Goal: Task Accomplishment & Management: Manage account settings

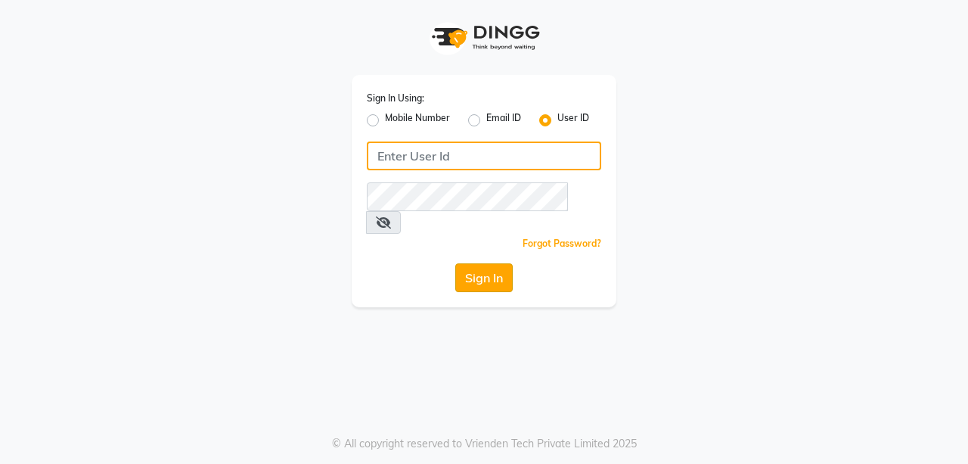
type input "azalea123"
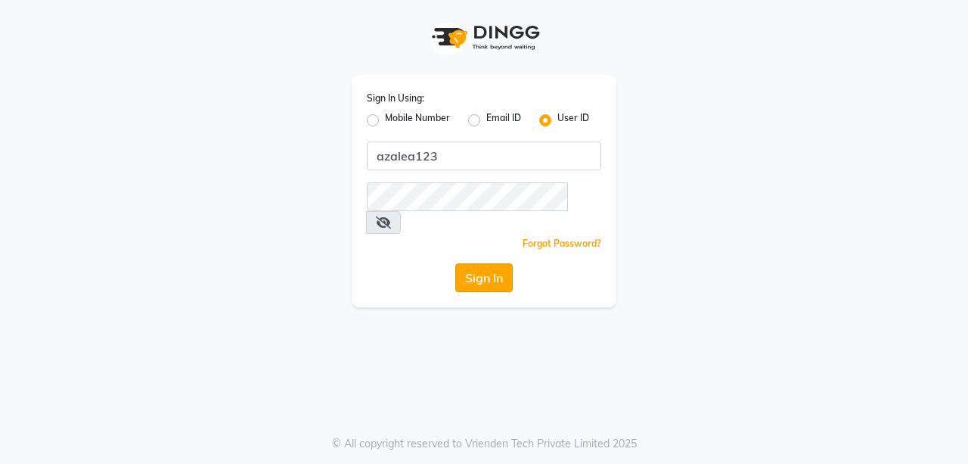
click at [467, 263] on button "Sign In" at bounding box center [483, 277] width 57 height 29
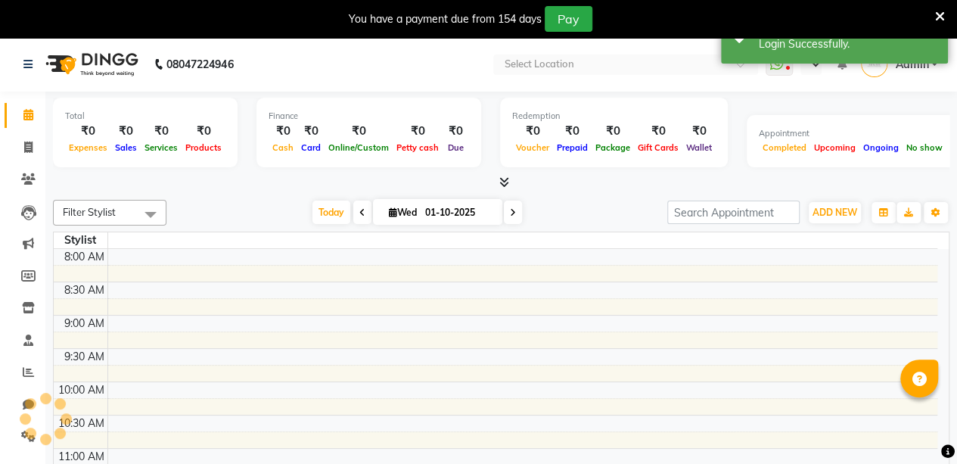
select select "en"
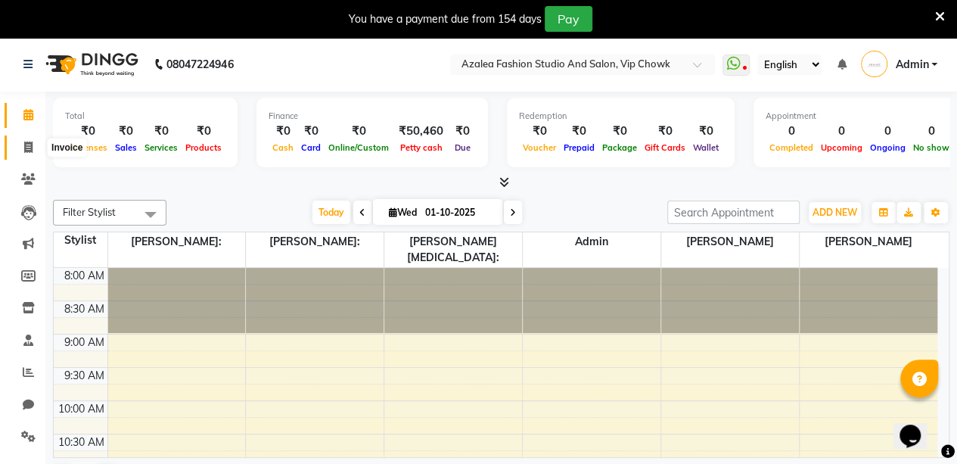
click at [28, 147] on icon at bounding box center [28, 146] width 8 height 11
select select "service"
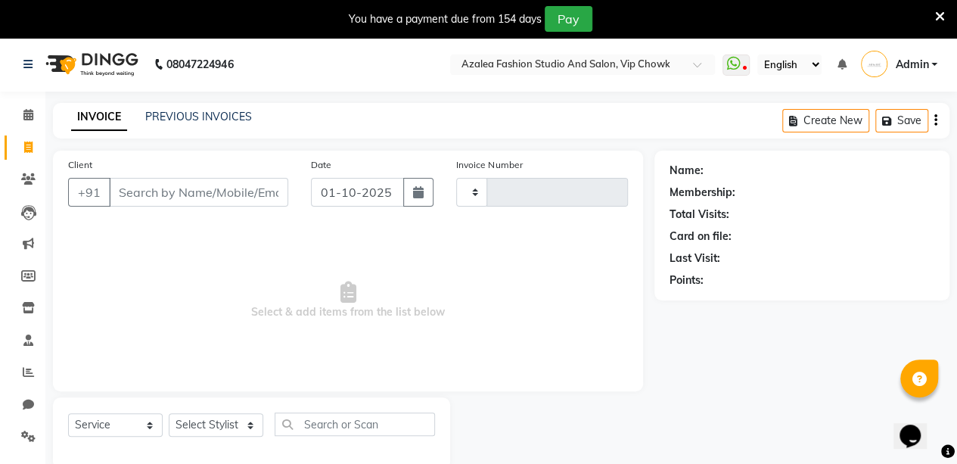
type input "0124"
select select "8063"
click at [206, 188] on input "Client" at bounding box center [198, 192] width 179 height 29
click at [175, 190] on input "h" at bounding box center [198, 192] width 179 height 29
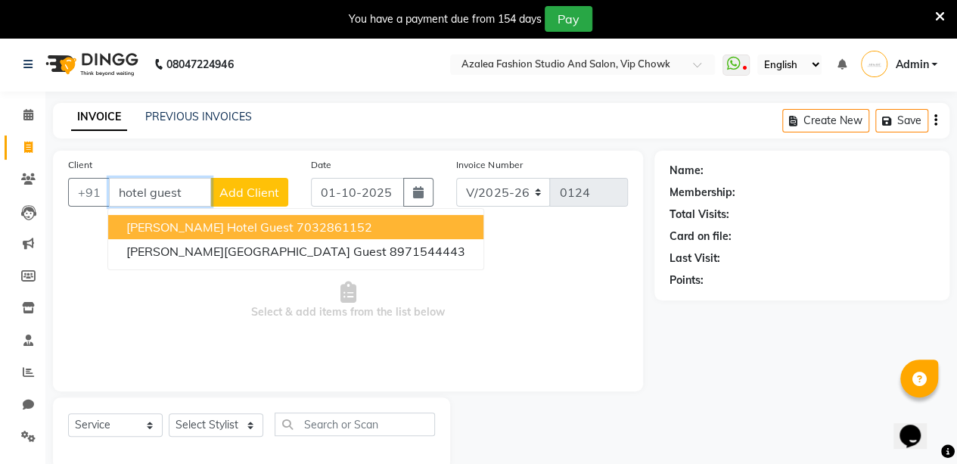
type input "hotel guest"
click at [246, 199] on button "Add Client" at bounding box center [249, 192] width 78 height 29
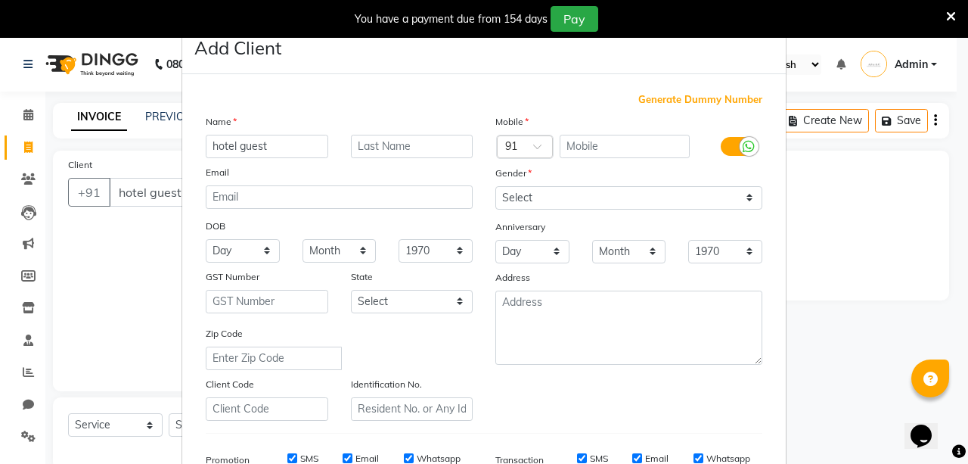
click at [725, 141] on label at bounding box center [738, 146] width 34 height 19
click at [0, 0] on input "checkbox" at bounding box center [0, 0] width 0 height 0
click at [710, 99] on span "Generate Dummy Number" at bounding box center [700, 99] width 124 height 15
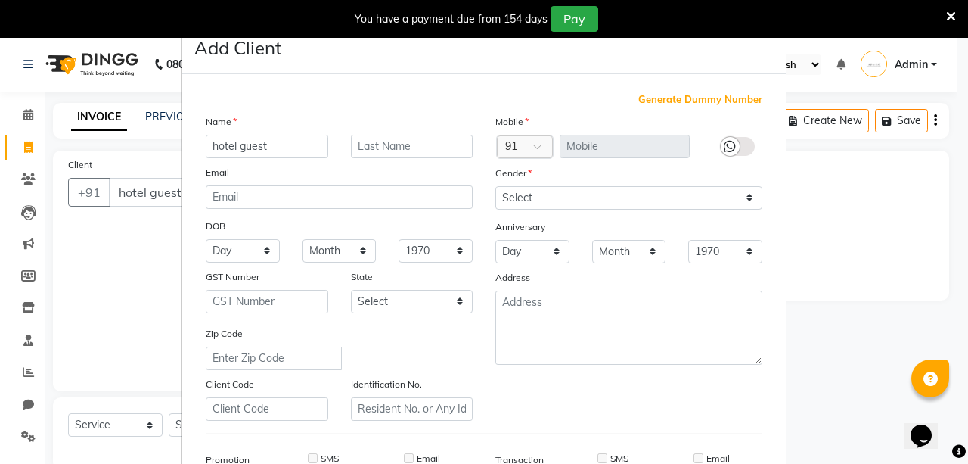
type input "1356900000002"
checkbox input "false"
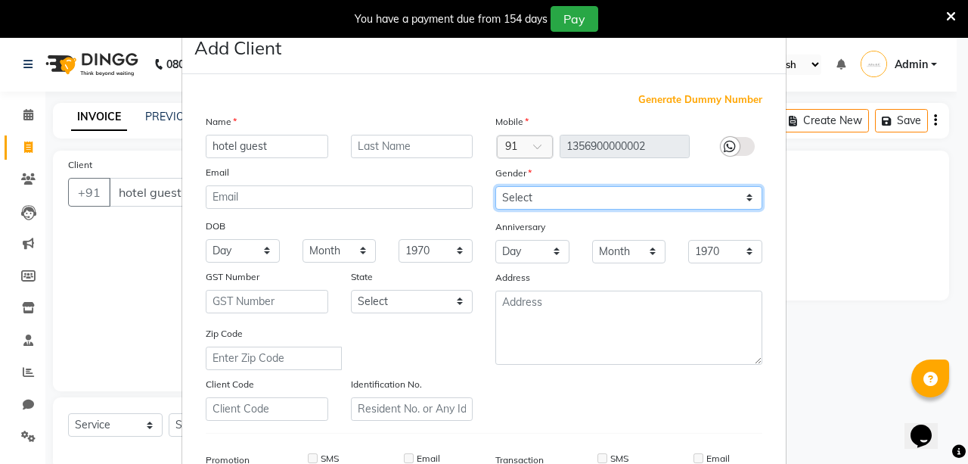
click at [527, 197] on select "Select [DEMOGRAPHIC_DATA] [DEMOGRAPHIC_DATA] Other Prefer Not To Say" at bounding box center [628, 197] width 267 height 23
select select "[DEMOGRAPHIC_DATA]"
click at [495, 186] on select "Select [DEMOGRAPHIC_DATA] [DEMOGRAPHIC_DATA] Other Prefer Not To Say" at bounding box center [628, 197] width 267 height 23
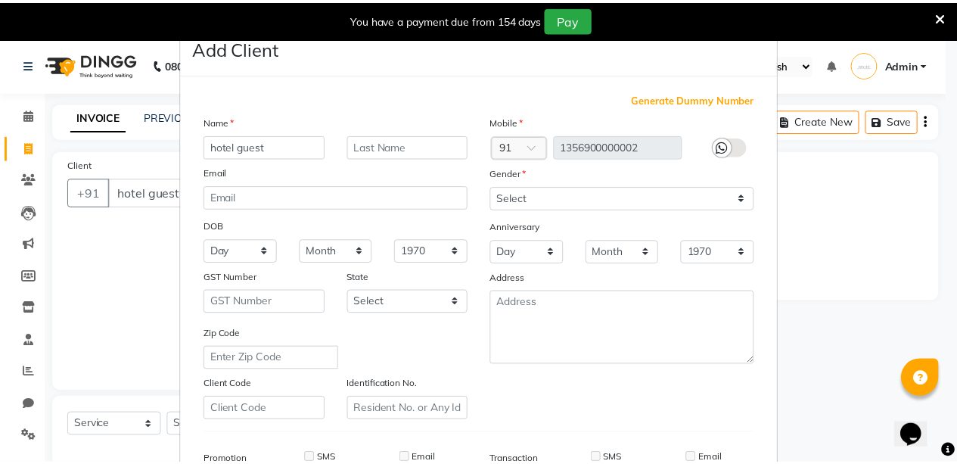
scroll to position [231, 0]
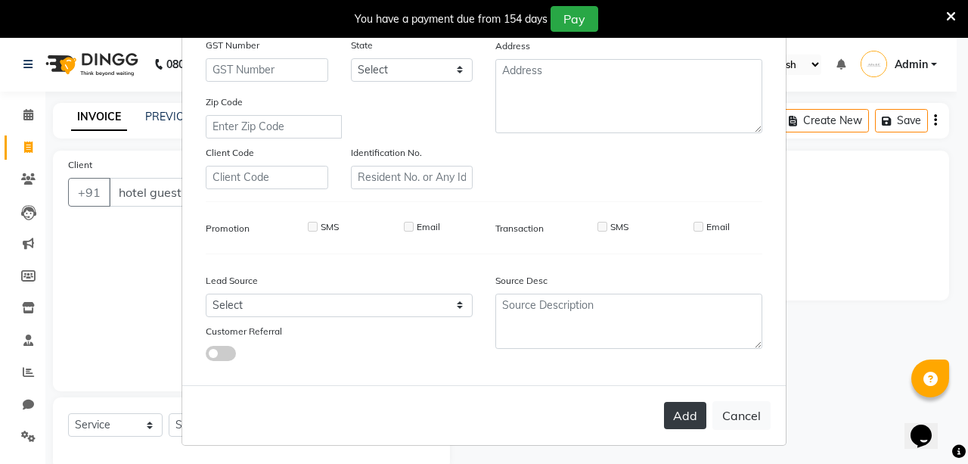
click at [679, 406] on button "Add" at bounding box center [685, 415] width 42 height 27
type input "1356900000002"
select select
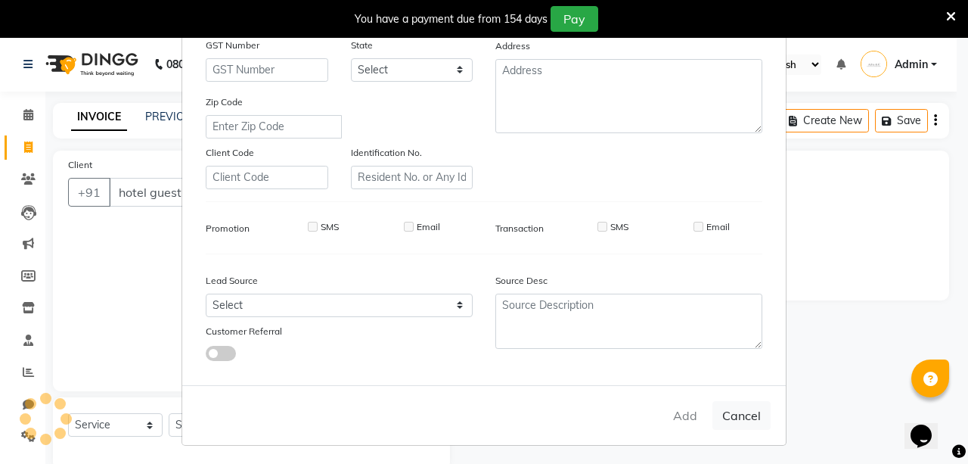
select select
checkbox input "false"
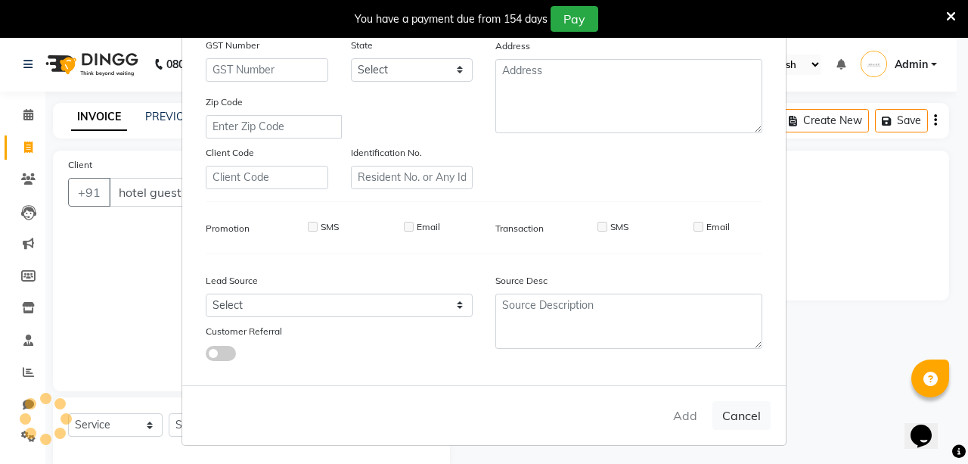
checkbox input "false"
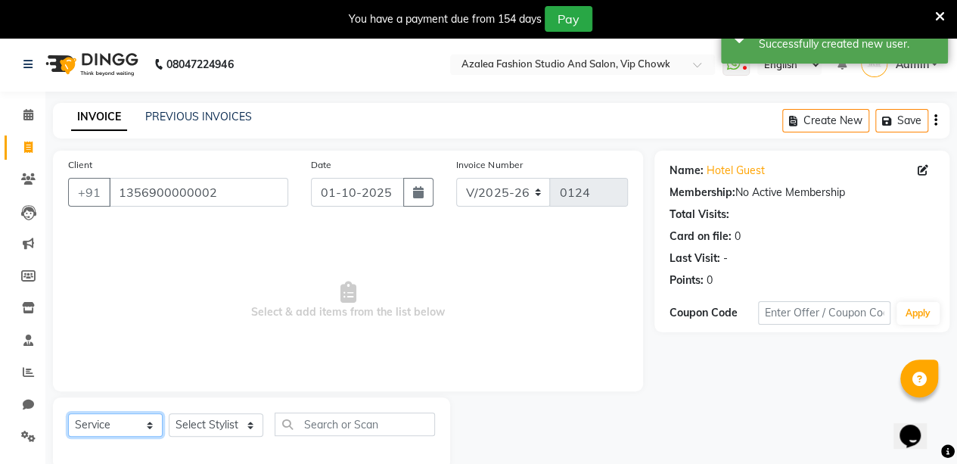
click at [116, 419] on select "Select Service Product Membership Package Voucher Prepaid Gift Card" at bounding box center [115, 424] width 95 height 23
click at [68, 413] on select "Select Service Product Membership Package Voucher Prepaid Gift Card" at bounding box center [115, 424] width 95 height 23
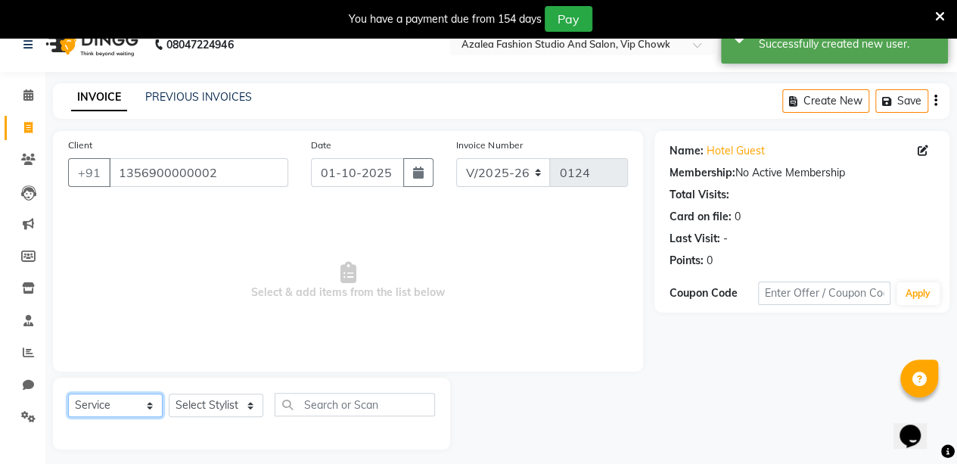
scroll to position [37, 0]
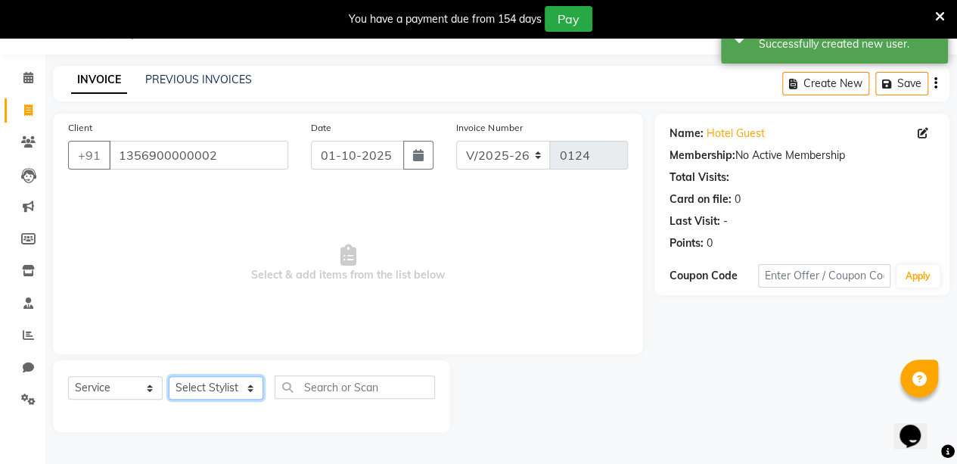
click at [238, 383] on select "Select Stylist aarti sen Admin [PERSON_NAME] anzal [PERSON_NAME][MEDICAL_DATA]:…" at bounding box center [216, 387] width 95 height 23
select select "88143"
click at [169, 376] on select "Select Stylist aarti sen Admin [PERSON_NAME] anzal [PERSON_NAME][MEDICAL_DATA]:…" at bounding box center [216, 387] width 95 height 23
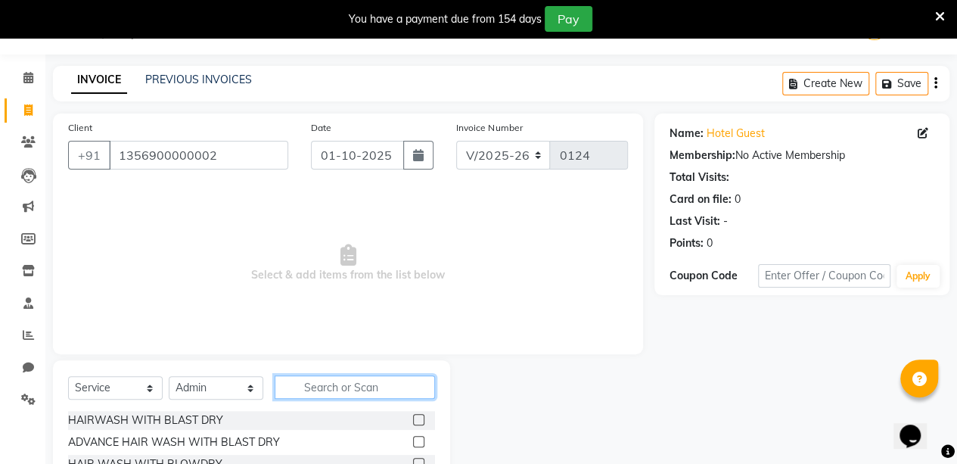
click at [334, 381] on input "text" at bounding box center [355, 386] width 160 height 23
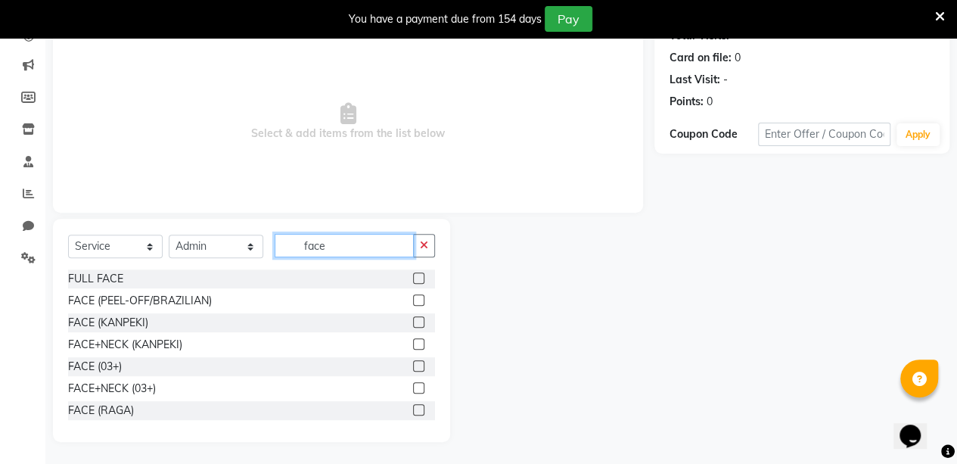
type input "face"
click at [413, 273] on label at bounding box center [418, 277] width 11 height 11
click at [413, 274] on input "checkbox" at bounding box center [418, 279] width 10 height 10
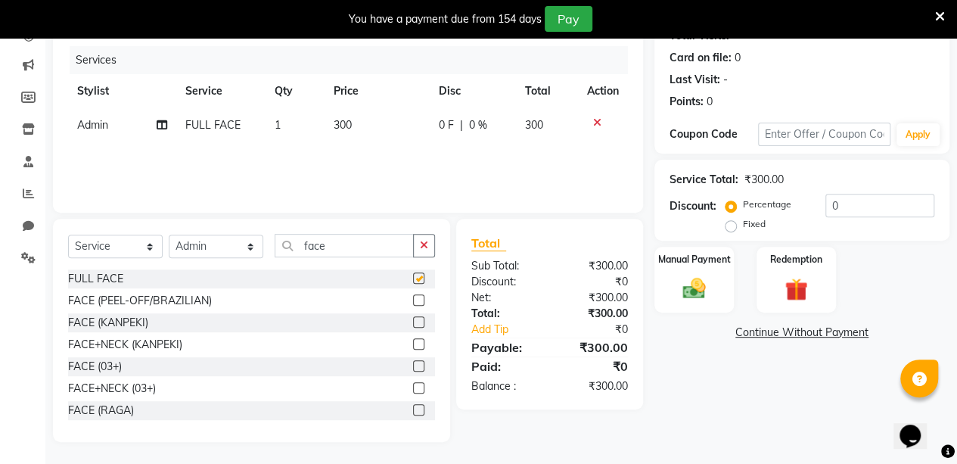
checkbox input "false"
click at [413, 297] on label at bounding box center [418, 299] width 11 height 11
click at [413, 297] on input "checkbox" at bounding box center [418, 301] width 10 height 10
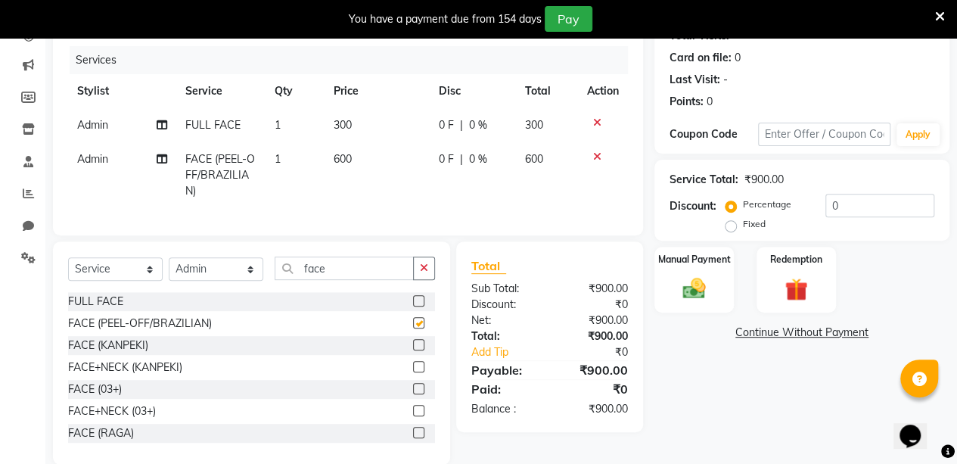
checkbox input "false"
click at [599, 154] on icon at bounding box center [597, 156] width 8 height 11
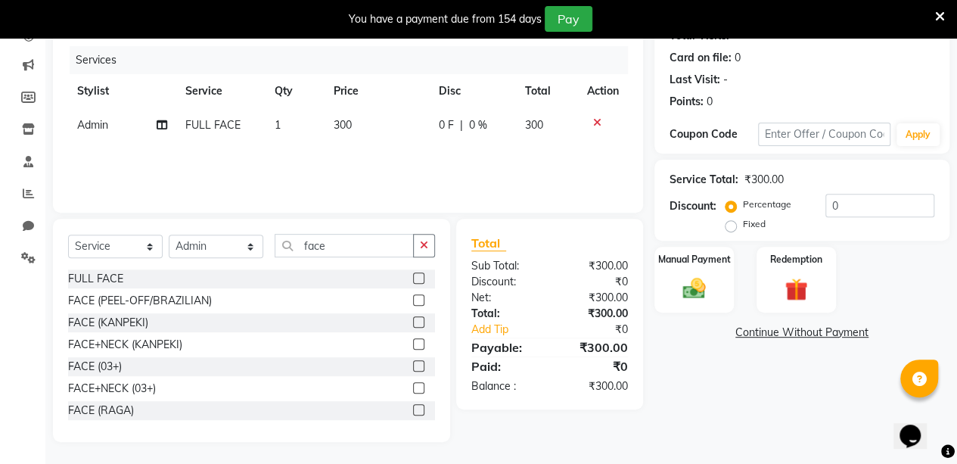
click at [541, 125] on span "300" at bounding box center [534, 125] width 18 height 14
select select "88143"
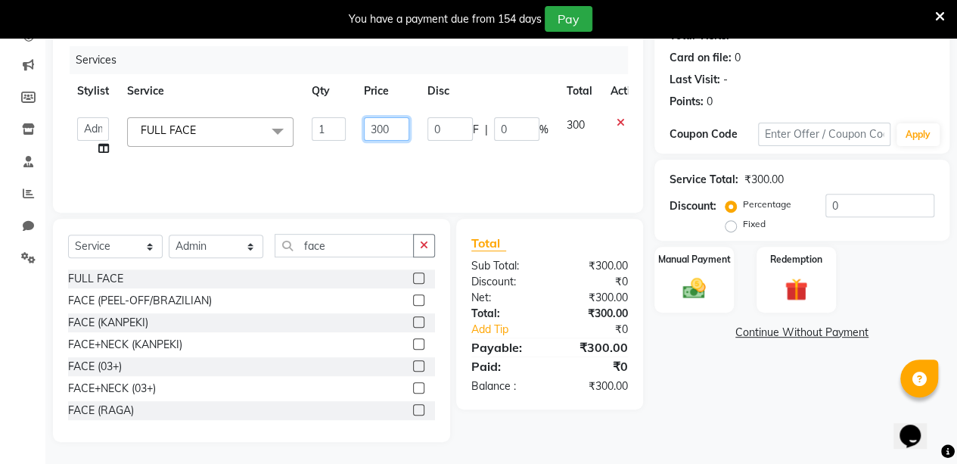
click at [376, 128] on input "300" at bounding box center [386, 128] width 45 height 23
type input "100"
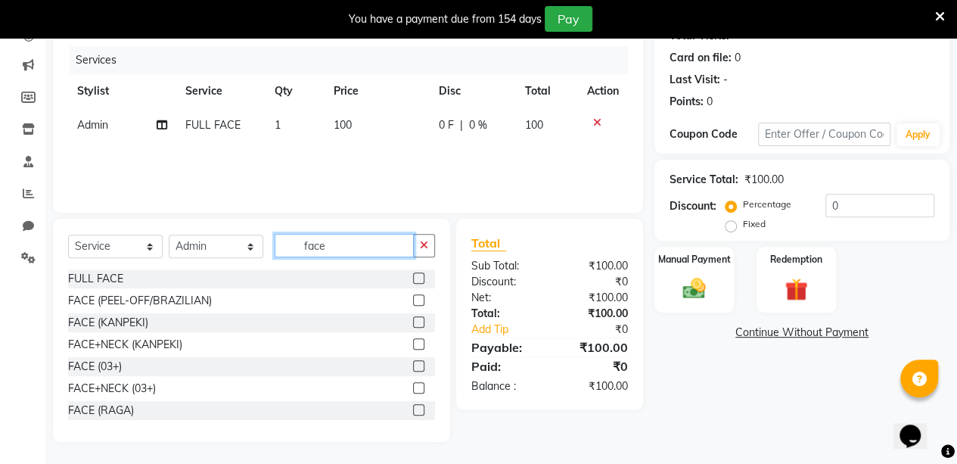
click at [374, 249] on input "face" at bounding box center [344, 245] width 139 height 23
type input "f"
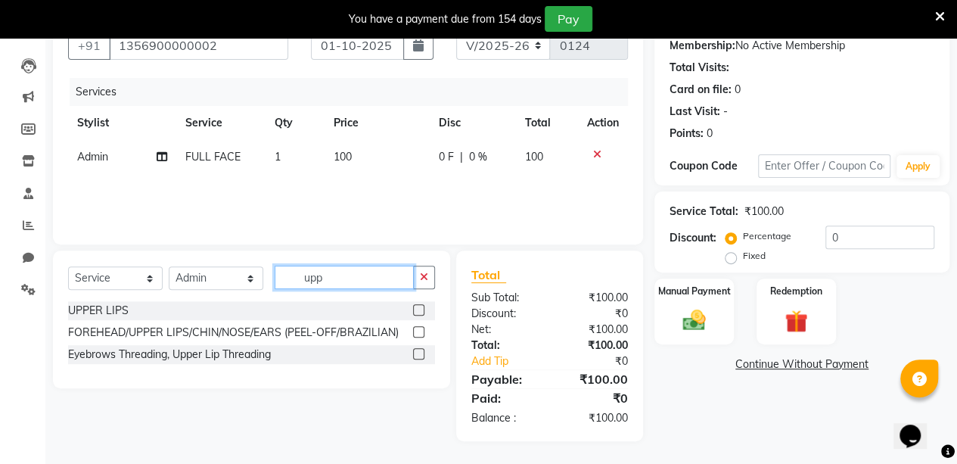
scroll to position [145, 0]
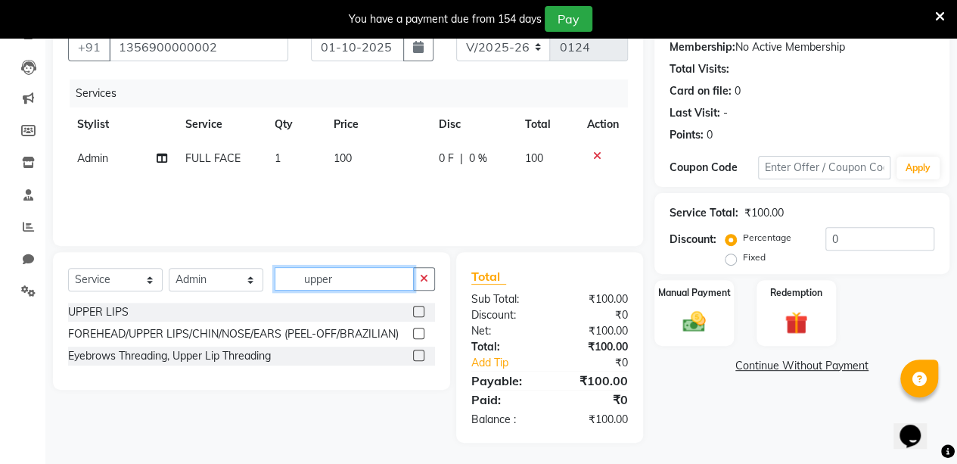
type input "upper"
click at [414, 327] on label at bounding box center [418, 332] width 11 height 11
click at [414, 329] on input "checkbox" at bounding box center [418, 334] width 10 height 10
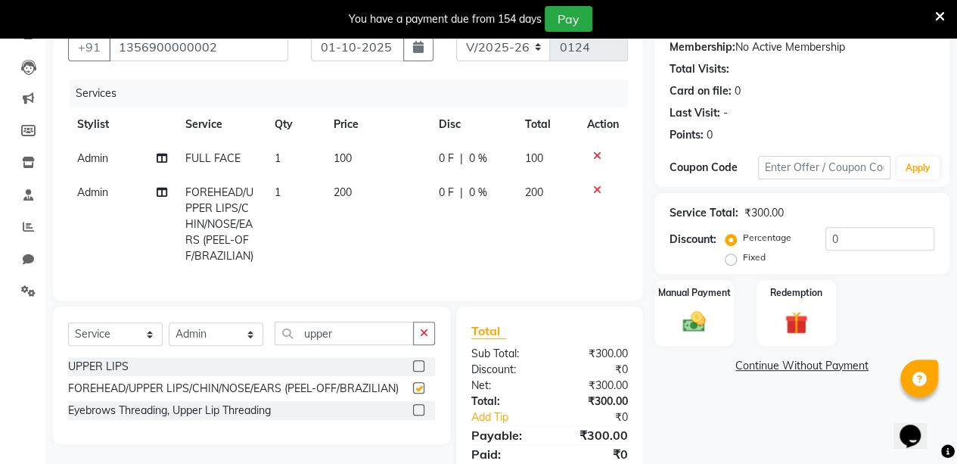
checkbox input "false"
click at [597, 155] on icon at bounding box center [597, 156] width 8 height 11
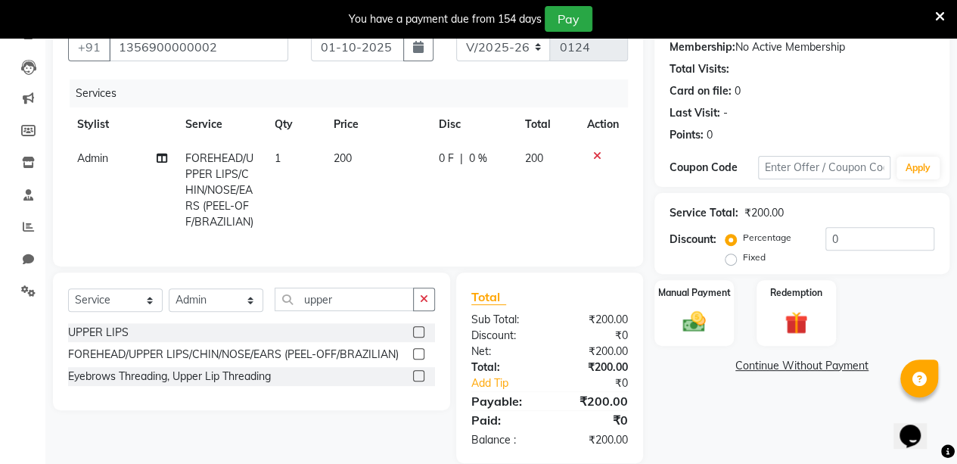
click at [346, 157] on span "200" at bounding box center [343, 158] width 18 height 14
select select "88143"
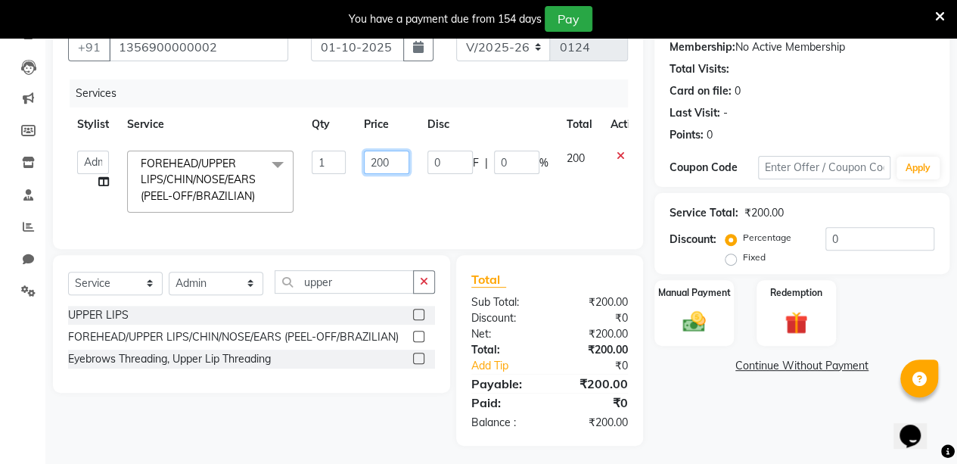
click at [373, 161] on input "200" at bounding box center [386, 162] width 45 height 23
click at [377, 161] on input "200" at bounding box center [386, 162] width 45 height 23
type input "100"
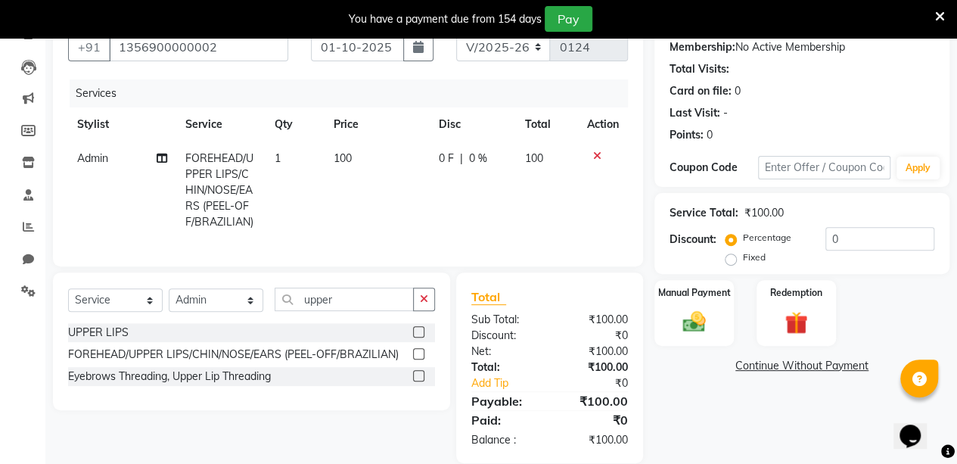
click at [252, 222] on span "FOREHEAD/UPPER LIPS/CHIN/NOSE/EARS (PEEL-OFF/BRAZILIAN)" at bounding box center [219, 189] width 68 height 77
select select "88143"
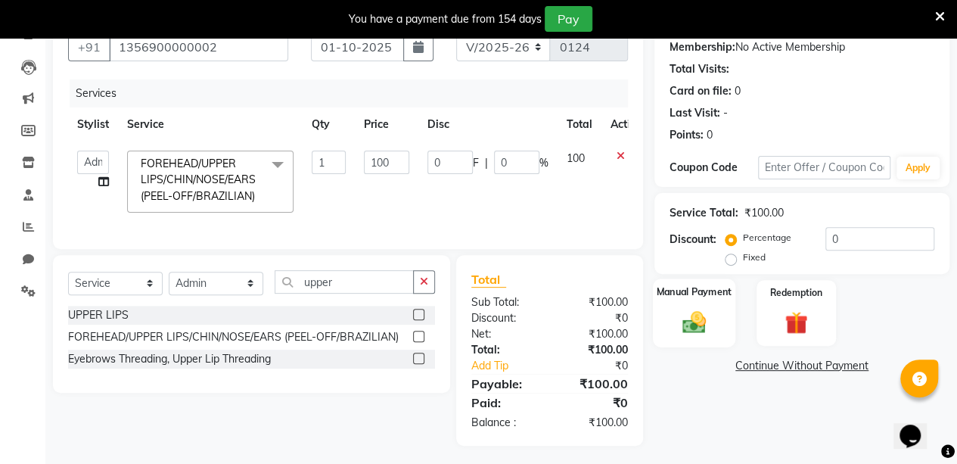
click at [711, 297] on label "Manual Payment" at bounding box center [694, 291] width 76 height 14
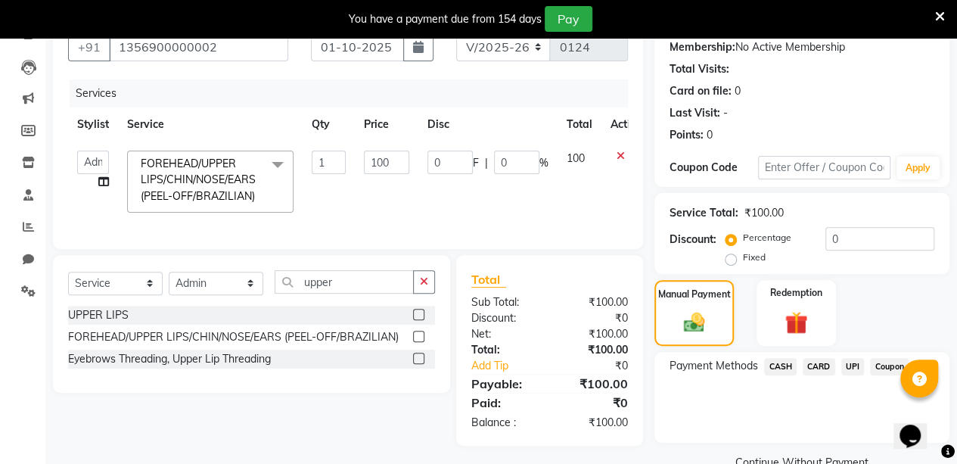
click at [787, 362] on span "CASH" at bounding box center [780, 366] width 33 height 17
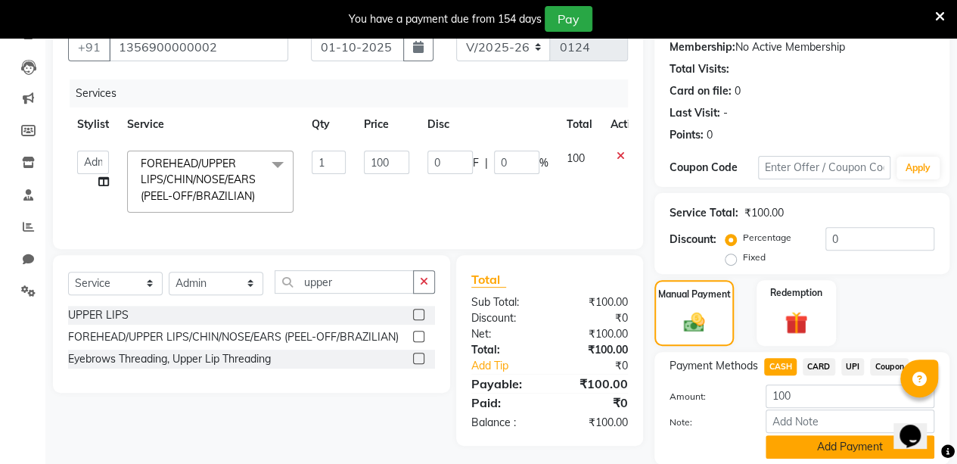
click at [886, 444] on button "Add Payment" at bounding box center [849, 446] width 169 height 23
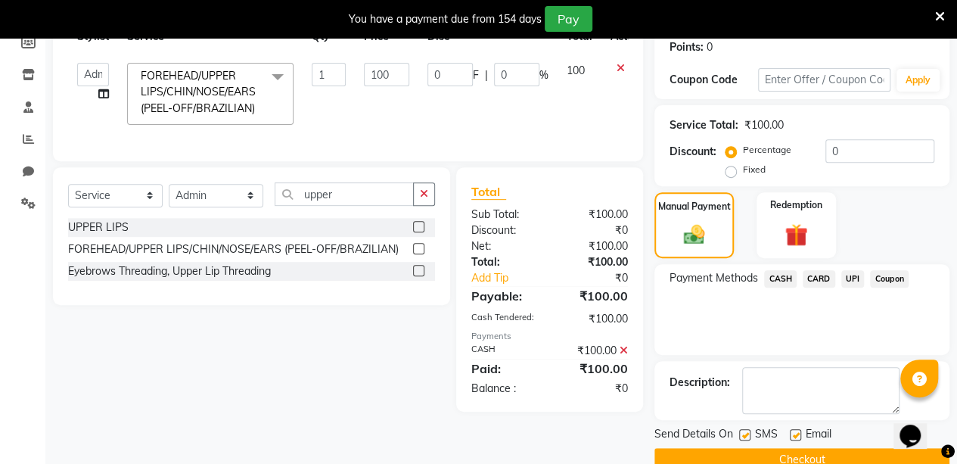
scroll to position [262, 0]
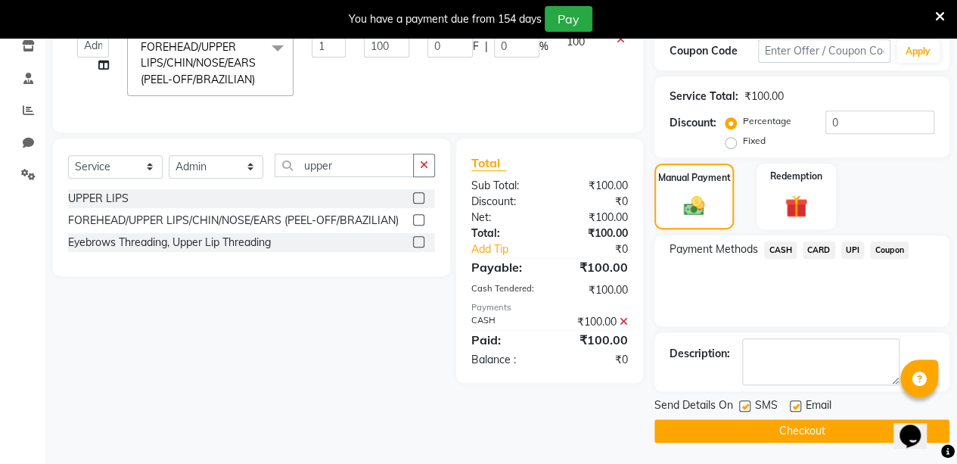
click at [825, 423] on button "Checkout" at bounding box center [801, 430] width 295 height 23
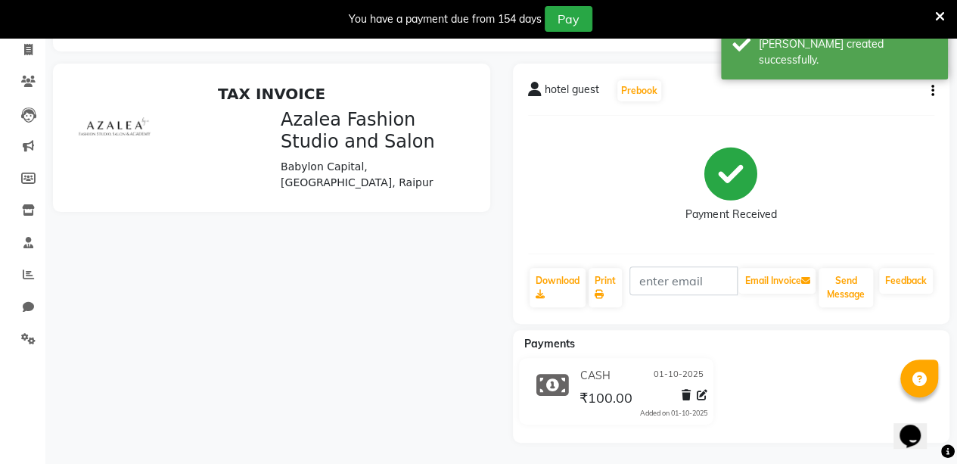
scroll to position [185, 0]
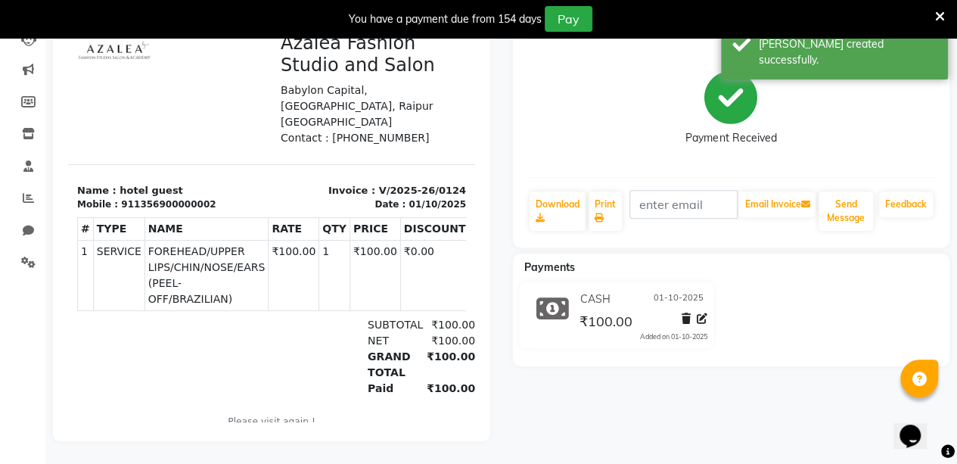
scroll to position [37, 0]
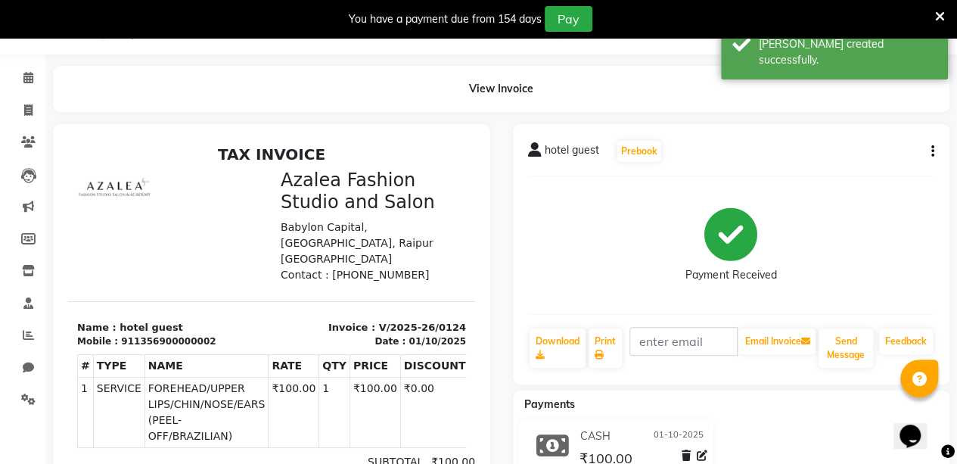
select select "8063"
select select "service"
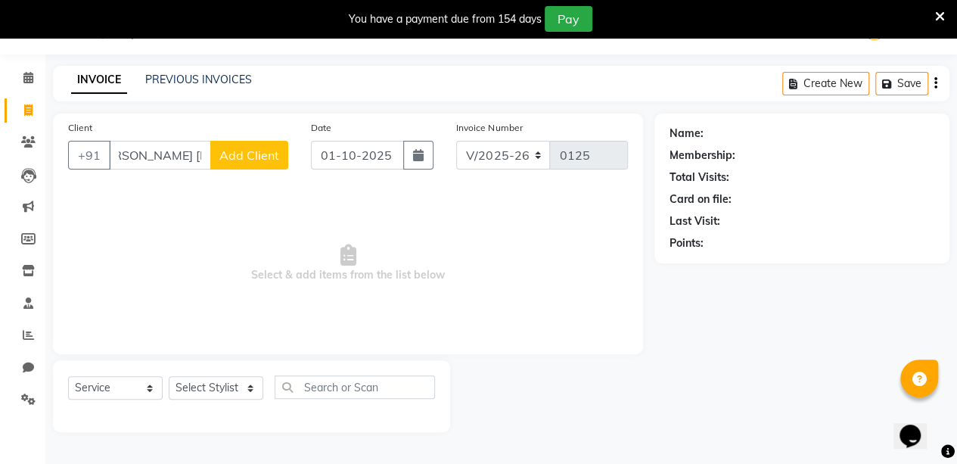
scroll to position [0, 31]
type input "[PERSON_NAME] [PERSON_NAME]"
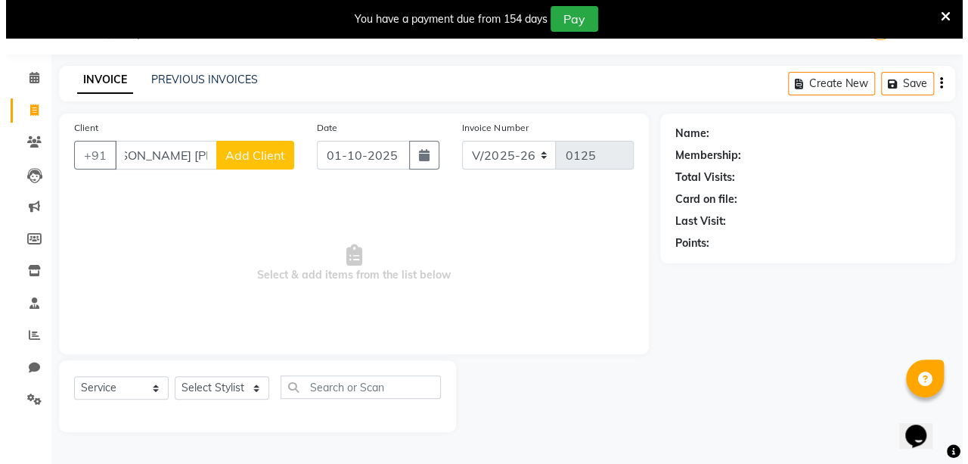
scroll to position [0, 0]
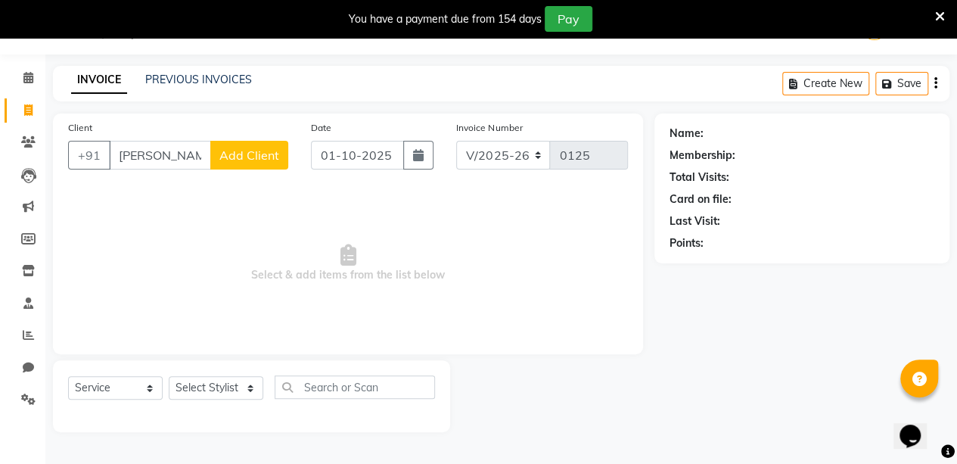
click at [234, 155] on span "Add Client" at bounding box center [249, 154] width 60 height 15
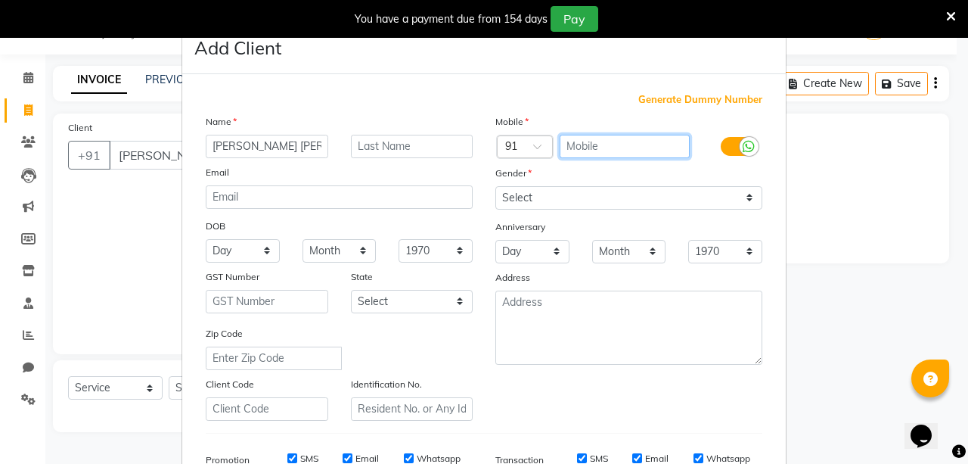
click at [630, 147] on input "text" at bounding box center [625, 146] width 131 height 23
click at [721, 144] on label at bounding box center [738, 146] width 34 height 19
click at [0, 0] on input "checkbox" at bounding box center [0, 0] width 0 height 0
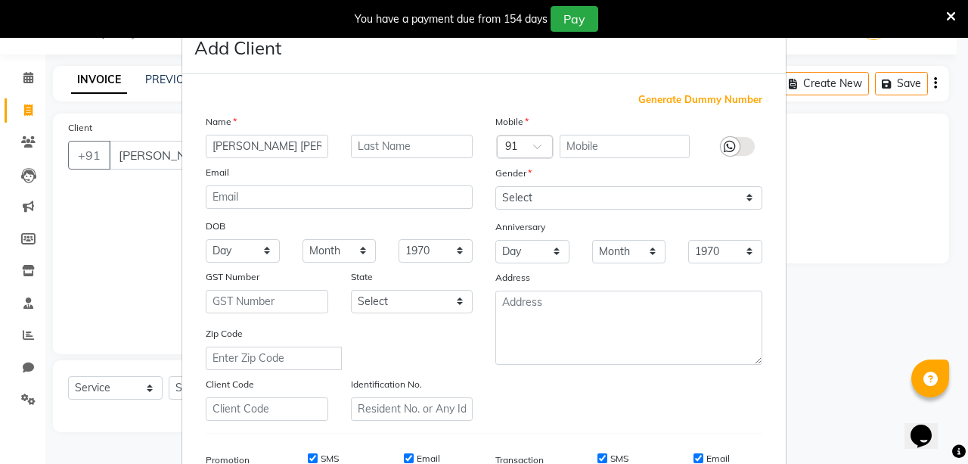
click at [717, 97] on span "Generate Dummy Number" at bounding box center [700, 99] width 124 height 15
type input "1356900000003"
checkbox input "false"
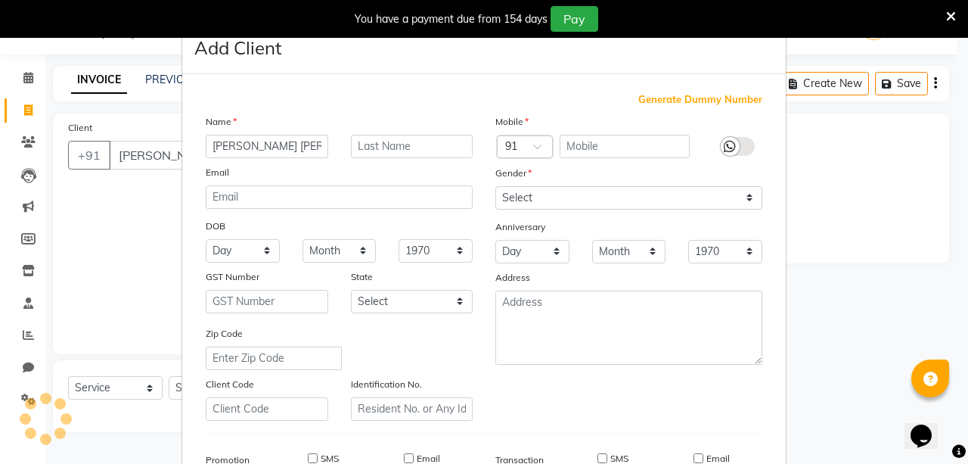
checkbox input "false"
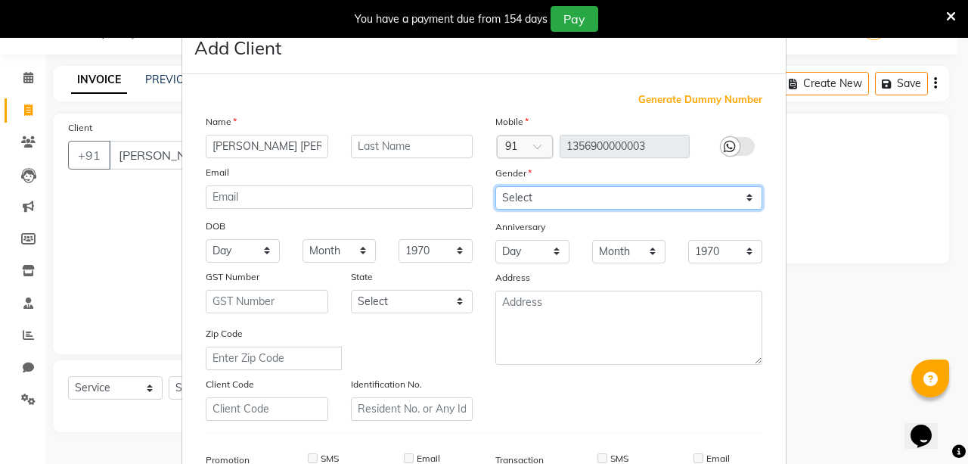
click at [610, 187] on select "Select [DEMOGRAPHIC_DATA] [DEMOGRAPHIC_DATA] Other Prefer Not To Say" at bounding box center [628, 197] width 267 height 23
select select "[DEMOGRAPHIC_DATA]"
click at [495, 186] on select "Select [DEMOGRAPHIC_DATA] [DEMOGRAPHIC_DATA] Other Prefer Not To Say" at bounding box center [628, 197] width 267 height 23
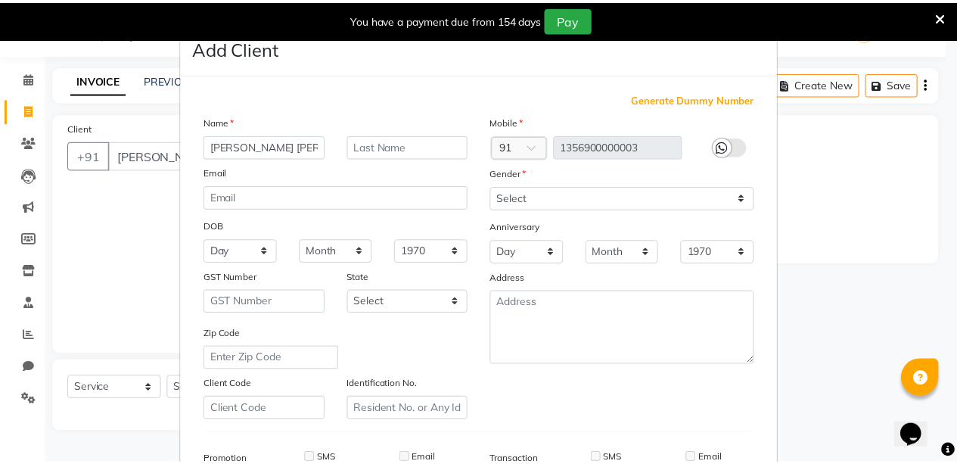
scroll to position [231, 0]
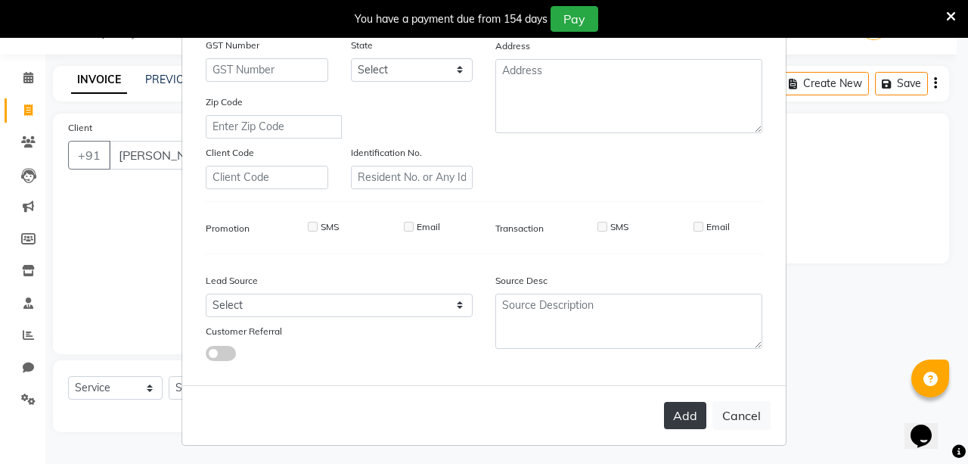
click at [694, 417] on button "Add" at bounding box center [685, 415] width 42 height 27
type input "1356900000003"
select select
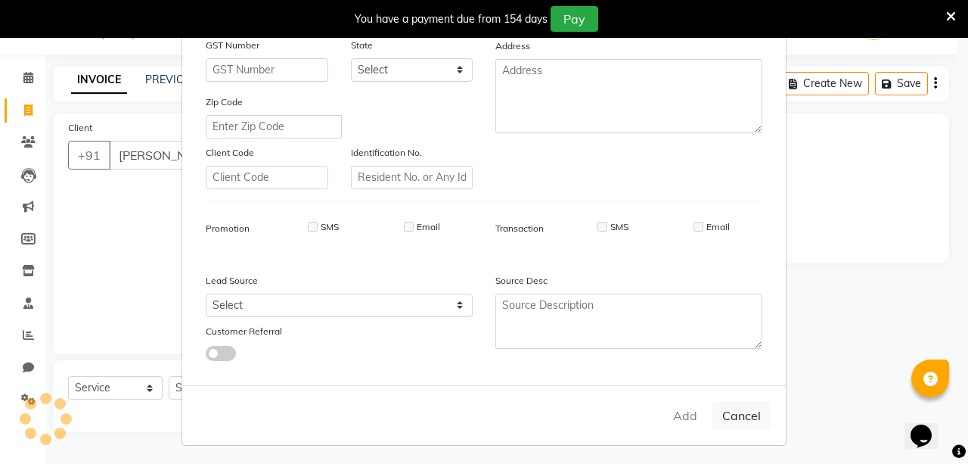
select select
checkbox input "false"
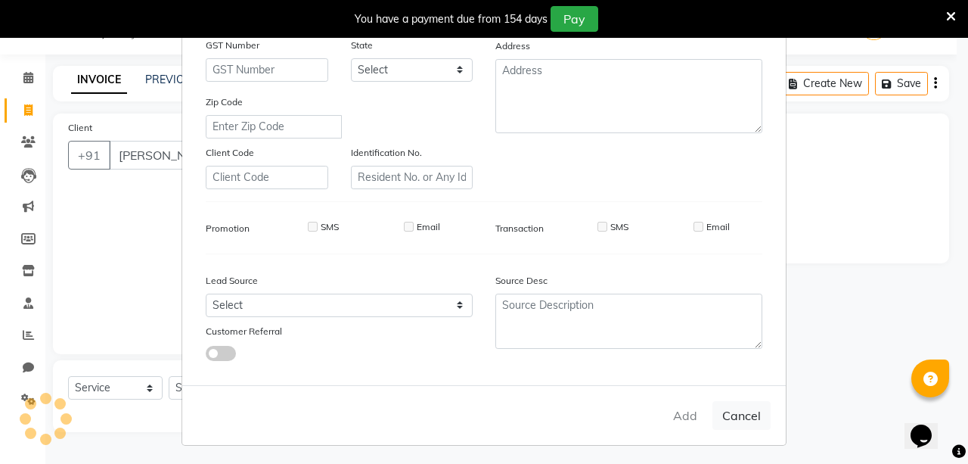
checkbox input "false"
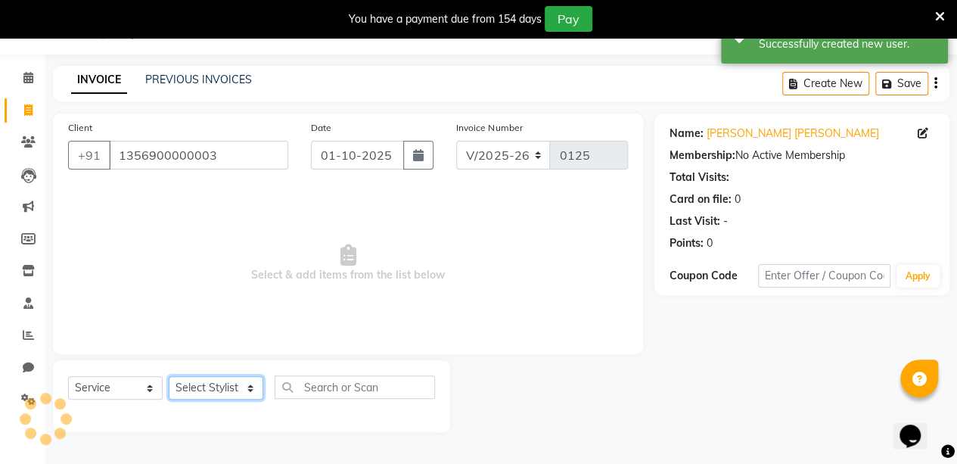
click at [220, 393] on select "Select Stylist aarti sen Admin [PERSON_NAME] anzal [PERSON_NAME][MEDICAL_DATA]:…" at bounding box center [216, 387] width 95 height 23
click at [169, 376] on select "Select Stylist aarti sen Admin [PERSON_NAME] anzal [PERSON_NAME][MEDICAL_DATA]:…" at bounding box center [216, 387] width 95 height 23
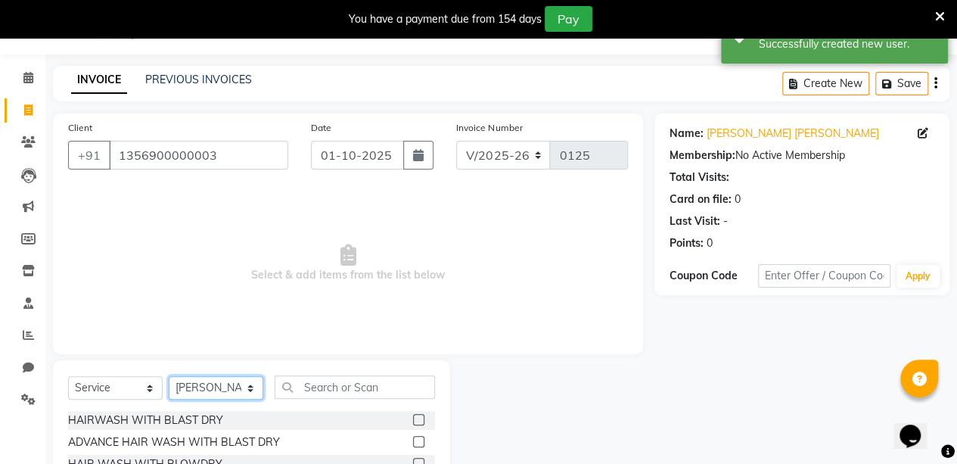
click at [215, 389] on select "Select Stylist aarti sen Admin [PERSON_NAME] anzal [PERSON_NAME][MEDICAL_DATA]:…" at bounding box center [216, 387] width 95 height 23
select select "88143"
click at [169, 376] on select "Select Stylist aarti sen Admin [PERSON_NAME] anzal [PERSON_NAME][MEDICAL_DATA]:…" at bounding box center [216, 387] width 95 height 23
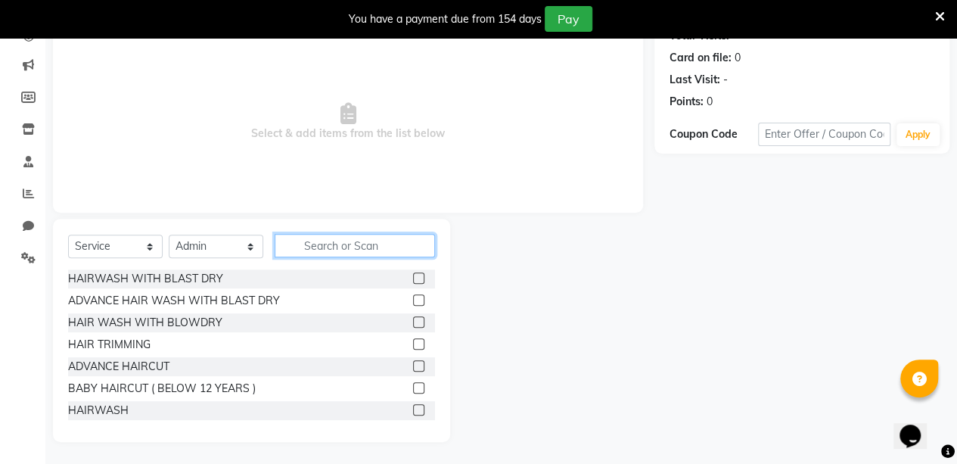
click at [336, 253] on input "text" at bounding box center [355, 245] width 160 height 23
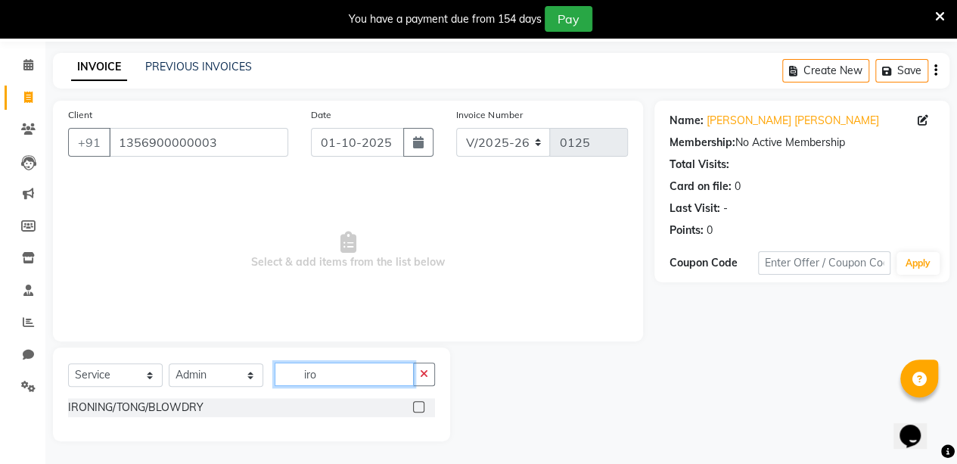
scroll to position [49, 0]
type input "iron"
click at [414, 402] on label at bounding box center [418, 407] width 11 height 11
click at [414, 403] on input "checkbox" at bounding box center [418, 408] width 10 height 10
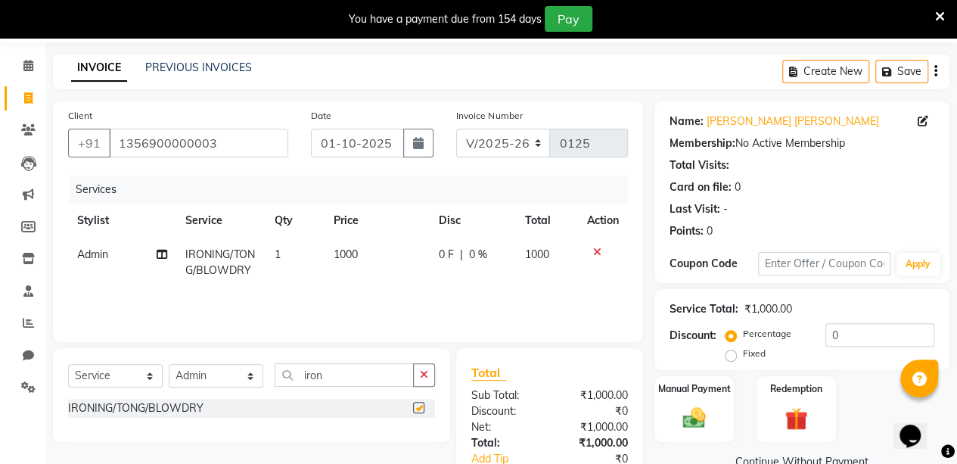
checkbox input "false"
click at [385, 373] on input "iron" at bounding box center [344, 374] width 139 height 23
type input "i"
type input "iron"
click at [421, 405] on label at bounding box center [418, 407] width 11 height 11
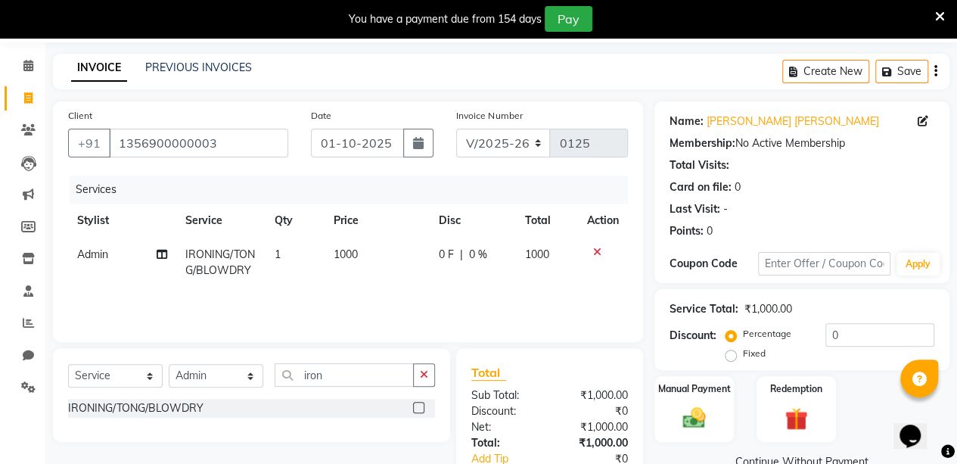
click at [421, 405] on input "checkbox" at bounding box center [418, 408] width 10 height 10
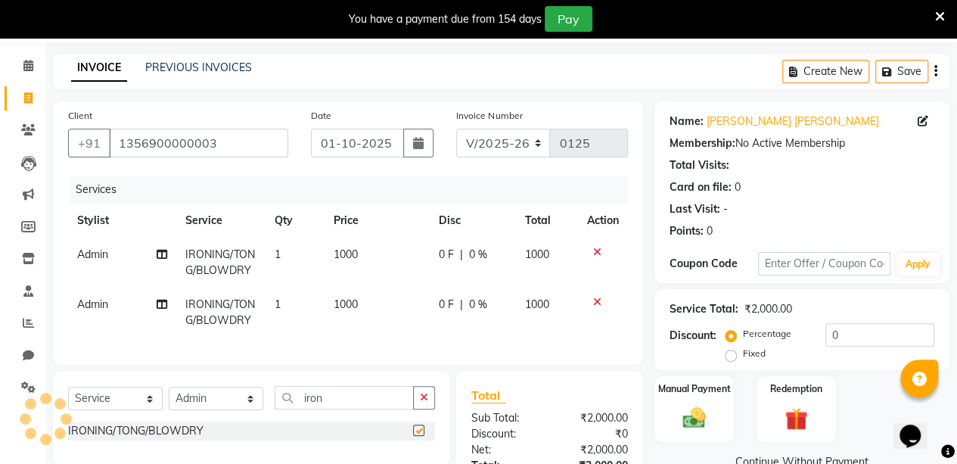
checkbox input "false"
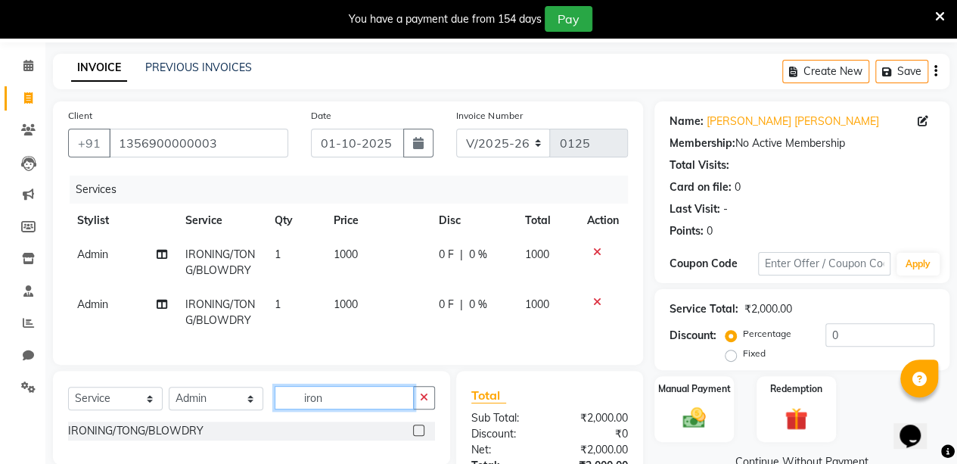
click at [367, 409] on input "iron" at bounding box center [344, 397] width 139 height 23
type input "i"
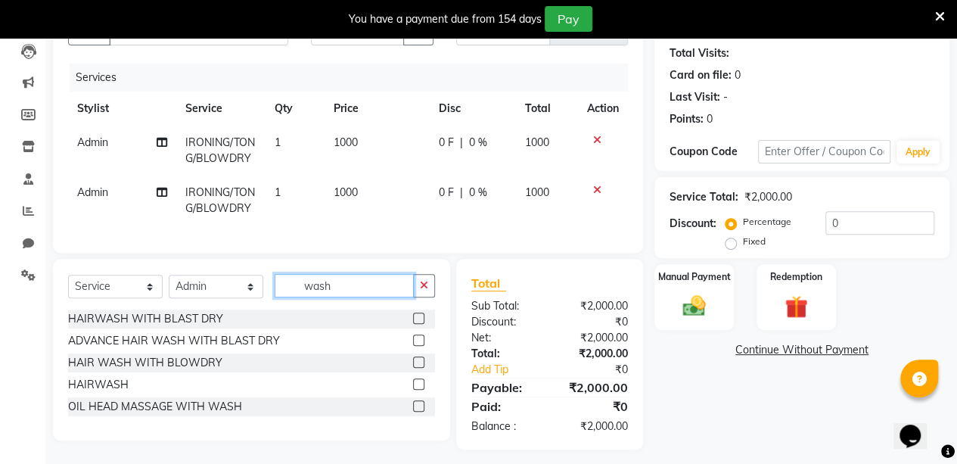
scroll to position [180, 0]
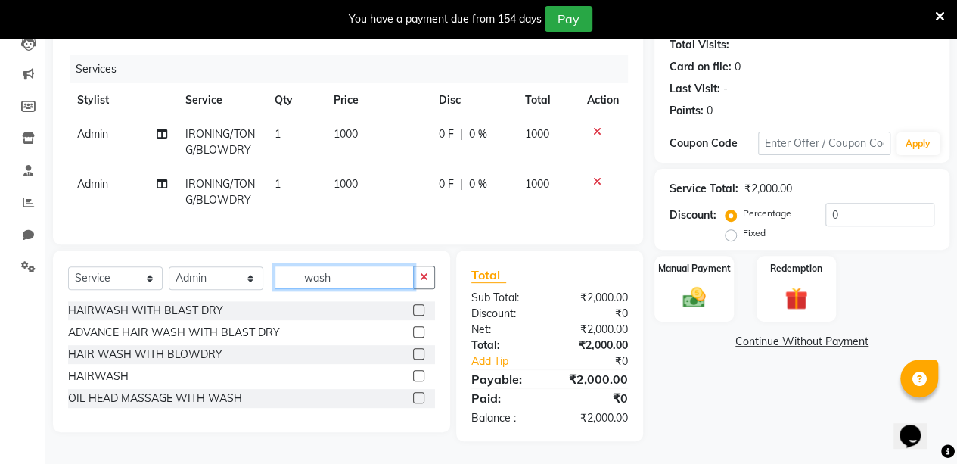
type input "wash"
click at [417, 374] on label at bounding box center [418, 375] width 11 height 11
click at [417, 374] on input "checkbox" at bounding box center [418, 376] width 10 height 10
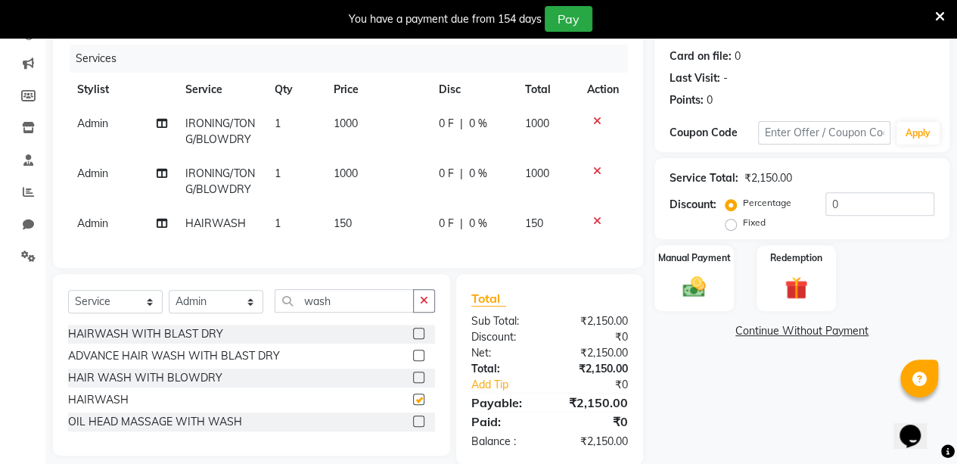
checkbox input "false"
click at [414, 339] on label at bounding box center [418, 332] width 11 height 11
click at [414, 339] on input "checkbox" at bounding box center [418, 334] width 10 height 10
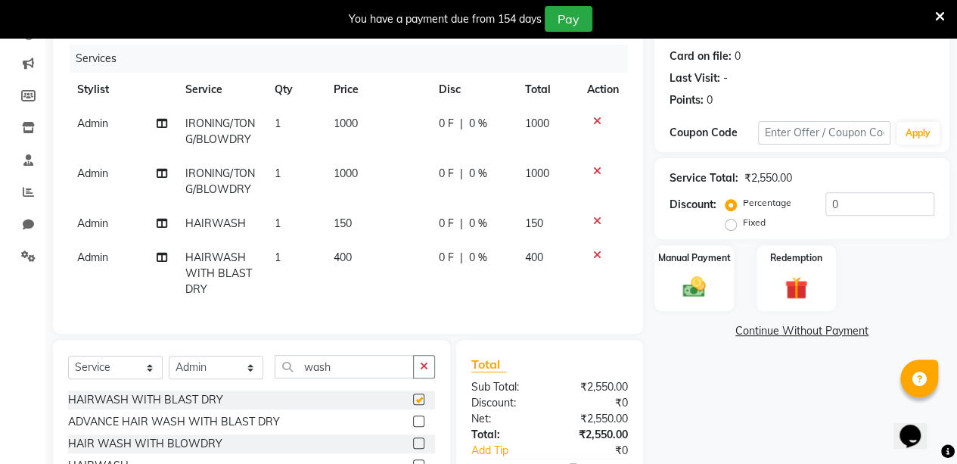
checkbox input "false"
click at [594, 220] on icon at bounding box center [597, 221] width 8 height 11
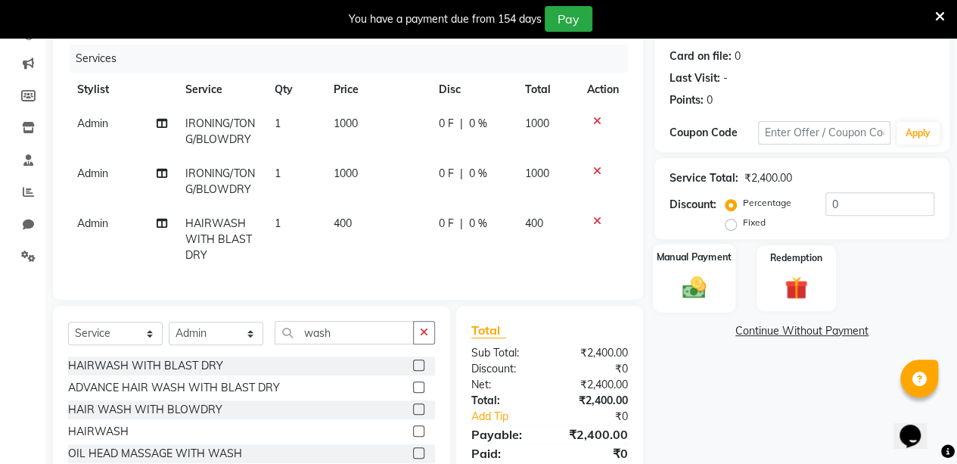
click at [693, 267] on div "Manual Payment" at bounding box center [694, 278] width 82 height 69
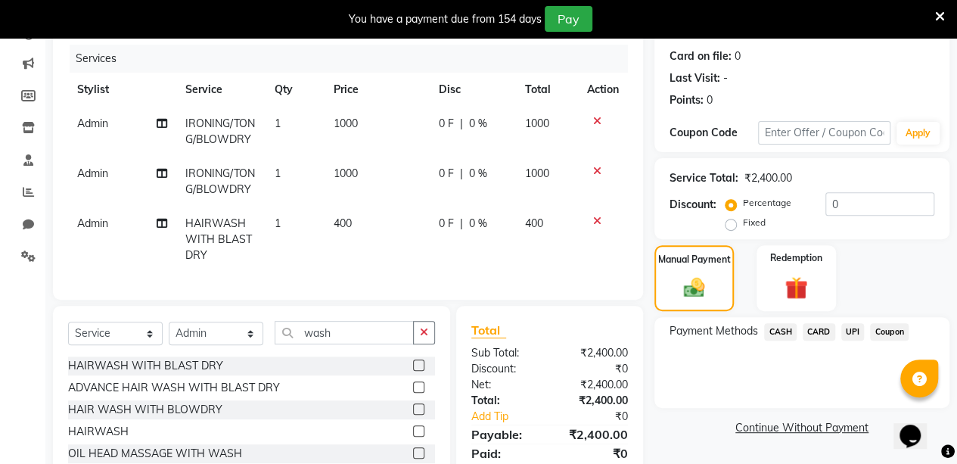
click at [793, 327] on span "CASH" at bounding box center [780, 331] width 33 height 17
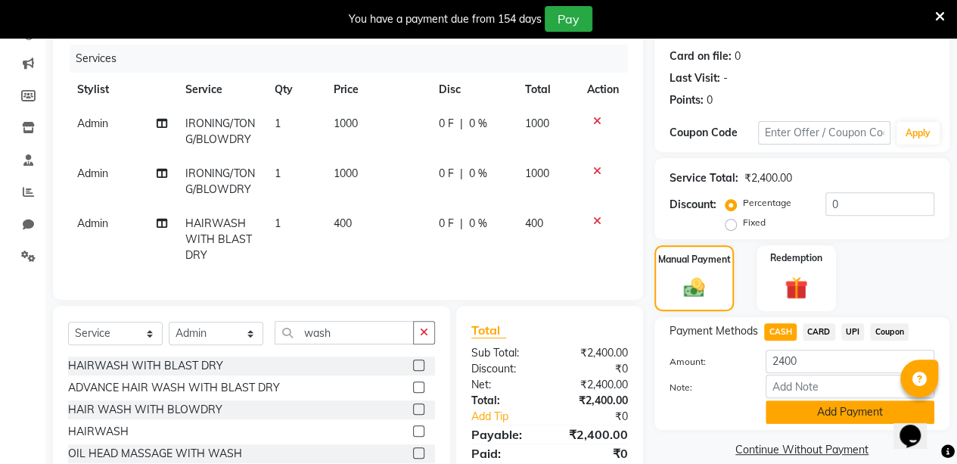
click at [843, 415] on button "Add Payment" at bounding box center [849, 411] width 169 height 23
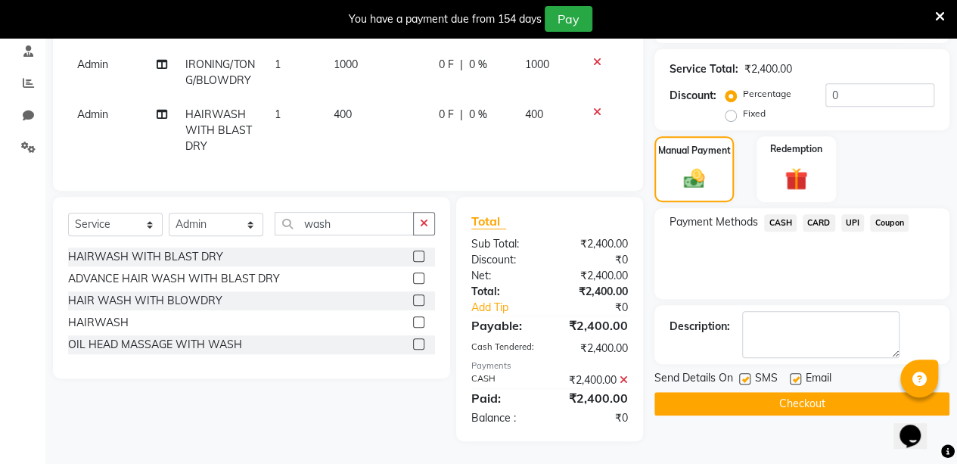
scroll to position [0, 0]
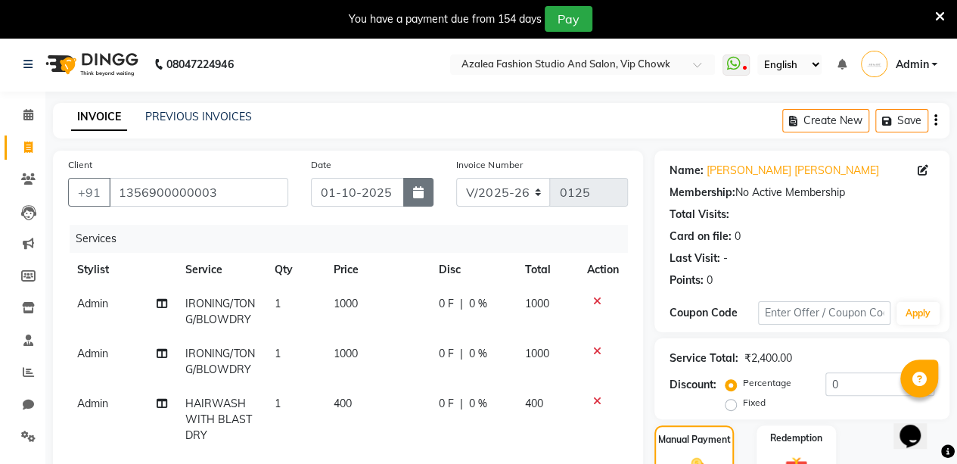
click at [427, 188] on button "button" at bounding box center [418, 192] width 30 height 29
select select "10"
select select "2025"
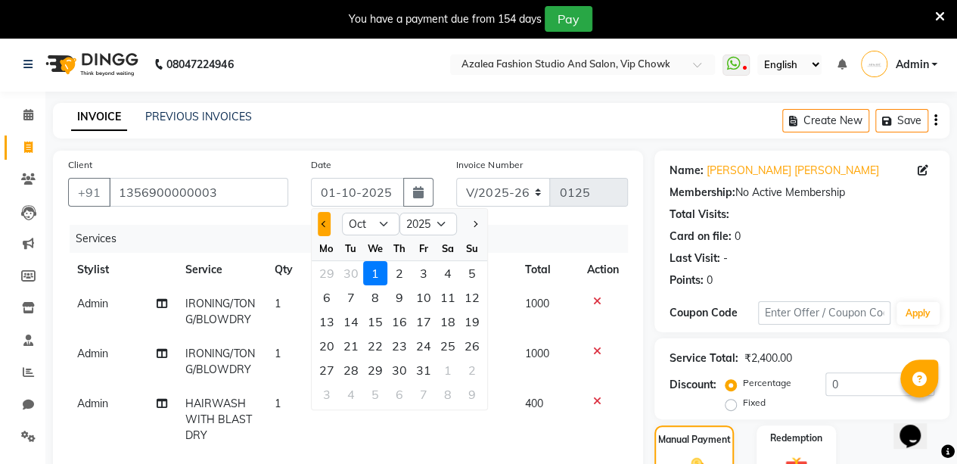
click at [321, 228] on button "Previous month" at bounding box center [324, 224] width 13 height 24
select select "9"
click at [483, 126] on div "INVOICE PREVIOUS INVOICES Create New Save" at bounding box center [501, 121] width 896 height 36
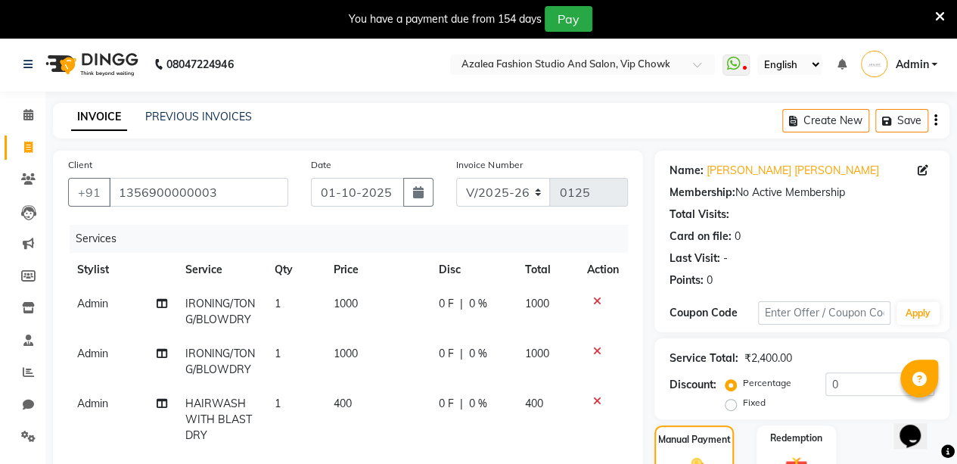
scroll to position [299, 0]
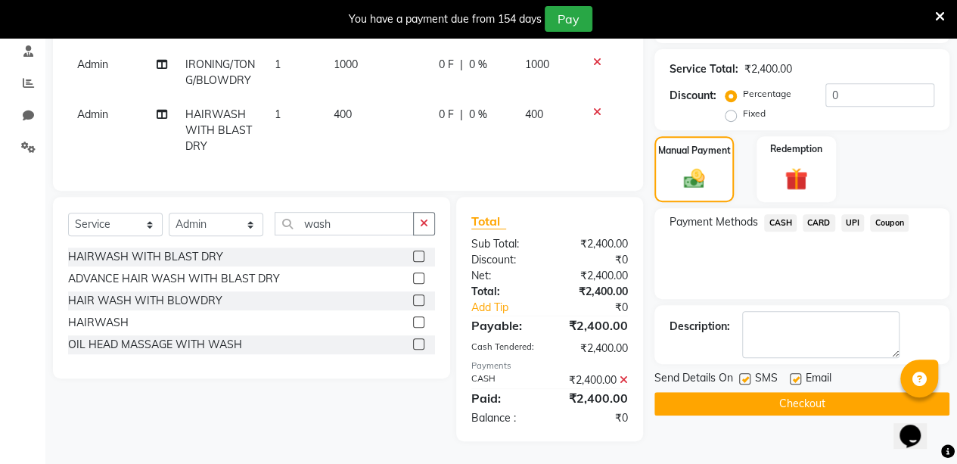
click at [806, 392] on button "Checkout" at bounding box center [801, 403] width 295 height 23
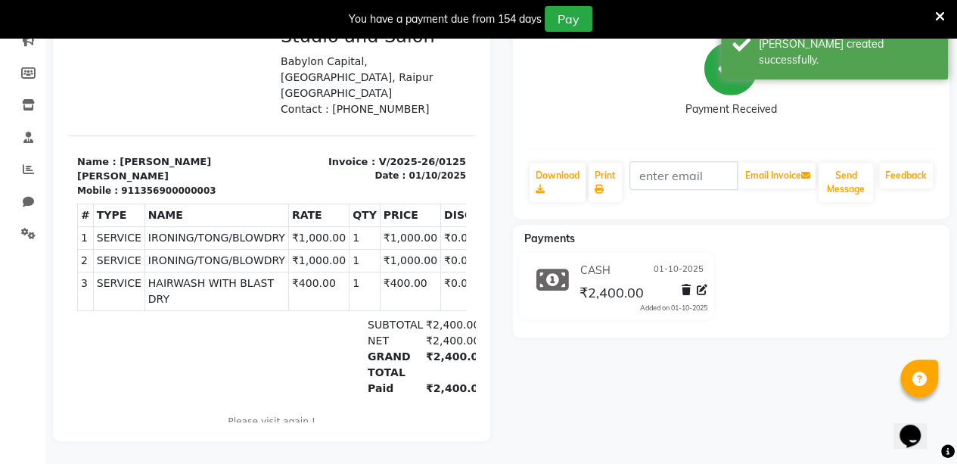
select select "service"
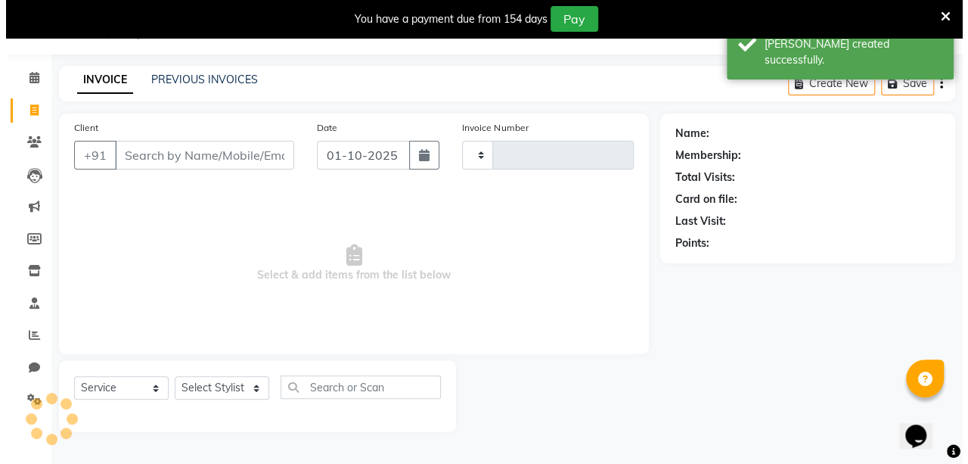
scroll to position [37, 0]
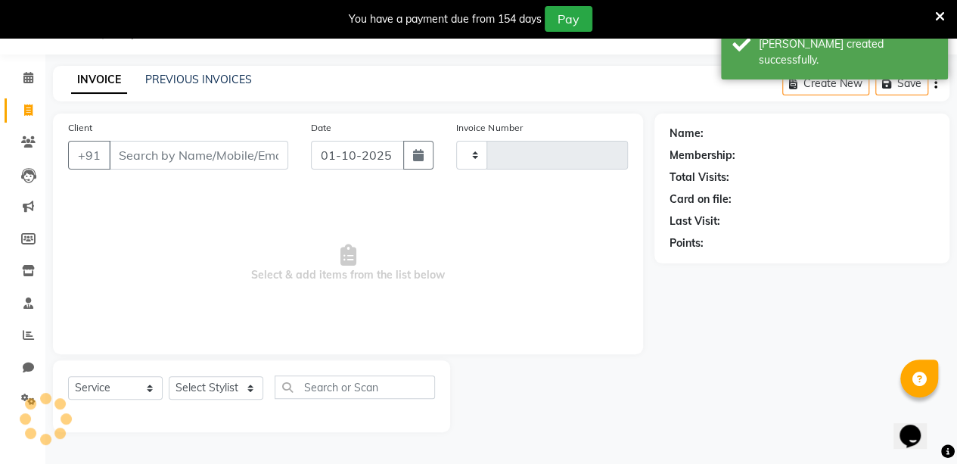
type input "0126"
select select "8063"
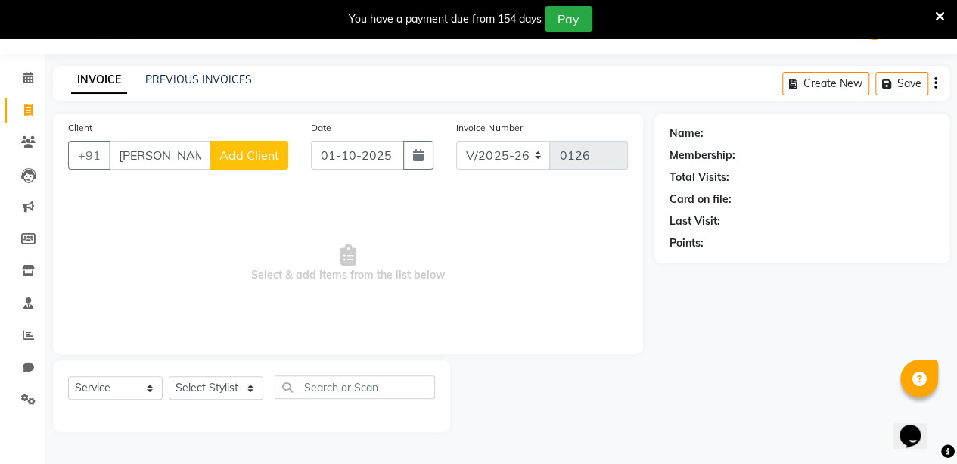
type input "[PERSON_NAME]"
click at [238, 147] on span "Add Client" at bounding box center [249, 154] width 60 height 15
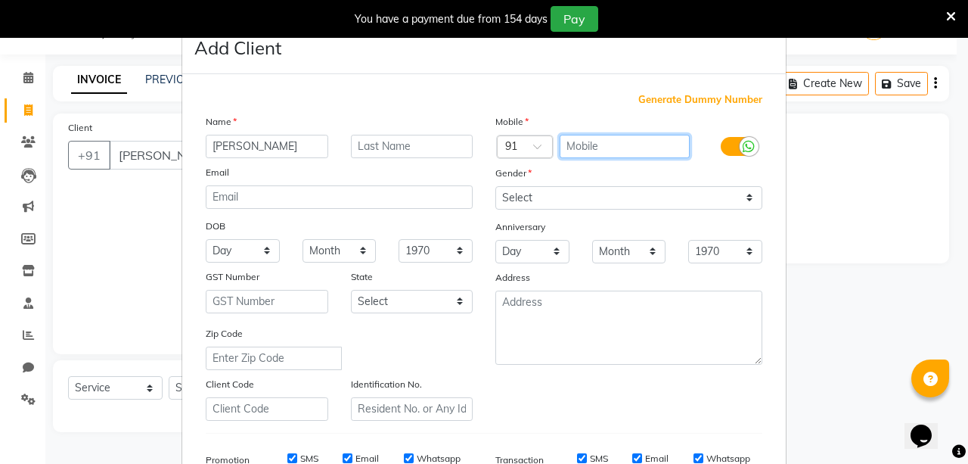
click at [573, 143] on input "text" at bounding box center [625, 146] width 131 height 23
type input "8461899589"
click at [721, 144] on label at bounding box center [738, 146] width 34 height 19
click at [0, 0] on input "checkbox" at bounding box center [0, 0] width 0 height 0
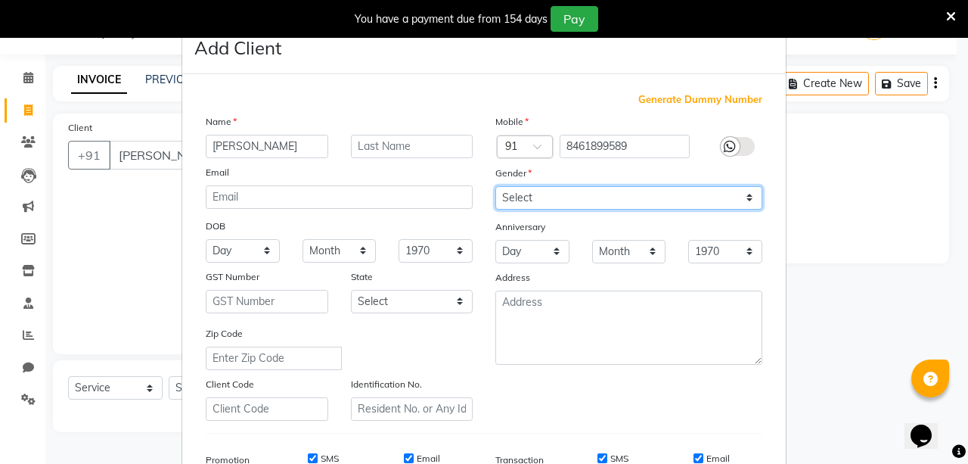
click at [705, 197] on select "Select [DEMOGRAPHIC_DATA] [DEMOGRAPHIC_DATA] Other Prefer Not To Say" at bounding box center [628, 197] width 267 height 23
select select "[DEMOGRAPHIC_DATA]"
click at [495, 186] on select "Select [DEMOGRAPHIC_DATA] [DEMOGRAPHIC_DATA] Other Prefer Not To Say" at bounding box center [628, 197] width 267 height 23
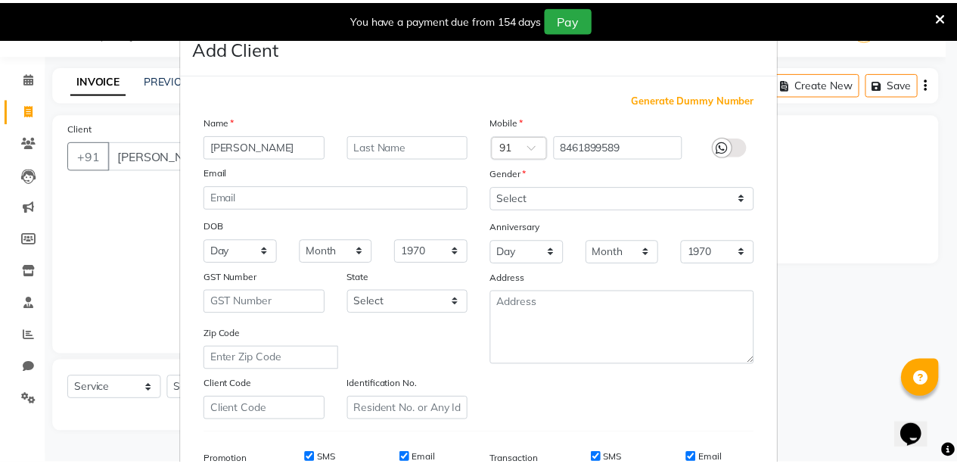
scroll to position [231, 0]
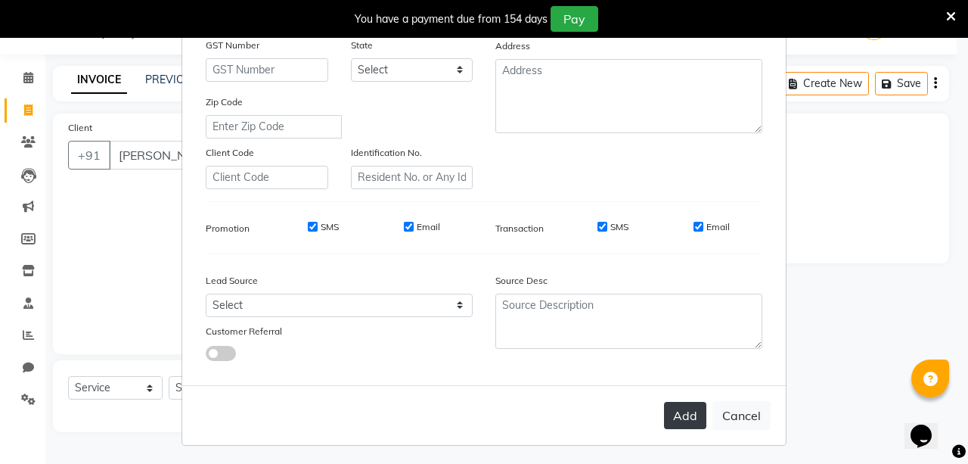
click at [672, 415] on button "Add" at bounding box center [685, 415] width 42 height 27
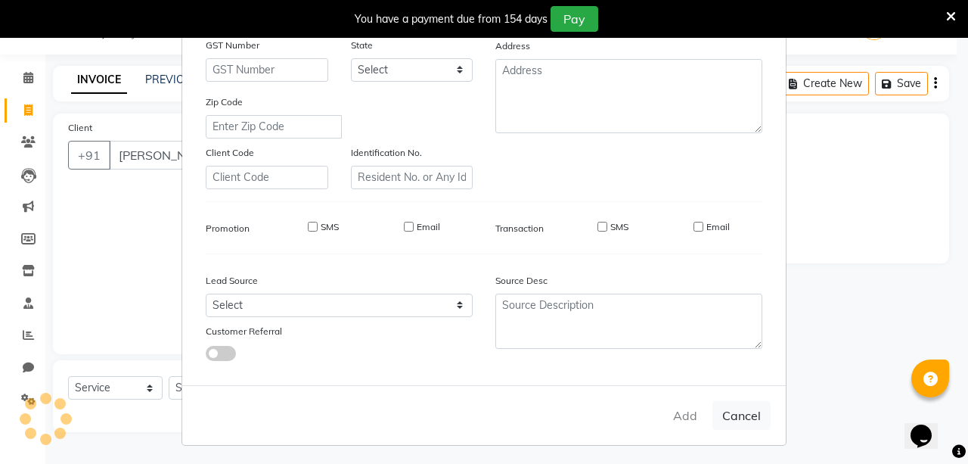
type input "8461899589"
select select
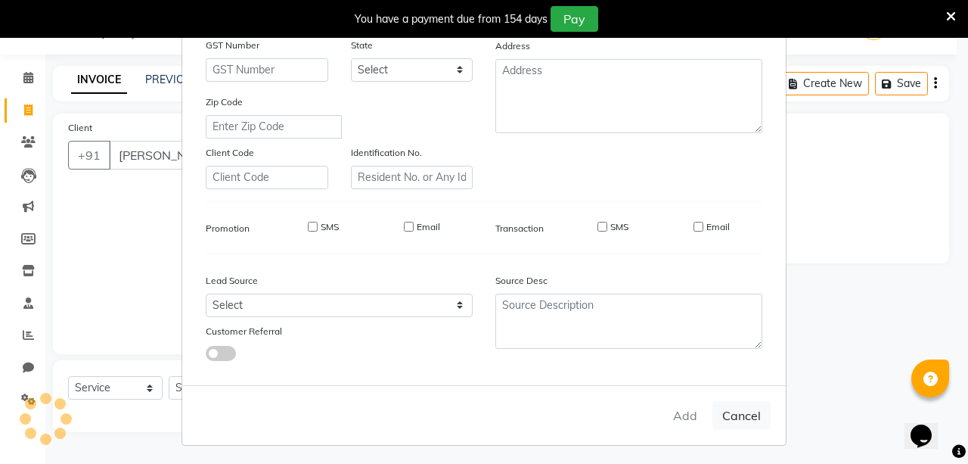
select select
checkbox input "false"
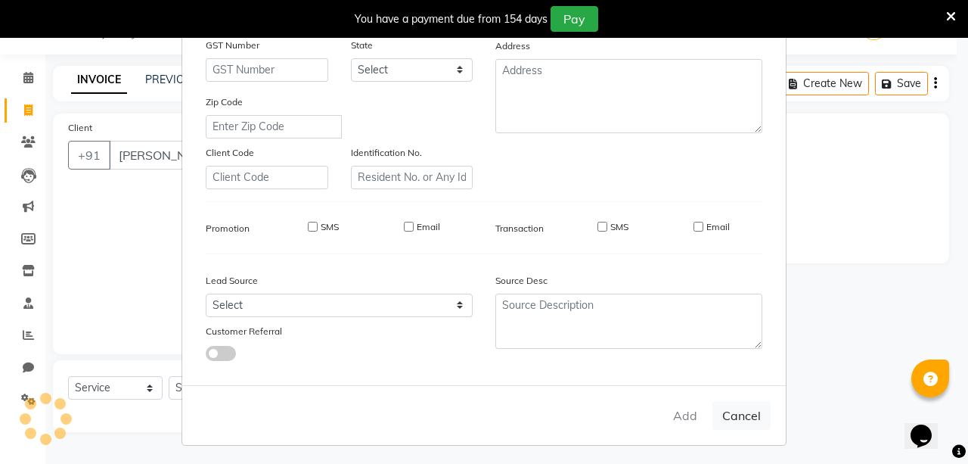
checkbox input "false"
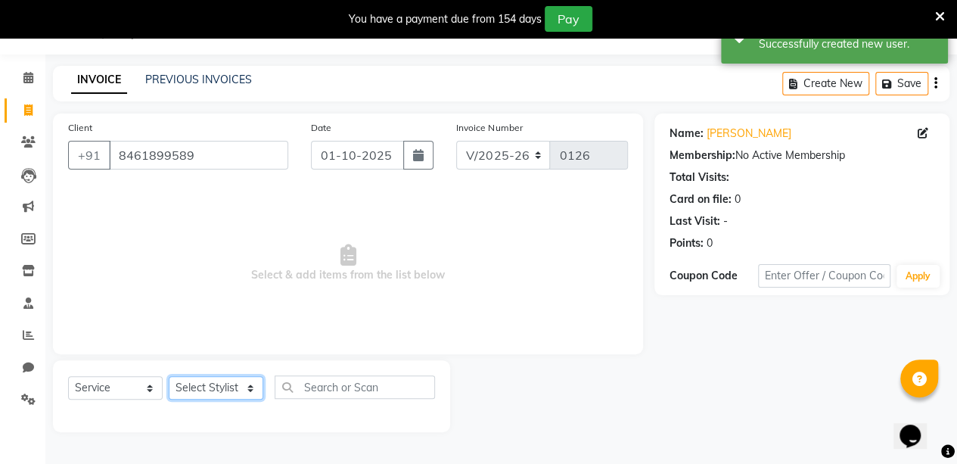
click at [185, 384] on select "Select Stylist aarti sen Admin [PERSON_NAME] anzal [PERSON_NAME][MEDICAL_DATA]:…" at bounding box center [216, 387] width 95 height 23
select select "88143"
click at [169, 376] on select "Select Stylist aarti sen Admin [PERSON_NAME] anzal [PERSON_NAME][MEDICAL_DATA]:…" at bounding box center [216, 387] width 95 height 23
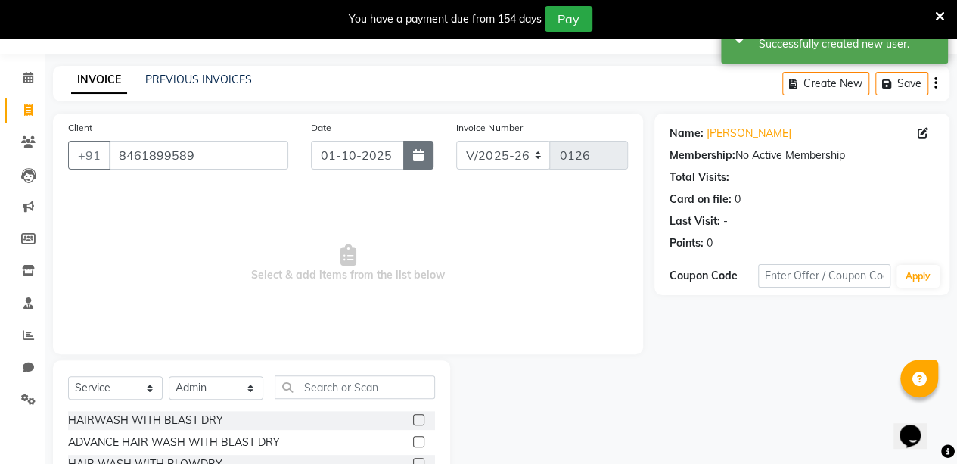
click at [417, 154] on icon "button" at bounding box center [418, 155] width 11 height 12
select select "10"
select select "2025"
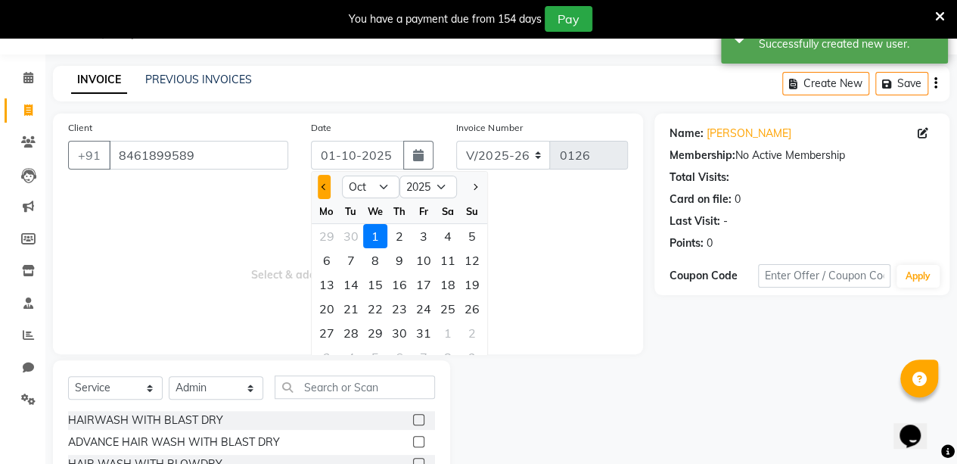
click at [322, 190] on button "Previous month" at bounding box center [324, 187] width 13 height 24
select select "9"
click at [542, 268] on span "Select & add items from the list below" at bounding box center [348, 263] width 560 height 151
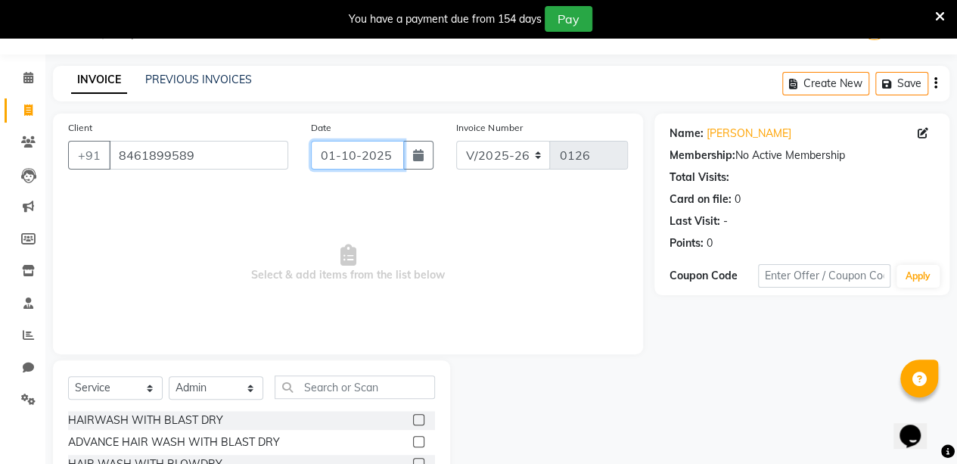
click at [388, 154] on input "01-10-2025" at bounding box center [358, 155] width 94 height 29
select select "10"
select select "2025"
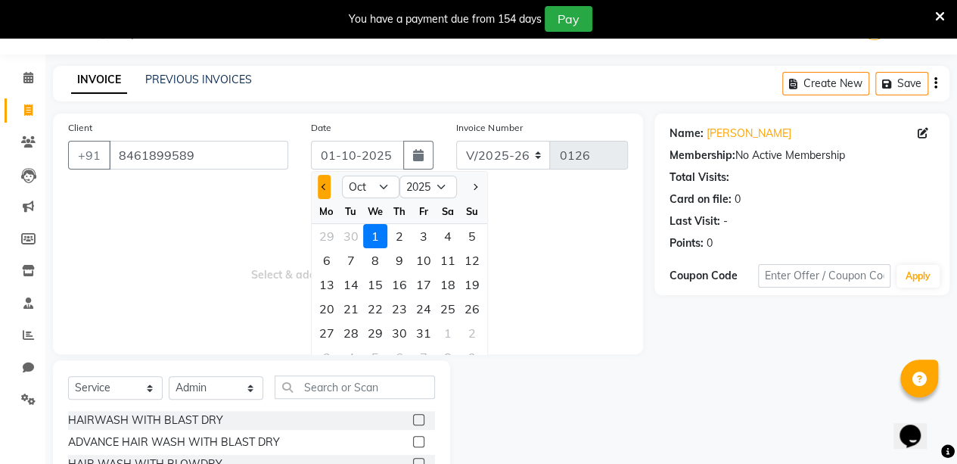
click at [324, 184] on span "Previous month" at bounding box center [324, 187] width 6 height 6
select select "9"
click at [380, 330] on div "1" at bounding box center [375, 333] width 24 height 24
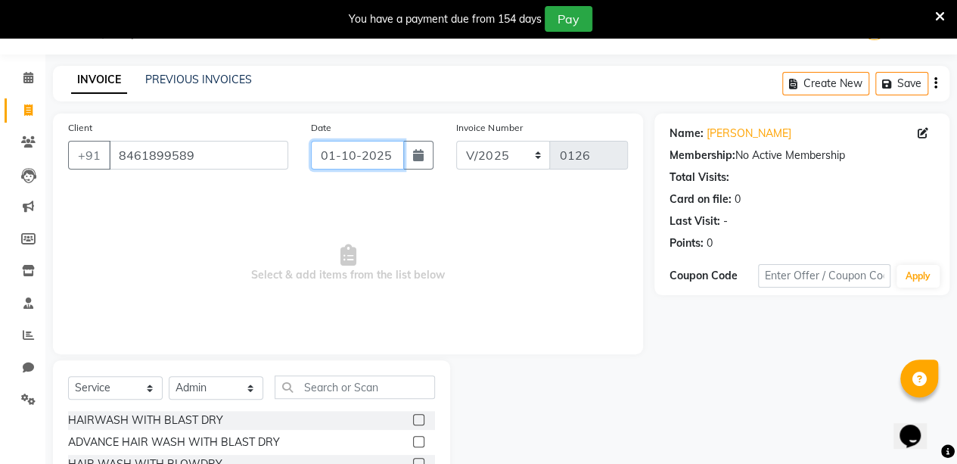
click at [352, 156] on input "01-10-2025" at bounding box center [358, 155] width 94 height 29
select select "10"
select select "2025"
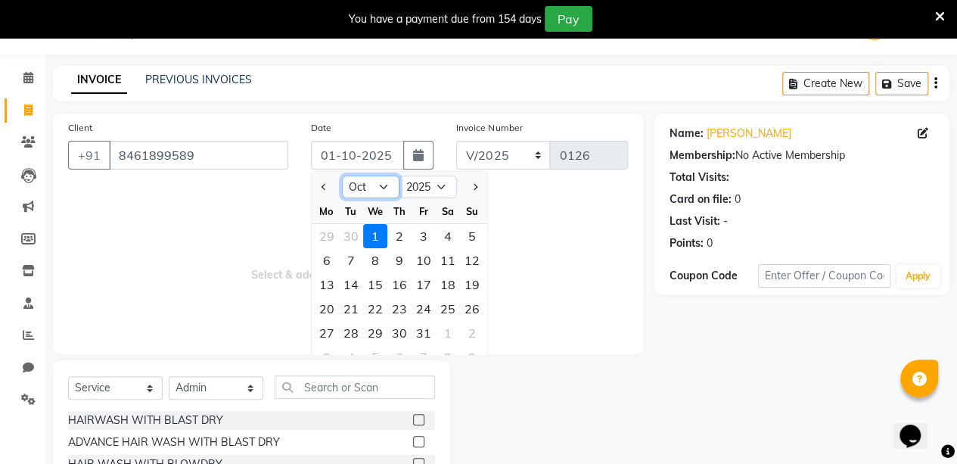
click at [377, 187] on select "Jan Feb Mar Apr May Jun [DATE] Aug Sep Oct Nov Dec" at bounding box center [370, 186] width 57 height 23
select select "9"
click at [342, 175] on select "Jan Feb Mar Apr May Jun [DATE] Aug Sep Oct Nov Dec" at bounding box center [370, 186] width 57 height 23
click at [372, 327] on div "1" at bounding box center [375, 333] width 24 height 24
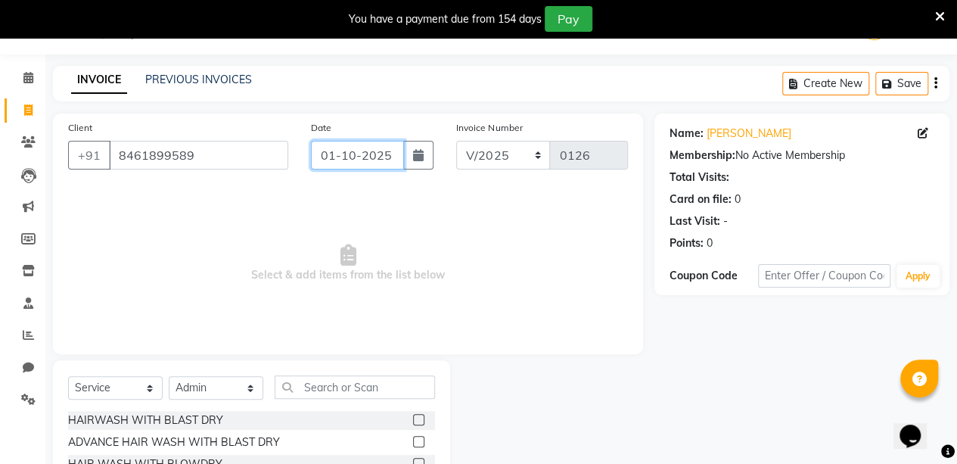
click at [340, 155] on input "01-10-2025" at bounding box center [358, 155] width 94 height 29
select select "10"
select select "2025"
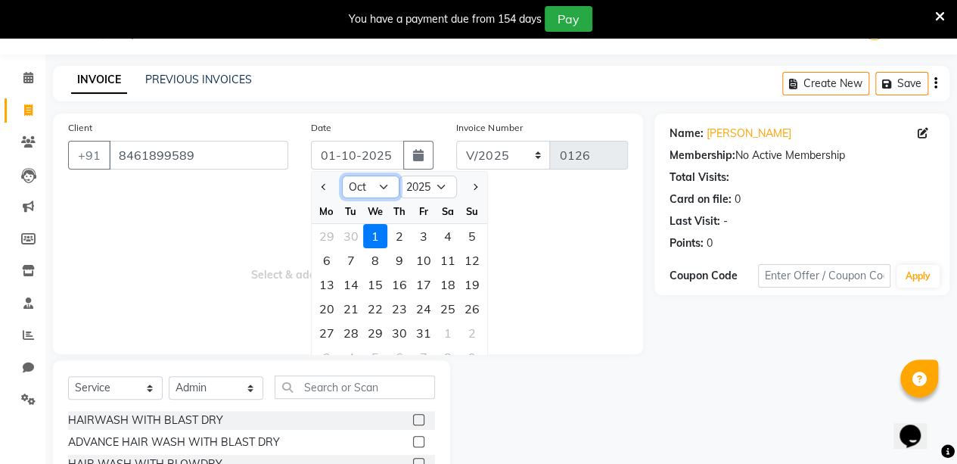
click at [374, 185] on select "Jan Feb Mar Apr May Jun [DATE] Aug Sep Oct Nov Dec" at bounding box center [370, 186] width 57 height 23
select select "9"
click at [342, 175] on select "Jan Feb Mar Apr May Jun [DATE] Aug Sep Oct Nov Dec" at bounding box center [370, 186] width 57 height 23
click at [377, 324] on div "1" at bounding box center [375, 333] width 24 height 24
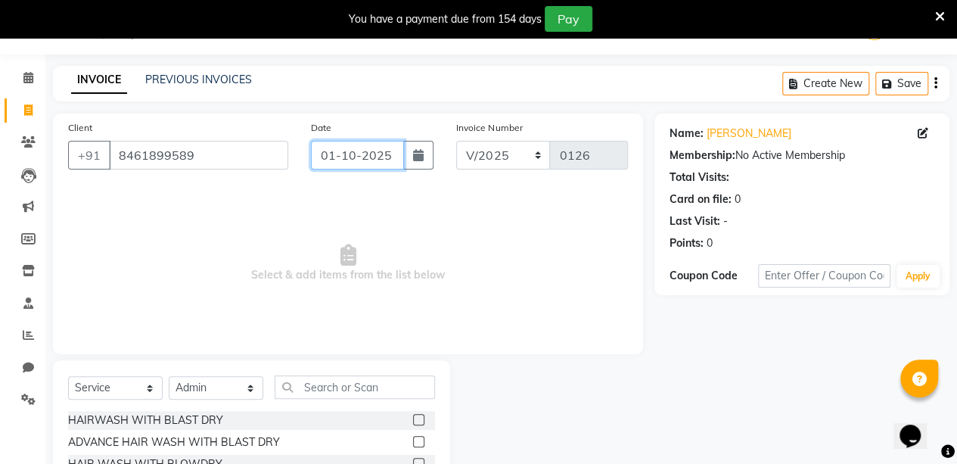
click at [355, 149] on input "01-10-2025" at bounding box center [358, 155] width 94 height 29
select select "10"
select select "2025"
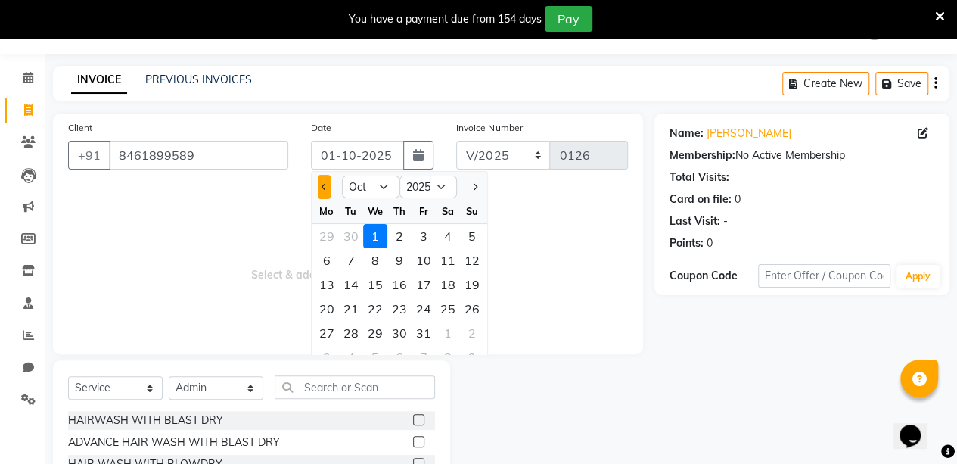
click at [323, 188] on span "Previous month" at bounding box center [324, 187] width 6 height 6
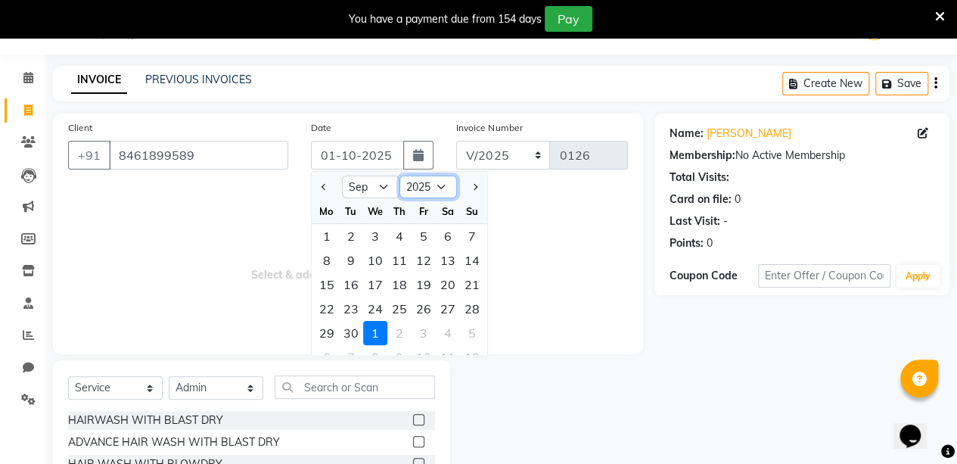
click at [428, 187] on select "2015 2016 2017 2018 2019 2020 2021 2022 2023 2024 2025 2026 2027 2028 2029 2030…" at bounding box center [427, 186] width 57 height 23
click at [380, 191] on select "Jan Feb Mar Apr May Jun [DATE] Aug Sep Oct Nov Dec" at bounding box center [370, 186] width 57 height 23
select select "8"
click at [342, 175] on select "Jan Feb Mar Apr May Jun [DATE] Aug Sep Oct Nov Dec" at bounding box center [370, 186] width 57 height 23
click at [375, 312] on div "20" at bounding box center [375, 308] width 24 height 24
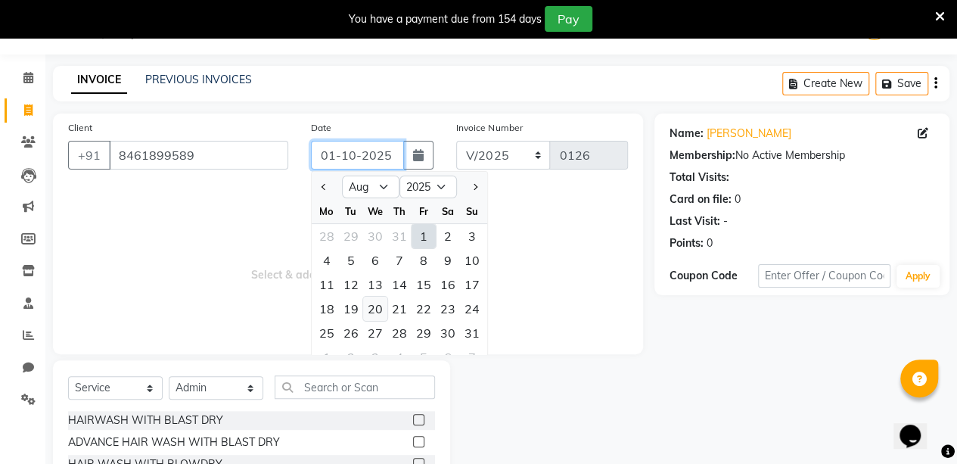
type input "[DATE]"
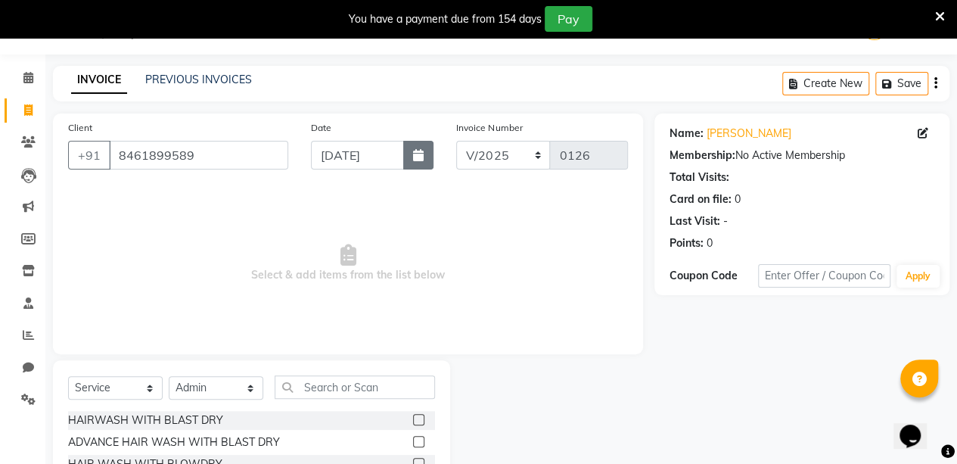
click at [420, 149] on icon "button" at bounding box center [418, 155] width 11 height 12
select select "8"
select select "2025"
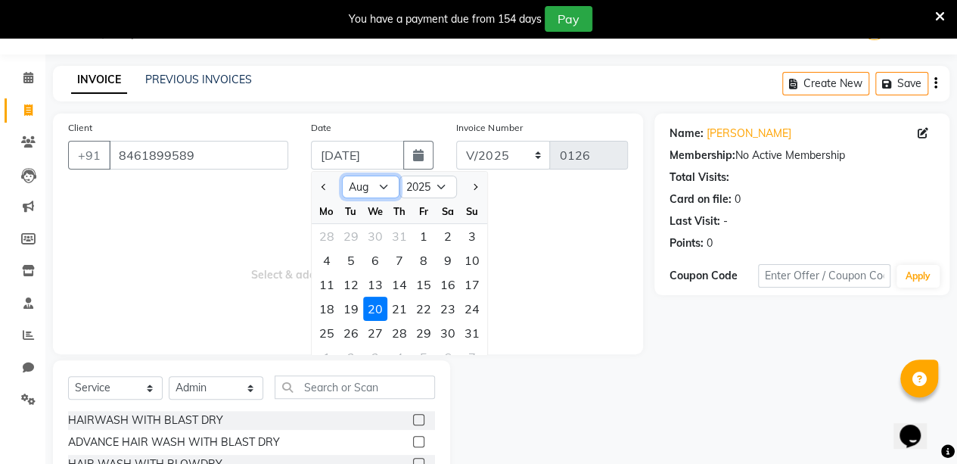
click at [374, 178] on select "Jan Feb Mar Apr May Jun [DATE] Aug Sep Oct Nov Dec" at bounding box center [370, 186] width 57 height 23
select select "9"
click at [342, 175] on select "Jan Feb Mar Apr May Jun [DATE] Aug Sep Oct Nov Dec" at bounding box center [370, 186] width 57 height 23
click at [330, 236] on div "1" at bounding box center [327, 236] width 24 height 24
type input "01-09-2025"
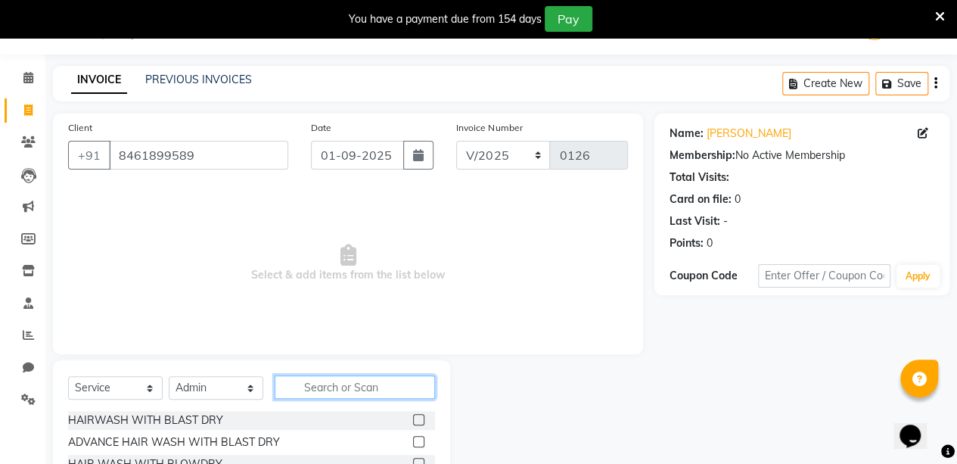
click at [322, 391] on input "text" at bounding box center [355, 386] width 160 height 23
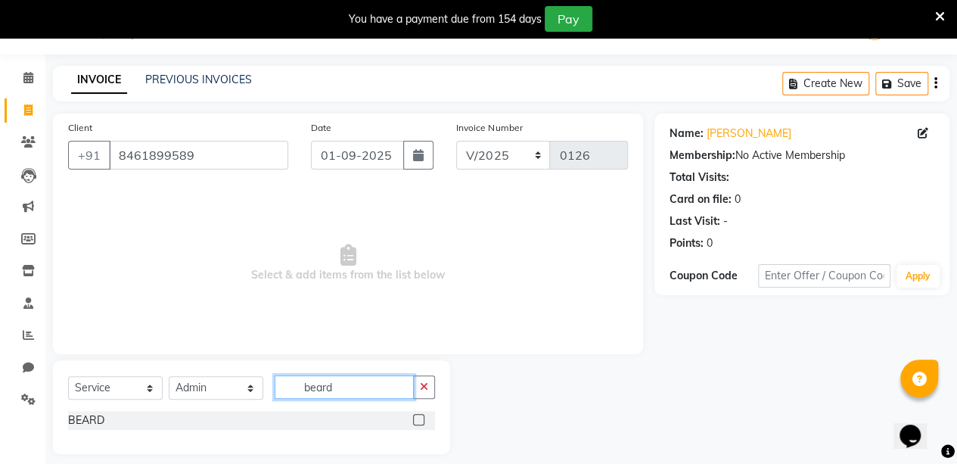
type input "beard"
click at [417, 417] on label at bounding box center [418, 419] width 11 height 11
click at [417, 417] on input "checkbox" at bounding box center [418, 420] width 10 height 10
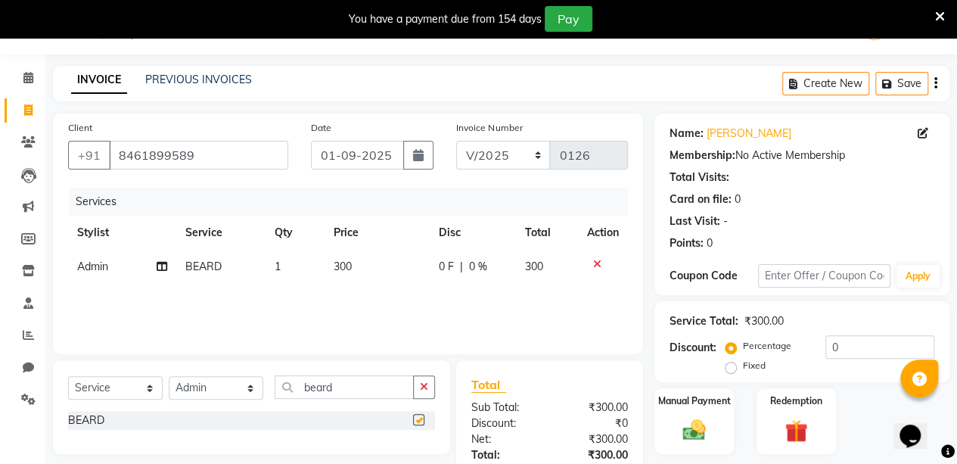
checkbox input "false"
click at [700, 420] on img at bounding box center [694, 429] width 39 height 27
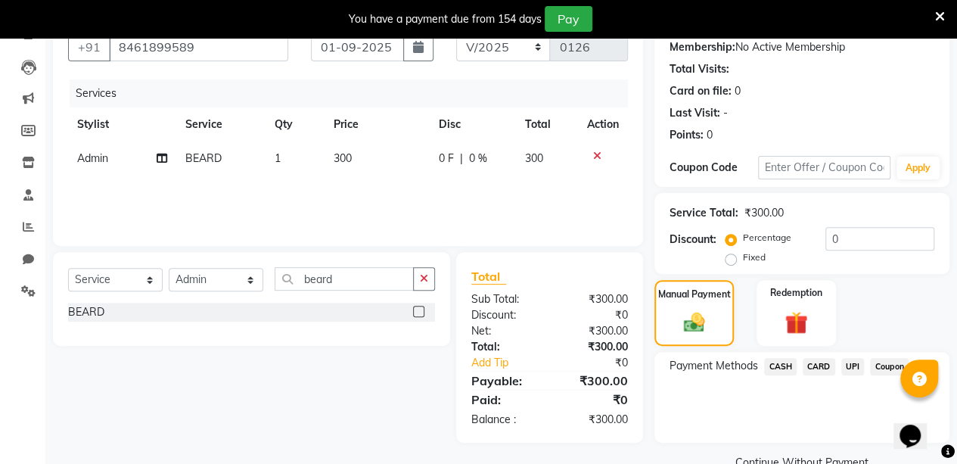
scroll to position [177, 0]
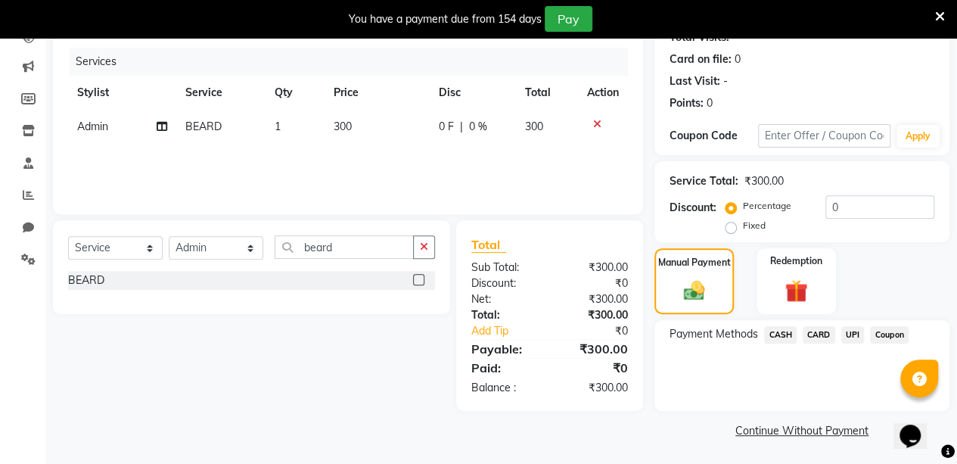
click at [783, 337] on span "CASH" at bounding box center [780, 334] width 33 height 17
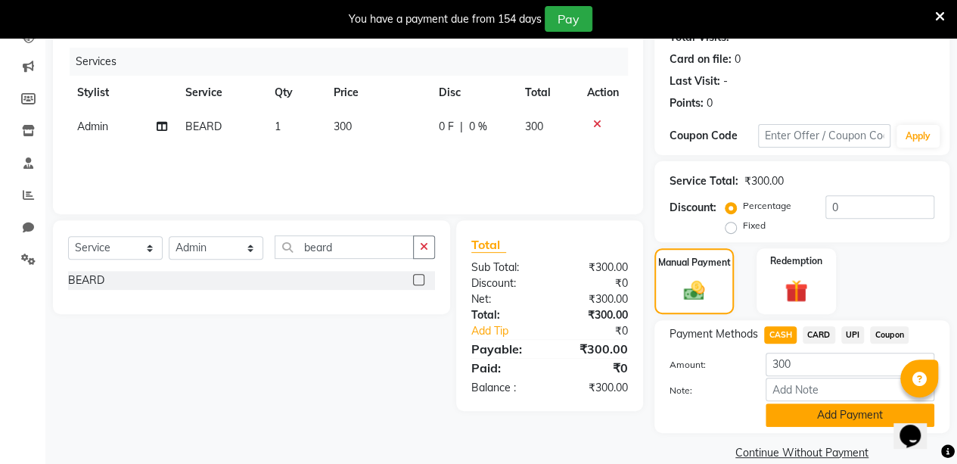
click at [790, 417] on button "Add Payment" at bounding box center [849, 414] width 169 height 23
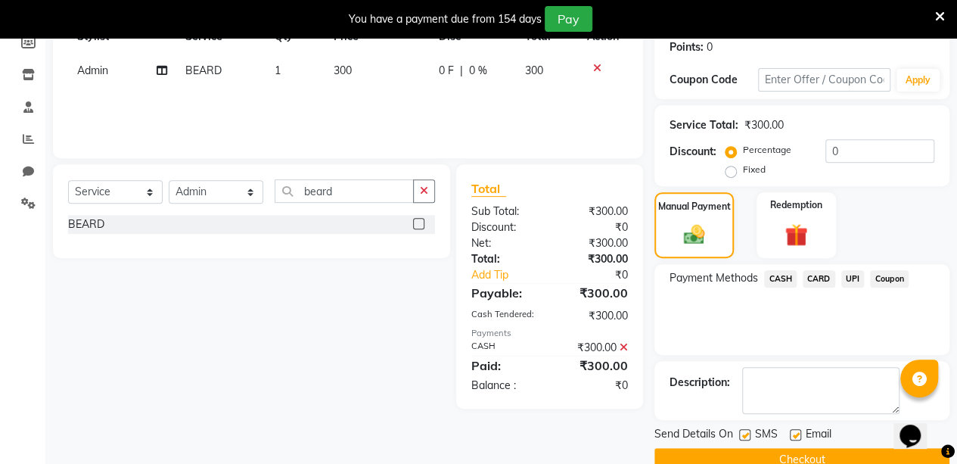
scroll to position [262, 0]
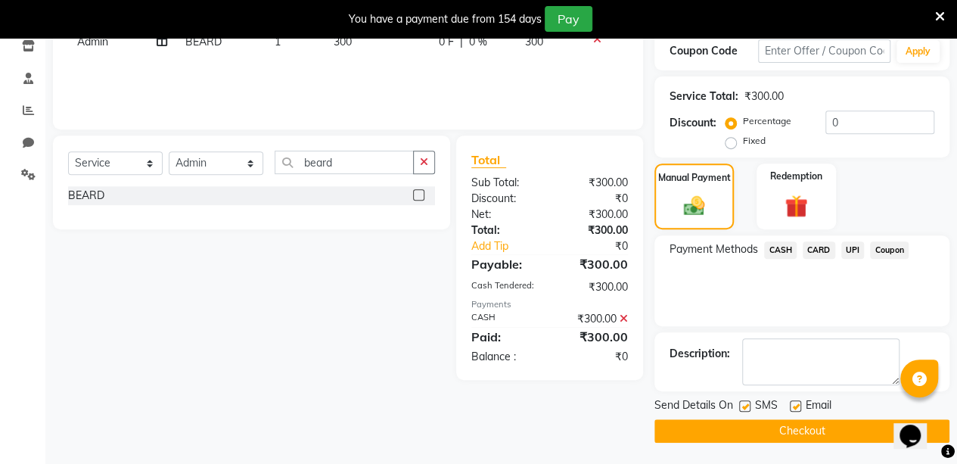
click at [826, 427] on button "Checkout" at bounding box center [801, 430] width 295 height 23
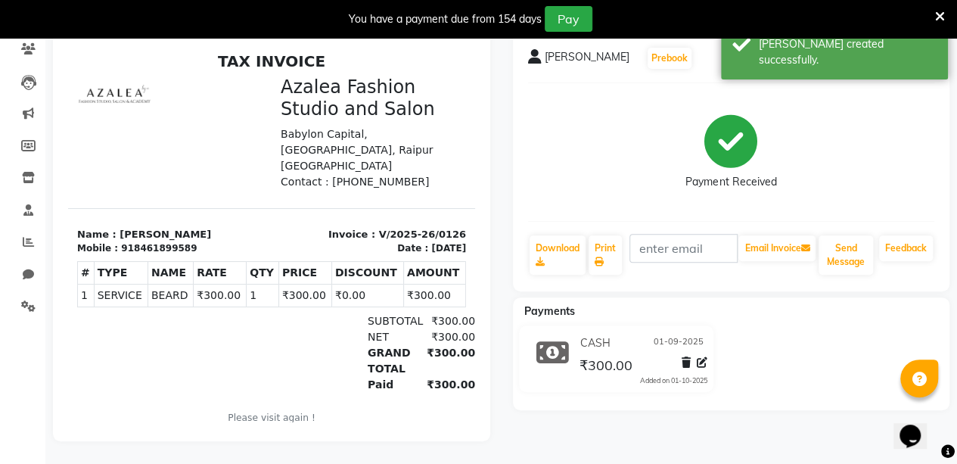
click at [569, 429] on div "[PERSON_NAME] Prebook Payment Received Download Print Email Invoice Send Messag…" at bounding box center [731, 236] width 460 height 410
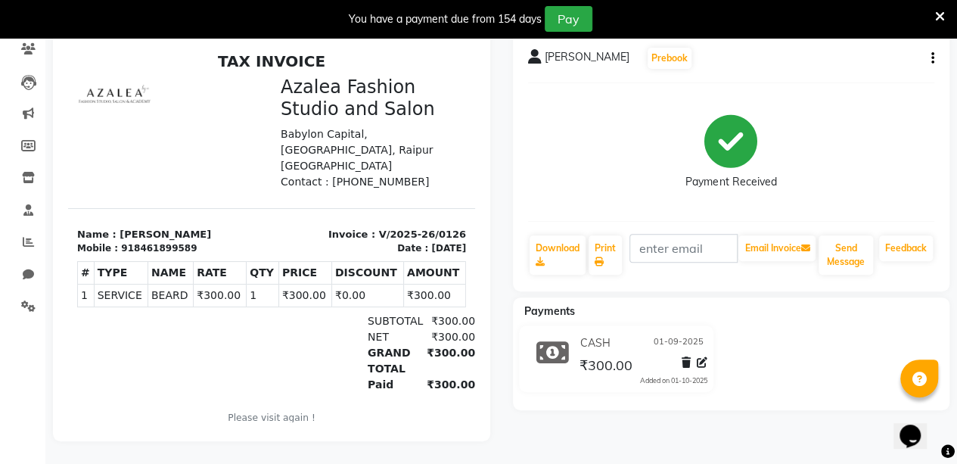
scroll to position [37, 0]
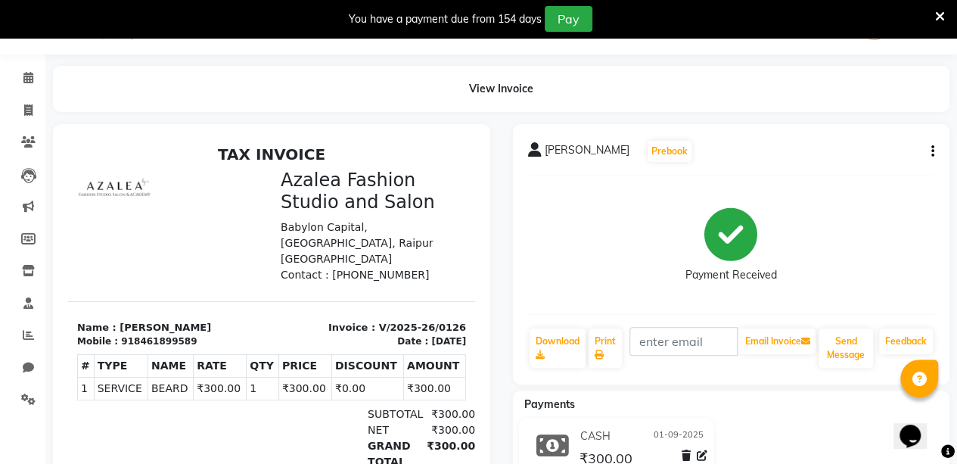
select select "service"
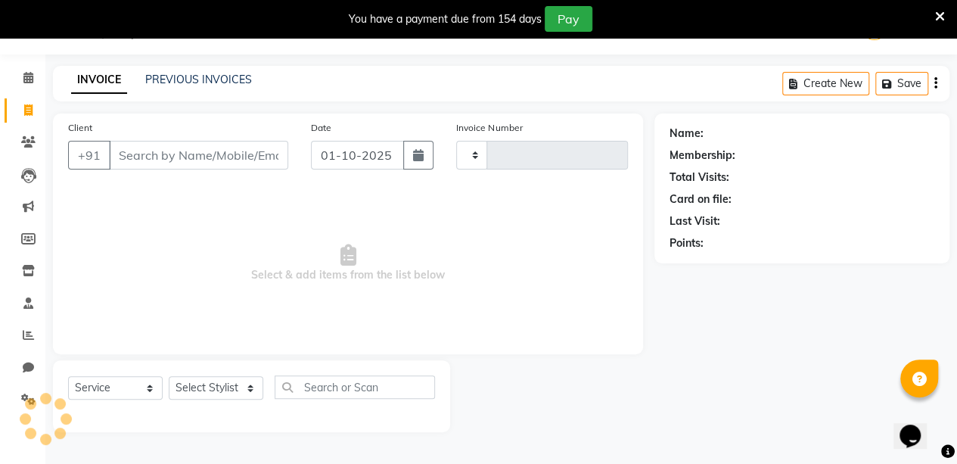
type input "0127"
select select "8063"
click at [198, 160] on input "Client" at bounding box center [198, 155] width 179 height 29
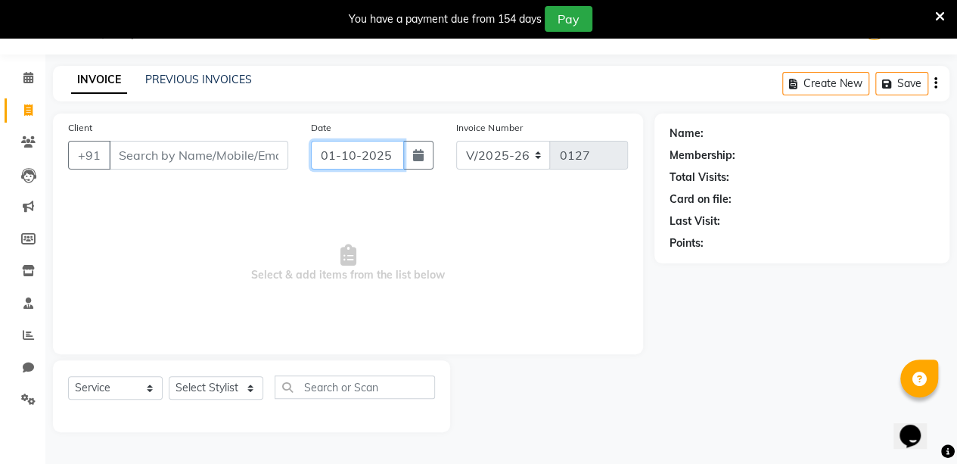
click at [372, 151] on input "01-10-2025" at bounding box center [358, 155] width 94 height 29
select select "10"
select select "2025"
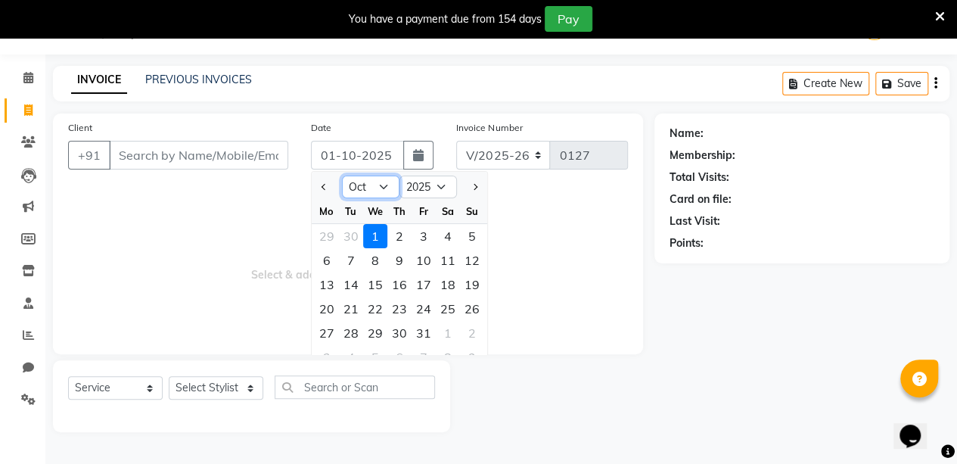
click at [376, 180] on select "Jan Feb Mar Apr May Jun [DATE] Aug Sep Oct Nov Dec" at bounding box center [370, 186] width 57 height 23
select select "9"
click at [342, 175] on select "Jan Feb Mar Apr May Jun [DATE] Aug Sep Oct Nov Dec" at bounding box center [370, 186] width 57 height 23
click at [371, 331] on div "1" at bounding box center [375, 333] width 24 height 24
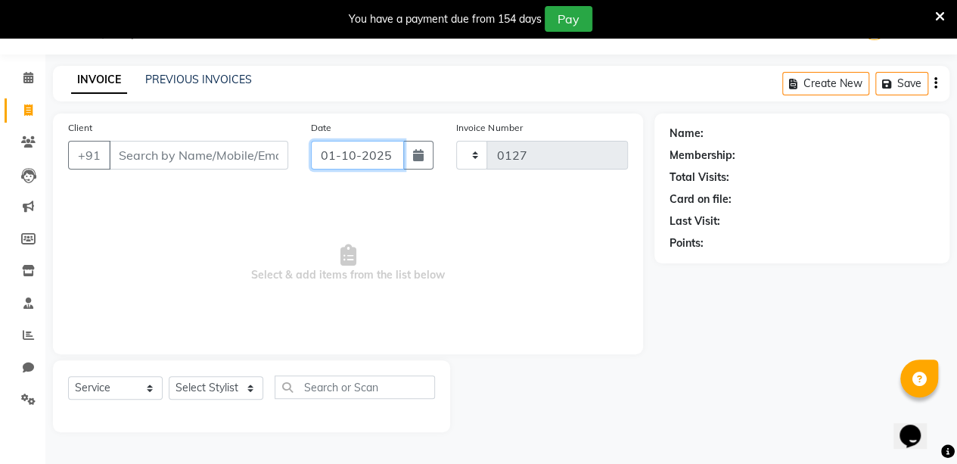
click at [366, 154] on input "01-10-2025" at bounding box center [358, 155] width 94 height 29
select select "10"
select select "2025"
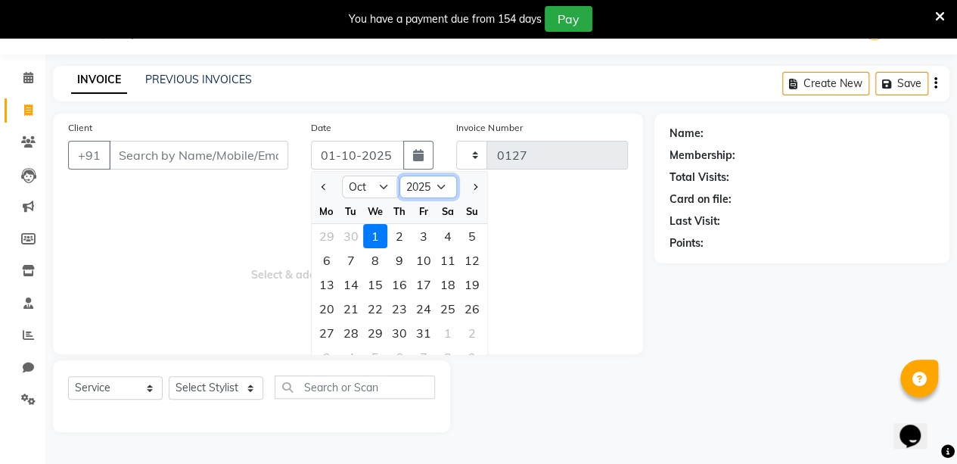
click at [428, 185] on select "2015 2016 2017 2018 2019 2020 2021 2022 2023 2024 2025 2026 2027 2028 2029 2030…" at bounding box center [427, 186] width 57 height 23
click at [372, 180] on select "Jan Feb Mar Apr May Jun [DATE] Aug Sep Oct Nov Dec" at bounding box center [370, 186] width 57 height 23
click at [378, 187] on select "Jan Feb Mar Apr May Jun [DATE] Aug Sep Oct Nov Dec" at bounding box center [370, 186] width 57 height 23
click at [374, 189] on select "Jan Feb Mar Apr May Jun [DATE] Aug Sep Oct Nov Dec" at bounding box center [370, 186] width 57 height 23
select select "3"
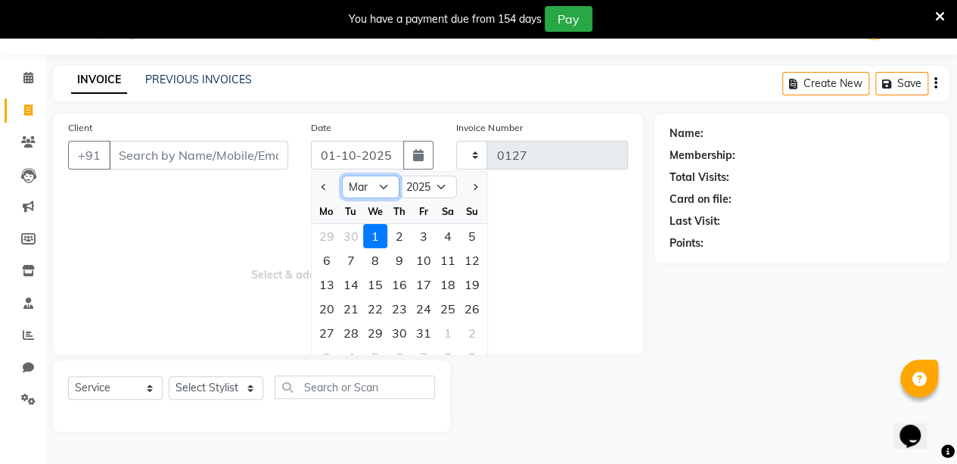
click at [342, 175] on select "Jan Feb Mar Apr May Jun [DATE] Aug Sep Oct Nov Dec" at bounding box center [370, 186] width 57 height 23
click at [377, 256] on div "5" at bounding box center [375, 260] width 24 height 24
type input "05-03-2025"
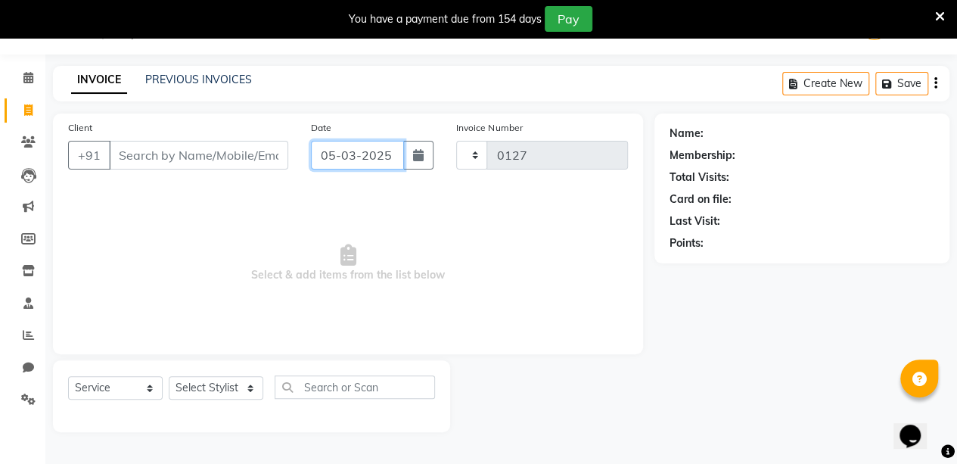
click at [380, 151] on input "05-03-2025" at bounding box center [358, 155] width 94 height 29
select select "3"
select select "2025"
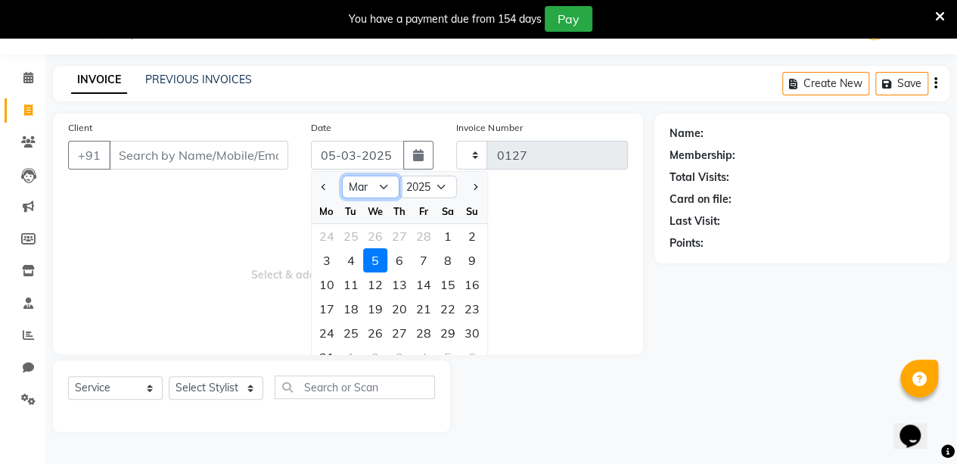
click at [384, 186] on select "Jan Feb Mar Apr May Jun [DATE] Aug Sep Oct Nov Dec" at bounding box center [370, 186] width 57 height 23
select select "9"
click at [342, 175] on select "Jan Feb Mar Apr May Jun [DATE] Aug Sep Oct Nov Dec" at bounding box center [370, 186] width 57 height 23
click at [330, 228] on div "1" at bounding box center [327, 236] width 24 height 24
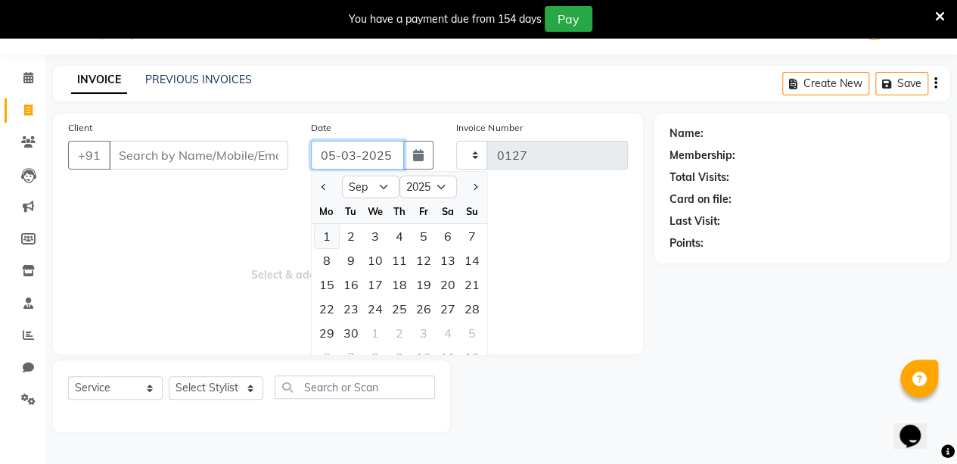
type input "01-09-2025"
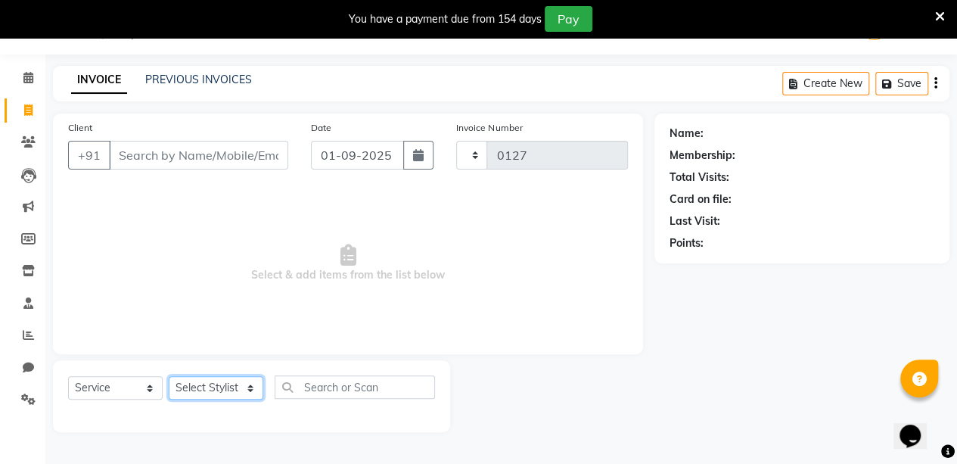
click at [241, 384] on select "Select Stylist aarti sen Admin [PERSON_NAME] anzal [PERSON_NAME][MEDICAL_DATA]:…" at bounding box center [216, 387] width 95 height 23
select select "88143"
click at [169, 376] on select "Select Stylist aarti sen Admin [PERSON_NAME] anzal [PERSON_NAME][MEDICAL_DATA]:…" at bounding box center [216, 387] width 95 height 23
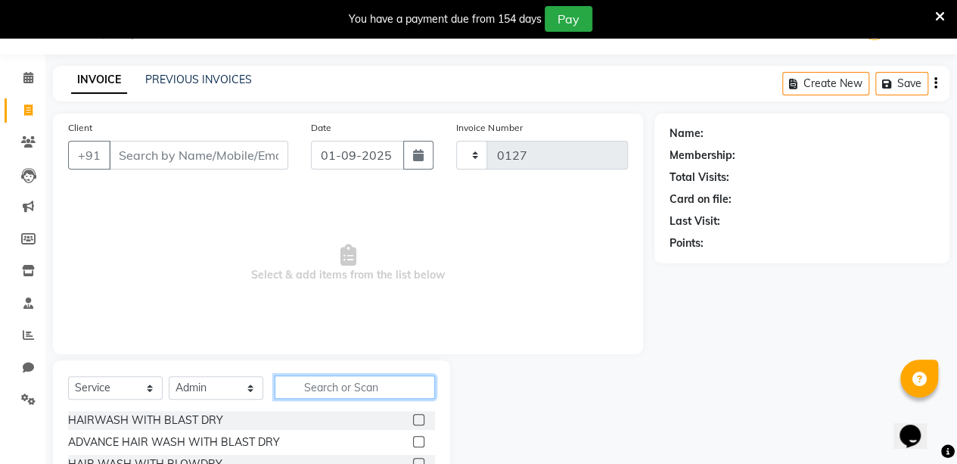
click at [351, 382] on input "text" at bounding box center [355, 386] width 160 height 23
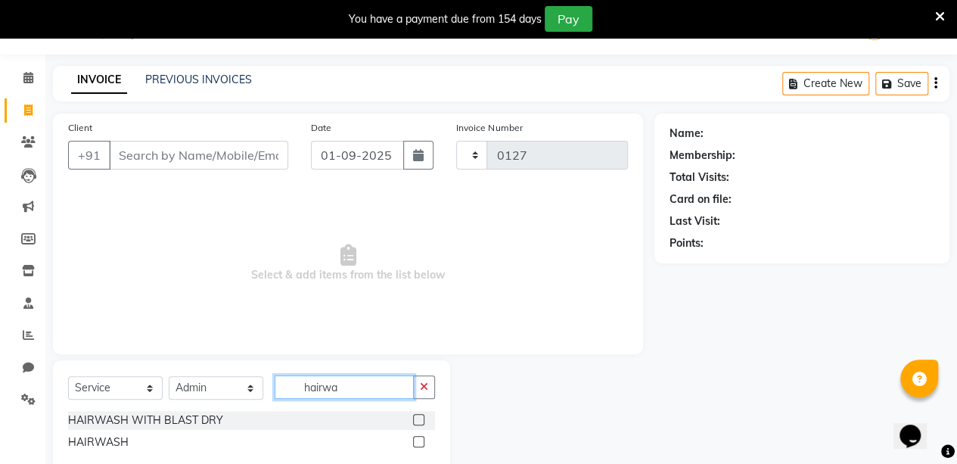
type input "hairwa"
click at [421, 414] on label at bounding box center [418, 419] width 11 height 11
click at [421, 415] on input "checkbox" at bounding box center [418, 420] width 10 height 10
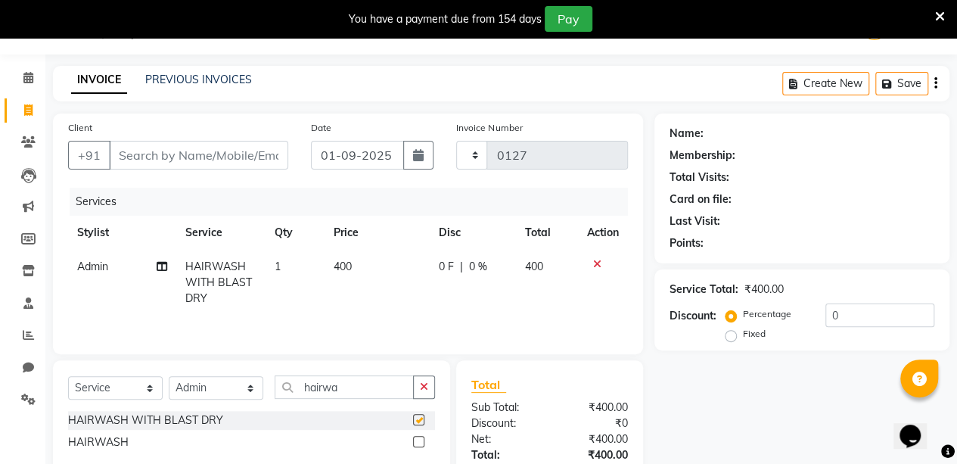
checkbox input "false"
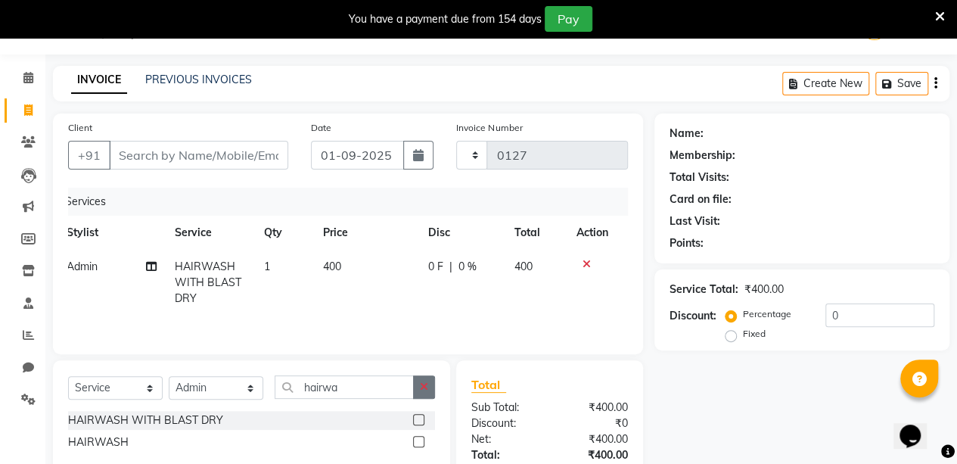
click at [425, 384] on icon "button" at bounding box center [424, 386] width 8 height 11
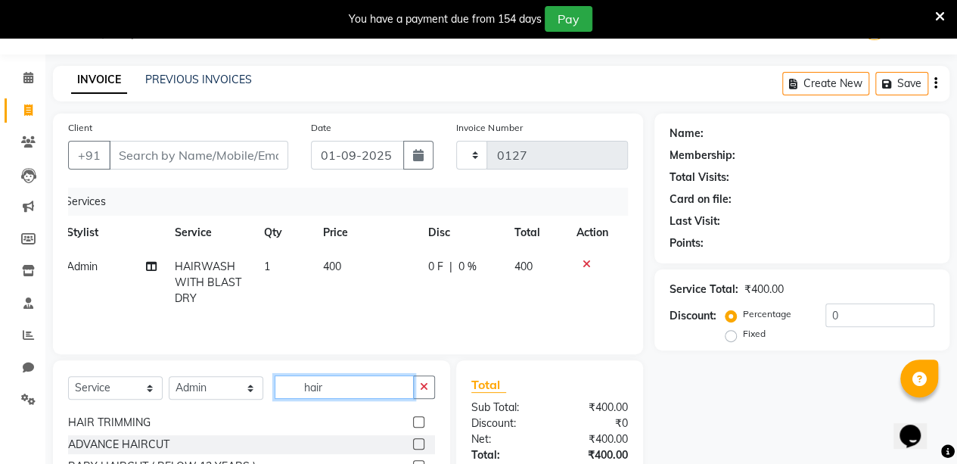
scroll to position [62, 0]
type input "hair"
click at [413, 422] on label at bounding box center [418, 422] width 11 height 11
click at [413, 422] on input "checkbox" at bounding box center [418, 424] width 10 height 10
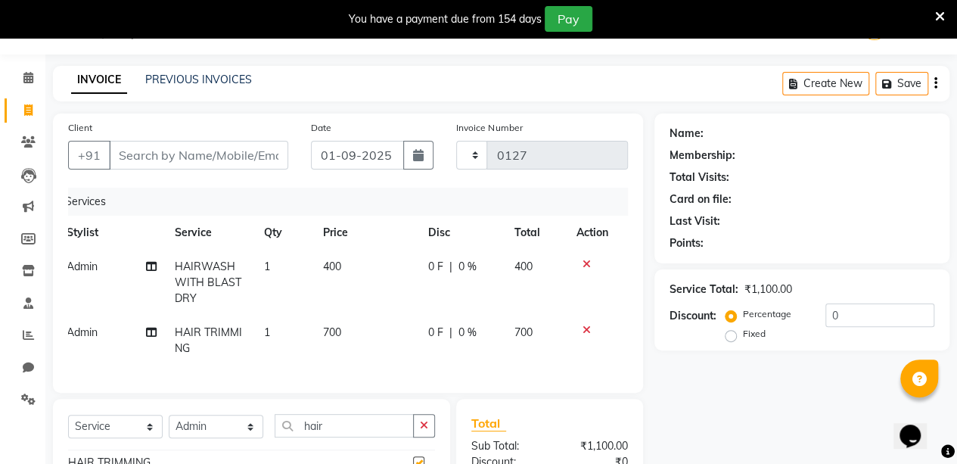
checkbox input "false"
click at [588, 259] on icon at bounding box center [586, 264] width 8 height 11
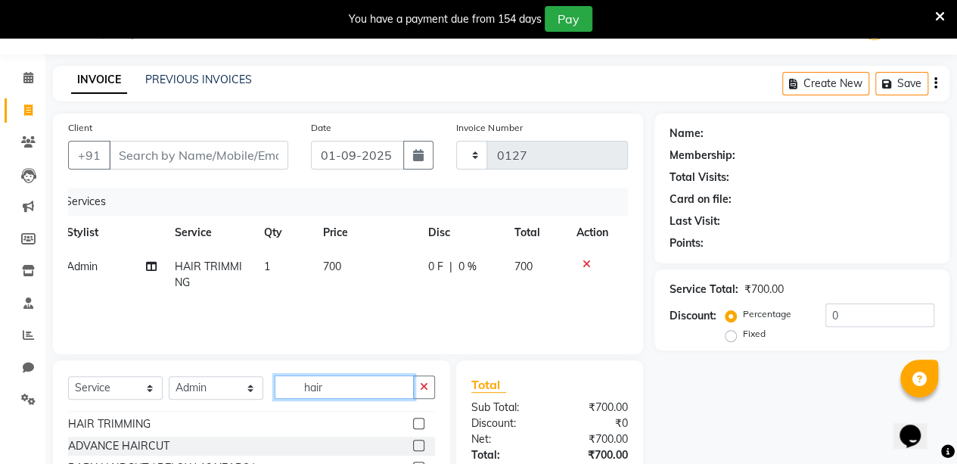
click at [374, 384] on input "hair" at bounding box center [344, 386] width 139 height 23
click at [424, 381] on icon "button" at bounding box center [424, 386] width 8 height 11
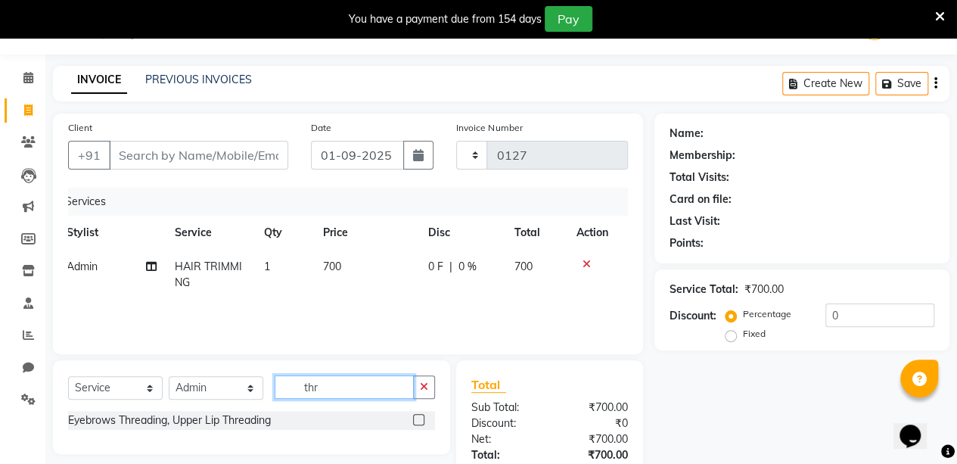
scroll to position [0, 0]
type input "t"
type input "eye"
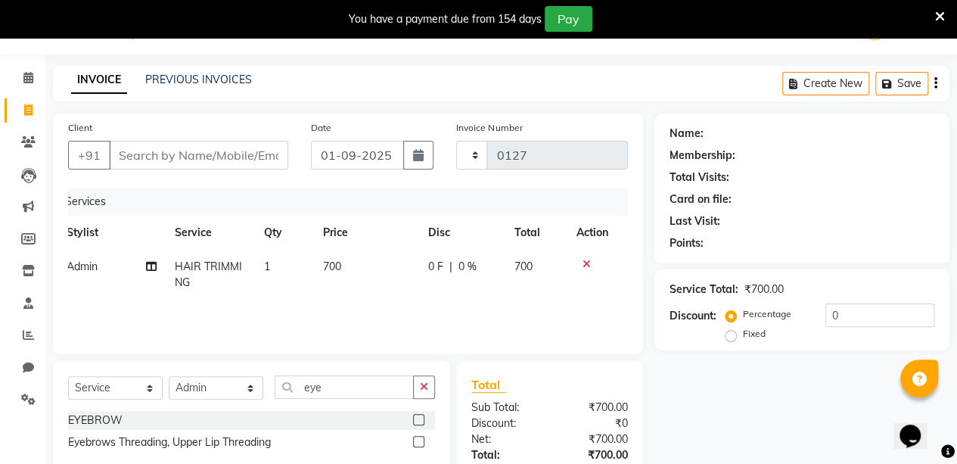
click at [421, 414] on label at bounding box center [418, 419] width 11 height 11
click at [421, 415] on input "checkbox" at bounding box center [418, 420] width 10 height 10
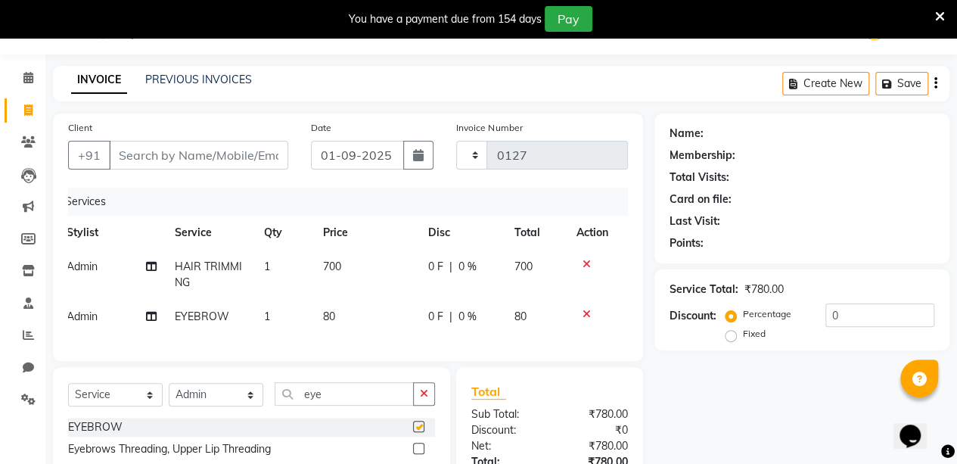
checkbox input "false"
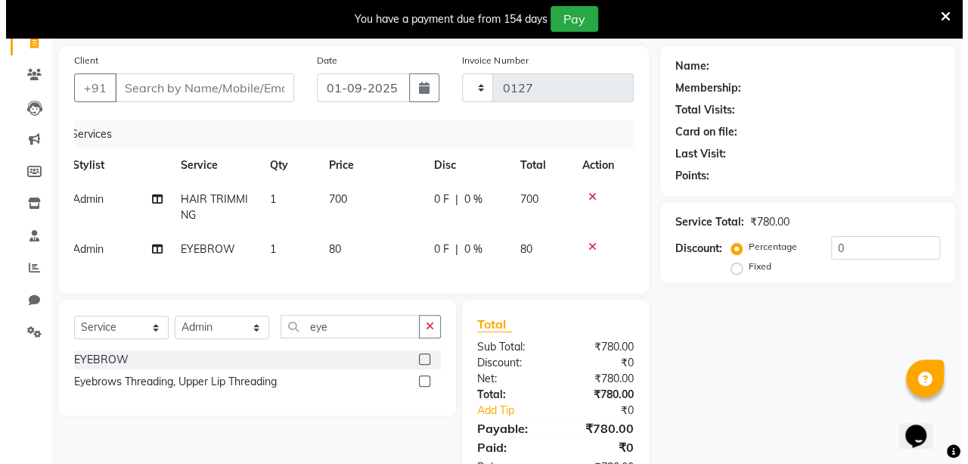
scroll to position [101, 0]
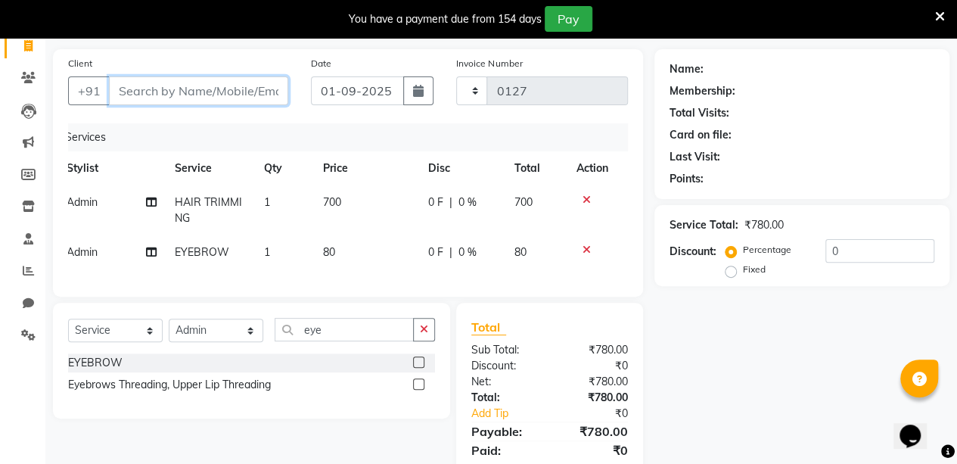
click at [244, 95] on input "Client" at bounding box center [198, 90] width 179 height 29
type input "hotel guest"
click at [253, 80] on button "Add Client" at bounding box center [249, 90] width 78 height 29
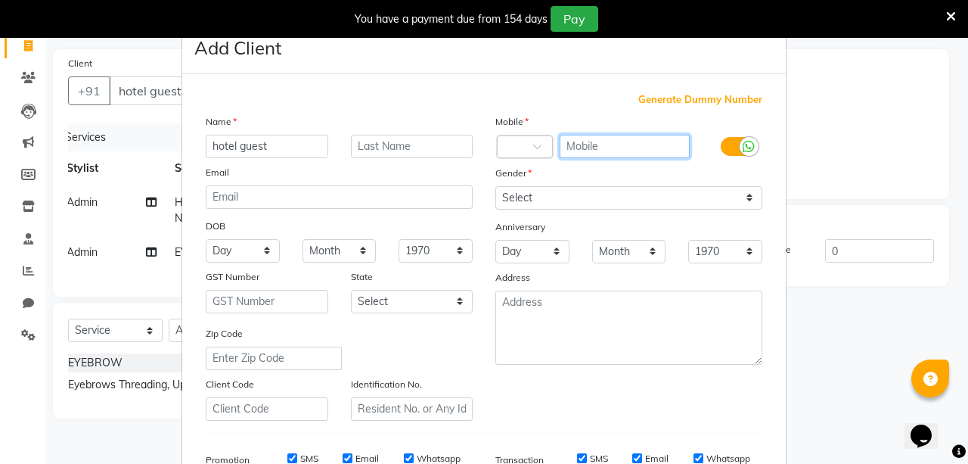
click at [628, 145] on input "text" at bounding box center [625, 146] width 131 height 23
click at [721, 138] on label at bounding box center [738, 146] width 34 height 19
click at [0, 0] on input "checkbox" at bounding box center [0, 0] width 0 height 0
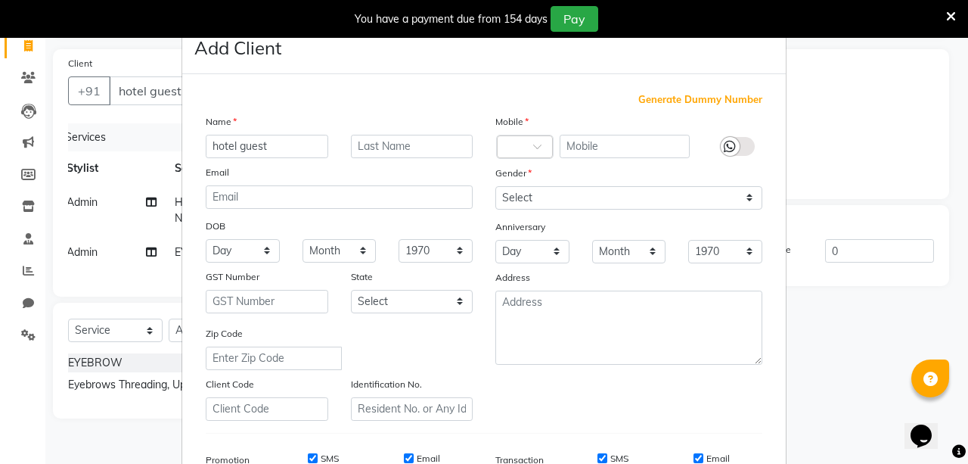
click at [706, 98] on span "Generate Dummy Number" at bounding box center [700, 99] width 124 height 15
click at [687, 99] on span "Generate Dummy Number" at bounding box center [700, 99] width 124 height 15
click at [693, 95] on span "Generate Dummy Number" at bounding box center [700, 99] width 124 height 15
click at [738, 145] on label at bounding box center [738, 146] width 34 height 19
click at [0, 0] on input "checkbox" at bounding box center [0, 0] width 0 height 0
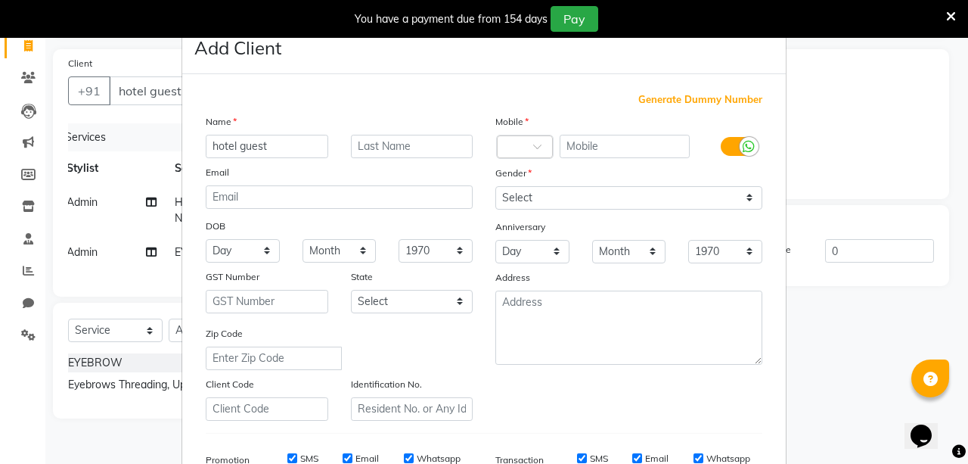
click at [711, 97] on span "Generate Dummy Number" at bounding box center [700, 99] width 124 height 15
click at [692, 99] on span "Generate Dummy Number" at bounding box center [700, 99] width 124 height 15
click at [295, 141] on input "hotel guest" at bounding box center [267, 146] width 123 height 23
click at [719, 99] on span "Generate Dummy Number" at bounding box center [700, 99] width 124 height 15
click at [735, 102] on span "Generate Dummy Number" at bounding box center [700, 99] width 124 height 15
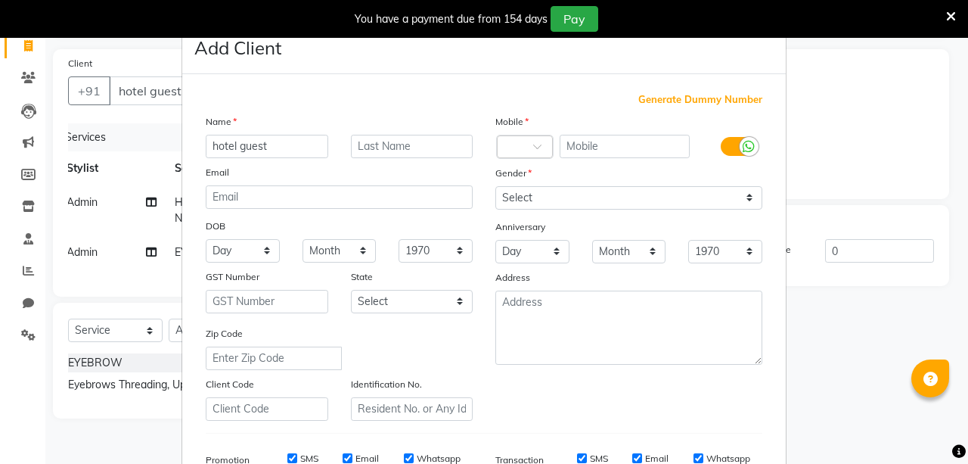
click at [718, 104] on span "Generate Dummy Number" at bounding box center [700, 99] width 124 height 15
click at [731, 142] on label at bounding box center [738, 146] width 34 height 19
click at [0, 0] on input "checkbox" at bounding box center [0, 0] width 0 height 0
click at [728, 98] on span "Generate Dummy Number" at bounding box center [700, 99] width 124 height 15
click at [948, 15] on icon at bounding box center [951, 17] width 10 height 14
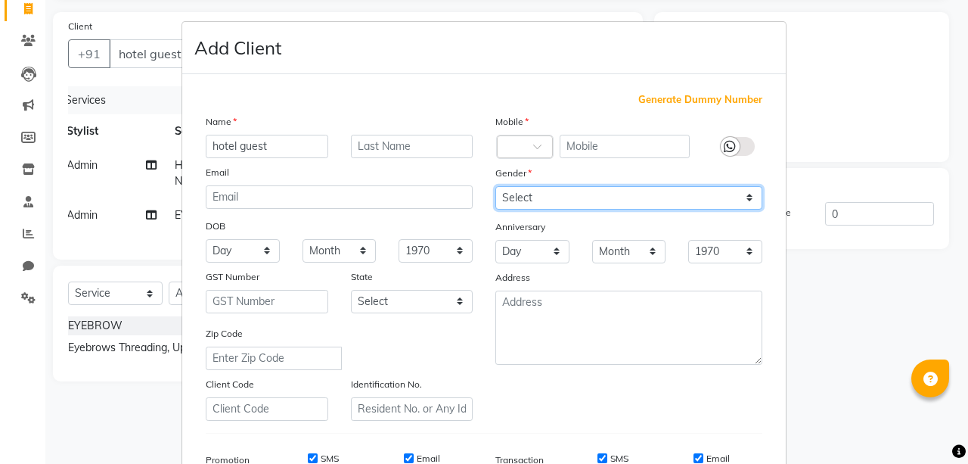
click at [748, 188] on select "Select [DEMOGRAPHIC_DATA] [DEMOGRAPHIC_DATA] Other Prefer Not To Say" at bounding box center [628, 197] width 267 height 23
select select "[DEMOGRAPHIC_DATA]"
click at [495, 186] on select "Select [DEMOGRAPHIC_DATA] [DEMOGRAPHIC_DATA] Other Prefer Not To Say" at bounding box center [628, 197] width 267 height 23
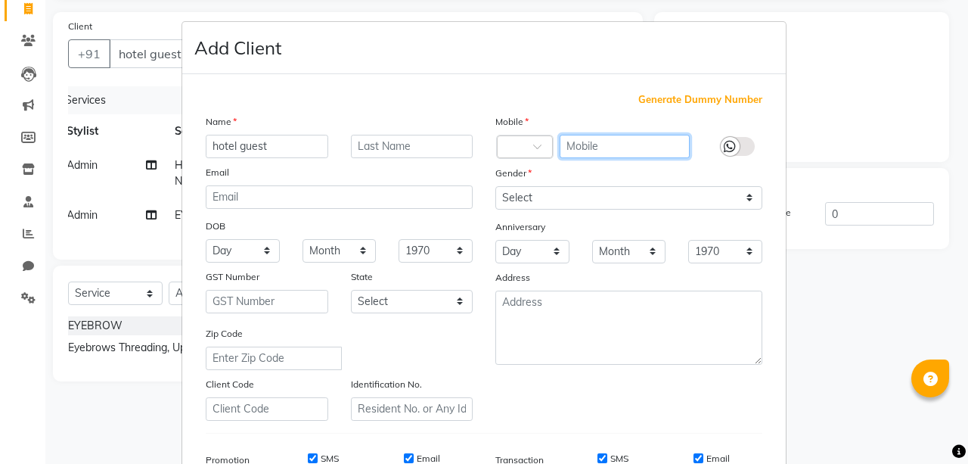
click at [666, 144] on input "text" at bounding box center [625, 146] width 131 height 23
click at [738, 103] on span "Generate Dummy Number" at bounding box center [700, 99] width 124 height 15
click at [920, 91] on ngb-modal-window "Add Client Generate Dummy Number Name hotel guest Email DOB Day 01 02 03 04 05 …" at bounding box center [484, 232] width 968 height 464
click at [694, 94] on span "Generate Dummy Number" at bounding box center [700, 99] width 124 height 15
click at [923, 103] on ngb-modal-window "Add Client Generate Dummy Number Name hotel guest Email DOB Day 01 02 03 04 05 …" at bounding box center [484, 232] width 968 height 464
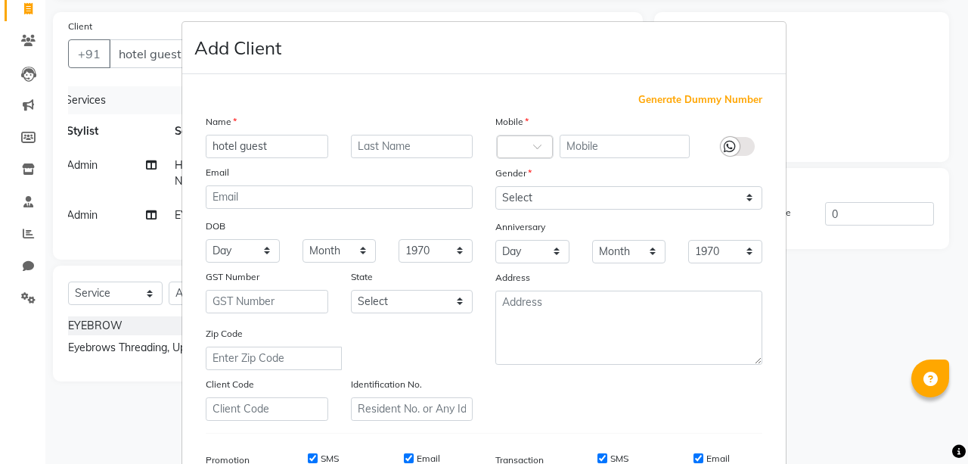
click at [728, 98] on span "Generate Dummy Number" at bounding box center [700, 99] width 124 height 15
type input "1356900000004"
checkbox input "false"
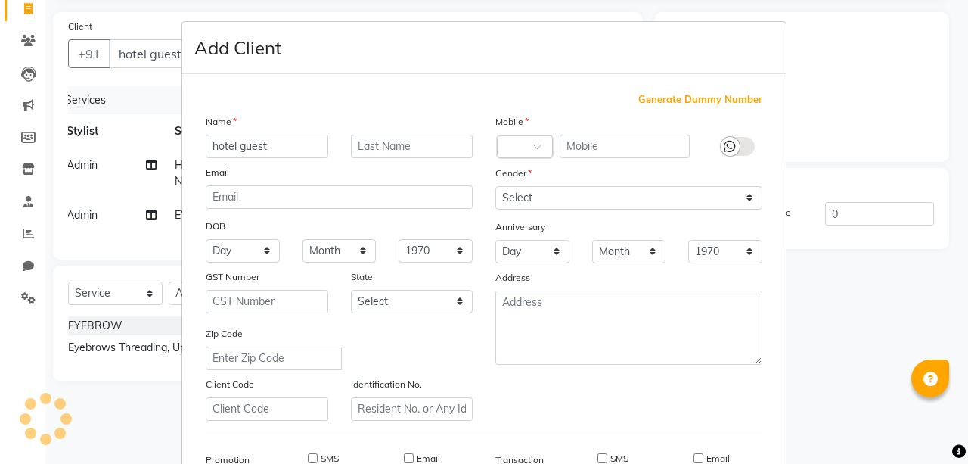
checkbox input "false"
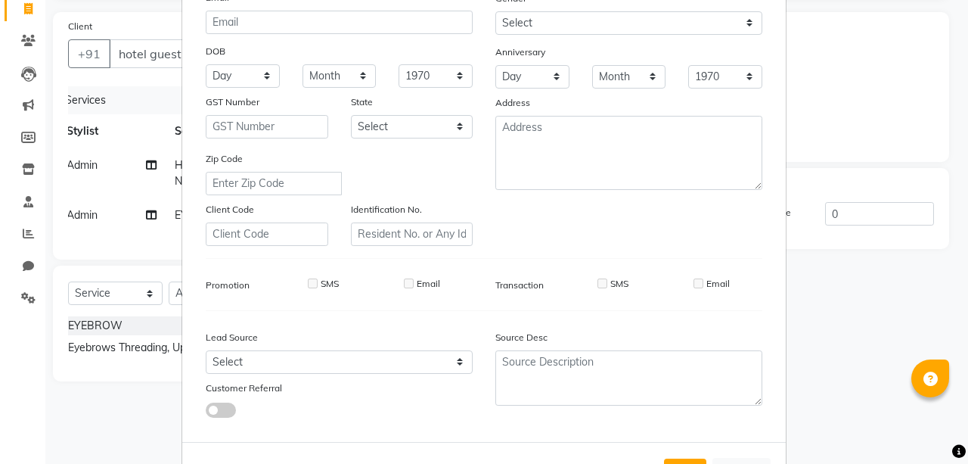
scroll to position [231, 0]
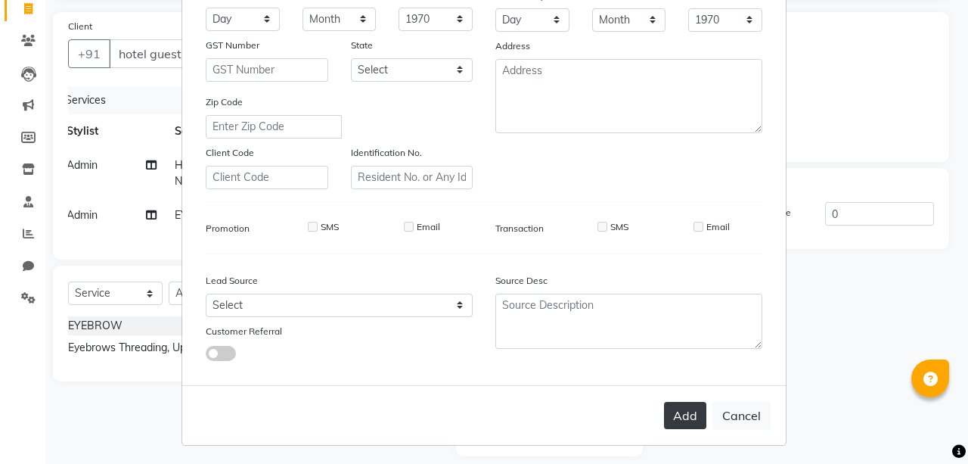
click at [681, 406] on button "Add" at bounding box center [685, 415] width 42 height 27
click at [670, 405] on div "Add Cancel" at bounding box center [484, 415] width 604 height 60
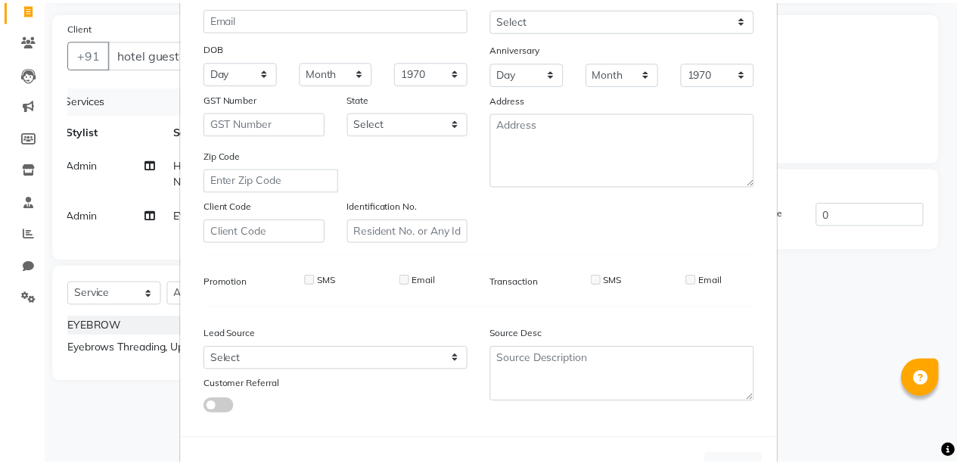
scroll to position [209, 0]
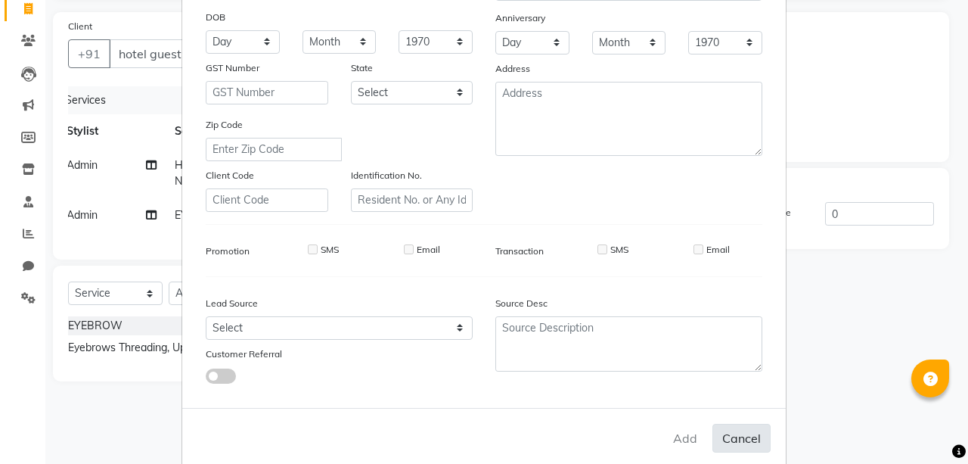
click at [712, 431] on button "Cancel" at bounding box center [741, 438] width 58 height 29
select select
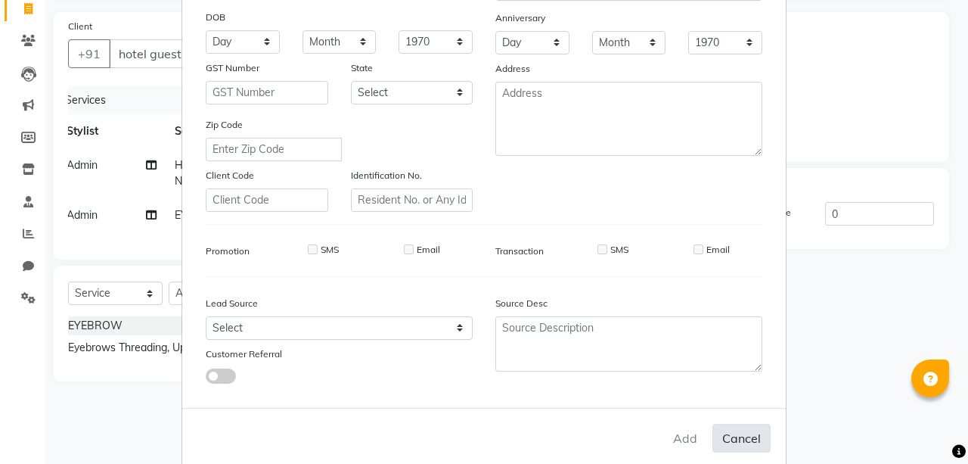
select select
checkbox input "false"
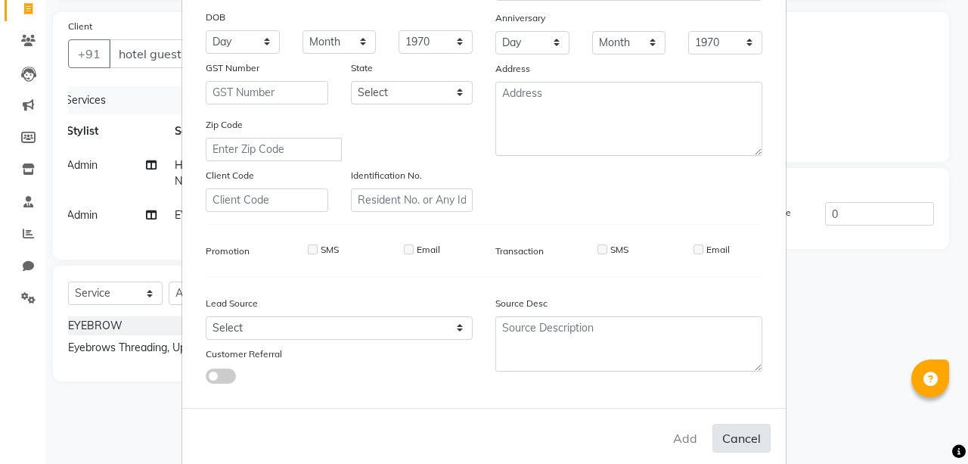
checkbox input "false"
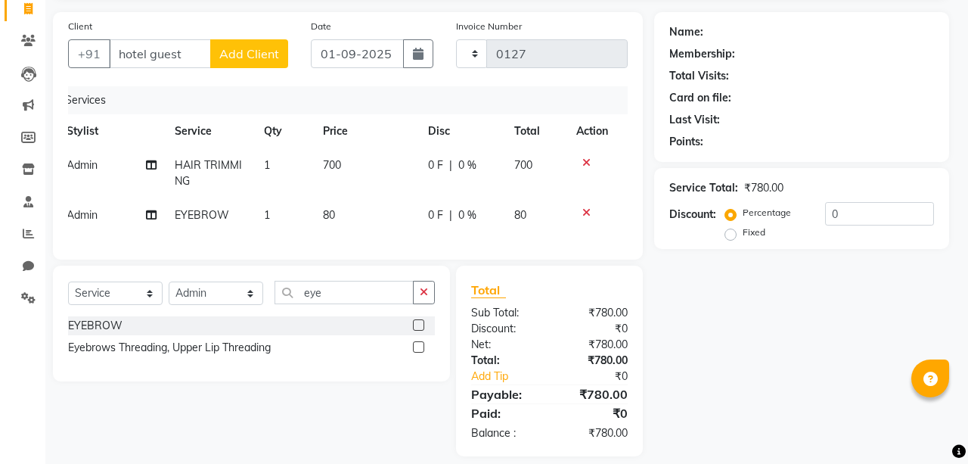
click at [687, 423] on div "Add Cancel" at bounding box center [484, 416] width 604 height 60
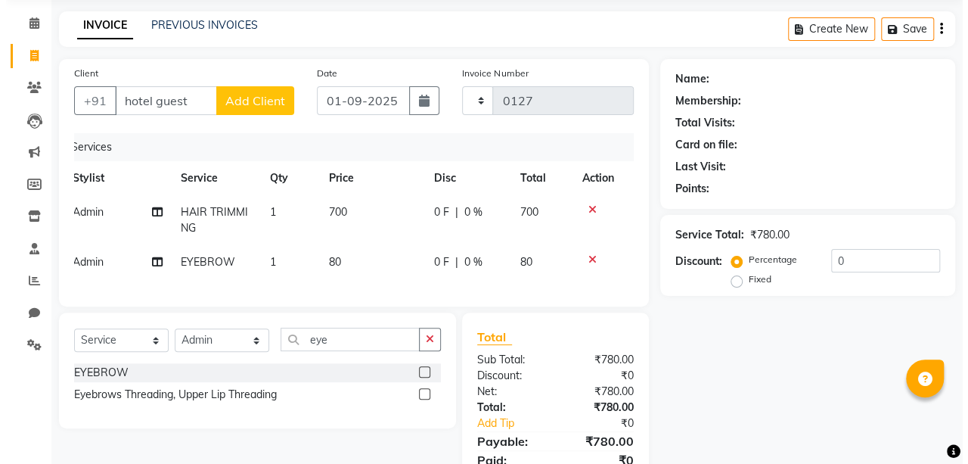
scroll to position [0, 0]
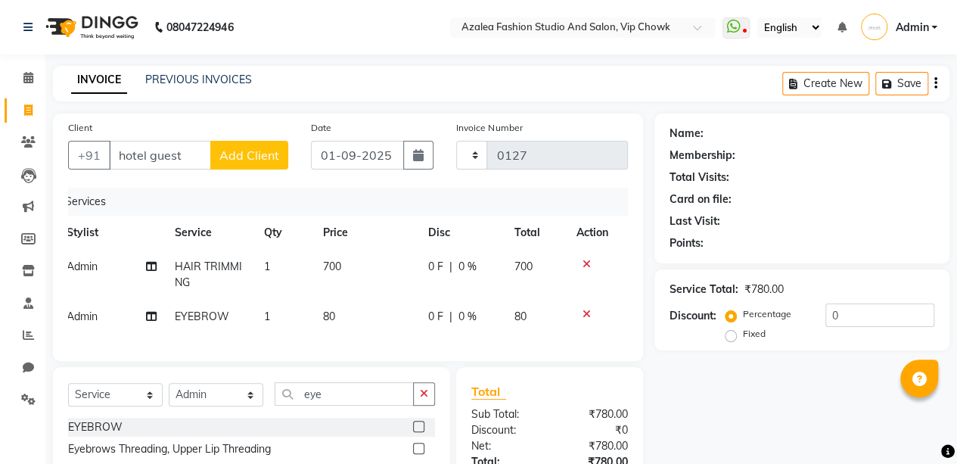
click at [259, 154] on span "Add Client" at bounding box center [249, 154] width 60 height 15
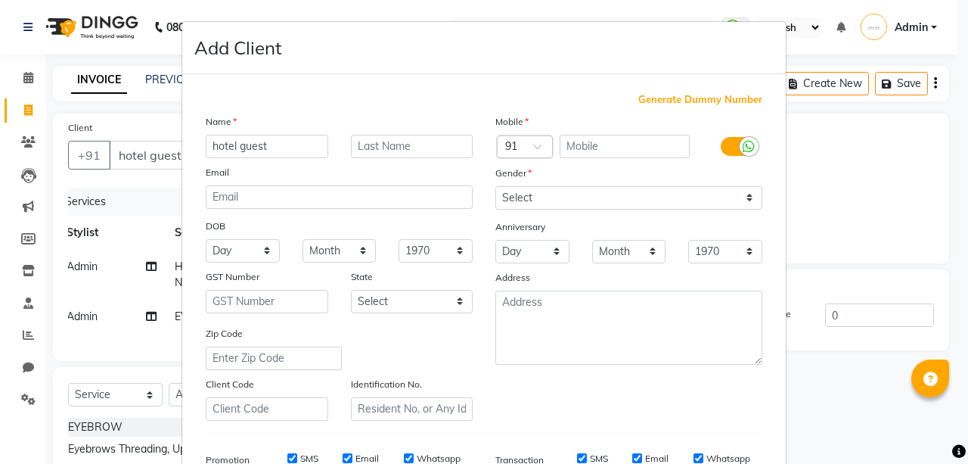
click at [703, 102] on span "Generate Dummy Number" at bounding box center [700, 99] width 124 height 15
type input "1356900000005"
checkbox input "false"
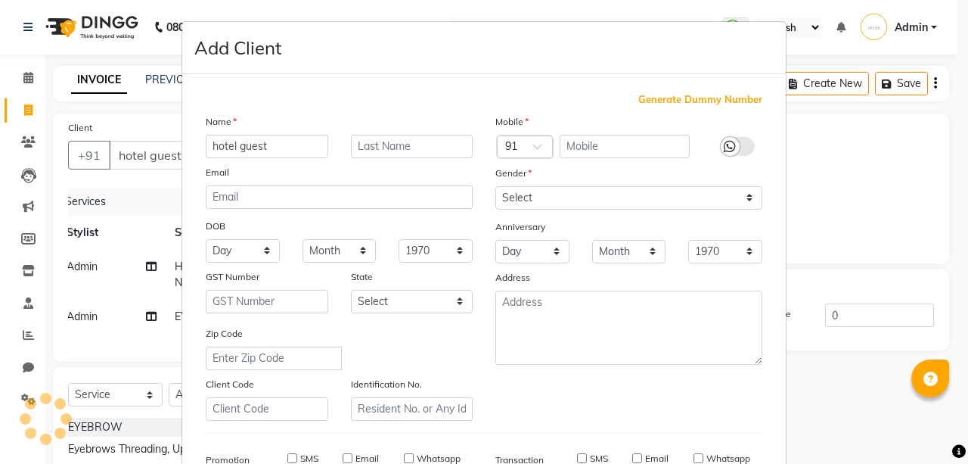
checkbox input "false"
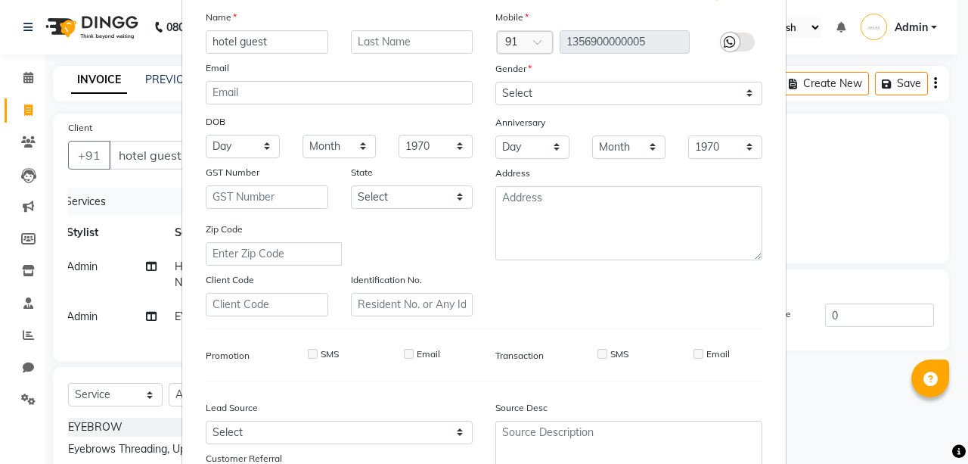
scroll to position [105, 0]
click at [670, 86] on select "Select [DEMOGRAPHIC_DATA] [DEMOGRAPHIC_DATA] Other Prefer Not To Say" at bounding box center [628, 92] width 267 height 23
select select "[DEMOGRAPHIC_DATA]"
click at [495, 81] on select "Select [DEMOGRAPHIC_DATA] [DEMOGRAPHIC_DATA] Other Prefer Not To Say" at bounding box center [628, 92] width 267 height 23
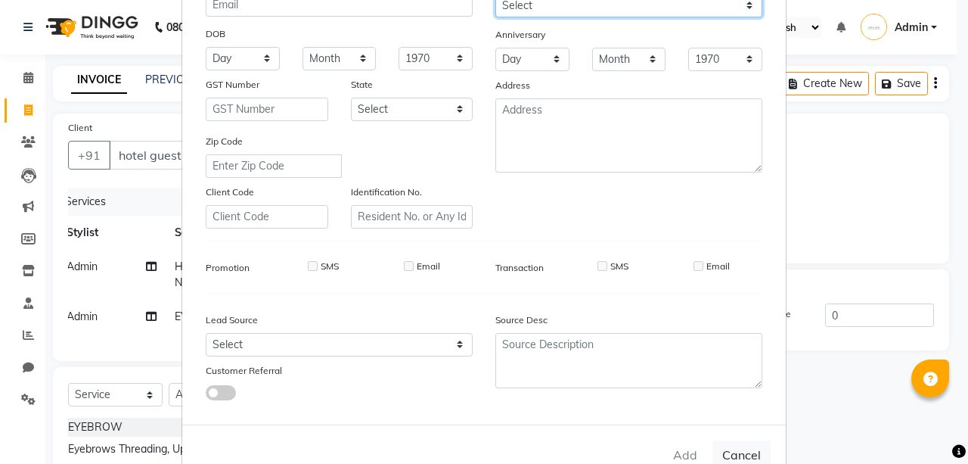
scroll to position [231, 0]
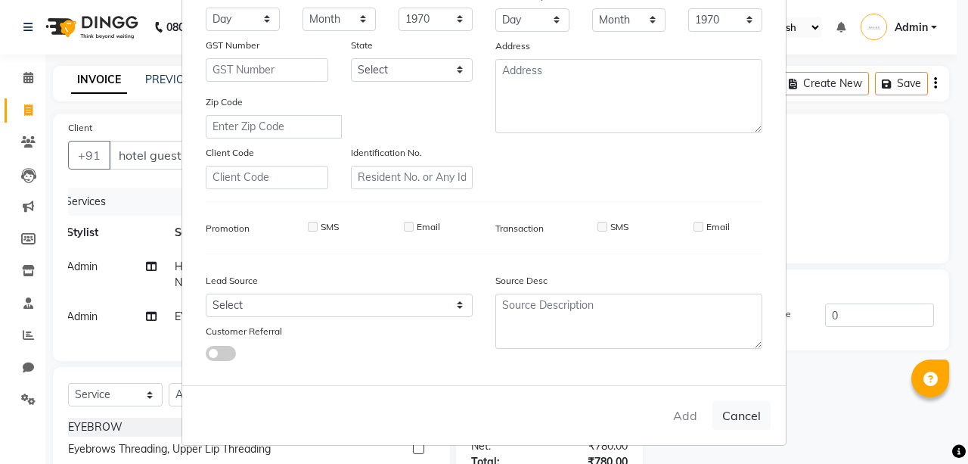
click at [684, 402] on div "Add Cancel" at bounding box center [484, 415] width 604 height 60
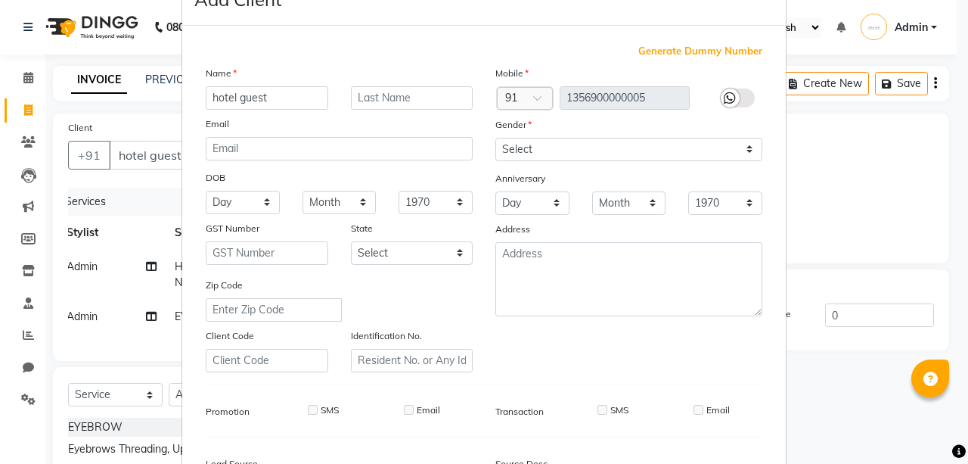
scroll to position [48, 0]
click at [272, 100] on input "hotel guest" at bounding box center [267, 97] width 123 height 23
type input "h"
type input "hotel guest"
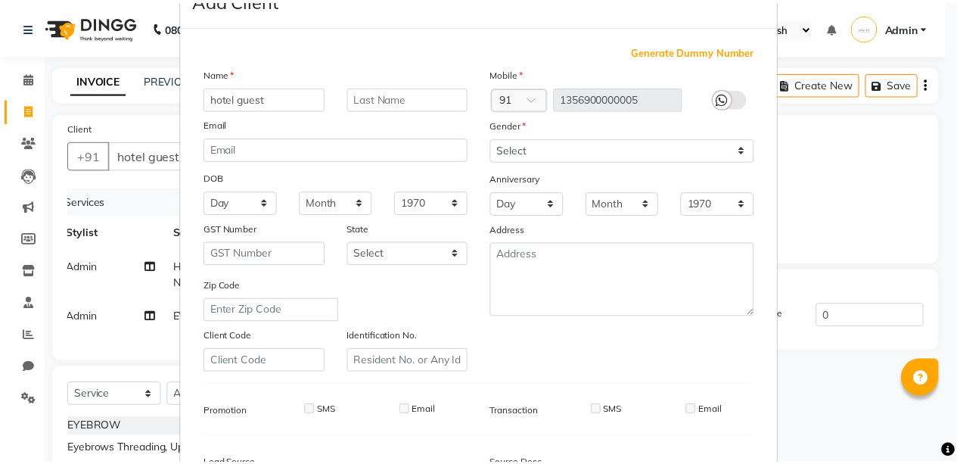
scroll to position [231, 0]
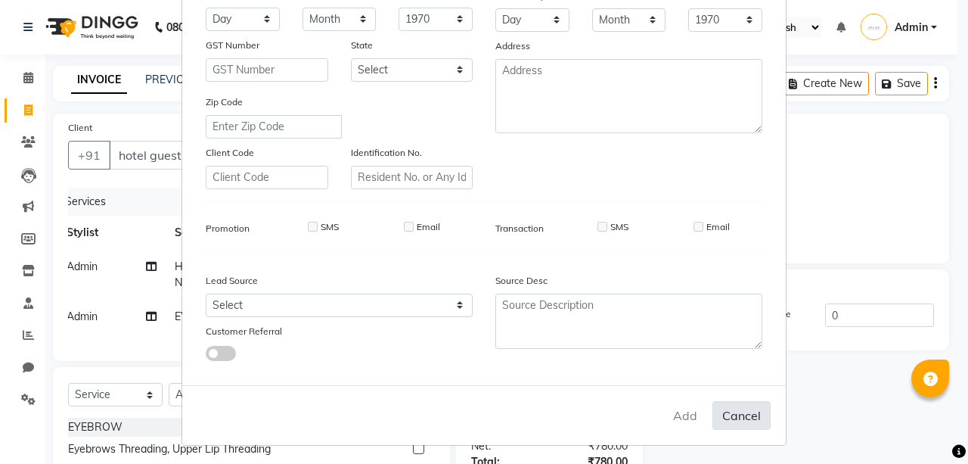
drag, startPoint x: 658, startPoint y: 418, endPoint x: 734, endPoint y: 417, distance: 75.6
click at [734, 417] on div "Add Cancel" at bounding box center [484, 415] width 604 height 60
click at [734, 417] on button "Cancel" at bounding box center [741, 415] width 58 height 29
select select
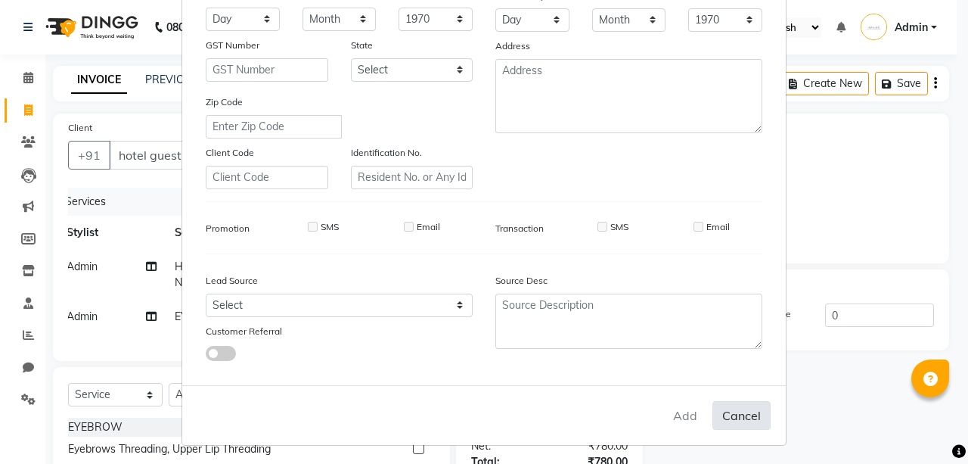
select select
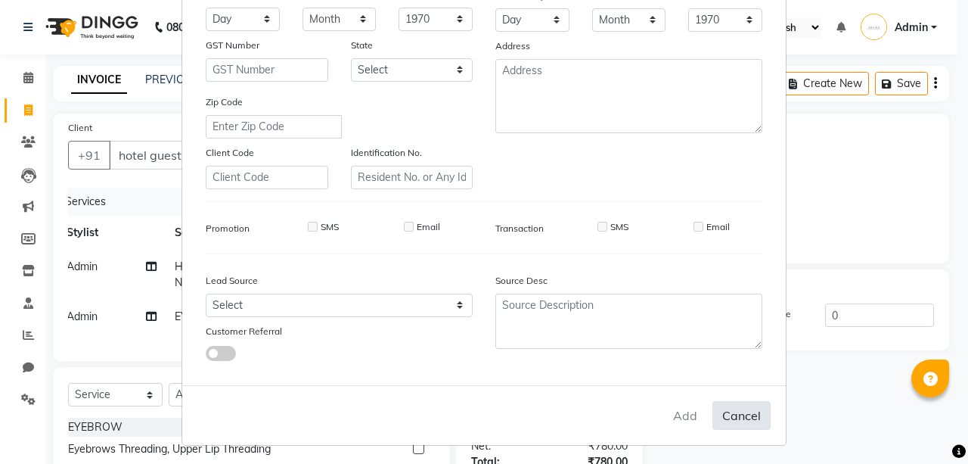
checkbox input "false"
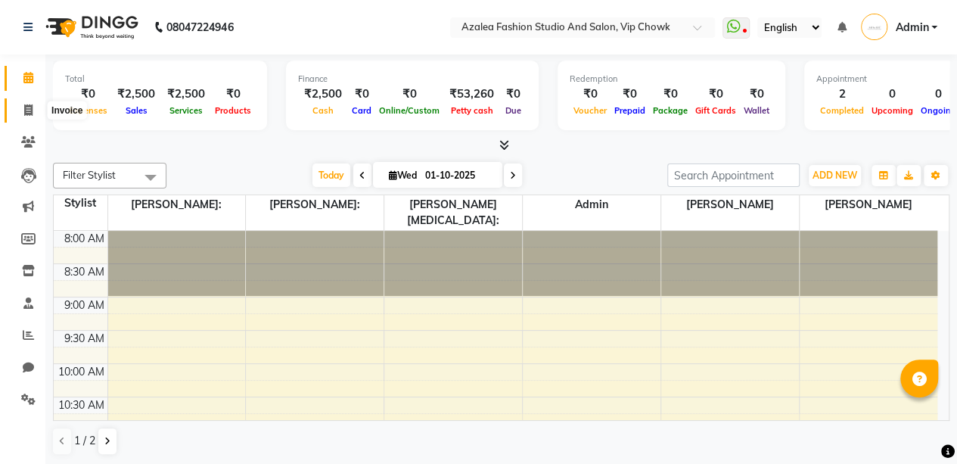
click at [28, 110] on icon at bounding box center [28, 109] width 8 height 11
select select "service"
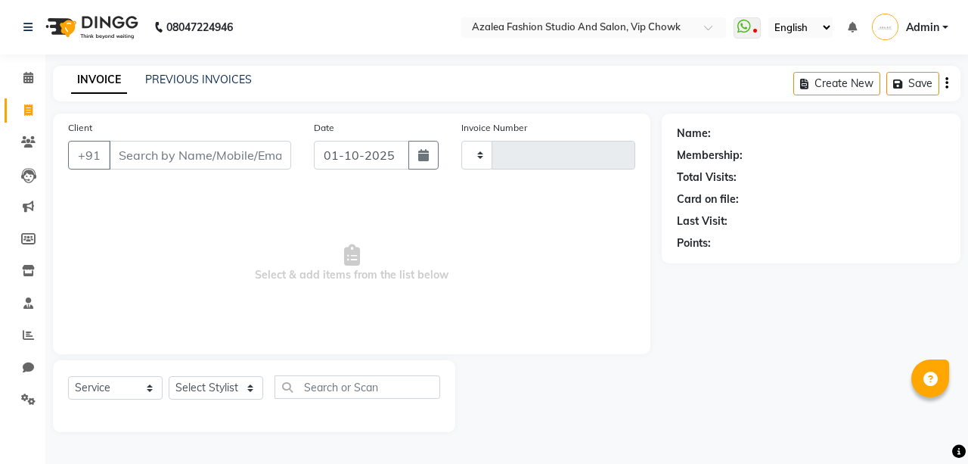
type input "0127"
select select "8063"
click at [163, 149] on input "Client" at bounding box center [200, 155] width 182 height 29
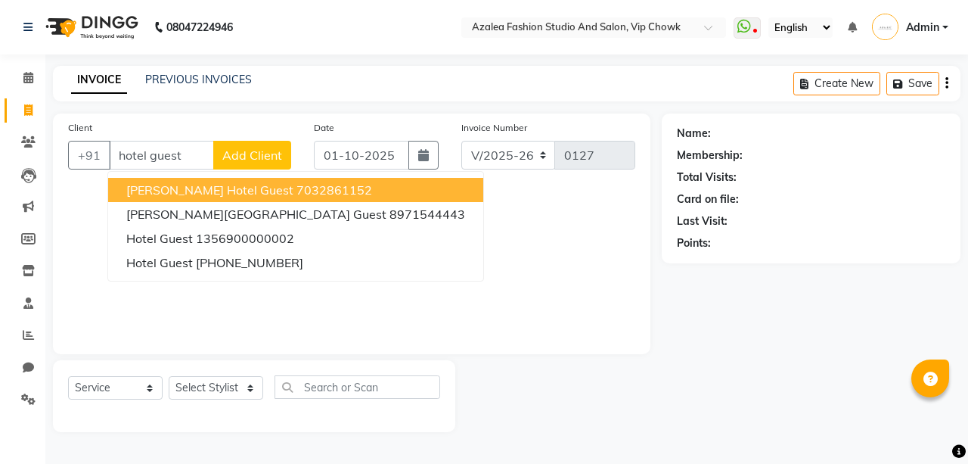
type input "hotel guest"
click at [272, 147] on span "Add Client" at bounding box center [252, 154] width 60 height 15
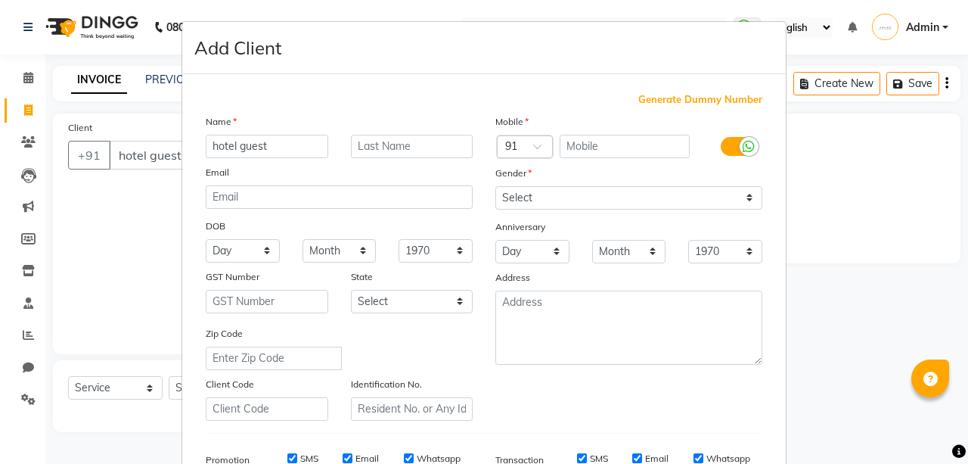
click at [723, 101] on span "Generate Dummy Number" at bounding box center [700, 99] width 124 height 15
type input "1356900000005"
checkbox input "false"
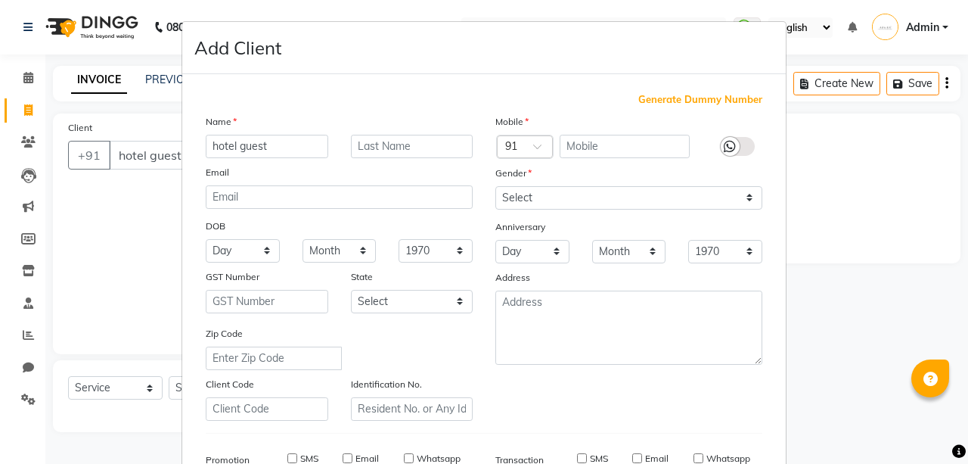
checkbox input "false"
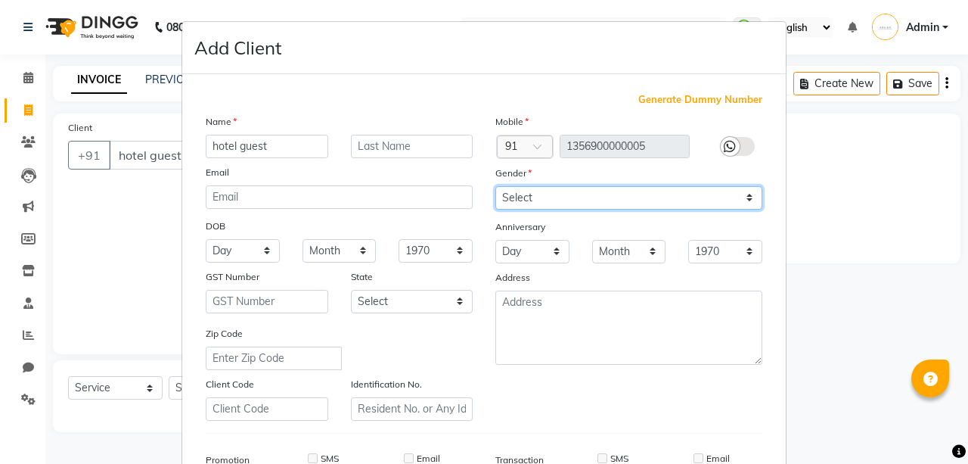
click at [706, 193] on select "Select [DEMOGRAPHIC_DATA] [DEMOGRAPHIC_DATA] Other Prefer Not To Say" at bounding box center [628, 197] width 267 height 23
select select "[DEMOGRAPHIC_DATA]"
click at [495, 186] on select "Select [DEMOGRAPHIC_DATA] [DEMOGRAPHIC_DATA] Other Prefer Not To Say" at bounding box center [628, 197] width 267 height 23
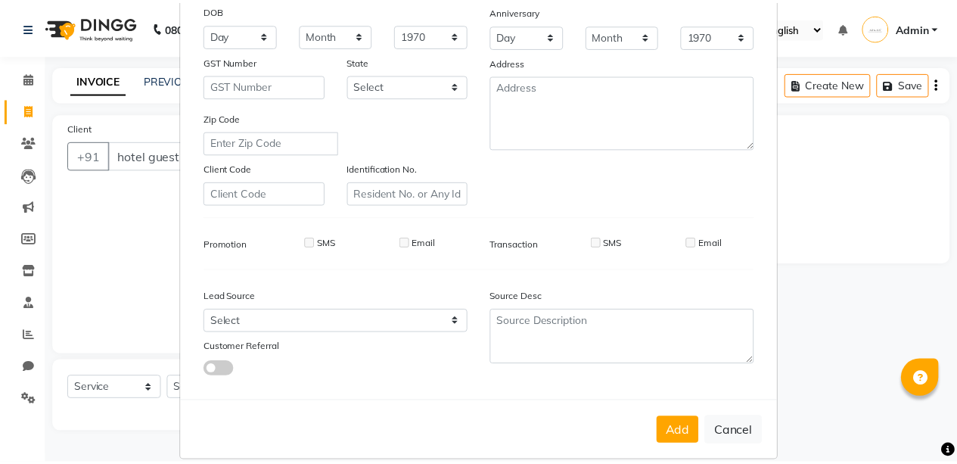
scroll to position [231, 0]
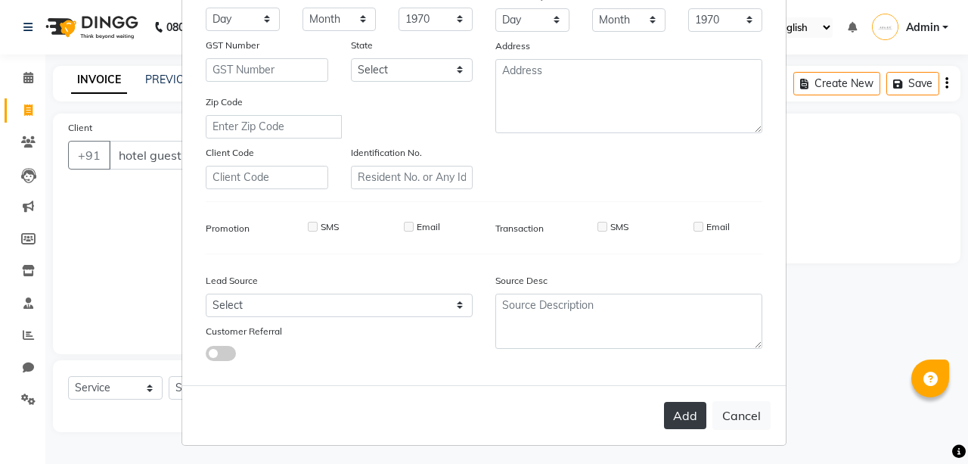
click at [683, 404] on button "Add" at bounding box center [685, 415] width 42 height 27
type input "1356900000005"
select select
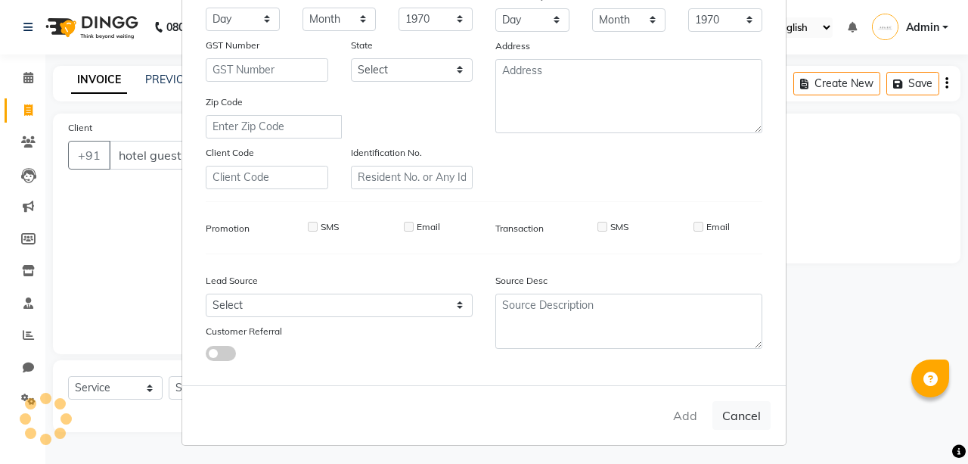
select select
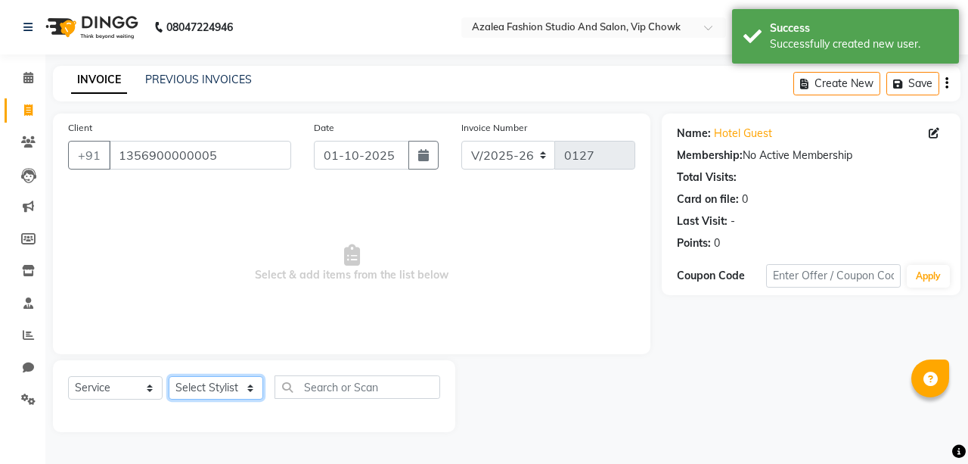
click at [234, 383] on select "Select Stylist aarti sen Admin [PERSON_NAME] anzal [PERSON_NAME][MEDICAL_DATA]:…" at bounding box center [216, 387] width 95 height 23
click at [169, 376] on select "Select Stylist aarti sen Admin [PERSON_NAME] anzal [PERSON_NAME][MEDICAL_DATA]:…" at bounding box center [216, 387] width 95 height 23
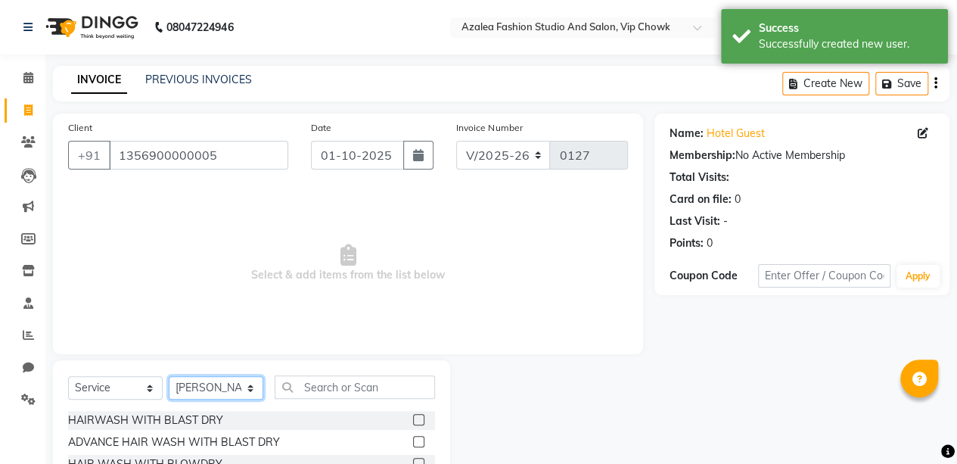
click at [231, 389] on select "Select Stylist aarti sen Admin [PERSON_NAME] anzal [PERSON_NAME][MEDICAL_DATA]:…" at bounding box center [216, 387] width 95 height 23
click at [169, 376] on select "Select Stylist aarti sen Admin [PERSON_NAME] anzal [PERSON_NAME][MEDICAL_DATA]:…" at bounding box center [216, 387] width 95 height 23
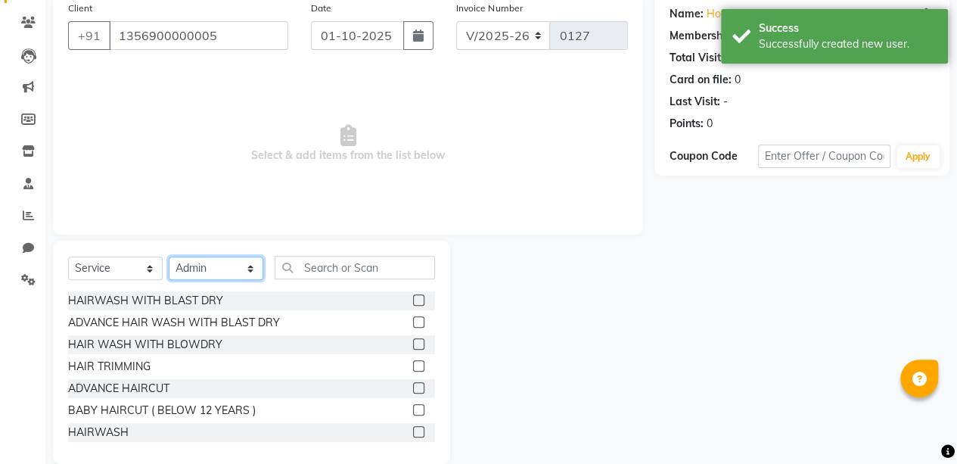
scroll to position [141, 0]
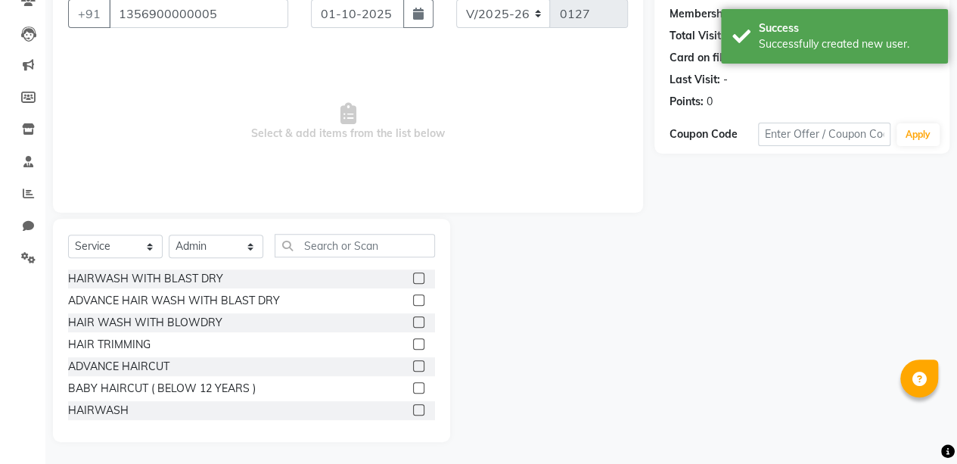
click at [413, 343] on label at bounding box center [418, 343] width 11 height 11
click at [413, 343] on input "checkbox" at bounding box center [418, 345] width 10 height 10
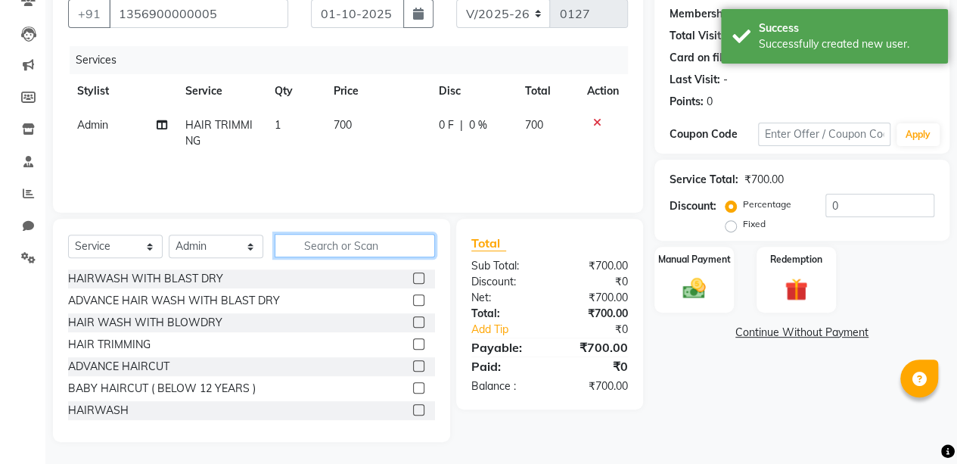
click at [377, 245] on input "text" at bounding box center [355, 245] width 160 height 23
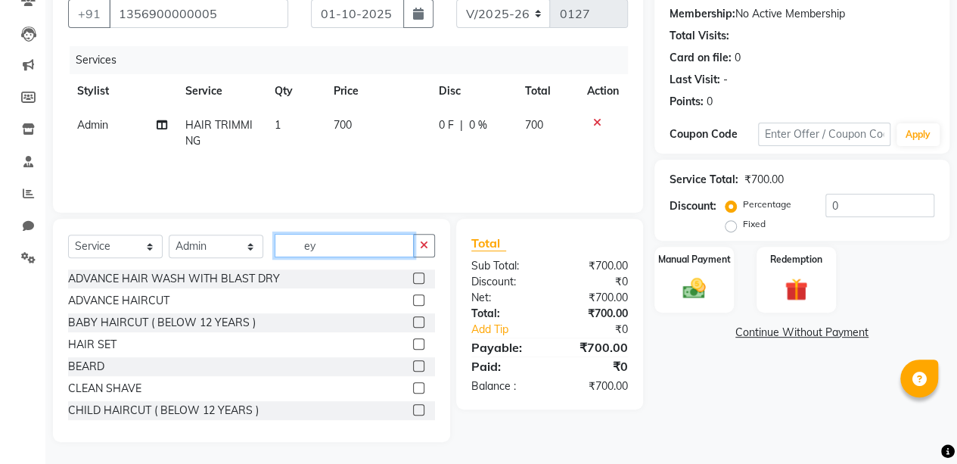
scroll to position [108, 0]
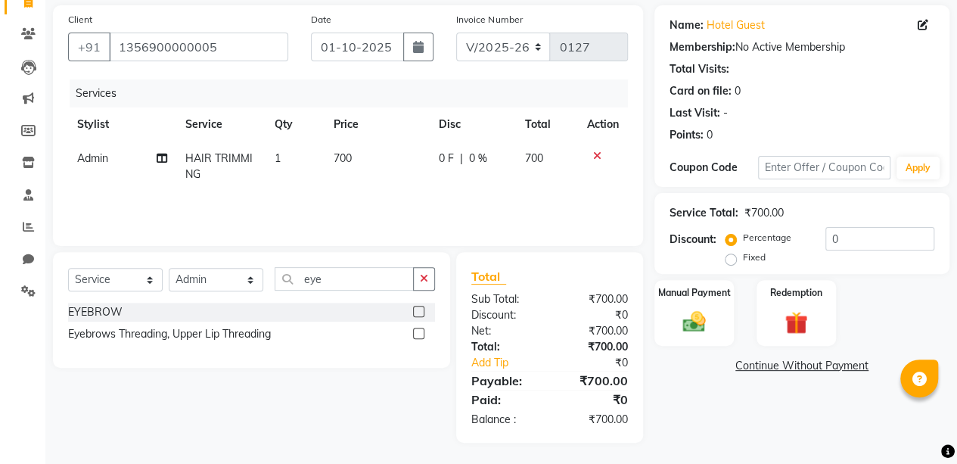
click at [419, 310] on label at bounding box center [418, 311] width 11 height 11
click at [419, 310] on input "checkbox" at bounding box center [418, 312] width 10 height 10
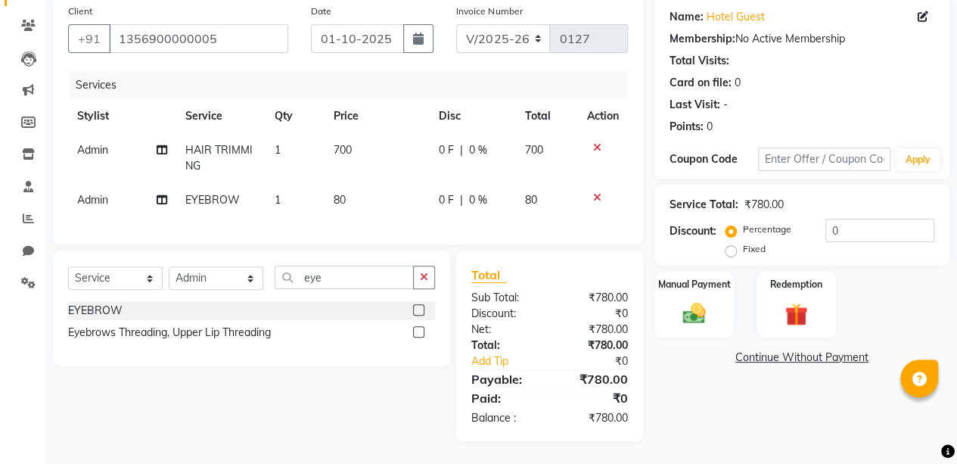
scroll to position [127, 0]
click at [700, 286] on div "Manual Payment" at bounding box center [694, 304] width 82 height 69
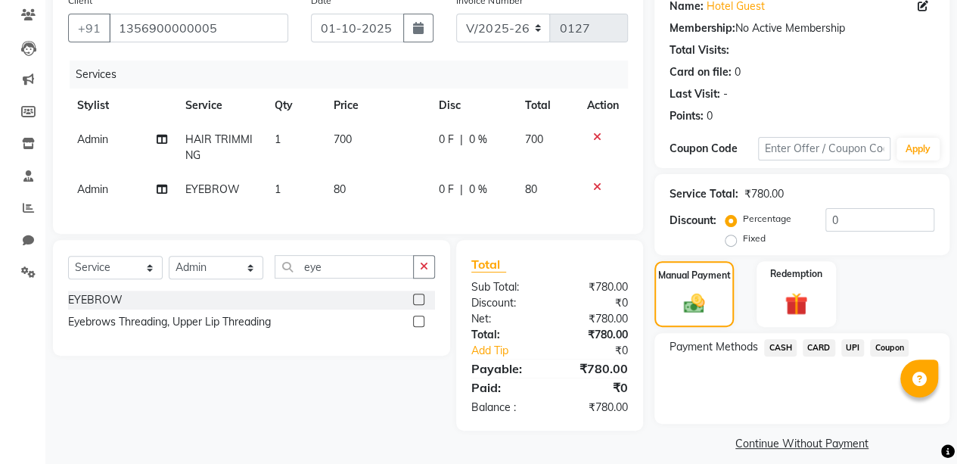
click at [852, 345] on span "UPI" at bounding box center [852, 347] width 23 height 17
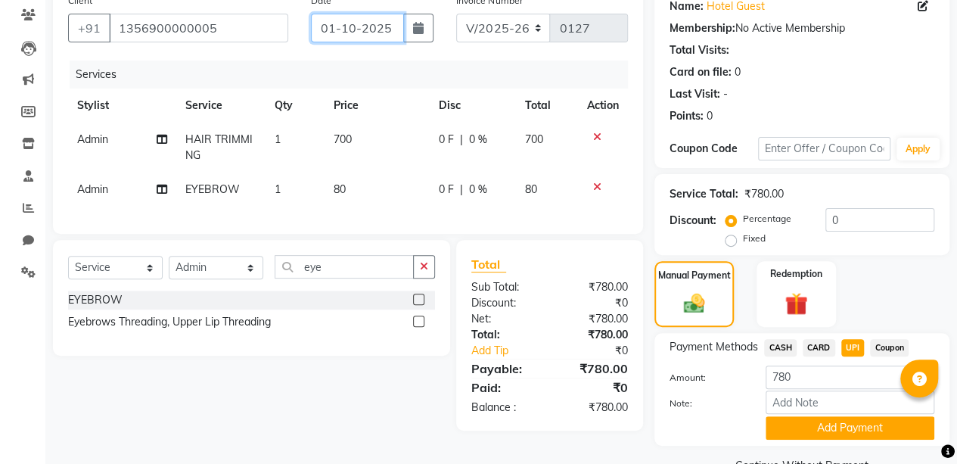
click at [374, 34] on input "01-10-2025" at bounding box center [358, 28] width 94 height 29
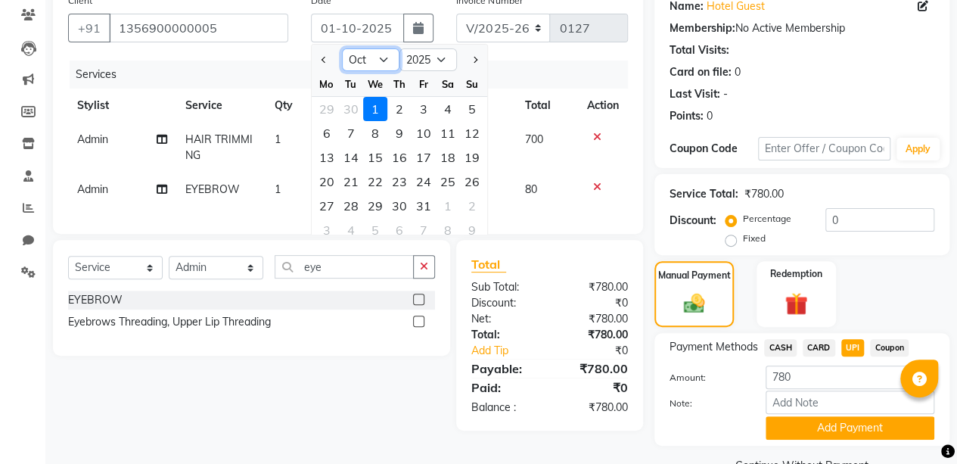
click at [386, 59] on select "Jan Feb Mar Apr May Jun [DATE] Aug Sep Oct Nov Dec" at bounding box center [370, 59] width 57 height 23
click at [342, 48] on select "Jan Feb Mar Apr May Jun [DATE] Aug Sep Oct Nov Dec" at bounding box center [370, 59] width 57 height 23
click at [399, 130] on div "6" at bounding box center [399, 133] width 24 height 24
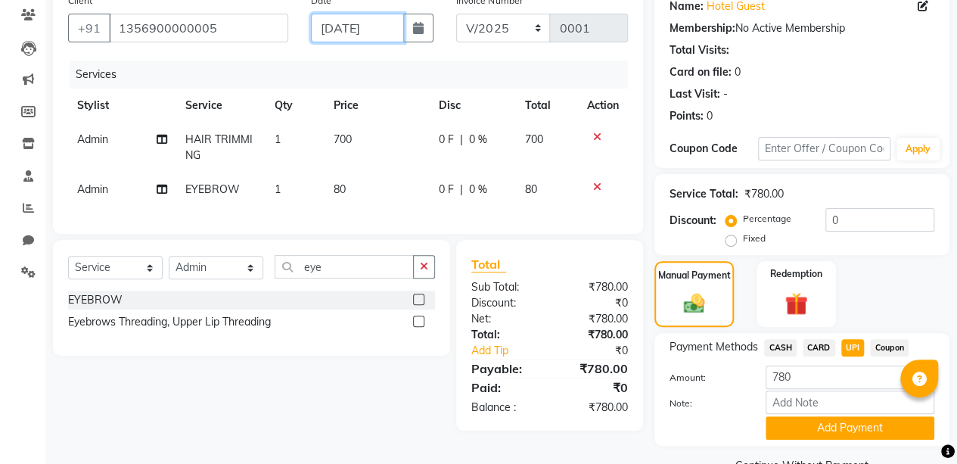
click at [377, 30] on input "[DATE]" at bounding box center [358, 28] width 94 height 29
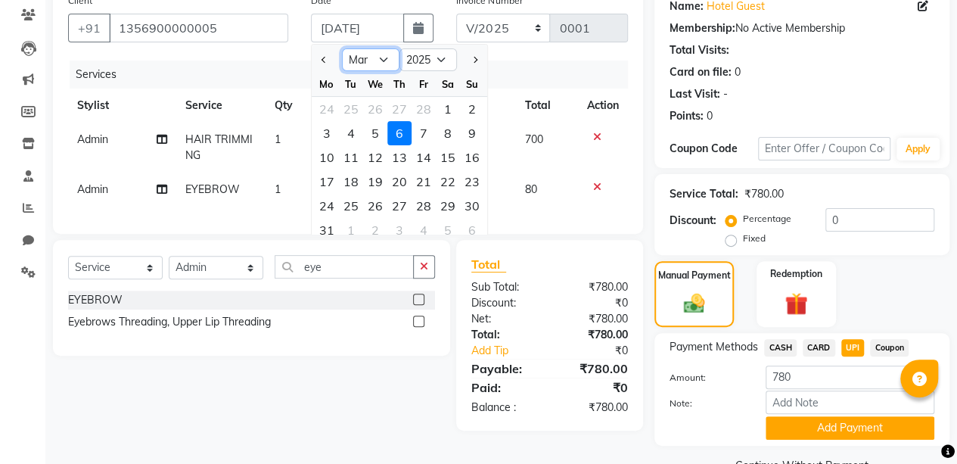
click at [381, 59] on select "Jan Feb Mar Apr May Jun [DATE] Aug Sep Oct Nov Dec" at bounding box center [370, 59] width 57 height 23
click at [342, 48] on select "Jan Feb Mar Apr May Jun [DATE] Aug Sep Oct Nov Dec" at bounding box center [370, 59] width 57 height 23
click at [326, 107] on div "1" at bounding box center [327, 109] width 24 height 24
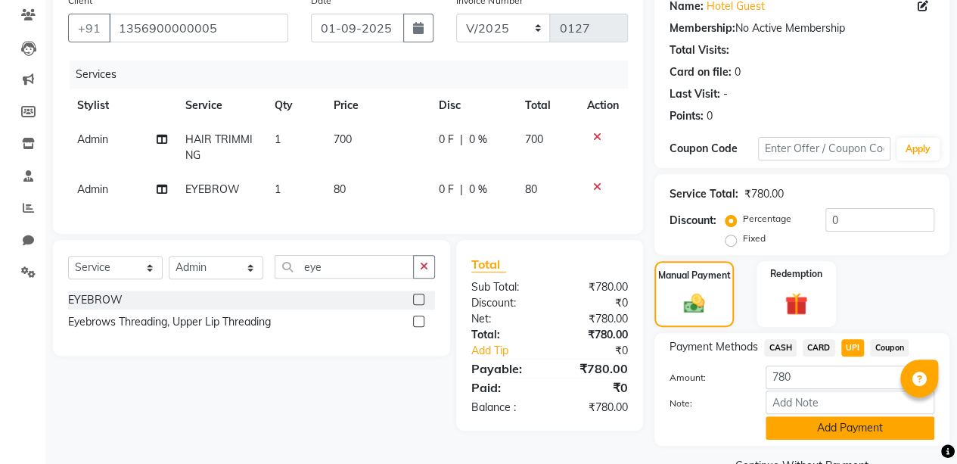
click at [886, 422] on button "Add Payment" at bounding box center [849, 427] width 169 height 23
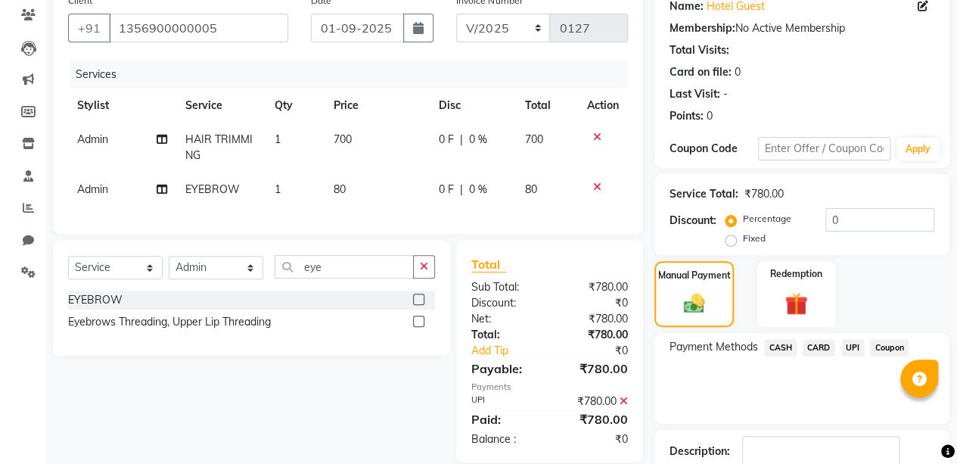
click at [855, 342] on span "UPI" at bounding box center [852, 347] width 23 height 17
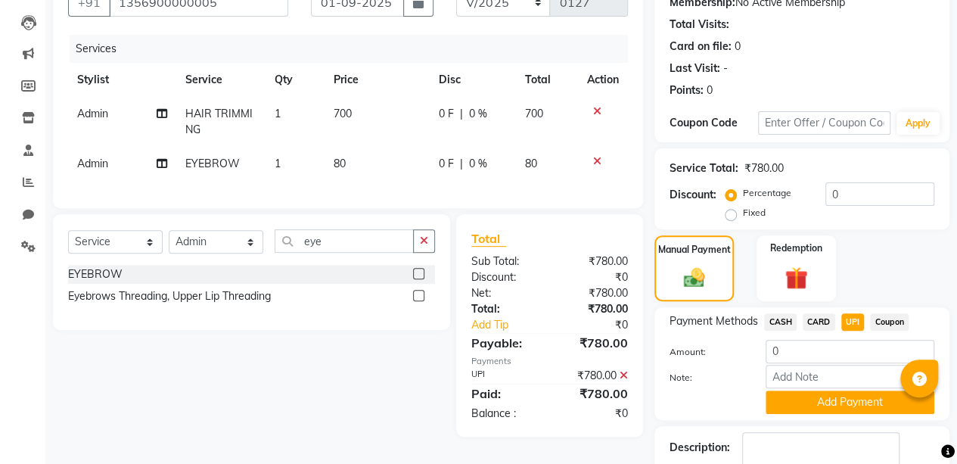
scroll to position [246, 0]
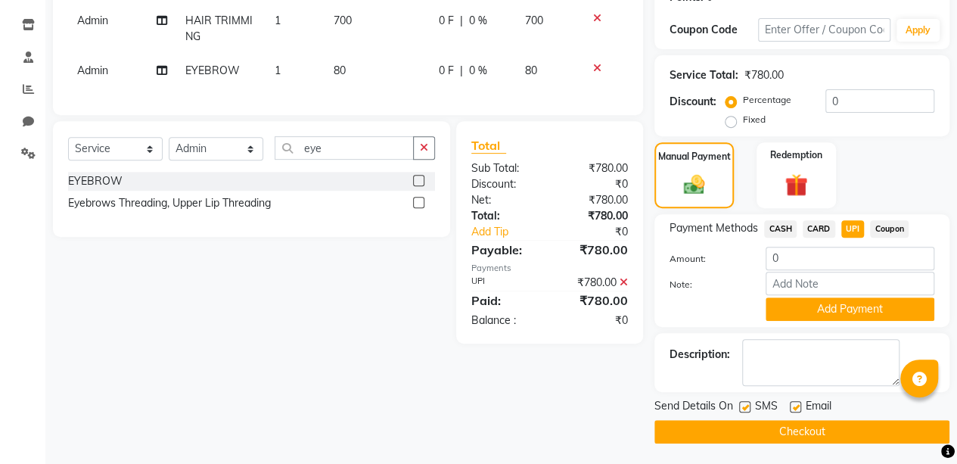
click at [858, 426] on button "Checkout" at bounding box center [801, 431] width 295 height 23
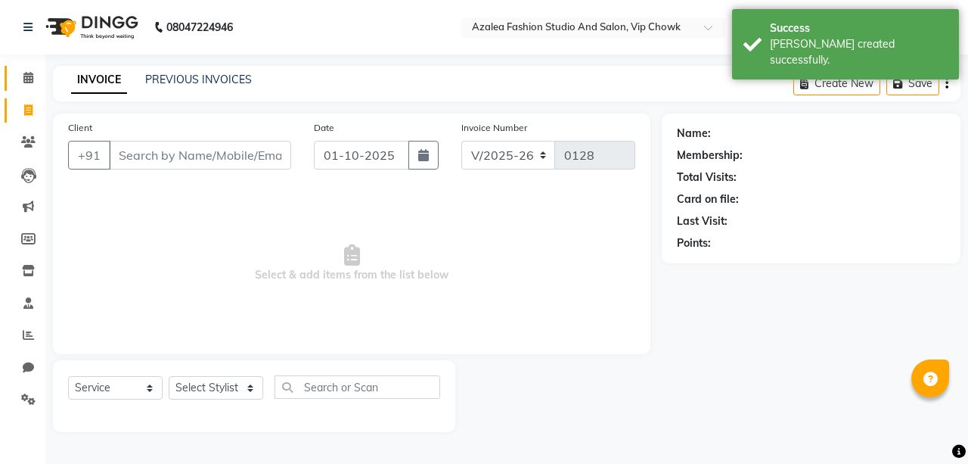
click at [26, 80] on icon at bounding box center [28, 77] width 10 height 11
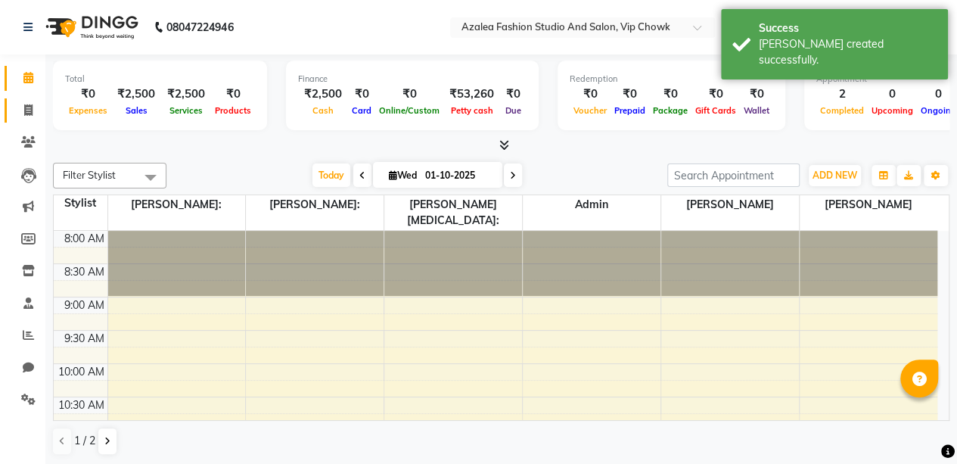
click at [28, 110] on icon at bounding box center [28, 109] width 8 height 11
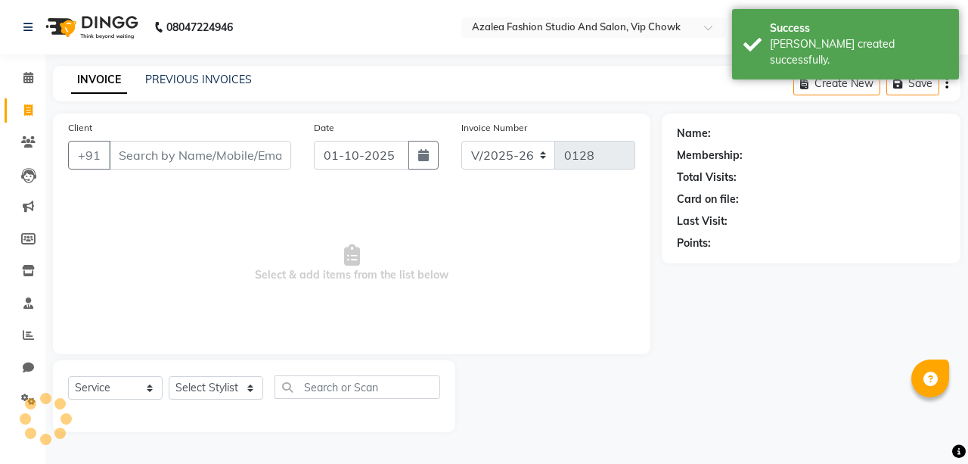
click at [185, 153] on input "Client" at bounding box center [200, 155] width 182 height 29
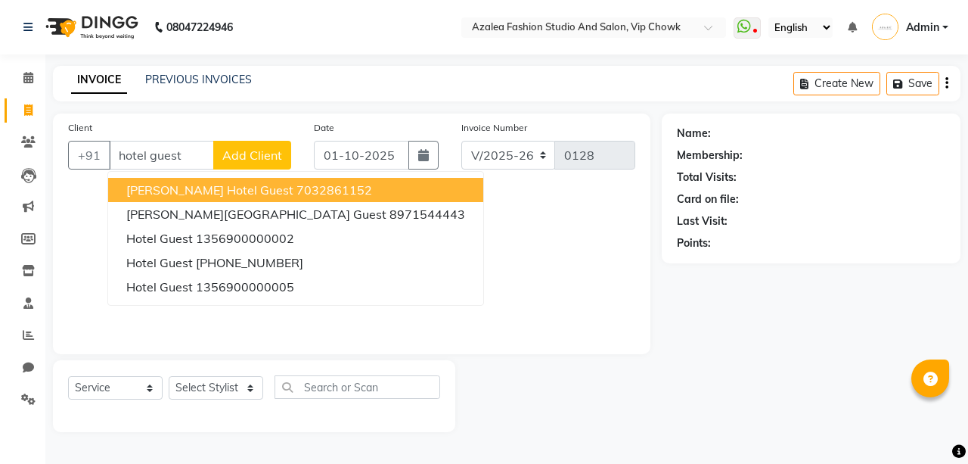
click at [278, 157] on span "Add Client" at bounding box center [252, 154] width 60 height 15
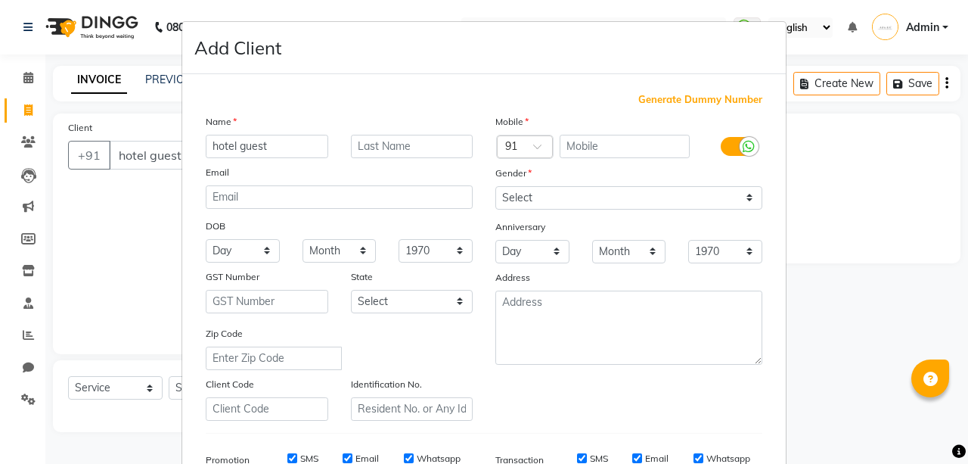
click at [717, 93] on span "Generate Dummy Number" at bounding box center [700, 99] width 124 height 15
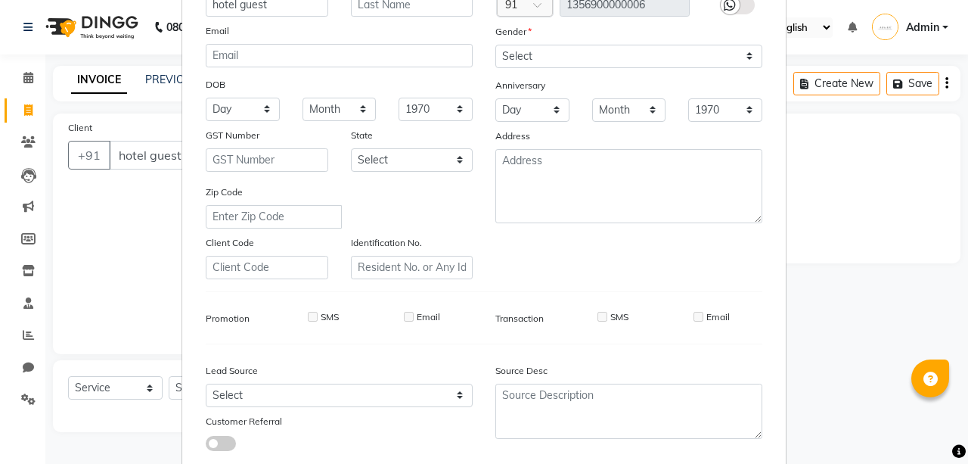
scroll to position [130, 0]
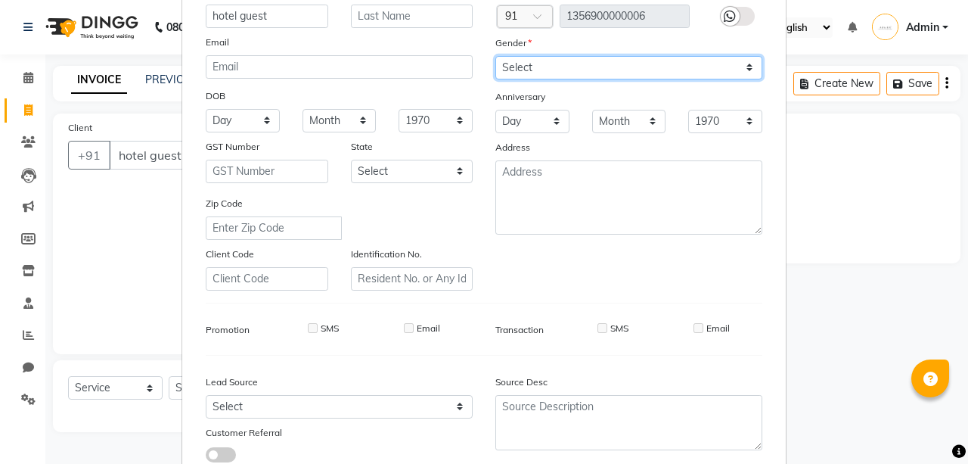
click at [678, 61] on select "Select [DEMOGRAPHIC_DATA] [DEMOGRAPHIC_DATA] Other Prefer Not To Say" at bounding box center [628, 67] width 267 height 23
click at [495, 56] on select "Select [DEMOGRAPHIC_DATA] [DEMOGRAPHIC_DATA] Other Prefer Not To Say" at bounding box center [628, 67] width 267 height 23
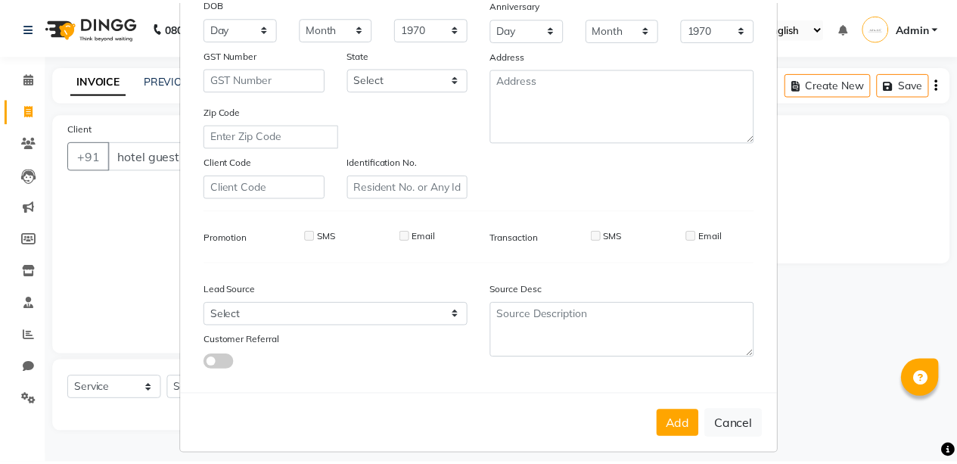
scroll to position [231, 0]
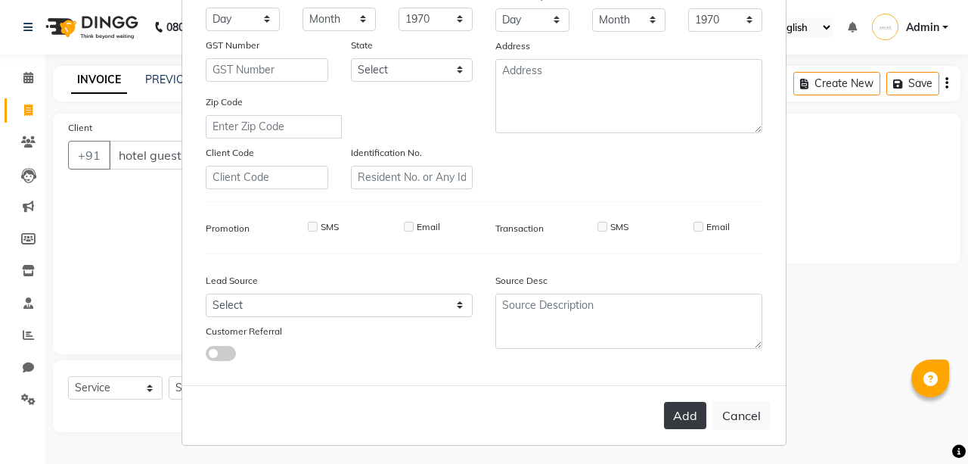
click at [685, 411] on button "Add" at bounding box center [685, 415] width 42 height 27
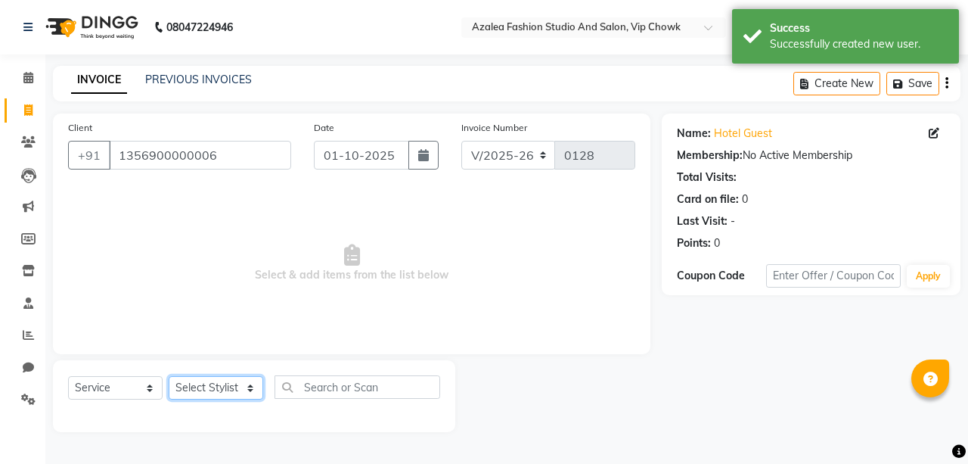
click at [246, 387] on select "Select Stylist aarti sen Admin [PERSON_NAME] anzal [PERSON_NAME][MEDICAL_DATA]:…" at bounding box center [216, 387] width 95 height 23
click at [169, 376] on select "Select Stylist aarti sen Admin [PERSON_NAME] anzal [PERSON_NAME][MEDICAL_DATA]:…" at bounding box center [216, 387] width 95 height 23
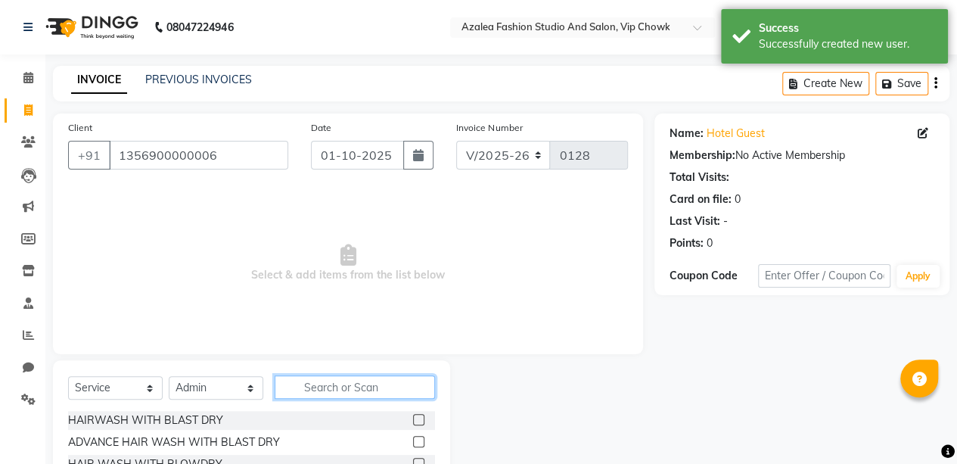
click at [380, 383] on input "text" at bounding box center [355, 386] width 160 height 23
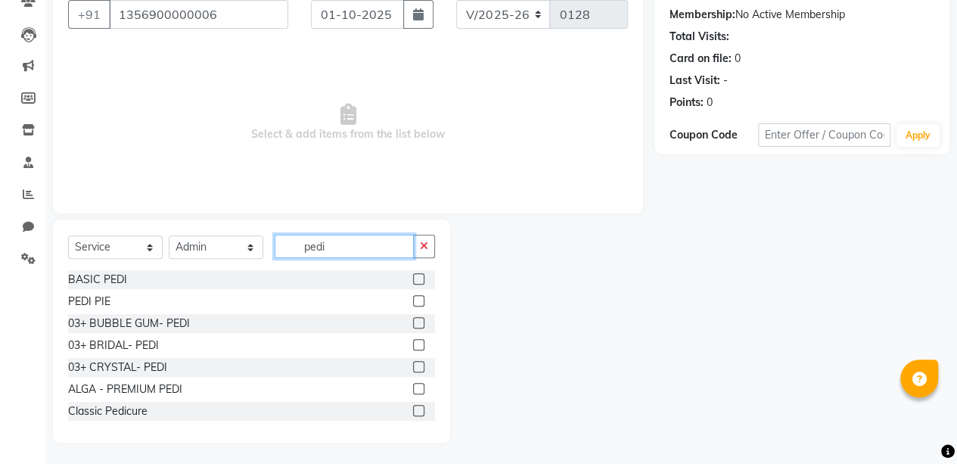
scroll to position [141, 0]
click at [413, 342] on label at bounding box center [418, 343] width 11 height 11
click at [413, 342] on input "checkbox" at bounding box center [418, 345] width 10 height 10
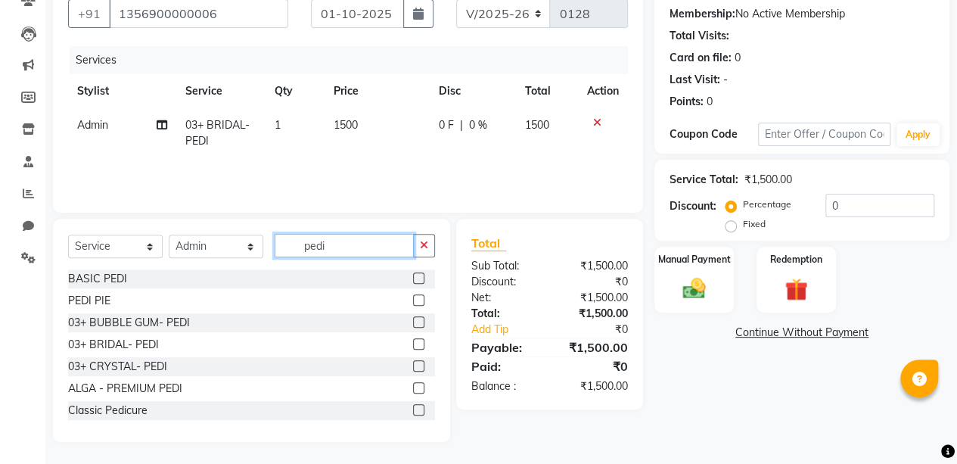
click at [372, 246] on input "pedi" at bounding box center [344, 245] width 139 height 23
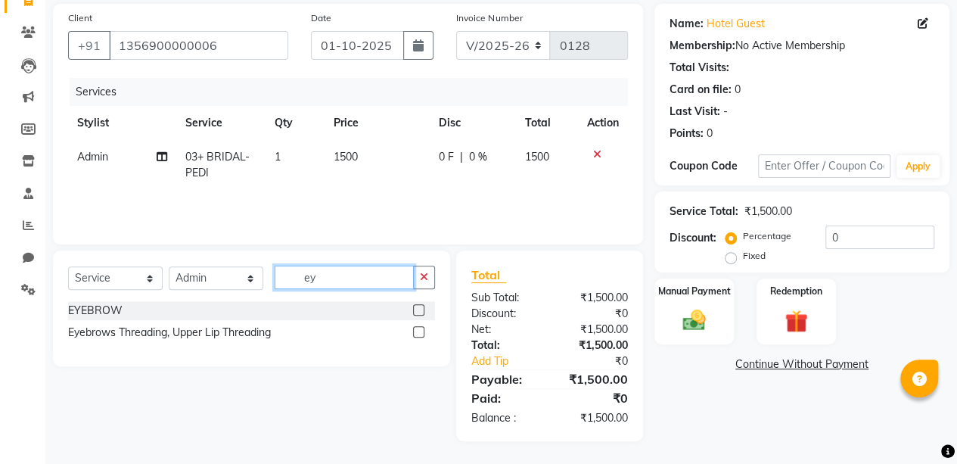
scroll to position [108, 0]
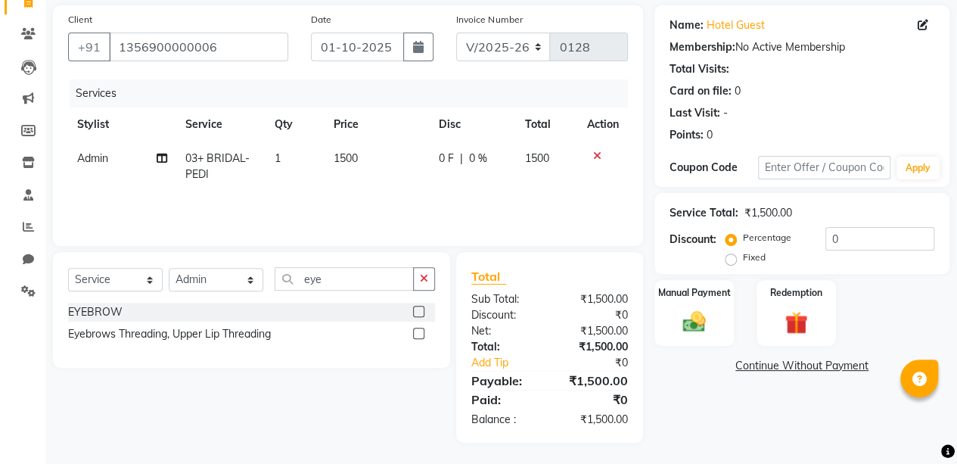
click at [419, 310] on label at bounding box center [418, 311] width 11 height 11
click at [419, 310] on input "checkbox" at bounding box center [418, 312] width 10 height 10
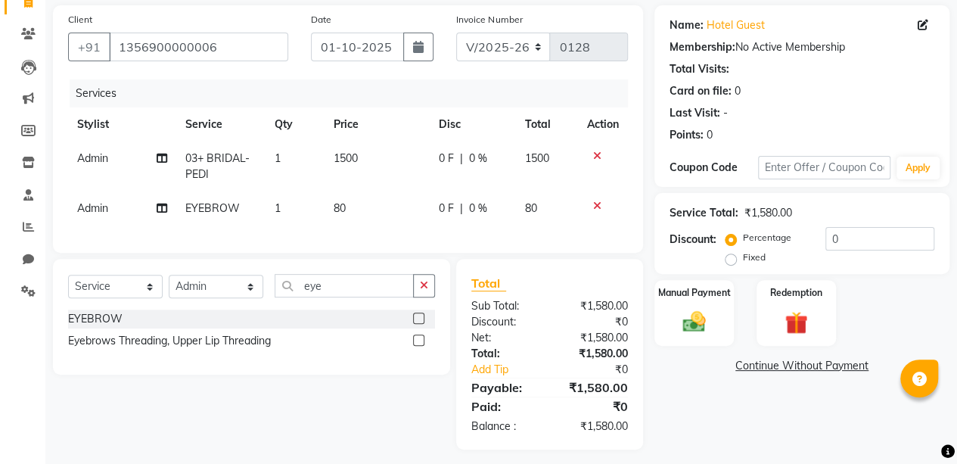
click at [696, 309] on img at bounding box center [693, 322] width 37 height 26
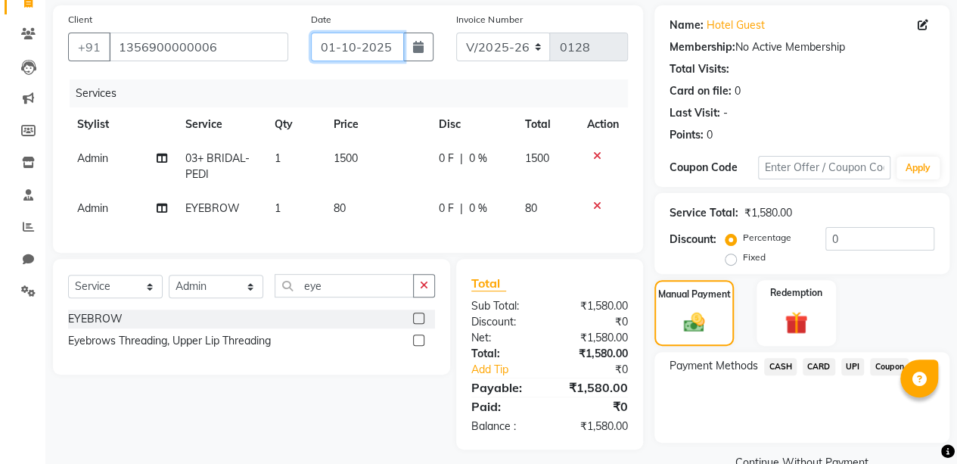
click at [372, 51] on input "01-10-2025" at bounding box center [358, 47] width 94 height 29
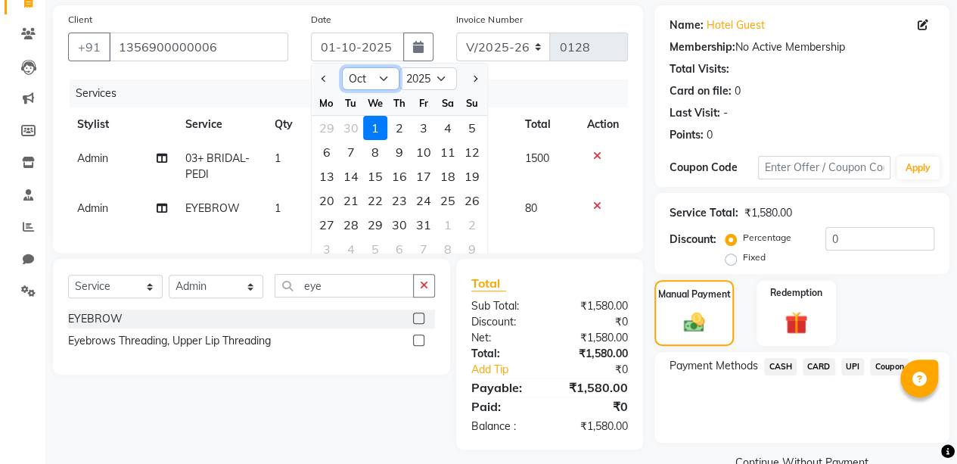
click at [373, 78] on select "Jan Feb Mar Apr May Jun [DATE] Aug Sep Oct Nov Dec" at bounding box center [370, 78] width 57 height 23
click at [342, 67] on select "Jan Feb Mar Apr May Jun [DATE] Aug Sep Oct Nov Dec" at bounding box center [370, 78] width 57 height 23
click at [326, 124] on div "1" at bounding box center [327, 128] width 24 height 24
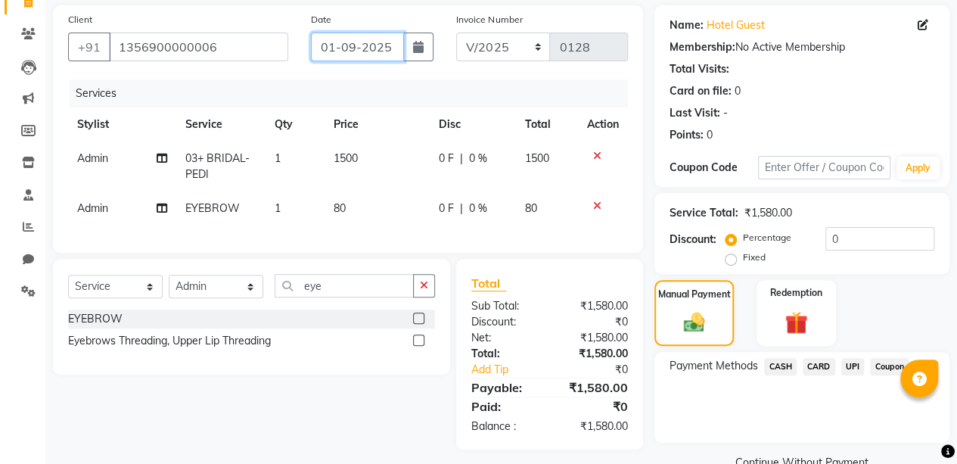
scroll to position [140, 0]
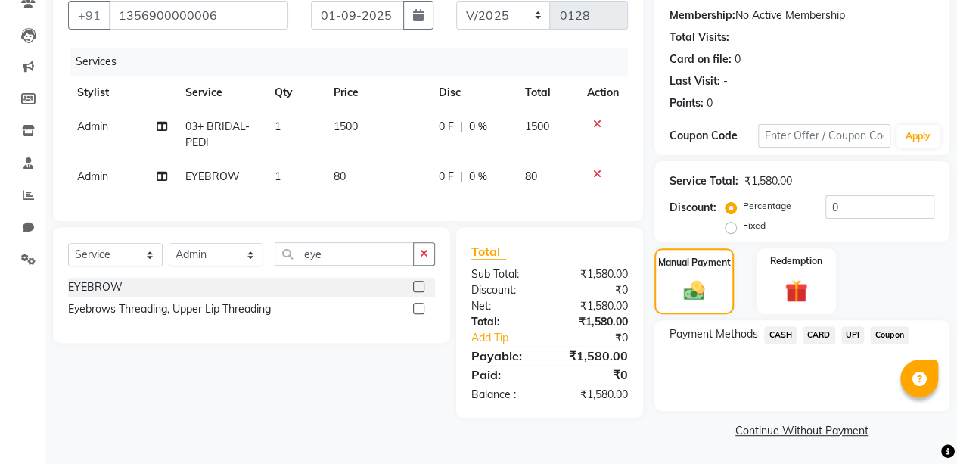
click at [849, 331] on span "UPI" at bounding box center [852, 334] width 23 height 17
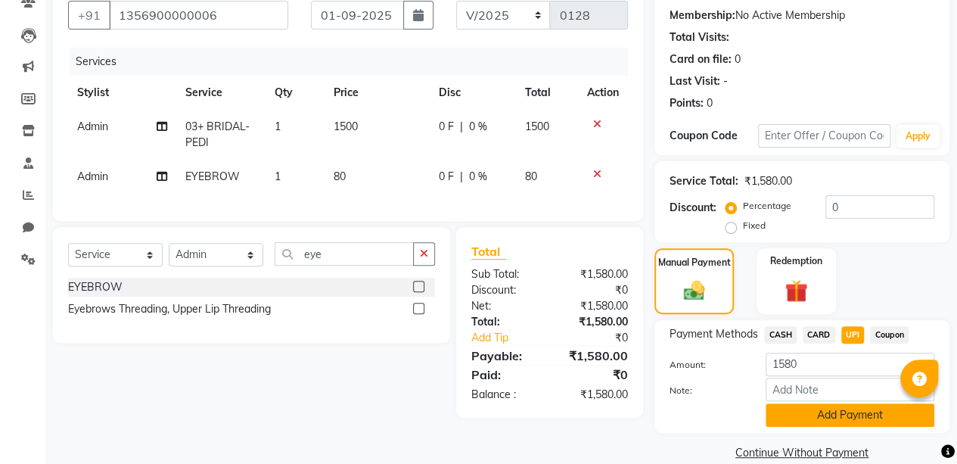
click at [859, 412] on button "Add Payment" at bounding box center [849, 414] width 169 height 23
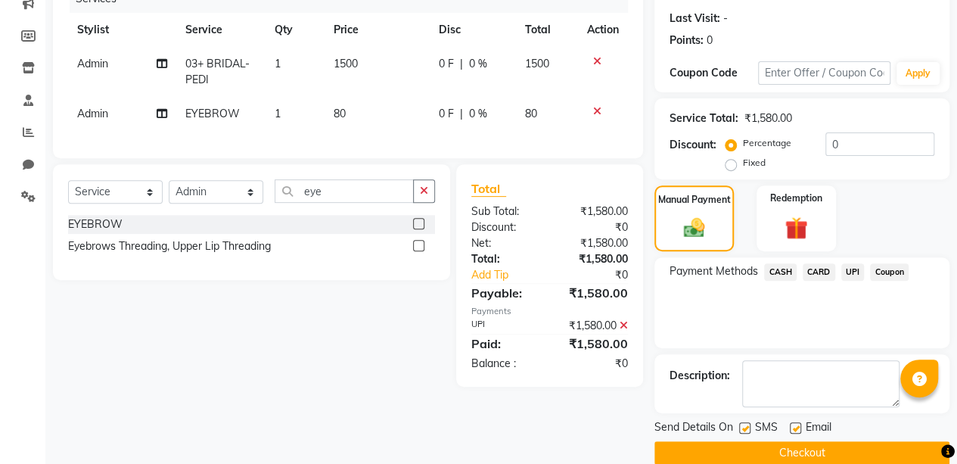
scroll to position [224, 0]
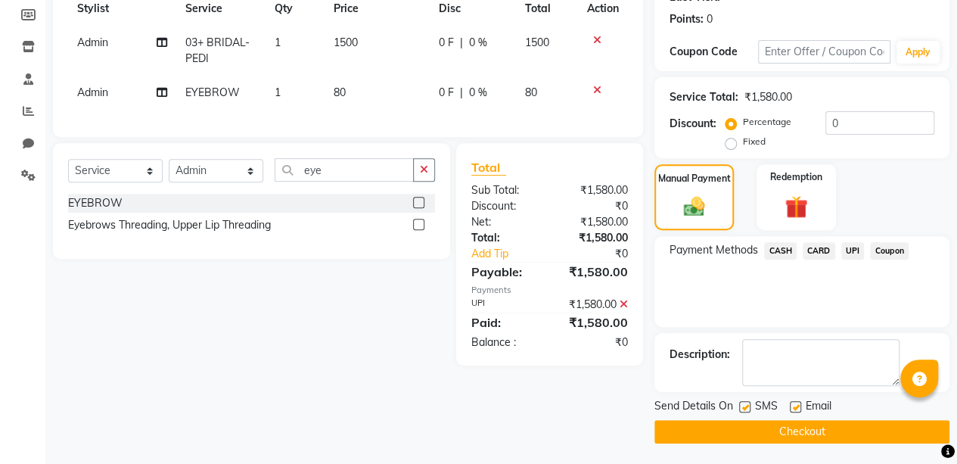
click at [862, 427] on button "Checkout" at bounding box center [801, 431] width 295 height 23
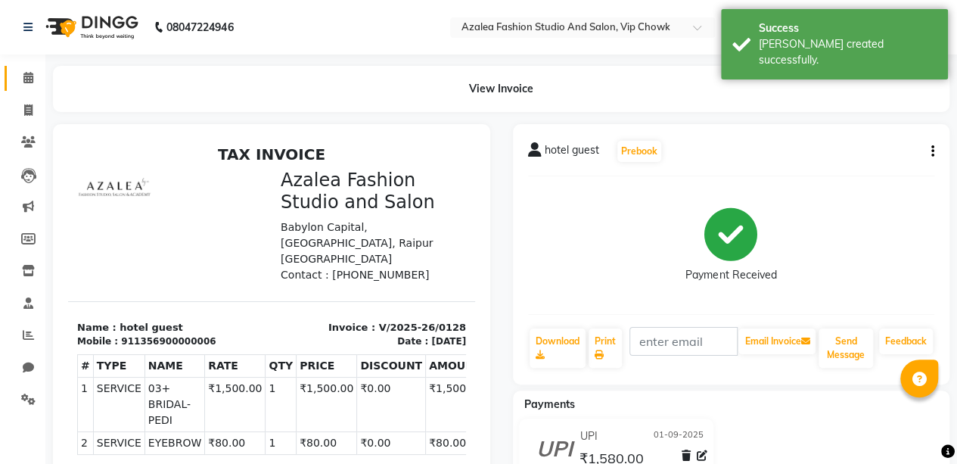
click at [29, 77] on icon at bounding box center [28, 77] width 10 height 11
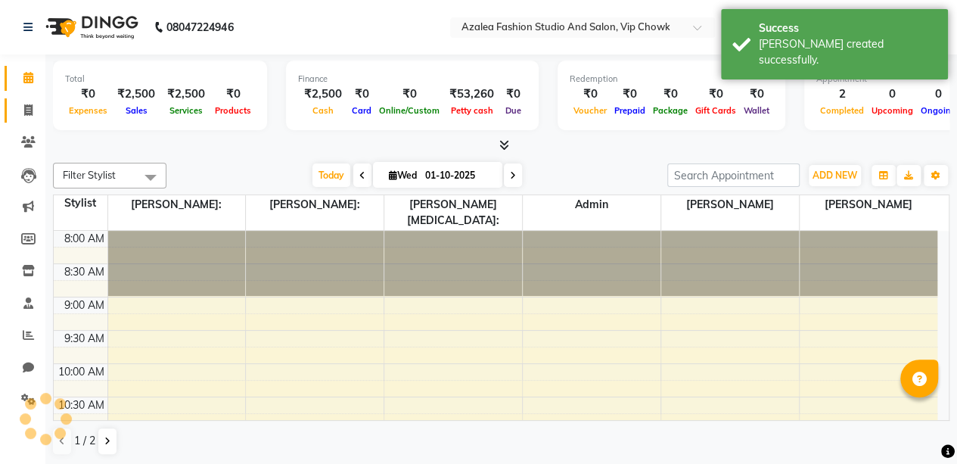
click at [32, 109] on icon at bounding box center [28, 109] width 8 height 11
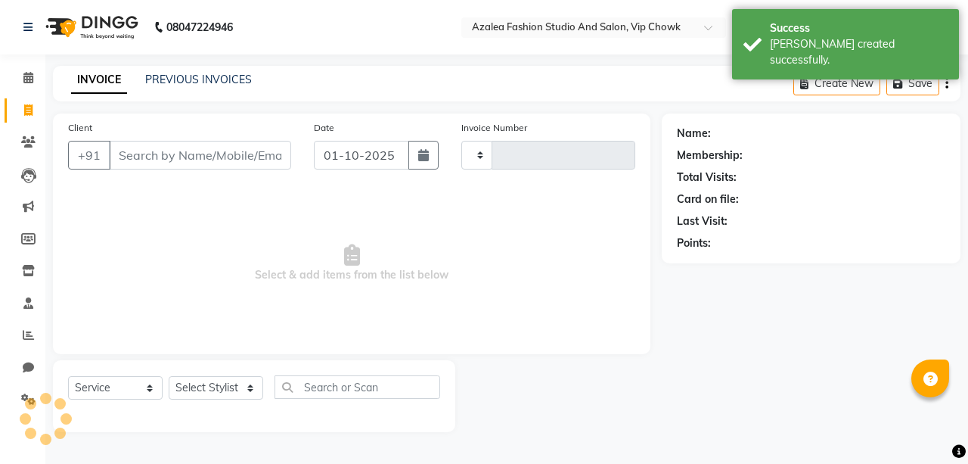
click at [211, 151] on input "Client" at bounding box center [200, 155] width 182 height 29
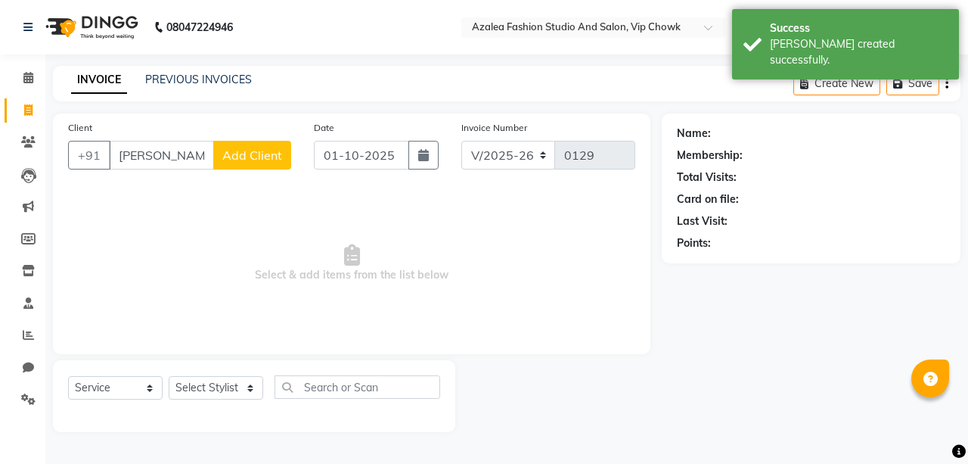
click at [262, 156] on span "Add Client" at bounding box center [252, 154] width 60 height 15
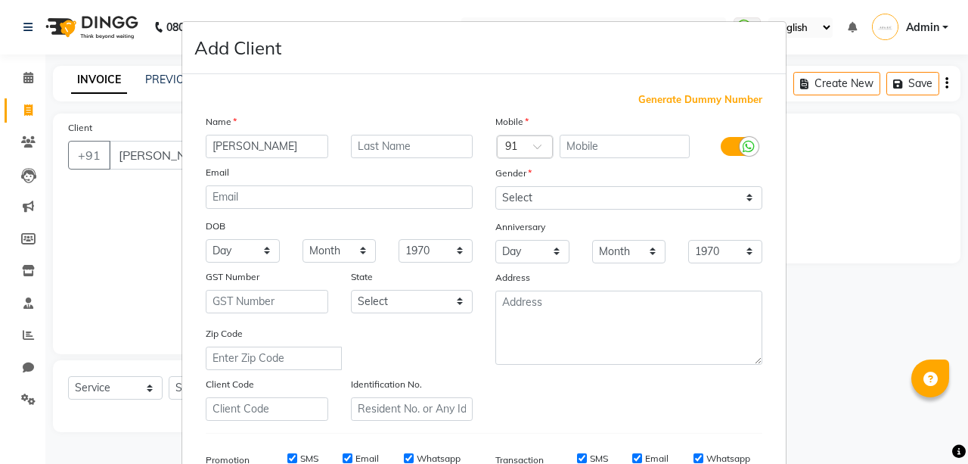
click at [701, 99] on span "Generate Dummy Number" at bounding box center [700, 99] width 124 height 15
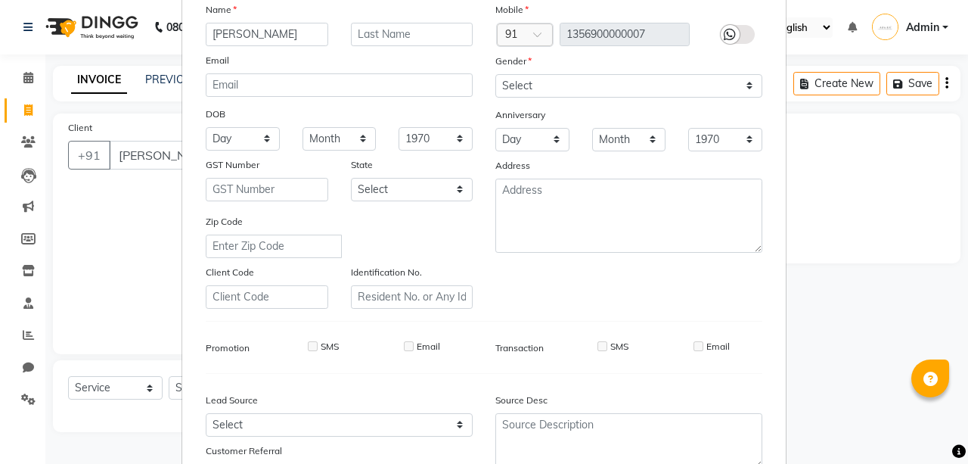
scroll to position [113, 0]
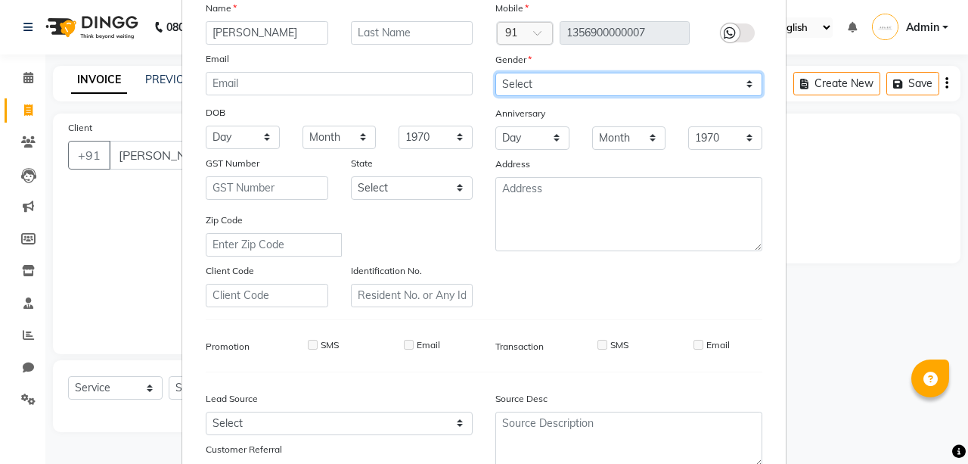
click at [614, 78] on select "Select [DEMOGRAPHIC_DATA] [DEMOGRAPHIC_DATA] Other Prefer Not To Say" at bounding box center [628, 84] width 267 height 23
click at [495, 73] on select "Select [DEMOGRAPHIC_DATA] [DEMOGRAPHIC_DATA] Other Prefer Not To Say" at bounding box center [628, 84] width 267 height 23
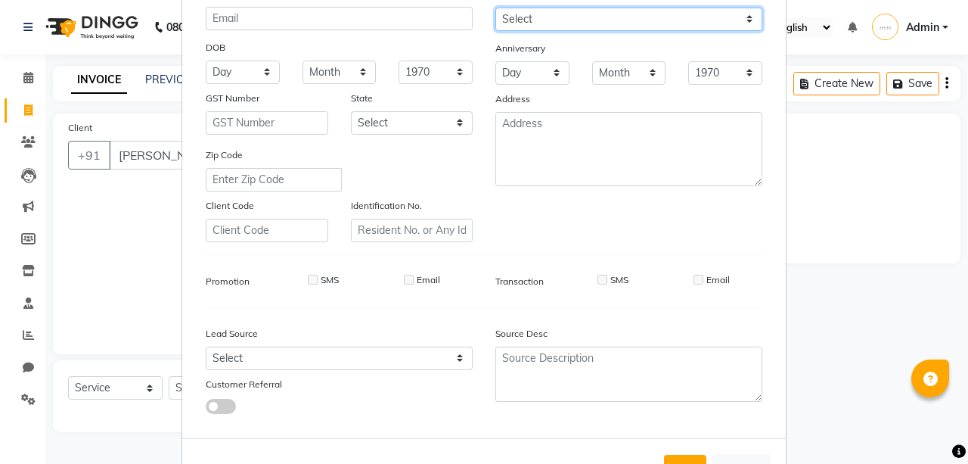
scroll to position [139, 0]
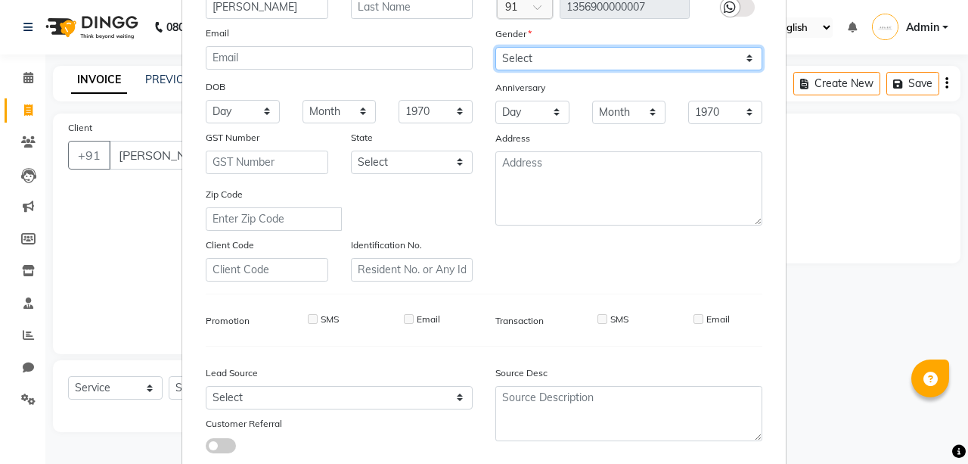
click at [625, 54] on select "Select [DEMOGRAPHIC_DATA] [DEMOGRAPHIC_DATA] Other Prefer Not To Say" at bounding box center [628, 58] width 267 height 23
click at [495, 47] on select "Select [DEMOGRAPHIC_DATA] [DEMOGRAPHIC_DATA] Other Prefer Not To Say" at bounding box center [628, 58] width 267 height 23
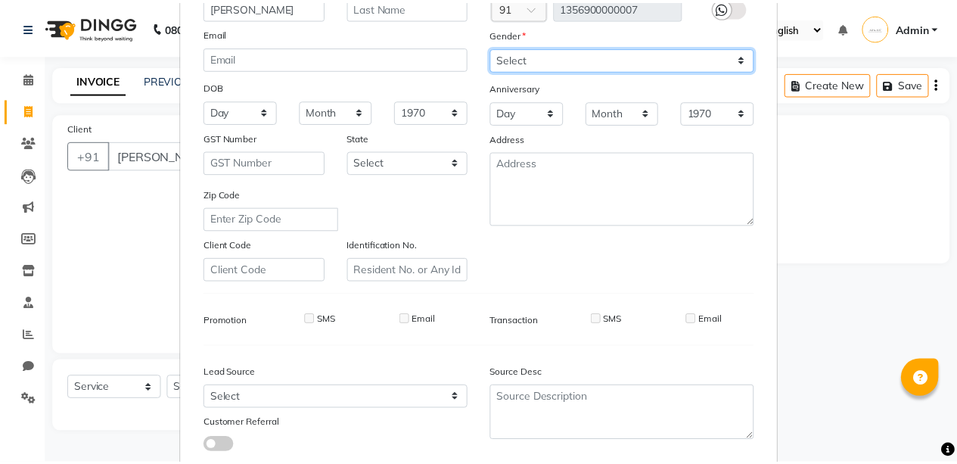
scroll to position [231, 0]
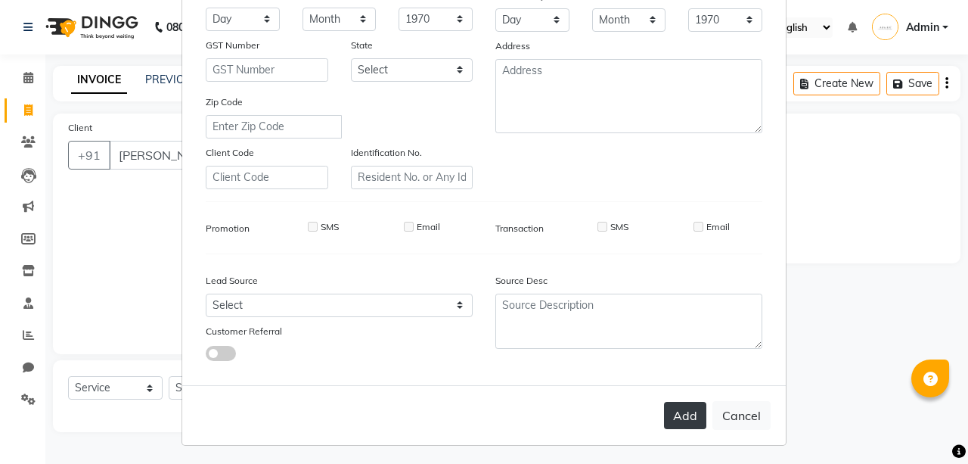
click at [687, 408] on button "Add" at bounding box center [685, 415] width 42 height 27
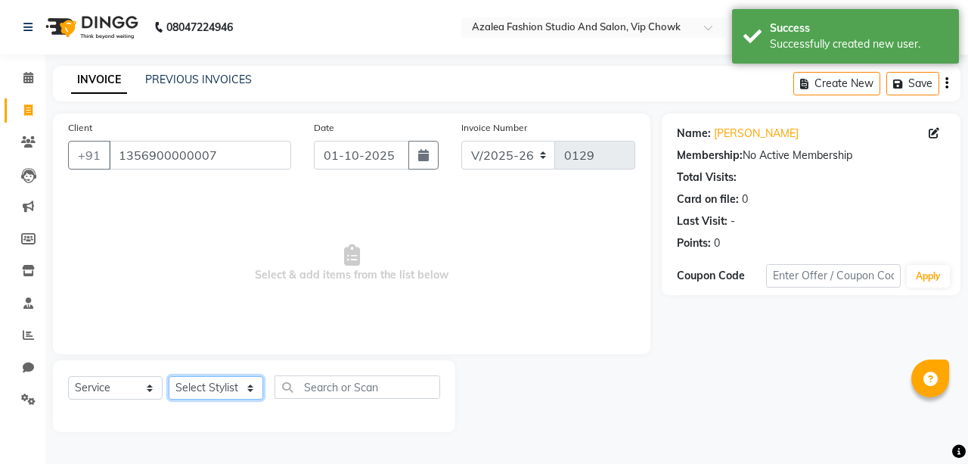
click at [246, 380] on select "Select Stylist aarti sen Admin [PERSON_NAME] anzal [PERSON_NAME][MEDICAL_DATA]:…" at bounding box center [216, 387] width 95 height 23
click at [169, 376] on select "Select Stylist aarti sen Admin [PERSON_NAME] anzal [PERSON_NAME][MEDICAL_DATA]:…" at bounding box center [216, 387] width 95 height 23
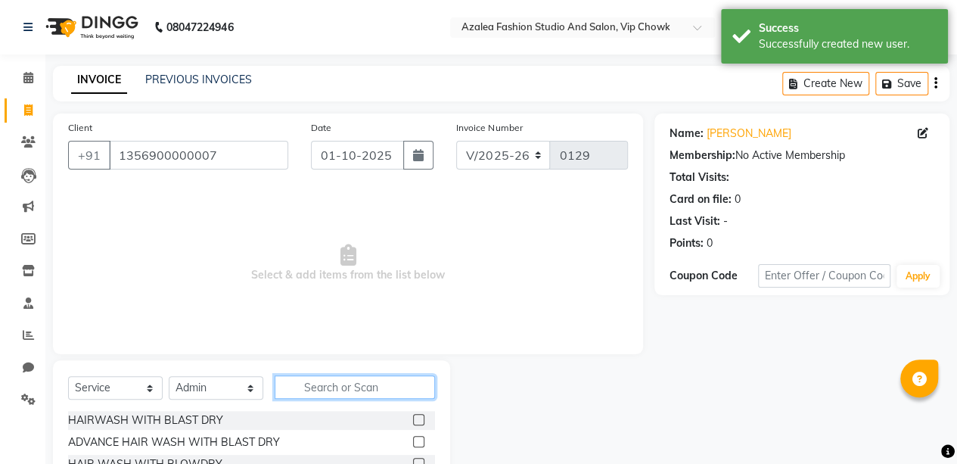
click at [379, 384] on input "text" at bounding box center [355, 386] width 160 height 23
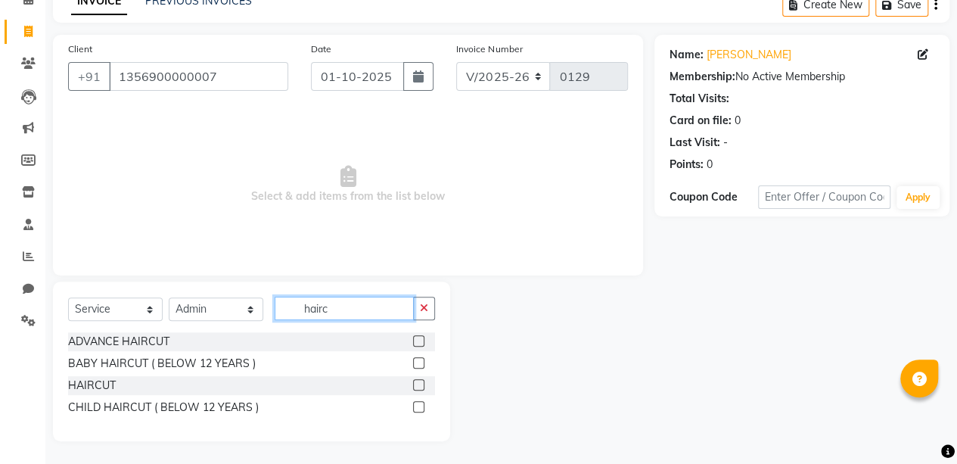
scroll to position [78, 0]
click at [419, 381] on label at bounding box center [418, 385] width 11 height 11
click at [419, 381] on input "checkbox" at bounding box center [418, 386] width 10 height 10
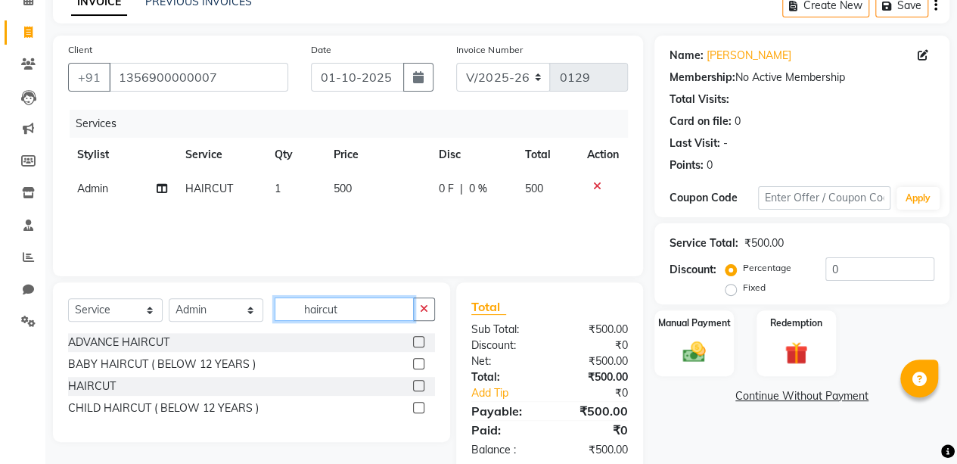
click at [388, 310] on input "haircut" at bounding box center [344, 308] width 139 height 23
click at [426, 302] on button "button" at bounding box center [424, 308] width 22 height 23
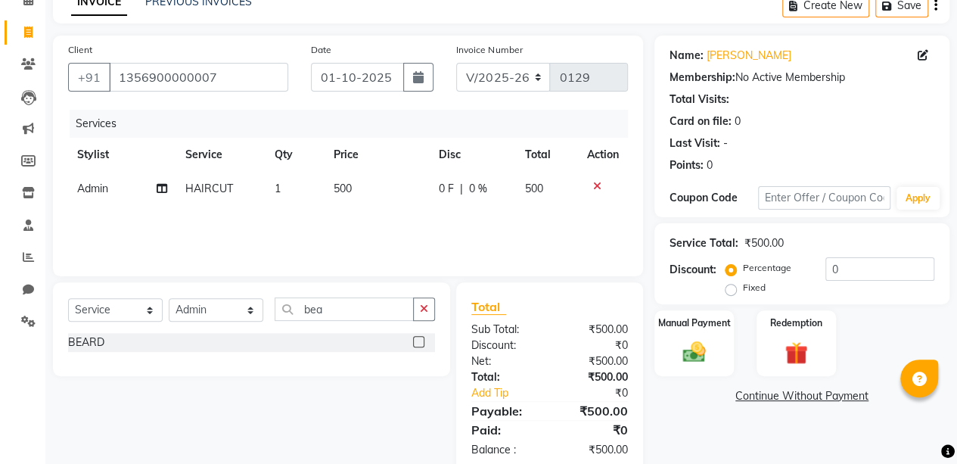
click at [419, 340] on label at bounding box center [418, 341] width 11 height 11
click at [419, 340] on input "checkbox" at bounding box center [418, 342] width 10 height 10
click at [471, 192] on span "0 %" at bounding box center [478, 189] width 18 height 16
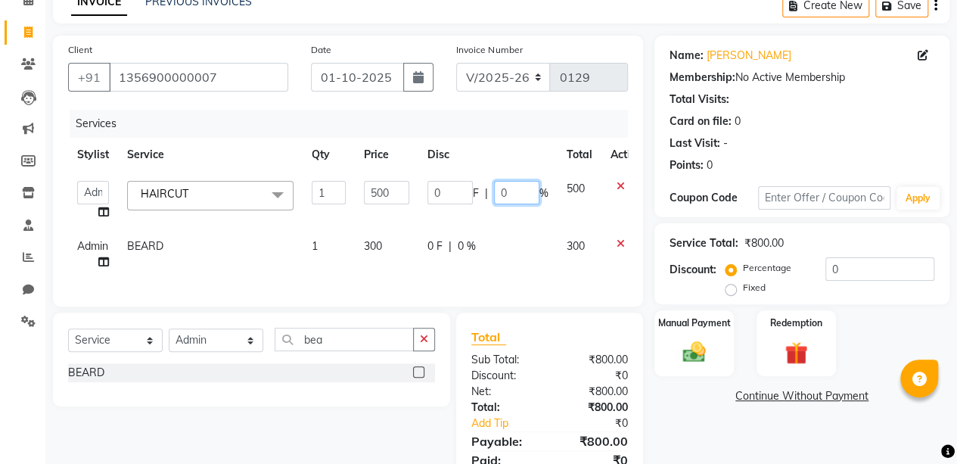
click at [514, 190] on input "0" at bounding box center [516, 192] width 45 height 23
click at [648, 79] on div "Client [PHONE_NUMBER] Date [DATE] Invoice Number V/2025 V/[PHONE_NUMBER] Servic…" at bounding box center [348, 269] width 613 height 467
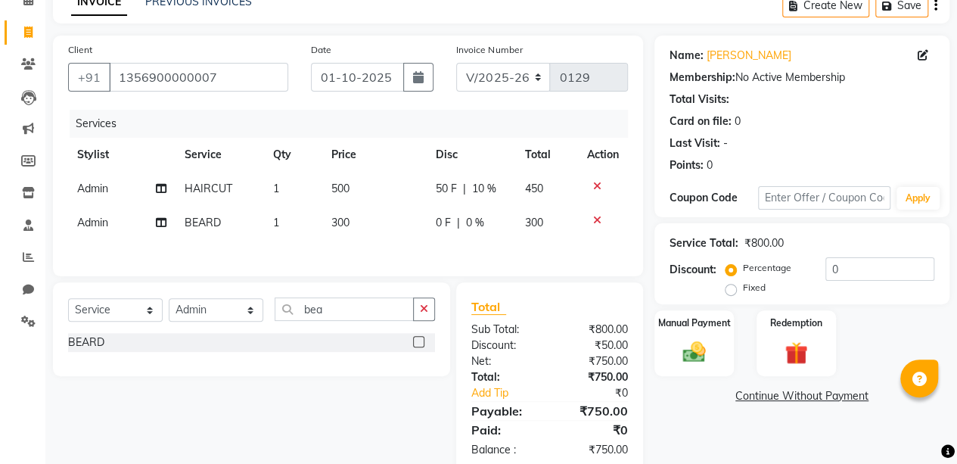
click at [473, 194] on span "10 %" at bounding box center [484, 189] width 24 height 16
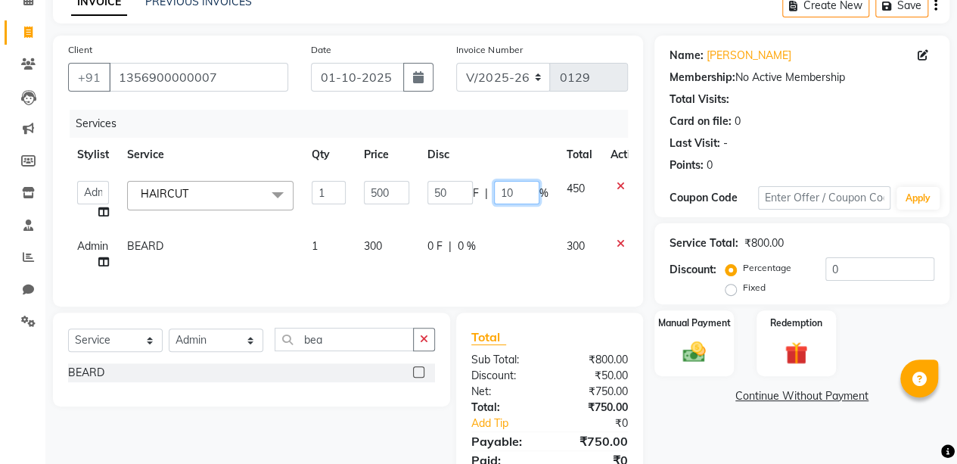
click at [517, 188] on input "10" at bounding box center [516, 192] width 45 height 23
click at [651, 83] on div "Client [PHONE_NUMBER] Date [DATE] Invoice Number V/2025 V/[PHONE_NUMBER] Servic…" at bounding box center [348, 269] width 613 height 467
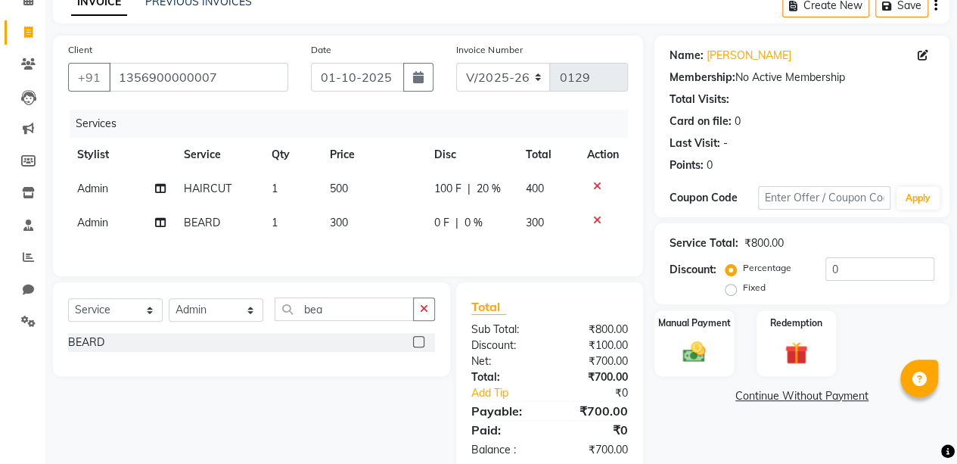
click at [484, 185] on span "20 %" at bounding box center [488, 189] width 24 height 16
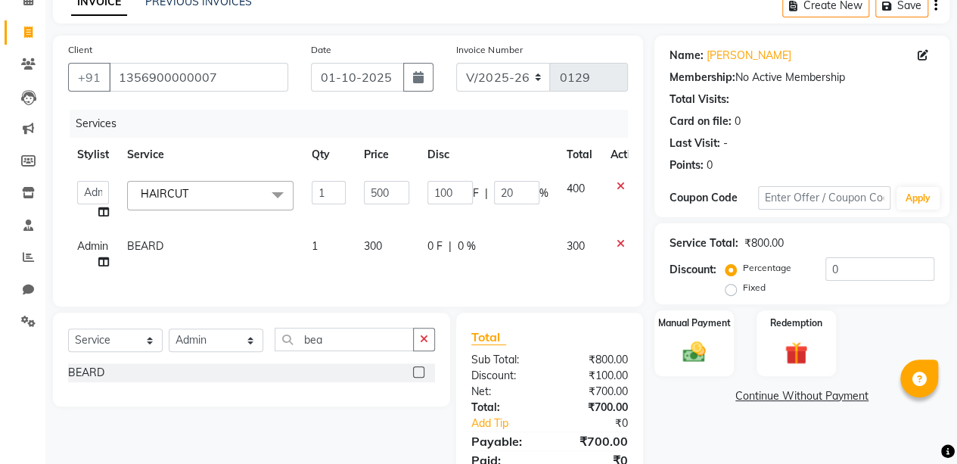
click at [466, 250] on span "0 %" at bounding box center [467, 246] width 18 height 16
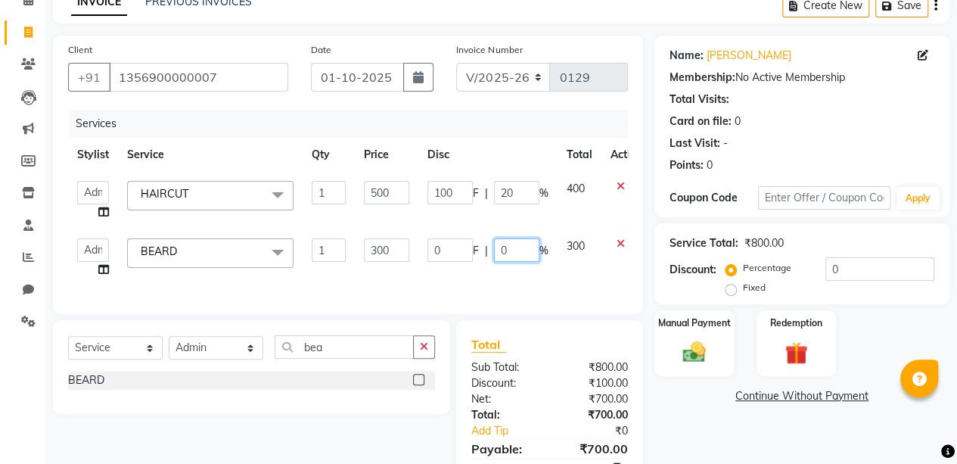
click at [520, 242] on input "0" at bounding box center [516, 249] width 45 height 23
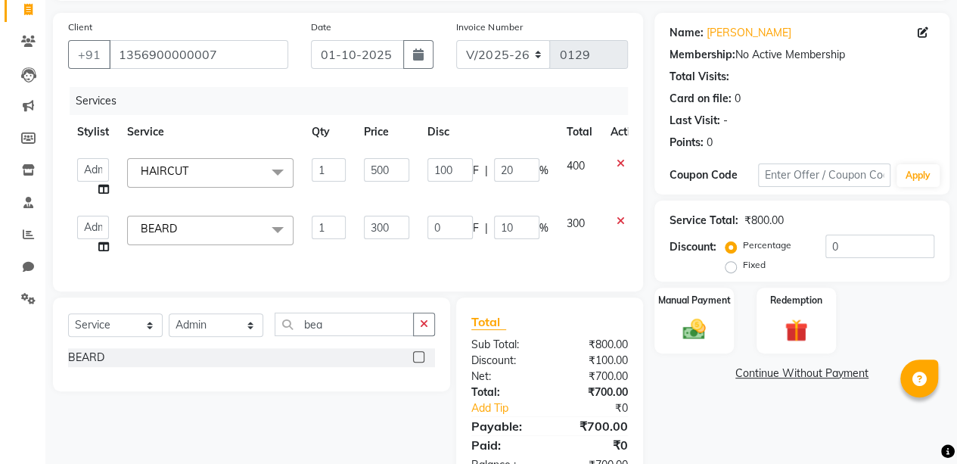
click at [650, 96] on div "Client [PHONE_NUMBER] Date [DATE] Invoice Number V/2025 V/[PHONE_NUMBER] Servic…" at bounding box center [348, 250] width 613 height 475
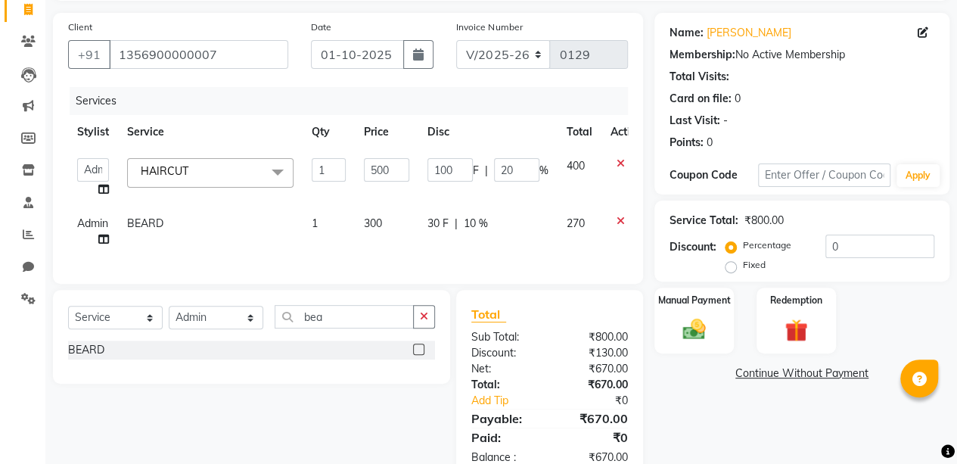
click at [478, 220] on span "10 %" at bounding box center [476, 224] width 24 height 16
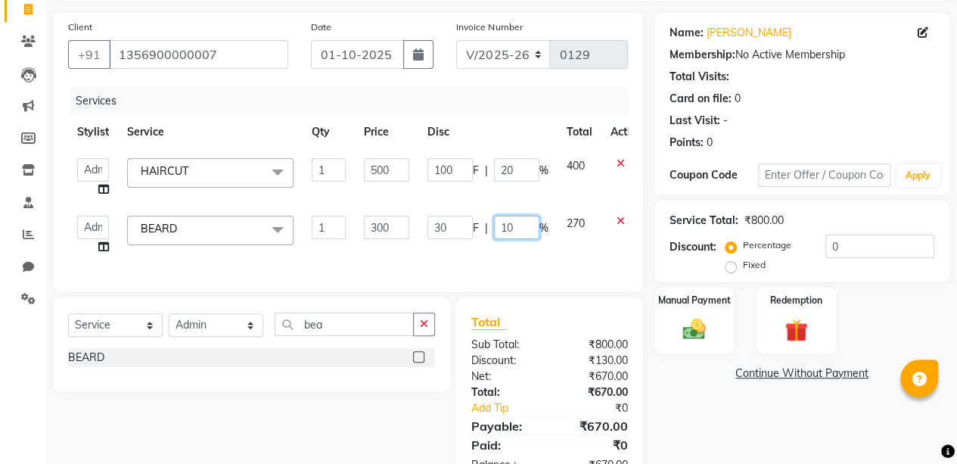
click at [500, 222] on input "10" at bounding box center [516, 227] width 45 height 23
click at [500, 223] on input "10" at bounding box center [516, 227] width 45 height 23
click at [510, 233] on input "10" at bounding box center [516, 227] width 45 height 23
click at [650, 86] on div "Client [PHONE_NUMBER] Date [DATE] Invoice Number V/2025 V/[PHONE_NUMBER] Servic…" at bounding box center [348, 250] width 613 height 475
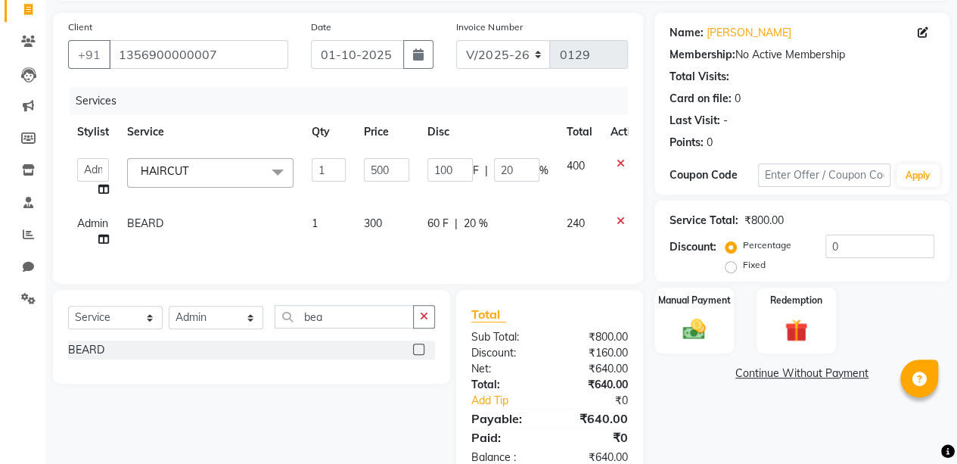
click at [463, 219] on div "60 F | 20 %" at bounding box center [487, 224] width 121 height 16
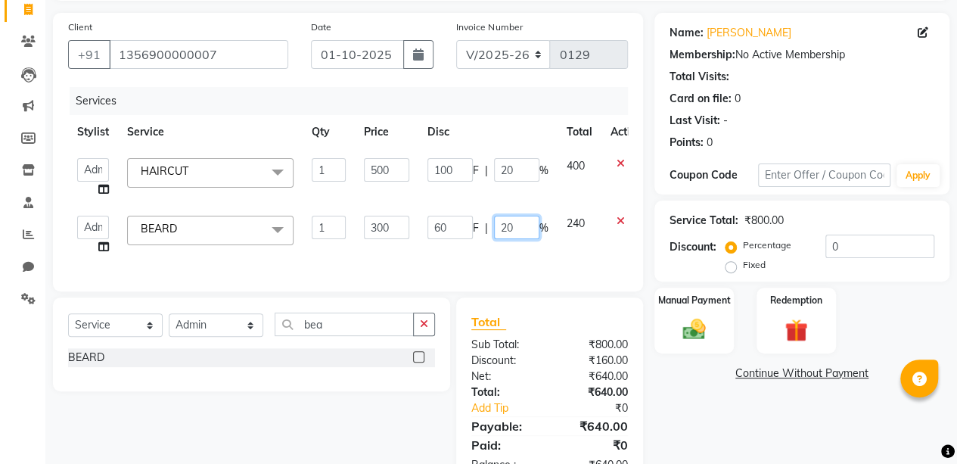
click at [518, 225] on input "20" at bounding box center [516, 227] width 45 height 23
click at [650, 135] on div "Client [PHONE_NUMBER] Date [DATE] Invoice Number V/2025 V/[PHONE_NUMBER] Servic…" at bounding box center [348, 250] width 613 height 475
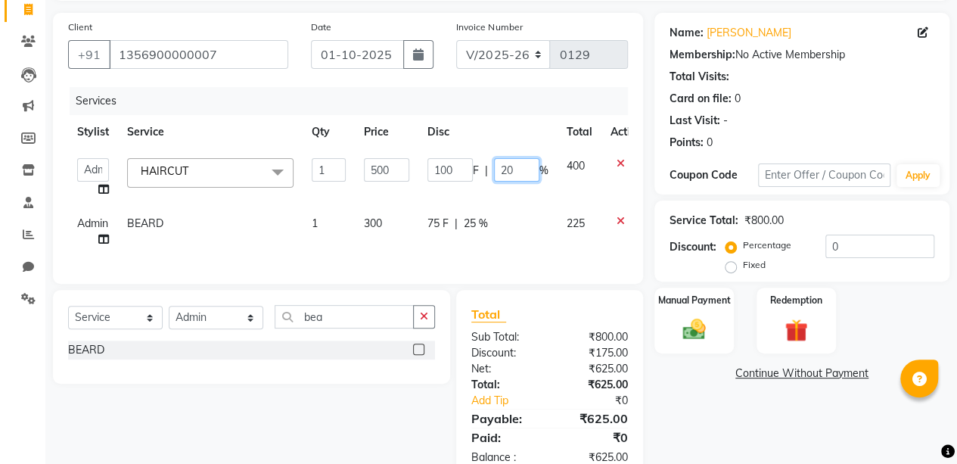
click at [514, 175] on input "20" at bounding box center [516, 169] width 45 height 23
click at [650, 135] on div "Client [PHONE_NUMBER] Date [DATE] Invoice Number V/2025 V/[PHONE_NUMBER] Servic…" at bounding box center [348, 246] width 613 height 467
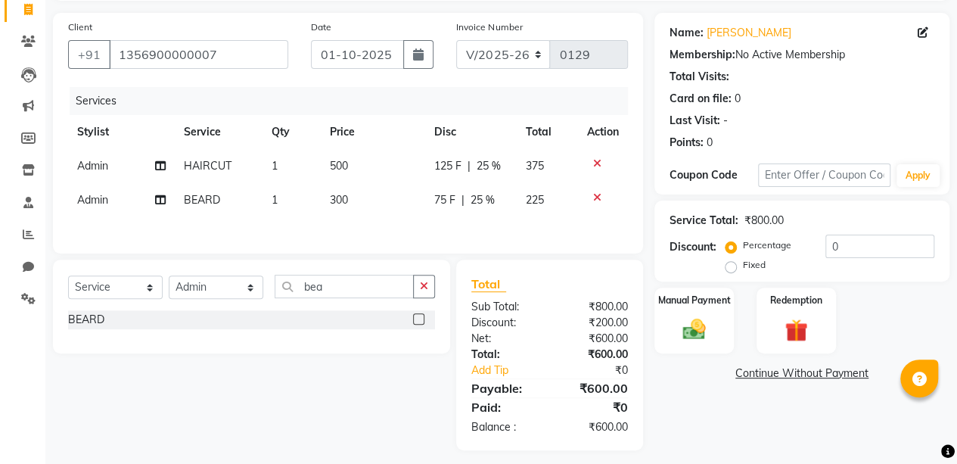
click at [699, 321] on img at bounding box center [693, 329] width 37 height 26
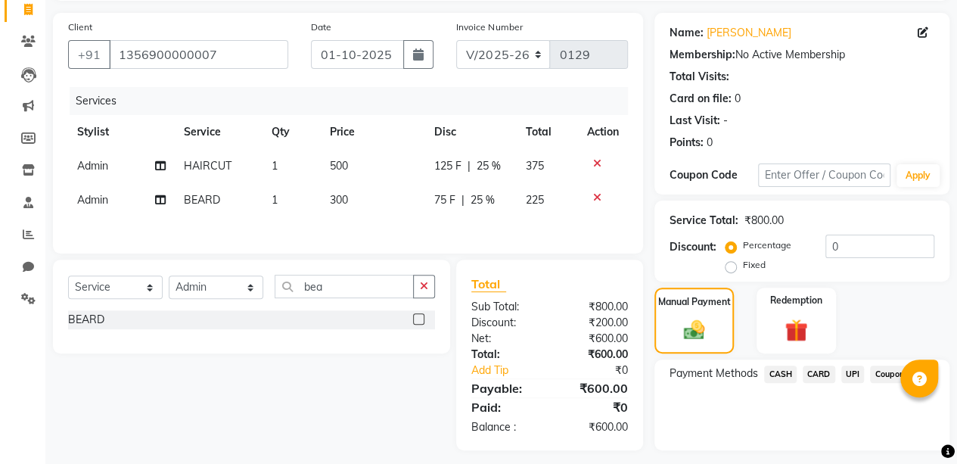
click at [853, 368] on span "UPI" at bounding box center [852, 373] width 23 height 17
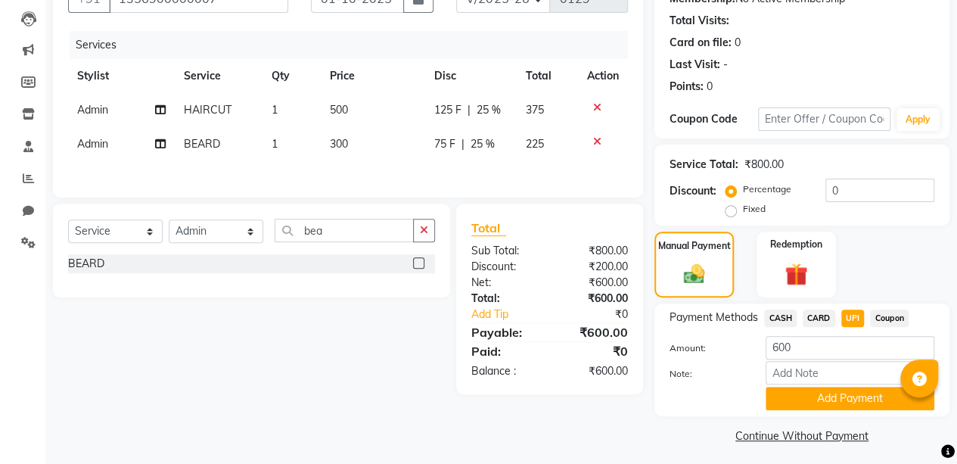
scroll to position [162, 0]
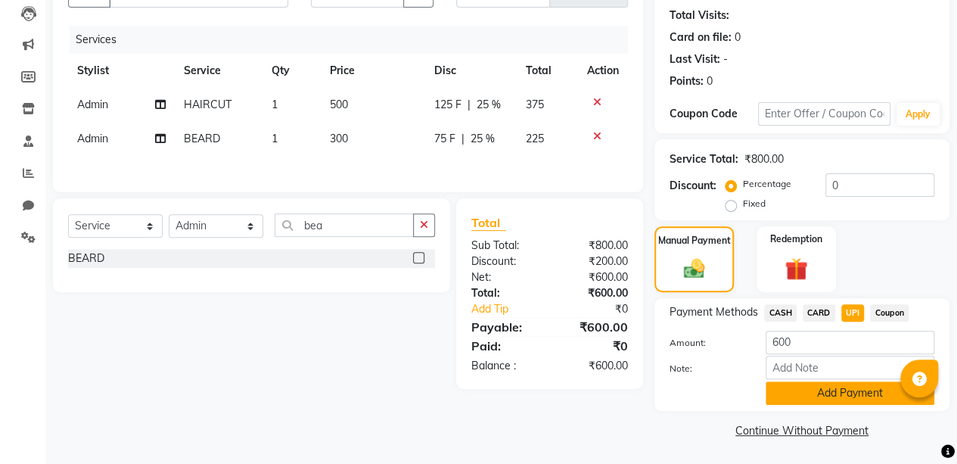
click at [845, 388] on button "Add Payment" at bounding box center [849, 392] width 169 height 23
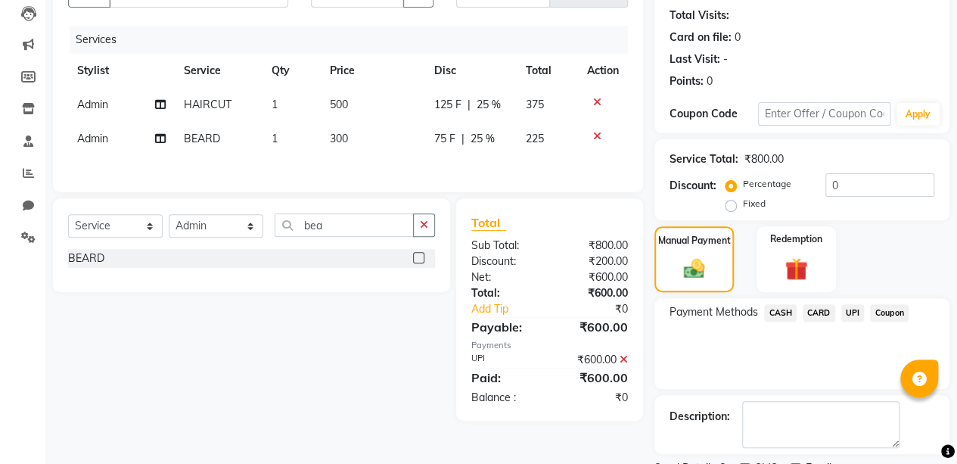
scroll to position [224, 0]
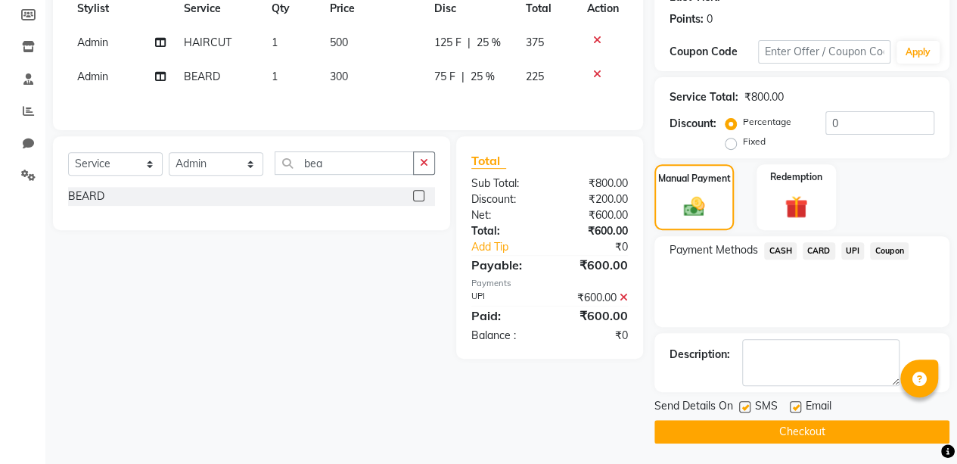
click at [831, 420] on button "Checkout" at bounding box center [801, 431] width 295 height 23
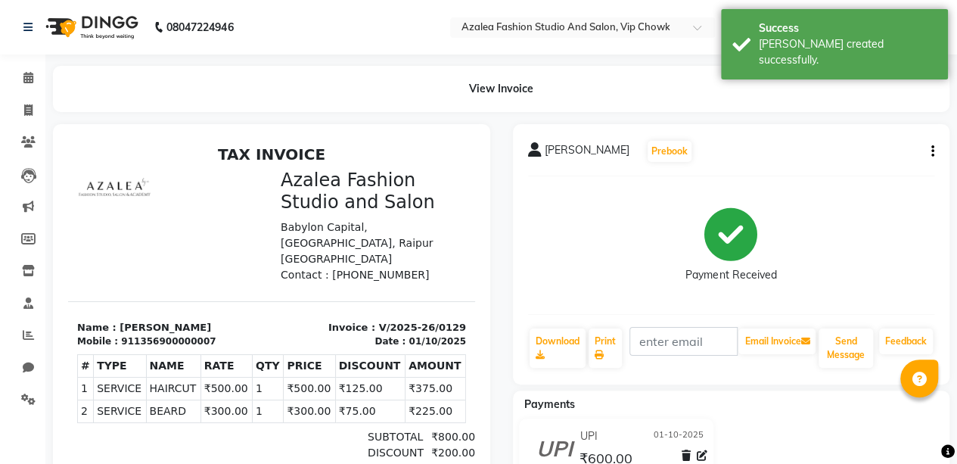
click at [419, 334] on div "01/10/2025" at bounding box center [436, 341] width 57 height 14
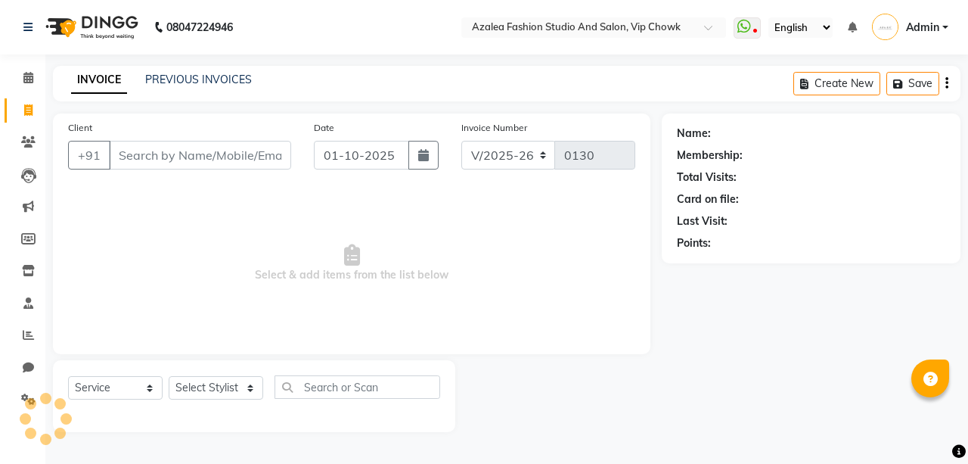
click at [215, 157] on input "Client" at bounding box center [200, 155] width 182 height 29
click at [424, 154] on icon "button" at bounding box center [423, 155] width 11 height 12
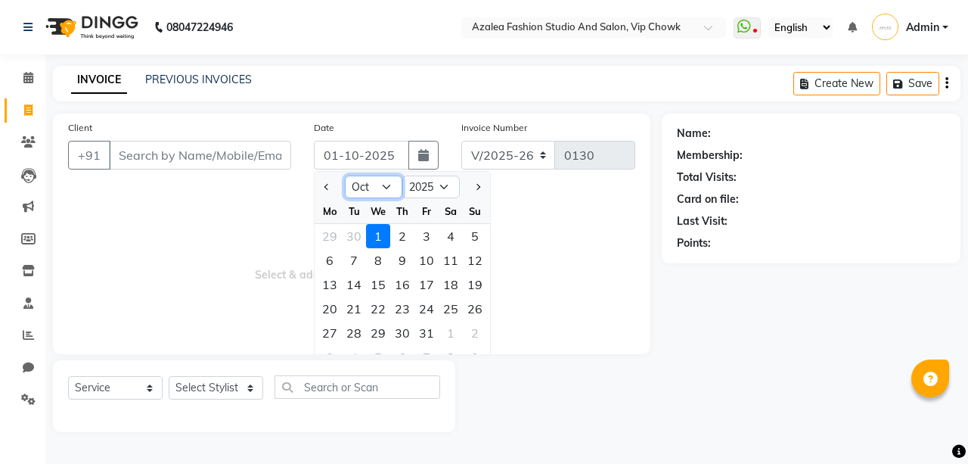
click at [381, 178] on select "Jan Feb Mar Apr May Jun [DATE] Aug Sep Oct Nov Dec" at bounding box center [373, 186] width 57 height 23
click at [345, 175] on select "Jan Feb Mar Apr May Jun [DATE] Aug Sep Oct Nov Dec" at bounding box center [373, 186] width 57 height 23
click at [329, 233] on div "1" at bounding box center [330, 236] width 24 height 24
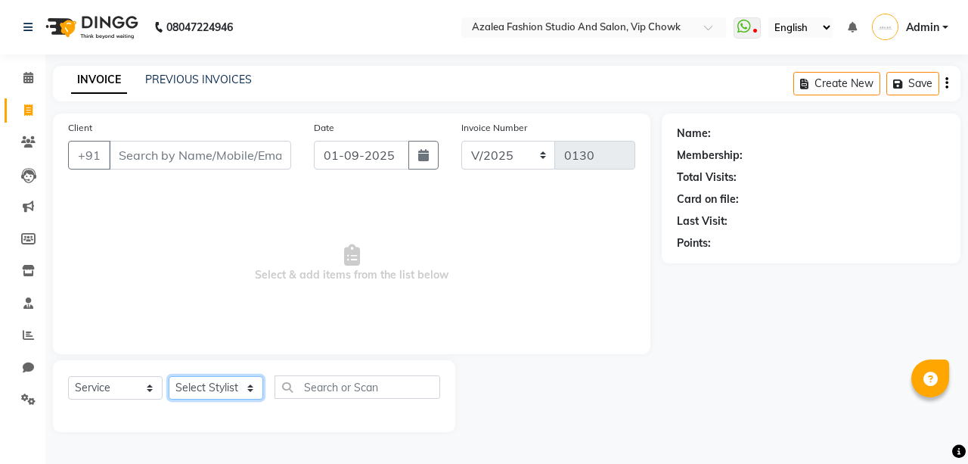
click at [219, 388] on select "Select Stylist aarti sen Admin [PERSON_NAME] anzal [PERSON_NAME][MEDICAL_DATA]:…" at bounding box center [216, 387] width 95 height 23
click at [374, 280] on span "Select & add items from the list below" at bounding box center [351, 263] width 567 height 151
click at [230, 151] on input "Client" at bounding box center [200, 155] width 182 height 29
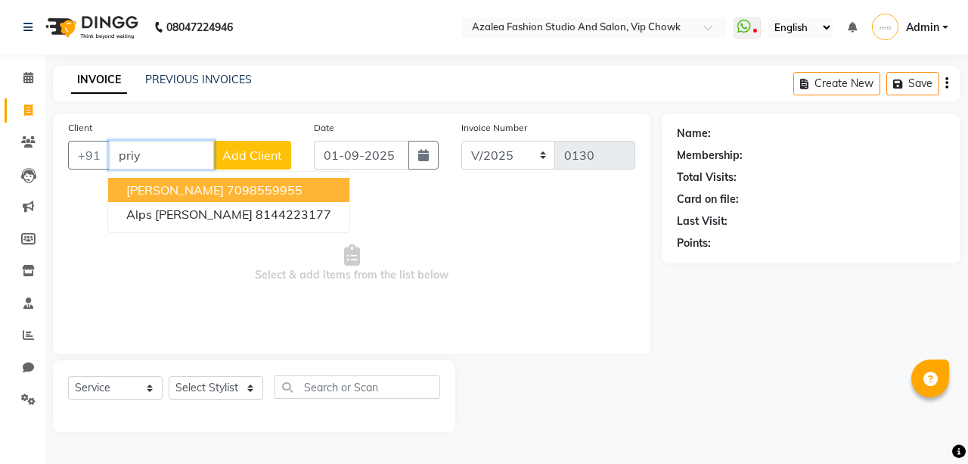
click at [304, 182] on button "[PERSON_NAME] 7098559955" at bounding box center [228, 190] width 241 height 24
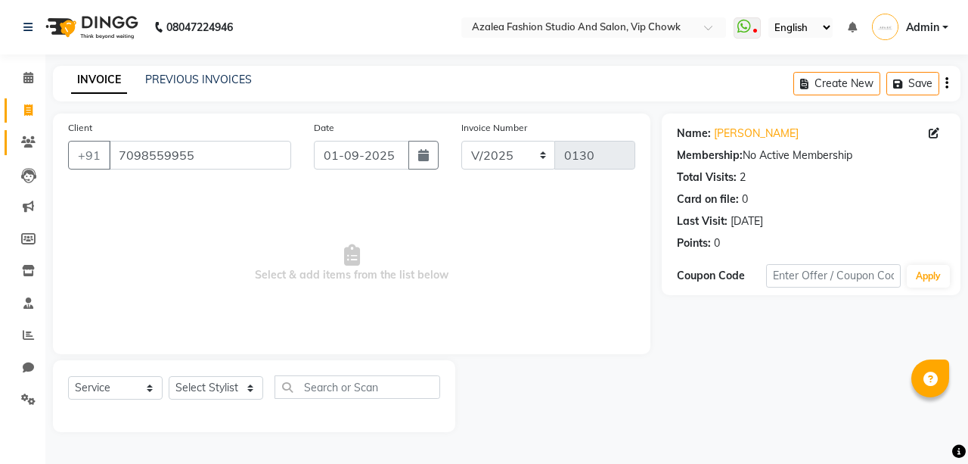
click at [23, 141] on icon at bounding box center [28, 141] width 14 height 11
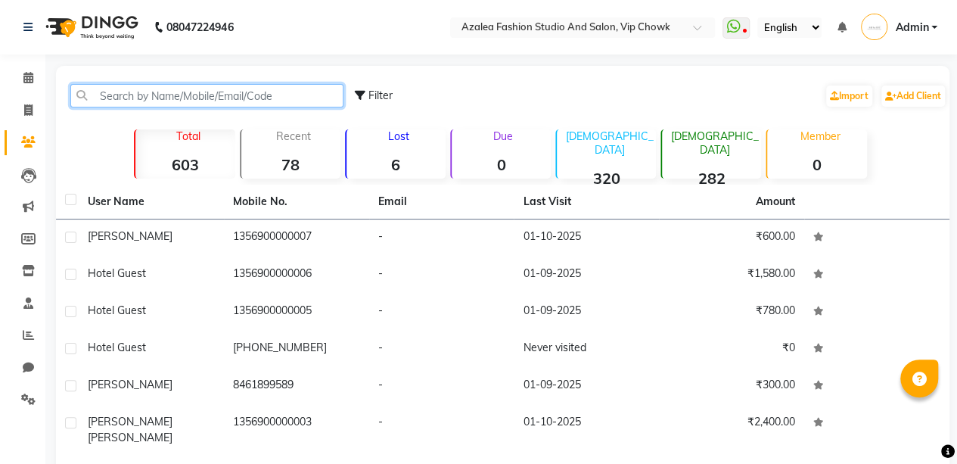
click at [295, 95] on input "text" at bounding box center [206, 95] width 273 height 23
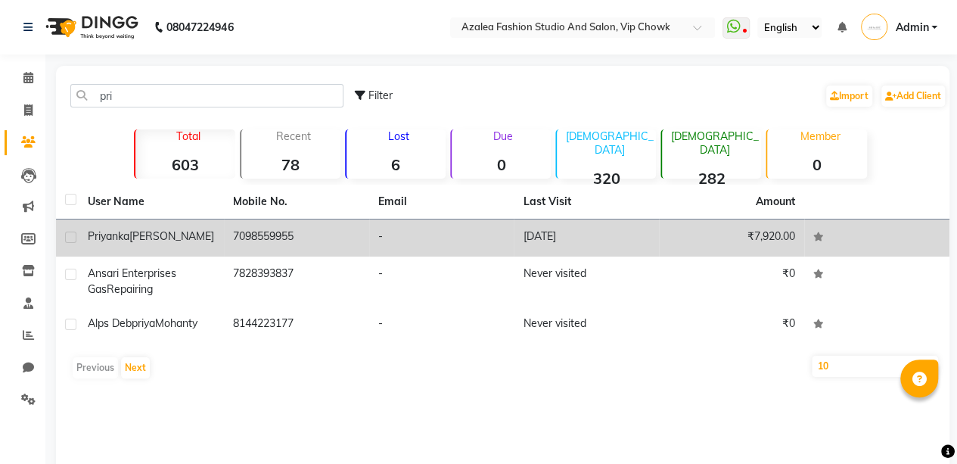
click at [379, 229] on td "-" at bounding box center [441, 237] width 145 height 37
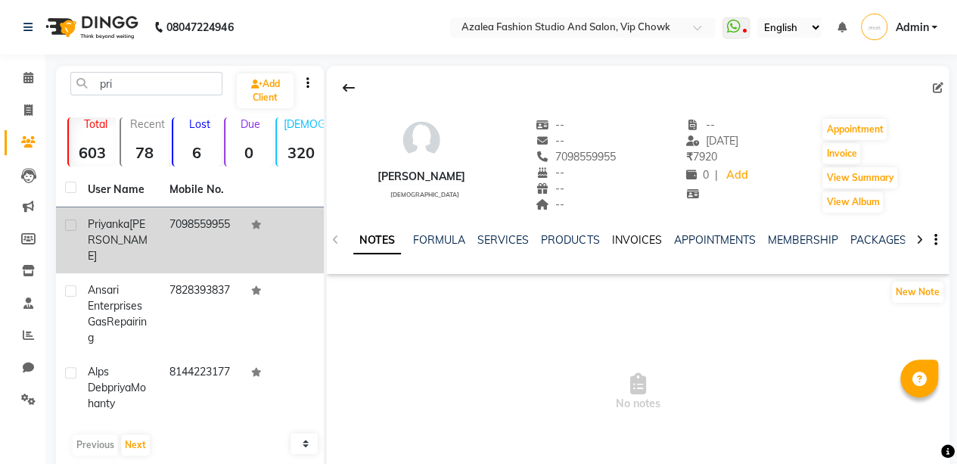
click at [628, 237] on link "INVOICES" at bounding box center [636, 240] width 50 height 14
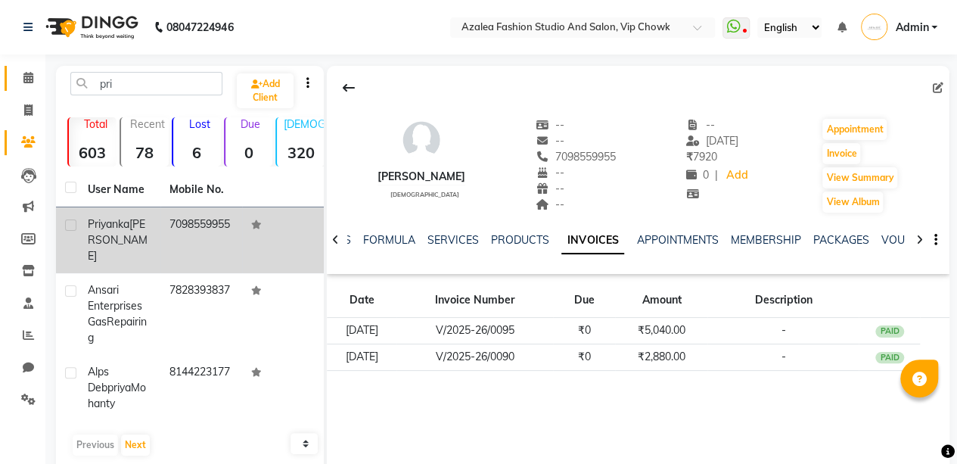
click at [29, 77] on icon at bounding box center [28, 77] width 10 height 11
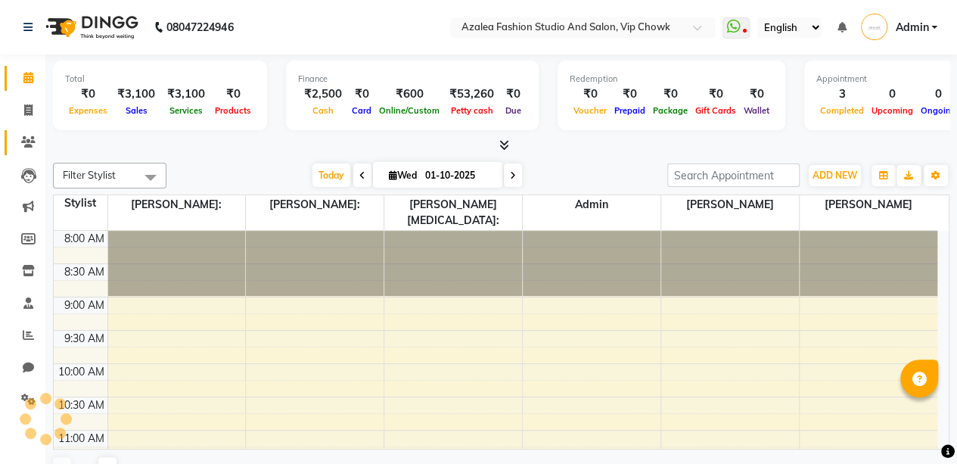
click at [21, 135] on span at bounding box center [28, 142] width 26 height 17
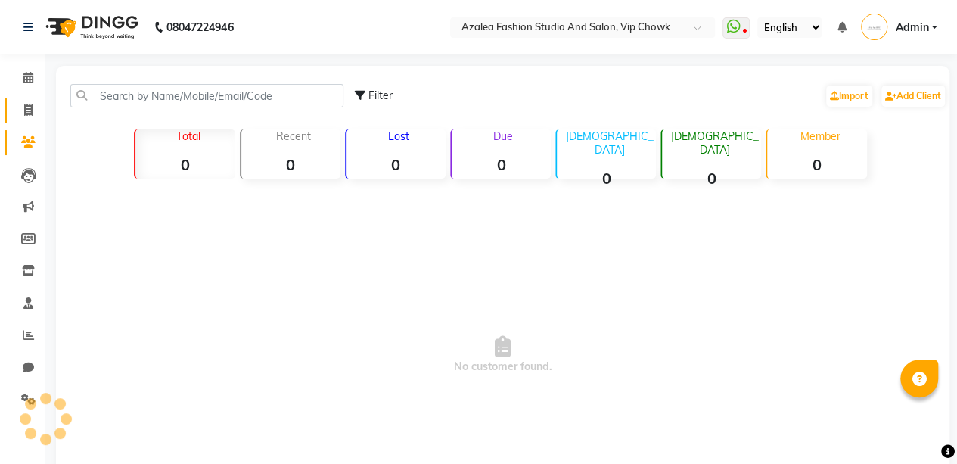
click at [28, 110] on icon at bounding box center [28, 109] width 8 height 11
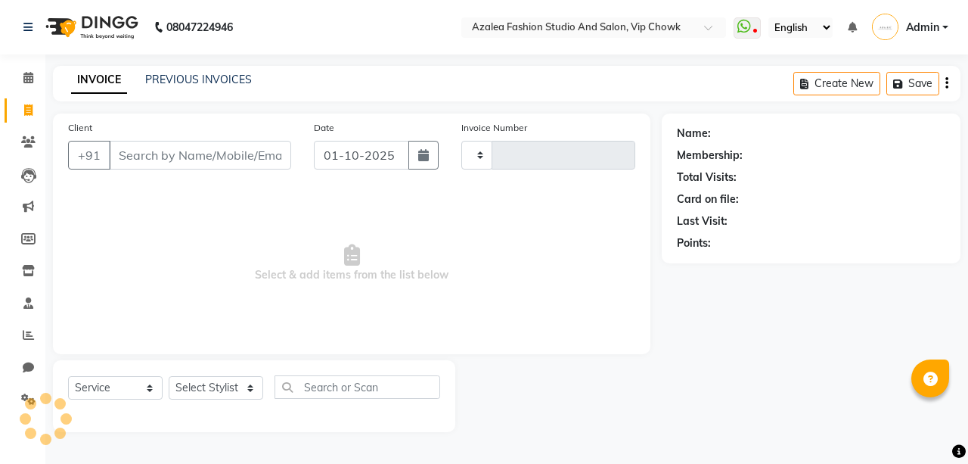
click at [198, 160] on input "Client" at bounding box center [200, 155] width 182 height 29
click at [35, 141] on icon at bounding box center [28, 141] width 14 height 11
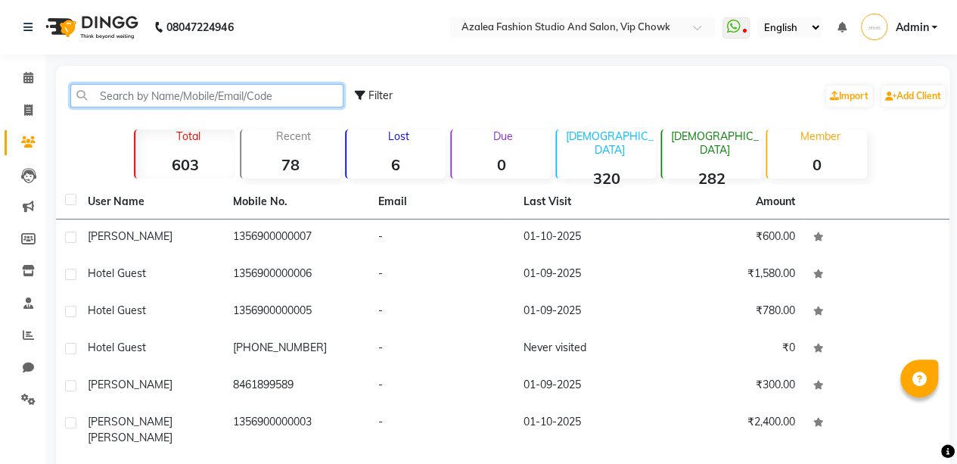
click at [309, 96] on input "text" at bounding box center [206, 95] width 273 height 23
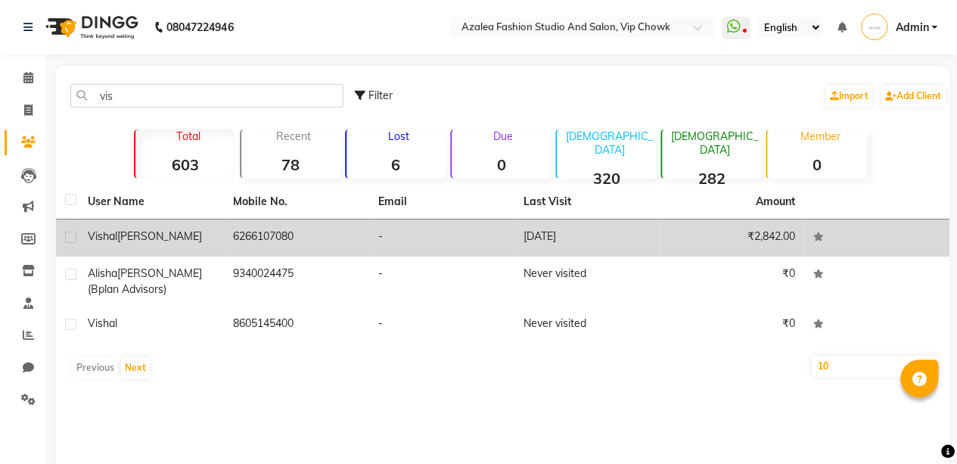
click at [574, 235] on td "[DATE]" at bounding box center [586, 237] width 145 height 37
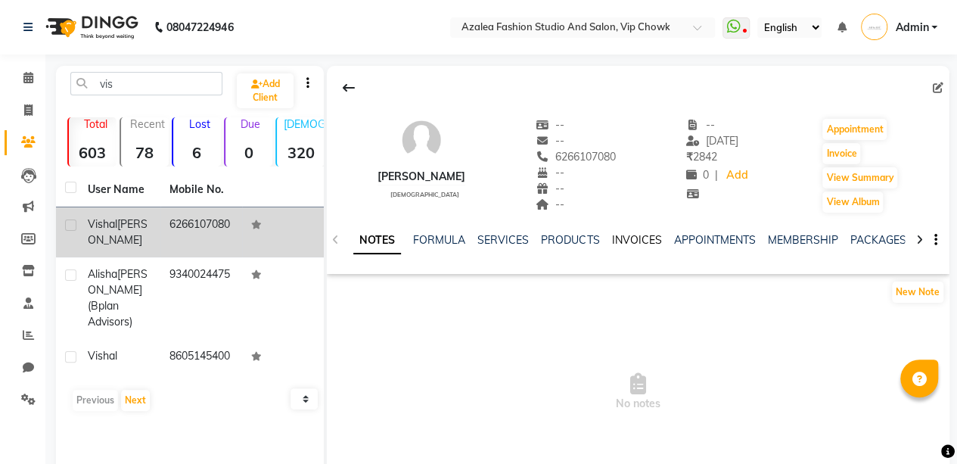
click at [635, 237] on link "INVOICES" at bounding box center [636, 240] width 50 height 14
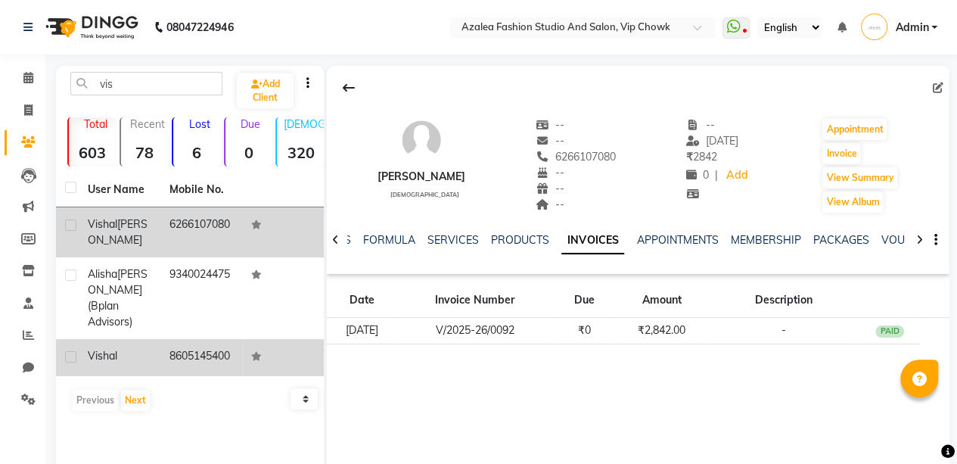
click at [204, 364] on td "8605145400" at bounding box center [201, 357] width 82 height 37
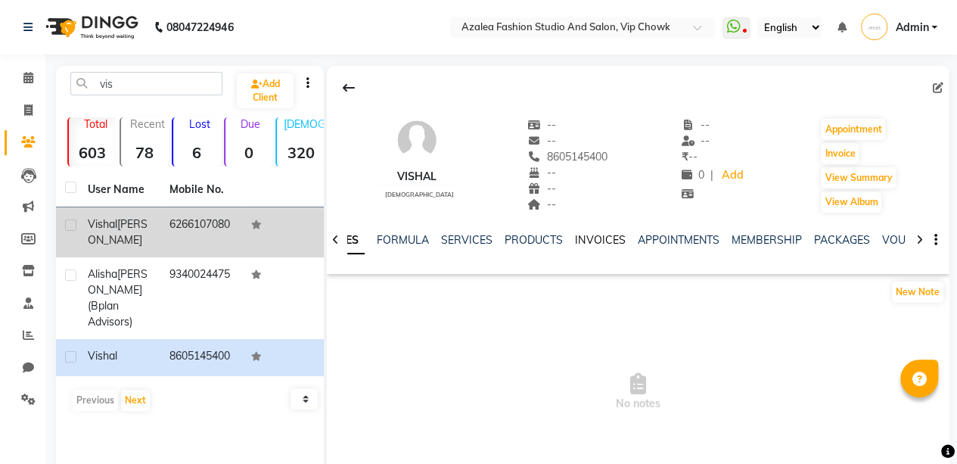
click at [593, 235] on link "INVOICES" at bounding box center [600, 240] width 50 height 14
click at [26, 109] on icon at bounding box center [28, 109] width 8 height 11
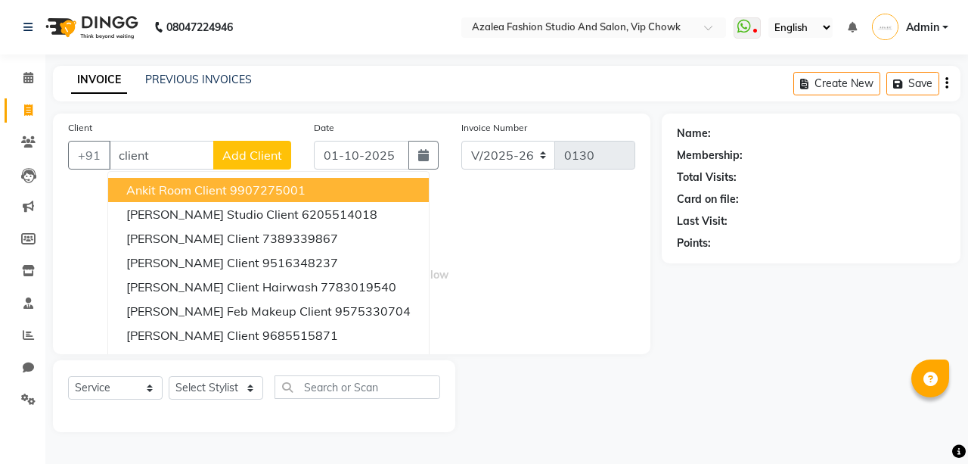
click at [257, 144] on button "Add Client" at bounding box center [252, 155] width 78 height 29
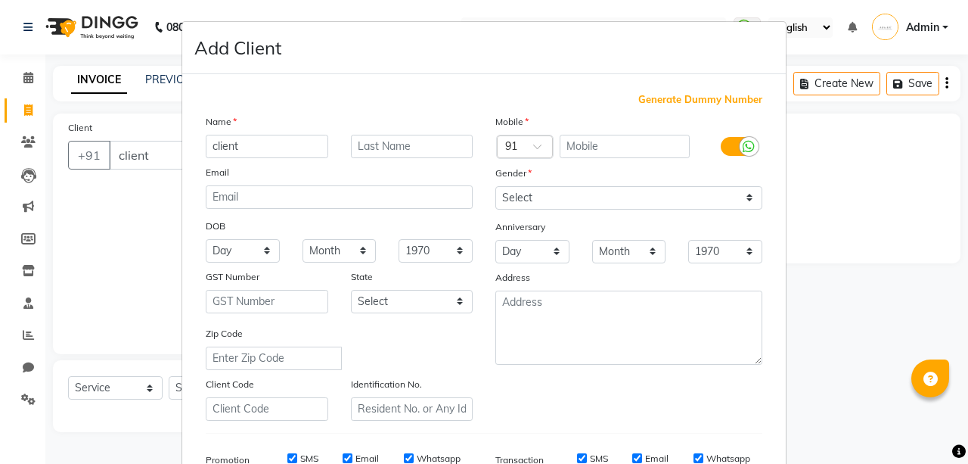
click at [694, 96] on span "Generate Dummy Number" at bounding box center [700, 99] width 124 height 15
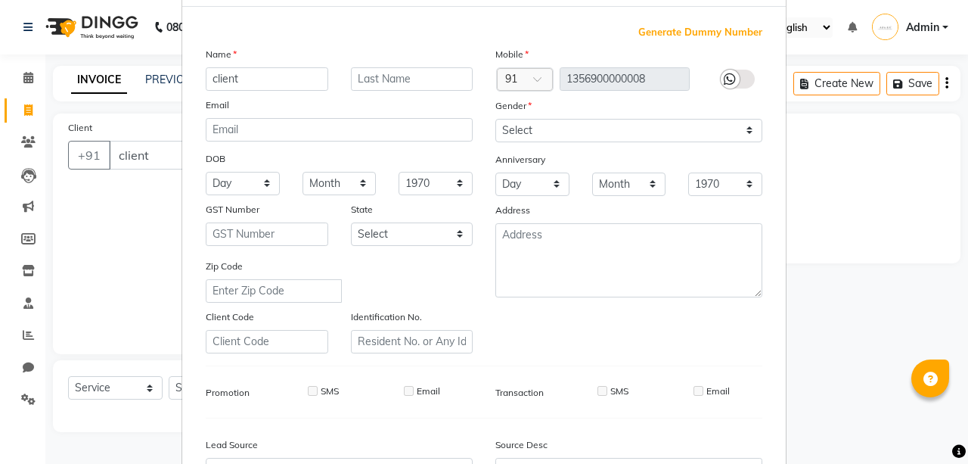
scroll to position [62, 0]
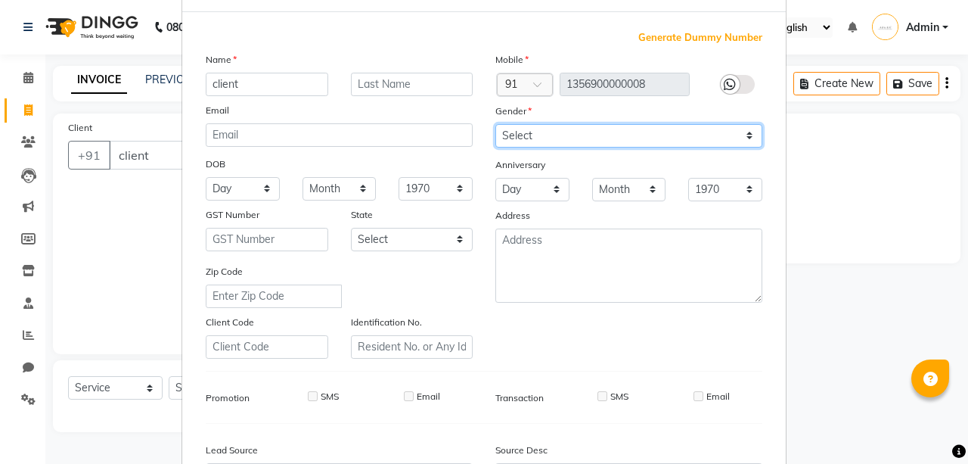
click at [602, 127] on select "Select [DEMOGRAPHIC_DATA] [DEMOGRAPHIC_DATA] Other Prefer Not To Say" at bounding box center [628, 135] width 267 height 23
click at [495, 124] on select "Select [DEMOGRAPHIC_DATA] [DEMOGRAPHIC_DATA] Other Prefer Not To Say" at bounding box center [628, 135] width 267 height 23
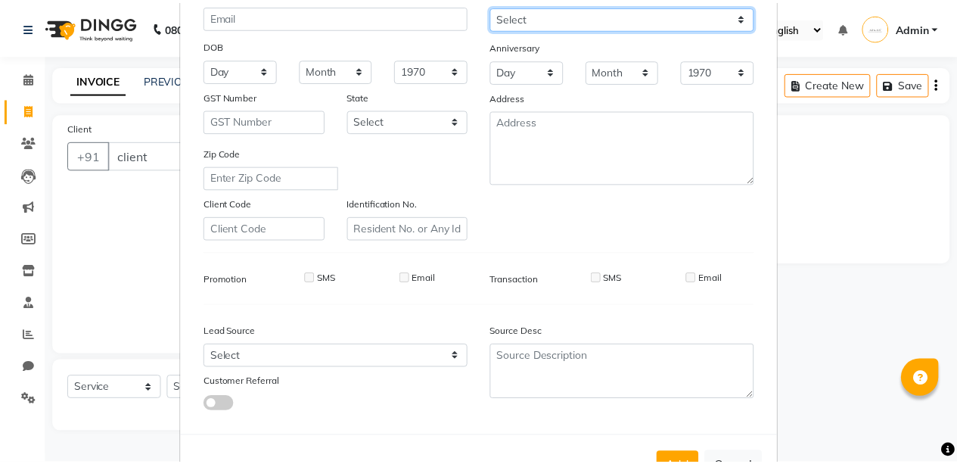
scroll to position [231, 0]
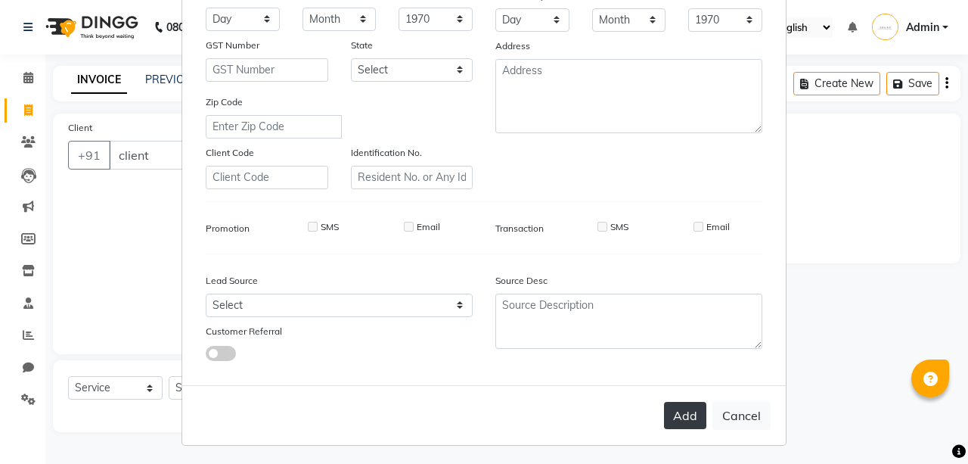
click at [670, 413] on button "Add" at bounding box center [685, 415] width 42 height 27
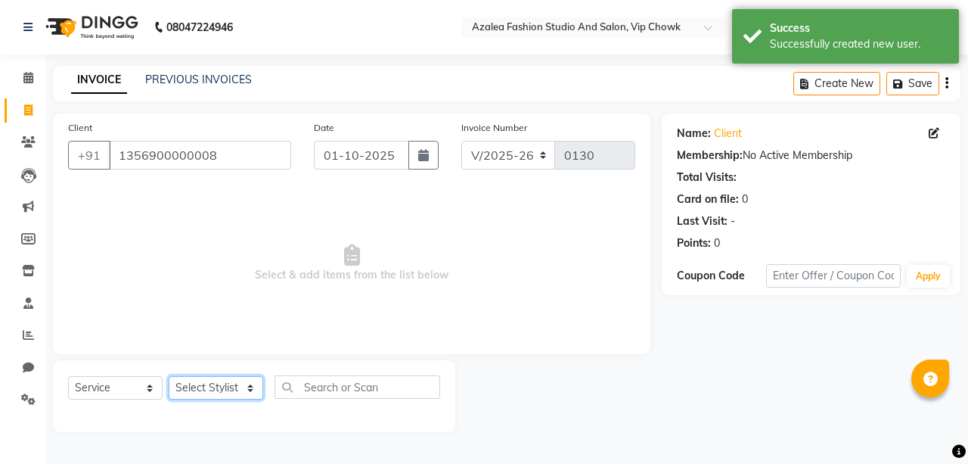
click at [242, 380] on select "Select Stylist aarti sen Admin [PERSON_NAME] anzal [PERSON_NAME][MEDICAL_DATA]:…" at bounding box center [216, 387] width 95 height 23
click at [169, 376] on select "Select Stylist aarti sen Admin [PERSON_NAME] anzal [PERSON_NAME][MEDICAL_DATA]:…" at bounding box center [216, 387] width 95 height 23
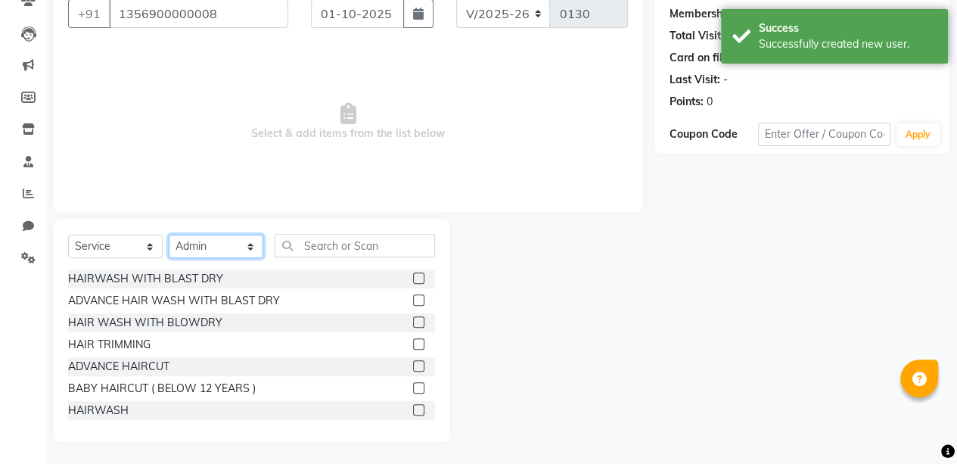
scroll to position [141, 0]
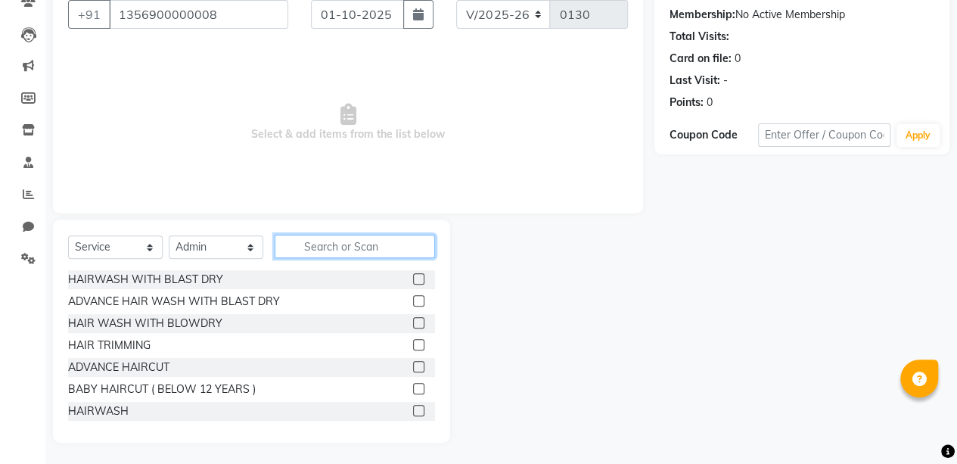
click at [358, 244] on input "text" at bounding box center [355, 245] width 160 height 23
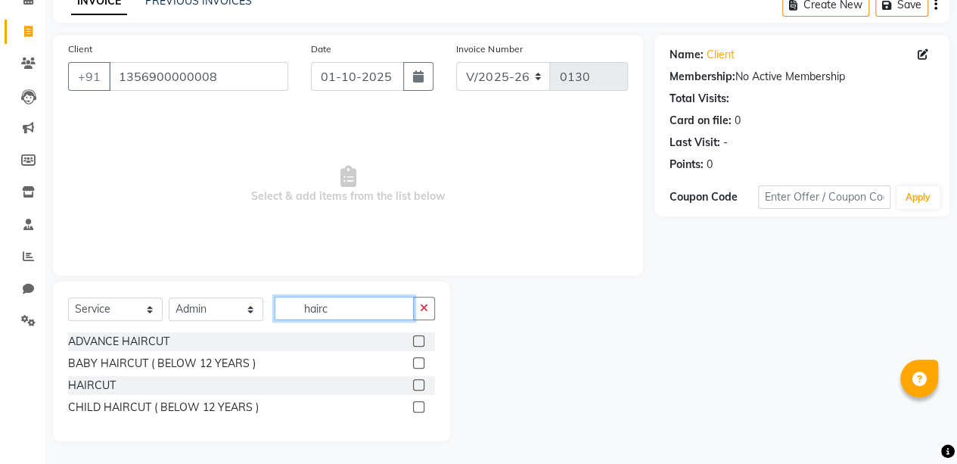
scroll to position [78, 0]
click at [418, 384] on label at bounding box center [418, 385] width 11 height 11
click at [418, 384] on input "checkbox" at bounding box center [418, 386] width 10 height 10
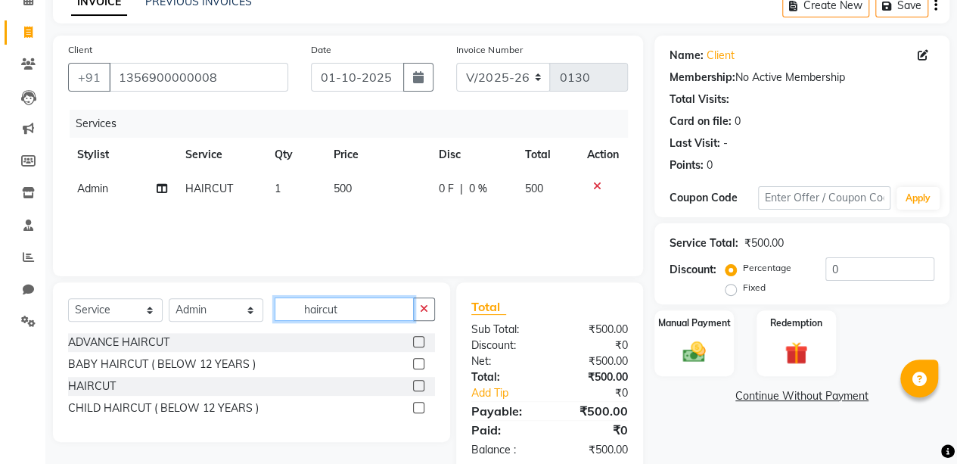
click at [398, 301] on input "haircut" at bounding box center [344, 308] width 139 height 23
click at [419, 384] on label at bounding box center [418, 385] width 11 height 11
click at [419, 384] on input "checkbox" at bounding box center [418, 386] width 10 height 10
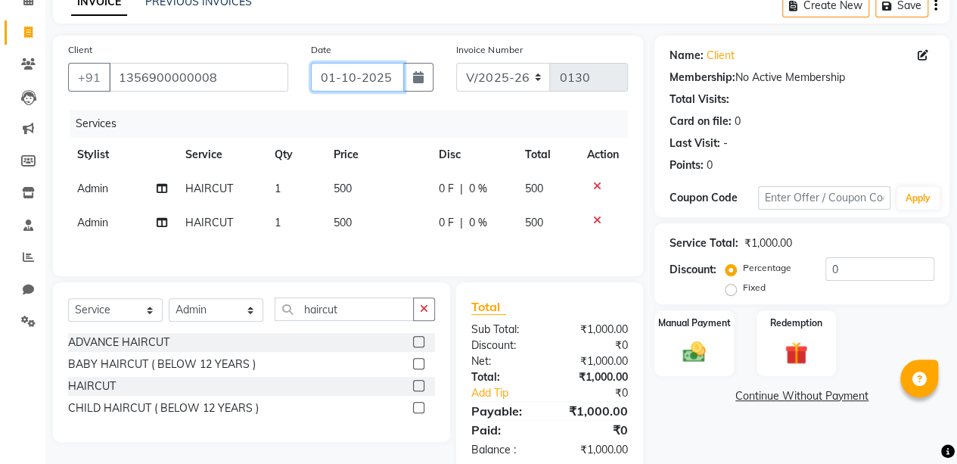
click at [380, 75] on input "01-10-2025" at bounding box center [358, 77] width 94 height 29
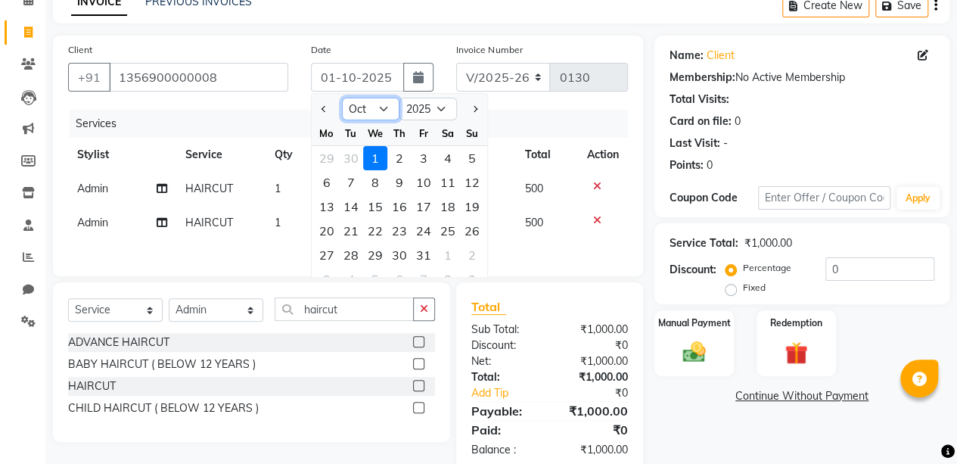
click at [383, 107] on select "Jan Feb Mar Apr May Jun [DATE] Aug Sep Oct Nov Dec" at bounding box center [370, 109] width 57 height 23
click at [342, 98] on select "Jan Feb Mar Apr May Jun [DATE] Aug Sep Oct Nov Dec" at bounding box center [370, 109] width 57 height 23
click at [350, 154] on div "2" at bounding box center [351, 158] width 24 height 24
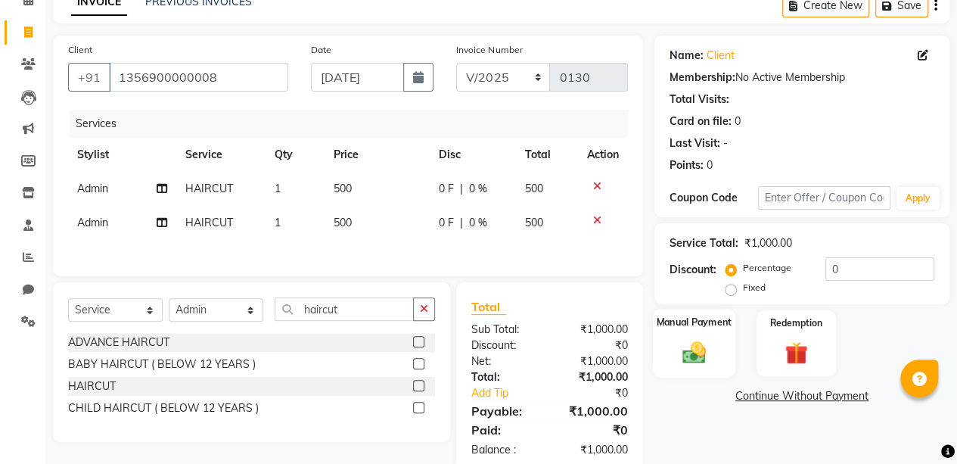
click at [697, 343] on img at bounding box center [694, 351] width 39 height 27
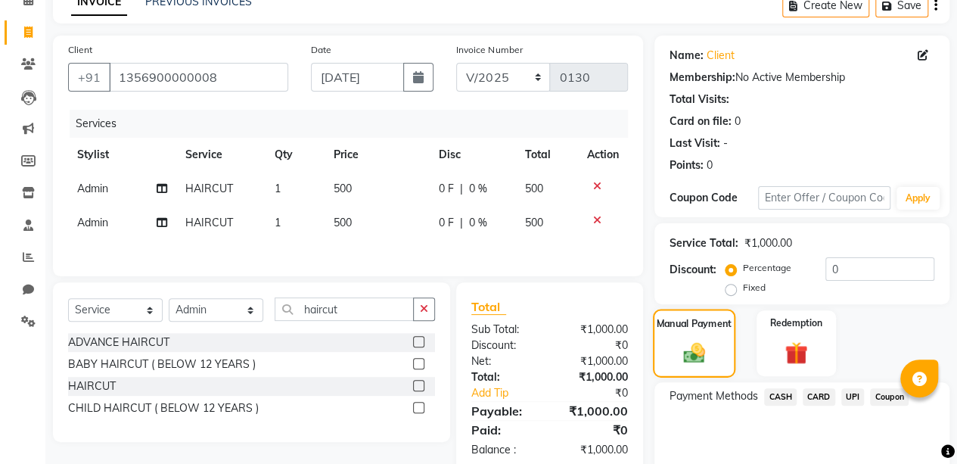
scroll to position [140, 0]
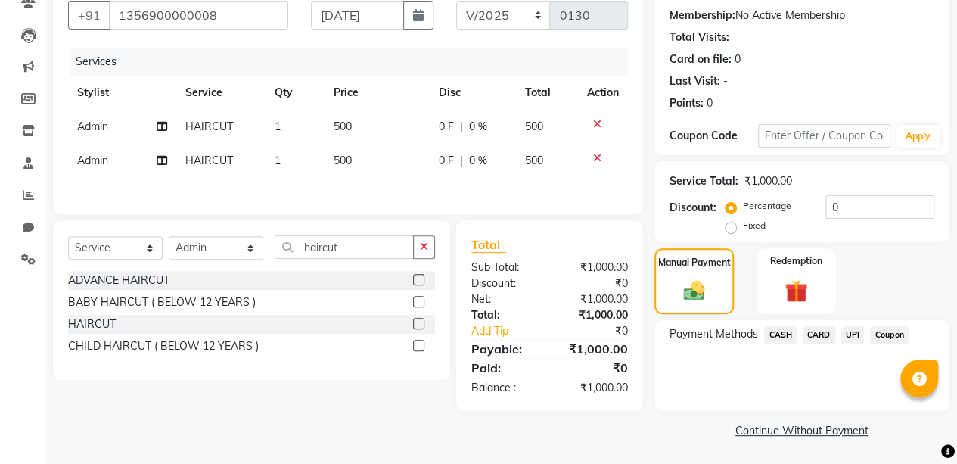
click at [852, 334] on span "UPI" at bounding box center [852, 334] width 23 height 17
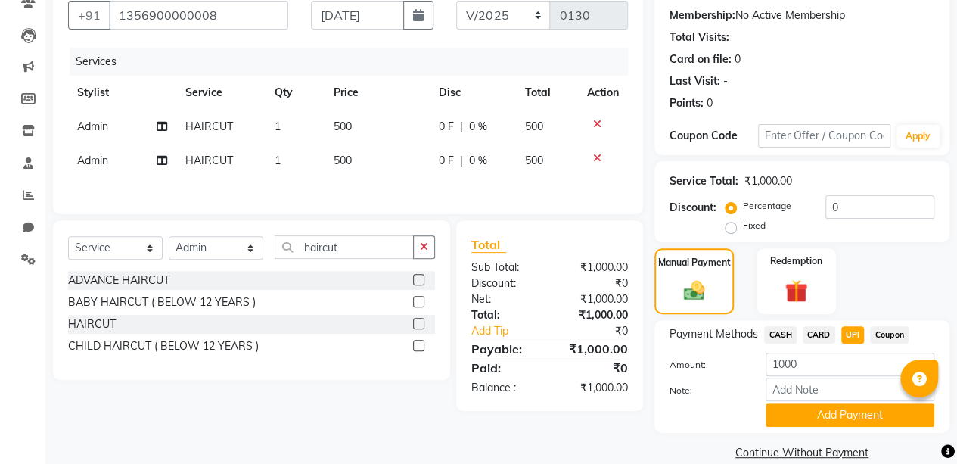
scroll to position [162, 0]
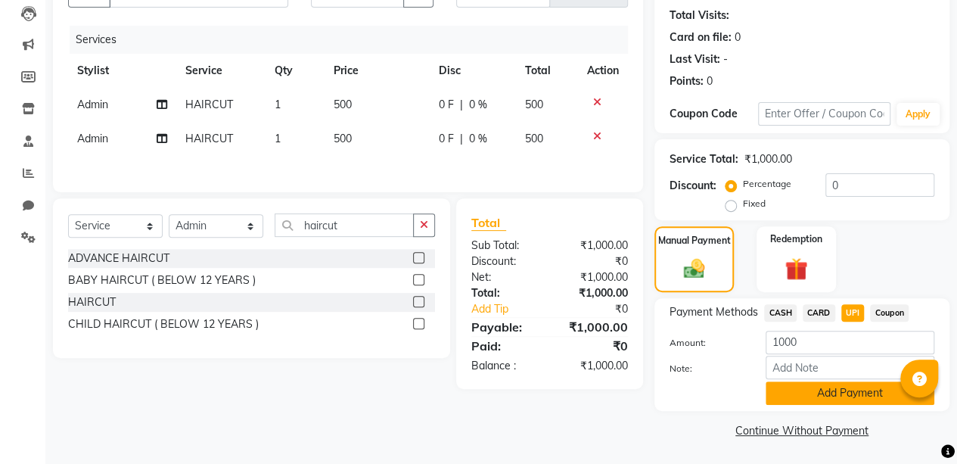
click at [845, 389] on button "Add Payment" at bounding box center [849, 392] width 169 height 23
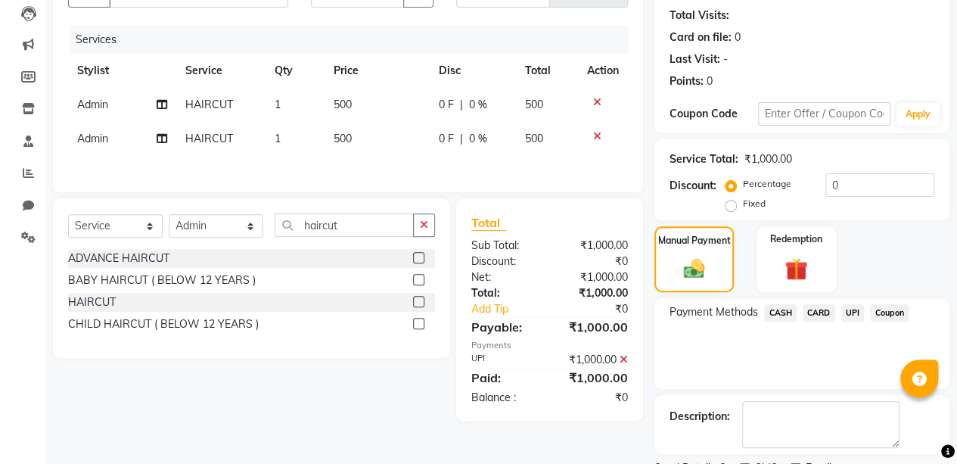
scroll to position [224, 0]
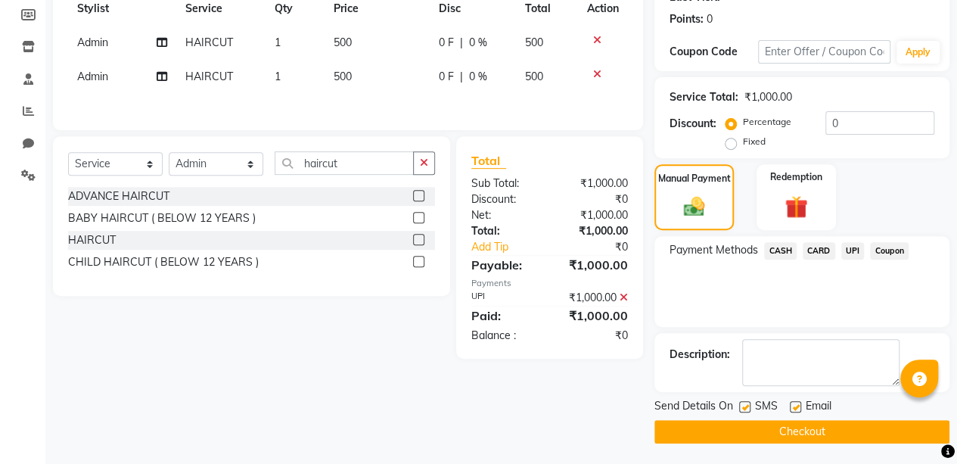
click at [827, 424] on button "Checkout" at bounding box center [801, 431] width 295 height 23
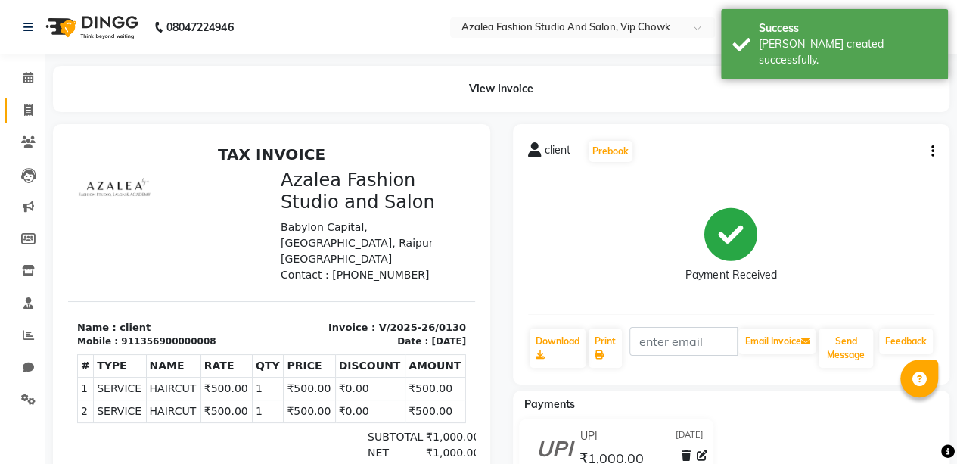
click at [28, 110] on icon at bounding box center [28, 109] width 8 height 11
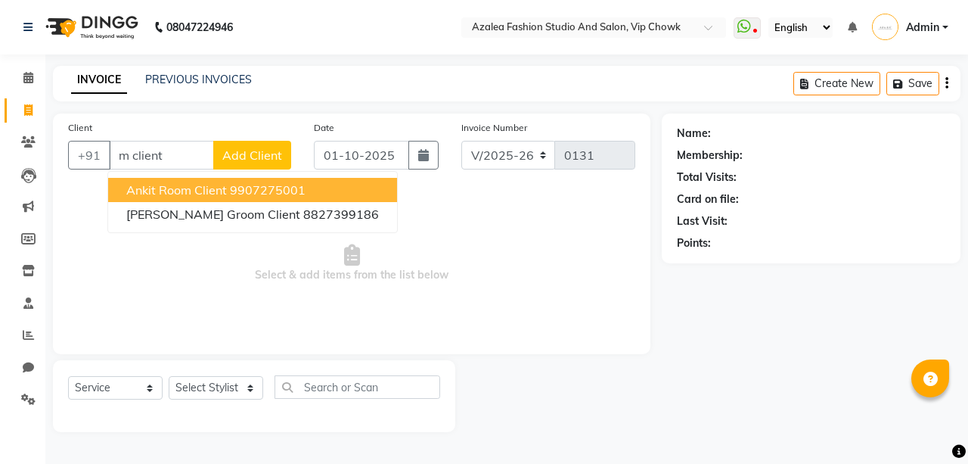
click at [254, 149] on span "Add Client" at bounding box center [252, 154] width 60 height 15
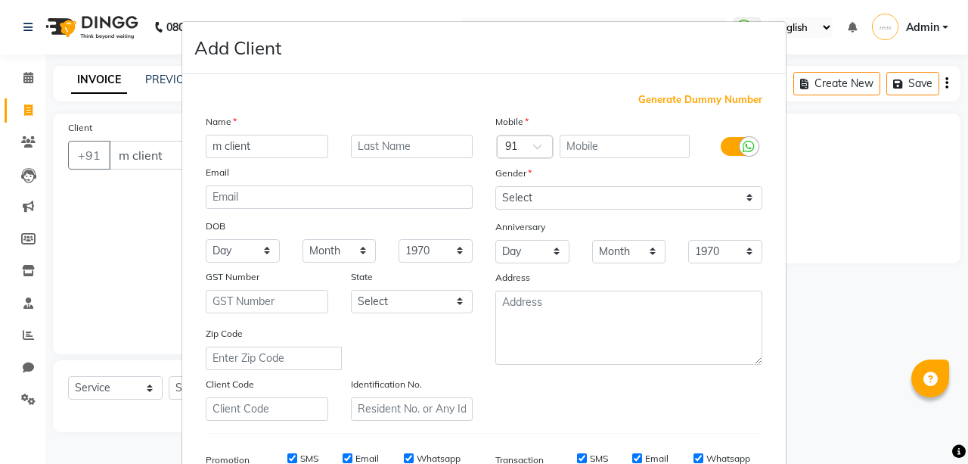
click at [703, 98] on span "Generate Dummy Number" at bounding box center [700, 99] width 124 height 15
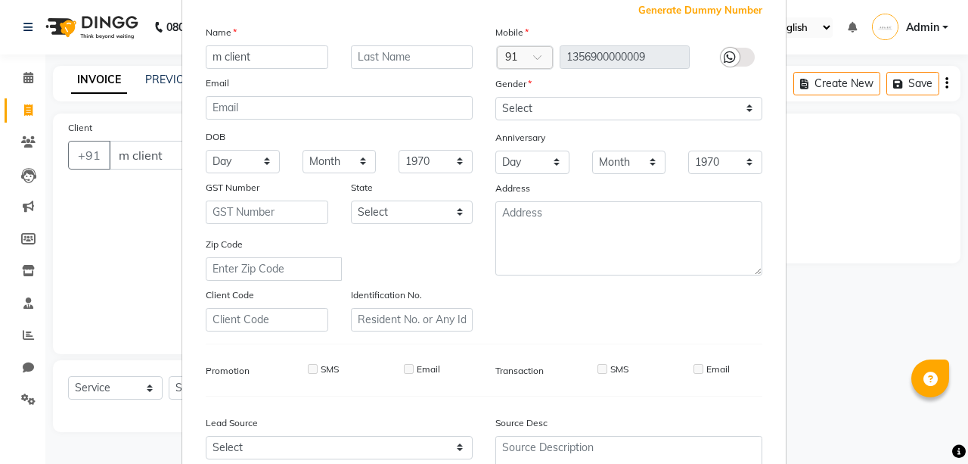
scroll to position [85, 0]
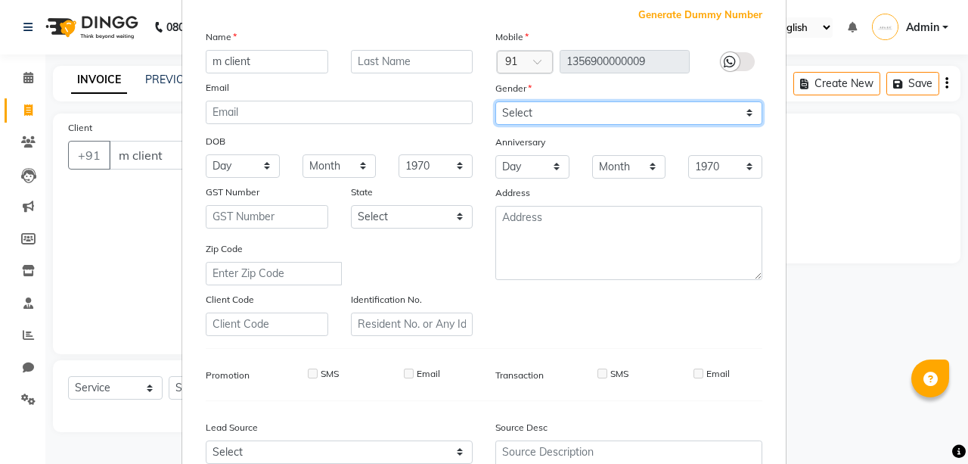
click at [601, 108] on select "Select [DEMOGRAPHIC_DATA] [DEMOGRAPHIC_DATA] Other Prefer Not To Say" at bounding box center [628, 112] width 267 height 23
click at [495, 101] on select "Select [DEMOGRAPHIC_DATA] [DEMOGRAPHIC_DATA] Other Prefer Not To Say" at bounding box center [628, 112] width 267 height 23
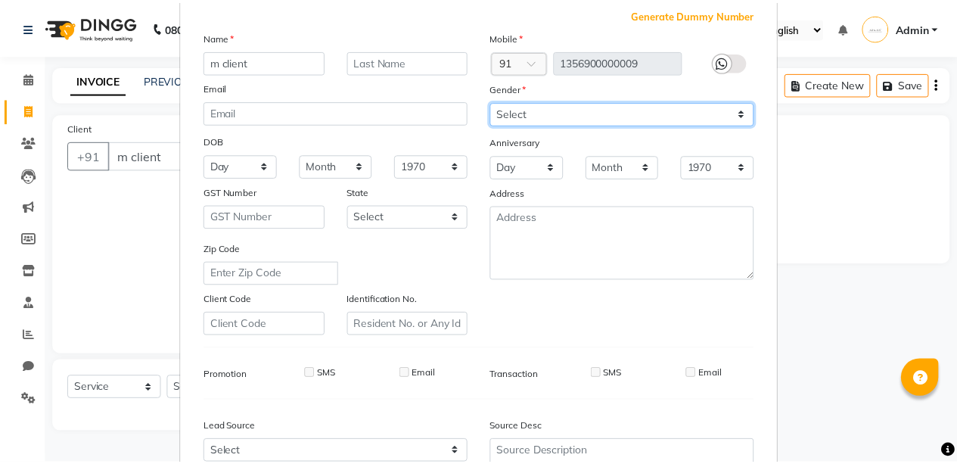
scroll to position [231, 0]
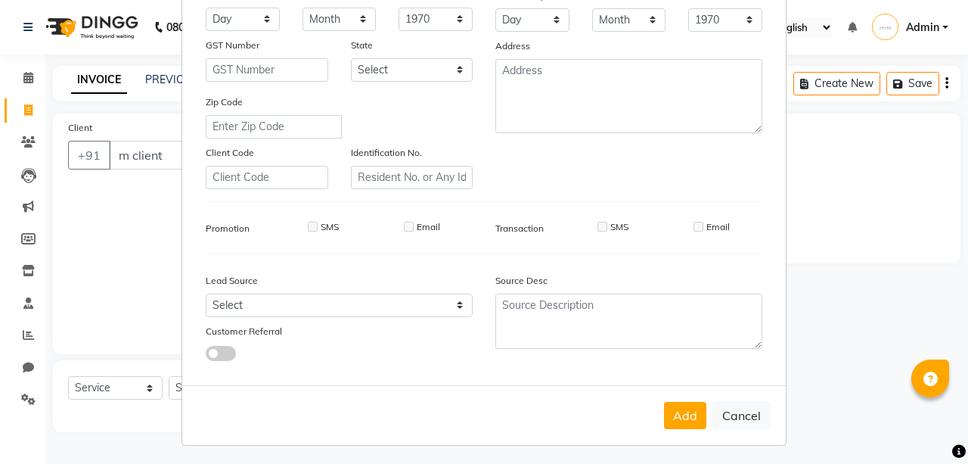
click at [903, 160] on ngb-modal-window "Add Client Generate Dummy Number Name m client Email DOB Day 01 02 03 04 05 06 …" at bounding box center [484, 232] width 968 height 464
click at [679, 411] on button "Add" at bounding box center [685, 415] width 42 height 27
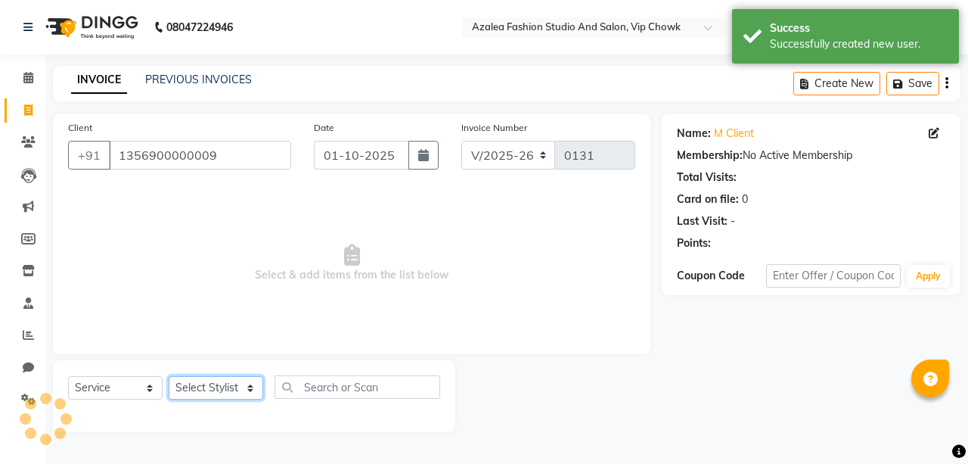
click at [246, 393] on select "Select Stylist aarti sen Admin [PERSON_NAME] anzal [PERSON_NAME][MEDICAL_DATA]:…" at bounding box center [216, 387] width 95 height 23
click at [169, 376] on select "Select Stylist aarti sen Admin [PERSON_NAME] anzal [PERSON_NAME][MEDICAL_DATA]:…" at bounding box center [216, 387] width 95 height 23
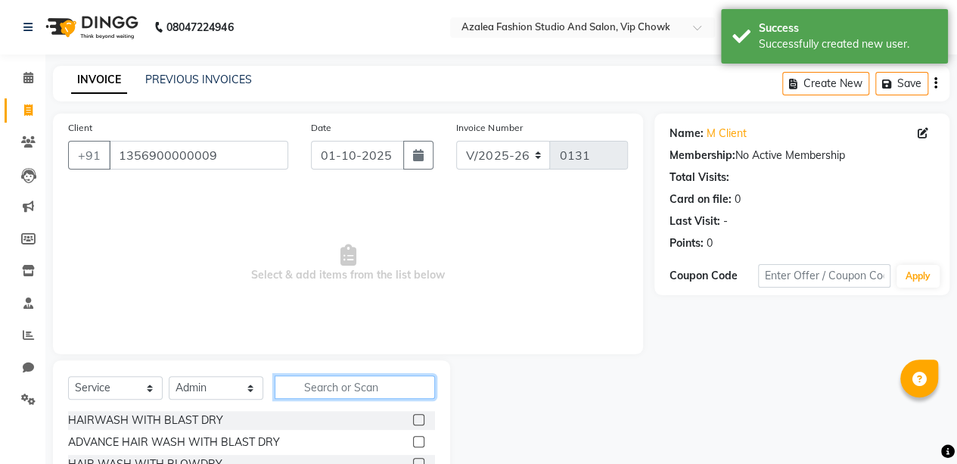
click at [357, 383] on input "text" at bounding box center [355, 386] width 160 height 23
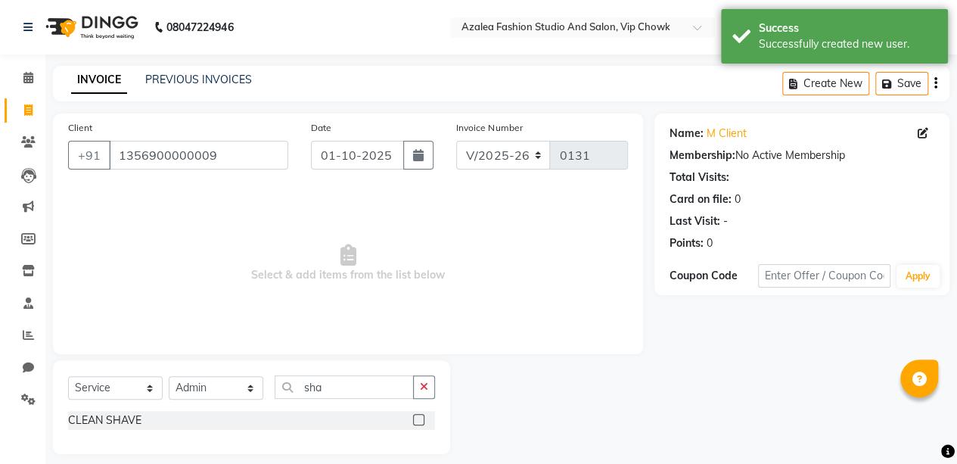
click at [421, 416] on label at bounding box center [418, 419] width 11 height 11
click at [421, 416] on input "checkbox" at bounding box center [418, 420] width 10 height 10
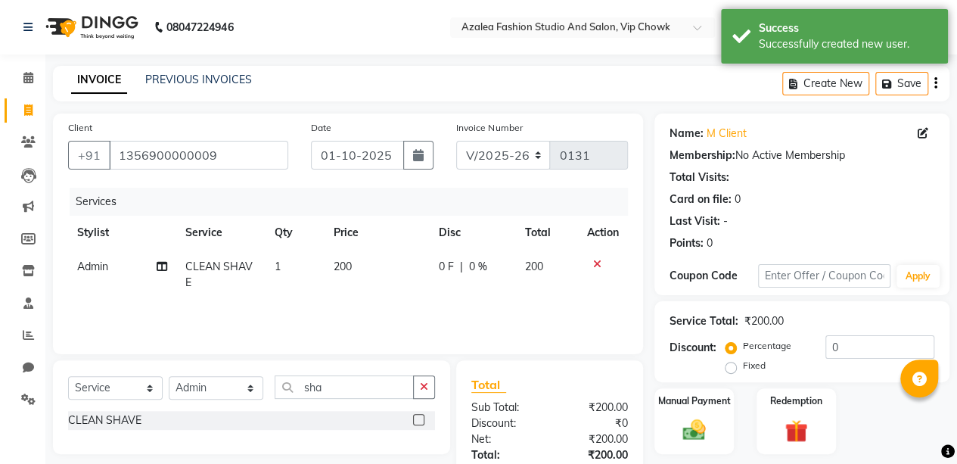
click at [538, 256] on td "200" at bounding box center [547, 275] width 62 height 50
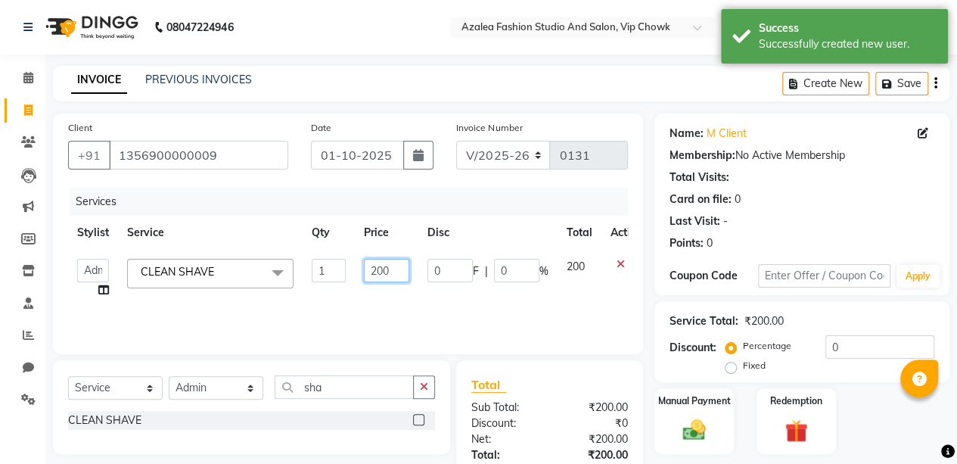
click at [389, 269] on input "200" at bounding box center [386, 270] width 45 height 23
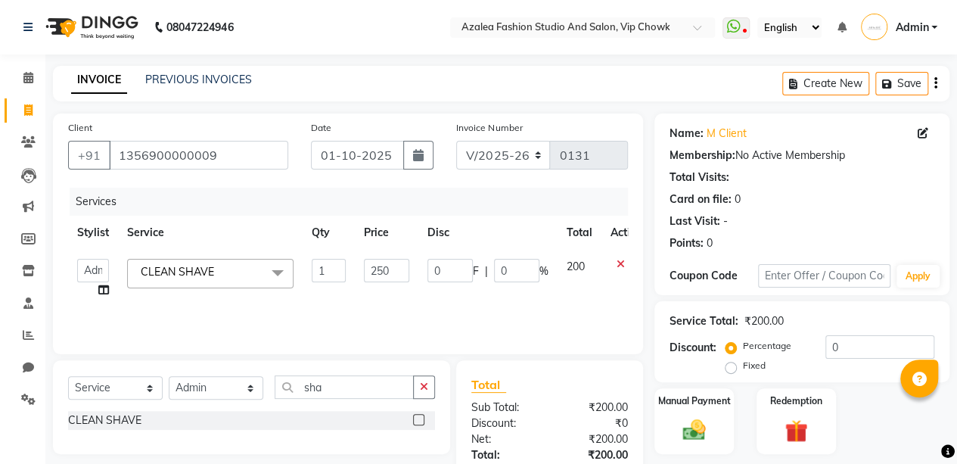
click at [601, 294] on td at bounding box center [626, 278] width 50 height 57
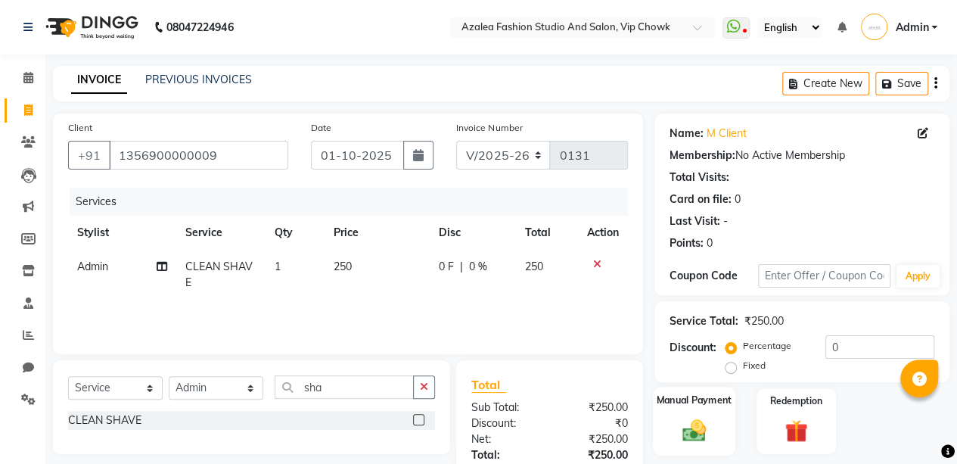
click at [689, 411] on div "Manual Payment" at bounding box center [694, 420] width 82 height 69
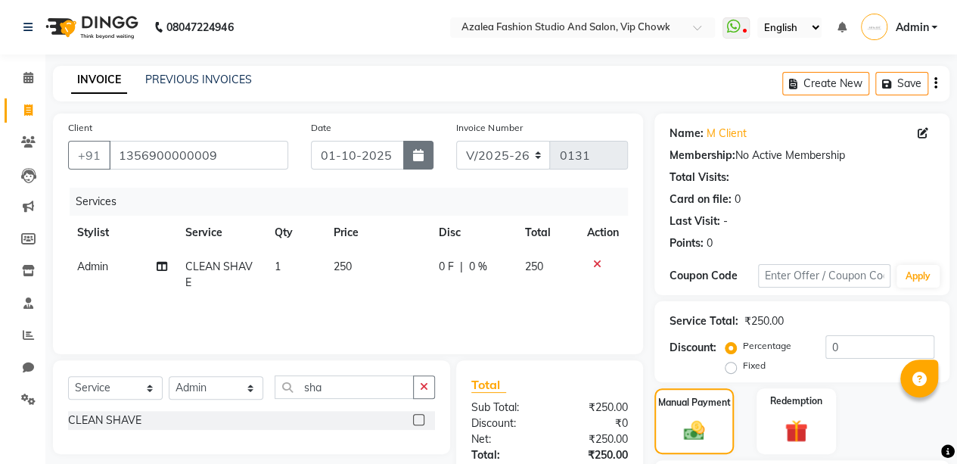
click at [422, 157] on icon "button" at bounding box center [418, 155] width 11 height 12
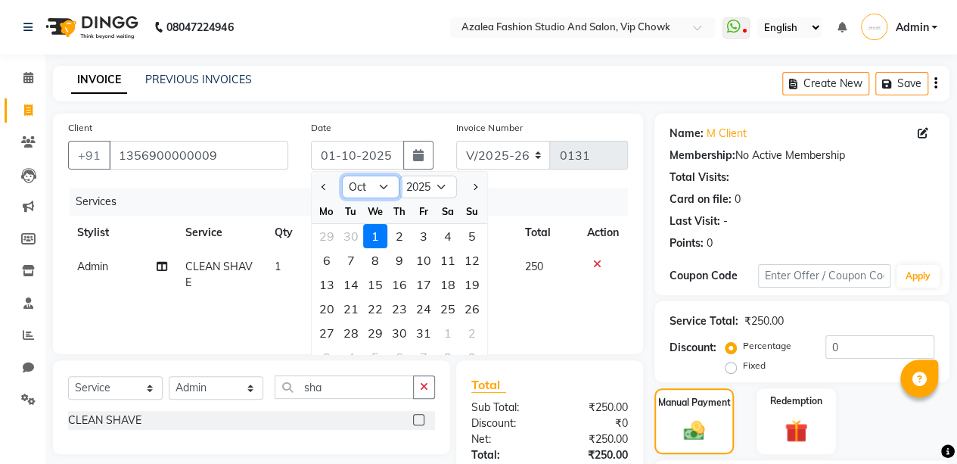
click at [382, 182] on select "Jan Feb Mar Apr May Jun [DATE] Aug Sep Oct Nov Dec" at bounding box center [370, 186] width 57 height 23
click at [342, 175] on select "Jan Feb Mar Apr May Jun [DATE] Aug Sep Oct Nov Dec" at bounding box center [370, 186] width 57 height 23
click at [350, 233] on div "2" at bounding box center [351, 236] width 24 height 24
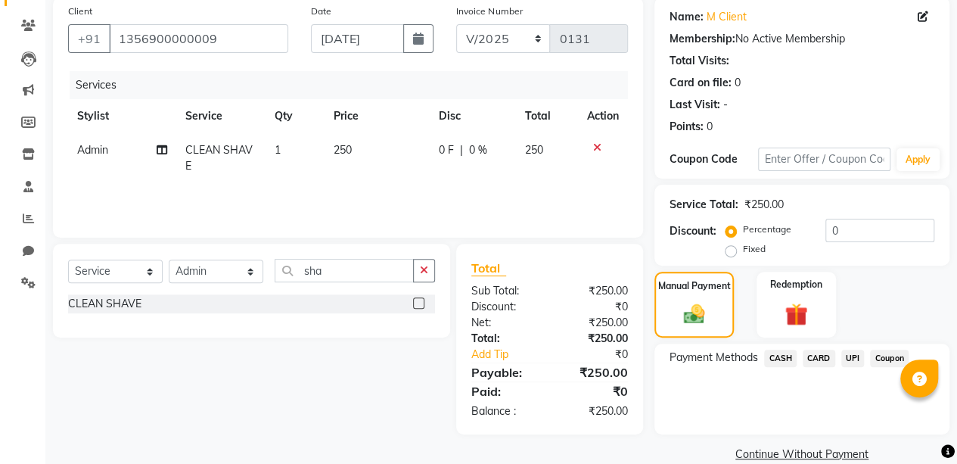
scroll to position [140, 0]
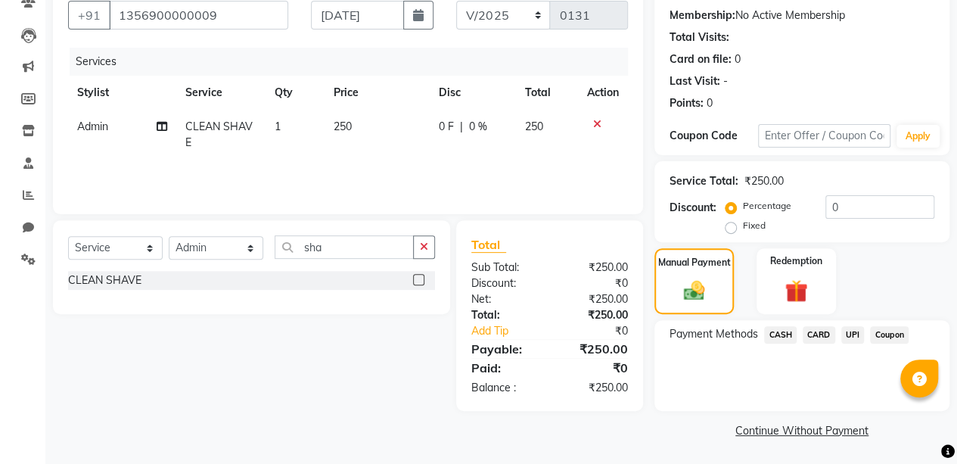
click at [852, 333] on span "UPI" at bounding box center [852, 334] width 23 height 17
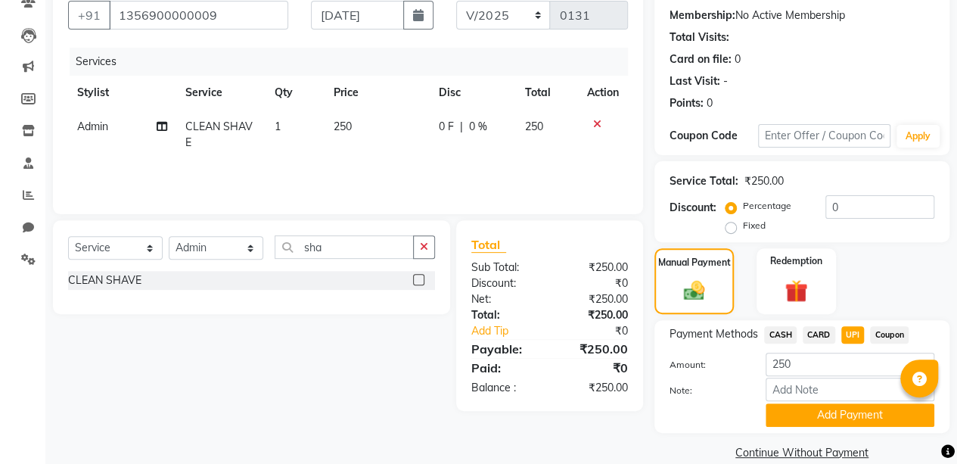
scroll to position [162, 0]
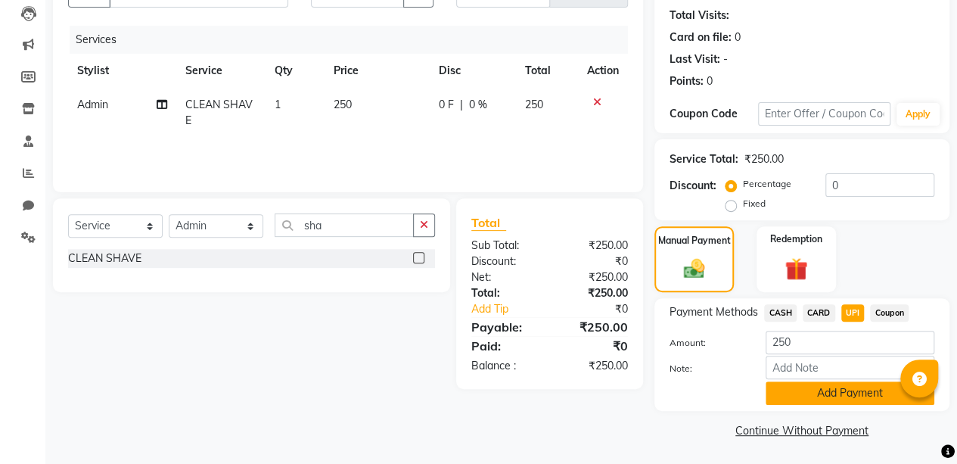
click at [839, 385] on button "Add Payment" at bounding box center [849, 392] width 169 height 23
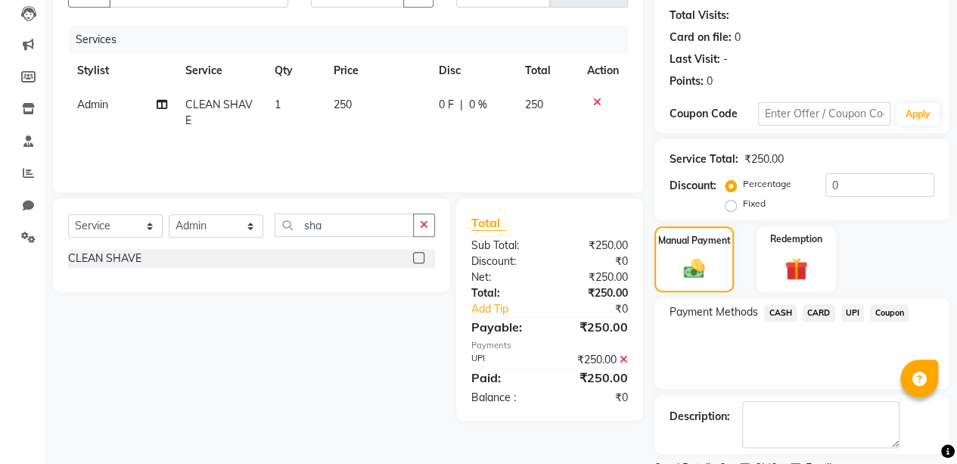
scroll to position [224, 0]
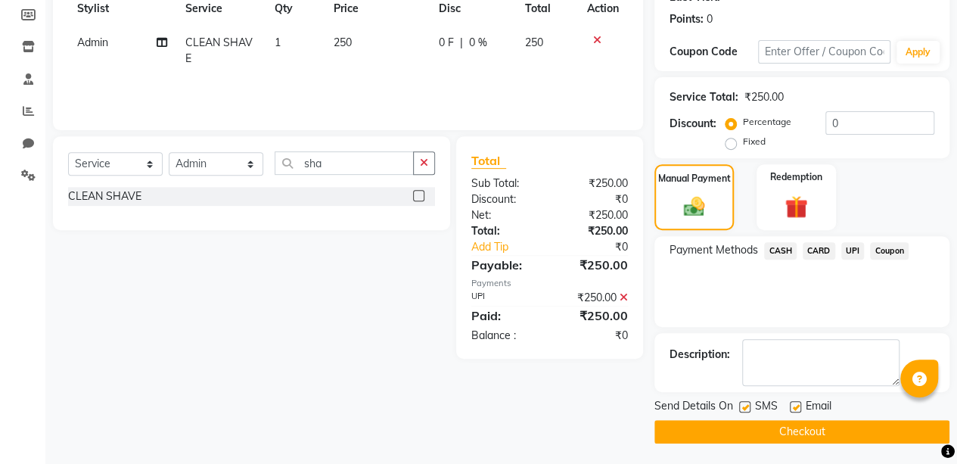
click at [816, 428] on button "Checkout" at bounding box center [801, 431] width 295 height 23
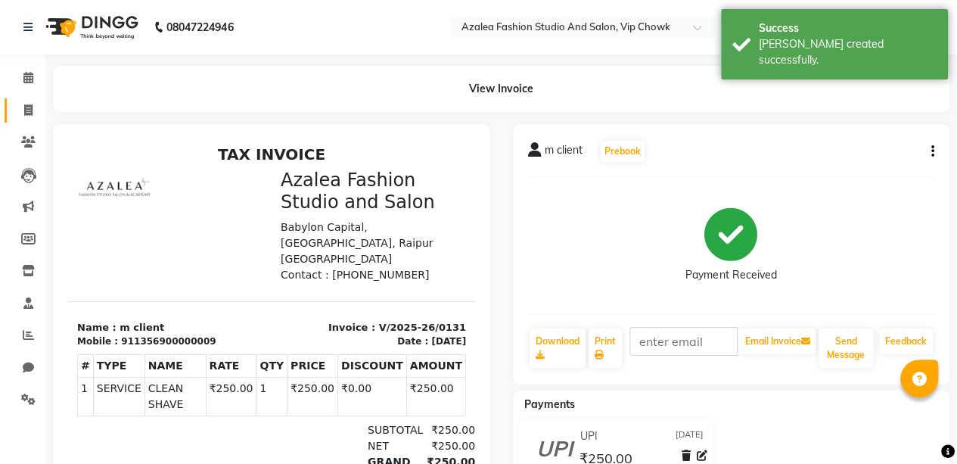
click at [29, 116] on icon at bounding box center [28, 109] width 8 height 11
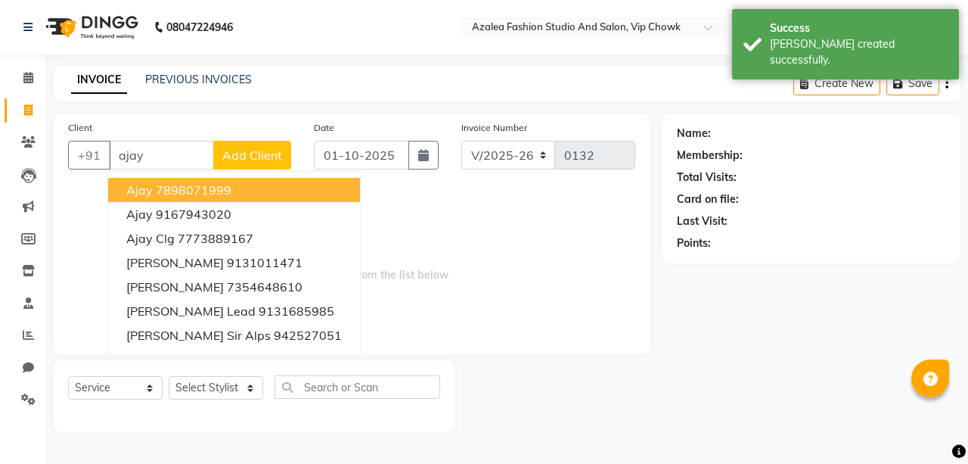
click at [272, 164] on button "Add Client" at bounding box center [252, 155] width 78 height 29
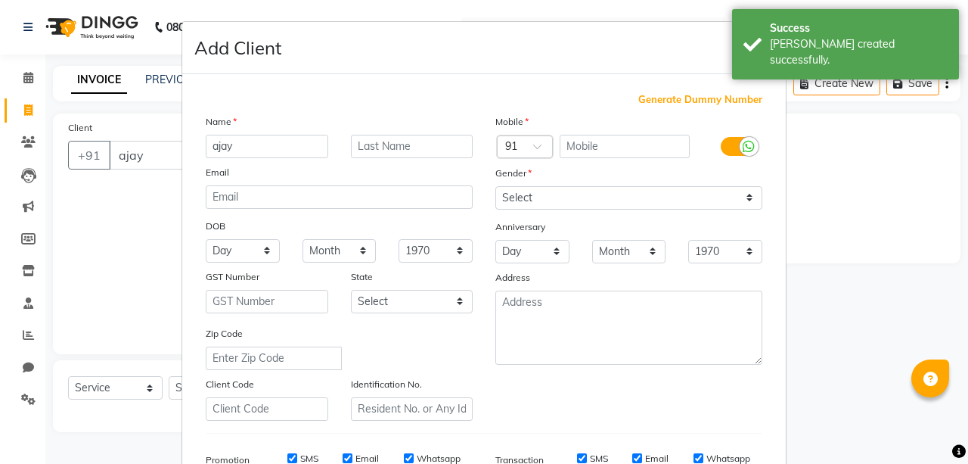
click at [712, 94] on span "Generate Dummy Number" at bounding box center [700, 99] width 124 height 15
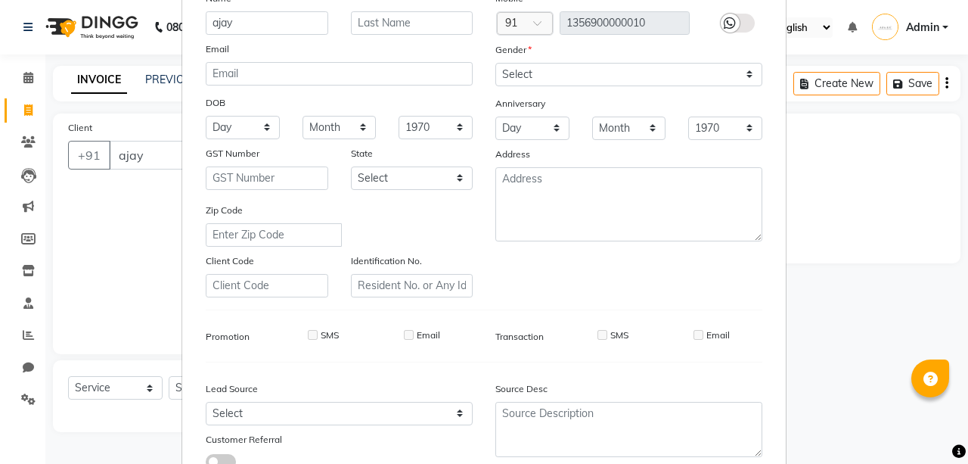
scroll to position [121, 0]
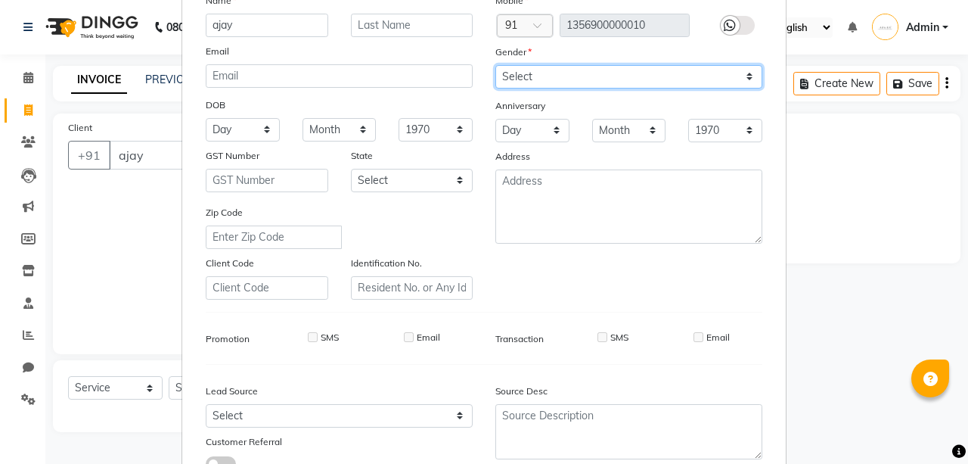
click at [598, 73] on select "Select [DEMOGRAPHIC_DATA] [DEMOGRAPHIC_DATA] Other Prefer Not To Say" at bounding box center [628, 76] width 267 height 23
click at [495, 65] on select "Select [DEMOGRAPHIC_DATA] [DEMOGRAPHIC_DATA] Other Prefer Not To Say" at bounding box center [628, 76] width 267 height 23
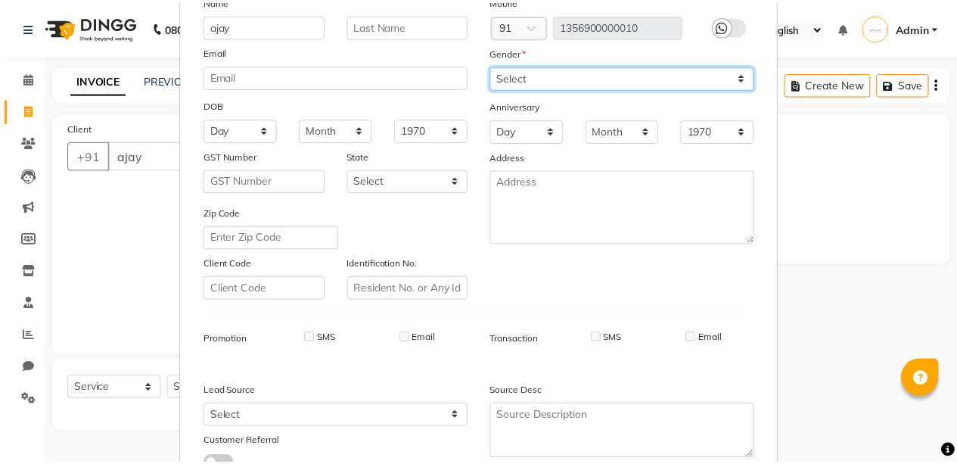
scroll to position [231, 0]
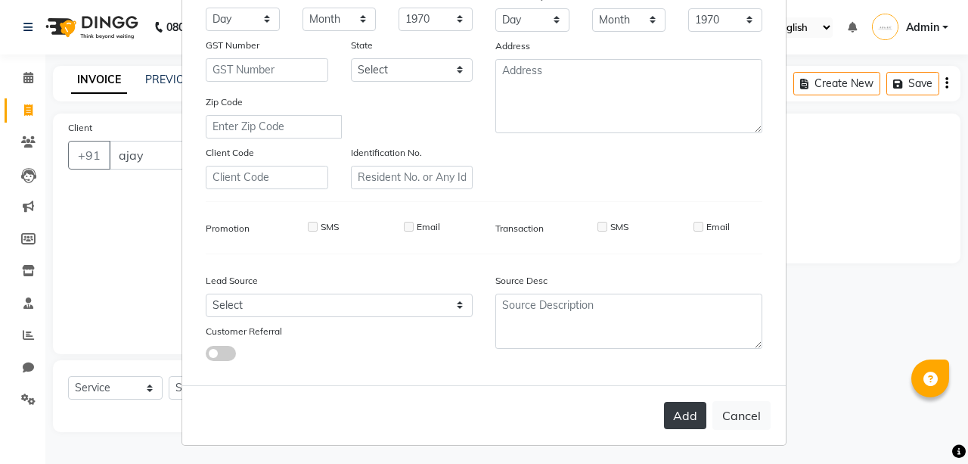
click at [681, 412] on button "Add" at bounding box center [685, 415] width 42 height 27
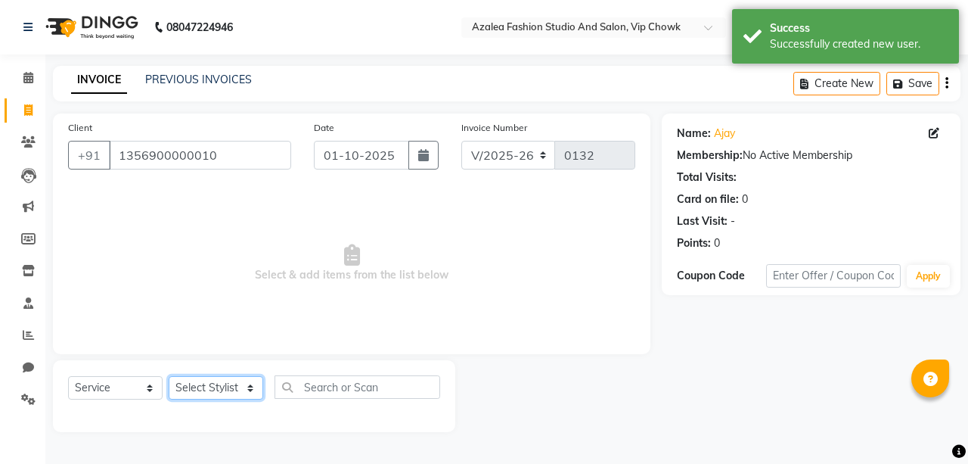
click at [234, 392] on select "Select Stylist aarti sen Admin [PERSON_NAME] anzal [PERSON_NAME][MEDICAL_DATA]:…" at bounding box center [216, 387] width 95 height 23
click at [169, 376] on select "Select Stylist aarti sen Admin [PERSON_NAME] anzal [PERSON_NAME][MEDICAL_DATA]:…" at bounding box center [216, 387] width 95 height 23
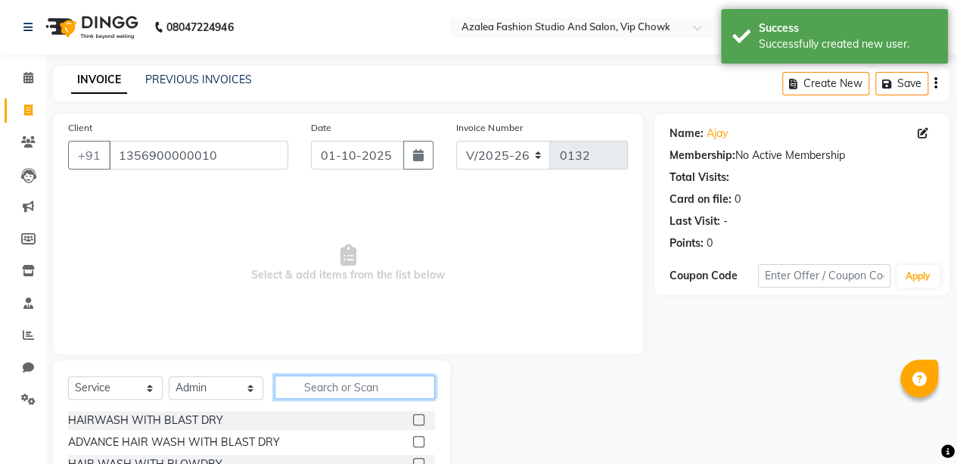
click at [360, 381] on input "text" at bounding box center [355, 386] width 160 height 23
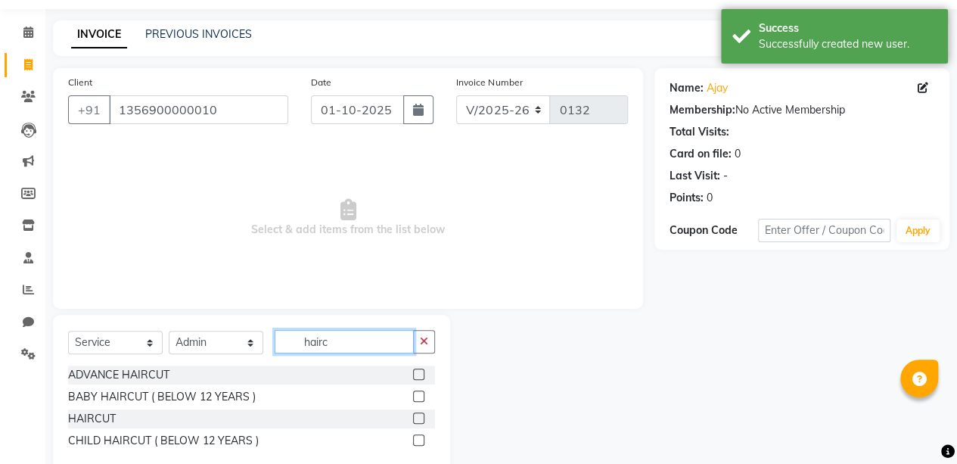
scroll to position [78, 0]
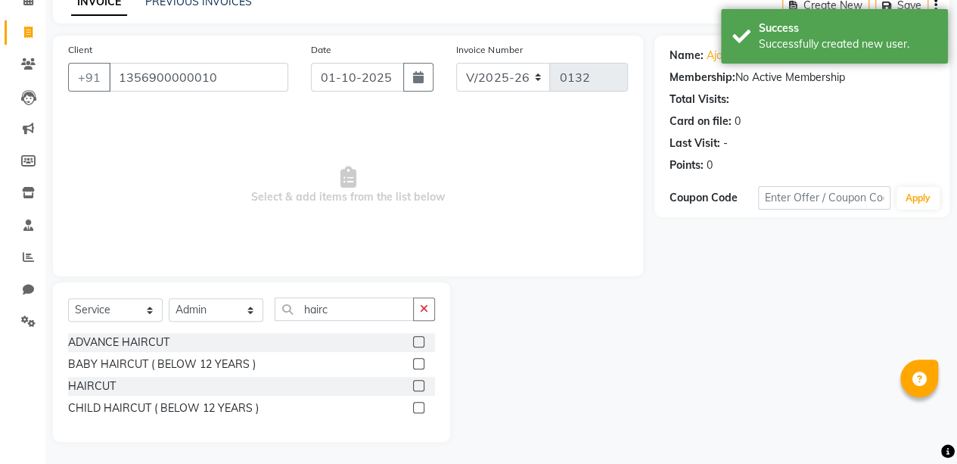
click at [419, 384] on label at bounding box center [418, 385] width 11 height 11
click at [419, 384] on input "checkbox" at bounding box center [418, 386] width 10 height 10
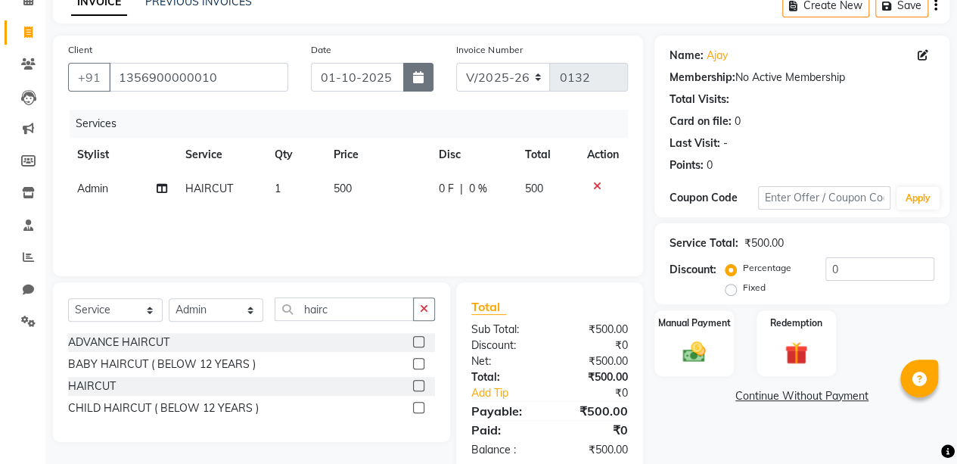
click at [421, 76] on icon "button" at bounding box center [418, 77] width 11 height 12
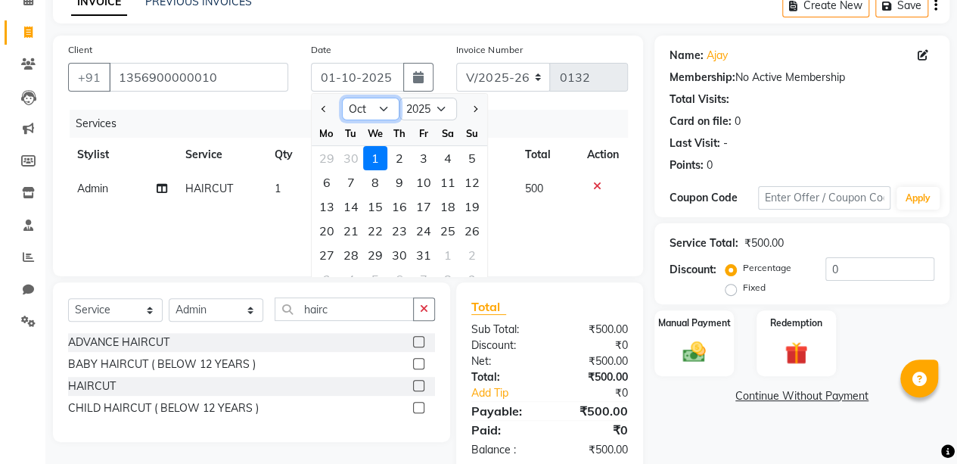
click at [372, 103] on select "Jan Feb Mar Apr May Jun [DATE] Aug Sep Oct Nov Dec" at bounding box center [370, 109] width 57 height 23
click at [342, 98] on select "Jan Feb Mar Apr May Jun [DATE] Aug Sep Oct Nov Dec" at bounding box center [370, 109] width 57 height 23
click at [346, 151] on div "2" at bounding box center [351, 158] width 24 height 24
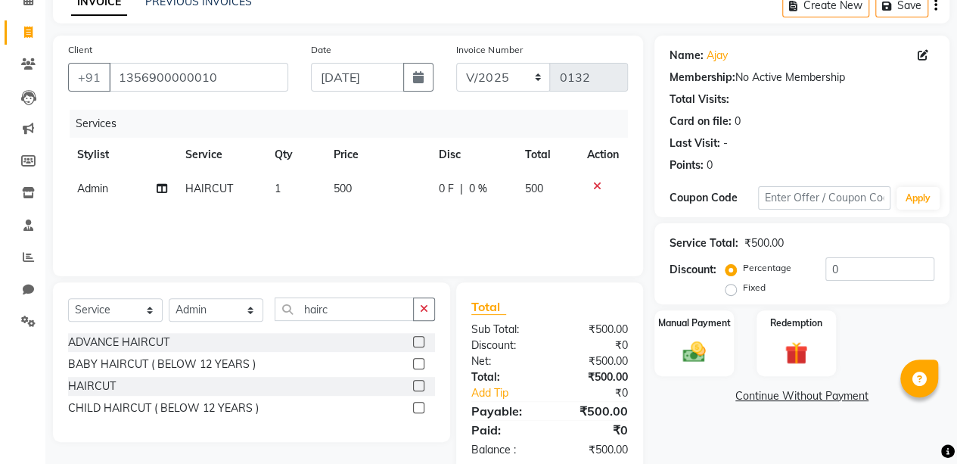
scroll to position [108, 0]
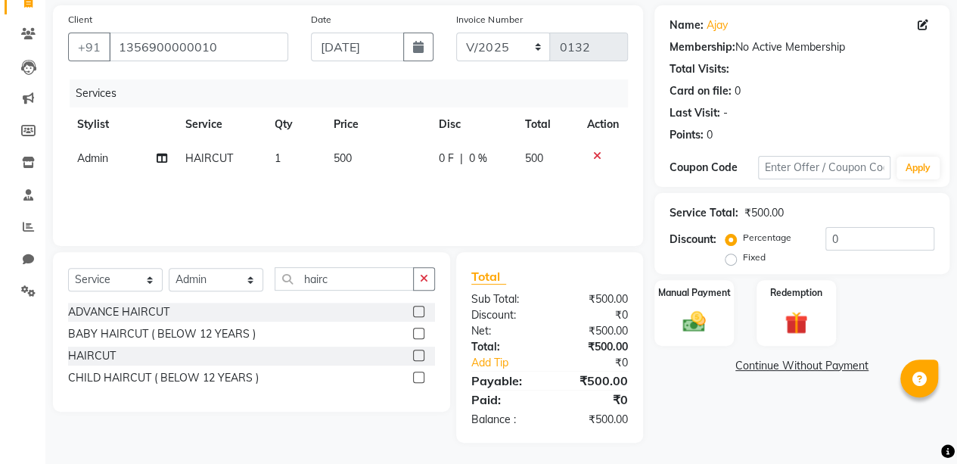
click at [702, 313] on img at bounding box center [693, 322] width 37 height 26
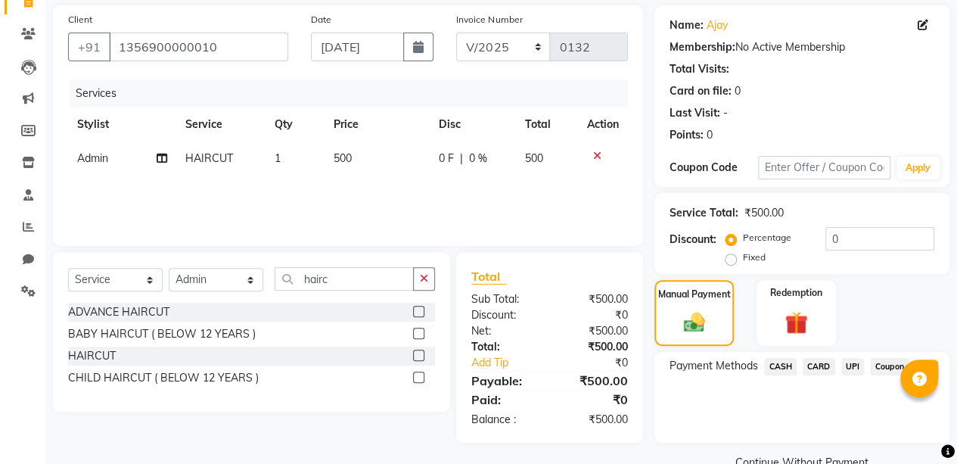
click at [858, 366] on span "UPI" at bounding box center [852, 366] width 23 height 17
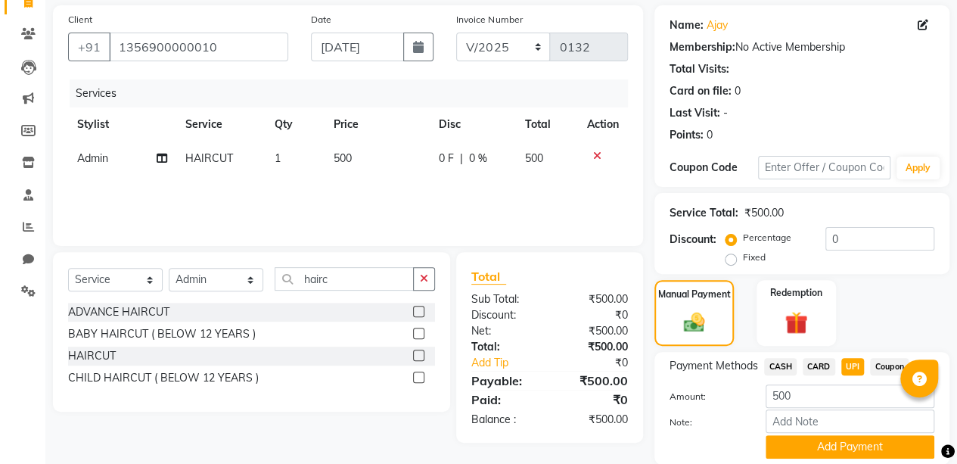
scroll to position [162, 0]
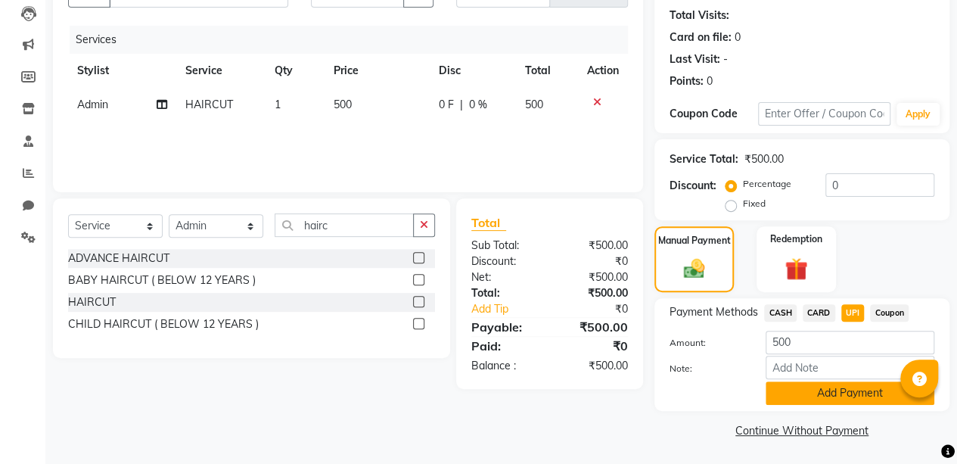
click at [848, 389] on button "Add Payment" at bounding box center [849, 392] width 169 height 23
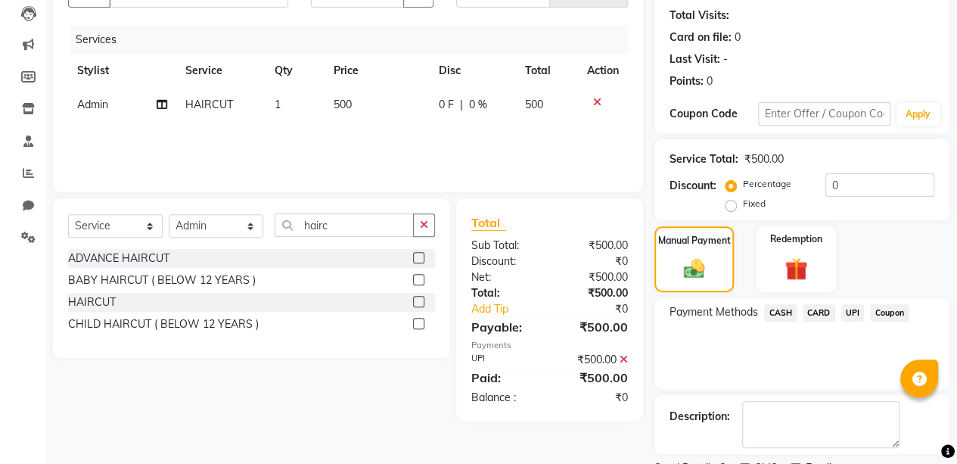
scroll to position [224, 0]
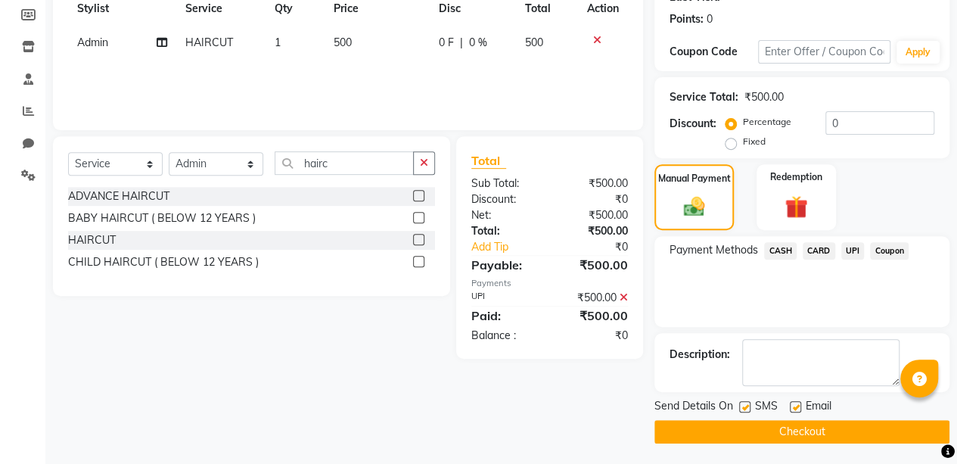
click at [846, 430] on button "Checkout" at bounding box center [801, 431] width 295 height 23
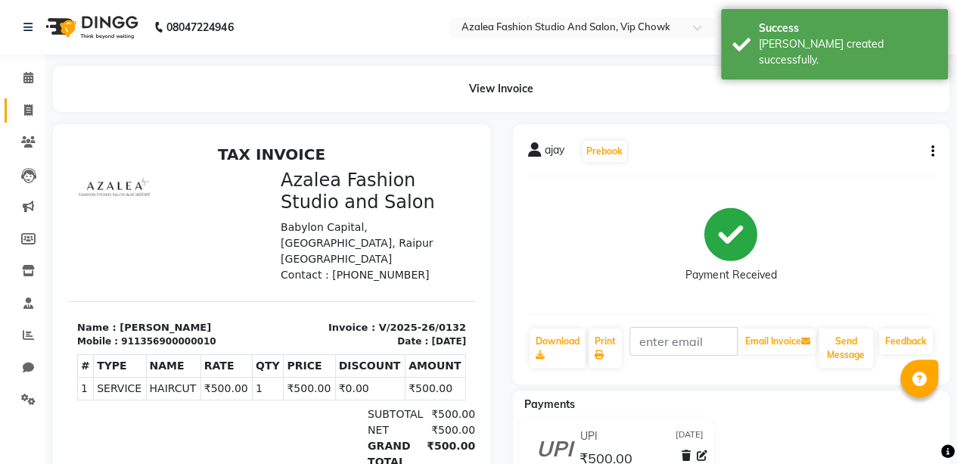
click at [28, 110] on icon at bounding box center [28, 109] width 8 height 11
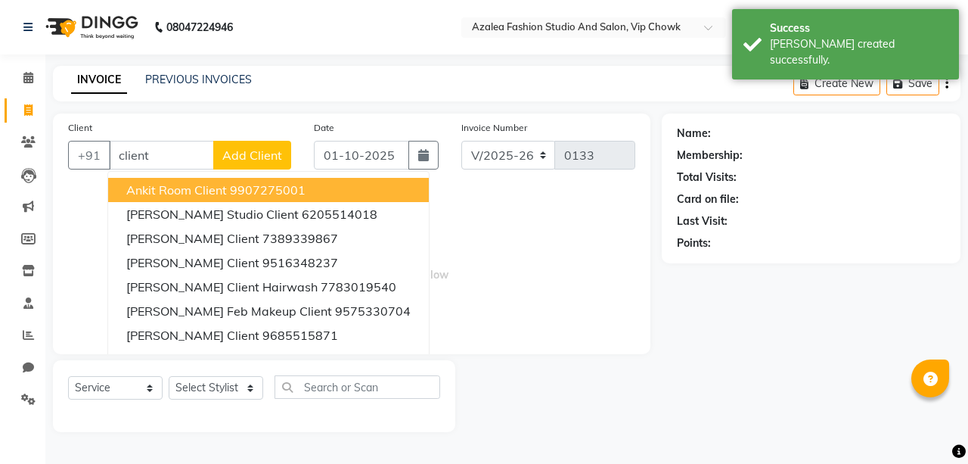
click at [259, 147] on span "Add Client" at bounding box center [252, 154] width 60 height 15
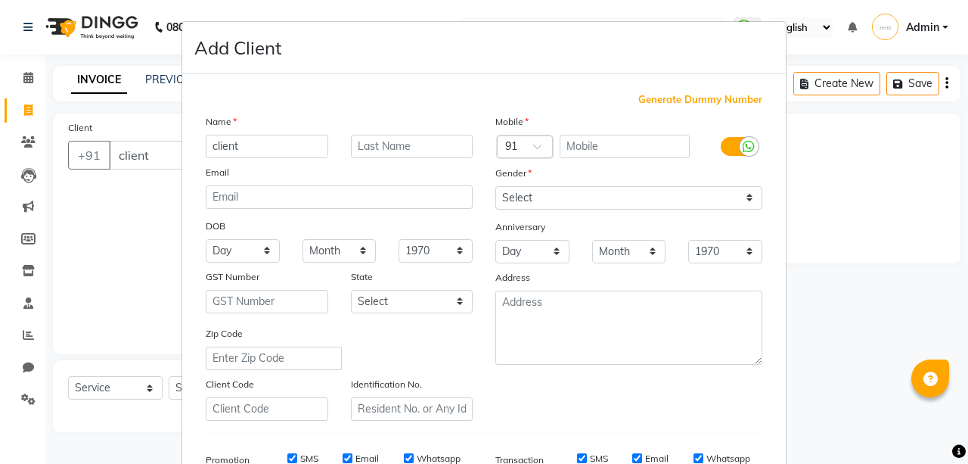
click at [687, 98] on span "Generate Dummy Number" at bounding box center [700, 99] width 124 height 15
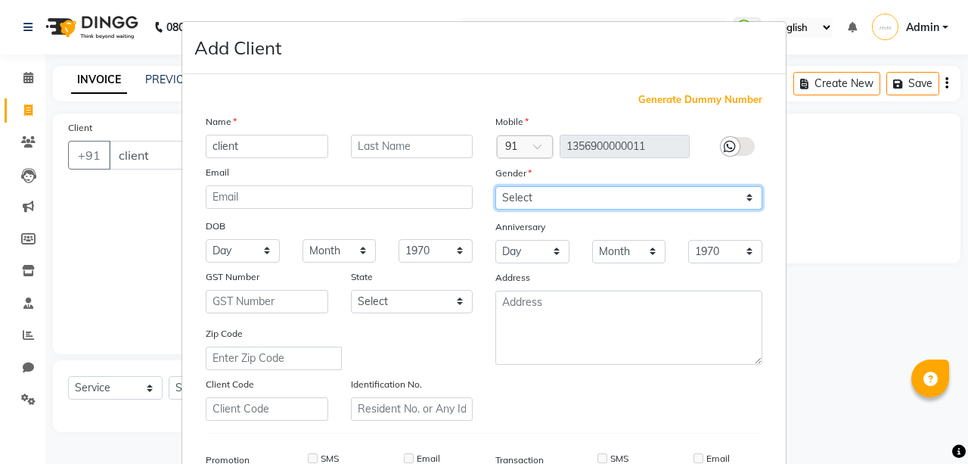
click at [584, 191] on select "Select [DEMOGRAPHIC_DATA] [DEMOGRAPHIC_DATA] Other Prefer Not To Say" at bounding box center [628, 197] width 267 height 23
click at [495, 186] on select "Select [DEMOGRAPHIC_DATA] [DEMOGRAPHIC_DATA] Other Prefer Not To Say" at bounding box center [628, 197] width 267 height 23
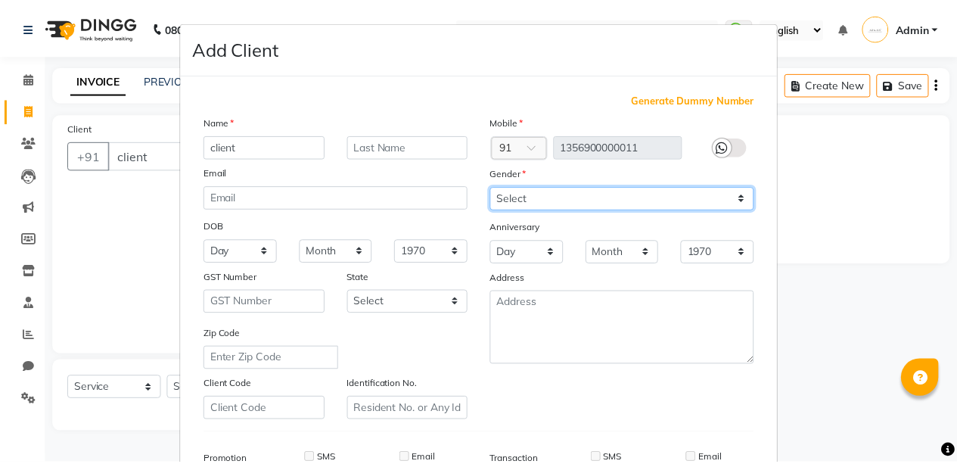
scroll to position [231, 0]
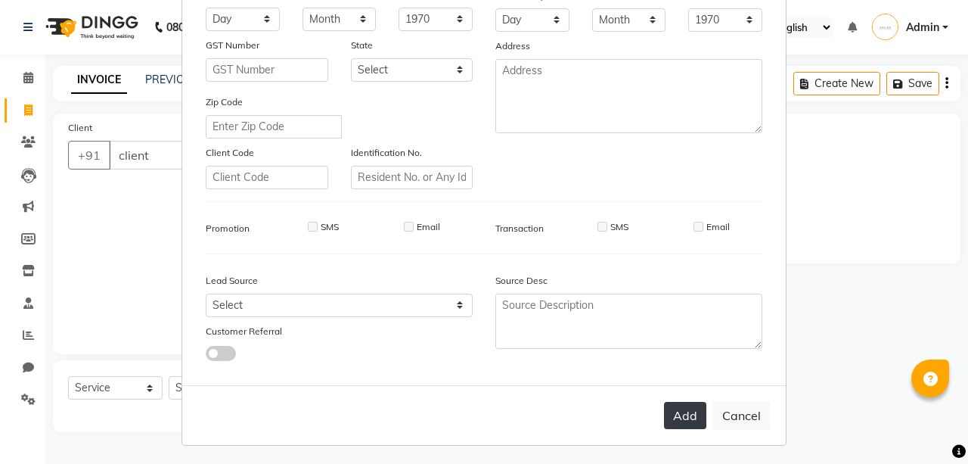
click at [681, 405] on button "Add" at bounding box center [685, 415] width 42 height 27
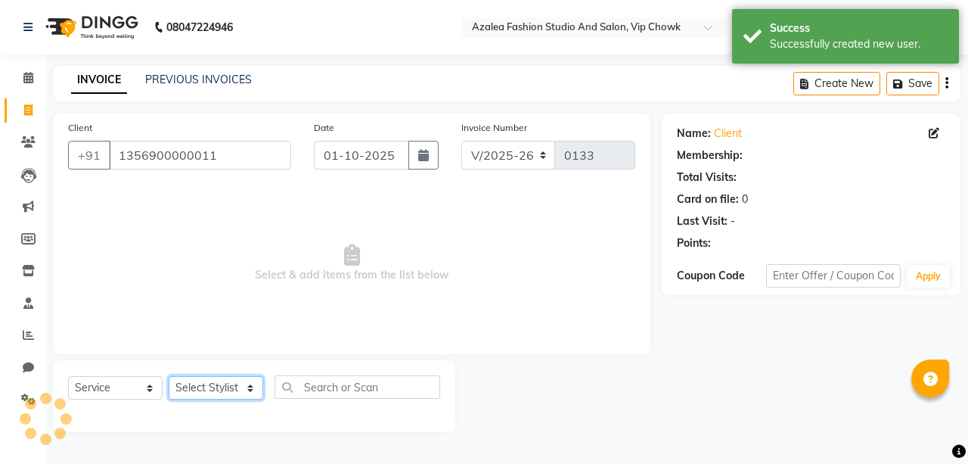
click at [249, 380] on select "Select Stylist aarti sen Admin [PERSON_NAME] anzal [PERSON_NAME][MEDICAL_DATA]:…" at bounding box center [216, 387] width 95 height 23
click at [169, 376] on select "Select Stylist aarti sen Admin [PERSON_NAME] anzal [PERSON_NAME][MEDICAL_DATA]:…" at bounding box center [216, 387] width 95 height 23
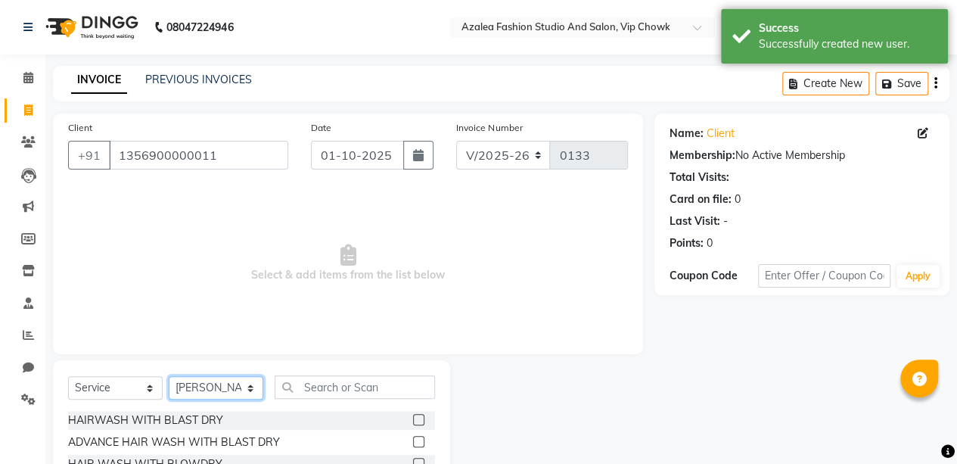
click at [241, 380] on select "Select Stylist aarti sen Admin [PERSON_NAME] anzal [PERSON_NAME][MEDICAL_DATA]:…" at bounding box center [216, 387] width 95 height 23
click at [169, 376] on select "Select Stylist aarti sen Admin [PERSON_NAME] anzal [PERSON_NAME][MEDICAL_DATA]:…" at bounding box center [216, 387] width 95 height 23
click at [405, 142] on button "button" at bounding box center [418, 155] width 30 height 29
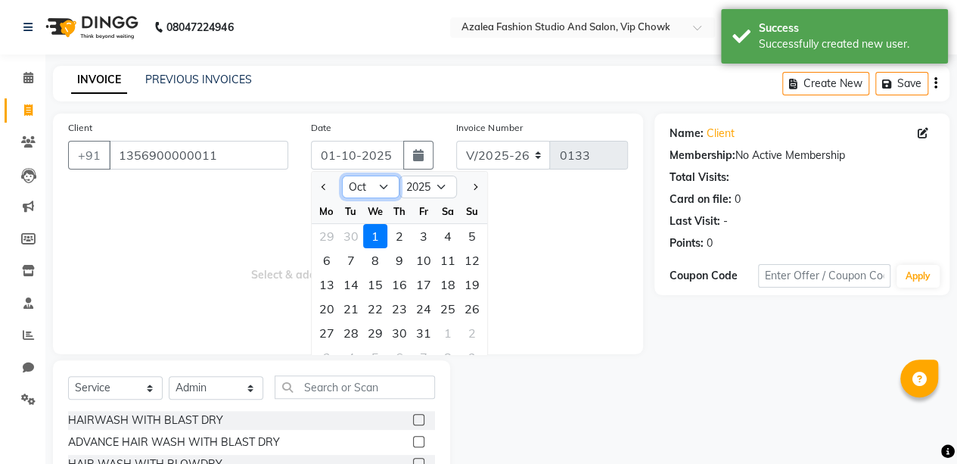
click at [372, 188] on select "Jan Feb Mar Apr May Jun [DATE] Aug Sep Oct Nov Dec" at bounding box center [370, 186] width 57 height 23
click at [342, 175] on select "Jan Feb Mar Apr May Jun [DATE] Aug Sep Oct Nov Dec" at bounding box center [370, 186] width 57 height 23
click at [401, 237] on div "4" at bounding box center [399, 236] width 24 height 24
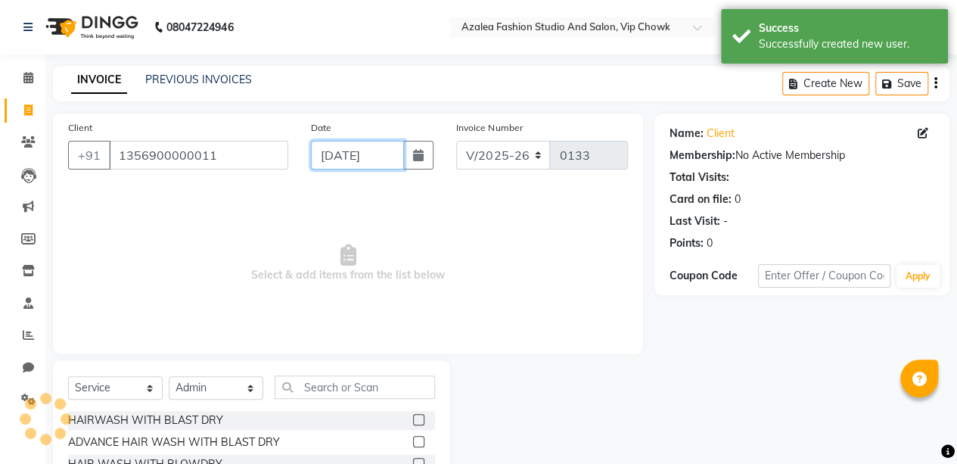
click at [389, 157] on input "[DATE]" at bounding box center [358, 155] width 94 height 29
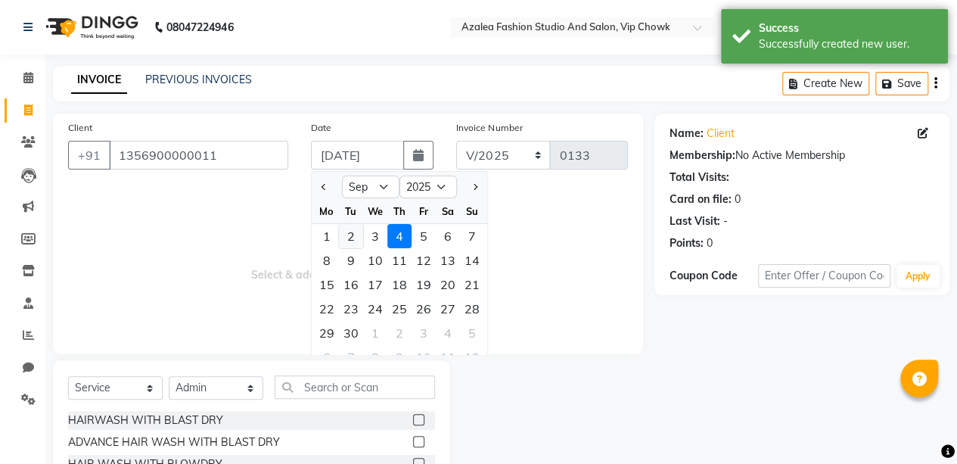
click at [347, 234] on div "2" at bounding box center [351, 236] width 24 height 24
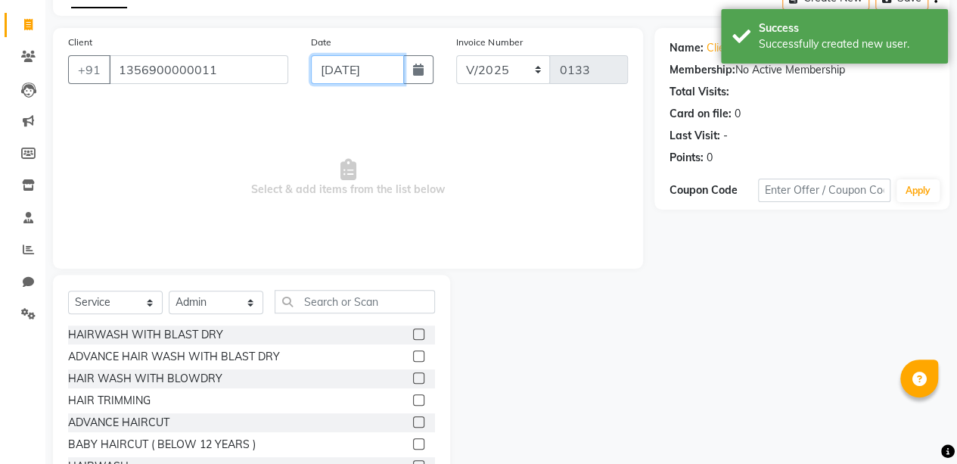
scroll to position [101, 0]
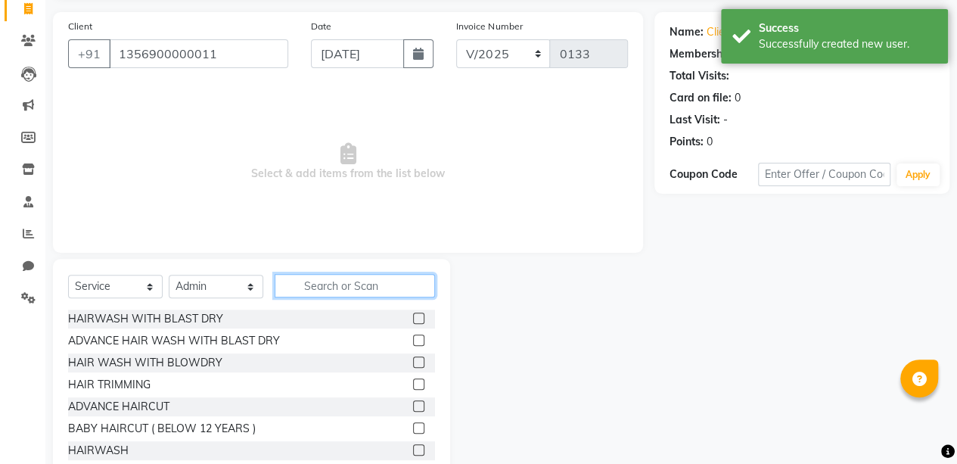
click at [355, 279] on input "text" at bounding box center [355, 285] width 160 height 23
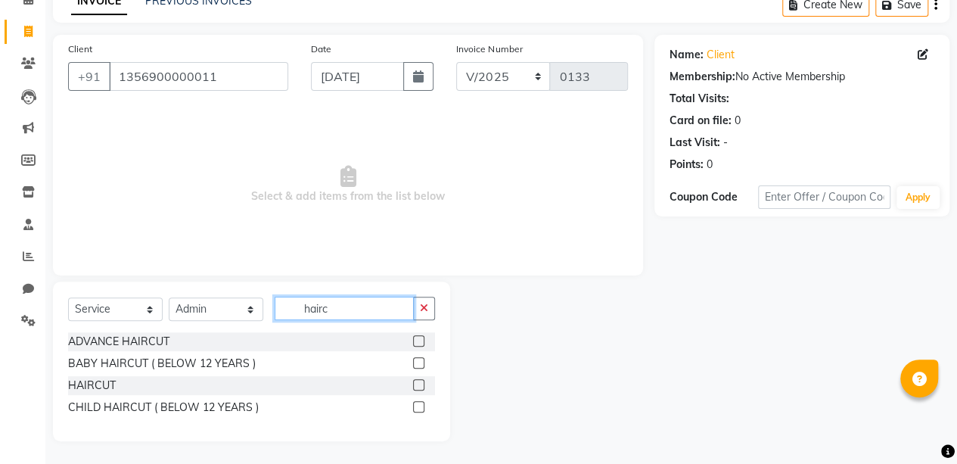
scroll to position [78, 0]
click at [419, 384] on label at bounding box center [418, 385] width 11 height 11
click at [419, 384] on input "checkbox" at bounding box center [418, 386] width 10 height 10
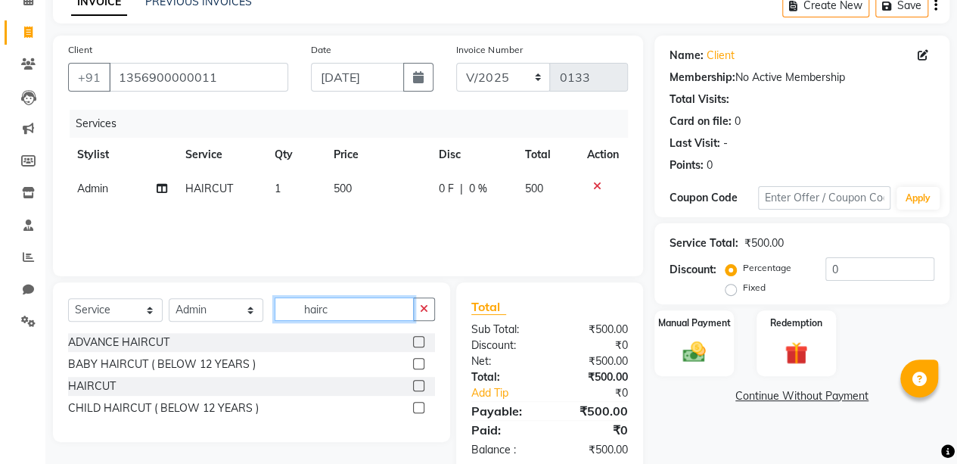
click at [384, 311] on input "hairc" at bounding box center [344, 308] width 139 height 23
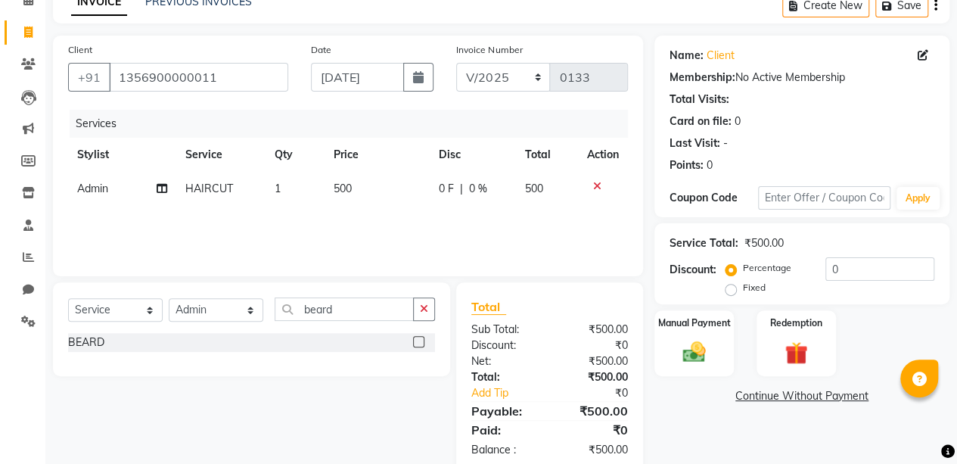
click at [418, 340] on label at bounding box center [418, 341] width 11 height 11
click at [418, 340] on input "checkbox" at bounding box center [418, 342] width 10 height 10
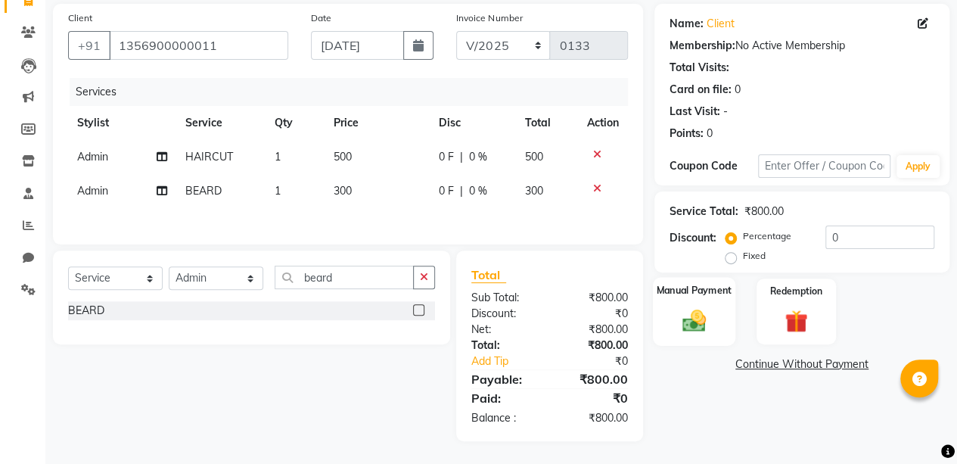
click at [684, 303] on div "Manual Payment" at bounding box center [694, 311] width 82 height 69
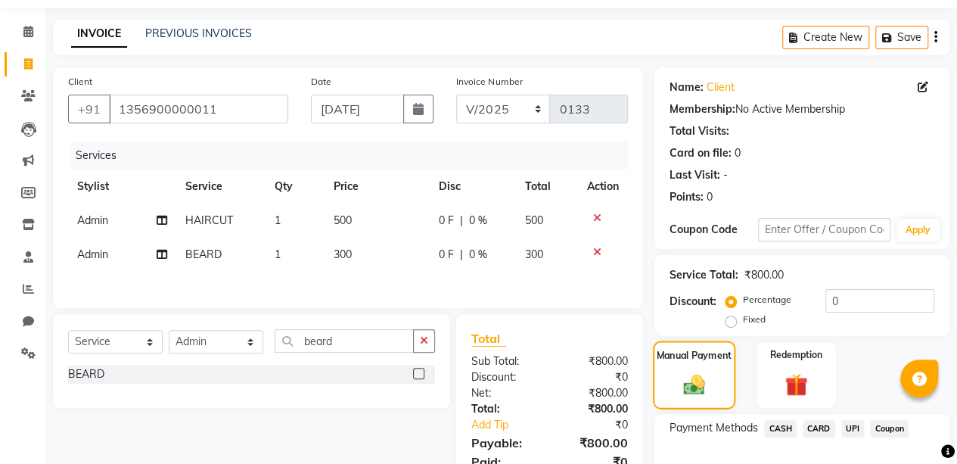
scroll to position [140, 0]
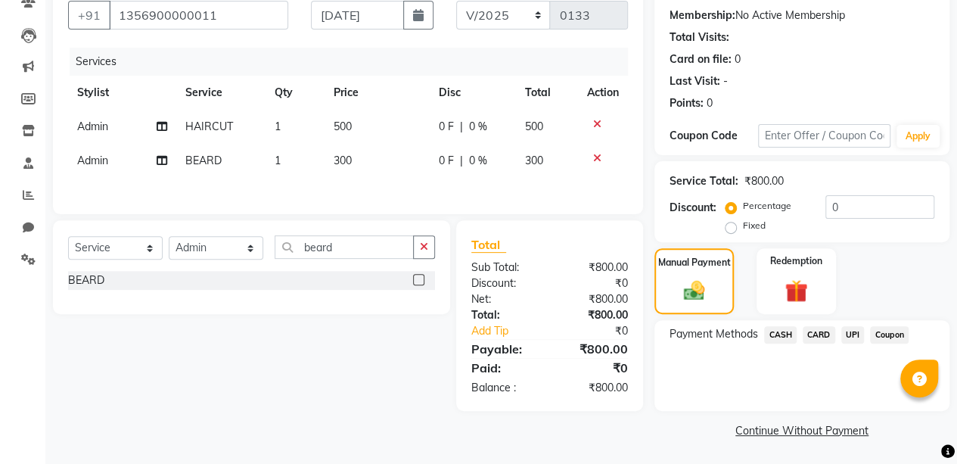
click at [858, 333] on span "UPI" at bounding box center [852, 334] width 23 height 17
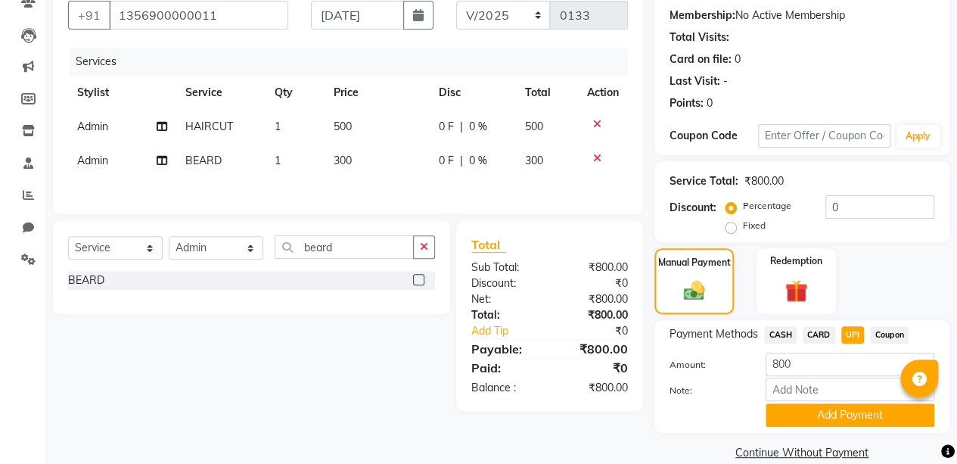
scroll to position [162, 0]
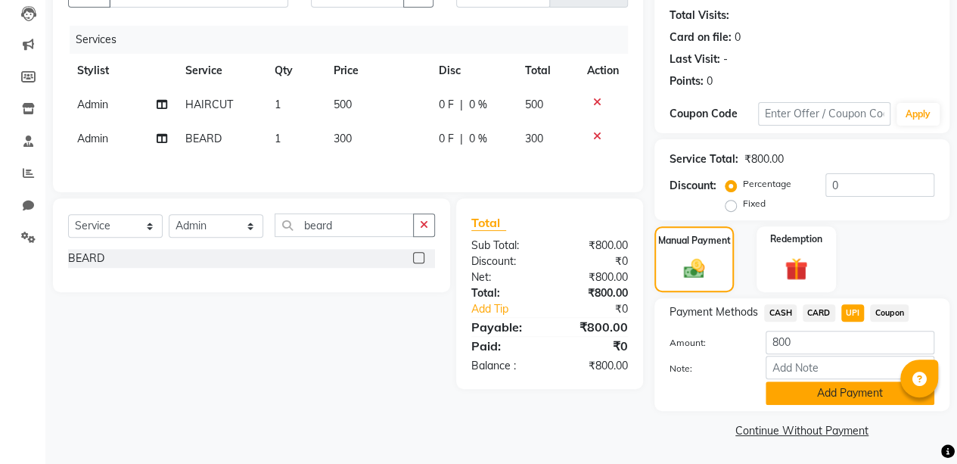
click at [850, 389] on button "Add Payment" at bounding box center [849, 392] width 169 height 23
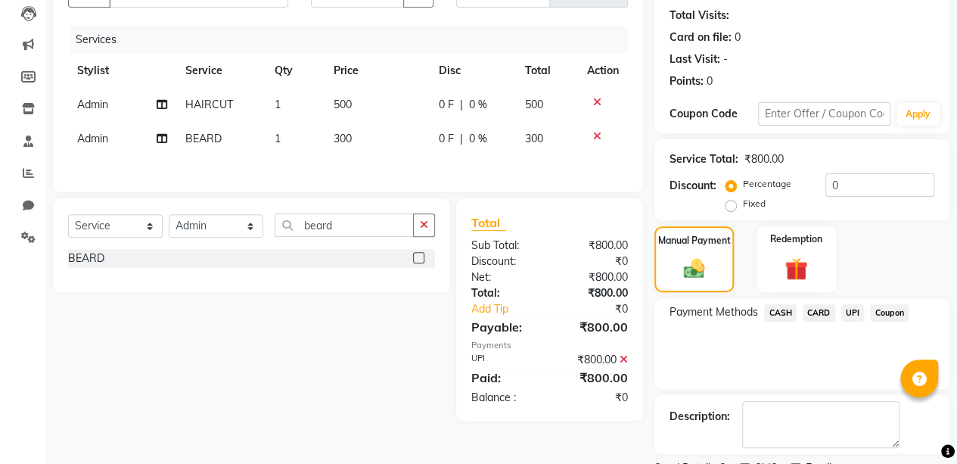
scroll to position [224, 0]
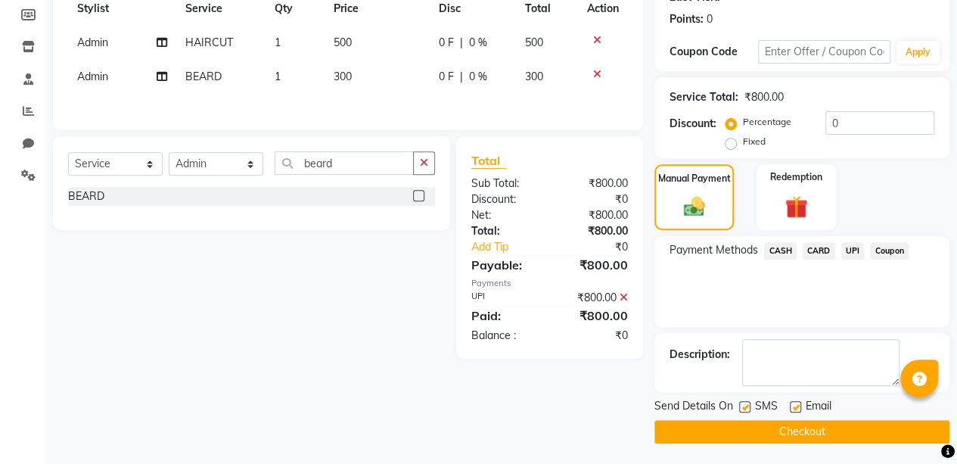
click at [848, 430] on button "Checkout" at bounding box center [801, 431] width 295 height 23
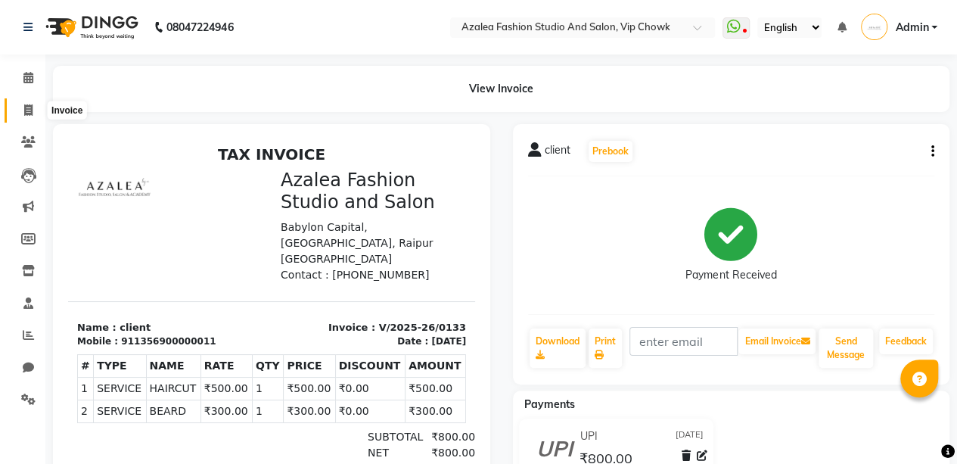
click at [23, 113] on span at bounding box center [28, 110] width 26 height 17
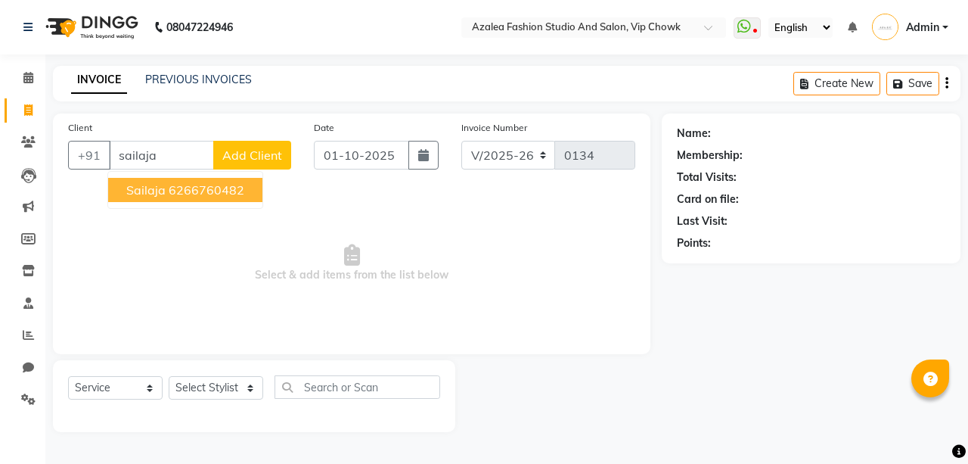
click at [224, 188] on ngb-highlight "6266760482" at bounding box center [207, 189] width 76 height 15
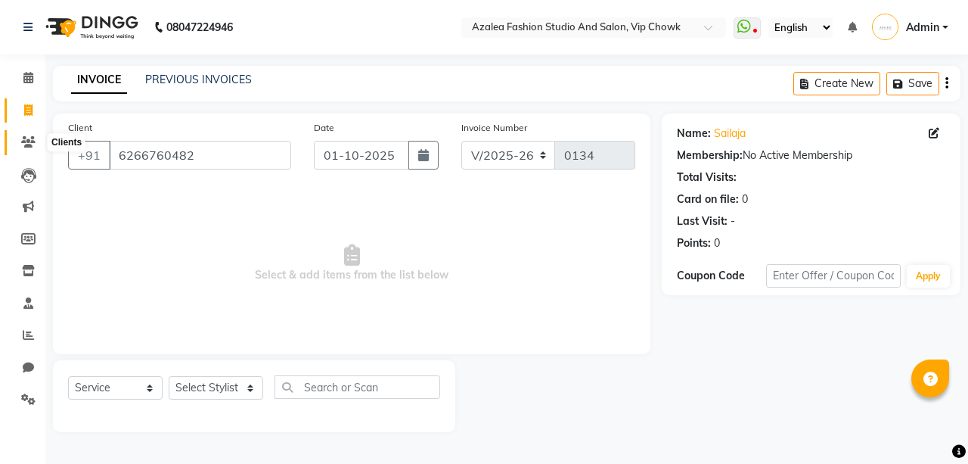
click at [31, 138] on icon at bounding box center [28, 141] width 14 height 11
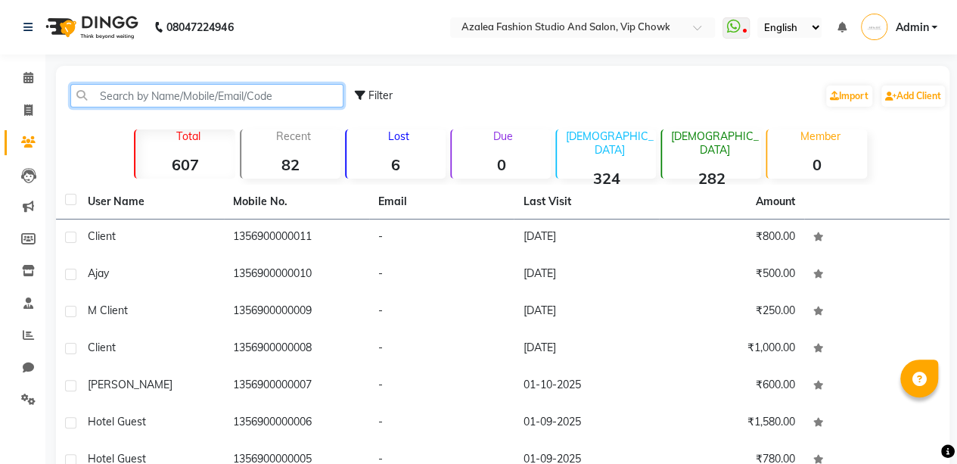
click at [236, 98] on input "text" at bounding box center [206, 95] width 273 height 23
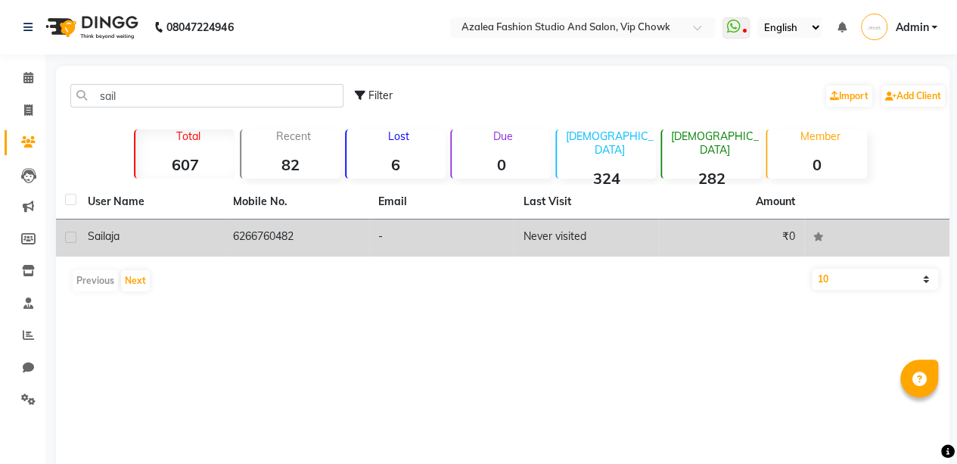
click at [421, 234] on td "-" at bounding box center [441, 237] width 145 height 37
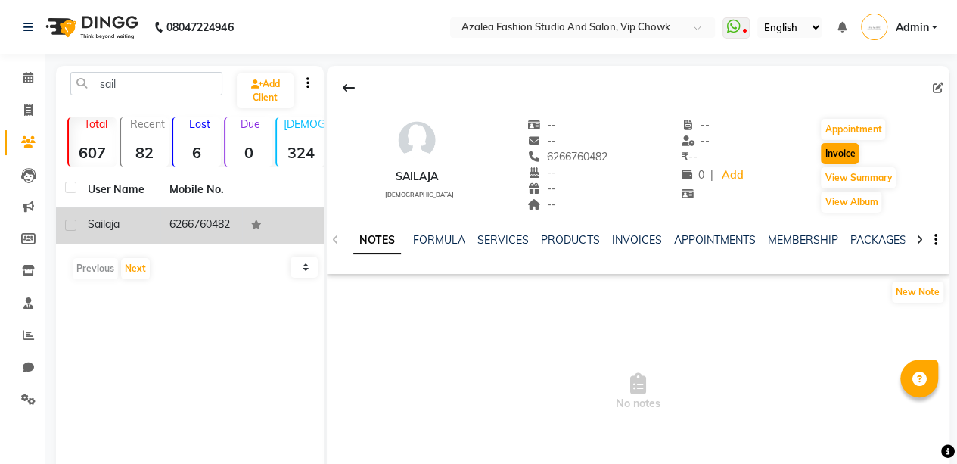
click at [841, 149] on button "Invoice" at bounding box center [840, 153] width 38 height 21
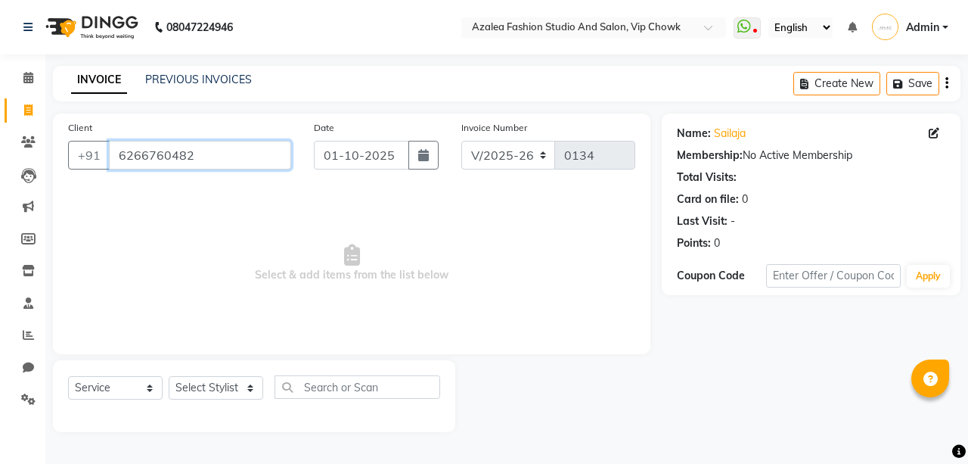
click at [230, 163] on input "6266760482" at bounding box center [200, 155] width 182 height 29
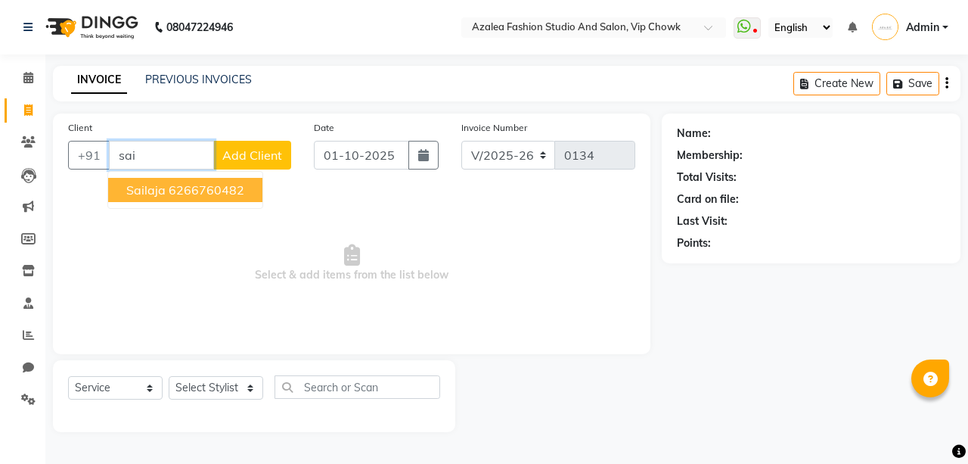
click at [231, 194] on ngb-highlight "6266760482" at bounding box center [207, 189] width 76 height 15
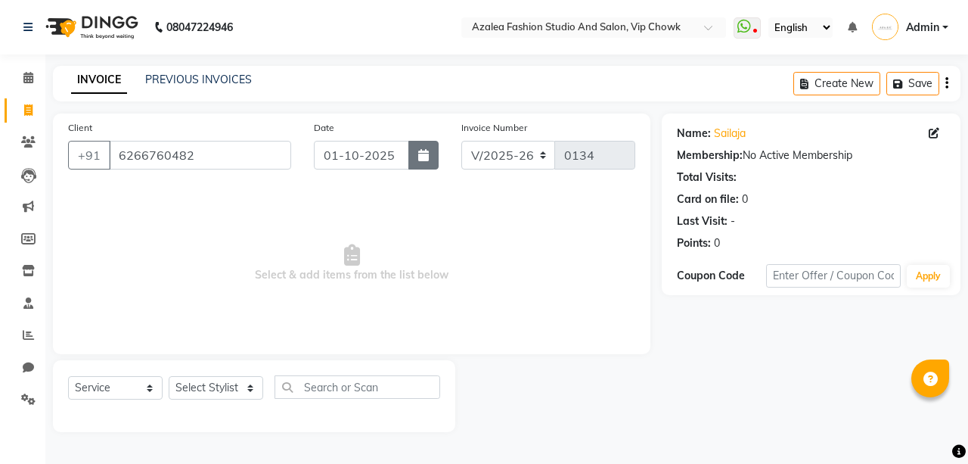
click at [425, 151] on icon "button" at bounding box center [423, 155] width 11 height 12
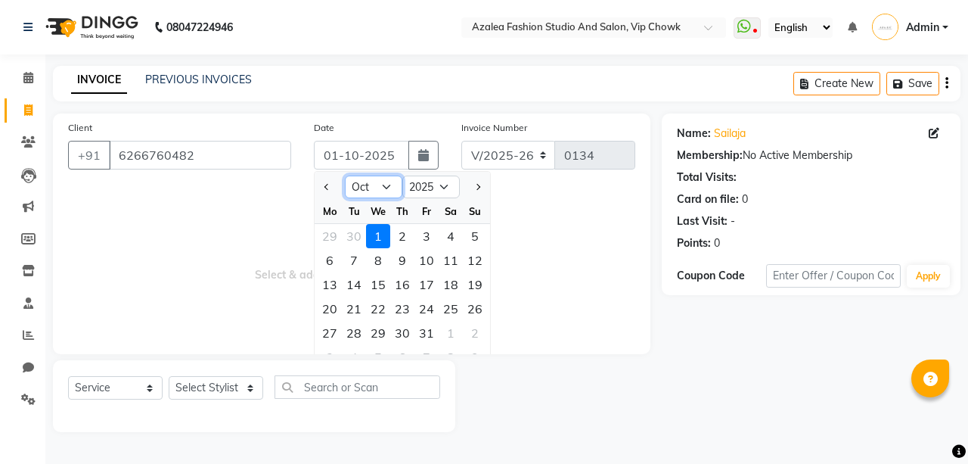
click at [393, 183] on select "Jan Feb Mar Apr May Jun [DATE] Aug Sep Oct Nov Dec" at bounding box center [373, 186] width 57 height 23
click at [345, 175] on select "Jan Feb Mar Apr May Jun [DATE] Aug Sep Oct Nov Dec" at bounding box center [373, 186] width 57 height 23
click at [353, 234] on div "2" at bounding box center [354, 236] width 24 height 24
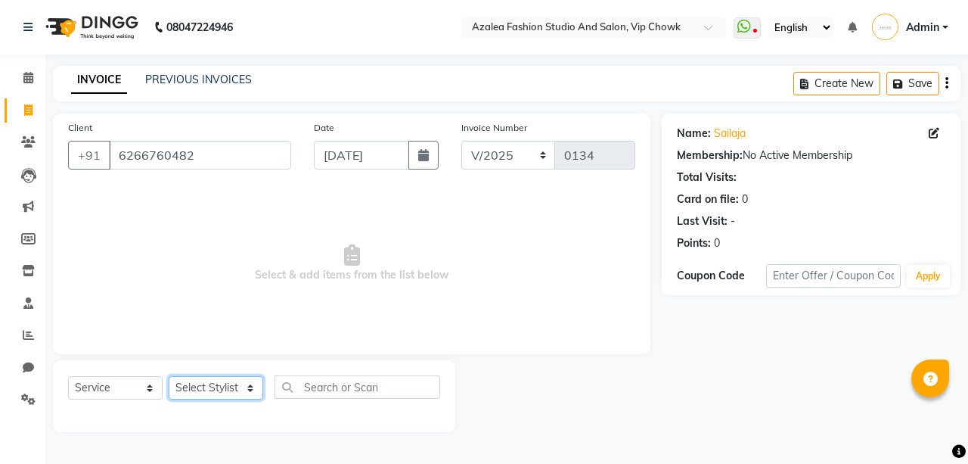
click at [244, 378] on select "Select Stylist aarti sen Admin [PERSON_NAME] anzal [PERSON_NAME][MEDICAL_DATA]:…" at bounding box center [216, 387] width 95 height 23
click at [169, 376] on select "Select Stylist aarti sen Admin [PERSON_NAME] anzal [PERSON_NAME][MEDICAL_DATA]:…" at bounding box center [216, 387] width 95 height 23
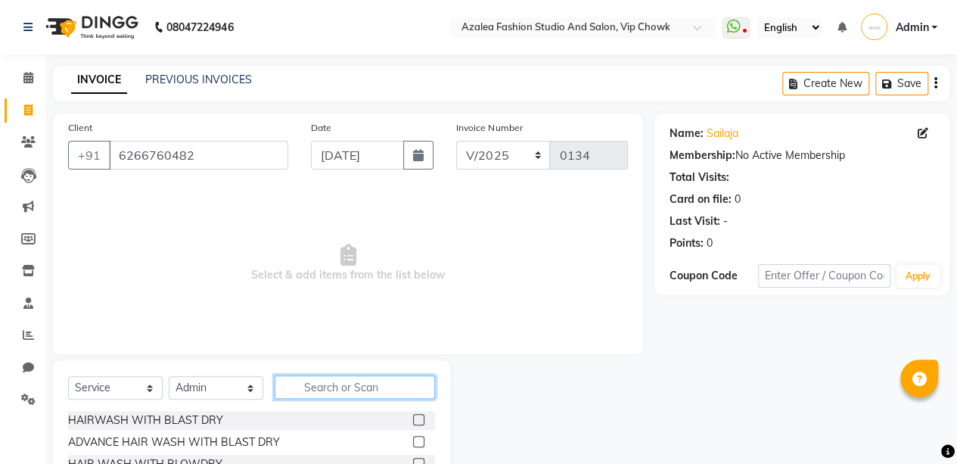
click at [340, 389] on input "text" at bounding box center [355, 386] width 160 height 23
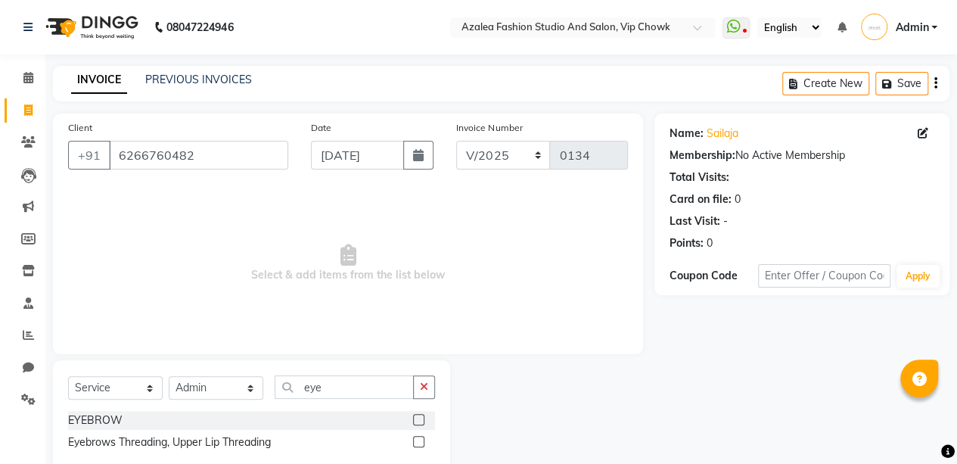
click at [419, 418] on label at bounding box center [418, 419] width 11 height 11
click at [419, 418] on input "checkbox" at bounding box center [418, 420] width 10 height 10
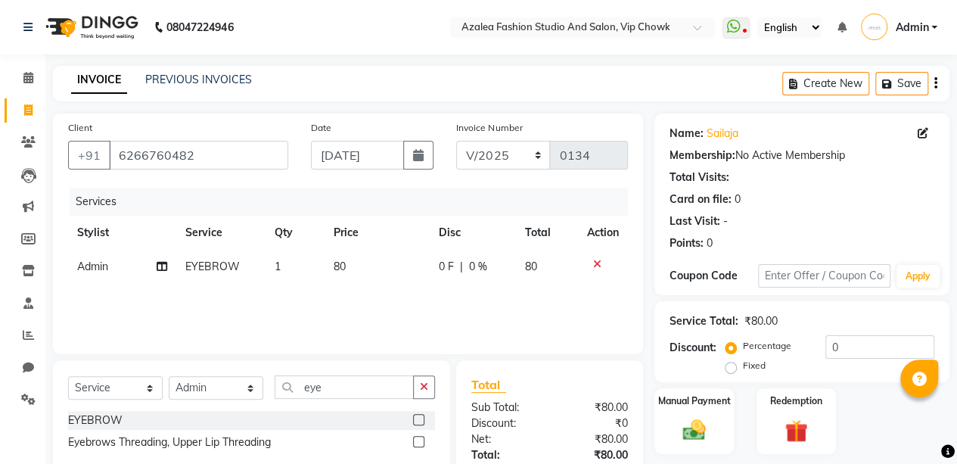
click at [351, 265] on td "80" at bounding box center [376, 267] width 105 height 34
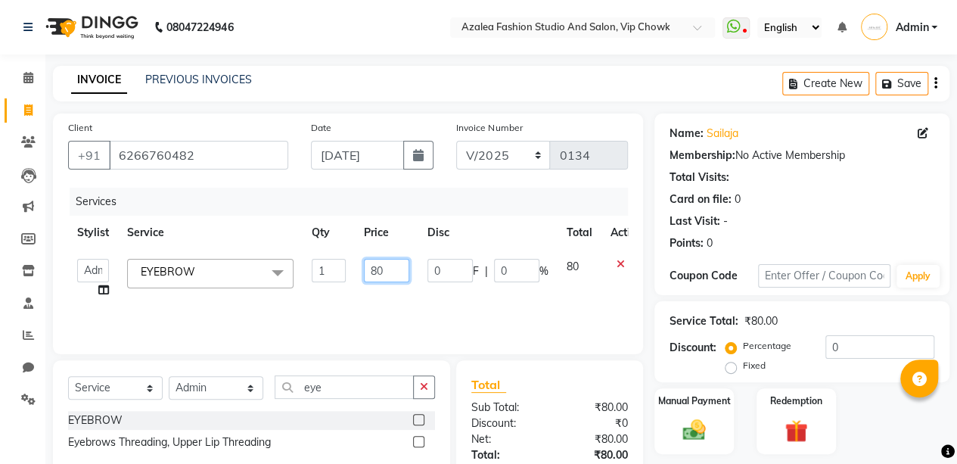
click at [381, 268] on input "80" at bounding box center [386, 270] width 45 height 23
click at [651, 284] on div "Client [PHONE_NUMBER] Date [DATE] Invoice Number V/2025 V/[PHONE_NUMBER] Servic…" at bounding box center [348, 331] width 613 height 437
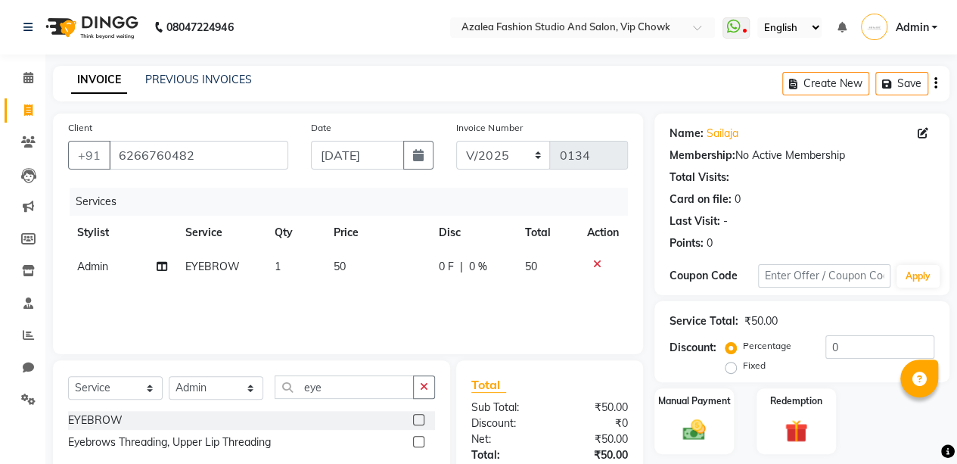
click at [225, 256] on td "EYEBROW" at bounding box center [220, 267] width 88 height 34
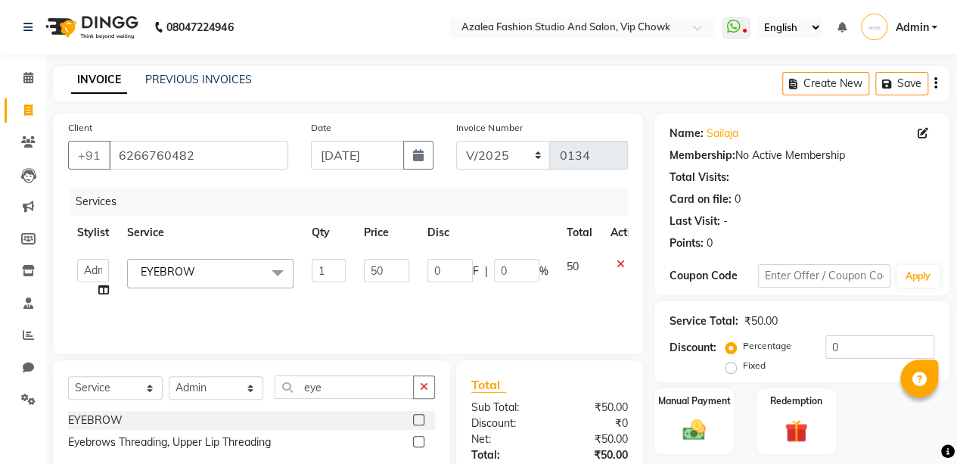
click at [281, 274] on span at bounding box center [277, 273] width 30 height 29
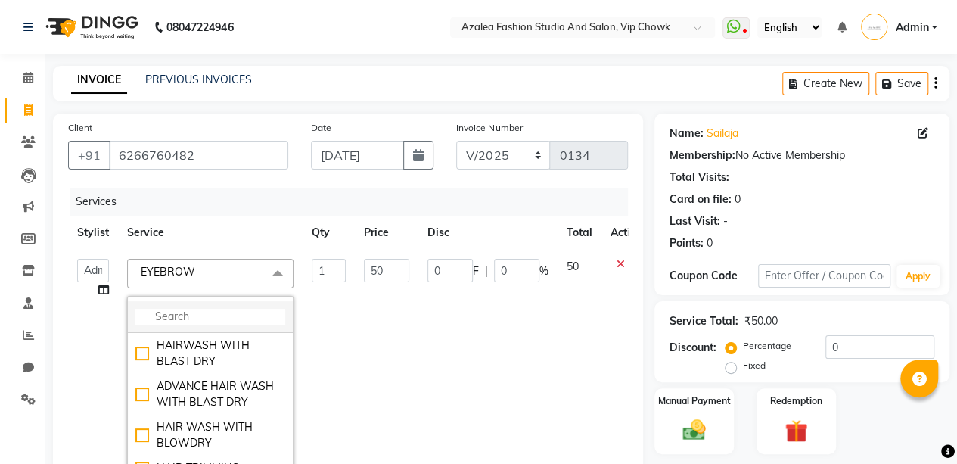
click at [231, 311] on input "multiselect-search" at bounding box center [210, 317] width 150 height 16
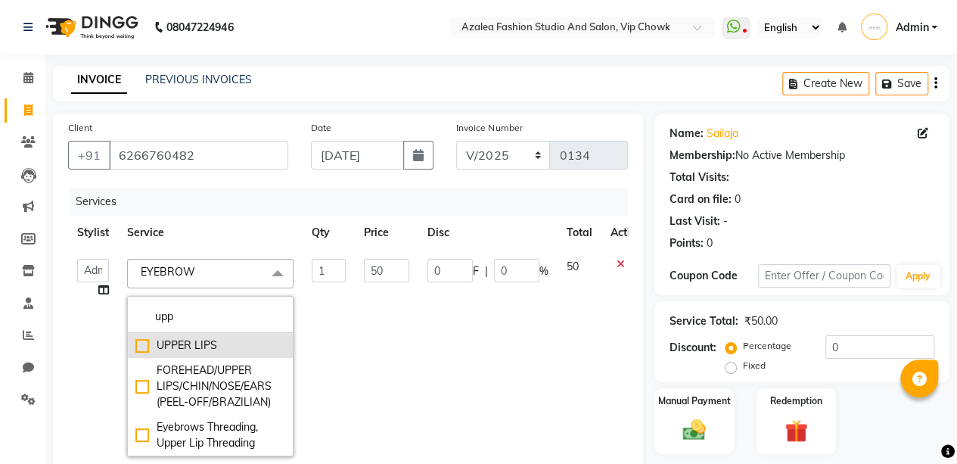
click at [141, 341] on div "UPPER LIPS" at bounding box center [210, 345] width 150 height 16
click at [416, 352] on td "50" at bounding box center [387, 358] width 64 height 216
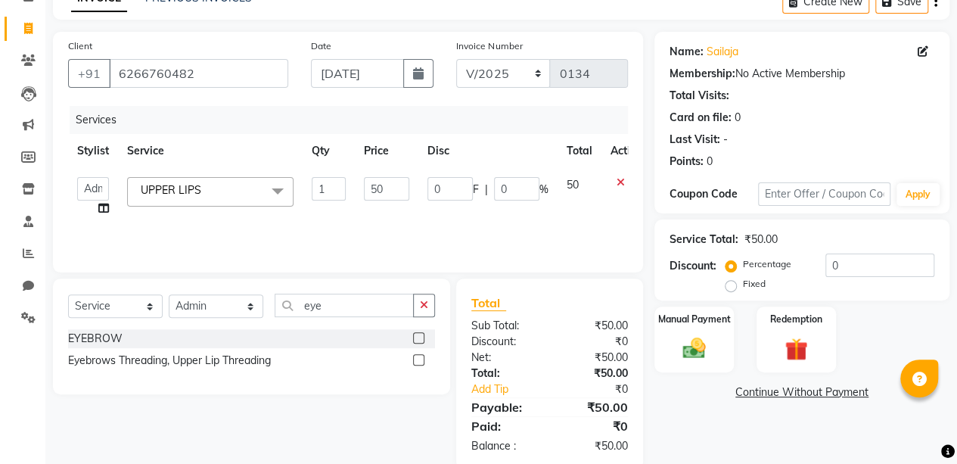
scroll to position [108, 0]
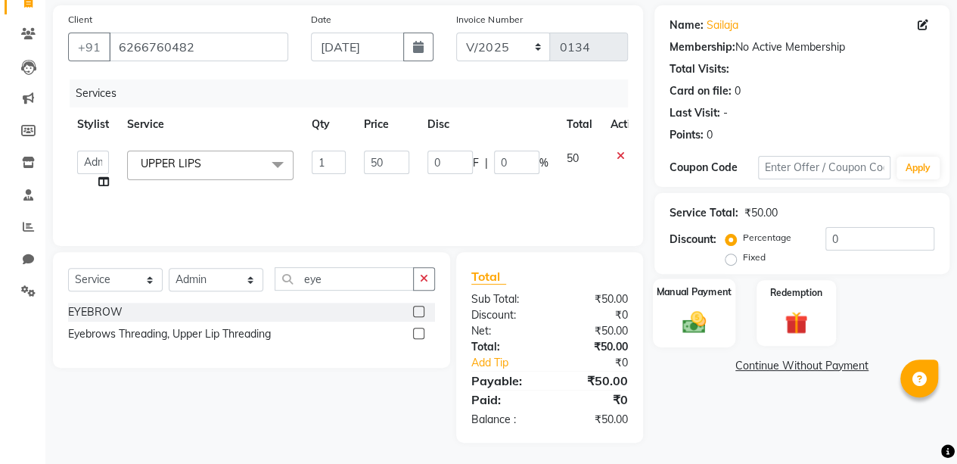
click at [697, 329] on img at bounding box center [694, 321] width 39 height 27
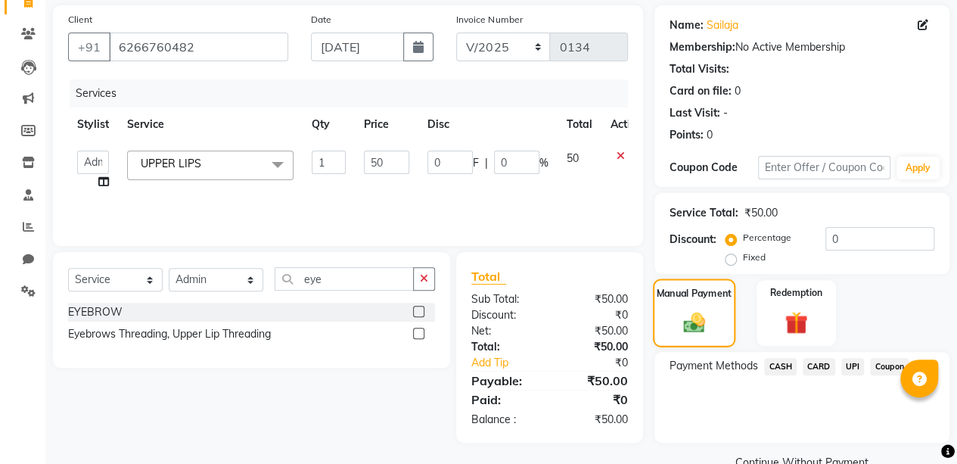
scroll to position [140, 0]
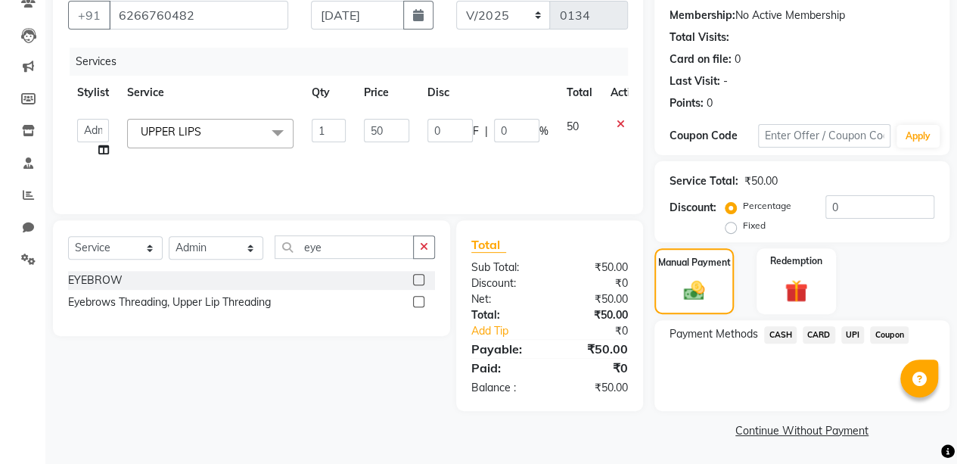
click at [852, 334] on span "UPI" at bounding box center [852, 334] width 23 height 17
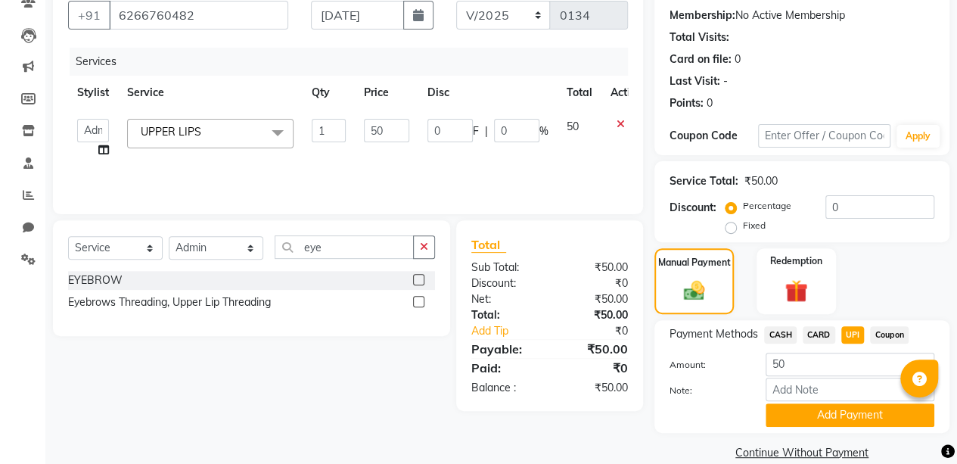
scroll to position [162, 0]
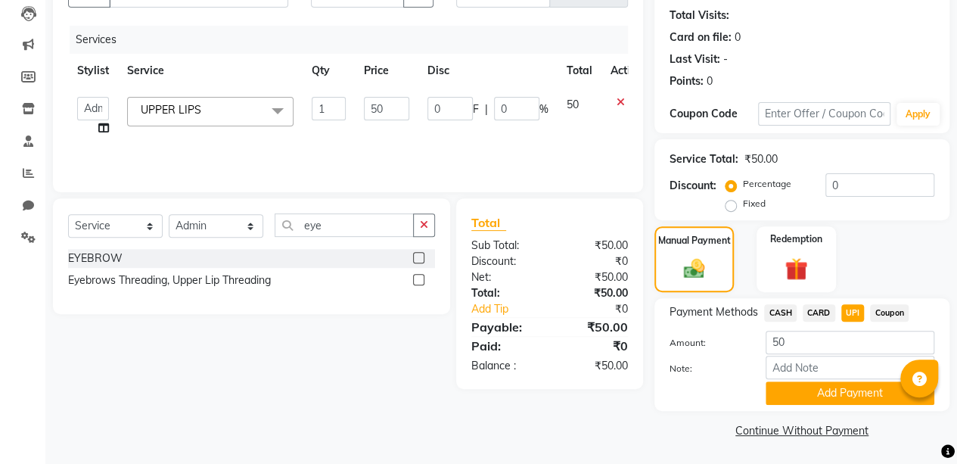
click at [844, 385] on button "Add Payment" at bounding box center [849, 392] width 169 height 23
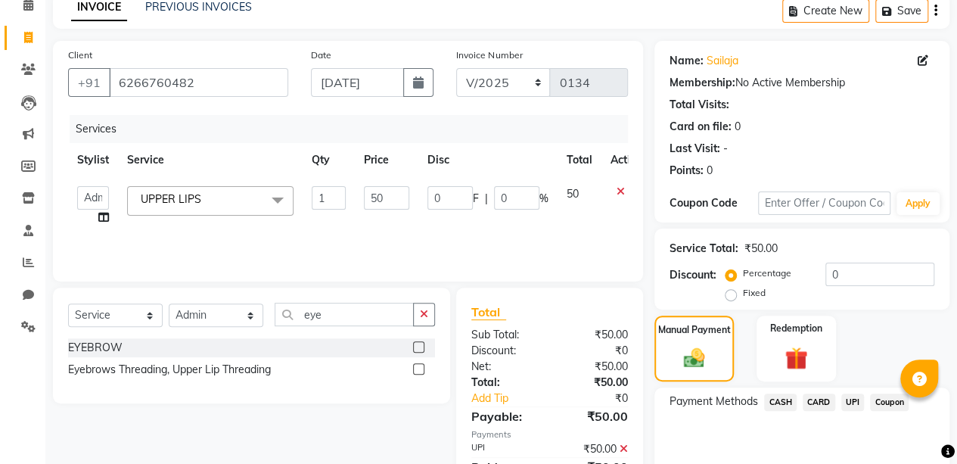
scroll to position [0, 0]
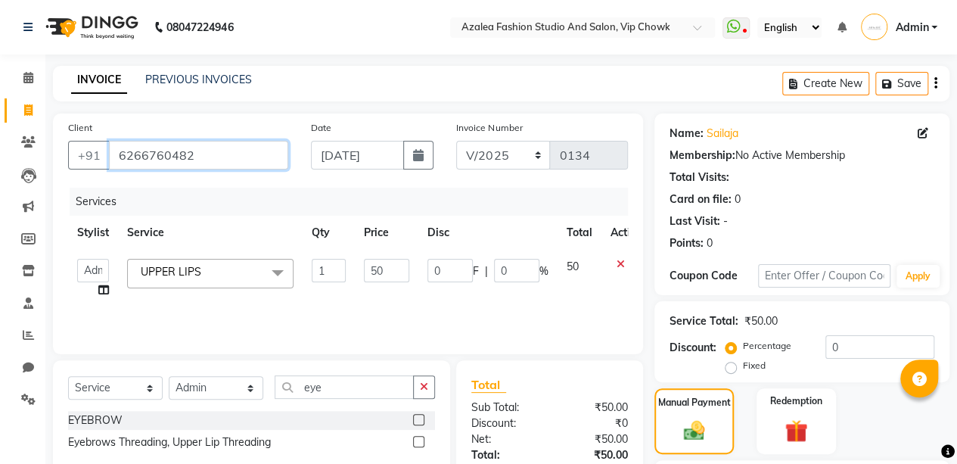
click at [269, 151] on input "6266760482" at bounding box center [198, 155] width 179 height 29
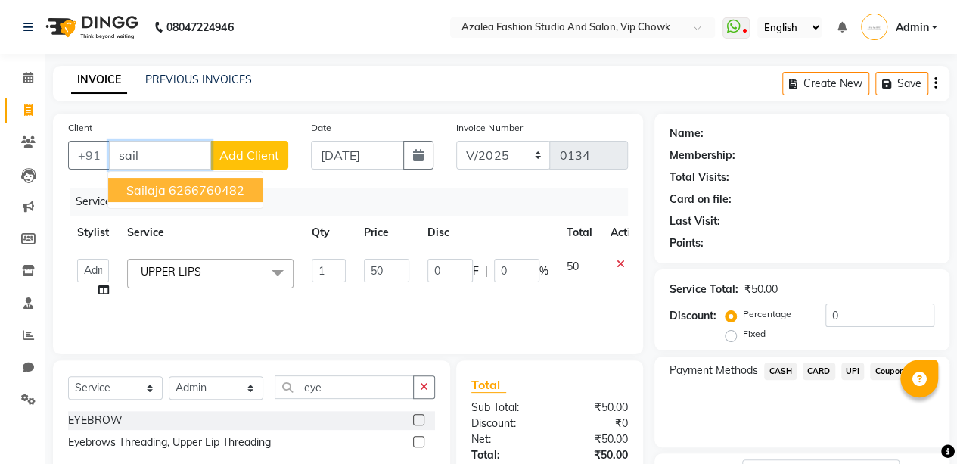
click at [213, 186] on ngb-highlight "6266760482" at bounding box center [207, 189] width 76 height 15
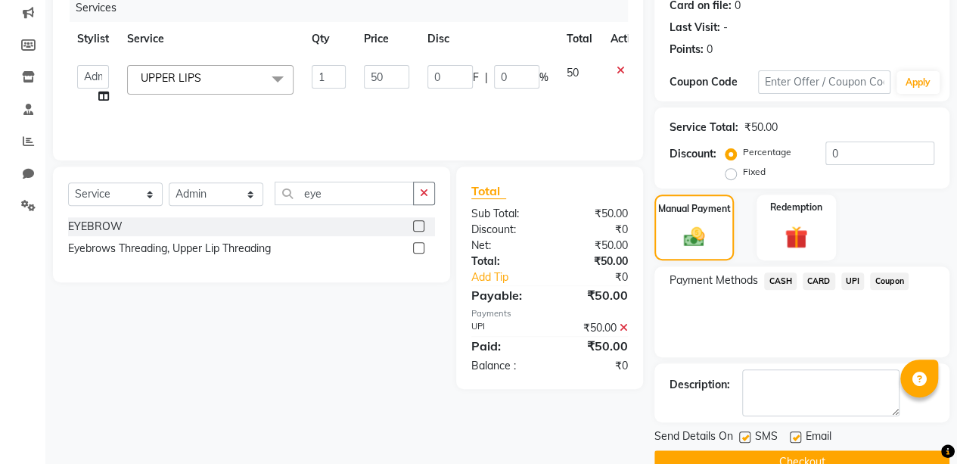
scroll to position [224, 0]
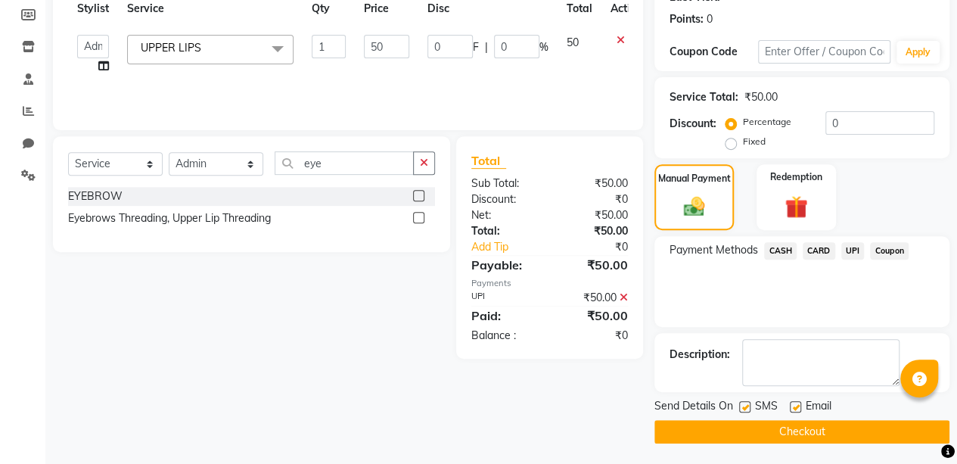
click at [839, 424] on button "Checkout" at bounding box center [801, 431] width 295 height 23
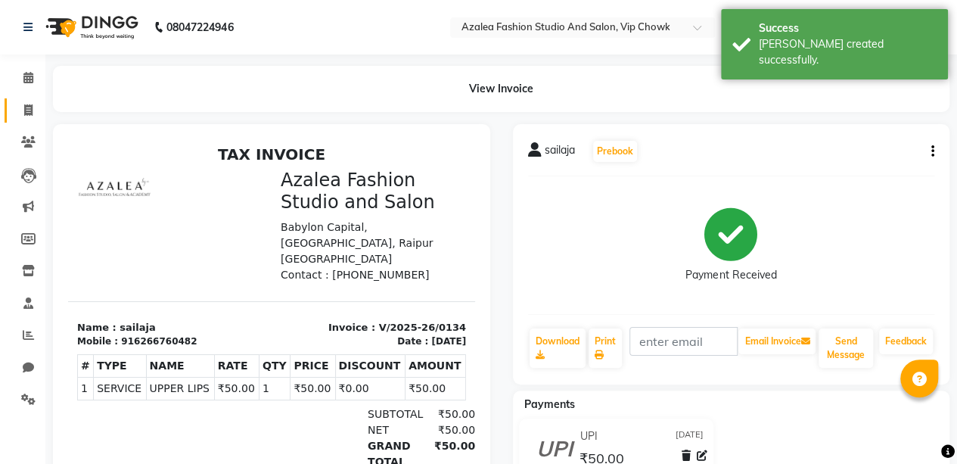
click at [29, 110] on icon at bounding box center [28, 109] width 8 height 11
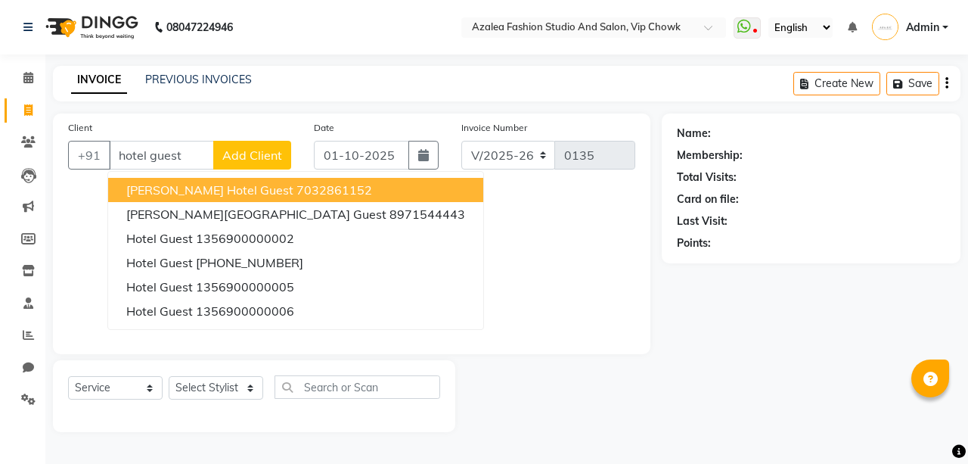
click at [254, 155] on span "Add Client" at bounding box center [252, 154] width 60 height 15
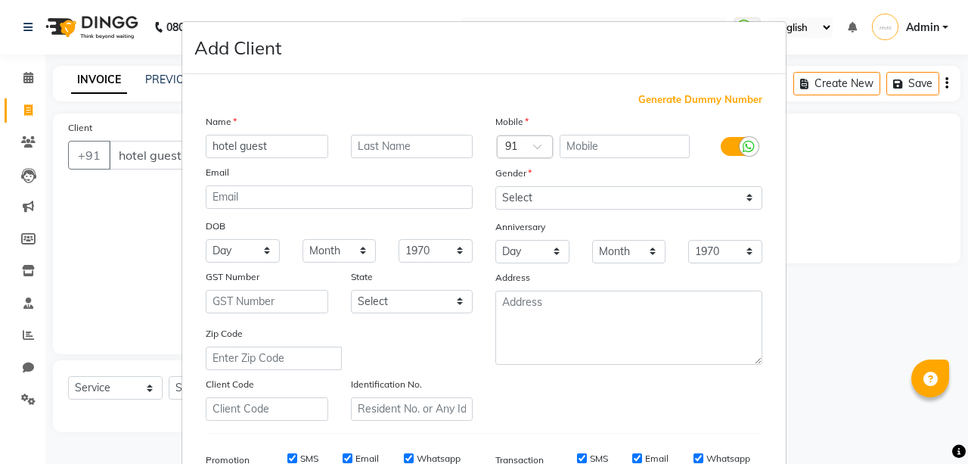
click at [702, 94] on span "Generate Dummy Number" at bounding box center [700, 99] width 124 height 15
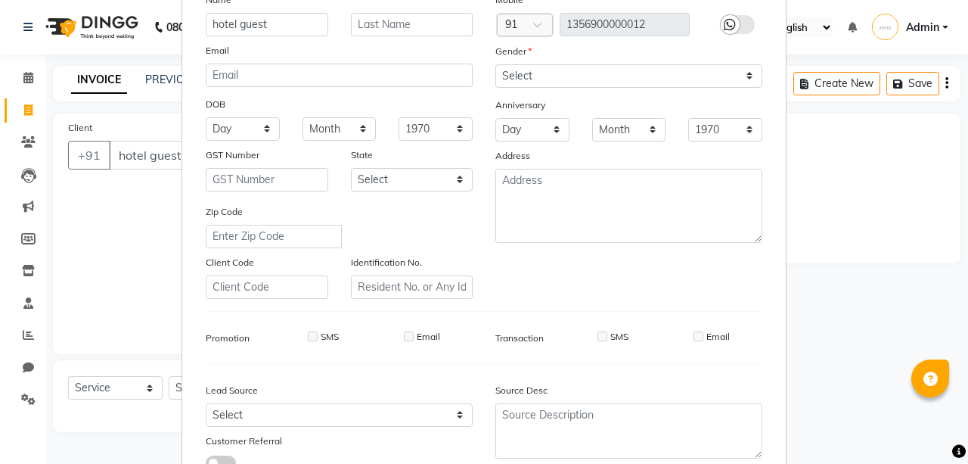
scroll to position [121, 0]
click at [617, 73] on select "Select [DEMOGRAPHIC_DATA] [DEMOGRAPHIC_DATA] Other Prefer Not To Say" at bounding box center [628, 76] width 267 height 23
click at [495, 65] on select "Select [DEMOGRAPHIC_DATA] [DEMOGRAPHIC_DATA] Other Prefer Not To Say" at bounding box center [628, 76] width 267 height 23
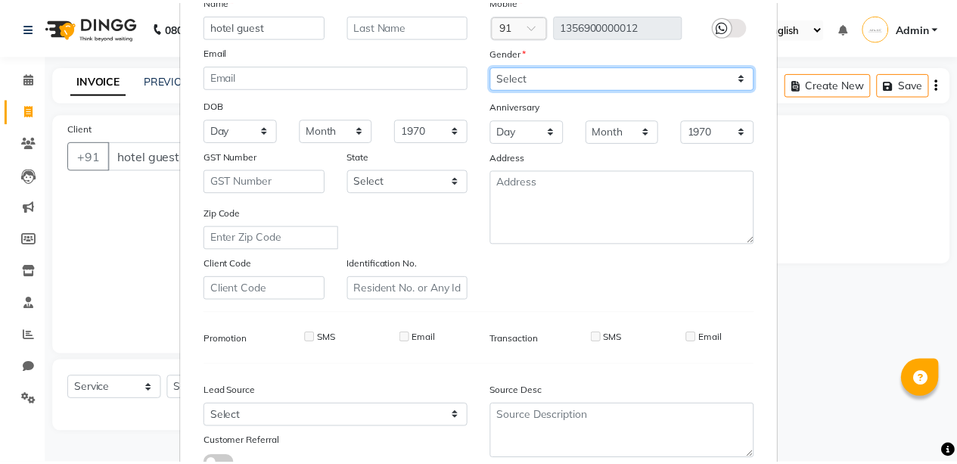
scroll to position [231, 0]
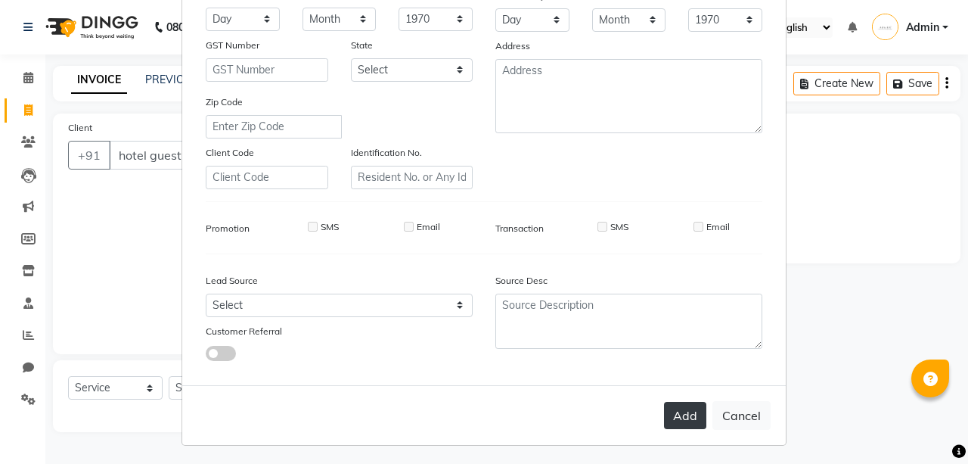
click at [680, 416] on button "Add" at bounding box center [685, 415] width 42 height 27
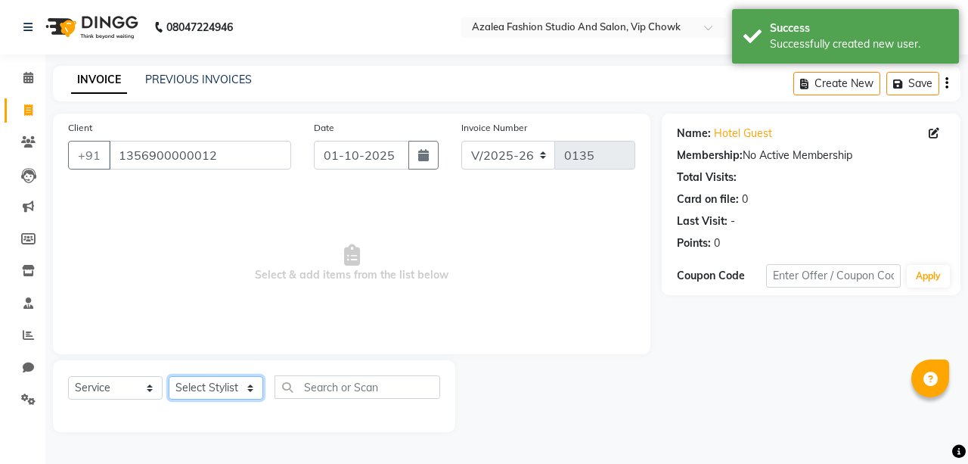
click at [233, 389] on select "Select Stylist aarti sen Admin [PERSON_NAME] anzal [PERSON_NAME][MEDICAL_DATA]:…" at bounding box center [216, 387] width 95 height 23
click at [169, 376] on select "Select Stylist aarti sen Admin [PERSON_NAME] anzal [PERSON_NAME][MEDICAL_DATA]:…" at bounding box center [216, 387] width 95 height 23
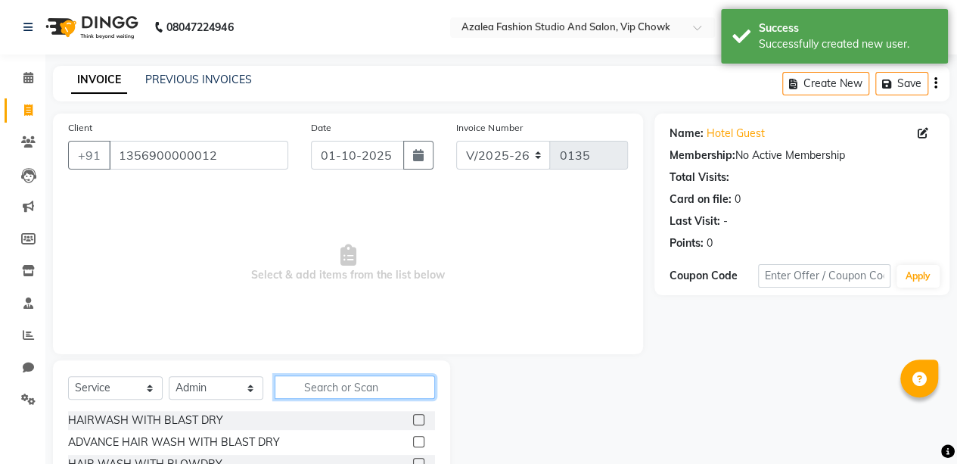
click at [354, 388] on input "text" at bounding box center [355, 386] width 160 height 23
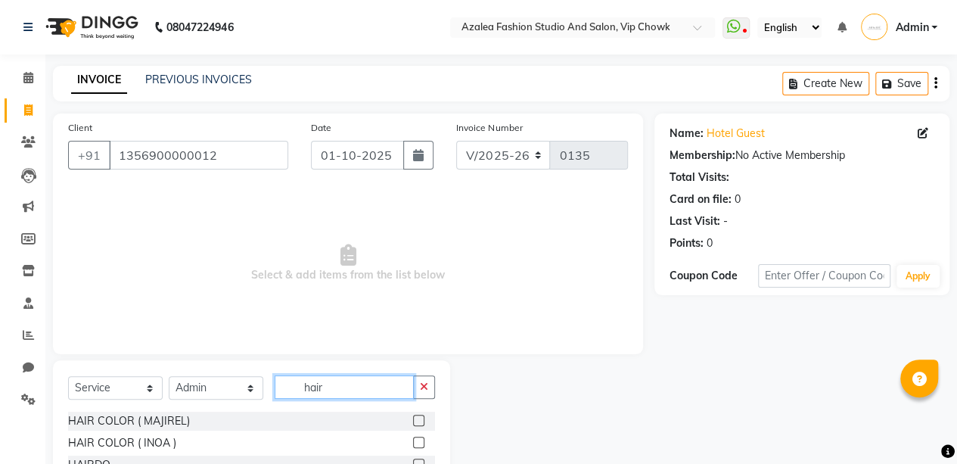
scroll to position [221, 0]
click at [413, 416] on label at bounding box center [418, 417] width 11 height 11
click at [413, 416] on input "checkbox" at bounding box center [418, 419] width 10 height 10
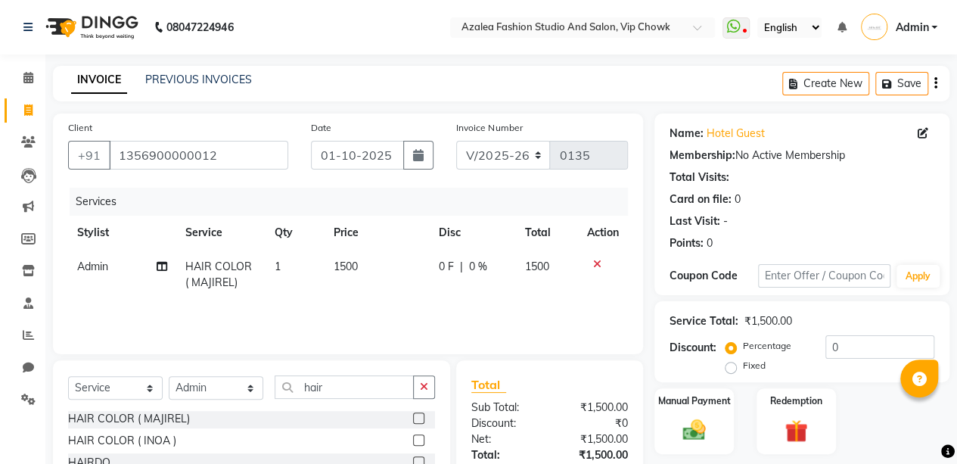
click at [413, 435] on label at bounding box center [418, 439] width 11 height 11
click at [413, 436] on input "checkbox" at bounding box center [418, 441] width 10 height 10
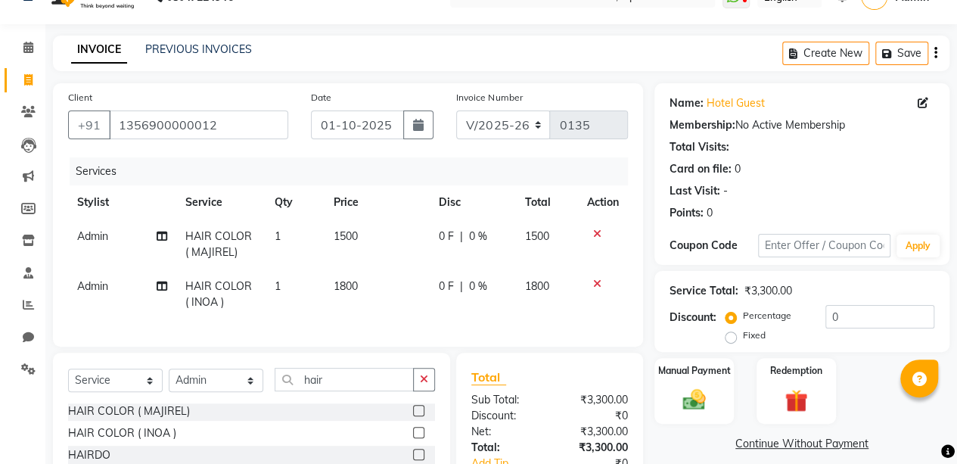
scroll to position [32, 0]
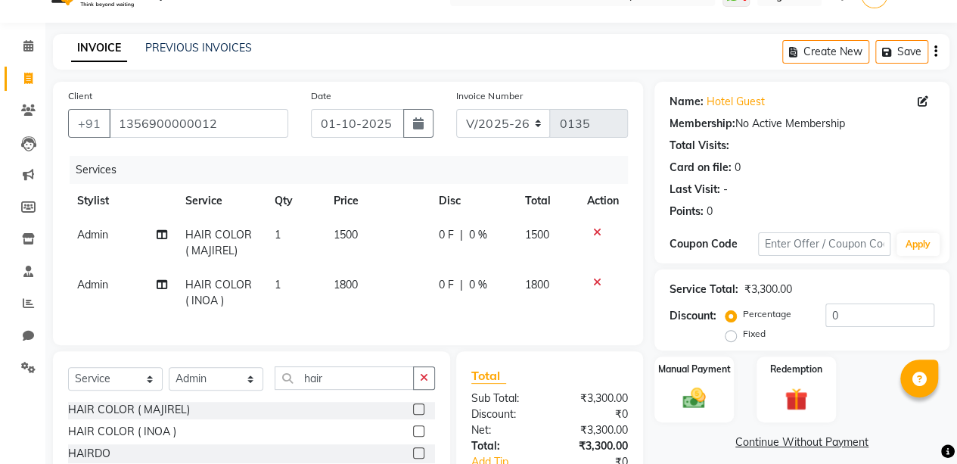
click at [595, 281] on icon at bounding box center [597, 282] width 8 height 11
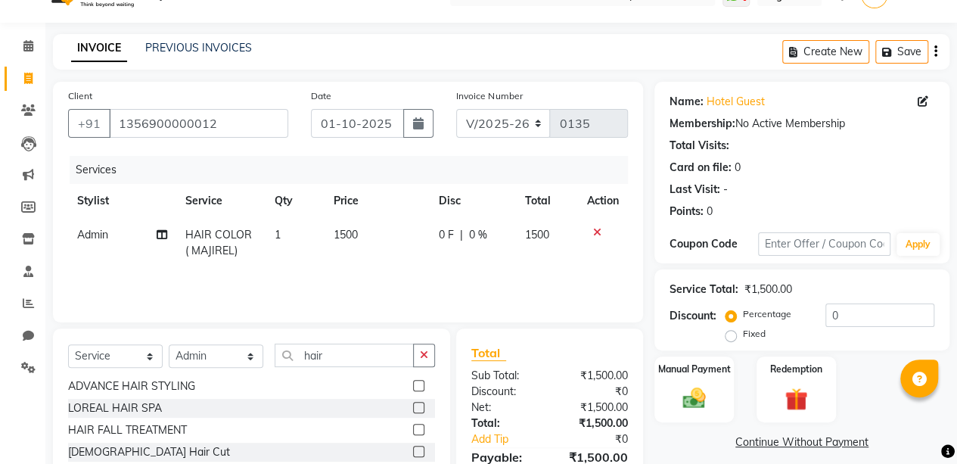
scroll to position [287, 0]
click at [352, 225] on td "1500" at bounding box center [376, 243] width 105 height 50
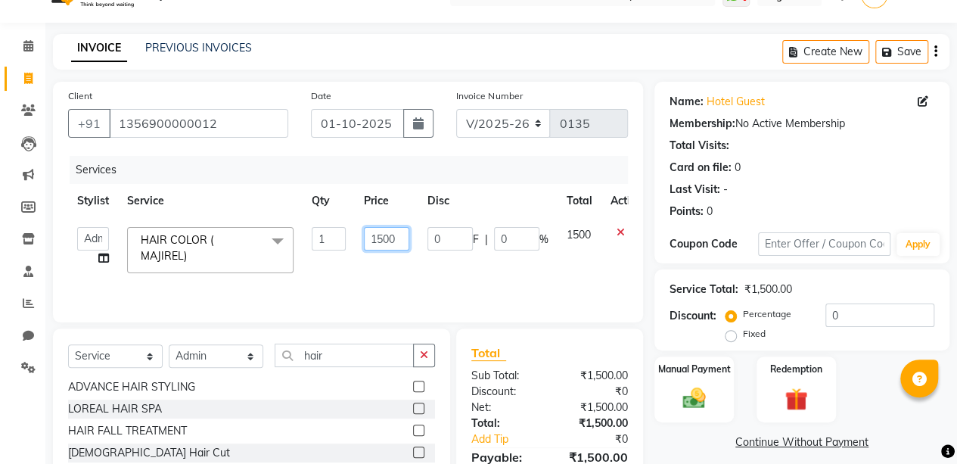
click at [393, 241] on input "1500" at bounding box center [386, 238] width 45 height 23
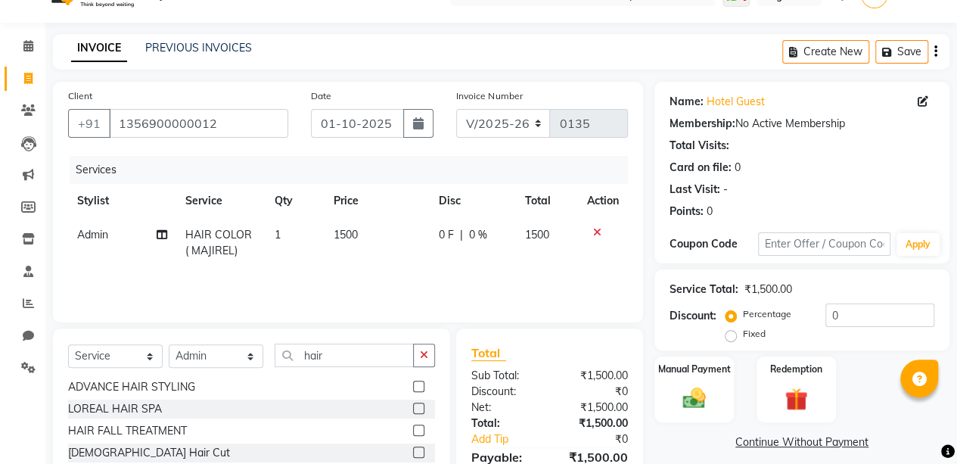
click at [476, 236] on span "0 %" at bounding box center [478, 235] width 18 height 16
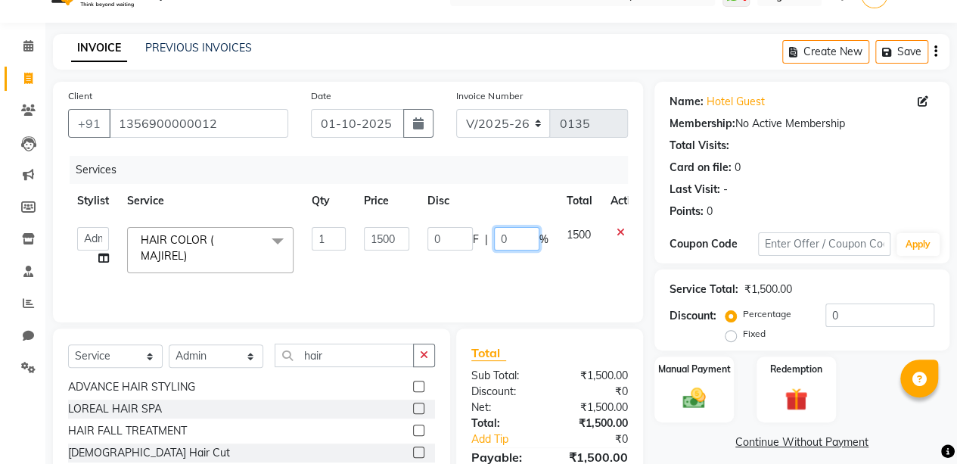
click at [522, 242] on input "0" at bounding box center [516, 238] width 45 height 23
click at [656, 290] on div "Service Total: ₹1,500.00 Discount: Percentage Fixed 0" at bounding box center [801, 309] width 295 height 81
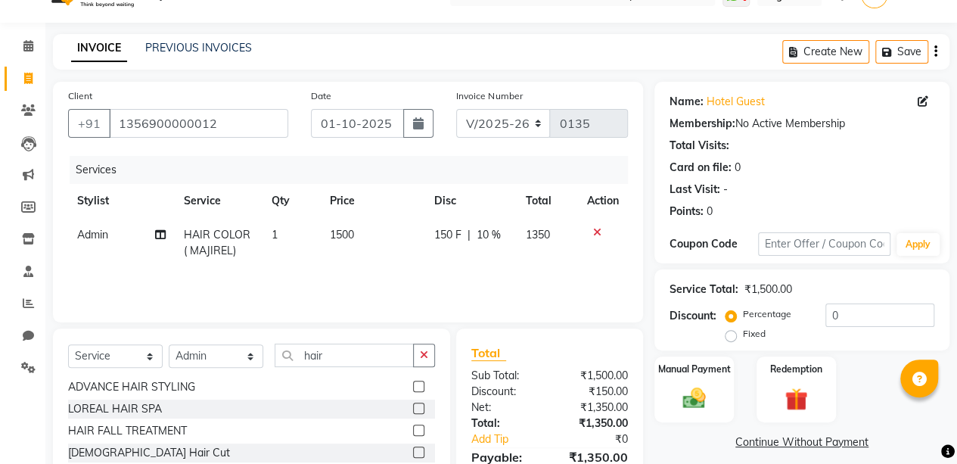
click at [538, 220] on td "1350" at bounding box center [547, 243] width 62 height 50
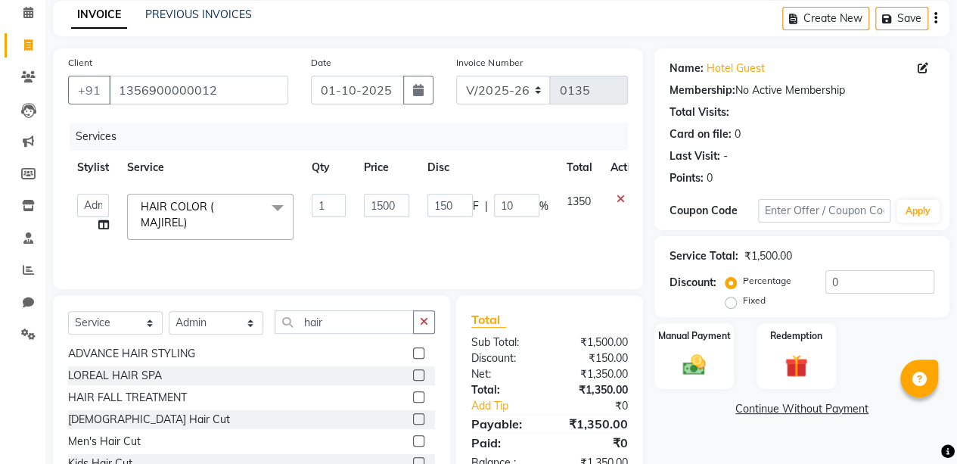
scroll to position [141, 0]
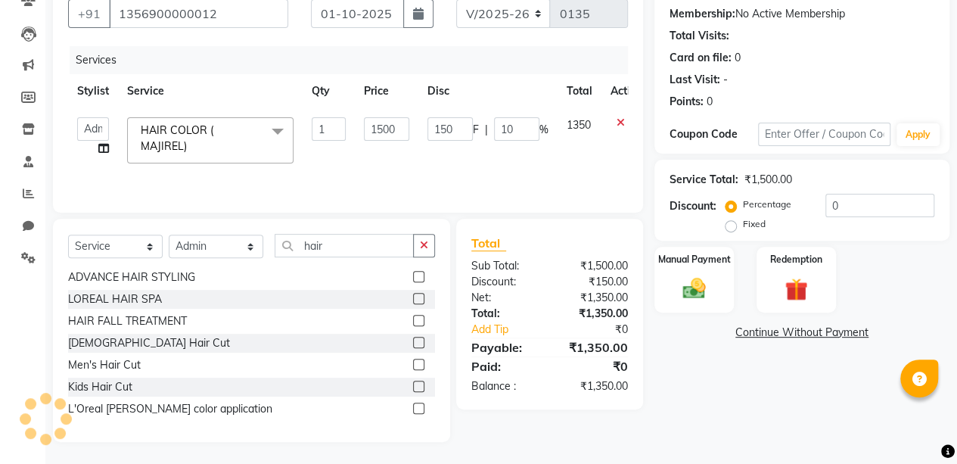
click at [687, 268] on div "Manual Payment" at bounding box center [693, 280] width 79 height 66
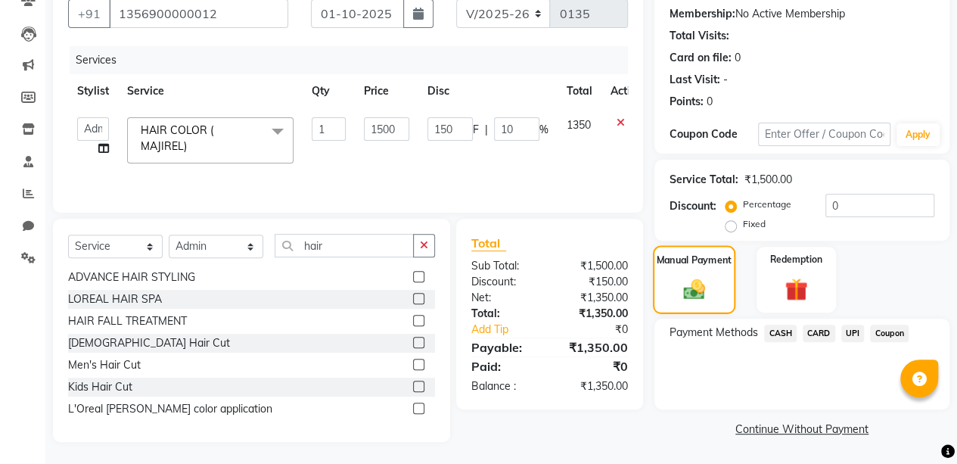
click at [856, 331] on span "UPI" at bounding box center [852, 332] width 23 height 17
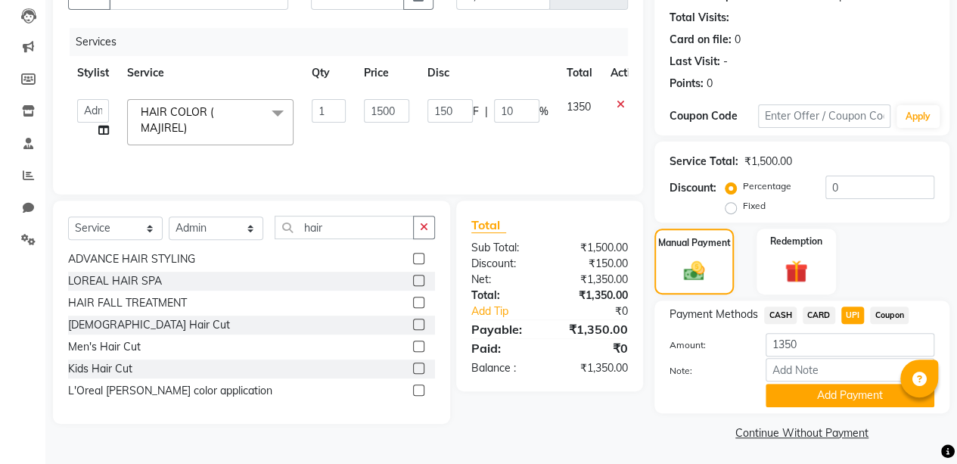
scroll to position [162, 0]
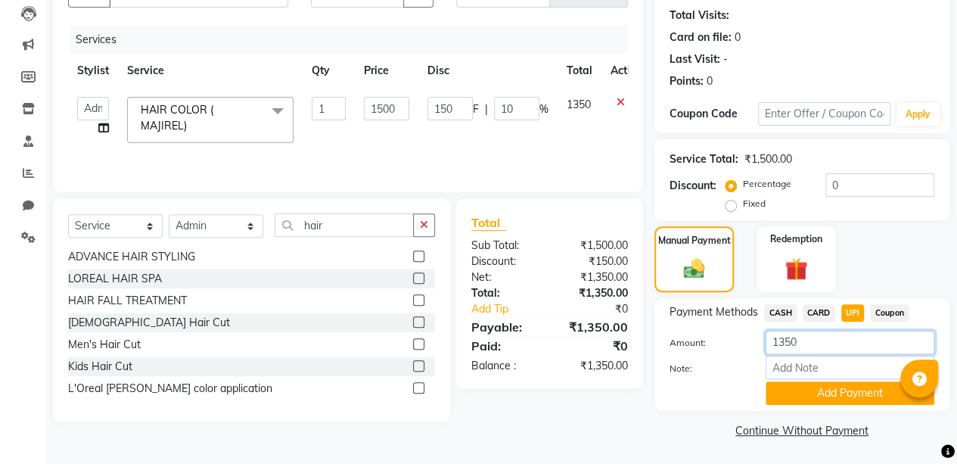
click at [817, 337] on input "1350" at bounding box center [849, 342] width 169 height 23
click at [835, 392] on button "Add Payment" at bounding box center [849, 392] width 169 height 23
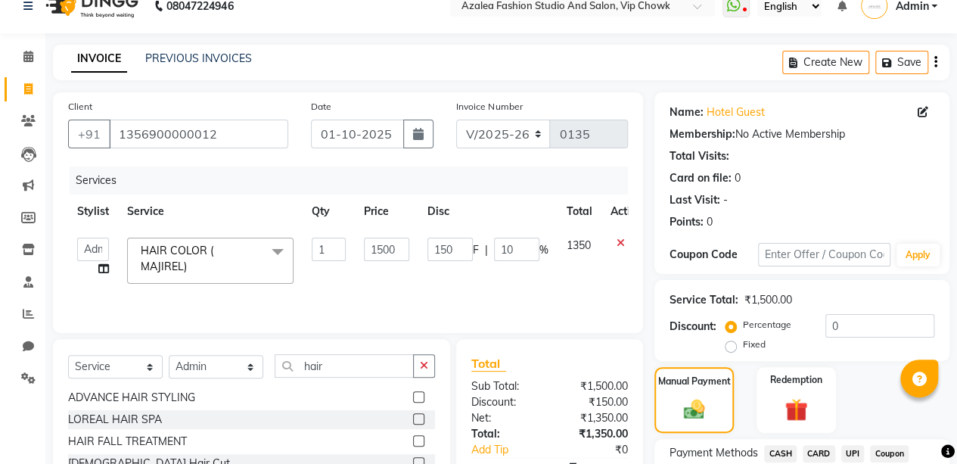
scroll to position [0, 0]
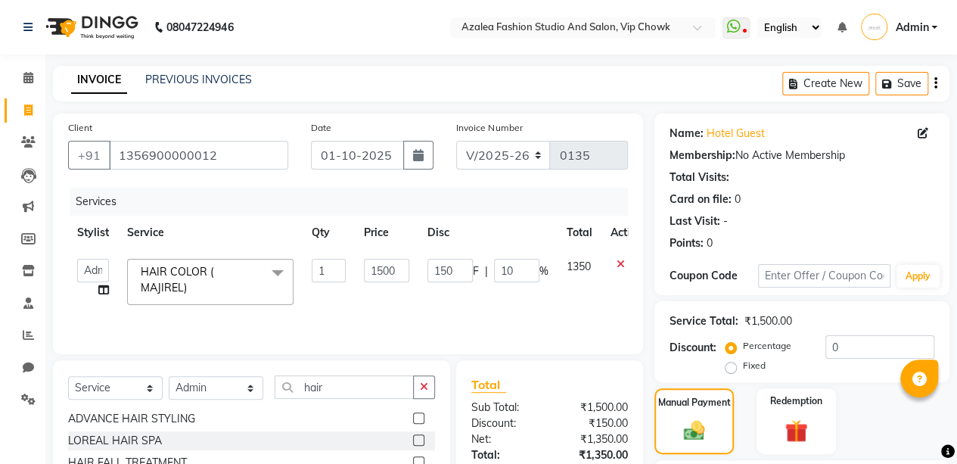
click at [585, 265] on span "1350" at bounding box center [578, 266] width 24 height 14
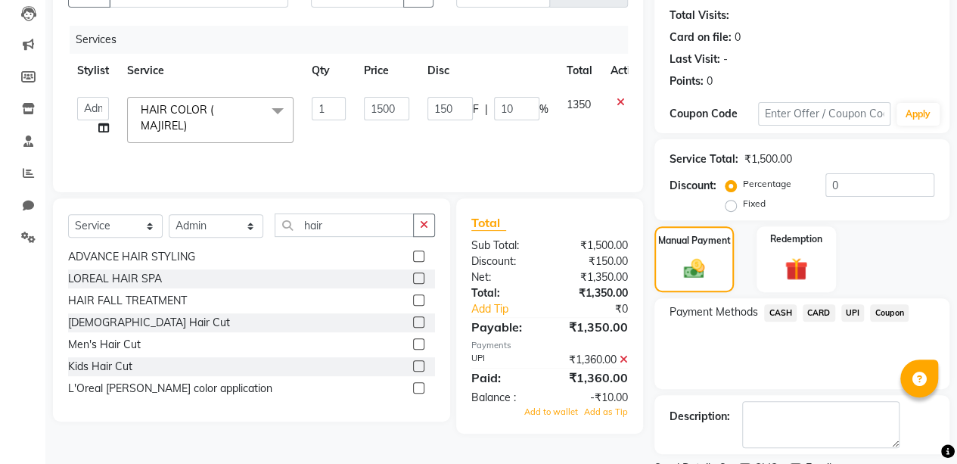
scroll to position [163, 0]
click at [619, 354] on icon at bounding box center [623, 358] width 8 height 11
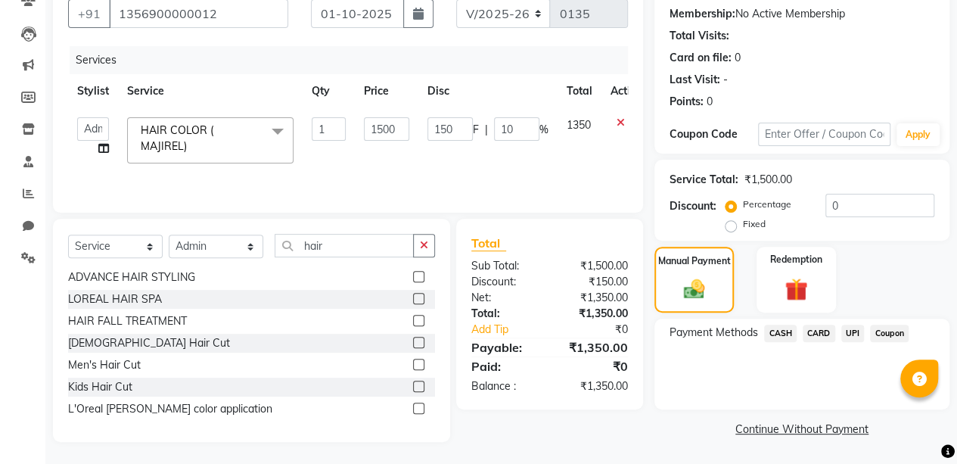
click at [853, 331] on span "UPI" at bounding box center [852, 332] width 23 height 17
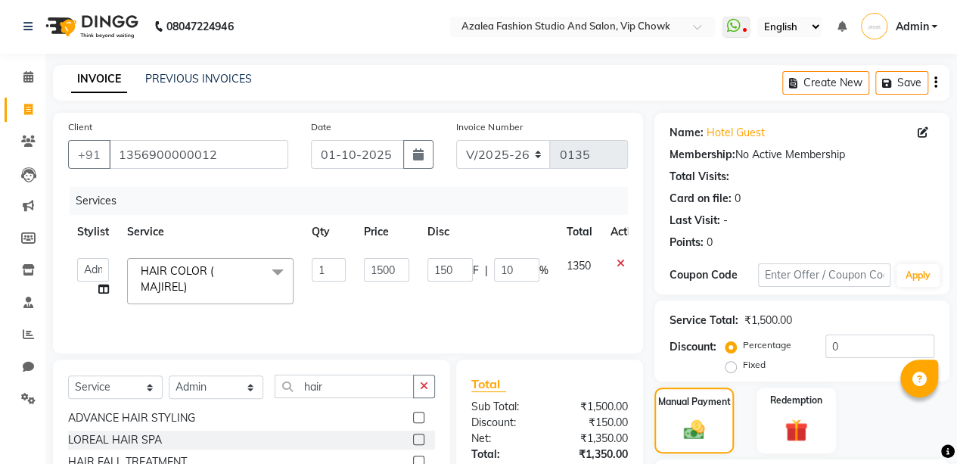
scroll to position [0, 0]
click at [389, 160] on input "01-10-2025" at bounding box center [358, 155] width 94 height 29
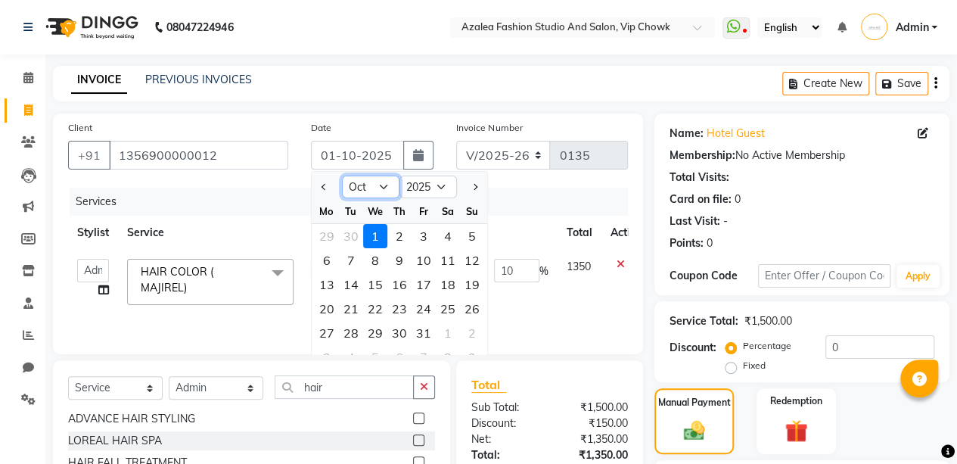
click at [375, 183] on select "Jan Feb Mar Apr May Jun [DATE] Aug Sep Oct Nov Dec" at bounding box center [370, 186] width 57 height 23
click at [342, 175] on select "Jan Feb Mar Apr May Jun [DATE] Aug Sep Oct Nov Dec" at bounding box center [370, 186] width 57 height 23
click at [350, 231] on div "2" at bounding box center [351, 236] width 24 height 24
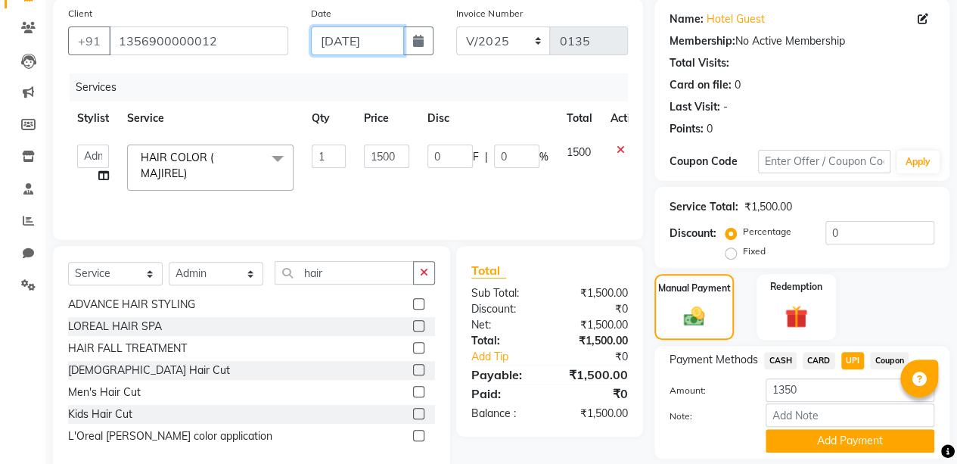
scroll to position [162, 0]
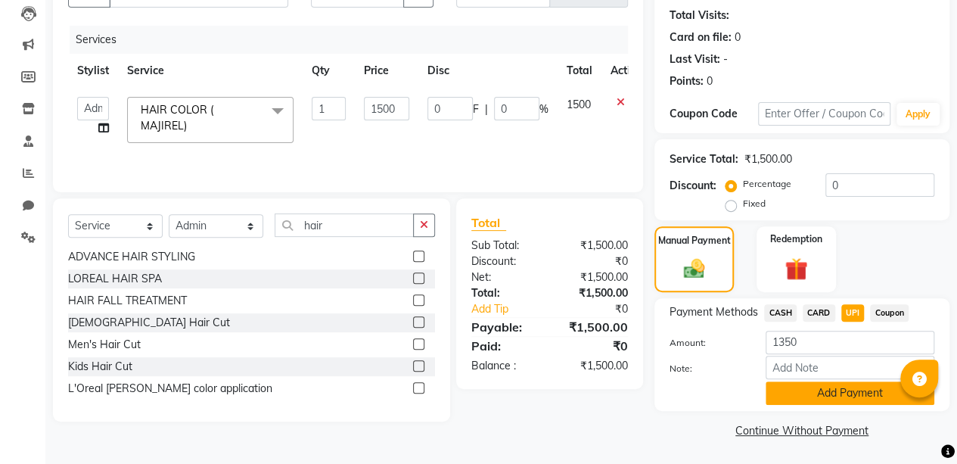
click at [839, 389] on button "Add Payment" at bounding box center [849, 392] width 169 height 23
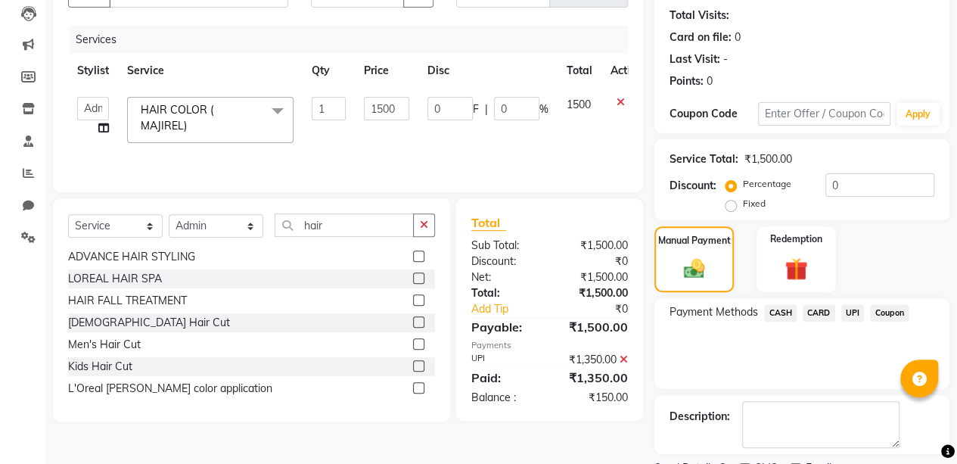
scroll to position [224, 0]
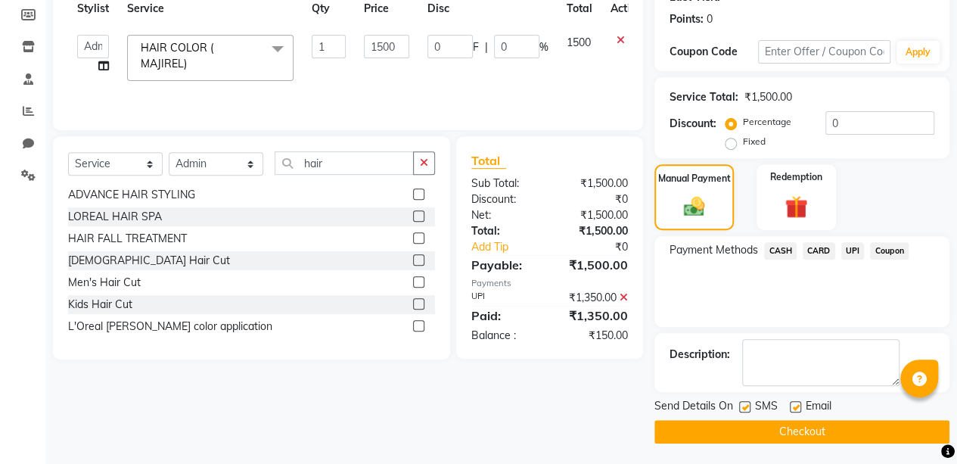
click at [841, 427] on button "Checkout" at bounding box center [801, 431] width 295 height 23
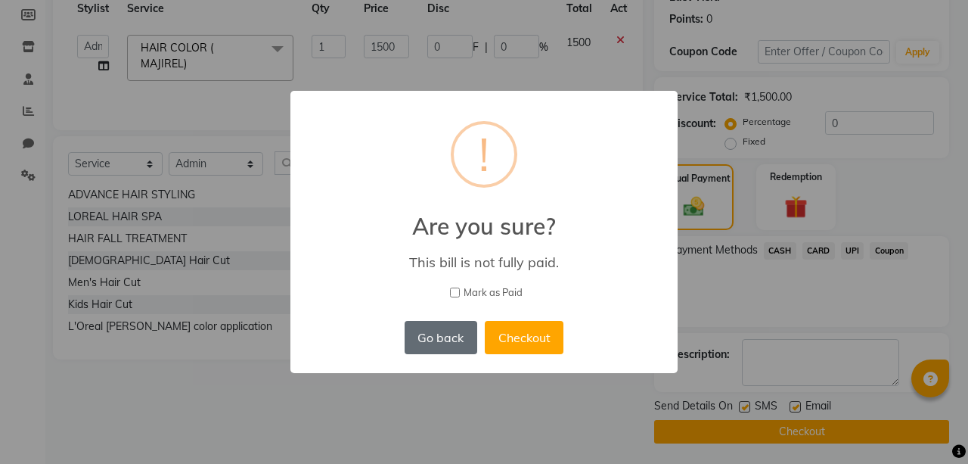
click at [427, 335] on button "Go back" at bounding box center [441, 337] width 73 height 33
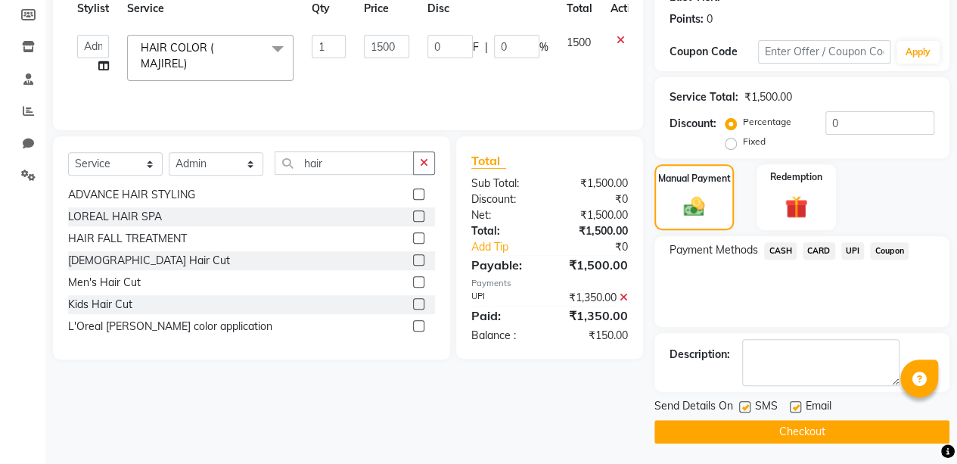
click at [852, 250] on span "UPI" at bounding box center [852, 250] width 23 height 17
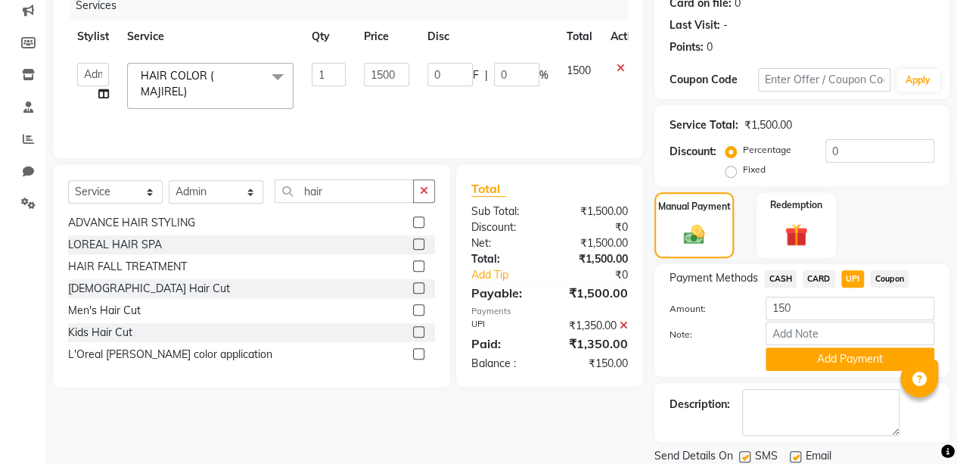
scroll to position [195, 0]
click at [517, 73] on input "0" at bounding box center [516, 75] width 45 height 23
click at [646, 154] on div "Client [PHONE_NUMBER] Date [DATE] Invoice Number V/2025 V/[PHONE_NUMBER] Servic…" at bounding box center [348, 206] width 613 height 576
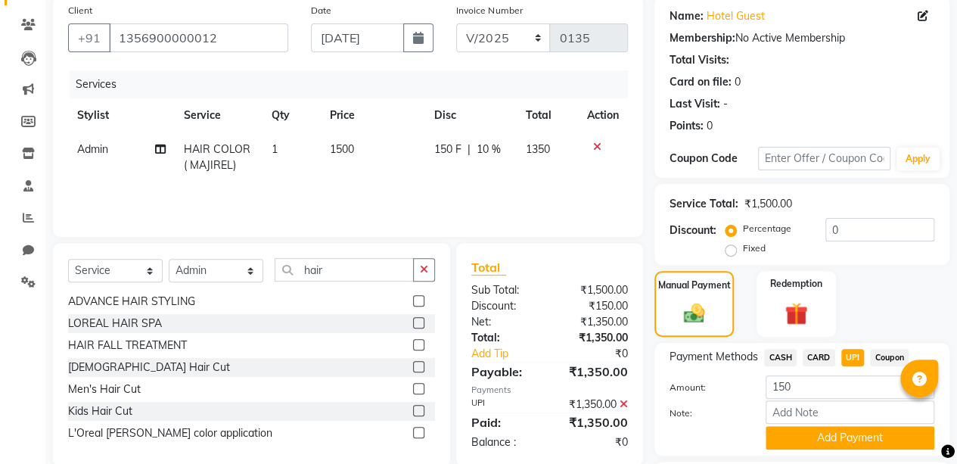
scroll to position [0, 0]
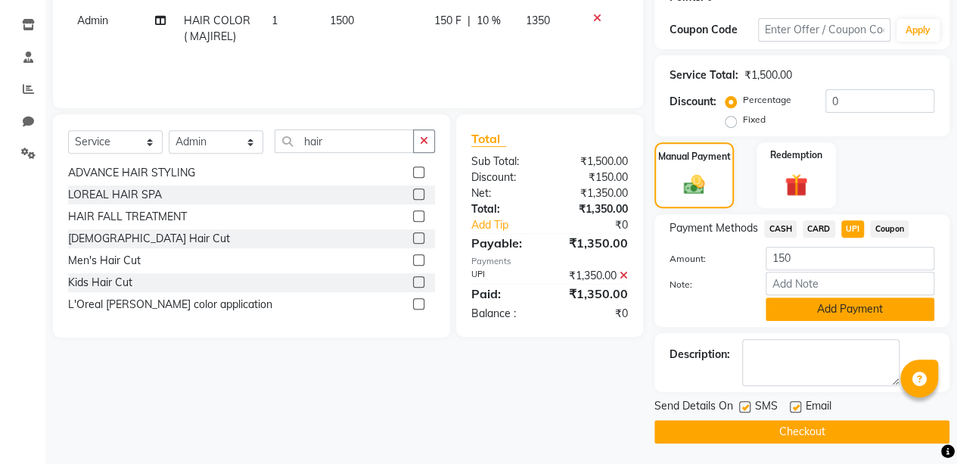
click at [844, 313] on button "Add Payment" at bounding box center [849, 308] width 169 height 23
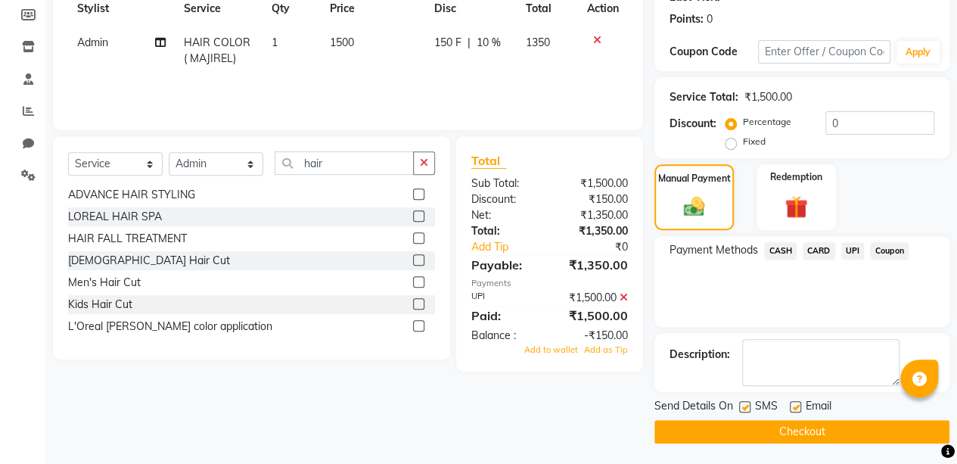
click at [846, 248] on span "UPI" at bounding box center [852, 250] width 23 height 17
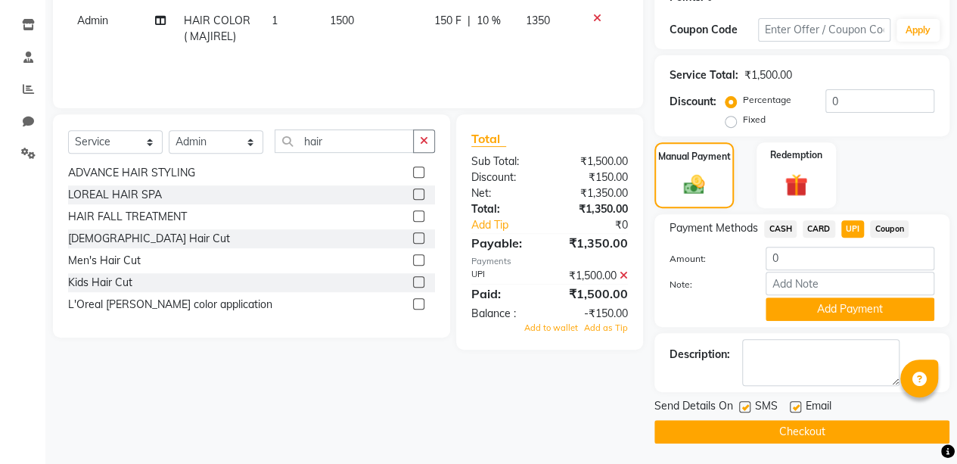
click at [825, 424] on button "Checkout" at bounding box center [801, 431] width 295 height 23
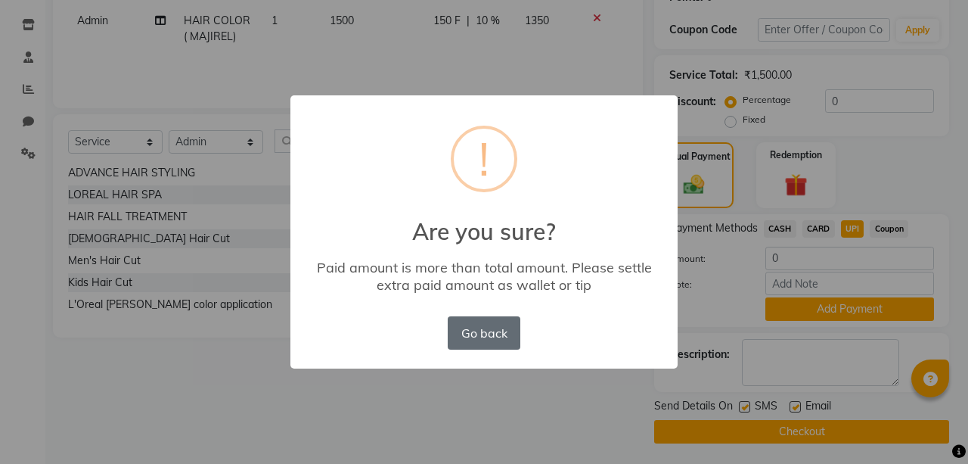
click at [501, 343] on button "Go back" at bounding box center [484, 332] width 73 height 33
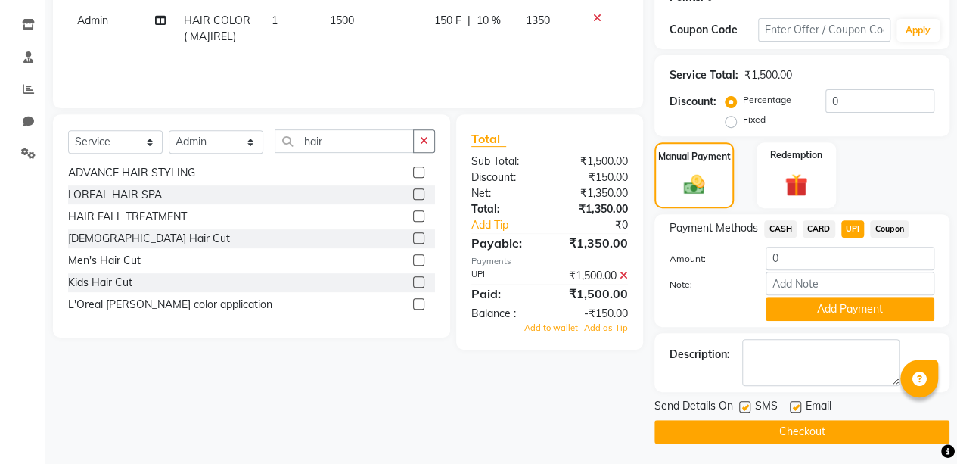
click at [806, 264] on input "0" at bounding box center [849, 258] width 169 height 23
click at [776, 424] on button "Checkout" at bounding box center [801, 431] width 295 height 23
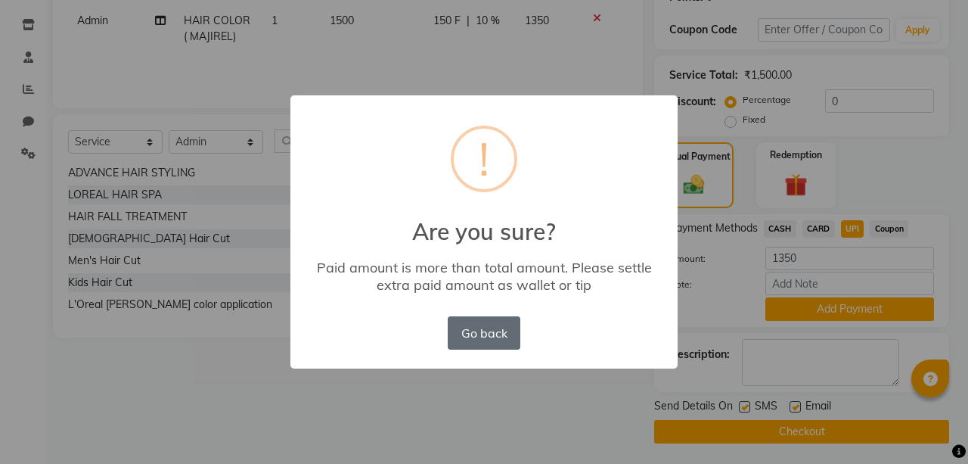
click at [498, 339] on button "Go back" at bounding box center [484, 332] width 73 height 33
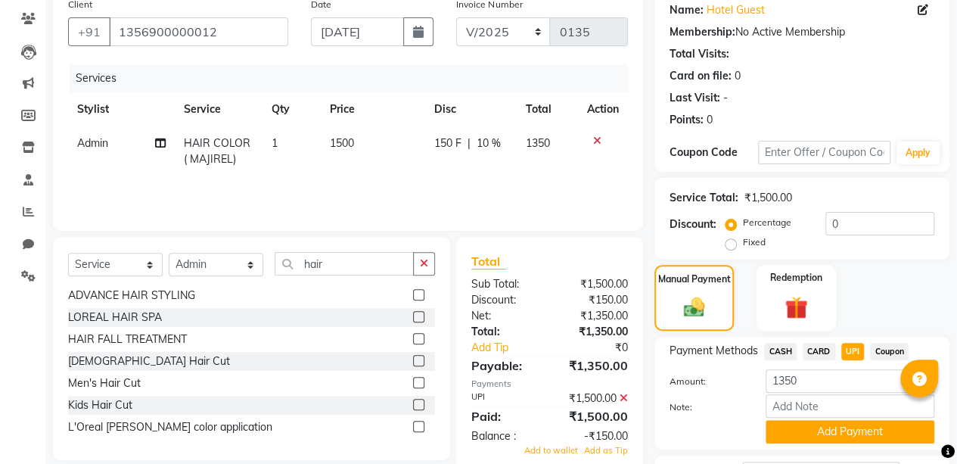
scroll to position [0, 0]
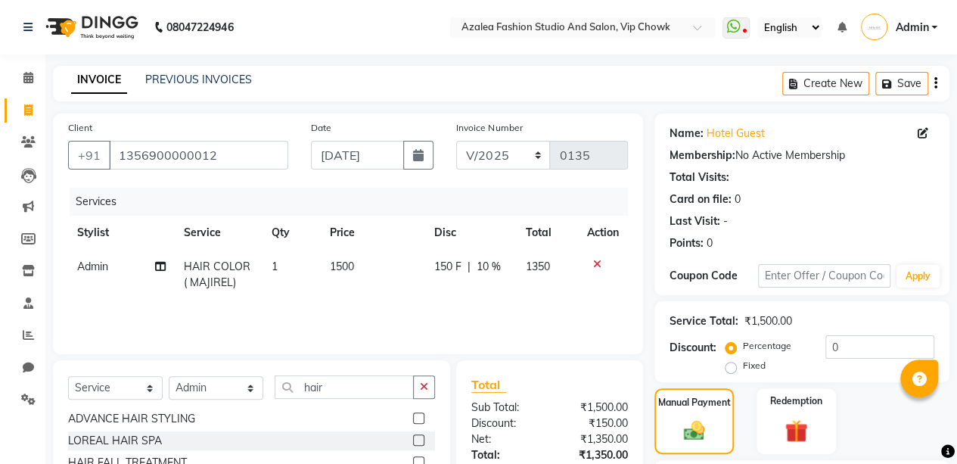
click at [452, 265] on span "150 F" at bounding box center [446, 267] width 27 height 16
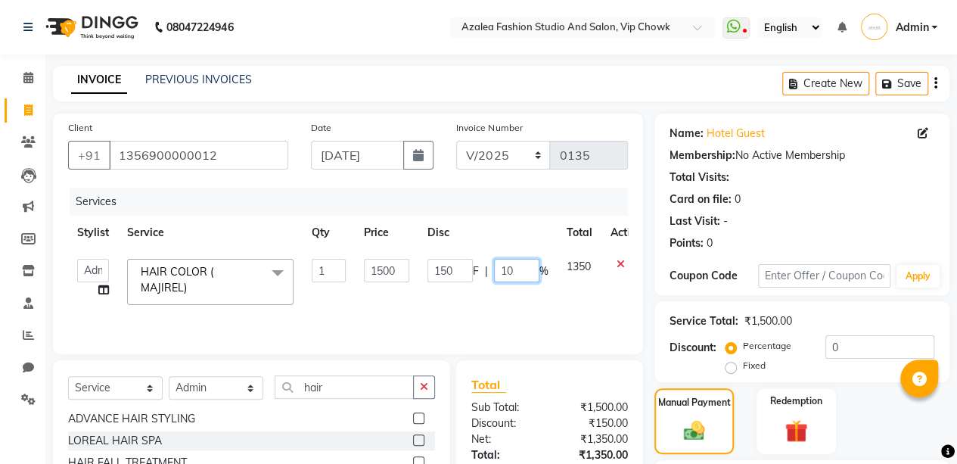
click at [523, 268] on input "10" at bounding box center [516, 270] width 45 height 23
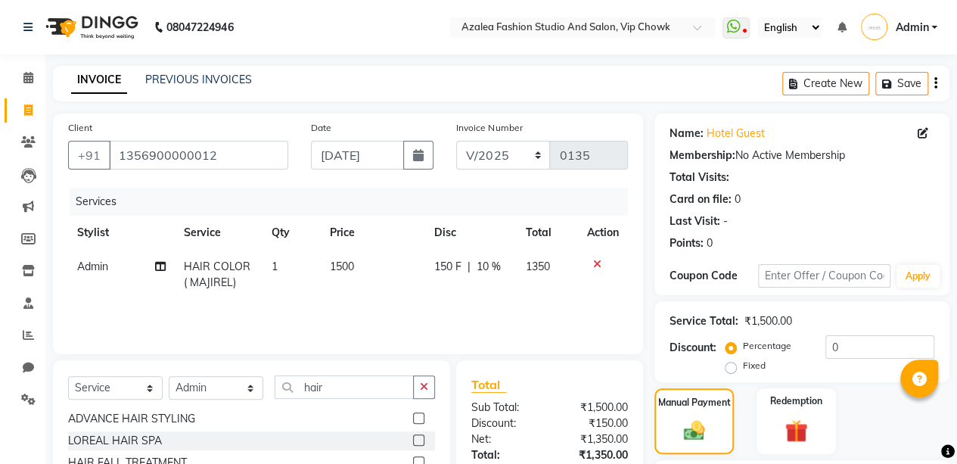
click at [652, 289] on div "Client [PHONE_NUMBER] Date [DATE] Invoice Number V/2025 V/[PHONE_NUMBER] Servic…" at bounding box center [348, 401] width 613 height 576
click at [743, 367] on label "Fixed" at bounding box center [754, 365] width 23 height 14
click at [734, 367] on input "Fixed" at bounding box center [733, 365] width 11 height 11
click at [743, 344] on label "Percentage" at bounding box center [767, 346] width 48 height 14
click at [731, 344] on input "Percentage" at bounding box center [733, 345] width 11 height 11
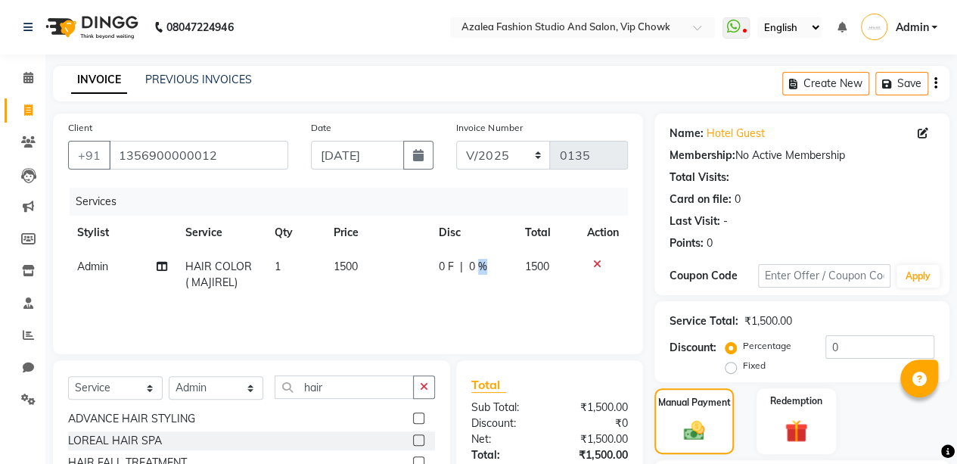
drag, startPoint x: 492, startPoint y: 265, endPoint x: 478, endPoint y: 265, distance: 14.4
click at [478, 265] on div "0 F | 0 %" at bounding box center [473, 267] width 68 height 16
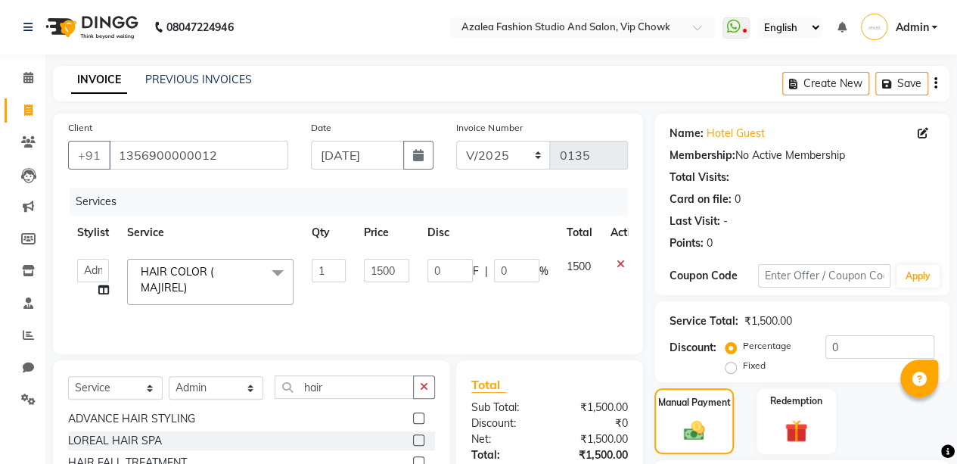
click at [478, 265] on span "F" at bounding box center [476, 271] width 6 height 16
click at [513, 268] on input "0" at bounding box center [516, 270] width 45 height 23
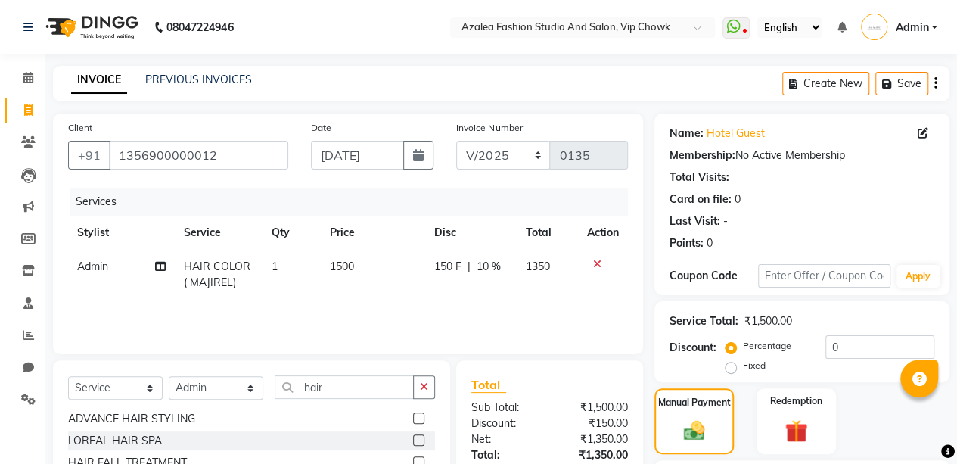
click at [646, 274] on div "Client [PHONE_NUMBER] Date [DATE] Invoice Number V/2025 V/[PHONE_NUMBER] Servic…" at bounding box center [348, 401] width 613 height 576
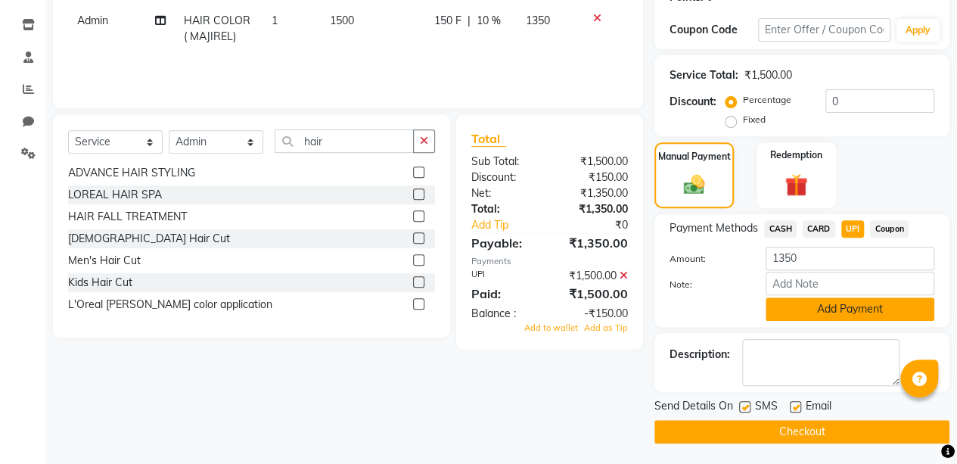
click at [858, 303] on button "Add Payment" at bounding box center [849, 308] width 169 height 23
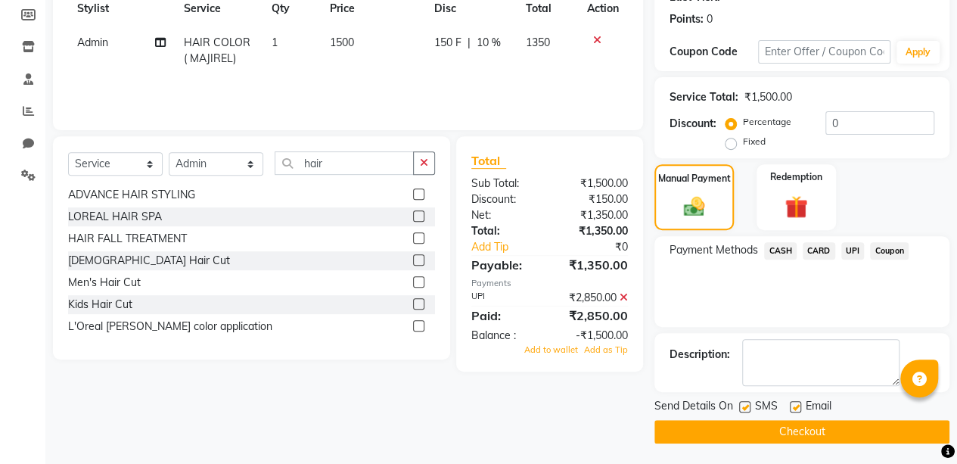
click at [851, 252] on span "UPI" at bounding box center [852, 250] width 23 height 17
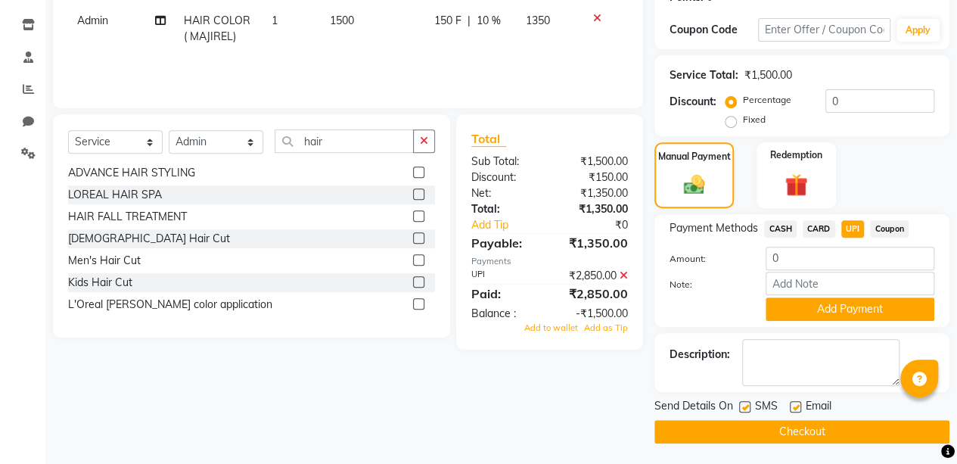
click at [622, 275] on icon at bounding box center [623, 275] width 8 height 11
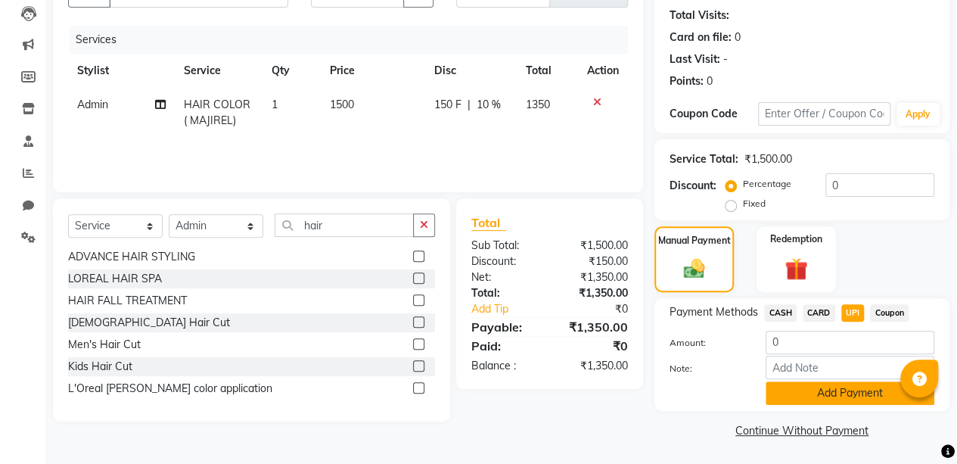
click at [828, 388] on button "Add Payment" at bounding box center [849, 392] width 169 height 23
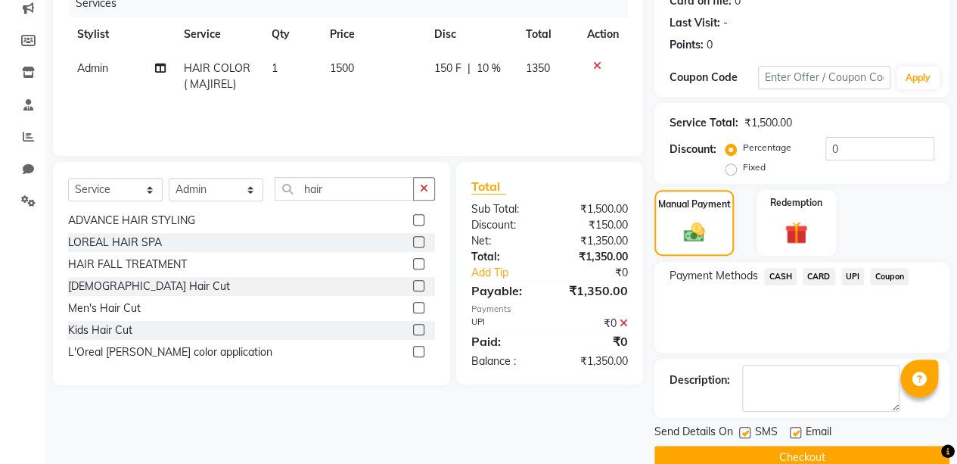
scroll to position [224, 0]
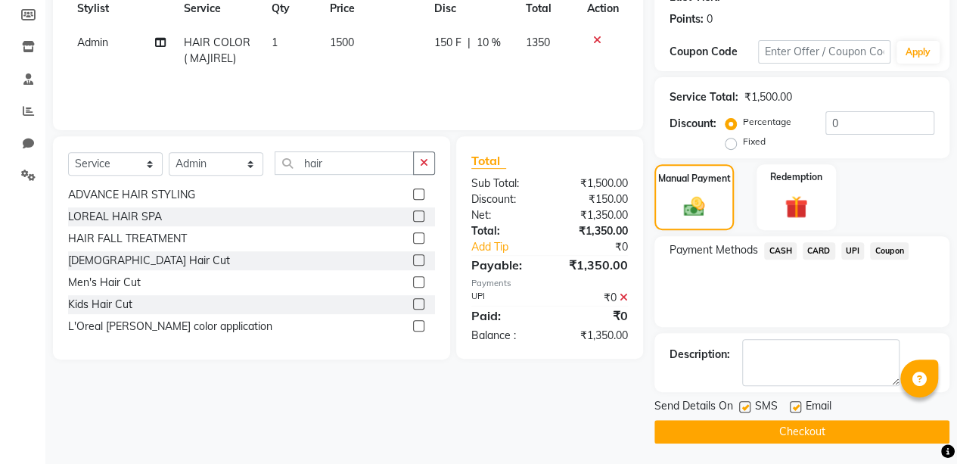
click at [843, 430] on button "Checkout" at bounding box center [801, 431] width 295 height 23
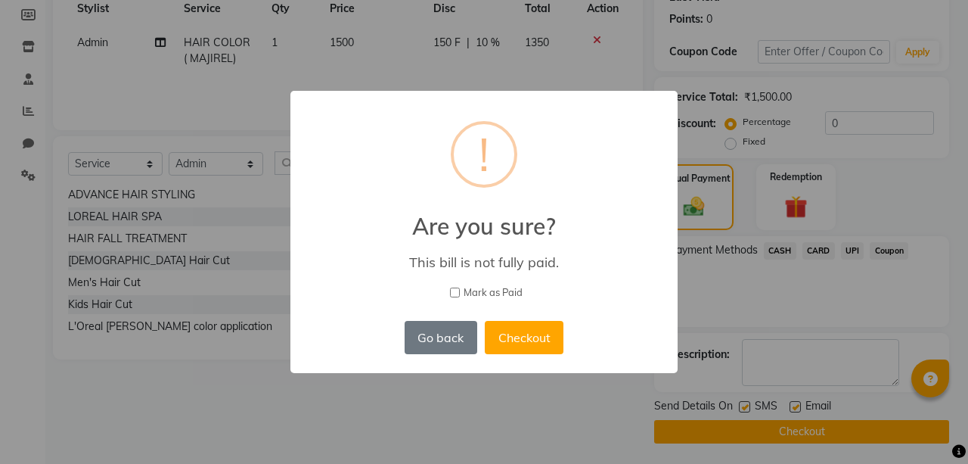
click at [452, 289] on input "Mark as Paid" at bounding box center [455, 292] width 10 height 10
click at [535, 342] on button "Checkout" at bounding box center [524, 337] width 79 height 33
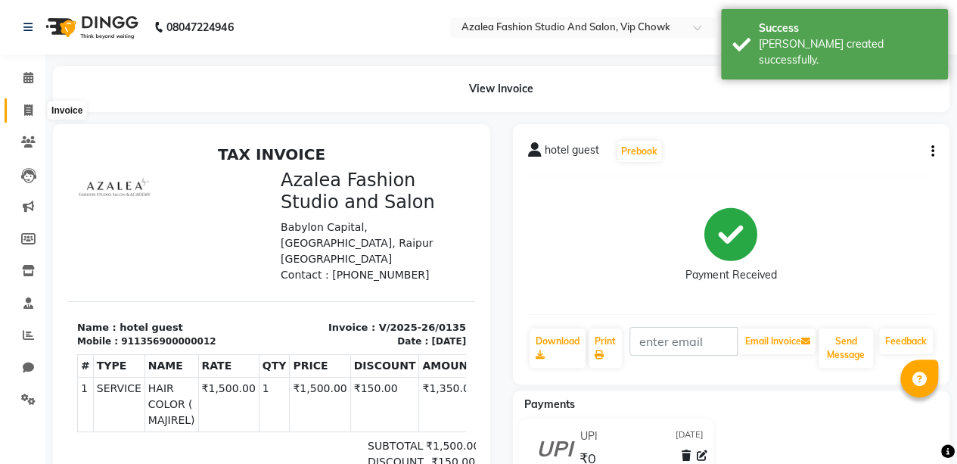
click at [33, 105] on span at bounding box center [28, 110] width 26 height 17
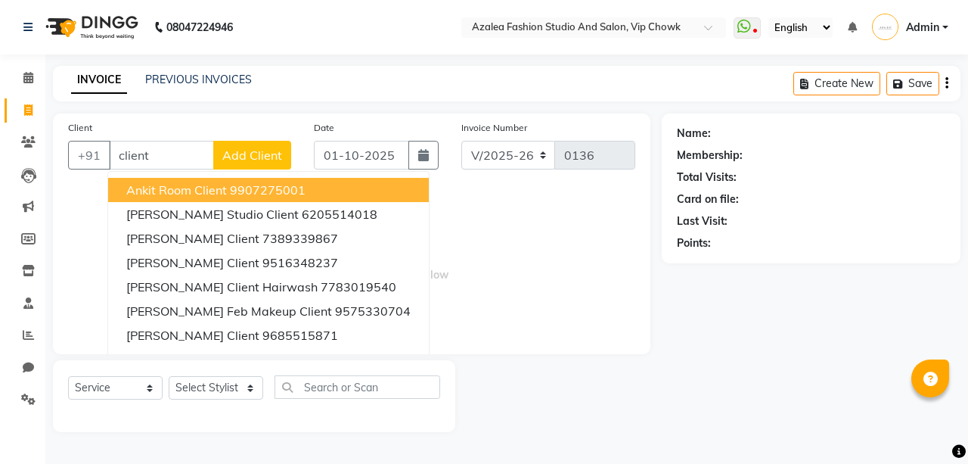
click at [247, 145] on button "Add Client" at bounding box center [252, 155] width 78 height 29
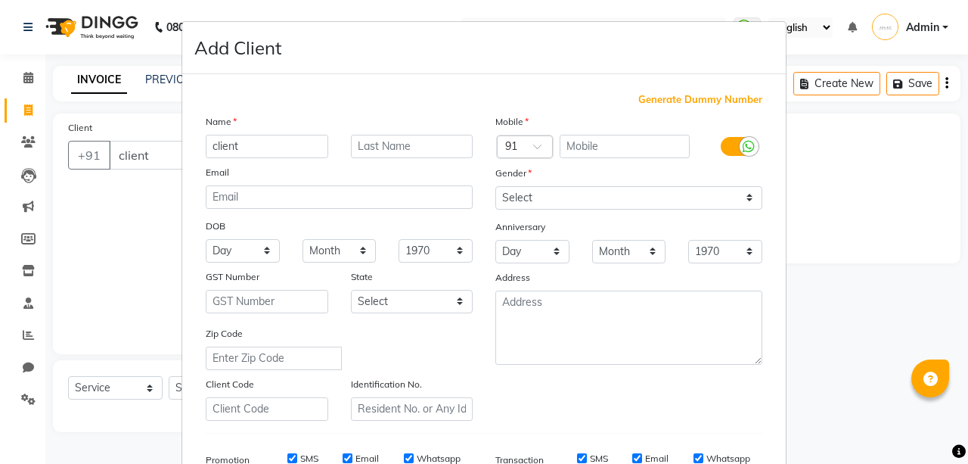
click at [207, 149] on input "client" at bounding box center [267, 146] width 123 height 23
click at [705, 92] on span "Generate Dummy Number" at bounding box center [700, 99] width 124 height 15
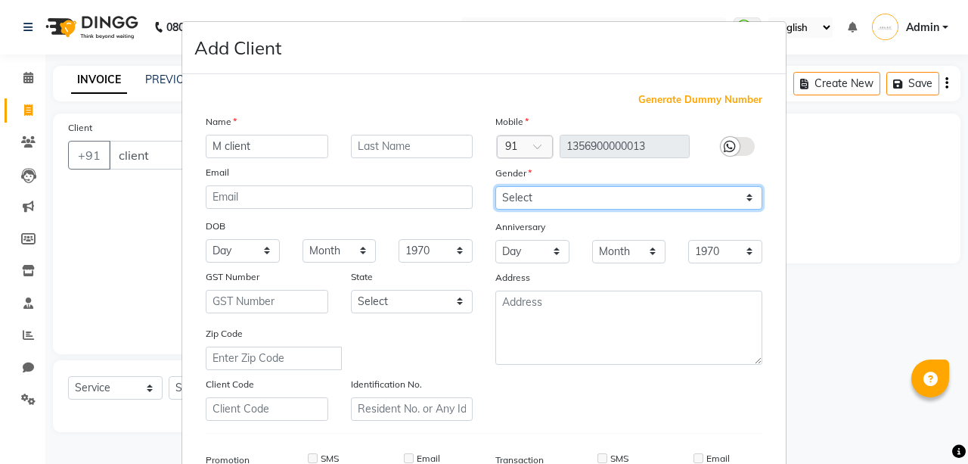
click at [693, 188] on select "Select [DEMOGRAPHIC_DATA] [DEMOGRAPHIC_DATA] Other Prefer Not To Say" at bounding box center [628, 197] width 267 height 23
click at [495, 186] on select "Select [DEMOGRAPHIC_DATA] [DEMOGRAPHIC_DATA] Other Prefer Not To Say" at bounding box center [628, 197] width 267 height 23
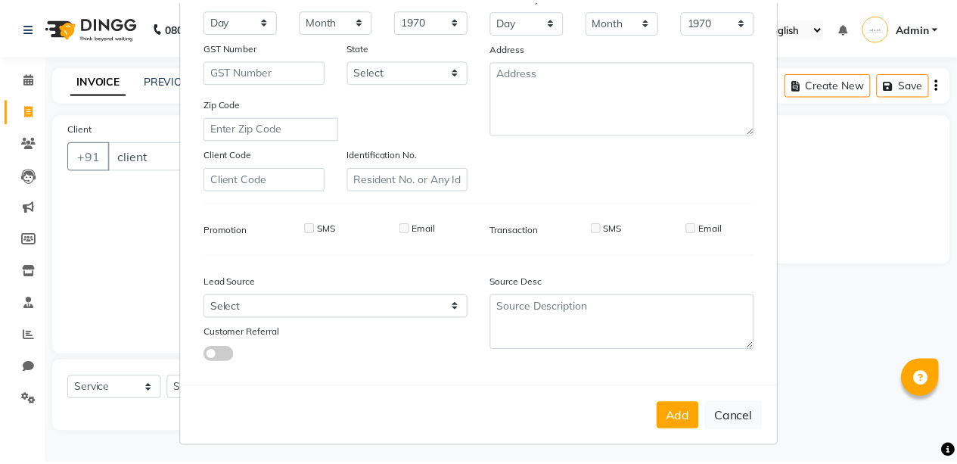
scroll to position [231, 0]
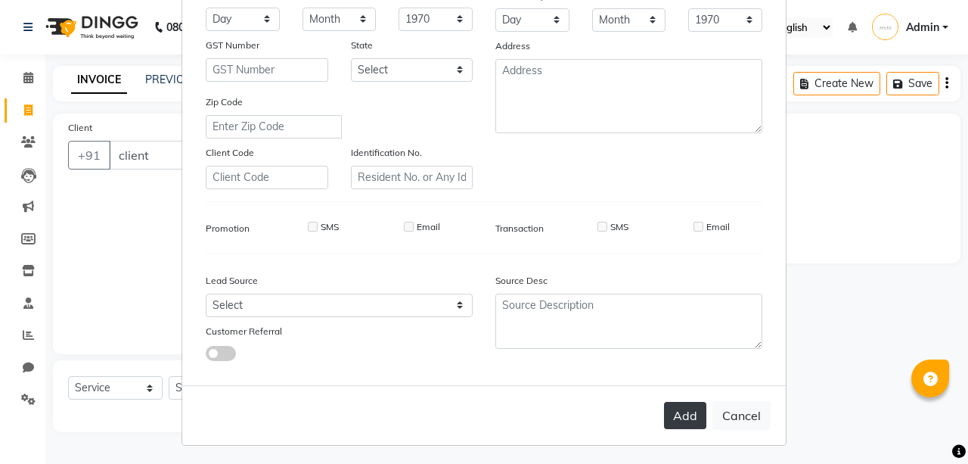
click at [686, 416] on button "Add" at bounding box center [685, 415] width 42 height 27
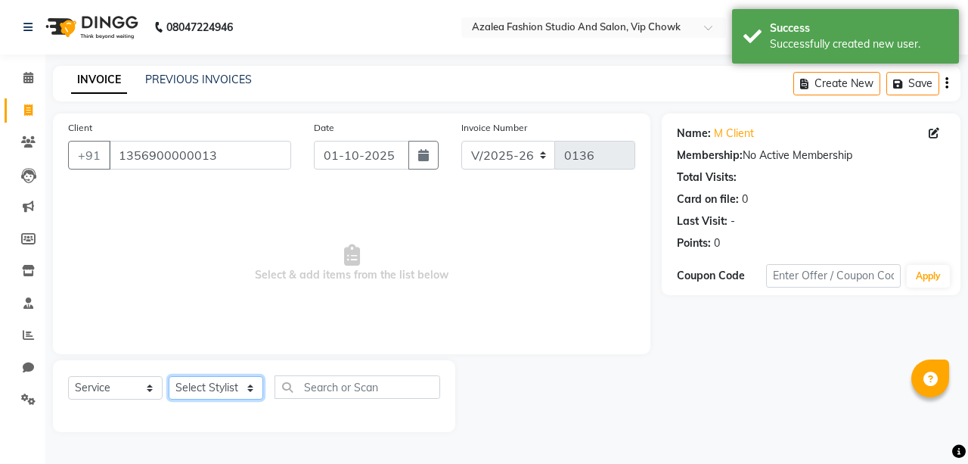
click at [238, 384] on select "Select Stylist aarti sen Admin [PERSON_NAME] anzal [PERSON_NAME][MEDICAL_DATA]:…" at bounding box center [216, 387] width 95 height 23
click at [169, 376] on select "Select Stylist aarti sen Admin [PERSON_NAME] anzal [PERSON_NAME][MEDICAL_DATA]:…" at bounding box center [216, 387] width 95 height 23
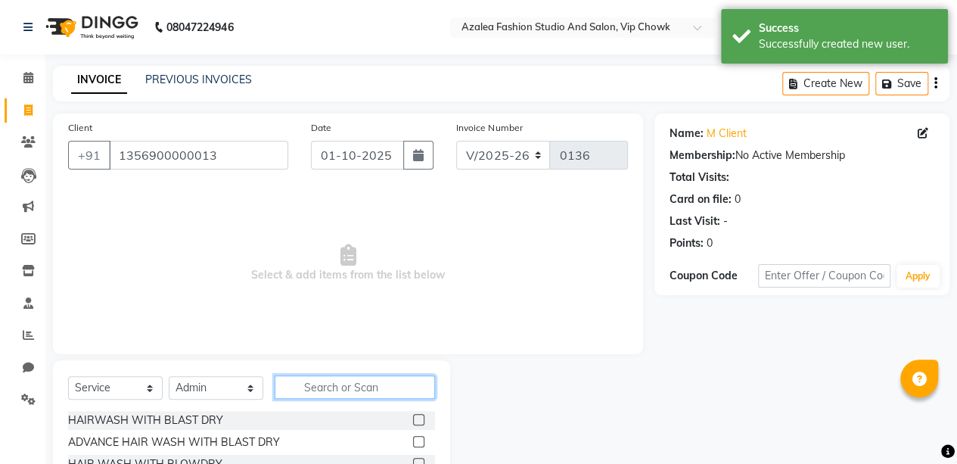
click at [378, 381] on input "text" at bounding box center [355, 386] width 160 height 23
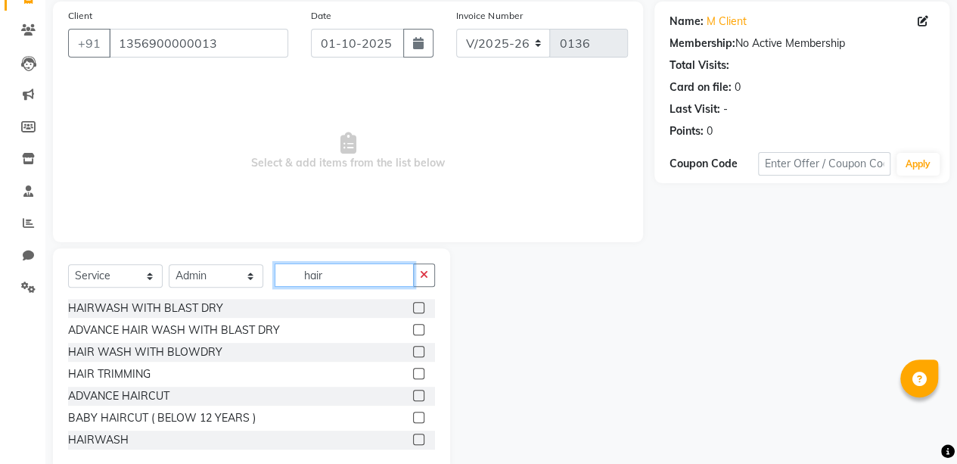
scroll to position [141, 0]
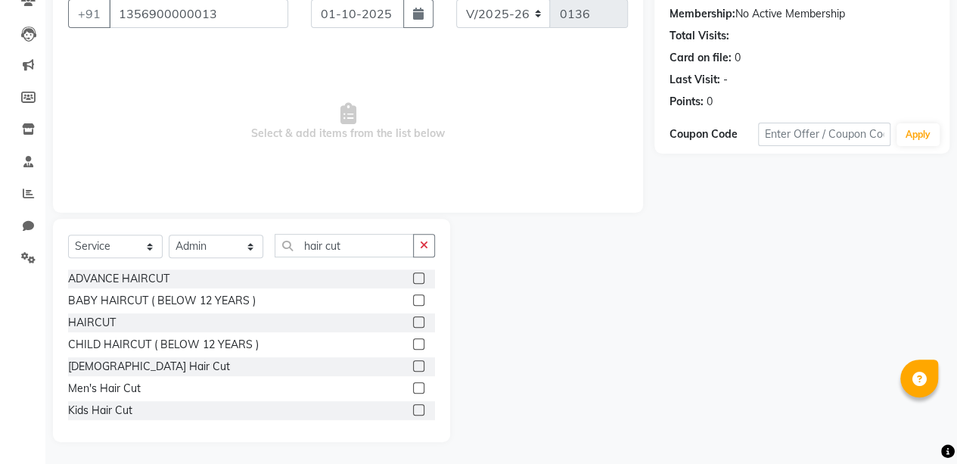
click at [413, 321] on label at bounding box center [418, 321] width 11 height 11
click at [413, 321] on input "checkbox" at bounding box center [418, 323] width 10 height 10
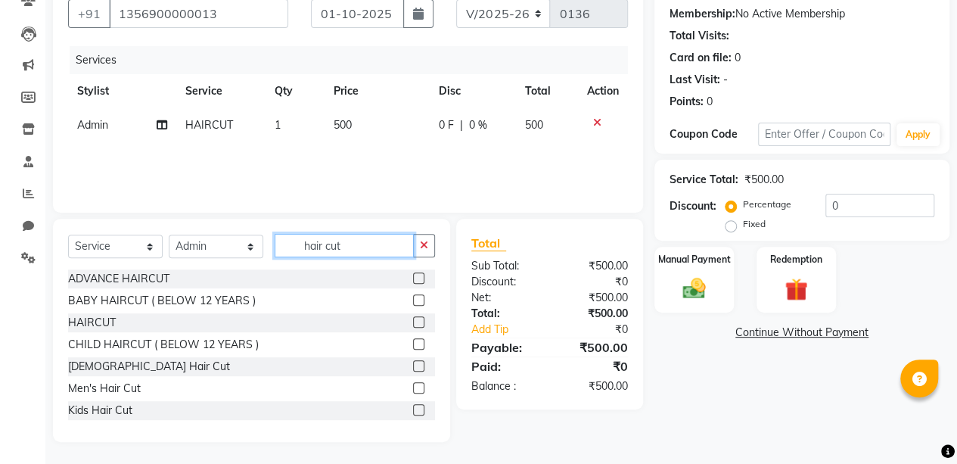
click at [360, 248] on input "hair cut" at bounding box center [344, 245] width 139 height 23
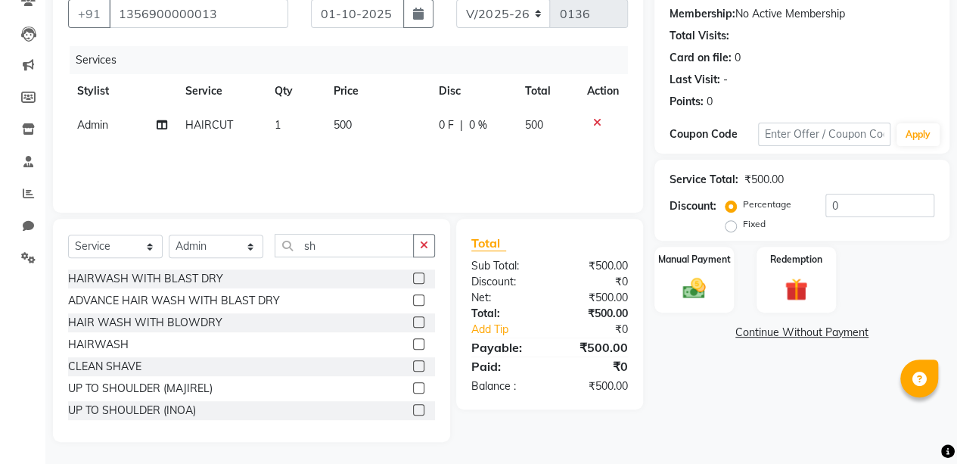
click at [413, 362] on label at bounding box center [418, 365] width 11 height 11
click at [413, 362] on input "checkbox" at bounding box center [418, 367] width 10 height 10
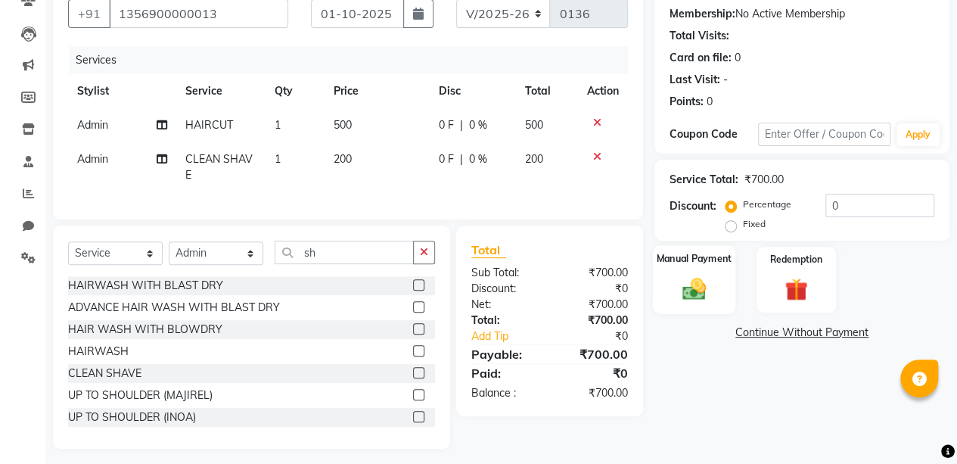
click at [693, 287] on img at bounding box center [694, 288] width 39 height 27
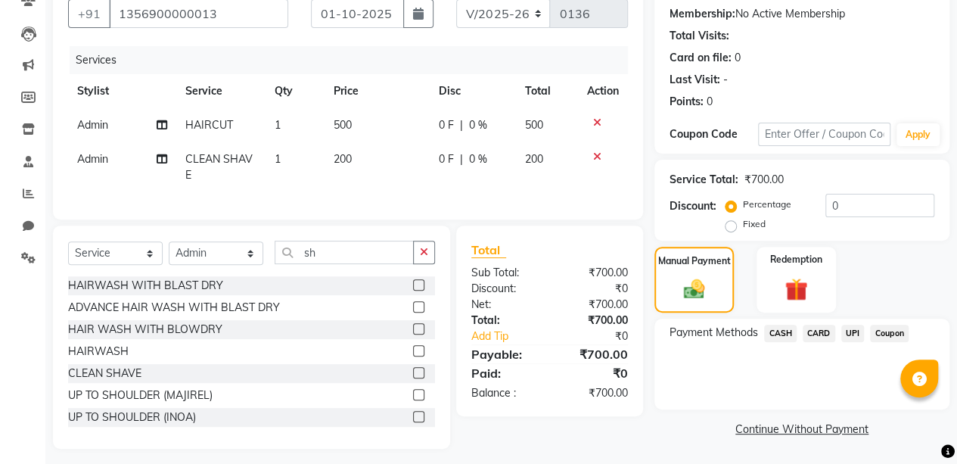
click at [849, 330] on span "UPI" at bounding box center [852, 332] width 23 height 17
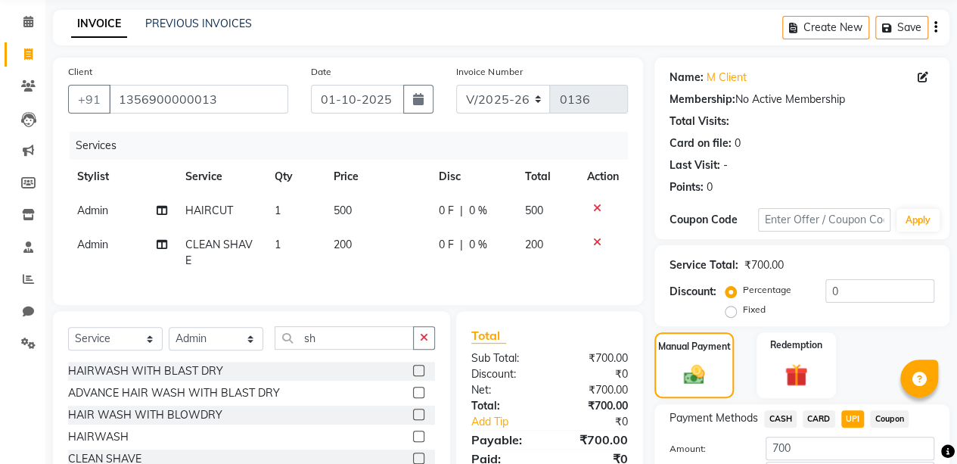
scroll to position [57, 0]
click at [417, 95] on icon "button" at bounding box center [418, 98] width 11 height 12
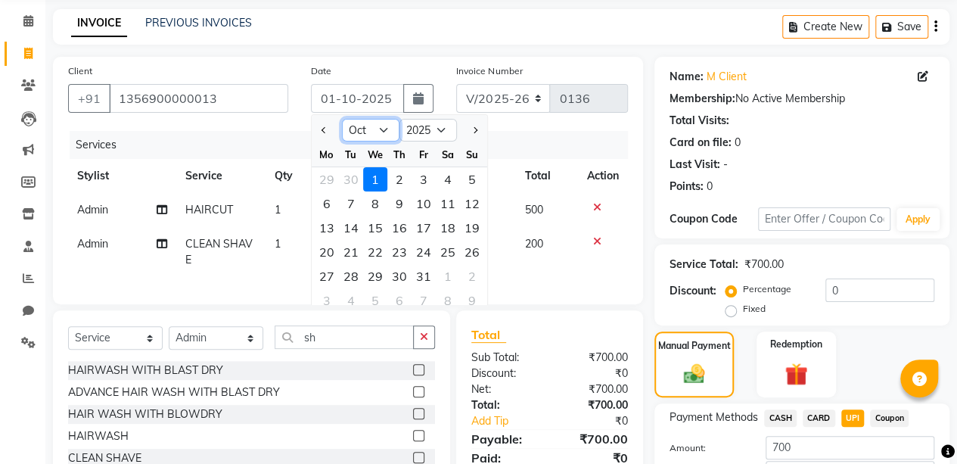
click at [382, 121] on select "Jan Feb Mar Apr May Jun [DATE] Aug Sep Oct Nov Dec" at bounding box center [370, 130] width 57 height 23
click at [342, 119] on select "Jan Feb Mar Apr May Jun [DATE] Aug Sep Oct Nov Dec" at bounding box center [370, 130] width 57 height 23
click at [351, 173] on div "2" at bounding box center [351, 179] width 24 height 24
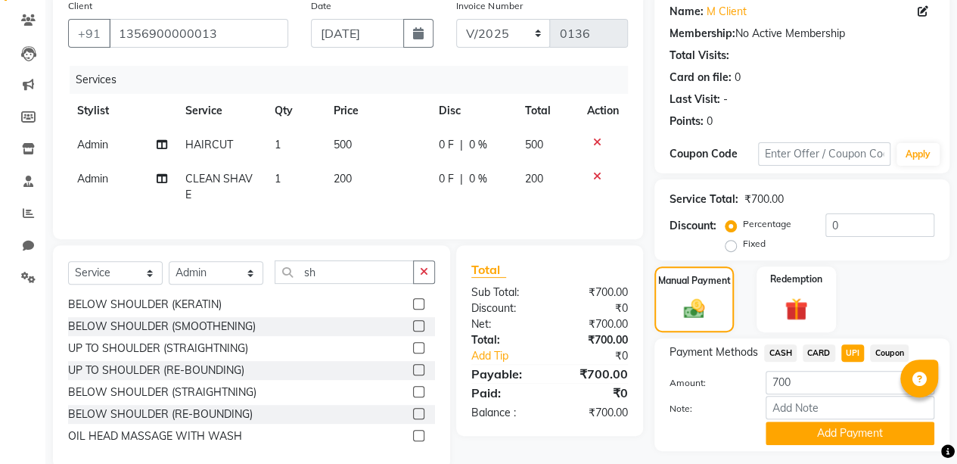
scroll to position [162, 0]
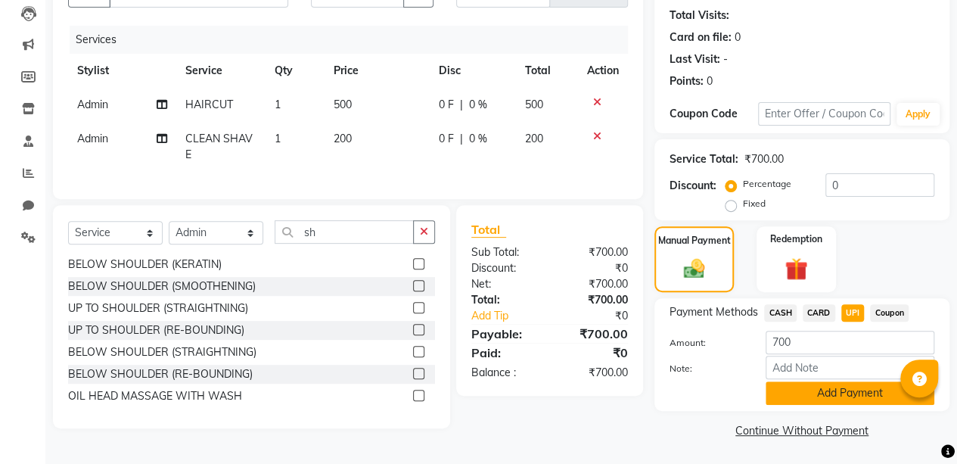
click at [823, 386] on button "Add Payment" at bounding box center [849, 392] width 169 height 23
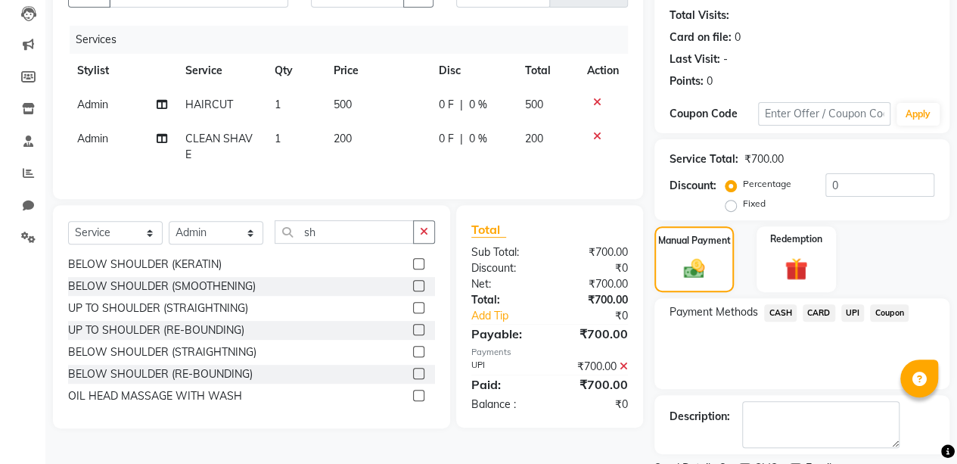
scroll to position [224, 0]
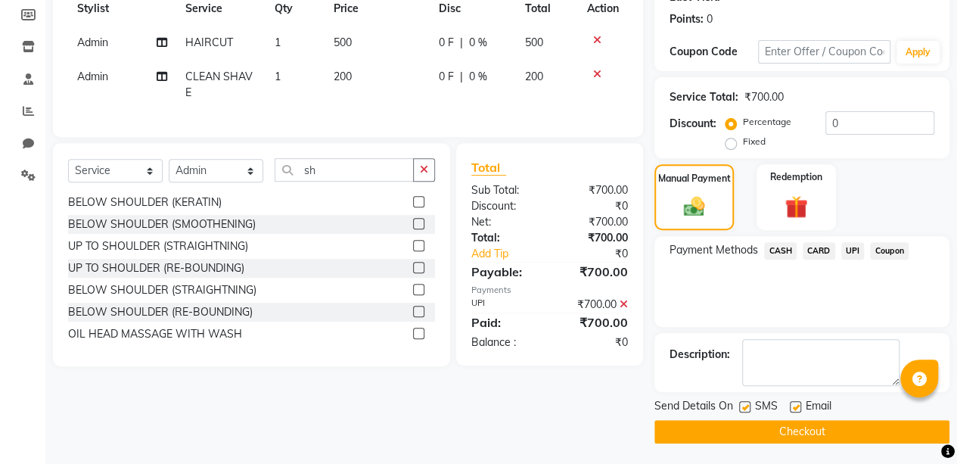
click at [814, 422] on button "Checkout" at bounding box center [801, 431] width 295 height 23
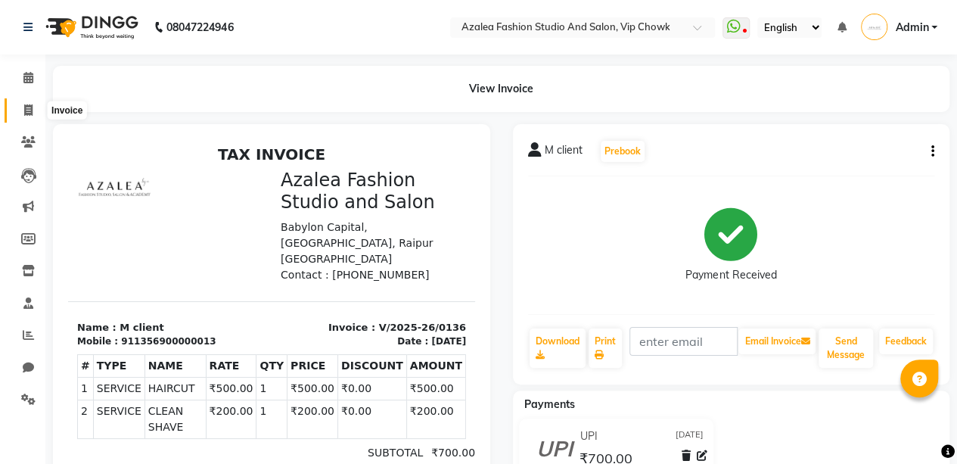
click at [24, 116] on icon at bounding box center [28, 109] width 8 height 11
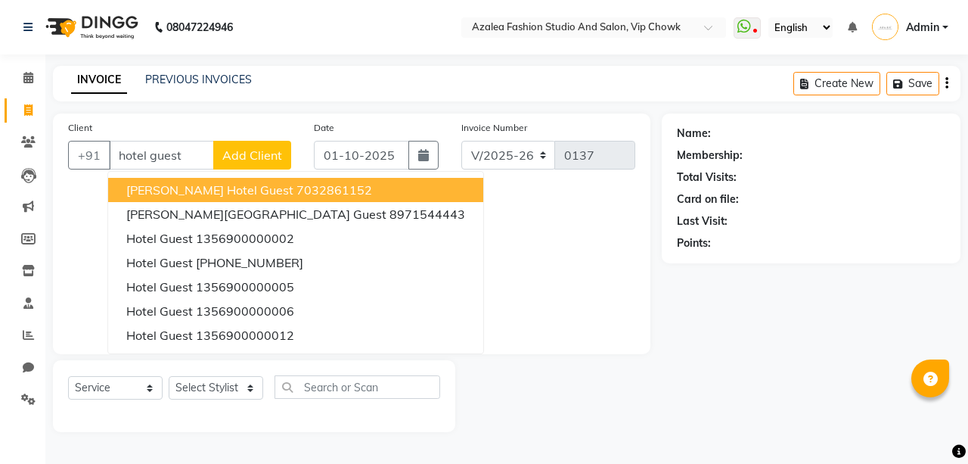
click at [239, 149] on span "Add Client" at bounding box center [252, 154] width 60 height 15
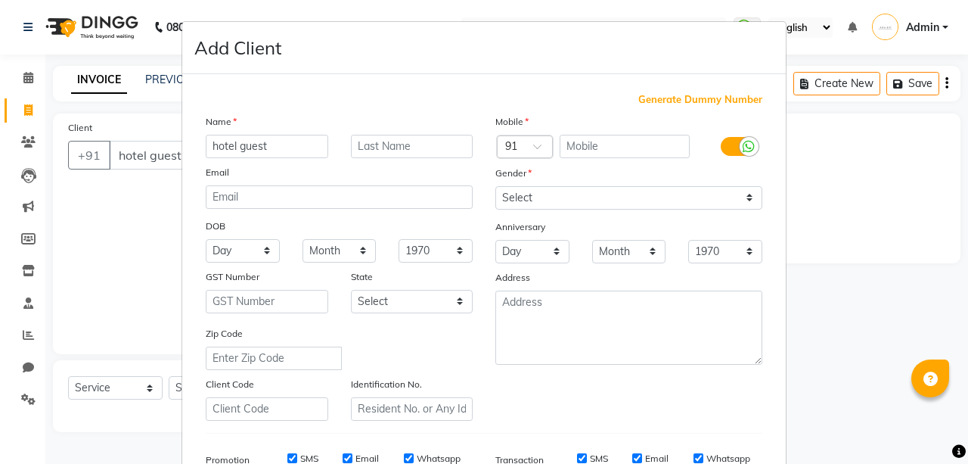
click at [652, 98] on span "Generate Dummy Number" at bounding box center [700, 99] width 124 height 15
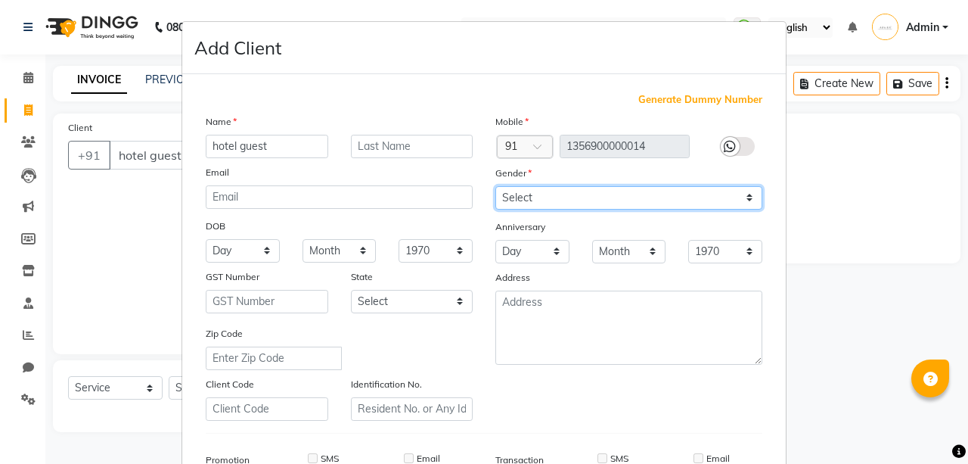
drag, startPoint x: 627, startPoint y: 199, endPoint x: 581, endPoint y: 237, distance: 59.7
click at [581, 237] on div "Mobile Country Code × 91 1356900000014 Gender Select [DEMOGRAPHIC_DATA] [DEMOGR…" at bounding box center [629, 266] width 290 height 307
click at [495, 186] on select "Select [DEMOGRAPHIC_DATA] [DEMOGRAPHIC_DATA] Other Prefer Not To Say" at bounding box center [628, 197] width 267 height 23
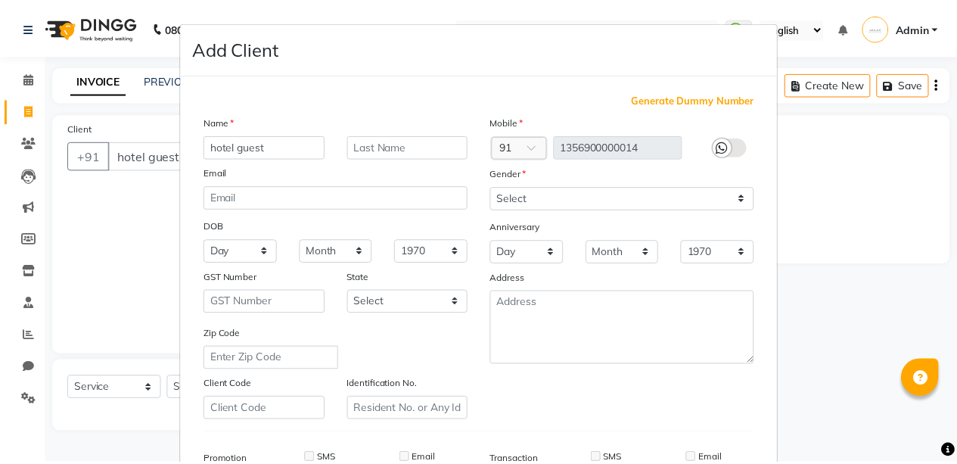
scroll to position [231, 0]
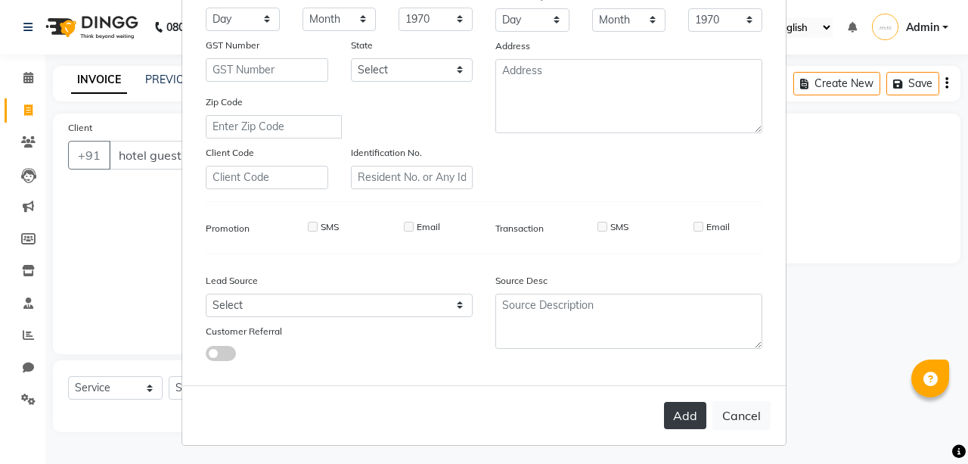
click at [669, 406] on button "Add" at bounding box center [685, 415] width 42 height 27
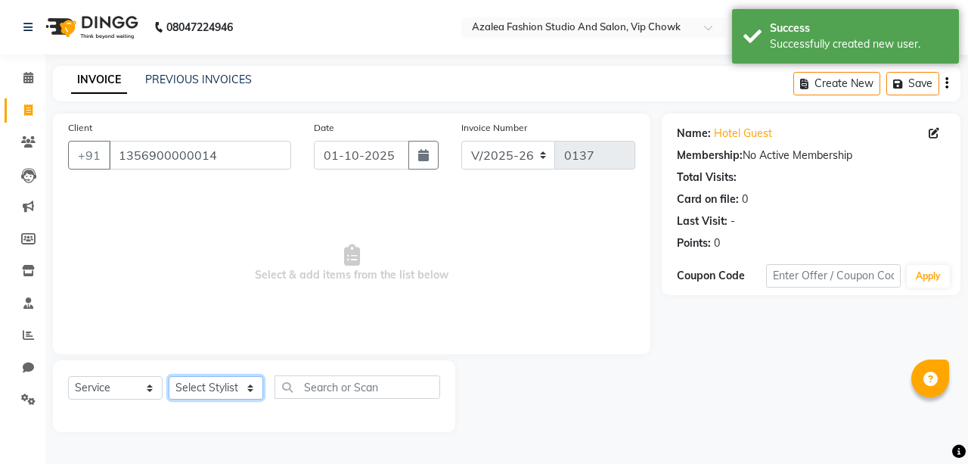
drag, startPoint x: 221, startPoint y: 386, endPoint x: 184, endPoint y: 216, distance: 174.9
click at [184, 216] on div "Client [PHONE_NUMBER] Date [DATE] Invoice Number V/2025 V/[PHONE_NUMBER] Select…" at bounding box center [352, 272] width 620 height 318
click at [169, 376] on select "Select Stylist aarti sen Admin [PERSON_NAME] anzal [PERSON_NAME][MEDICAL_DATA]:…" at bounding box center [216, 387] width 95 height 23
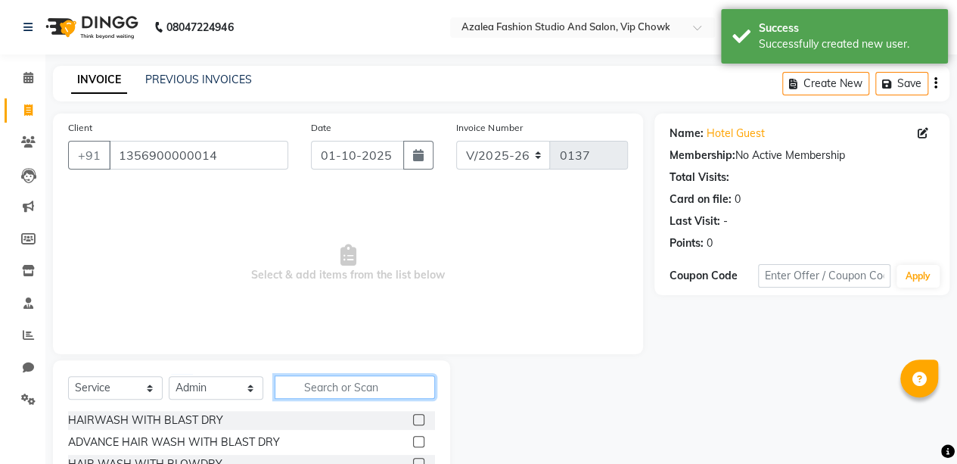
click at [367, 385] on input "text" at bounding box center [355, 386] width 160 height 23
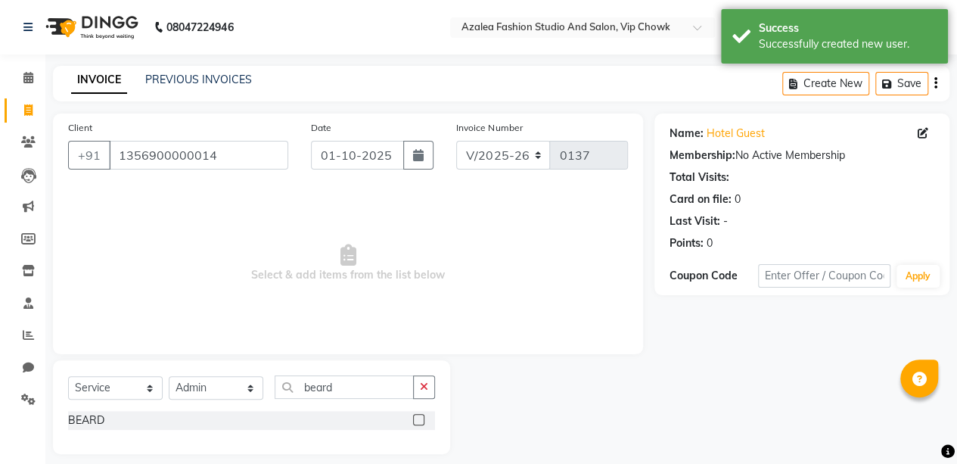
click at [421, 416] on label at bounding box center [418, 419] width 11 height 11
click at [421, 416] on input "checkbox" at bounding box center [418, 420] width 10 height 10
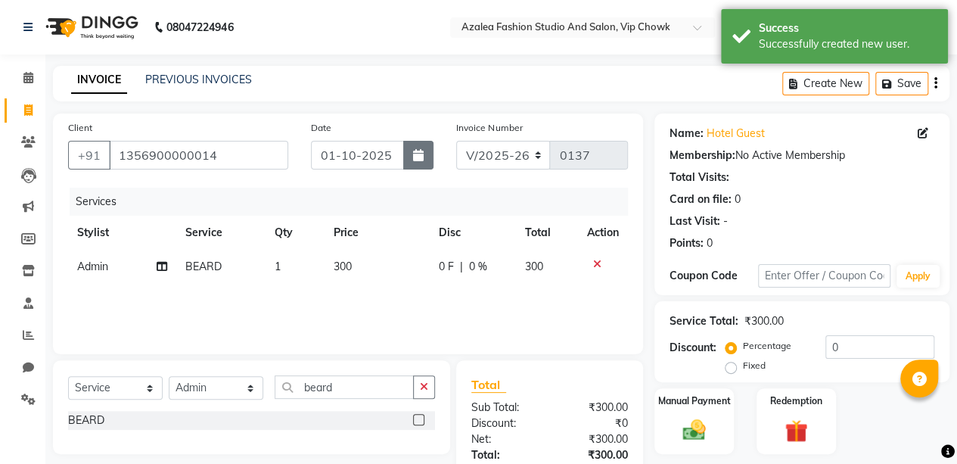
click at [421, 154] on icon "button" at bounding box center [418, 155] width 11 height 12
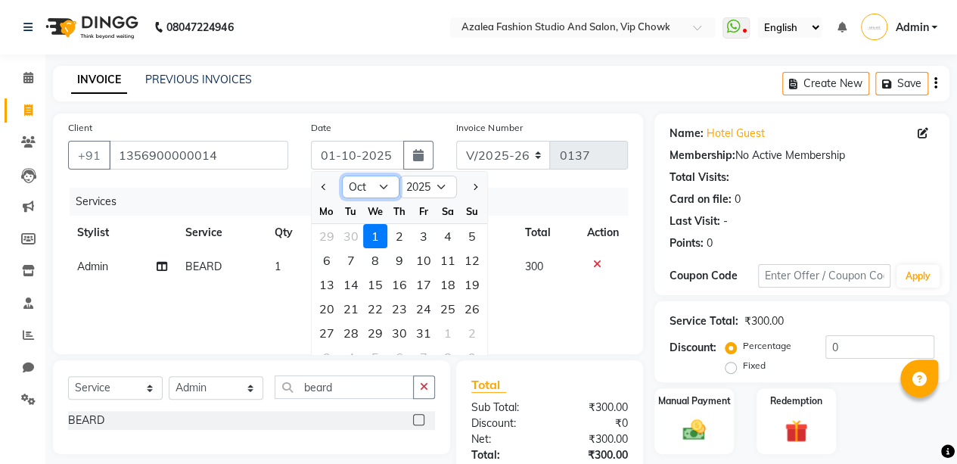
click at [351, 182] on select "Jan Feb Mar Apr May Jun [DATE] Aug Sep Oct Nov Dec" at bounding box center [370, 186] width 57 height 23
click at [342, 175] on select "Jan Feb Mar Apr May Jun [DATE] Aug Sep Oct Nov Dec" at bounding box center [370, 186] width 57 height 23
click at [378, 243] on div "3" at bounding box center [375, 236] width 24 height 24
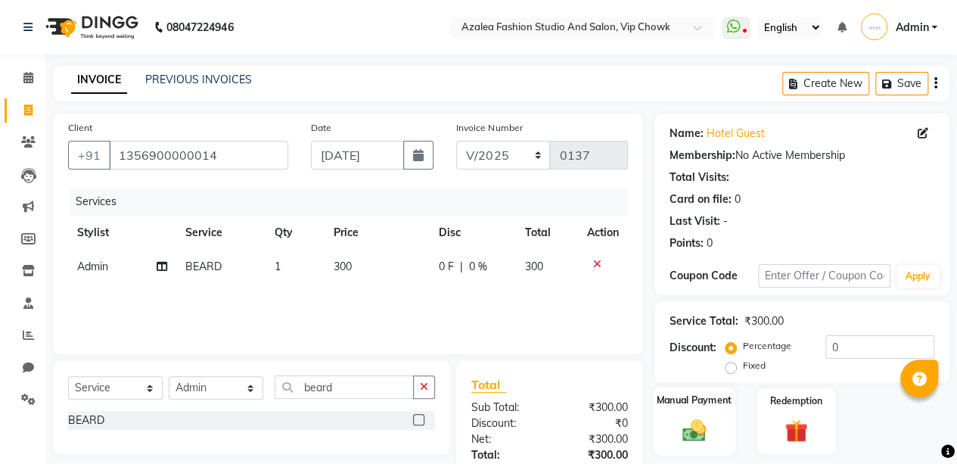
click at [707, 436] on img at bounding box center [694, 429] width 39 height 27
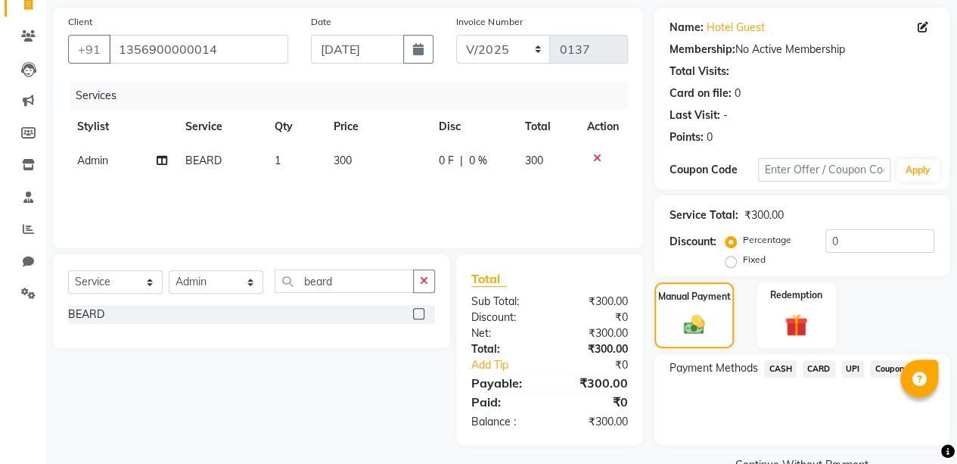
scroll to position [140, 0]
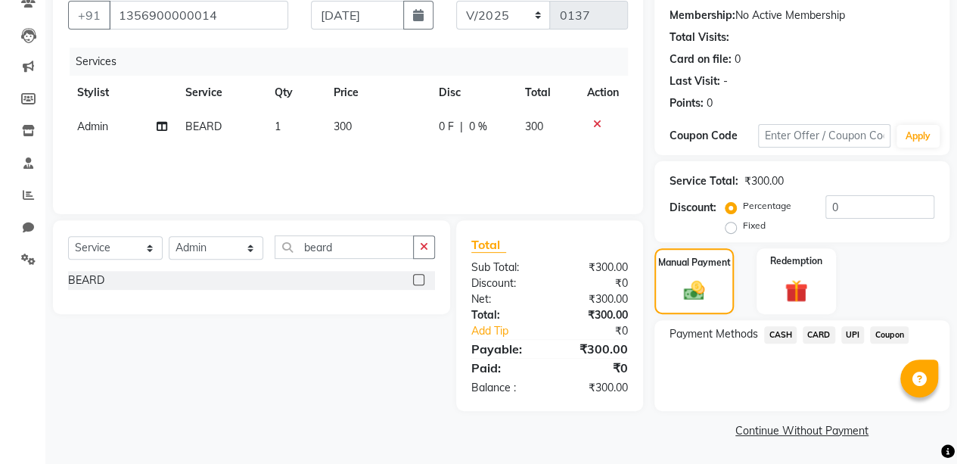
click at [790, 338] on span "CASH" at bounding box center [780, 334] width 33 height 17
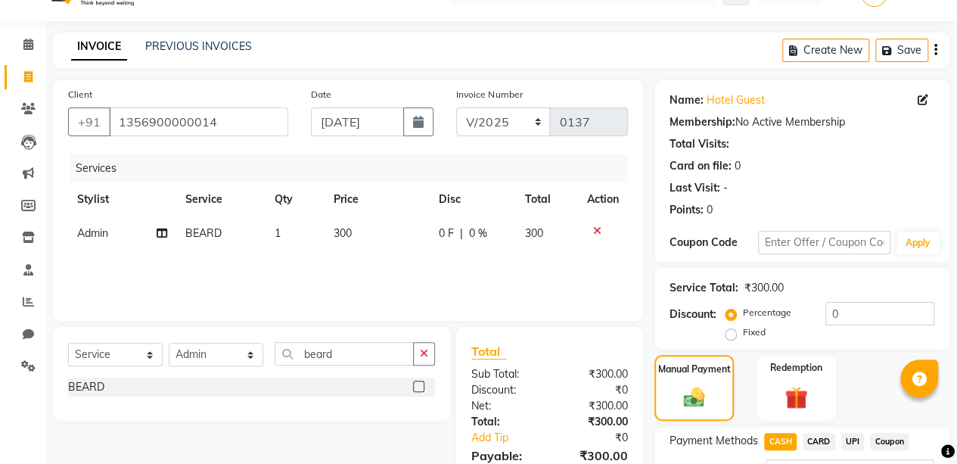
scroll to position [0, 0]
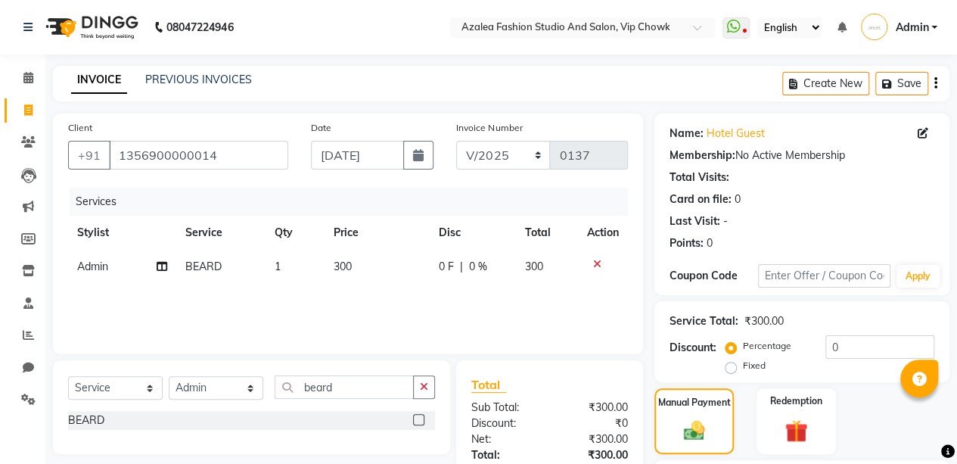
click at [954, 396] on div "Manual Payment Redemption" at bounding box center [802, 421] width 318 height 66
click at [956, 396] on div "Manual Payment Redemption" at bounding box center [802, 421] width 318 height 66
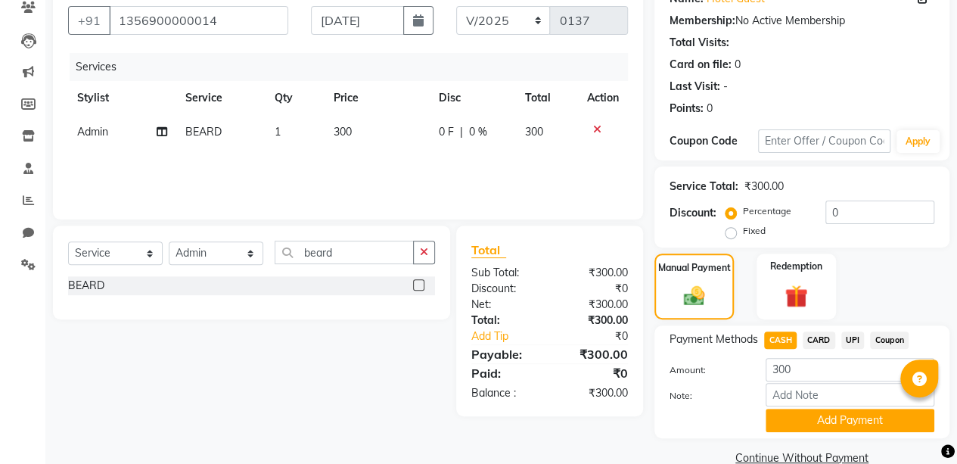
scroll to position [162, 0]
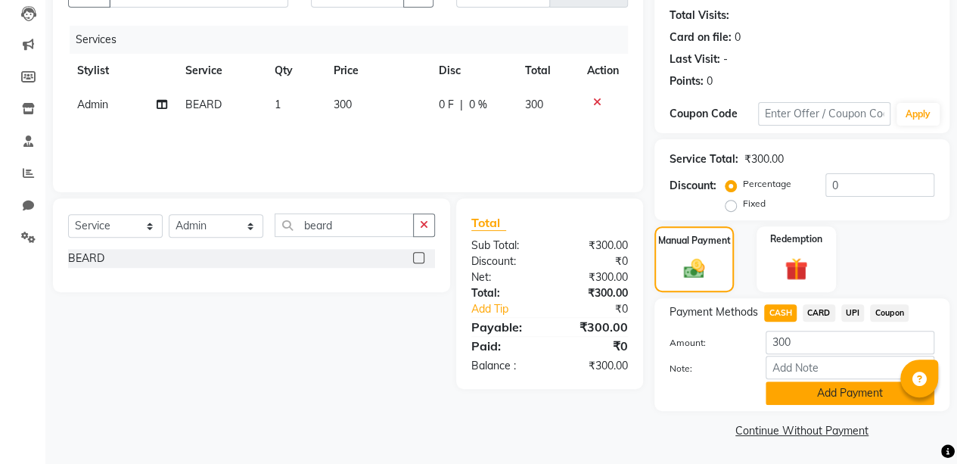
click at [843, 395] on button "Add Payment" at bounding box center [849, 392] width 169 height 23
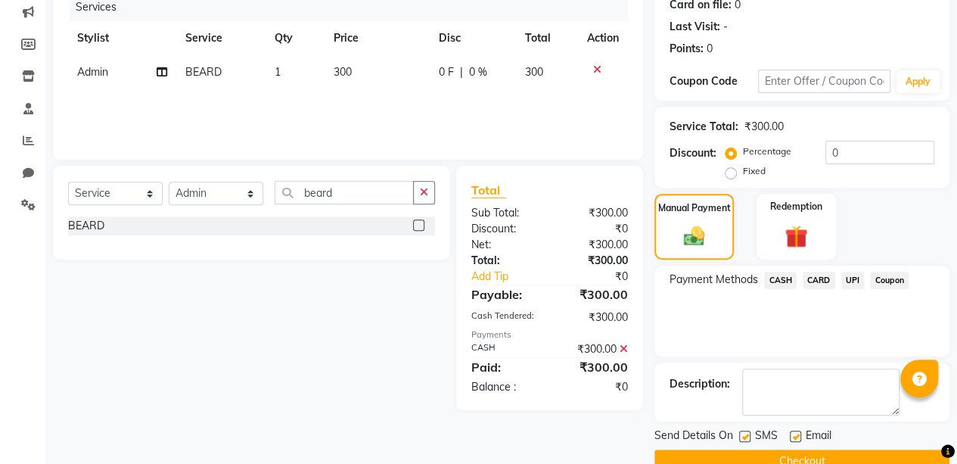
scroll to position [224, 0]
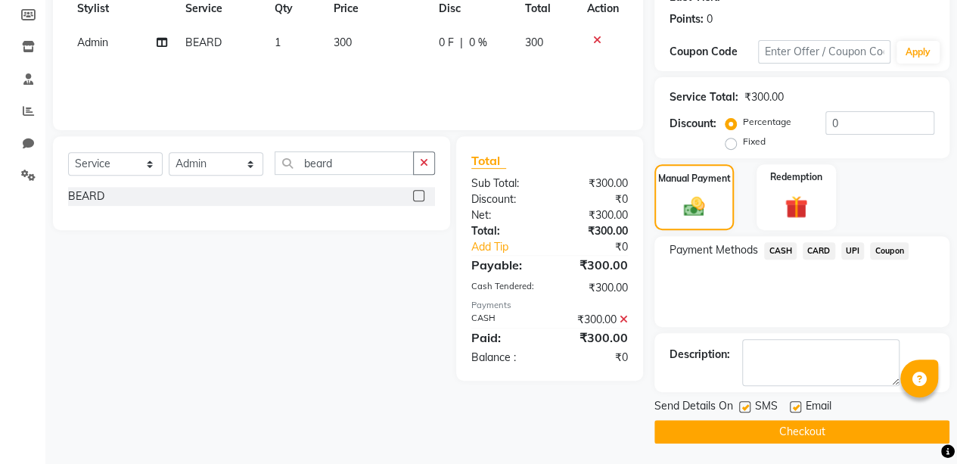
click at [846, 425] on button "Checkout" at bounding box center [801, 431] width 295 height 23
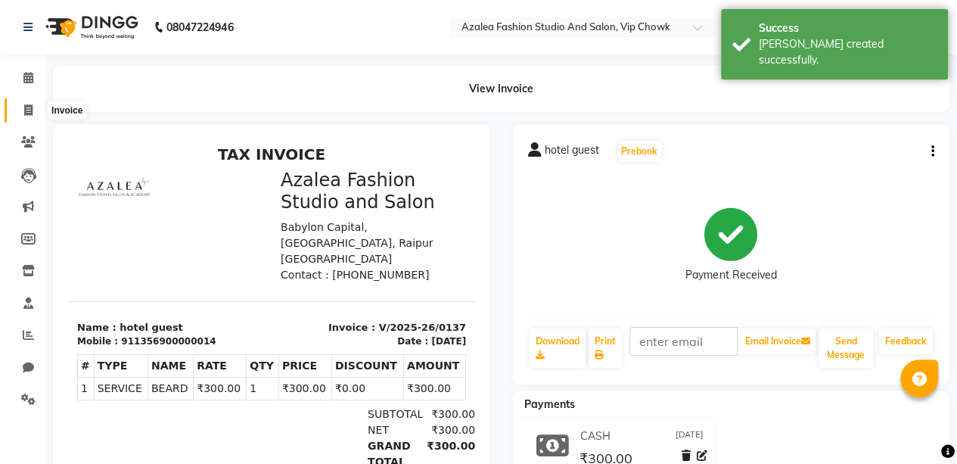
click at [32, 107] on icon at bounding box center [28, 109] width 8 height 11
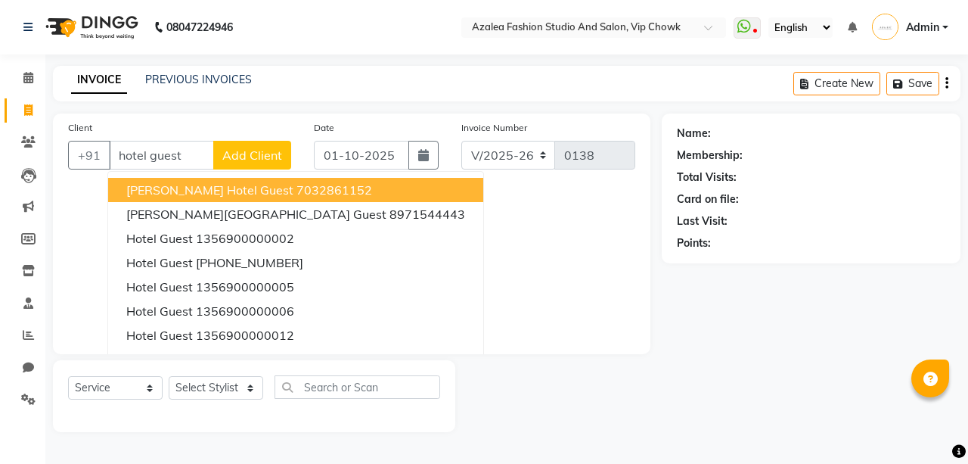
click at [247, 156] on span "Add Client" at bounding box center [252, 154] width 60 height 15
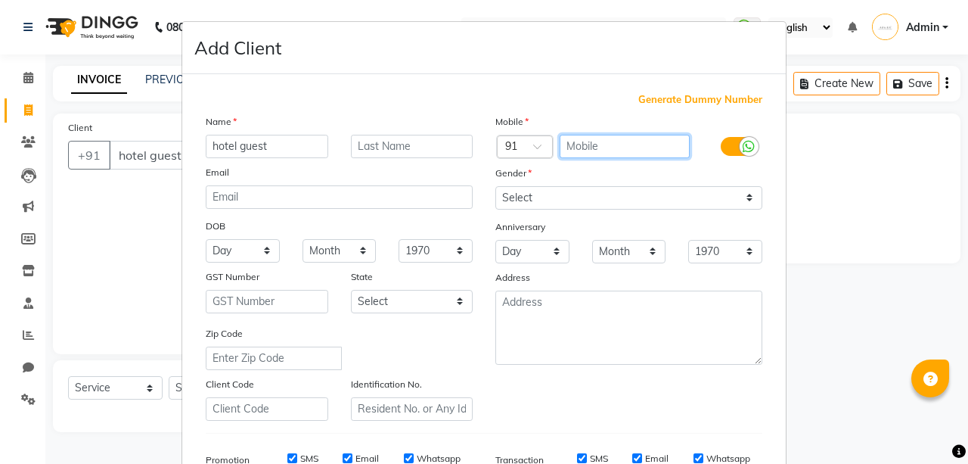
click at [604, 146] on input "text" at bounding box center [625, 146] width 131 height 23
click at [679, 93] on span "Generate Dummy Number" at bounding box center [700, 99] width 124 height 15
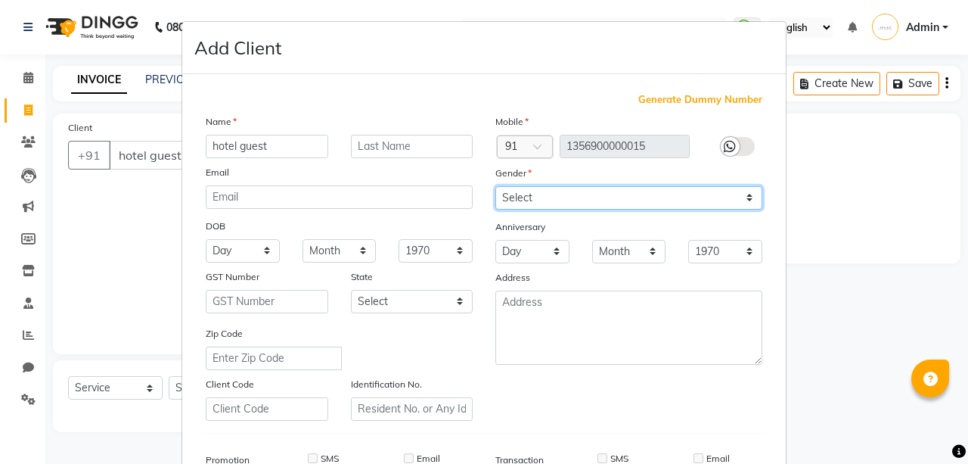
click at [721, 200] on select "Select [DEMOGRAPHIC_DATA] [DEMOGRAPHIC_DATA] Other Prefer Not To Say" at bounding box center [628, 197] width 267 height 23
click at [495, 186] on select "Select [DEMOGRAPHIC_DATA] [DEMOGRAPHIC_DATA] Other Prefer Not To Say" at bounding box center [628, 197] width 267 height 23
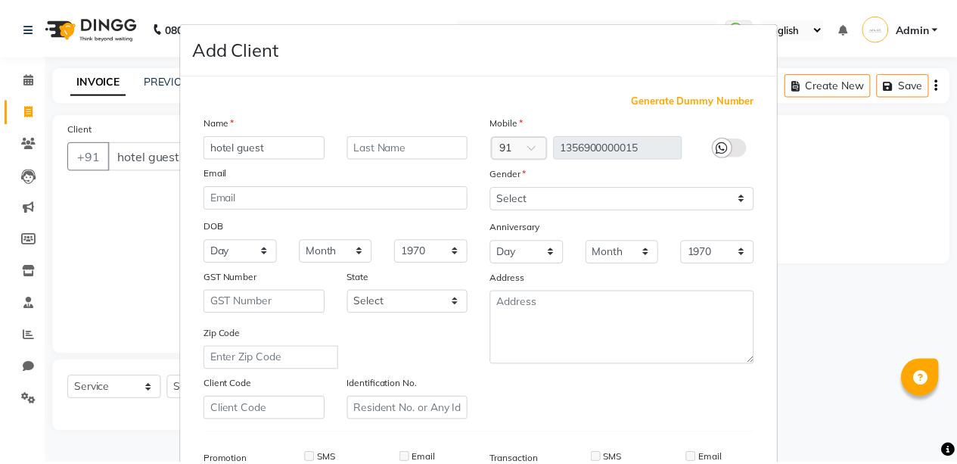
scroll to position [231, 0]
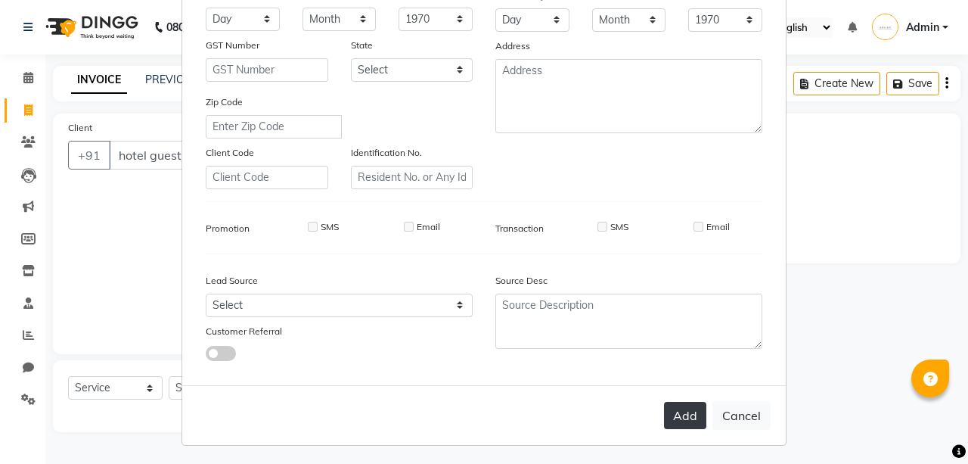
click at [681, 417] on button "Add" at bounding box center [685, 415] width 42 height 27
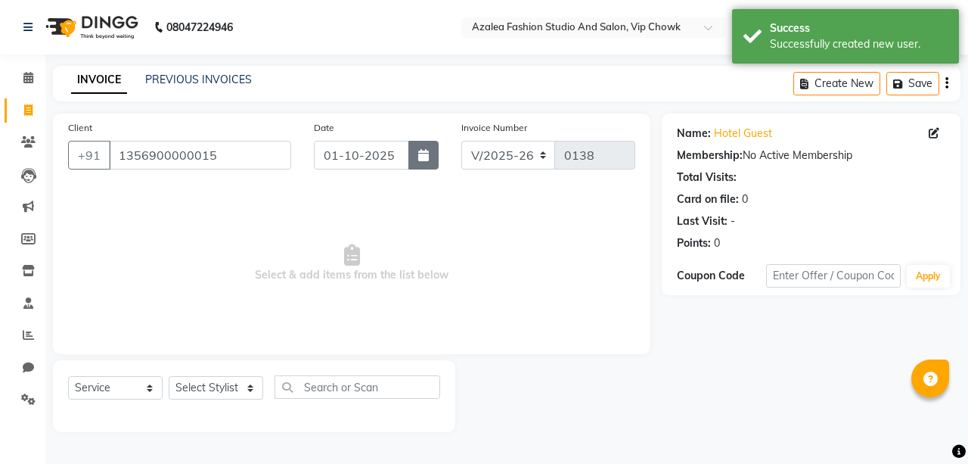
click at [428, 168] on button "button" at bounding box center [423, 155] width 30 height 29
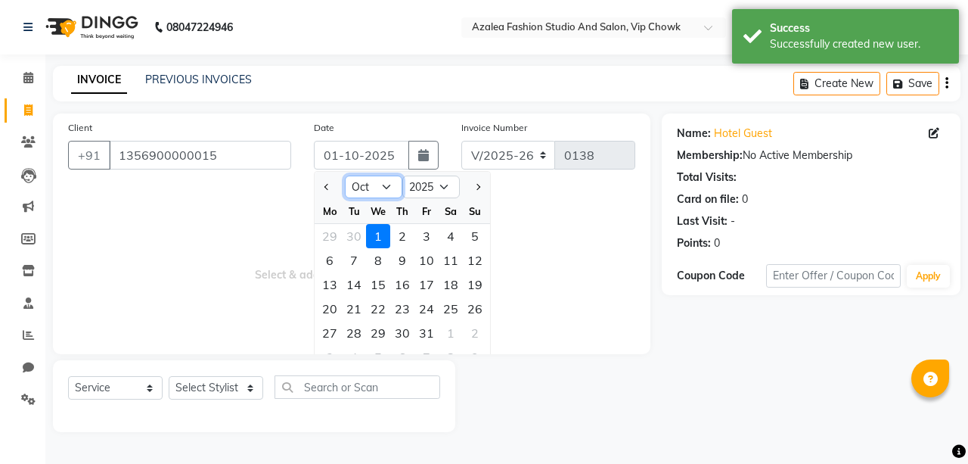
click at [391, 179] on select "Jan Feb Mar Apr May Jun [DATE] Aug Sep Oct Nov Dec" at bounding box center [373, 186] width 57 height 23
click at [345, 175] on select "Jan Feb Mar Apr May Jun [DATE] Aug Sep Oct Nov Dec" at bounding box center [373, 186] width 57 height 23
click at [380, 230] on div "3" at bounding box center [378, 236] width 24 height 24
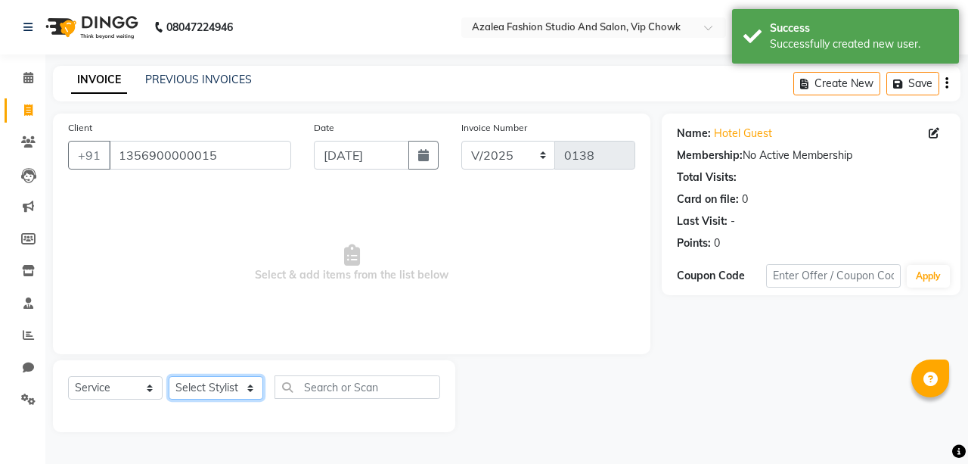
click at [250, 394] on select "Select Stylist aarti sen Admin [PERSON_NAME] anzal [PERSON_NAME][MEDICAL_DATA]:…" at bounding box center [216, 387] width 95 height 23
click at [169, 376] on select "Select Stylist aarti sen Admin [PERSON_NAME] anzal [PERSON_NAME][MEDICAL_DATA]:…" at bounding box center [216, 387] width 95 height 23
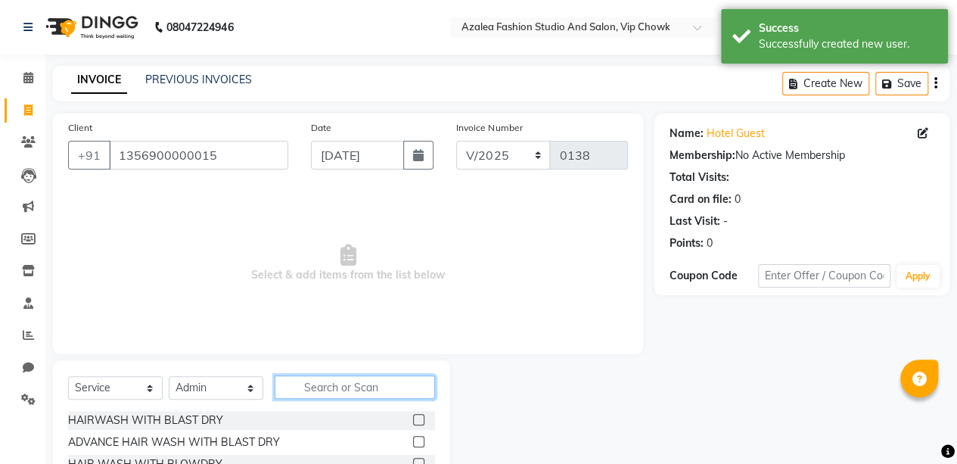
click at [339, 385] on input "text" at bounding box center [355, 386] width 160 height 23
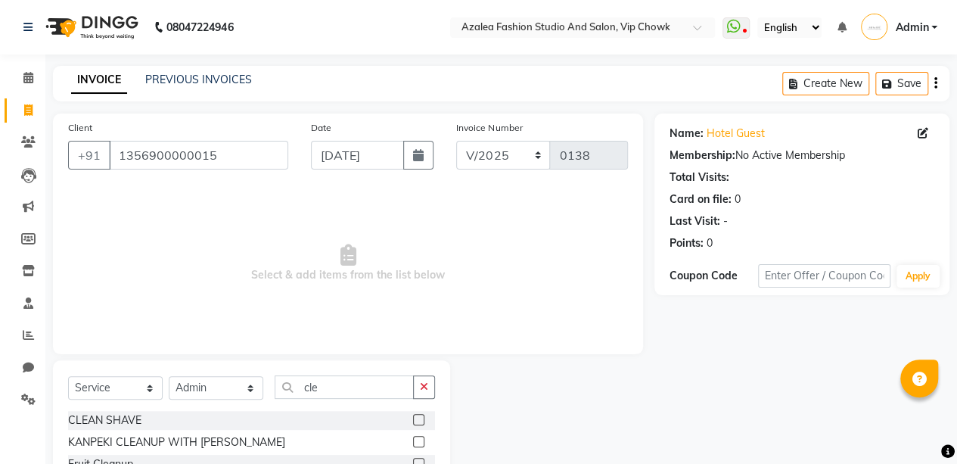
click at [419, 418] on label at bounding box center [418, 419] width 11 height 11
click at [419, 418] on input "checkbox" at bounding box center [418, 420] width 10 height 10
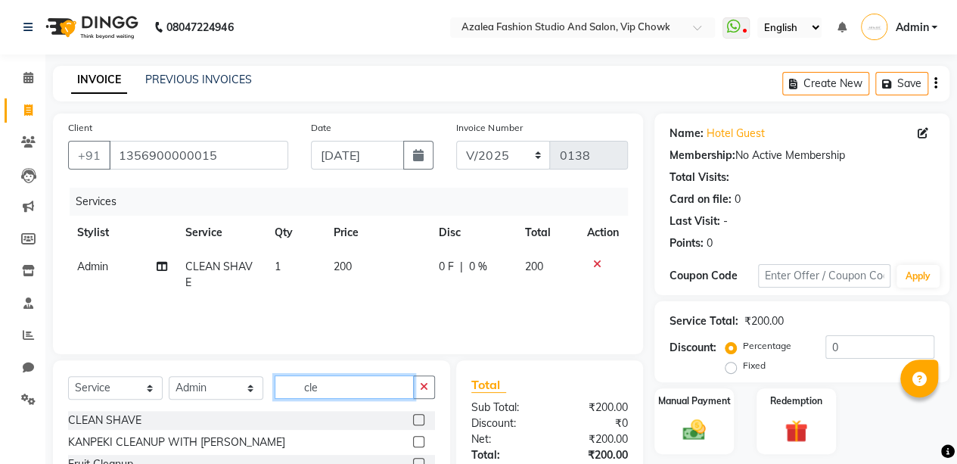
click at [370, 386] on input "cle" at bounding box center [344, 386] width 139 height 23
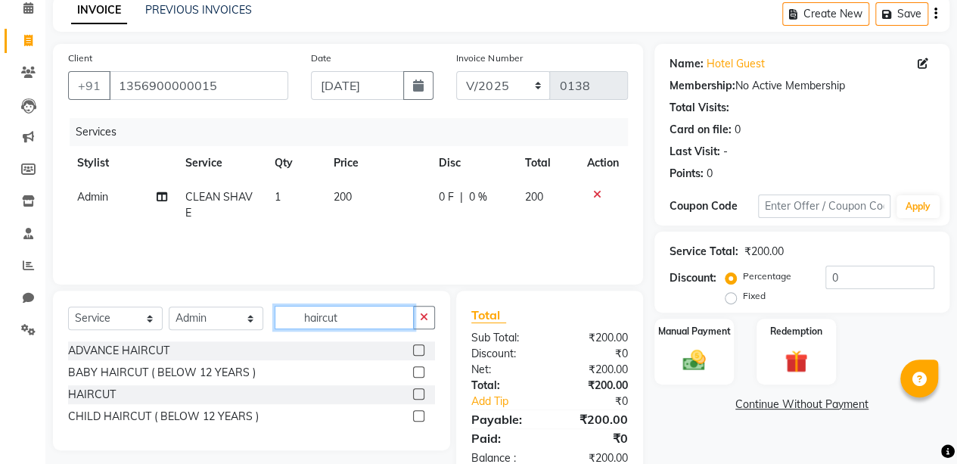
scroll to position [68, 0]
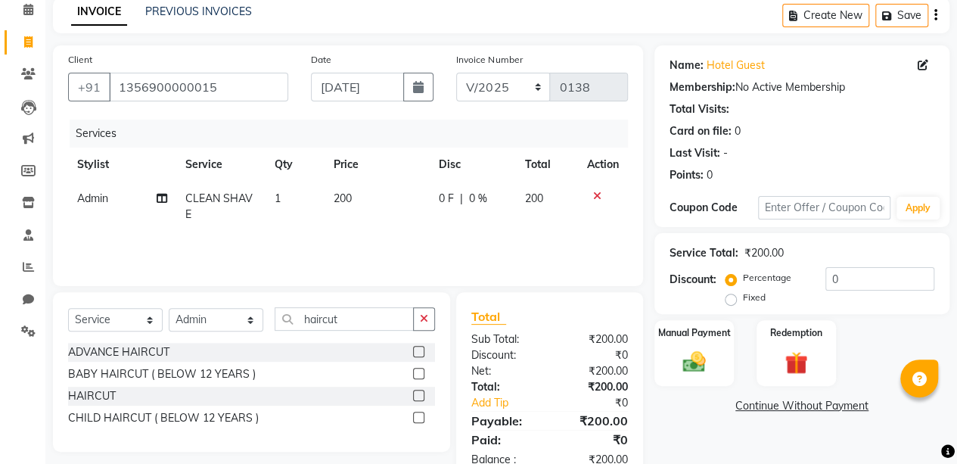
click at [413, 392] on label at bounding box center [418, 394] width 11 height 11
click at [413, 392] on input "checkbox" at bounding box center [418, 396] width 10 height 10
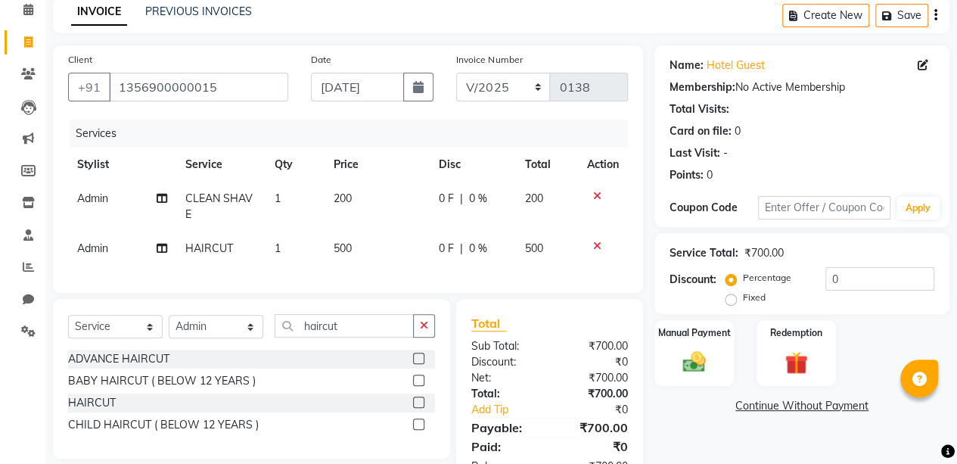
click at [537, 239] on td "500" at bounding box center [547, 248] width 62 height 34
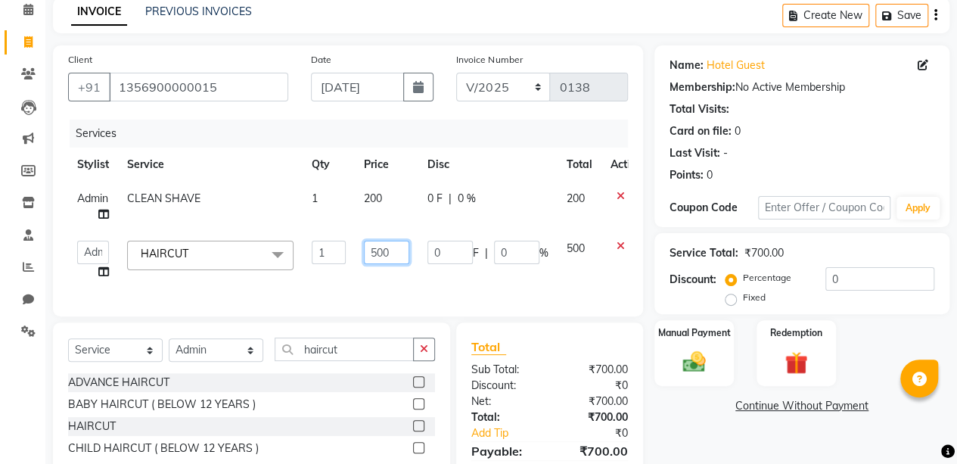
click at [385, 247] on input "500" at bounding box center [386, 252] width 45 height 23
click at [691, 407] on link "Continue Without Payment" at bounding box center [801, 406] width 289 height 16
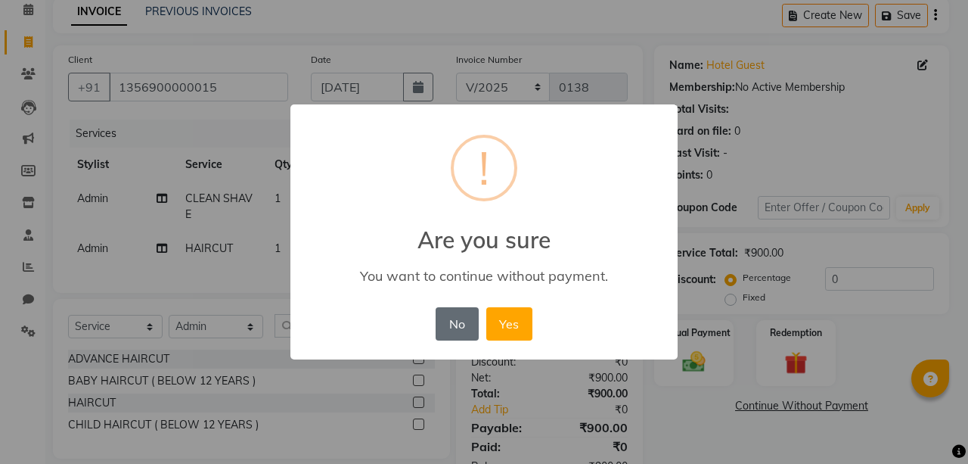
click at [457, 325] on button "No" at bounding box center [457, 323] width 42 height 33
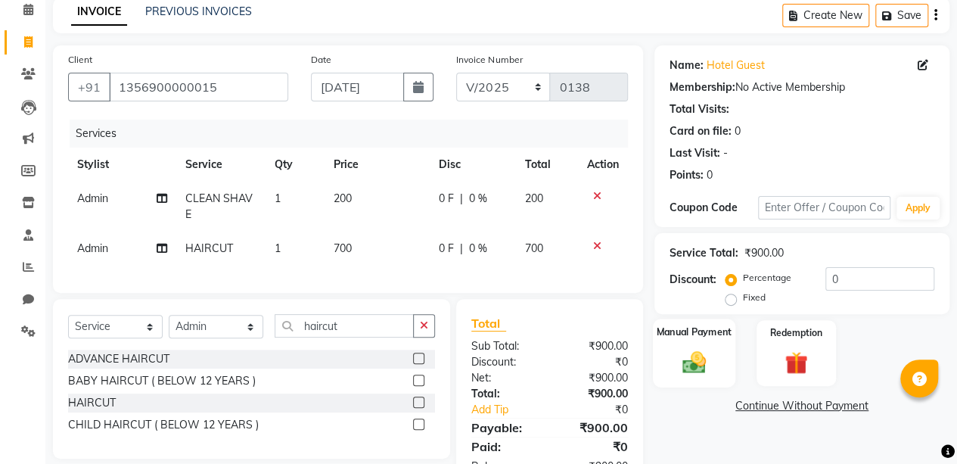
click at [687, 344] on div "Manual Payment" at bounding box center [694, 352] width 82 height 69
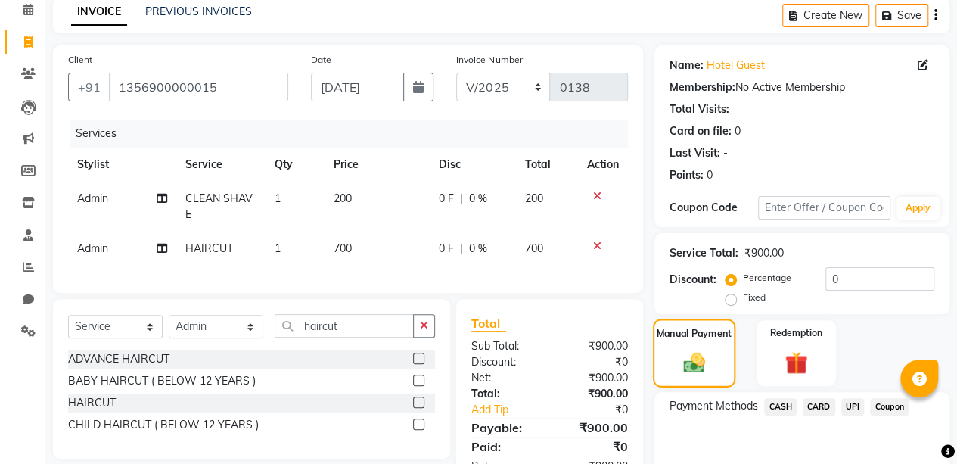
click at [775, 403] on span "CASH" at bounding box center [780, 406] width 33 height 17
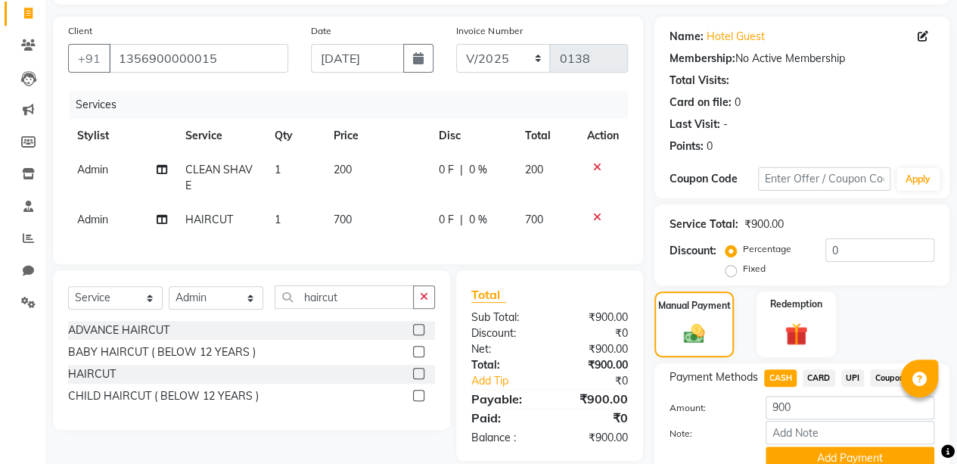
scroll to position [162, 0]
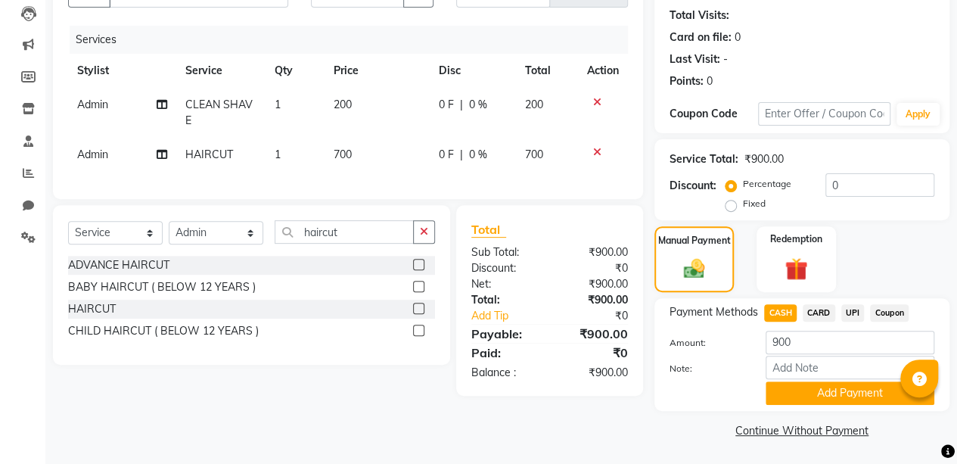
click at [818, 392] on button "Add Payment" at bounding box center [849, 392] width 169 height 23
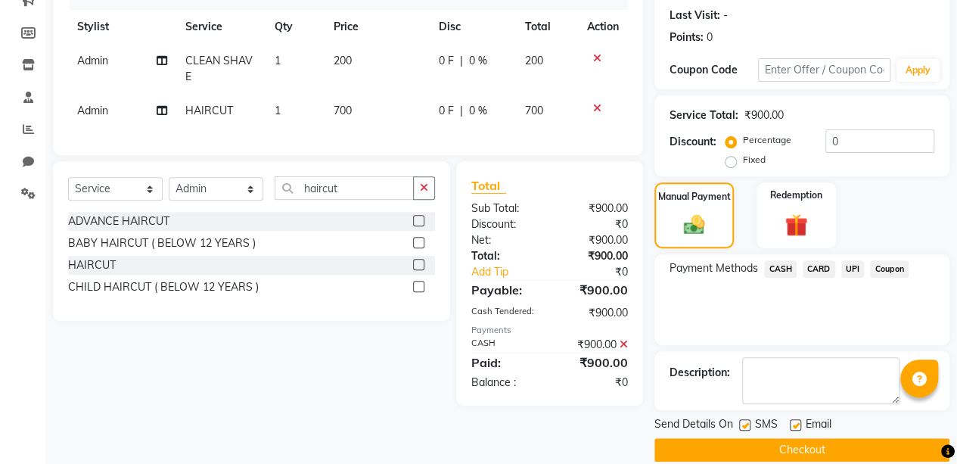
scroll to position [224, 0]
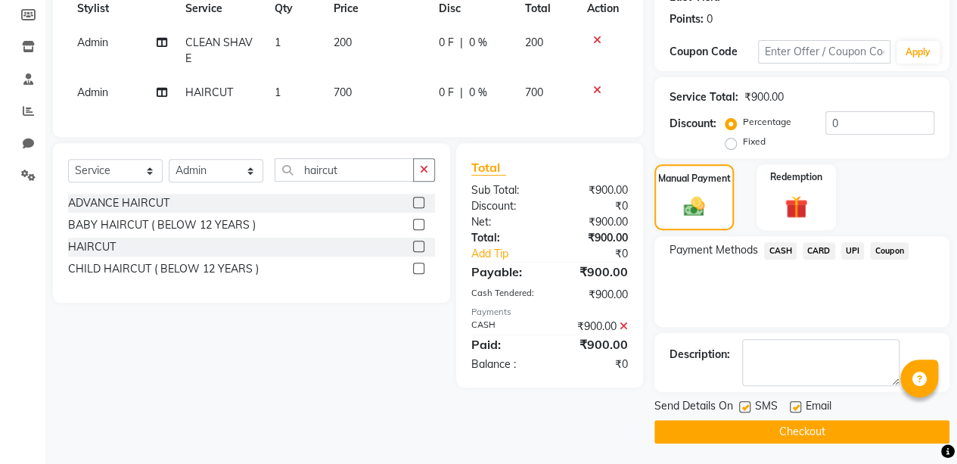
click at [798, 425] on button "Checkout" at bounding box center [801, 431] width 295 height 23
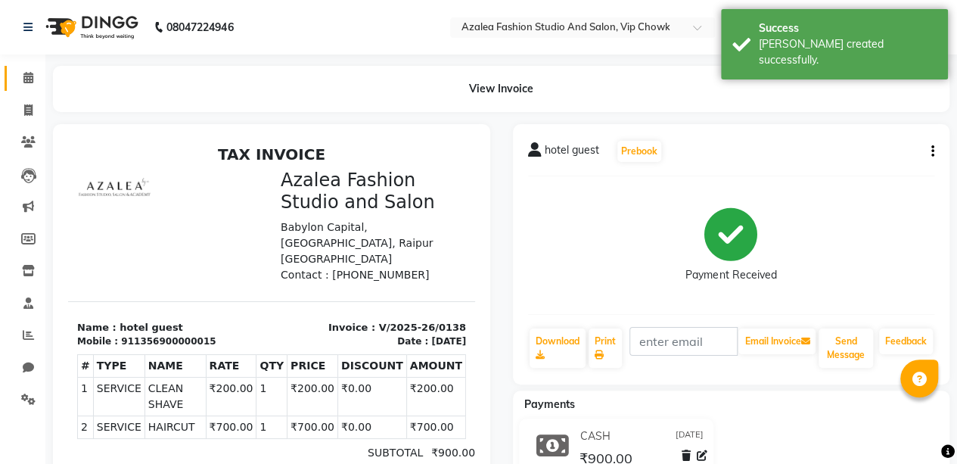
click at [18, 85] on span at bounding box center [28, 78] width 26 height 17
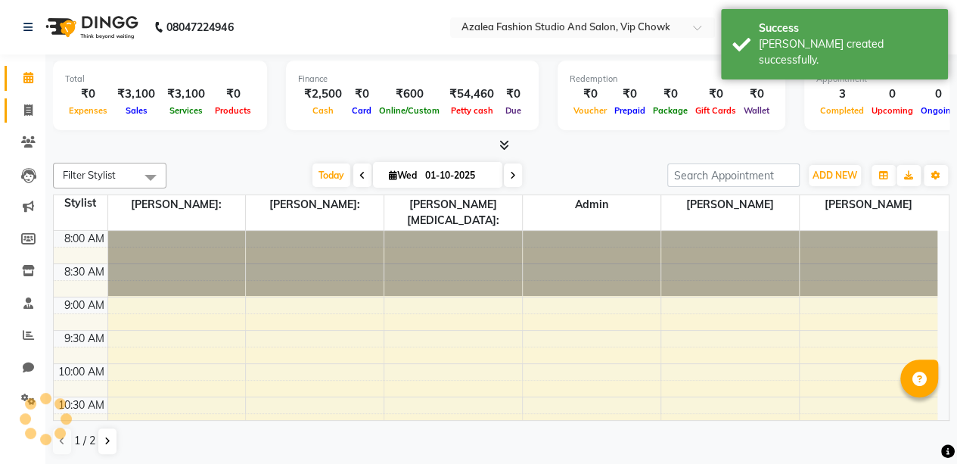
click at [28, 110] on icon at bounding box center [28, 109] width 8 height 11
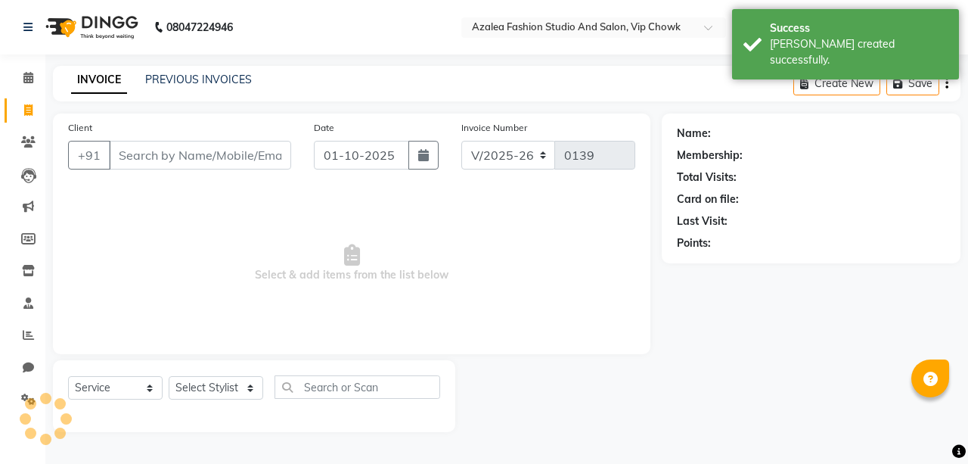
click at [197, 148] on input "Client" at bounding box center [200, 155] width 182 height 29
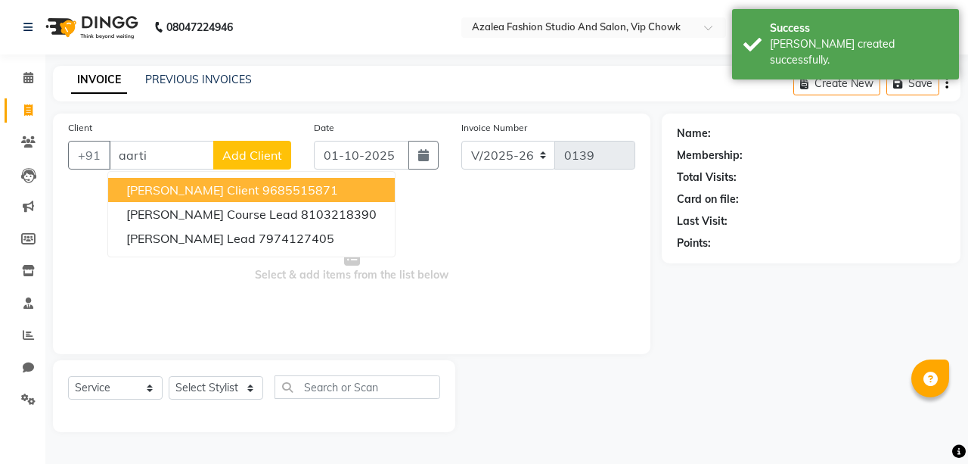
click at [263, 150] on span "Add Client" at bounding box center [252, 154] width 60 height 15
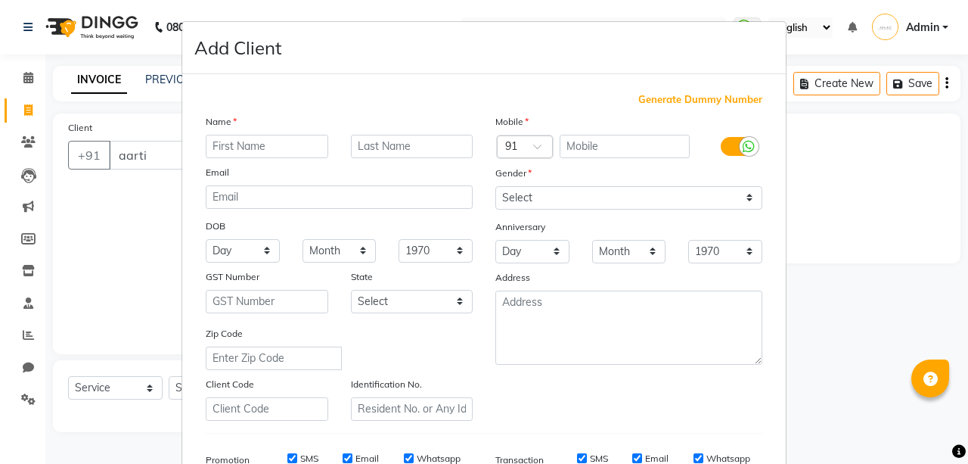
click at [891, 307] on ngb-modal-window "Add Client Generate Dummy Number Name Email DOB Day 01 02 03 04 05 06 07 08 09 …" at bounding box center [484, 232] width 968 height 464
click at [147, 286] on ngb-modal-window "Add Client Generate Dummy Number Name Email DOB Day 01 02 03 04 05 06 07 08 09 …" at bounding box center [484, 232] width 968 height 464
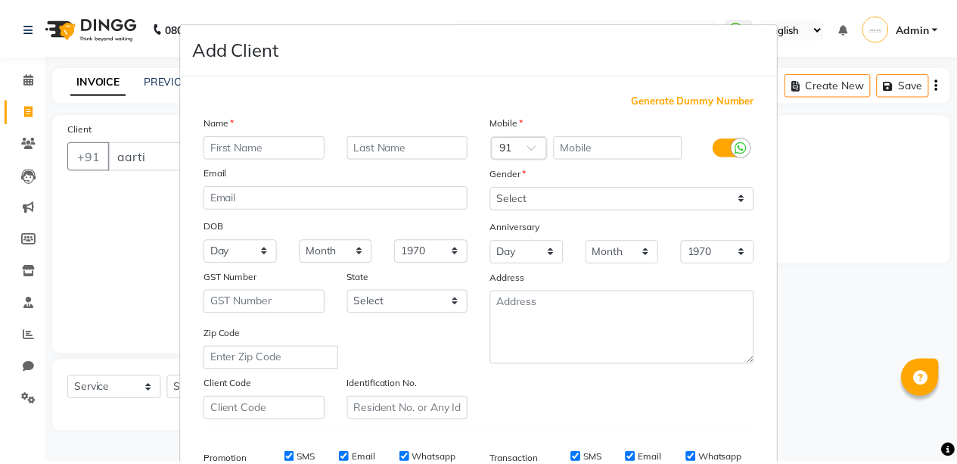
scroll to position [231, 0]
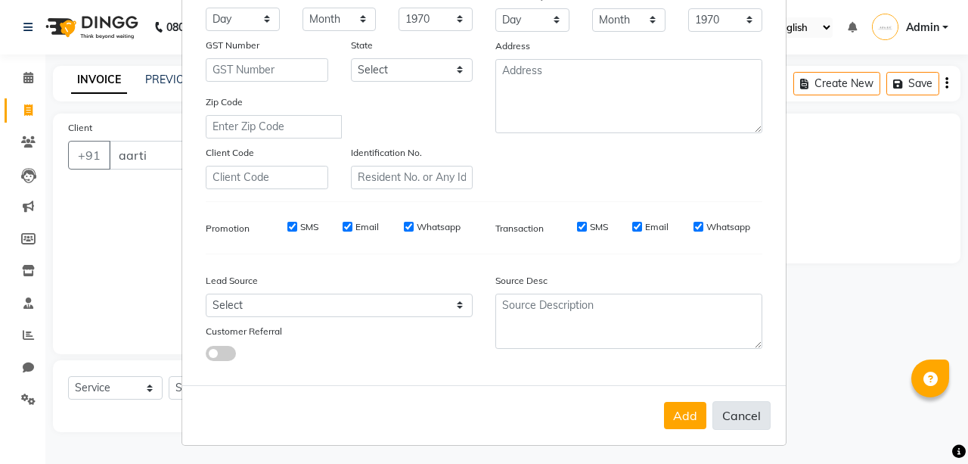
click at [742, 408] on button "Cancel" at bounding box center [741, 415] width 58 height 29
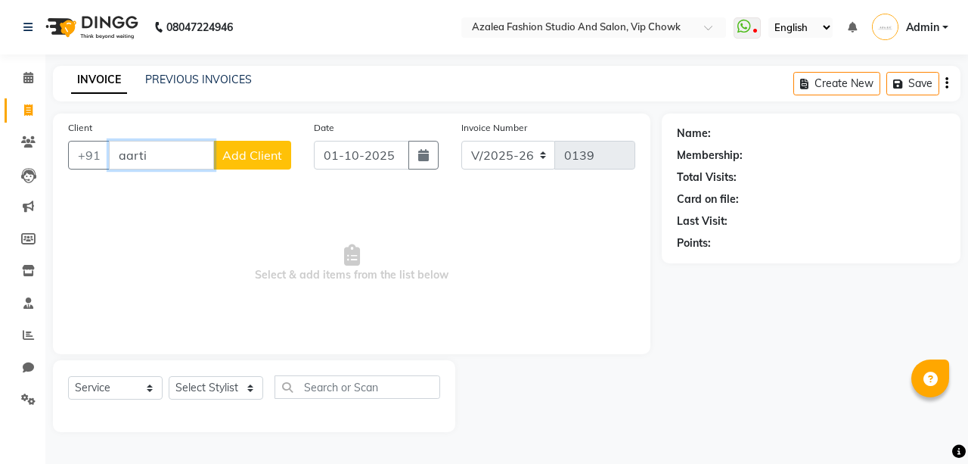
click at [163, 154] on input "aarti" at bounding box center [161, 155] width 105 height 29
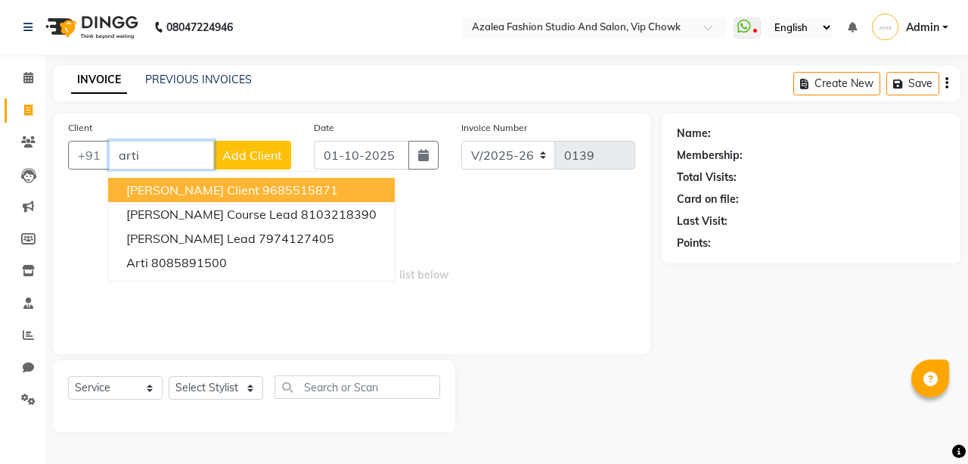
click at [207, 193] on span "[PERSON_NAME] Client" at bounding box center [192, 189] width 133 height 15
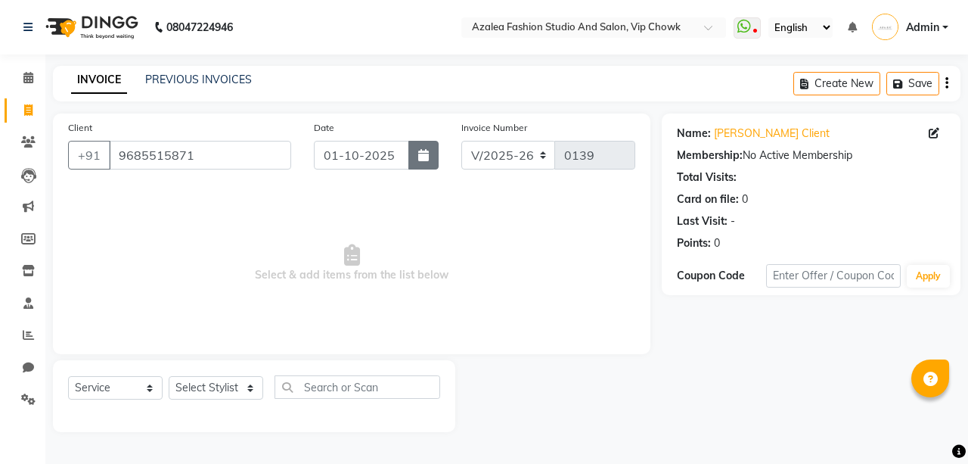
click at [424, 152] on icon "button" at bounding box center [423, 155] width 11 height 12
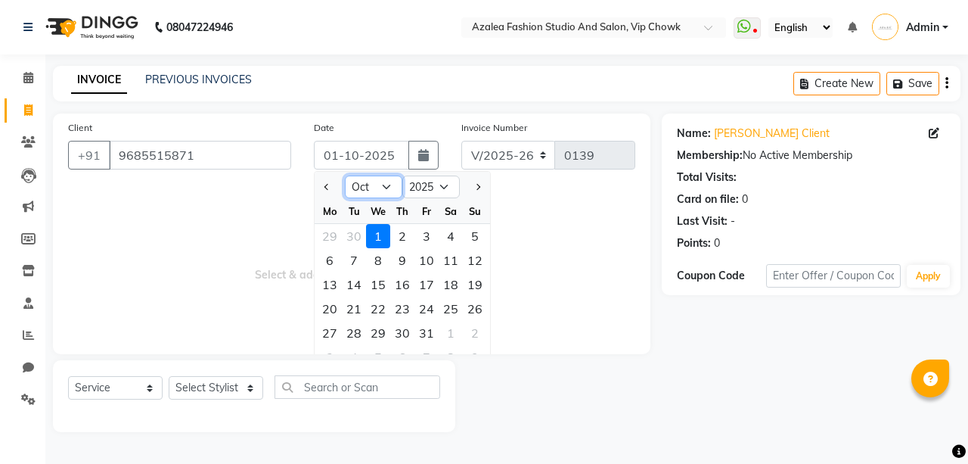
click at [383, 193] on select "Jan Feb Mar Apr May Jun [DATE] Aug Sep Oct Nov Dec" at bounding box center [373, 186] width 57 height 23
click at [345, 175] on select "Jan Feb Mar Apr May Jun [DATE] Aug Sep Oct Nov Dec" at bounding box center [373, 186] width 57 height 23
click at [377, 234] on div "3" at bounding box center [378, 236] width 24 height 24
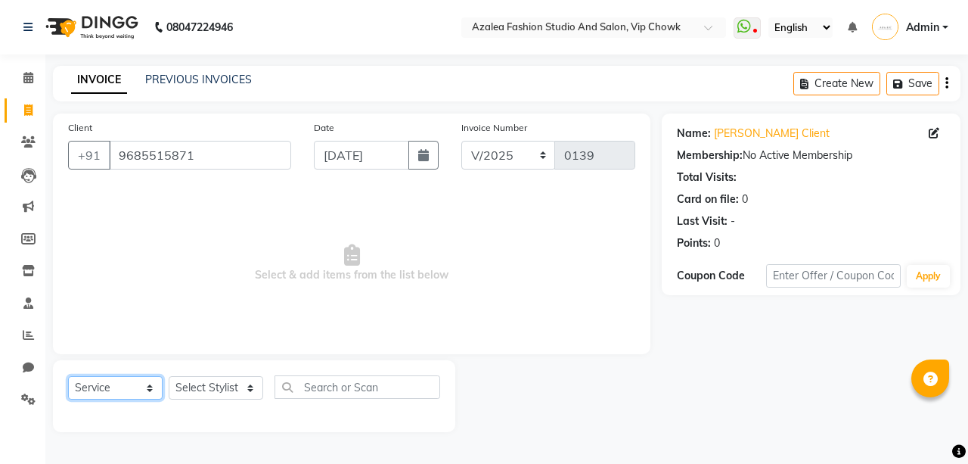
click at [143, 387] on select "Select Service Product Membership Package Voucher Prepaid Gift Card" at bounding box center [115, 387] width 95 height 23
click at [68, 376] on select "Select Service Product Membership Package Voucher Prepaid Gift Card" at bounding box center [115, 387] width 95 height 23
click at [358, 173] on div "Date [DATE]" at bounding box center [376, 150] width 147 height 62
click at [247, 381] on select "Select Stylist aarti sen Admin [PERSON_NAME] anzal [PERSON_NAME][MEDICAL_DATA]:…" at bounding box center [216, 387] width 95 height 23
click at [169, 376] on select "Select Stylist aarti sen Admin [PERSON_NAME] anzal [PERSON_NAME][MEDICAL_DATA]:…" at bounding box center [216, 387] width 95 height 23
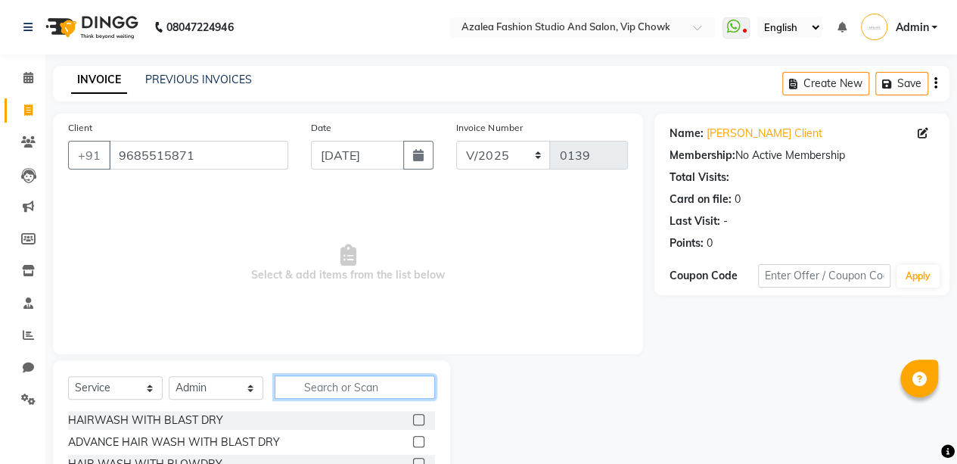
click at [353, 389] on input "text" at bounding box center [355, 386] width 160 height 23
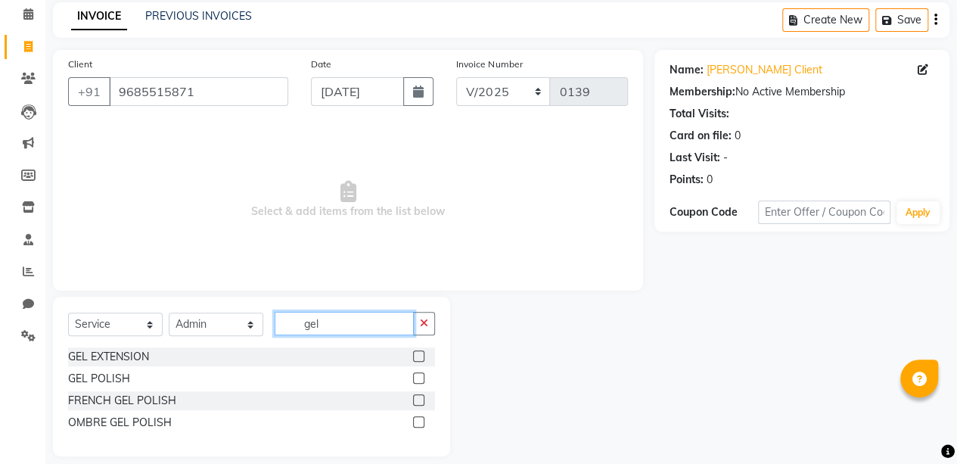
scroll to position [64, 0]
click at [414, 377] on label at bounding box center [418, 377] width 11 height 11
click at [414, 377] on input "checkbox" at bounding box center [418, 379] width 10 height 10
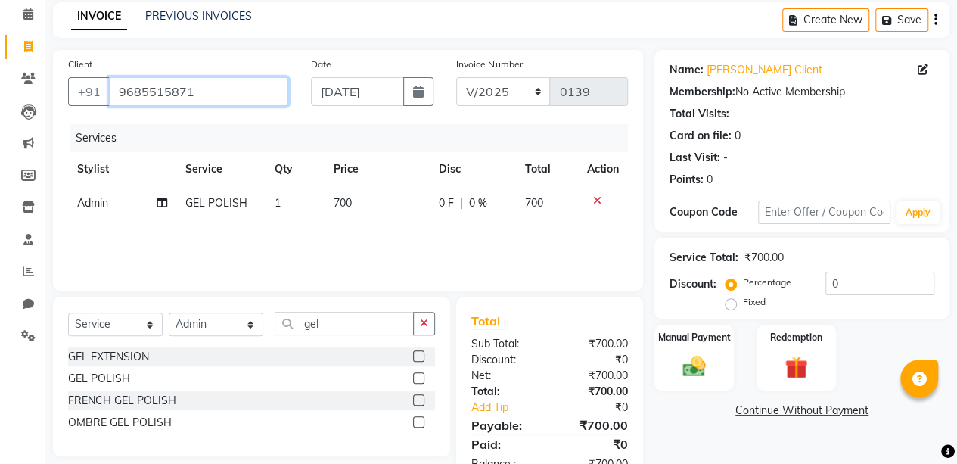
click at [250, 89] on input "9685515871" at bounding box center [198, 91] width 179 height 29
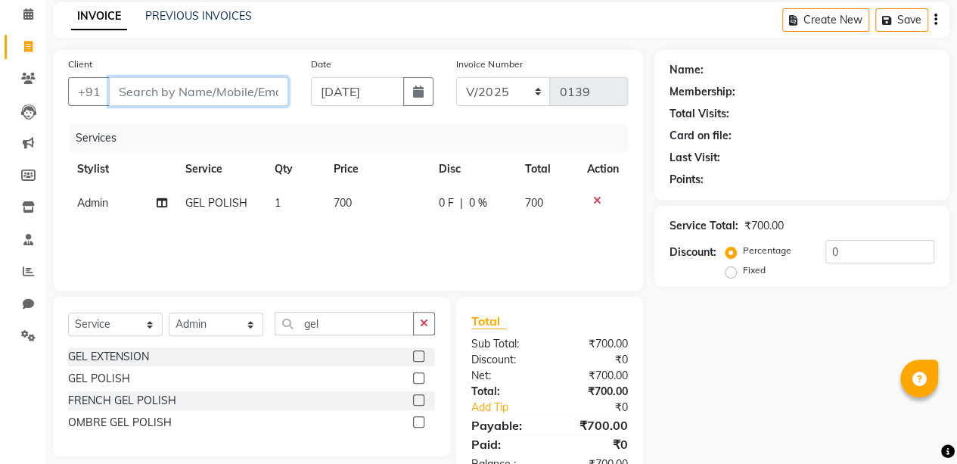
click at [230, 91] on input "Client" at bounding box center [198, 91] width 179 height 29
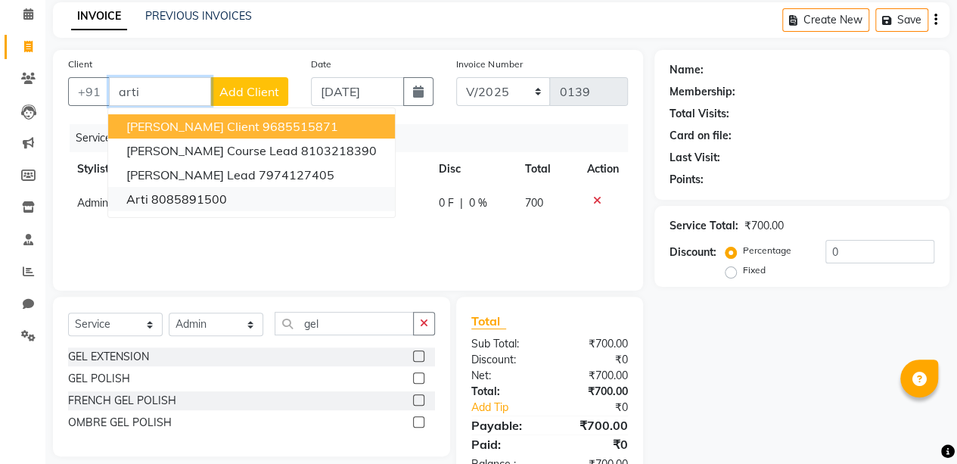
click at [290, 197] on button "arti 8085891500" at bounding box center [251, 199] width 287 height 24
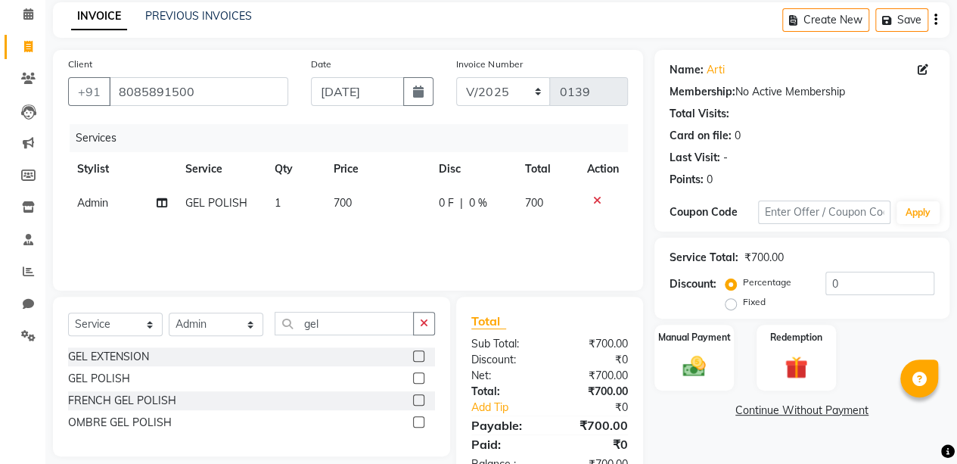
scroll to position [108, 0]
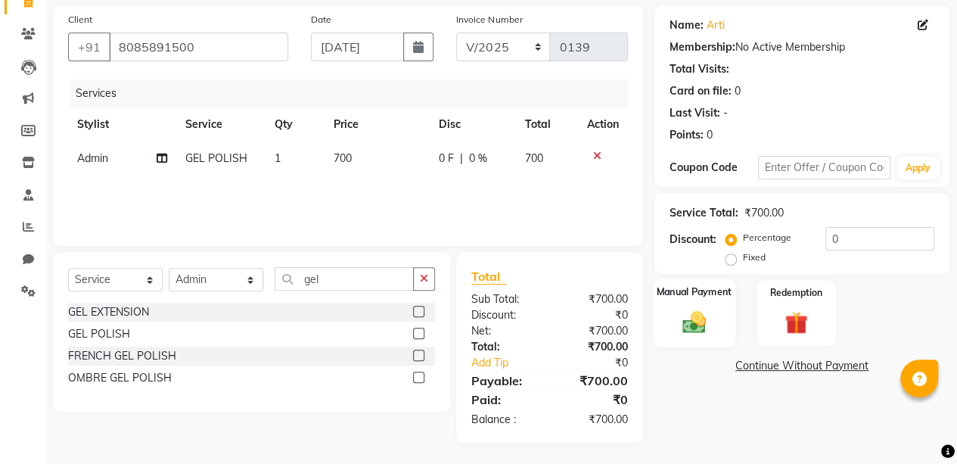
click at [705, 328] on img at bounding box center [694, 321] width 39 height 27
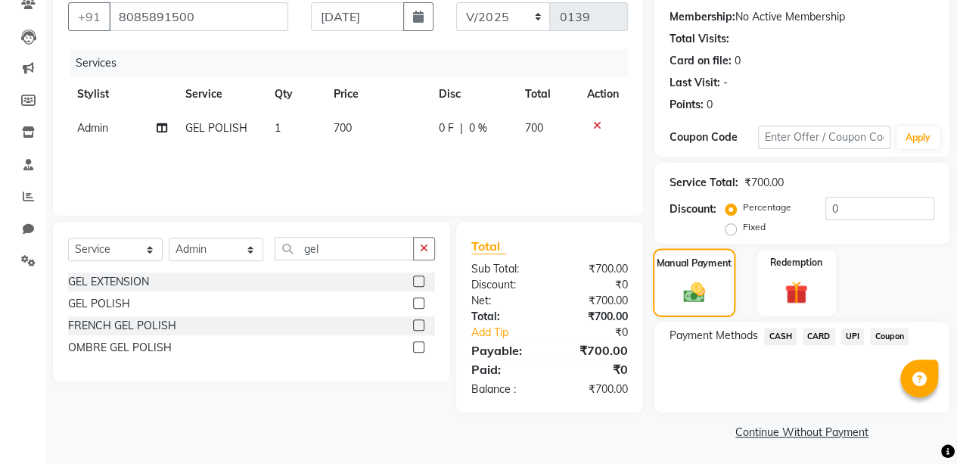
scroll to position [140, 0]
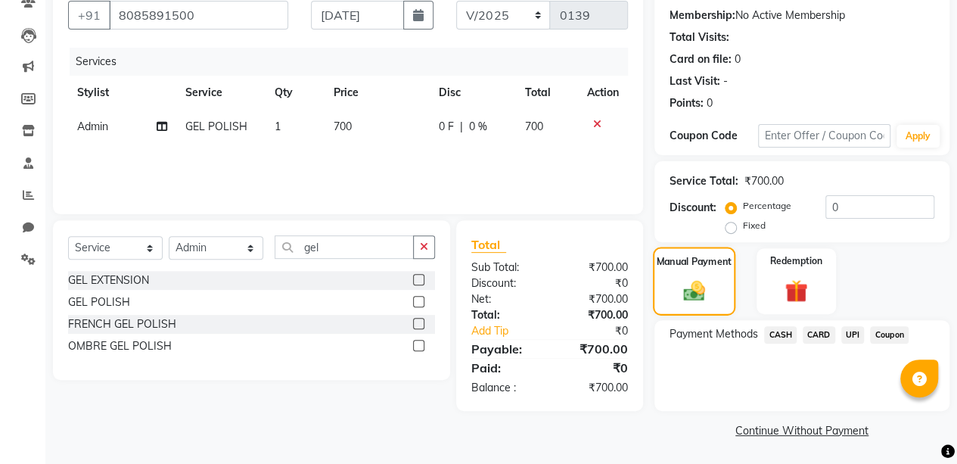
click at [787, 332] on span "CASH" at bounding box center [780, 334] width 33 height 17
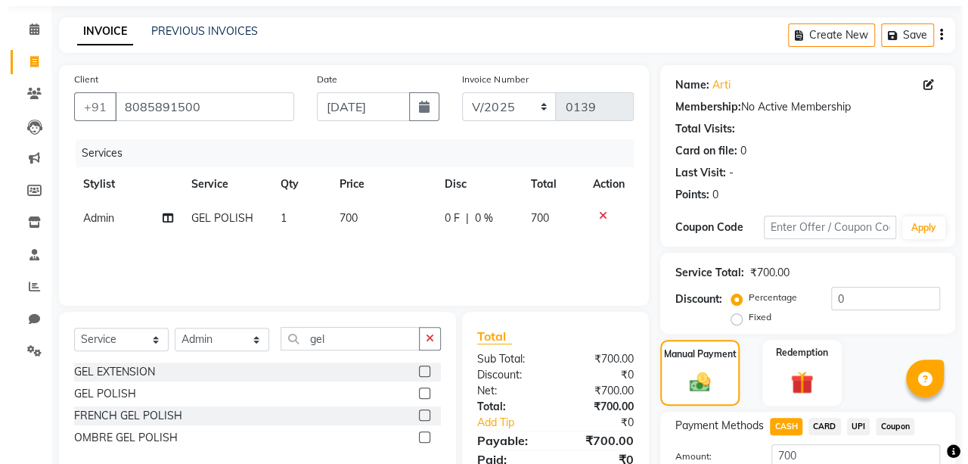
scroll to position [33, 0]
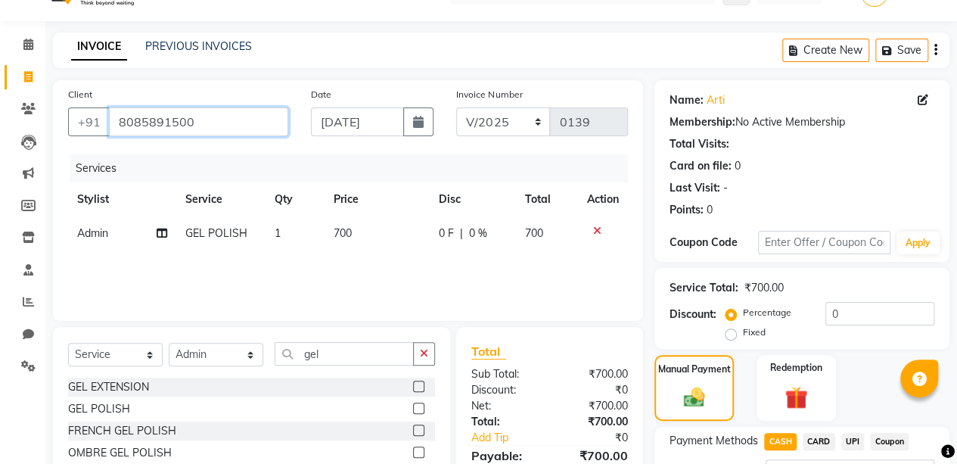
click at [225, 119] on input "8085891500" at bounding box center [198, 121] width 179 height 29
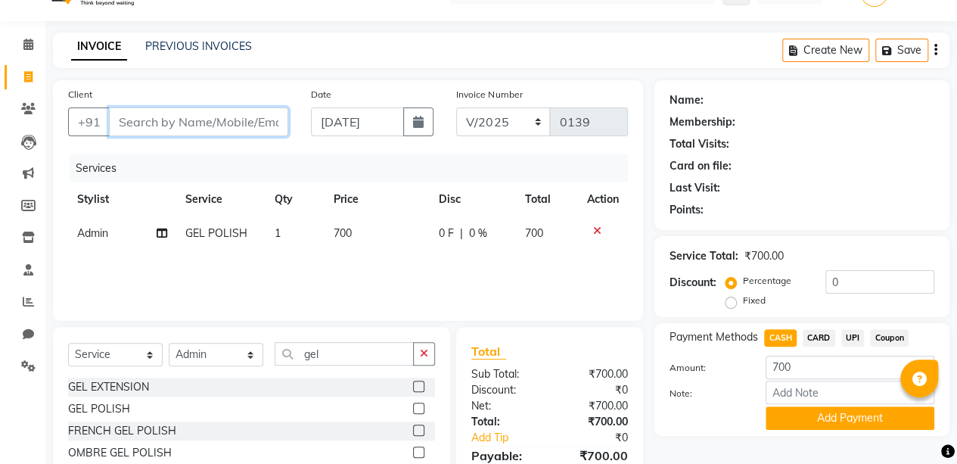
click at [178, 125] on input "Client" at bounding box center [198, 121] width 179 height 29
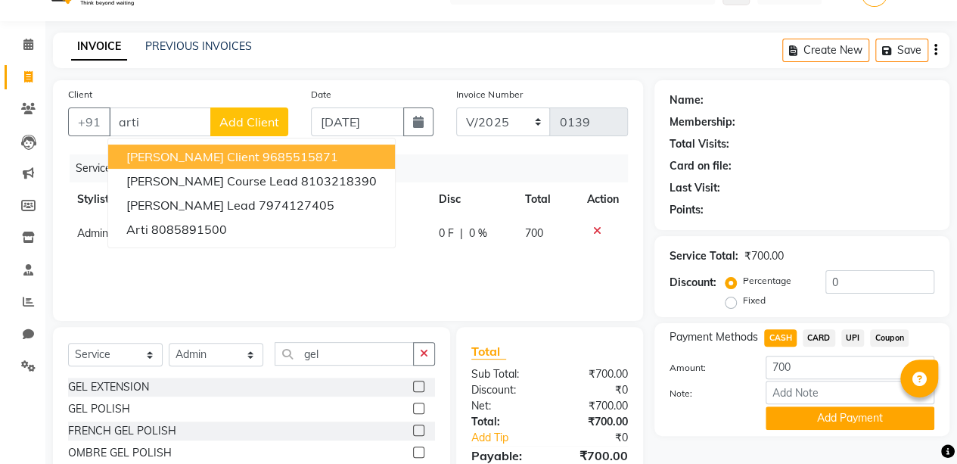
click at [274, 119] on span "Add Client" at bounding box center [249, 121] width 60 height 15
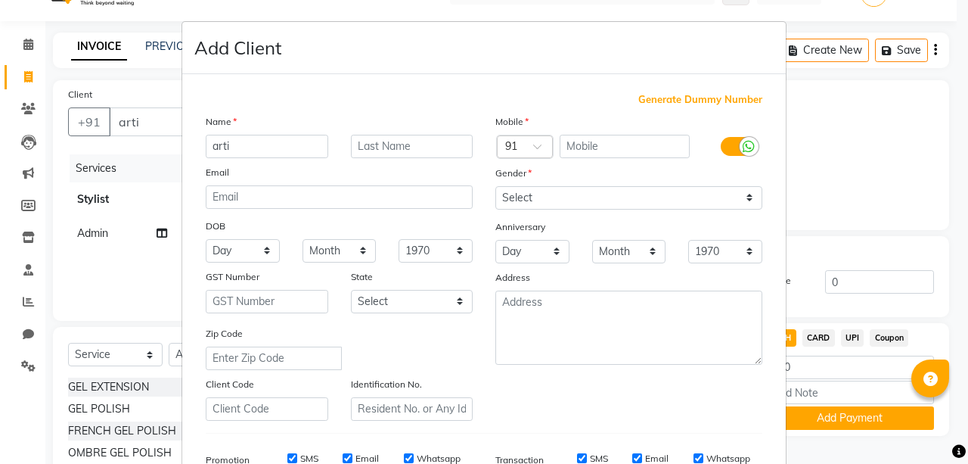
click at [672, 95] on span "Generate Dummy Number" at bounding box center [700, 99] width 124 height 15
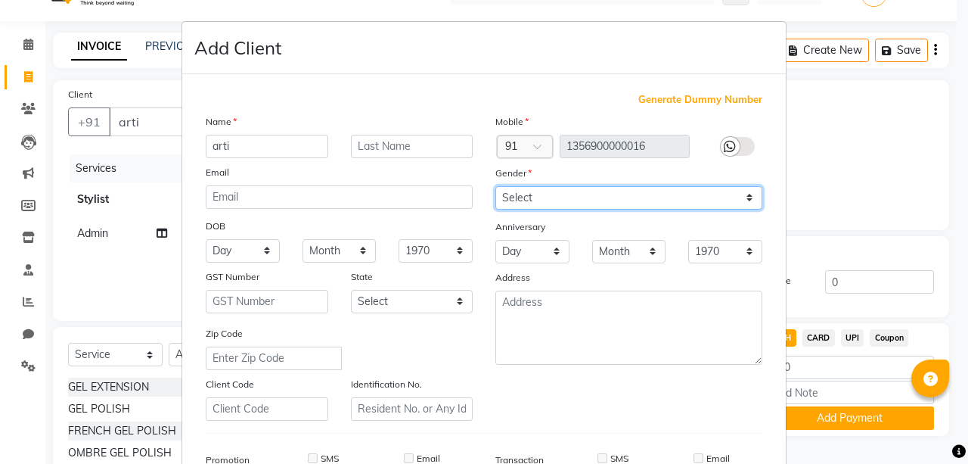
drag, startPoint x: 667, startPoint y: 197, endPoint x: 584, endPoint y: 256, distance: 102.0
click at [584, 256] on div "Mobile Country Code × 91 1356900000016 Gender Select [DEMOGRAPHIC_DATA] [DEMOGR…" at bounding box center [629, 266] width 290 height 307
click at [495, 186] on select "Select [DEMOGRAPHIC_DATA] [DEMOGRAPHIC_DATA] Other Prefer Not To Say" at bounding box center [628, 197] width 267 height 23
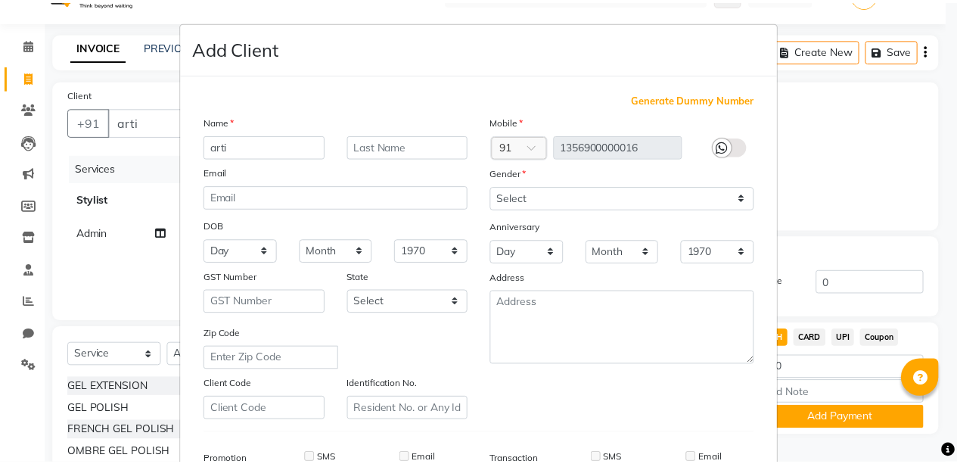
scroll to position [231, 0]
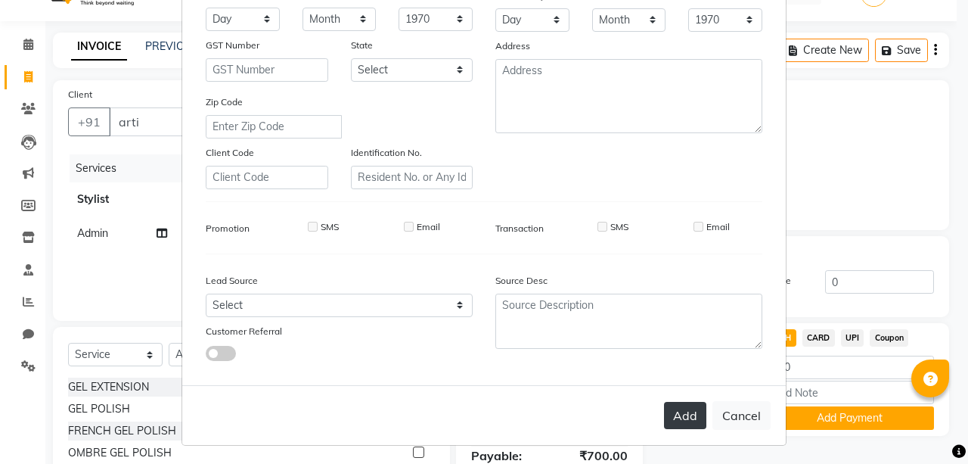
click at [681, 409] on button "Add" at bounding box center [685, 415] width 42 height 27
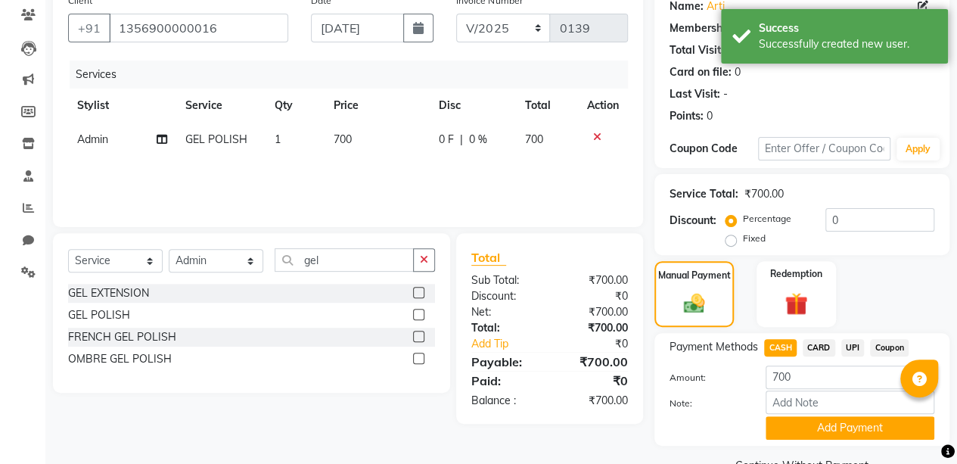
scroll to position [162, 0]
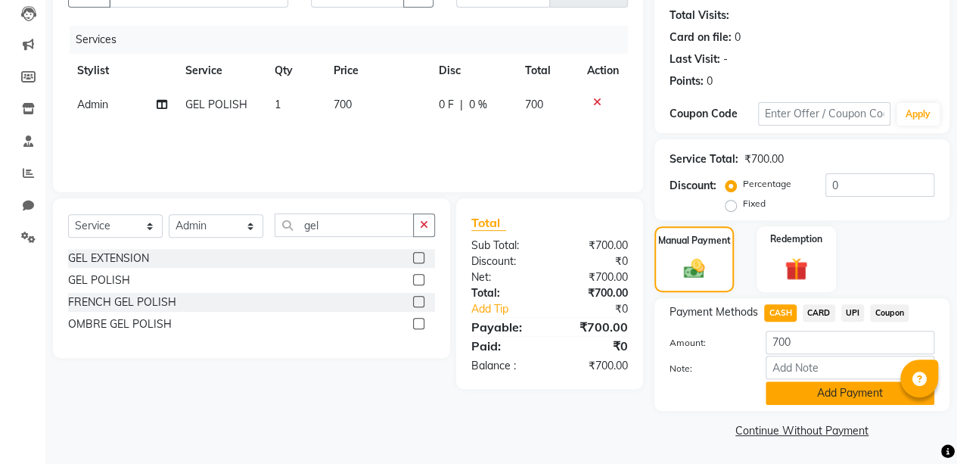
click at [827, 391] on button "Add Payment" at bounding box center [849, 392] width 169 height 23
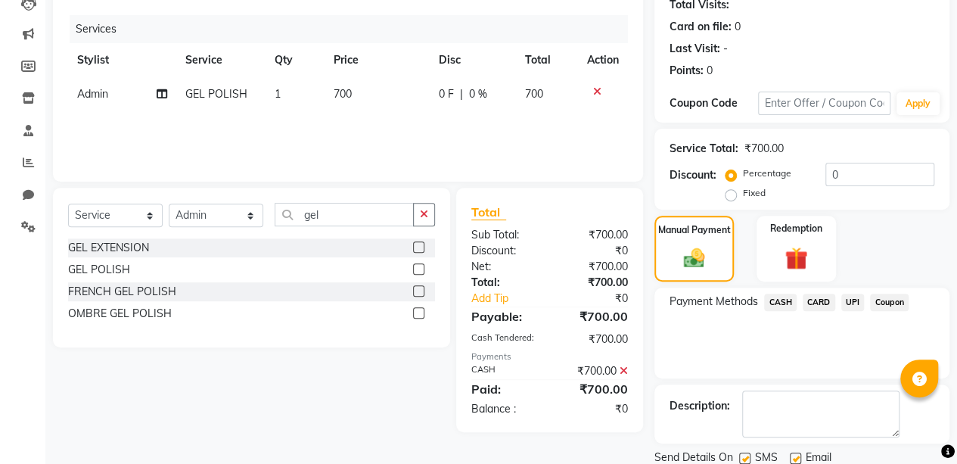
scroll to position [224, 0]
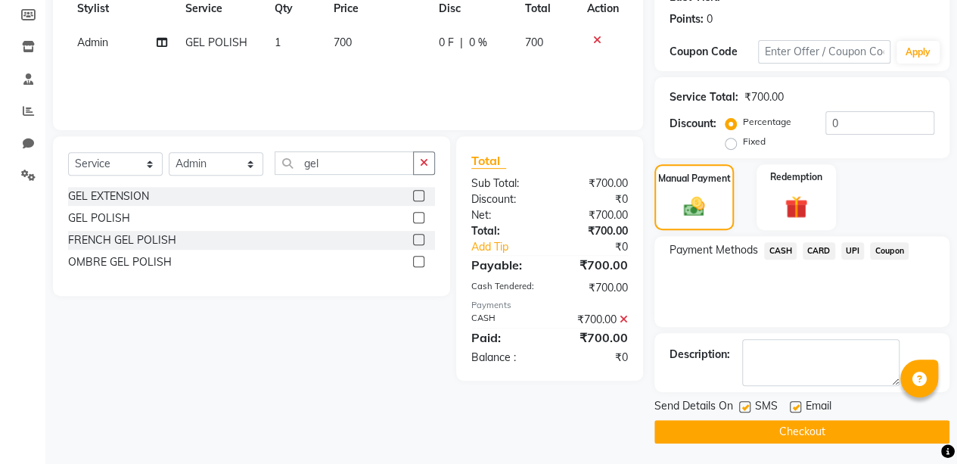
click at [802, 430] on button "Checkout" at bounding box center [801, 431] width 295 height 23
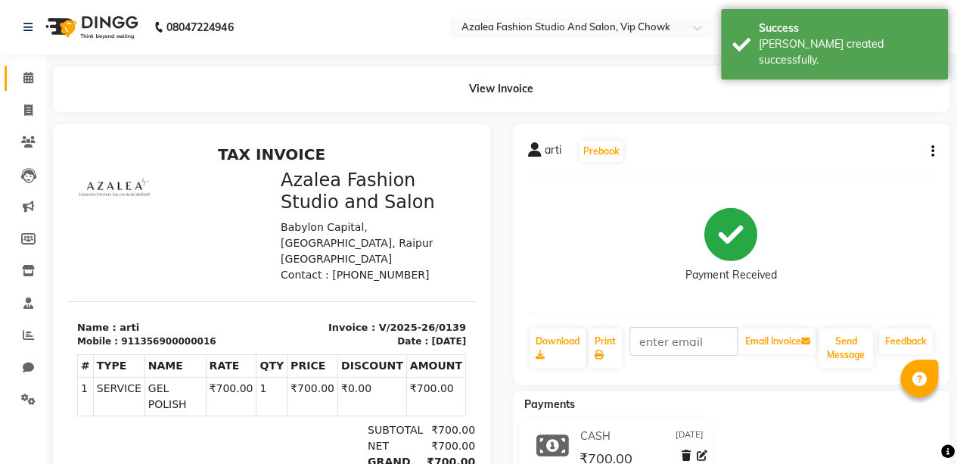
click at [24, 77] on icon at bounding box center [28, 77] width 10 height 11
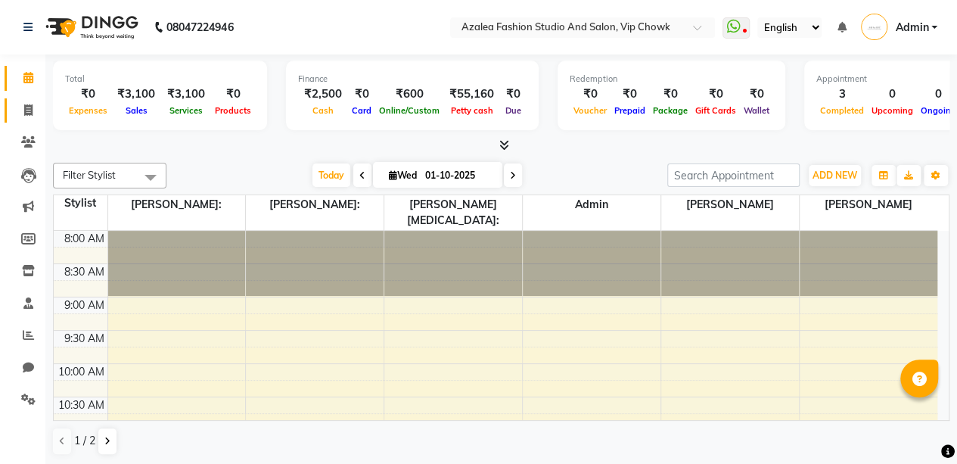
click at [32, 106] on icon at bounding box center [28, 109] width 8 height 11
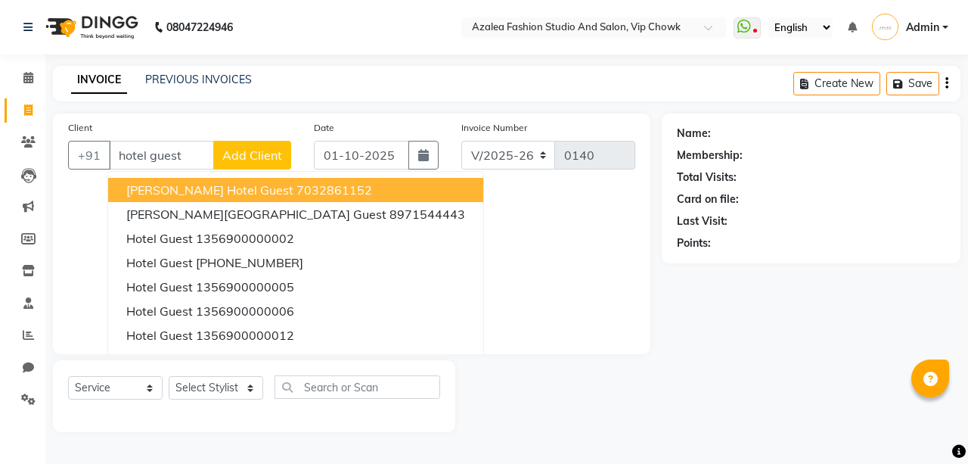
click at [268, 157] on span "Add Client" at bounding box center [252, 154] width 60 height 15
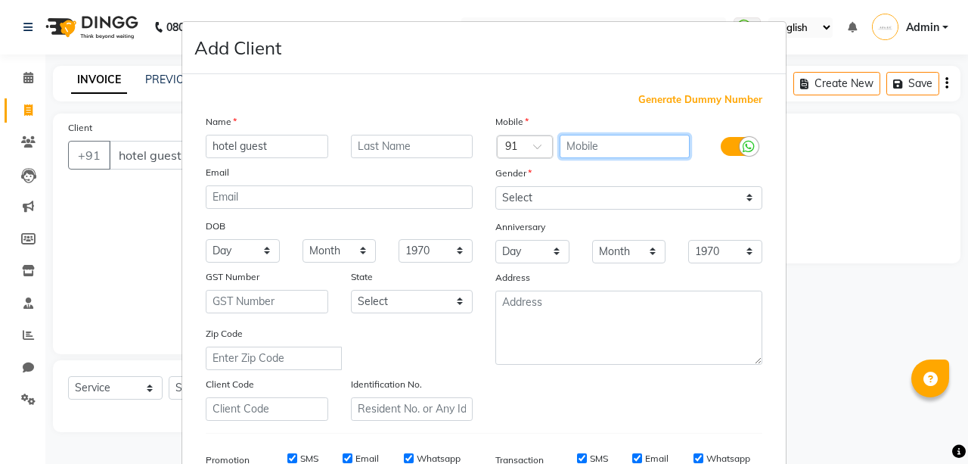
click at [614, 145] on input "text" at bounding box center [625, 146] width 131 height 23
click at [708, 95] on span "Generate Dummy Number" at bounding box center [700, 99] width 124 height 15
click at [705, 100] on span "Generate Dummy Number" at bounding box center [700, 99] width 124 height 15
click at [715, 97] on span "Generate Dummy Number" at bounding box center [700, 99] width 124 height 15
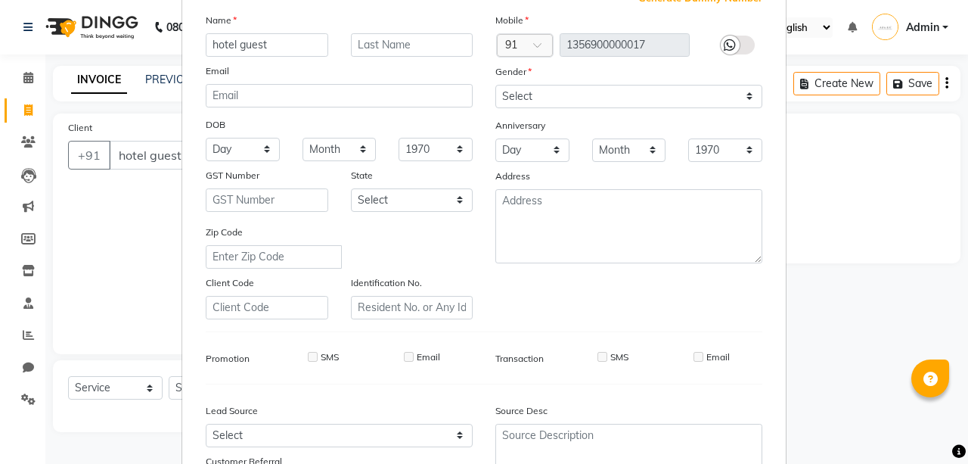
scroll to position [106, 0]
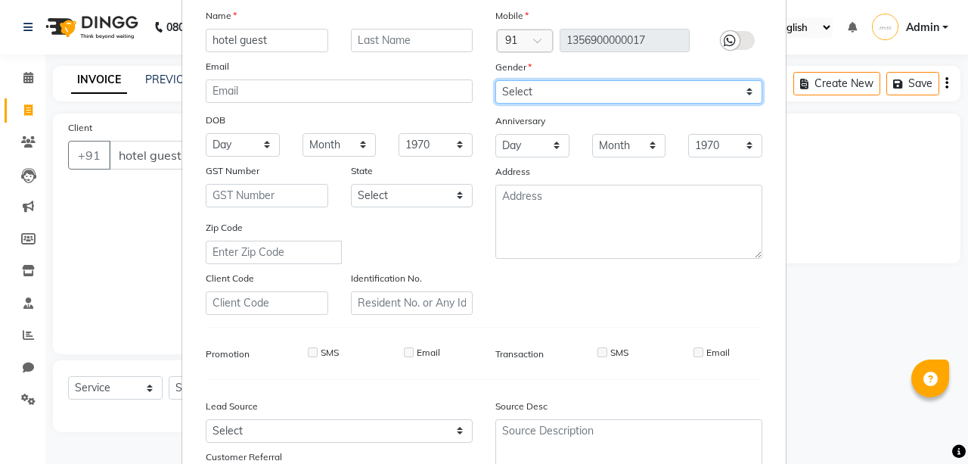
click at [666, 85] on select "Select [DEMOGRAPHIC_DATA] [DEMOGRAPHIC_DATA] Other Prefer Not To Say" at bounding box center [628, 91] width 267 height 23
click at [495, 80] on select "Select [DEMOGRAPHIC_DATA] [DEMOGRAPHIC_DATA] Other Prefer Not To Say" at bounding box center [628, 91] width 267 height 23
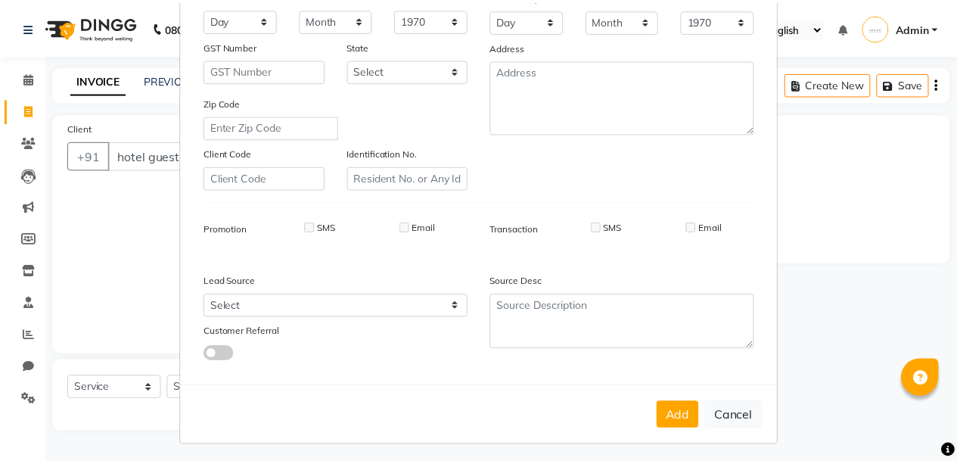
scroll to position [227, 0]
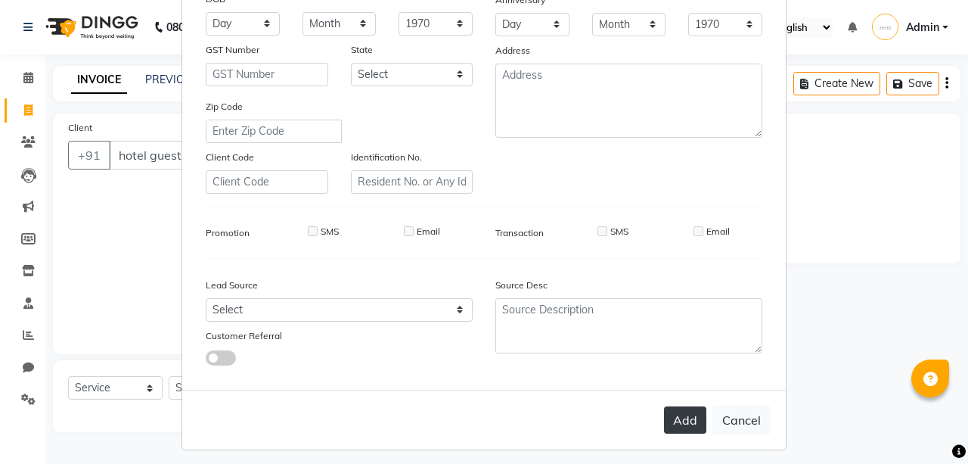
click at [671, 422] on button "Add" at bounding box center [685, 419] width 42 height 27
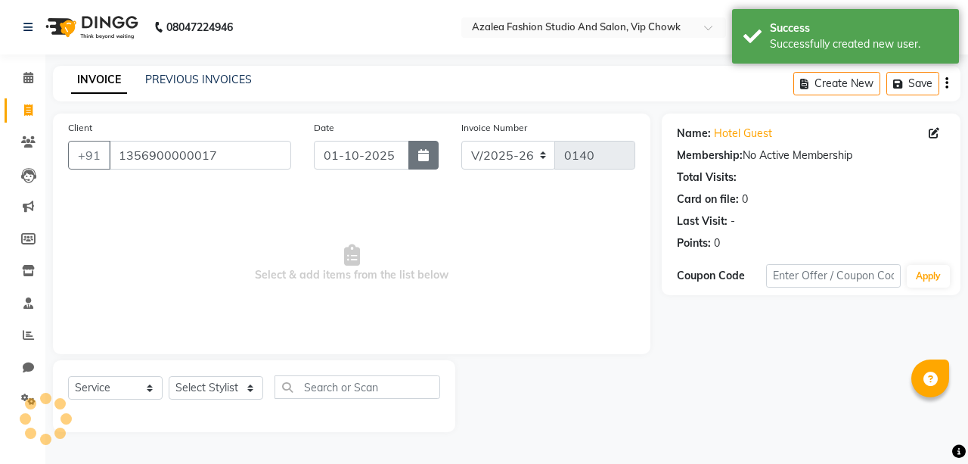
click at [433, 144] on button "button" at bounding box center [423, 155] width 30 height 29
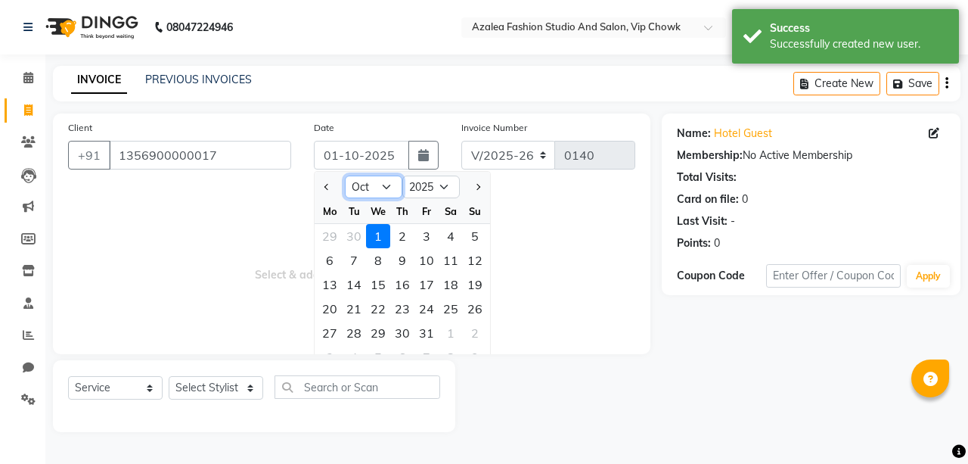
click at [388, 183] on select "Jan Feb Mar Apr May Jun [DATE] Aug Sep Oct Nov Dec" at bounding box center [373, 186] width 57 height 23
click at [345, 175] on select "Jan Feb Mar Apr May Jun [DATE] Aug Sep Oct Nov Dec" at bounding box center [373, 186] width 57 height 23
click at [377, 231] on div "3" at bounding box center [378, 236] width 24 height 24
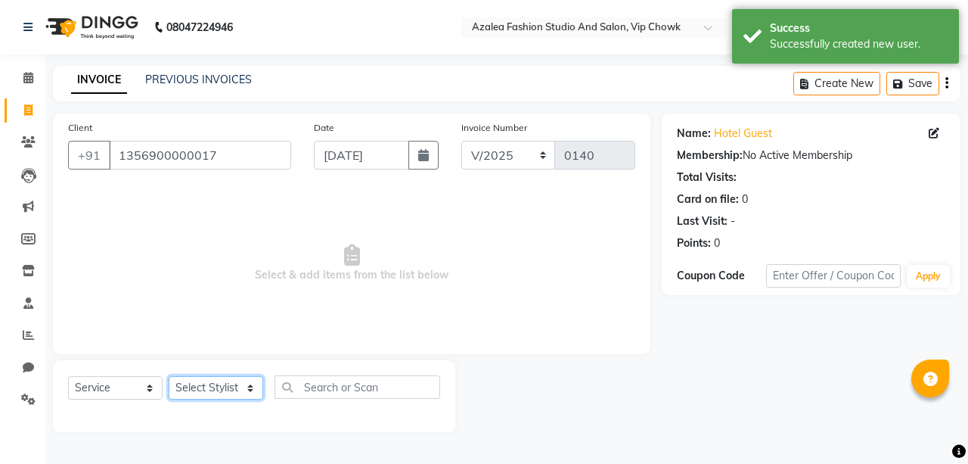
click at [241, 383] on select "Select Stylist aarti sen Admin [PERSON_NAME] anzal [PERSON_NAME][MEDICAL_DATA]:…" at bounding box center [216, 387] width 95 height 23
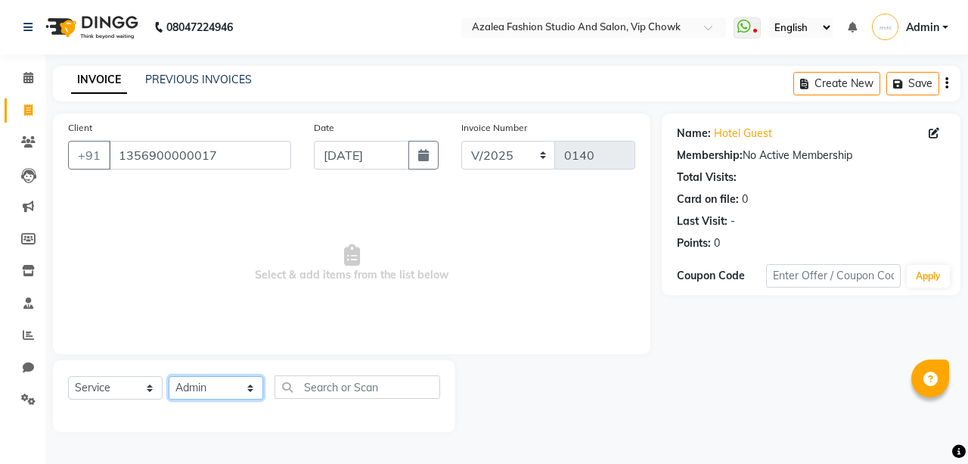
click at [169, 376] on select "Select Stylist aarti sen Admin [PERSON_NAME] anzal [PERSON_NAME][MEDICAL_DATA]:…" at bounding box center [216, 387] width 95 height 23
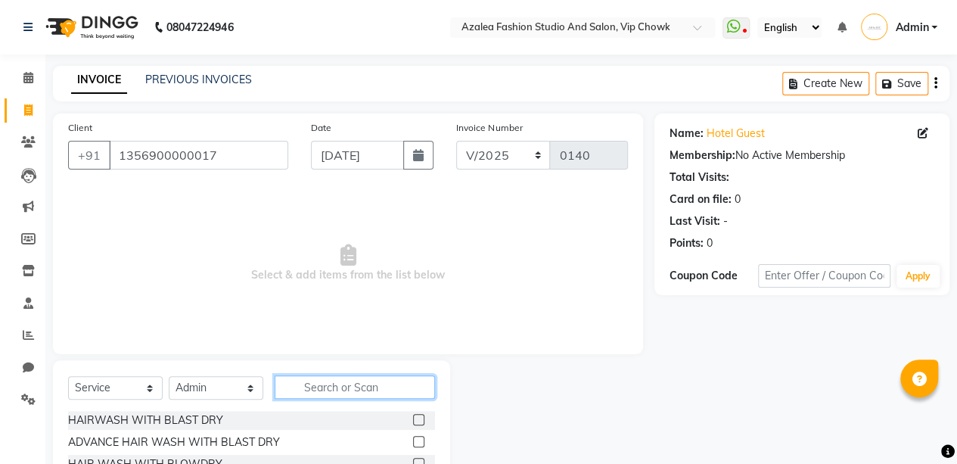
click at [372, 383] on input "text" at bounding box center [355, 386] width 160 height 23
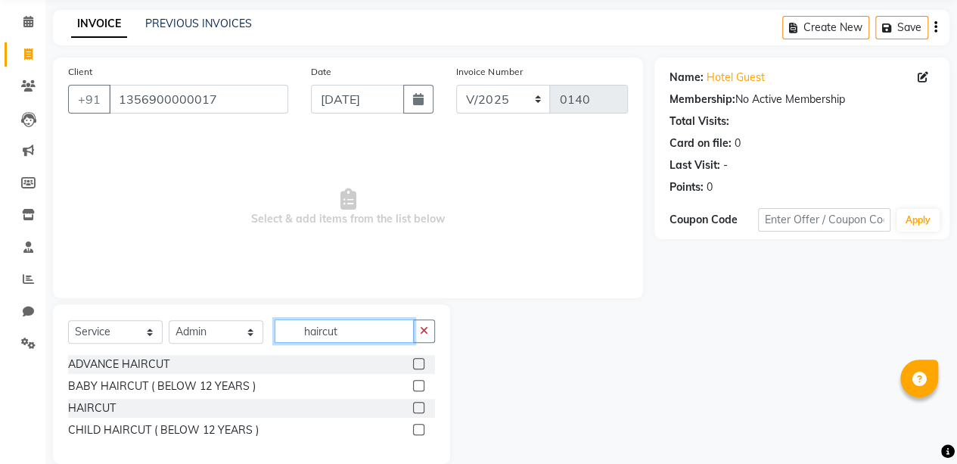
scroll to position [57, 0]
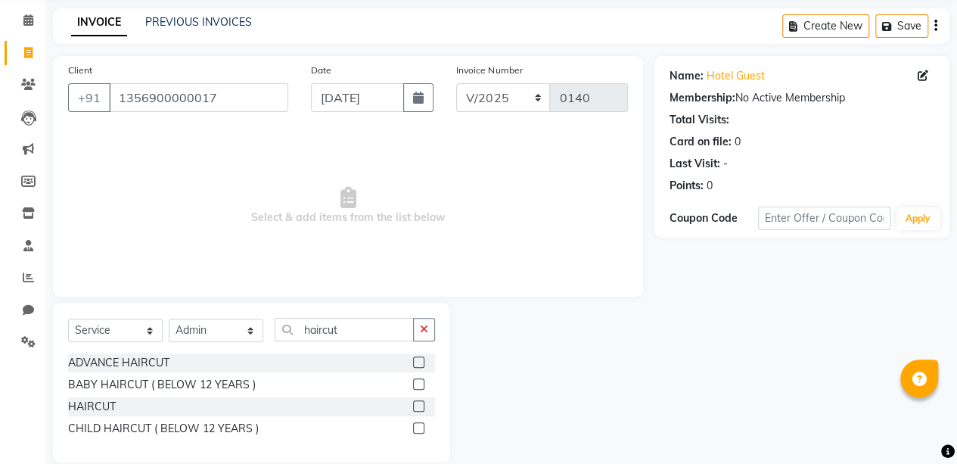
click at [419, 404] on label at bounding box center [418, 405] width 11 height 11
click at [419, 404] on input "checkbox" at bounding box center [418, 407] width 10 height 10
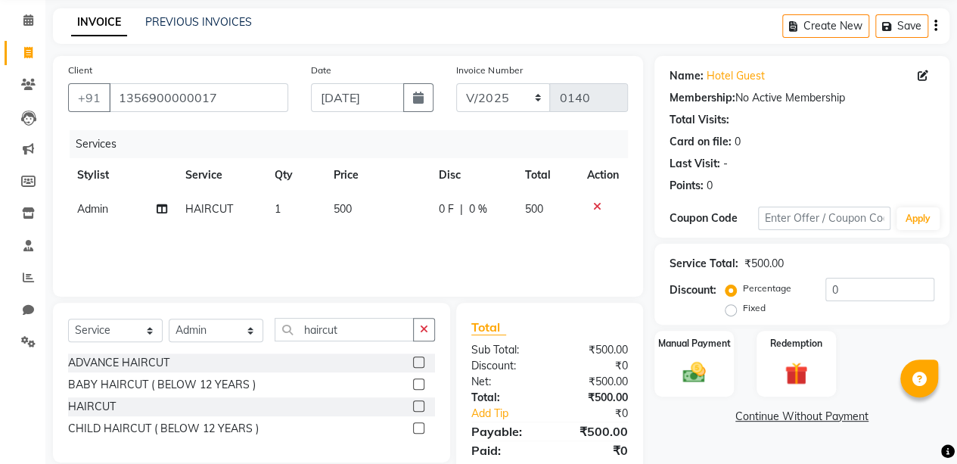
click at [595, 205] on icon at bounding box center [597, 206] width 8 height 11
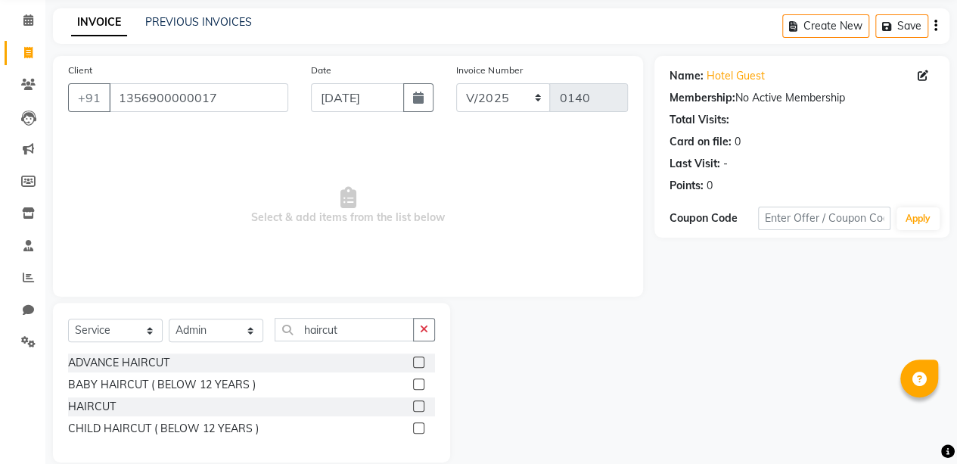
click at [419, 360] on label at bounding box center [418, 361] width 11 height 11
click at [419, 360] on input "checkbox" at bounding box center [418, 363] width 10 height 10
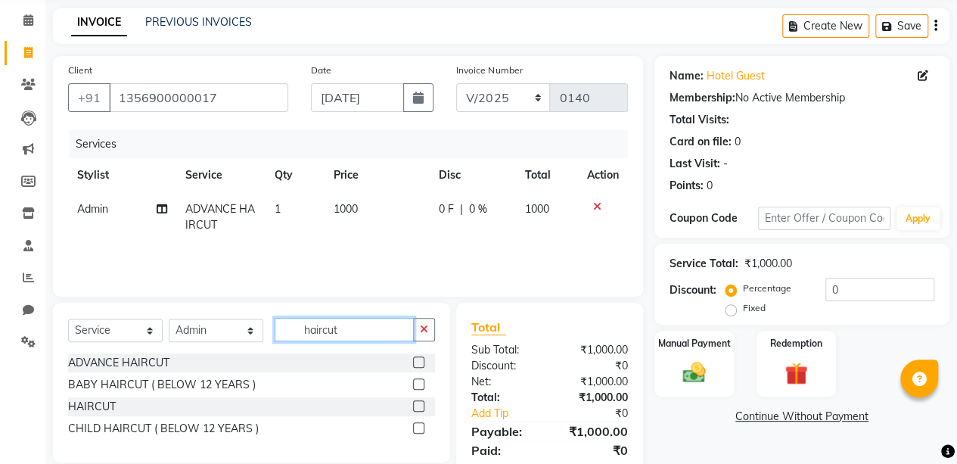
click at [377, 324] on input "haircut" at bounding box center [344, 329] width 139 height 23
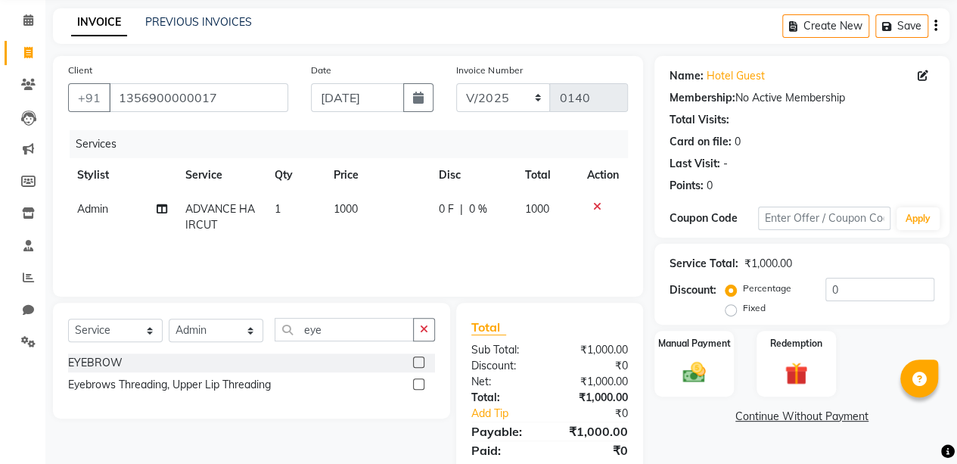
click at [421, 356] on label at bounding box center [418, 361] width 11 height 11
click at [421, 358] on input "checkbox" at bounding box center [418, 363] width 10 height 10
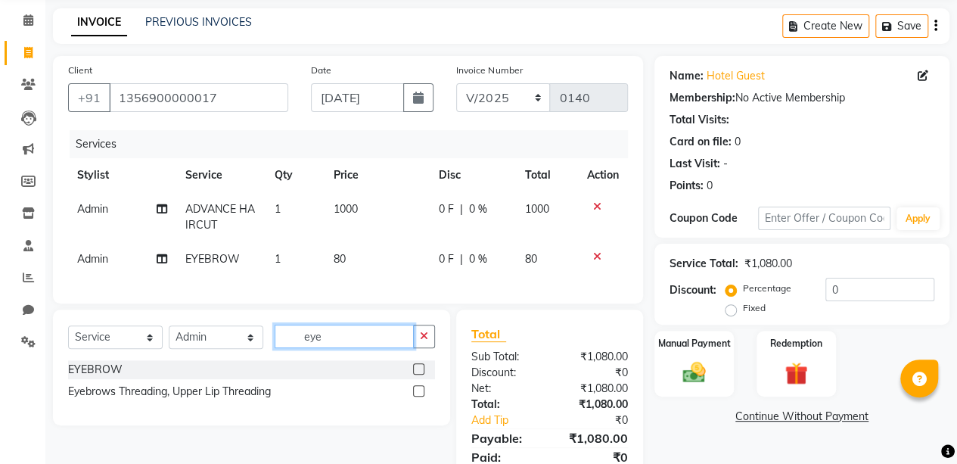
click at [390, 344] on input "eye" at bounding box center [344, 335] width 139 height 23
click at [424, 341] on icon "button" at bounding box center [424, 336] width 8 height 11
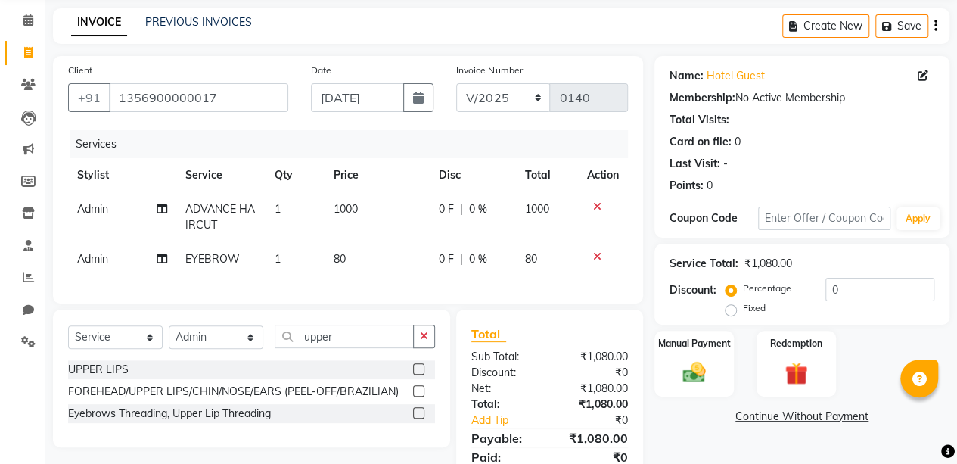
click at [417, 374] on label at bounding box center [418, 368] width 11 height 11
click at [417, 374] on input "checkbox" at bounding box center [418, 370] width 10 height 10
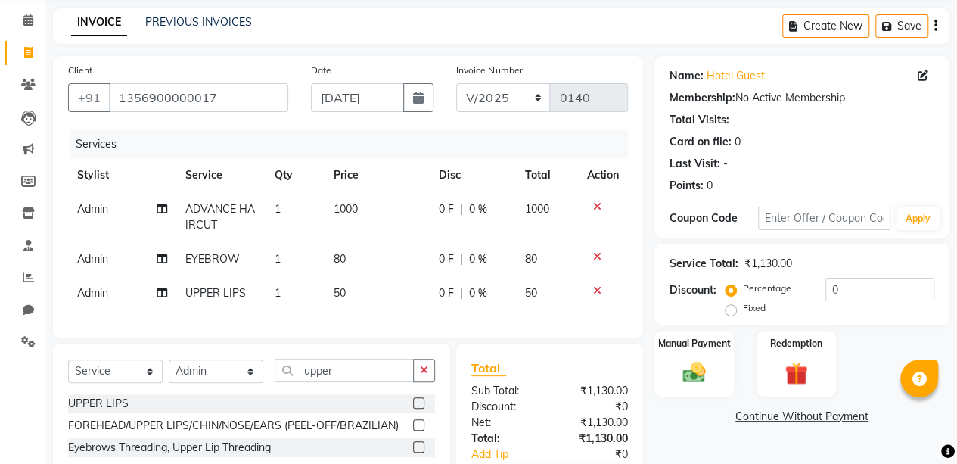
click at [475, 210] on span "0 %" at bounding box center [478, 209] width 18 height 16
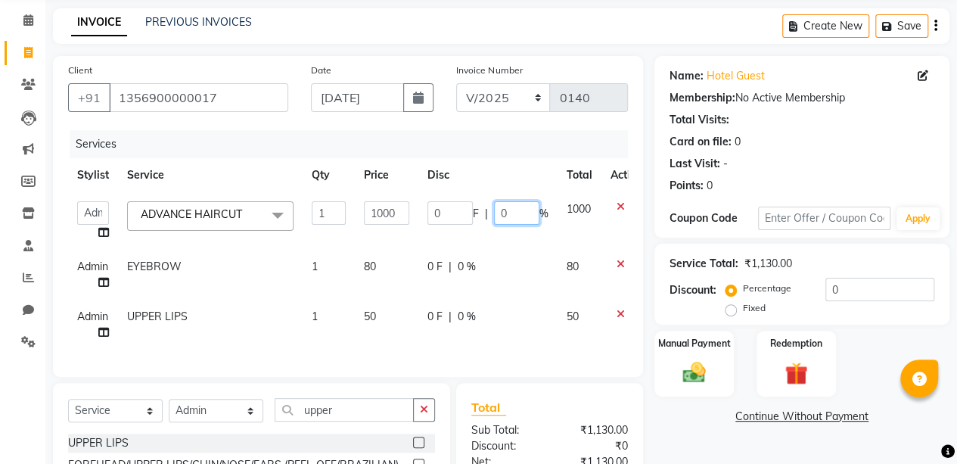
click at [511, 210] on input "0" at bounding box center [516, 212] width 45 height 23
click at [643, 278] on div "Client [PHONE_NUMBER] Date [DATE] Invoice Number V/2025 V/[PHONE_NUMBER] Servic…" at bounding box center [348, 314] width 613 height 517
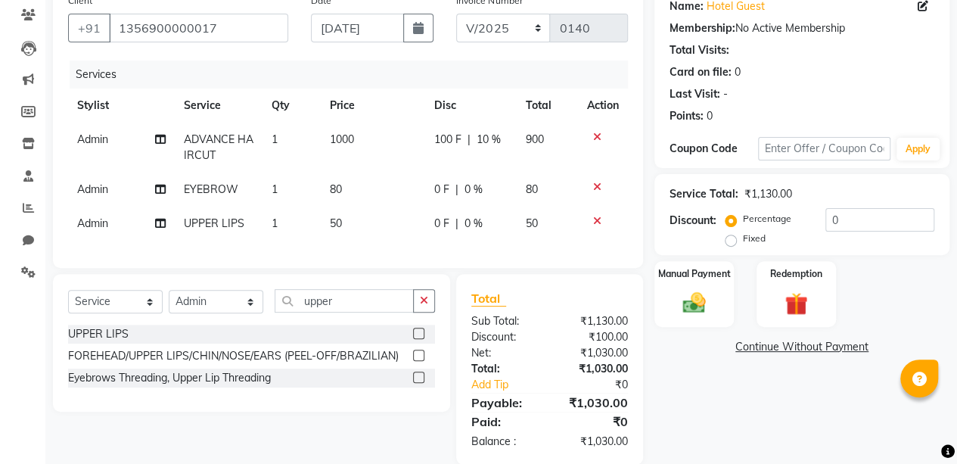
scroll to position [126, 0]
click at [530, 225] on span "50" at bounding box center [531, 224] width 12 height 14
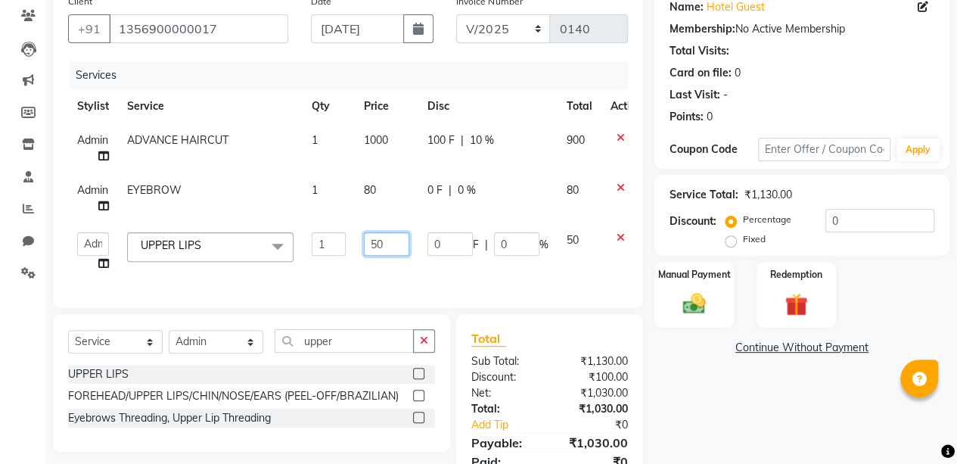
click at [389, 244] on input "50" at bounding box center [386, 243] width 45 height 23
click at [750, 412] on div "Name: Hotel Guest Membership: No Active Membership Total Visits: Card on file: …" at bounding box center [807, 245] width 306 height 517
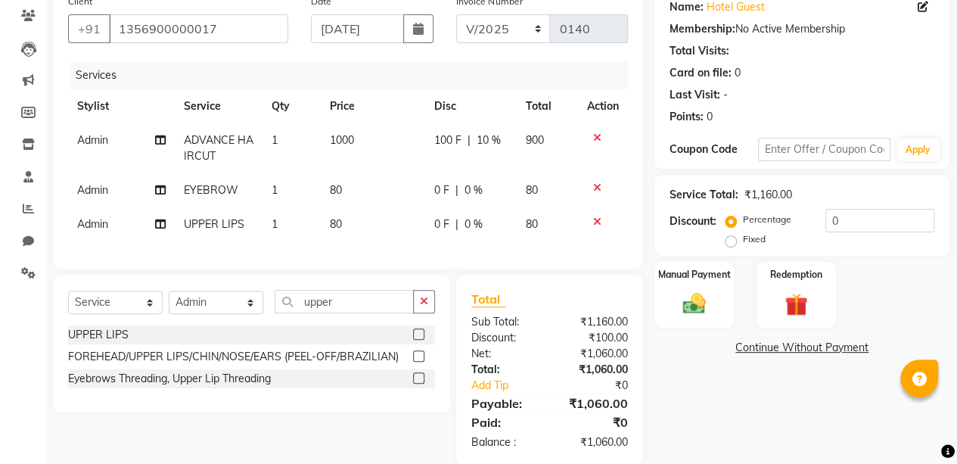
click at [492, 139] on span "10 %" at bounding box center [488, 140] width 24 height 16
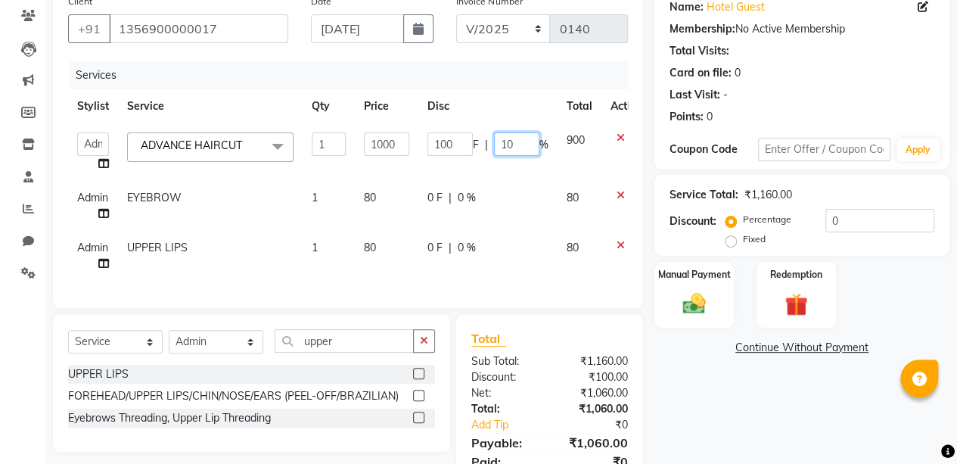
click at [513, 144] on input "10" at bounding box center [516, 143] width 45 height 23
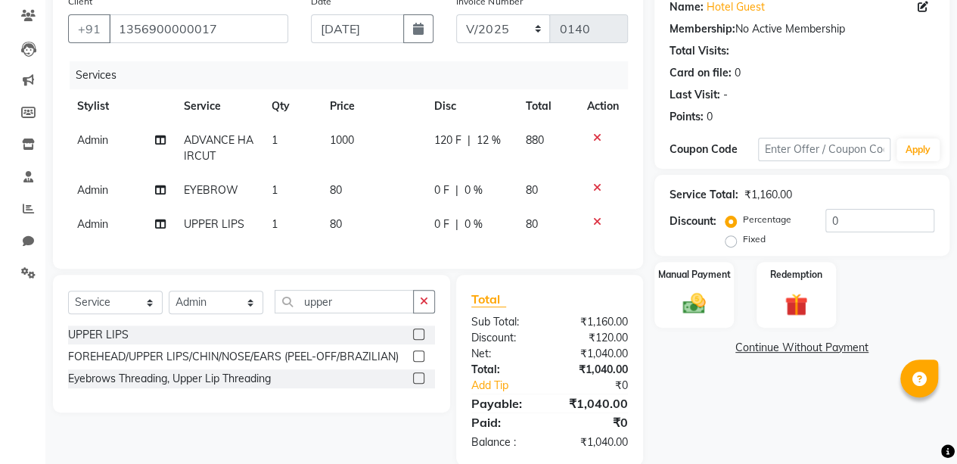
click at [698, 358] on div "Name: Hotel Guest Membership: No Active Membership Total Visits: Card on file: …" at bounding box center [807, 226] width 306 height 478
click at [486, 143] on span "12 %" at bounding box center [488, 140] width 24 height 16
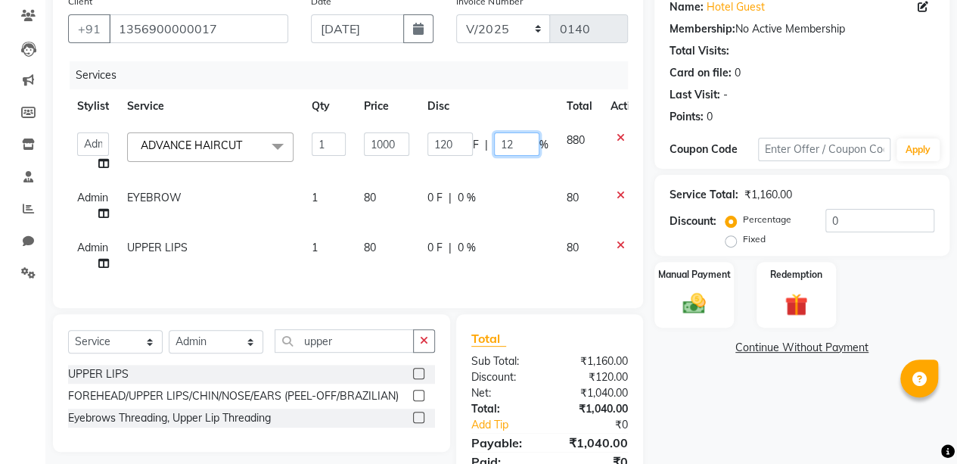
click at [520, 146] on input "12" at bounding box center [516, 143] width 45 height 23
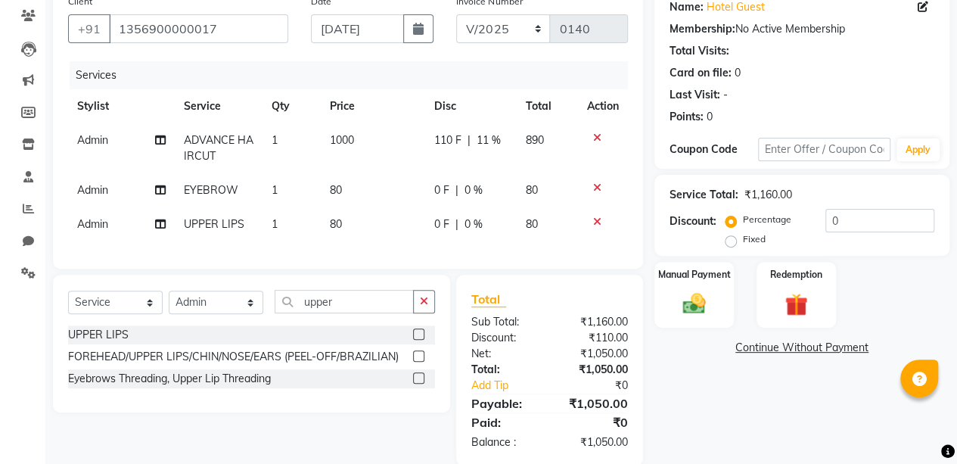
click at [721, 409] on div "Name: Hotel Guest Membership: No Active Membership Total Visits: Card on file: …" at bounding box center [807, 226] width 306 height 478
click at [483, 138] on span "11 %" at bounding box center [488, 140] width 24 height 16
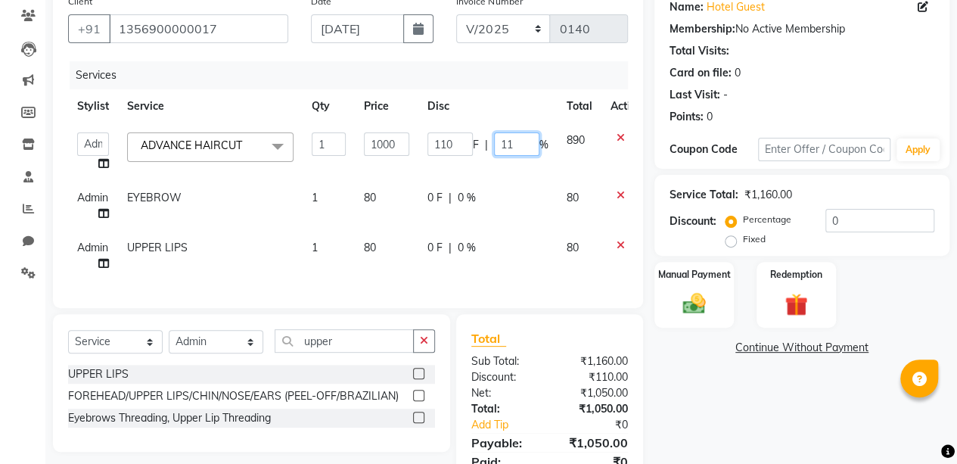
click at [511, 146] on input "11" at bounding box center [516, 143] width 45 height 23
click at [519, 147] on input "12" at bounding box center [516, 143] width 45 height 23
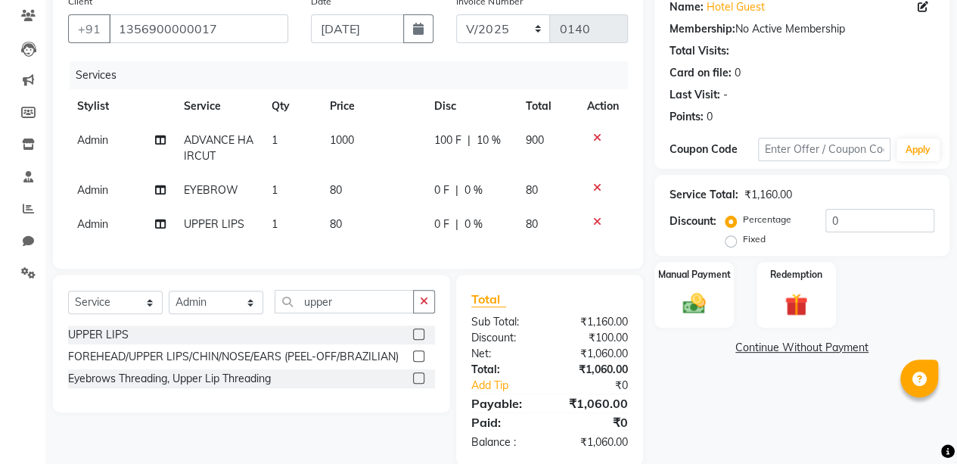
click at [679, 361] on div "Name: Hotel Guest Membership: No Active Membership Total Visits: Card on file: …" at bounding box center [807, 226] width 306 height 478
click at [340, 223] on span "80" at bounding box center [336, 224] width 12 height 14
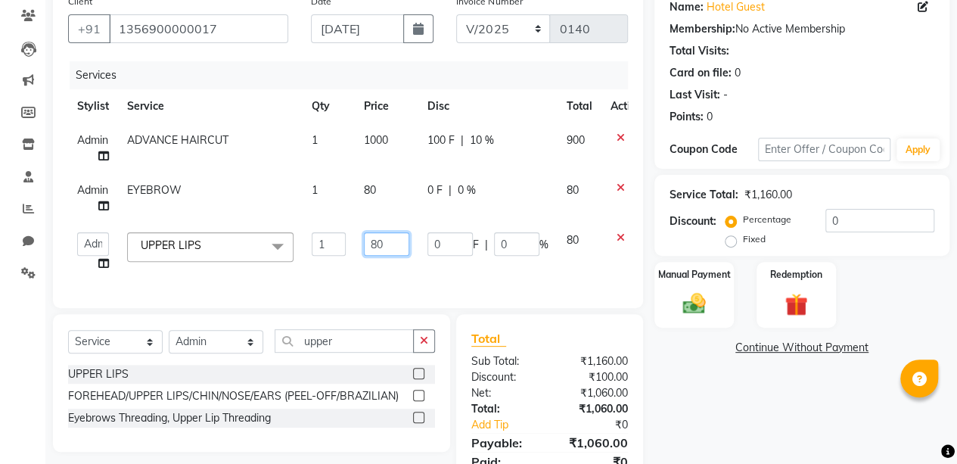
click at [396, 249] on input "80" at bounding box center [386, 243] width 45 height 23
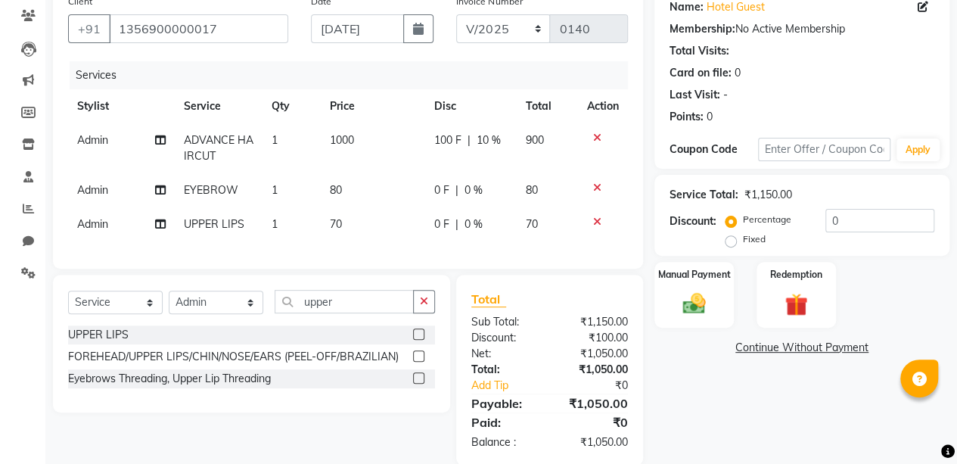
click at [675, 385] on div "Name: Hotel Guest Membership: No Active Membership Total Visits: Card on file: …" at bounding box center [807, 226] width 306 height 478
click at [339, 222] on span "70" at bounding box center [336, 224] width 12 height 14
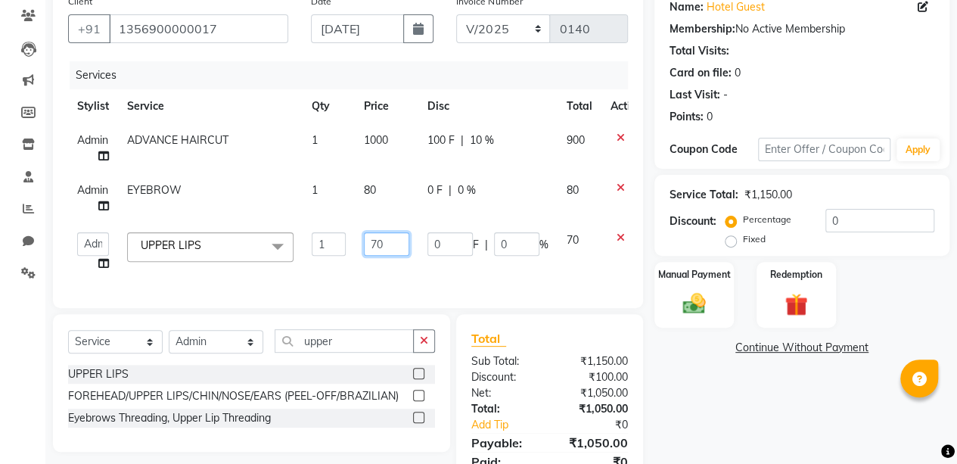
click at [390, 246] on input "70" at bounding box center [386, 243] width 45 height 23
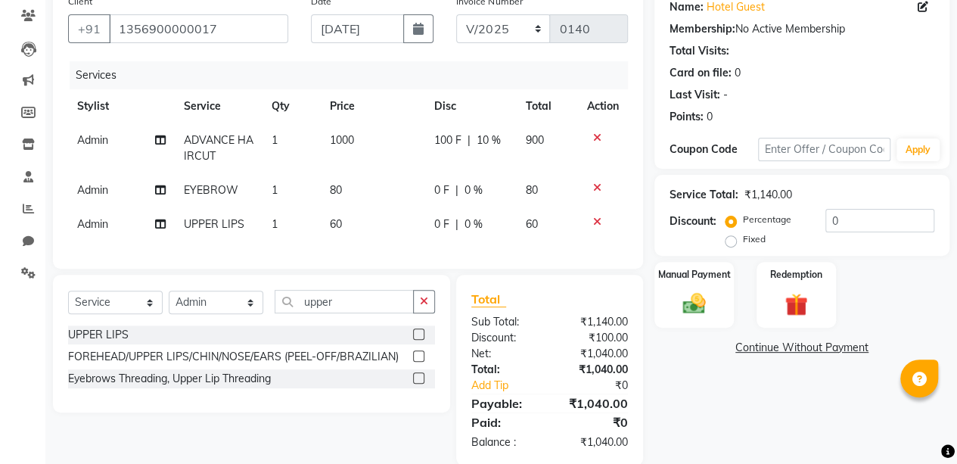
click at [743, 430] on div "Name: Hotel Guest Membership: No Active Membership Total Visits: Card on file: …" at bounding box center [807, 226] width 306 height 478
click at [684, 291] on img at bounding box center [694, 303] width 39 height 27
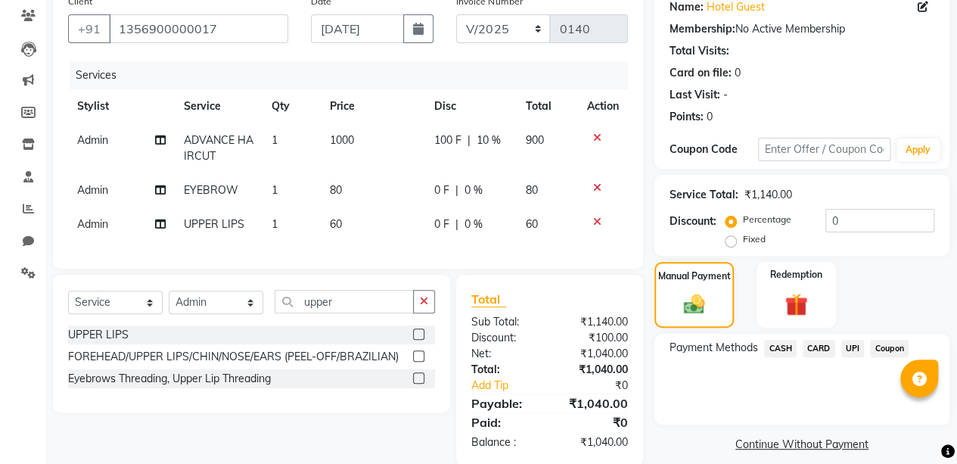
click at [857, 349] on span "UPI" at bounding box center [852, 348] width 23 height 17
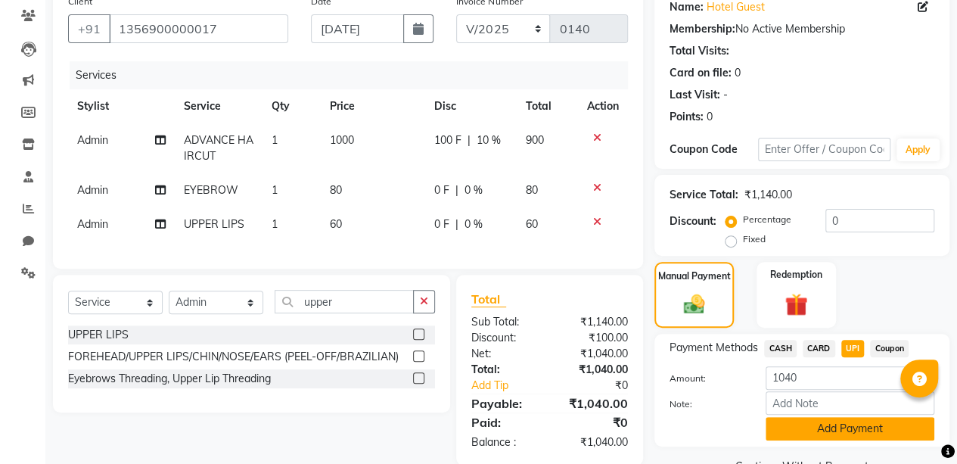
click at [843, 429] on button "Add Payment" at bounding box center [849, 428] width 169 height 23
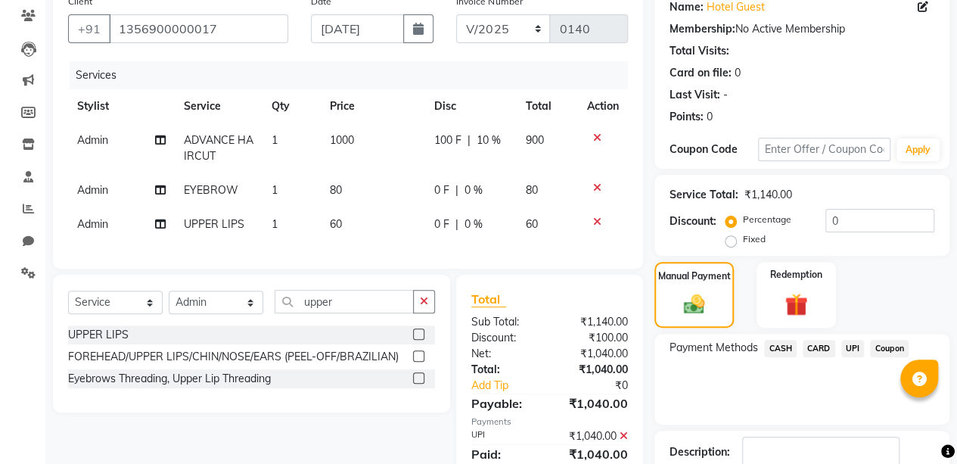
scroll to position [224, 0]
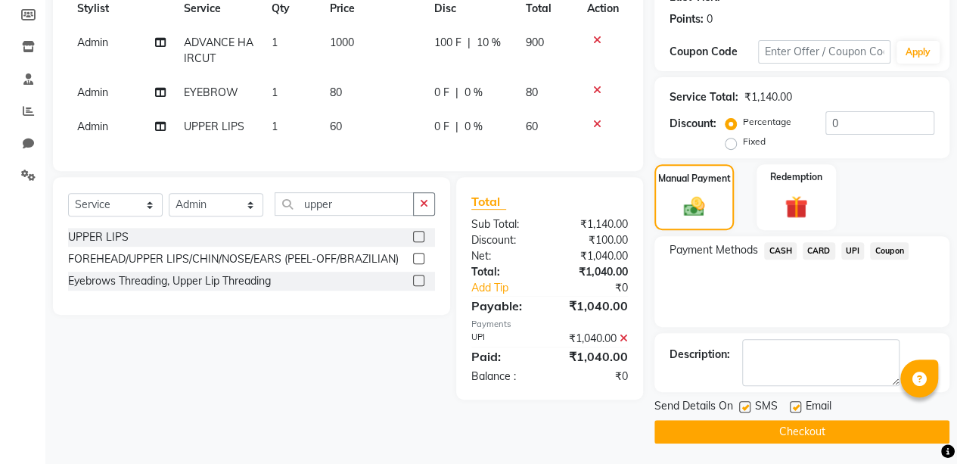
click at [793, 431] on button "Checkout" at bounding box center [801, 431] width 295 height 23
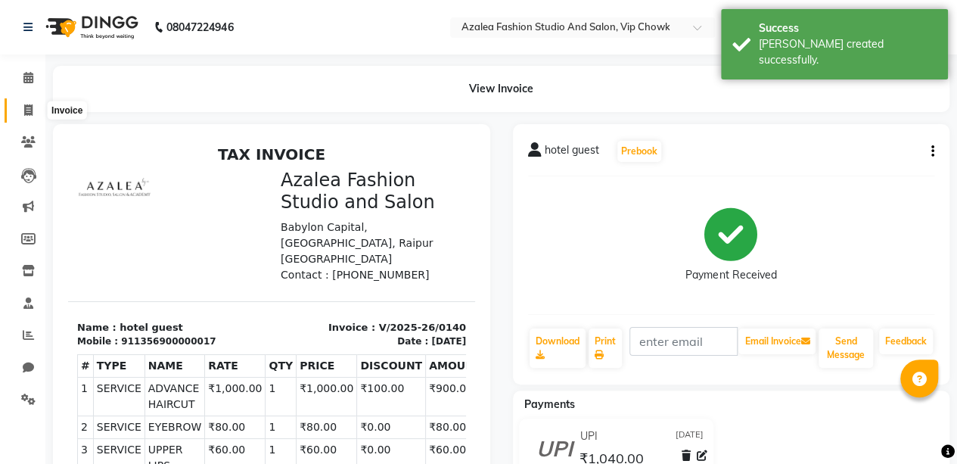
click at [27, 110] on icon at bounding box center [28, 109] width 8 height 11
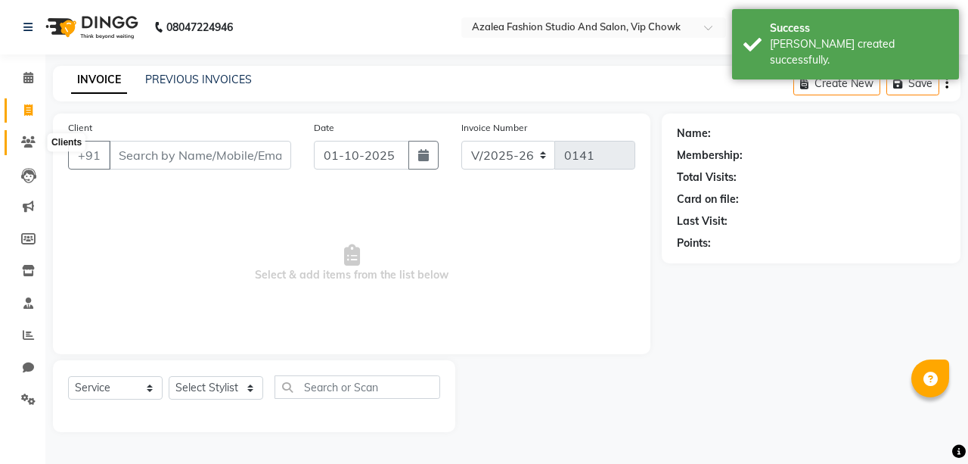
click at [33, 146] on icon at bounding box center [28, 141] width 14 height 11
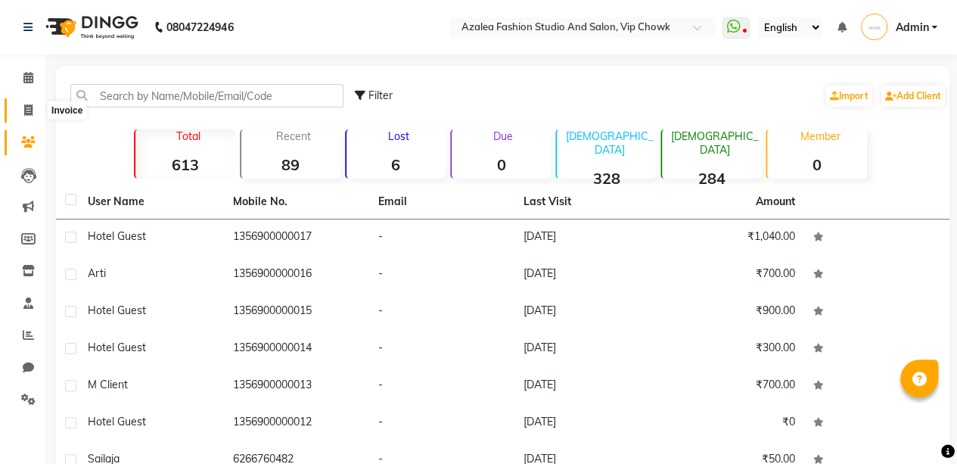
click at [33, 109] on span at bounding box center [28, 110] width 26 height 17
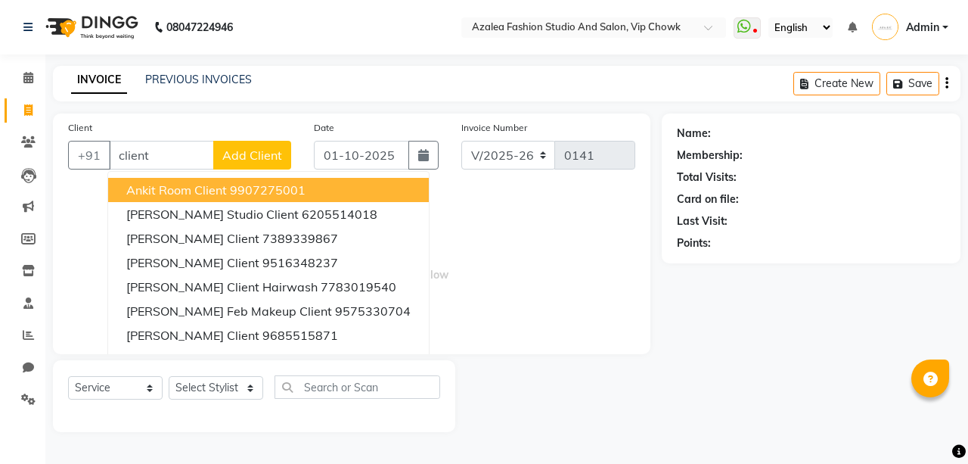
click at [249, 158] on span "Add Client" at bounding box center [252, 154] width 60 height 15
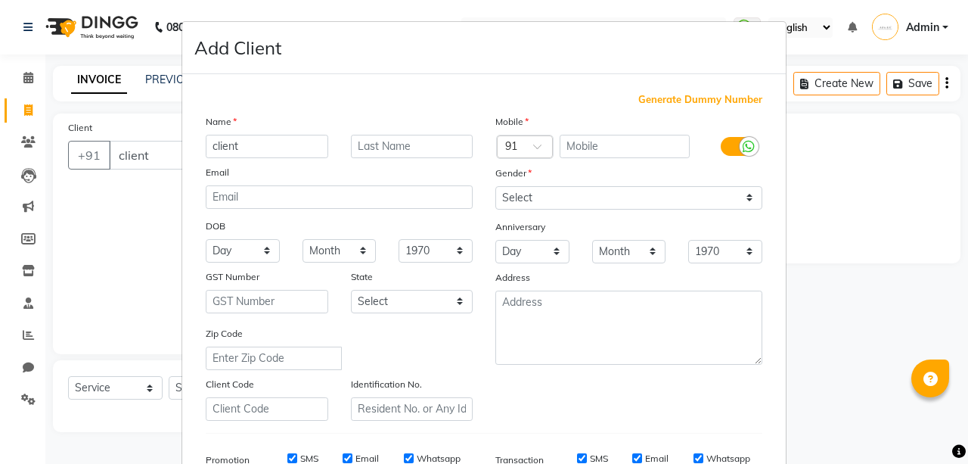
click at [665, 95] on span "Generate Dummy Number" at bounding box center [700, 99] width 124 height 15
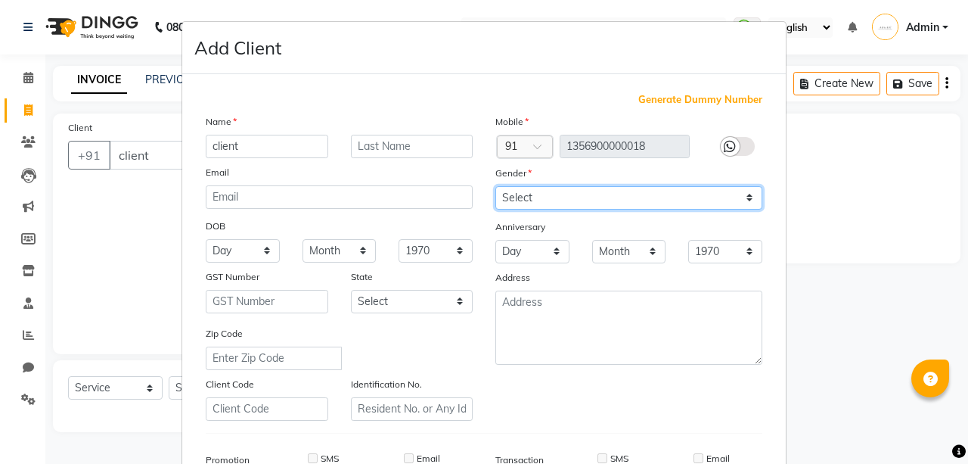
click at [659, 197] on select "Select [DEMOGRAPHIC_DATA] [DEMOGRAPHIC_DATA] Other Prefer Not To Say" at bounding box center [628, 197] width 267 height 23
click at [495, 186] on select "Select [DEMOGRAPHIC_DATA] [DEMOGRAPHIC_DATA] Other Prefer Not To Say" at bounding box center [628, 197] width 267 height 23
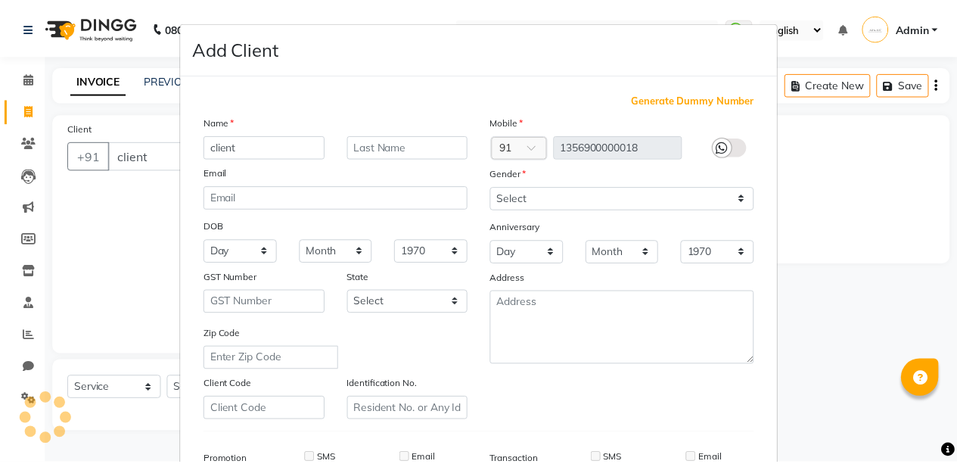
scroll to position [231, 0]
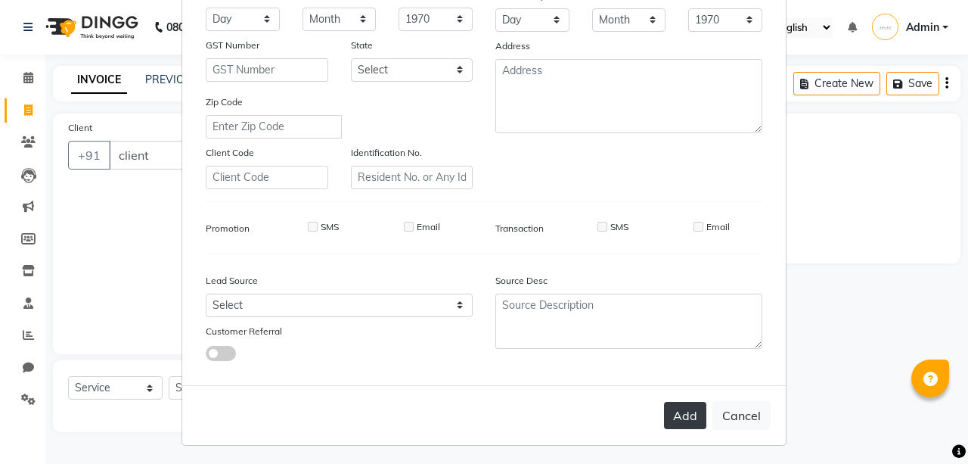
click at [694, 410] on button "Add" at bounding box center [685, 415] width 42 height 27
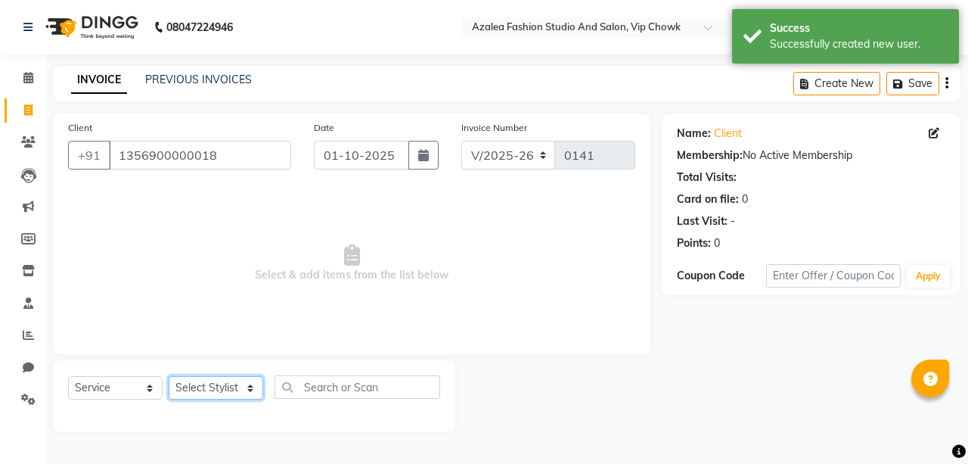
click at [253, 383] on select "Select Stylist aarti sen Admin [PERSON_NAME] anzal [PERSON_NAME][MEDICAL_DATA]:…" at bounding box center [216, 387] width 95 height 23
click at [169, 376] on select "Select Stylist aarti sen Admin [PERSON_NAME] anzal [PERSON_NAME][MEDICAL_DATA]:…" at bounding box center [216, 387] width 95 height 23
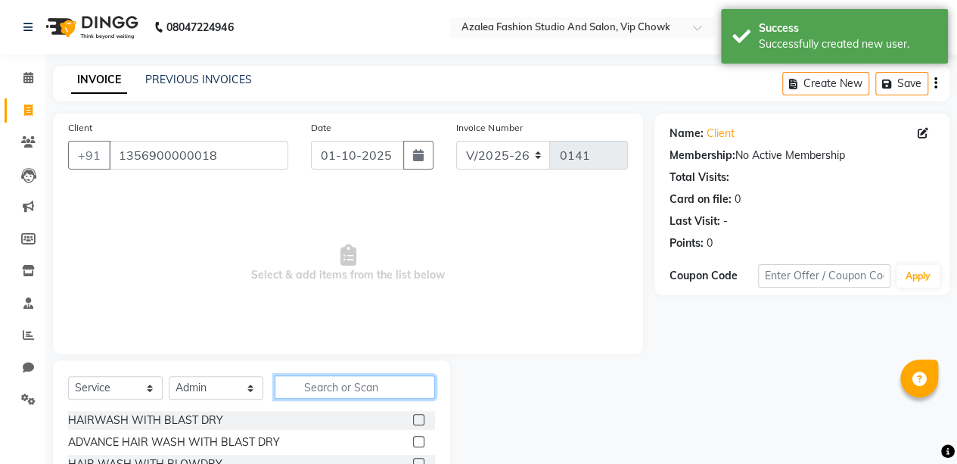
click at [380, 387] on input "text" at bounding box center [355, 386] width 160 height 23
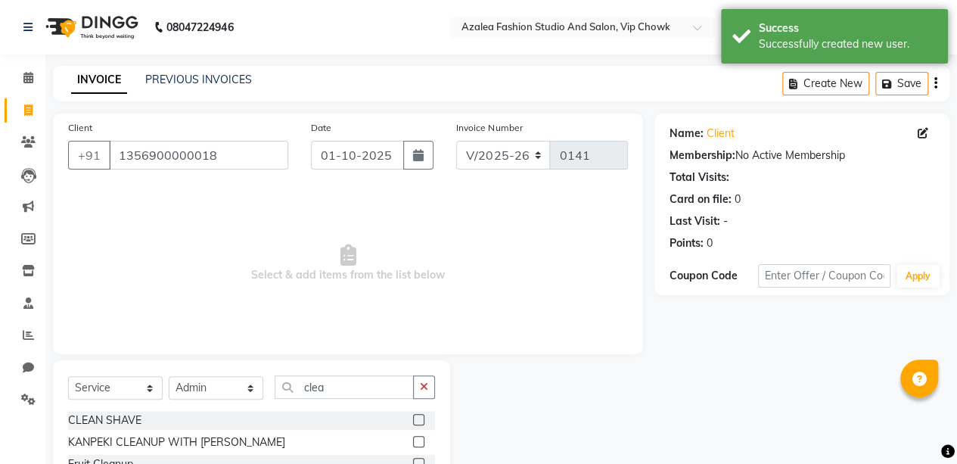
click at [419, 420] on label at bounding box center [418, 419] width 11 height 11
click at [419, 420] on input "checkbox" at bounding box center [418, 420] width 10 height 10
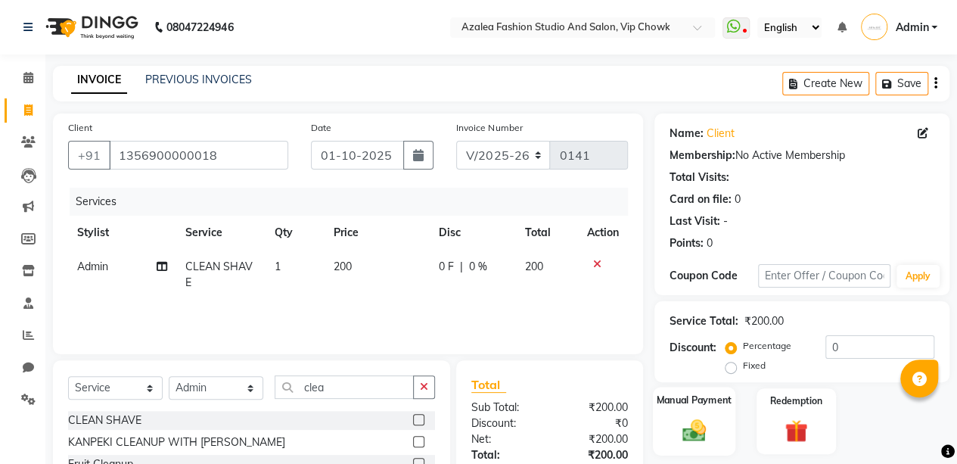
click at [708, 423] on img at bounding box center [694, 429] width 39 height 27
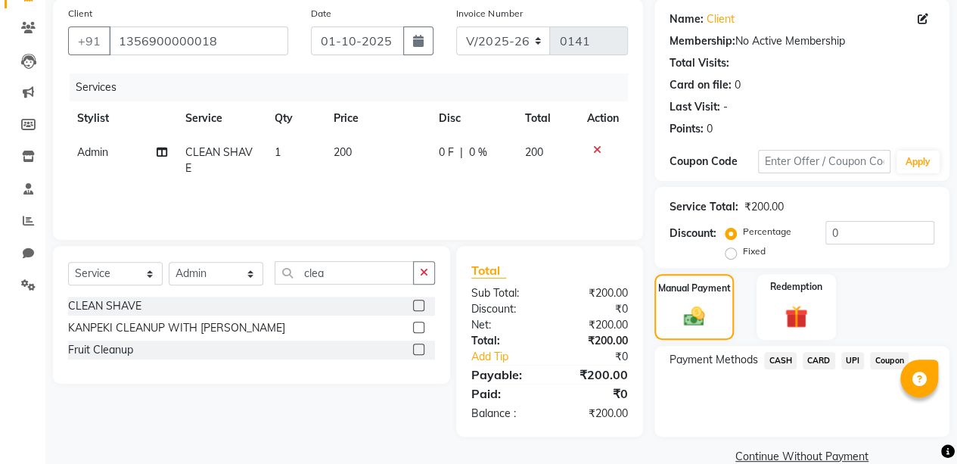
scroll to position [140, 0]
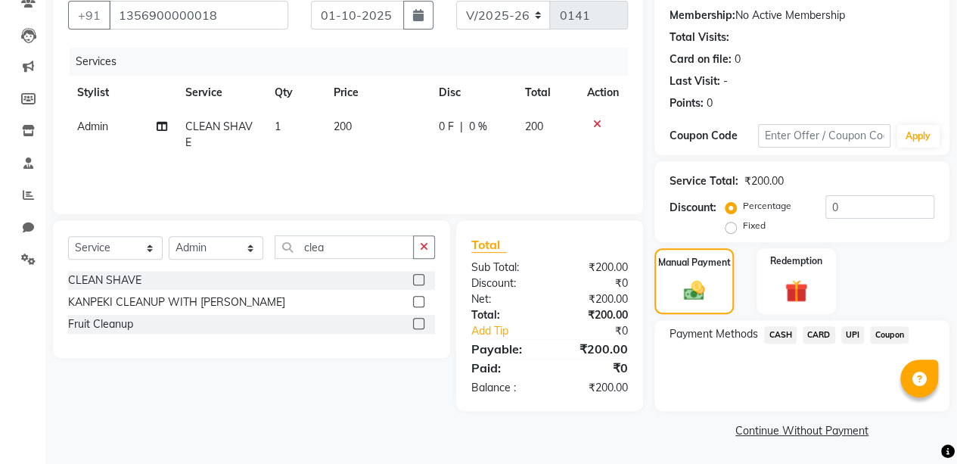
click at [843, 331] on span "UPI" at bounding box center [852, 334] width 23 height 17
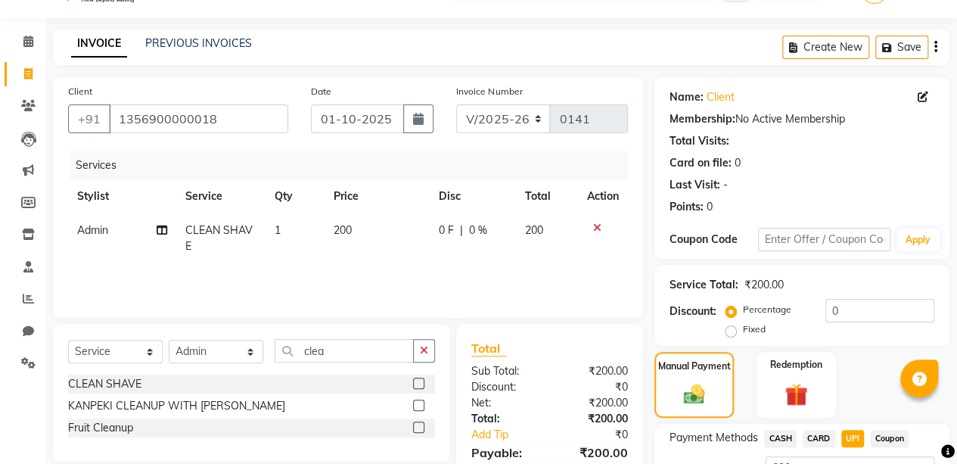
scroll to position [0, 0]
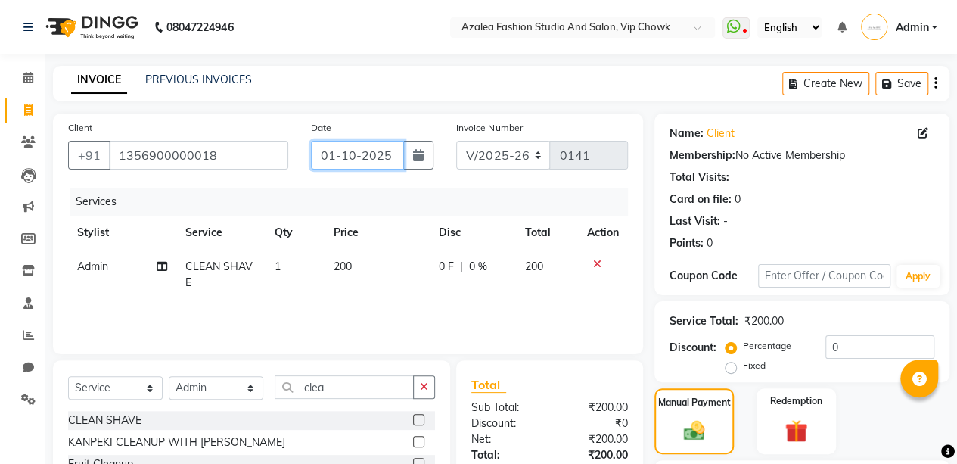
click at [362, 153] on input "01-10-2025" at bounding box center [358, 155] width 94 height 29
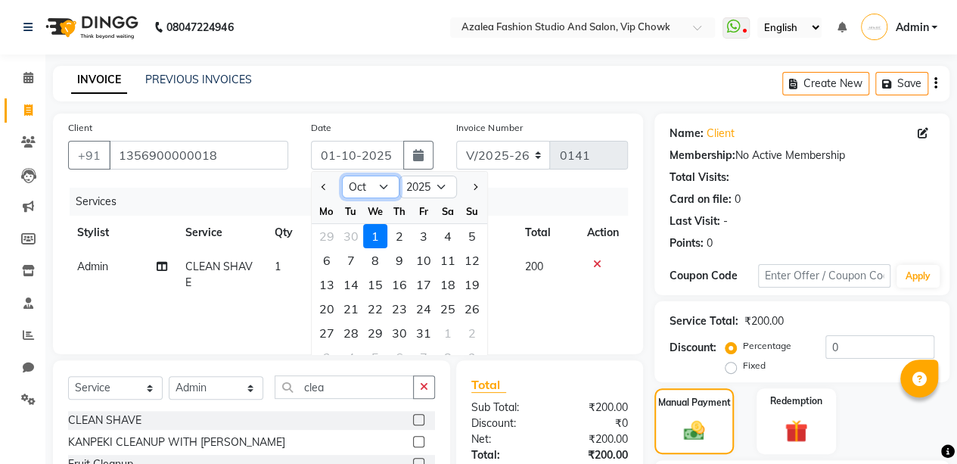
click at [380, 183] on select "Jan Feb Mar Apr May Jun [DATE] Aug Sep Oct Nov Dec" at bounding box center [370, 186] width 57 height 23
click at [342, 175] on select "Jan Feb Mar Apr May Jun [DATE] Aug Sep Oct Nov Dec" at bounding box center [370, 186] width 57 height 23
click at [374, 237] on div "3" at bounding box center [375, 236] width 24 height 24
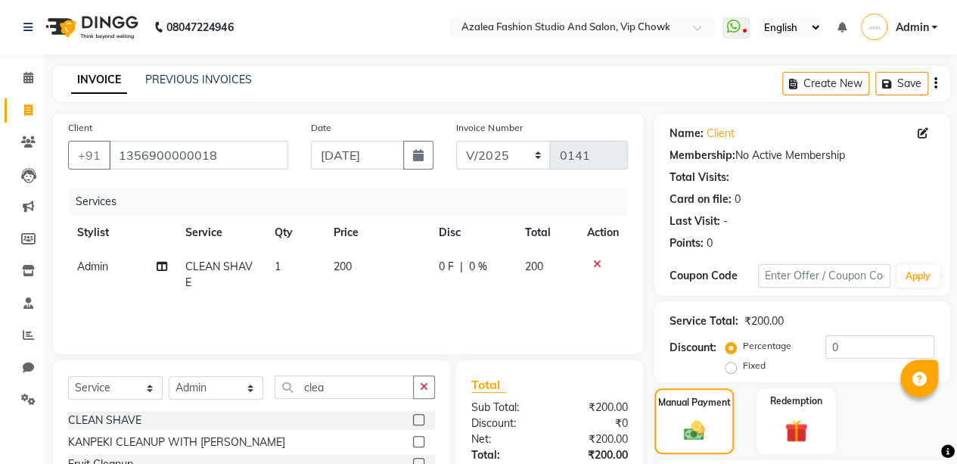
click at [955, 401] on div "Manual Payment Redemption" at bounding box center [802, 421] width 318 height 66
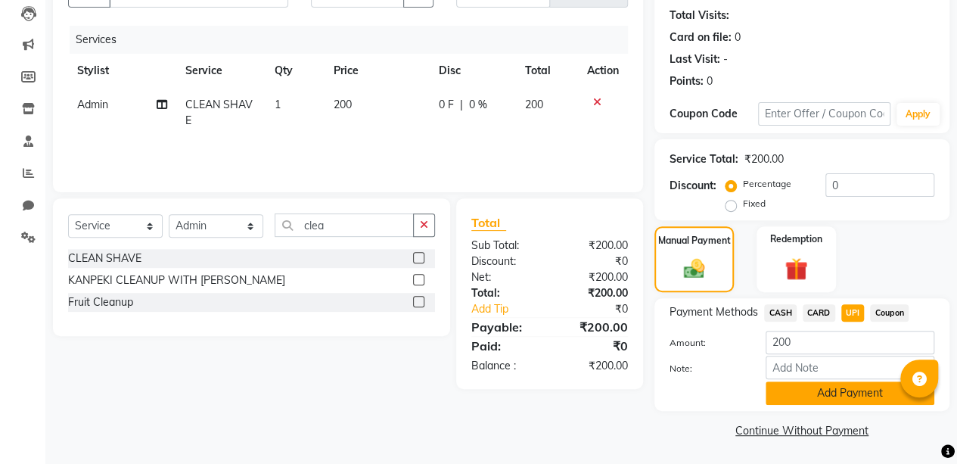
click at [826, 388] on button "Add Payment" at bounding box center [849, 392] width 169 height 23
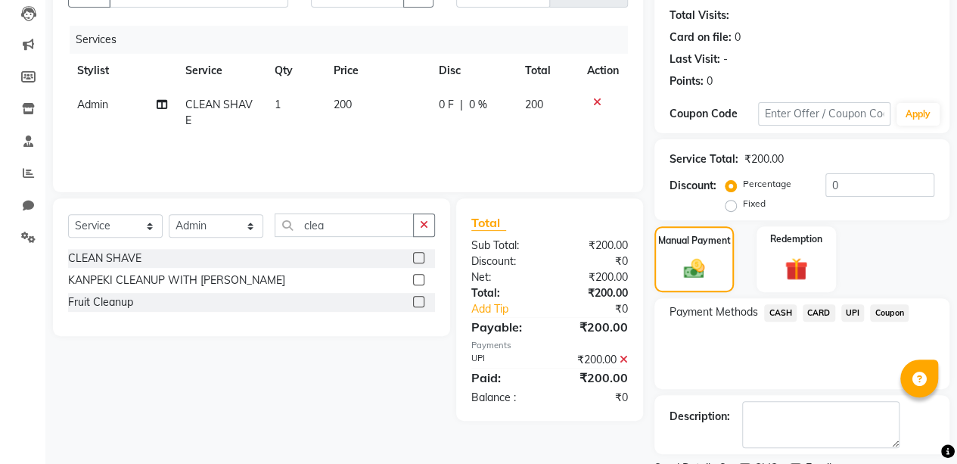
scroll to position [224, 0]
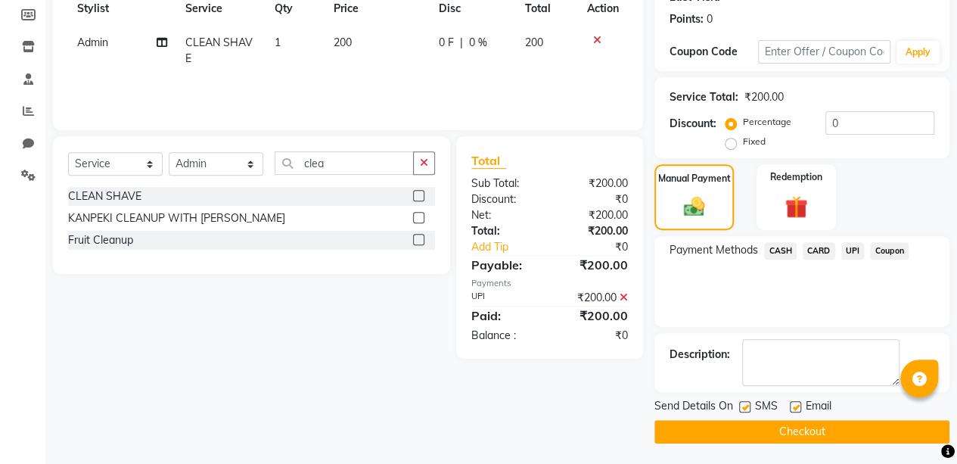
click at [816, 437] on button "Checkout" at bounding box center [801, 431] width 295 height 23
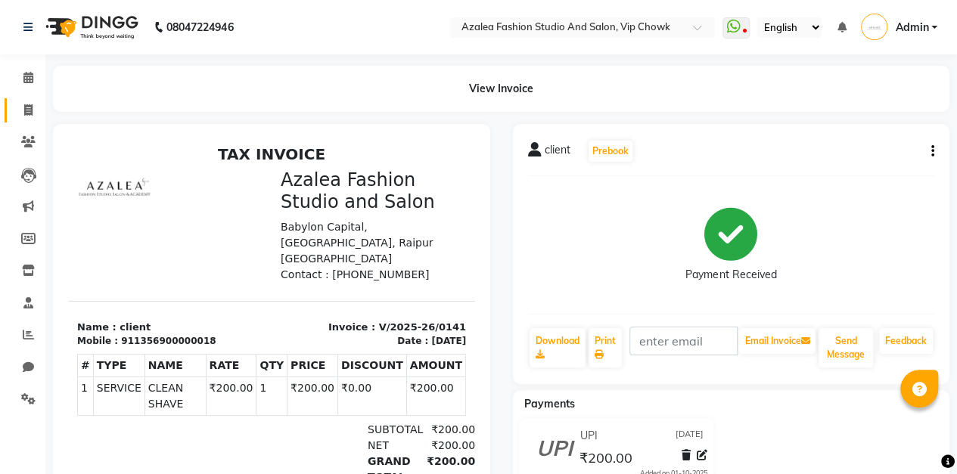
click at [28, 112] on icon at bounding box center [28, 109] width 8 height 11
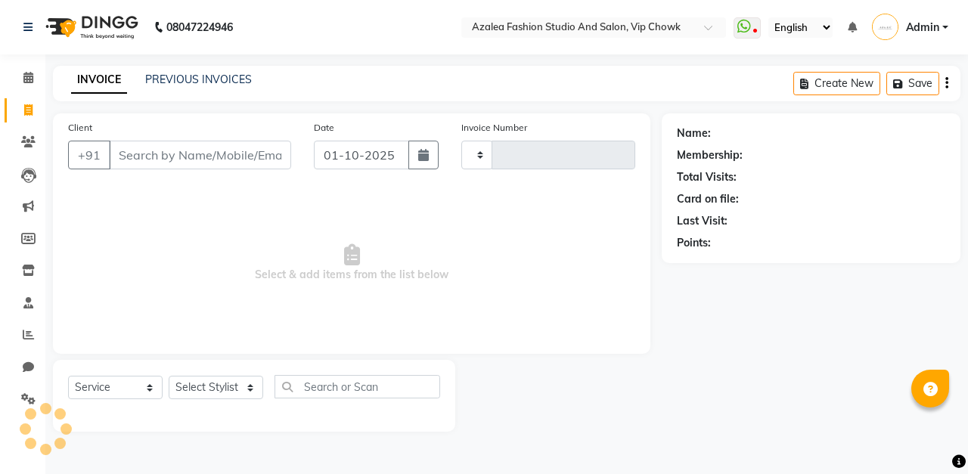
click at [256, 155] on input "Client" at bounding box center [200, 155] width 182 height 29
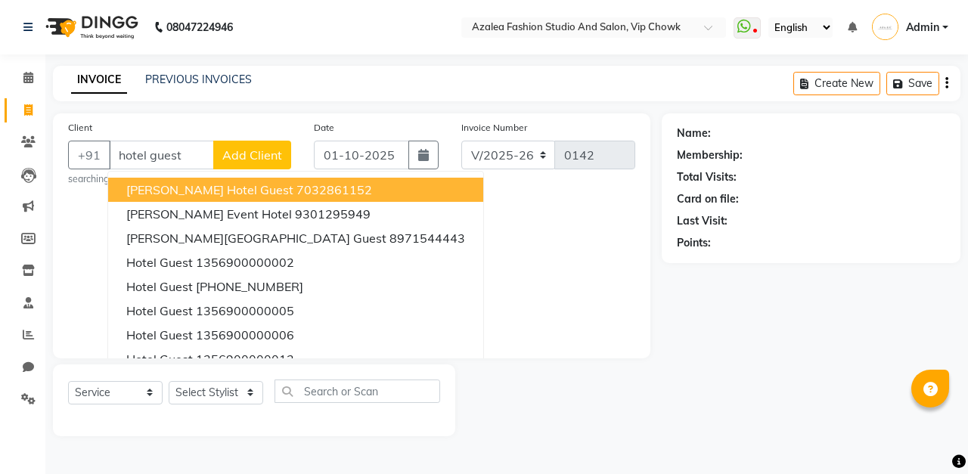
click at [265, 156] on span "Add Client" at bounding box center [252, 154] width 60 height 15
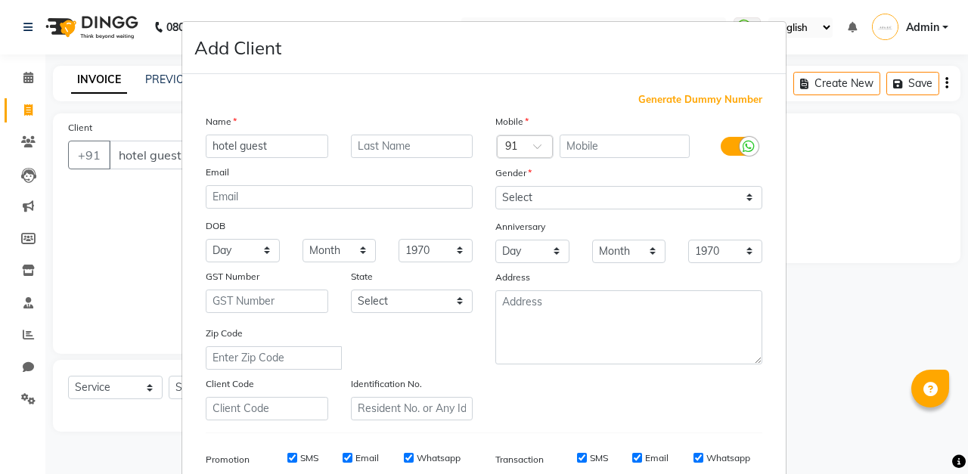
click at [709, 95] on span "Generate Dummy Number" at bounding box center [700, 99] width 124 height 15
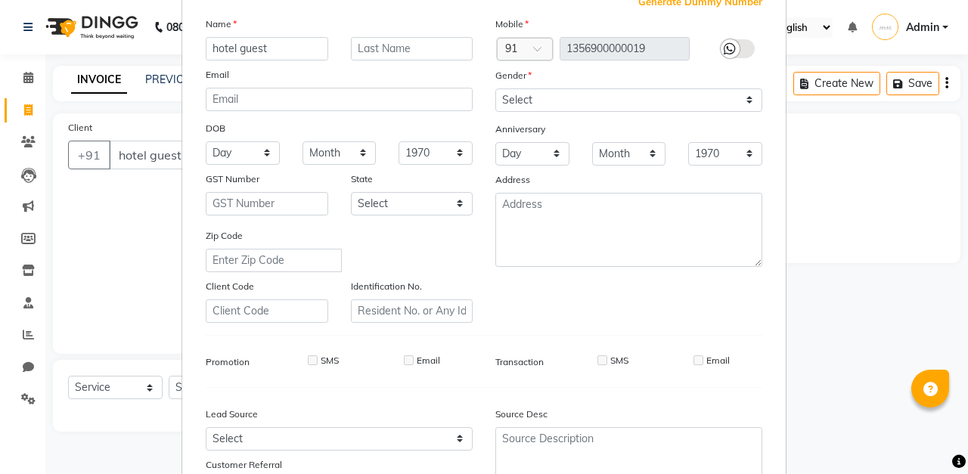
scroll to position [98, 0]
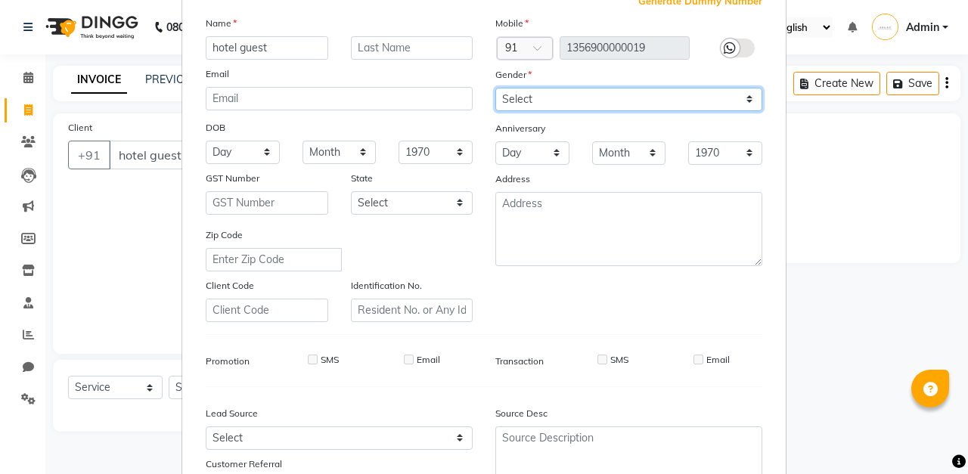
click at [620, 97] on select "Select [DEMOGRAPHIC_DATA] [DEMOGRAPHIC_DATA] Other Prefer Not To Say" at bounding box center [628, 99] width 267 height 23
click at [495, 88] on select "Select [DEMOGRAPHIC_DATA] [DEMOGRAPHIC_DATA] Other Prefer Not To Say" at bounding box center [628, 99] width 267 height 23
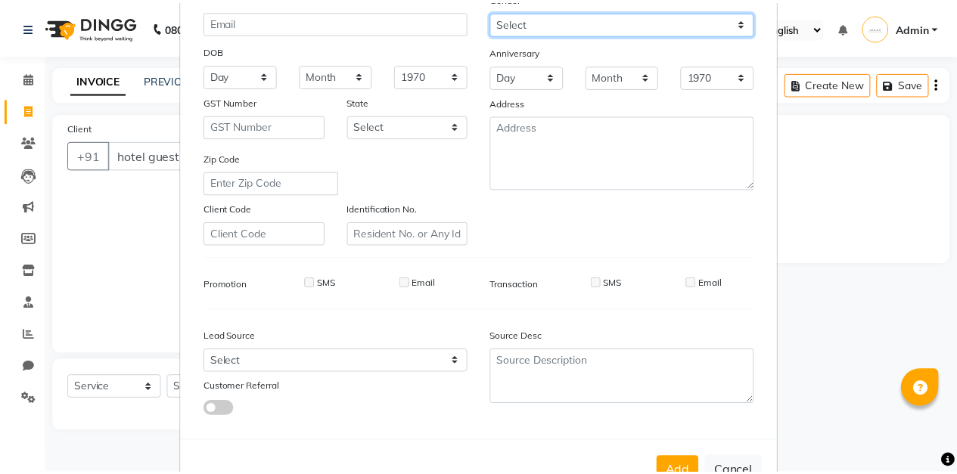
scroll to position [221, 0]
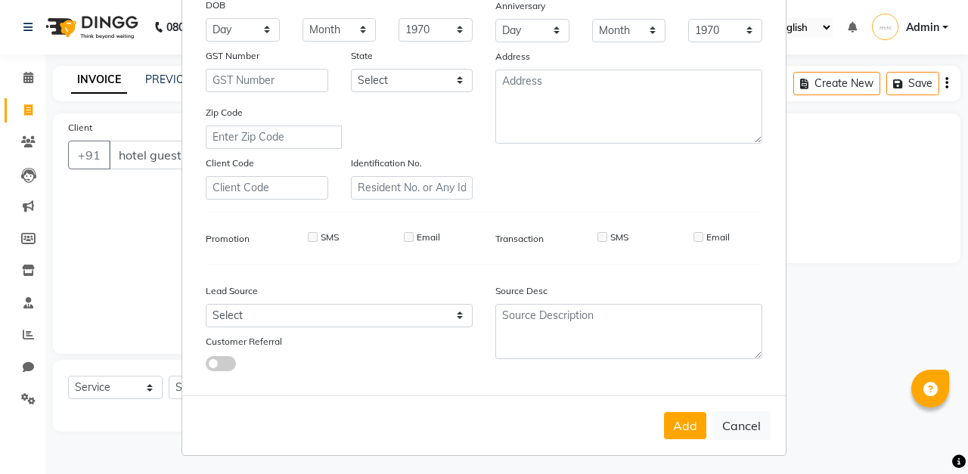
click at [679, 421] on button "Add" at bounding box center [685, 425] width 42 height 27
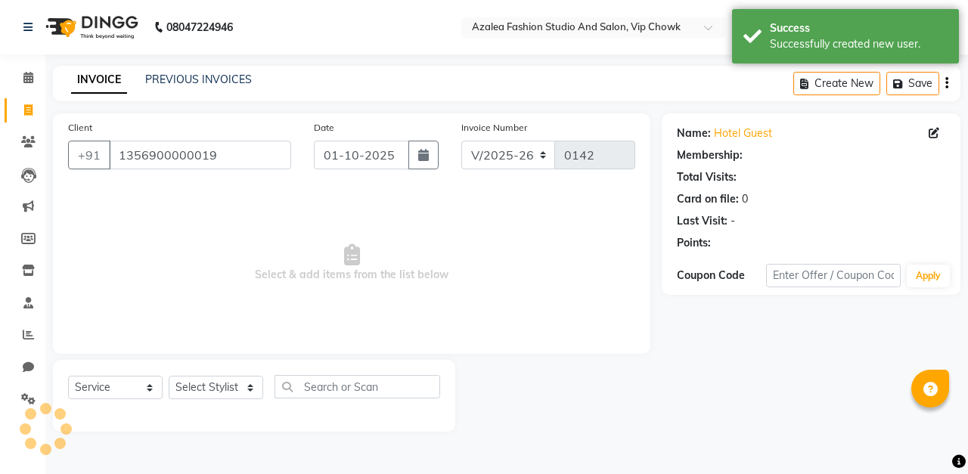
click at [431, 163] on button "button" at bounding box center [423, 155] width 30 height 29
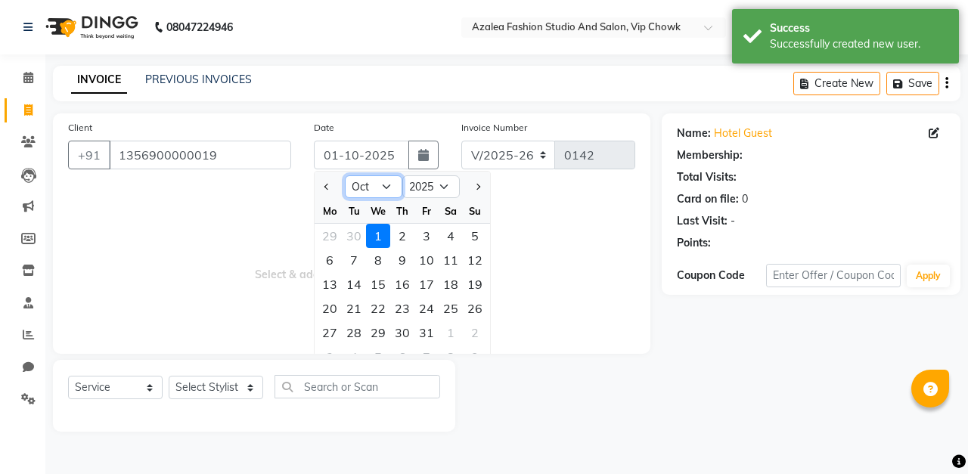
click at [384, 188] on select "Jan Feb Mar Apr May Jun [DATE] Aug Sep Oct Nov Dec" at bounding box center [373, 186] width 57 height 23
click at [345, 175] on select "Jan Feb Mar Apr May Jun [DATE] Aug Sep Oct Nov Dec" at bounding box center [373, 186] width 57 height 23
click at [405, 231] on div "4" at bounding box center [402, 236] width 24 height 24
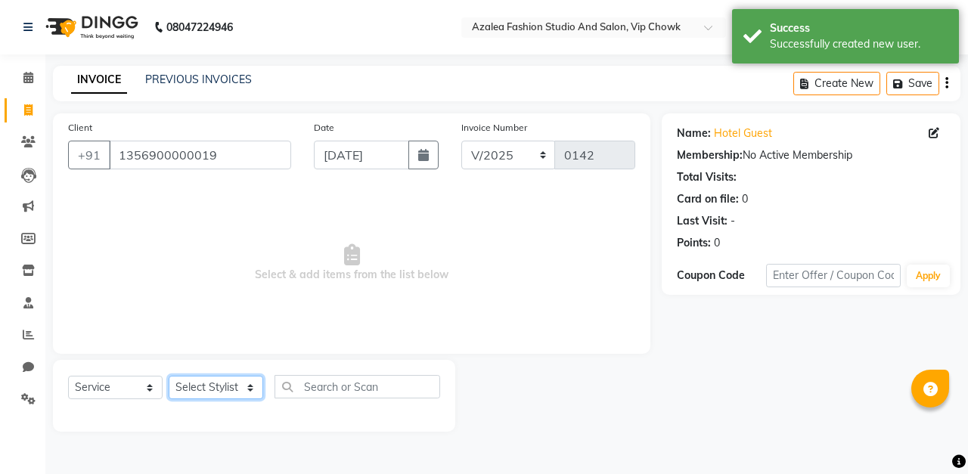
click at [233, 393] on select "Select Stylist aarti sen Admin [PERSON_NAME] anzal [PERSON_NAME][MEDICAL_DATA]:…" at bounding box center [216, 387] width 95 height 23
click at [169, 376] on select "Select Stylist aarti sen Admin [PERSON_NAME] anzal [PERSON_NAME][MEDICAL_DATA]:…" at bounding box center [216, 387] width 95 height 23
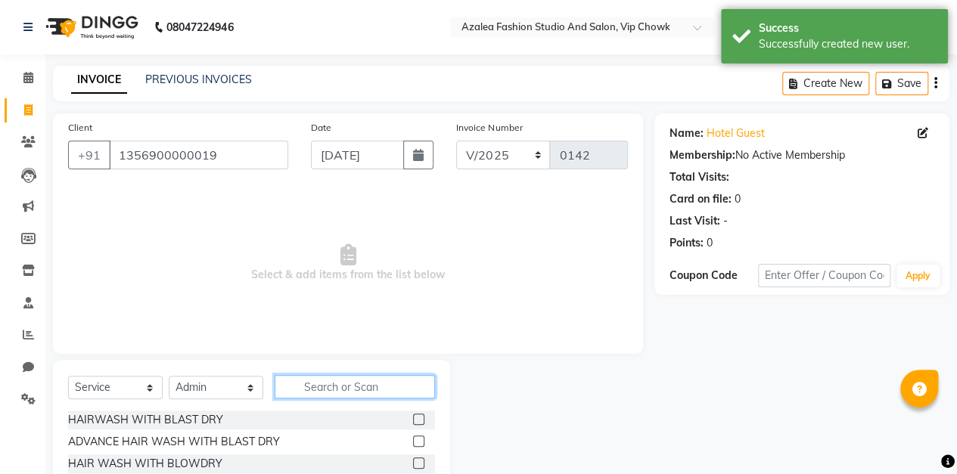
click at [396, 387] on input "text" at bounding box center [355, 386] width 160 height 23
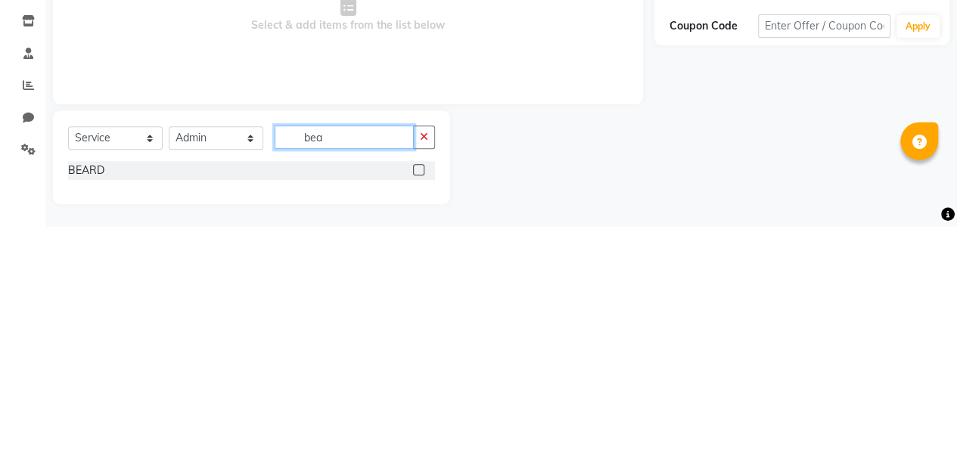
scroll to position [2, 0]
click at [419, 417] on label at bounding box center [418, 417] width 11 height 11
click at [419, 417] on input "checkbox" at bounding box center [418, 419] width 10 height 10
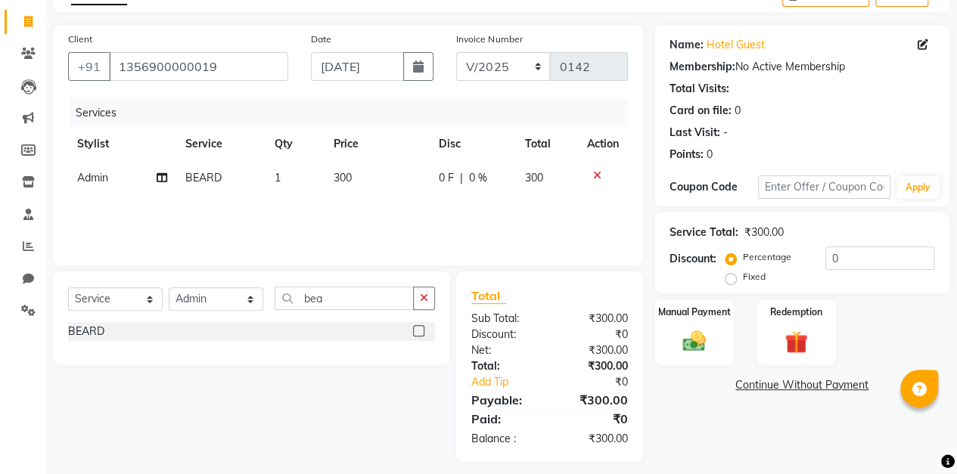
scroll to position [98, 0]
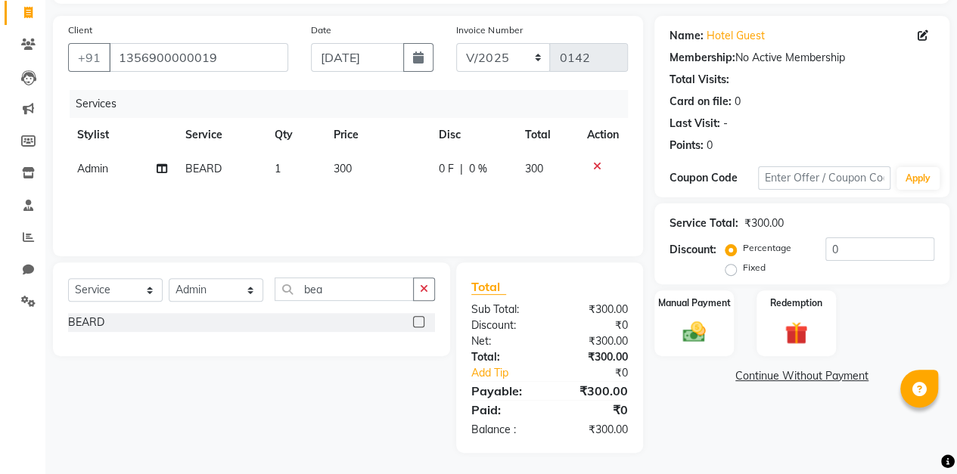
click at [707, 327] on img at bounding box center [693, 332] width 37 height 26
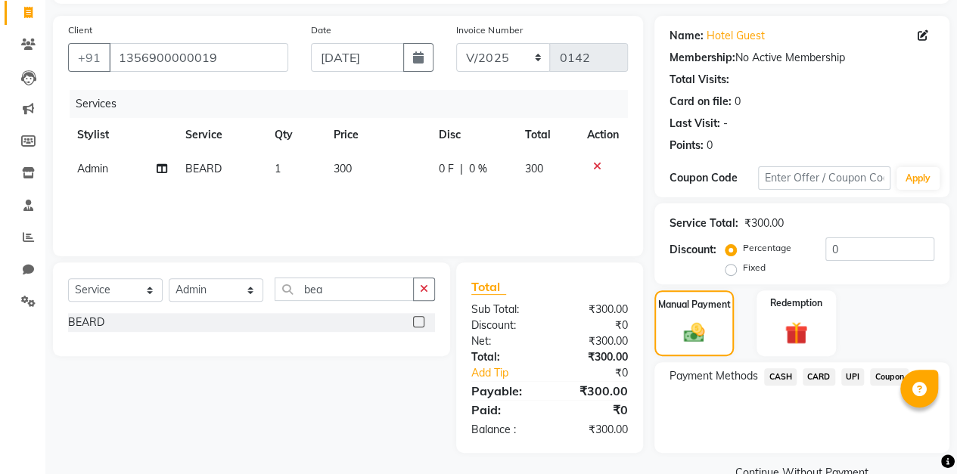
scroll to position [129, 0]
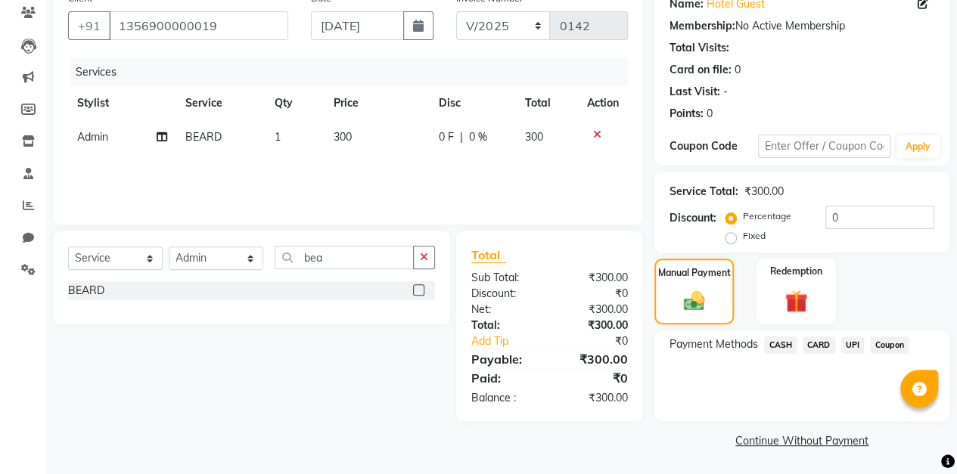
click at [856, 349] on span "UPI" at bounding box center [852, 345] width 23 height 17
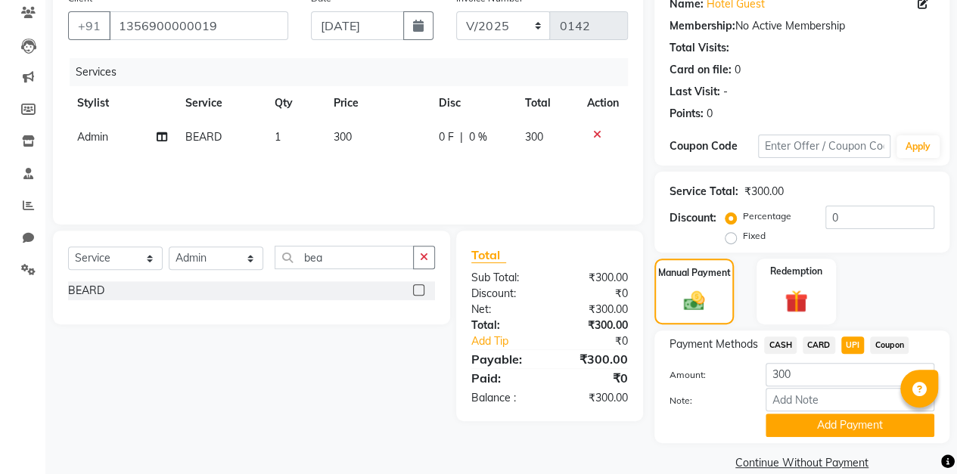
scroll to position [151, 0]
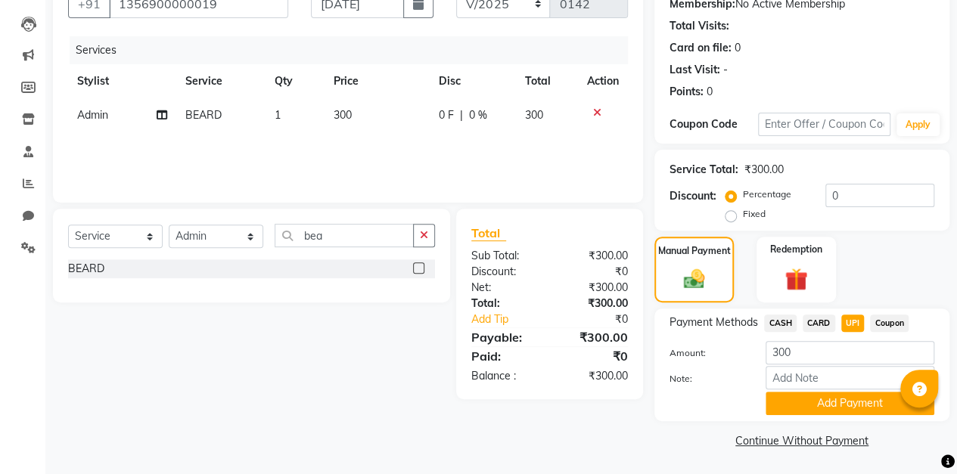
click at [823, 405] on button "Add Payment" at bounding box center [849, 403] width 169 height 23
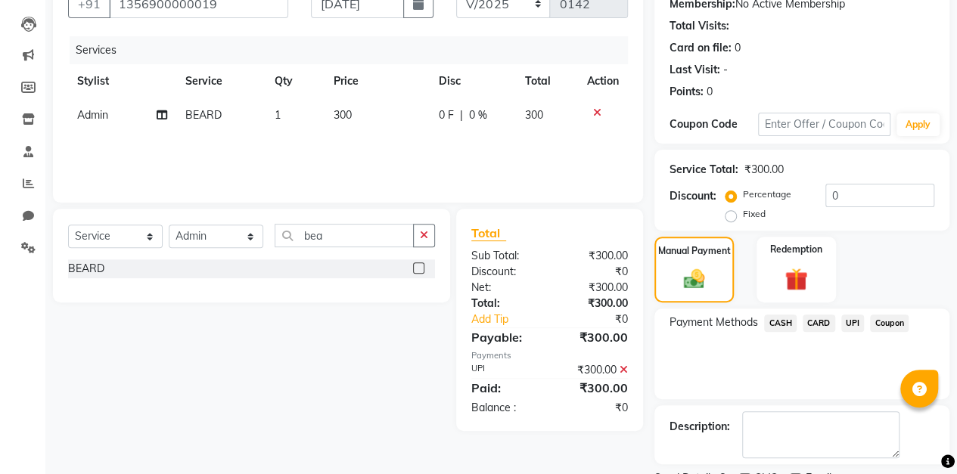
scroll to position [213, 0]
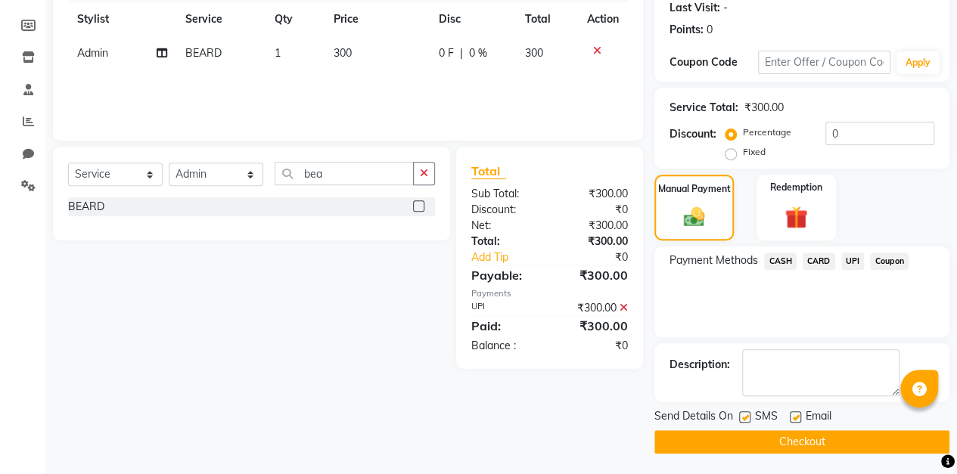
click at [784, 446] on button "Checkout" at bounding box center [801, 441] width 295 height 23
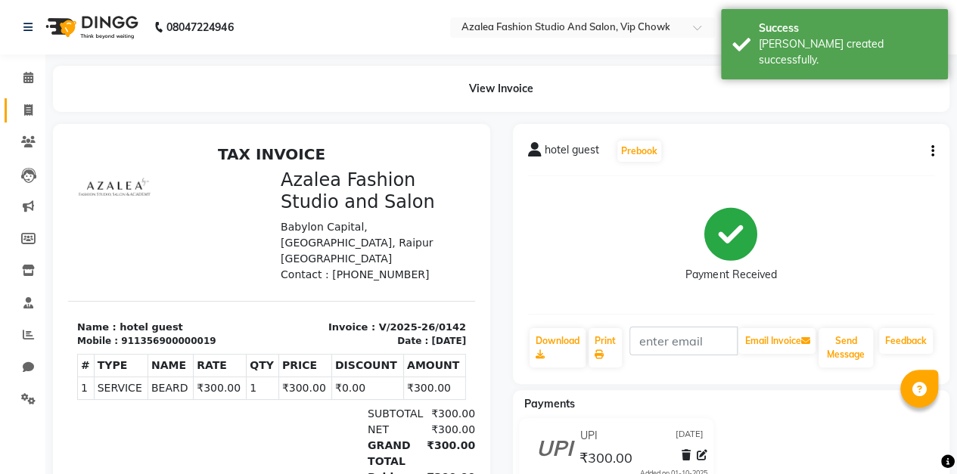
click at [29, 110] on icon at bounding box center [28, 109] width 8 height 11
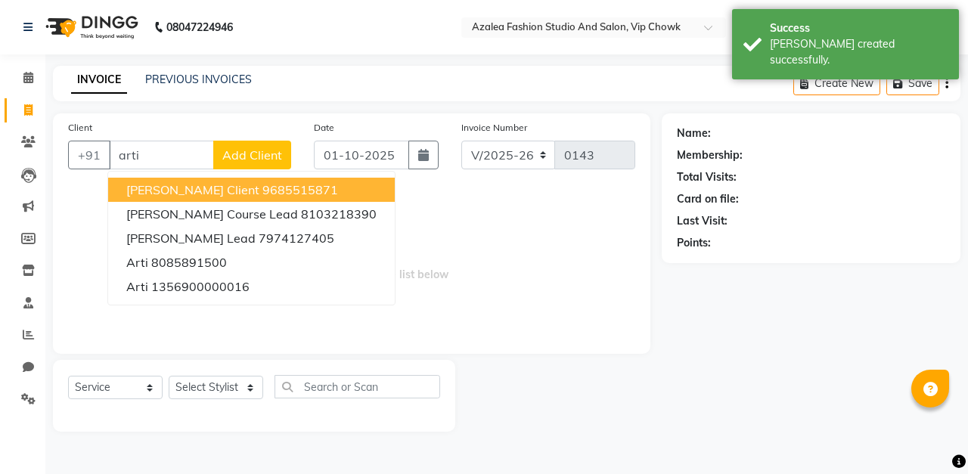
click at [307, 188] on button "[PERSON_NAME] Client 9685515871" at bounding box center [251, 190] width 287 height 24
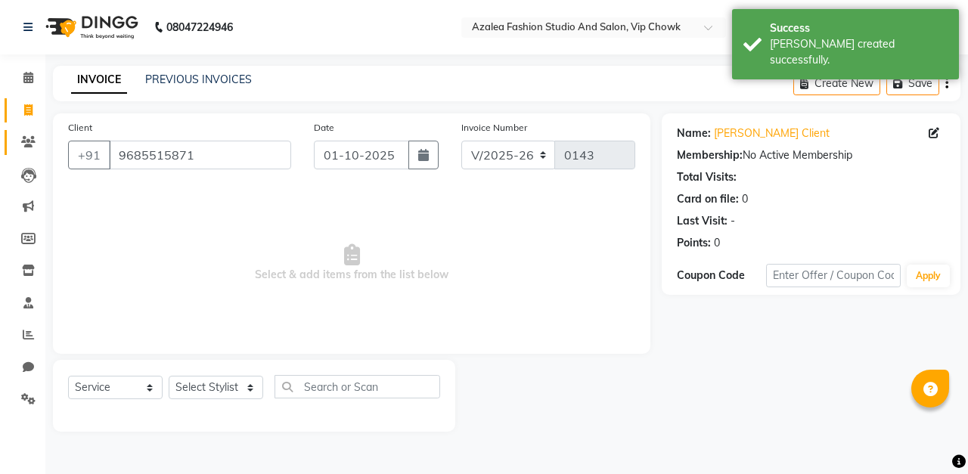
click at [28, 136] on icon at bounding box center [28, 141] width 14 height 11
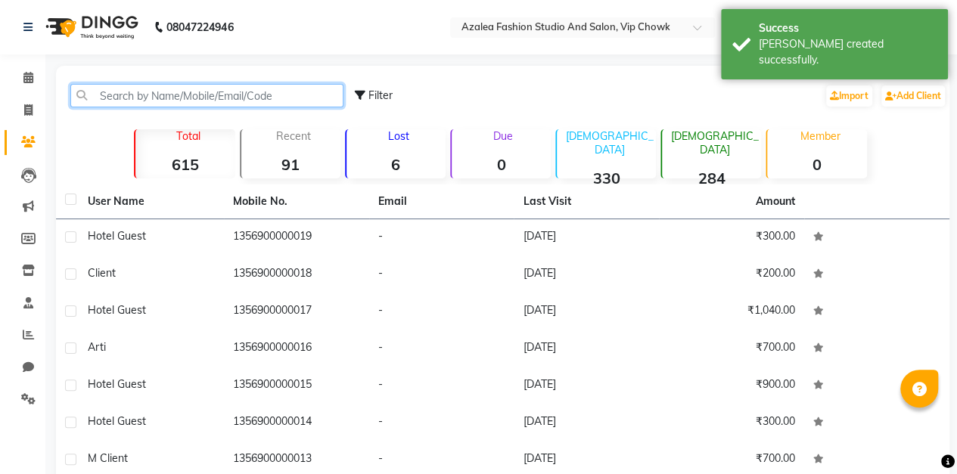
click at [303, 89] on input "text" at bounding box center [206, 95] width 273 height 23
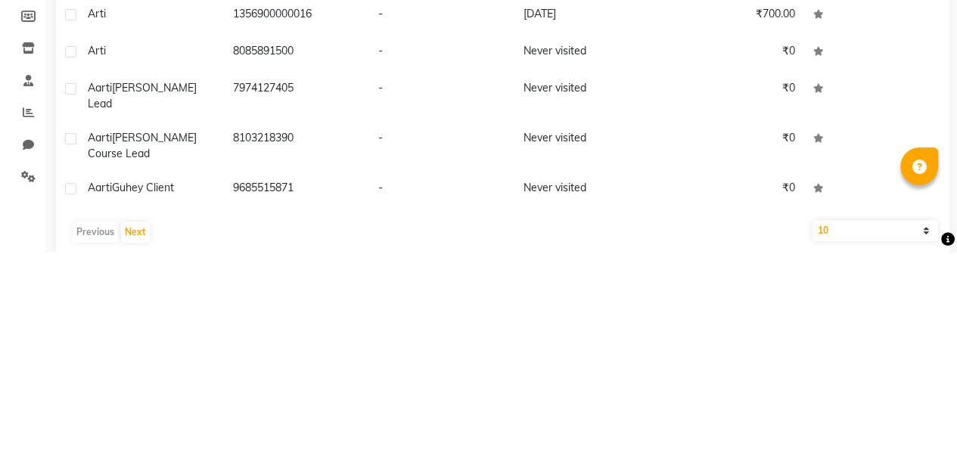
click at [336, 393] on td "9685515871" at bounding box center [296, 411] width 145 height 37
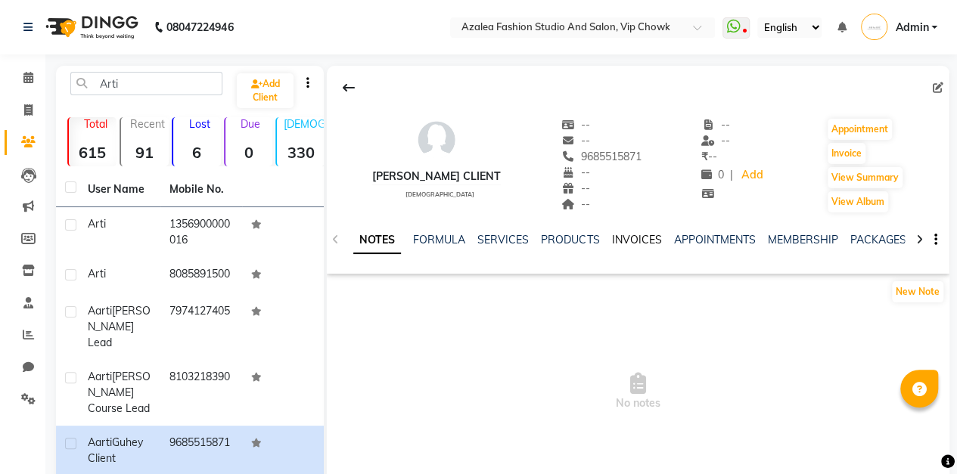
click at [627, 241] on link "INVOICES" at bounding box center [636, 240] width 50 height 14
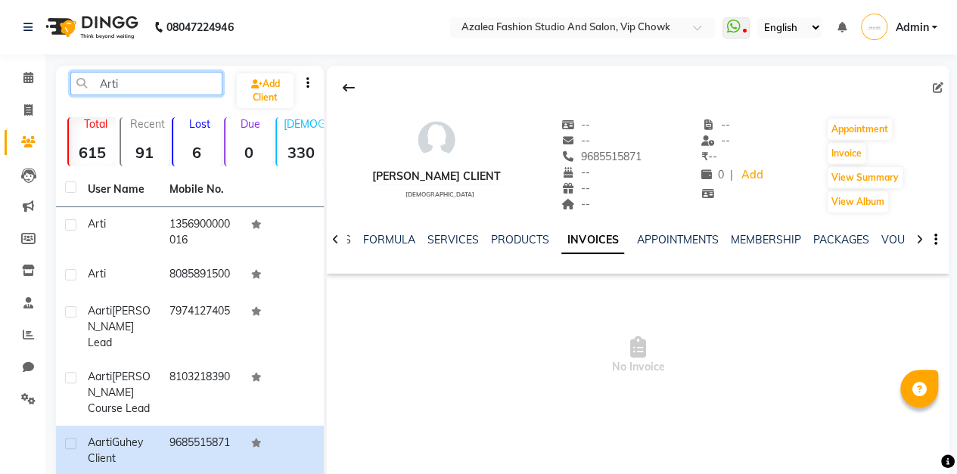
click at [171, 80] on input "Arti" at bounding box center [146, 83] width 152 height 23
click at [31, 112] on icon at bounding box center [28, 109] width 8 height 11
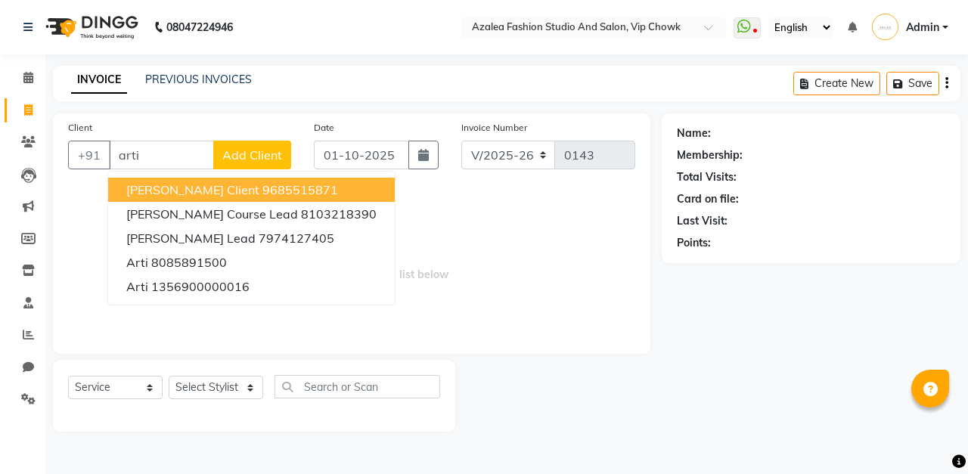
click at [306, 187] on ngb-highlight "9685515871" at bounding box center [300, 189] width 76 height 15
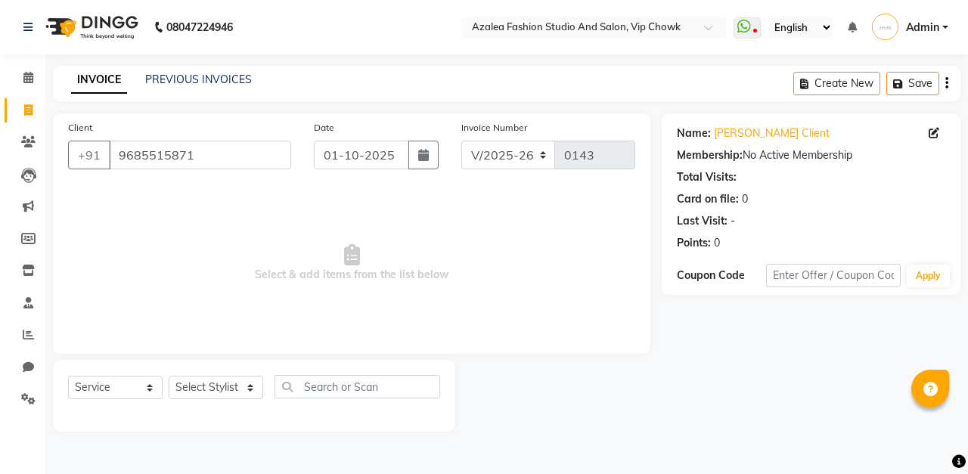
click at [424, 154] on icon "button" at bounding box center [423, 155] width 11 height 12
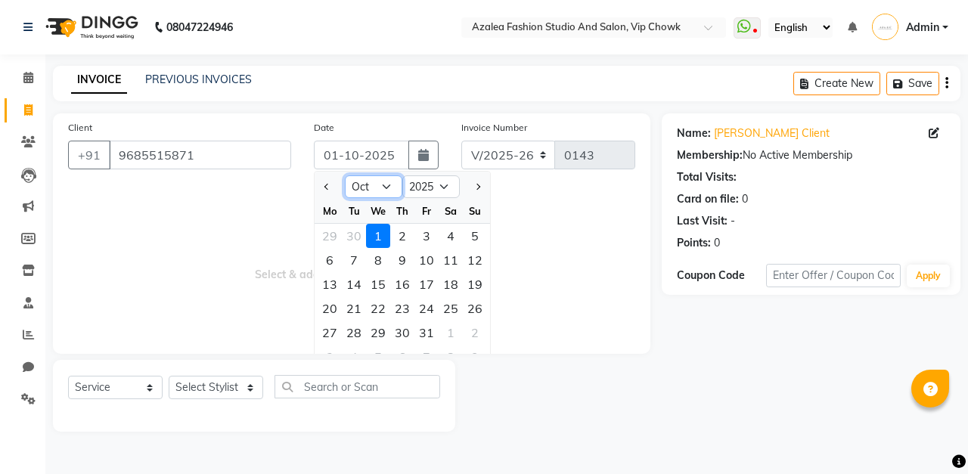
click at [386, 182] on select "Jan Feb Mar Apr May Jun [DATE] Aug Sep Oct Nov Dec" at bounding box center [373, 186] width 57 height 23
click at [345, 175] on select "Jan Feb Mar Apr May Jun [DATE] Aug Sep Oct Nov Dec" at bounding box center [373, 186] width 57 height 23
click at [380, 231] on div "3" at bounding box center [378, 236] width 24 height 24
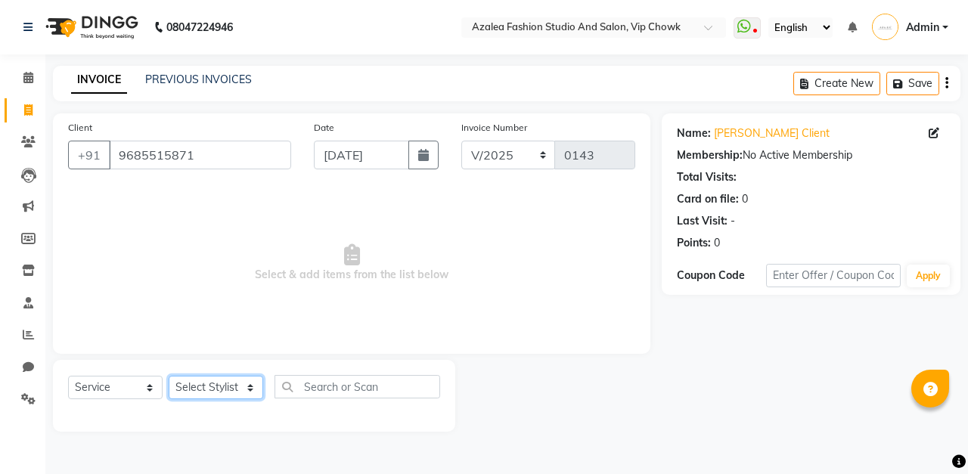
click at [231, 393] on select "Select Stylist aarti sen Admin [PERSON_NAME] anzal [PERSON_NAME][MEDICAL_DATA]:…" at bounding box center [216, 387] width 95 height 23
click at [169, 376] on select "Select Stylist aarti sen Admin [PERSON_NAME] anzal [PERSON_NAME][MEDICAL_DATA]:…" at bounding box center [216, 387] width 95 height 23
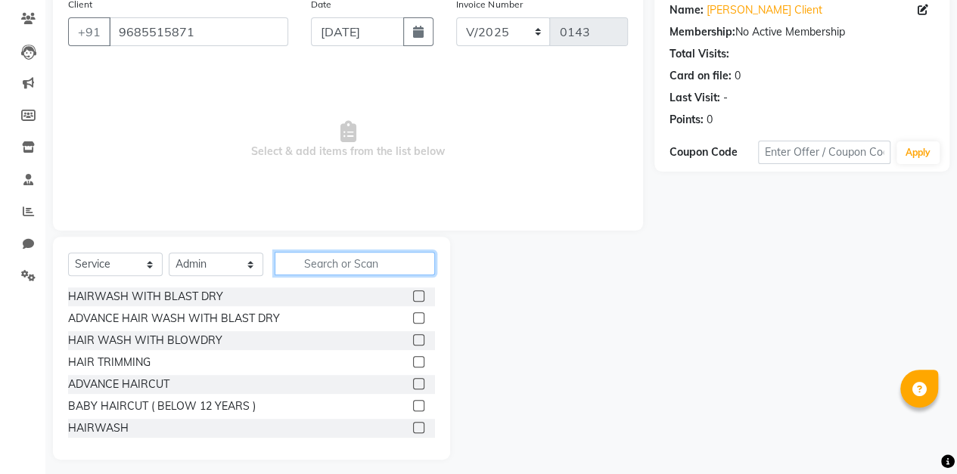
click at [368, 265] on input "text" at bounding box center [355, 263] width 160 height 23
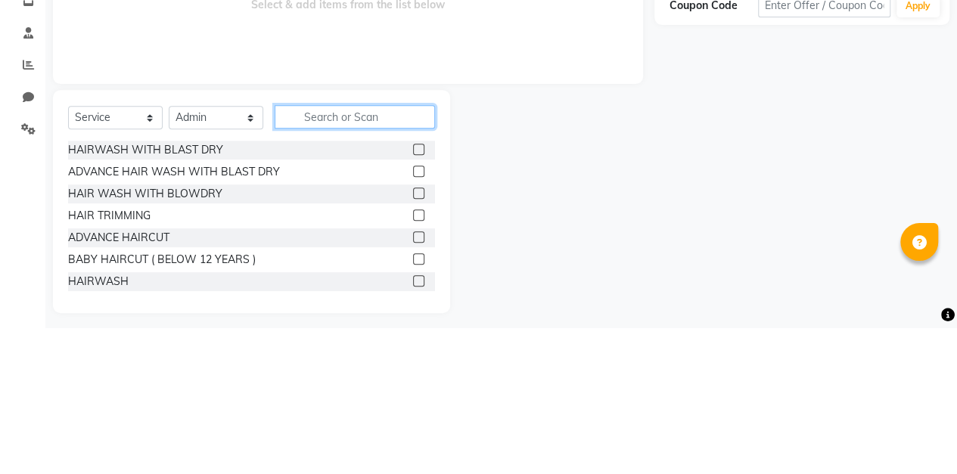
scroll to position [123, 0]
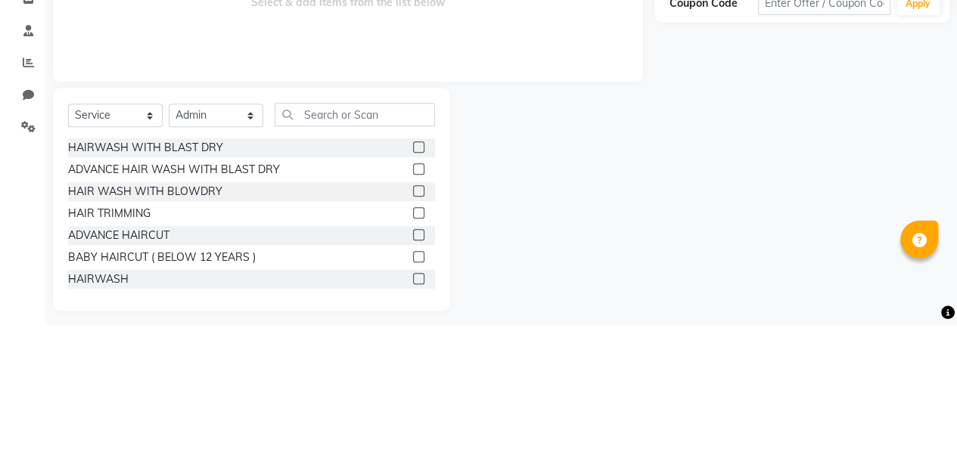
click at [413, 290] on label at bounding box center [418, 295] width 11 height 11
click at [413, 292] on input "checkbox" at bounding box center [418, 297] width 10 height 10
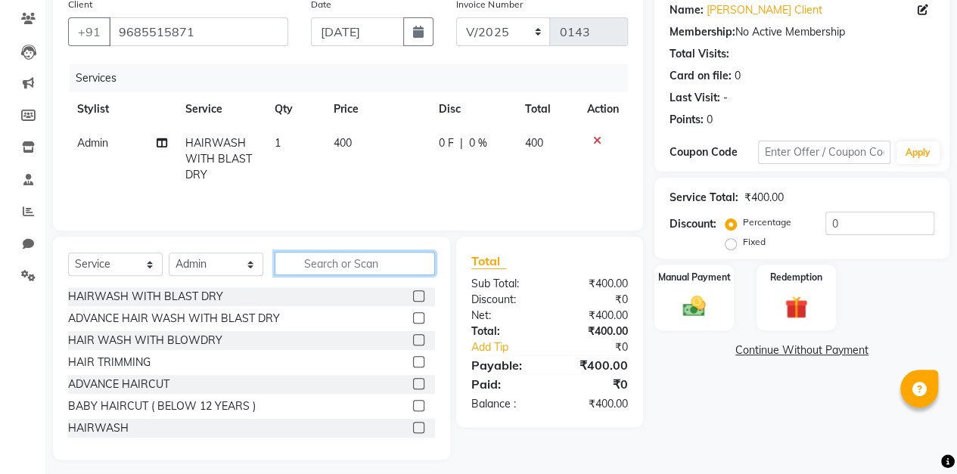
click at [355, 257] on input "text" at bounding box center [355, 263] width 160 height 23
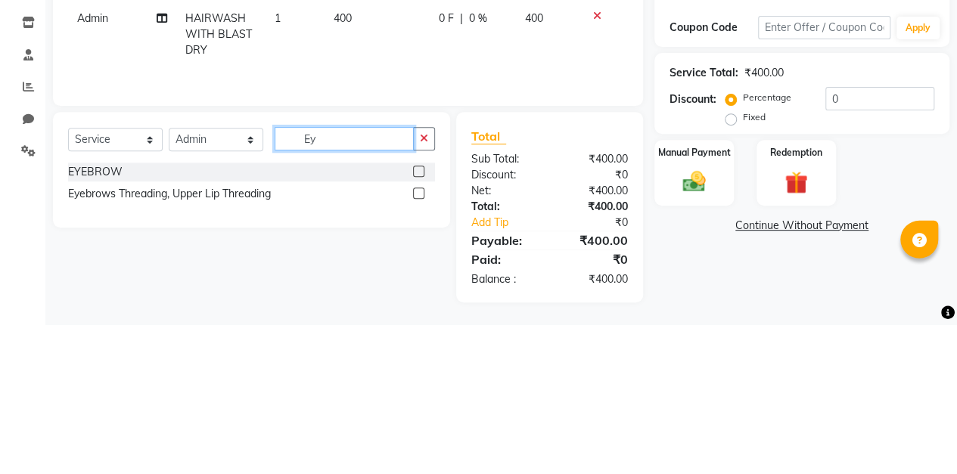
scroll to position [98, 0]
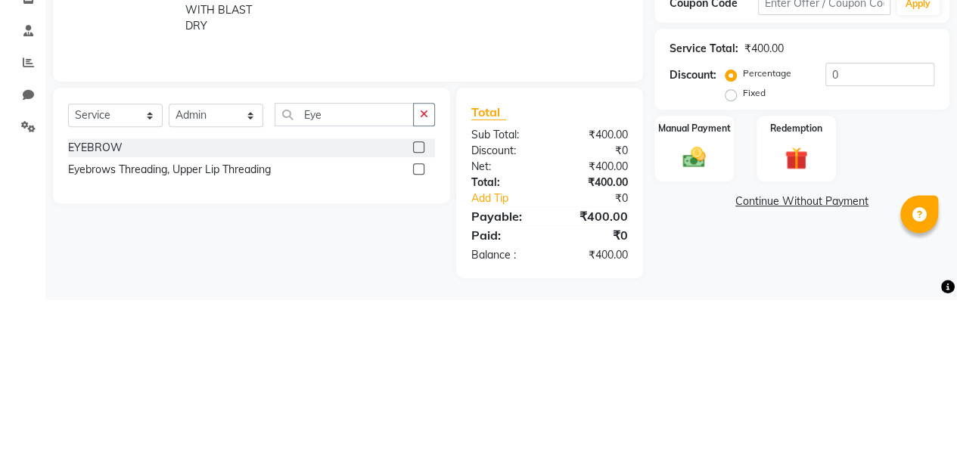
click at [419, 321] on label at bounding box center [418, 321] width 11 height 11
click at [419, 321] on input "checkbox" at bounding box center [418, 323] width 10 height 10
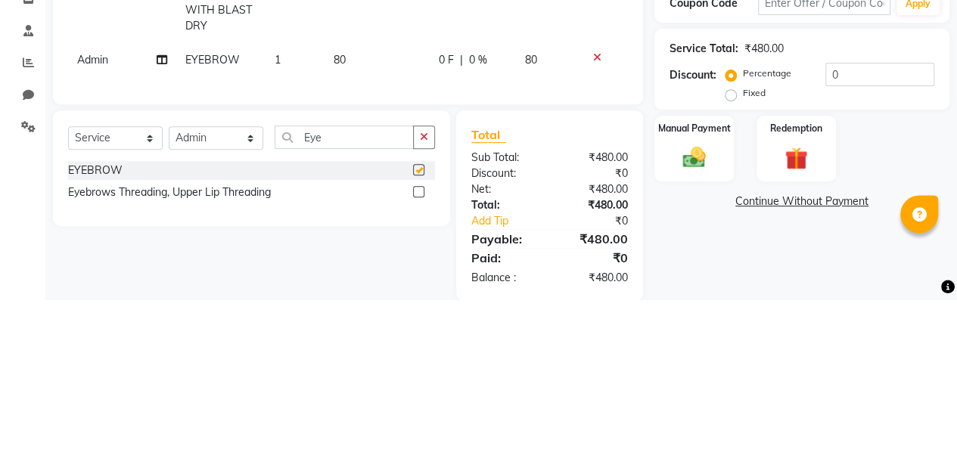
scroll to position [98, 0]
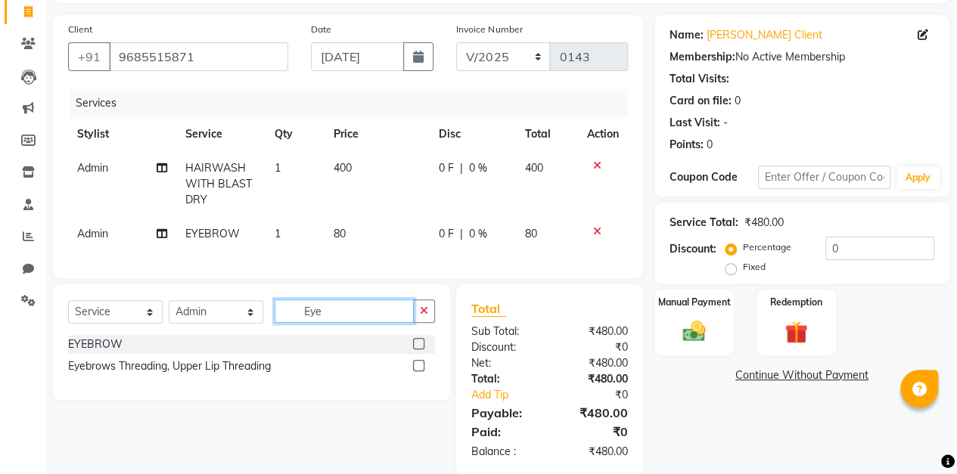
click at [376, 318] on input "Eye" at bounding box center [344, 310] width 139 height 23
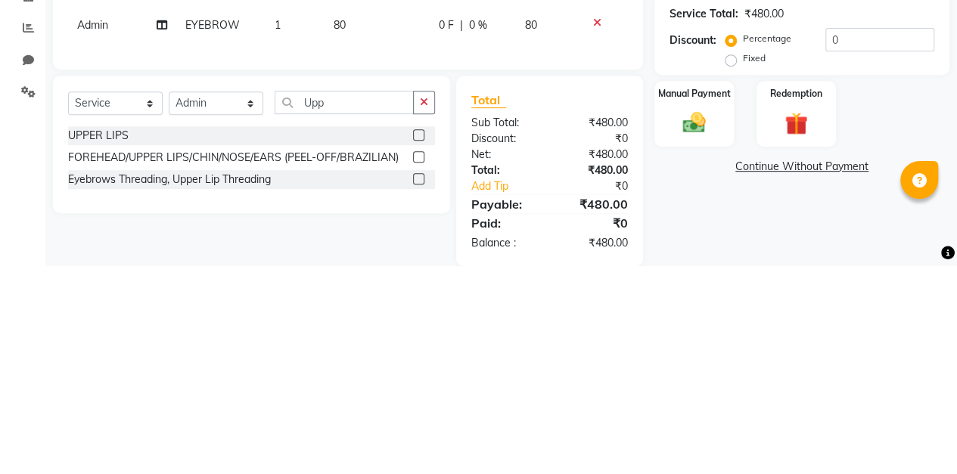
click at [417, 349] on label at bounding box center [418, 343] width 11 height 11
click at [417, 349] on input "checkbox" at bounding box center [418, 345] width 10 height 10
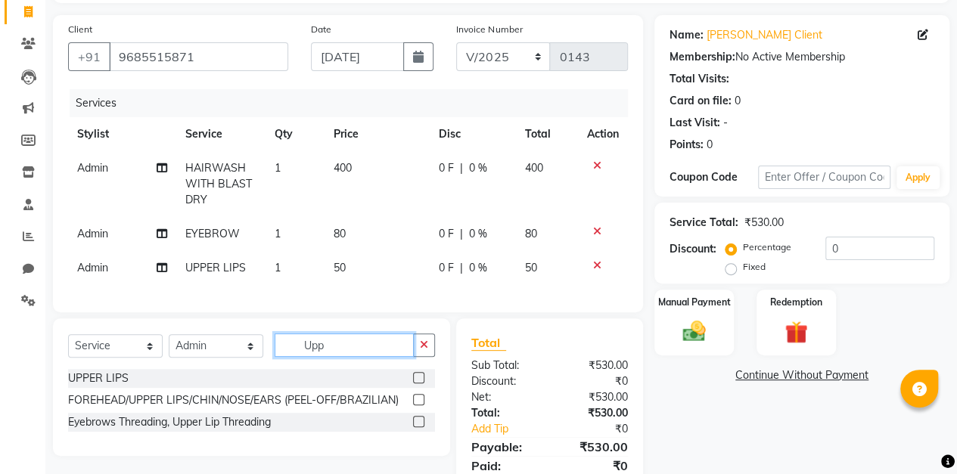
click at [371, 349] on input "Upp" at bounding box center [344, 345] width 139 height 23
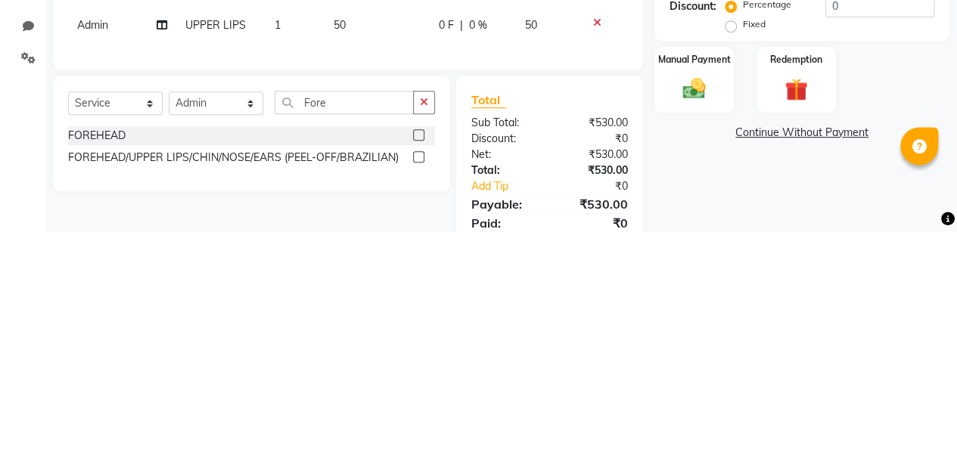
click at [420, 383] on label at bounding box center [418, 377] width 11 height 11
click at [420, 383] on input "checkbox" at bounding box center [418, 379] width 10 height 10
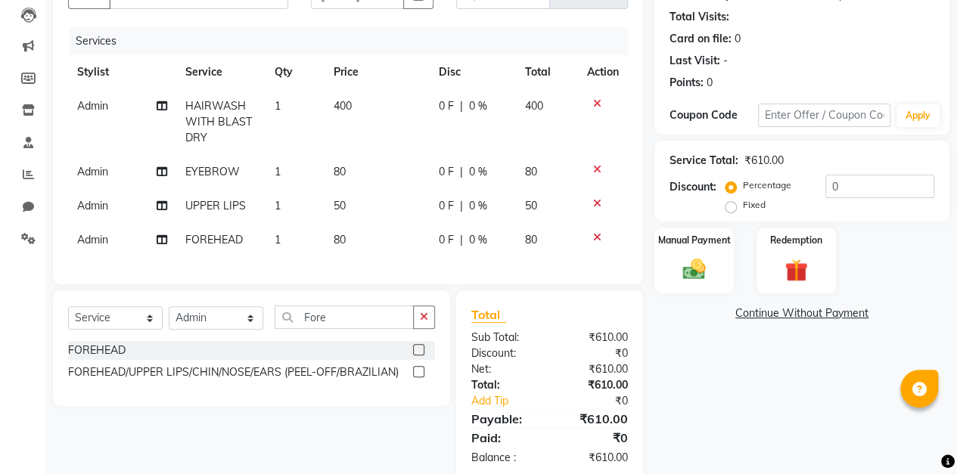
scroll to position [200, 0]
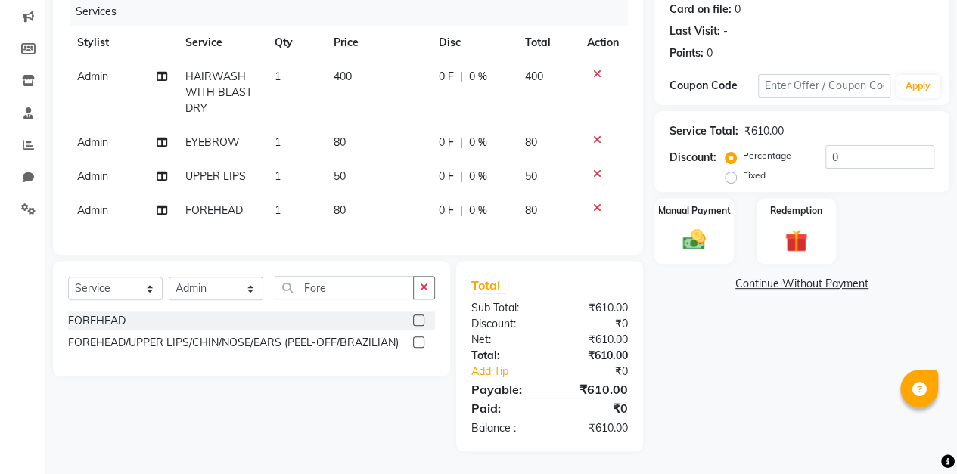
click at [348, 198] on td "80" at bounding box center [376, 211] width 105 height 34
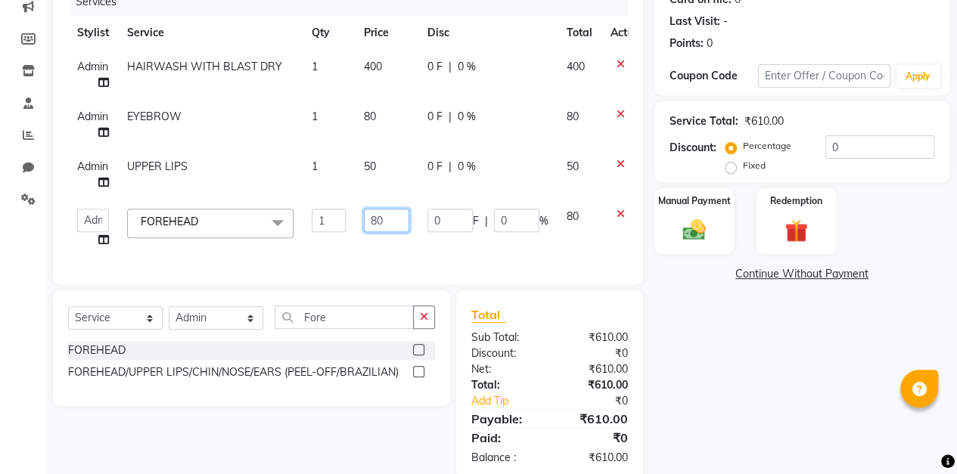
click at [393, 216] on input "80" at bounding box center [386, 220] width 45 height 23
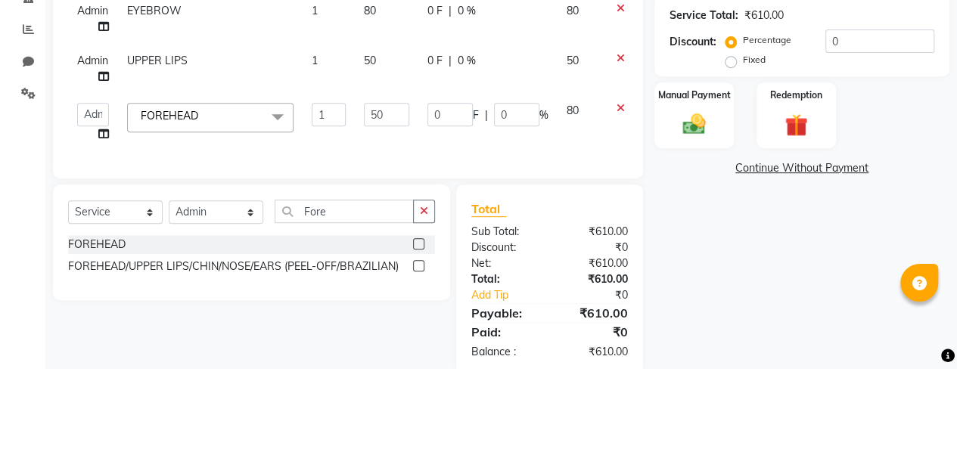
click at [658, 277] on link "Continue Without Payment" at bounding box center [801, 274] width 289 height 16
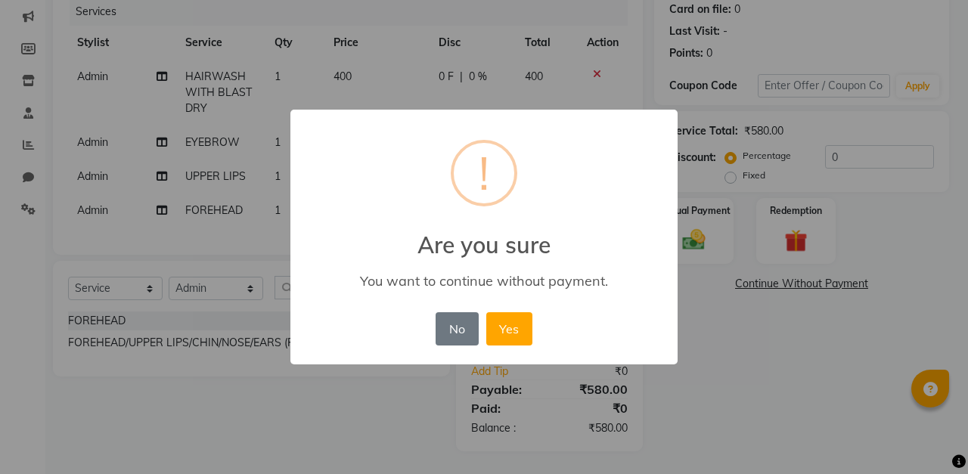
click at [458, 330] on button "No" at bounding box center [457, 328] width 42 height 33
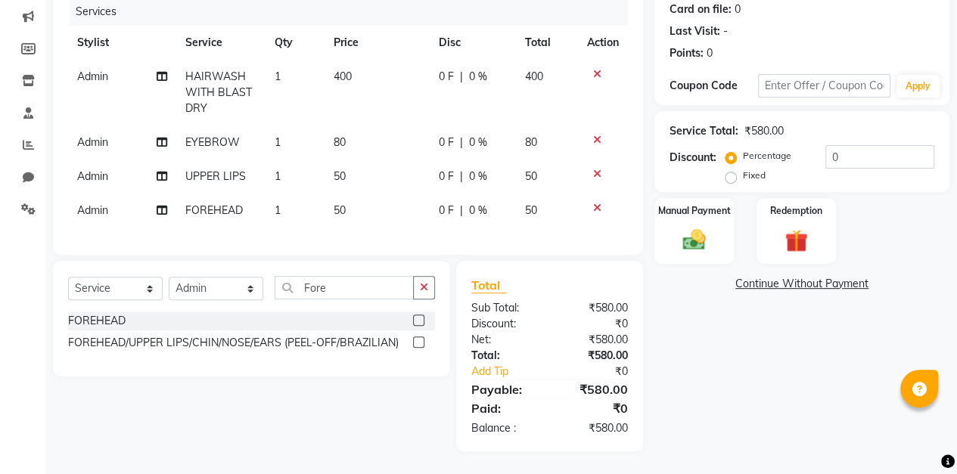
click at [348, 130] on td "80" at bounding box center [376, 143] width 105 height 34
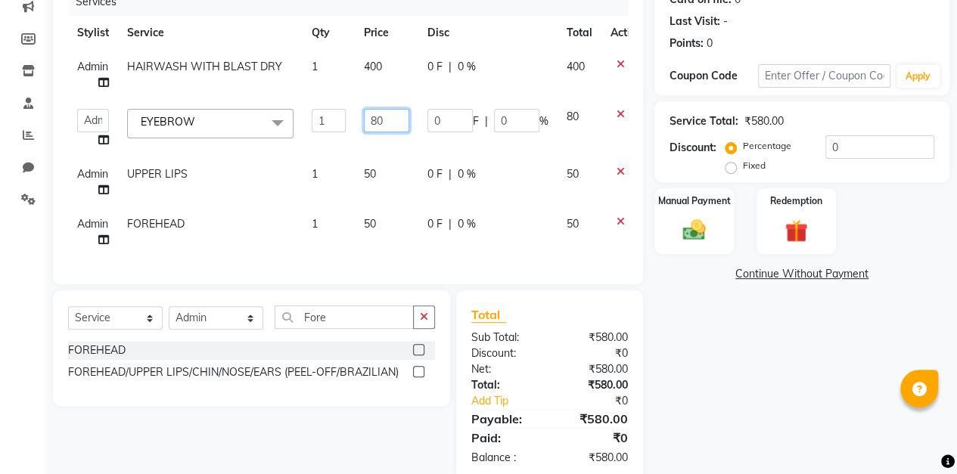
click at [398, 121] on input "80" at bounding box center [386, 120] width 45 height 23
click at [664, 188] on div "Manual Payment" at bounding box center [693, 221] width 79 height 66
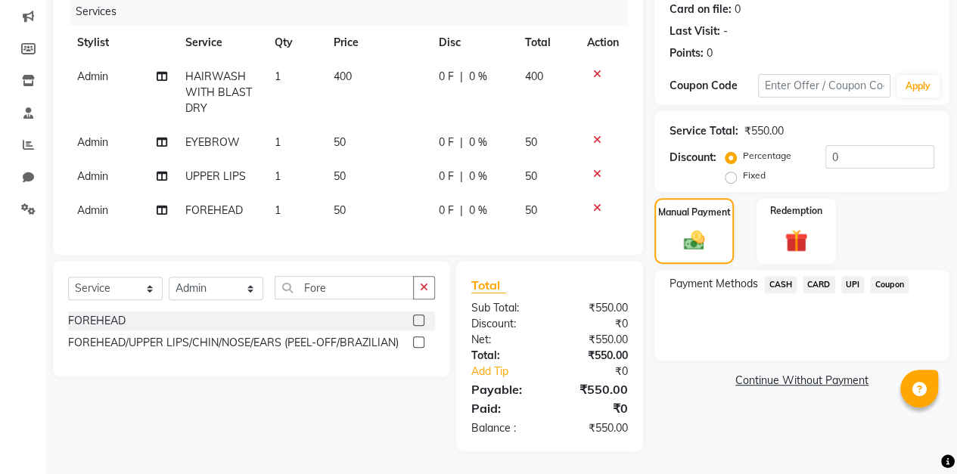
click at [339, 169] on span "50" at bounding box center [340, 176] width 12 height 14
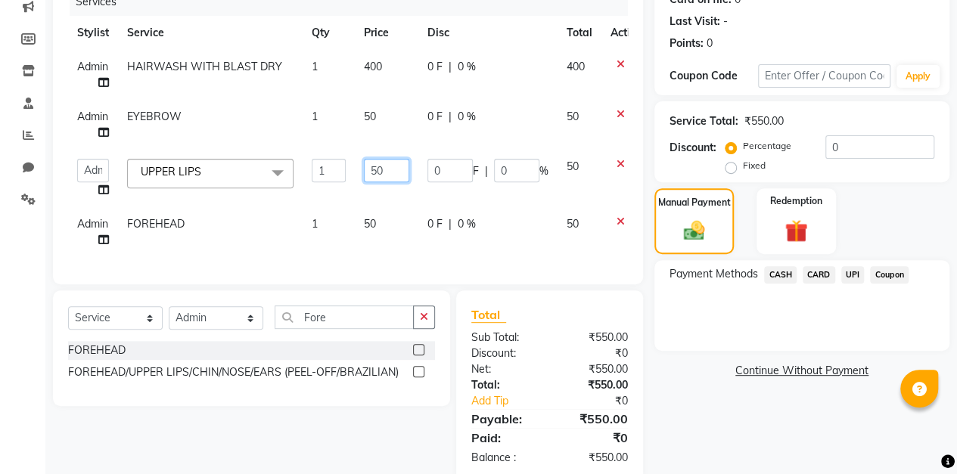
click at [387, 170] on input "50" at bounding box center [386, 170] width 45 height 23
click at [657, 193] on div "Manual Payment" at bounding box center [693, 221] width 79 height 66
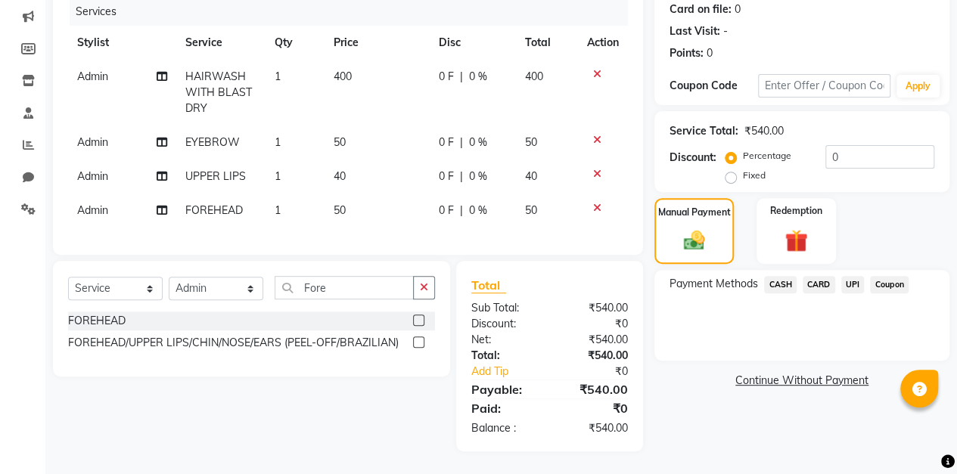
click at [343, 169] on span "40" at bounding box center [340, 176] width 12 height 14
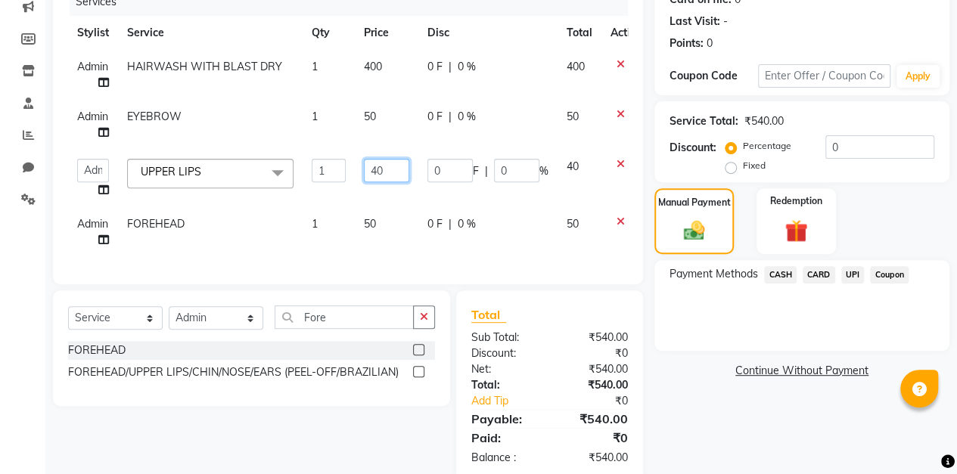
click at [387, 170] on input "40" at bounding box center [386, 170] width 45 height 23
click at [658, 199] on label "Manual Payment" at bounding box center [694, 203] width 73 height 14
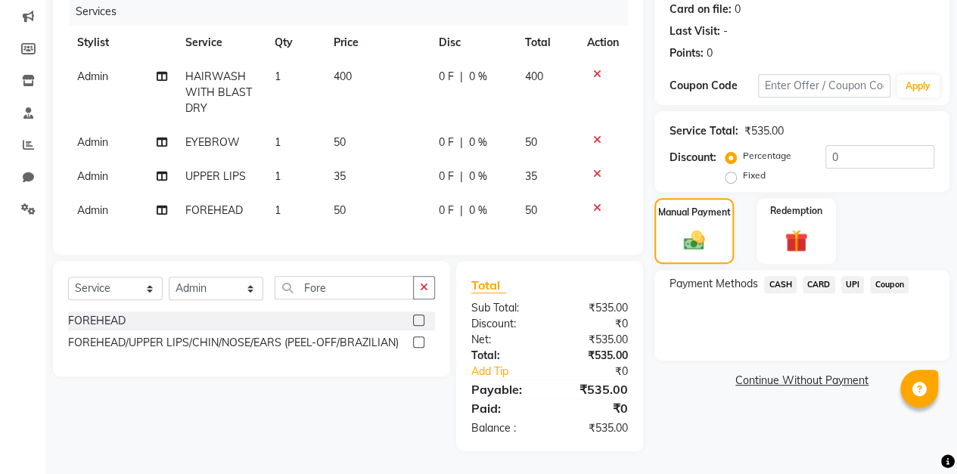
click at [351, 167] on td "35" at bounding box center [376, 177] width 105 height 34
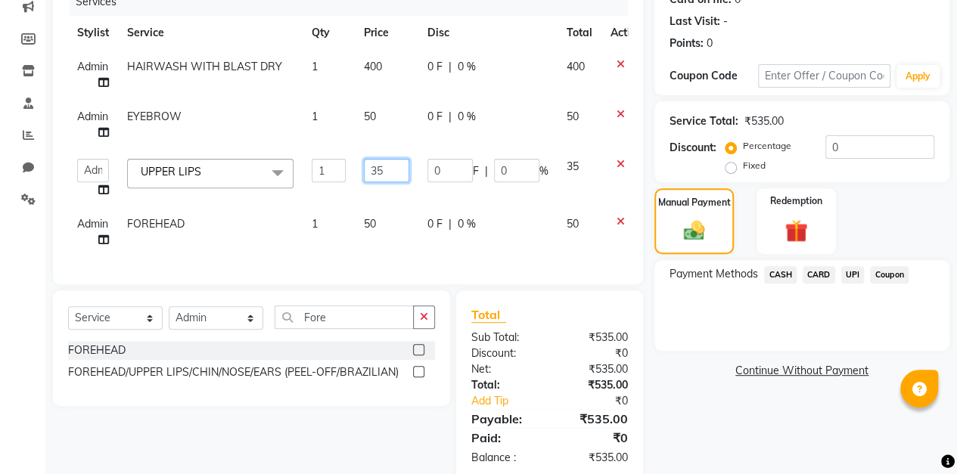
click at [385, 171] on input "35" at bounding box center [386, 170] width 45 height 23
click at [380, 108] on tbody "Admin HAIRWASH WITH BLAST DRY 1 400 0 F | 0 % 400 Admin EYEBROW 1 50 0 F | 0 % …" at bounding box center [359, 153] width 583 height 207
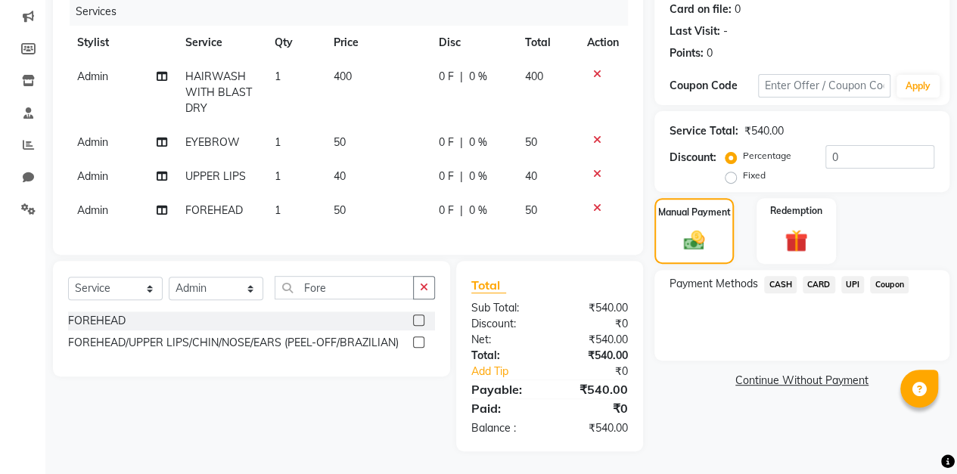
click at [346, 200] on td "50" at bounding box center [376, 211] width 105 height 34
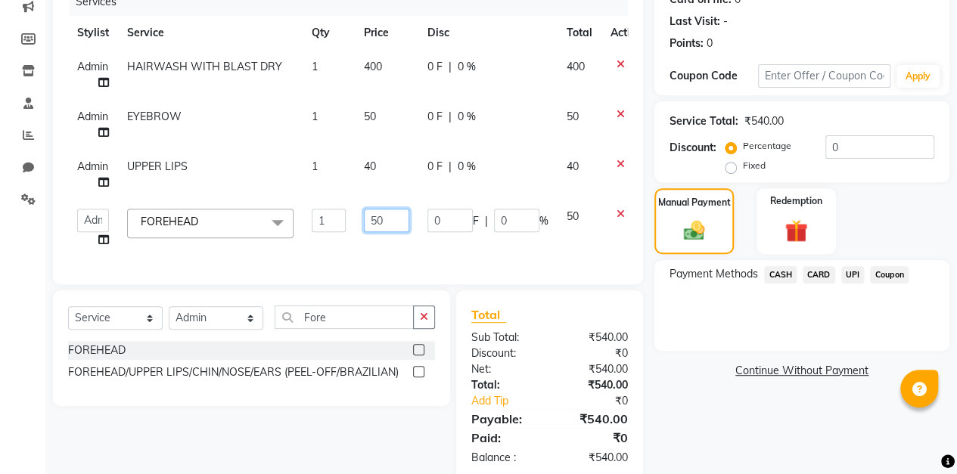
click at [398, 222] on input "50" at bounding box center [386, 220] width 45 height 23
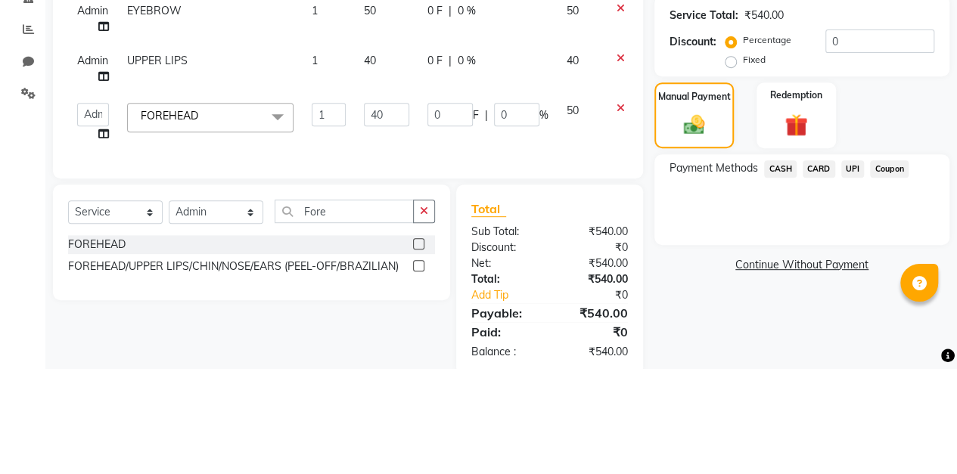
click at [662, 325] on div "Payment Methods CASH CARD UPI Coupon" at bounding box center [801, 305] width 295 height 91
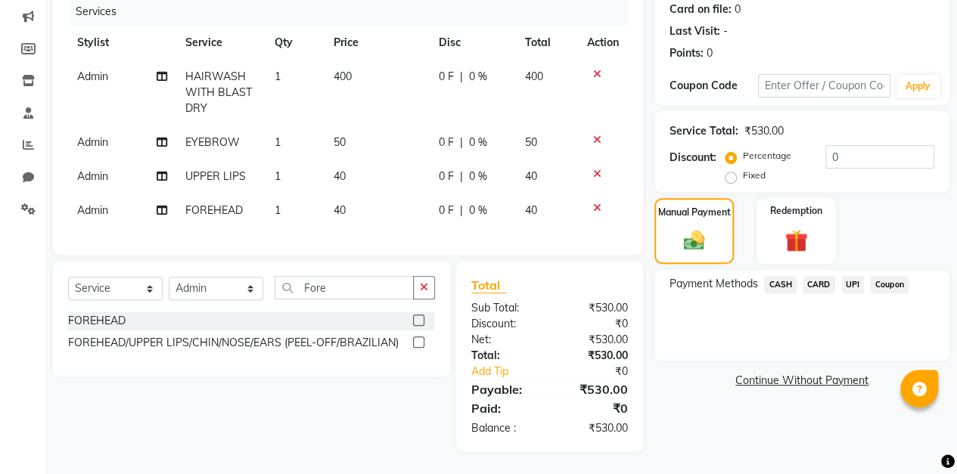
click at [852, 276] on span "UPI" at bounding box center [852, 284] width 23 height 17
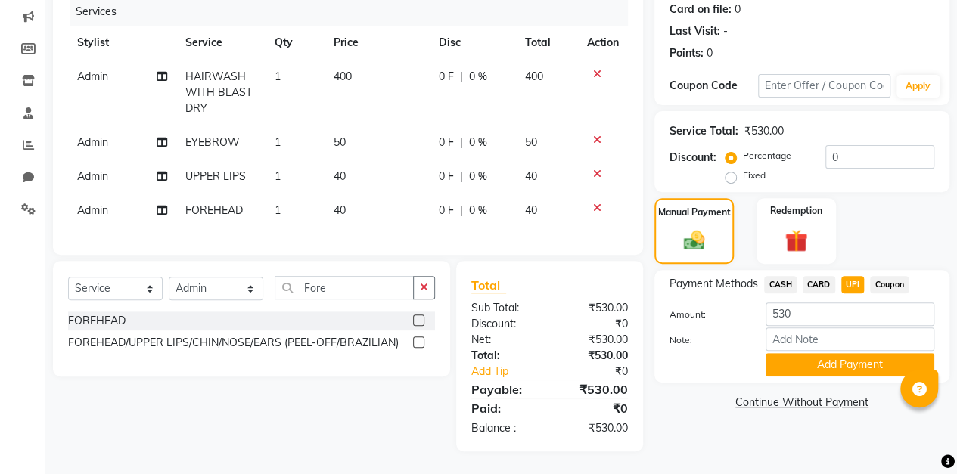
click at [850, 353] on button "Add Payment" at bounding box center [849, 364] width 169 height 23
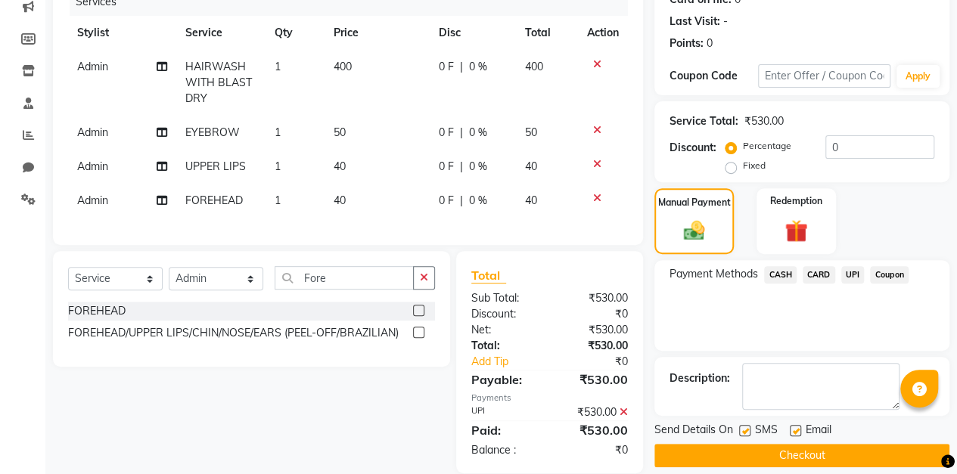
scroll to position [231, 0]
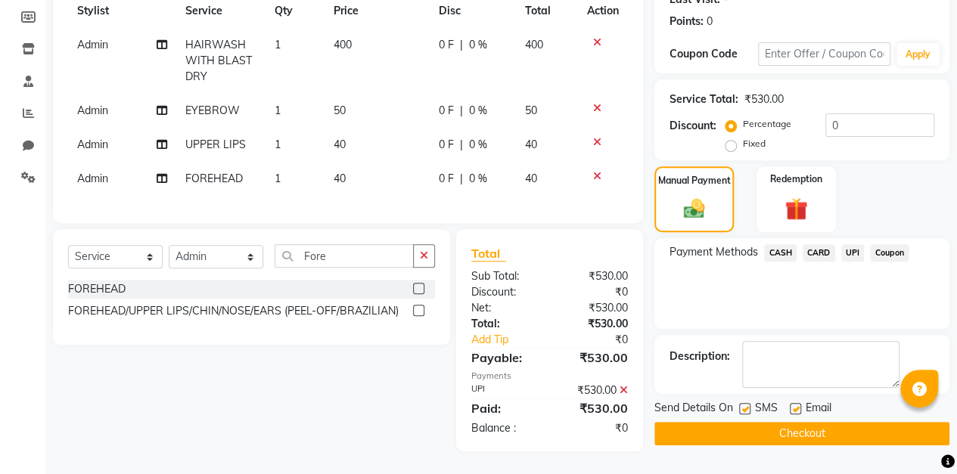
click at [839, 422] on button "Checkout" at bounding box center [801, 433] width 295 height 23
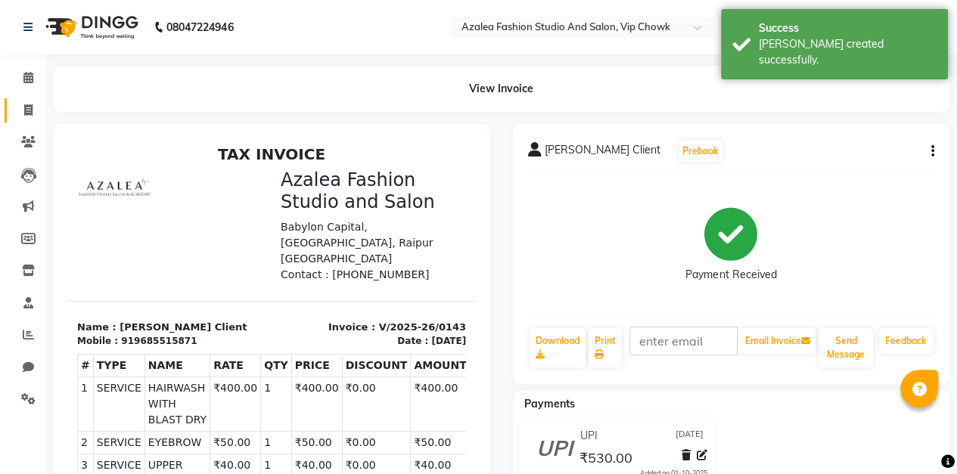
click at [29, 110] on icon at bounding box center [28, 109] width 8 height 11
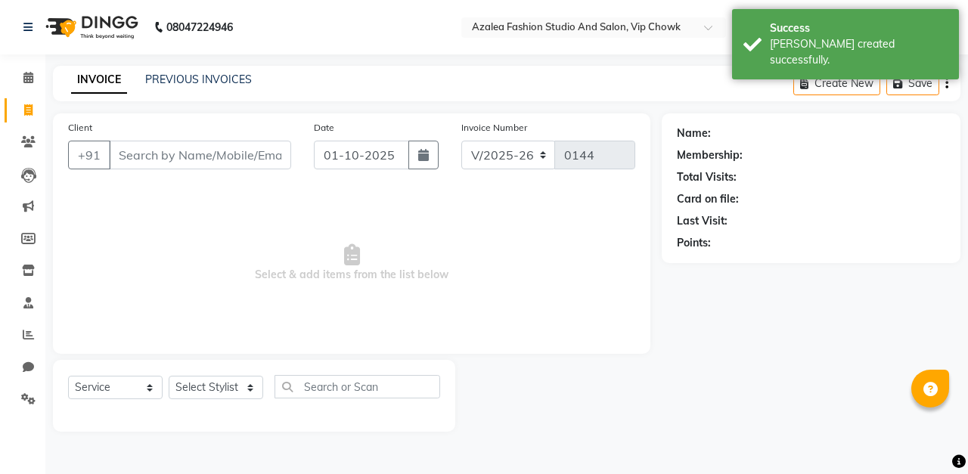
click at [231, 161] on input "Client" at bounding box center [200, 155] width 182 height 29
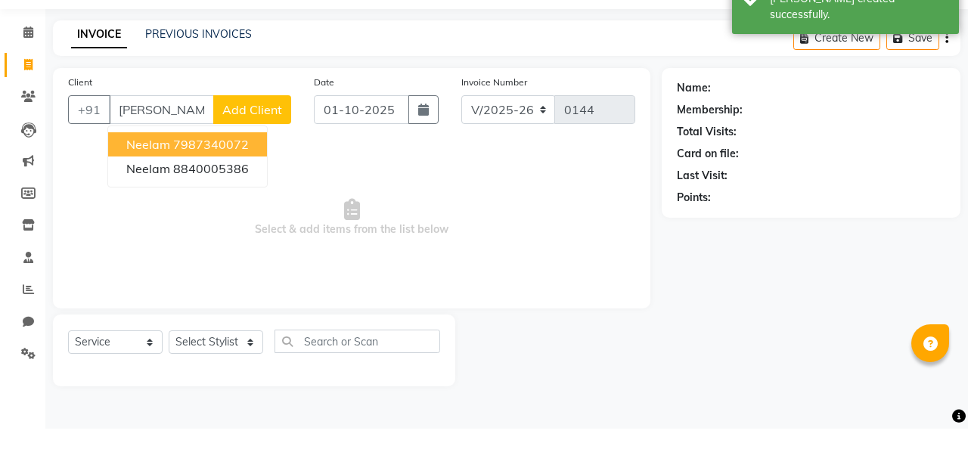
click at [213, 207] on ngb-highlight "8840005386" at bounding box center [211, 213] width 76 height 15
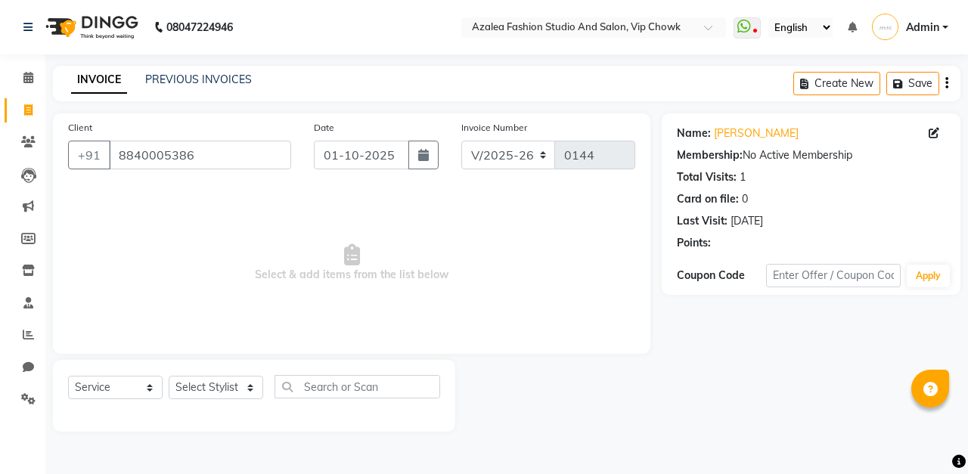
click at [422, 154] on icon "button" at bounding box center [423, 155] width 11 height 12
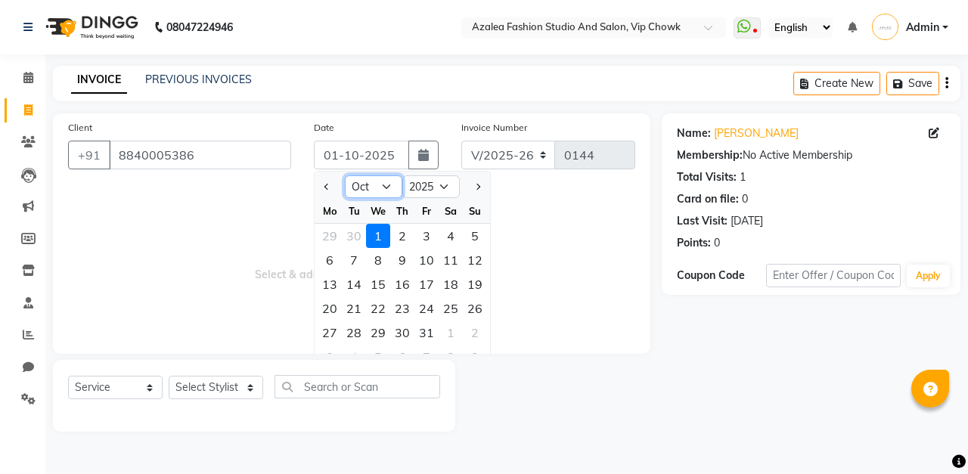
click at [377, 183] on select "Jan Feb Mar Apr May Jun [DATE] Aug Sep Oct Nov Dec" at bounding box center [373, 186] width 57 height 23
click at [345, 175] on select "Jan Feb Mar Apr May Jun [DATE] Aug Sep Oct Nov Dec" at bounding box center [373, 186] width 57 height 23
click at [403, 234] on div "4" at bounding box center [402, 236] width 24 height 24
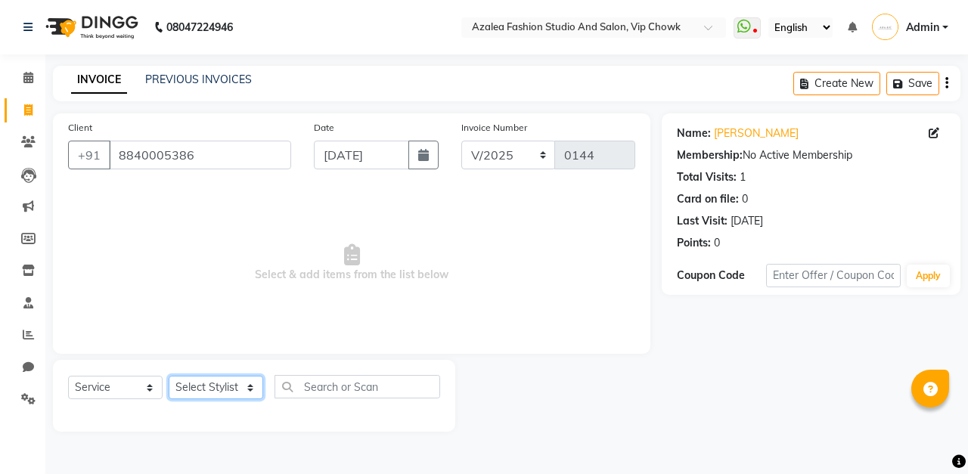
click at [229, 381] on select "Select Stylist aarti sen Admin [PERSON_NAME] anzal [PERSON_NAME][MEDICAL_DATA]:…" at bounding box center [216, 387] width 95 height 23
click at [169, 376] on select "Select Stylist aarti sen Admin [PERSON_NAME] anzal [PERSON_NAME][MEDICAL_DATA]:…" at bounding box center [216, 387] width 95 height 23
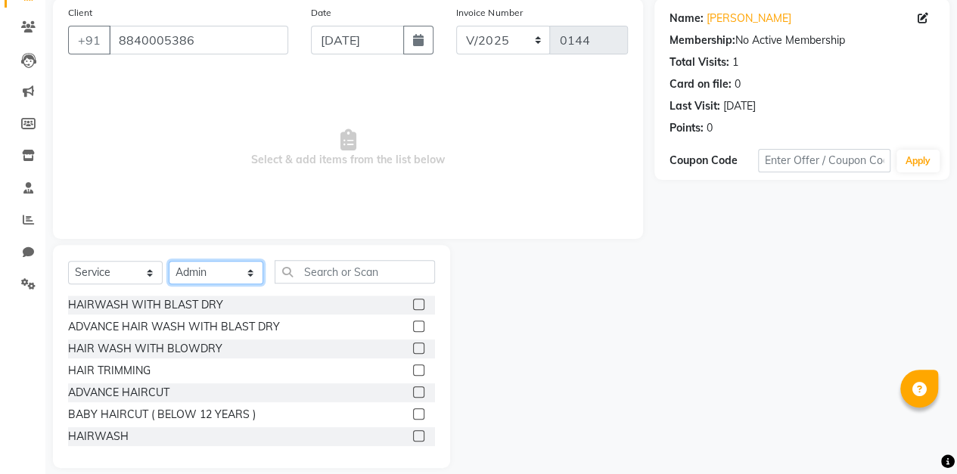
scroll to position [104, 0]
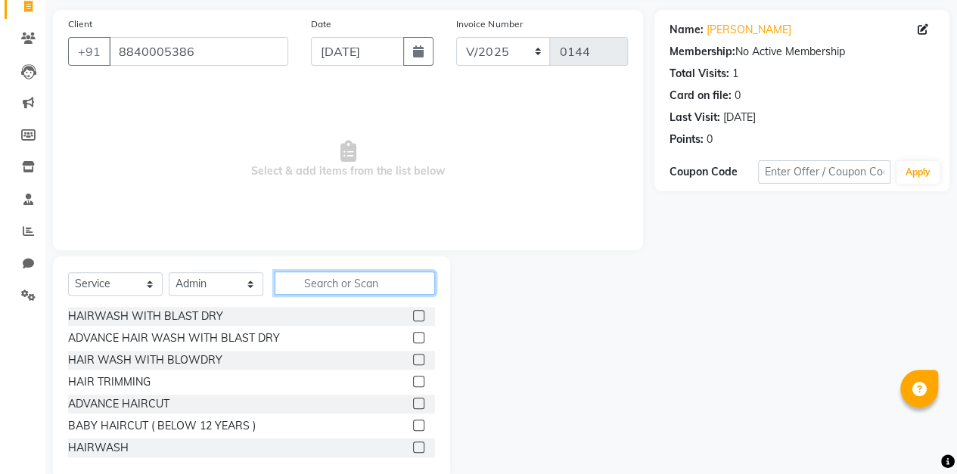
click at [371, 286] on input "text" at bounding box center [355, 283] width 160 height 23
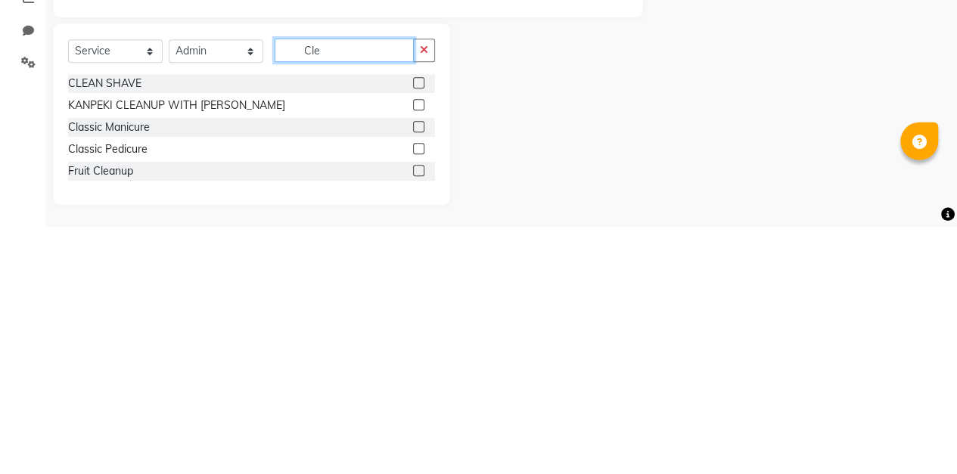
scroll to position [45, 0]
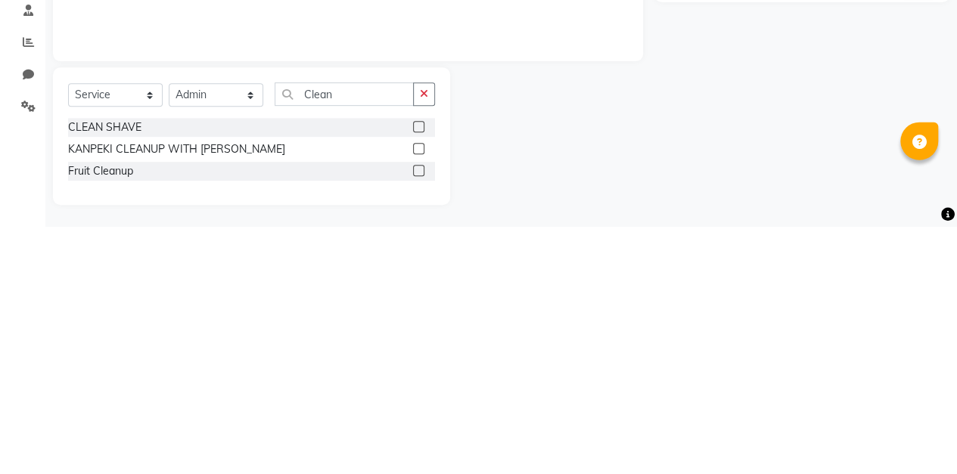
click at [419, 395] on label at bounding box center [418, 395] width 11 height 11
click at [419, 395] on input "checkbox" at bounding box center [418, 397] width 10 height 10
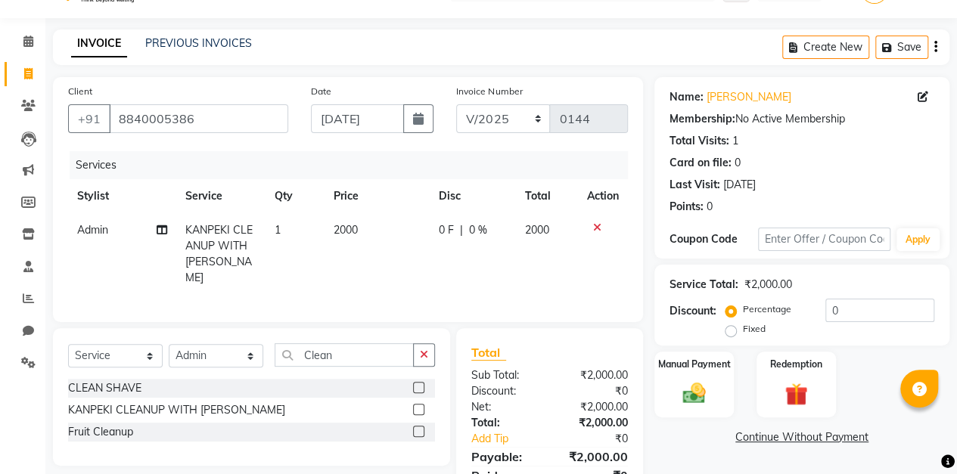
scroll to position [34, 0]
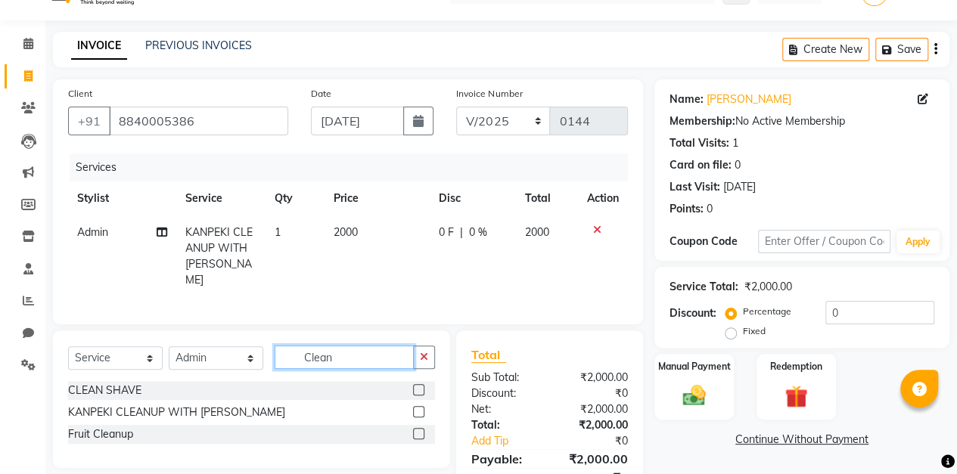
click at [383, 353] on input "Clean" at bounding box center [344, 357] width 139 height 23
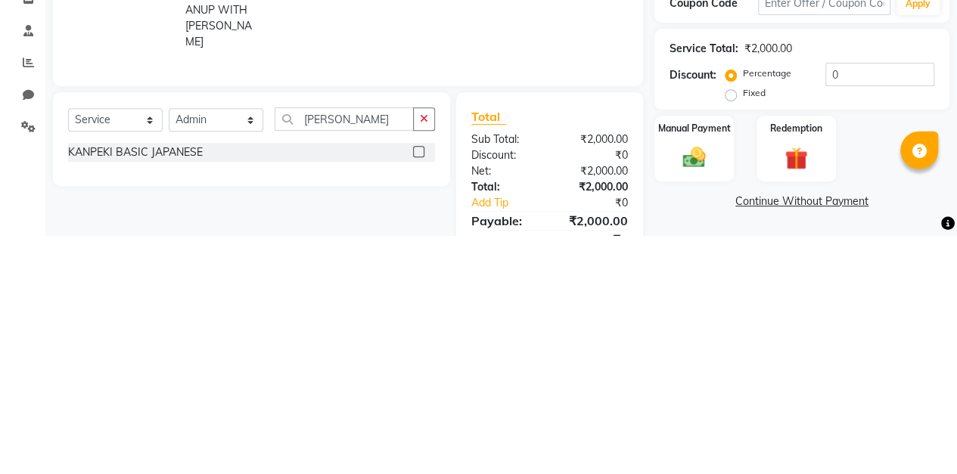
click at [419, 384] on label at bounding box center [418, 389] width 11 height 11
click at [419, 386] on input "checkbox" at bounding box center [418, 391] width 10 height 10
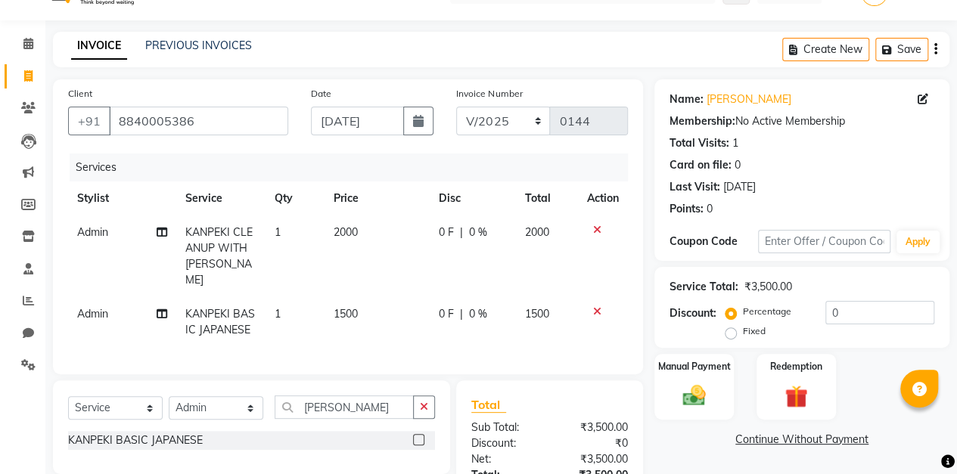
click at [595, 228] on icon at bounding box center [597, 230] width 8 height 11
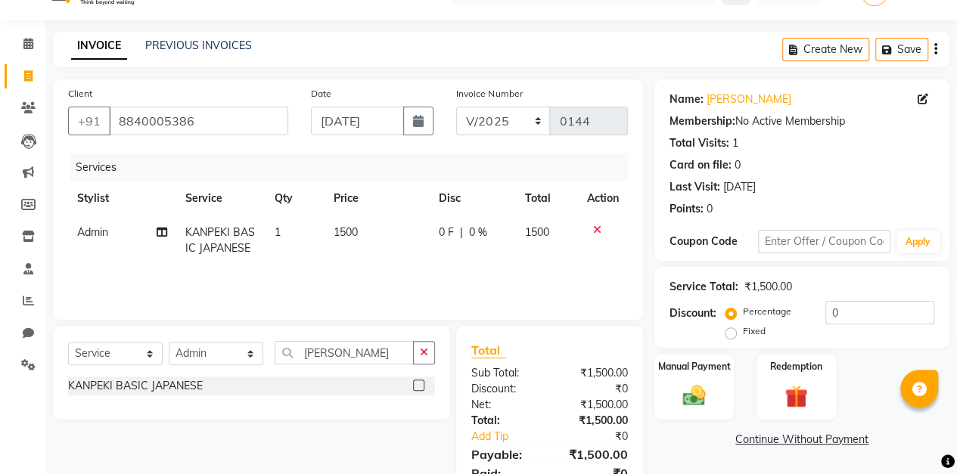
click at [470, 233] on span "0 %" at bounding box center [478, 233] width 18 height 16
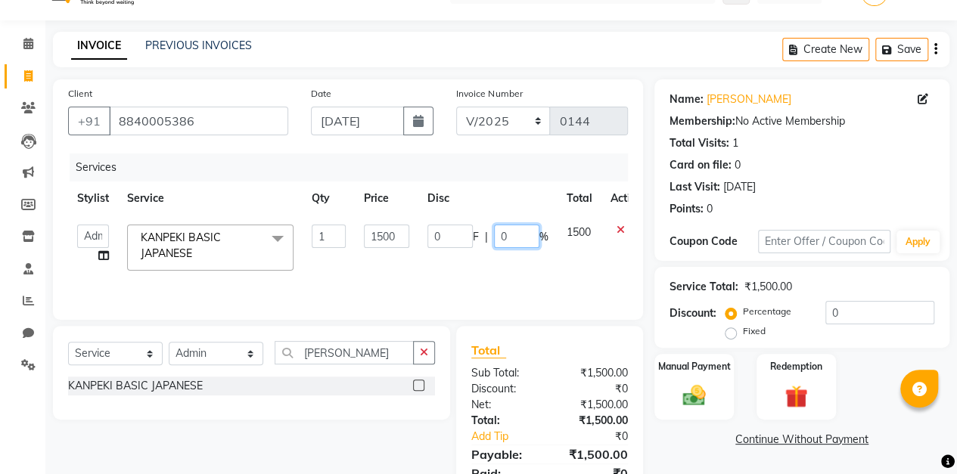
click at [516, 236] on input "0" at bounding box center [516, 236] width 45 height 23
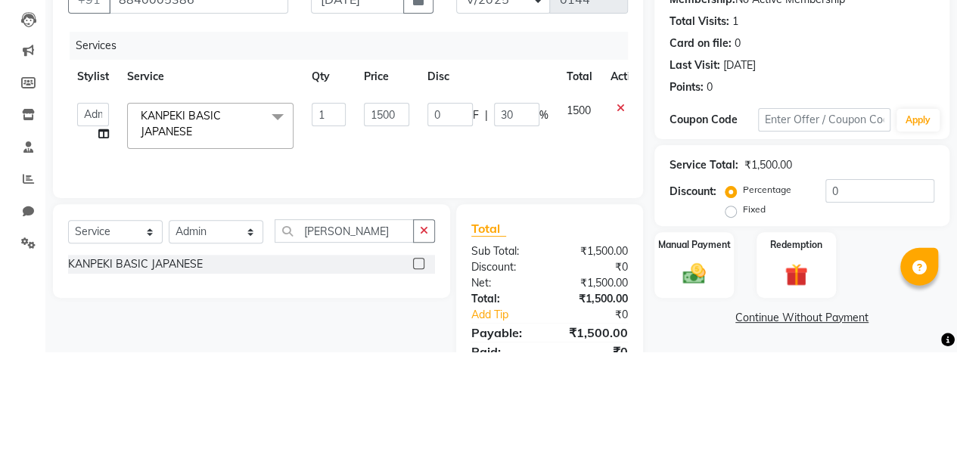
click at [647, 301] on div "Client [PHONE_NUMBER] Date [DATE] Invoice Number V/2025 V/[PHONE_NUMBER] Servic…" at bounding box center [348, 297] width 613 height 437
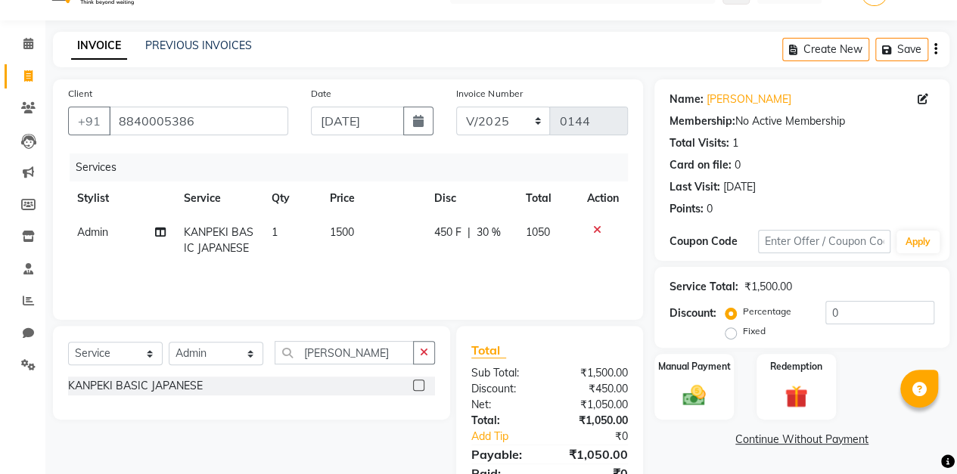
click at [483, 233] on span "30 %" at bounding box center [488, 233] width 24 height 16
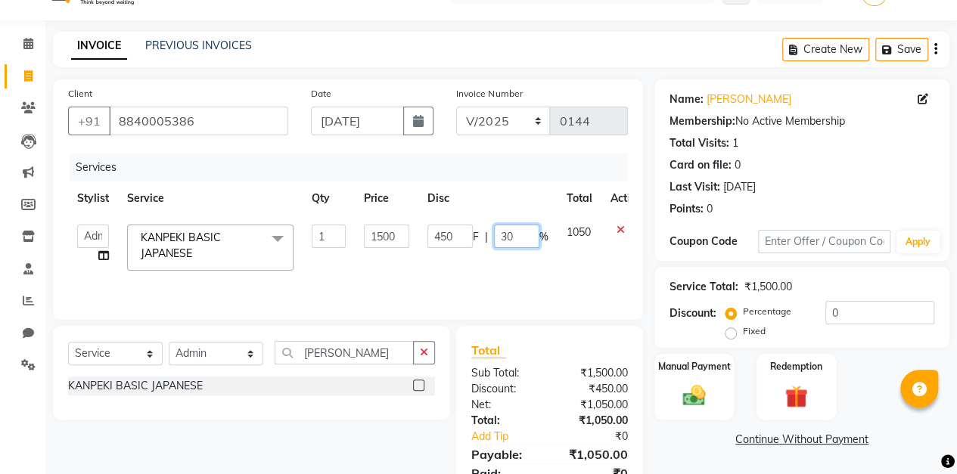
click at [518, 241] on input "30" at bounding box center [516, 236] width 45 height 23
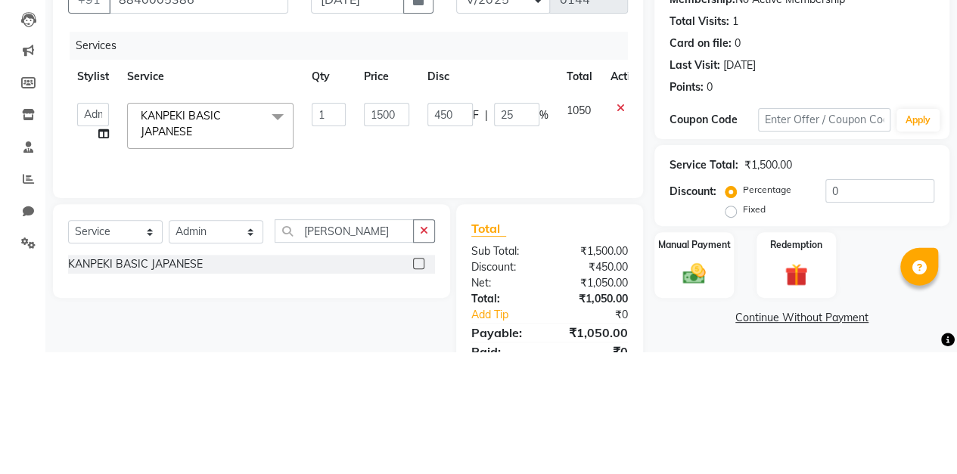
click at [653, 296] on div "Client [PHONE_NUMBER] Date [DATE] Invoice Number V/2025 V/[PHONE_NUMBER] Servic…" at bounding box center [348, 297] width 613 height 437
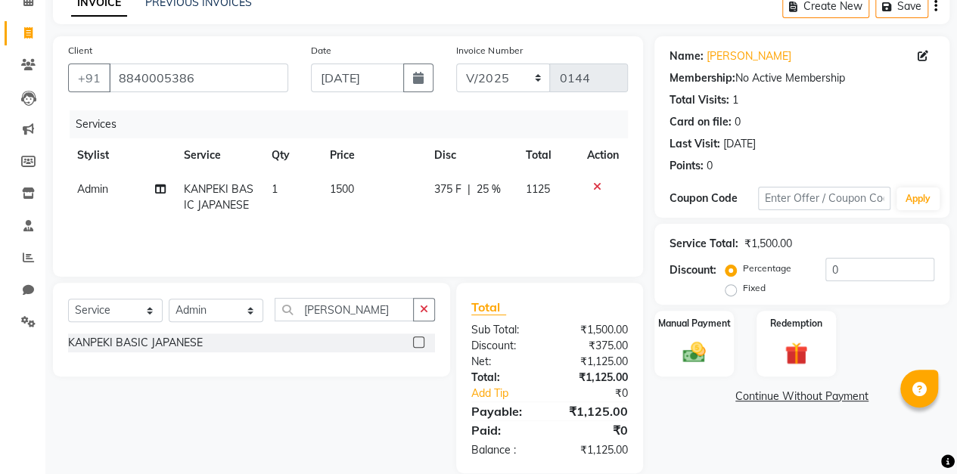
scroll to position [98, 0]
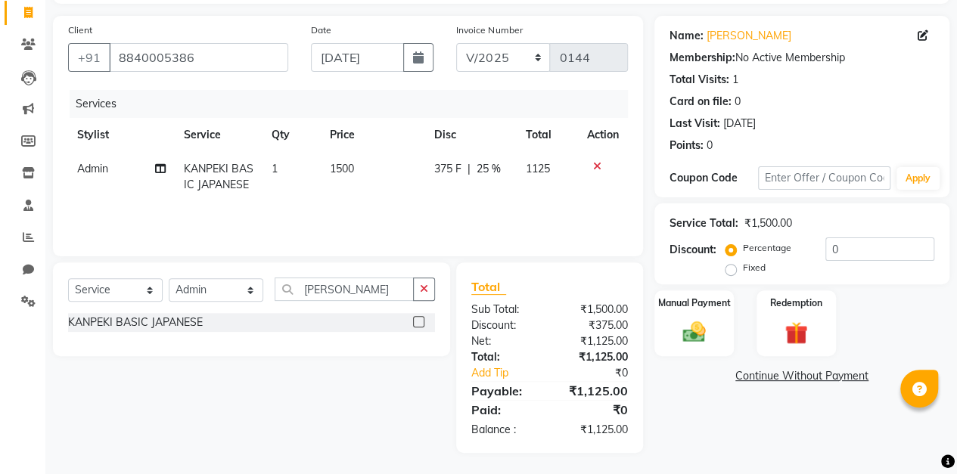
click at [495, 166] on span "25 %" at bounding box center [488, 169] width 24 height 16
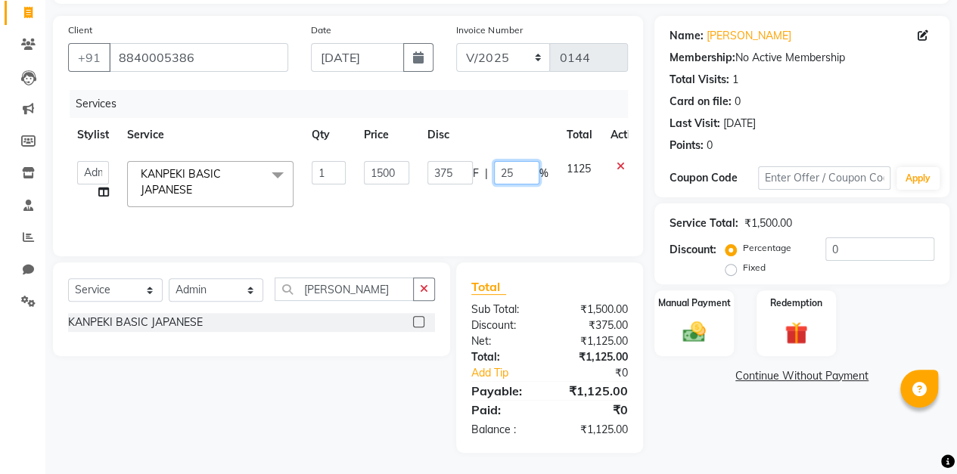
click at [531, 169] on input "25" at bounding box center [516, 172] width 45 height 23
click at [655, 196] on div "Name: [PERSON_NAME] Membership: No Active Membership Total Visits: 1 Card on fi…" at bounding box center [807, 234] width 306 height 437
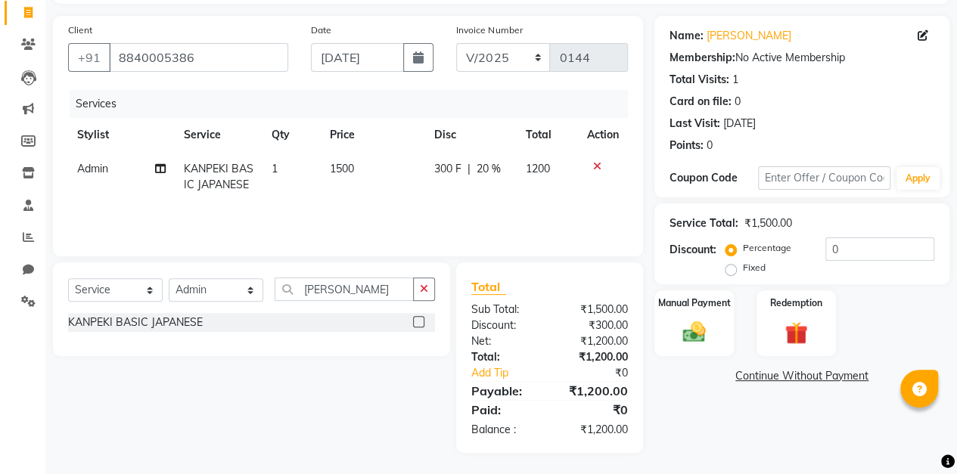
click at [493, 172] on span "20 %" at bounding box center [488, 169] width 24 height 16
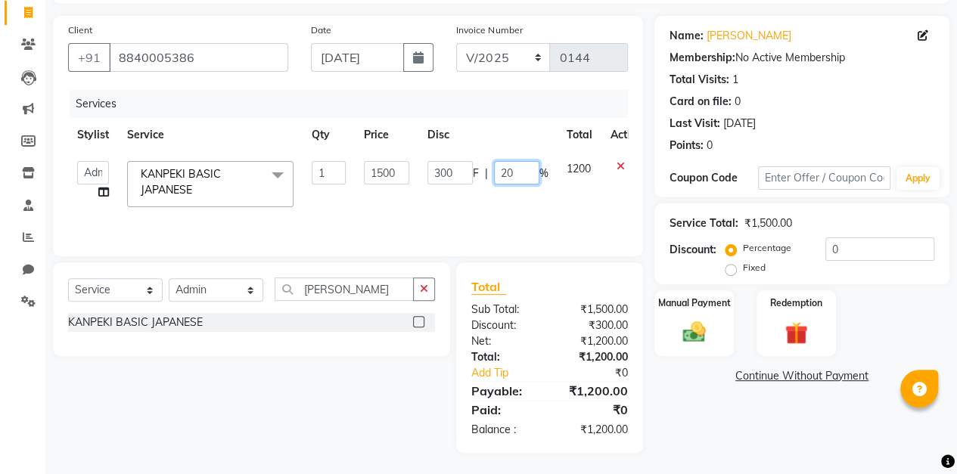
click at [525, 177] on input "20" at bounding box center [516, 172] width 45 height 23
click at [651, 206] on div "Client [PHONE_NUMBER] Date [DATE] Invoice Number V/2025 V/[PHONE_NUMBER] Servic…" at bounding box center [348, 234] width 613 height 437
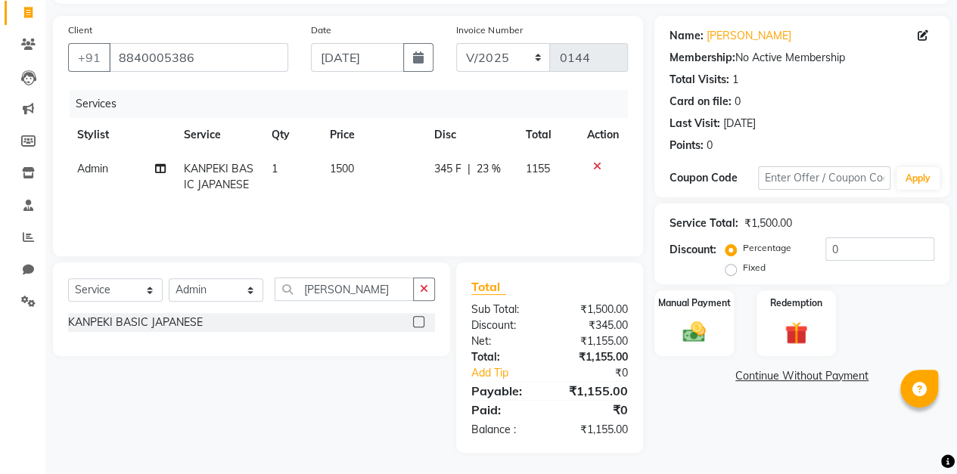
click at [489, 166] on span "23 %" at bounding box center [488, 169] width 24 height 16
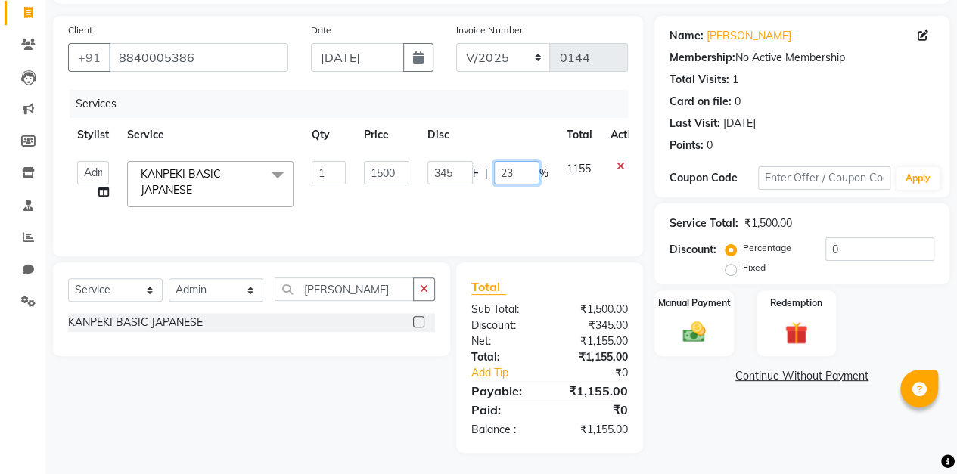
click at [526, 169] on input "23" at bounding box center [516, 172] width 45 height 23
click at [654, 206] on div "Service Total: ₹1,500.00 Discount: Percentage Fixed 0" at bounding box center [801, 243] width 295 height 81
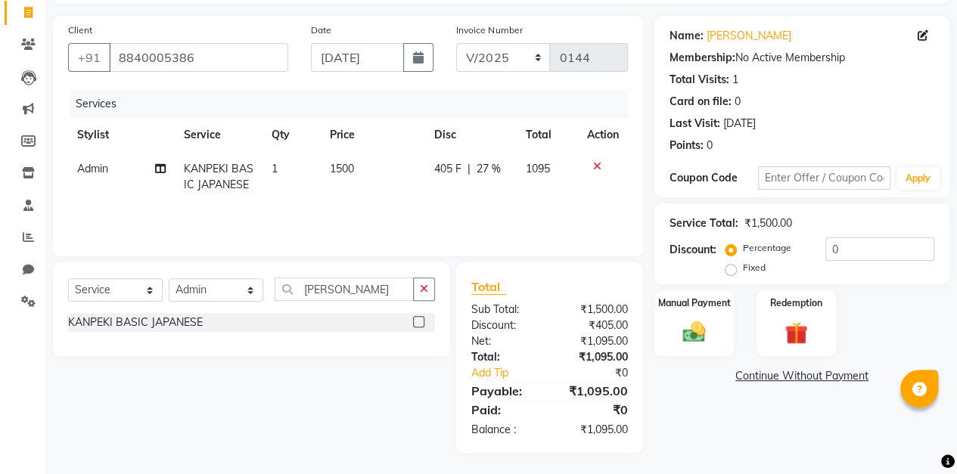
click at [557, 165] on td "1095" at bounding box center [547, 177] width 62 height 50
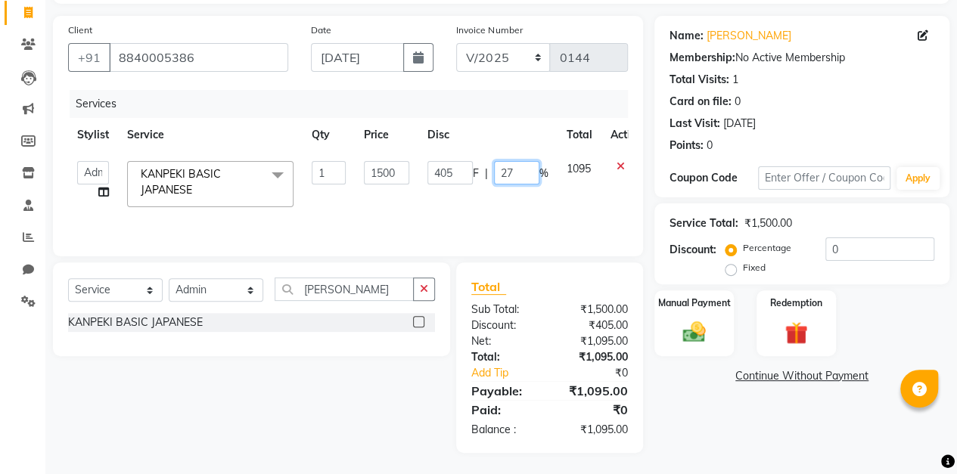
click at [522, 171] on input "27" at bounding box center [516, 172] width 45 height 23
click at [655, 195] on div "Name: [PERSON_NAME] Membership: No Active Membership Total Visits: 1 Card on fi…" at bounding box center [807, 234] width 306 height 437
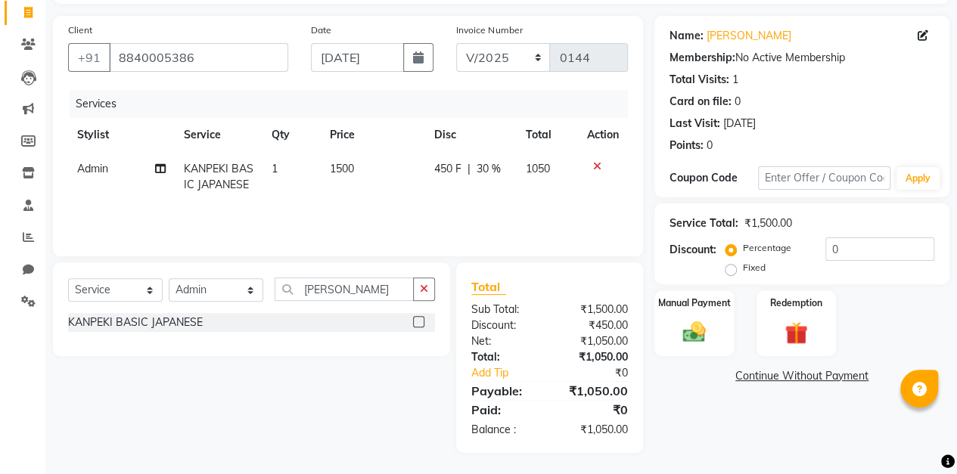
click at [489, 169] on span "30 %" at bounding box center [488, 169] width 24 height 16
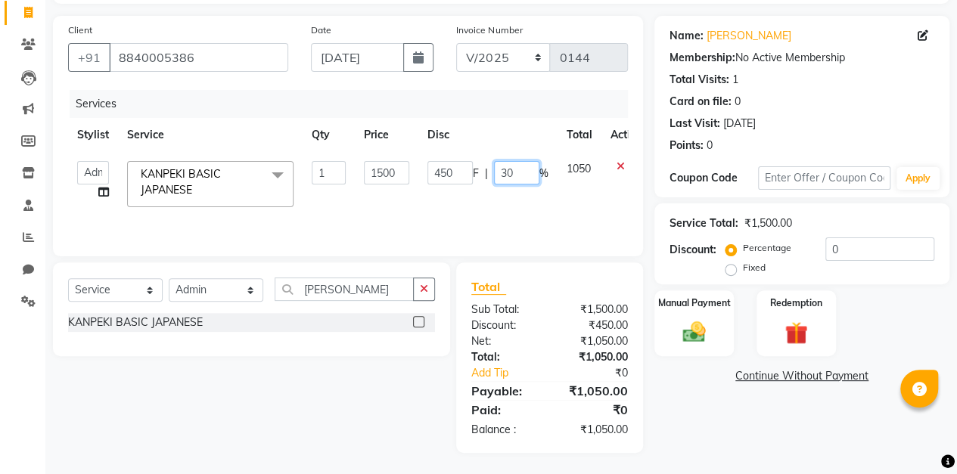
click at [520, 175] on input "30" at bounding box center [516, 172] width 45 height 23
click at [653, 193] on div "Client [PHONE_NUMBER] Date [DATE] Invoice Number V/2025 V/[PHONE_NUMBER] Servic…" at bounding box center [348, 234] width 613 height 437
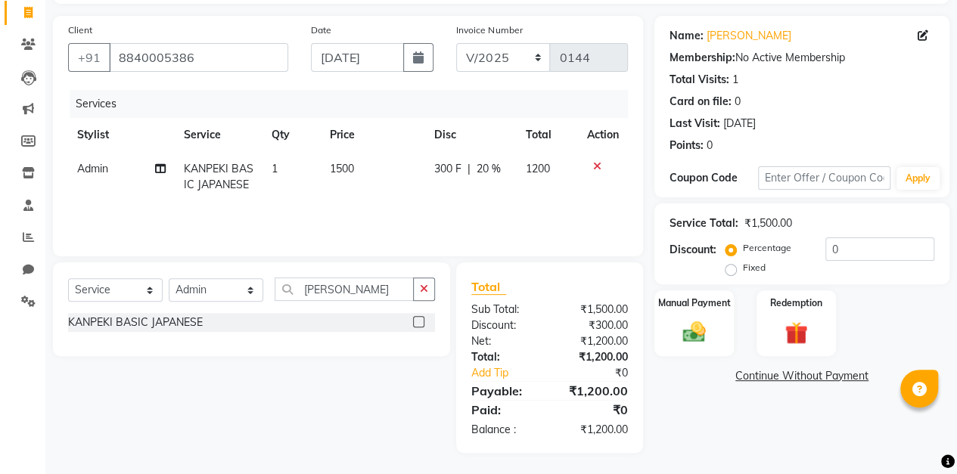
click at [492, 167] on span "20 %" at bounding box center [488, 169] width 24 height 16
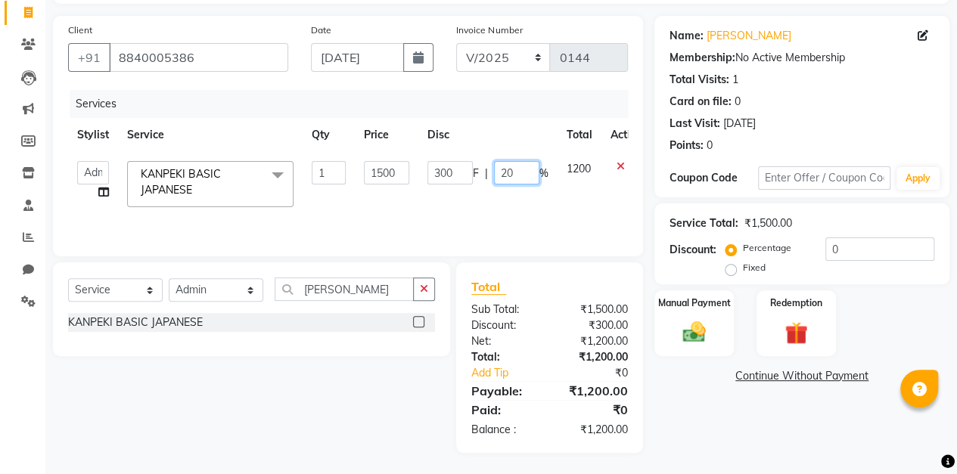
click at [525, 174] on input "20" at bounding box center [516, 172] width 45 height 23
click at [657, 204] on div "Service Total: ₹1,500.00 Discount: Percentage Fixed 0" at bounding box center [801, 243] width 295 height 81
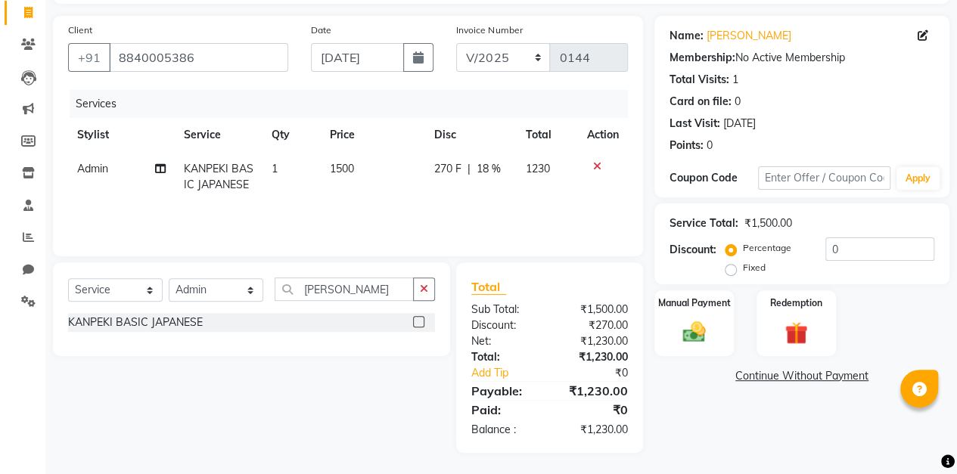
click at [550, 169] on td "1230" at bounding box center [547, 177] width 62 height 50
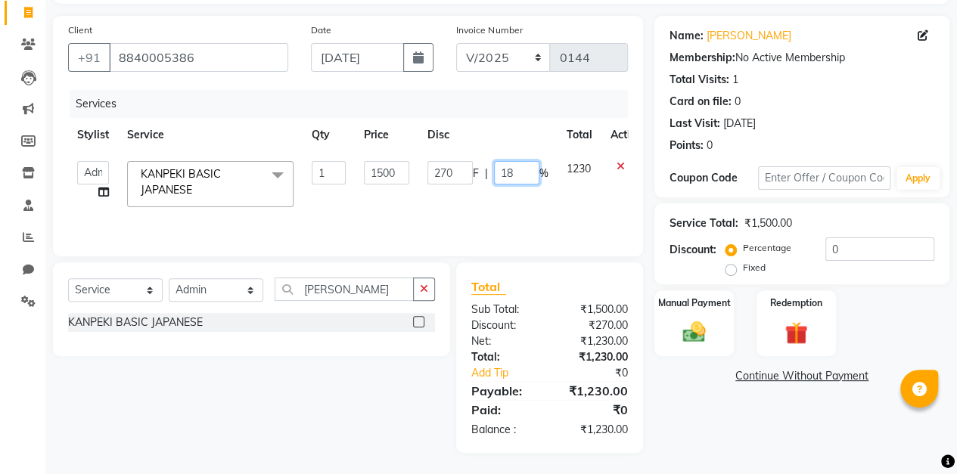
click at [526, 172] on input "18" at bounding box center [516, 172] width 45 height 23
click at [649, 200] on div "Client [PHONE_NUMBER] Date [DATE] Invoice Number V/2025 V/[PHONE_NUMBER] Servic…" at bounding box center [348, 234] width 613 height 437
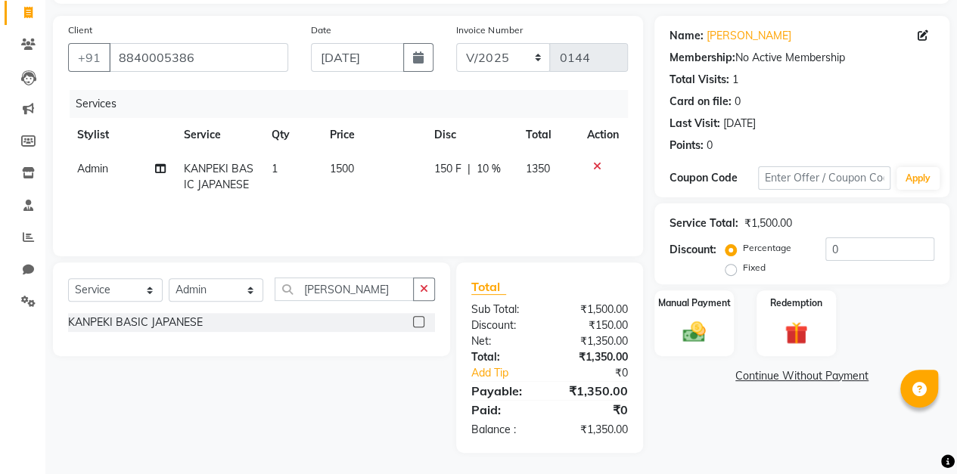
click at [542, 160] on td "1350" at bounding box center [547, 177] width 62 height 50
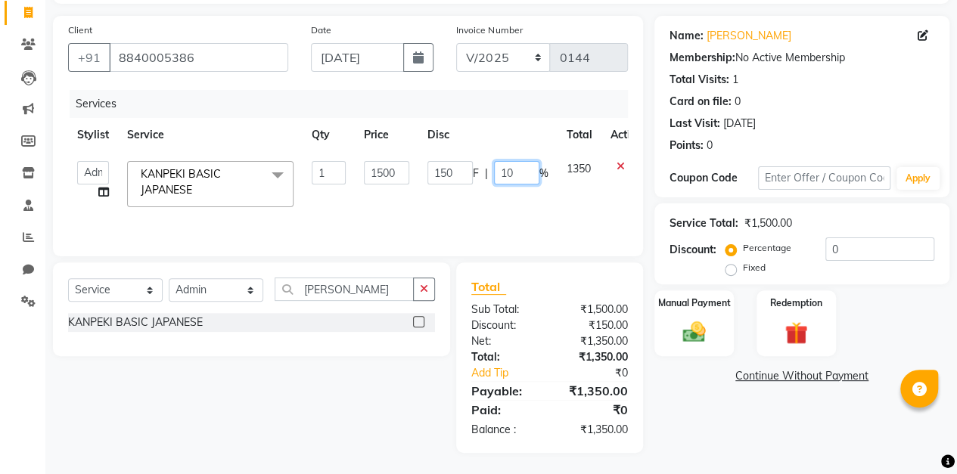
click at [522, 177] on input "10" at bounding box center [516, 172] width 45 height 23
click at [649, 175] on div "Client [PHONE_NUMBER] Date [DATE] Invoice Number V/2025 V/[PHONE_NUMBER] Servic…" at bounding box center [348, 234] width 613 height 437
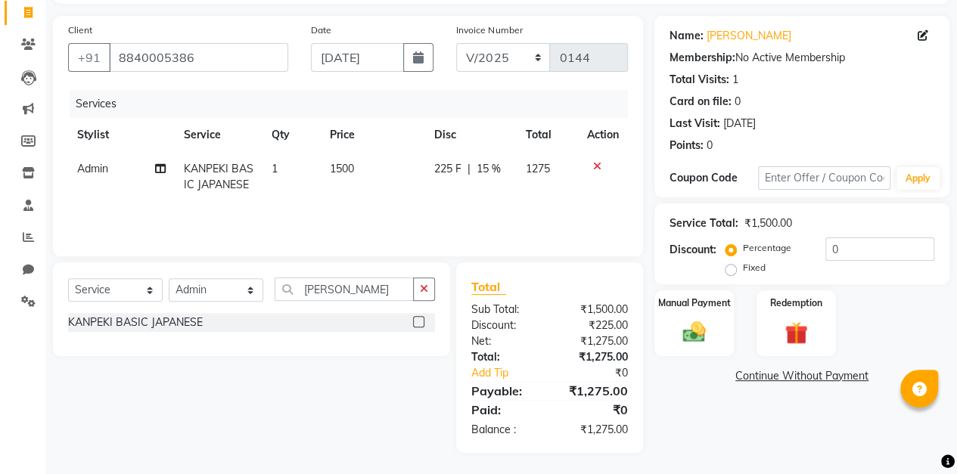
click at [715, 319] on div "Manual Payment" at bounding box center [693, 323] width 79 height 66
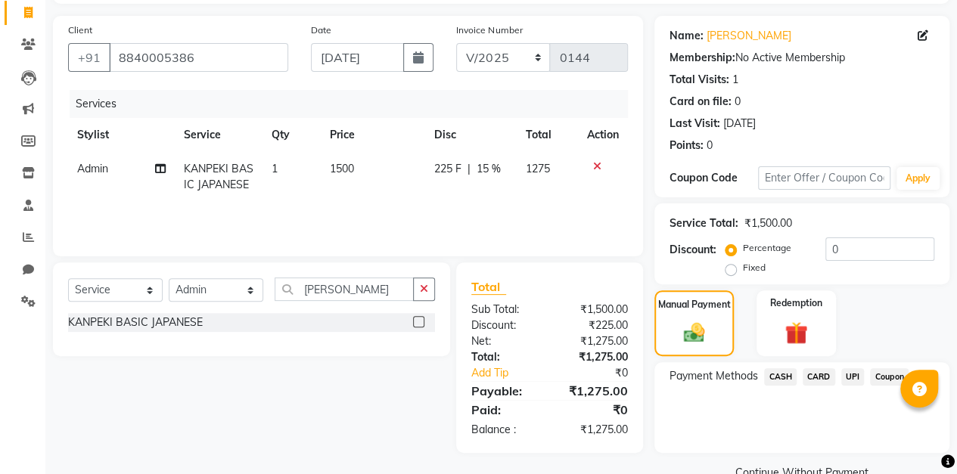
click at [852, 373] on span "UPI" at bounding box center [852, 376] width 23 height 17
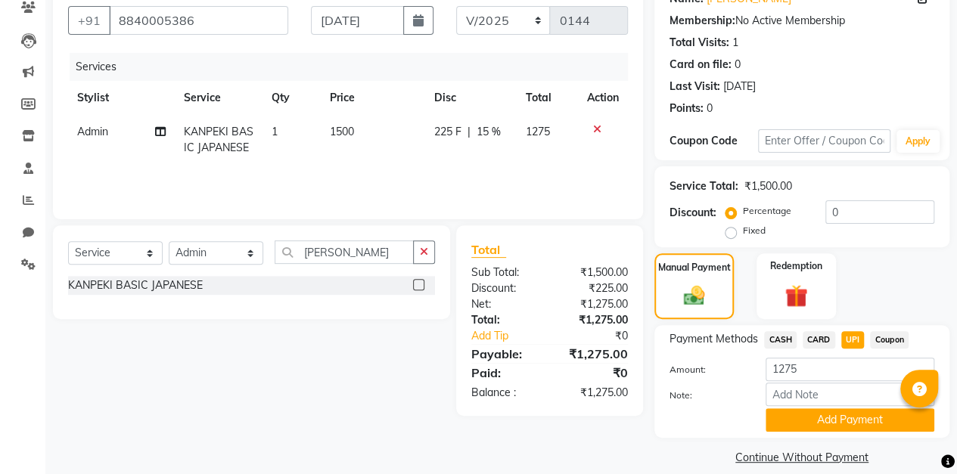
scroll to position [151, 0]
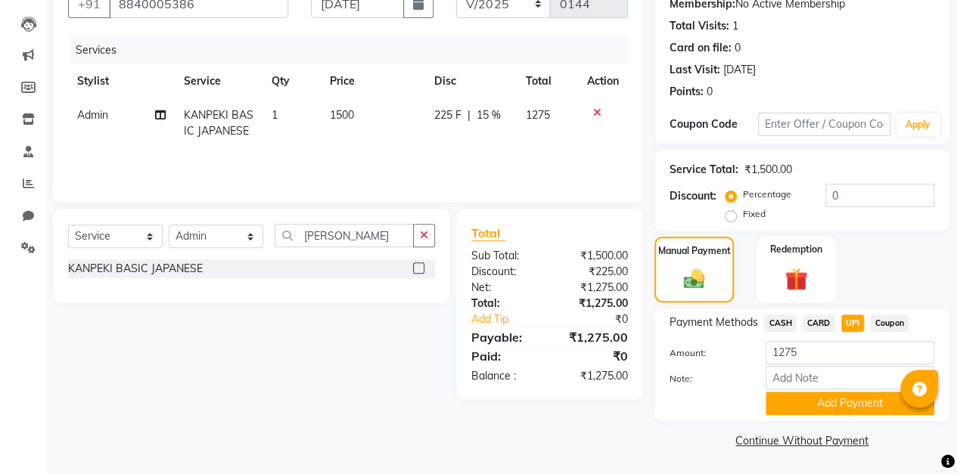
click at [831, 404] on button "Add Payment" at bounding box center [849, 403] width 169 height 23
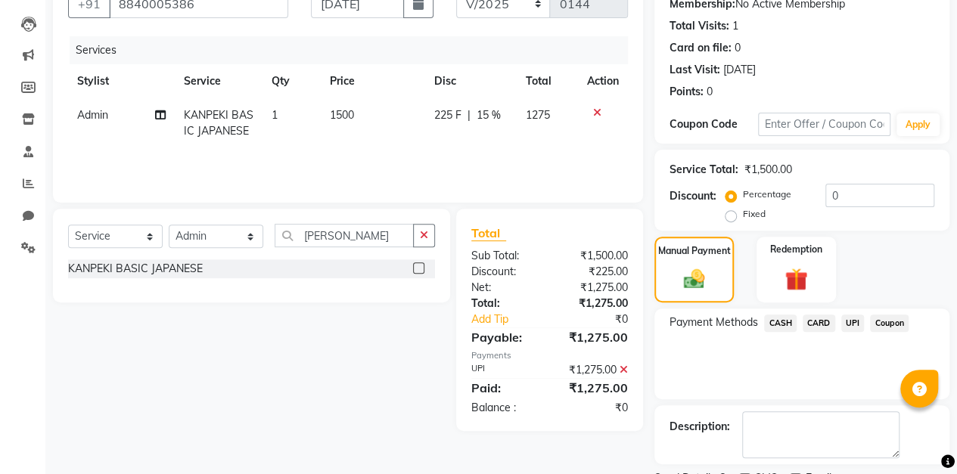
scroll to position [213, 0]
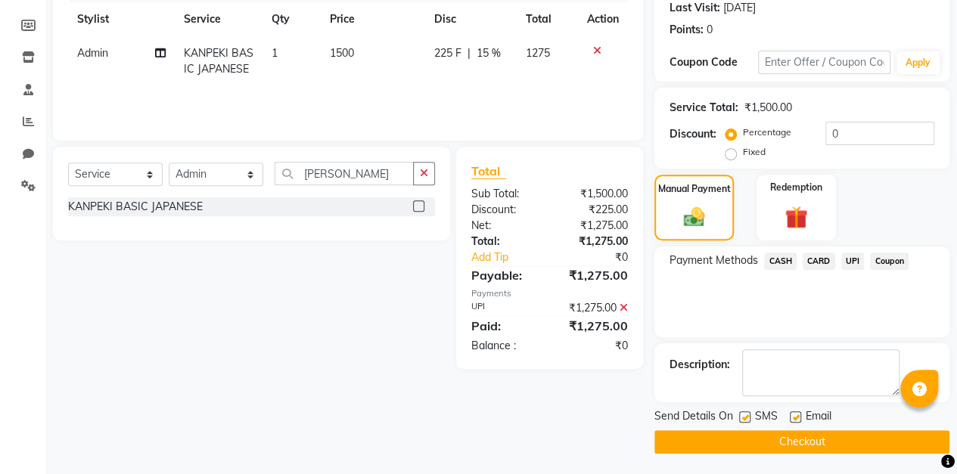
click at [849, 256] on span "UPI" at bounding box center [852, 261] width 23 height 17
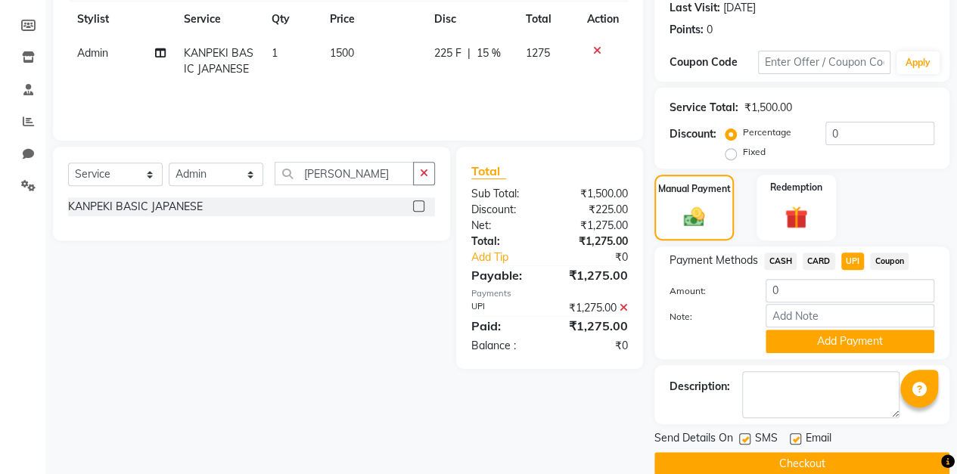
click at [815, 463] on button "Checkout" at bounding box center [801, 463] width 295 height 23
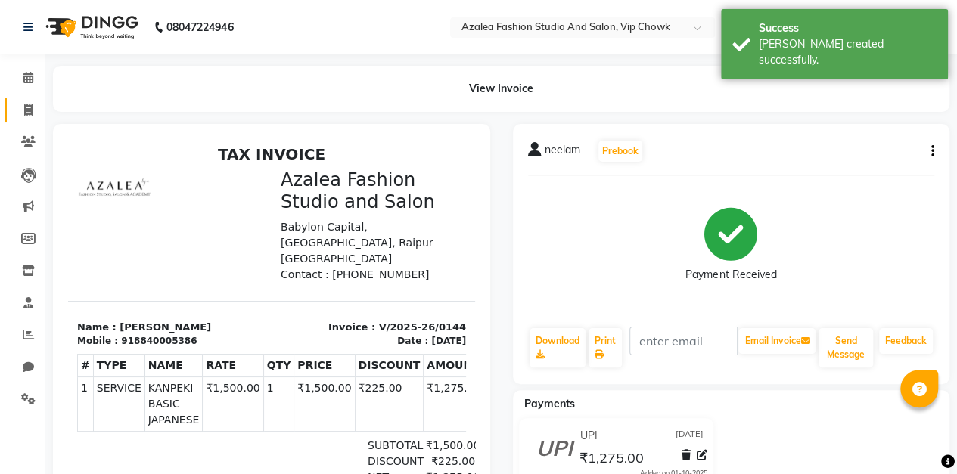
click at [28, 110] on icon at bounding box center [28, 109] width 8 height 11
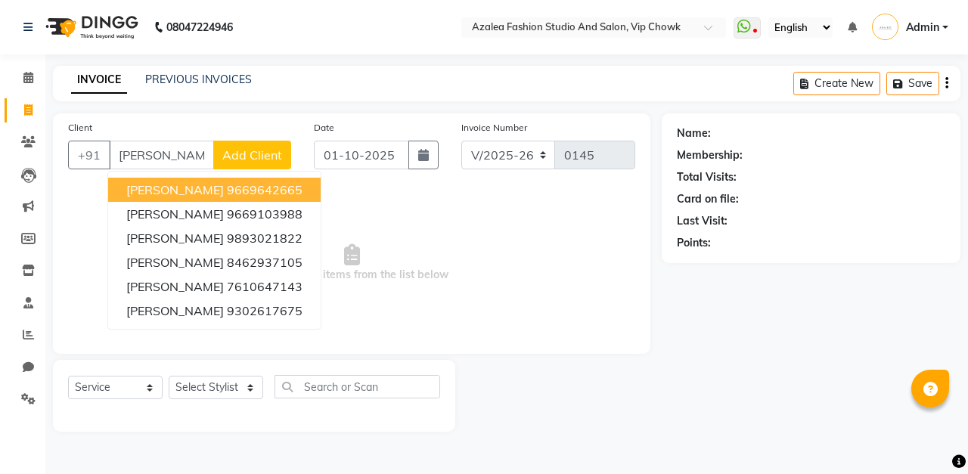
click at [926, 128] on div "Name:" at bounding box center [811, 134] width 268 height 16
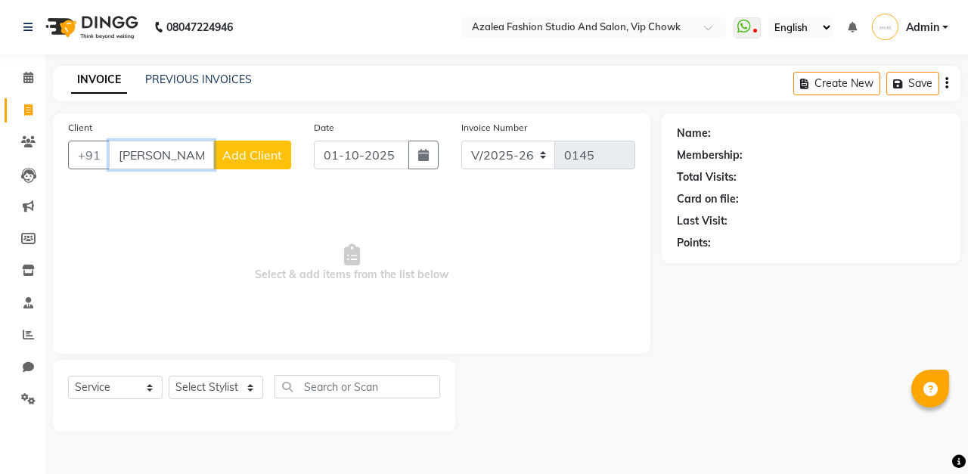
click at [186, 153] on input "[PERSON_NAME]" at bounding box center [161, 155] width 105 height 29
click at [258, 164] on button "Add Client" at bounding box center [252, 155] width 78 height 29
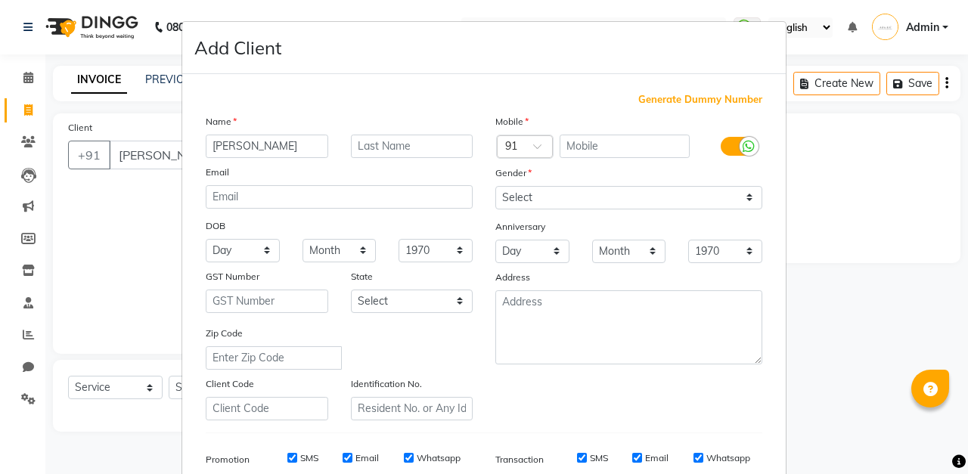
click at [705, 104] on span "Generate Dummy Number" at bounding box center [700, 99] width 124 height 15
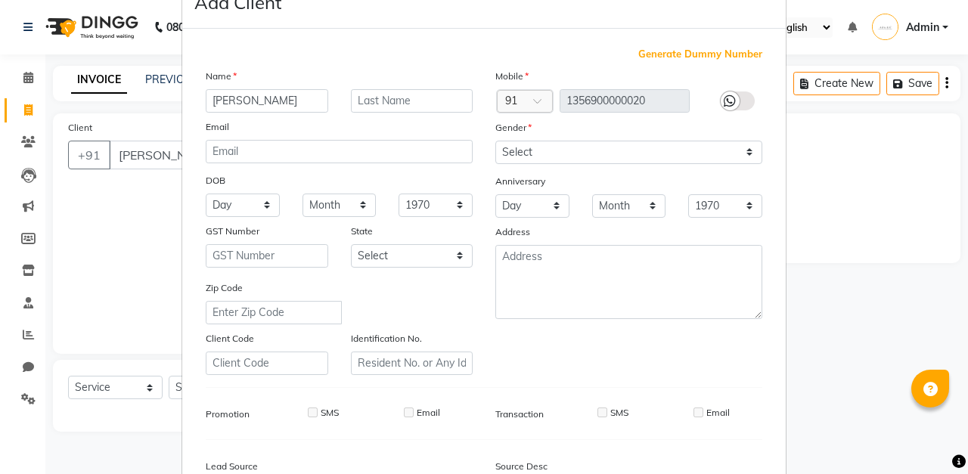
scroll to position [59, 0]
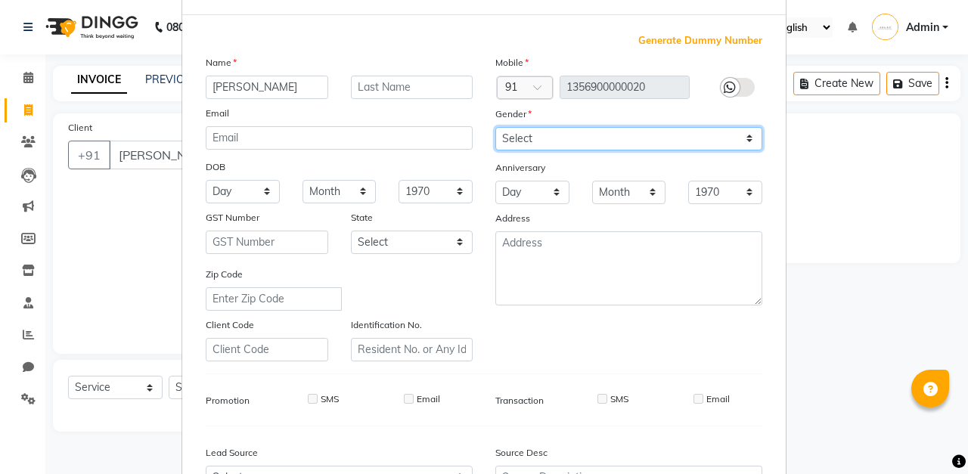
click at [635, 140] on select "Select [DEMOGRAPHIC_DATA] [DEMOGRAPHIC_DATA] Other Prefer Not To Say" at bounding box center [628, 138] width 267 height 23
click at [495, 127] on select "Select [DEMOGRAPHIC_DATA] [DEMOGRAPHIC_DATA] Other Prefer Not To Say" at bounding box center [628, 138] width 267 height 23
click at [636, 141] on select "Select [DEMOGRAPHIC_DATA] [DEMOGRAPHIC_DATA] Other Prefer Not To Say" at bounding box center [628, 138] width 267 height 23
click at [495, 127] on select "Select [DEMOGRAPHIC_DATA] [DEMOGRAPHIC_DATA] Other Prefer Not To Say" at bounding box center [628, 138] width 267 height 23
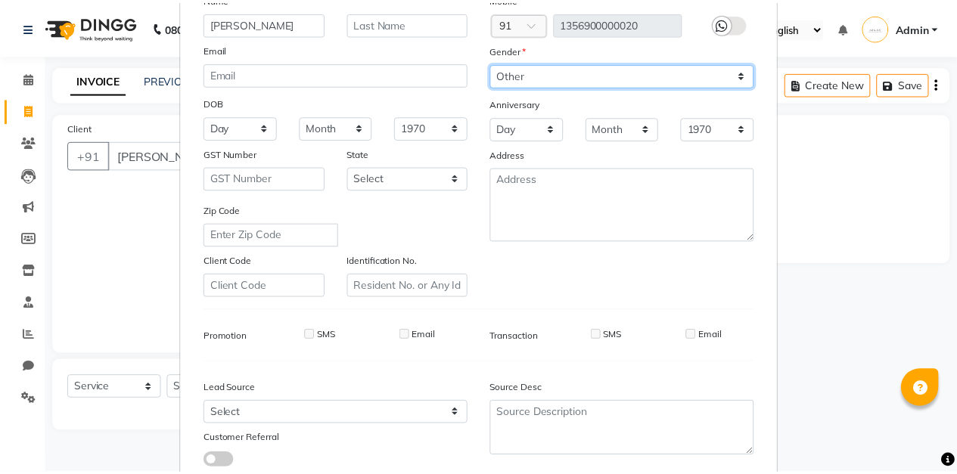
scroll to position [192, 0]
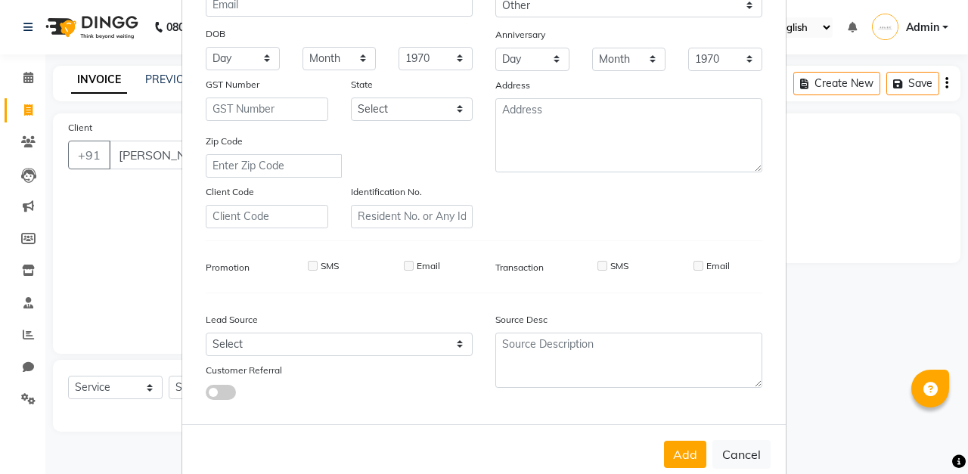
click at [678, 452] on button "Add" at bounding box center [685, 454] width 42 height 27
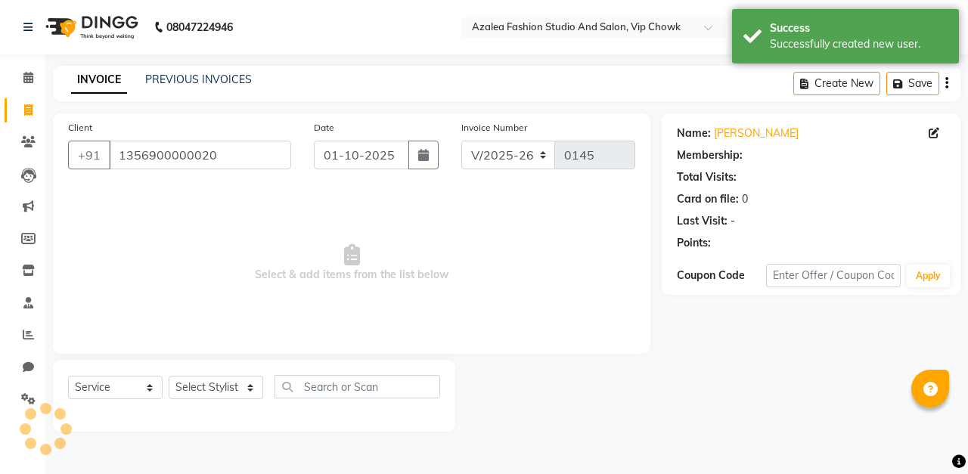
click at [411, 163] on button "button" at bounding box center [423, 155] width 30 height 29
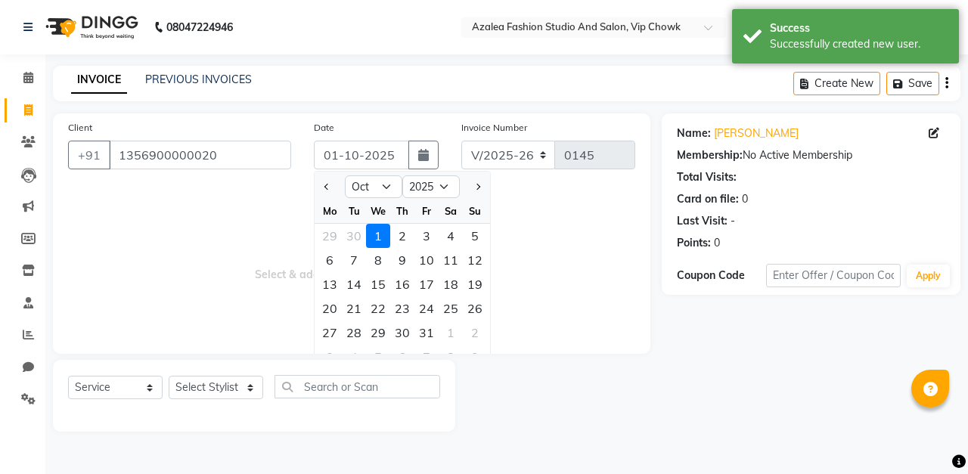
click at [454, 230] on div "4" at bounding box center [451, 236] width 24 height 24
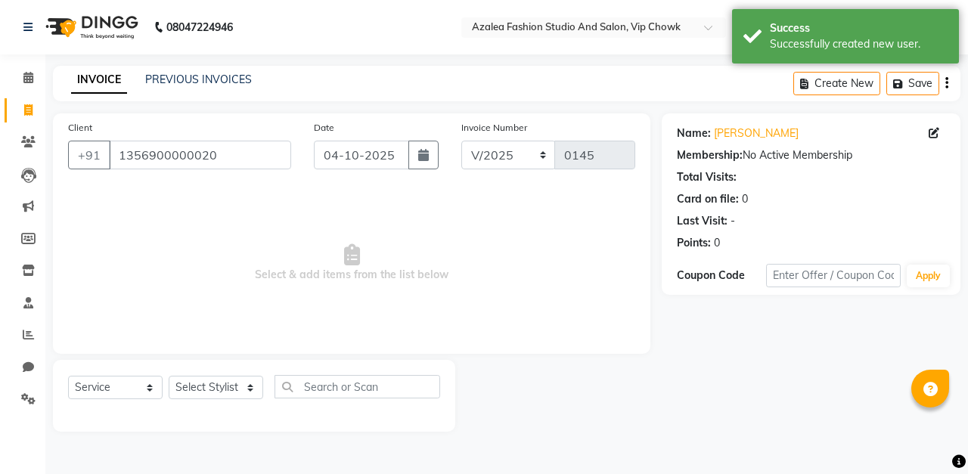
click at [425, 159] on icon "button" at bounding box center [423, 155] width 11 height 12
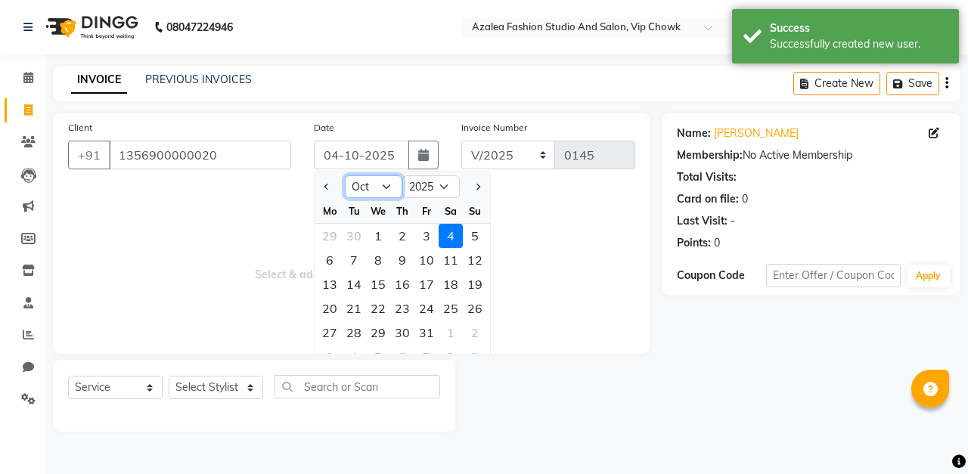
click at [389, 189] on select "Jan Feb Mar Apr May Jun [DATE] Aug Sep Oct Nov Dec" at bounding box center [373, 186] width 57 height 23
click at [345, 175] on select "Jan Feb Mar Apr May Jun [DATE] Aug Sep Oct Nov Dec" at bounding box center [373, 186] width 57 height 23
click at [401, 231] on div "4" at bounding box center [402, 236] width 24 height 24
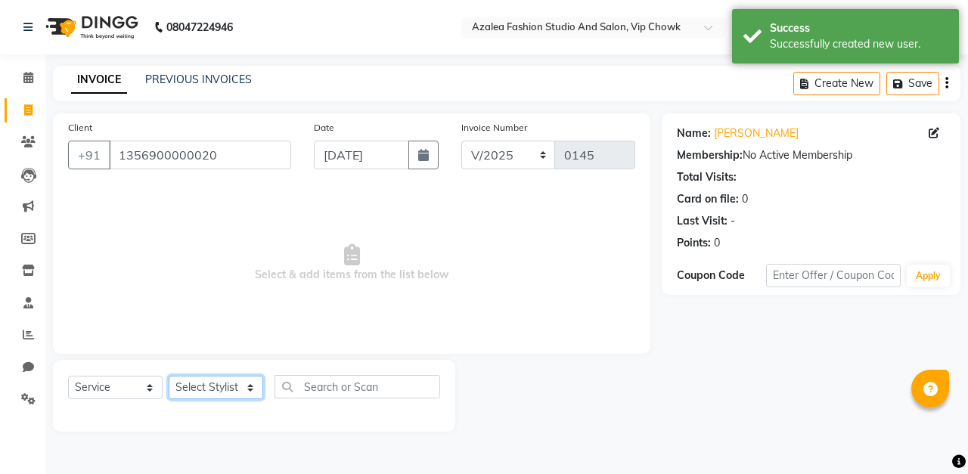
click at [241, 381] on select "Select Stylist aarti sen Admin [PERSON_NAME] anzal [PERSON_NAME][MEDICAL_DATA]:…" at bounding box center [216, 387] width 95 height 23
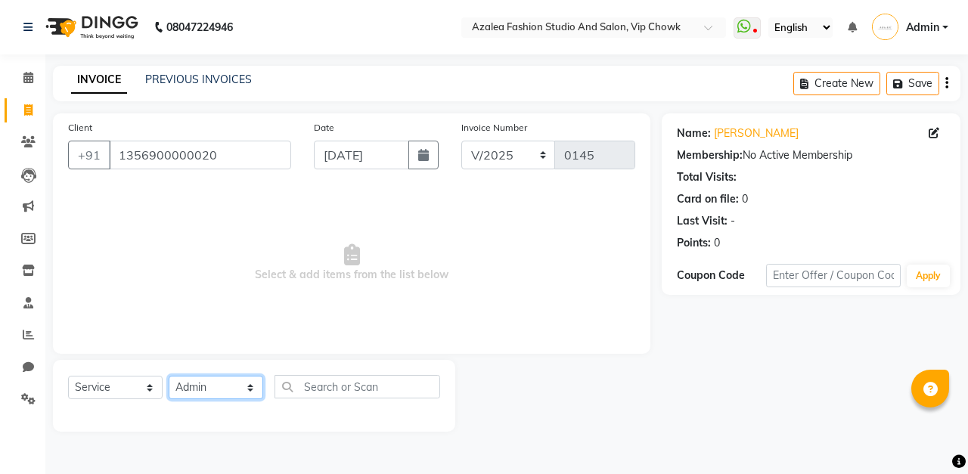
click at [169, 376] on select "Select Stylist aarti sen Admin [PERSON_NAME] anzal [PERSON_NAME][MEDICAL_DATA]:…" at bounding box center [216, 387] width 95 height 23
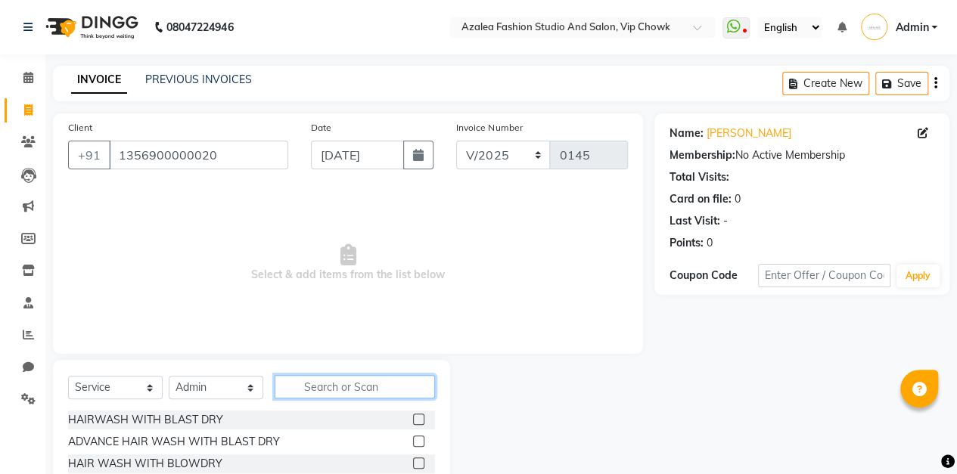
click at [372, 383] on input "text" at bounding box center [355, 386] width 160 height 23
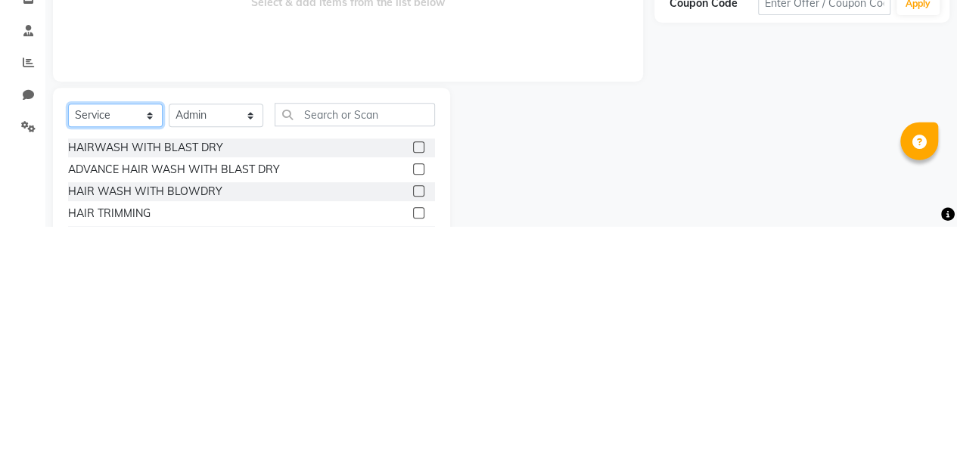
click at [141, 363] on select "Select Service Product Membership Package Voucher Prepaid Gift Card" at bounding box center [115, 362] width 95 height 23
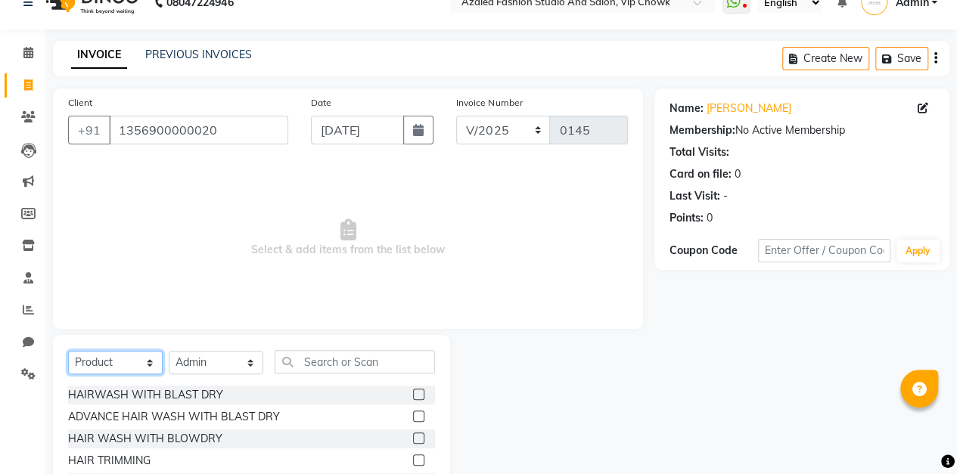
click at [68, 374] on select "Select Service Product Membership Package Voucher Prepaid Gift Card" at bounding box center [115, 362] width 95 height 23
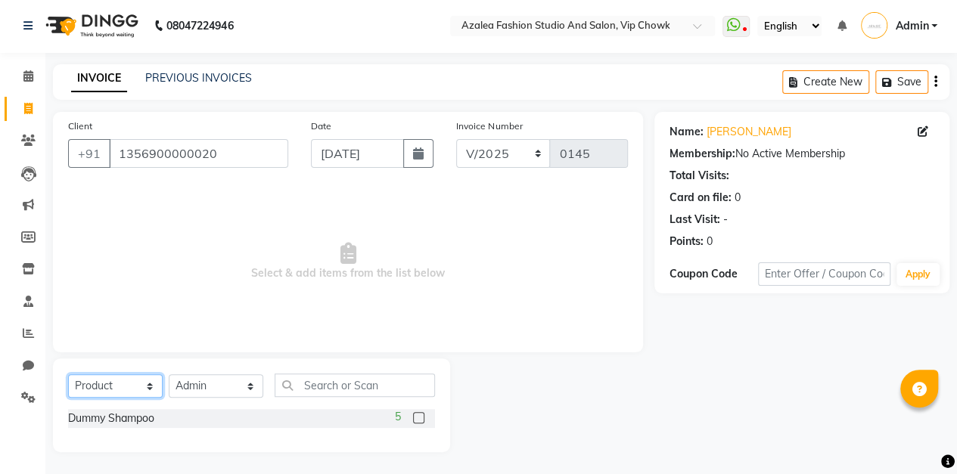
click at [145, 386] on select "Select Service Product Membership Package Voucher Prepaid Gift Card" at bounding box center [115, 385] width 95 height 23
click at [68, 374] on select "Select Service Product Membership Package Voucher Prepaid Gift Card" at bounding box center [115, 385] width 95 height 23
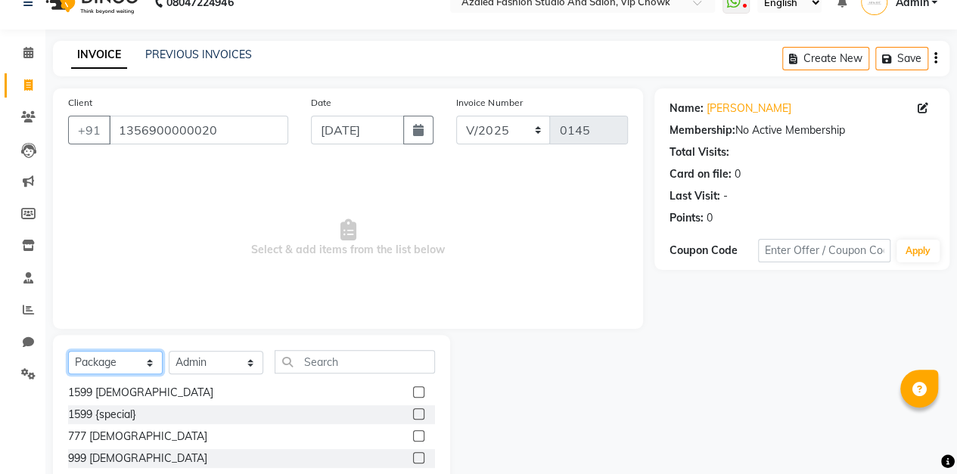
scroll to position [23, 0]
click at [413, 457] on label at bounding box center [418, 458] width 11 height 11
click at [413, 457] on input "checkbox" at bounding box center [418, 460] width 10 height 10
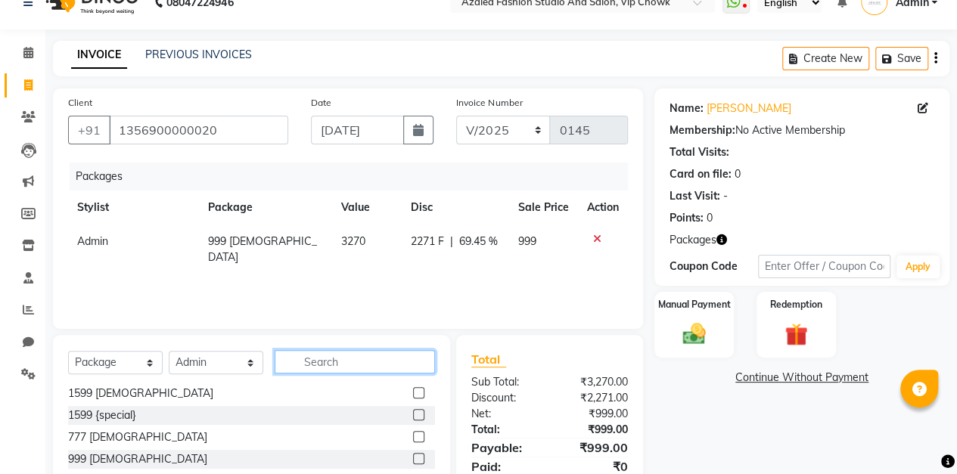
click at [371, 359] on input "text" at bounding box center [355, 361] width 160 height 23
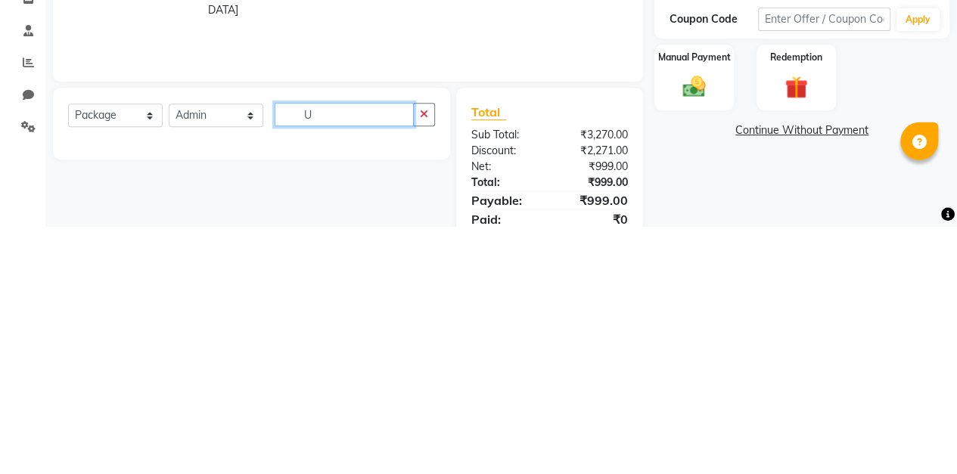
scroll to position [0, 0]
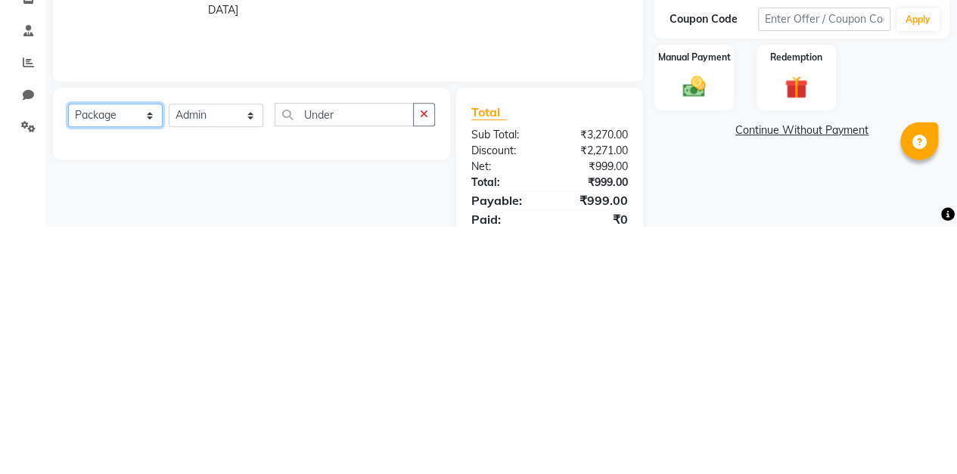
click at [113, 360] on select "Select Service Product Membership Package Voucher Prepaid Gift Card" at bounding box center [115, 362] width 95 height 23
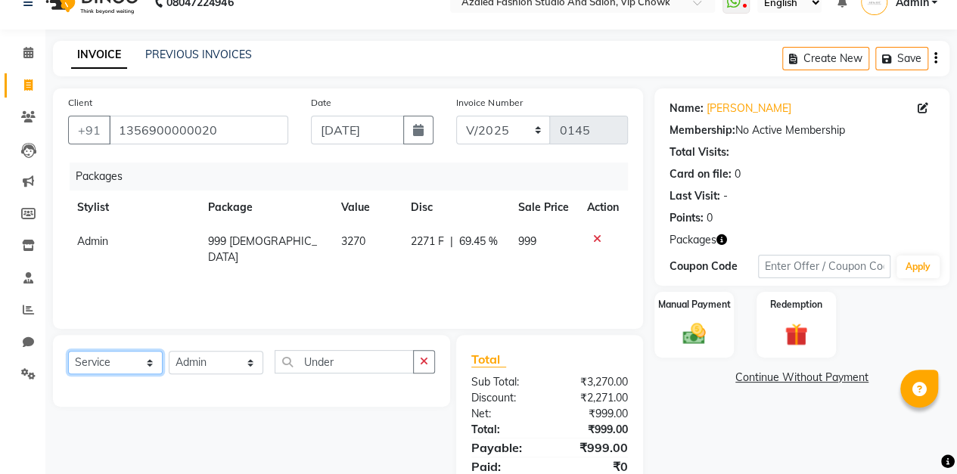
click at [68, 351] on select "Select Service Product Membership Package Voucher Prepaid Gift Card" at bounding box center [115, 362] width 95 height 23
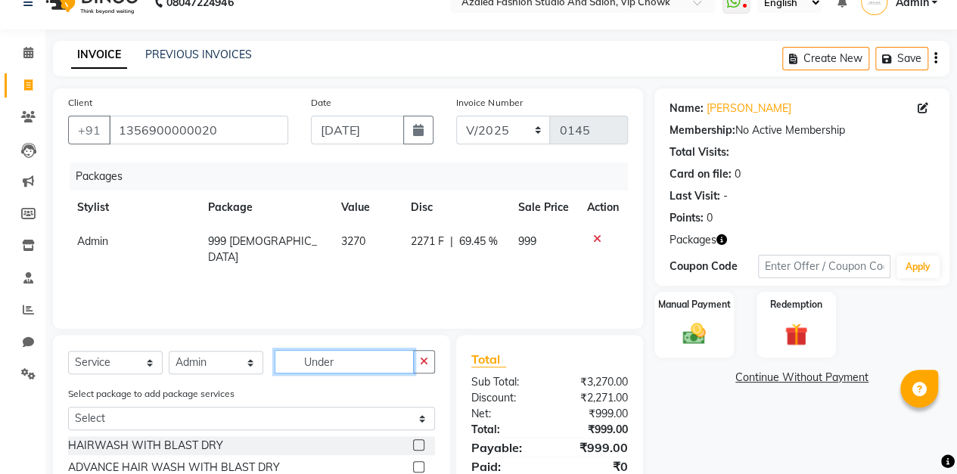
click at [378, 360] on input "Under" at bounding box center [344, 361] width 139 height 23
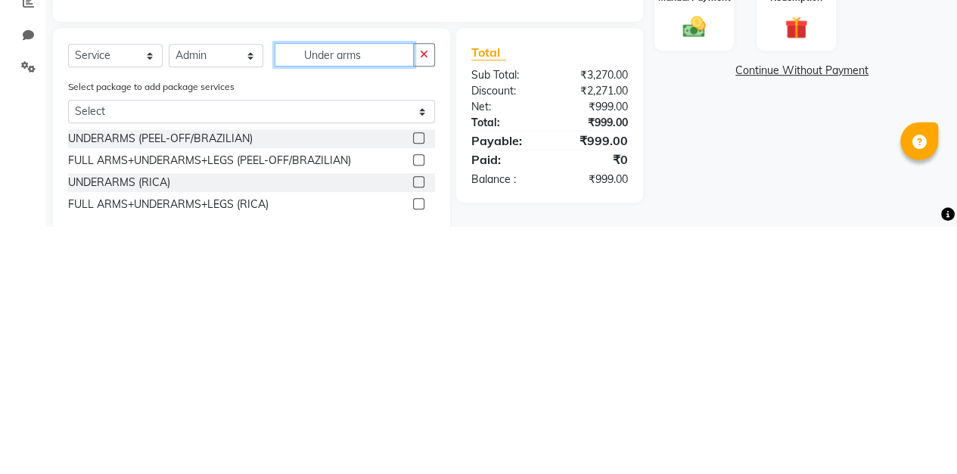
scroll to position [88, 0]
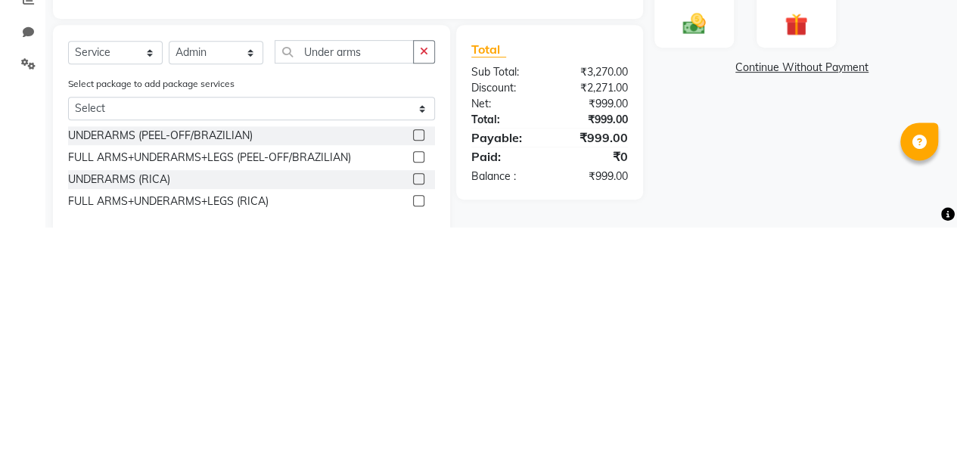
click at [419, 425] on label at bounding box center [418, 426] width 11 height 11
click at [419, 425] on input "checkbox" at bounding box center [418, 427] width 10 height 10
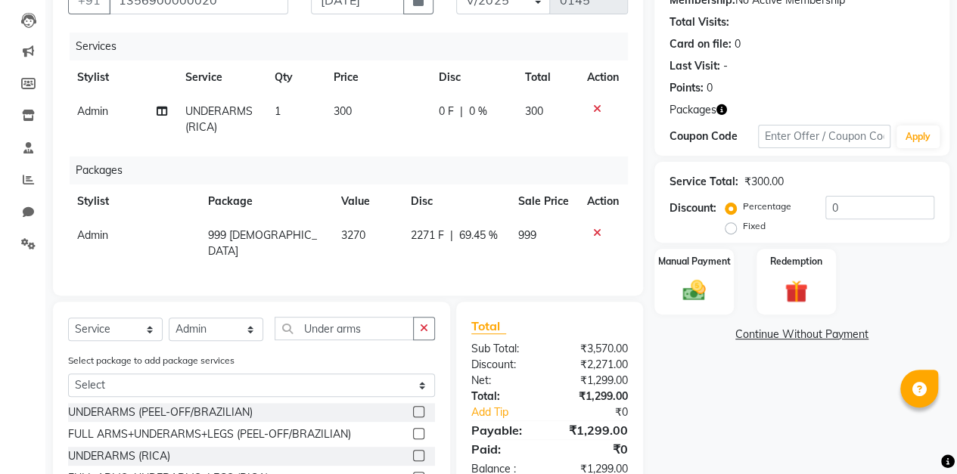
scroll to position [157, 0]
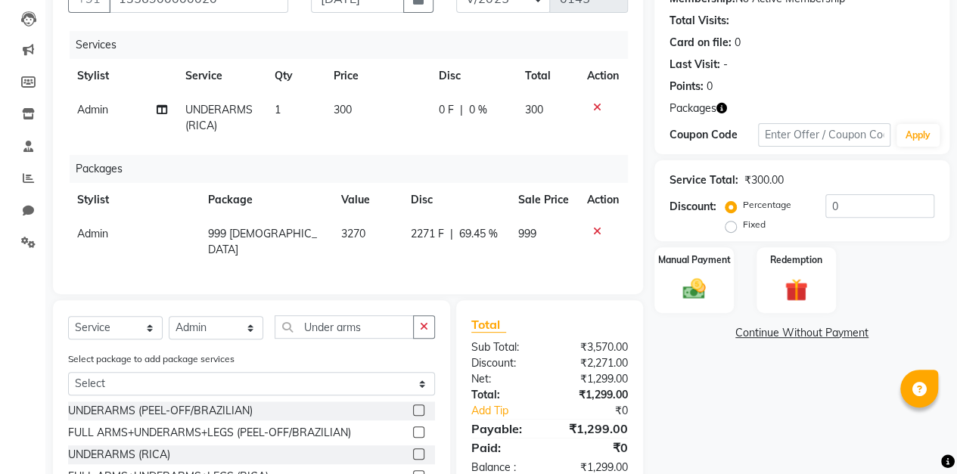
click at [695, 279] on img at bounding box center [693, 289] width 37 height 26
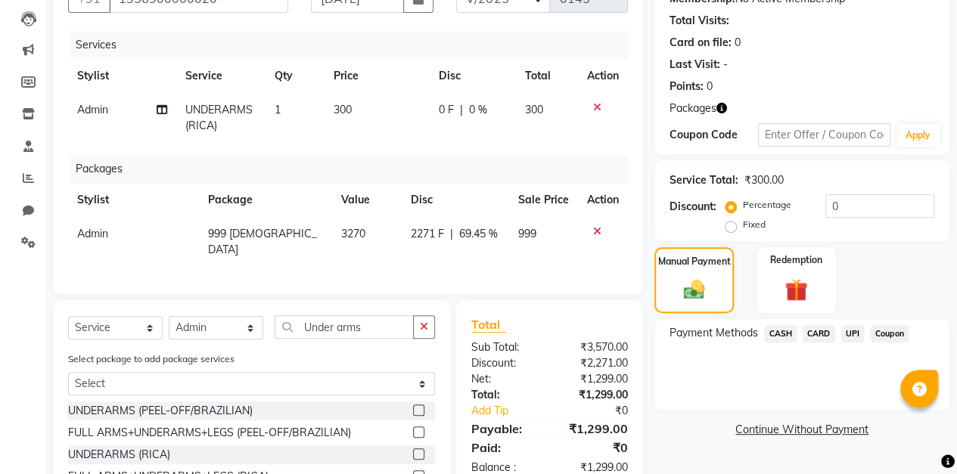
click at [855, 333] on span "UPI" at bounding box center [852, 333] width 23 height 17
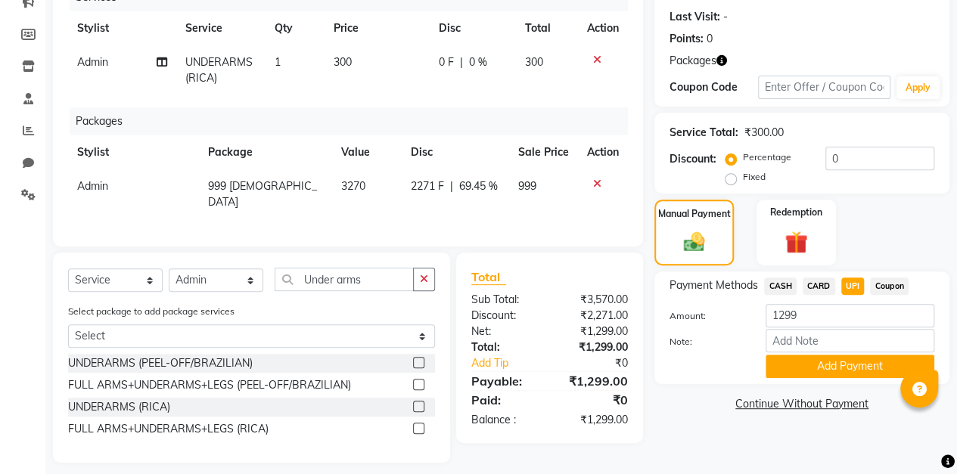
scroll to position [210, 0]
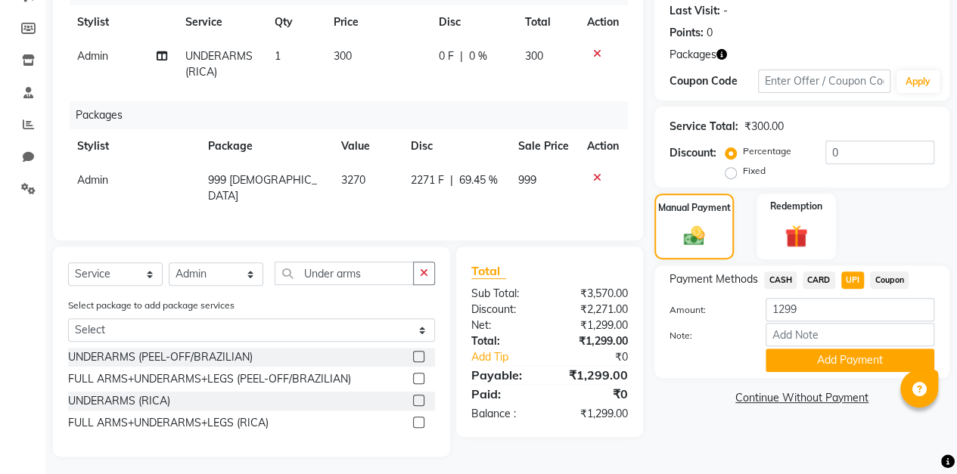
click at [844, 362] on button "Add Payment" at bounding box center [849, 360] width 169 height 23
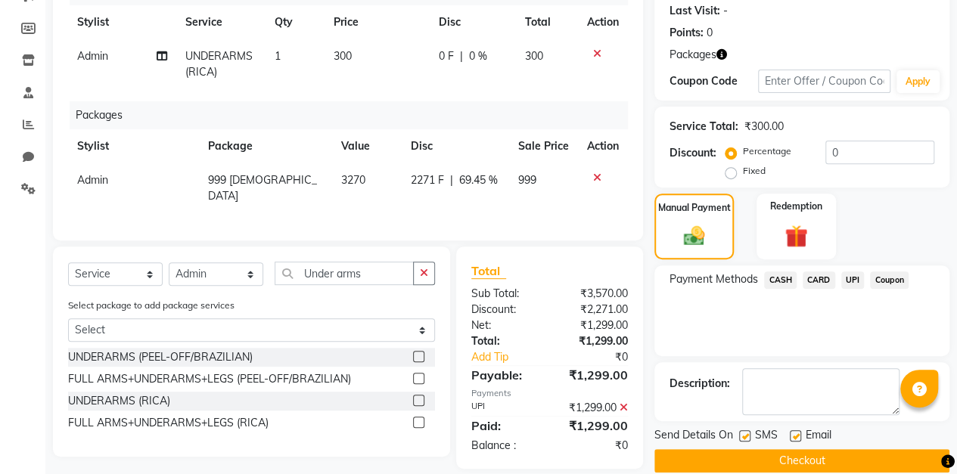
click at [827, 460] on button "Checkout" at bounding box center [801, 460] width 295 height 23
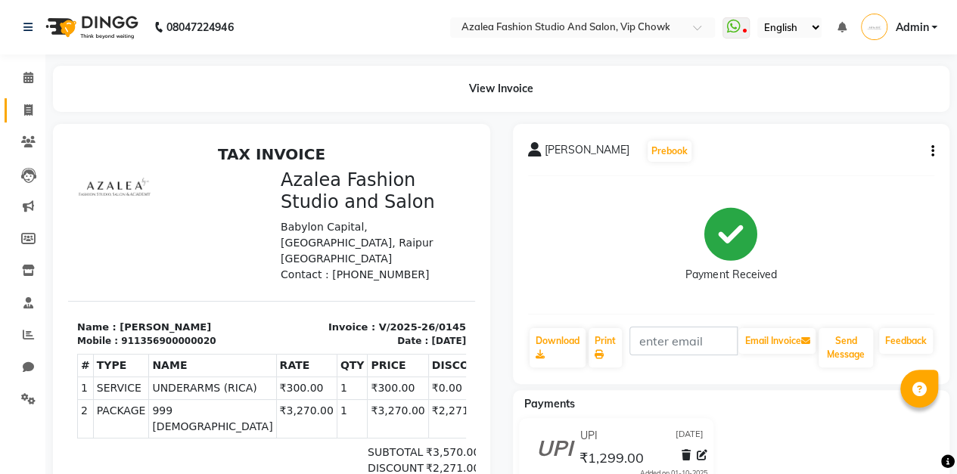
click at [28, 109] on icon at bounding box center [28, 109] width 8 height 11
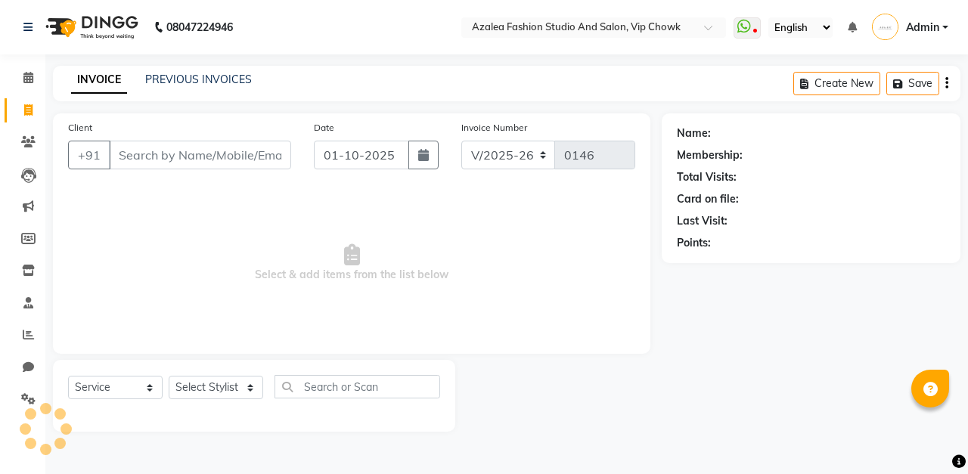
click at [175, 151] on input "Client" at bounding box center [200, 155] width 182 height 29
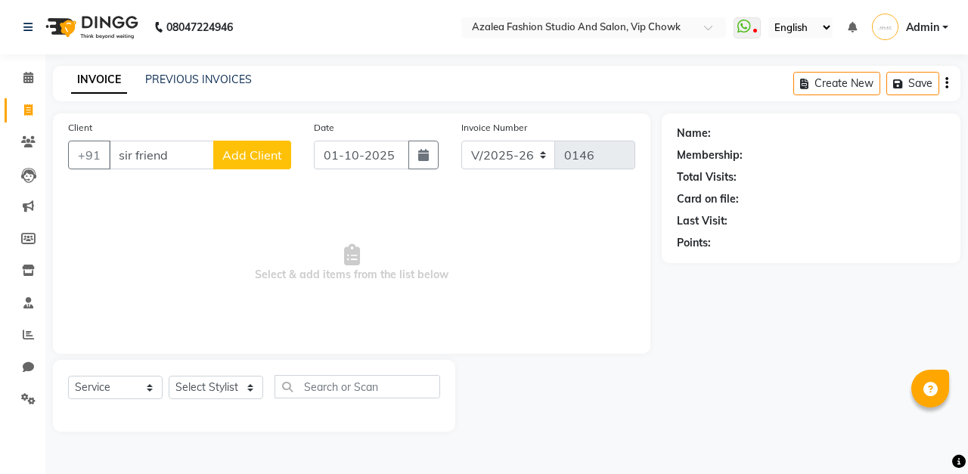
click at [254, 156] on span "Add Client" at bounding box center [252, 154] width 60 height 15
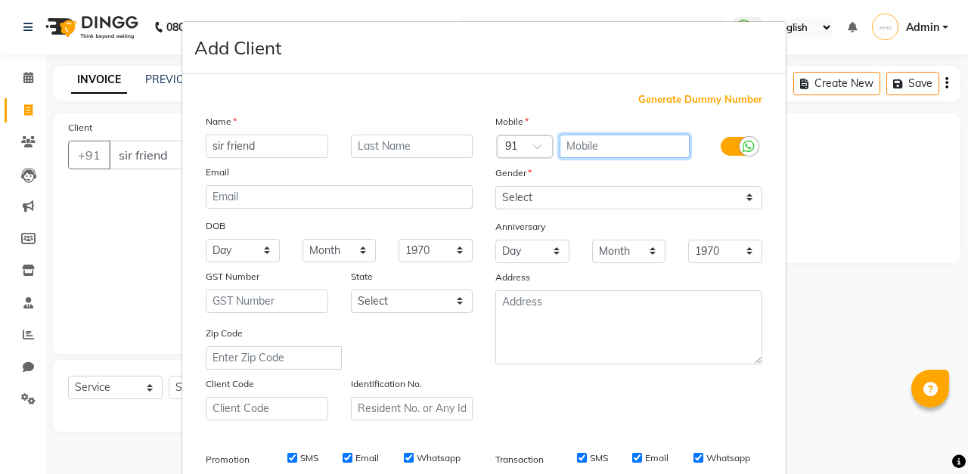
click at [626, 146] on input "text" at bounding box center [625, 146] width 131 height 23
click at [700, 101] on span "Generate Dummy Number" at bounding box center [700, 99] width 124 height 15
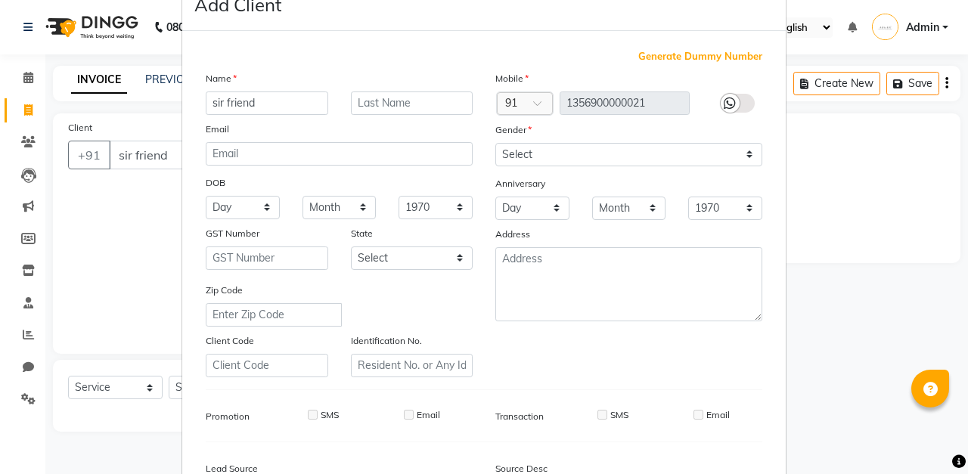
scroll to position [51, 0]
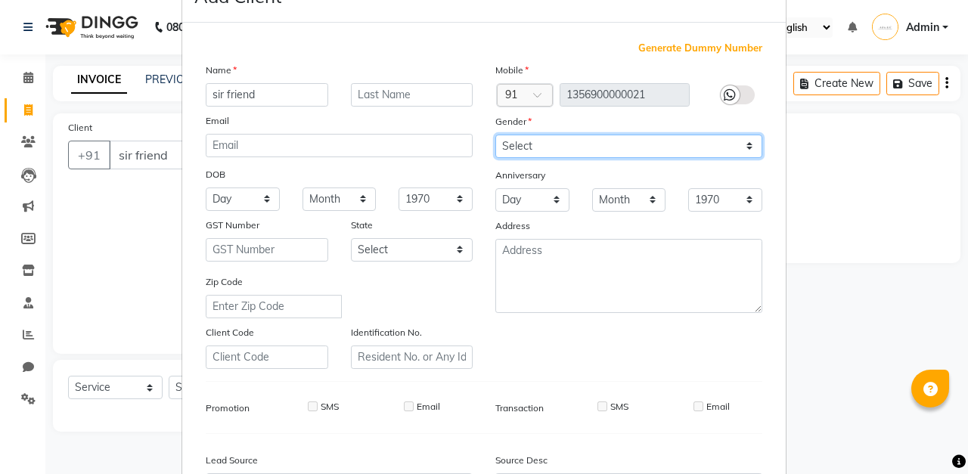
click at [628, 145] on select "Select [DEMOGRAPHIC_DATA] [DEMOGRAPHIC_DATA] Other Prefer Not To Say" at bounding box center [628, 146] width 267 height 23
click at [495, 135] on select "Select [DEMOGRAPHIC_DATA] [DEMOGRAPHIC_DATA] Other Prefer Not To Say" at bounding box center [628, 146] width 267 height 23
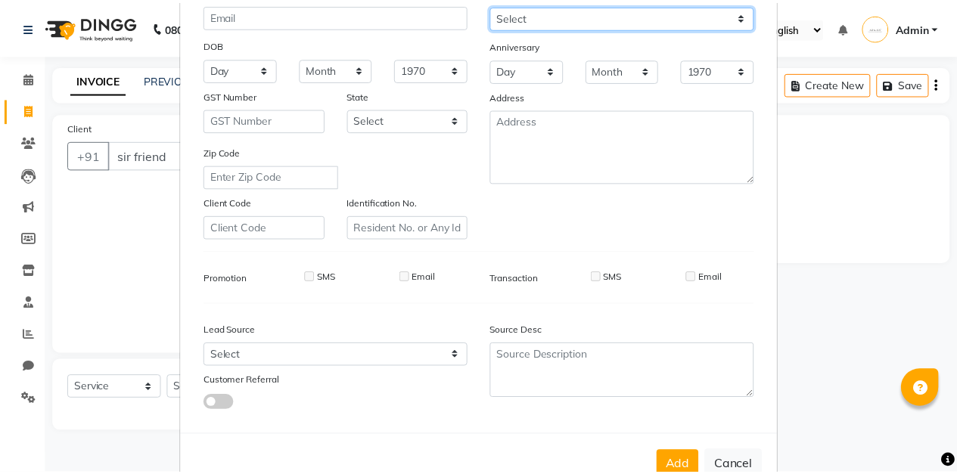
scroll to position [186, 0]
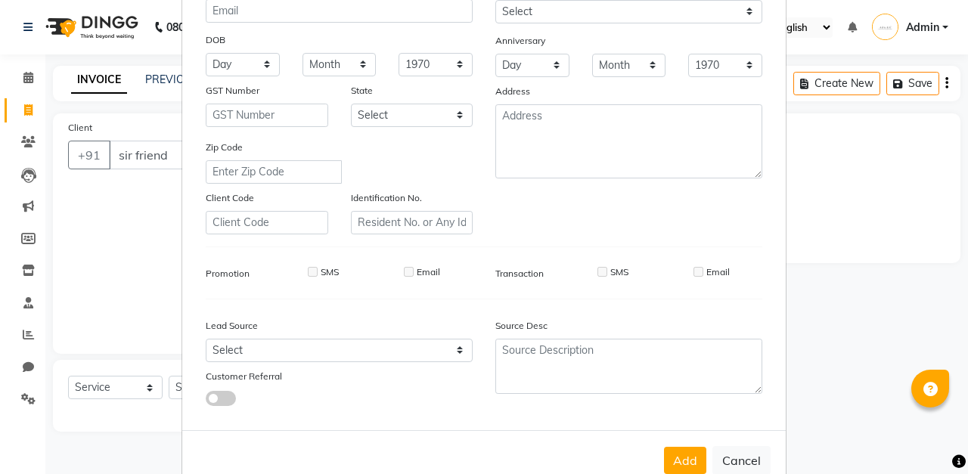
click at [687, 458] on button "Add" at bounding box center [685, 460] width 42 height 27
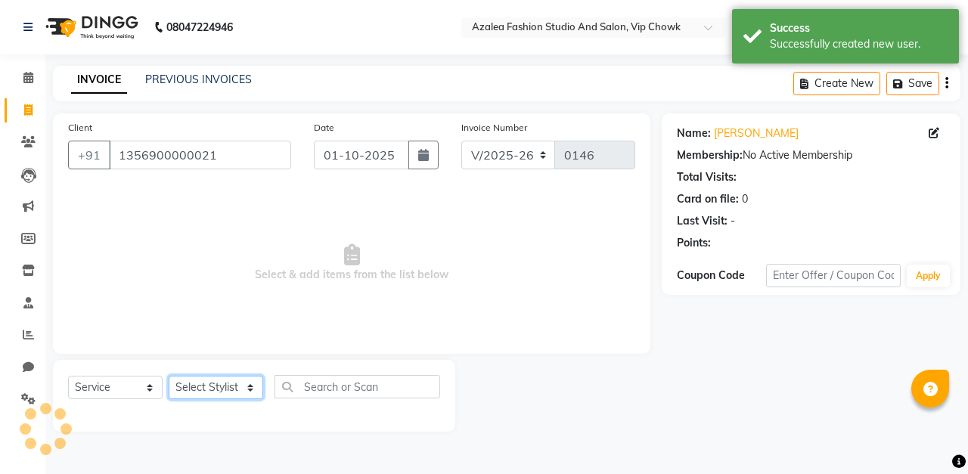
click at [235, 387] on select "Select Stylist aarti sen Admin [PERSON_NAME] anzal [PERSON_NAME][MEDICAL_DATA]:…" at bounding box center [216, 387] width 95 height 23
click at [169, 376] on select "Select Stylist aarti sen Admin [PERSON_NAME] anzal [PERSON_NAME][MEDICAL_DATA]:…" at bounding box center [216, 387] width 95 height 23
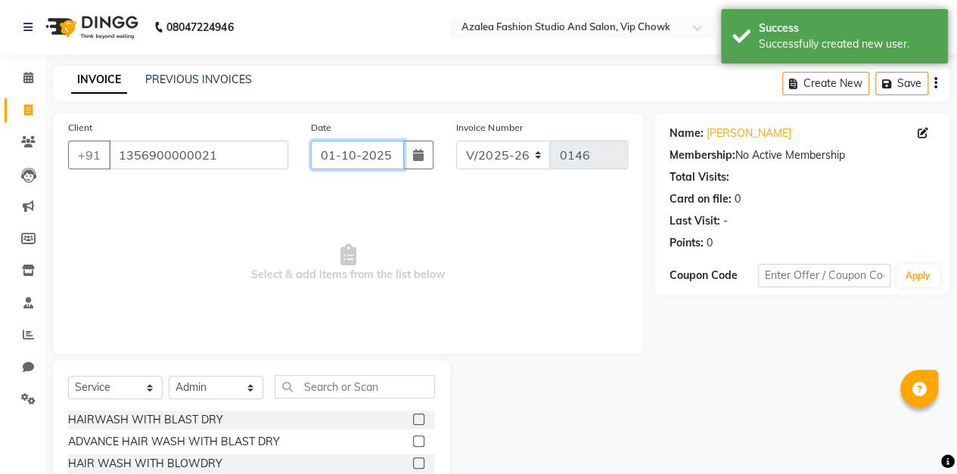
click at [386, 157] on input "01-10-2025" at bounding box center [358, 155] width 94 height 29
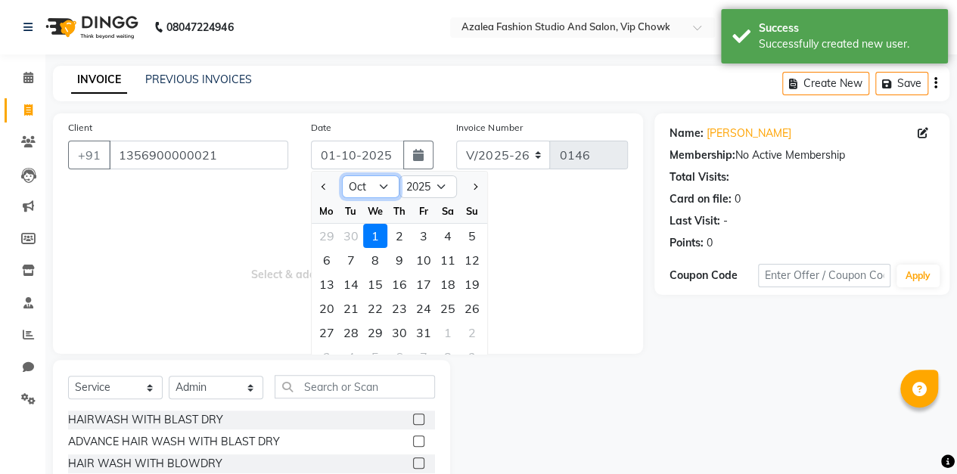
click at [387, 188] on select "Jan Feb Mar Apr May Jun [DATE] Aug Sep Oct Nov Dec" at bounding box center [370, 186] width 57 height 23
click at [342, 175] on select "Jan Feb Mar Apr May Jun [DATE] Aug Sep Oct Nov Dec" at bounding box center [370, 186] width 57 height 23
click at [399, 234] on div "4" at bounding box center [399, 236] width 24 height 24
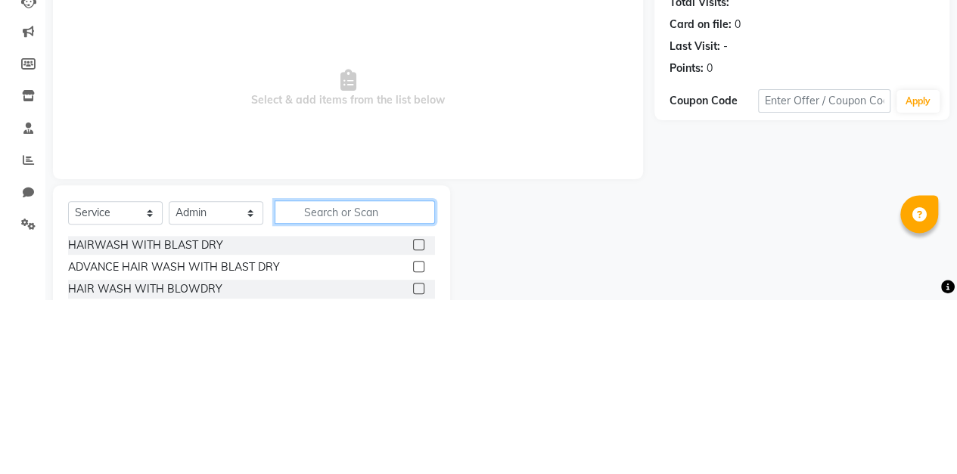
click at [389, 389] on input "text" at bounding box center [355, 386] width 160 height 23
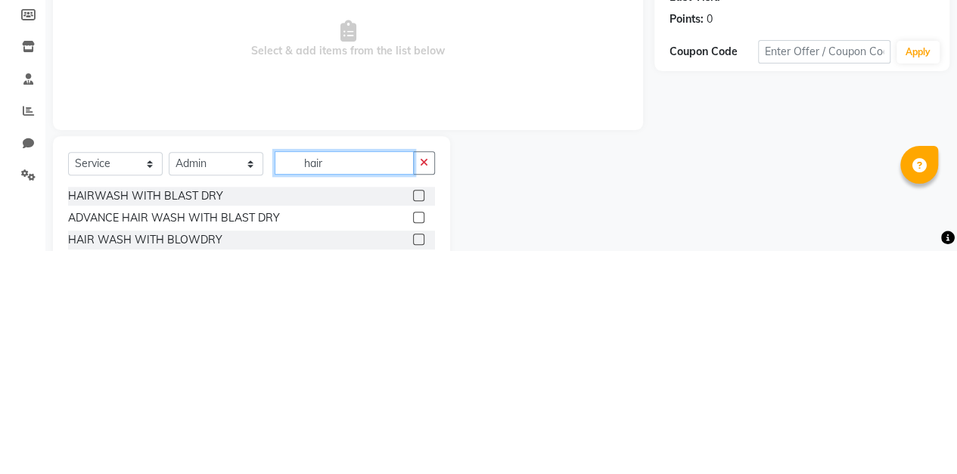
scroll to position [44, 0]
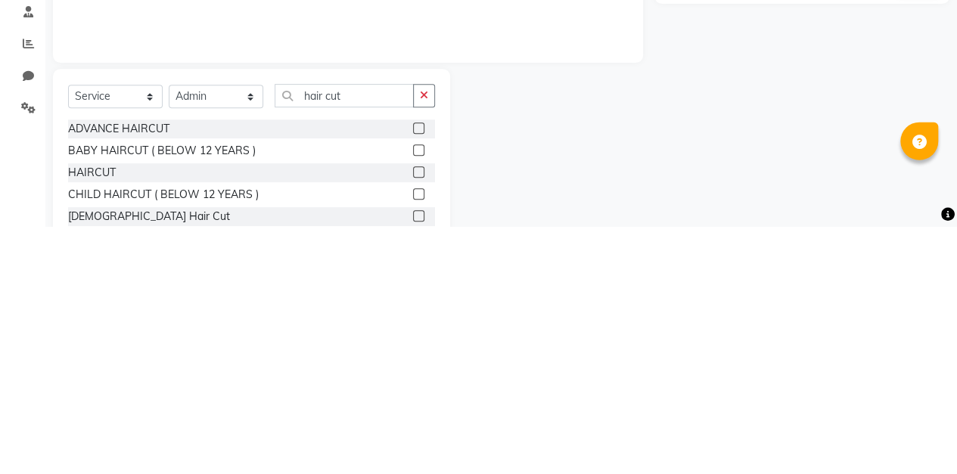
click at [413, 418] on label at bounding box center [418, 419] width 11 height 11
click at [413, 418] on input "checkbox" at bounding box center [418, 420] width 10 height 10
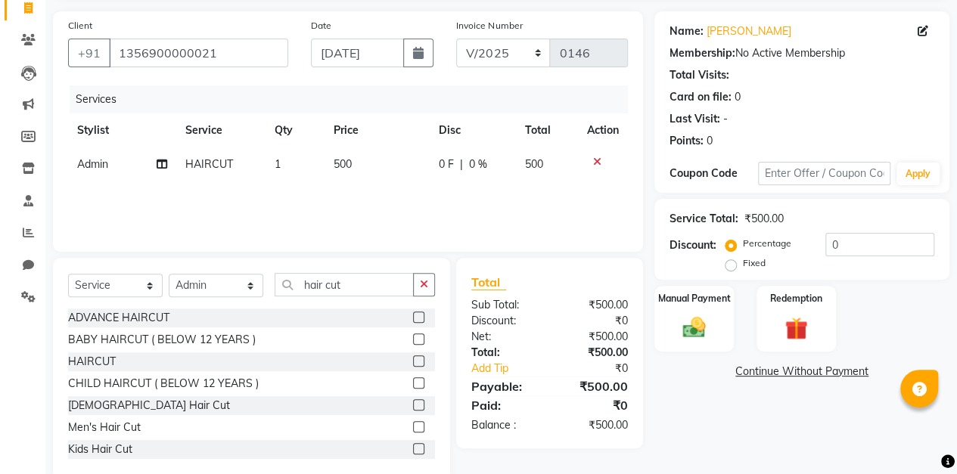
scroll to position [107, 0]
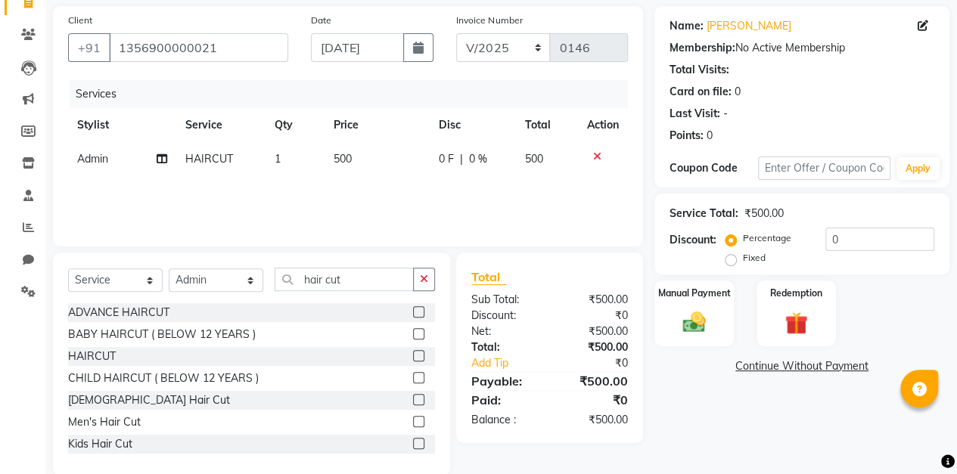
click at [694, 321] on img at bounding box center [693, 322] width 37 height 26
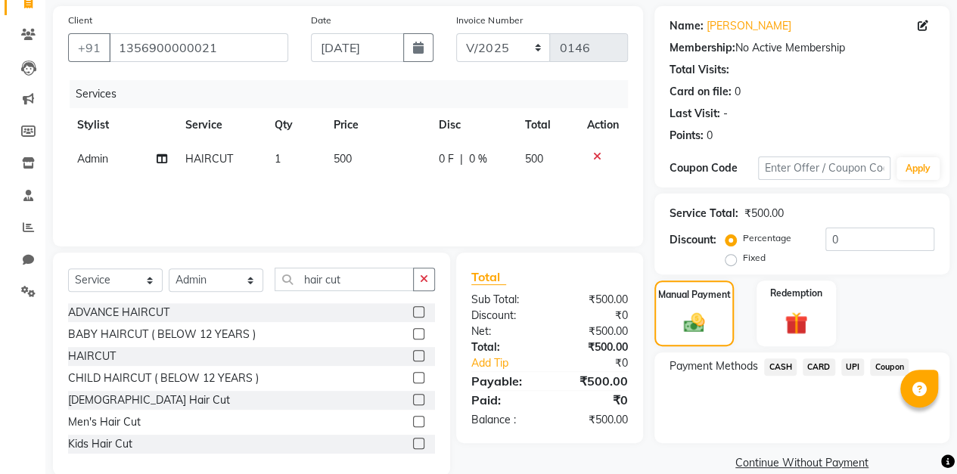
click at [787, 368] on span "CASH" at bounding box center [780, 366] width 33 height 17
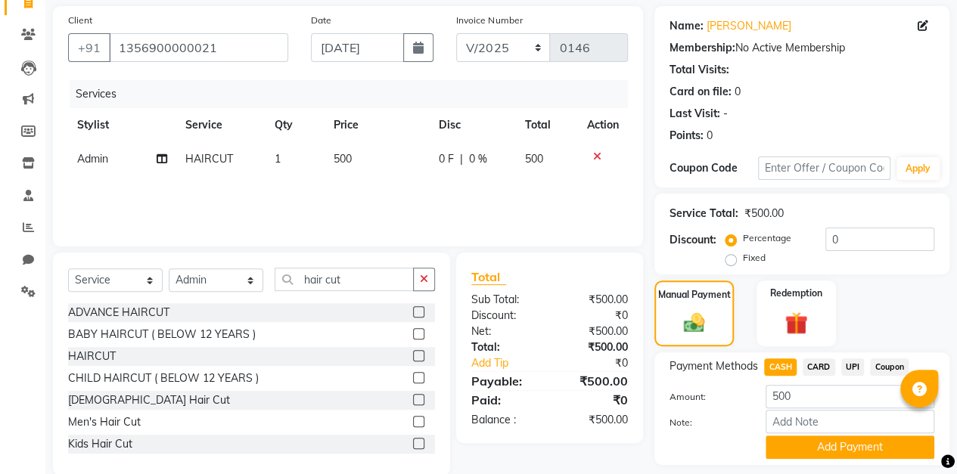
scroll to position [151, 0]
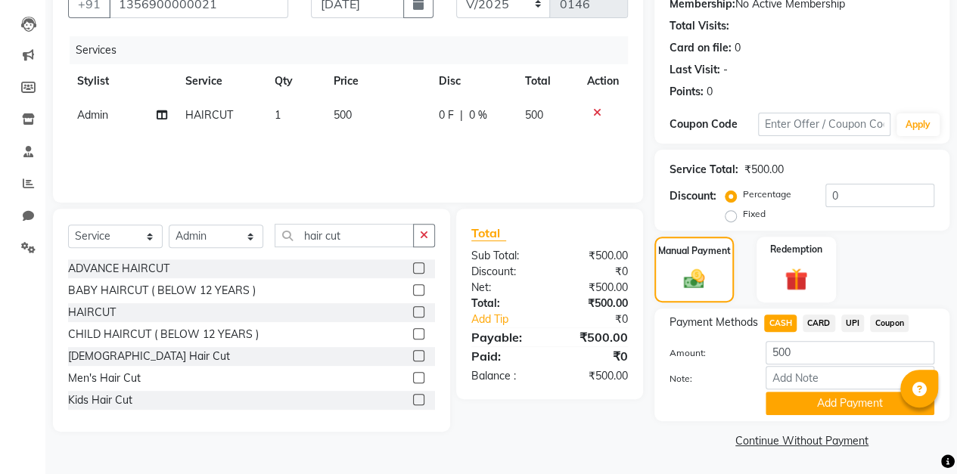
click at [836, 414] on button "Add Payment" at bounding box center [849, 403] width 169 height 23
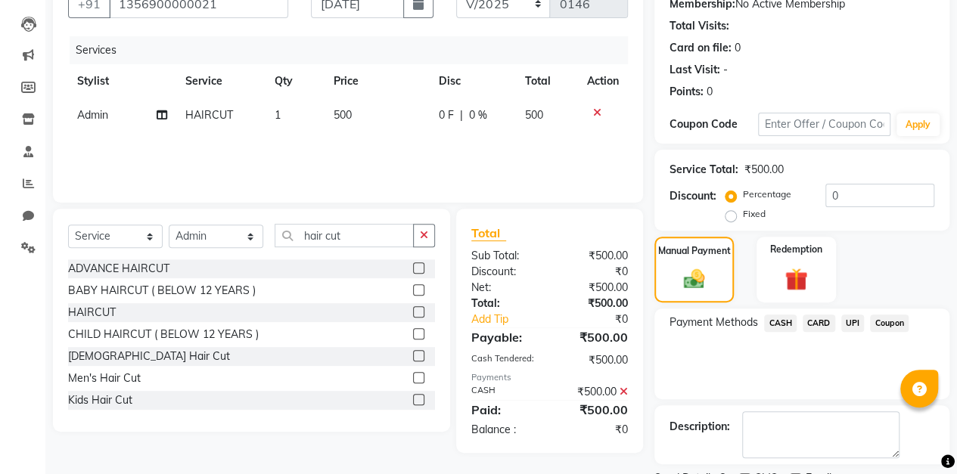
scroll to position [213, 0]
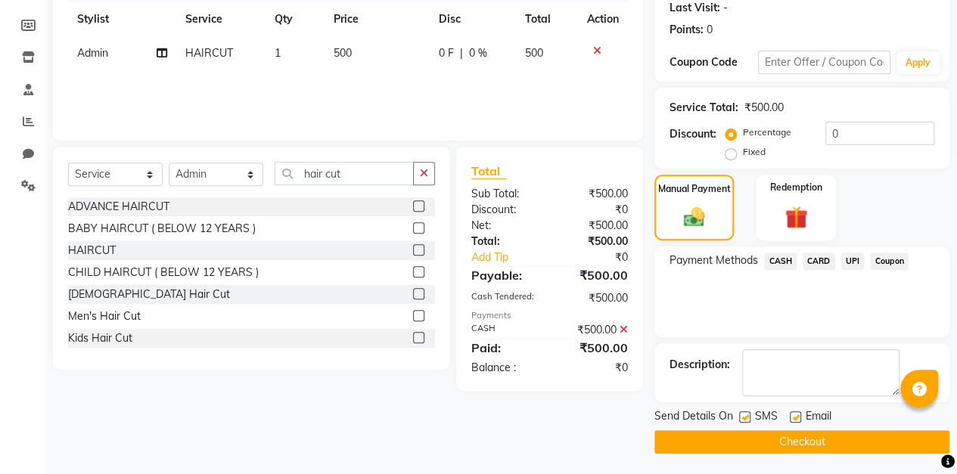
click at [808, 441] on button "Checkout" at bounding box center [801, 441] width 295 height 23
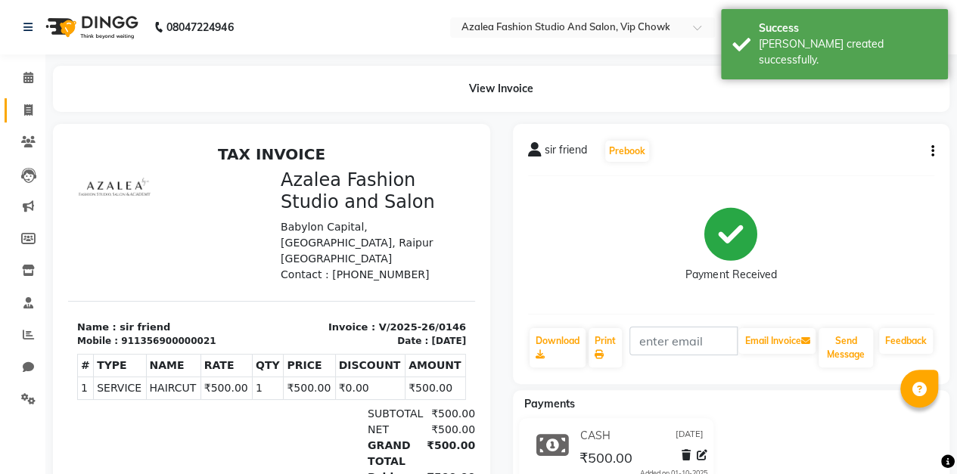
click at [26, 110] on icon at bounding box center [28, 109] width 8 height 11
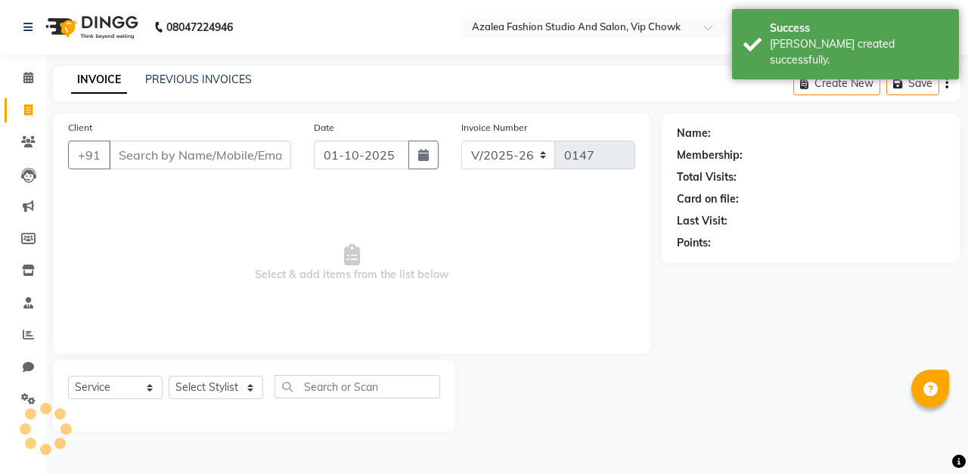
click at [234, 154] on input "Client" at bounding box center [200, 155] width 182 height 29
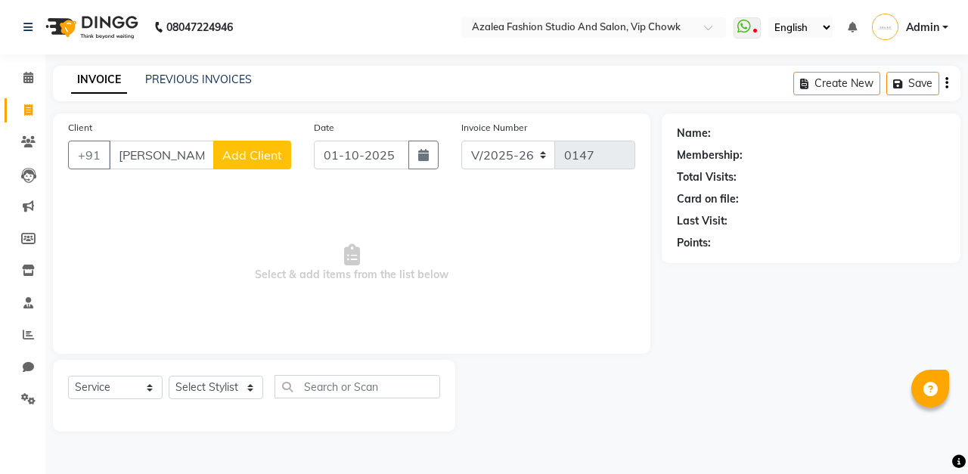
scroll to position [0, 5]
click at [259, 154] on span "Add Client" at bounding box center [252, 154] width 60 height 15
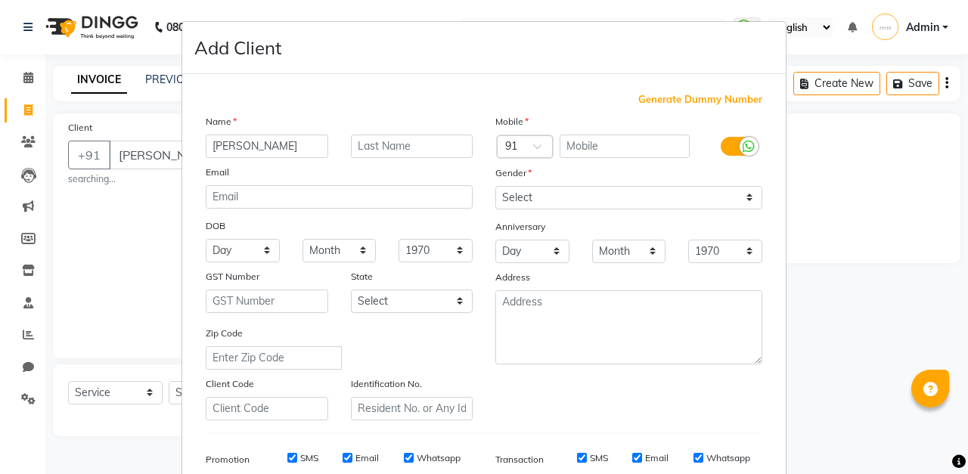
click at [710, 96] on span "Generate Dummy Number" at bounding box center [700, 99] width 124 height 15
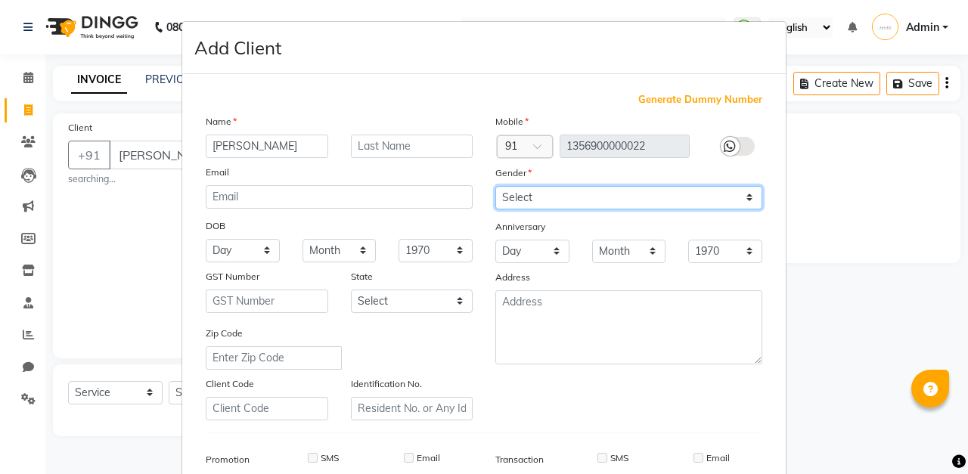
click at [681, 200] on select "Select [DEMOGRAPHIC_DATA] [DEMOGRAPHIC_DATA] Other Prefer Not To Say" at bounding box center [628, 197] width 267 height 23
click at [495, 186] on select "Select [DEMOGRAPHIC_DATA] [DEMOGRAPHIC_DATA] Other Prefer Not To Say" at bounding box center [628, 197] width 267 height 23
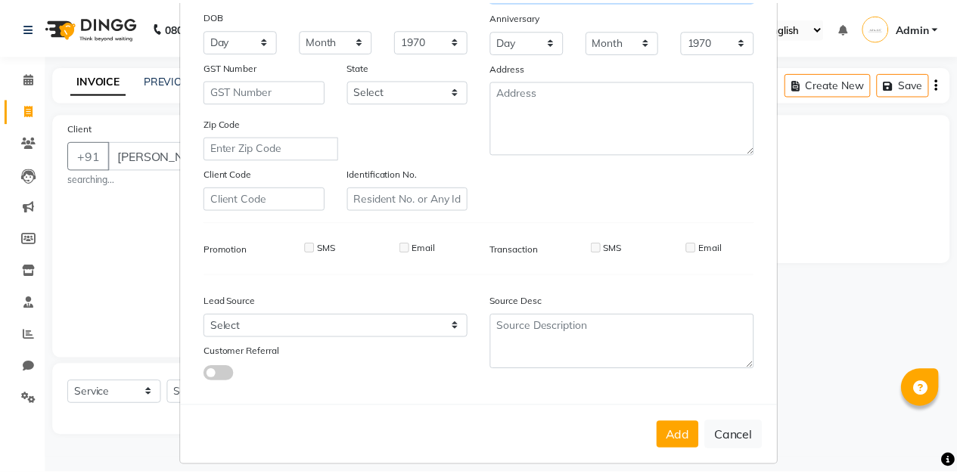
scroll to position [221, 0]
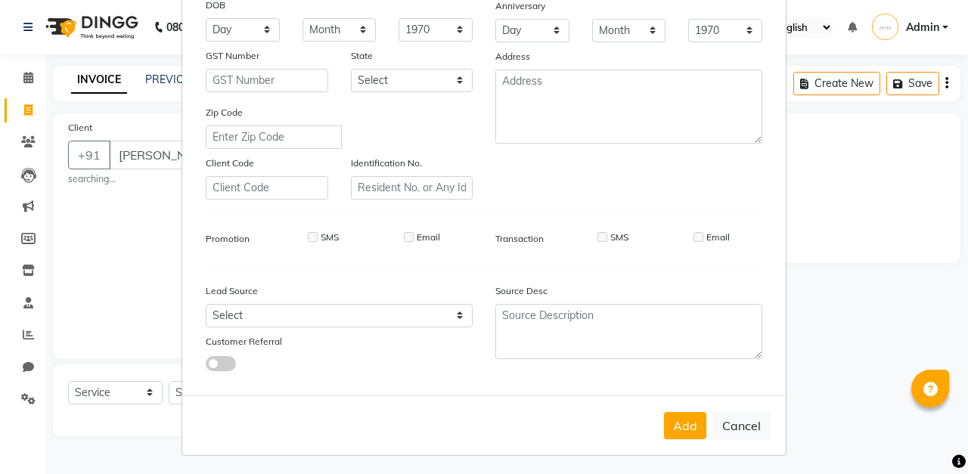
click at [688, 430] on button "Add" at bounding box center [685, 425] width 42 height 27
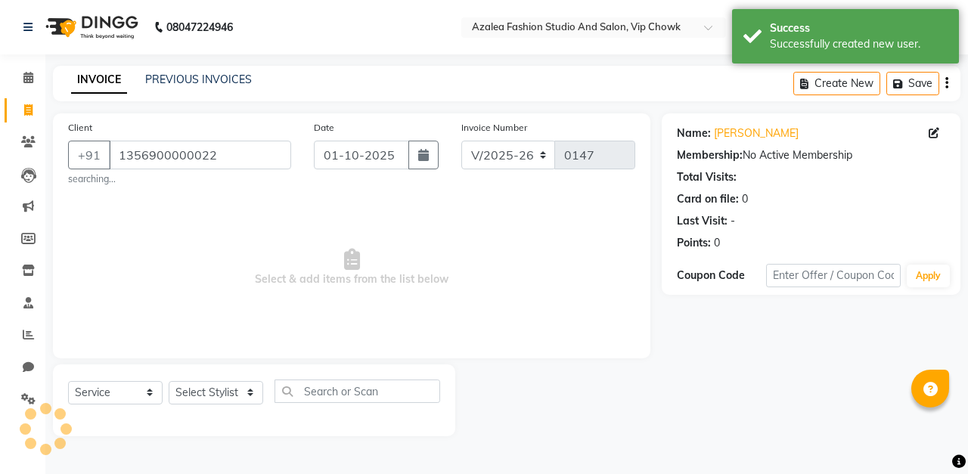
click at [422, 144] on button "button" at bounding box center [423, 155] width 30 height 29
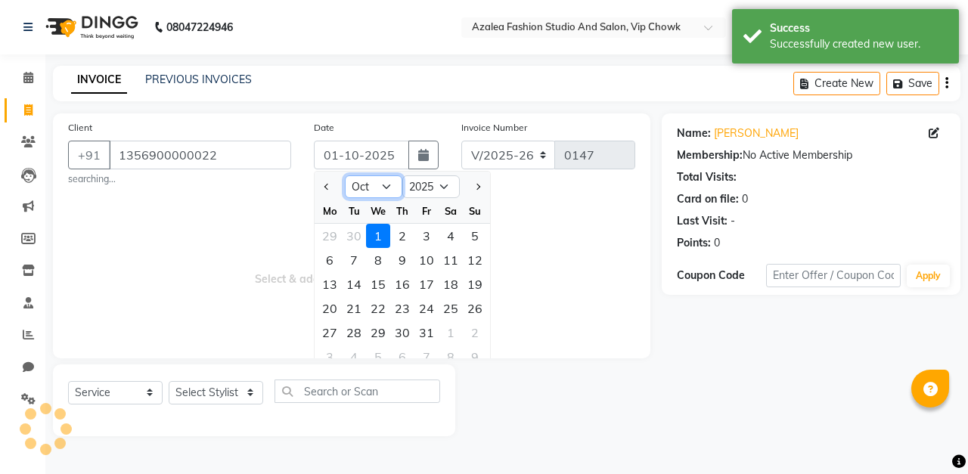
click at [382, 186] on select "Jan Feb Mar Apr May Jun [DATE] Aug Sep Oct Nov Dec" at bounding box center [373, 186] width 57 height 23
click at [345, 175] on select "Jan Feb Mar Apr May Jun [DATE] Aug Sep Oct Nov Dec" at bounding box center [373, 186] width 57 height 23
click at [426, 234] on div "5" at bounding box center [426, 236] width 24 height 24
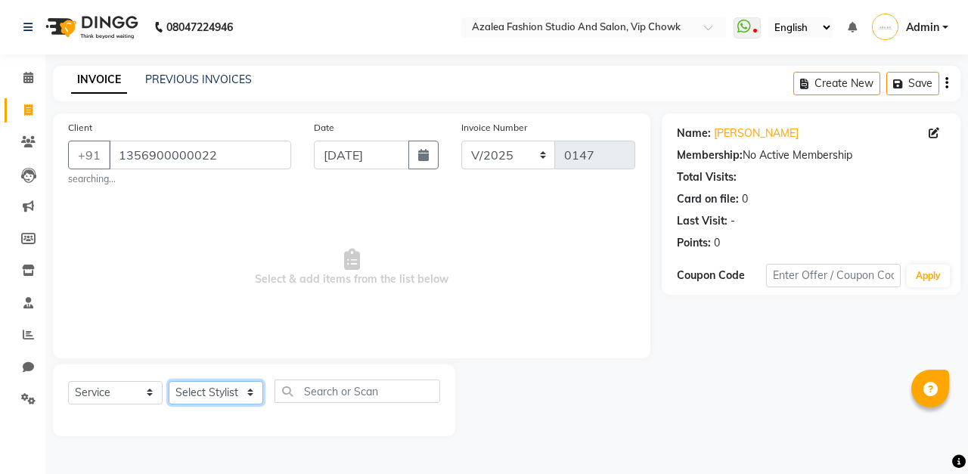
click at [237, 390] on select "Select Stylist aarti sen Admin [PERSON_NAME] anzal [PERSON_NAME][MEDICAL_DATA]:…" at bounding box center [216, 392] width 95 height 23
click at [169, 381] on select "Select Stylist aarti sen Admin [PERSON_NAME] anzal [PERSON_NAME][MEDICAL_DATA]:…" at bounding box center [216, 392] width 95 height 23
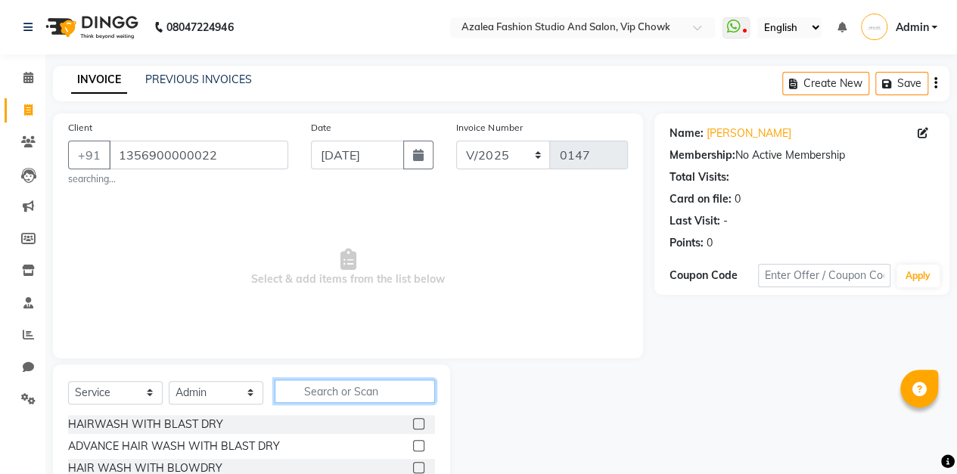
click at [380, 387] on input "text" at bounding box center [355, 391] width 160 height 23
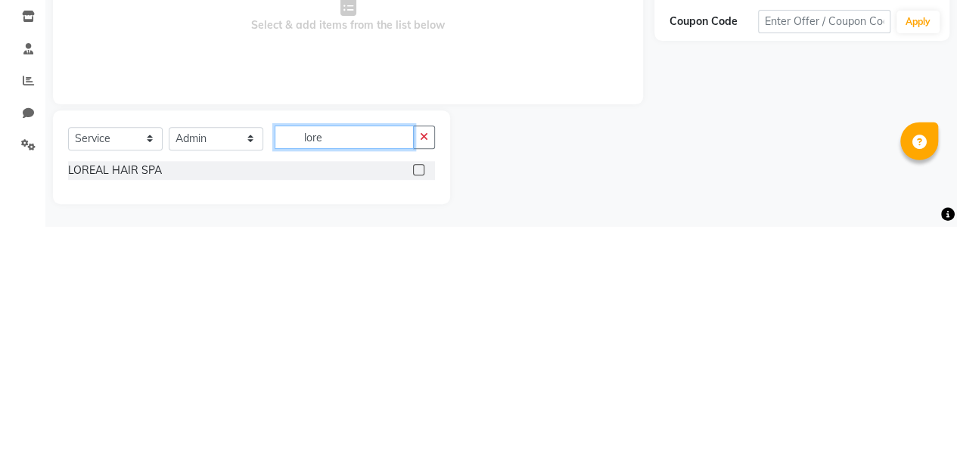
scroll to position [6, 0]
click at [419, 417] on label at bounding box center [418, 417] width 11 height 11
click at [419, 417] on input "checkbox" at bounding box center [418, 419] width 10 height 10
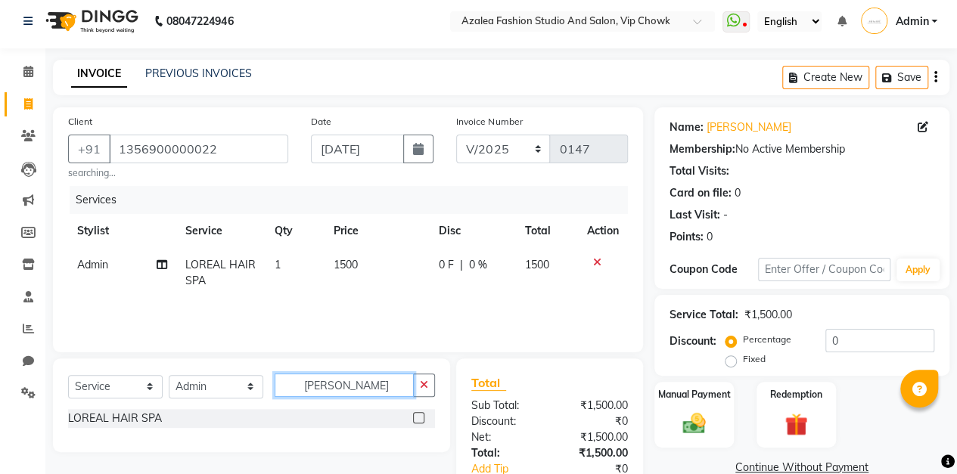
click at [372, 381] on input "[PERSON_NAME]" at bounding box center [344, 385] width 139 height 23
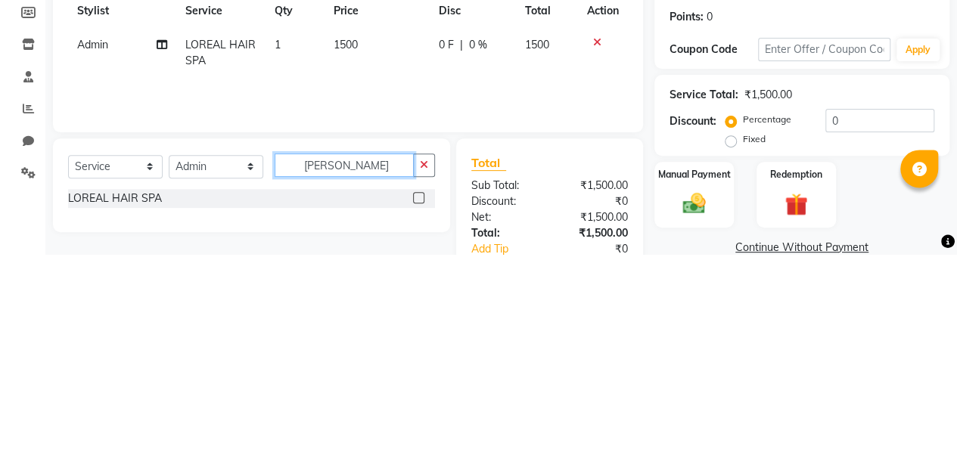
scroll to position [30, 0]
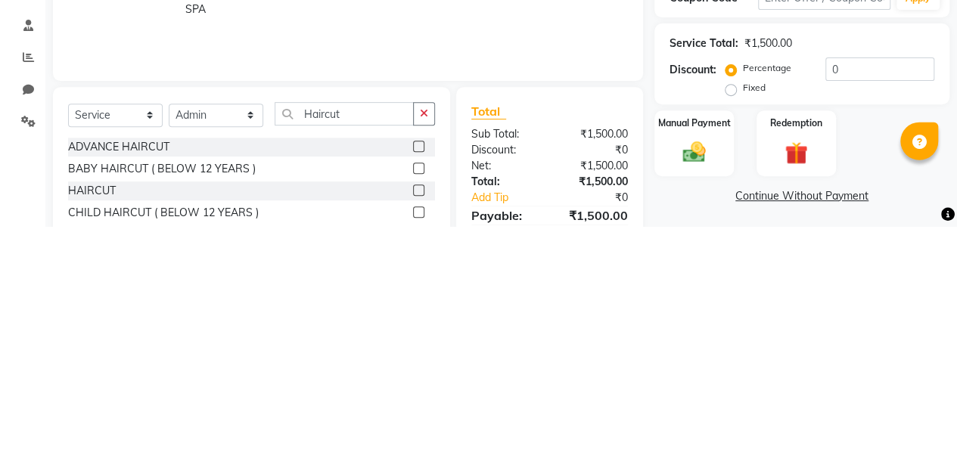
click at [422, 398] on label at bounding box center [418, 393] width 11 height 11
click at [422, 398] on input "checkbox" at bounding box center [418, 394] width 10 height 10
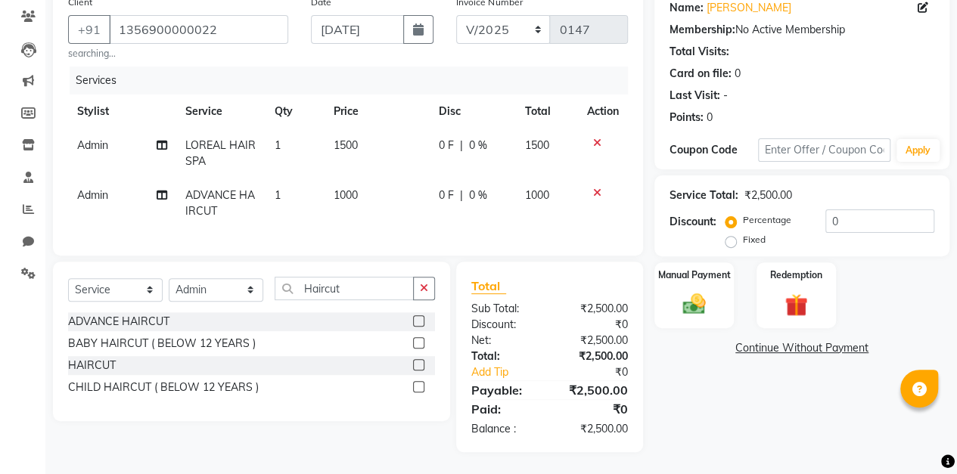
scroll to position [137, 0]
click at [693, 296] on img at bounding box center [693, 303] width 37 height 26
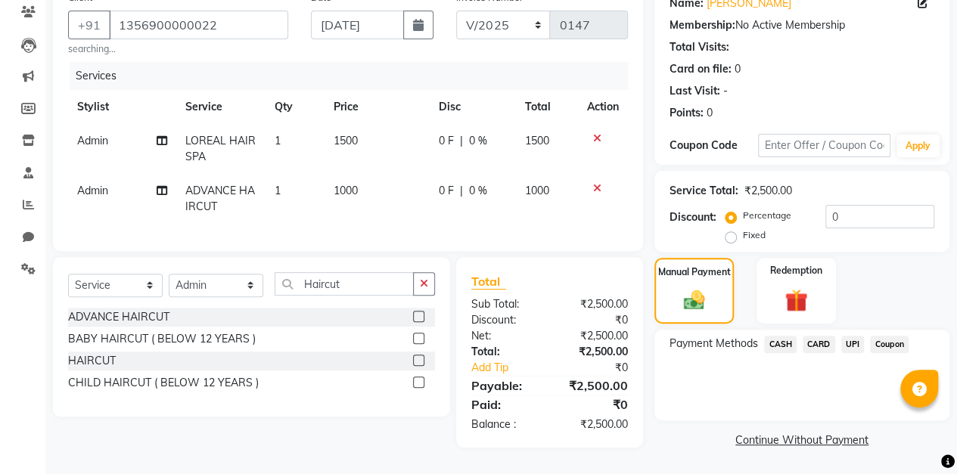
click at [781, 337] on span "CASH" at bounding box center [780, 344] width 33 height 17
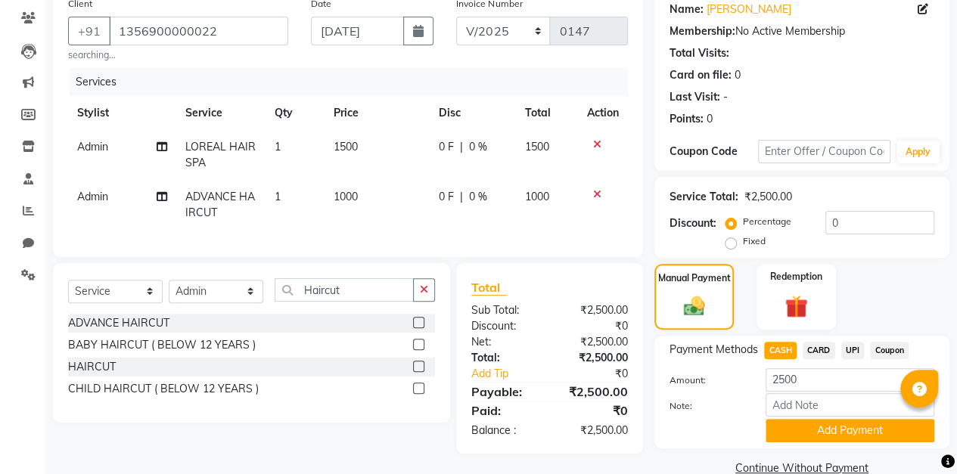
scroll to position [151, 0]
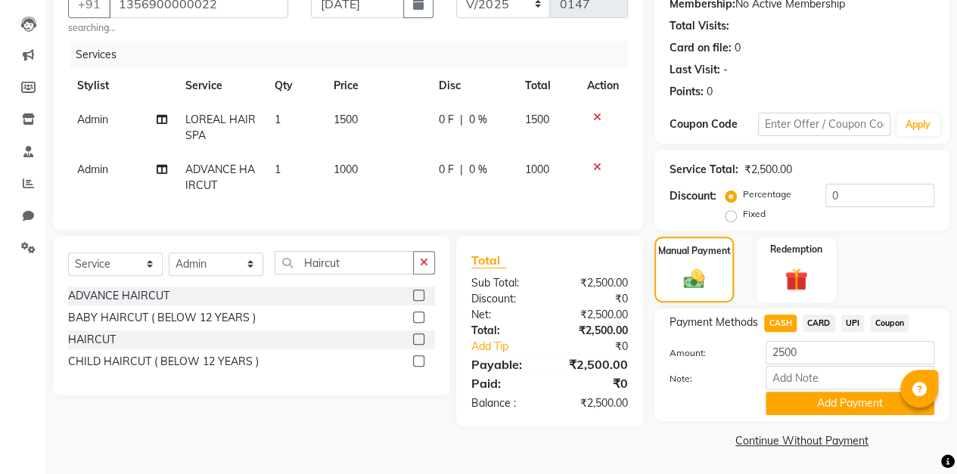
click at [824, 411] on button "Add Payment" at bounding box center [849, 403] width 169 height 23
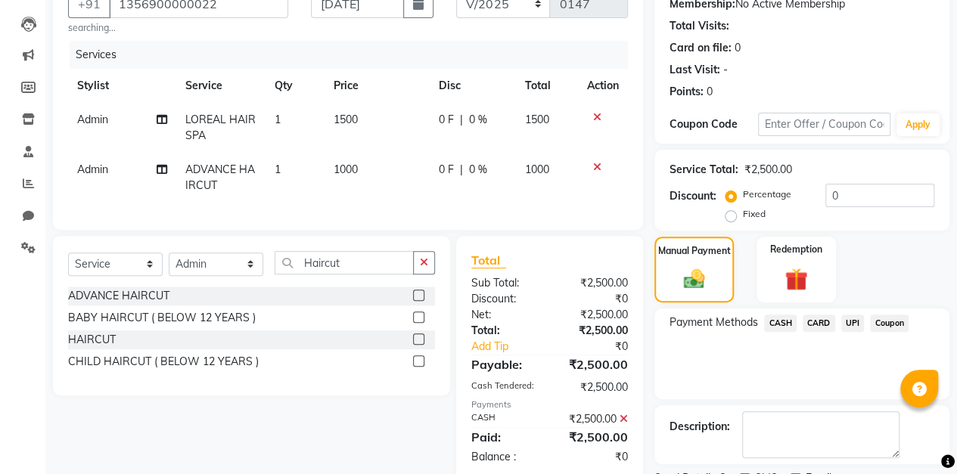
scroll to position [213, 0]
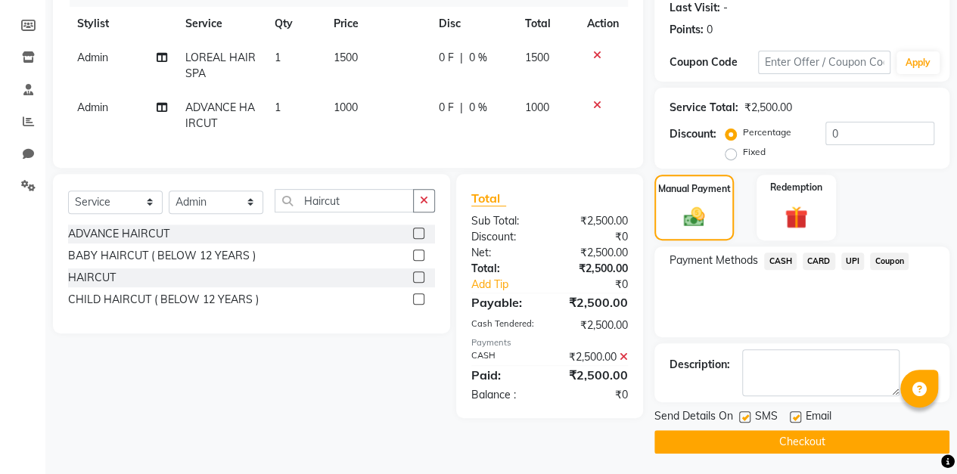
click at [815, 446] on button "Checkout" at bounding box center [801, 441] width 295 height 23
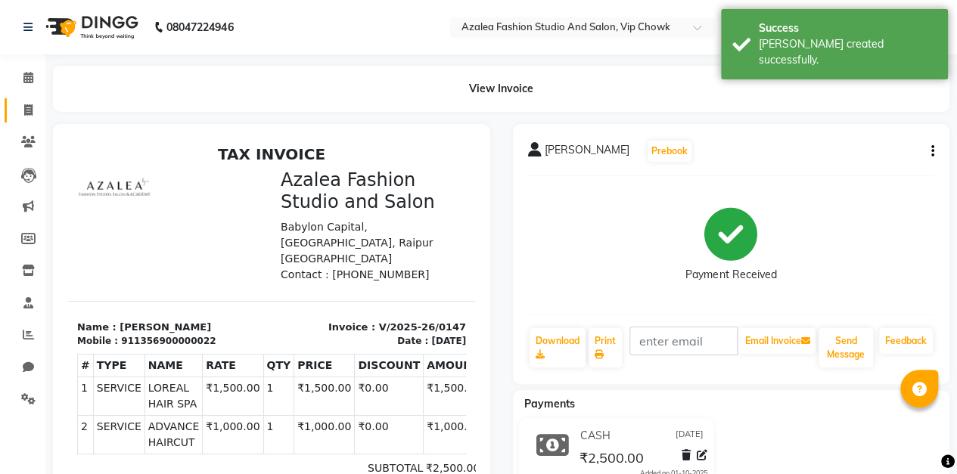
click at [28, 110] on icon at bounding box center [28, 109] width 8 height 11
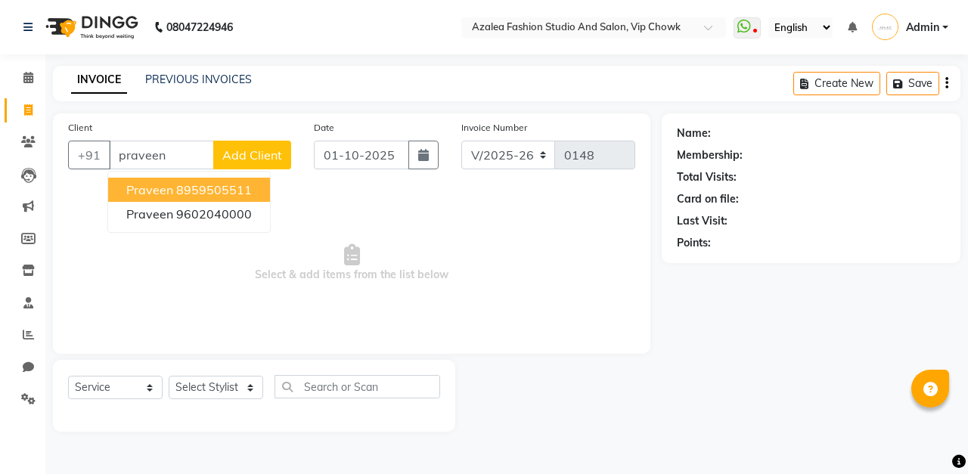
click at [177, 216] on ngb-highlight "9602040000" at bounding box center [214, 213] width 76 height 15
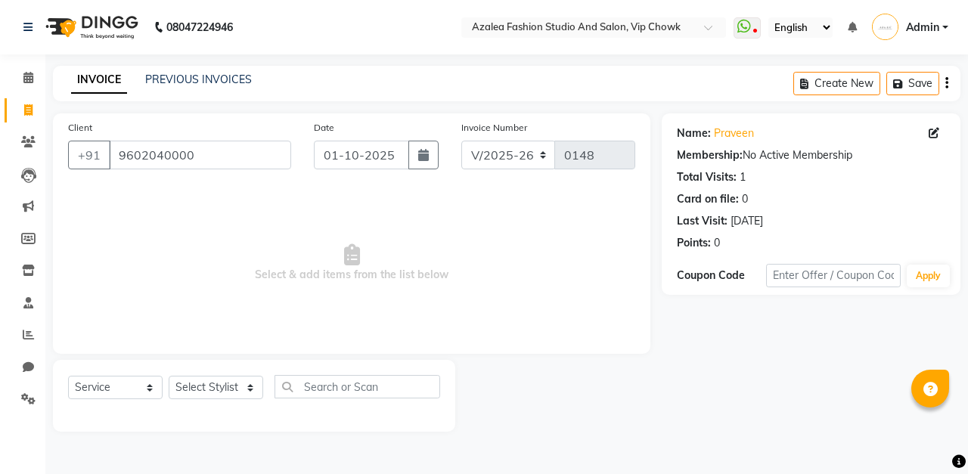
click at [424, 157] on icon "button" at bounding box center [423, 155] width 11 height 12
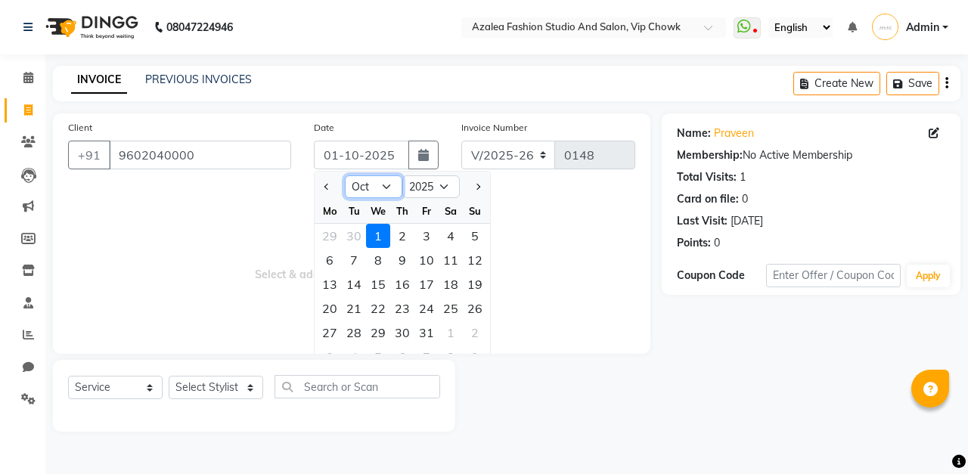
click at [384, 187] on select "Jan Feb Mar Apr May Jun [DATE] Aug Sep Oct Nov Dec" at bounding box center [373, 186] width 57 height 23
click at [345, 175] on select "Jan Feb Mar Apr May Jun [DATE] Aug Sep Oct Nov Dec" at bounding box center [373, 186] width 57 height 23
click at [426, 234] on div "5" at bounding box center [426, 236] width 24 height 24
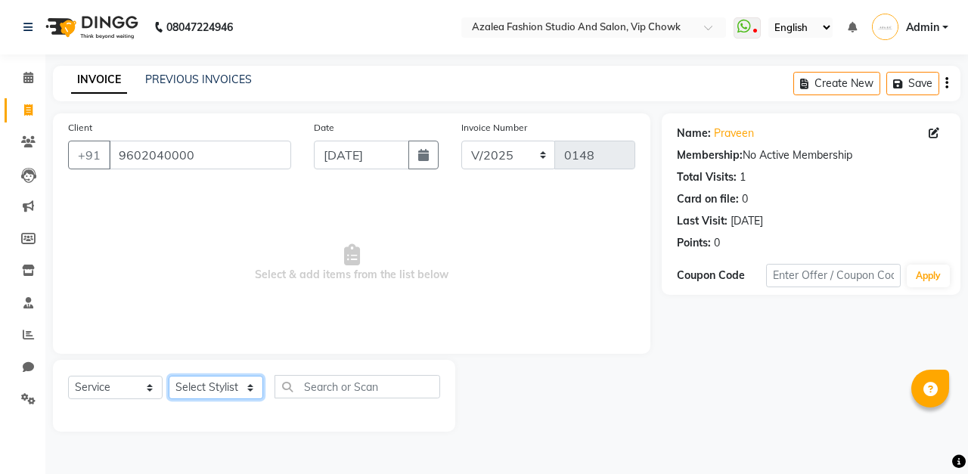
click at [245, 389] on select "Select Stylist aarti sen Admin [PERSON_NAME] anzal [PERSON_NAME][MEDICAL_DATA]:…" at bounding box center [216, 387] width 95 height 23
click at [523, 357] on div "Client [PHONE_NUMBER] Date [DATE] Invoice Number V/2025 V/[PHONE_NUMBER] Select…" at bounding box center [352, 272] width 620 height 318
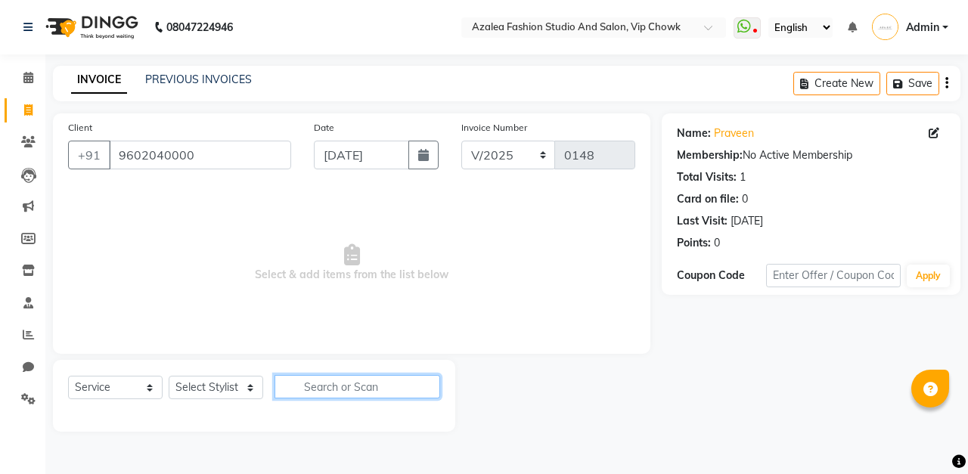
click at [387, 390] on input "text" at bounding box center [358, 386] width 166 height 23
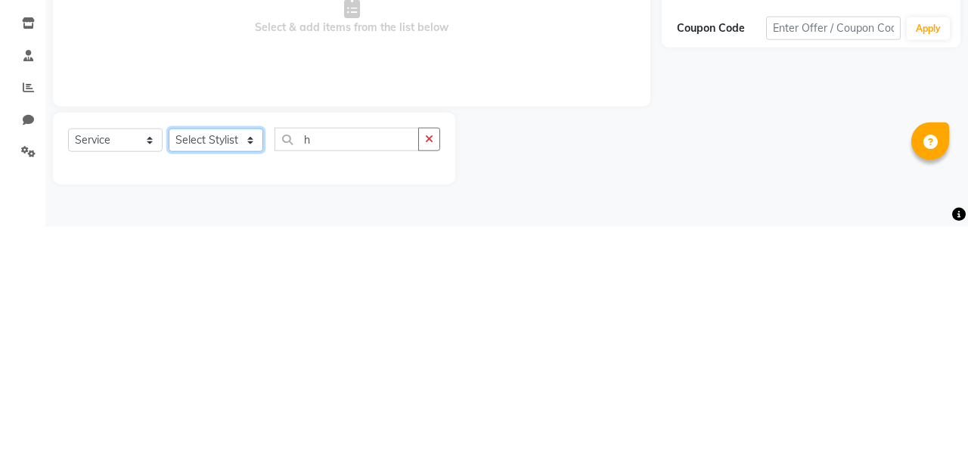
click at [209, 390] on select "Select Stylist aarti sen Admin [PERSON_NAME] anzal [PERSON_NAME][MEDICAL_DATA]:…" at bounding box center [216, 387] width 95 height 23
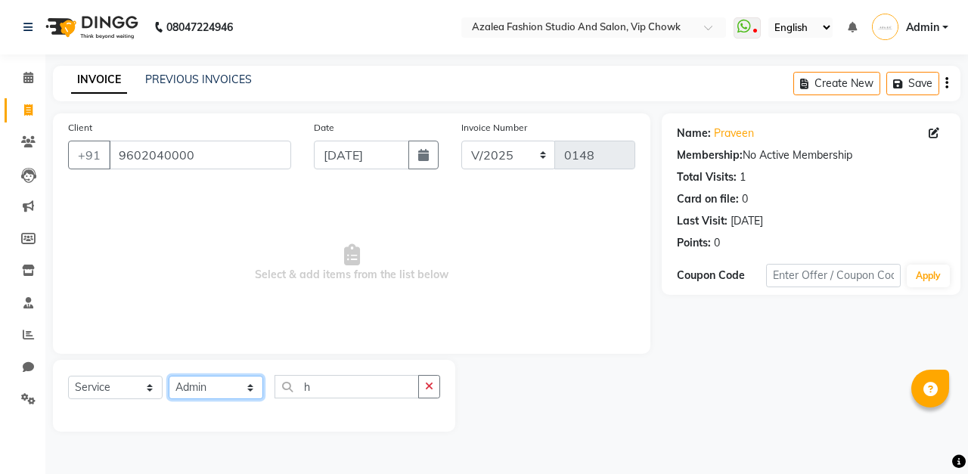
click at [169, 376] on select "Select Stylist aarti sen Admin [PERSON_NAME] anzal [PERSON_NAME][MEDICAL_DATA]:…" at bounding box center [216, 387] width 95 height 23
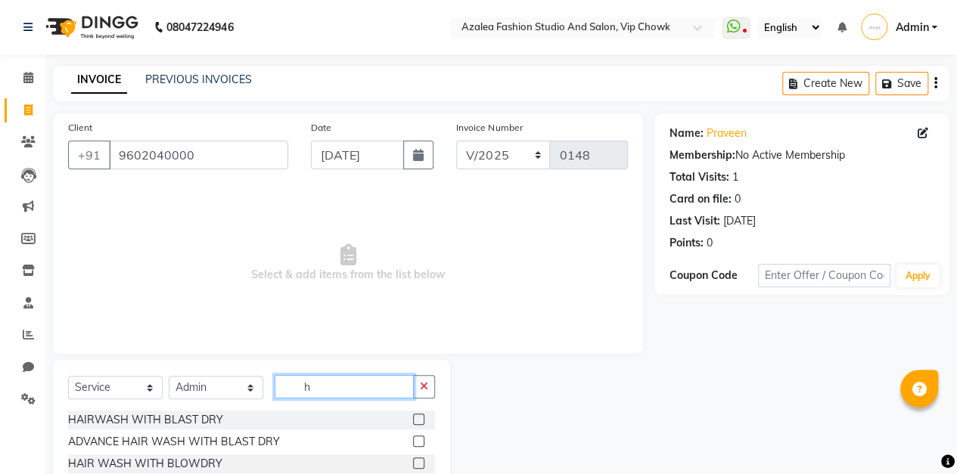
click at [376, 384] on input "h" at bounding box center [344, 386] width 139 height 23
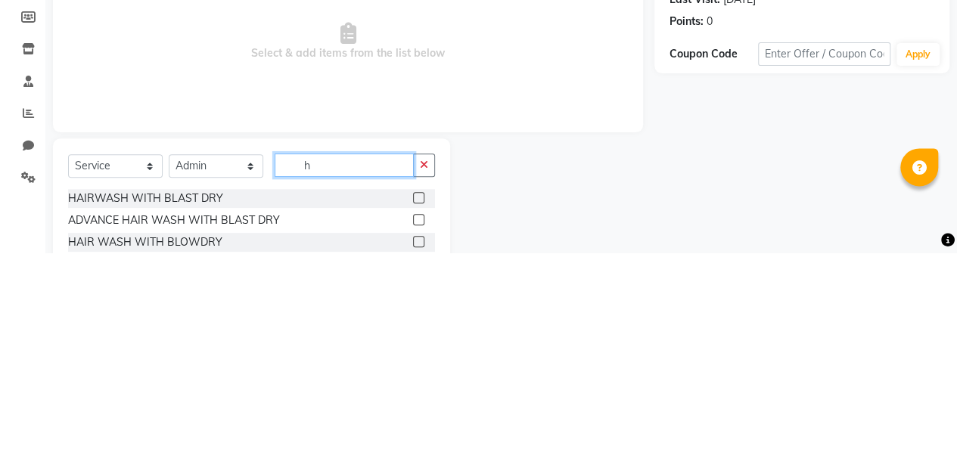
scroll to position [25, 0]
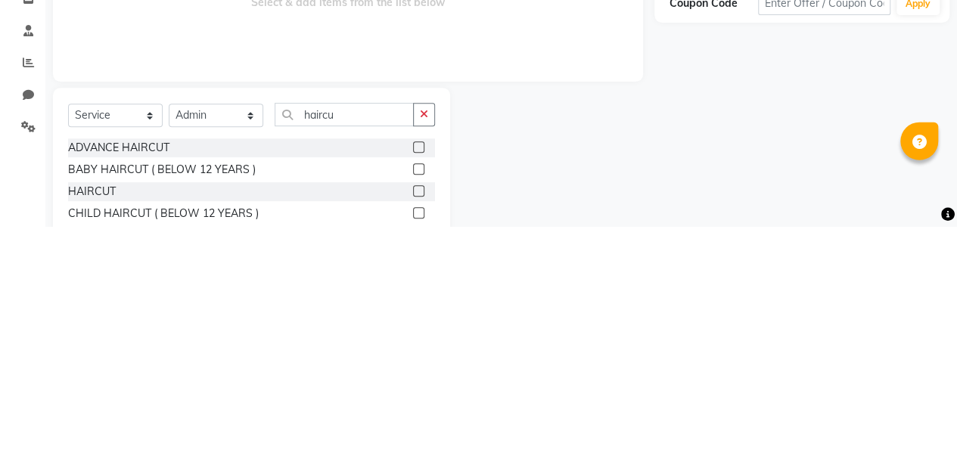
click at [419, 437] on label at bounding box center [418, 438] width 11 height 11
click at [419, 437] on input "checkbox" at bounding box center [418, 439] width 10 height 10
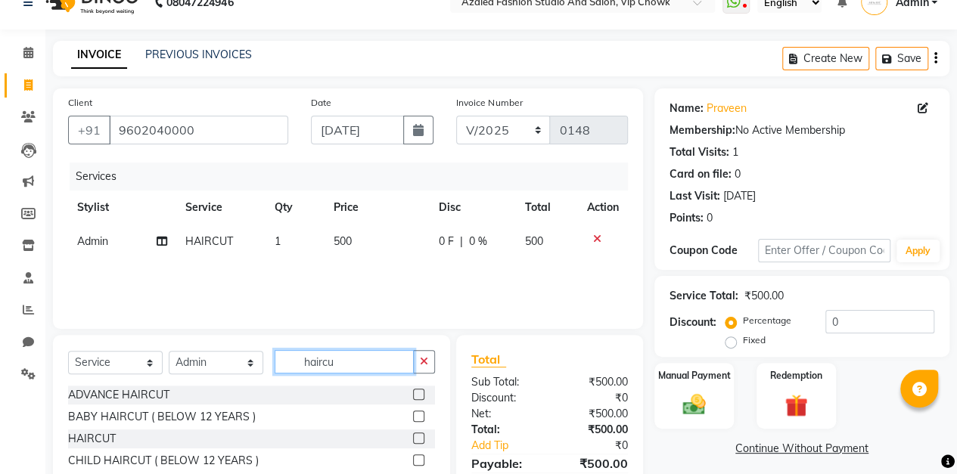
click at [388, 355] on input "haircu" at bounding box center [344, 361] width 139 height 23
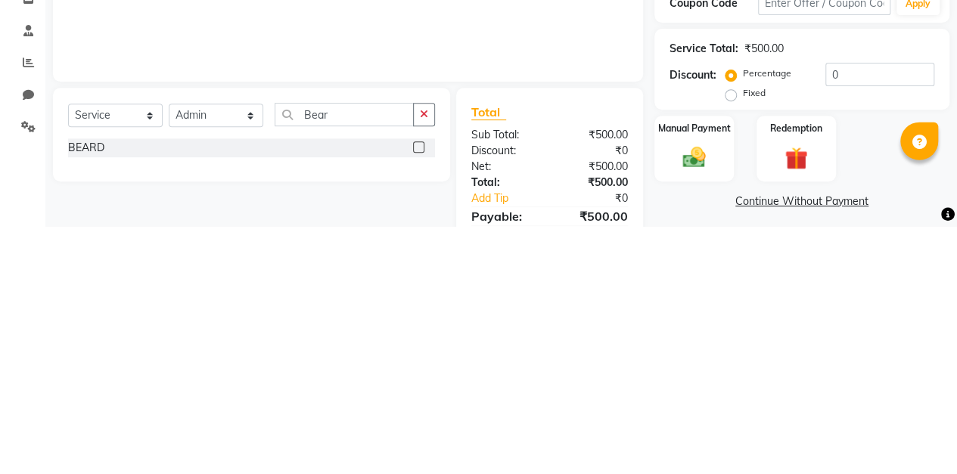
click at [419, 393] on label at bounding box center [418, 394] width 11 height 11
click at [419, 393] on input "checkbox" at bounding box center [418, 395] width 10 height 10
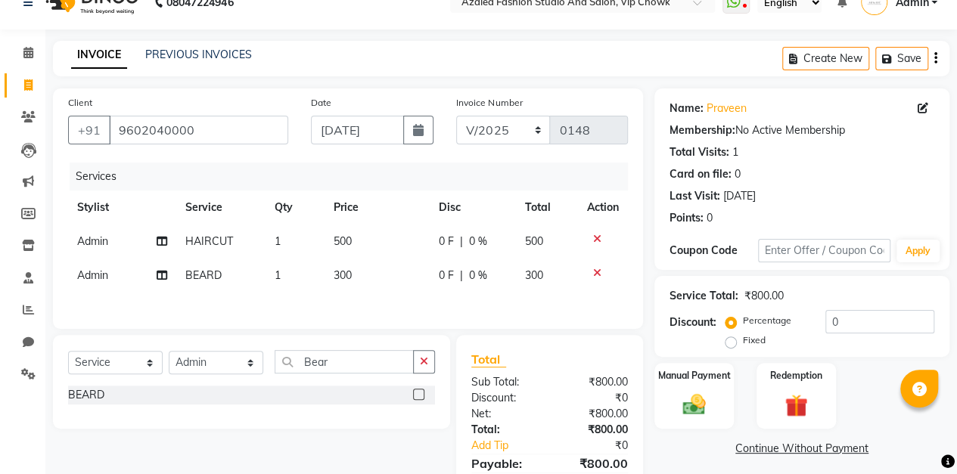
click at [478, 282] on span "0 %" at bounding box center [478, 276] width 18 height 16
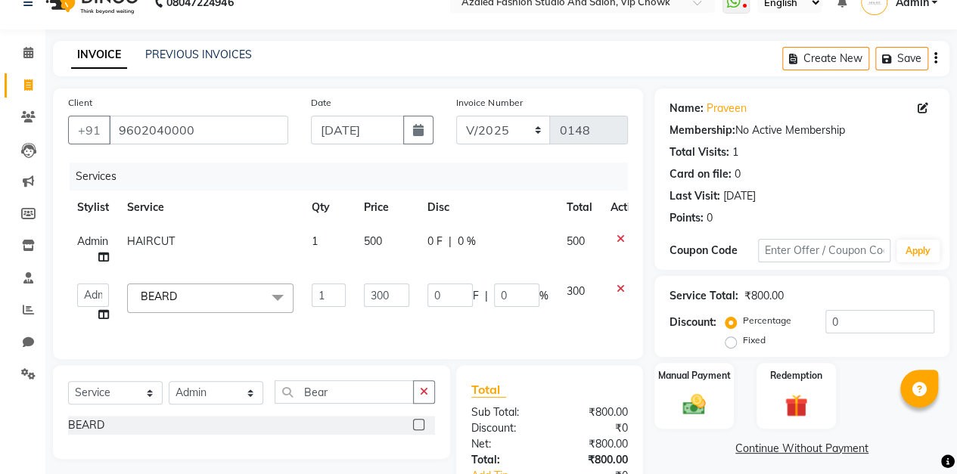
click at [470, 245] on span "0 %" at bounding box center [467, 242] width 18 height 16
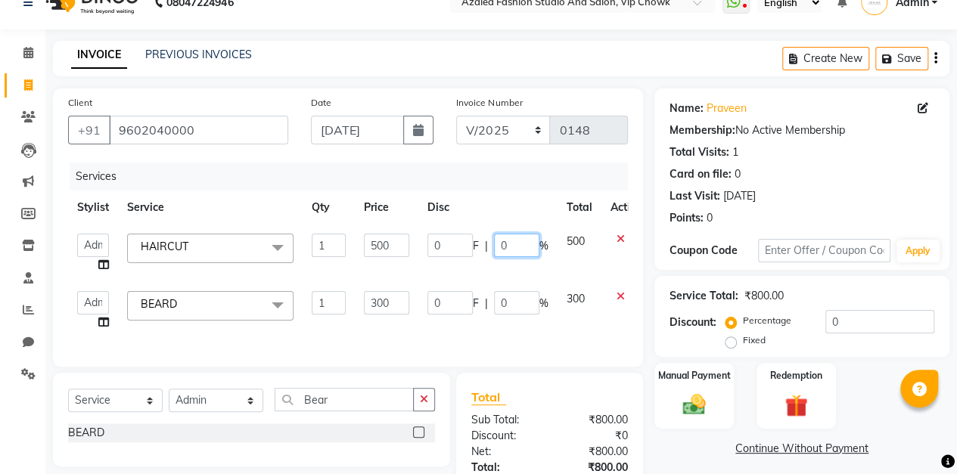
click at [525, 248] on input "0" at bounding box center [516, 245] width 45 height 23
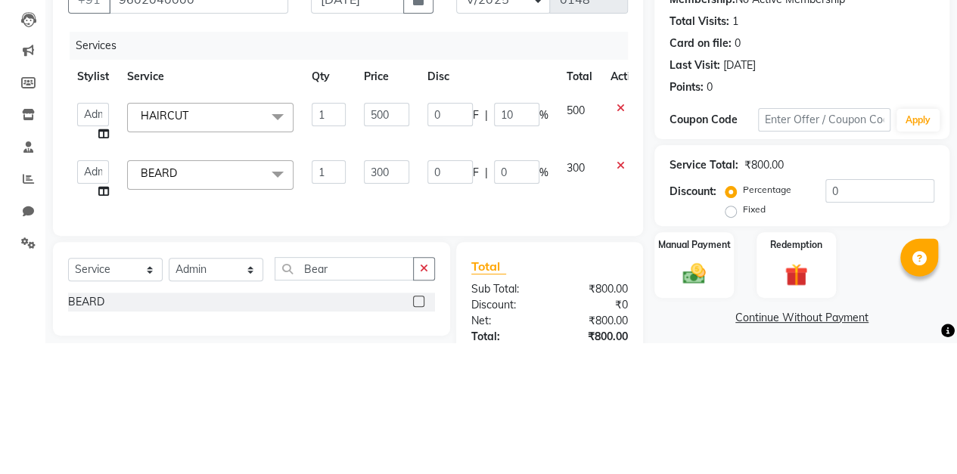
click at [641, 324] on div "Client [PHONE_NUMBER] Date [DATE] Invoice Number V/2025 V/[PHONE_NUMBER] Servic…" at bounding box center [348, 227] width 590 height 278
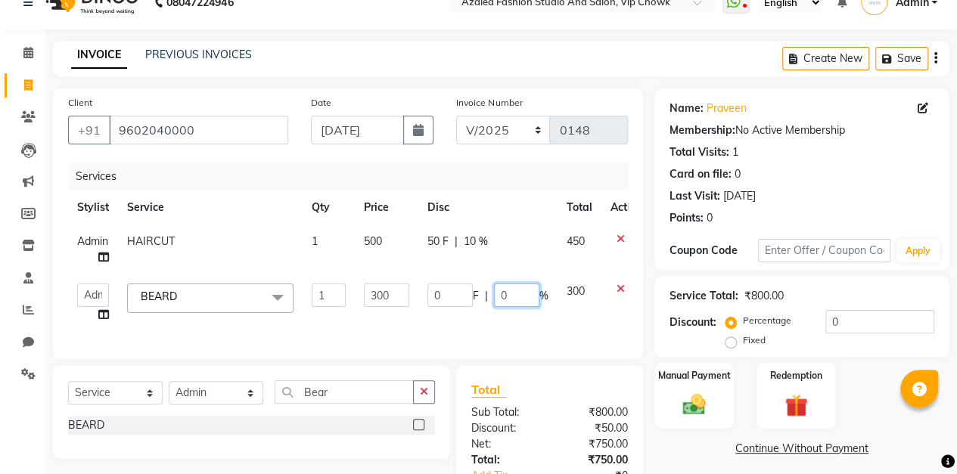
click at [516, 292] on input "0" at bounding box center [516, 295] width 45 height 23
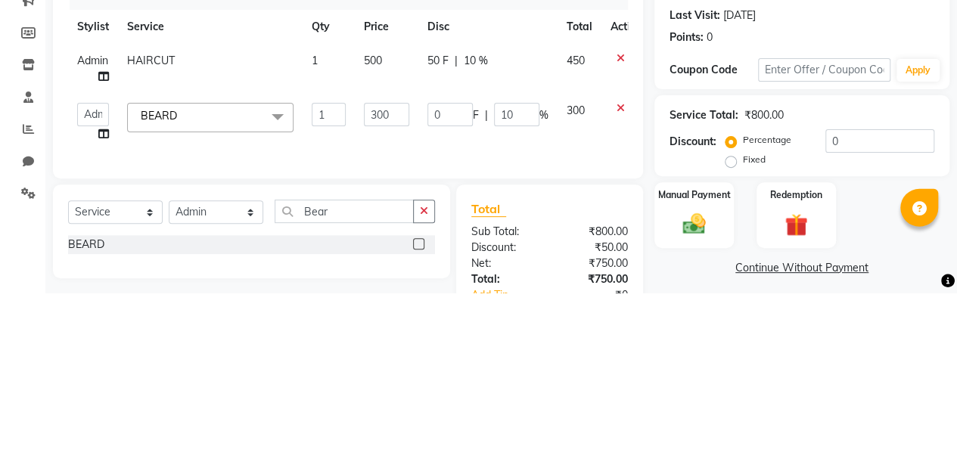
click at [640, 389] on div "Total Sub Total: ₹800.00 Discount: ₹50.00 Net: ₹750.00 Total: ₹750.00 Add Tip ₹…" at bounding box center [549, 460] width 187 height 191
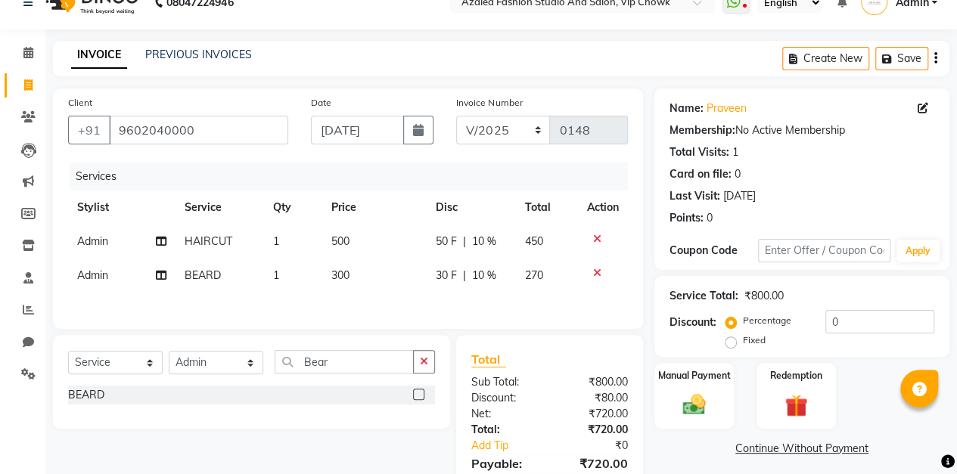
click at [484, 244] on span "10 %" at bounding box center [484, 242] width 24 height 16
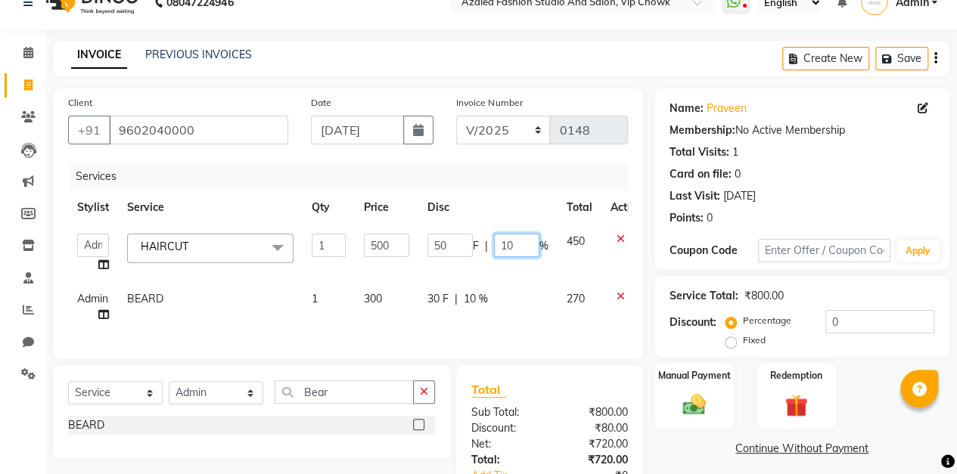
click at [525, 246] on input "10" at bounding box center [516, 245] width 45 height 23
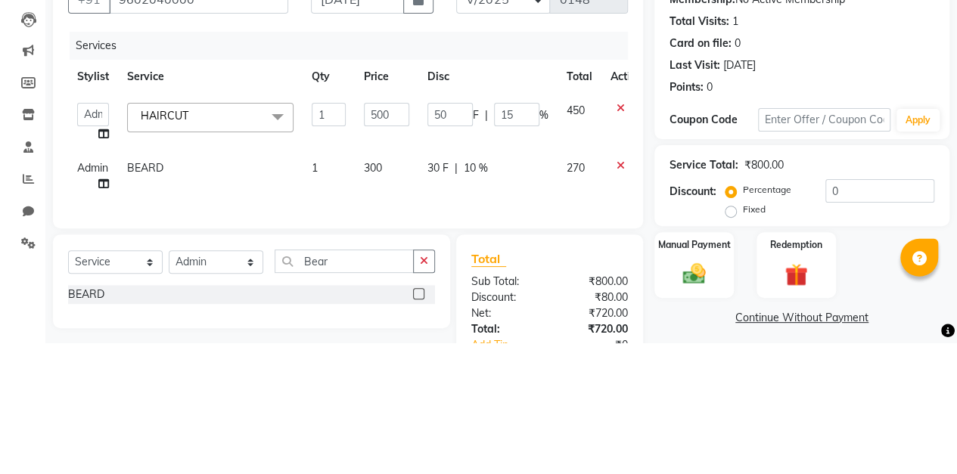
click at [651, 305] on div "Client [PHONE_NUMBER] Date [DATE] Invoice Number V/2025 V/[PHONE_NUMBER] Servic…" at bounding box center [348, 321] width 613 height 467
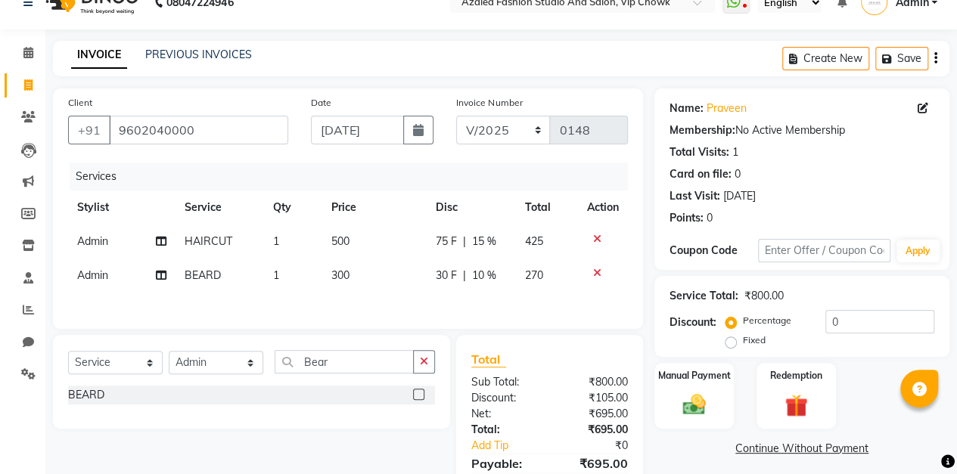
click at [484, 242] on span "15 %" at bounding box center [484, 242] width 24 height 16
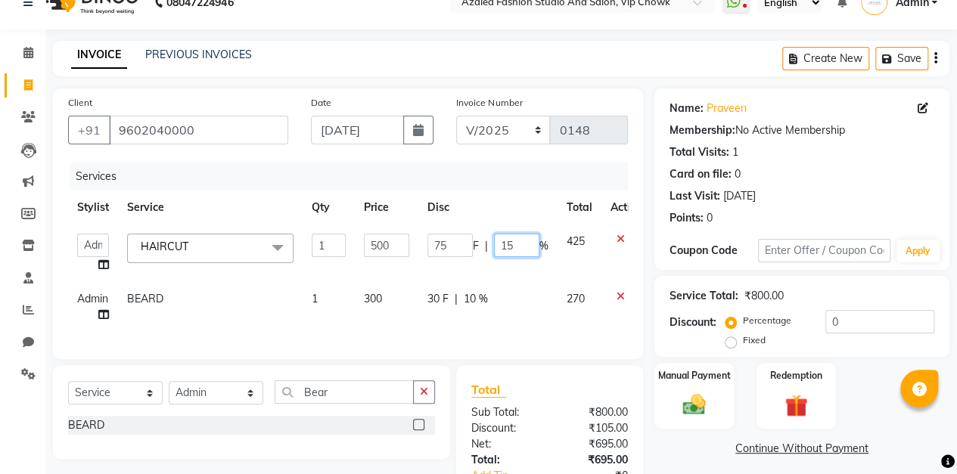
click at [525, 250] on input "15" at bounding box center [516, 245] width 45 height 23
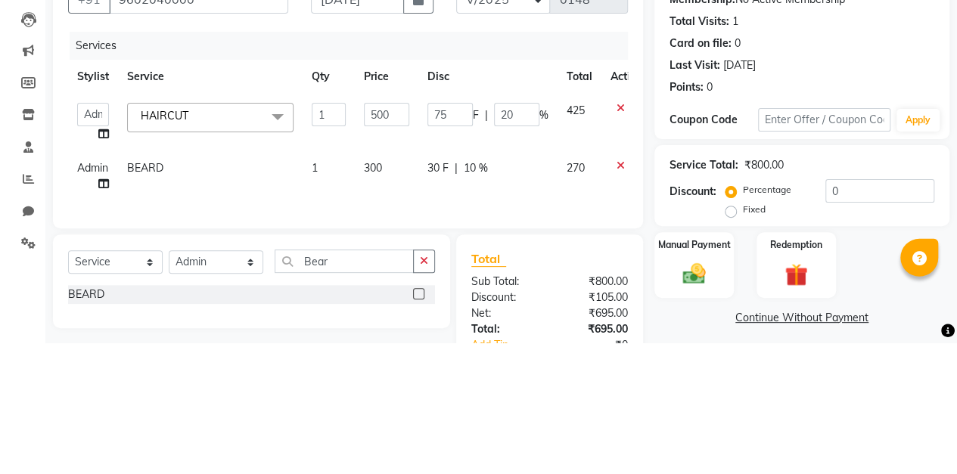
click at [649, 324] on div "Client [PHONE_NUMBER] Date [DATE] Invoice Number V/2025 V/[PHONE_NUMBER] Servic…" at bounding box center [348, 321] width 613 height 467
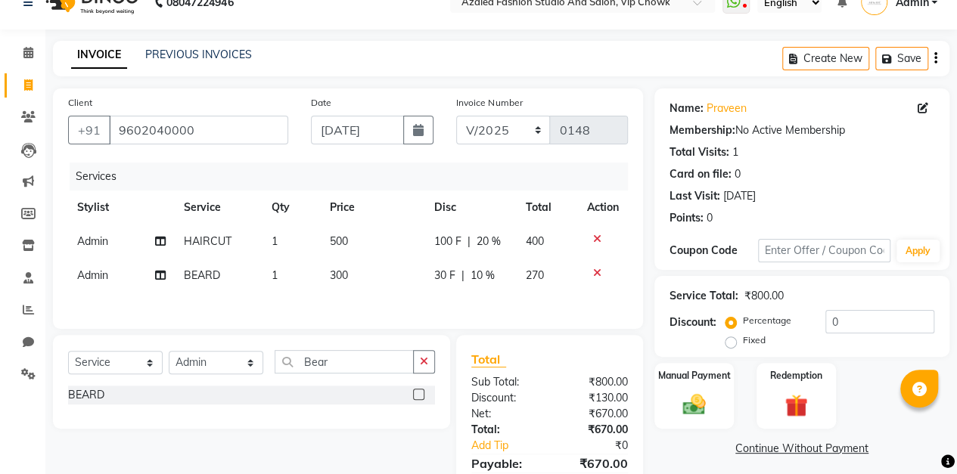
click at [479, 279] on span "10 %" at bounding box center [482, 276] width 24 height 16
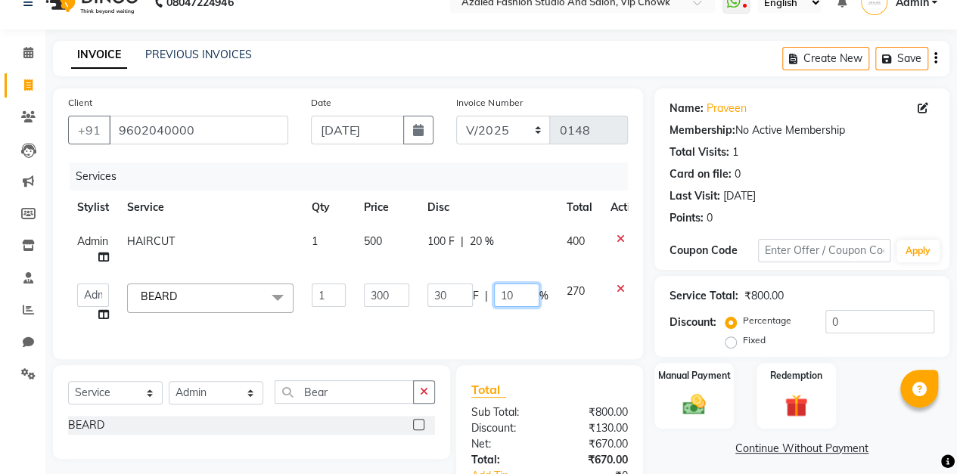
click at [526, 294] on input "10" at bounding box center [516, 295] width 45 height 23
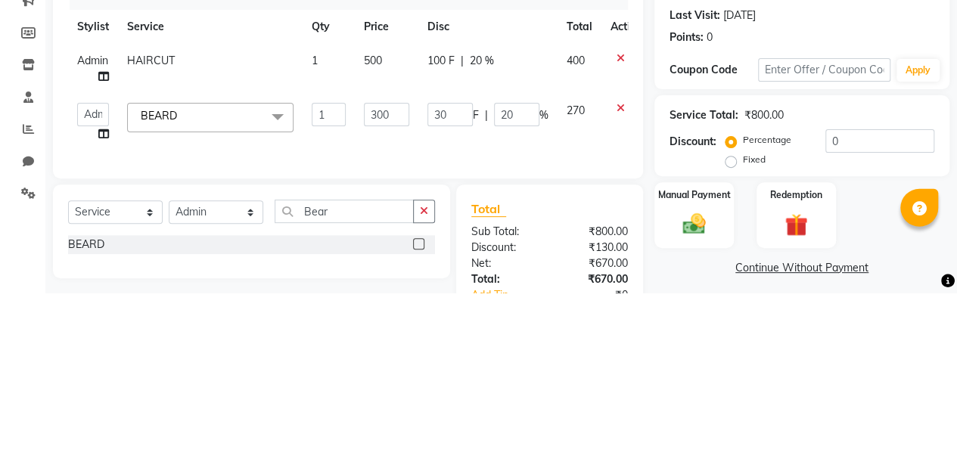
click at [661, 378] on label "Manual Payment" at bounding box center [694, 376] width 73 height 14
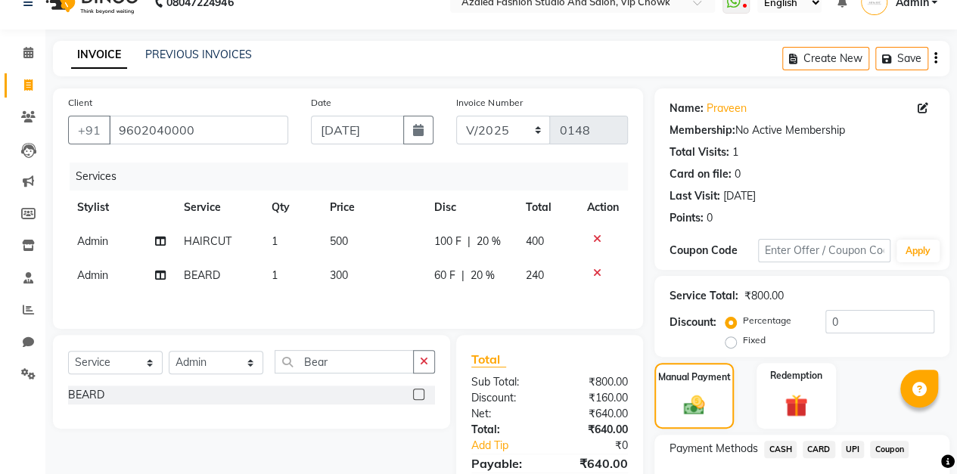
click at [485, 277] on span "20 %" at bounding box center [482, 276] width 24 height 16
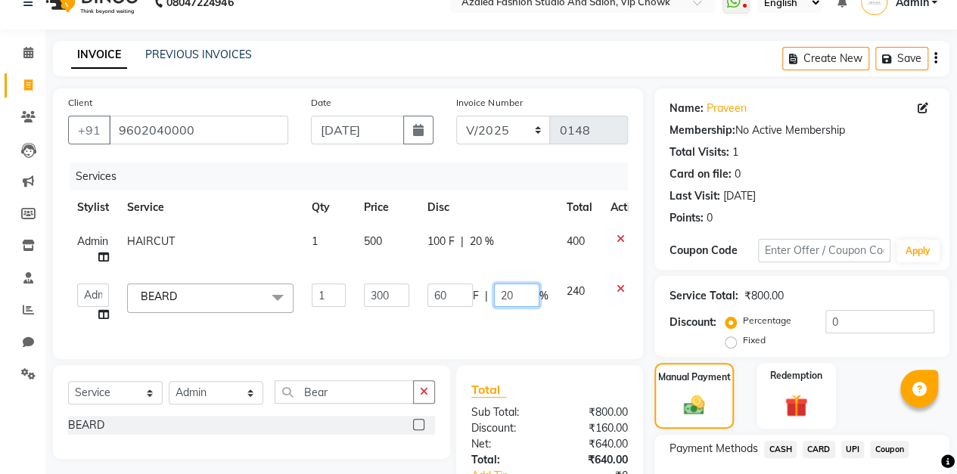
click at [526, 294] on input "20" at bounding box center [516, 295] width 45 height 23
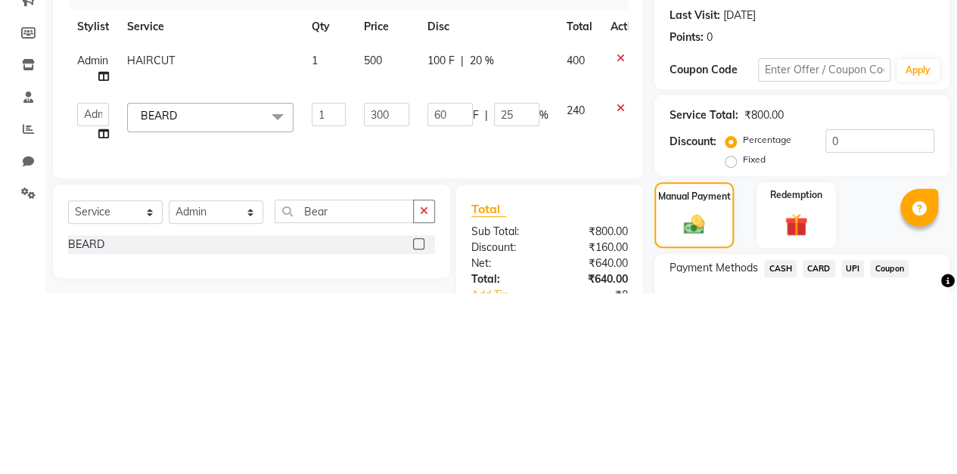
click at [658, 368] on div "Manual Payment" at bounding box center [693, 396] width 79 height 66
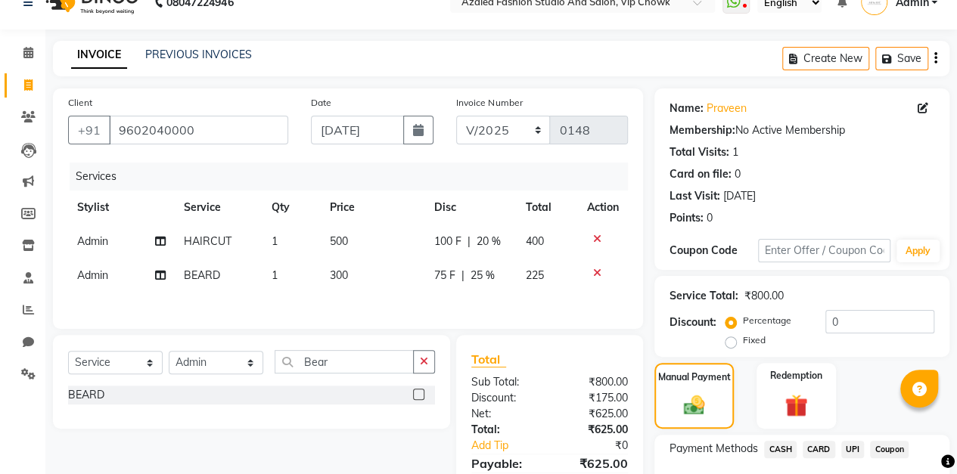
click at [496, 239] on span "20 %" at bounding box center [488, 242] width 24 height 16
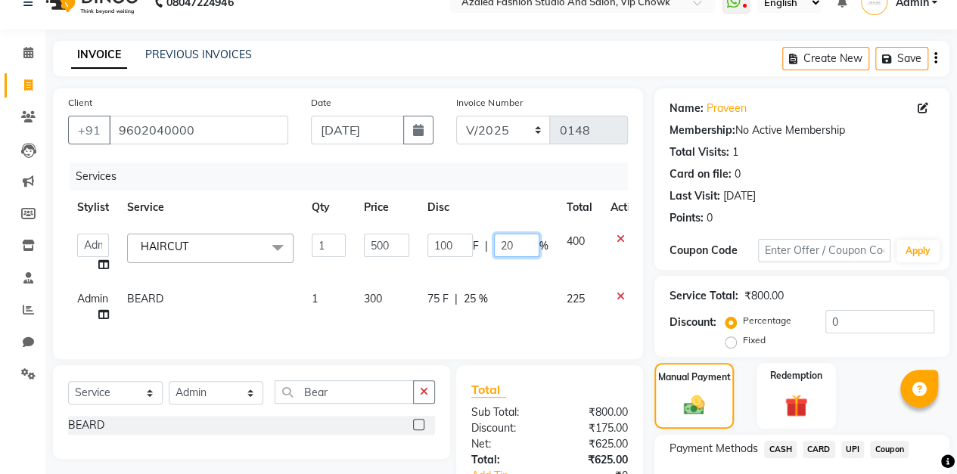
click at [524, 244] on input "20" at bounding box center [516, 245] width 45 height 23
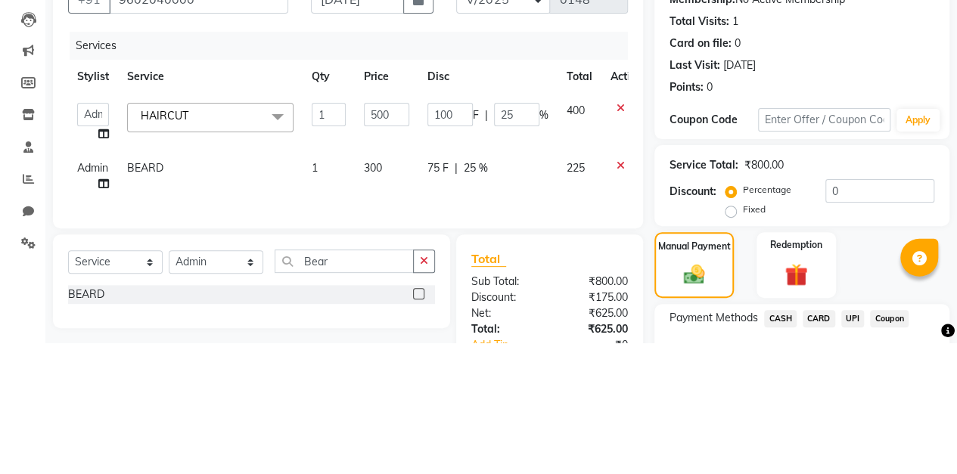
click at [655, 317] on div "Service Total: ₹800.00 Discount: Percentage Fixed 0" at bounding box center [801, 316] width 295 height 81
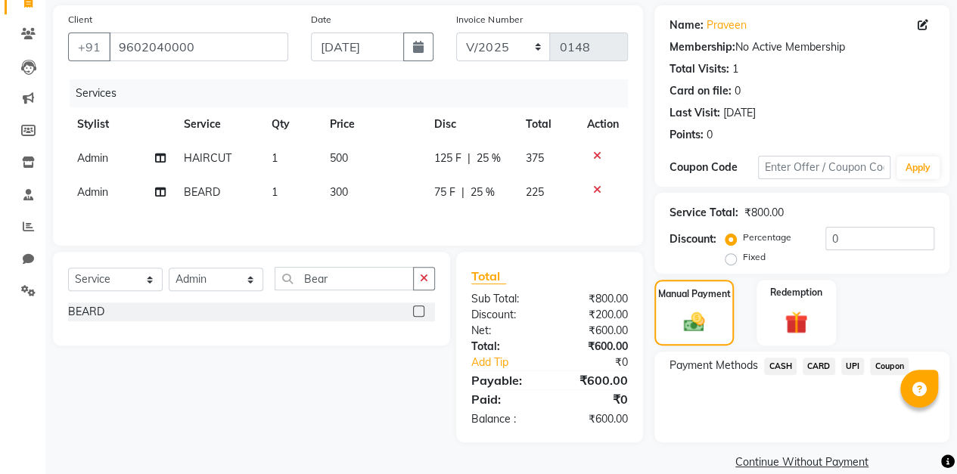
scroll to position [129, 0]
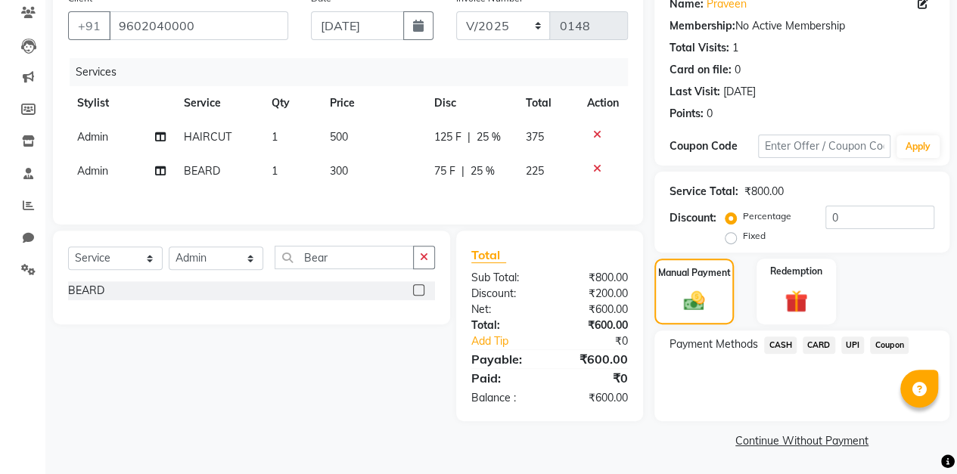
click at [784, 342] on span "CASH" at bounding box center [780, 345] width 33 height 17
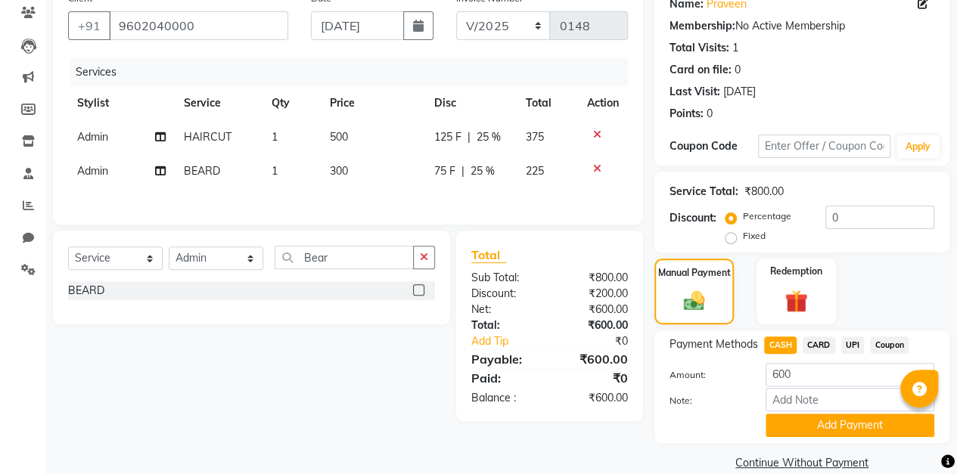
scroll to position [151, 0]
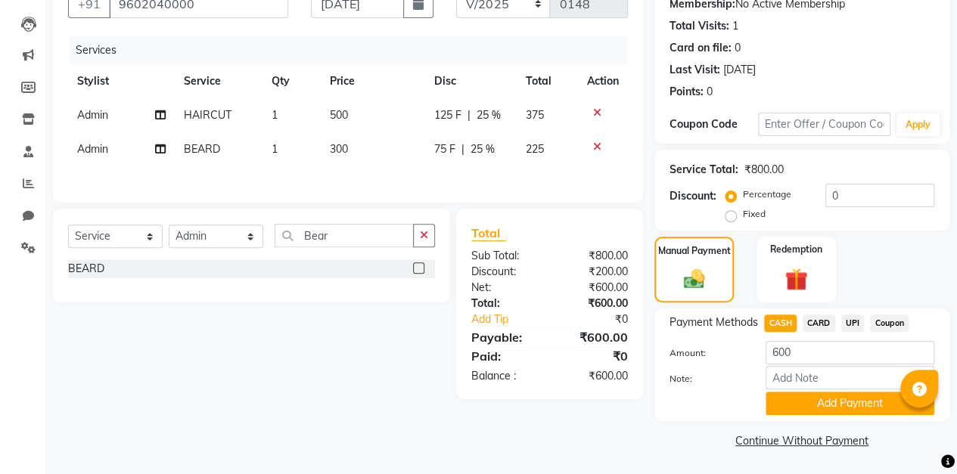
click at [836, 401] on button "Add Payment" at bounding box center [849, 403] width 169 height 23
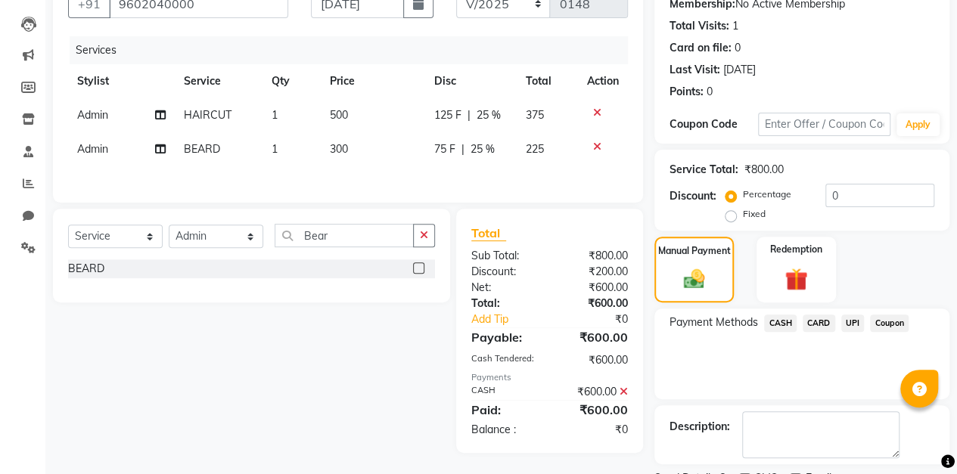
scroll to position [213, 0]
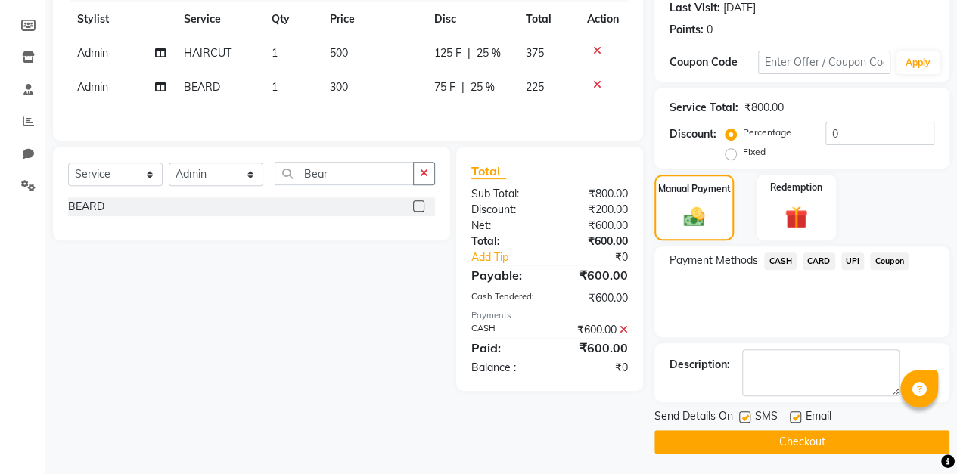
click at [805, 441] on button "Checkout" at bounding box center [801, 441] width 295 height 23
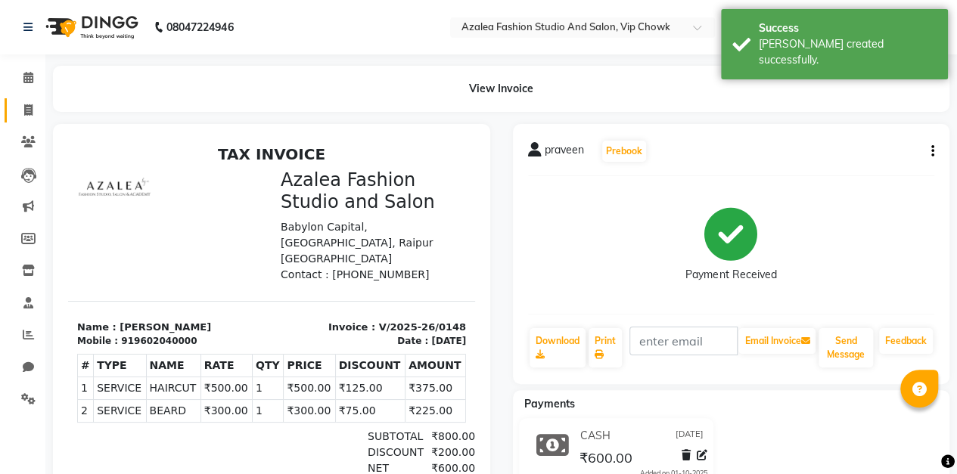
click at [31, 114] on icon at bounding box center [28, 109] width 8 height 11
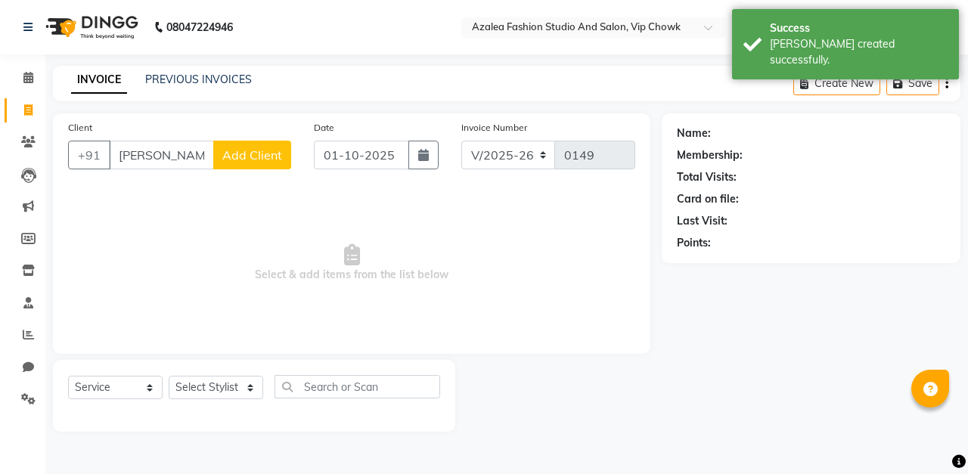
click at [268, 153] on span "Add Client" at bounding box center [252, 154] width 60 height 15
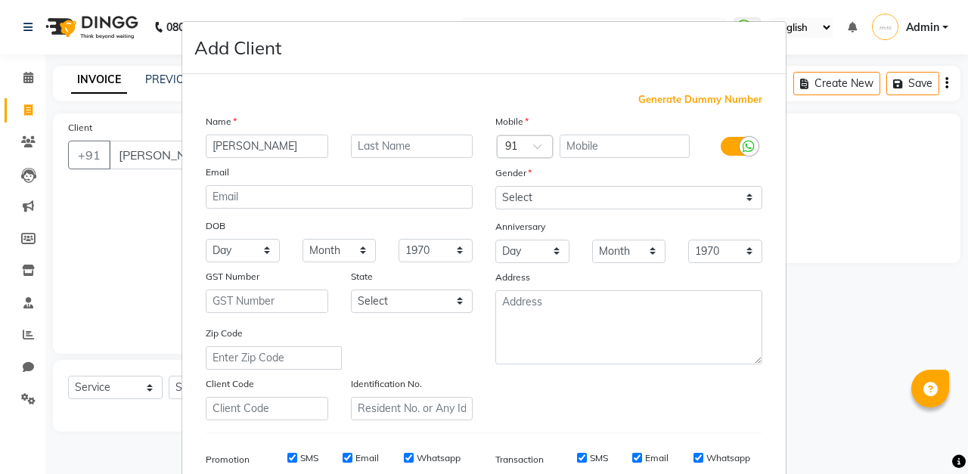
click at [703, 104] on span "Generate Dummy Number" at bounding box center [700, 99] width 124 height 15
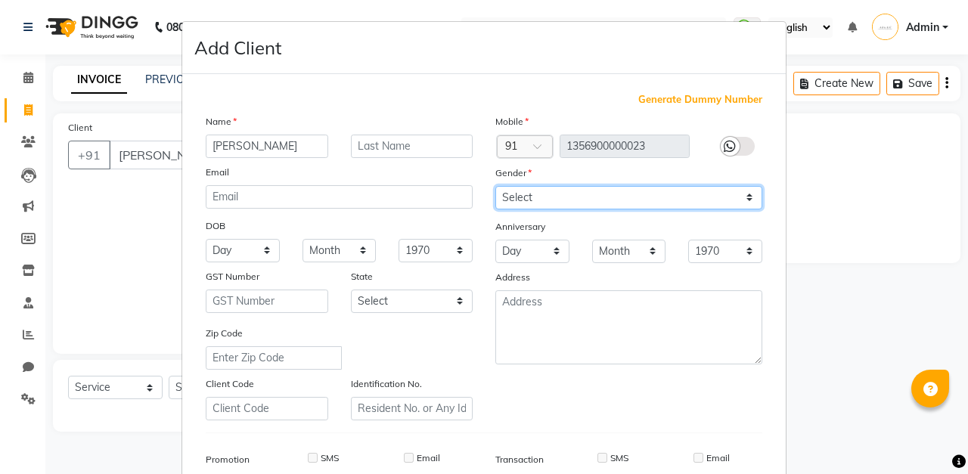
click at [661, 203] on select "Select [DEMOGRAPHIC_DATA] [DEMOGRAPHIC_DATA] Other Prefer Not To Say" at bounding box center [628, 197] width 267 height 23
click at [495, 186] on select "Select [DEMOGRAPHIC_DATA] [DEMOGRAPHIC_DATA] Other Prefer Not To Say" at bounding box center [628, 197] width 267 height 23
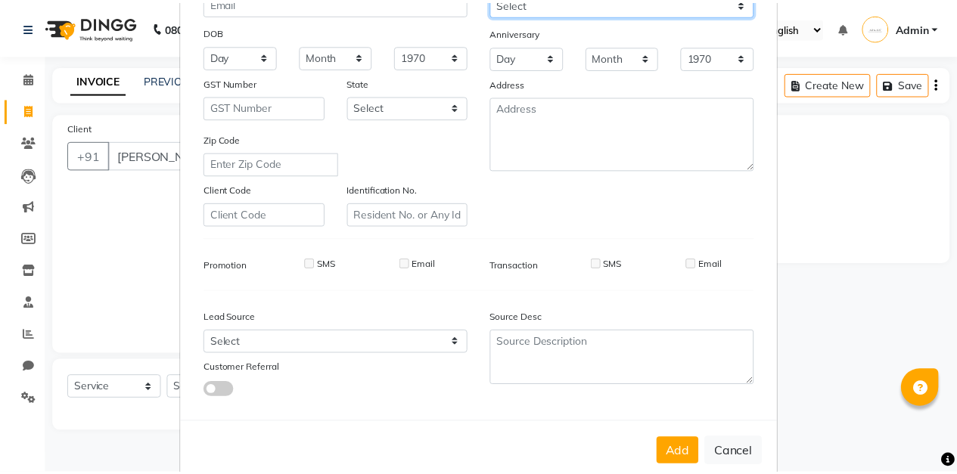
scroll to position [221, 0]
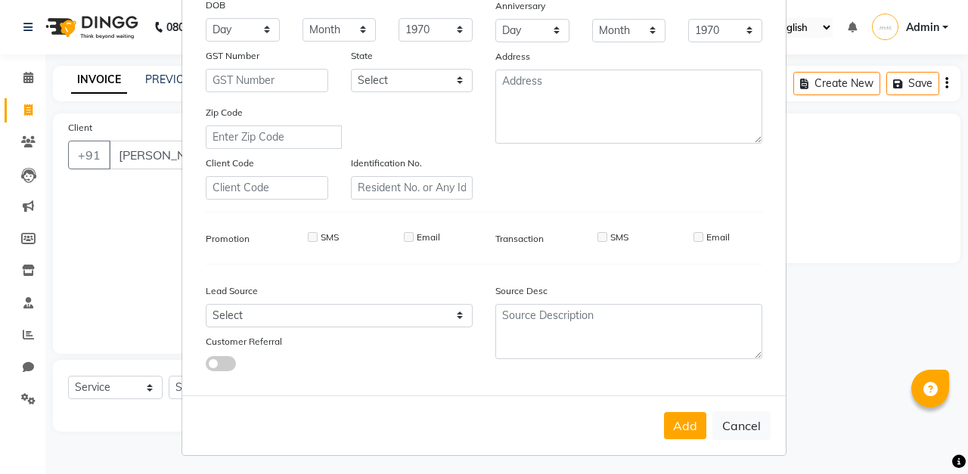
click at [678, 428] on button "Add" at bounding box center [685, 425] width 42 height 27
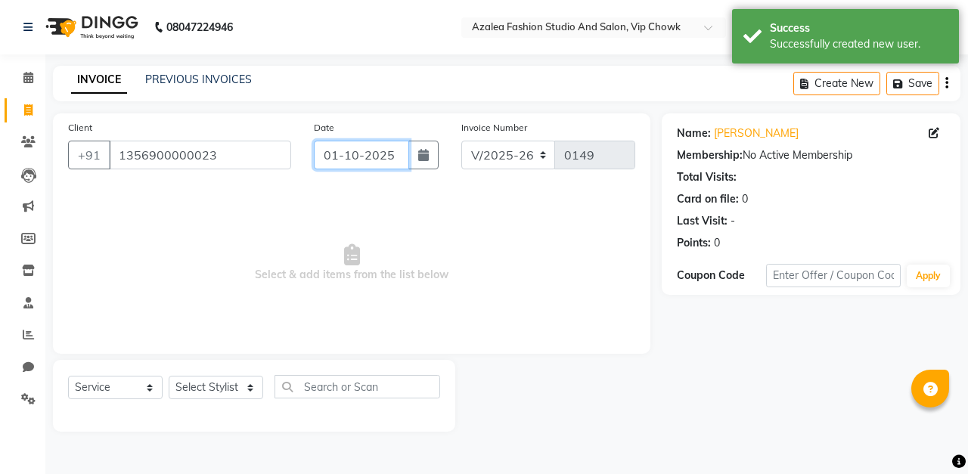
click at [357, 153] on input "01-10-2025" at bounding box center [361, 155] width 95 height 29
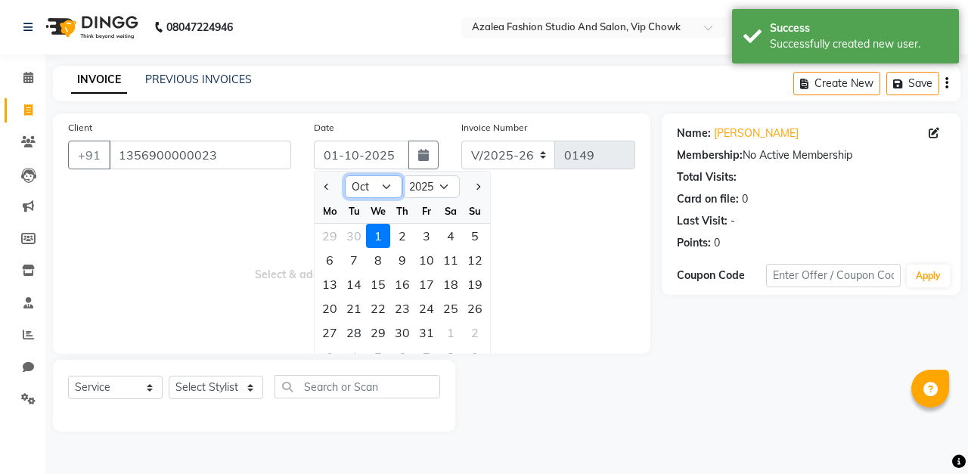
click at [392, 186] on select "Jan Feb Mar Apr May Jun [DATE] Aug Sep Oct Nov Dec" at bounding box center [373, 186] width 57 height 23
click at [345, 175] on select "Jan Feb Mar Apr May Jun [DATE] Aug Sep Oct Nov Dec" at bounding box center [373, 186] width 57 height 23
click at [426, 234] on div "5" at bounding box center [426, 236] width 24 height 24
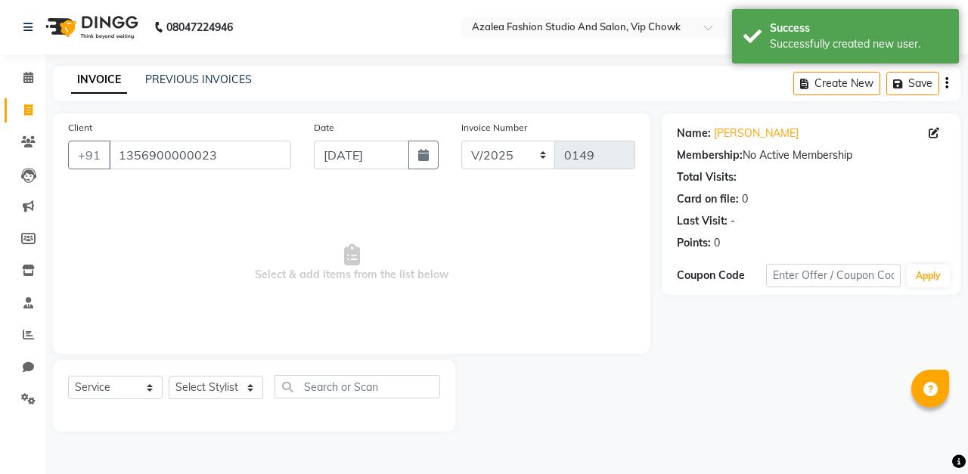
click at [628, 211] on span "Select & add items from the list below" at bounding box center [351, 263] width 567 height 151
click at [245, 398] on select "Select Stylist aarti sen Admin [PERSON_NAME] anzal [PERSON_NAME][MEDICAL_DATA]:…" at bounding box center [216, 387] width 95 height 23
click at [169, 376] on select "Select Stylist aarti sen Admin [PERSON_NAME] anzal [PERSON_NAME][MEDICAL_DATA]:…" at bounding box center [216, 387] width 95 height 23
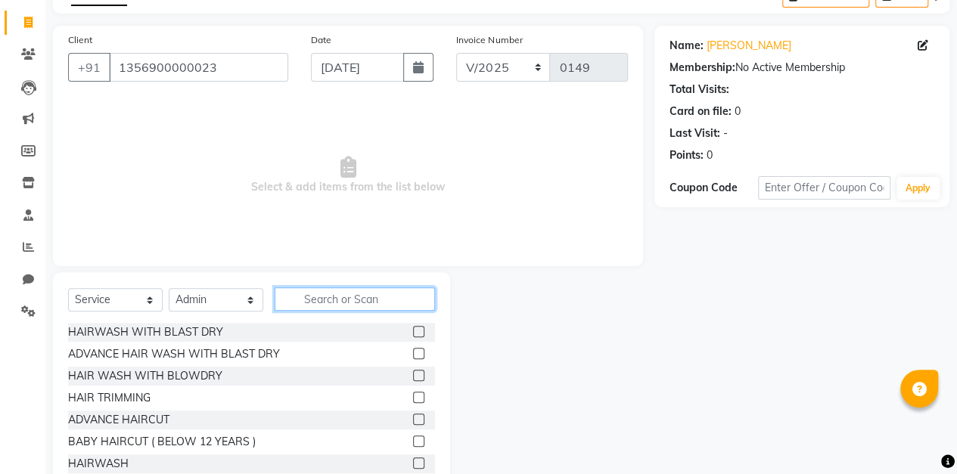
click at [374, 300] on input "text" at bounding box center [355, 298] width 160 height 23
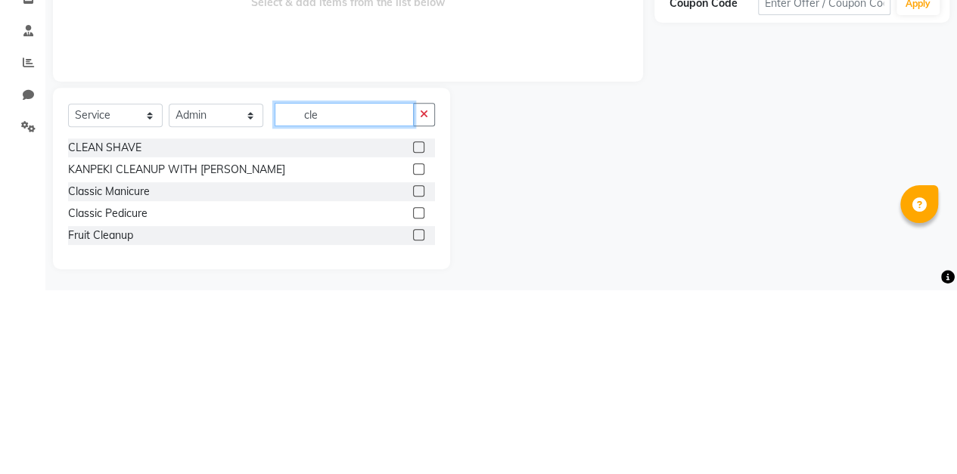
scroll to position [45, 0]
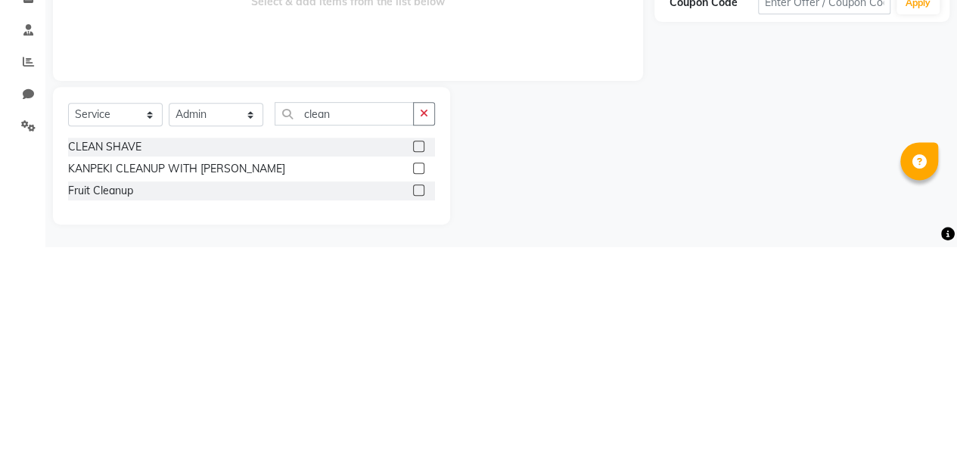
click at [419, 373] on label at bounding box center [418, 373] width 11 height 11
click at [419, 373] on input "checkbox" at bounding box center [418, 375] width 10 height 10
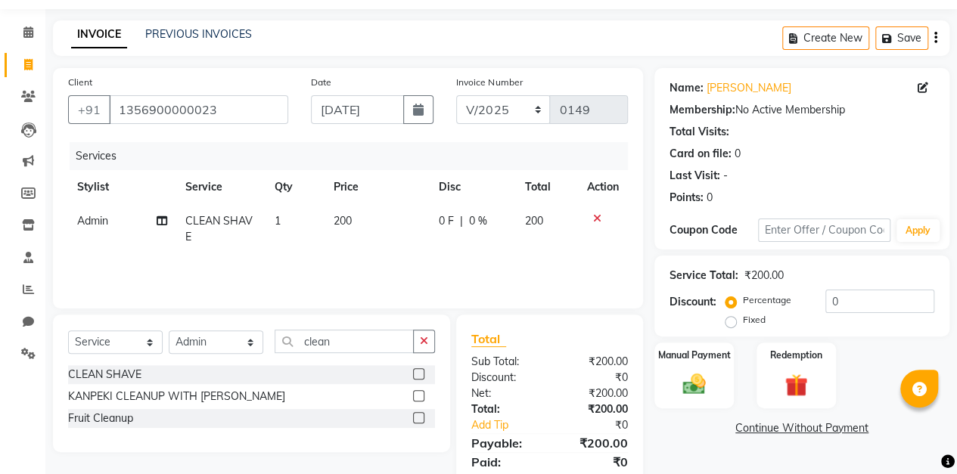
scroll to position [98, 0]
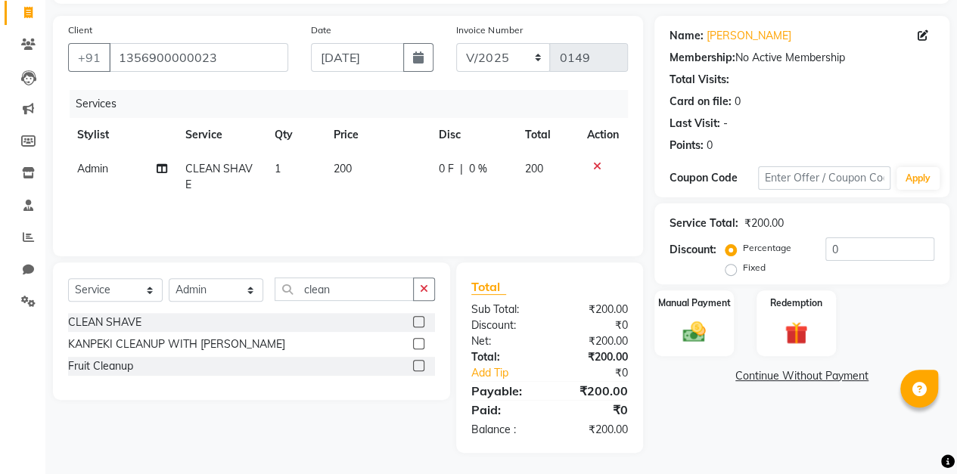
click at [699, 319] on img at bounding box center [693, 332] width 37 height 26
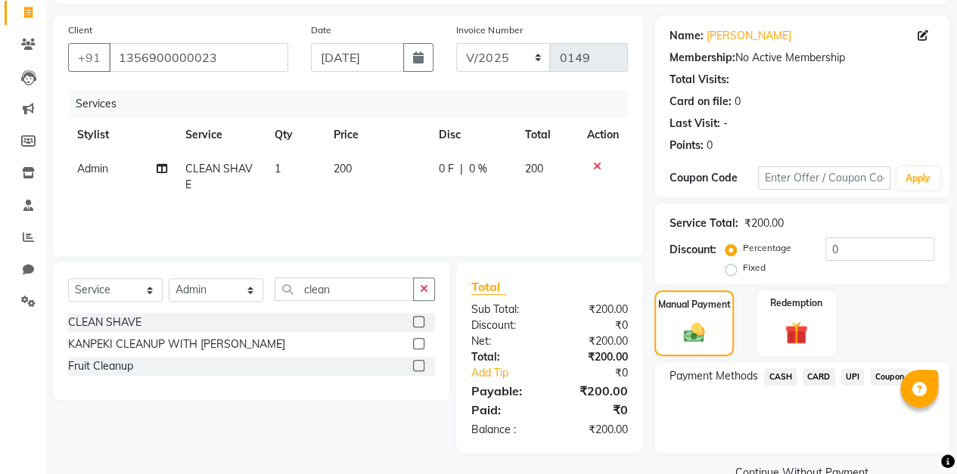
scroll to position [129, 0]
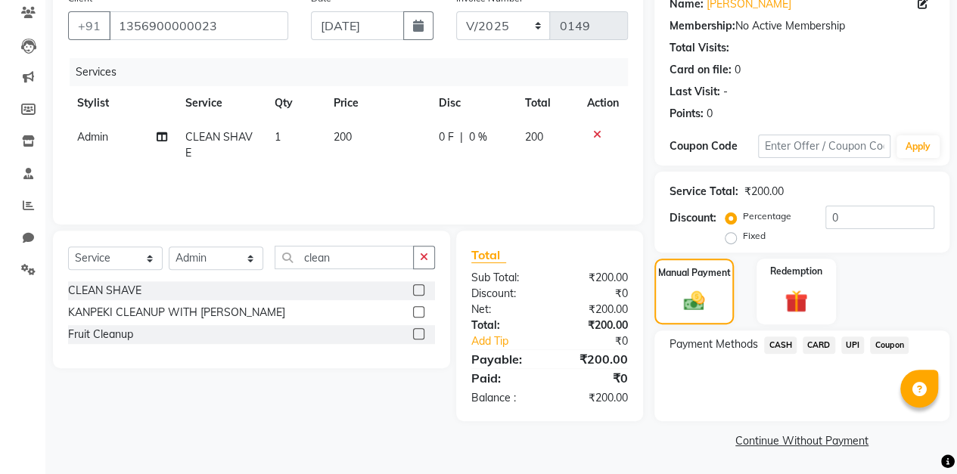
click at [785, 345] on span "CASH" at bounding box center [780, 345] width 33 height 17
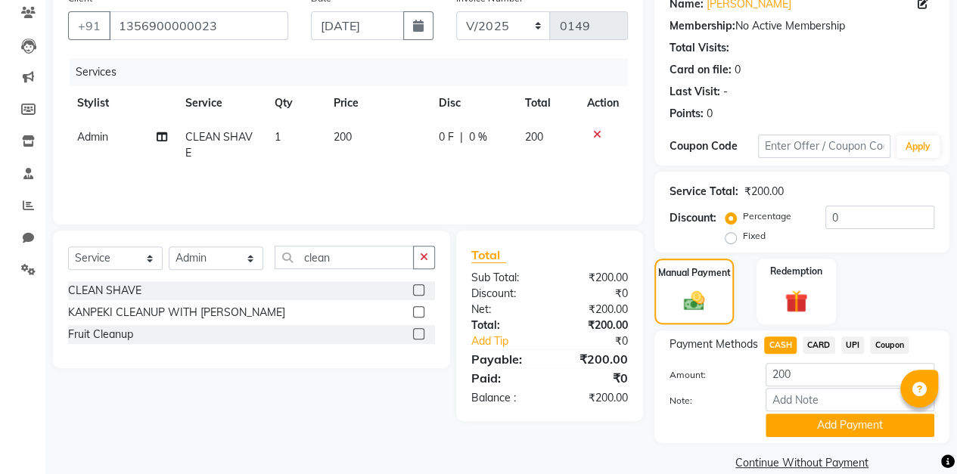
click at [852, 424] on button "Add Payment" at bounding box center [849, 425] width 169 height 23
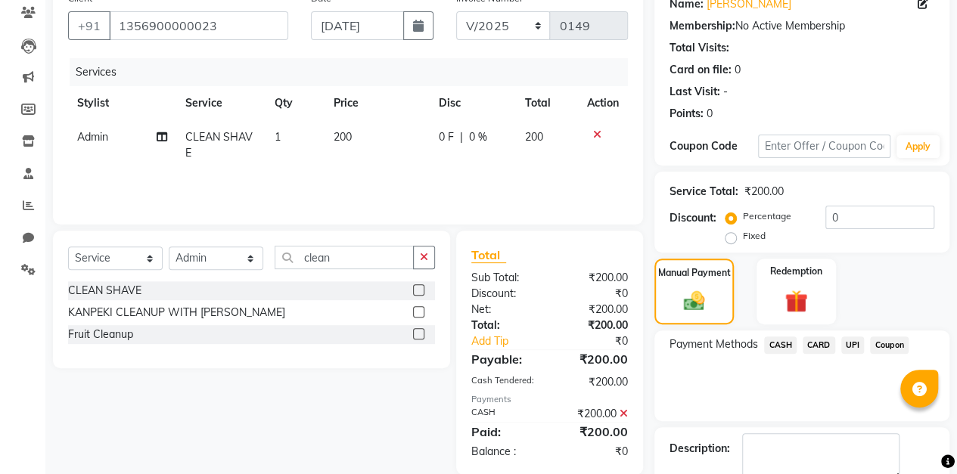
scroll to position [213, 0]
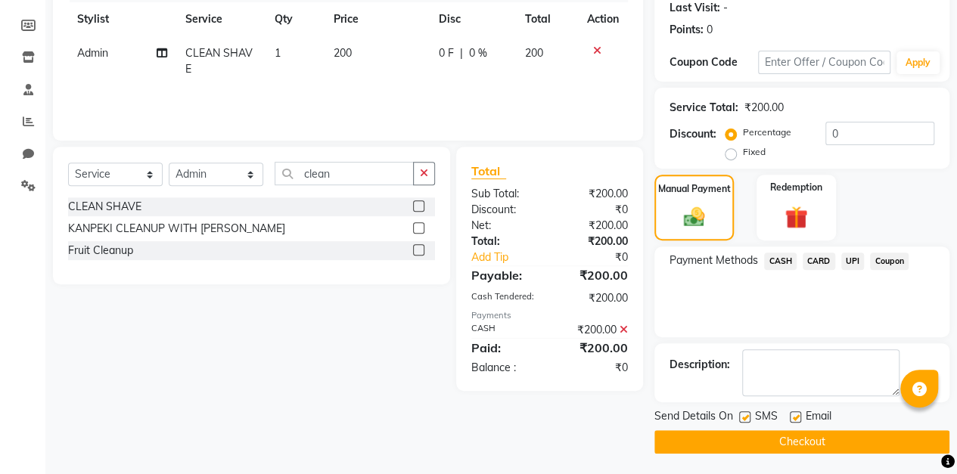
click at [824, 439] on button "Checkout" at bounding box center [801, 441] width 295 height 23
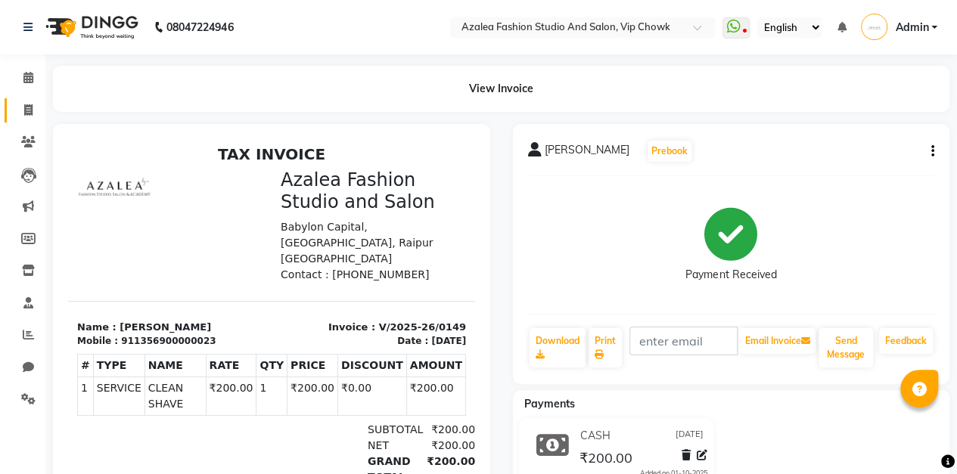
click at [28, 108] on icon at bounding box center [28, 109] width 8 height 11
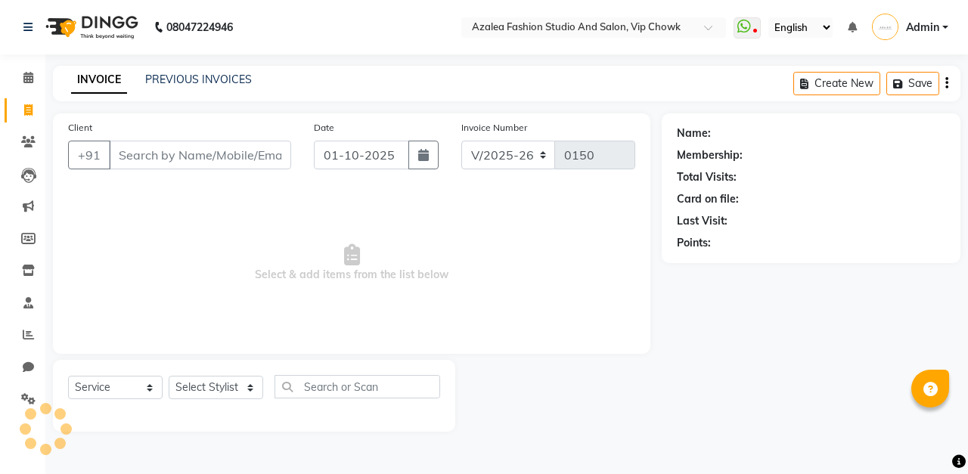
click at [245, 157] on input "Client" at bounding box center [200, 155] width 182 height 29
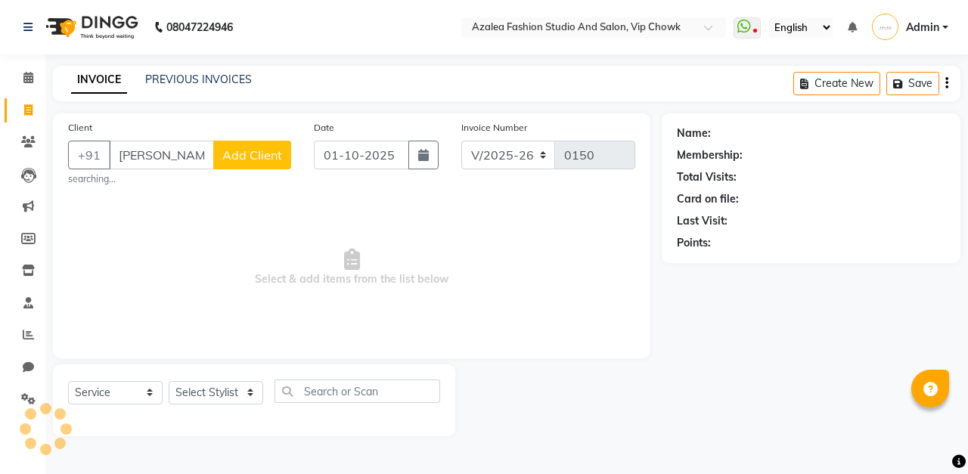
click at [267, 156] on span "Add Client" at bounding box center [252, 154] width 60 height 15
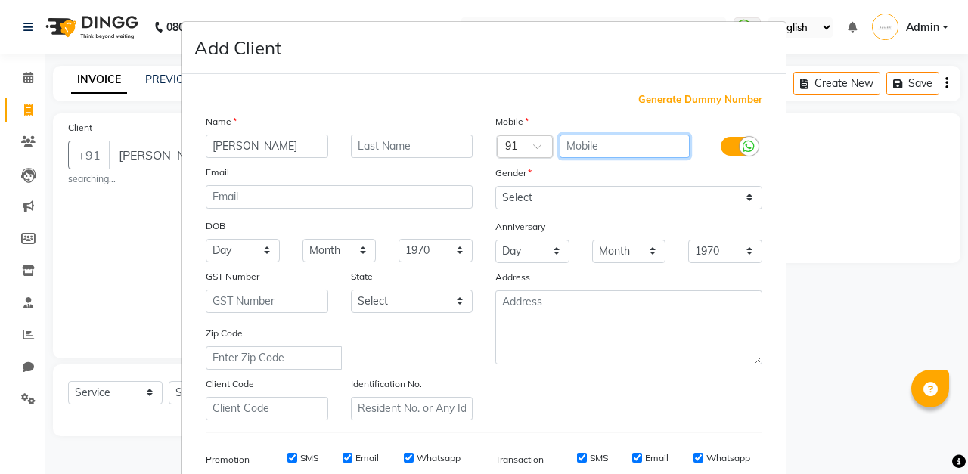
click at [619, 147] on input "text" at bounding box center [625, 146] width 131 height 23
click at [705, 99] on span "Generate Dummy Number" at bounding box center [700, 99] width 124 height 15
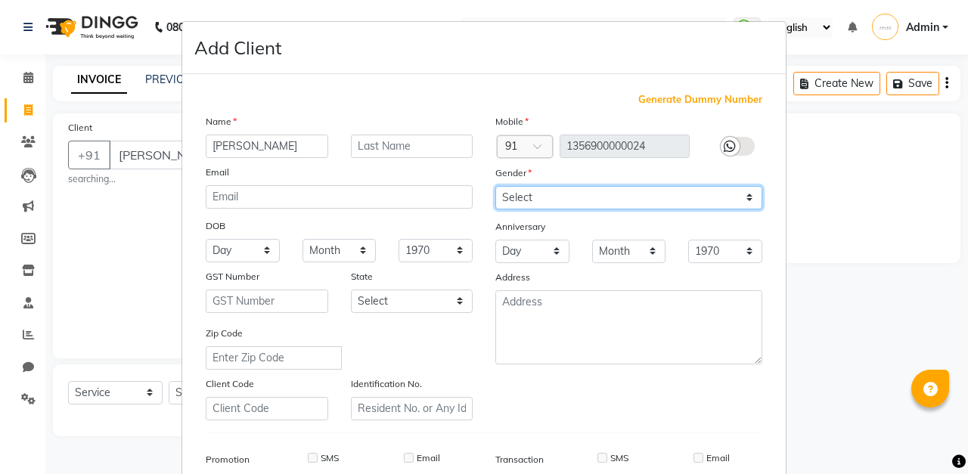
click at [638, 194] on select "Select [DEMOGRAPHIC_DATA] [DEMOGRAPHIC_DATA] Other Prefer Not To Say" at bounding box center [628, 197] width 267 height 23
click at [495, 186] on select "Select [DEMOGRAPHIC_DATA] [DEMOGRAPHIC_DATA] Other Prefer Not To Say" at bounding box center [628, 197] width 267 height 23
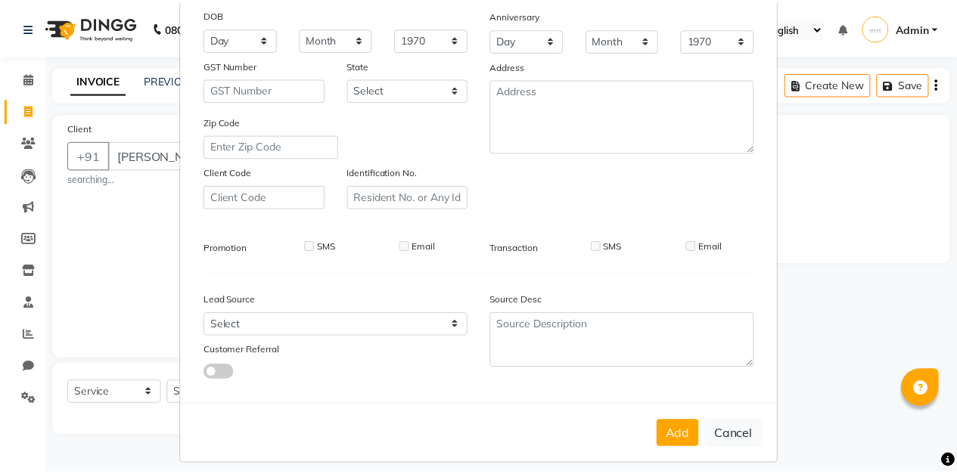
scroll to position [221, 0]
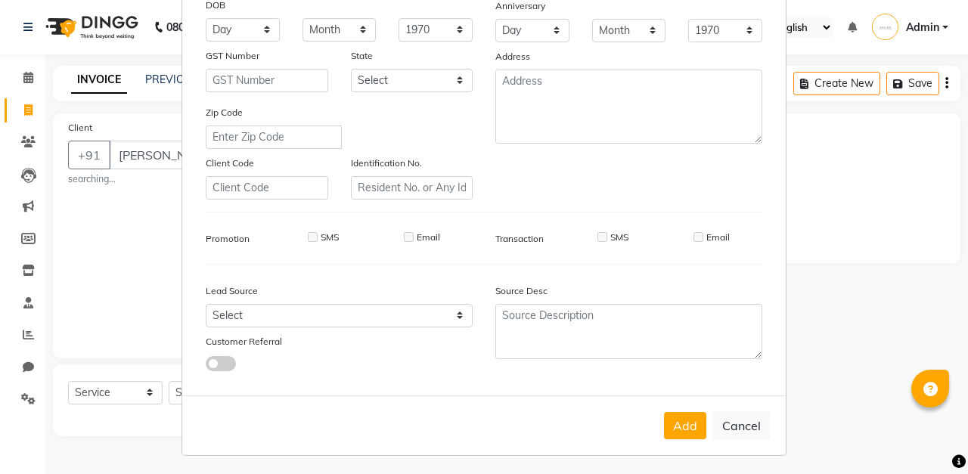
click at [678, 424] on button "Add" at bounding box center [685, 425] width 42 height 27
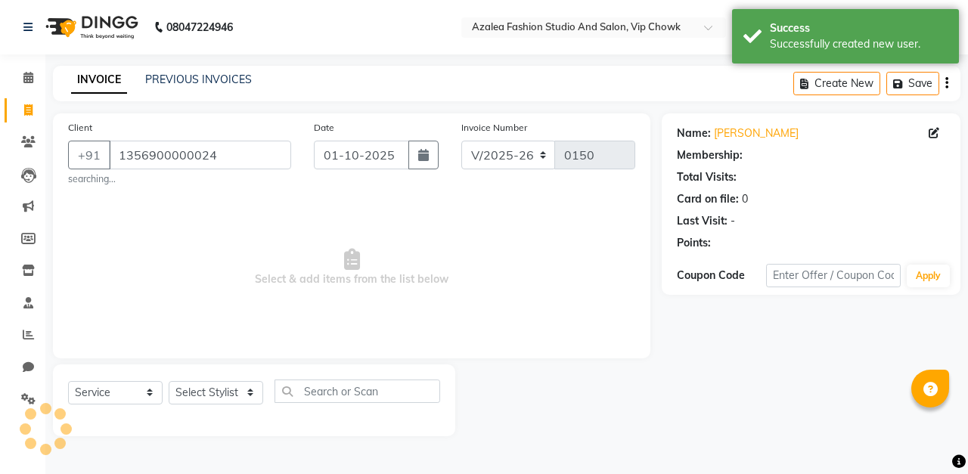
click at [421, 153] on icon "button" at bounding box center [423, 155] width 11 height 12
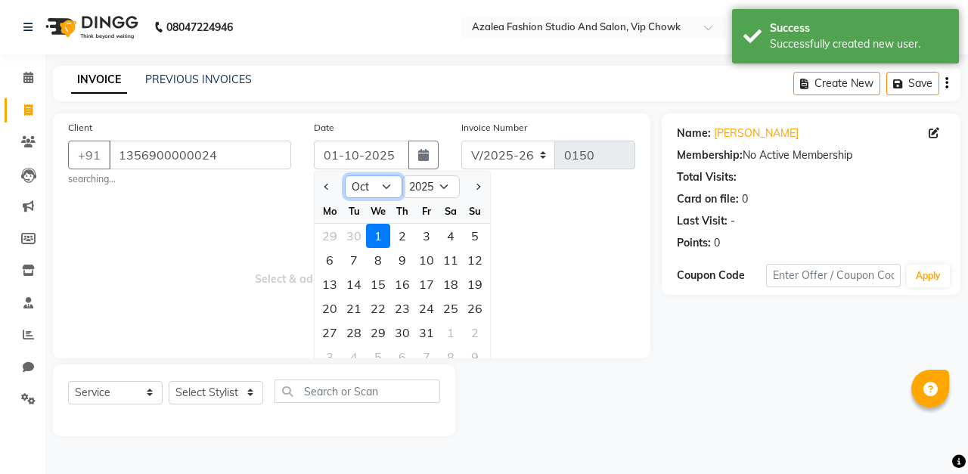
click at [386, 183] on select "Jan Feb Mar Apr May Jun [DATE] Aug Sep Oct Nov Dec" at bounding box center [373, 186] width 57 height 23
click at [345, 175] on select "Jan Feb Mar Apr May Jun [DATE] Aug Sep Oct Nov Dec" at bounding box center [373, 186] width 57 height 23
click at [426, 234] on div "5" at bounding box center [426, 236] width 24 height 24
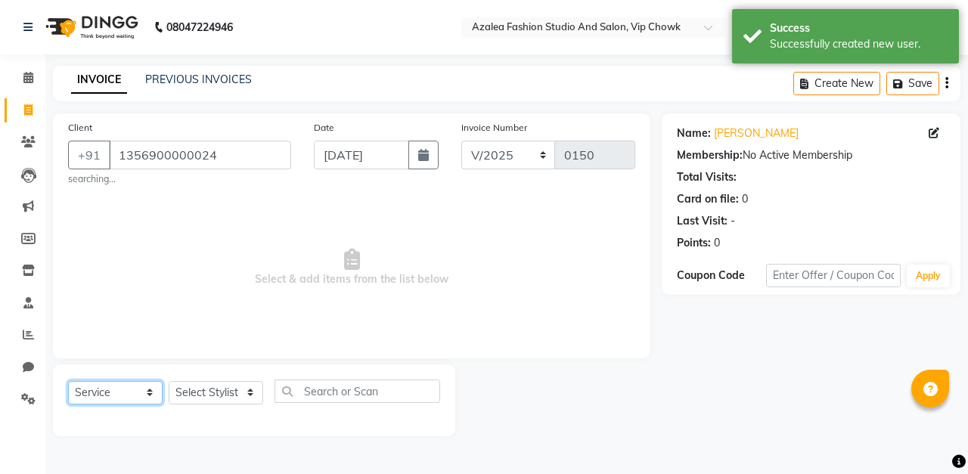
click at [133, 395] on select "Select Service Product Membership Package Voucher Prepaid Gift Card" at bounding box center [115, 392] width 95 height 23
click at [235, 393] on select "Select Stylist aarti sen Admin [PERSON_NAME] anzal [PERSON_NAME][MEDICAL_DATA]:…" at bounding box center [216, 392] width 95 height 23
click at [240, 392] on select "Select Stylist aarti sen Admin [PERSON_NAME] anzal [PERSON_NAME][MEDICAL_DATA]:…" at bounding box center [216, 392] width 95 height 23
click at [244, 401] on select "Select Stylist aarti sen Admin [PERSON_NAME] anzal [PERSON_NAME][MEDICAL_DATA]:…" at bounding box center [216, 392] width 95 height 23
click at [169, 381] on select "Select Stylist aarti sen Admin [PERSON_NAME] anzal [PERSON_NAME][MEDICAL_DATA]:…" at bounding box center [216, 392] width 95 height 23
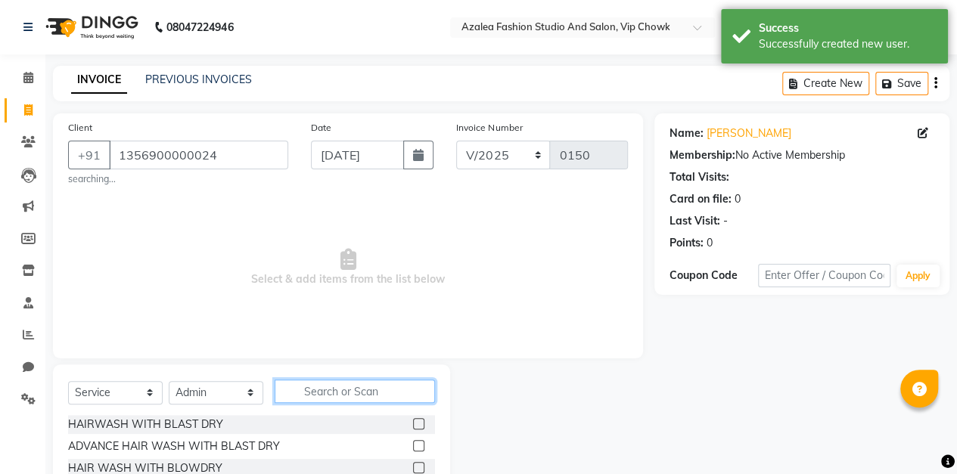
click at [365, 393] on input "text" at bounding box center [355, 391] width 160 height 23
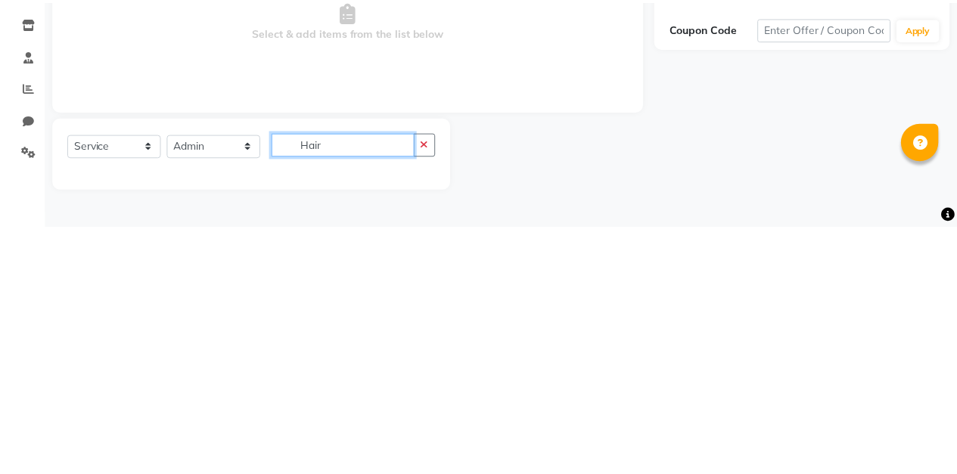
scroll to position [30, 0]
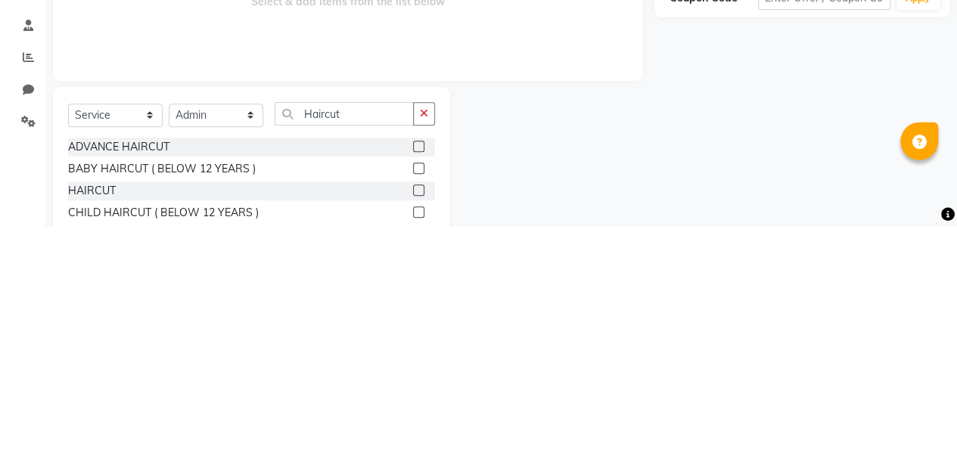
click at [419, 437] on label at bounding box center [418, 437] width 11 height 11
click at [419, 437] on input "checkbox" at bounding box center [418, 438] width 10 height 10
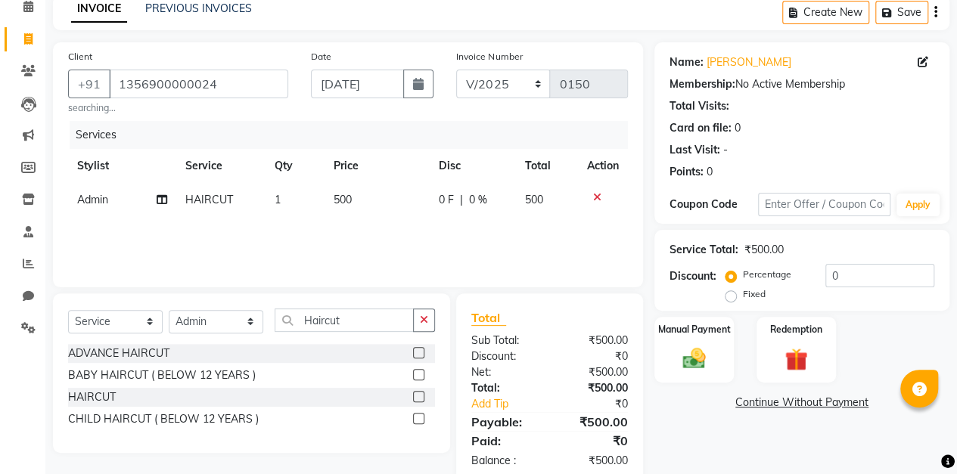
scroll to position [103, 0]
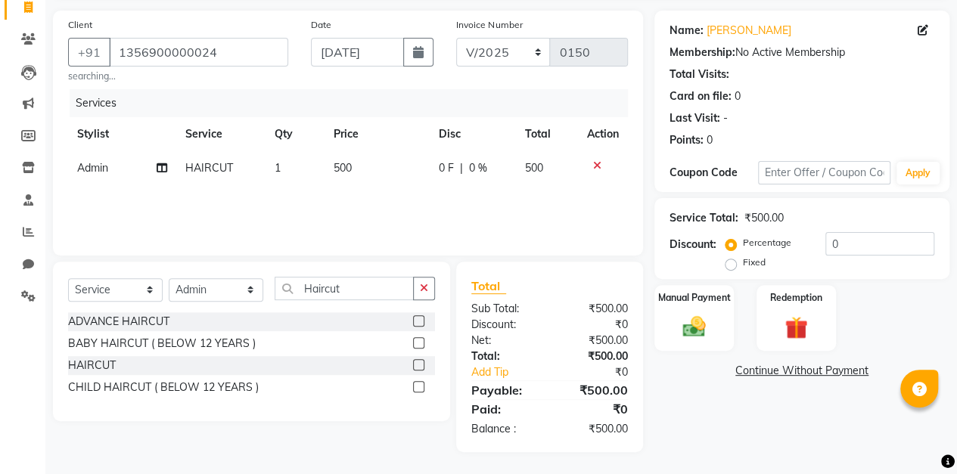
click at [701, 328] on img at bounding box center [693, 327] width 37 height 26
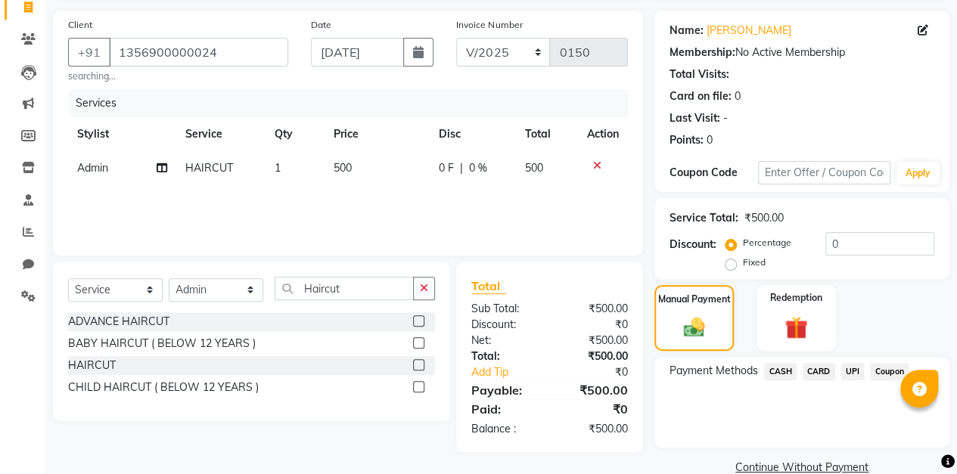
scroll to position [129, 0]
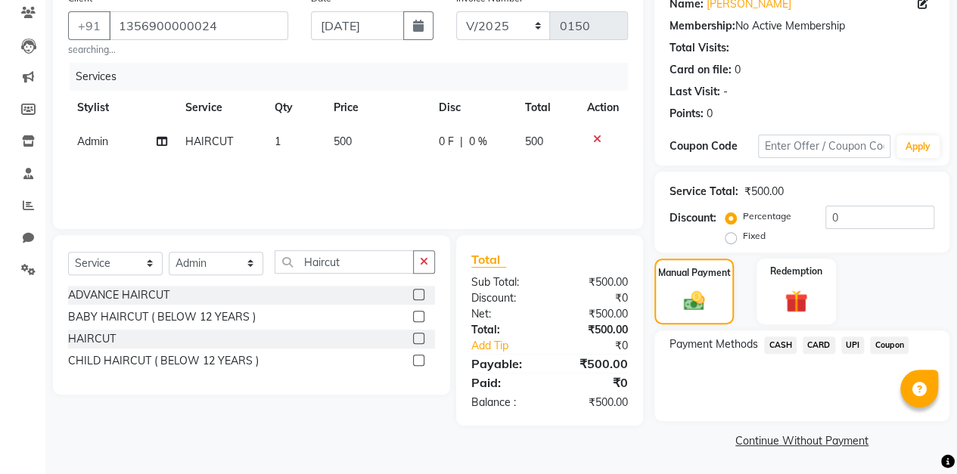
click at [852, 344] on span "UPI" at bounding box center [852, 345] width 23 height 17
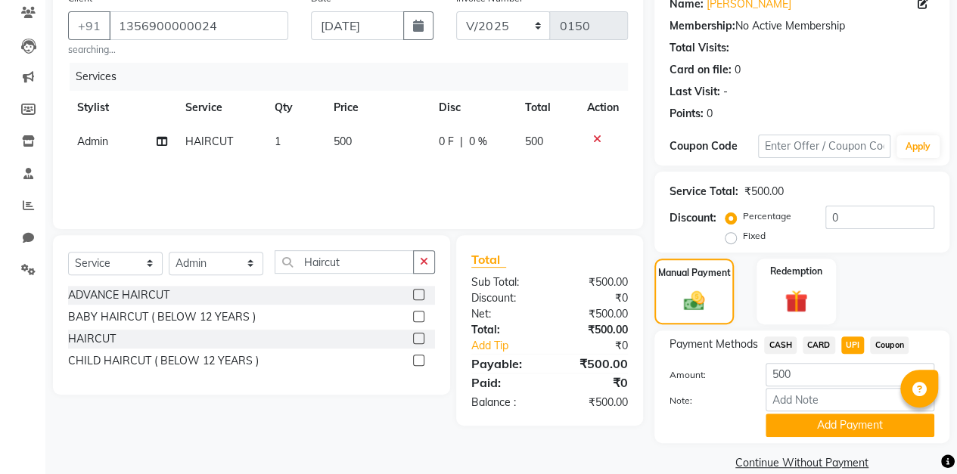
scroll to position [151, 0]
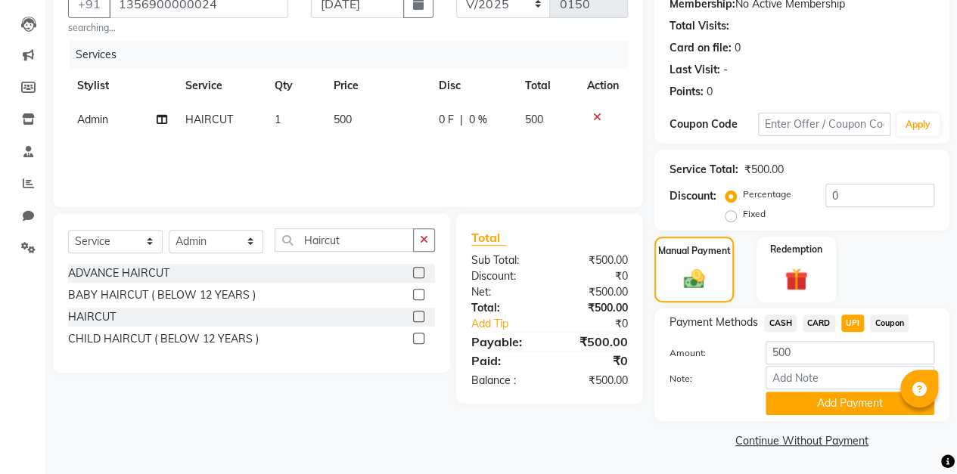
click at [821, 411] on button "Add Payment" at bounding box center [849, 403] width 169 height 23
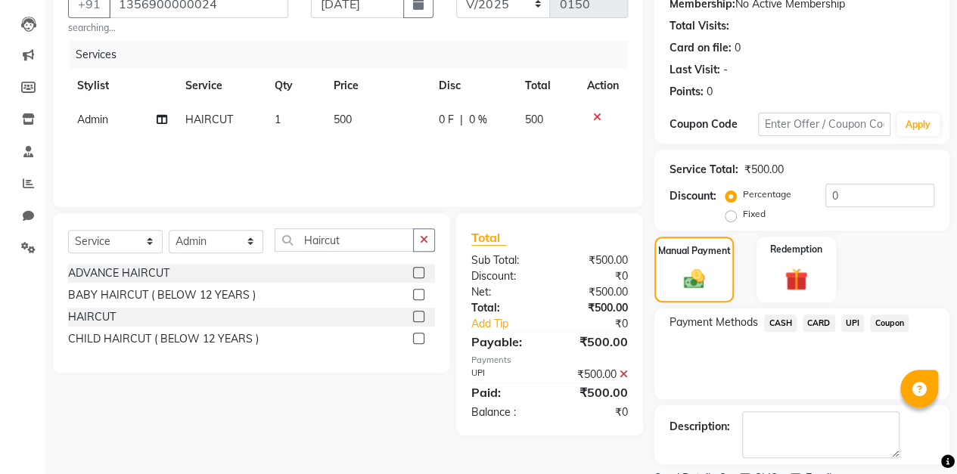
scroll to position [213, 0]
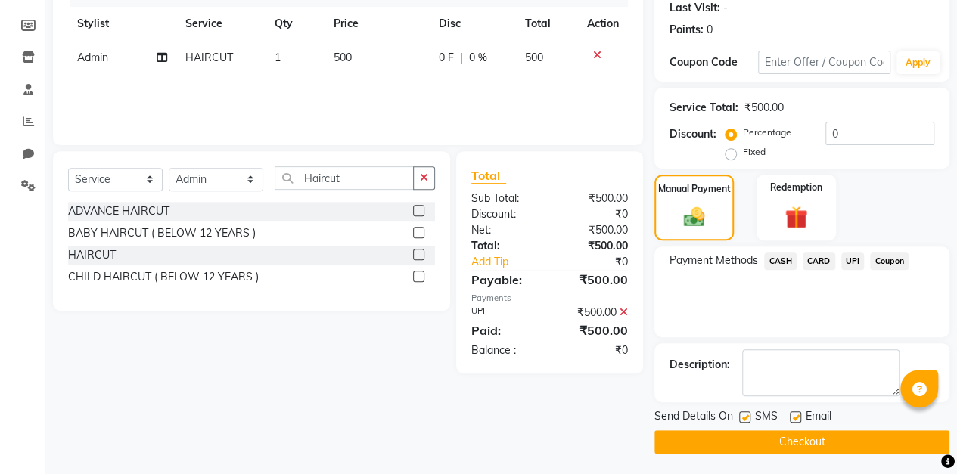
click at [777, 445] on button "Checkout" at bounding box center [801, 441] width 295 height 23
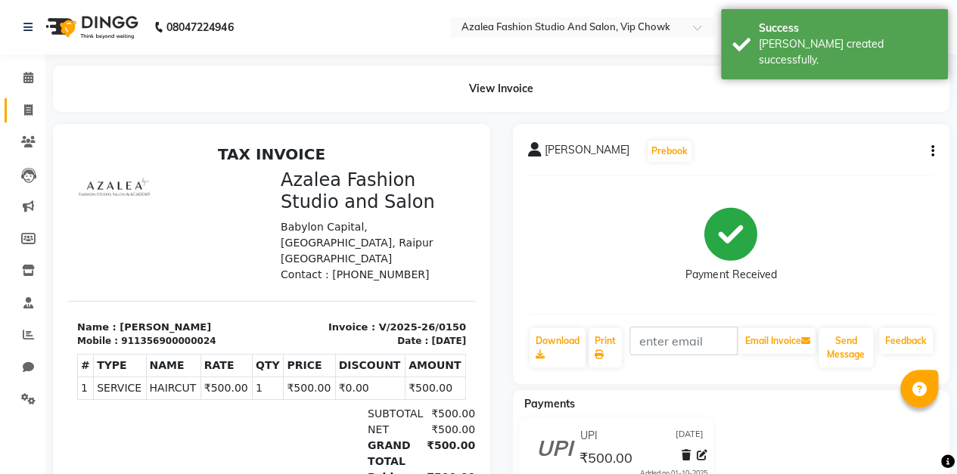
click at [28, 110] on icon at bounding box center [28, 109] width 8 height 11
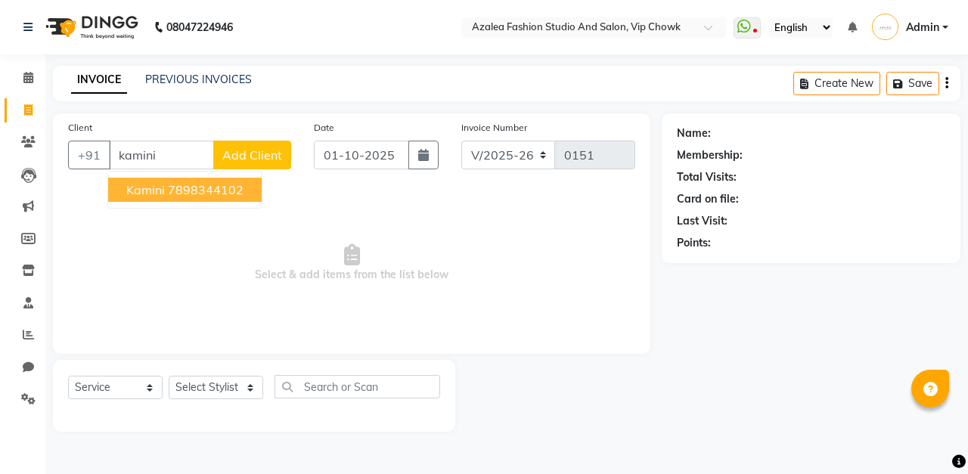
click at [160, 185] on span "kamini" at bounding box center [145, 189] width 39 height 15
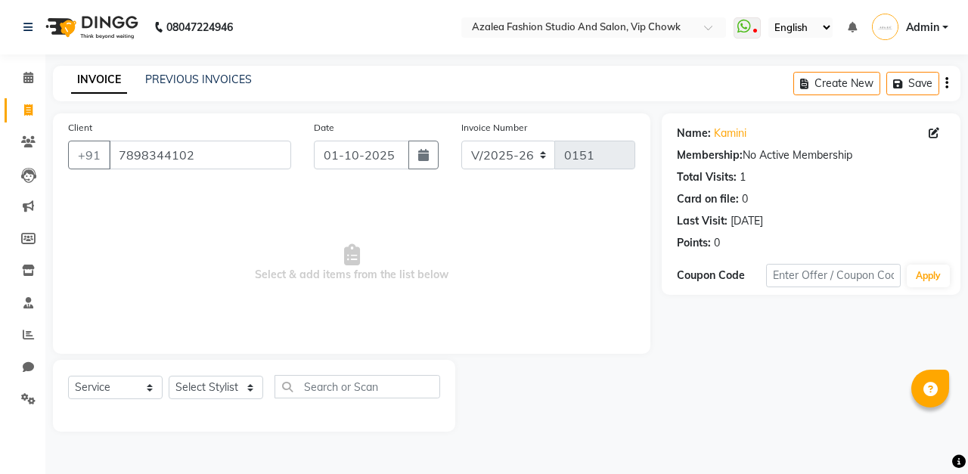
click at [425, 157] on icon "button" at bounding box center [423, 155] width 11 height 12
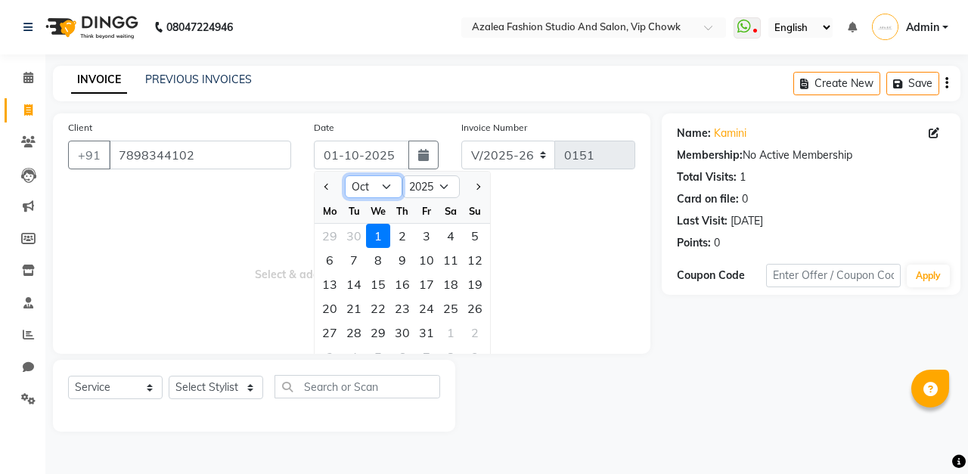
click at [384, 186] on select "Jan Feb Mar Apr May Jun [DATE] Aug Sep Oct Nov Dec" at bounding box center [373, 186] width 57 height 23
click at [345, 175] on select "Jan Feb Mar Apr May Jun [DATE] Aug Sep Oct Nov Dec" at bounding box center [373, 186] width 57 height 23
click at [430, 233] on div "5" at bounding box center [426, 236] width 24 height 24
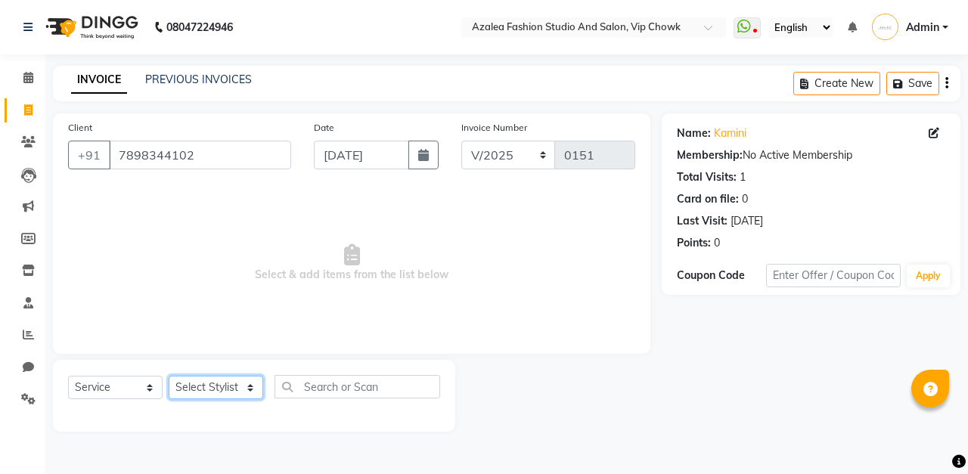
click at [237, 387] on select "Select Stylist aarti sen Admin [PERSON_NAME] anzal [PERSON_NAME][MEDICAL_DATA]:…" at bounding box center [216, 387] width 95 height 23
click at [169, 376] on select "Select Stylist aarti sen Admin [PERSON_NAME] anzal [PERSON_NAME][MEDICAL_DATA]:…" at bounding box center [216, 387] width 95 height 23
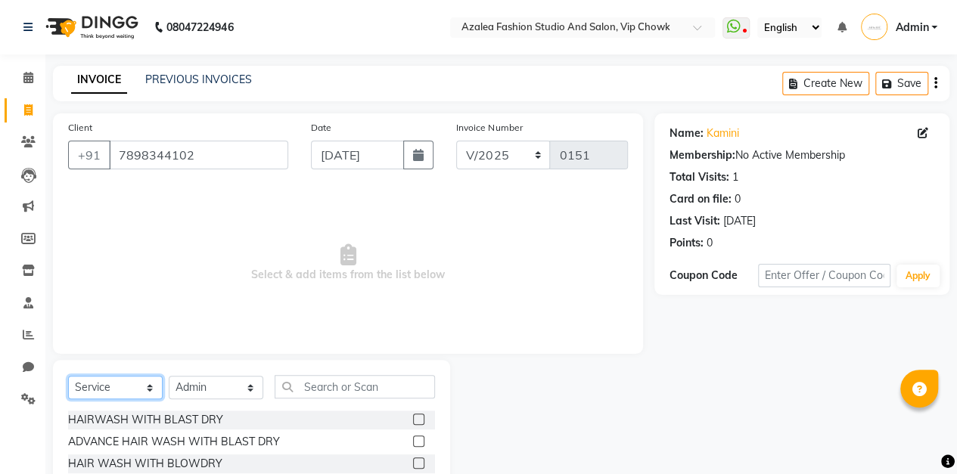
click at [145, 389] on select "Select Service Product Membership Package Voucher Prepaid Gift Card" at bounding box center [115, 387] width 95 height 23
click at [68, 376] on select "Select Service Product Membership Package Voucher Prepaid Gift Card" at bounding box center [115, 387] width 95 height 23
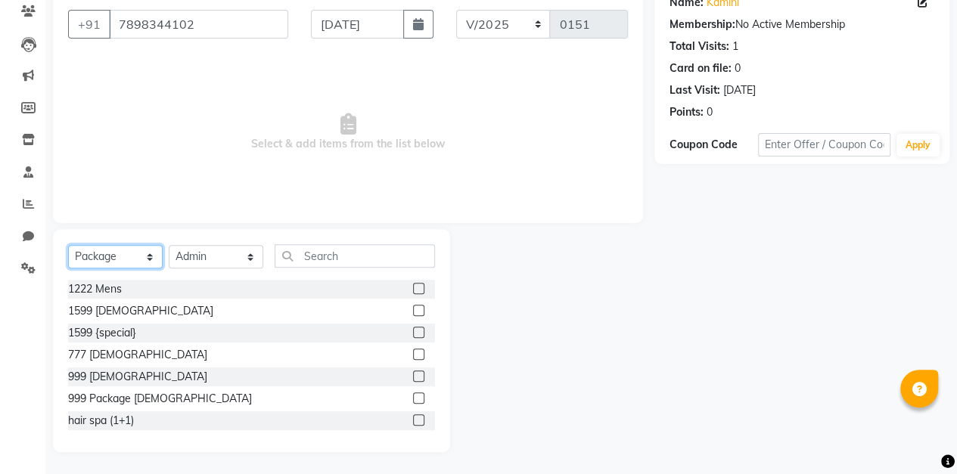
scroll to position [130, 0]
click at [413, 375] on label at bounding box center [418, 376] width 11 height 11
click at [413, 375] on input "checkbox" at bounding box center [418, 378] width 10 height 10
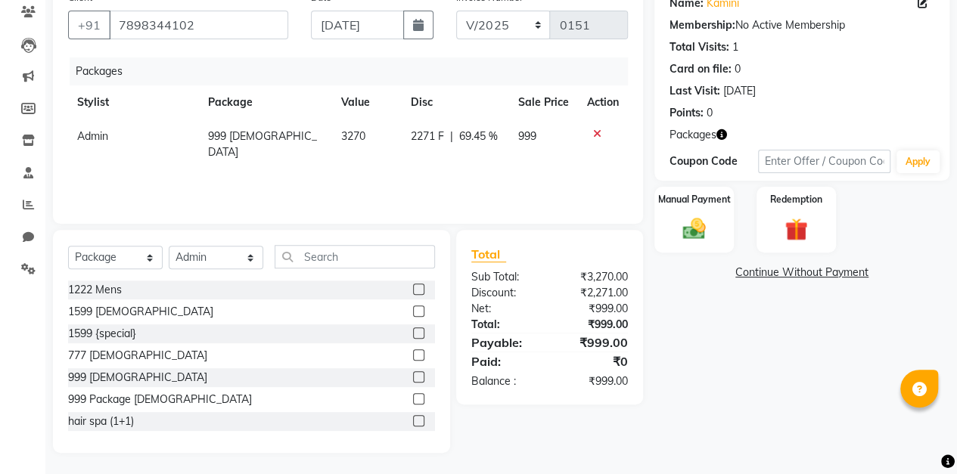
click at [702, 225] on img at bounding box center [693, 229] width 37 height 26
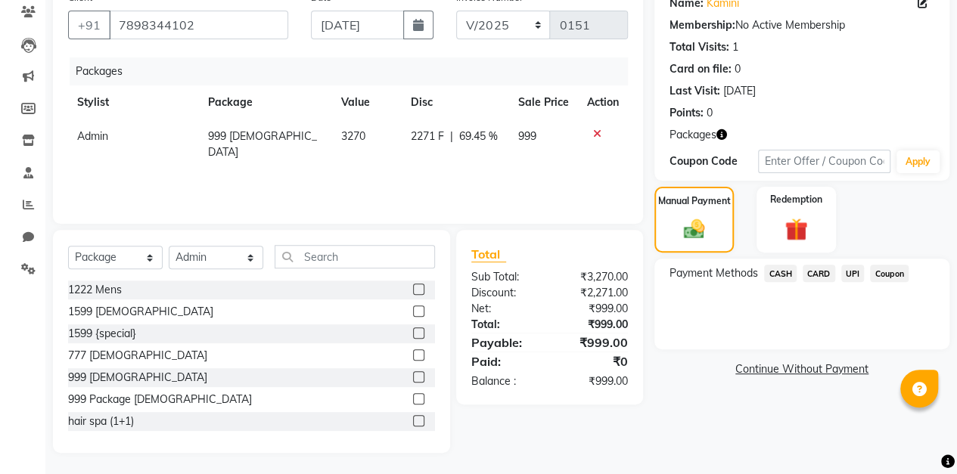
click at [851, 274] on span "UPI" at bounding box center [852, 273] width 23 height 17
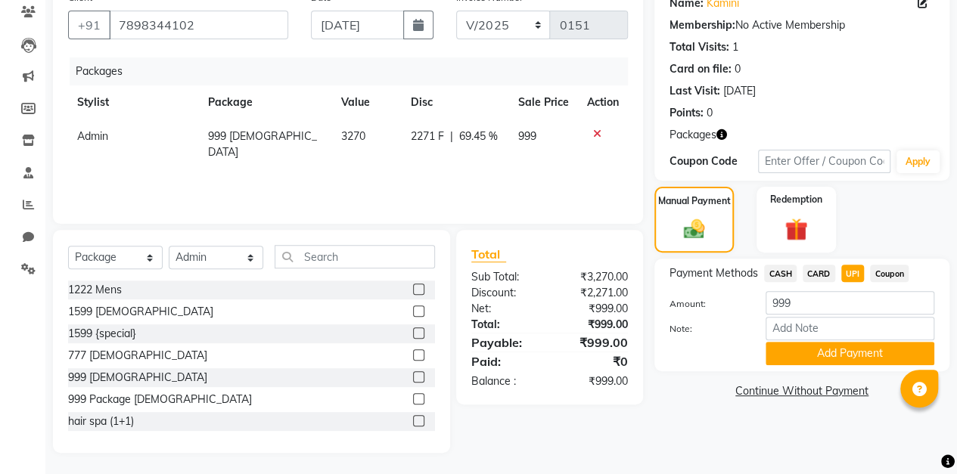
click at [855, 358] on button "Add Payment" at bounding box center [849, 353] width 169 height 23
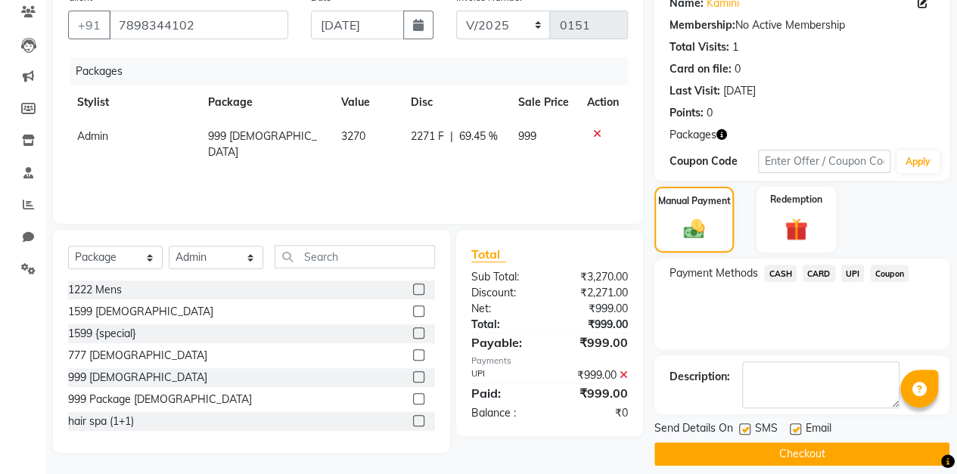
click at [824, 450] on button "Checkout" at bounding box center [801, 453] width 295 height 23
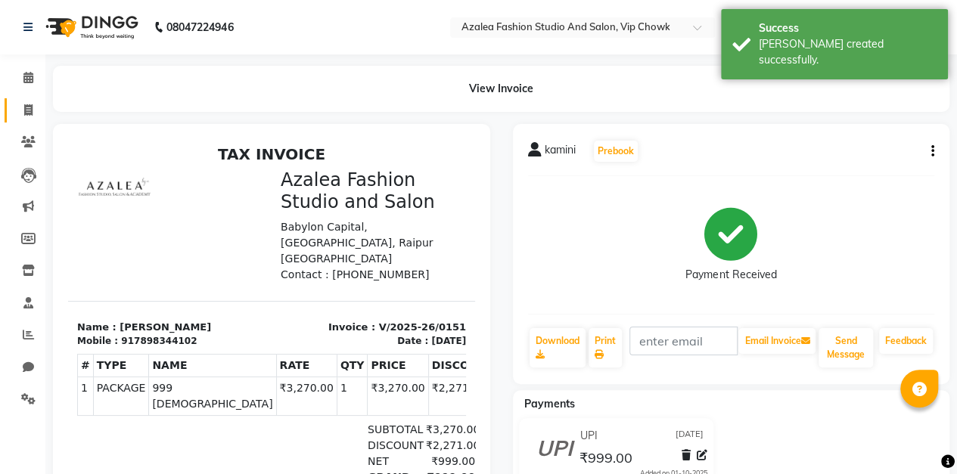
click at [30, 110] on icon at bounding box center [28, 109] width 8 height 11
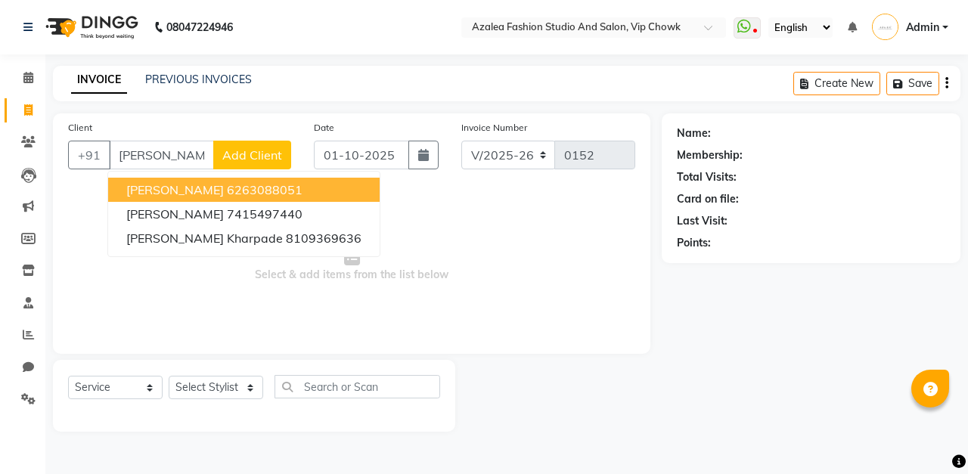
click at [281, 189] on ngb-highlight "6263088051" at bounding box center [265, 189] width 76 height 15
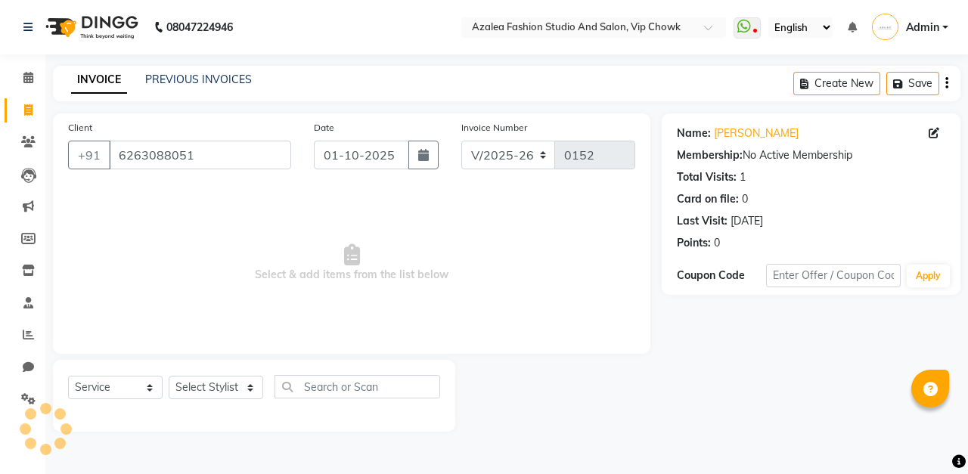
click at [428, 151] on icon "button" at bounding box center [423, 155] width 11 height 12
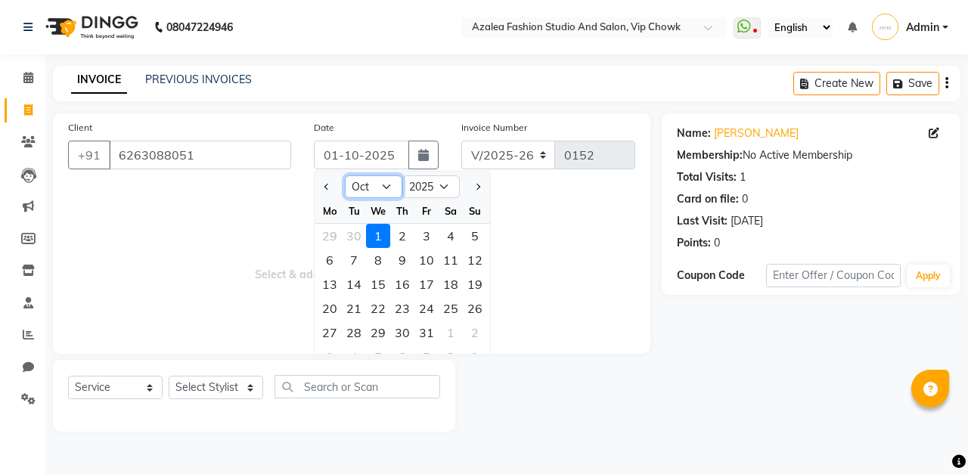
click at [387, 185] on select "Jan Feb Mar Apr May Jun [DATE] Aug Sep Oct Nov Dec" at bounding box center [373, 186] width 57 height 23
click at [345, 175] on select "Jan Feb Mar Apr May Jun [DATE] Aug Sep Oct Nov Dec" at bounding box center [373, 186] width 57 height 23
click at [427, 235] on div "5" at bounding box center [426, 236] width 24 height 24
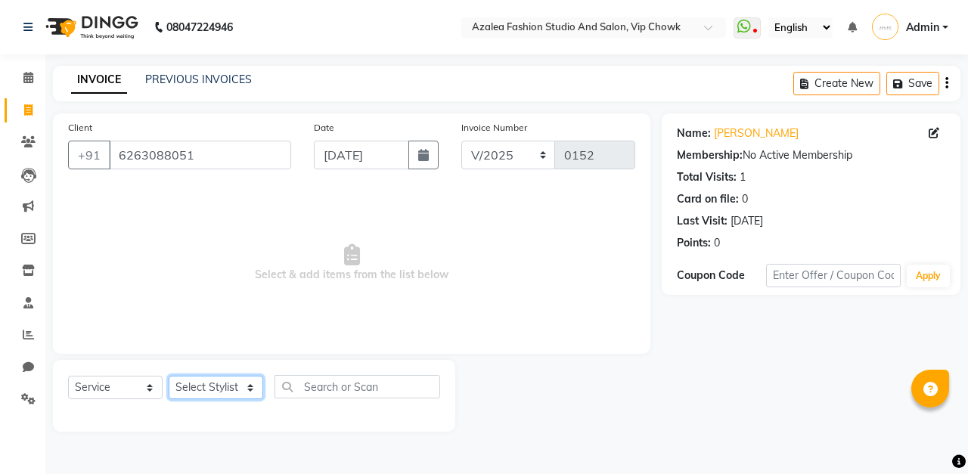
click at [250, 389] on select "Select Stylist aarti sen Admin [PERSON_NAME] anzal [PERSON_NAME][MEDICAL_DATA]:…" at bounding box center [216, 387] width 95 height 23
click at [124, 393] on select "Select Service Product Membership Package Voucher Prepaid Gift Card" at bounding box center [115, 387] width 95 height 23
click at [138, 395] on select "Select Service Product Membership Package Voucher Prepaid Gift Card" at bounding box center [115, 387] width 95 height 23
click at [151, 385] on select "Select Service Product Membership Package Voucher Prepaid Gift Card" at bounding box center [115, 387] width 95 height 23
click at [68, 376] on select "Select Service Product Membership Package Voucher Prepaid Gift Card" at bounding box center [115, 387] width 95 height 23
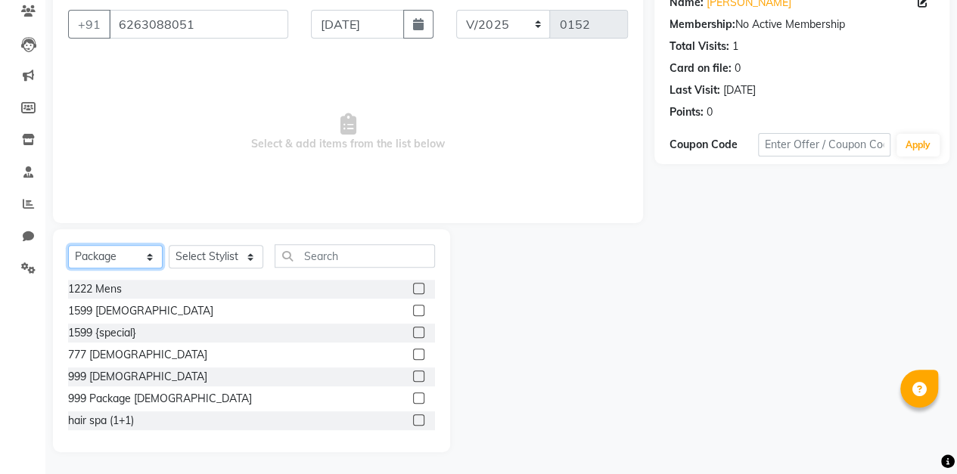
scroll to position [130, 0]
click at [413, 287] on label at bounding box center [418, 289] width 11 height 11
click at [413, 287] on input "checkbox" at bounding box center [418, 290] width 10 height 10
click at [248, 260] on select "Select Stylist aarti sen Admin [PERSON_NAME] anzal [PERSON_NAME][MEDICAL_DATA]:…" at bounding box center [216, 257] width 95 height 23
click at [413, 289] on label at bounding box center [418, 289] width 11 height 11
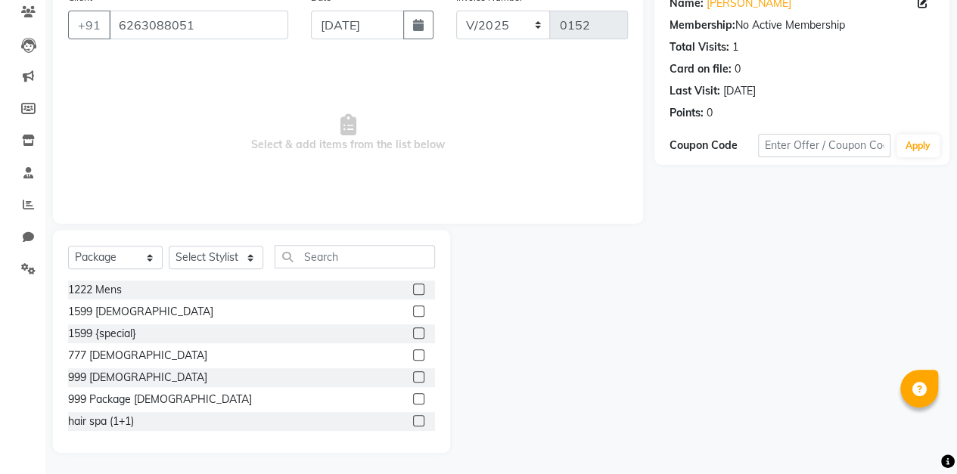
click at [413, 289] on input "checkbox" at bounding box center [418, 290] width 10 height 10
click at [256, 261] on select "Select Stylist aarti sen Admin [PERSON_NAME] anzal [PERSON_NAME][MEDICAL_DATA]:…" at bounding box center [216, 257] width 95 height 23
click at [169, 246] on select "Select Stylist aarti sen Admin [PERSON_NAME] anzal [PERSON_NAME][MEDICAL_DATA]:…" at bounding box center [216, 257] width 95 height 23
click at [413, 287] on label at bounding box center [418, 289] width 11 height 11
click at [413, 287] on input "checkbox" at bounding box center [418, 290] width 10 height 10
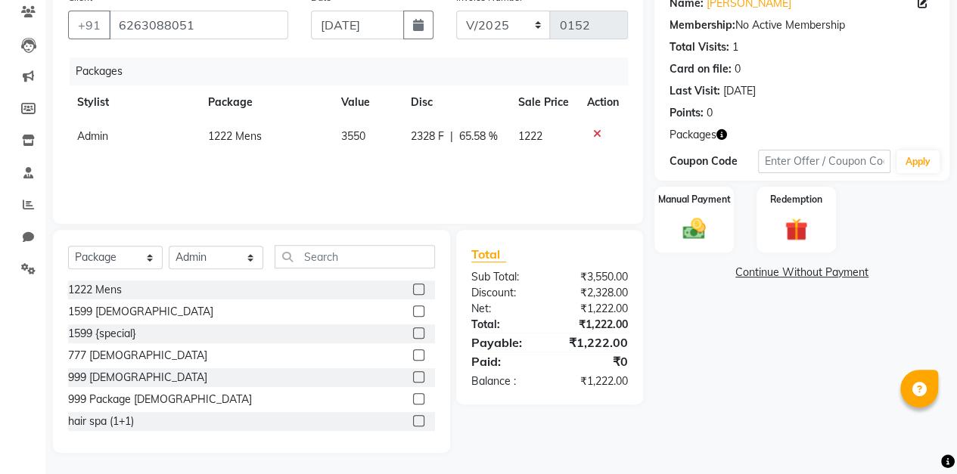
click at [687, 231] on img at bounding box center [693, 229] width 37 height 26
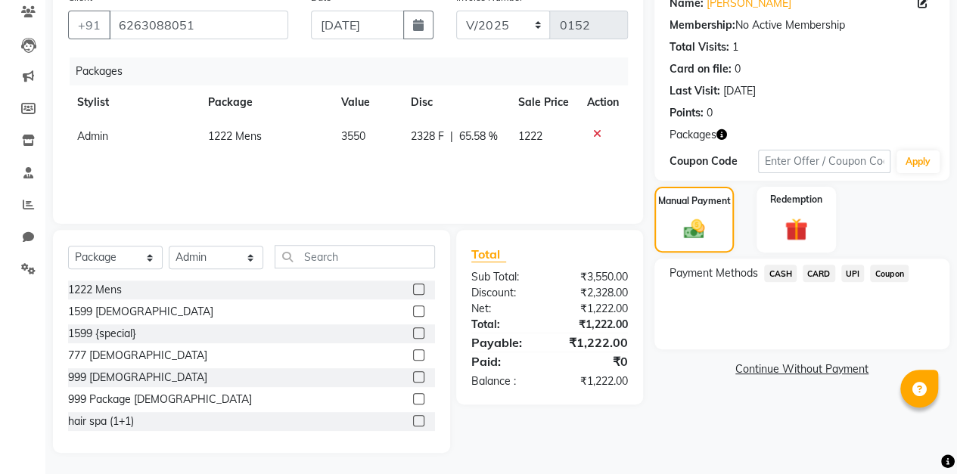
click at [856, 275] on span "UPI" at bounding box center [852, 273] width 23 height 17
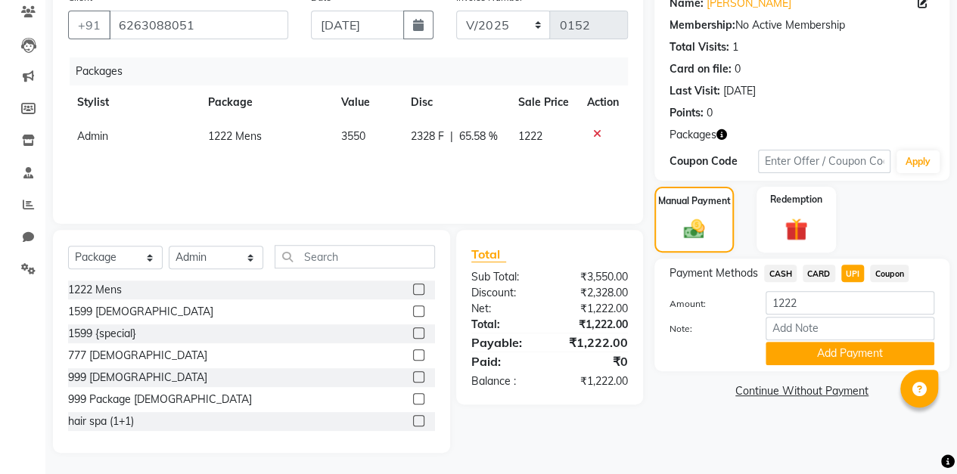
click at [839, 349] on button "Add Payment" at bounding box center [849, 353] width 169 height 23
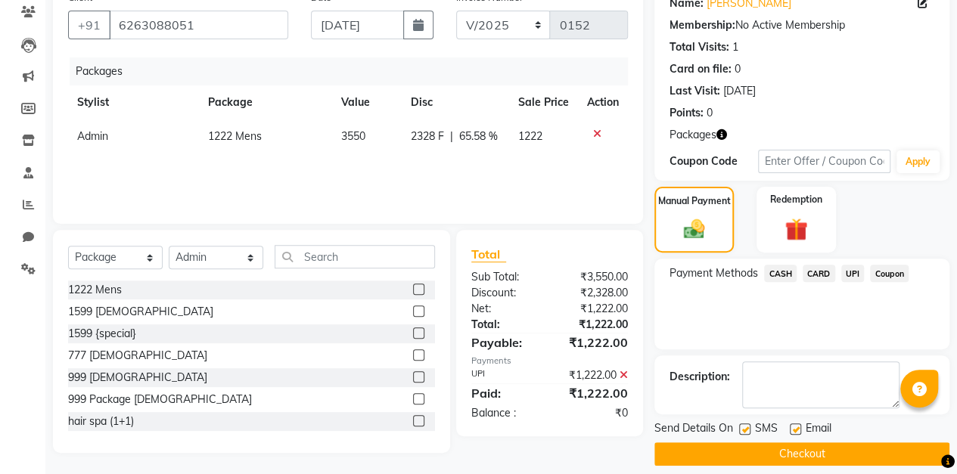
scroll to position [142, 0]
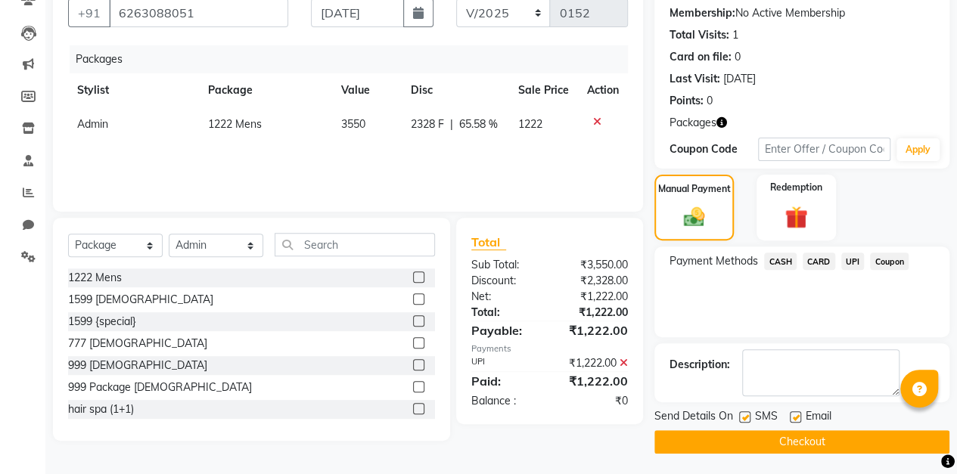
click at [818, 442] on button "Checkout" at bounding box center [801, 441] width 295 height 23
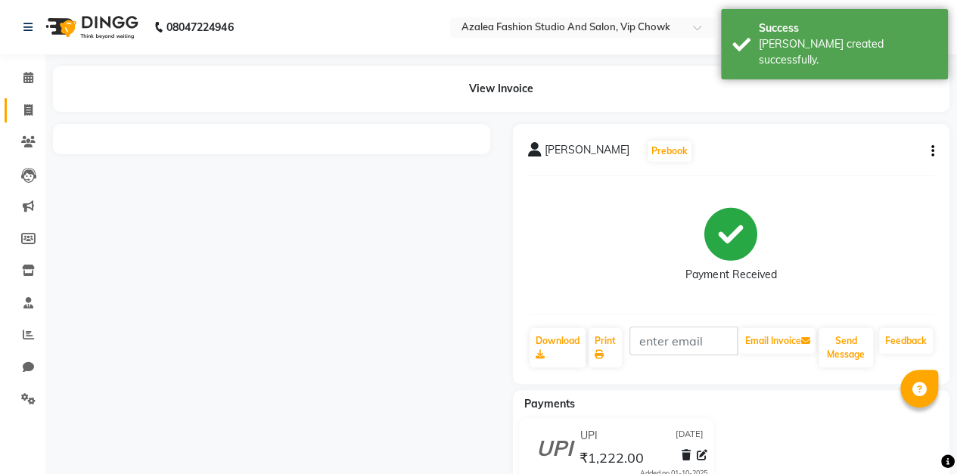
click at [28, 110] on icon at bounding box center [28, 109] width 8 height 11
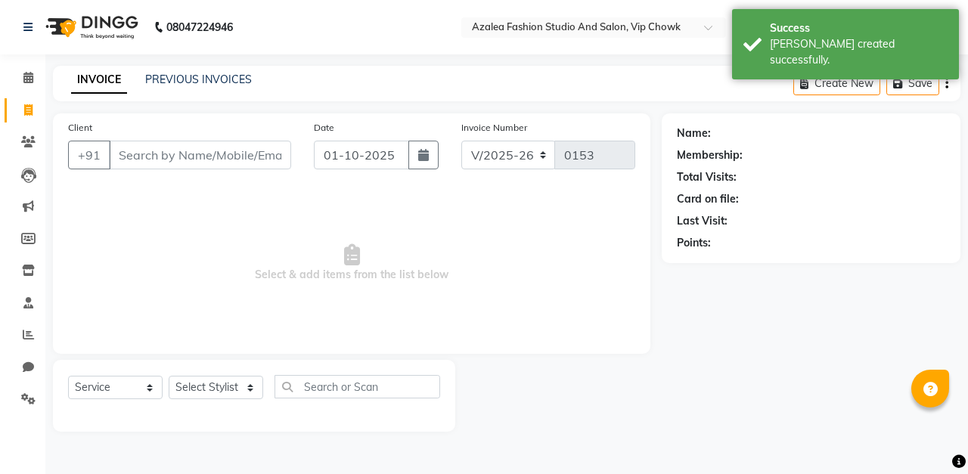
click at [365, 206] on span "Select & add items from the list below" at bounding box center [351, 263] width 567 height 151
click at [35, 142] on span at bounding box center [28, 142] width 26 height 17
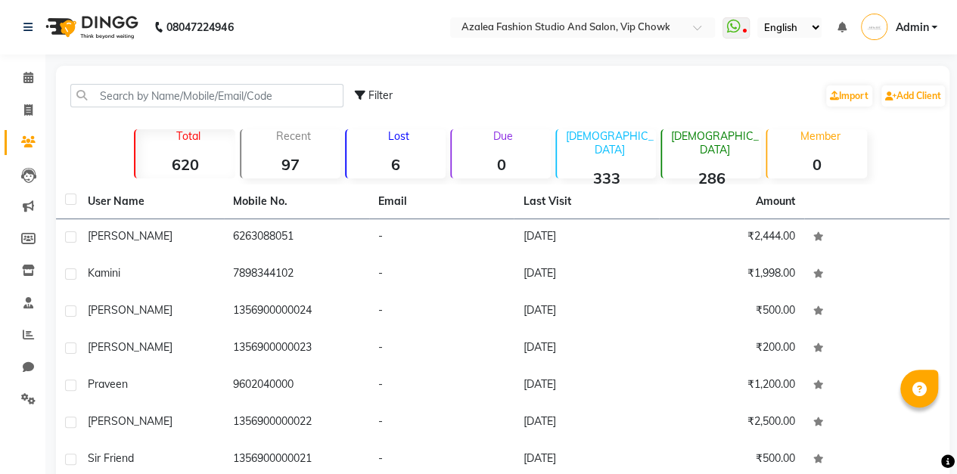
click at [442, 223] on td "-" at bounding box center [441, 237] width 145 height 37
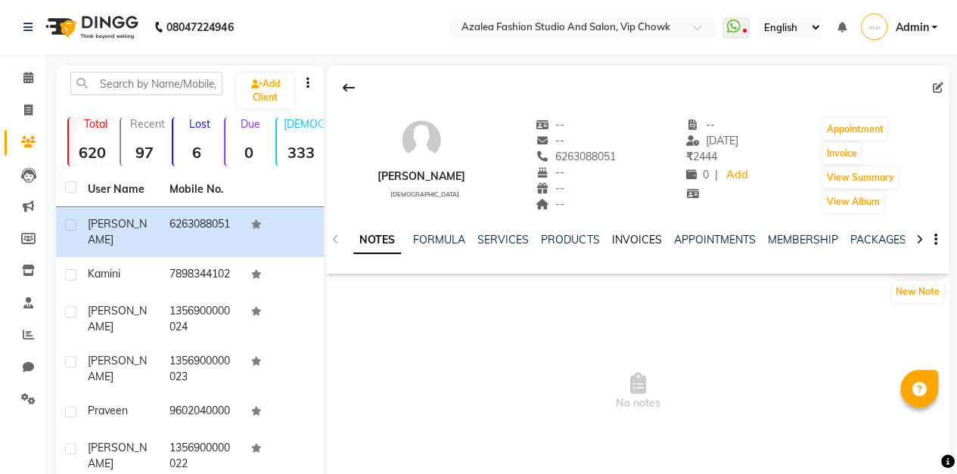
click at [619, 244] on link "INVOICES" at bounding box center [636, 240] width 50 height 14
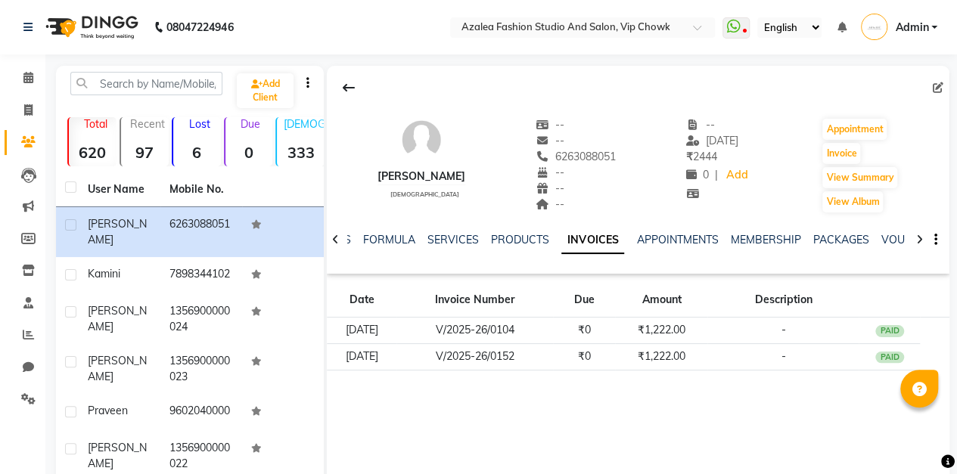
click at [880, 334] on td "PAID" at bounding box center [888, 331] width 61 height 26
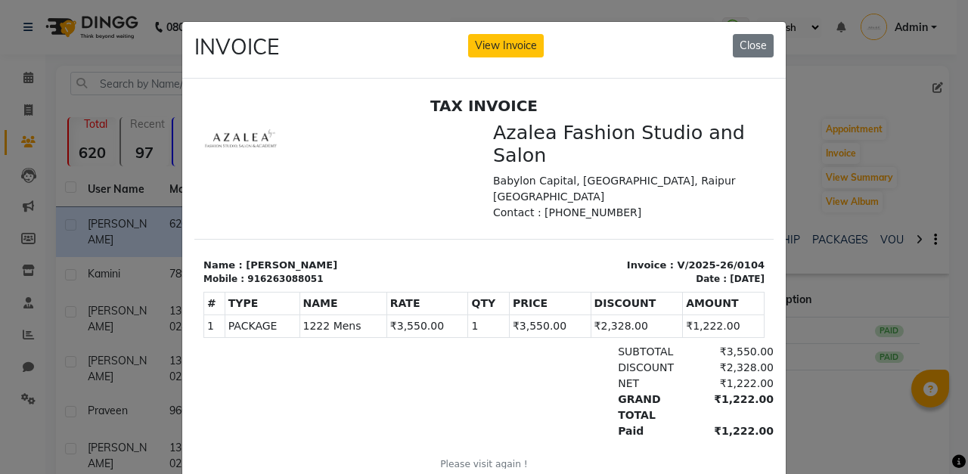
click at [746, 34] on button "Close" at bounding box center [753, 45] width 41 height 23
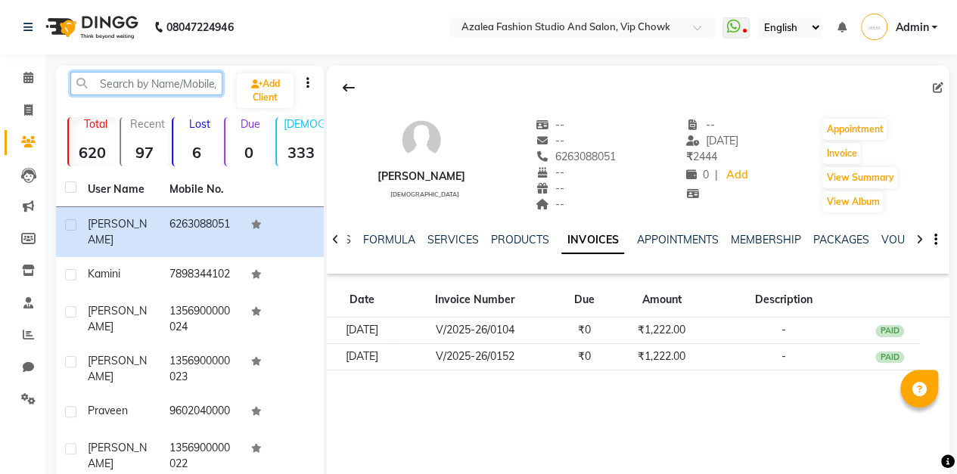
click at [178, 84] on input "text" at bounding box center [146, 83] width 152 height 23
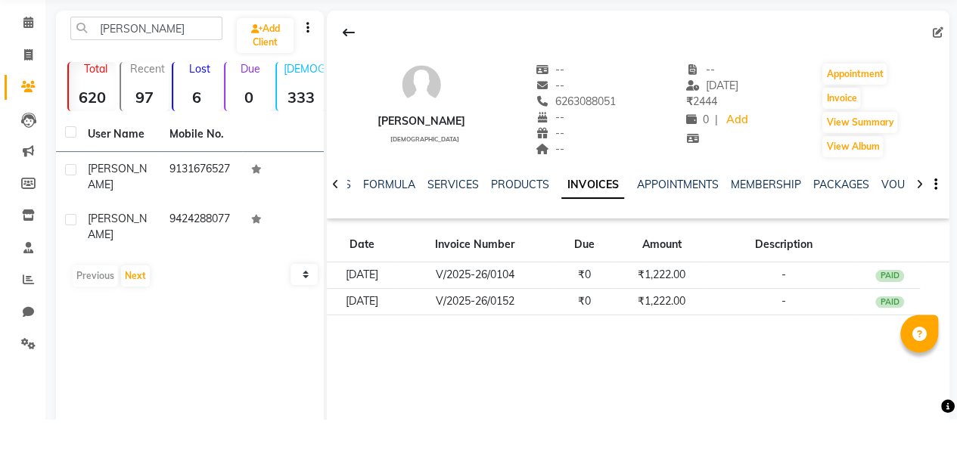
click at [231, 228] on td "9131676527" at bounding box center [201, 232] width 82 height 50
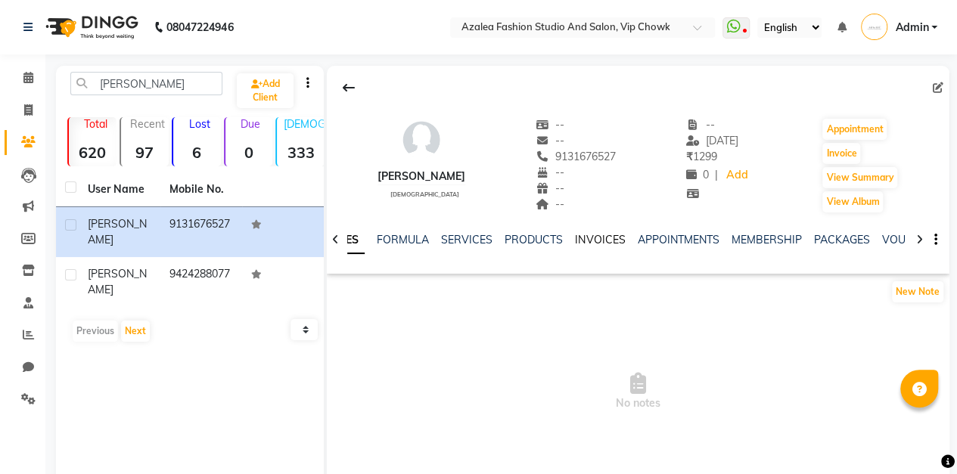
click at [597, 241] on link "INVOICES" at bounding box center [600, 240] width 50 height 14
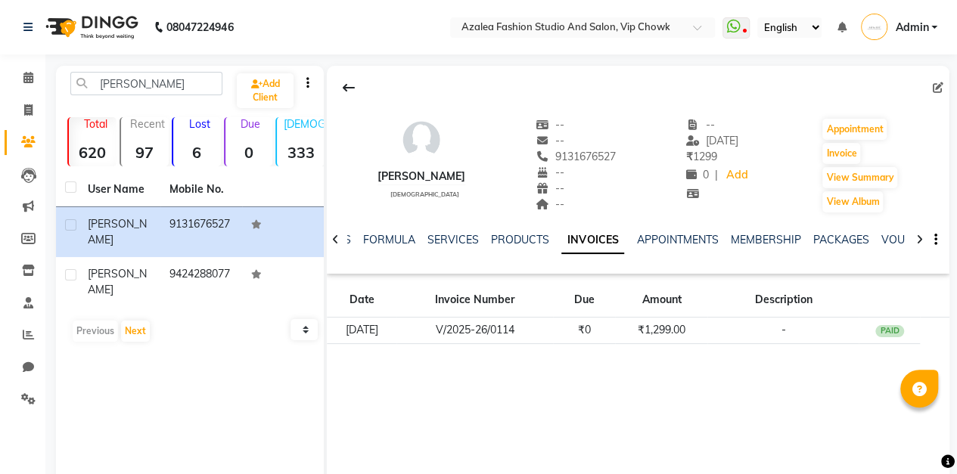
click at [205, 260] on td "9424288077" at bounding box center [201, 282] width 82 height 50
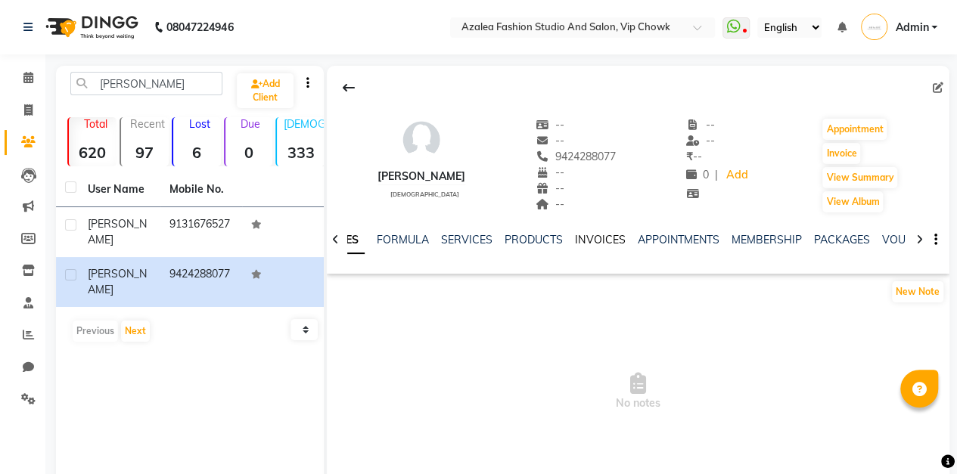
click at [590, 240] on link "INVOICES" at bounding box center [600, 240] width 50 height 14
click at [39, 110] on span at bounding box center [28, 110] width 26 height 17
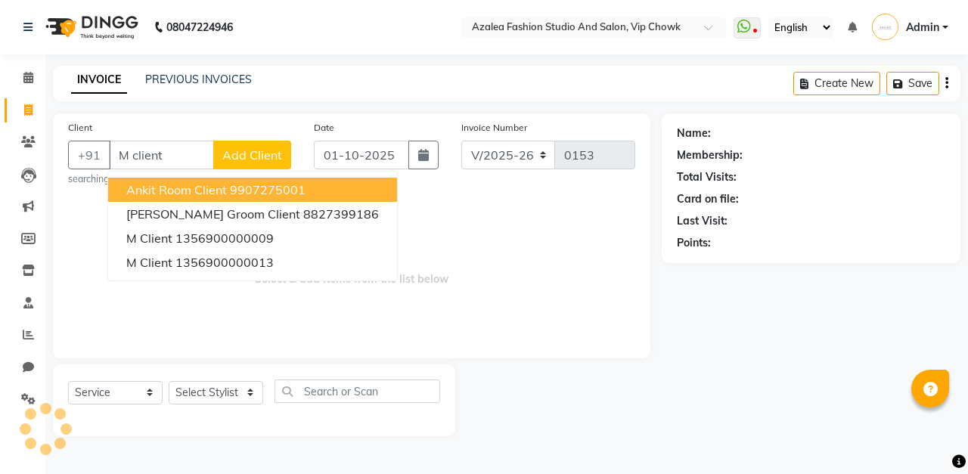
click at [260, 152] on span "Add Client" at bounding box center [252, 154] width 60 height 15
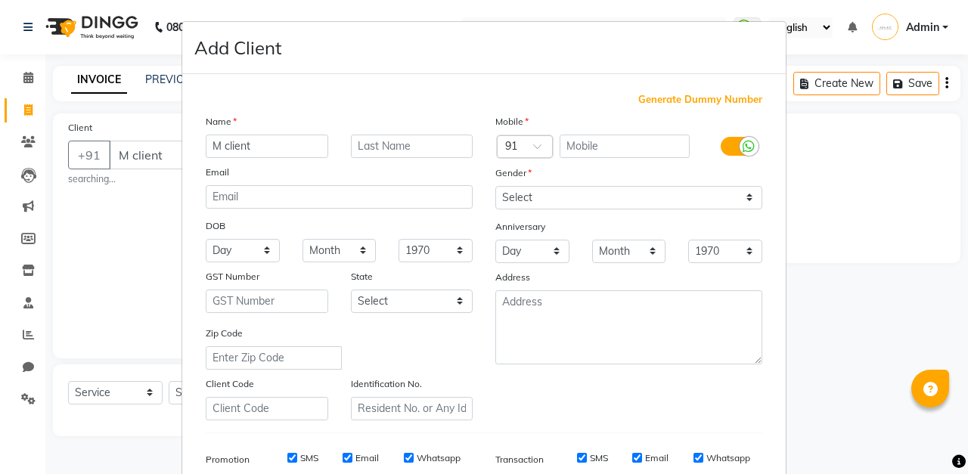
click at [697, 100] on span "Generate Dummy Number" at bounding box center [700, 99] width 124 height 15
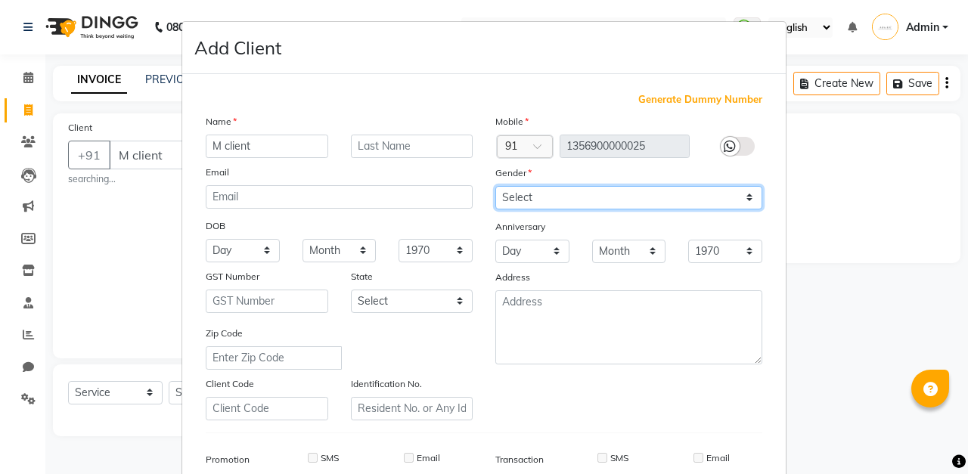
click at [675, 200] on select "Select [DEMOGRAPHIC_DATA] [DEMOGRAPHIC_DATA] Other Prefer Not To Say" at bounding box center [628, 197] width 267 height 23
click at [495, 186] on select "Select [DEMOGRAPHIC_DATA] [DEMOGRAPHIC_DATA] Other Prefer Not To Say" at bounding box center [628, 197] width 267 height 23
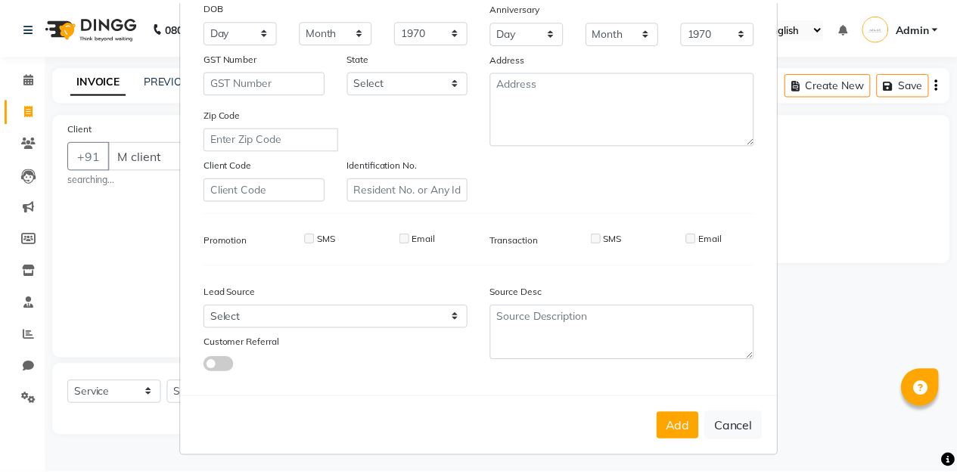
scroll to position [221, 0]
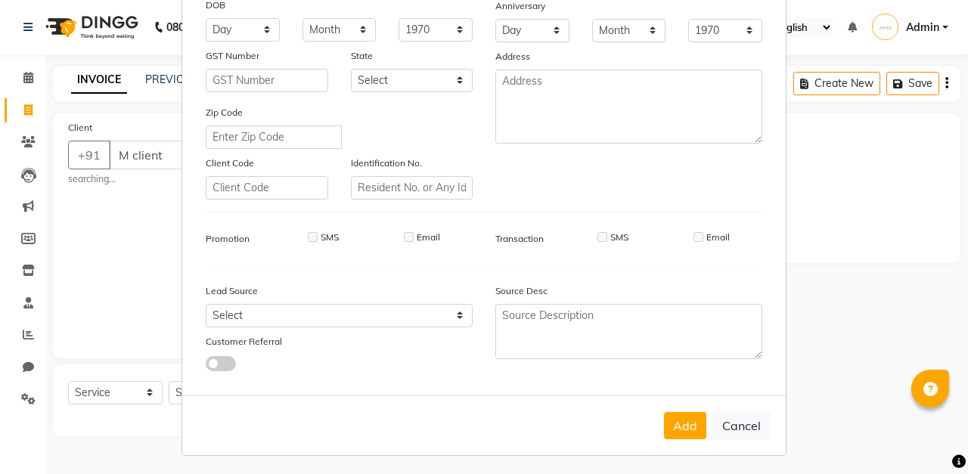
click at [679, 427] on button "Add" at bounding box center [685, 425] width 42 height 27
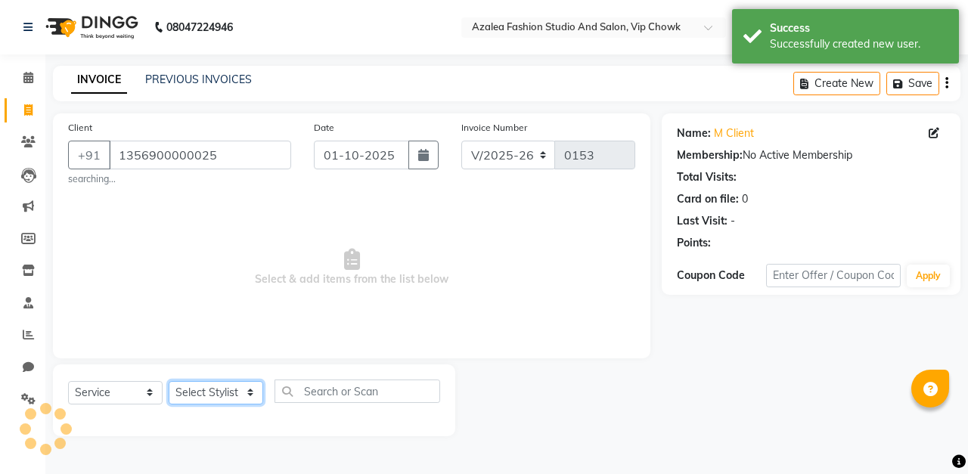
click at [228, 399] on select "Select Stylist aarti sen Admin [PERSON_NAME] anzal [PERSON_NAME][MEDICAL_DATA]:…" at bounding box center [216, 392] width 95 height 23
click at [169, 381] on select "Select Stylist aarti sen Admin [PERSON_NAME] anzal [PERSON_NAME][MEDICAL_DATA]:…" at bounding box center [216, 392] width 95 height 23
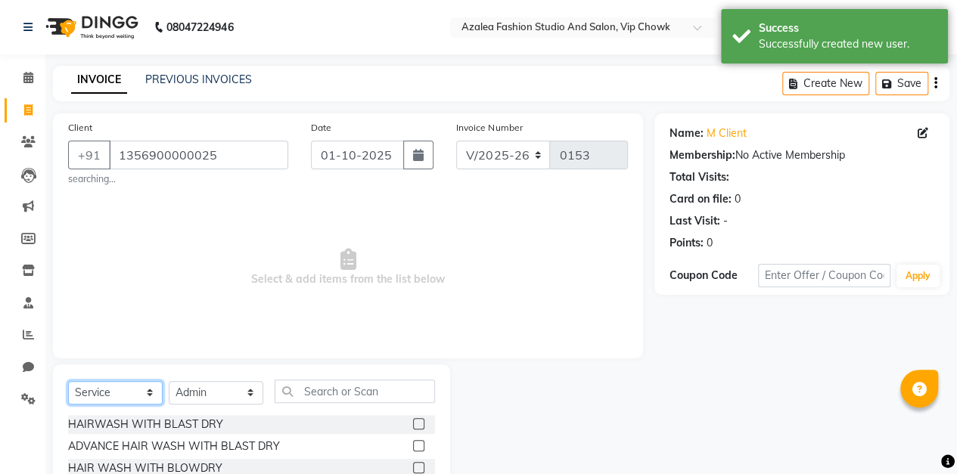
click at [150, 397] on select "Select Service Product Membership Package Voucher Prepaid Gift Card" at bounding box center [115, 392] width 95 height 23
click at [68, 381] on select "Select Service Product Membership Package Voucher Prepaid Gift Card" at bounding box center [115, 392] width 95 height 23
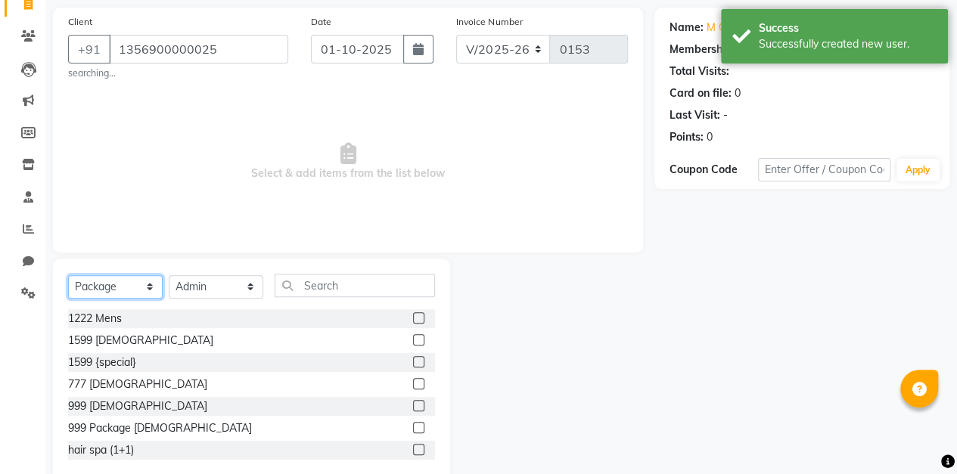
scroll to position [107, 0]
click at [413, 425] on label at bounding box center [418, 426] width 11 height 11
click at [413, 425] on input "checkbox" at bounding box center [418, 427] width 10 height 10
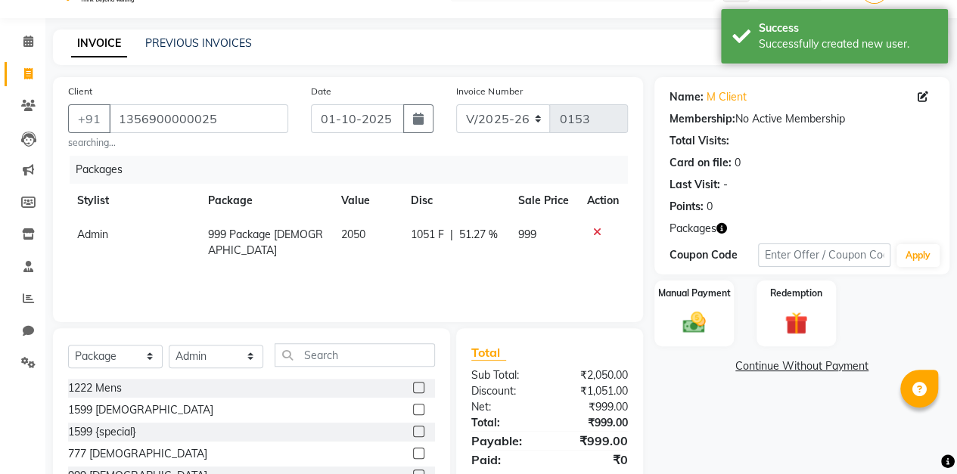
scroll to position [36, 0]
click at [261, 115] on input "1356900000025" at bounding box center [198, 118] width 179 height 29
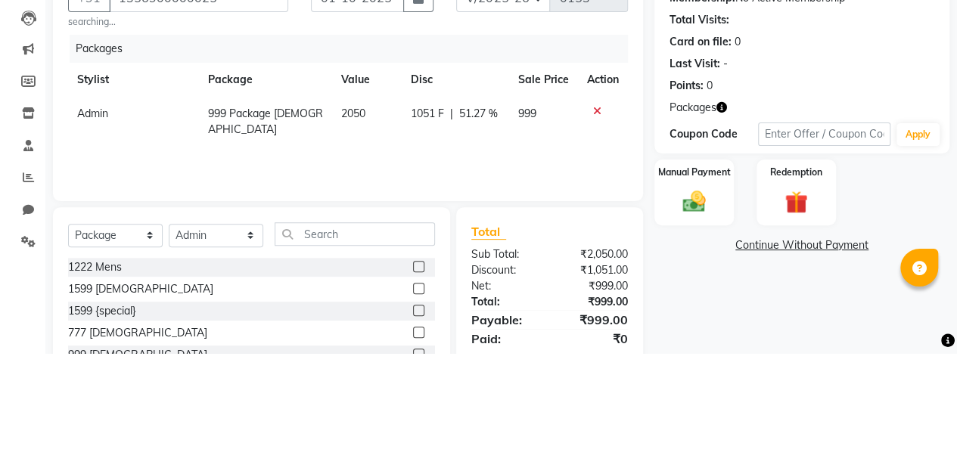
click at [628, 263] on div "Client [PHONE_NUMBER] searching... Date [DATE] Invoice Number V/2025 V/[PHONE_N…" at bounding box center [348, 199] width 590 height 245
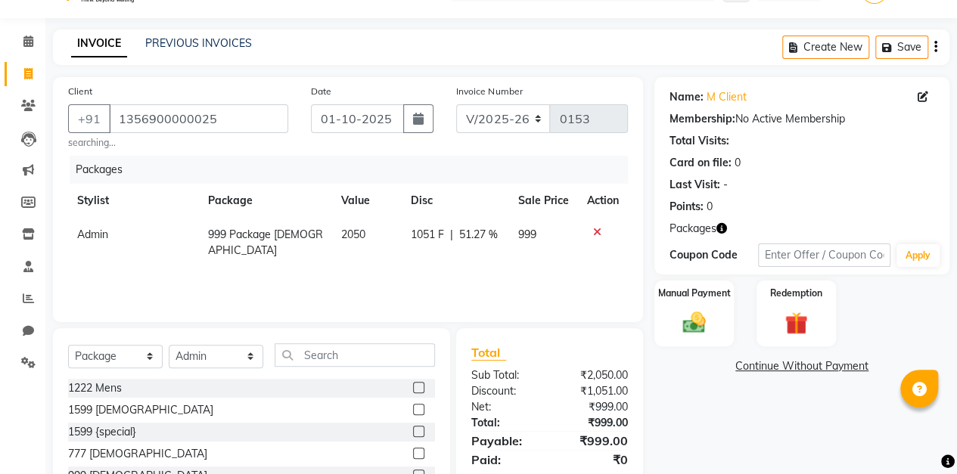
click at [697, 305] on div "Manual Payment" at bounding box center [693, 314] width 79 height 66
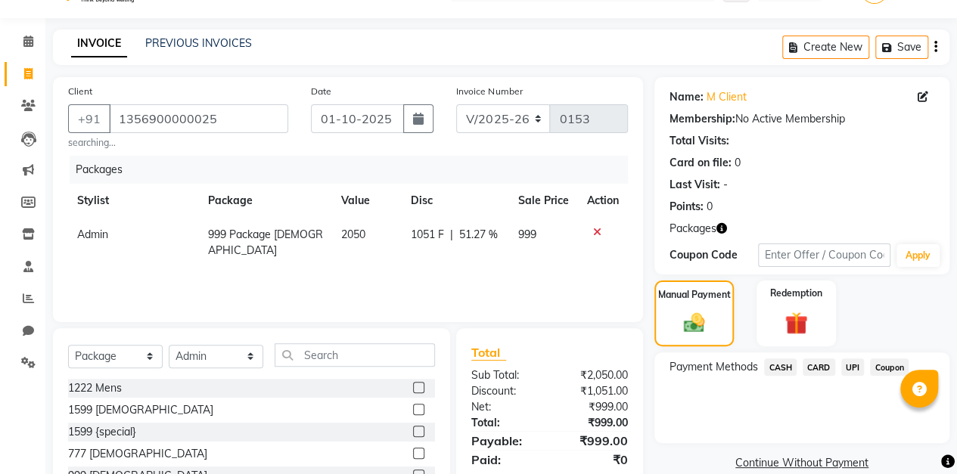
scroll to position [135, 0]
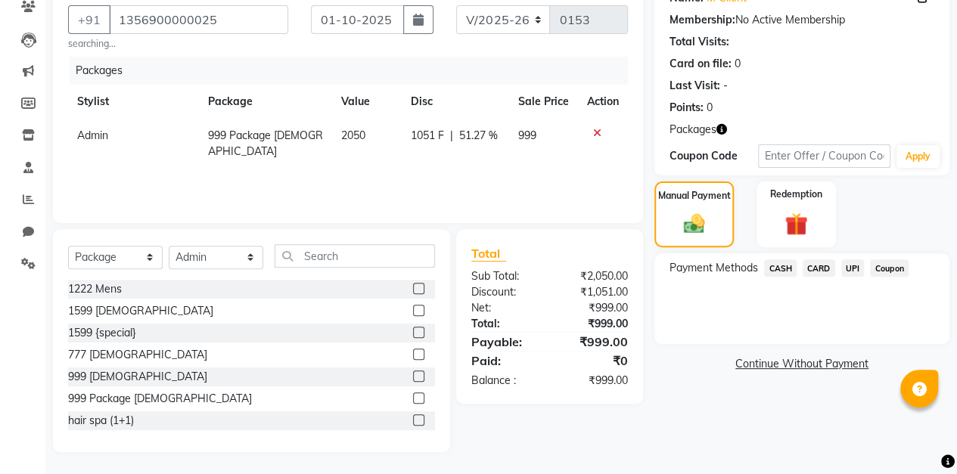
click at [852, 271] on span "UPI" at bounding box center [852, 267] width 23 height 17
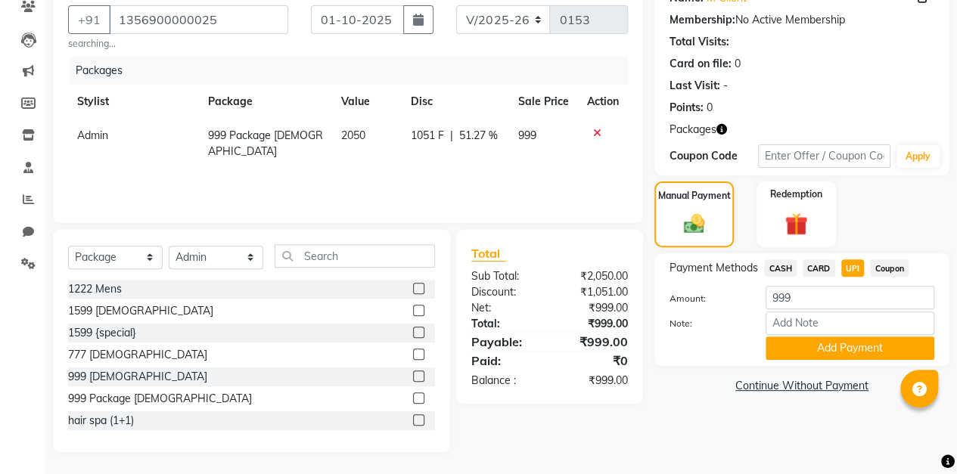
click at [835, 352] on button "Add Payment" at bounding box center [849, 348] width 169 height 23
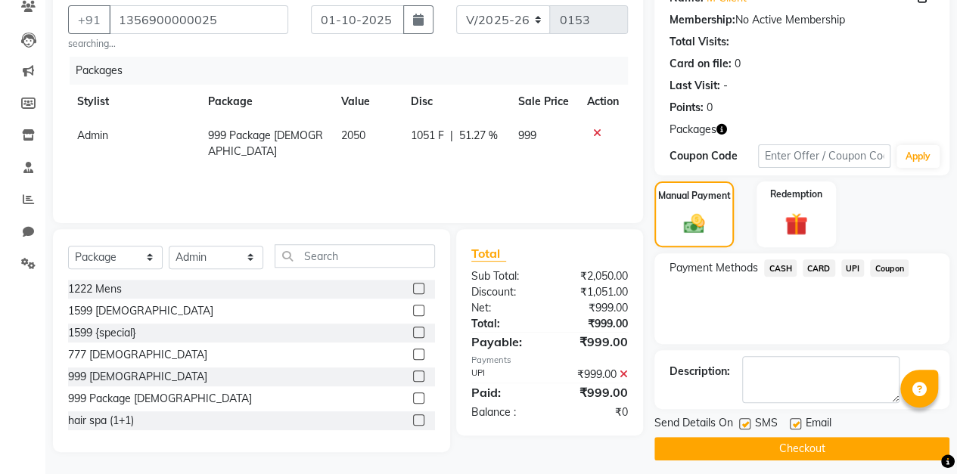
scroll to position [142, 0]
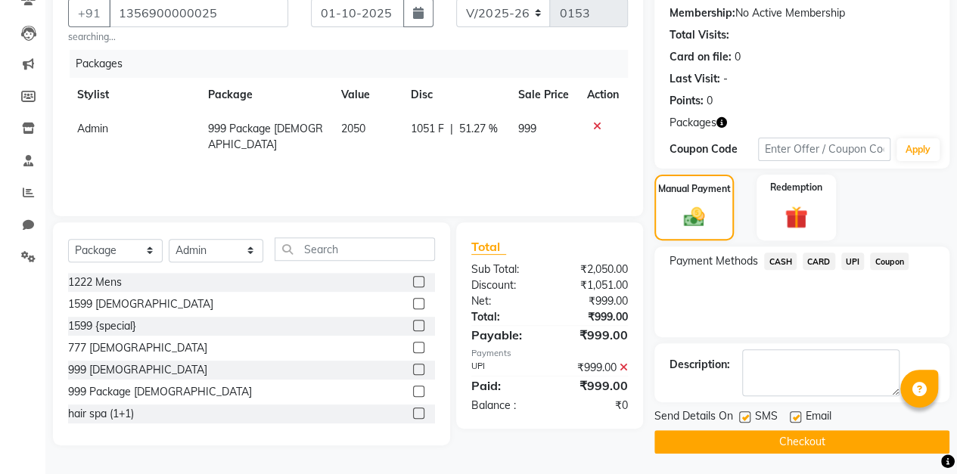
click at [833, 442] on button "Checkout" at bounding box center [801, 441] width 295 height 23
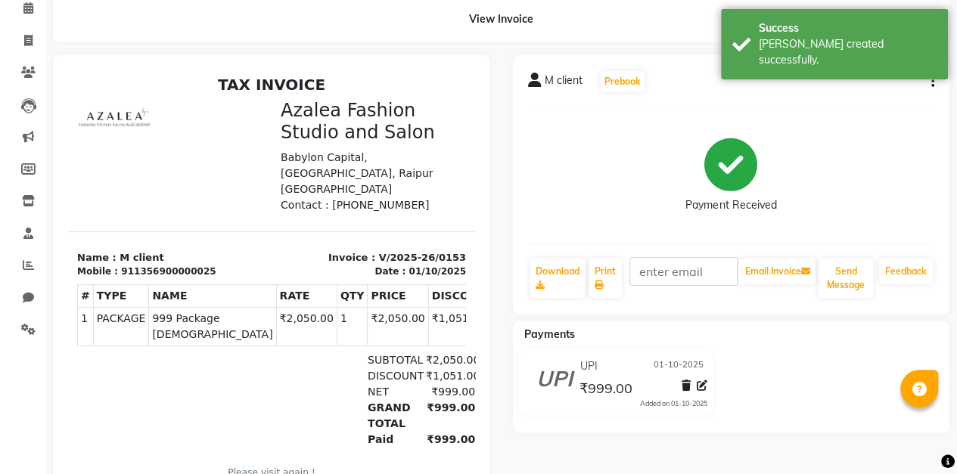
scroll to position [71, 0]
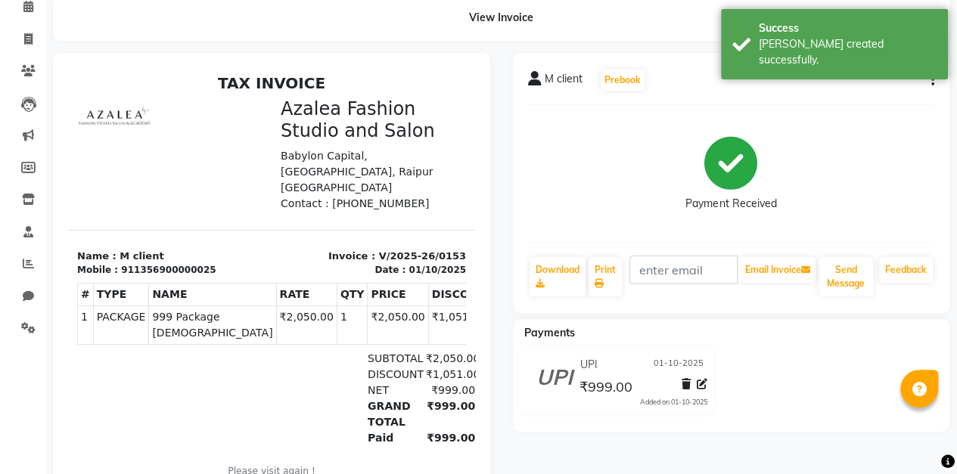
click at [682, 383] on icon at bounding box center [685, 384] width 9 height 11
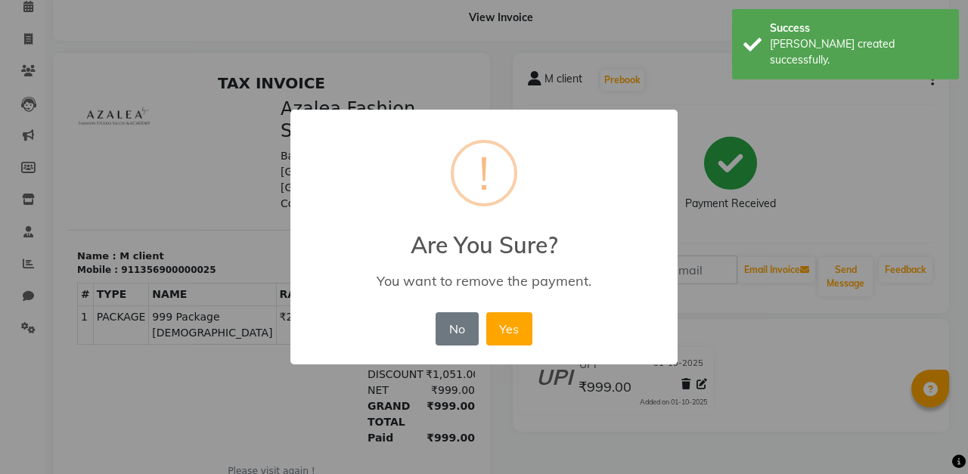
click at [515, 333] on button "Yes" at bounding box center [509, 328] width 46 height 33
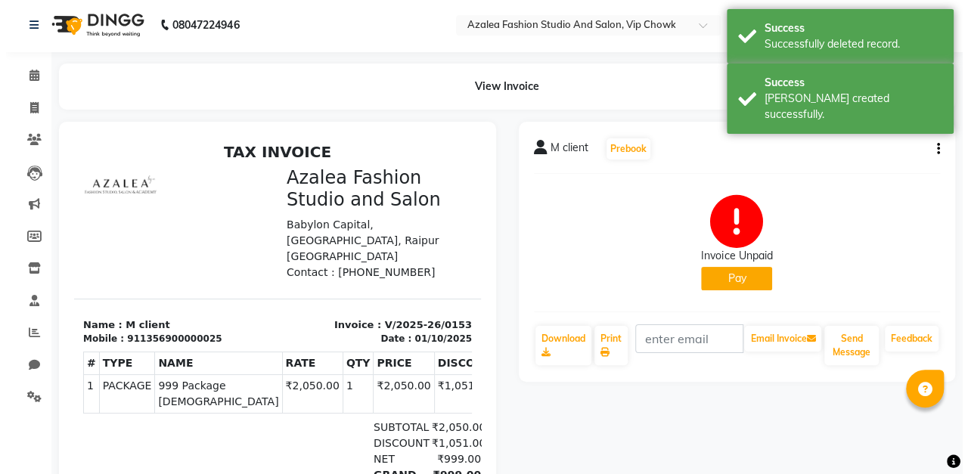
scroll to position [0, 0]
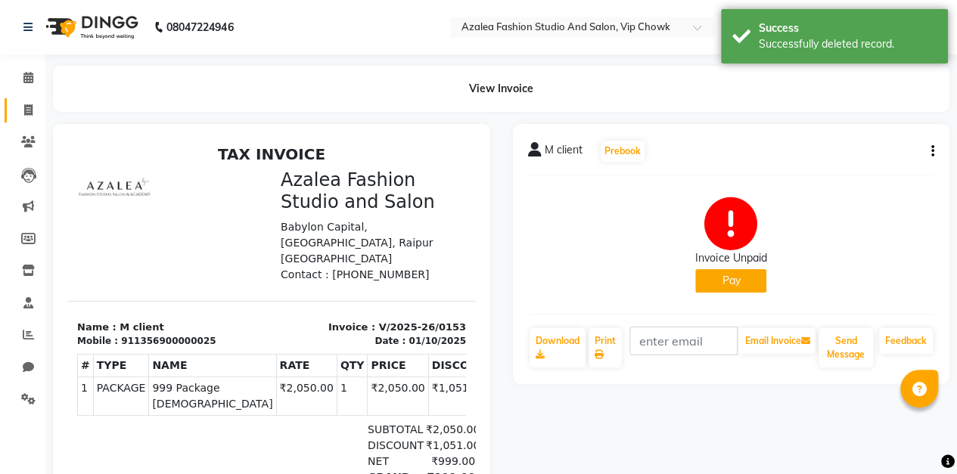
click at [32, 112] on icon at bounding box center [28, 109] width 8 height 11
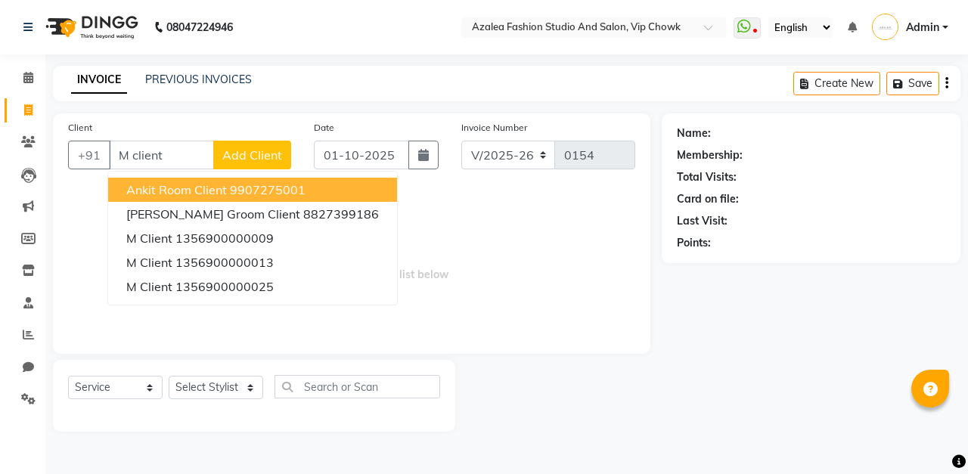
click at [259, 154] on span "Add Client" at bounding box center [252, 154] width 60 height 15
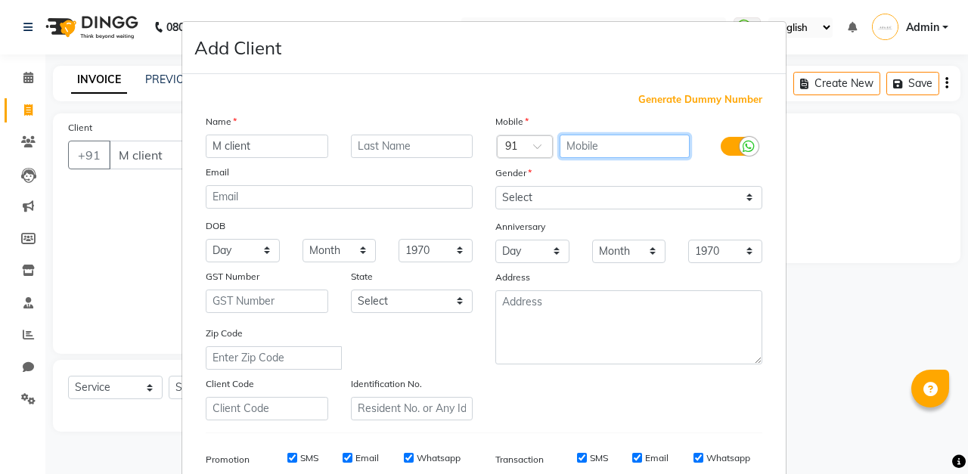
click at [617, 147] on input "text" at bounding box center [625, 146] width 131 height 23
click at [717, 98] on span "Generate Dummy Number" at bounding box center [700, 99] width 124 height 15
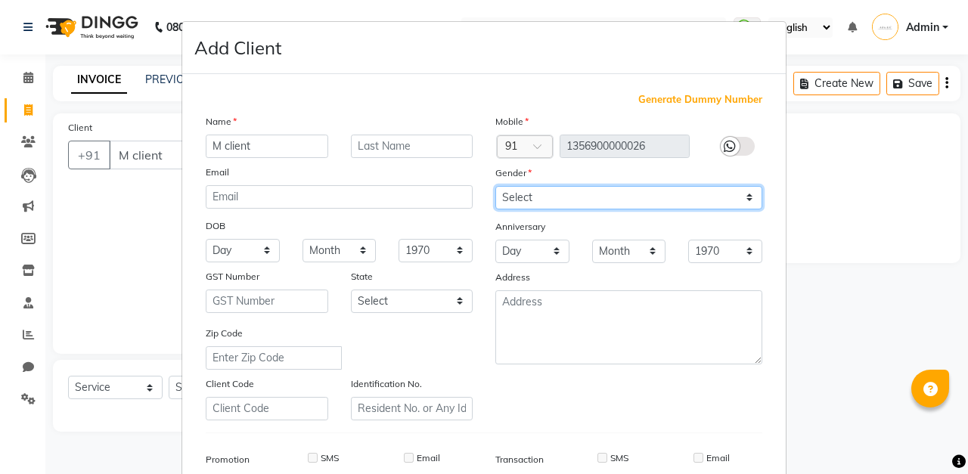
click at [670, 201] on select "Select [DEMOGRAPHIC_DATA] [DEMOGRAPHIC_DATA] Other Prefer Not To Say" at bounding box center [628, 197] width 267 height 23
click at [495, 186] on select "Select [DEMOGRAPHIC_DATA] [DEMOGRAPHIC_DATA] Other Prefer Not To Say" at bounding box center [628, 197] width 267 height 23
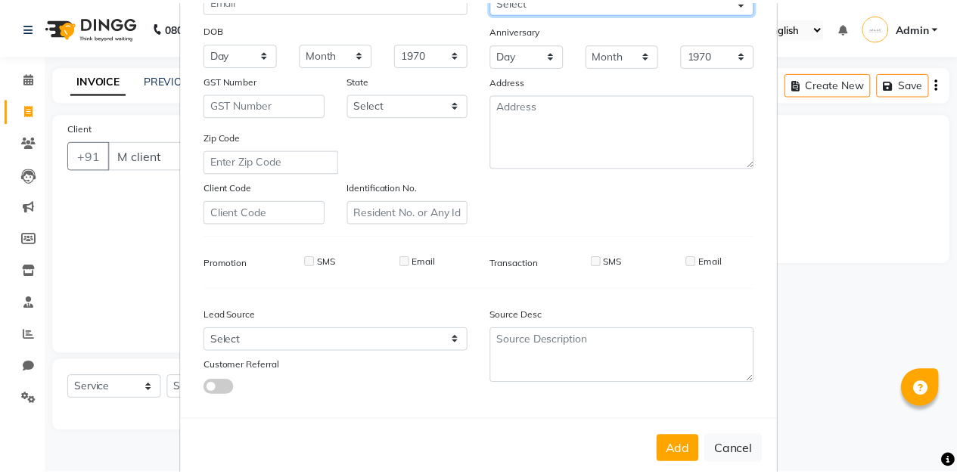
scroll to position [221, 0]
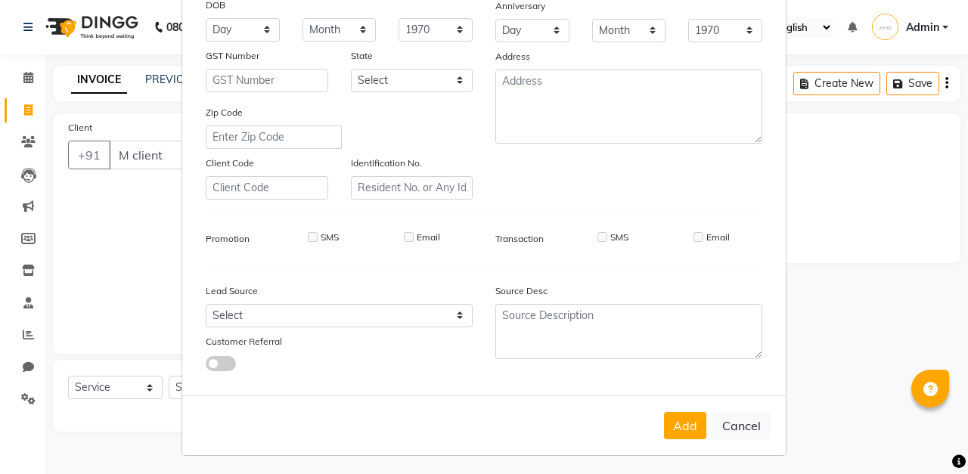
click at [684, 433] on button "Add" at bounding box center [685, 425] width 42 height 27
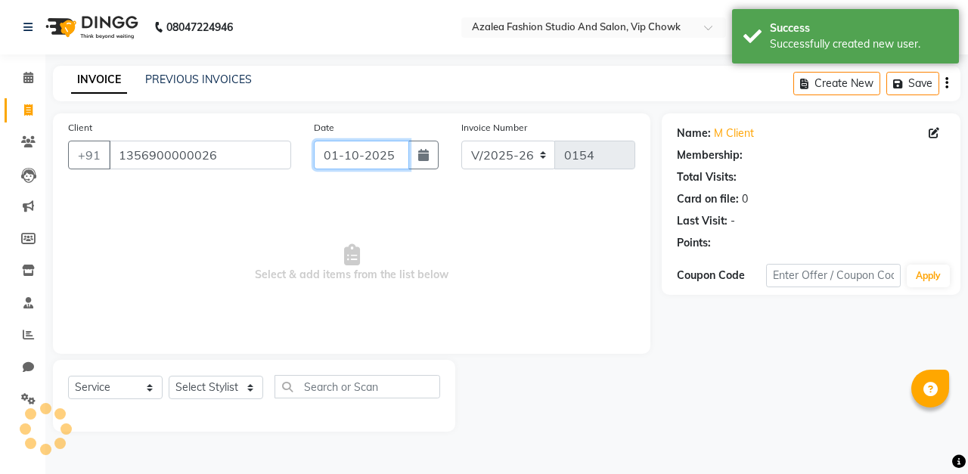
click at [351, 150] on input "01-10-2025" at bounding box center [361, 155] width 95 height 29
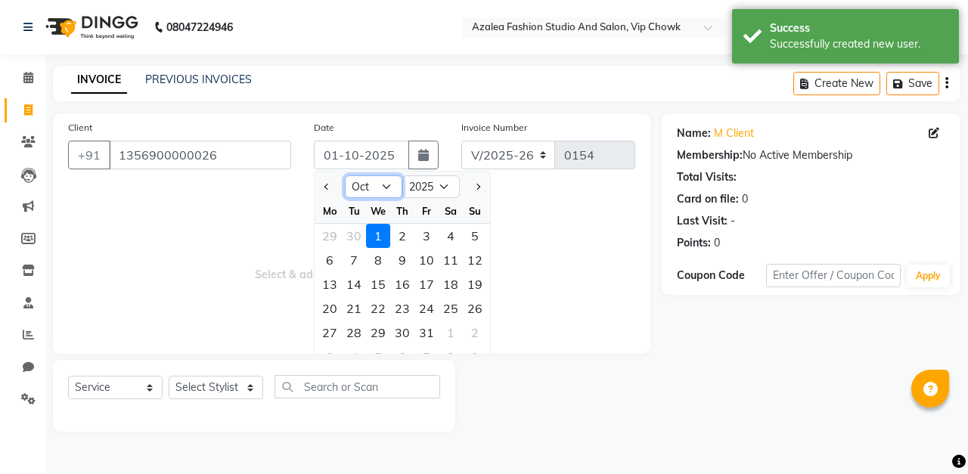
click at [380, 191] on select "Jan Feb Mar Apr May Jun [DATE] Aug Sep Oct Nov Dec" at bounding box center [373, 186] width 57 height 23
click at [345, 175] on select "Jan Feb Mar Apr May Jun [DATE] Aug Sep Oct Nov Dec" at bounding box center [373, 186] width 57 height 23
click at [427, 230] on div "5" at bounding box center [426, 236] width 24 height 24
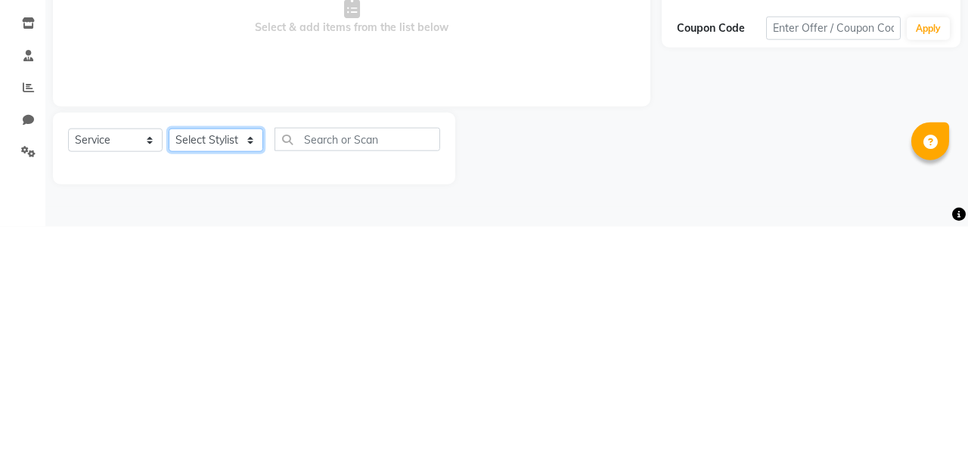
click at [224, 388] on select "Select Stylist aarti sen Admin [PERSON_NAME] anzal [PERSON_NAME][MEDICAL_DATA]:…" at bounding box center [216, 387] width 95 height 23
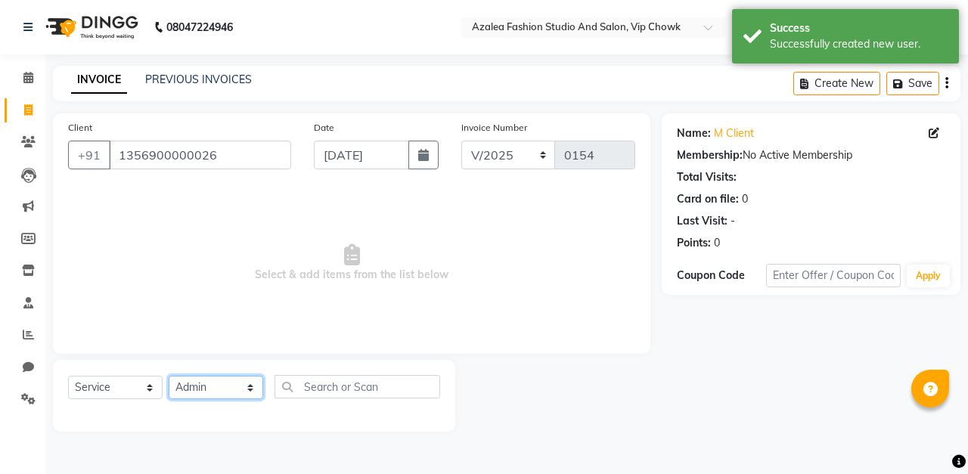
click at [169, 376] on select "Select Stylist aarti sen Admin [PERSON_NAME] anzal [PERSON_NAME][MEDICAL_DATA]:…" at bounding box center [216, 387] width 95 height 23
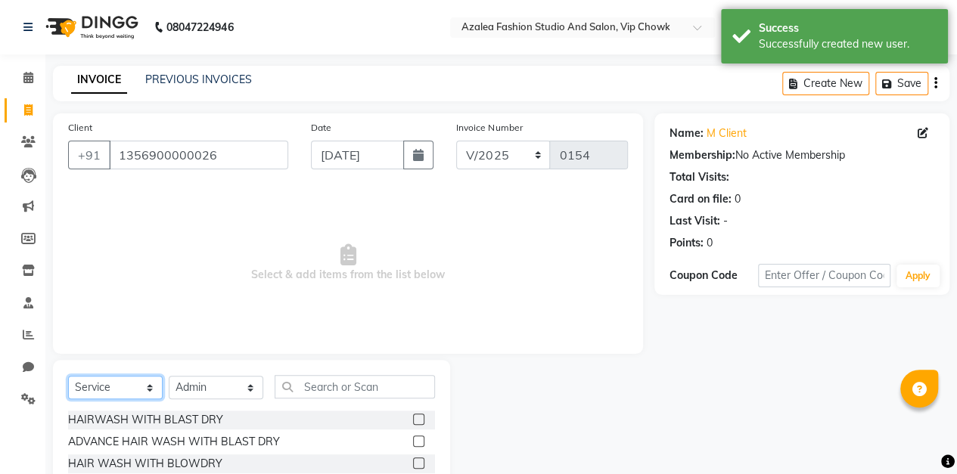
click at [121, 384] on select "Select Service Product Membership Package Voucher Prepaid Gift Card" at bounding box center [115, 387] width 95 height 23
click at [68, 376] on select "Select Service Product Membership Package Voucher Prepaid Gift Card" at bounding box center [115, 387] width 95 height 23
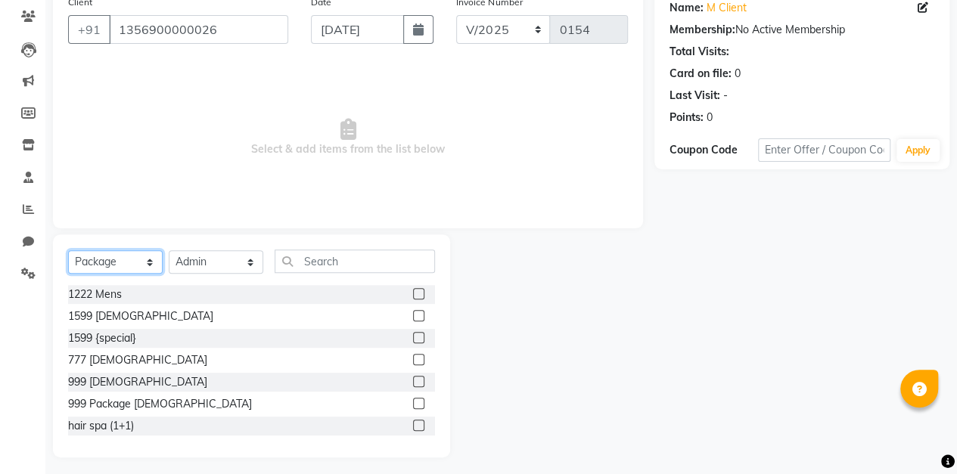
scroll to position [126, 0]
click at [413, 402] on label at bounding box center [418, 403] width 11 height 11
click at [413, 402] on input "checkbox" at bounding box center [418, 404] width 10 height 10
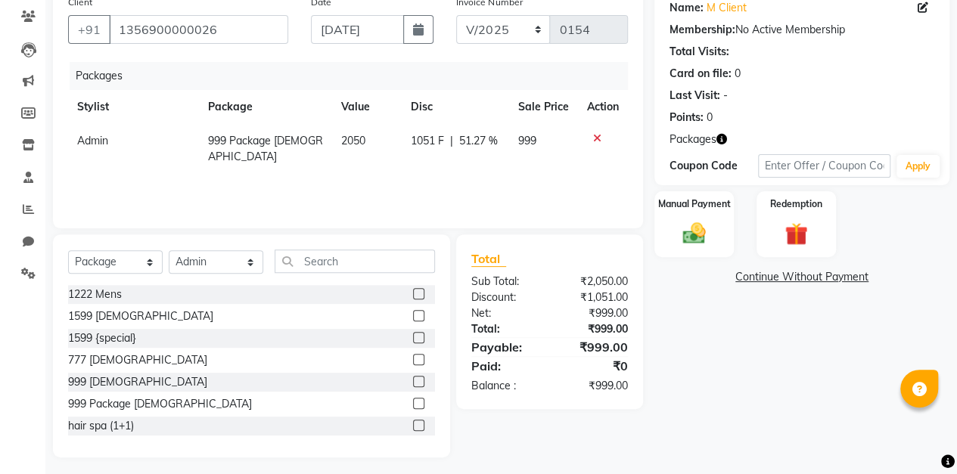
click at [676, 237] on img at bounding box center [693, 233] width 37 height 26
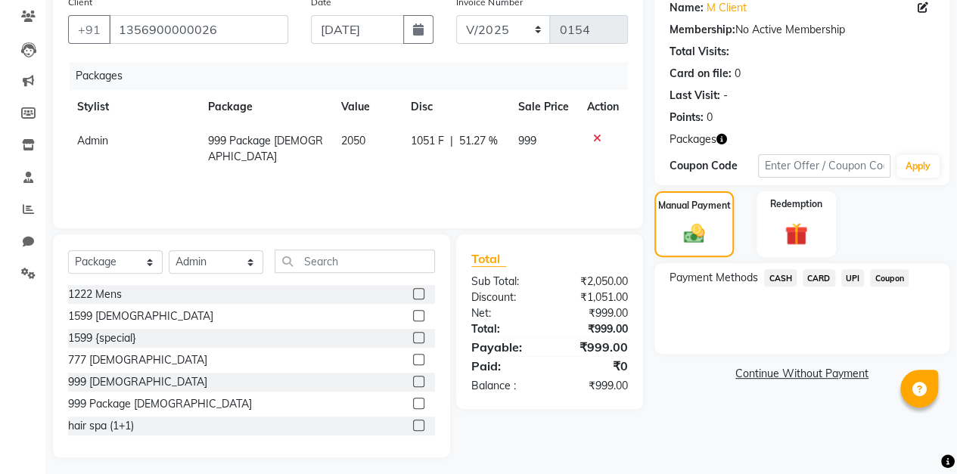
click at [855, 280] on span "UPI" at bounding box center [852, 277] width 23 height 17
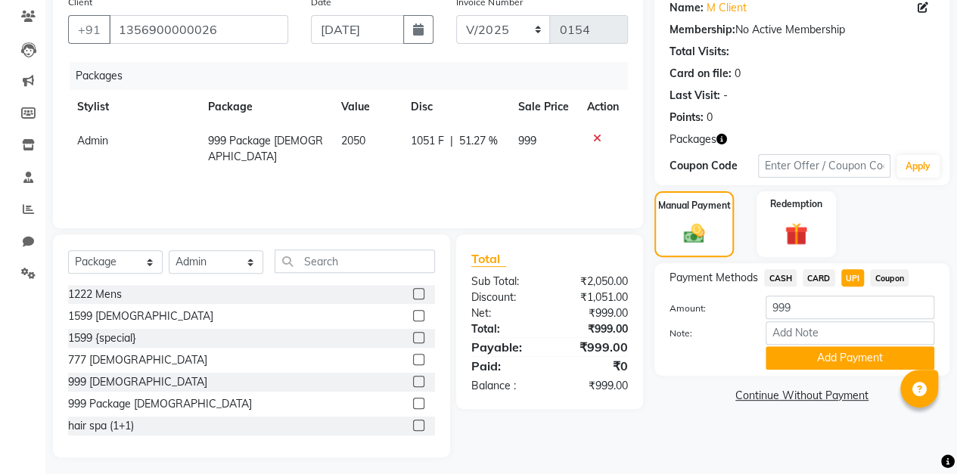
click at [824, 362] on button "Add Payment" at bounding box center [849, 357] width 169 height 23
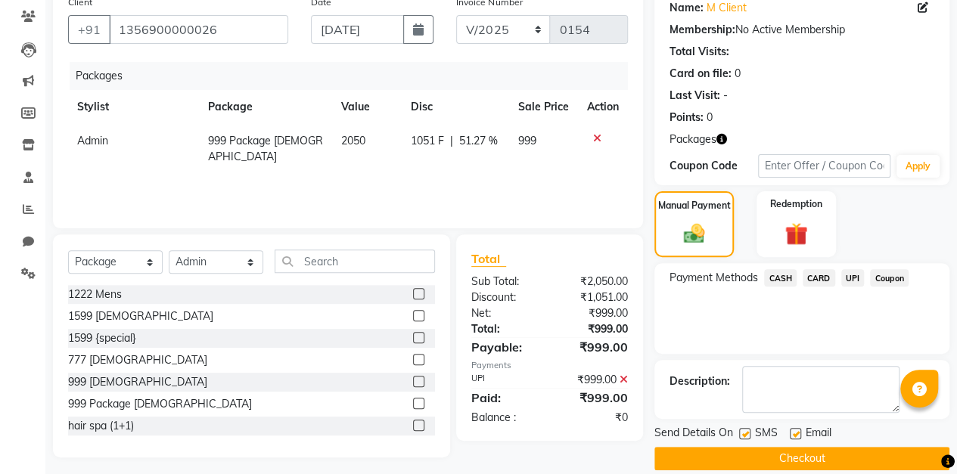
scroll to position [142, 0]
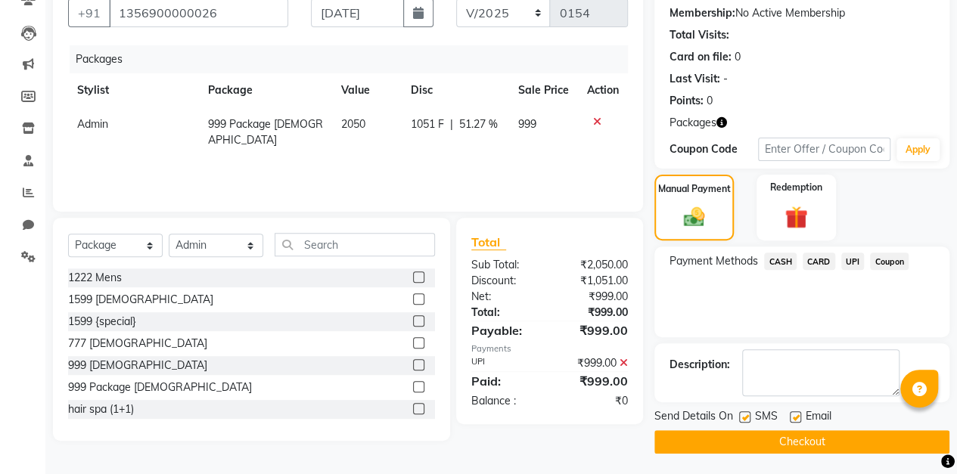
click at [793, 445] on button "Checkout" at bounding box center [801, 441] width 295 height 23
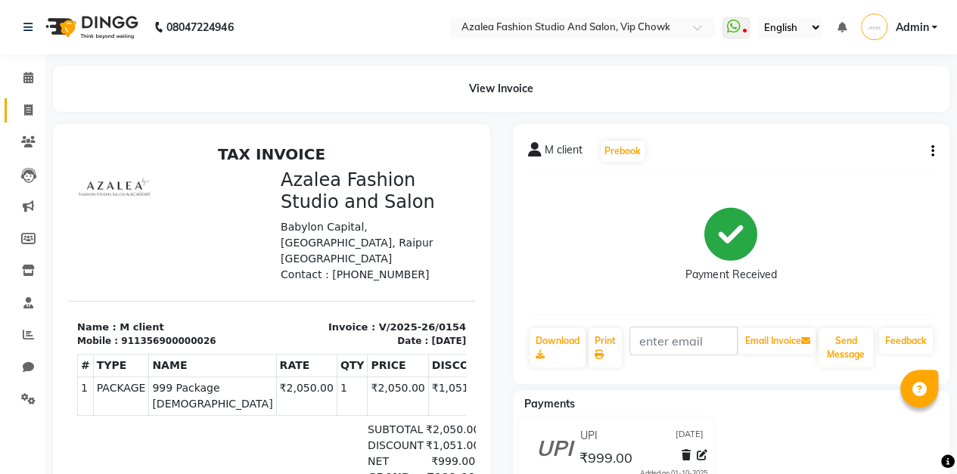
click at [30, 109] on icon at bounding box center [28, 109] width 8 height 11
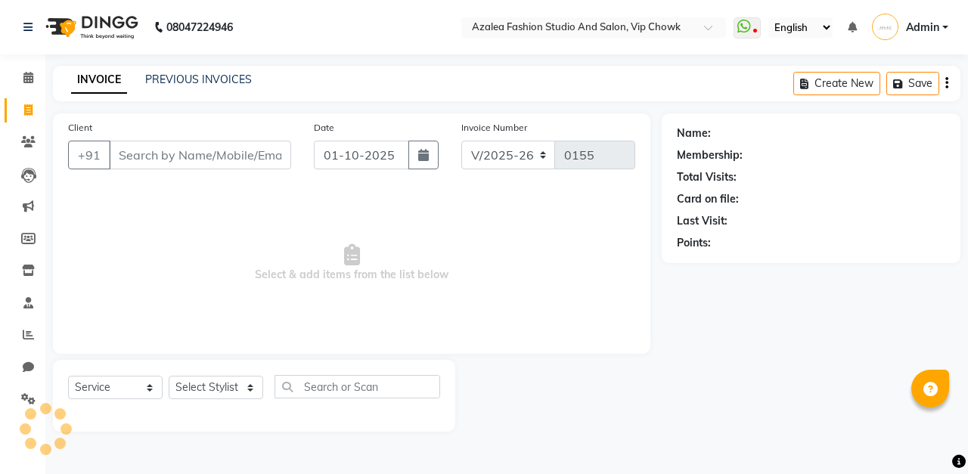
click at [238, 151] on input "Client" at bounding box center [200, 155] width 182 height 29
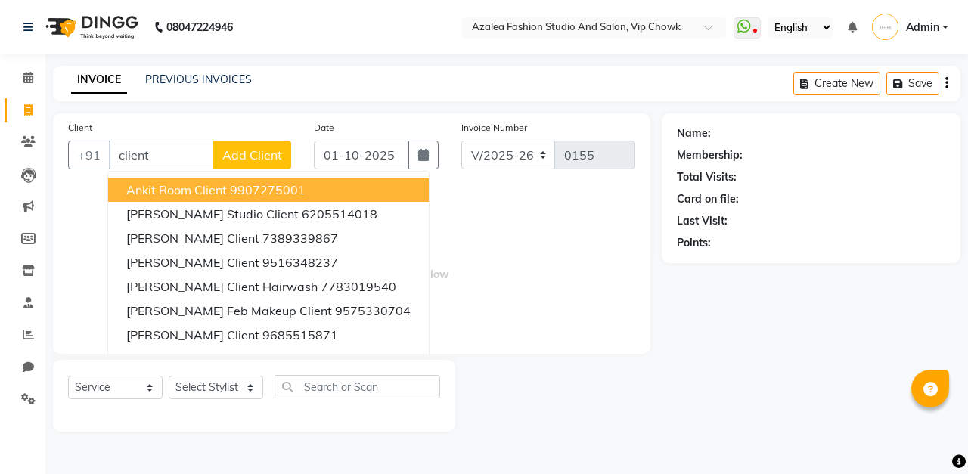
click at [263, 165] on button "Add Client" at bounding box center [252, 155] width 78 height 29
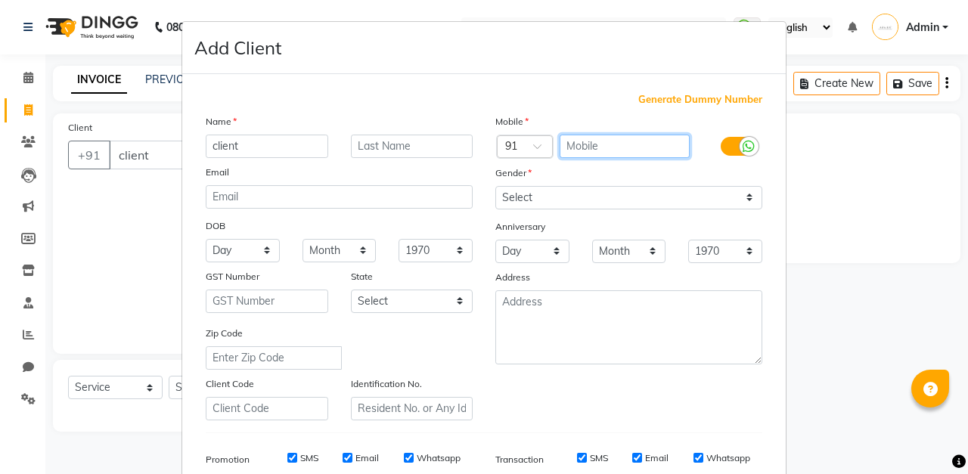
click at [626, 141] on input "text" at bounding box center [625, 146] width 131 height 23
click at [705, 100] on span "Generate Dummy Number" at bounding box center [700, 99] width 124 height 15
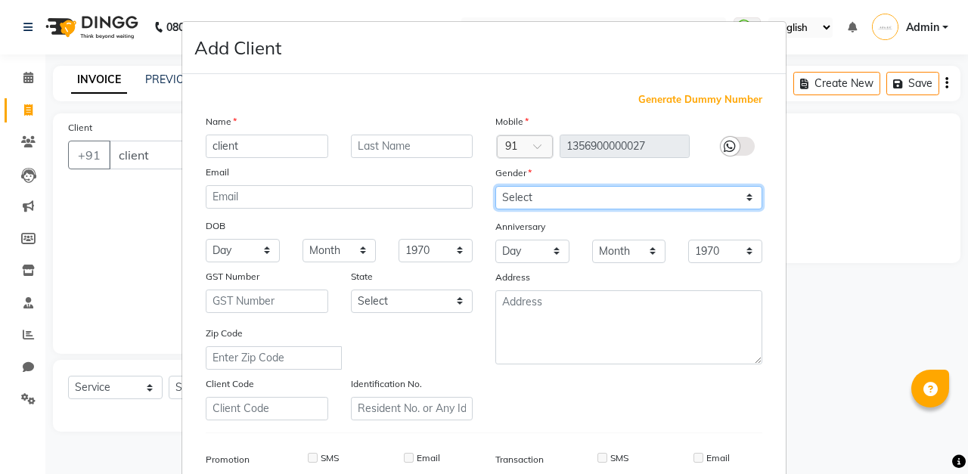
click at [597, 198] on select "Select [DEMOGRAPHIC_DATA] [DEMOGRAPHIC_DATA] Other Prefer Not To Say" at bounding box center [628, 197] width 267 height 23
click at [495, 186] on select "Select [DEMOGRAPHIC_DATA] [DEMOGRAPHIC_DATA] Other Prefer Not To Say" at bounding box center [628, 197] width 267 height 23
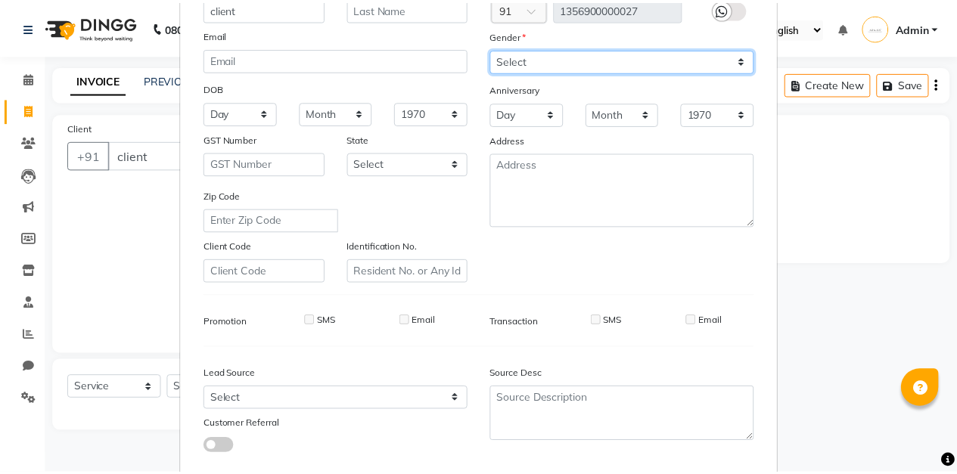
scroll to position [221, 0]
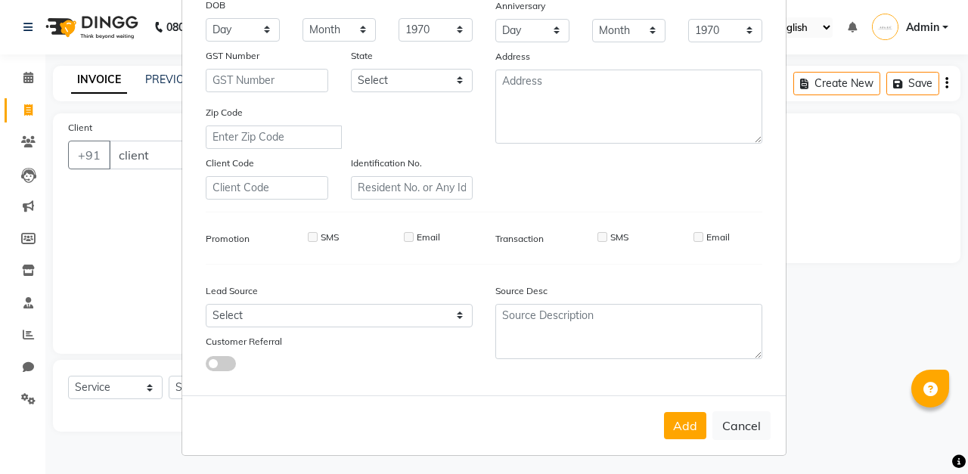
click at [677, 424] on button "Add" at bounding box center [685, 425] width 42 height 27
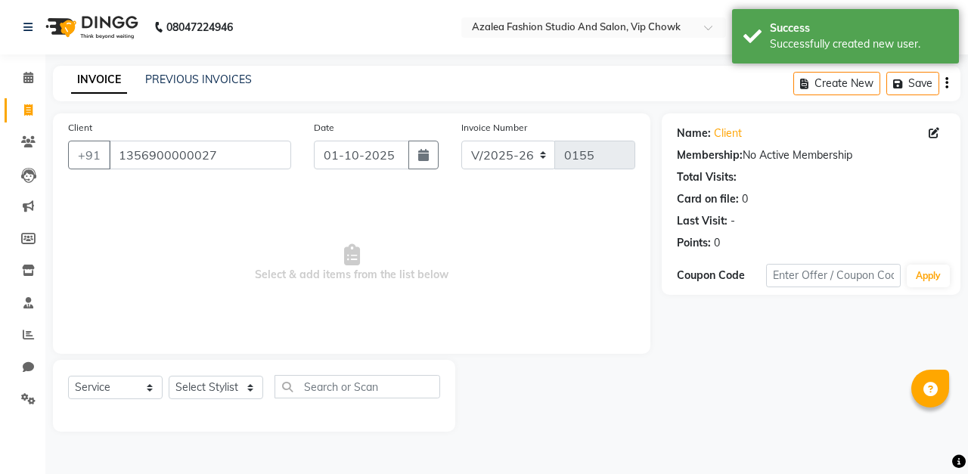
click at [424, 154] on icon "button" at bounding box center [423, 155] width 11 height 12
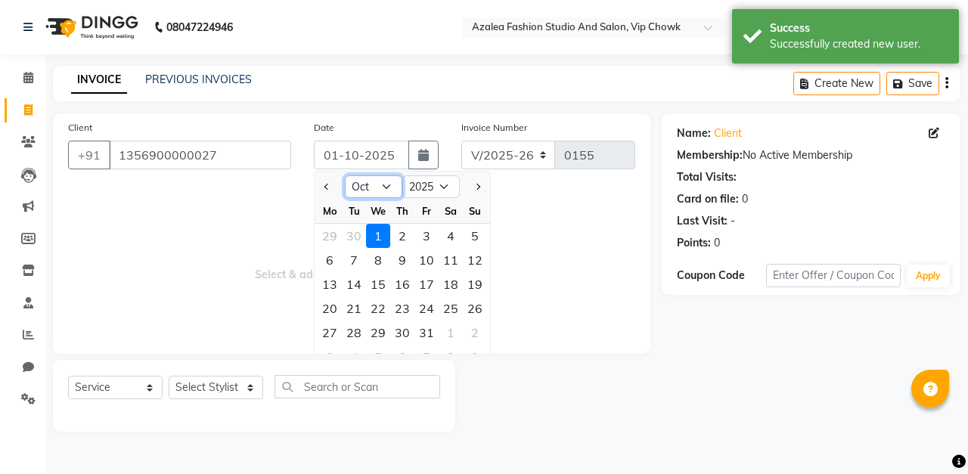
click at [385, 188] on select "Jan Feb Mar Apr May Jun [DATE] Aug Sep Oct Nov Dec" at bounding box center [373, 186] width 57 height 23
click at [345, 175] on select "Jan Feb Mar Apr May Jun [DATE] Aug Sep Oct Nov Dec" at bounding box center [373, 186] width 57 height 23
click at [450, 234] on div "6" at bounding box center [451, 236] width 24 height 24
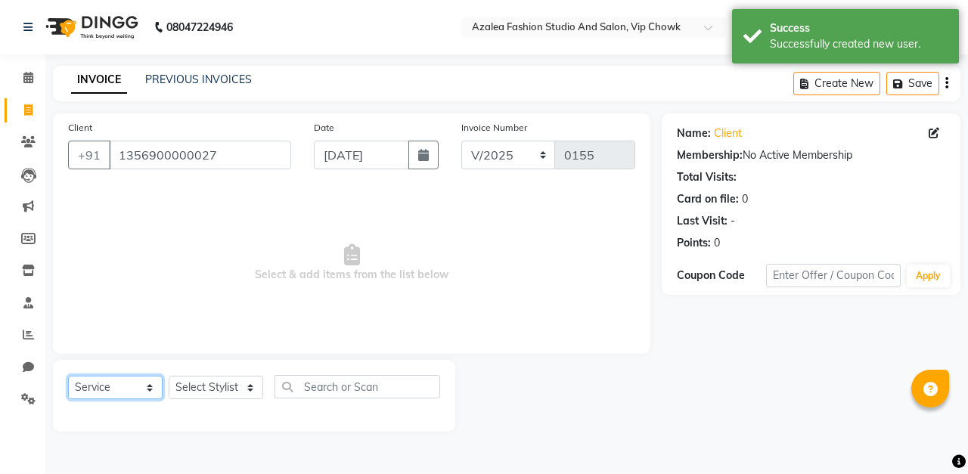
click at [147, 389] on select "Select Service Product Membership Package Voucher Prepaid Gift Card" at bounding box center [115, 387] width 95 height 23
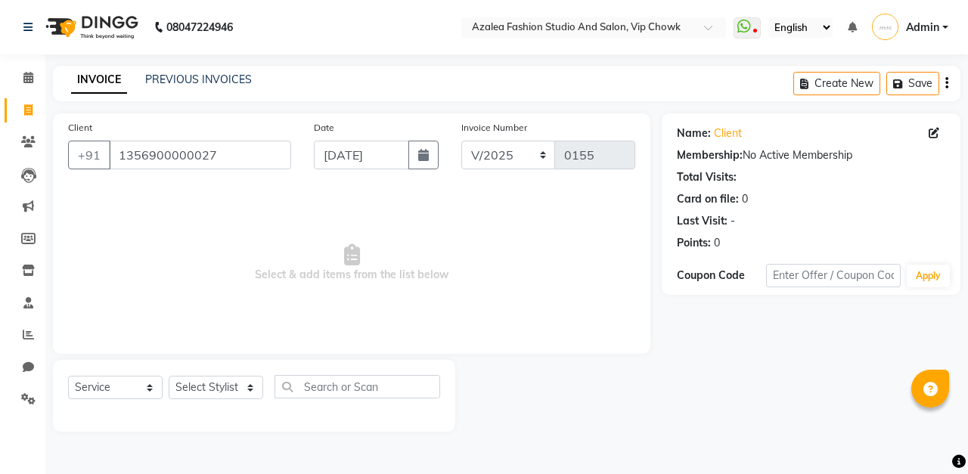
click at [565, 366] on div at bounding box center [558, 396] width 206 height 72
click at [243, 389] on select "Select Stylist aarti sen Admin [PERSON_NAME] anzal [PERSON_NAME][MEDICAL_DATA]:…" at bounding box center [216, 387] width 95 height 23
click at [169, 376] on select "Select Stylist aarti sen Admin [PERSON_NAME] anzal [PERSON_NAME][MEDICAL_DATA]:…" at bounding box center [216, 387] width 95 height 23
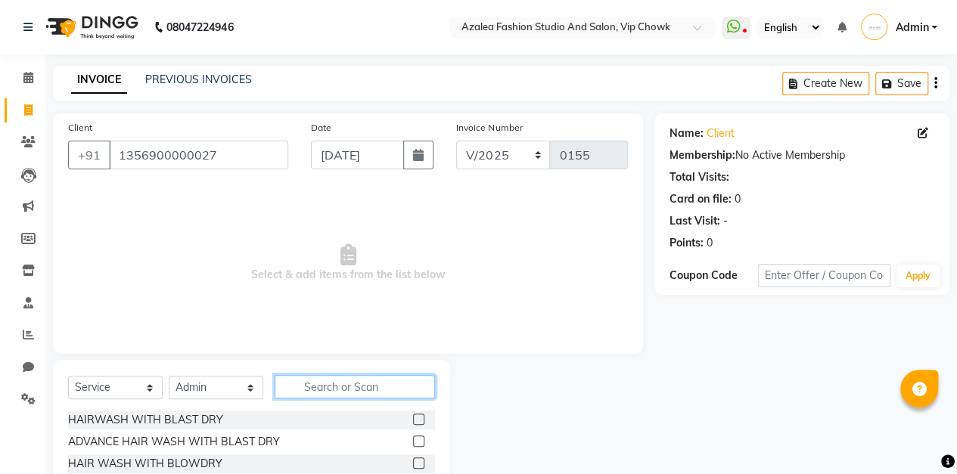
click at [380, 385] on input "text" at bounding box center [355, 386] width 160 height 23
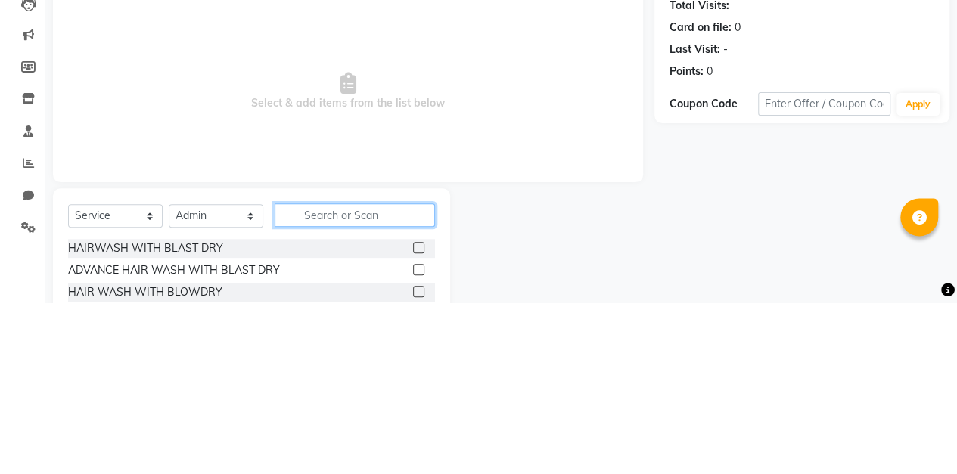
scroll to position [25, 0]
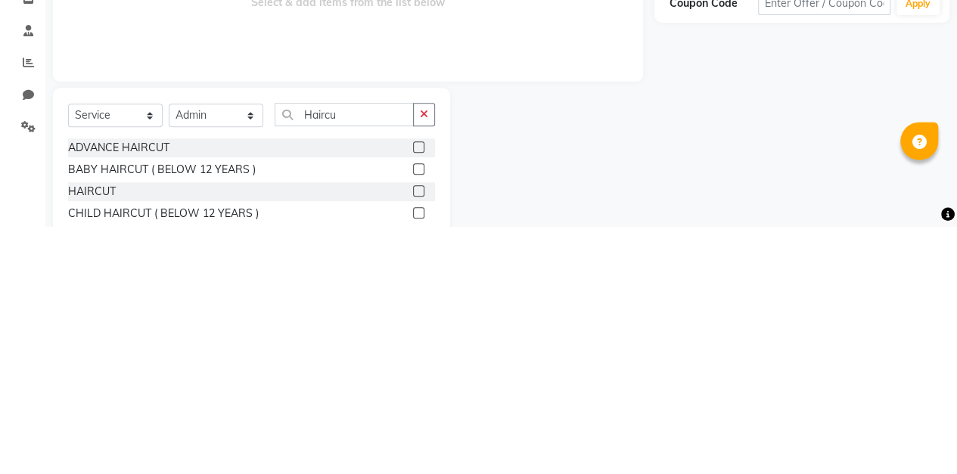
click at [419, 437] on label at bounding box center [418, 438] width 11 height 11
click at [419, 437] on input "checkbox" at bounding box center [418, 439] width 10 height 10
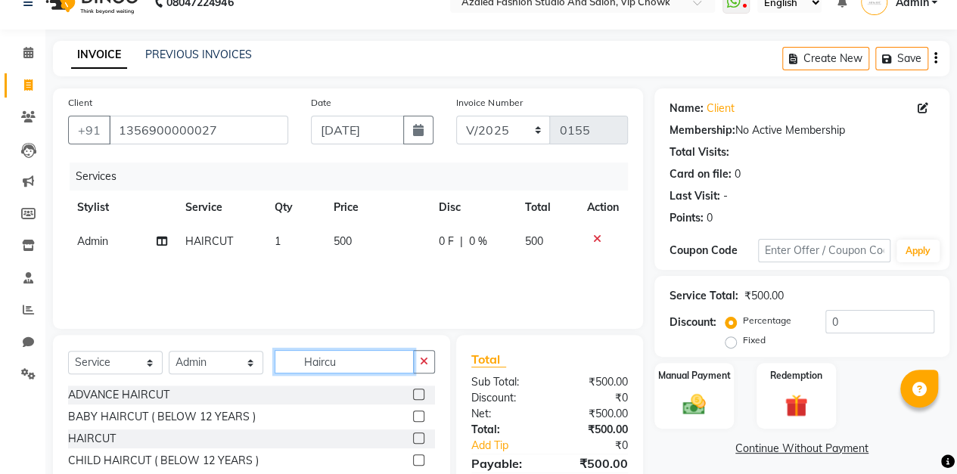
click at [397, 365] on input "Haircu" at bounding box center [344, 361] width 139 height 23
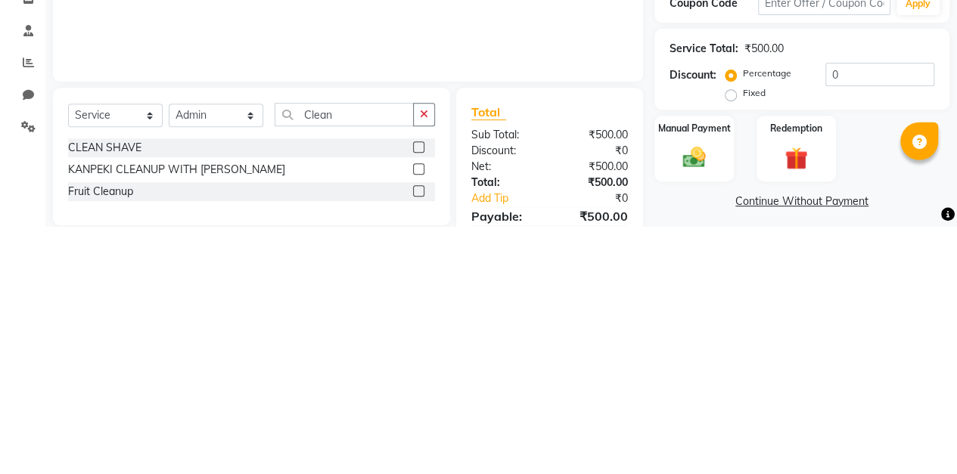
click at [419, 395] on label at bounding box center [418, 394] width 11 height 11
click at [419, 395] on input "checkbox" at bounding box center [418, 395] width 10 height 10
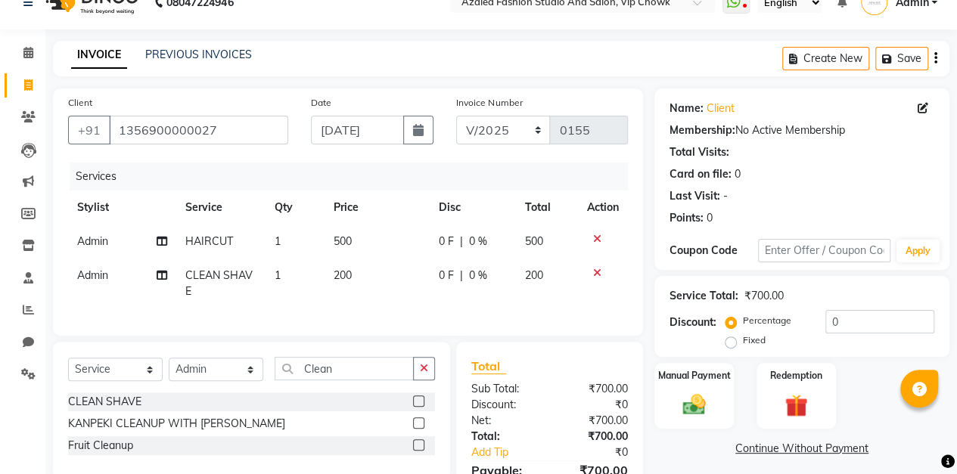
click at [481, 278] on span "0 %" at bounding box center [478, 276] width 18 height 16
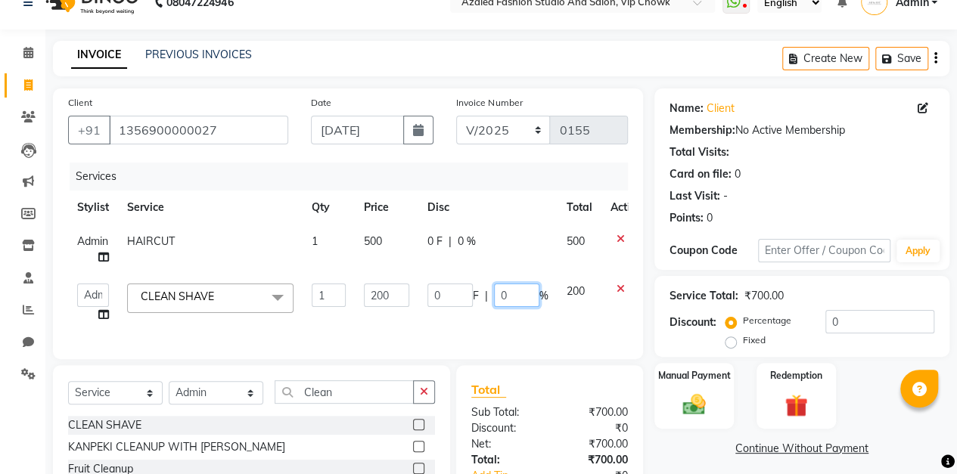
click at [528, 292] on input "0" at bounding box center [516, 295] width 45 height 23
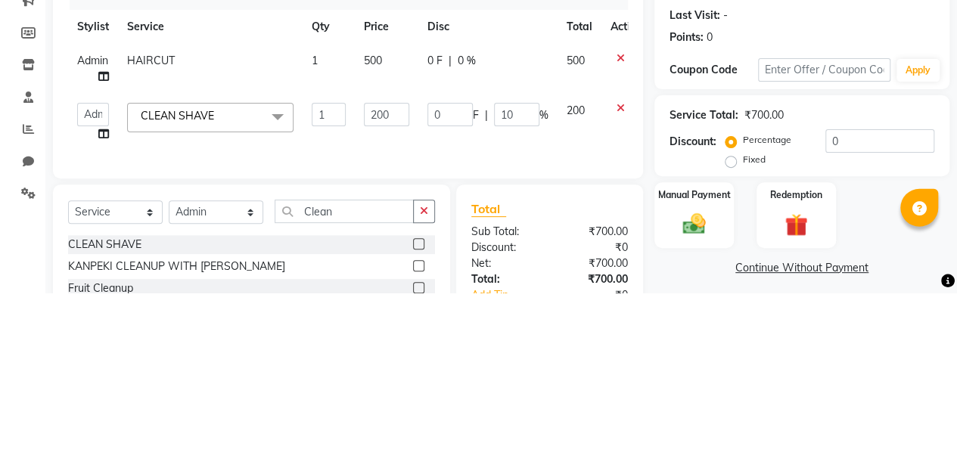
click at [658, 363] on div "Manual Payment" at bounding box center [693, 396] width 79 height 66
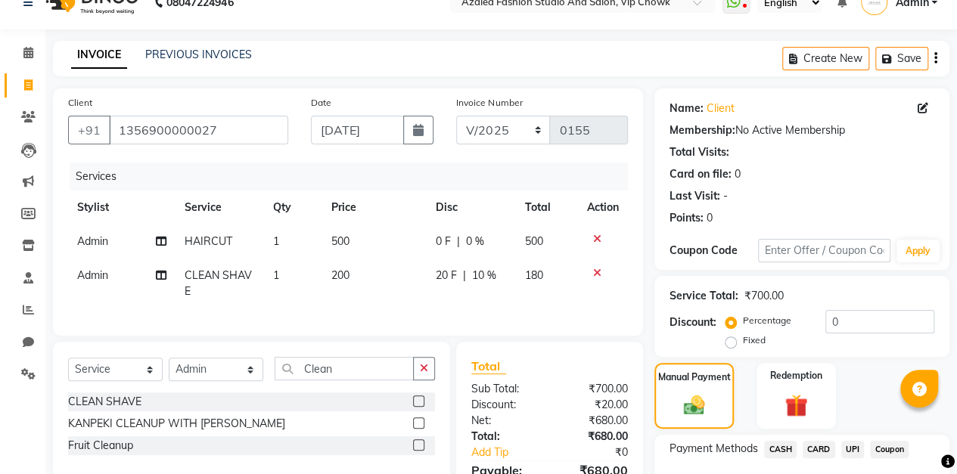
click at [473, 241] on span "0 %" at bounding box center [475, 242] width 18 height 16
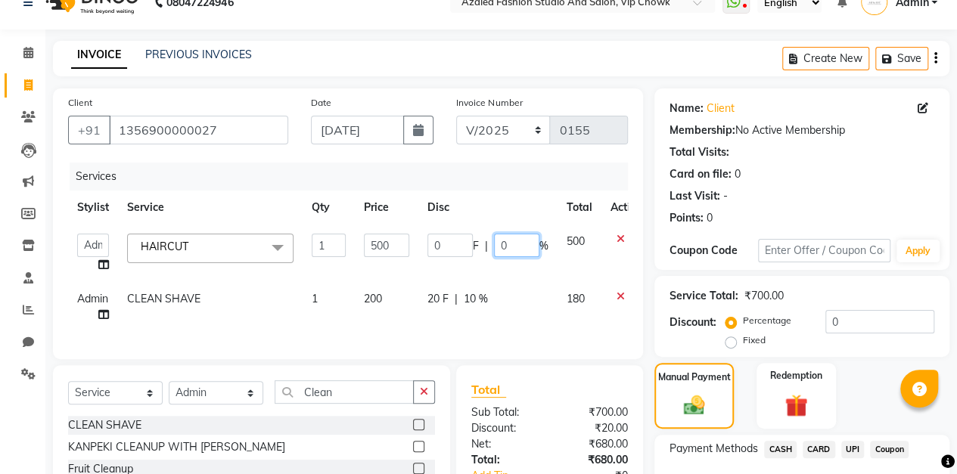
click at [515, 243] on input "0" at bounding box center [516, 245] width 45 height 23
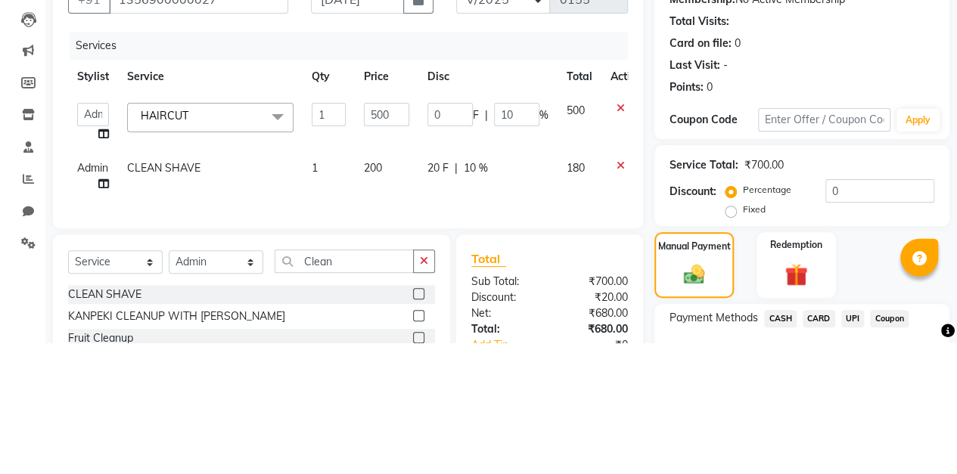
click at [655, 274] on div "Name: Client Membership: No Active Membership Total Visits: Card on file: 0 Las…" at bounding box center [807, 322] width 306 height 468
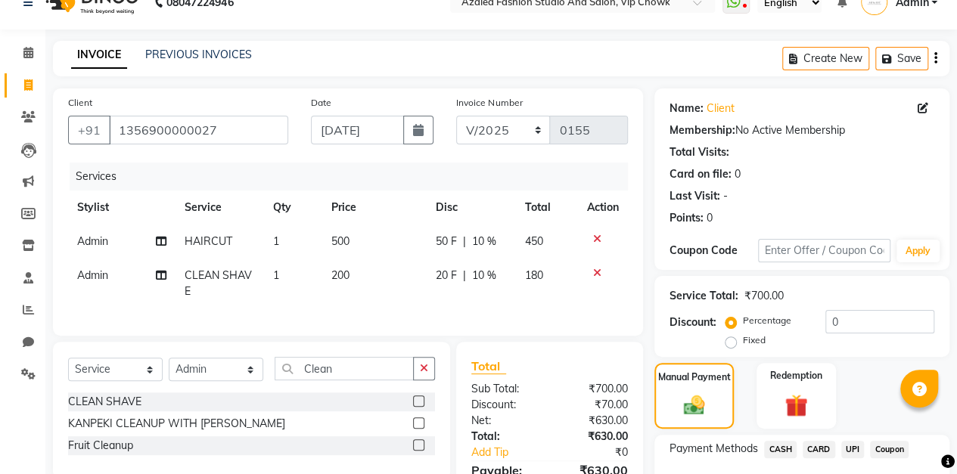
click at [487, 275] on span "10 %" at bounding box center [484, 276] width 24 height 16
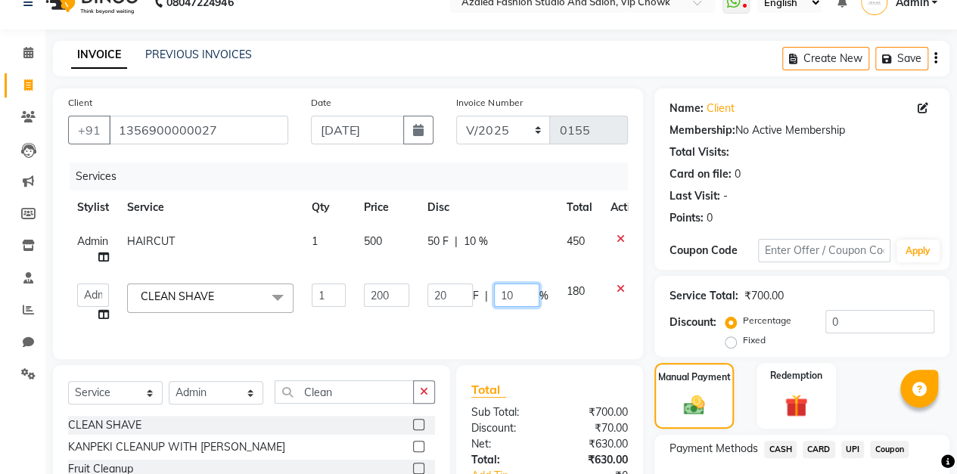
click at [528, 294] on input "10" at bounding box center [516, 295] width 45 height 23
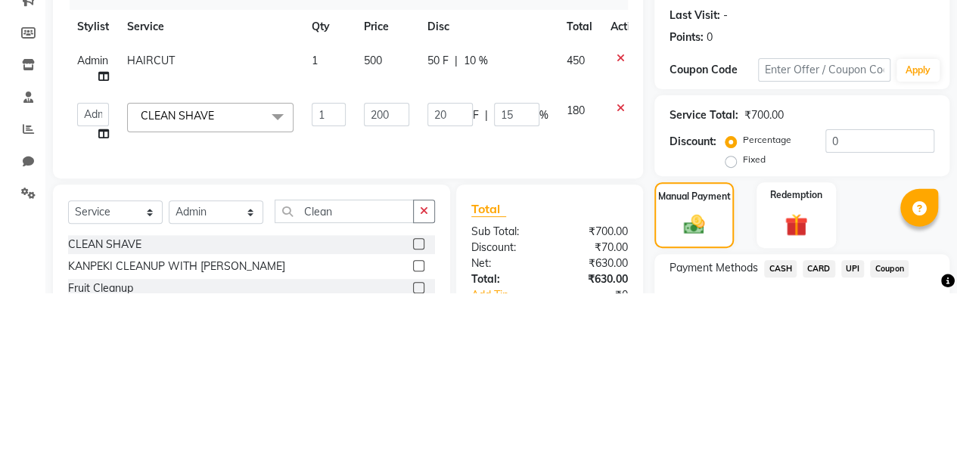
click at [659, 364] on div "Manual Payment" at bounding box center [693, 396] width 79 height 66
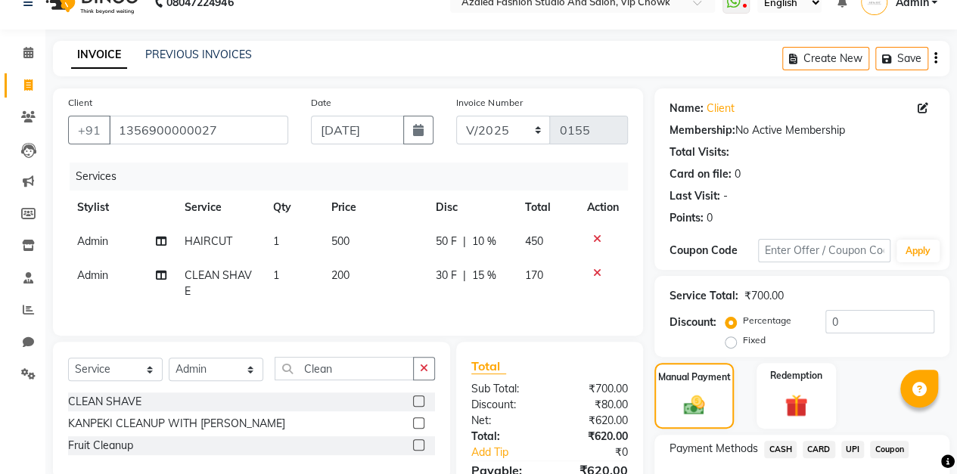
click at [479, 242] on span "10 %" at bounding box center [484, 242] width 24 height 16
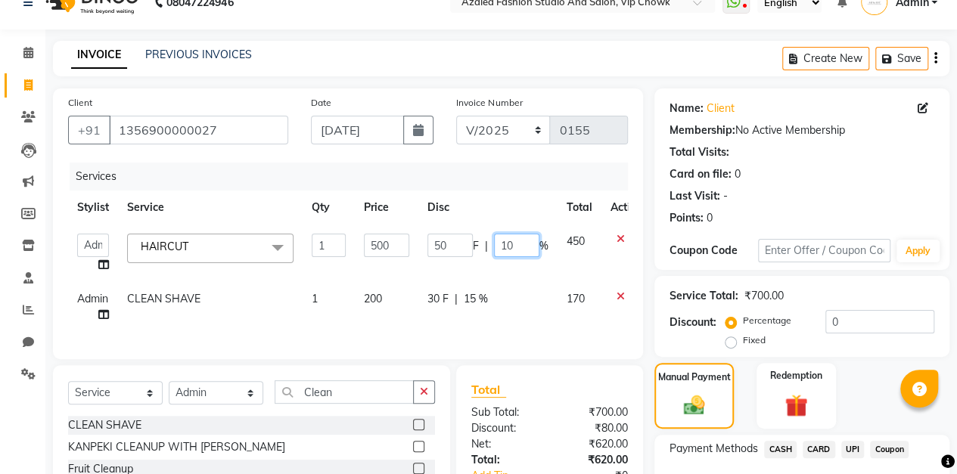
click at [531, 244] on input "10" at bounding box center [516, 245] width 45 height 23
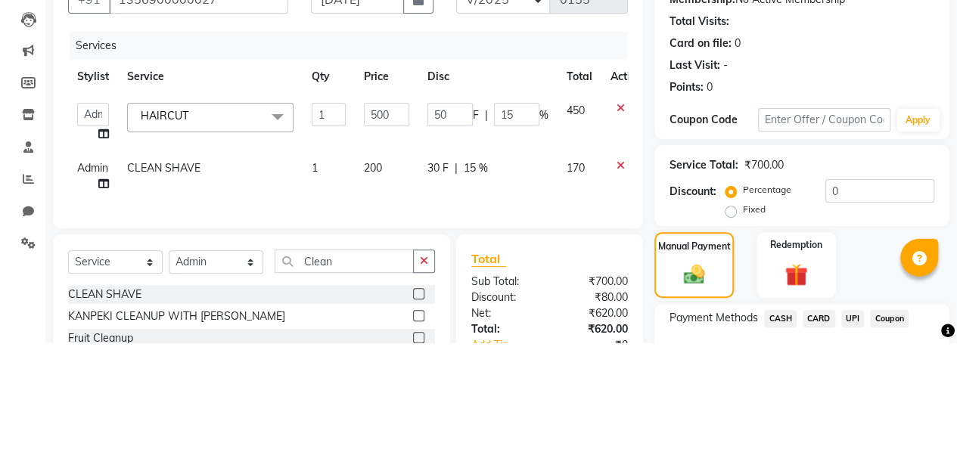
click at [649, 318] on div "Client [PHONE_NUMBER] Date [DATE] Invoice Number V/2025 V/[PHONE_NUMBER] Servic…" at bounding box center [348, 322] width 613 height 468
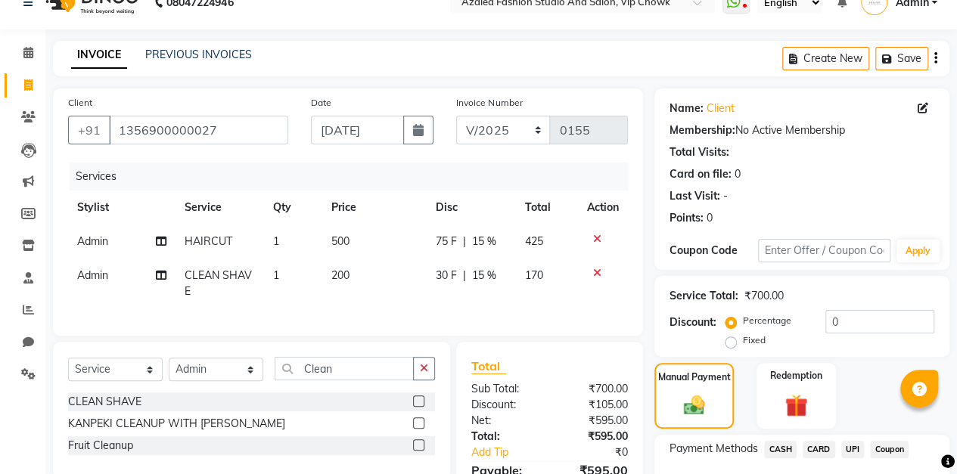
click at [486, 239] on span "15 %" at bounding box center [484, 242] width 24 height 16
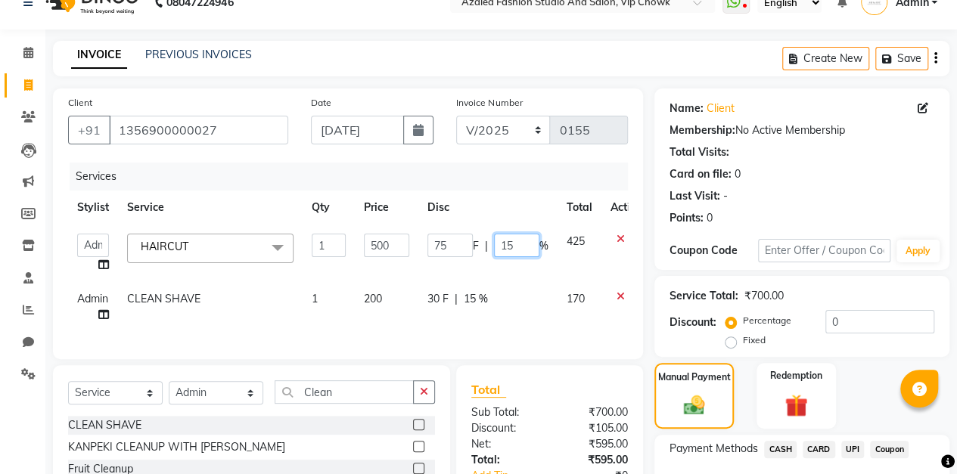
click at [517, 242] on input "15" at bounding box center [516, 245] width 45 height 23
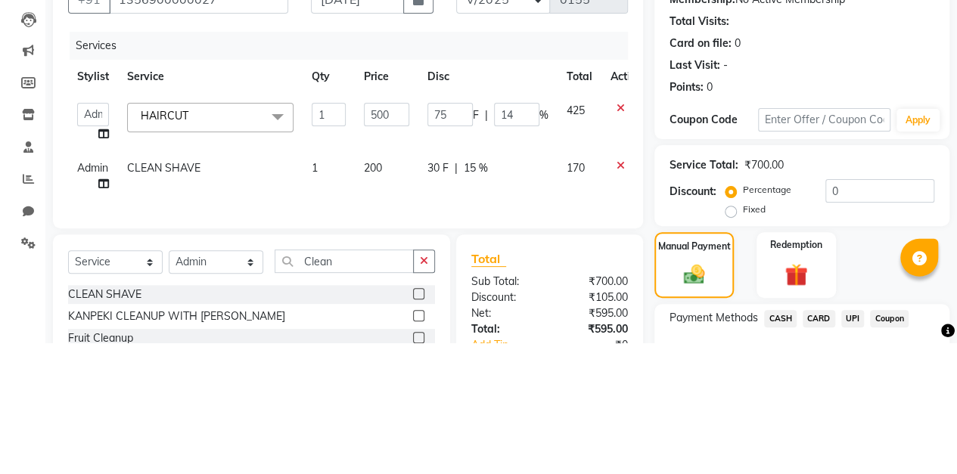
click at [646, 316] on div "Client [PHONE_NUMBER] Date [DATE] Invoice Number V/2025 V/[PHONE_NUMBER] Servic…" at bounding box center [348, 322] width 613 height 468
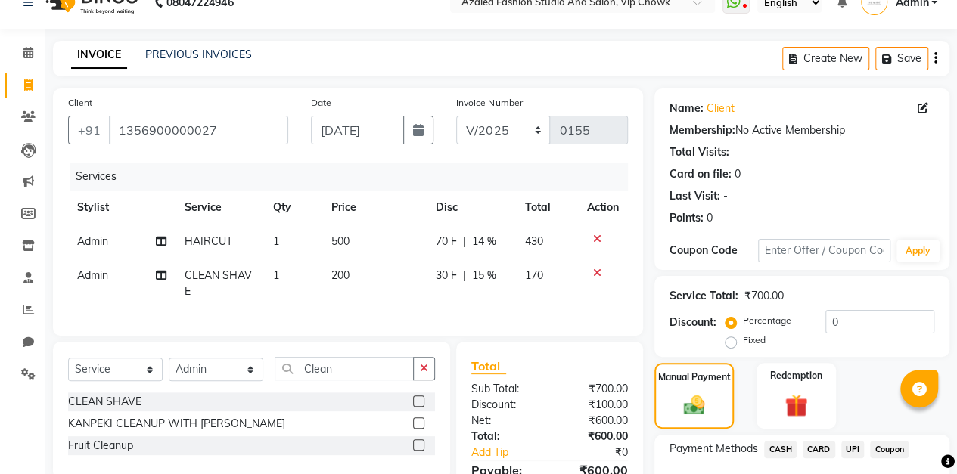
scroll to position [129, 0]
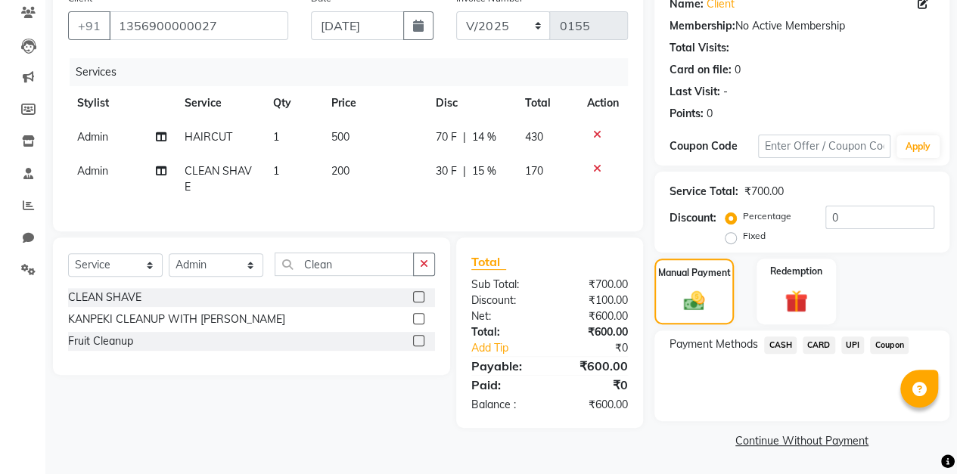
click at [852, 344] on span "UPI" at bounding box center [852, 345] width 23 height 17
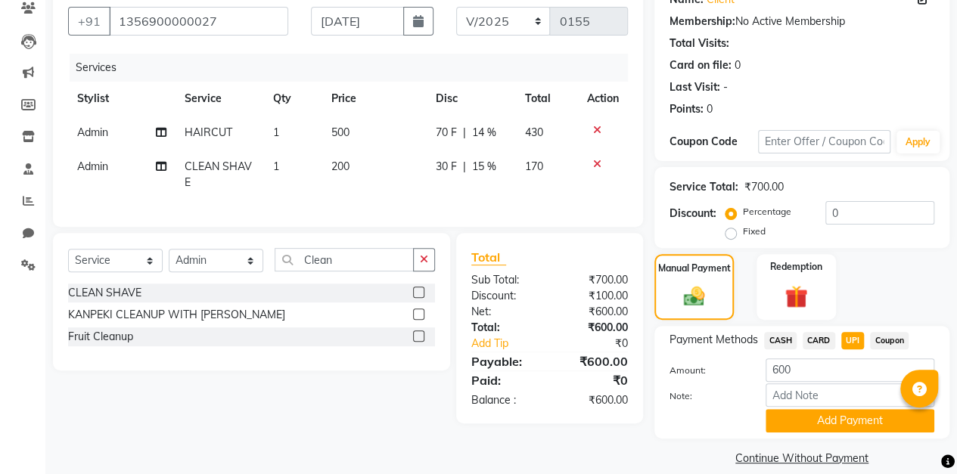
scroll to position [151, 0]
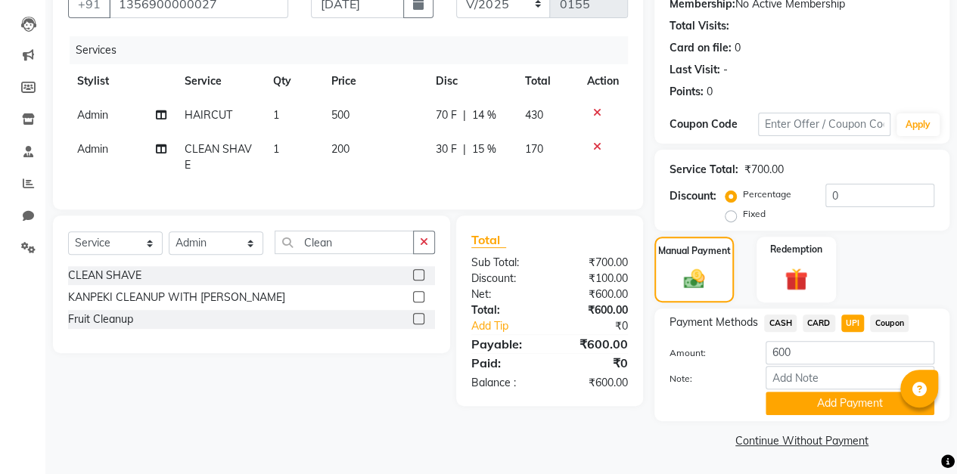
click at [839, 408] on button "Add Payment" at bounding box center [849, 403] width 169 height 23
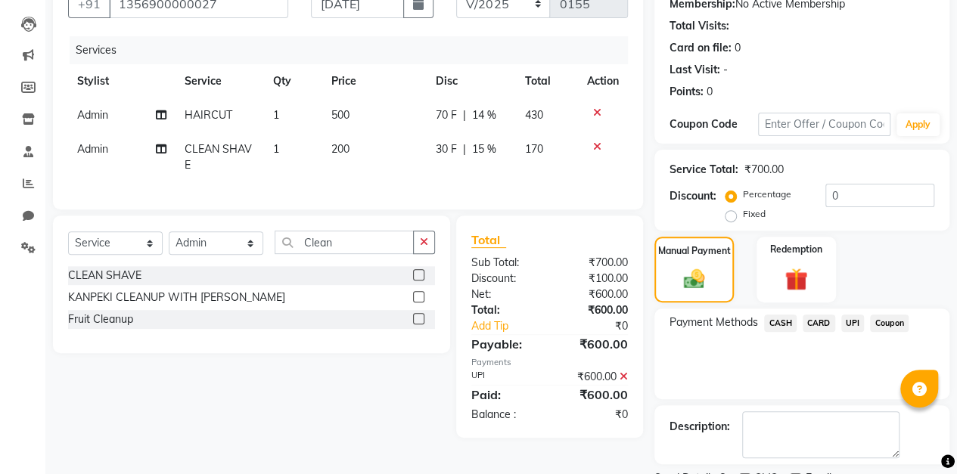
scroll to position [213, 0]
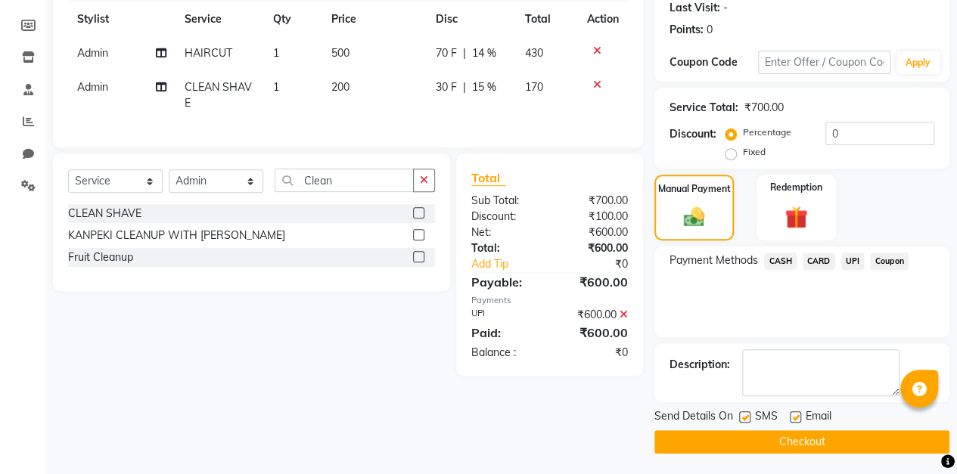
click at [800, 442] on button "Checkout" at bounding box center [801, 441] width 295 height 23
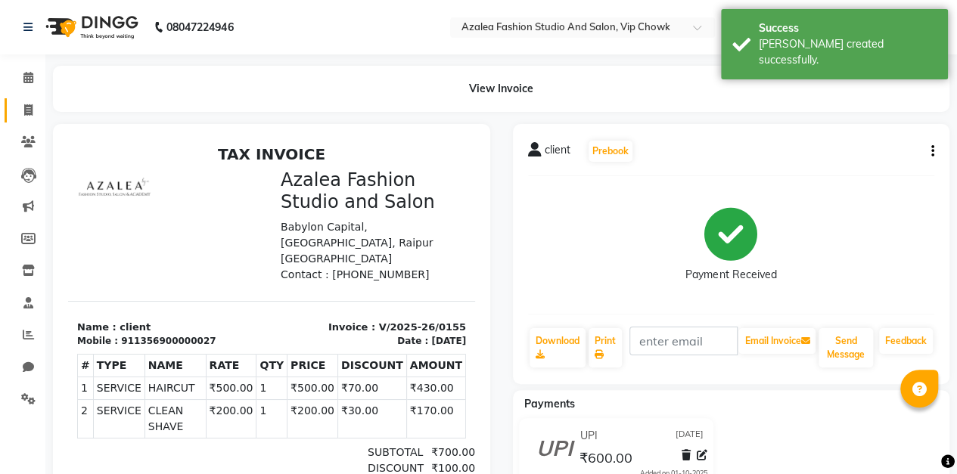
click at [28, 110] on icon at bounding box center [28, 109] width 8 height 11
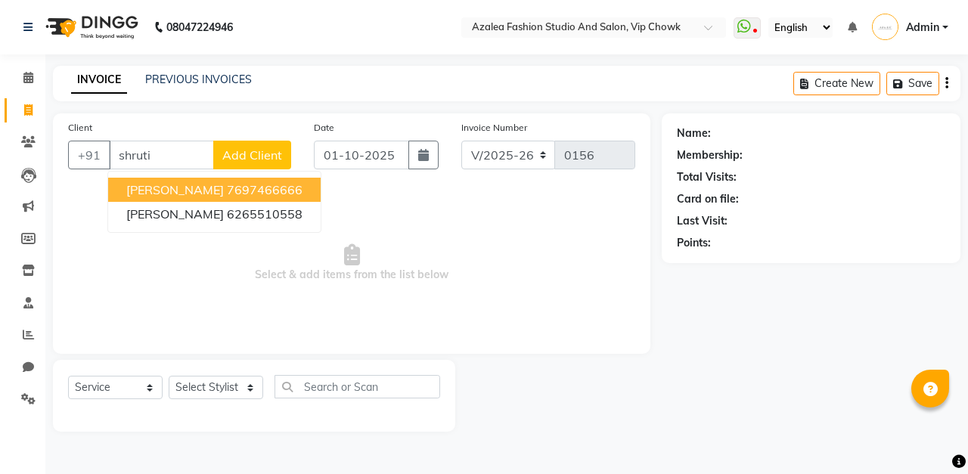
click at [254, 153] on span "Add Client" at bounding box center [252, 154] width 60 height 15
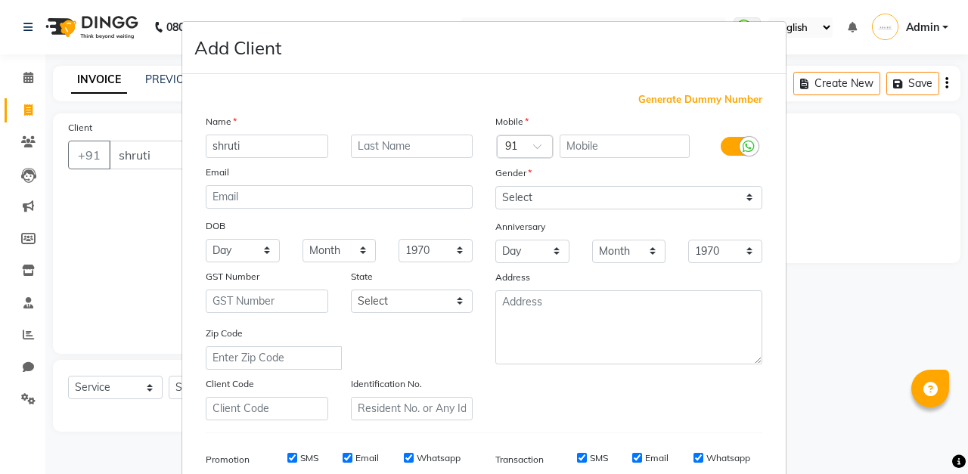
click at [709, 98] on span "Generate Dummy Number" at bounding box center [700, 99] width 124 height 15
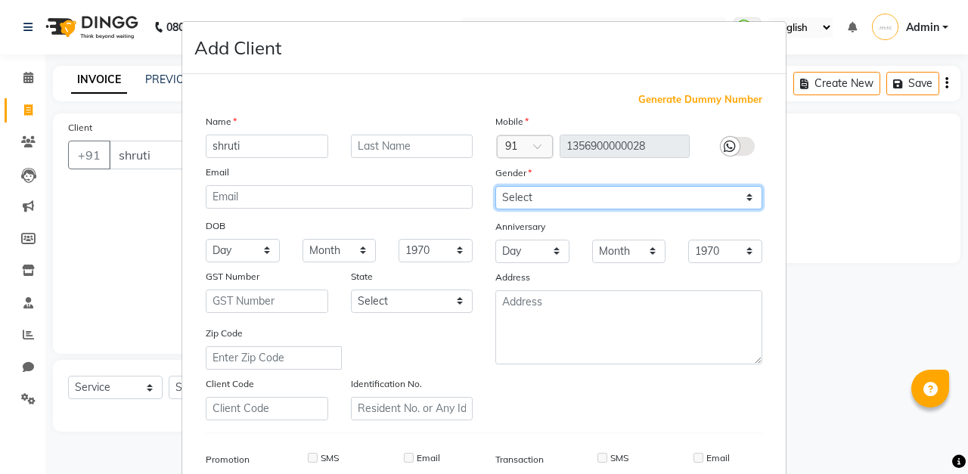
click at [638, 197] on select "Select [DEMOGRAPHIC_DATA] [DEMOGRAPHIC_DATA] Other Prefer Not To Say" at bounding box center [628, 197] width 267 height 23
click at [495, 186] on select "Select [DEMOGRAPHIC_DATA] [DEMOGRAPHIC_DATA] Other Prefer Not To Say" at bounding box center [628, 197] width 267 height 23
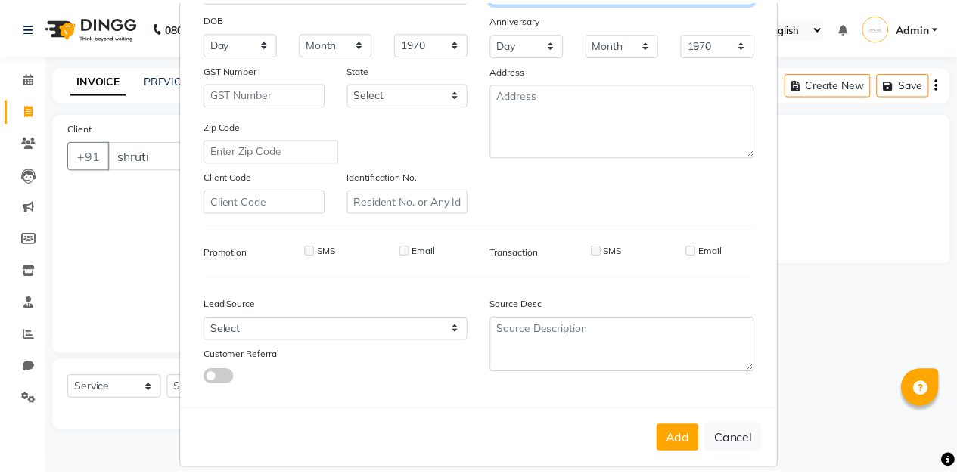
scroll to position [221, 0]
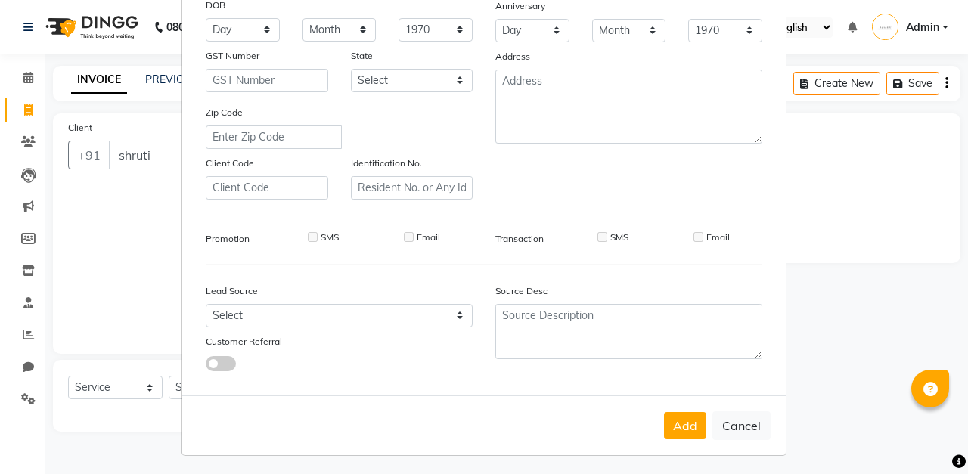
click at [669, 416] on button "Add" at bounding box center [685, 425] width 42 height 27
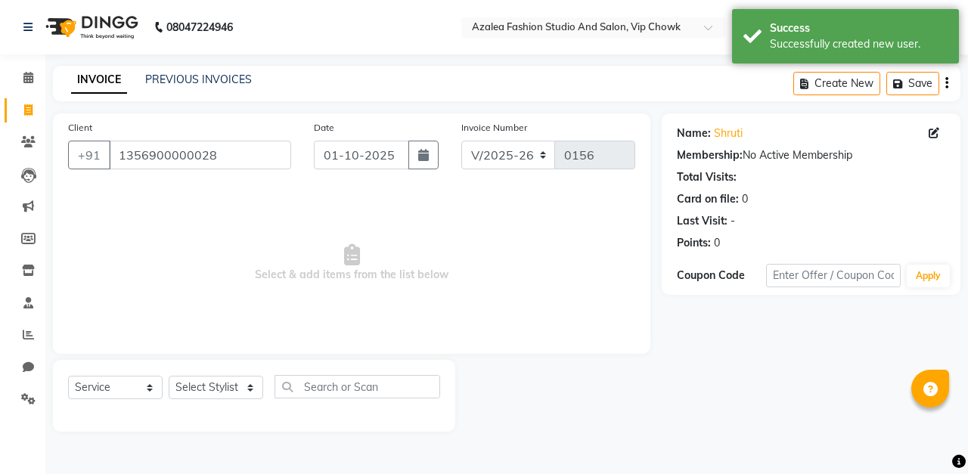
click at [436, 151] on button "button" at bounding box center [423, 155] width 30 height 29
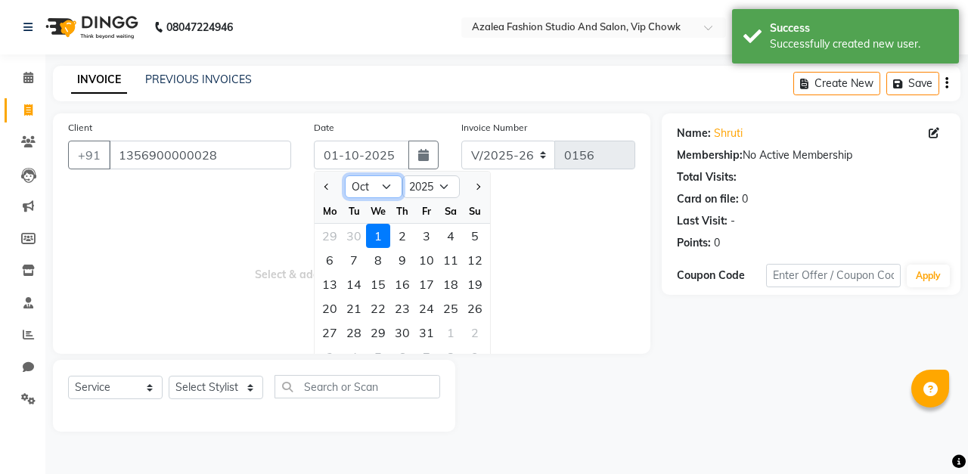
click at [389, 186] on select "Jan Feb Mar Apr May Jun [DATE] Aug Sep Oct Nov Dec" at bounding box center [373, 186] width 57 height 23
click at [345, 175] on select "Jan Feb Mar Apr May Jun [DATE] Aug Sep Oct Nov Dec" at bounding box center [373, 186] width 57 height 23
click at [451, 234] on div "6" at bounding box center [451, 236] width 24 height 24
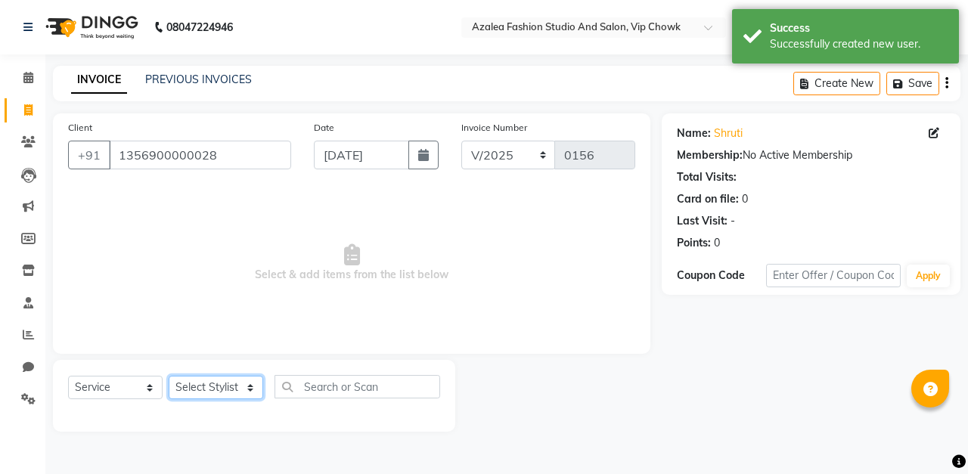
click at [212, 383] on select "Select Stylist aarti sen Admin [PERSON_NAME] anzal [PERSON_NAME][MEDICAL_DATA]:…" at bounding box center [216, 387] width 95 height 23
click at [169, 376] on select "Select Stylist aarti sen Admin [PERSON_NAME] anzal [PERSON_NAME][MEDICAL_DATA]:…" at bounding box center [216, 387] width 95 height 23
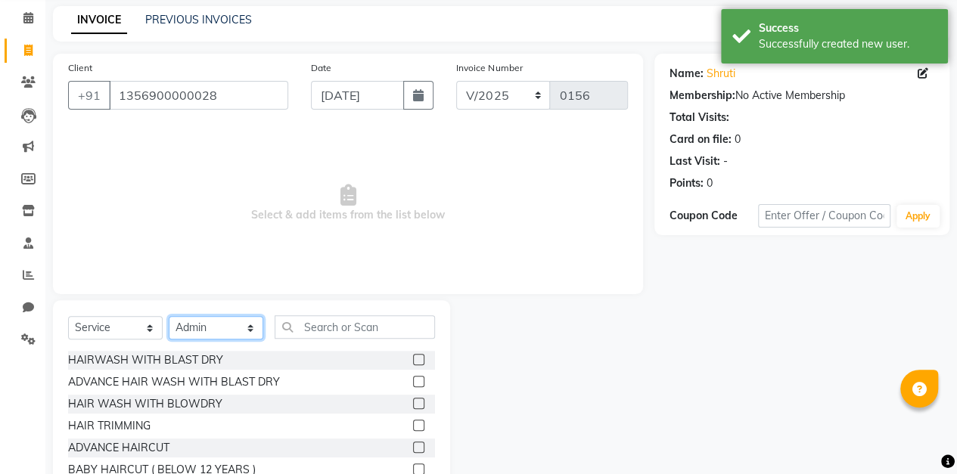
scroll to position [131, 0]
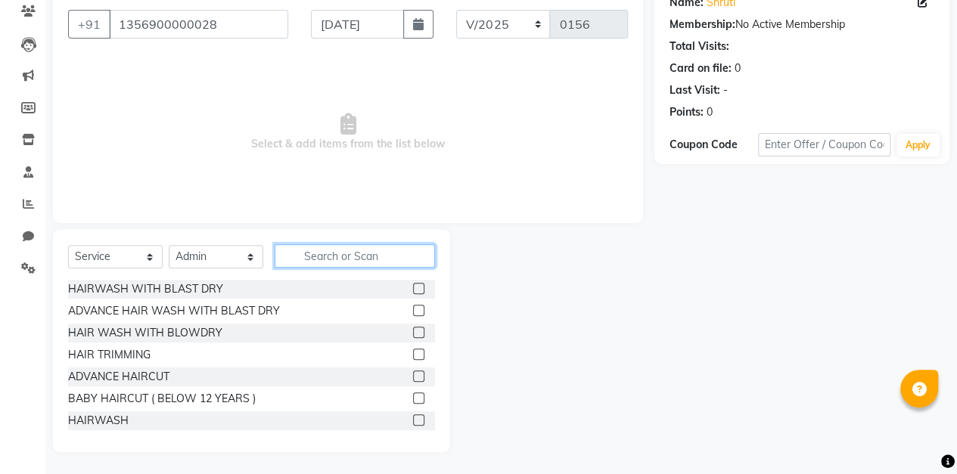
click at [374, 250] on input "text" at bounding box center [355, 255] width 160 height 23
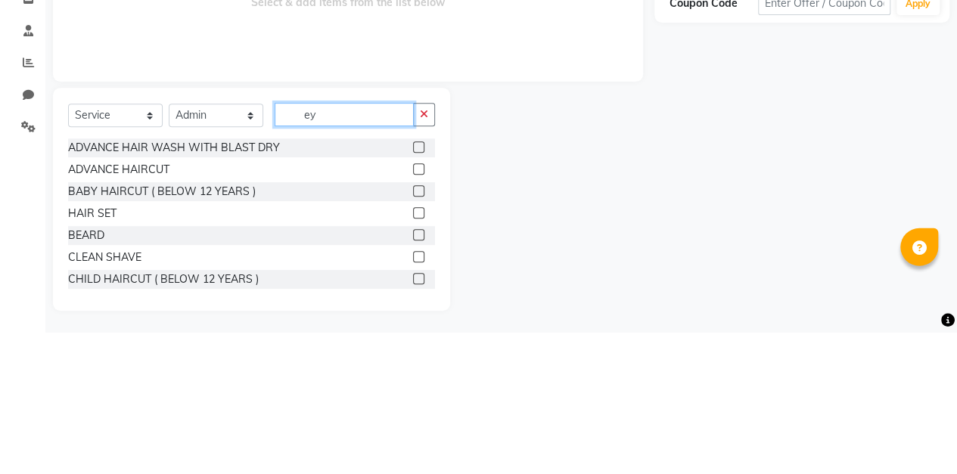
scroll to position [23, 0]
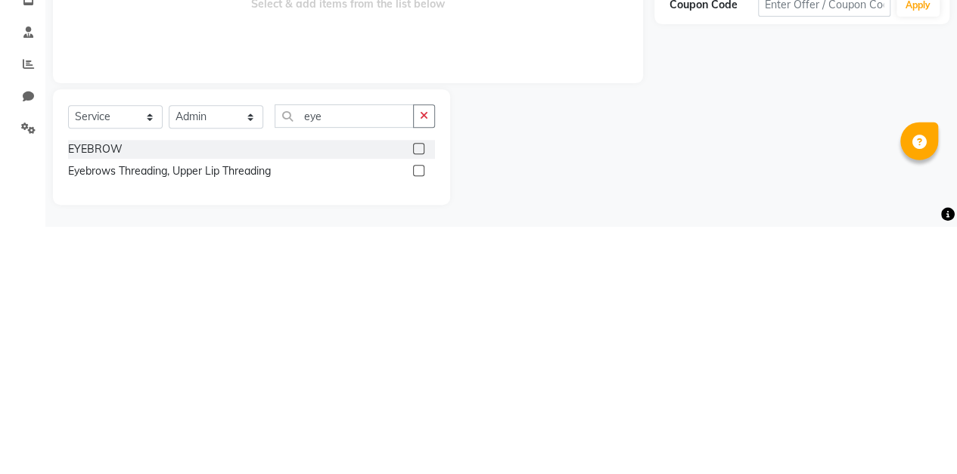
click at [419, 395] on label at bounding box center [418, 395] width 11 height 11
click at [419, 395] on input "checkbox" at bounding box center [418, 397] width 10 height 10
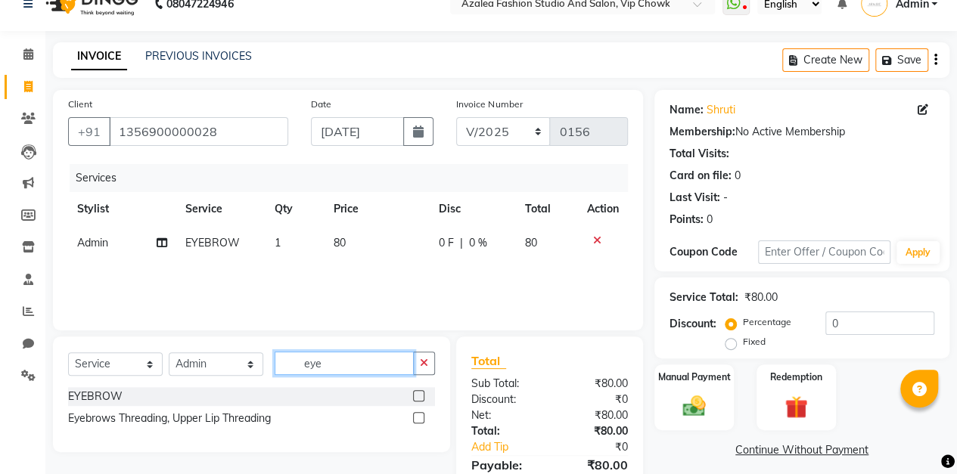
click at [371, 360] on input "eye" at bounding box center [344, 363] width 139 height 23
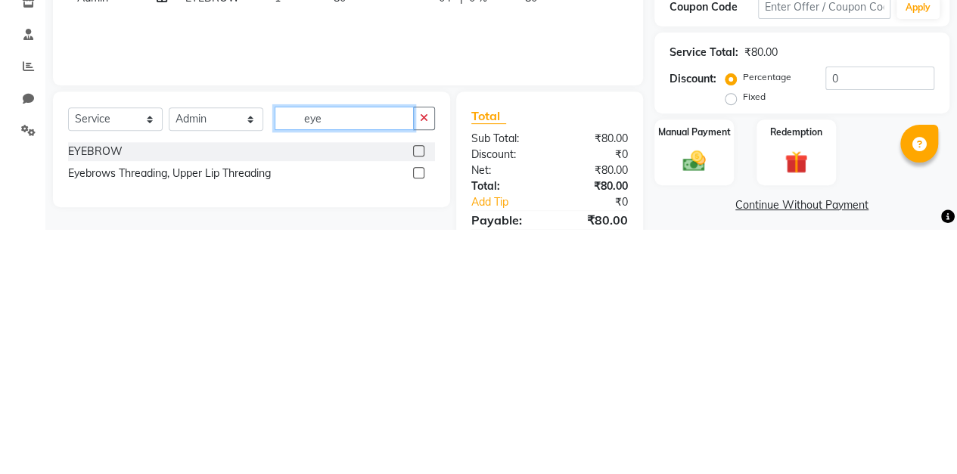
scroll to position [25, 0]
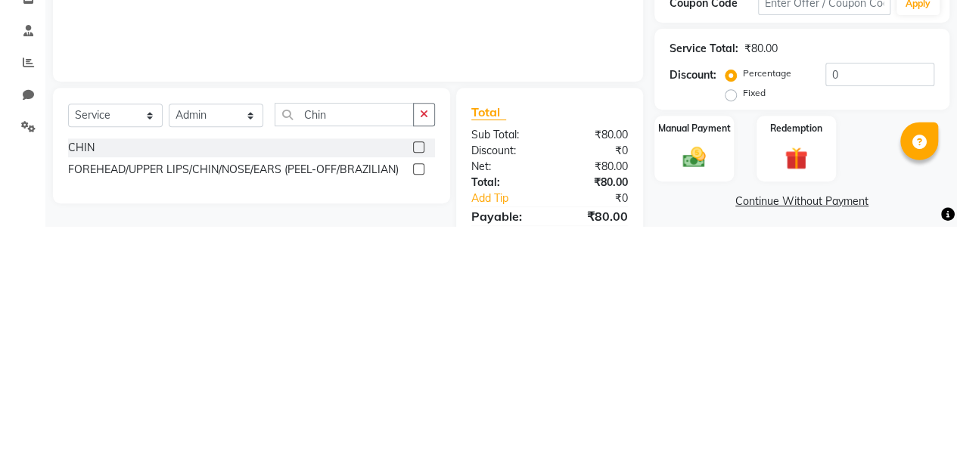
click at [419, 393] on label at bounding box center [418, 394] width 11 height 11
click at [419, 393] on input "checkbox" at bounding box center [418, 395] width 10 height 10
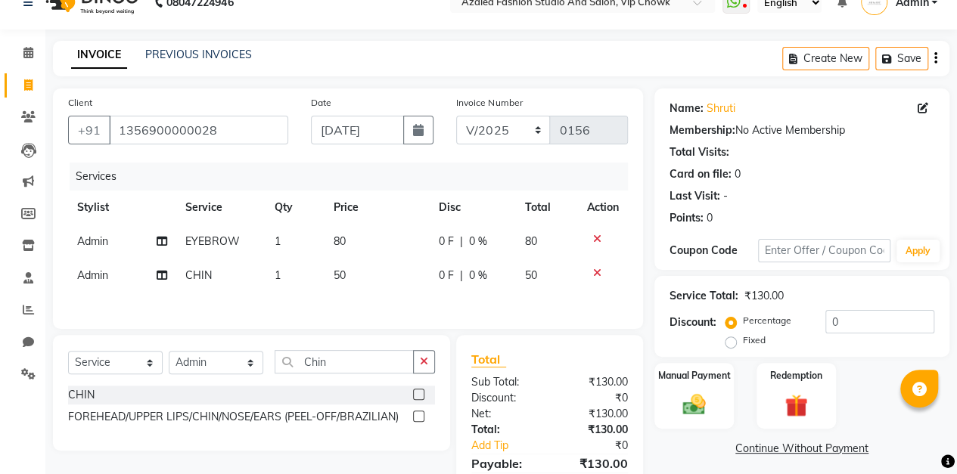
scroll to position [100, 0]
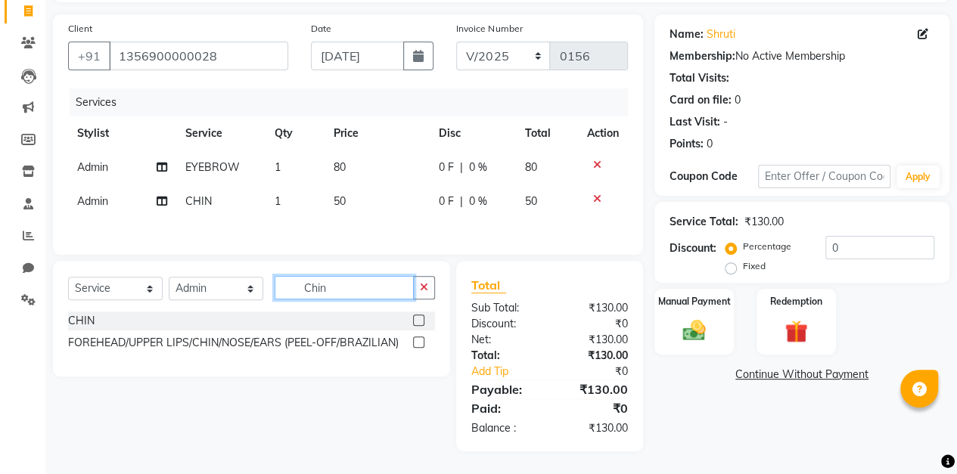
click at [374, 289] on input "Chin" at bounding box center [344, 287] width 139 height 23
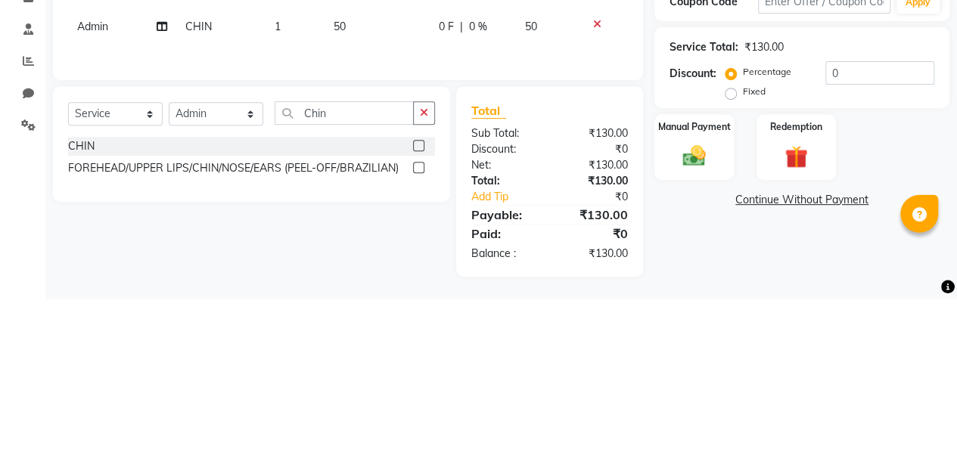
click at [419, 343] on label at bounding box center [418, 342] width 11 height 11
click at [419, 343] on input "checkbox" at bounding box center [418, 343] width 10 height 10
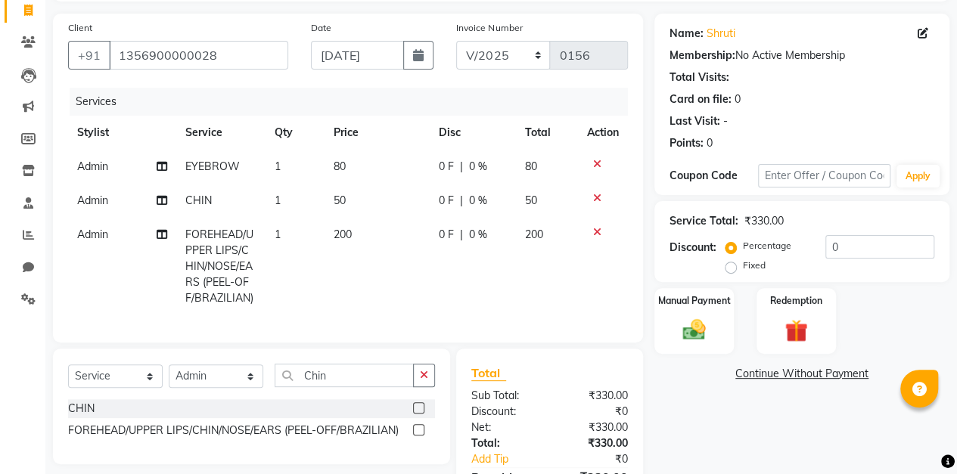
click at [595, 160] on icon at bounding box center [597, 164] width 8 height 11
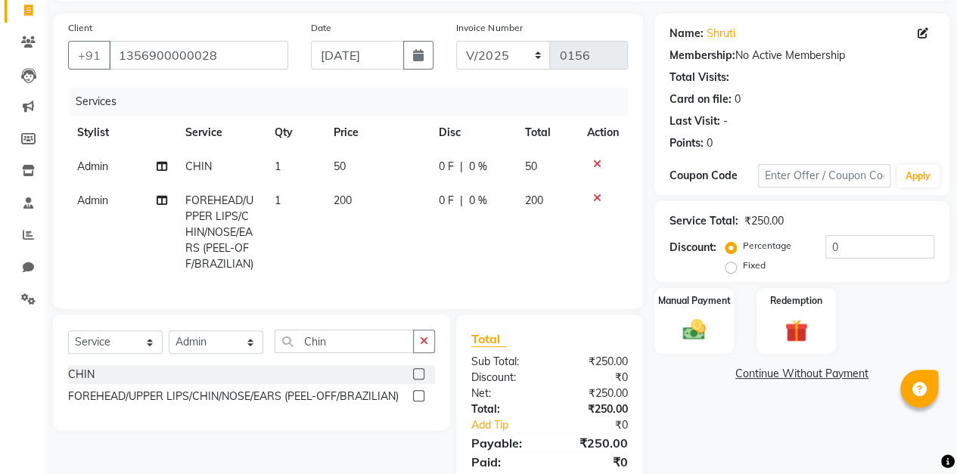
click at [597, 160] on icon at bounding box center [597, 164] width 8 height 11
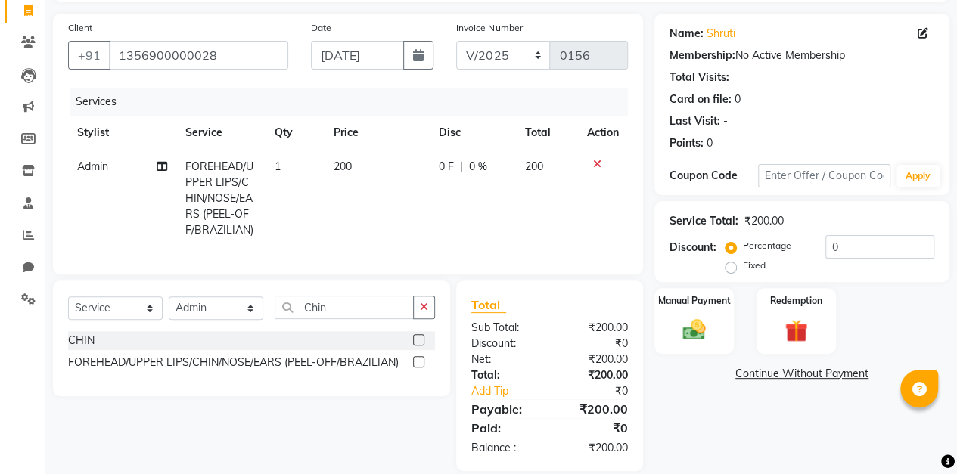
click at [492, 160] on div "0 F | 0 %" at bounding box center [473, 167] width 68 height 16
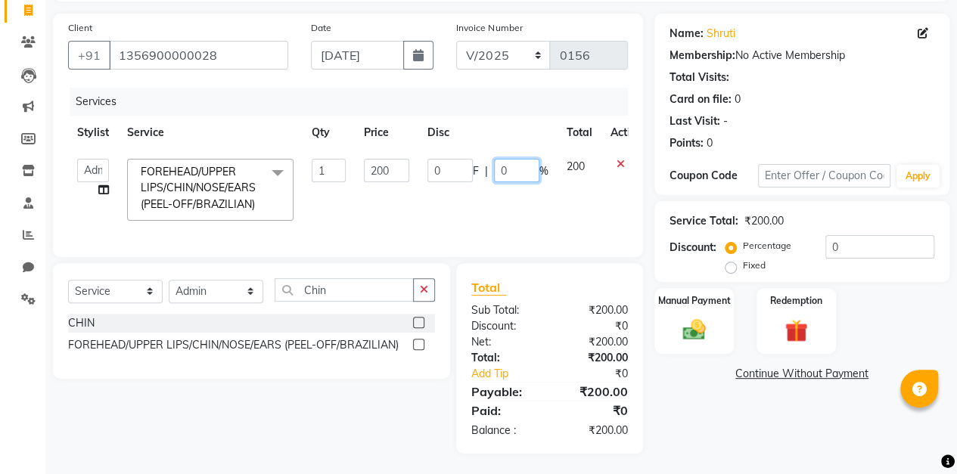
click at [520, 168] on input "0" at bounding box center [516, 170] width 45 height 23
click at [656, 196] on div "Name: Shruti Membership: No Active Membership Total Visits: Card on file: 0 Las…" at bounding box center [807, 234] width 306 height 440
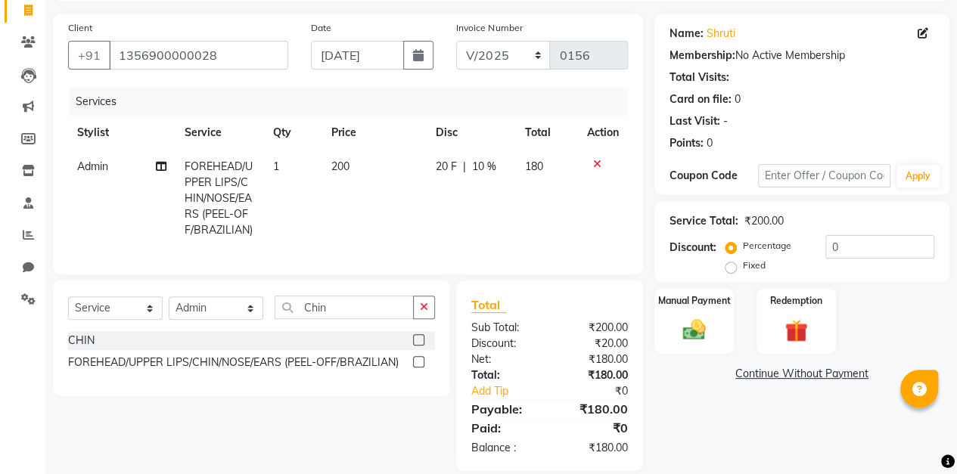
click at [535, 165] on span "180" at bounding box center [534, 167] width 18 height 14
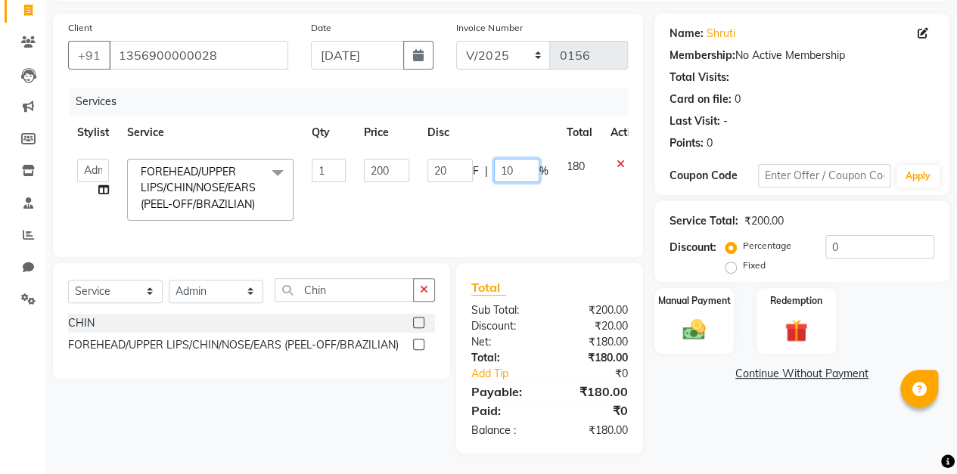
click at [524, 166] on input "10" at bounding box center [516, 170] width 45 height 23
click at [646, 188] on div "Client [PHONE_NUMBER] Date [DATE] Invoice Number V/2025 V/[PHONE_NUMBER] Servic…" at bounding box center [348, 234] width 613 height 440
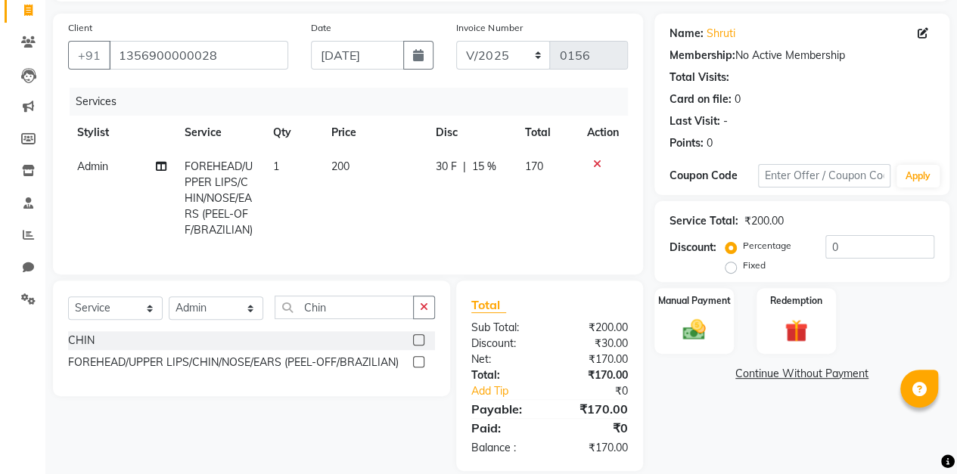
click at [487, 168] on span "15 %" at bounding box center [484, 167] width 24 height 16
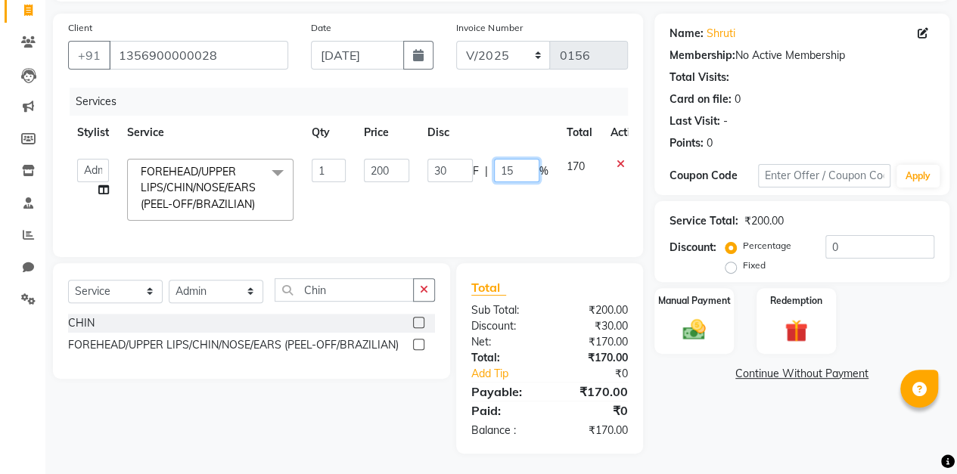
click at [529, 171] on input "15" at bounding box center [516, 170] width 45 height 23
click at [647, 163] on div "Client [PHONE_NUMBER] Date [DATE] Invoice Number V/2025 V/[PHONE_NUMBER] Servic…" at bounding box center [348, 234] width 613 height 440
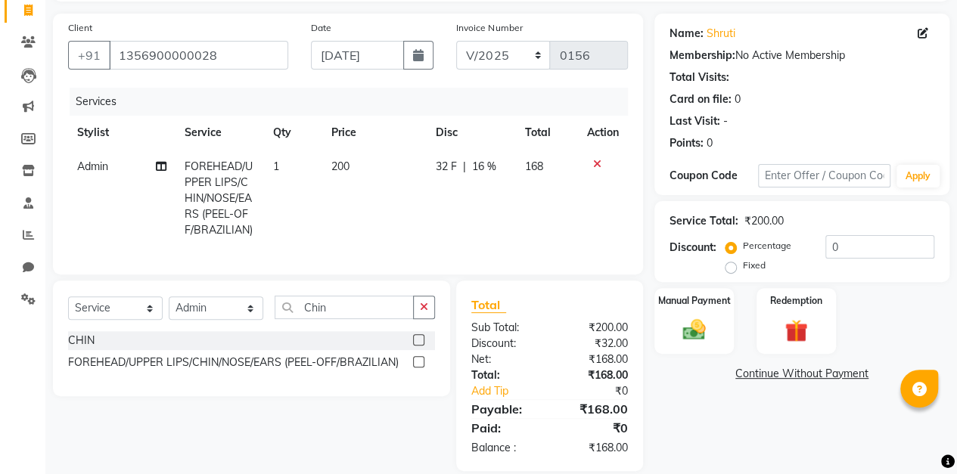
click at [542, 166] on span "168" at bounding box center [534, 167] width 18 height 14
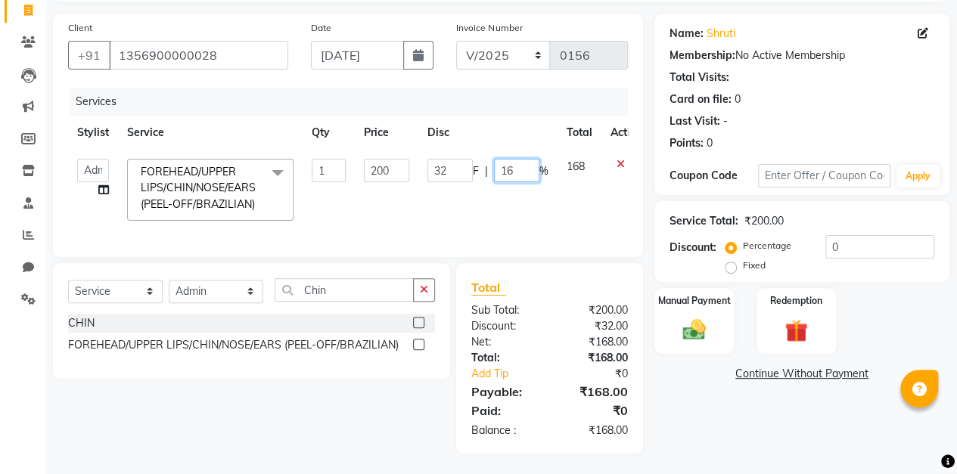
click at [525, 165] on input "16" at bounding box center [516, 170] width 45 height 23
click at [644, 189] on div "Client [PHONE_NUMBER] Date [DATE] Invoice Number V/2025 V/[PHONE_NUMBER] Servic…" at bounding box center [348, 234] width 613 height 440
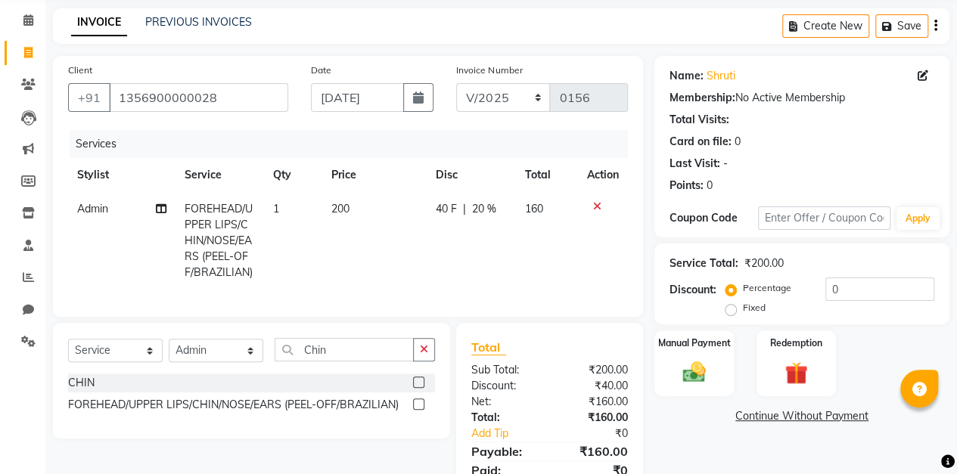
scroll to position [130, 0]
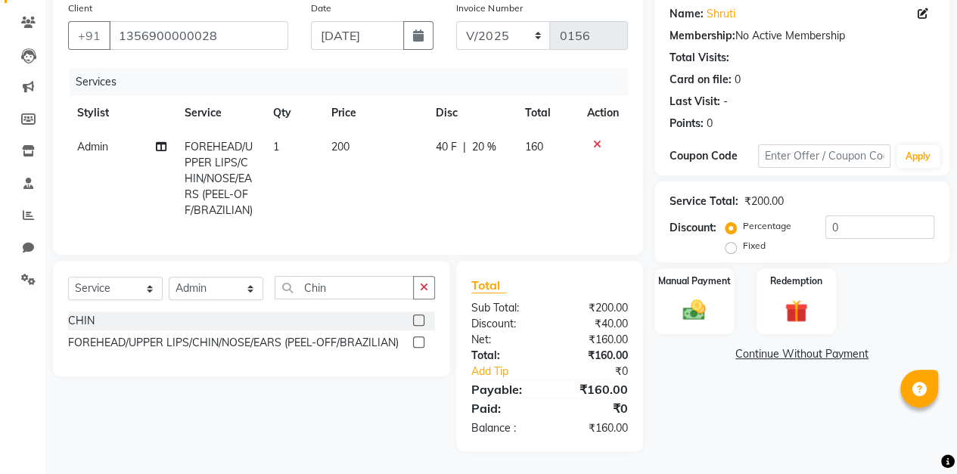
click at [697, 297] on img at bounding box center [693, 310] width 37 height 26
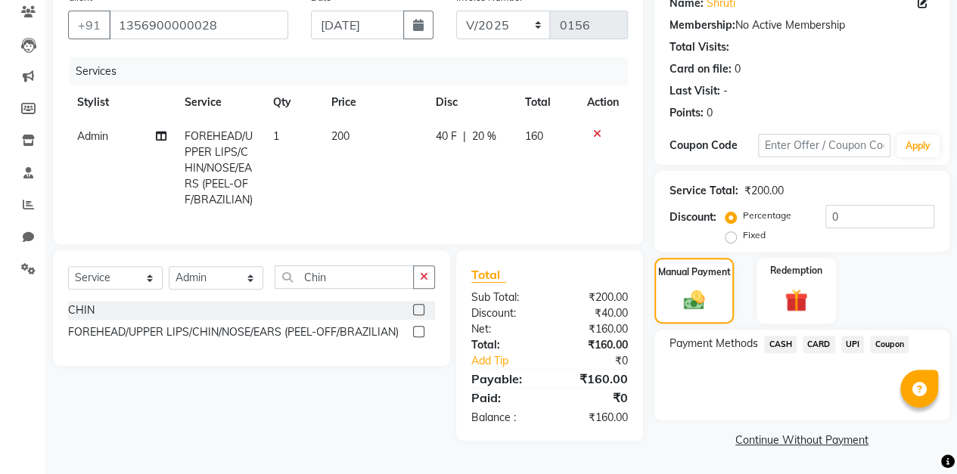
click at [858, 340] on span "UPI" at bounding box center [852, 344] width 23 height 17
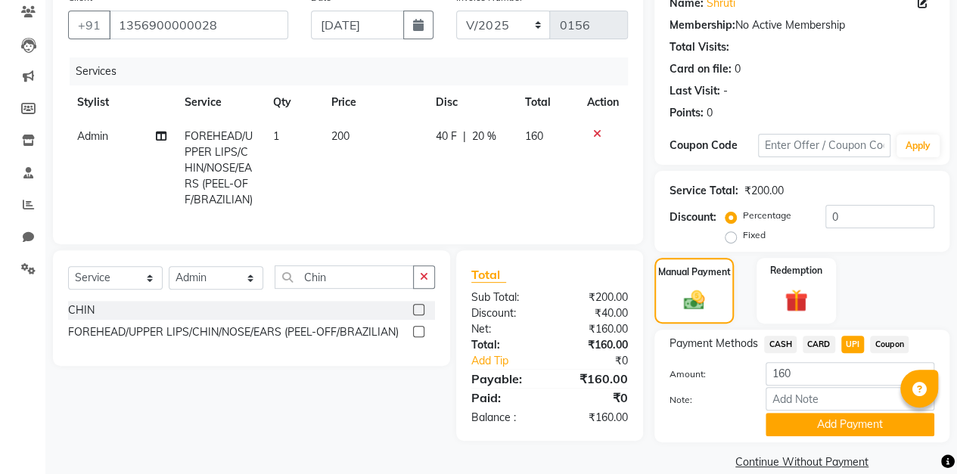
click at [853, 424] on button "Add Payment" at bounding box center [849, 424] width 169 height 23
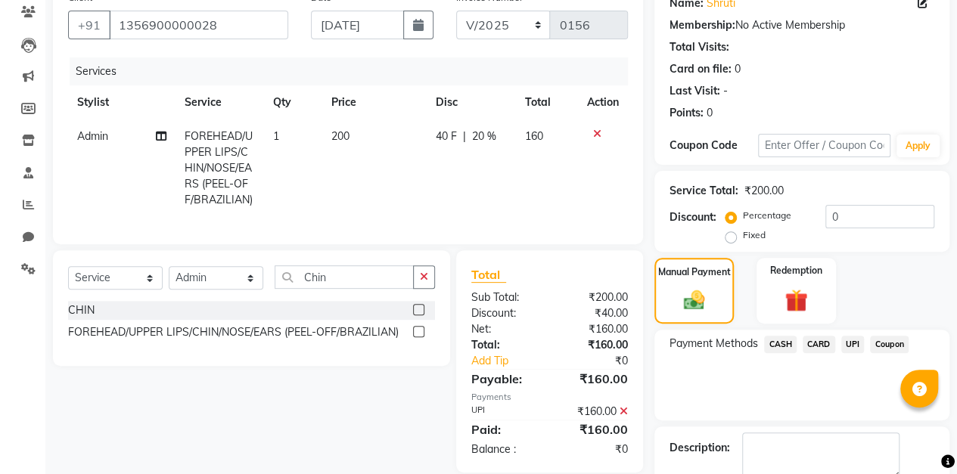
scroll to position [213, 0]
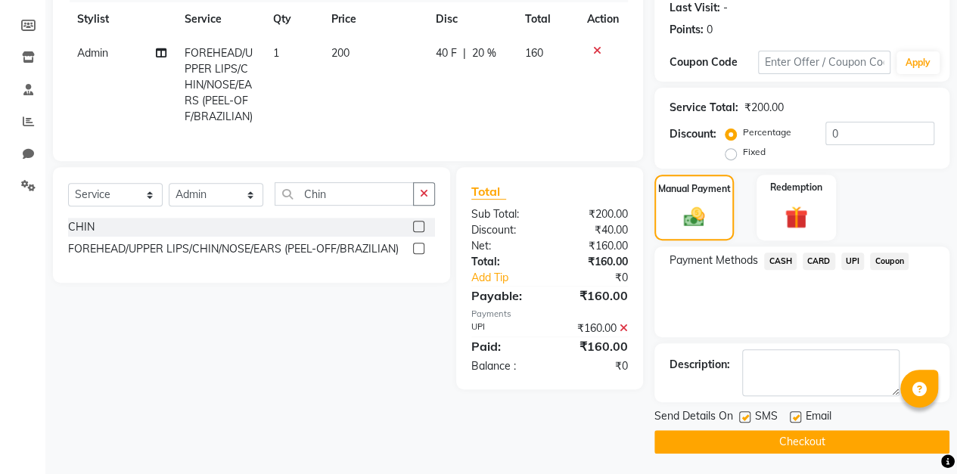
click at [827, 448] on button "Checkout" at bounding box center [801, 441] width 295 height 23
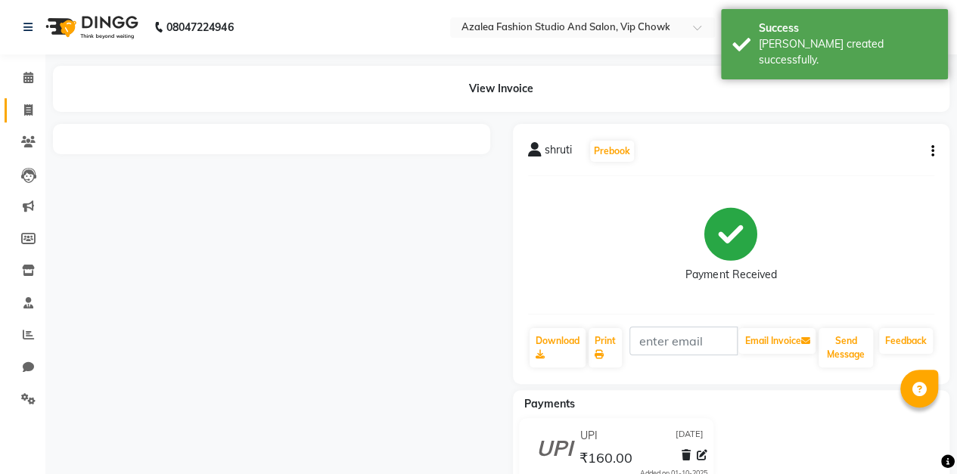
click at [32, 115] on icon at bounding box center [28, 109] width 8 height 11
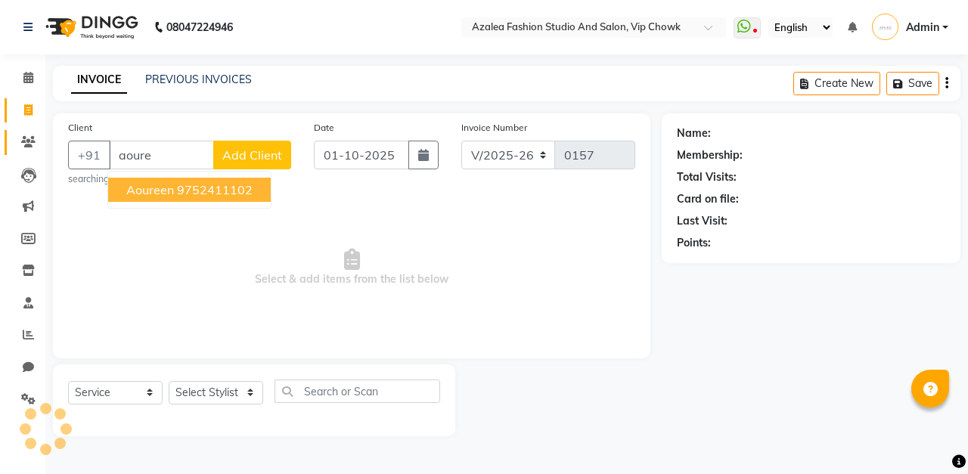
click at [33, 143] on icon at bounding box center [28, 141] width 14 height 11
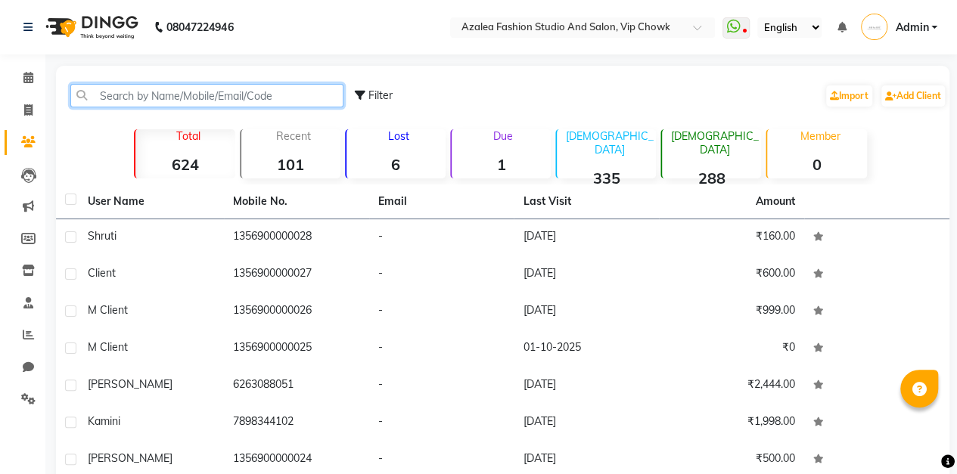
click at [287, 95] on input "text" at bounding box center [206, 95] width 273 height 23
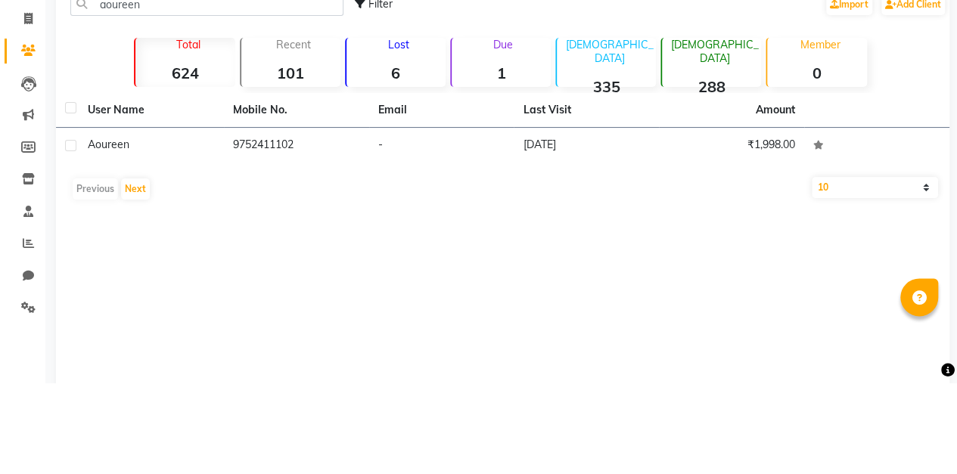
click at [402, 240] on td "-" at bounding box center [441, 237] width 145 height 37
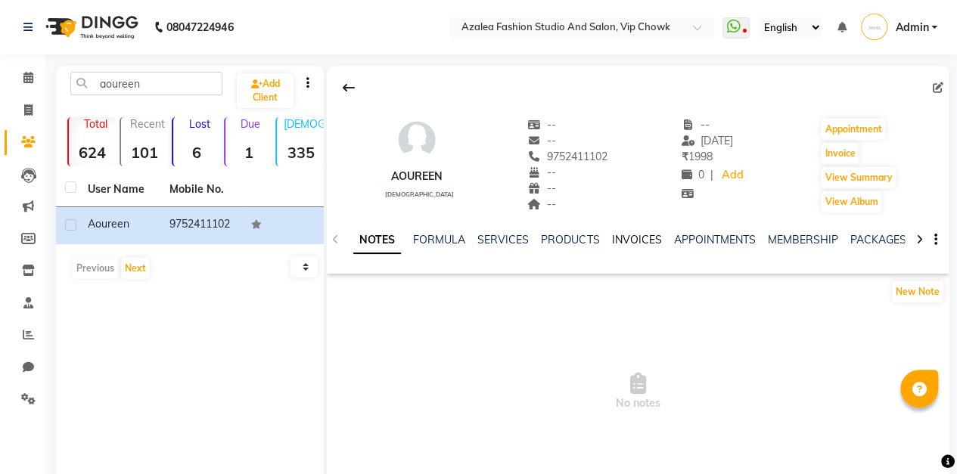
click at [637, 244] on link "INVOICES" at bounding box center [636, 240] width 50 height 14
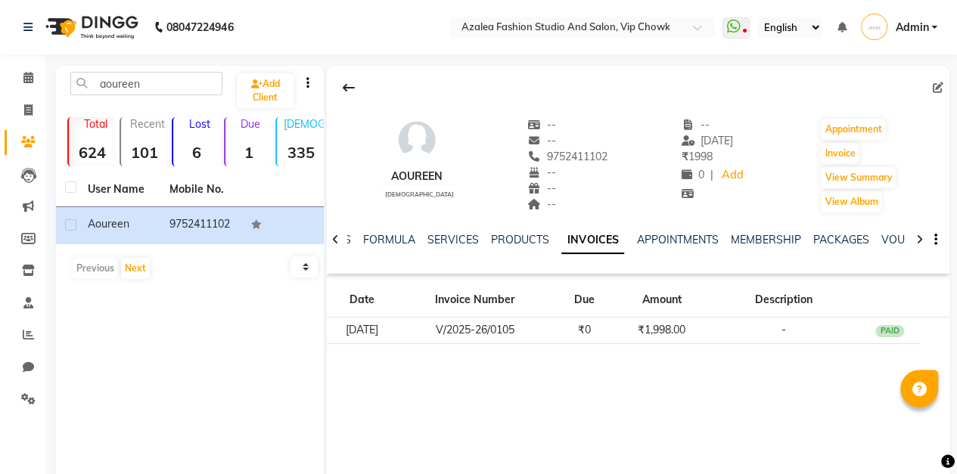
click at [602, 455] on div "aoureen [DEMOGRAPHIC_DATA] -- -- 9752411102 -- -- -- -- [DATE] ₹ 1998 0 | Add A…" at bounding box center [638, 293] width 622 height 454
click at [605, 423] on div "aoureen [DEMOGRAPHIC_DATA] -- -- 9752411102 -- -- -- -- [DATE] ₹ 1998 0 | Add A…" at bounding box center [638, 293] width 622 height 454
click at [620, 398] on div "aoureen [DEMOGRAPHIC_DATA] -- -- 9752411102 -- -- -- -- [DATE] ₹ 1998 0 | Add A…" at bounding box center [638, 293] width 622 height 454
click at [29, 109] on icon at bounding box center [28, 109] width 8 height 11
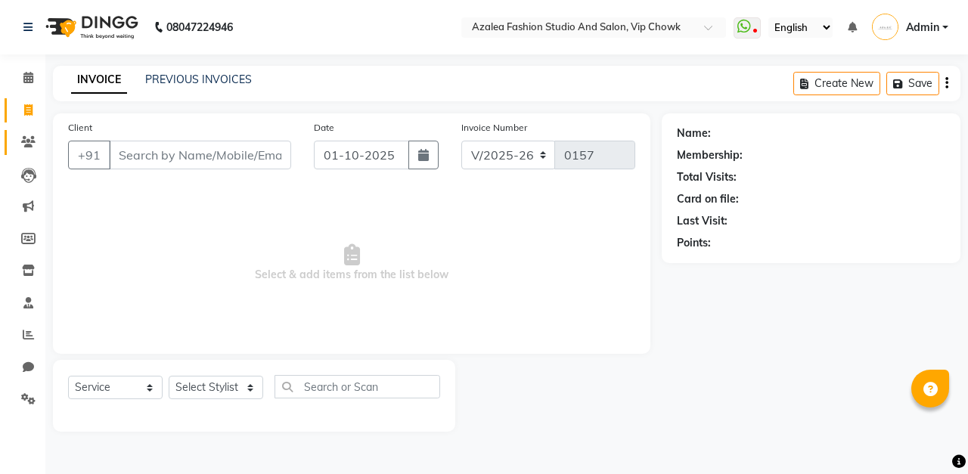
click at [29, 141] on icon at bounding box center [28, 141] width 14 height 11
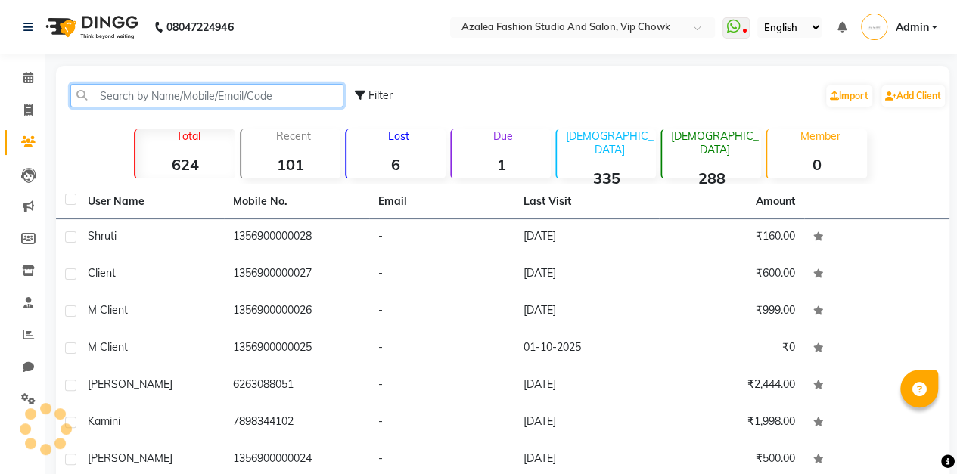
click at [126, 98] on input "text" at bounding box center [206, 95] width 273 height 23
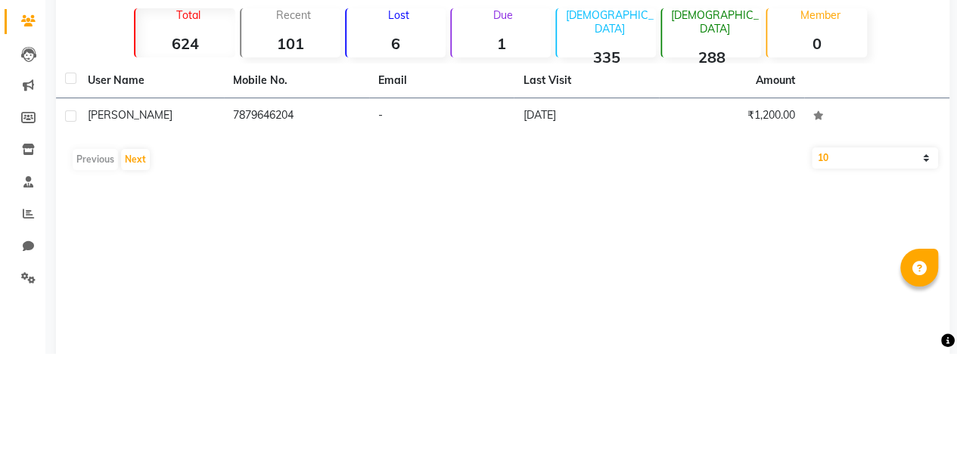
click at [582, 235] on td "[DATE]" at bounding box center [586, 237] width 145 height 37
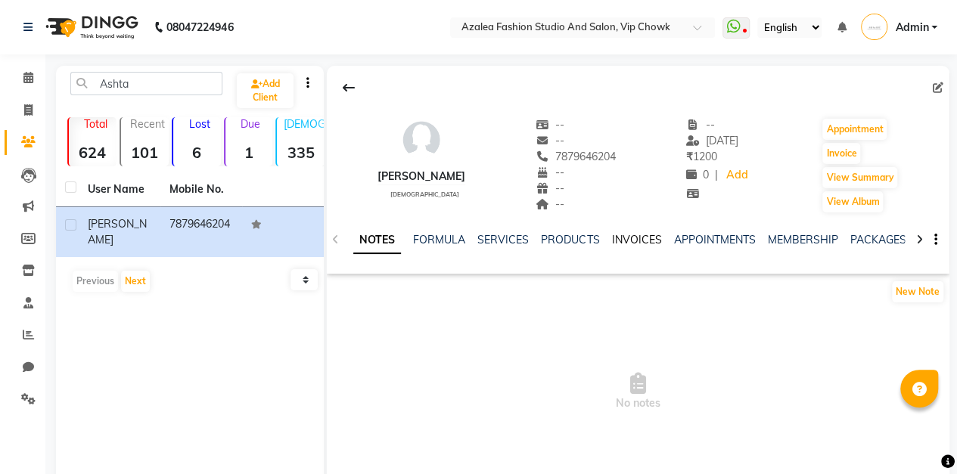
click at [634, 243] on link "INVOICES" at bounding box center [636, 240] width 50 height 14
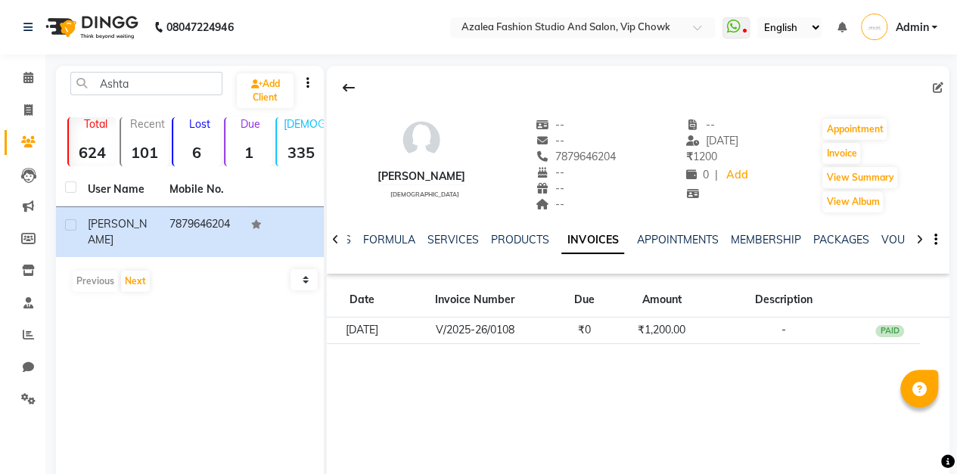
click at [858, 339] on td "-" at bounding box center [782, 331] width 151 height 26
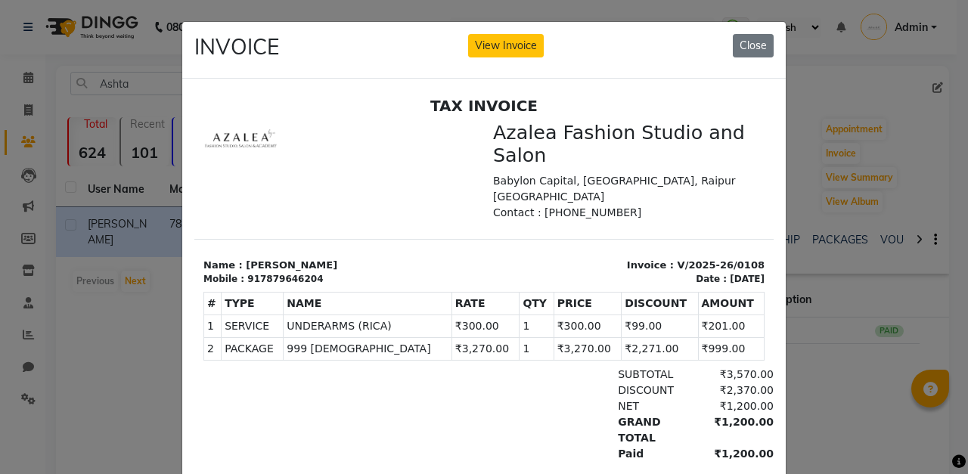
click at [751, 51] on button "Close" at bounding box center [753, 45] width 41 height 23
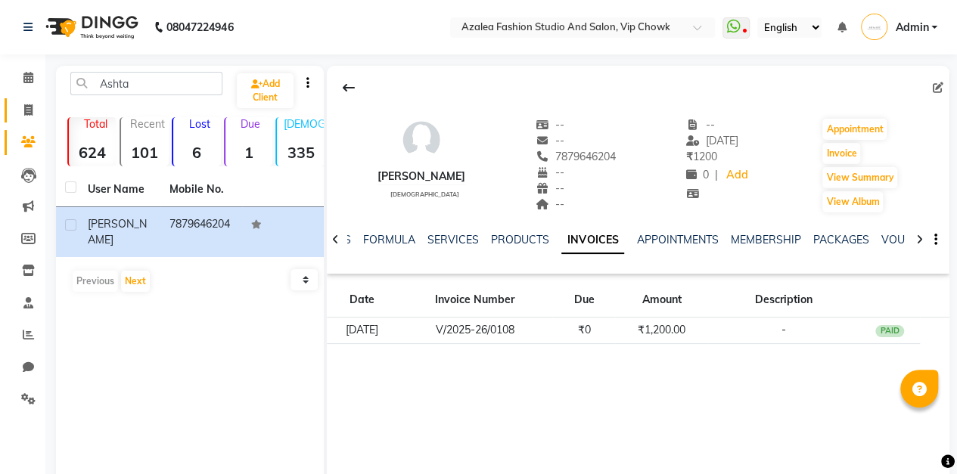
click at [28, 110] on icon at bounding box center [28, 109] width 8 height 11
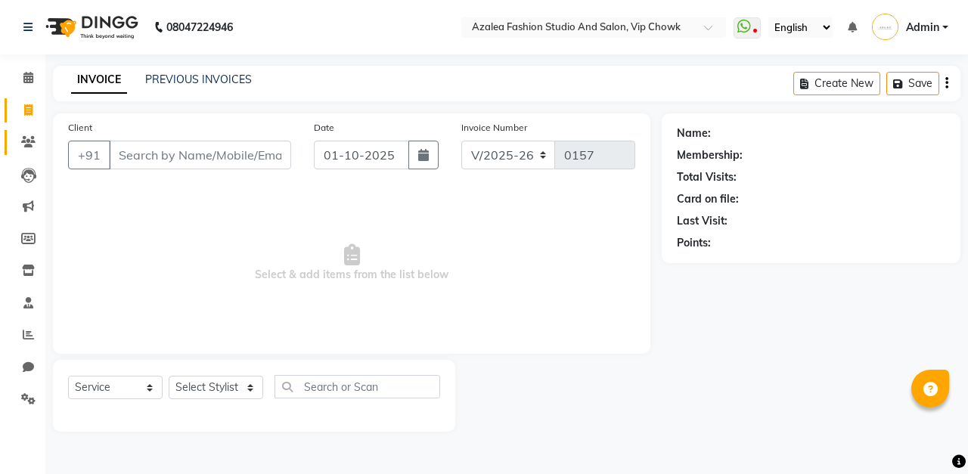
click at [36, 142] on span at bounding box center [28, 142] width 26 height 17
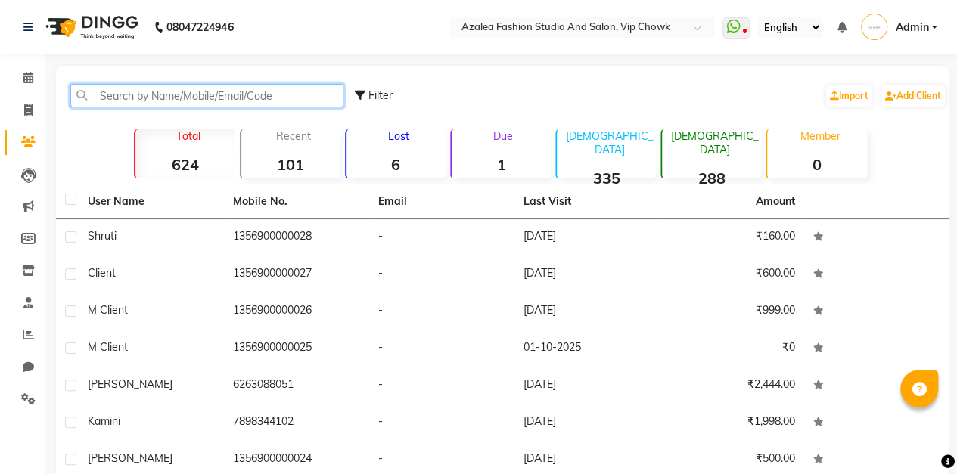
click at [224, 94] on input "text" at bounding box center [206, 95] width 273 height 23
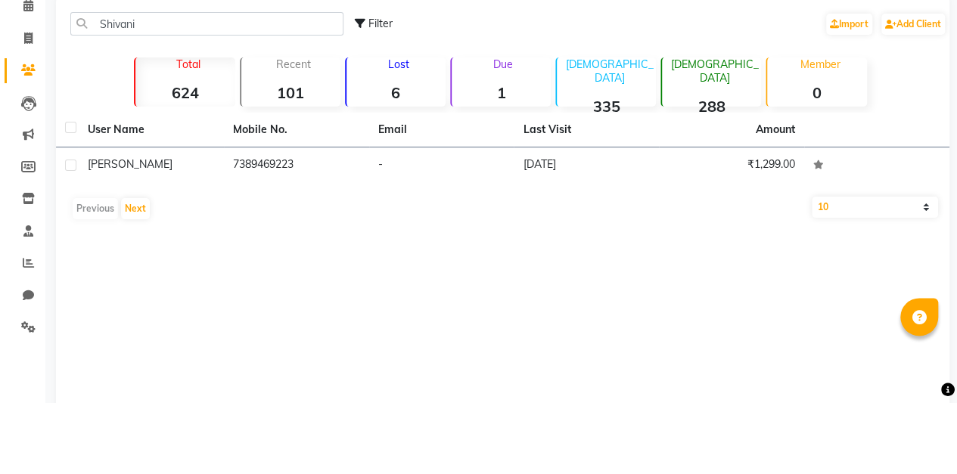
click at [767, 236] on td "₹1,299.00" at bounding box center [731, 237] width 145 height 37
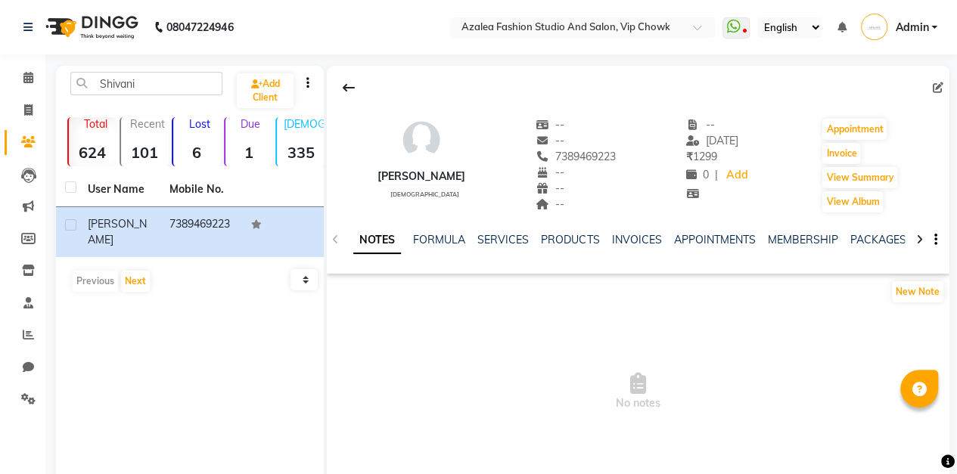
click at [39, 147] on span at bounding box center [28, 142] width 26 height 17
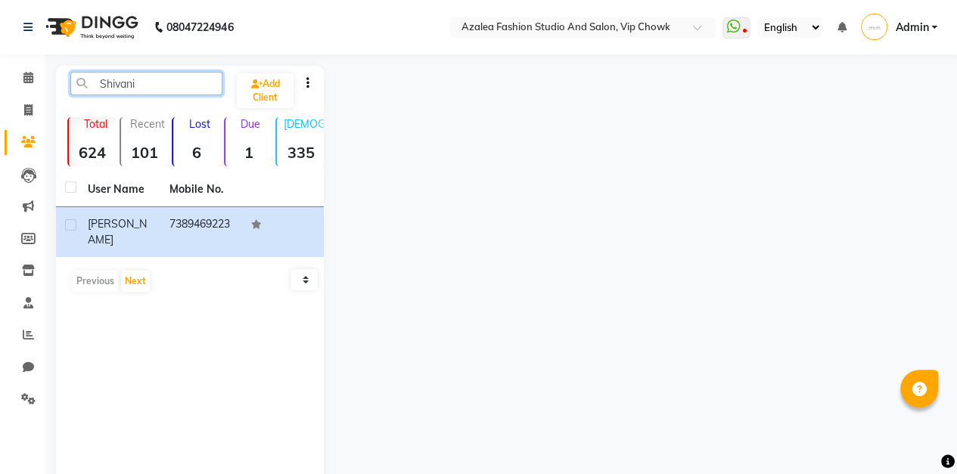
click at [133, 86] on input "Shivani" at bounding box center [146, 83] width 152 height 23
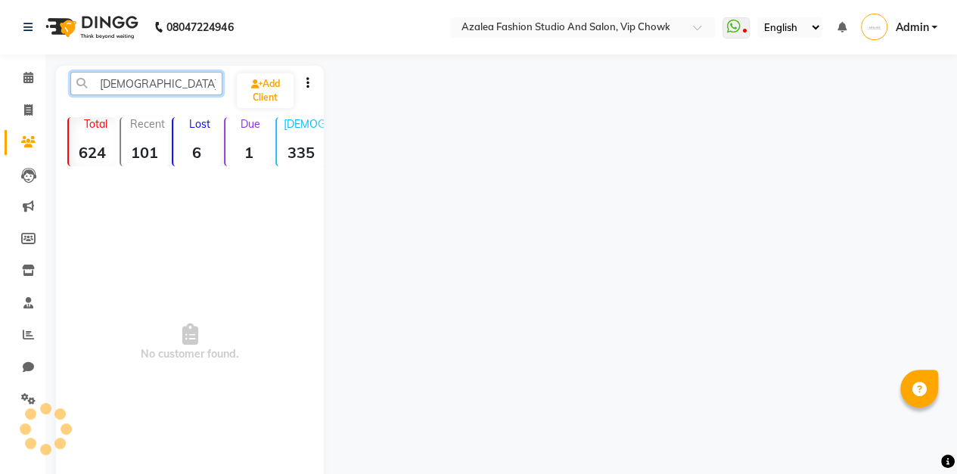
click at [139, 85] on input "[DEMOGRAPHIC_DATA]" at bounding box center [146, 83] width 152 height 23
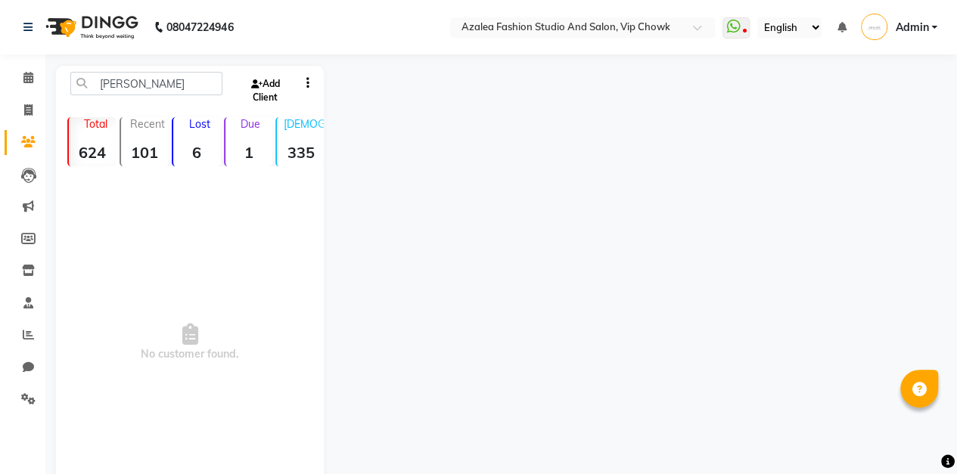
click at [265, 87] on link "Add Client" at bounding box center [265, 90] width 57 height 35
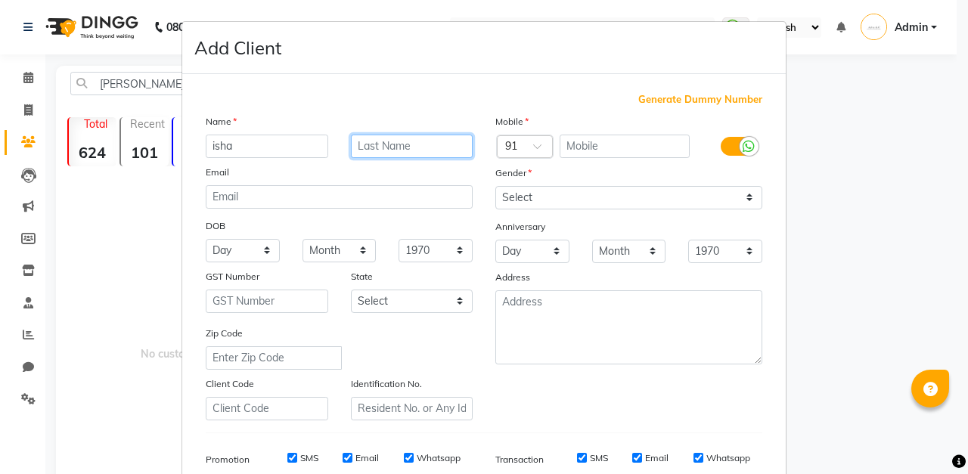
click at [424, 148] on input "text" at bounding box center [412, 146] width 123 height 23
click at [706, 98] on span "Generate Dummy Number" at bounding box center [700, 99] width 124 height 15
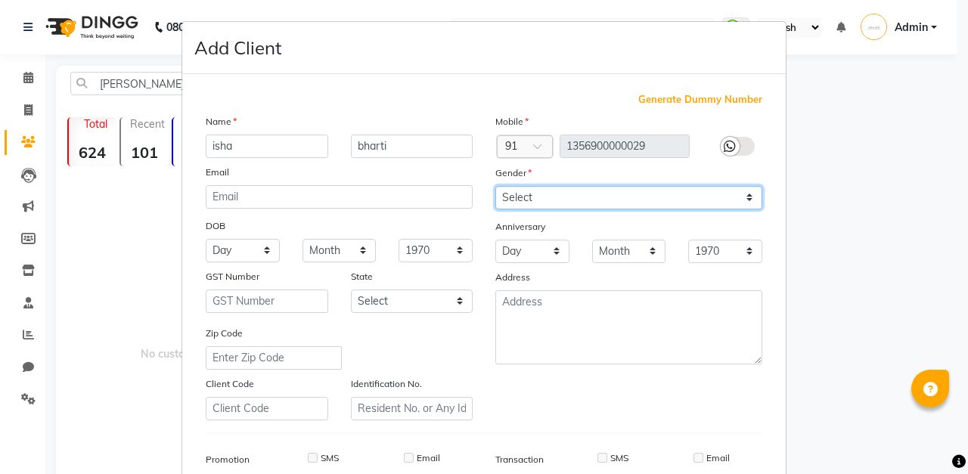
click at [597, 203] on select "Select [DEMOGRAPHIC_DATA] [DEMOGRAPHIC_DATA] Other Prefer Not To Say" at bounding box center [628, 197] width 267 height 23
click at [495, 186] on select "Select [DEMOGRAPHIC_DATA] [DEMOGRAPHIC_DATA] Other Prefer Not To Say" at bounding box center [628, 197] width 267 height 23
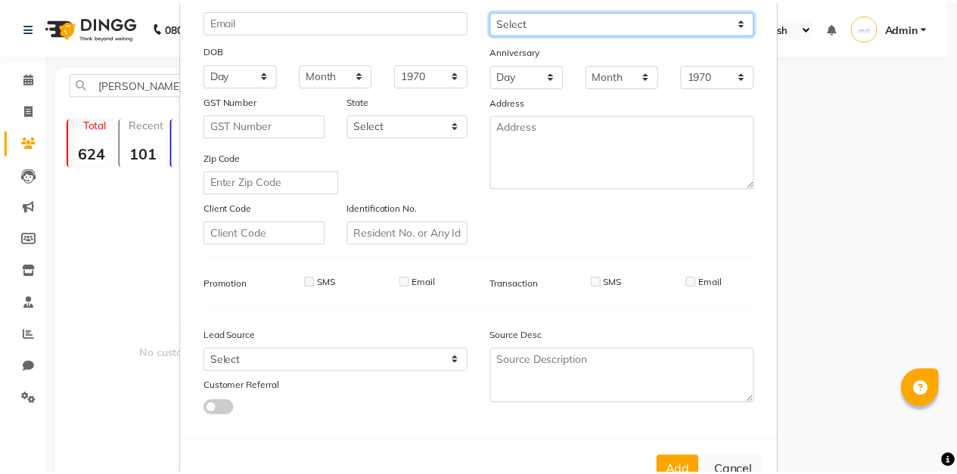
scroll to position [221, 0]
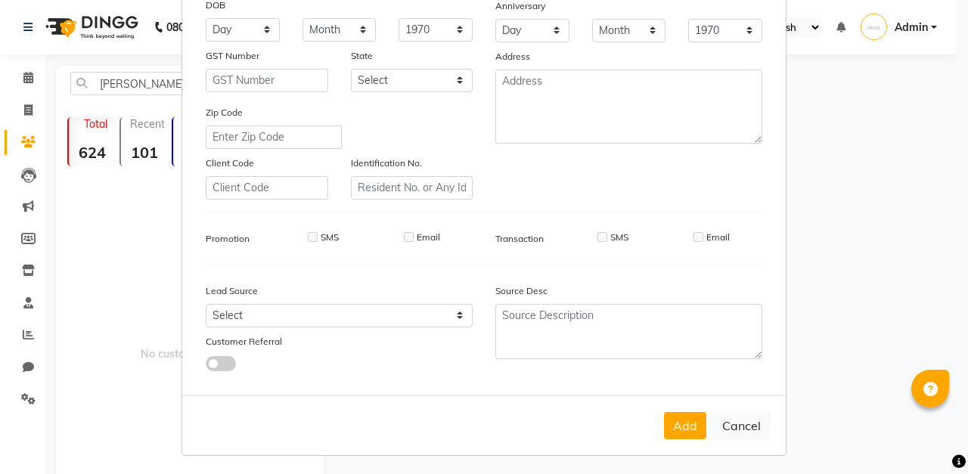
click at [677, 425] on button "Add" at bounding box center [685, 425] width 42 height 27
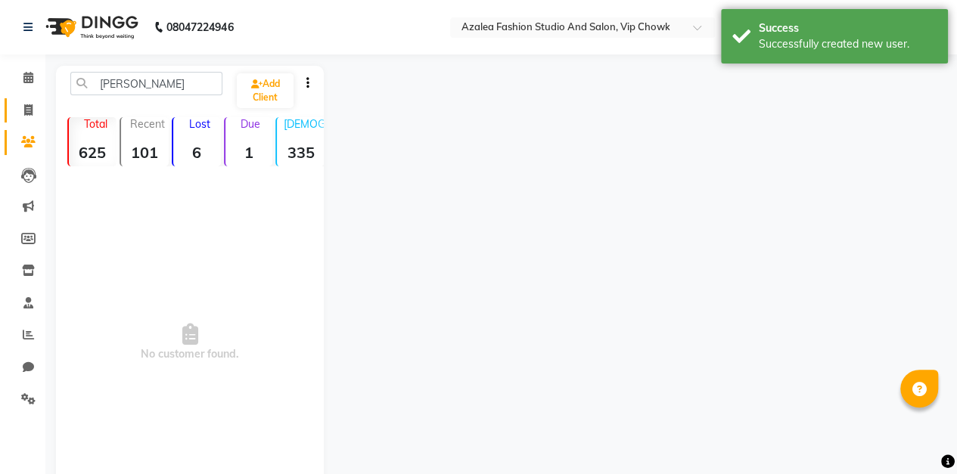
click at [28, 110] on icon at bounding box center [28, 109] width 8 height 11
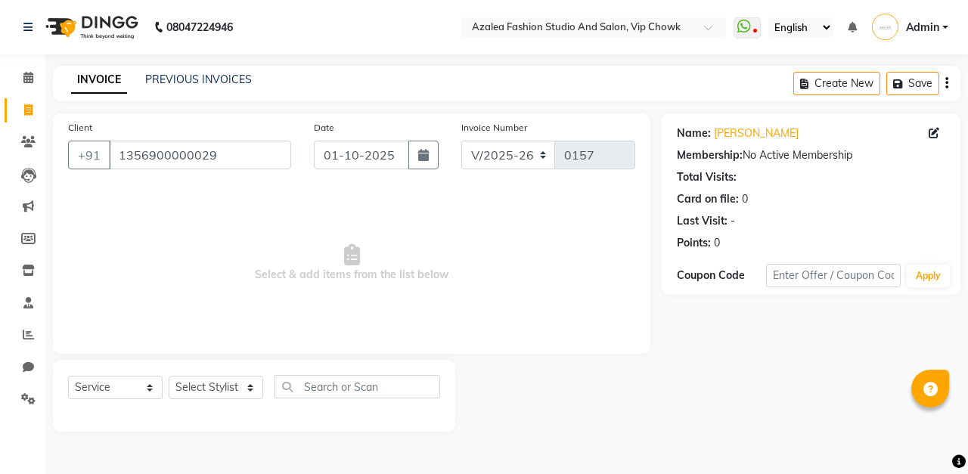
click at [427, 153] on icon "button" at bounding box center [423, 155] width 11 height 12
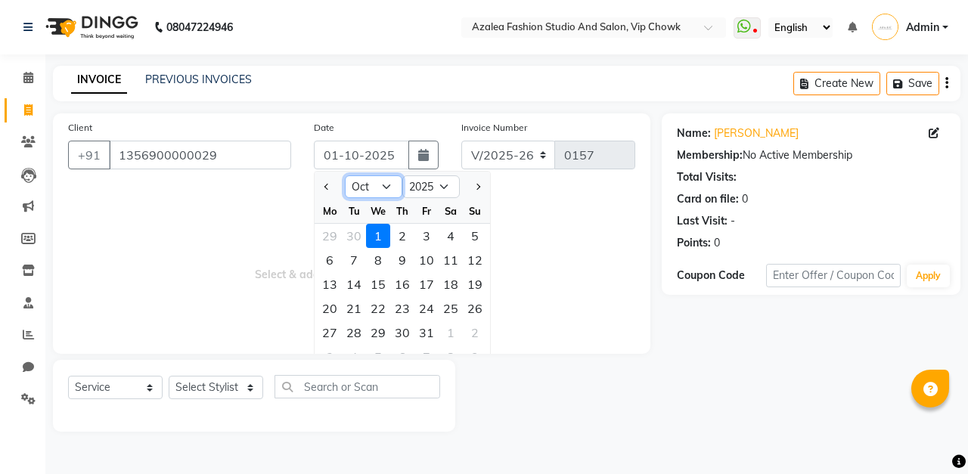
click at [393, 183] on select "Jan Feb Mar Apr May Jun [DATE] Aug Sep Oct Nov Dec" at bounding box center [373, 186] width 57 height 23
click at [345, 175] on select "Jan Feb Mar Apr May Jun [DATE] Aug Sep Oct Nov Dec" at bounding box center [373, 186] width 57 height 23
click at [452, 234] on div "6" at bounding box center [451, 236] width 24 height 24
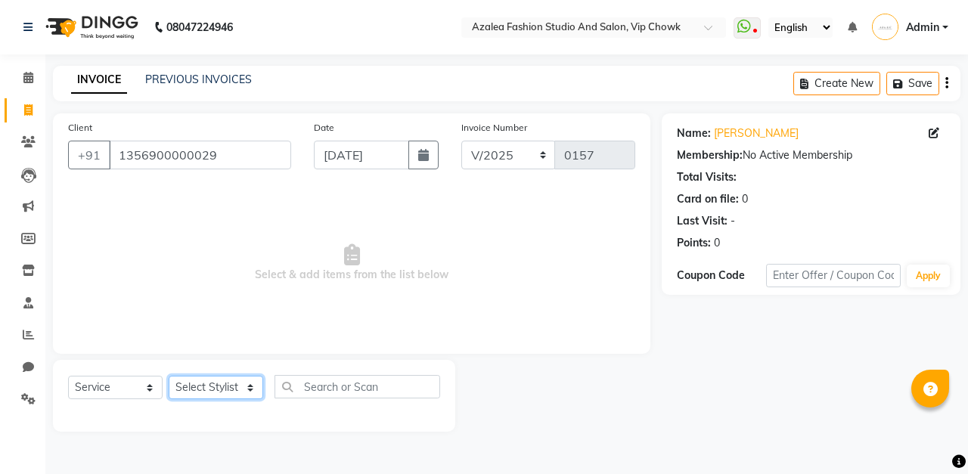
click at [230, 380] on select "Select Stylist aarti sen Admin [PERSON_NAME] anzal [PERSON_NAME][MEDICAL_DATA]:…" at bounding box center [216, 387] width 95 height 23
click at [169, 376] on select "Select Stylist aarti sen Admin [PERSON_NAME] anzal [PERSON_NAME][MEDICAL_DATA]:…" at bounding box center [216, 387] width 95 height 23
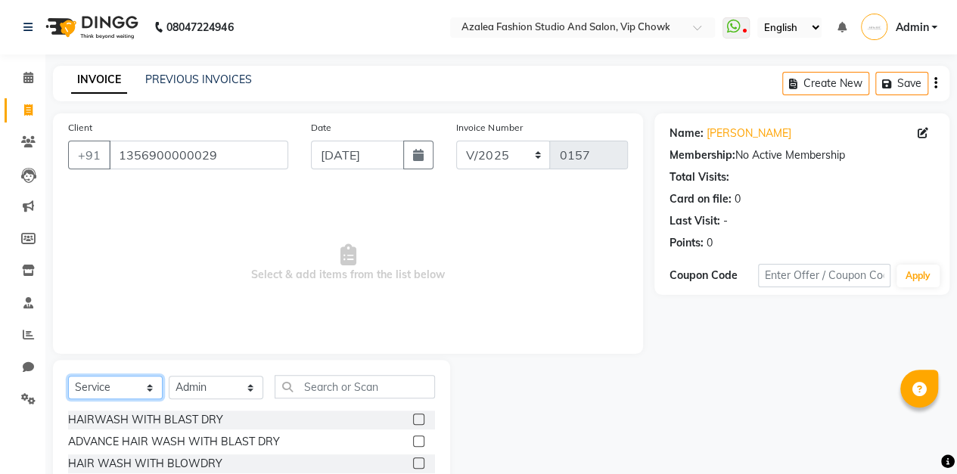
click at [139, 383] on select "Select Service Product Membership Package Voucher Prepaid Gift Card" at bounding box center [115, 387] width 95 height 23
click at [68, 376] on select "Select Service Product Membership Package Voucher Prepaid Gift Card" at bounding box center [115, 387] width 95 height 23
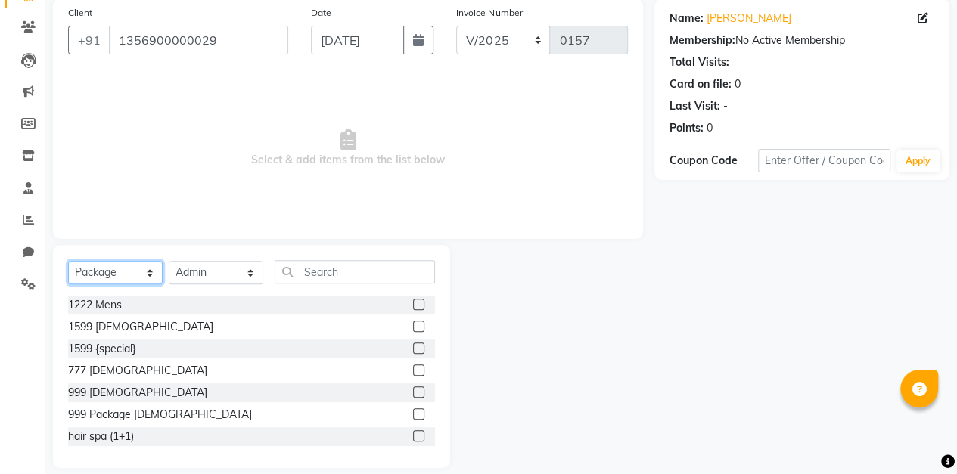
scroll to position [131, 0]
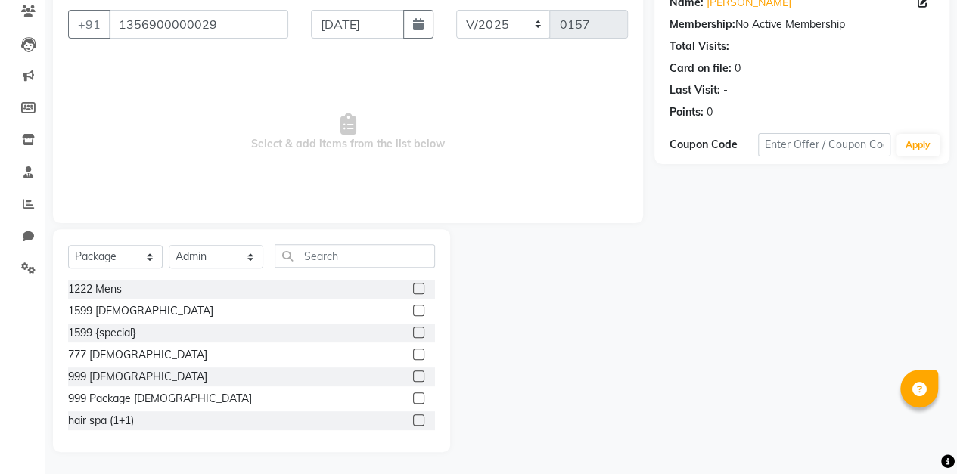
click at [413, 375] on label at bounding box center [418, 376] width 11 height 11
click at [413, 375] on input "checkbox" at bounding box center [418, 377] width 10 height 10
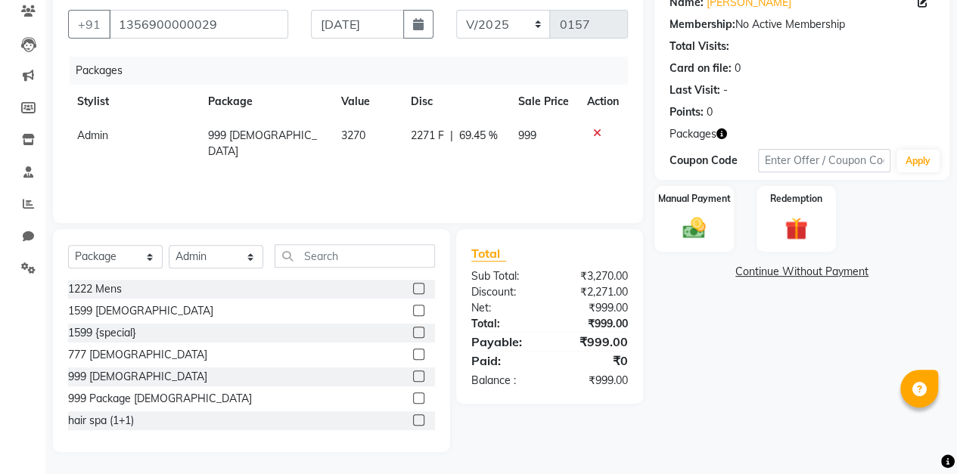
click at [696, 223] on img at bounding box center [693, 228] width 37 height 26
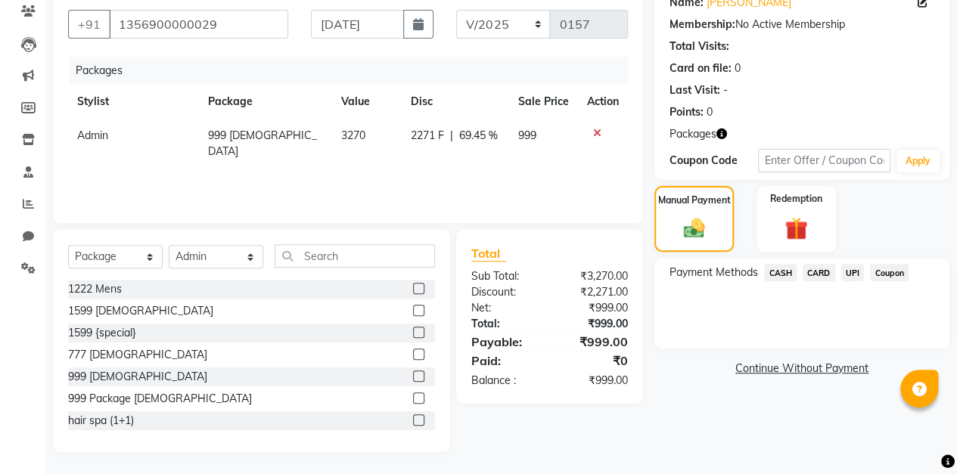
click at [855, 268] on span "UPI" at bounding box center [852, 272] width 23 height 17
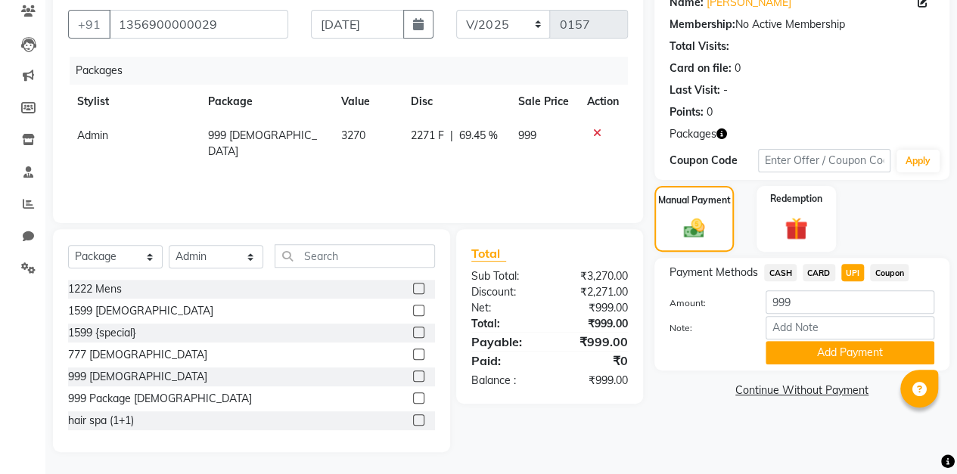
click at [852, 349] on button "Add Payment" at bounding box center [849, 352] width 169 height 23
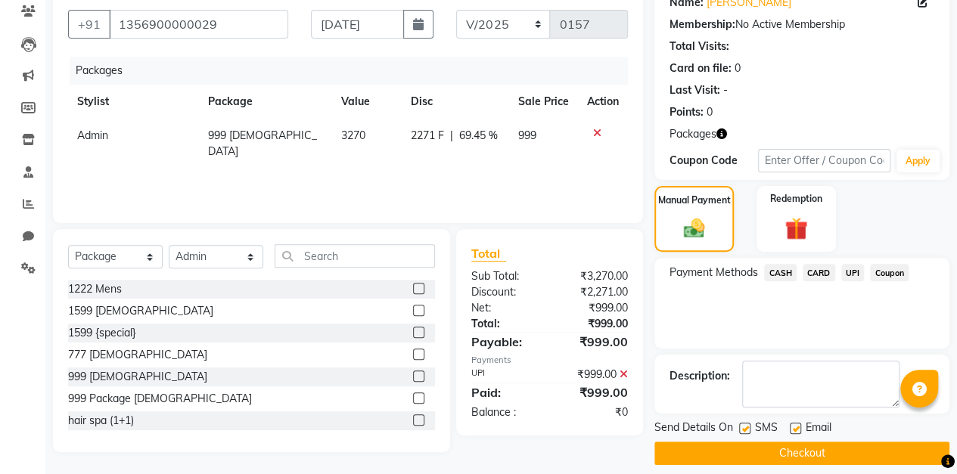
scroll to position [142, 0]
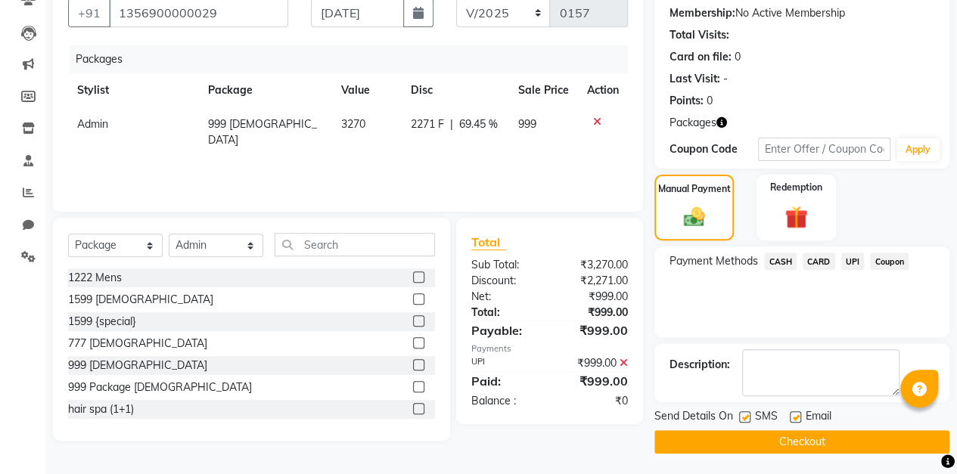
click at [794, 440] on button "Checkout" at bounding box center [801, 441] width 295 height 23
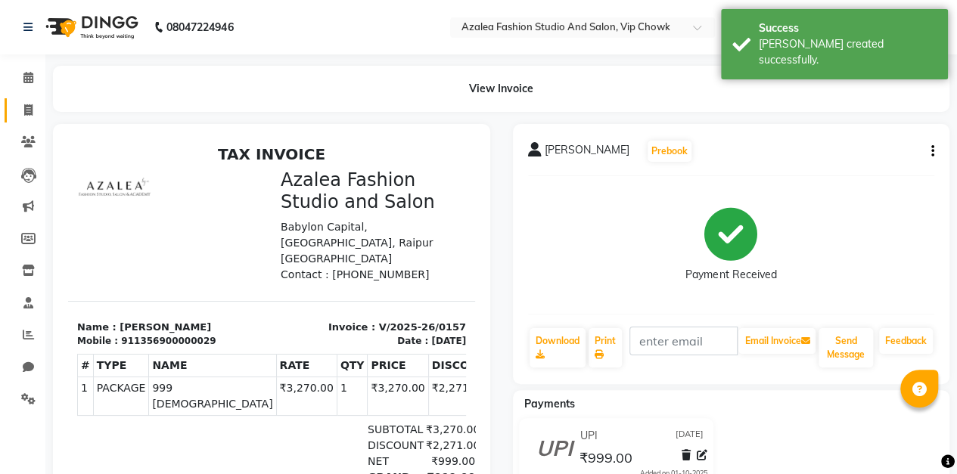
click at [29, 110] on icon at bounding box center [28, 109] width 8 height 11
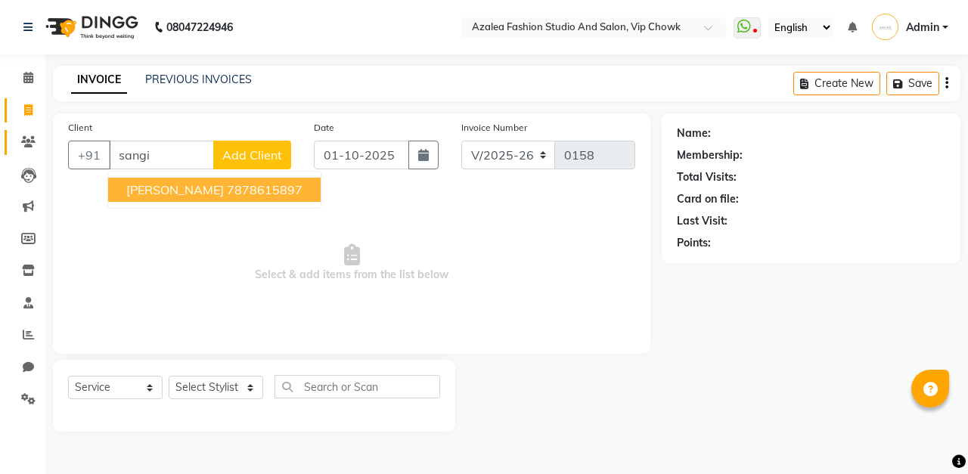
click at [33, 141] on icon at bounding box center [28, 141] width 14 height 11
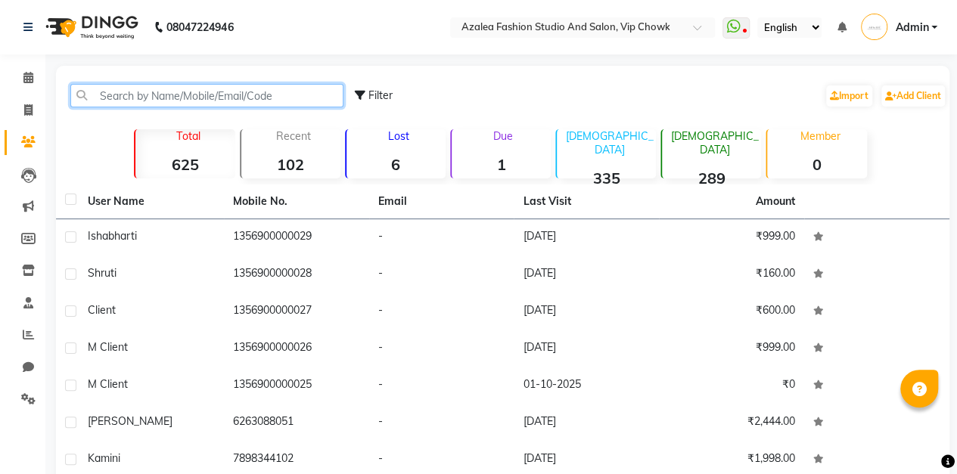
click at [230, 92] on input "text" at bounding box center [206, 95] width 273 height 23
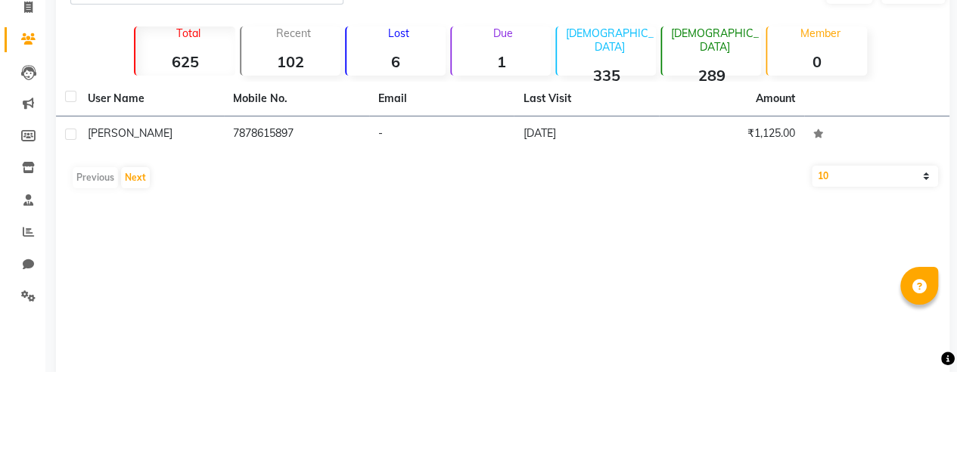
click at [367, 235] on td "7878615897" at bounding box center [296, 237] width 145 height 37
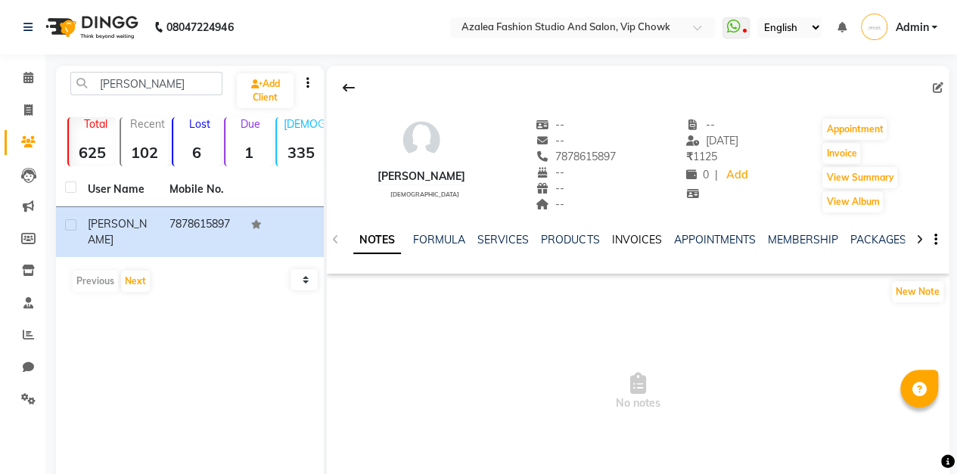
click at [636, 240] on link "INVOICES" at bounding box center [636, 240] width 50 height 14
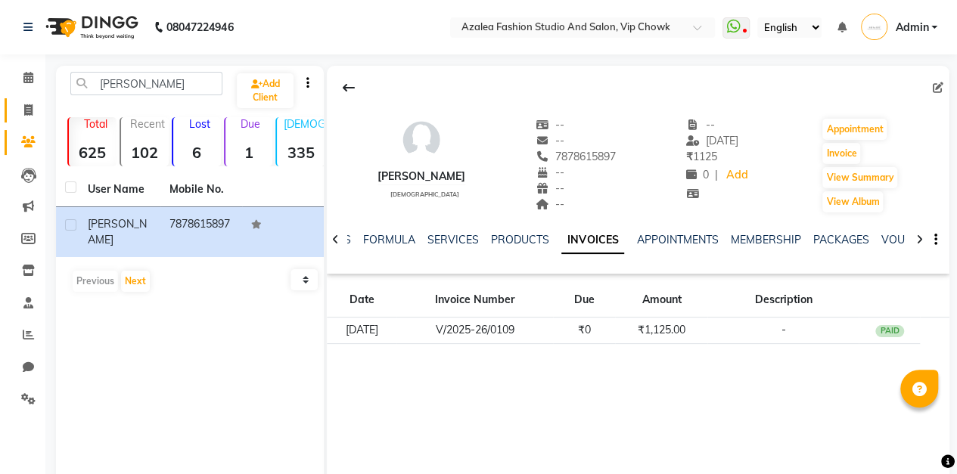
click at [26, 121] on link "Invoice" at bounding box center [23, 110] width 36 height 25
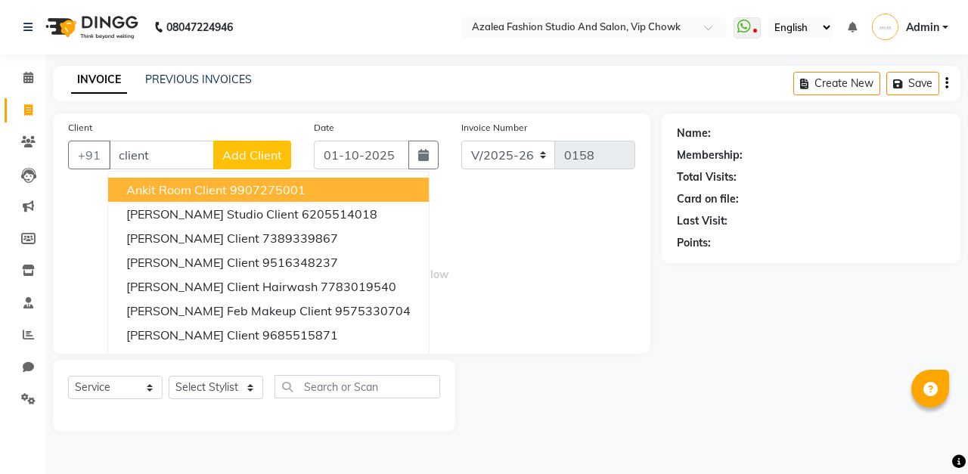
click at [254, 158] on span "Add Client" at bounding box center [252, 154] width 60 height 15
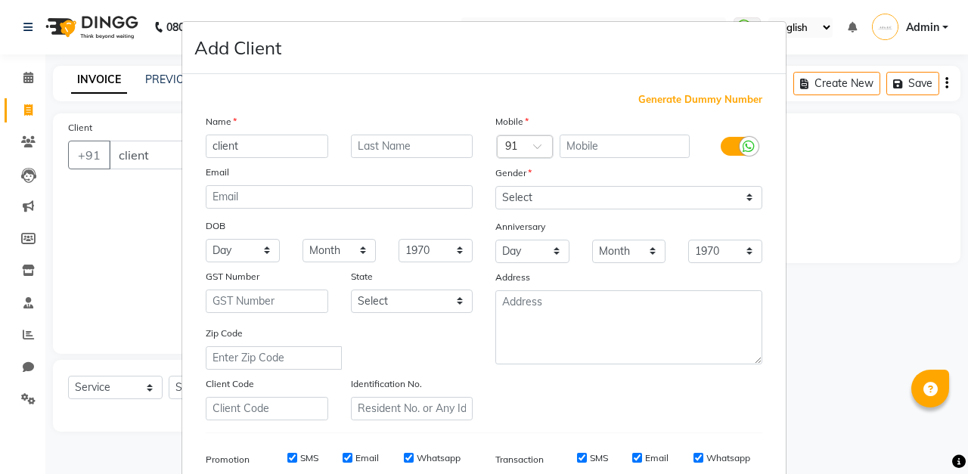
click at [688, 100] on span "Generate Dummy Number" at bounding box center [700, 99] width 124 height 15
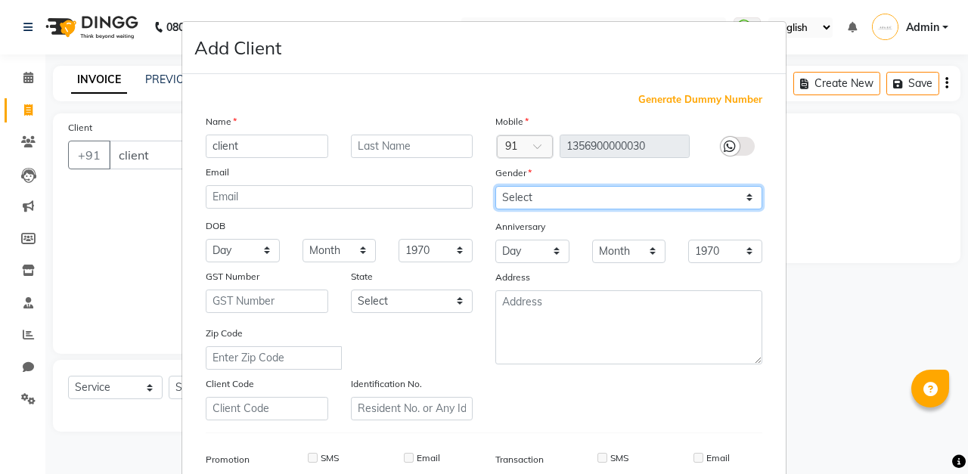
click at [673, 198] on select "Select [DEMOGRAPHIC_DATA] [DEMOGRAPHIC_DATA] Other Prefer Not To Say" at bounding box center [628, 197] width 267 height 23
click at [495, 186] on select "Select [DEMOGRAPHIC_DATA] [DEMOGRAPHIC_DATA] Other Prefer Not To Say" at bounding box center [628, 197] width 267 height 23
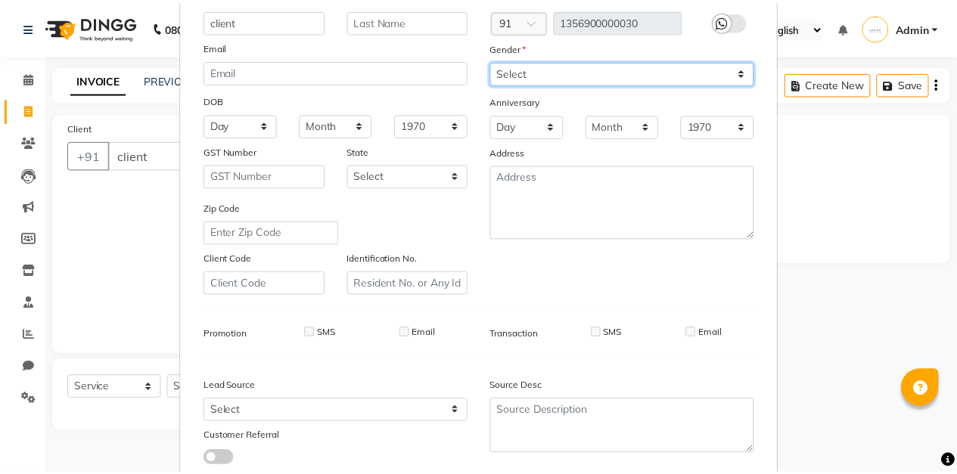
scroll to position [221, 0]
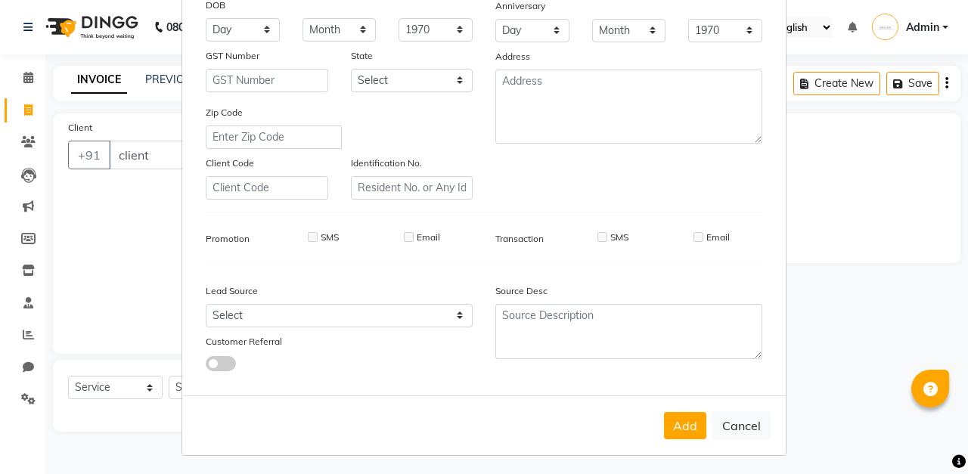
click at [675, 427] on button "Add" at bounding box center [685, 425] width 42 height 27
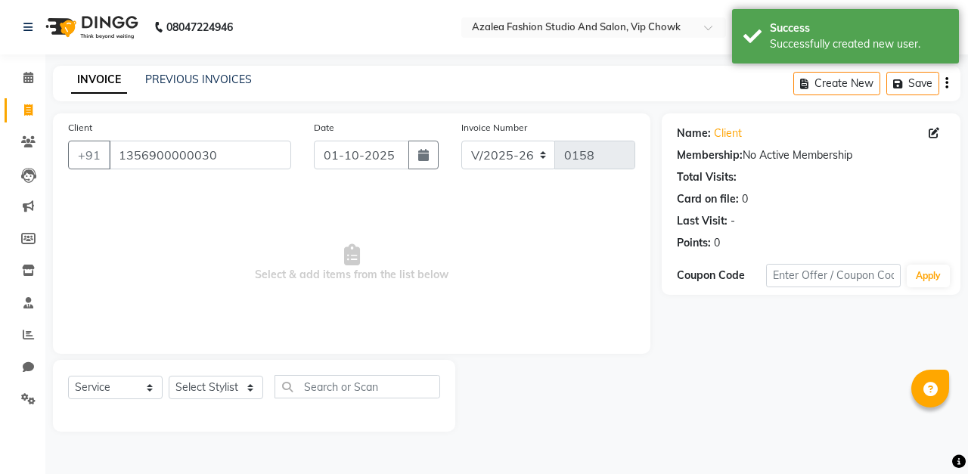
click at [427, 154] on icon "button" at bounding box center [423, 155] width 11 height 12
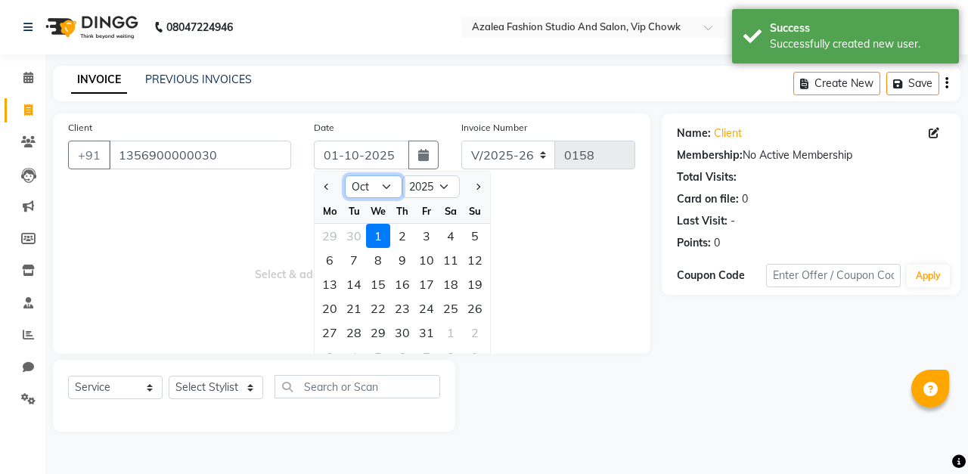
click at [392, 186] on select "Jan Feb Mar Apr May Jun [DATE] Aug Sep Oct Nov Dec" at bounding box center [373, 186] width 57 height 23
click at [345, 175] on select "Jan Feb Mar Apr May Jun [DATE] Aug Sep Oct Nov Dec" at bounding box center [373, 186] width 57 height 23
click at [387, 184] on select "Jan Feb Mar Apr May Jun [DATE] Aug Sep Oct Nov Dec" at bounding box center [373, 186] width 57 height 23
click at [345, 175] on select "Jan Feb Mar Apr May Jun [DATE] Aug Sep Oct Nov Dec" at bounding box center [373, 186] width 57 height 23
click at [474, 233] on div "7" at bounding box center [475, 236] width 24 height 24
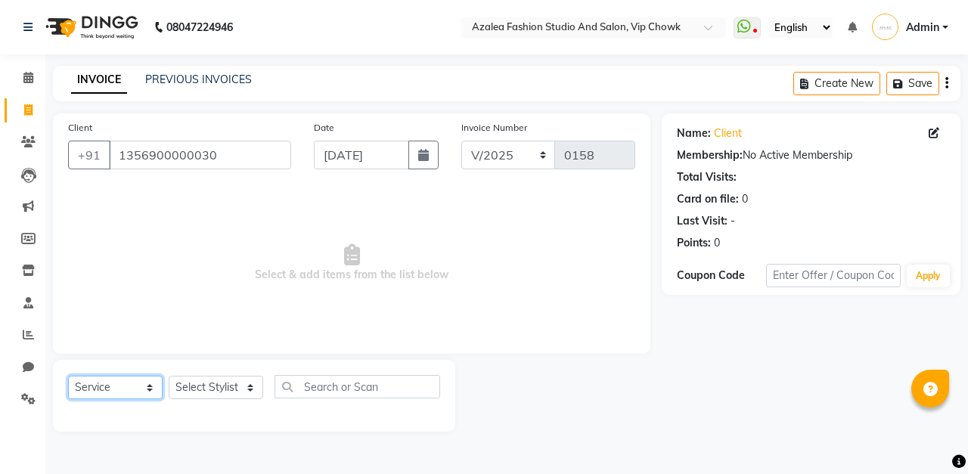
click at [148, 393] on select "Select Service Product Membership Package Voucher Prepaid Gift Card" at bounding box center [115, 387] width 95 height 23
click at [296, 289] on span "Select & add items from the list below" at bounding box center [351, 263] width 567 height 151
click at [237, 390] on select "Select Stylist aarti sen Admin [PERSON_NAME] anzal [PERSON_NAME][MEDICAL_DATA]:…" at bounding box center [216, 387] width 95 height 23
click at [169, 376] on select "Select Stylist aarti sen Admin [PERSON_NAME] anzal [PERSON_NAME][MEDICAL_DATA]:…" at bounding box center [216, 387] width 95 height 23
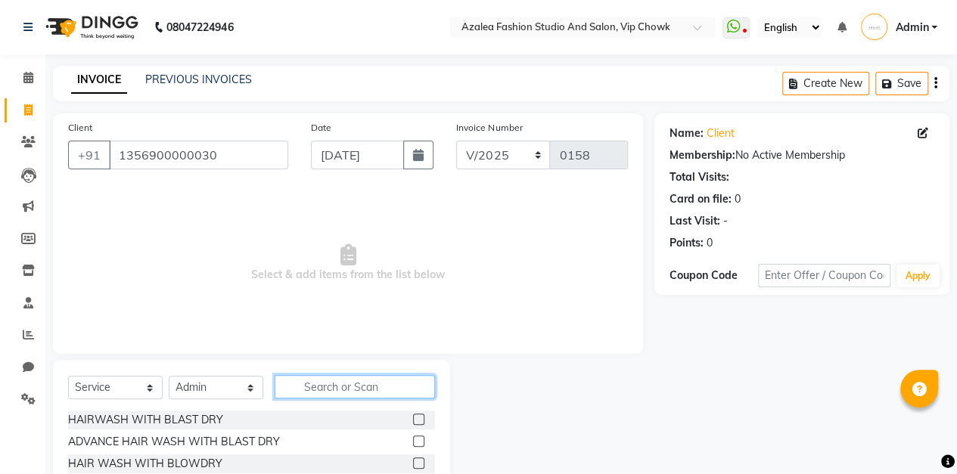
click at [355, 384] on input "text" at bounding box center [355, 386] width 160 height 23
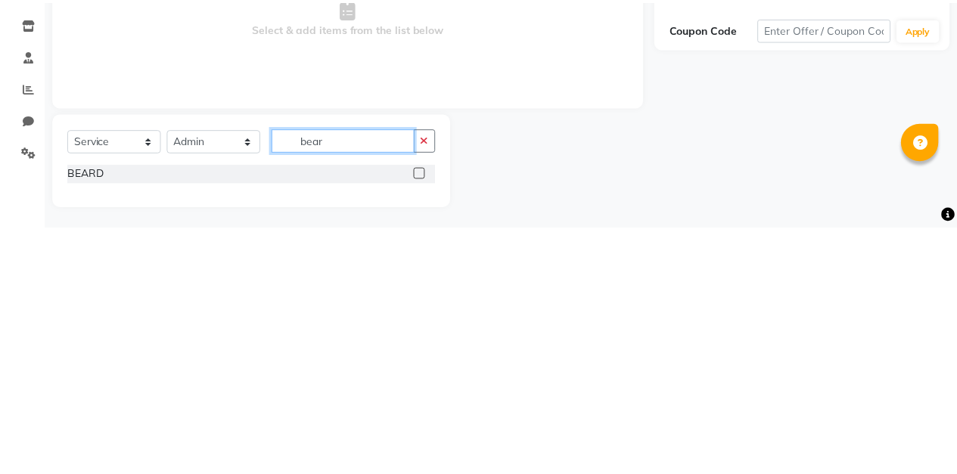
scroll to position [2, 0]
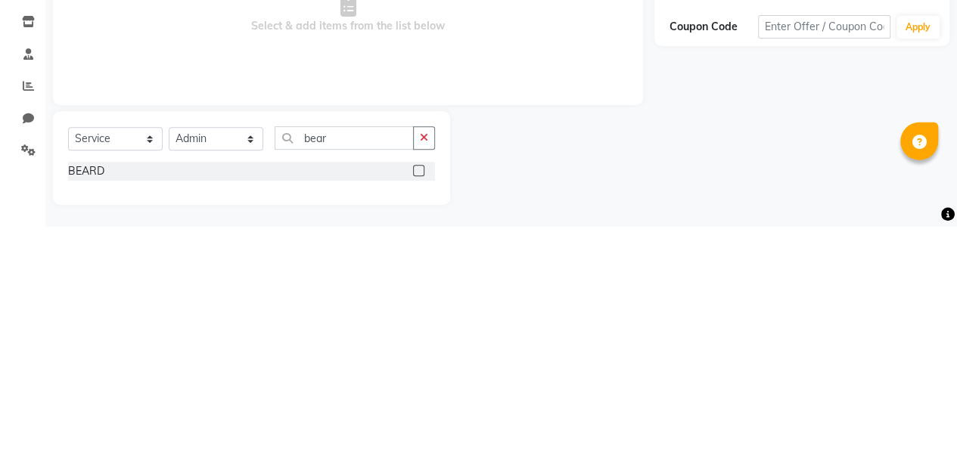
click at [422, 421] on label at bounding box center [418, 417] width 11 height 11
click at [422, 421] on input "checkbox" at bounding box center [418, 419] width 10 height 10
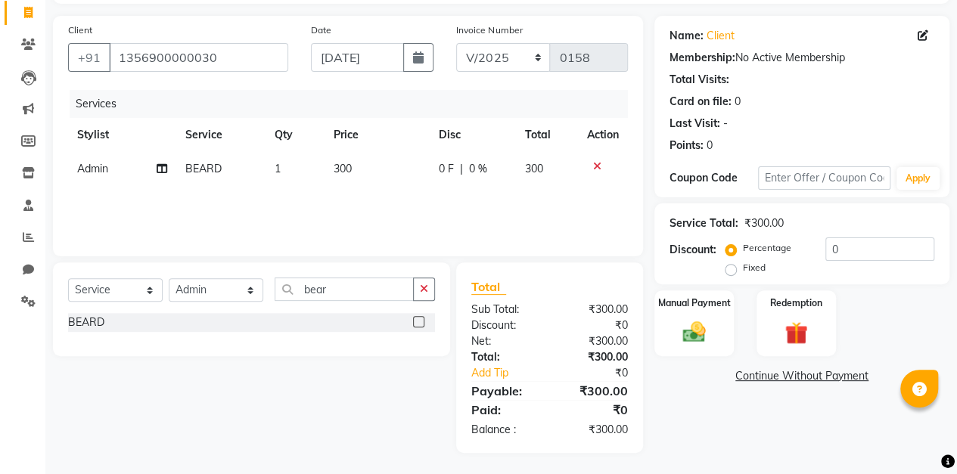
scroll to position [0, 11]
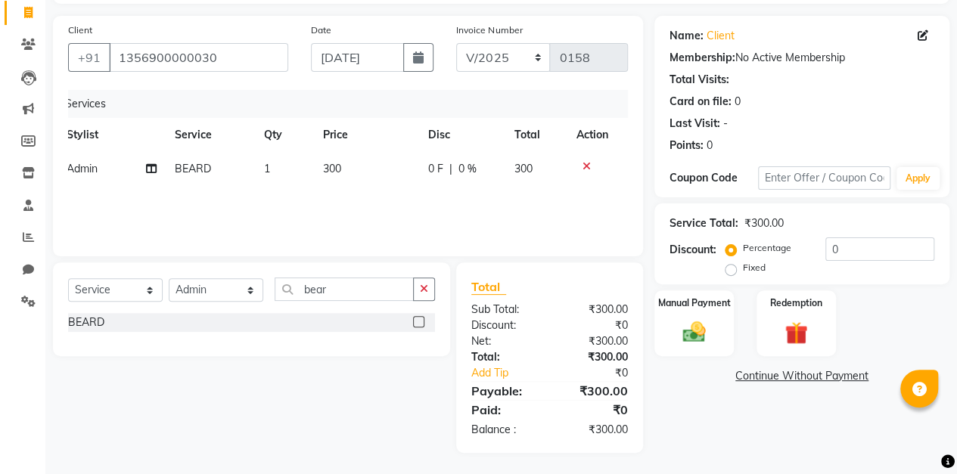
click at [697, 316] on div "Manual Payment" at bounding box center [693, 323] width 79 height 66
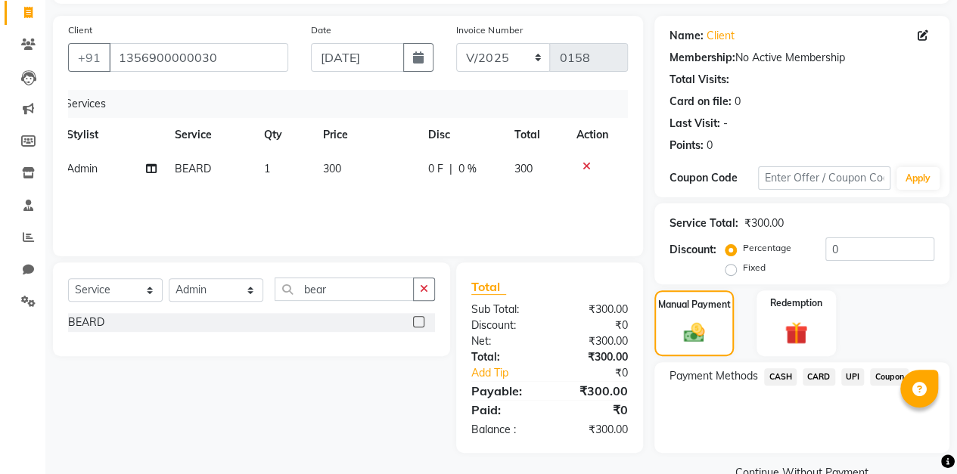
click at [782, 377] on span "CASH" at bounding box center [780, 376] width 33 height 17
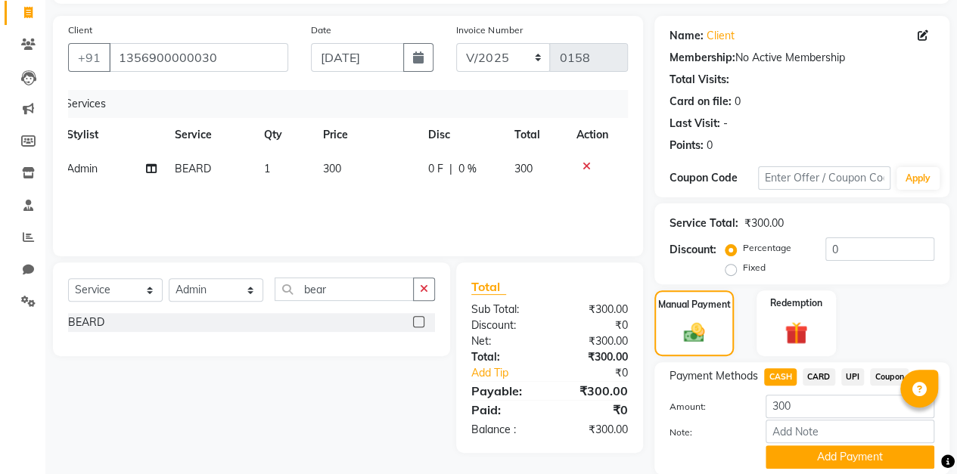
scroll to position [151, 0]
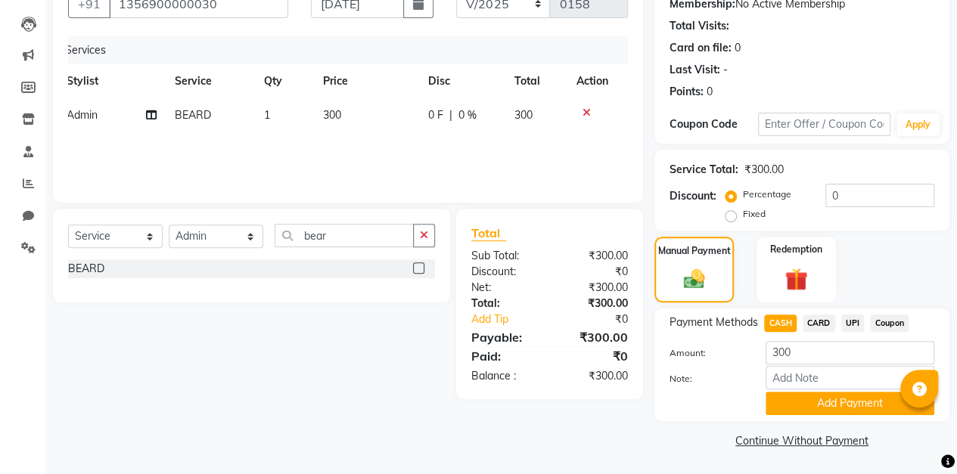
click at [833, 398] on button "Add Payment" at bounding box center [849, 403] width 169 height 23
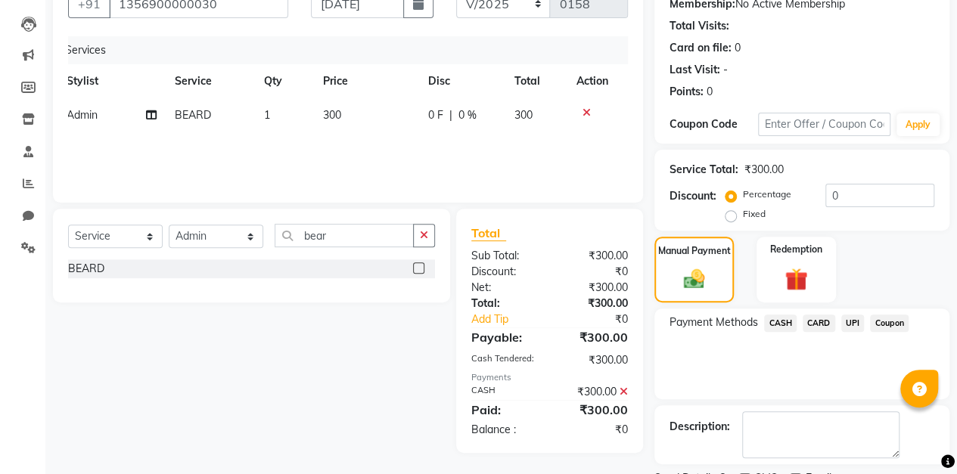
scroll to position [213, 0]
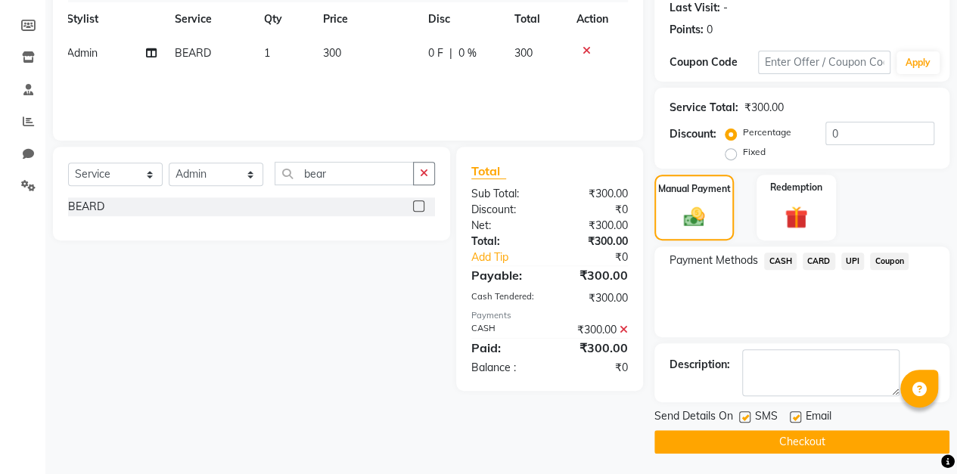
click at [814, 440] on button "Checkout" at bounding box center [801, 441] width 295 height 23
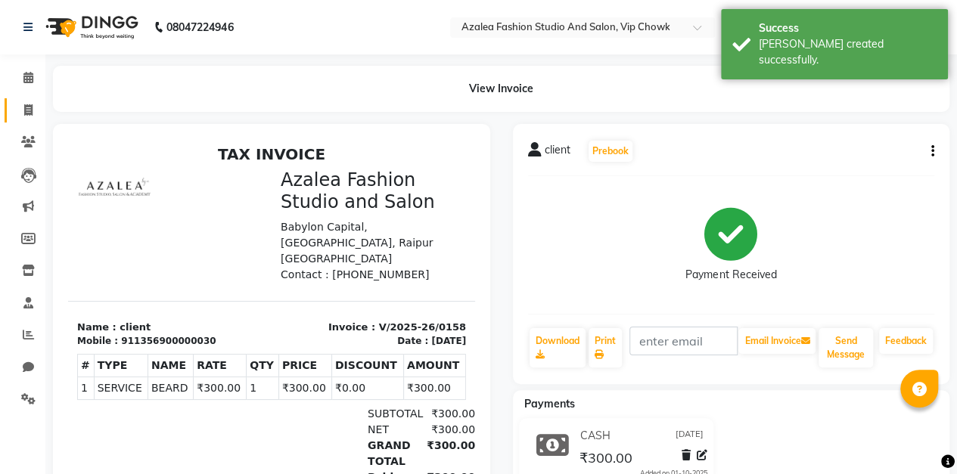
click at [28, 110] on icon at bounding box center [28, 109] width 8 height 11
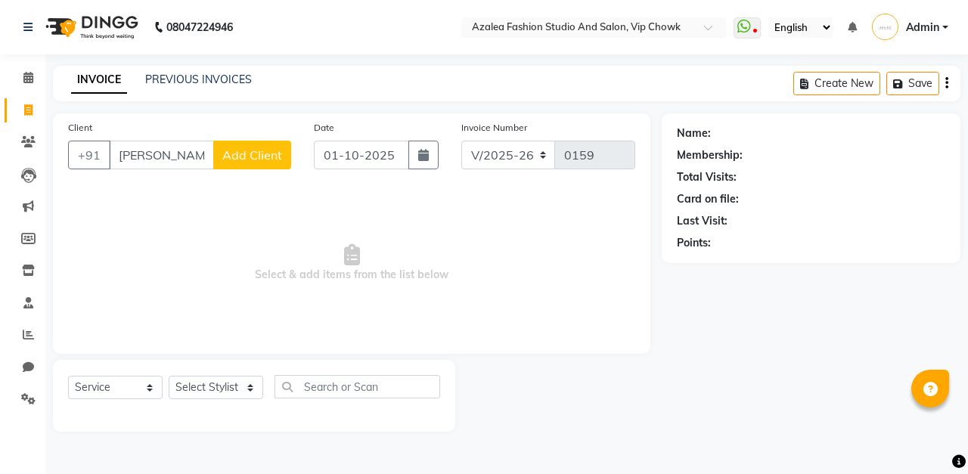
click at [241, 154] on span "Add Client" at bounding box center [252, 154] width 60 height 15
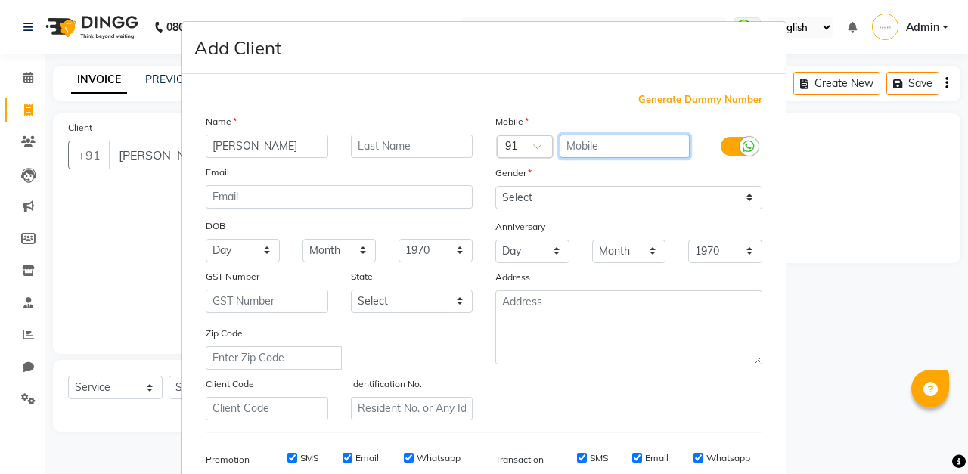
click at [620, 143] on input "text" at bounding box center [625, 146] width 131 height 23
click at [711, 101] on span "Generate Dummy Number" at bounding box center [700, 99] width 124 height 15
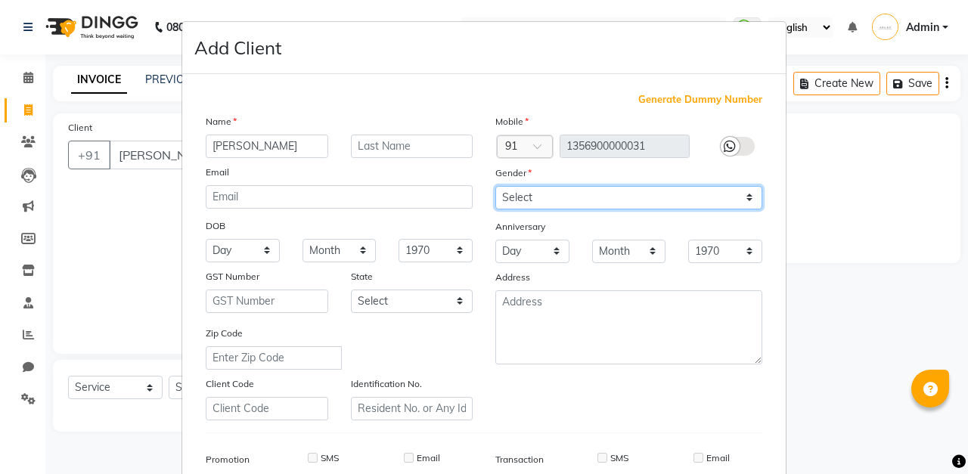
click at [632, 200] on select "Select [DEMOGRAPHIC_DATA] [DEMOGRAPHIC_DATA] Other Prefer Not To Say" at bounding box center [628, 197] width 267 height 23
click at [495, 186] on select "Select [DEMOGRAPHIC_DATA] [DEMOGRAPHIC_DATA] Other Prefer Not To Say" at bounding box center [628, 197] width 267 height 23
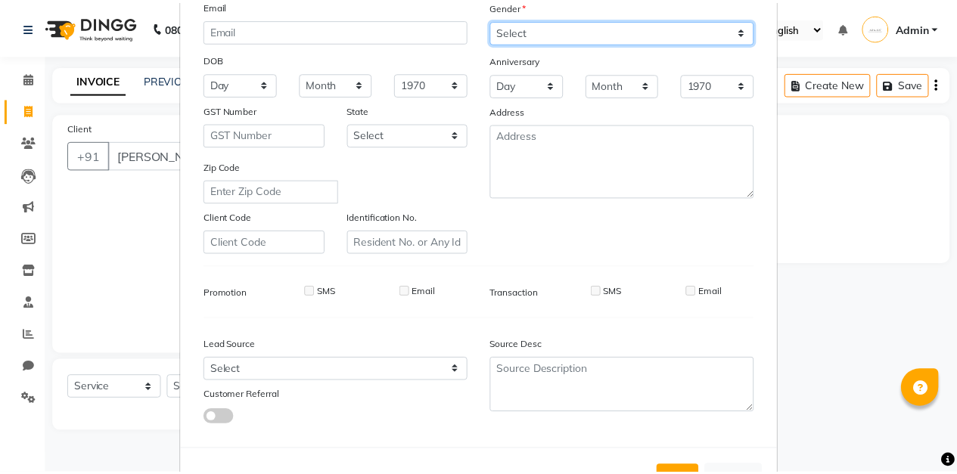
scroll to position [221, 0]
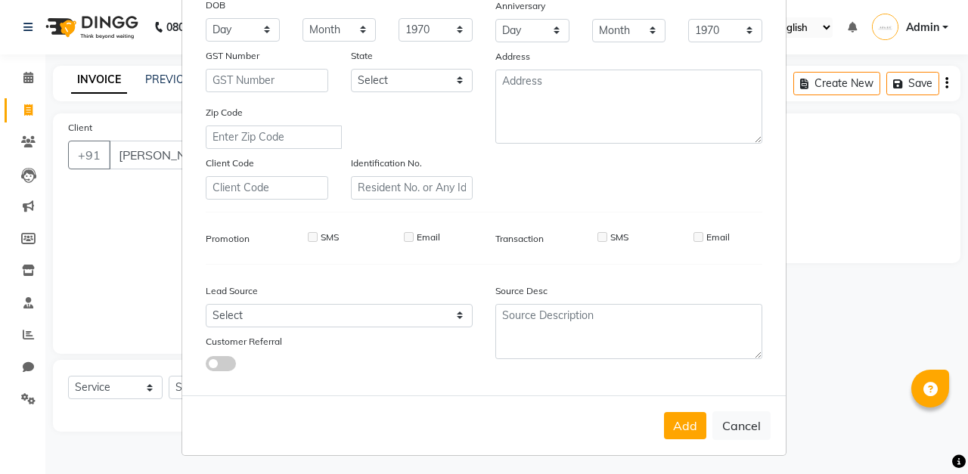
click at [676, 417] on button "Add" at bounding box center [685, 425] width 42 height 27
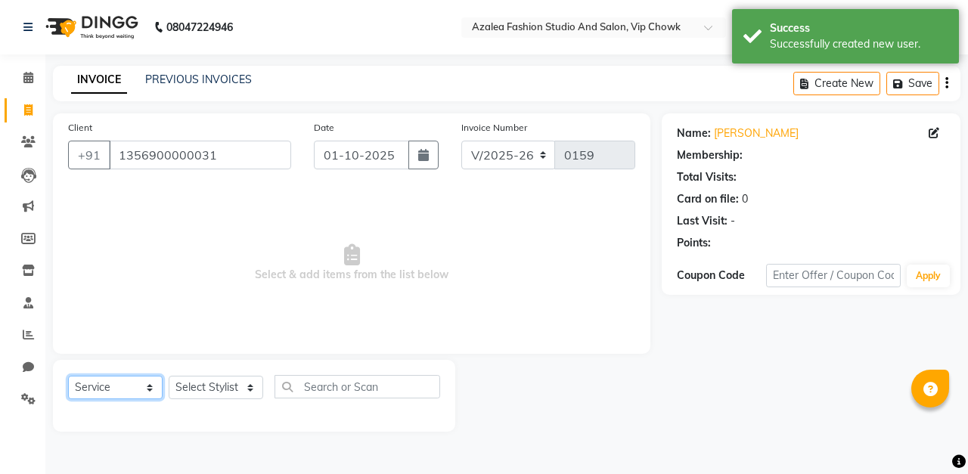
click at [140, 392] on select "Select Service Product Membership Package Voucher Prepaid Gift Card" at bounding box center [115, 387] width 95 height 23
click at [68, 376] on select "Select Service Product Membership Package Voucher Prepaid Gift Card" at bounding box center [115, 387] width 95 height 23
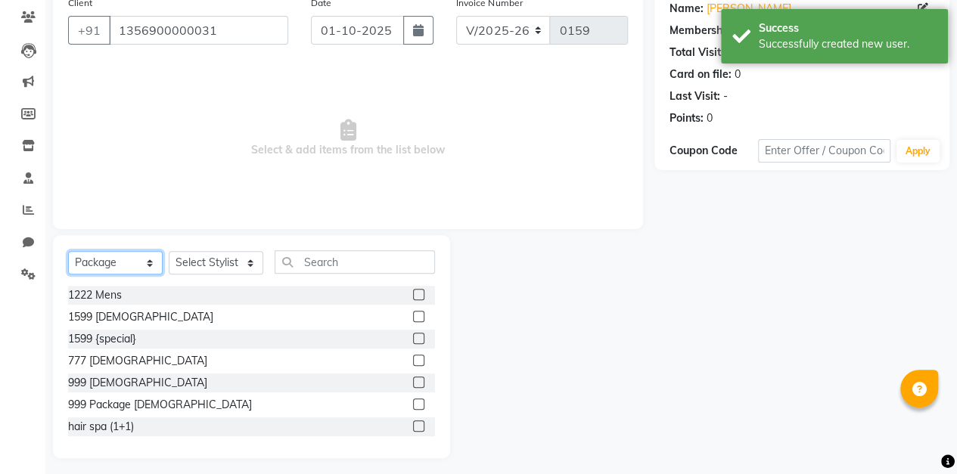
scroll to position [131, 0]
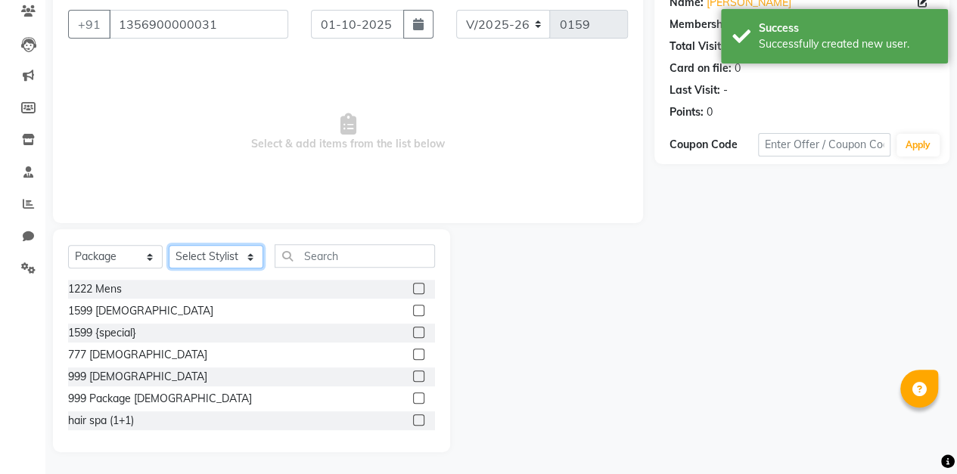
click at [241, 248] on select "Select Stylist aarti sen Admin [PERSON_NAME] anzal [PERSON_NAME][MEDICAL_DATA]:…" at bounding box center [216, 256] width 95 height 23
click at [169, 245] on select "Select Stylist aarti sen Admin [PERSON_NAME] anzal [PERSON_NAME][MEDICAL_DATA]:…" at bounding box center [216, 256] width 95 height 23
click at [413, 397] on label at bounding box center [418, 398] width 11 height 11
click at [413, 397] on input "checkbox" at bounding box center [418, 399] width 10 height 10
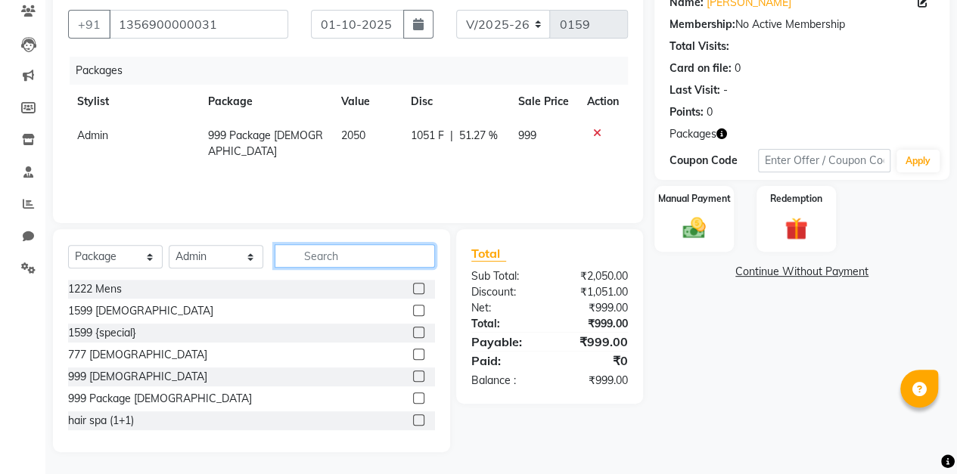
click at [371, 256] on input "text" at bounding box center [355, 255] width 160 height 23
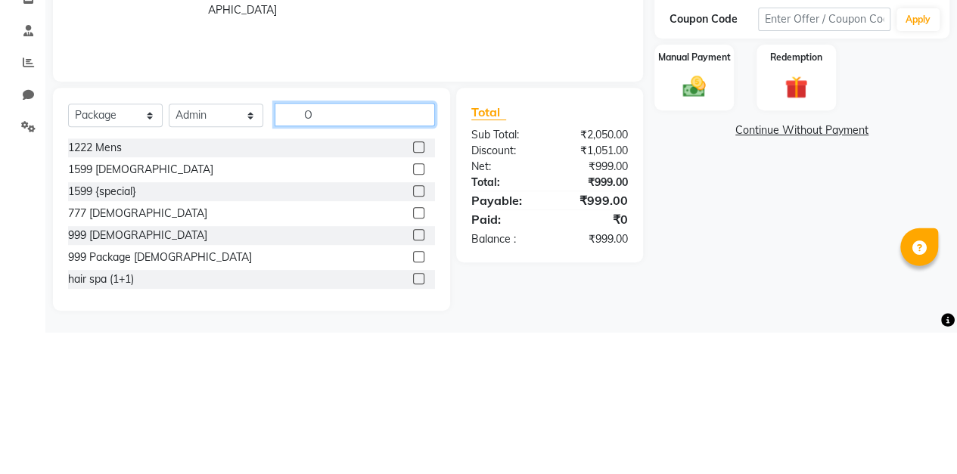
scroll to position [82, 0]
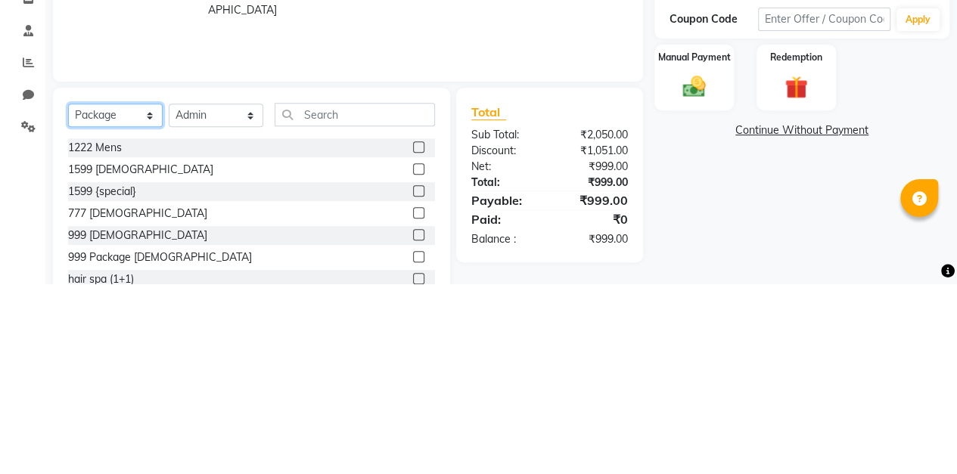
click at [141, 308] on select "Select Service Product Membership Package Voucher Prepaid Gift Card" at bounding box center [115, 305] width 95 height 23
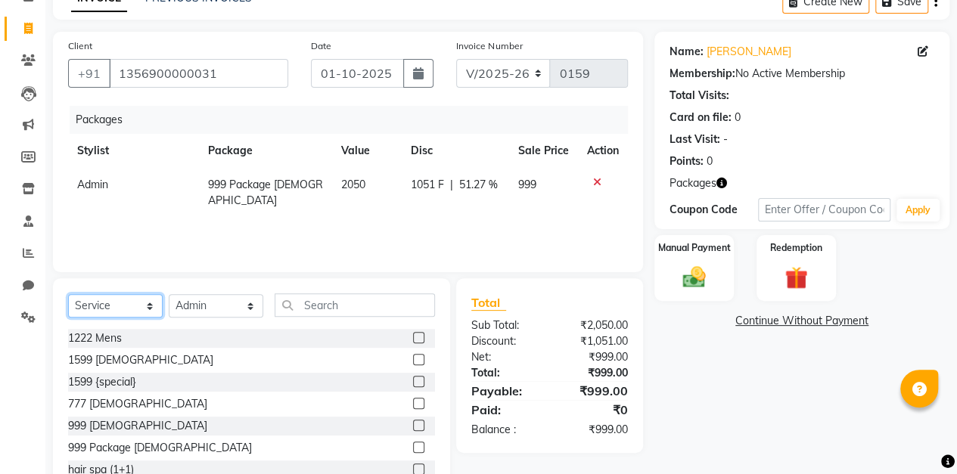
click at [68, 294] on select "Select Service Product Membership Package Voucher Prepaid Gift Card" at bounding box center [115, 305] width 95 height 23
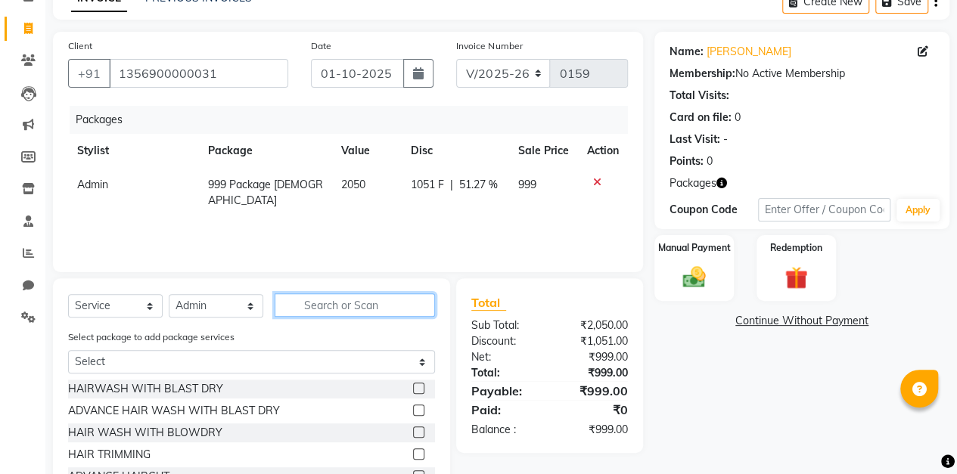
click at [369, 307] on input "text" at bounding box center [355, 304] width 160 height 23
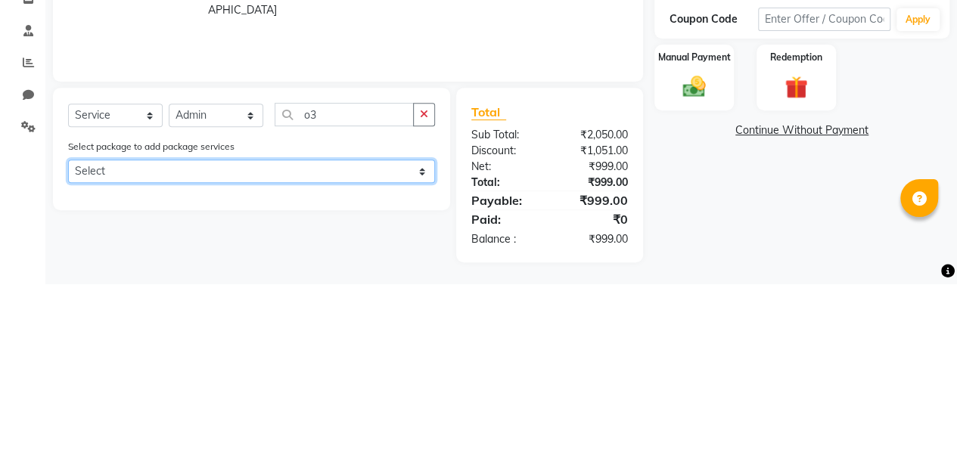
click at [413, 366] on select "Select 999 Package [DEMOGRAPHIC_DATA]" at bounding box center [251, 361] width 367 height 23
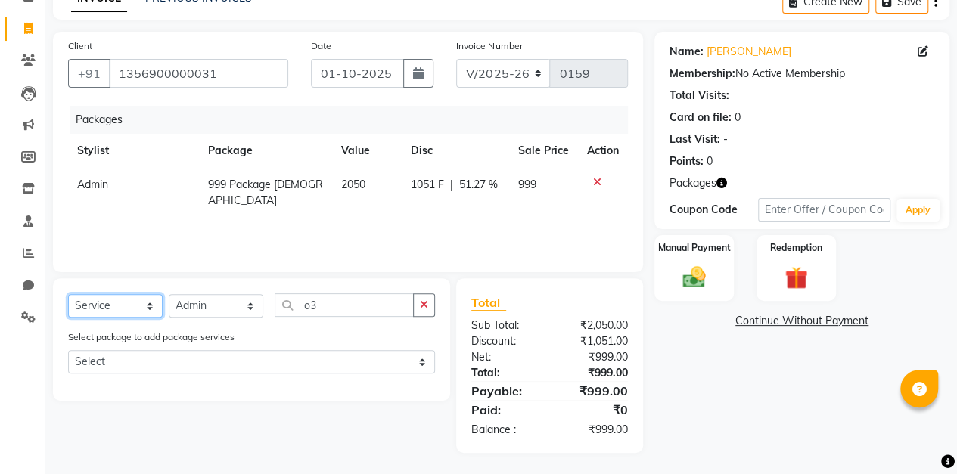
click at [147, 297] on select "Select Service Product Membership Package Voucher Prepaid Gift Card" at bounding box center [115, 305] width 95 height 23
click at [365, 302] on input "o3" at bounding box center [344, 304] width 139 height 23
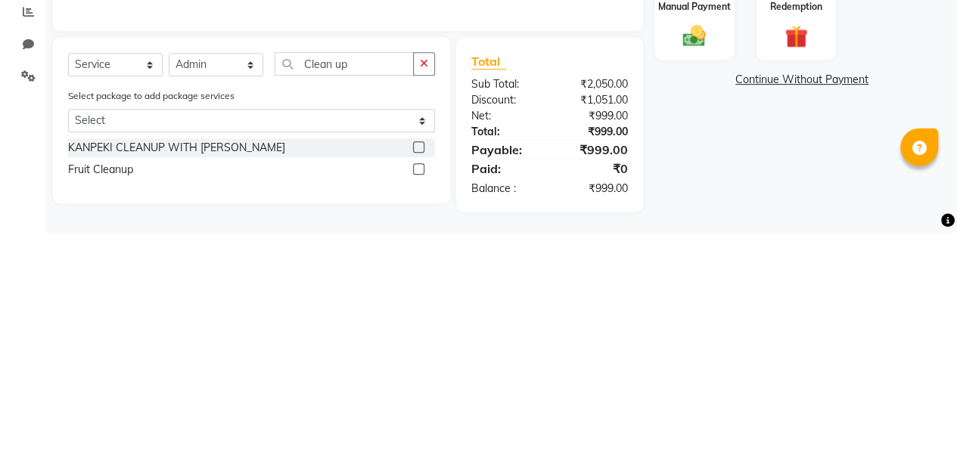
click at [417, 410] on label at bounding box center [418, 410] width 11 height 11
click at [417, 410] on input "checkbox" at bounding box center [418, 411] width 10 height 10
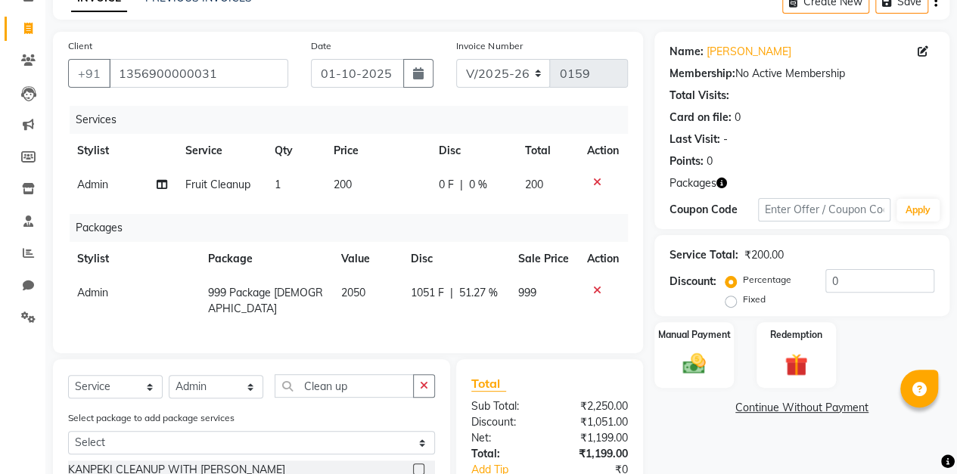
click at [594, 290] on icon at bounding box center [597, 290] width 8 height 11
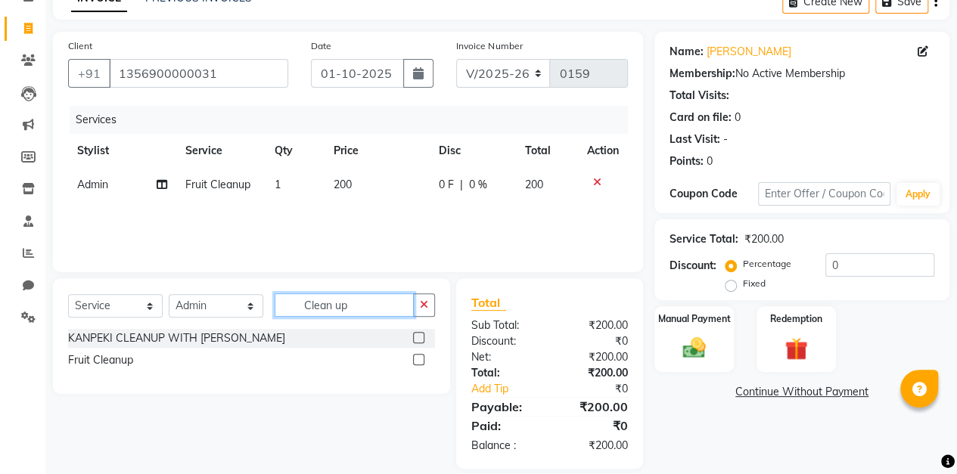
click at [374, 303] on input "Clean up" at bounding box center [344, 304] width 139 height 23
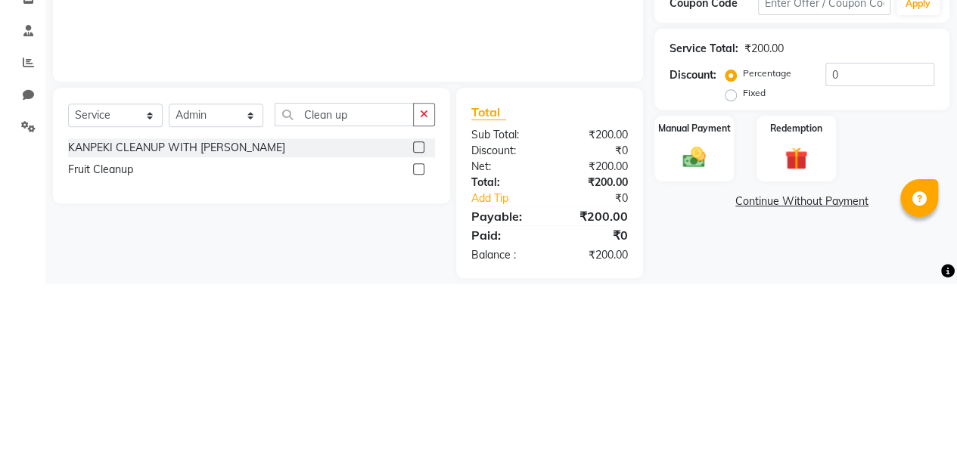
click at [424, 337] on label at bounding box center [418, 337] width 11 height 11
click at [423, 337] on input "checkbox" at bounding box center [418, 339] width 10 height 10
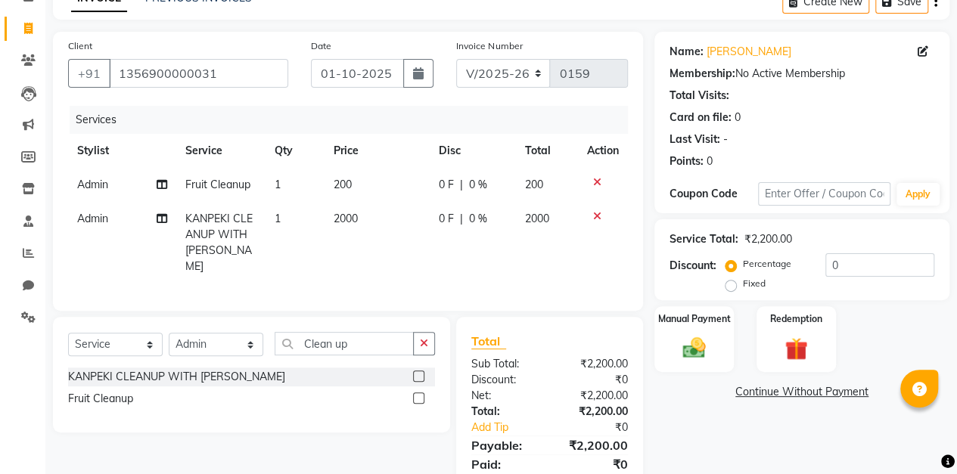
click at [595, 215] on icon at bounding box center [597, 216] width 8 height 11
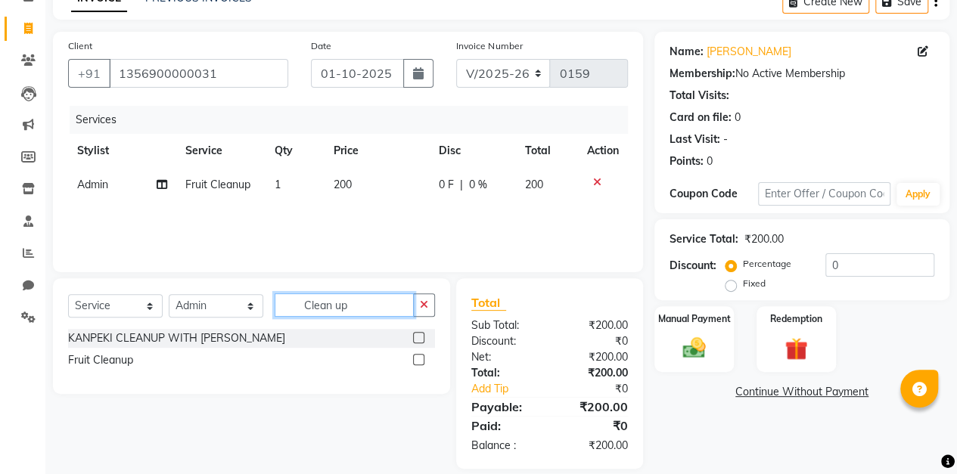
click at [351, 299] on input "Clean up" at bounding box center [344, 304] width 139 height 23
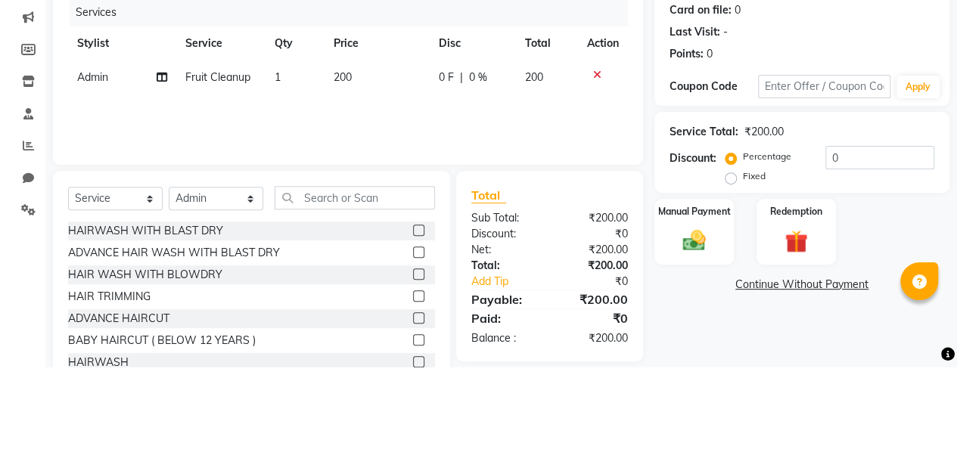
click at [593, 184] on icon at bounding box center [597, 182] width 8 height 11
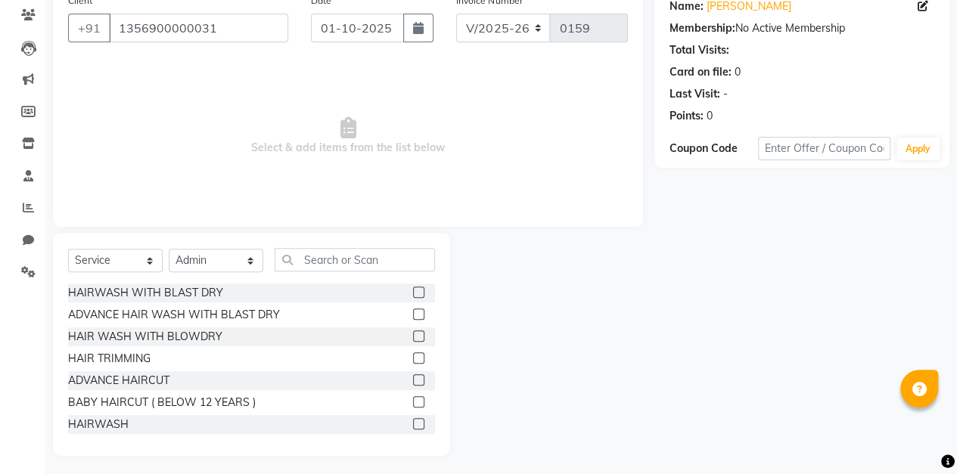
scroll to position [131, 0]
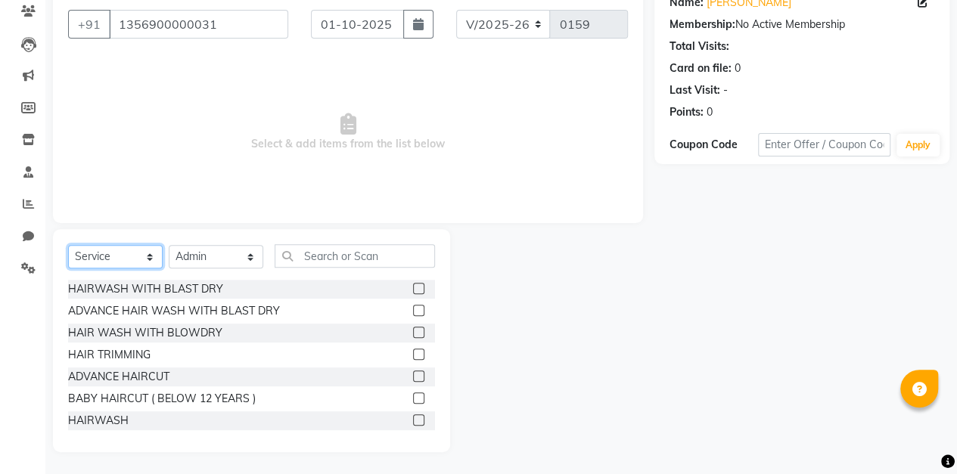
click at [143, 246] on select "Select Service Product Membership Package Voucher Prepaid Gift Card" at bounding box center [115, 256] width 95 height 23
click at [68, 245] on select "Select Service Product Membership Package Voucher Prepaid Gift Card" at bounding box center [115, 256] width 95 height 23
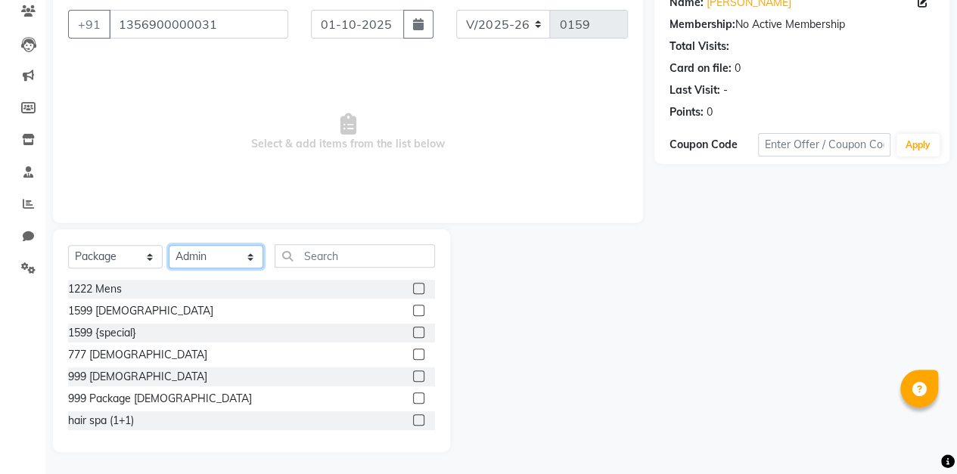
click at [244, 256] on select "Select Stylist aarti sen Admin [PERSON_NAME] anzal [PERSON_NAME][MEDICAL_DATA]:…" at bounding box center [216, 256] width 95 height 23
click at [413, 397] on label at bounding box center [418, 398] width 11 height 11
click at [413, 397] on input "checkbox" at bounding box center [418, 399] width 10 height 10
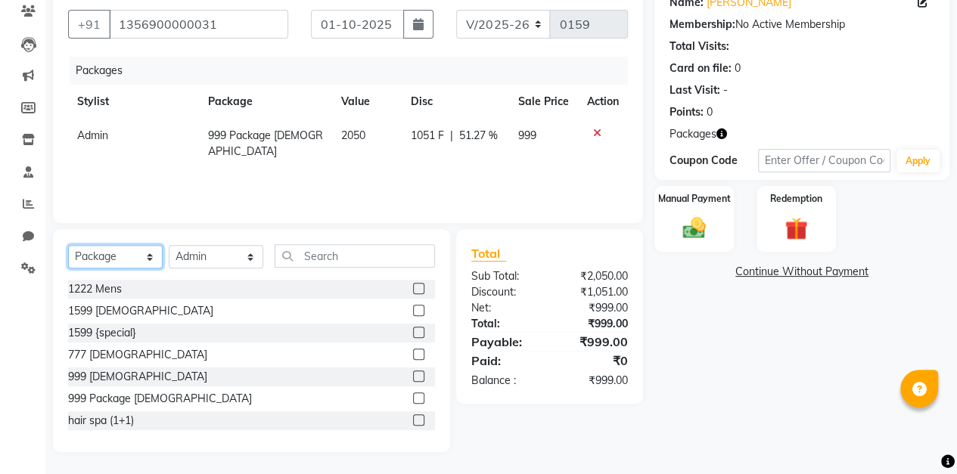
click at [139, 257] on select "Select Service Product Membership Package Voucher Prepaid Gift Card" at bounding box center [115, 256] width 95 height 23
click at [68, 245] on select "Select Service Product Membership Package Voucher Prepaid Gift Card" at bounding box center [115, 256] width 95 height 23
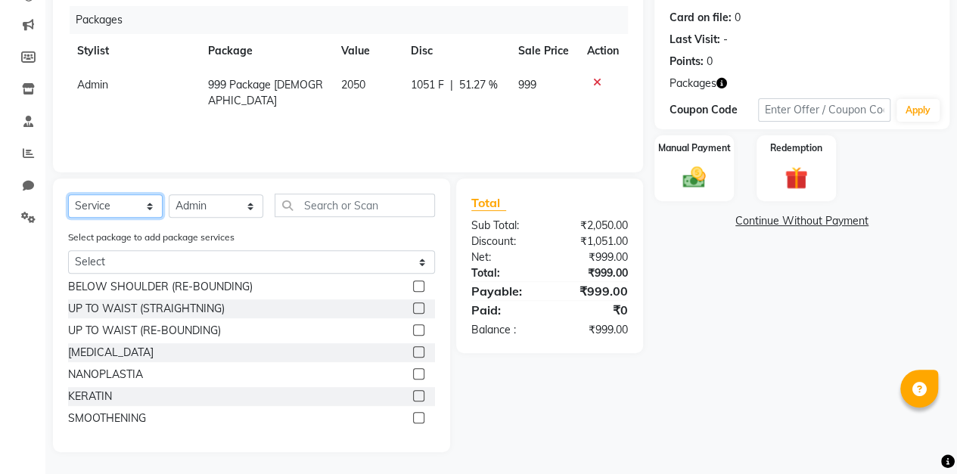
scroll to position [181, 0]
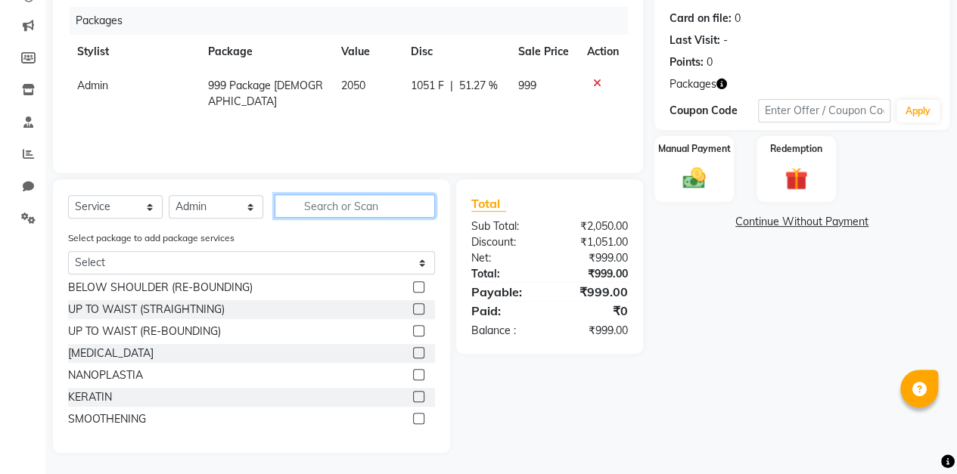
click at [378, 203] on input "text" at bounding box center [355, 205] width 160 height 23
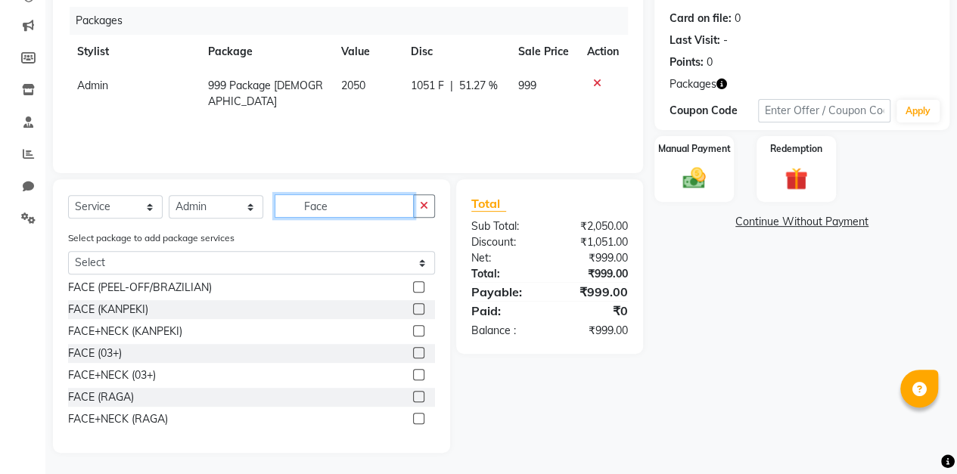
scroll to position [24, 0]
click at [912, 181] on div "Manual Payment Redemption" at bounding box center [802, 169] width 318 height 66
click at [413, 352] on label at bounding box center [418, 352] width 11 height 11
click at [413, 352] on input "checkbox" at bounding box center [418, 354] width 10 height 10
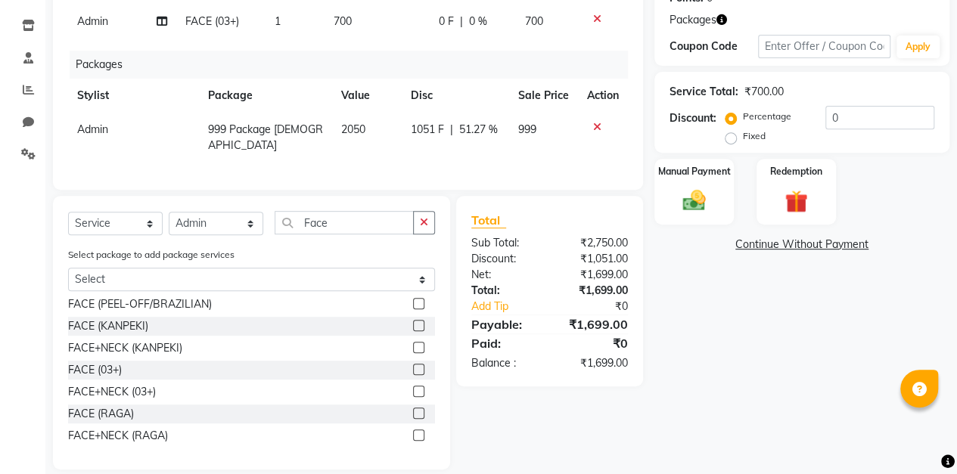
scroll to position [247, 0]
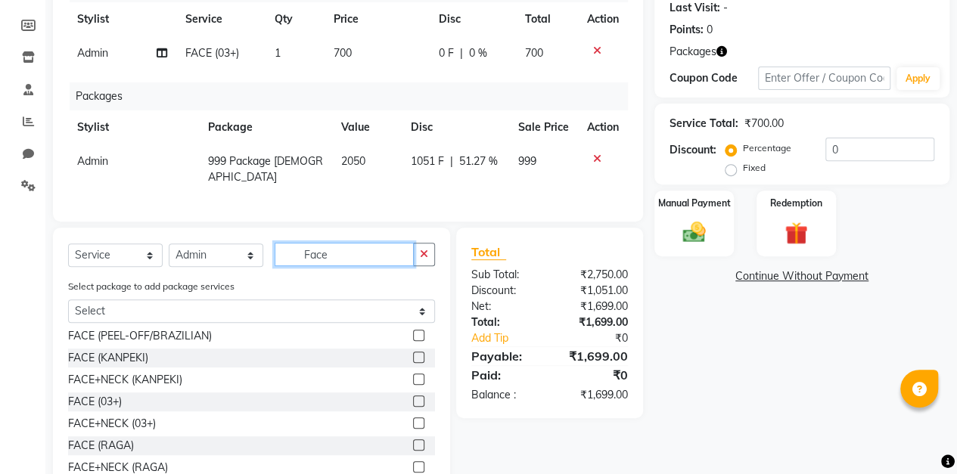
click at [354, 247] on input "Face" at bounding box center [344, 254] width 139 height 23
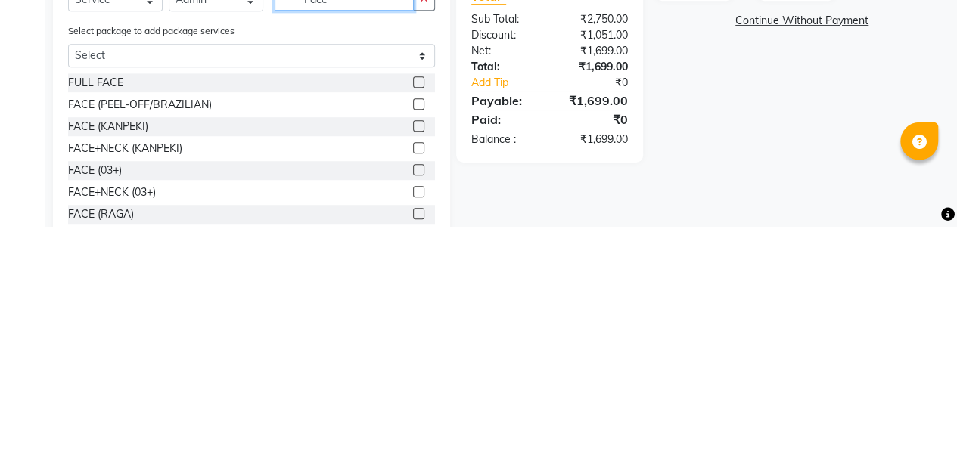
scroll to position [245, 0]
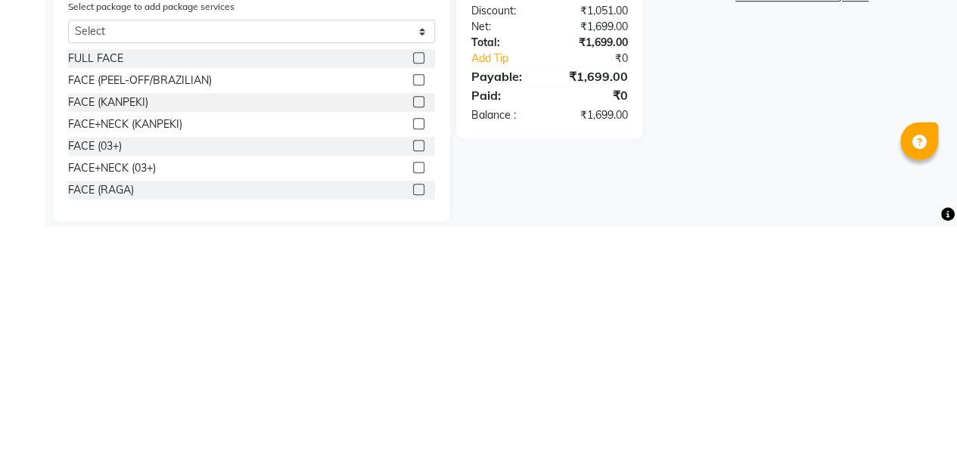
click at [413, 410] on label at bounding box center [418, 415] width 11 height 11
click at [413, 411] on input "checkbox" at bounding box center [418, 416] width 10 height 10
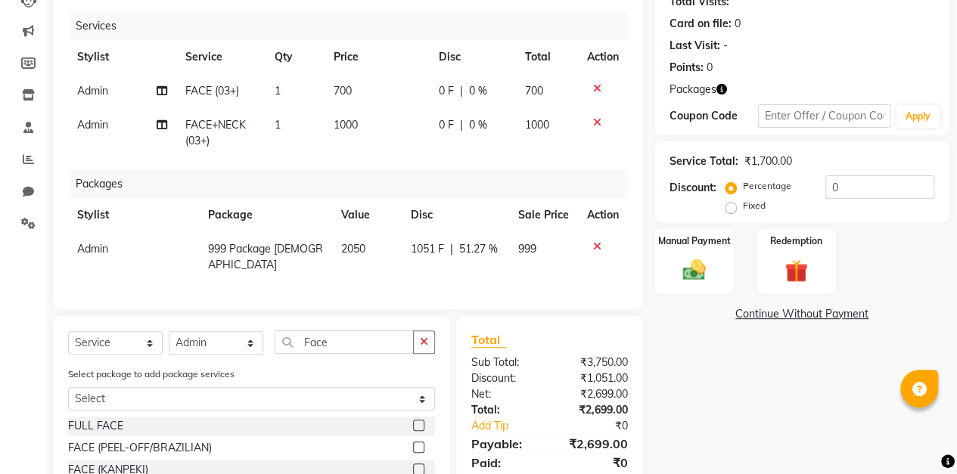
scroll to position [174, 0]
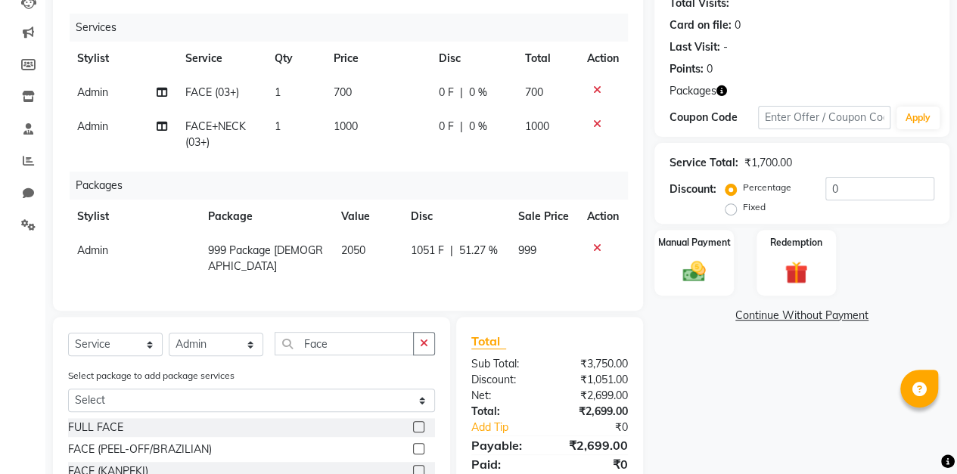
click at [595, 89] on icon at bounding box center [597, 90] width 8 height 11
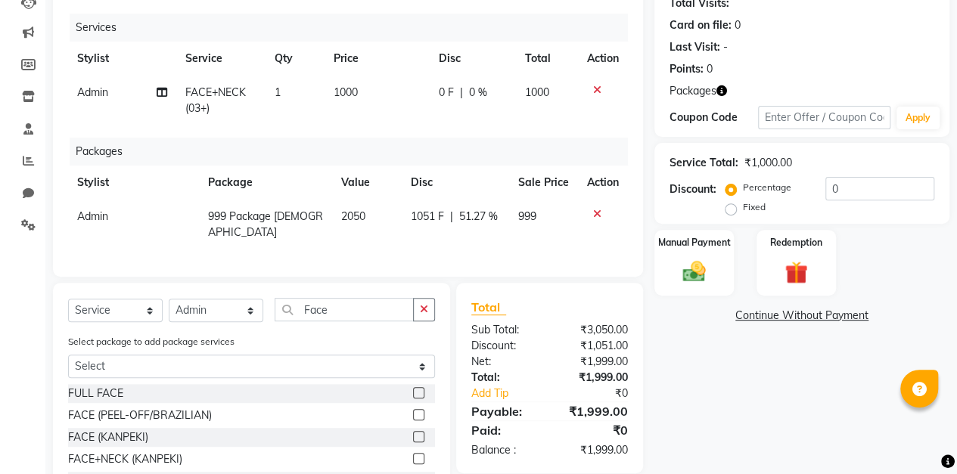
click at [696, 260] on img at bounding box center [693, 272] width 37 height 26
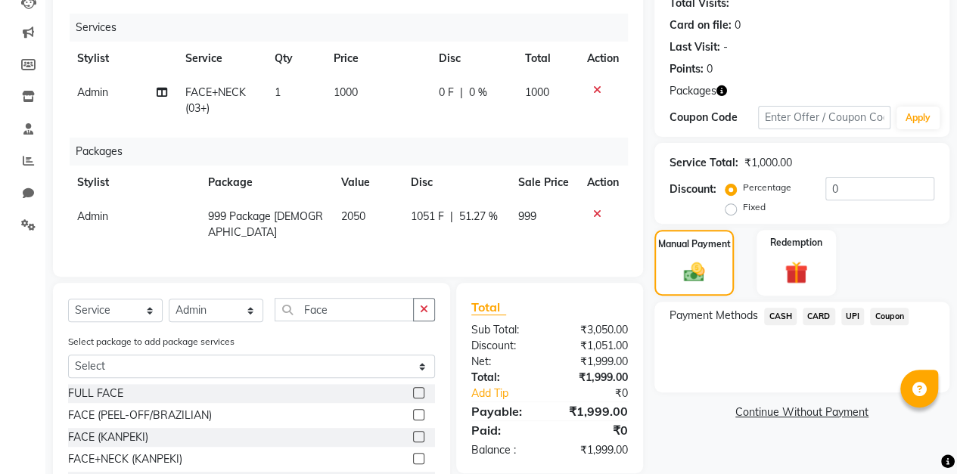
click at [778, 310] on span "CASH" at bounding box center [780, 316] width 33 height 17
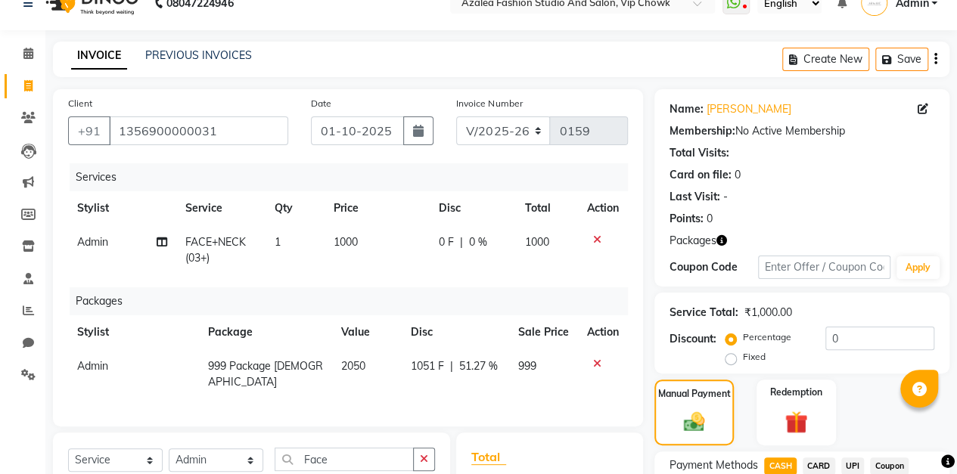
scroll to position [24, 0]
click at [418, 129] on icon "button" at bounding box center [418, 131] width 11 height 12
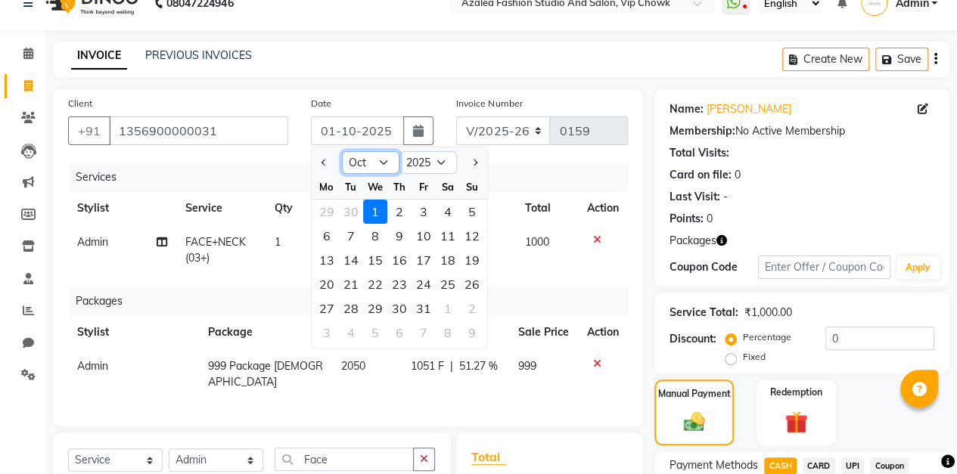
click at [386, 156] on select "Jan Feb Mar Apr May Jun [DATE] Aug Sep Oct Nov Dec" at bounding box center [370, 162] width 57 height 23
click at [342, 151] on select "Jan Feb Mar Apr May Jun [DATE] Aug Sep Oct Nov Dec" at bounding box center [370, 162] width 57 height 23
click at [473, 209] on div "7" at bounding box center [472, 212] width 24 height 24
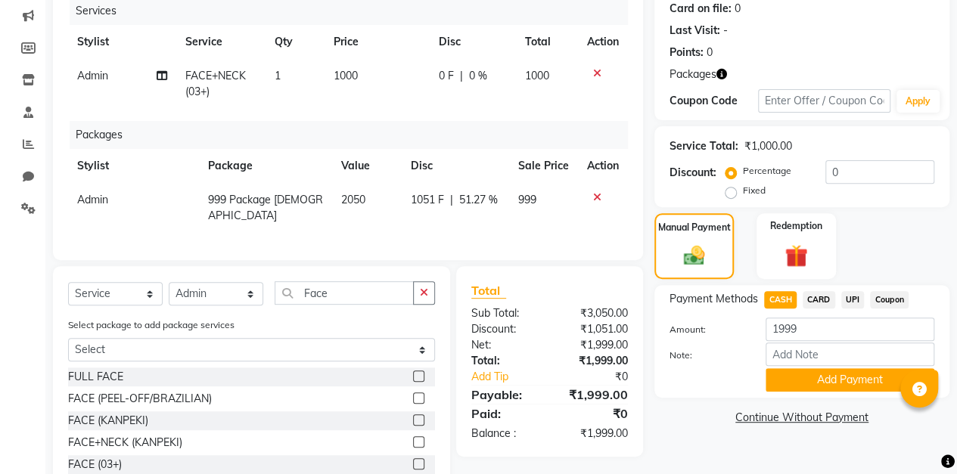
scroll to position [192, 0]
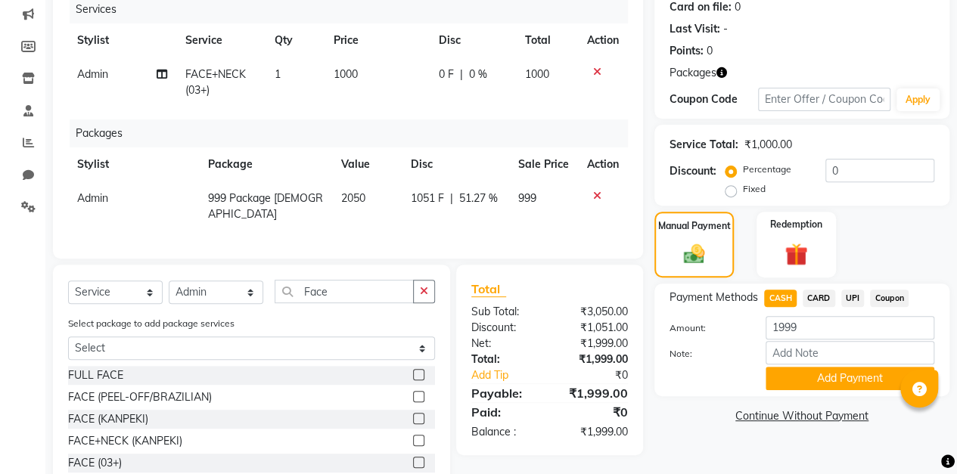
click at [827, 374] on button "Add Payment" at bounding box center [849, 378] width 169 height 23
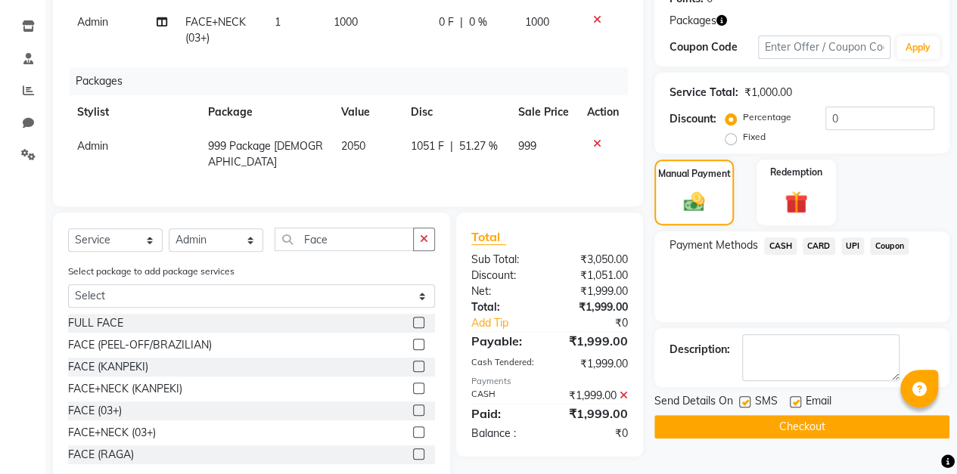
scroll to position [274, 0]
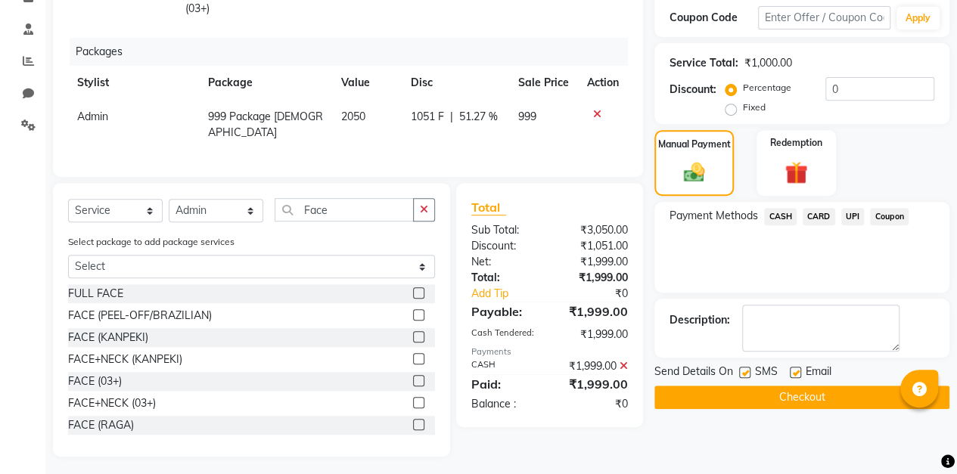
click at [796, 402] on button "Checkout" at bounding box center [801, 397] width 295 height 23
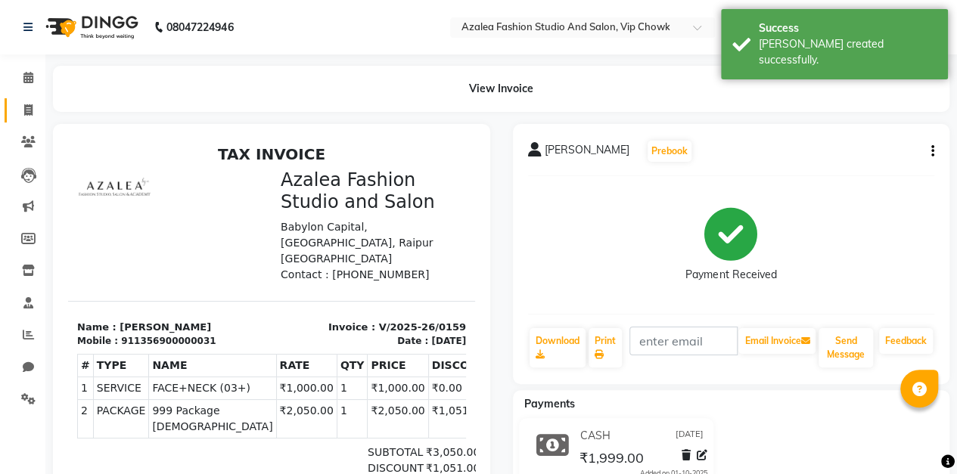
click at [38, 107] on span at bounding box center [28, 110] width 26 height 17
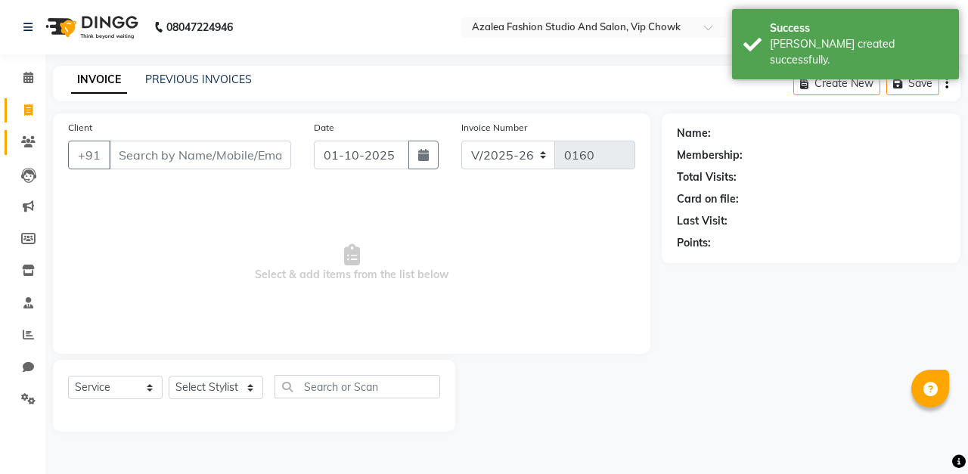
click at [27, 140] on icon at bounding box center [28, 141] width 14 height 11
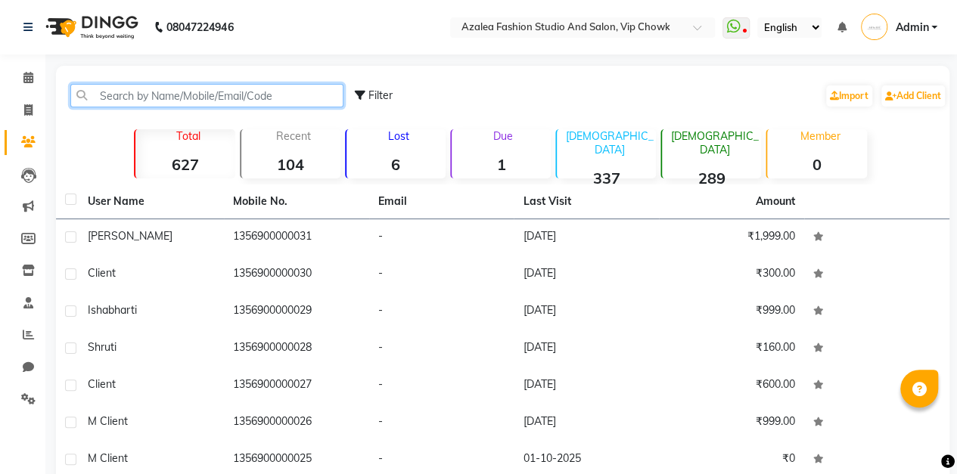
click at [278, 100] on input "text" at bounding box center [206, 95] width 273 height 23
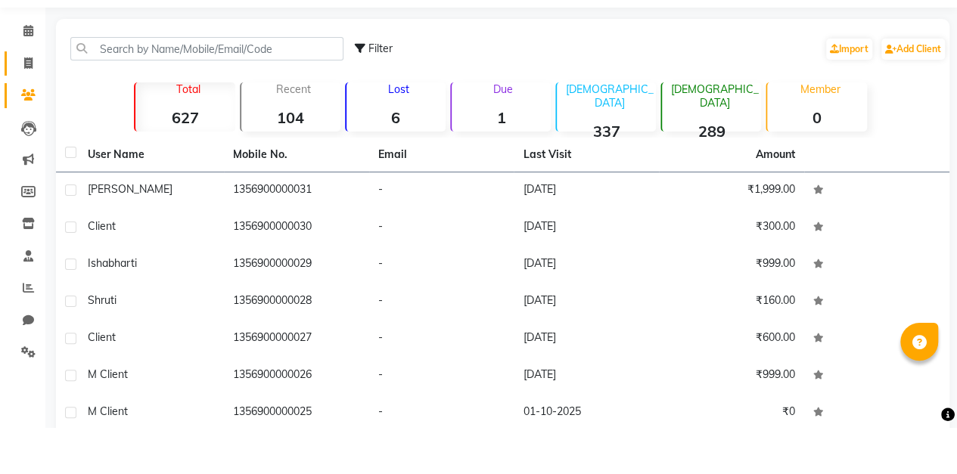
click at [28, 112] on icon at bounding box center [28, 109] width 8 height 11
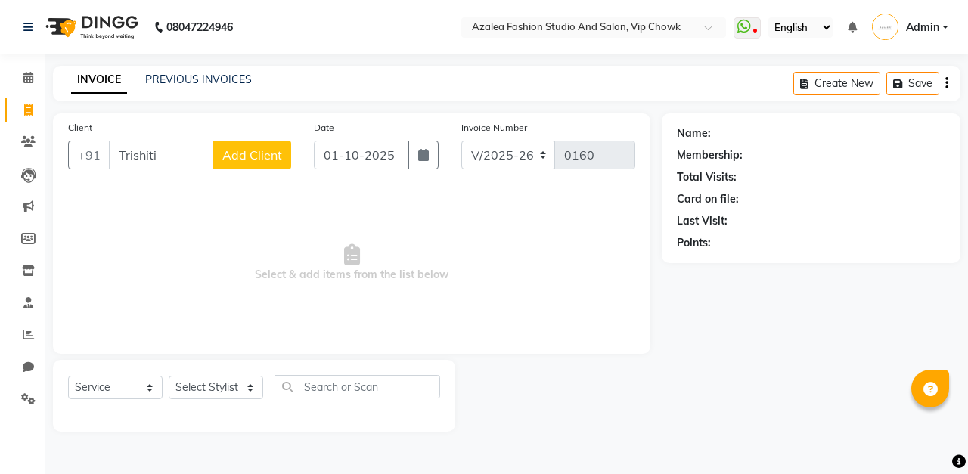
click at [268, 160] on span "Add Client" at bounding box center [252, 154] width 60 height 15
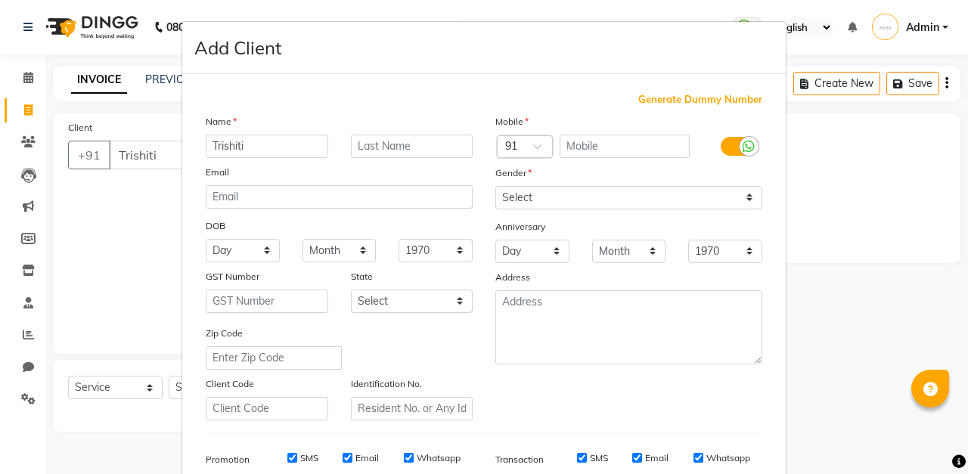
click at [711, 95] on span "Generate Dummy Number" at bounding box center [700, 99] width 124 height 15
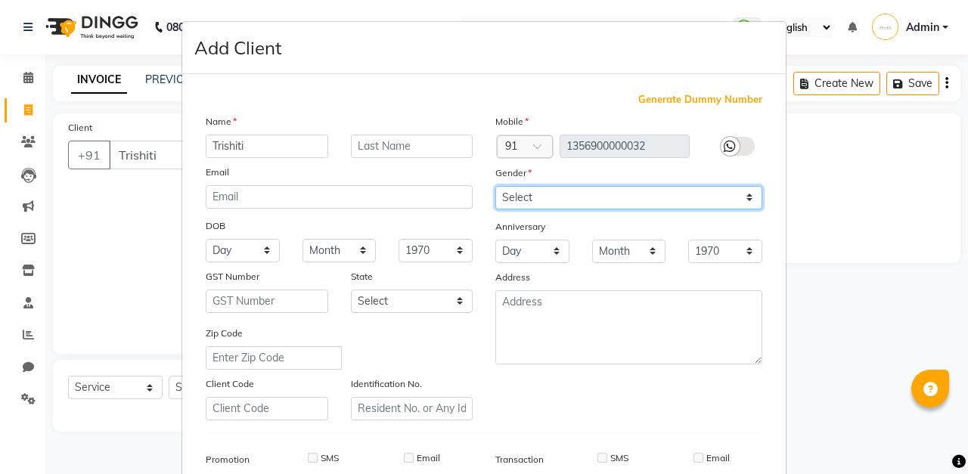
click at [625, 192] on select "Select [DEMOGRAPHIC_DATA] [DEMOGRAPHIC_DATA] Other Prefer Not To Say" at bounding box center [628, 197] width 267 height 23
click at [495, 186] on select "Select [DEMOGRAPHIC_DATA] [DEMOGRAPHIC_DATA] Other Prefer Not To Say" at bounding box center [628, 197] width 267 height 23
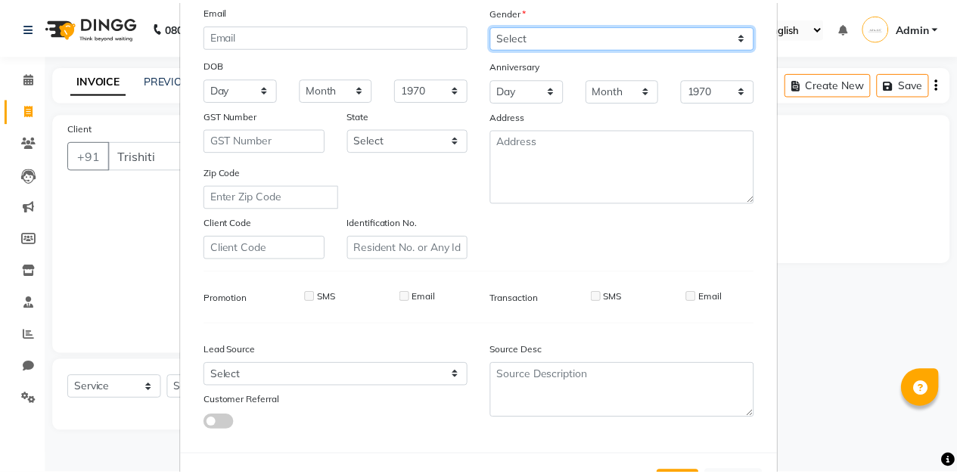
scroll to position [221, 0]
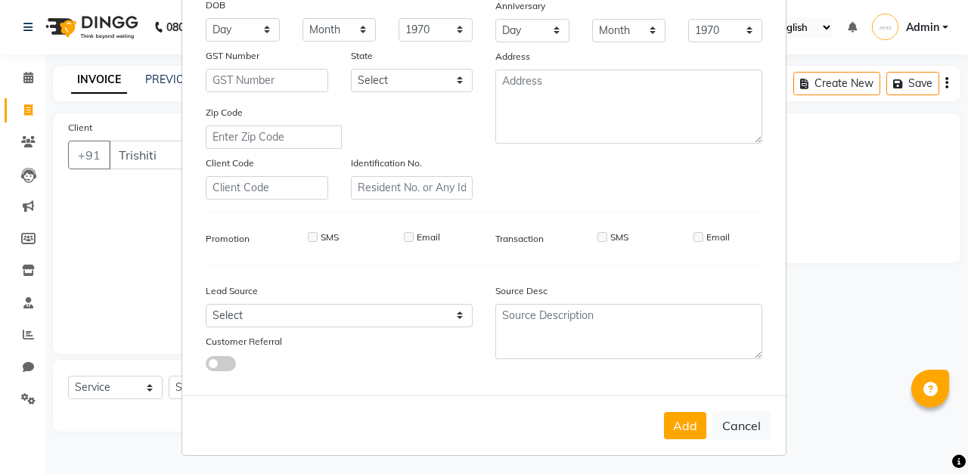
click at [679, 427] on button "Add" at bounding box center [685, 425] width 42 height 27
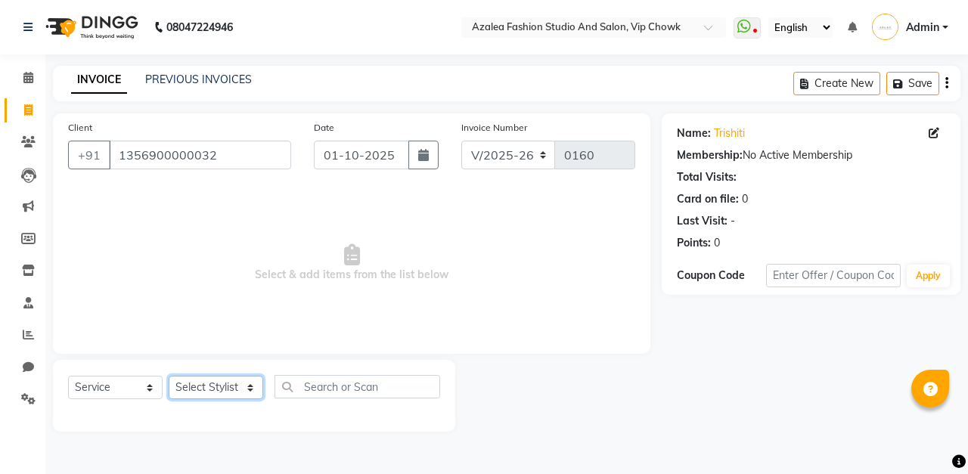
click at [230, 386] on select "Select Stylist aarti sen Admin [PERSON_NAME] anzal [PERSON_NAME][MEDICAL_DATA]:…" at bounding box center [216, 387] width 95 height 23
click at [169, 376] on select "Select Stylist aarti sen Admin [PERSON_NAME] anzal [PERSON_NAME][MEDICAL_DATA]:…" at bounding box center [216, 387] width 95 height 23
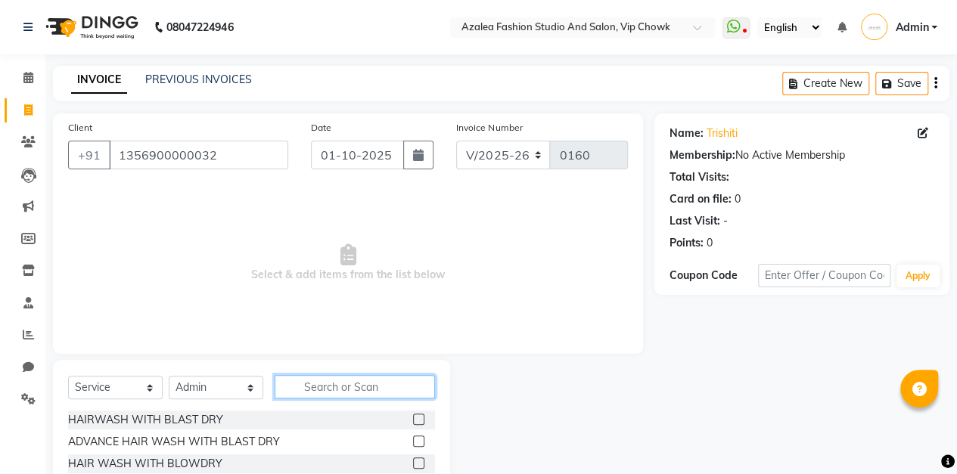
click at [362, 384] on input "text" at bounding box center [355, 386] width 160 height 23
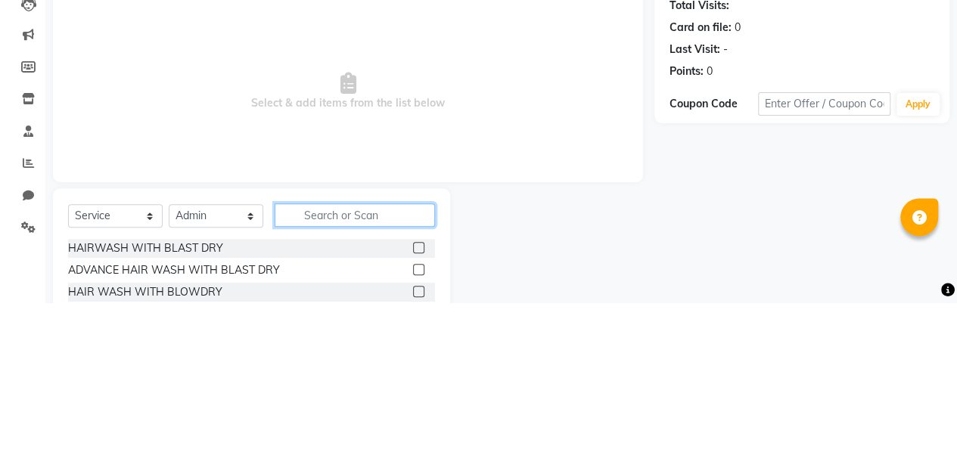
scroll to position [25, 0]
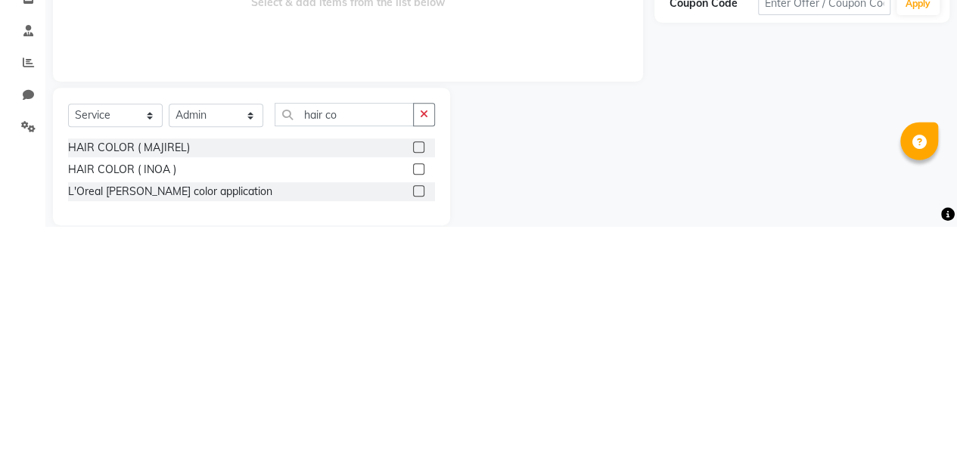
click at [419, 393] on label at bounding box center [418, 394] width 11 height 11
click at [419, 393] on input "checkbox" at bounding box center [418, 395] width 10 height 10
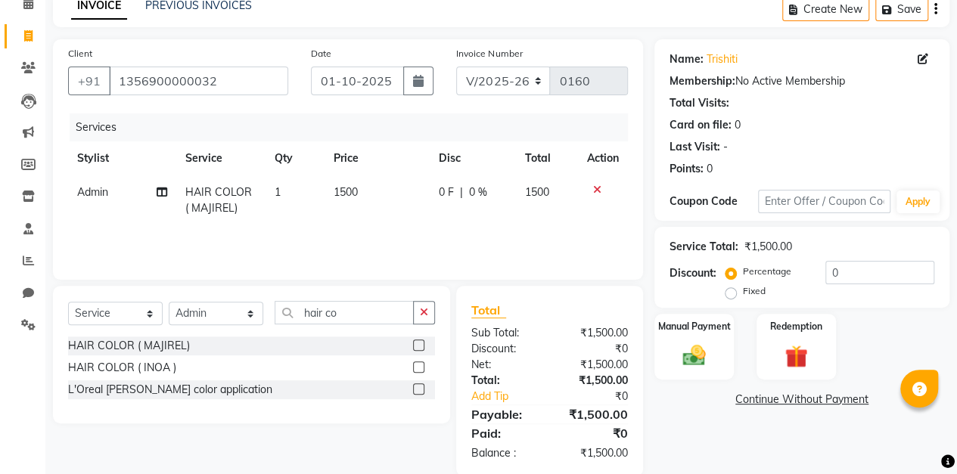
scroll to position [98, 0]
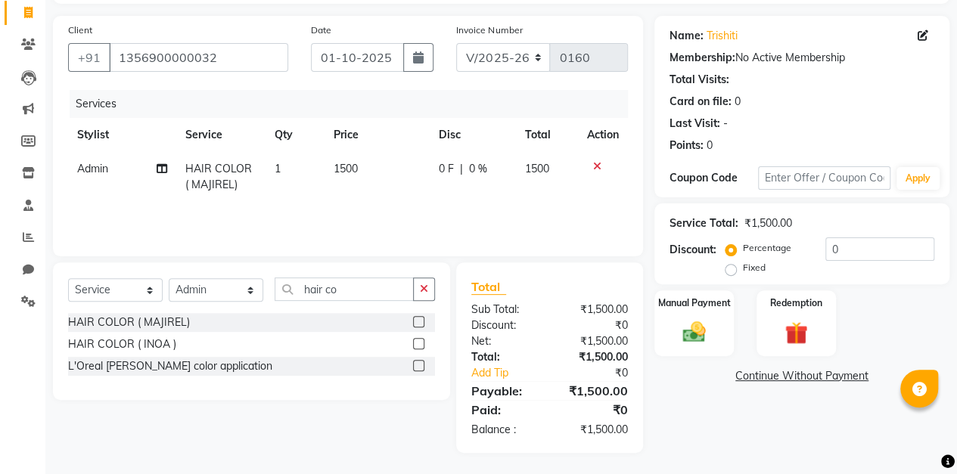
click at [424, 342] on label at bounding box center [418, 343] width 11 height 11
click at [423, 342] on input "checkbox" at bounding box center [418, 345] width 10 height 10
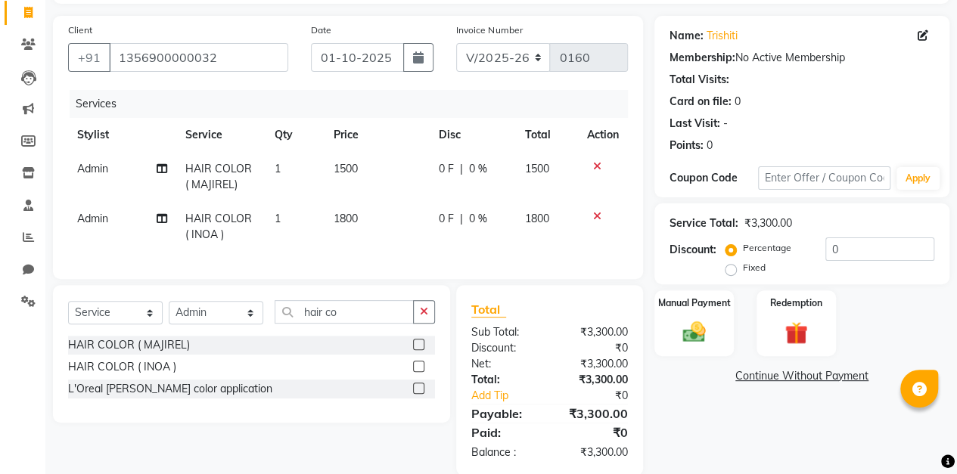
click at [352, 163] on span "1500" at bounding box center [346, 169] width 24 height 14
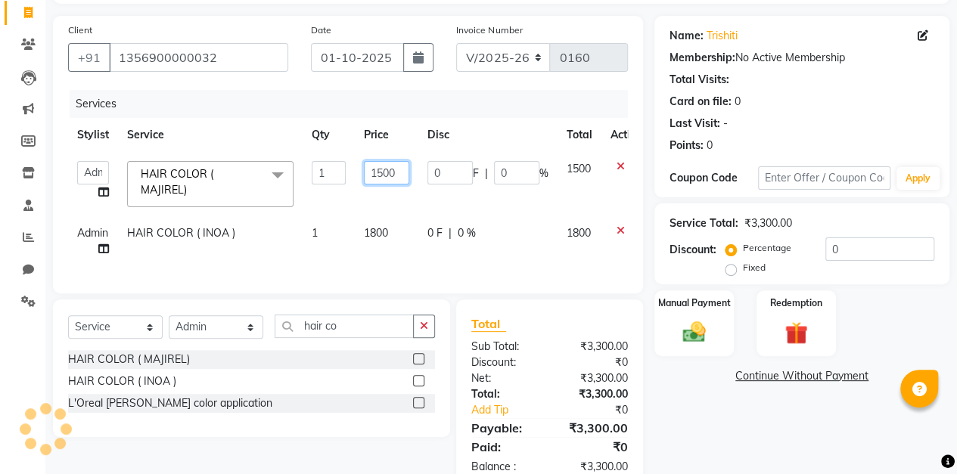
click at [398, 175] on input "1500" at bounding box center [386, 172] width 45 height 23
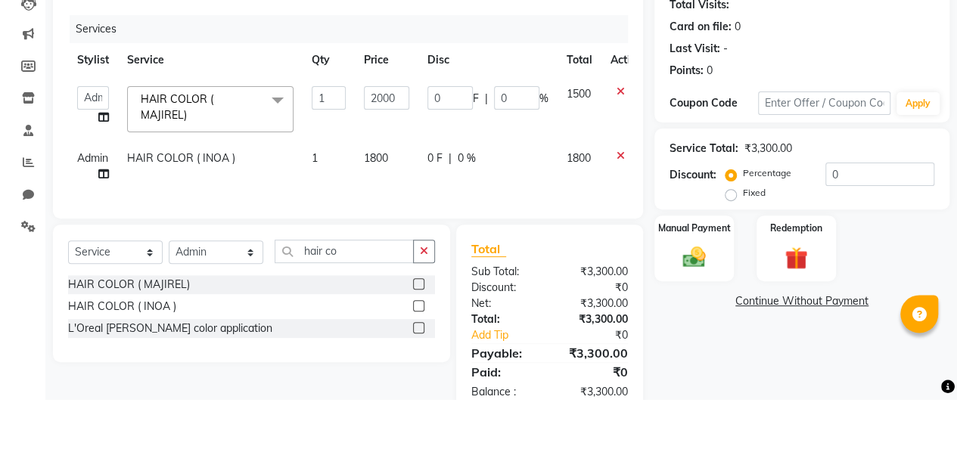
click at [383, 230] on td "1800" at bounding box center [387, 241] width 64 height 50
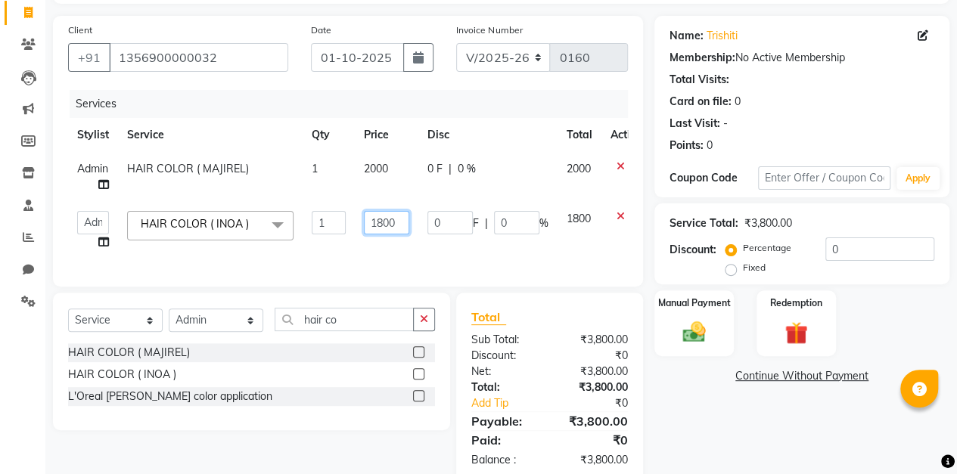
click at [395, 222] on input "1800" at bounding box center [386, 222] width 45 height 23
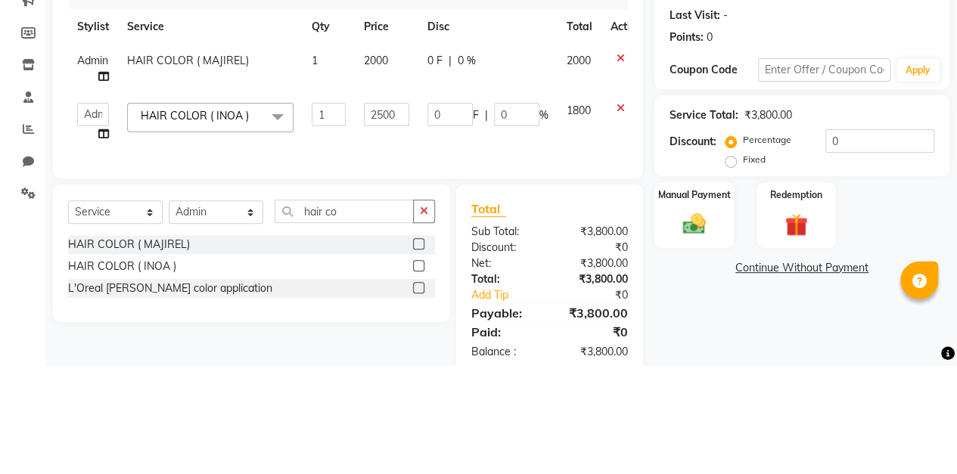
click at [658, 296] on label "Manual Payment" at bounding box center [694, 303] width 73 height 14
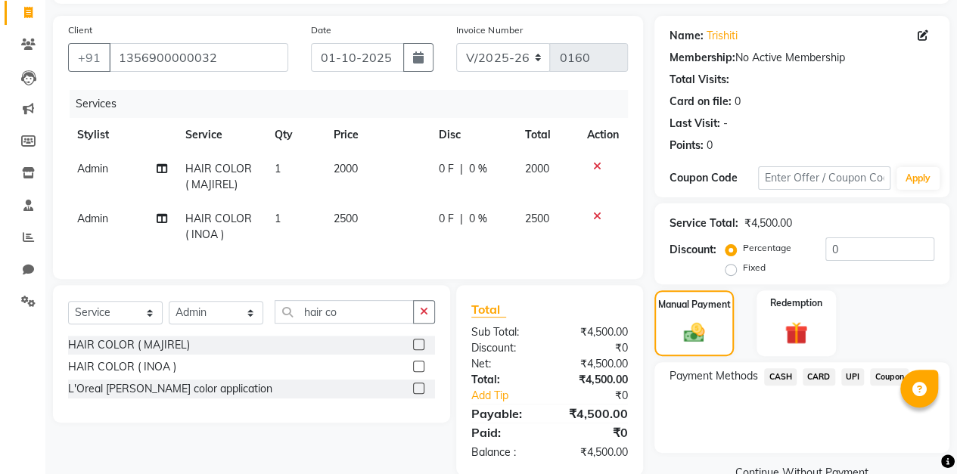
click at [418, 57] on icon "button" at bounding box center [418, 57] width 11 height 12
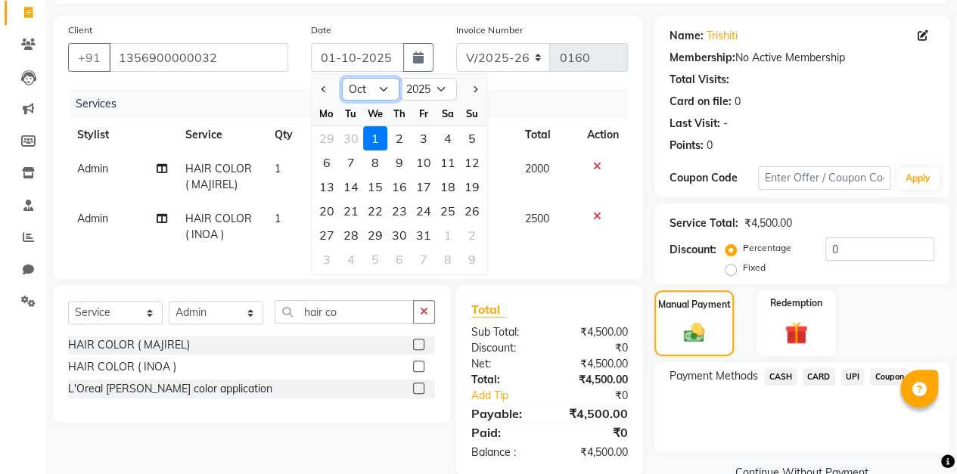
click at [386, 88] on select "Jan Feb Mar Apr May Jun [DATE] Aug Sep Oct Nov Dec" at bounding box center [370, 89] width 57 height 23
click at [342, 78] on select "Jan Feb Mar Apr May Jun [DATE] Aug Sep Oct Nov Dec" at bounding box center [370, 89] width 57 height 23
click at [473, 135] on div "7" at bounding box center [472, 138] width 24 height 24
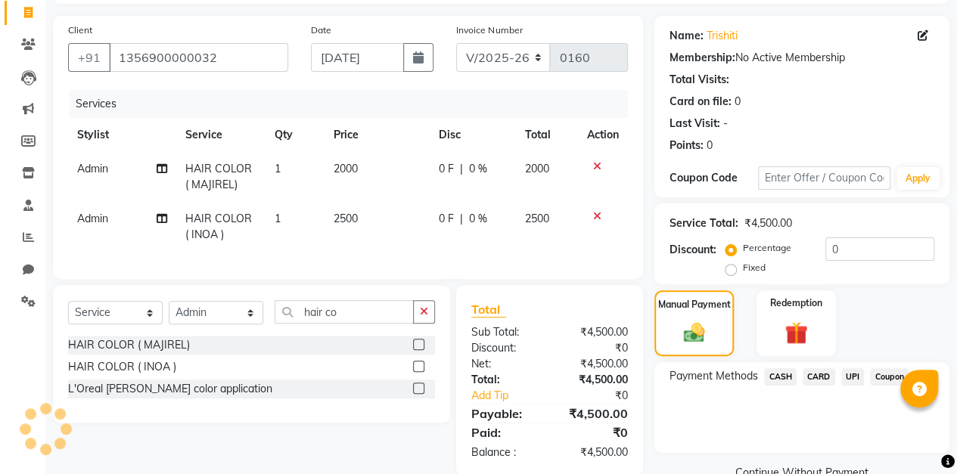
scroll to position [132, 0]
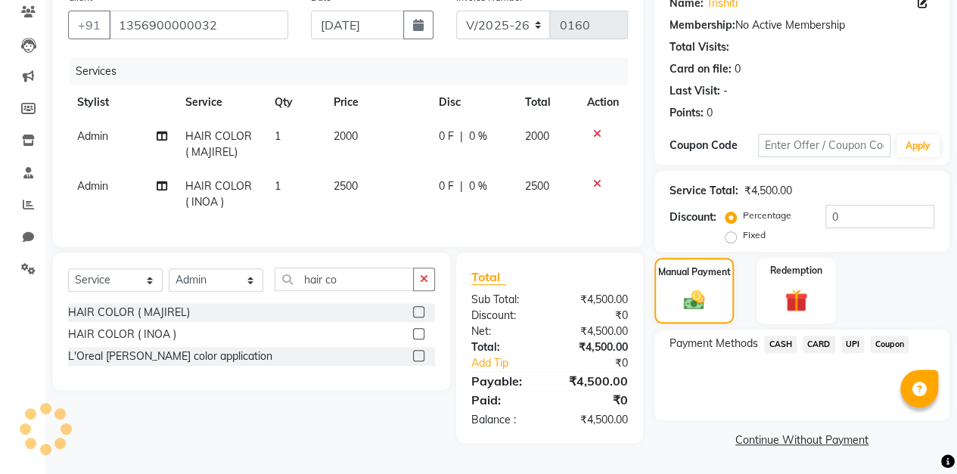
click at [780, 341] on span "CASH" at bounding box center [780, 344] width 33 height 17
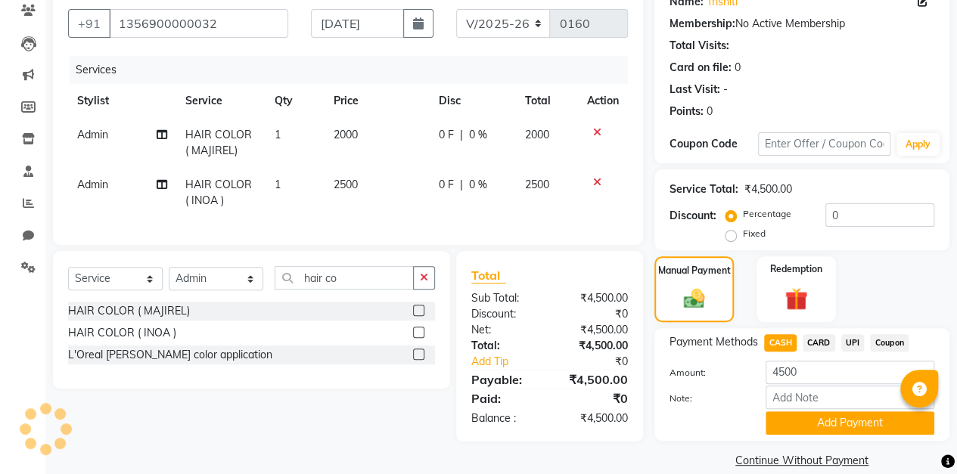
scroll to position [151, 0]
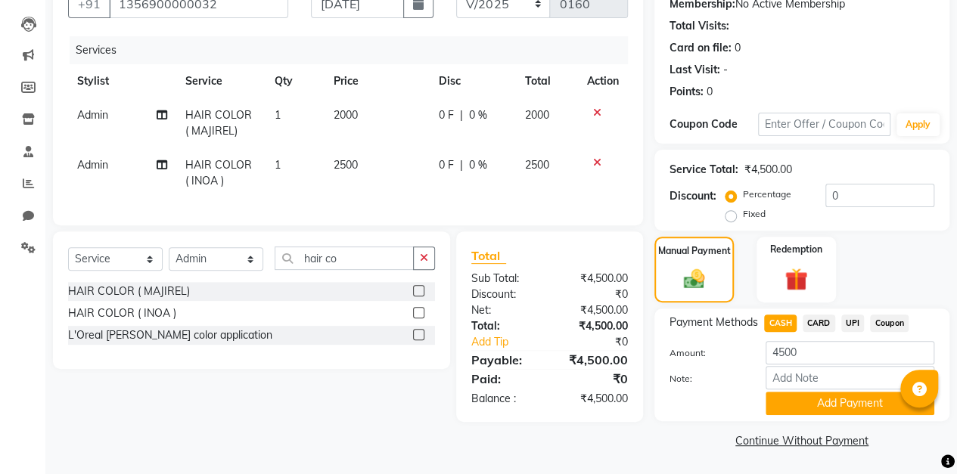
click at [811, 404] on button "Add Payment" at bounding box center [849, 403] width 169 height 23
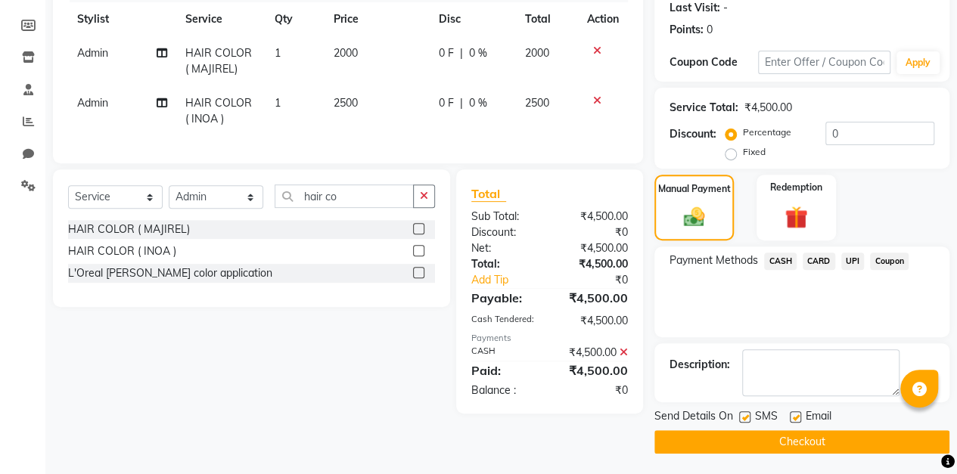
scroll to position [213, 0]
click at [799, 440] on button "Checkout" at bounding box center [801, 441] width 295 height 23
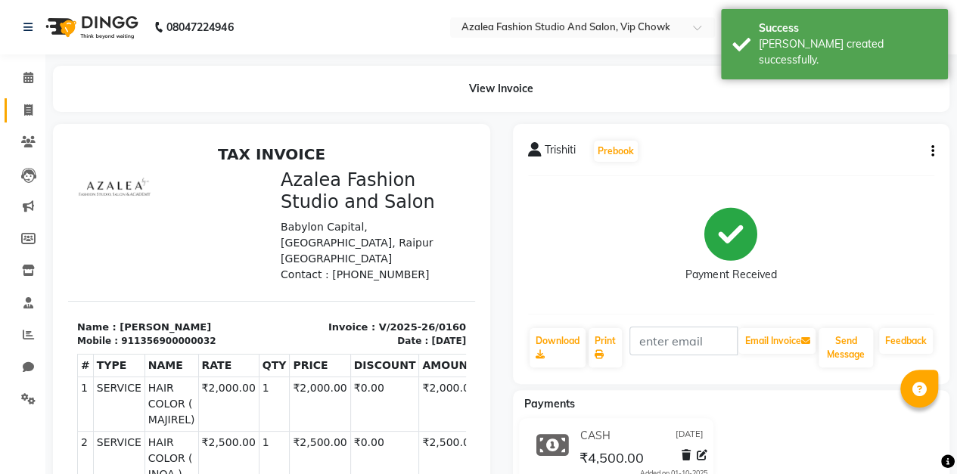
click at [29, 110] on icon at bounding box center [28, 109] width 8 height 11
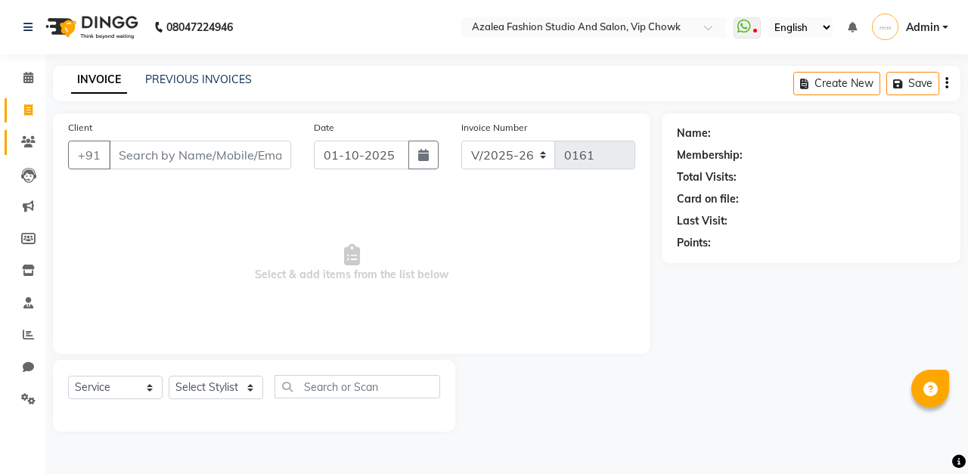
click at [35, 144] on icon at bounding box center [28, 141] width 14 height 11
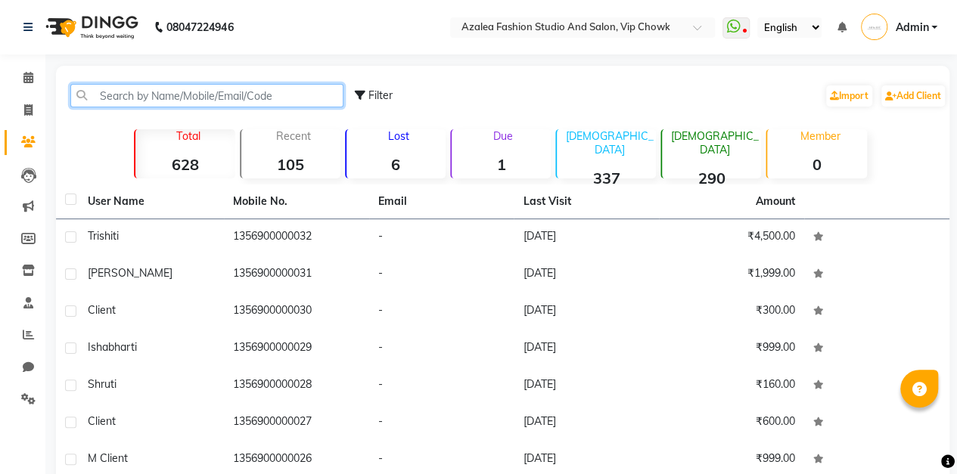
click at [274, 94] on input "text" at bounding box center [206, 95] width 273 height 23
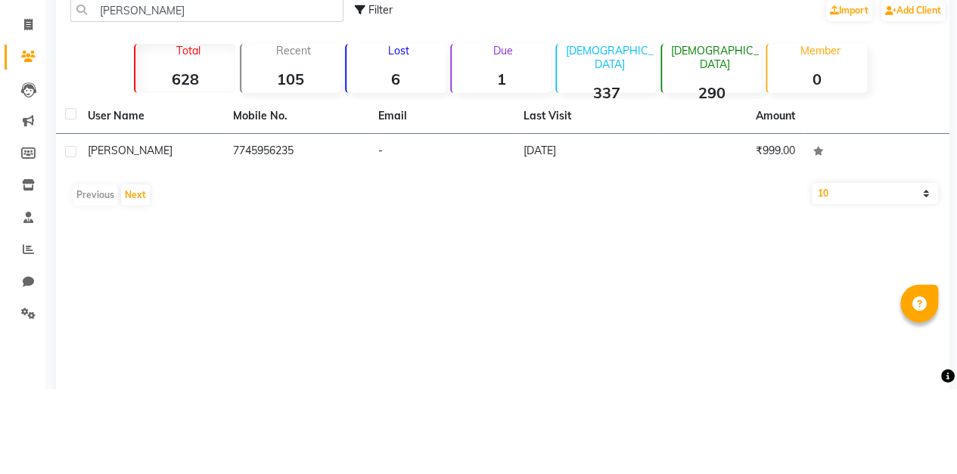
click at [582, 231] on td "[DATE]" at bounding box center [586, 237] width 145 height 37
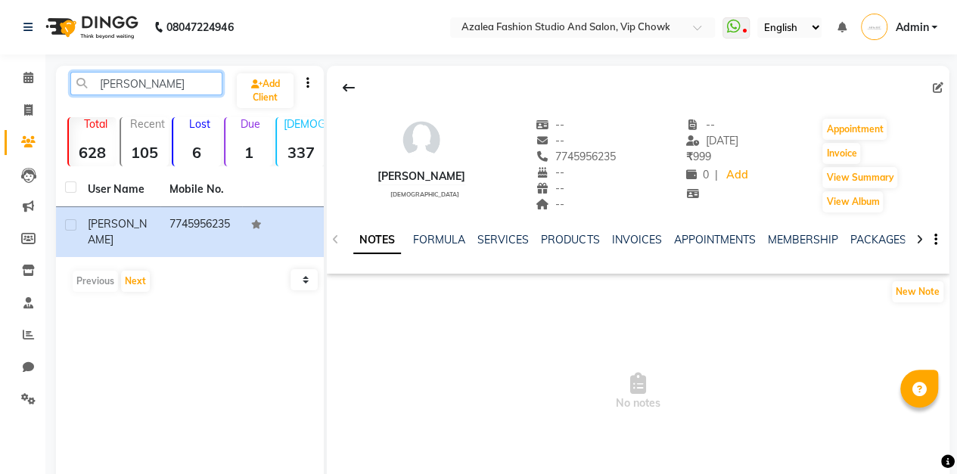
click at [194, 88] on input "[PERSON_NAME]" at bounding box center [146, 83] width 152 height 23
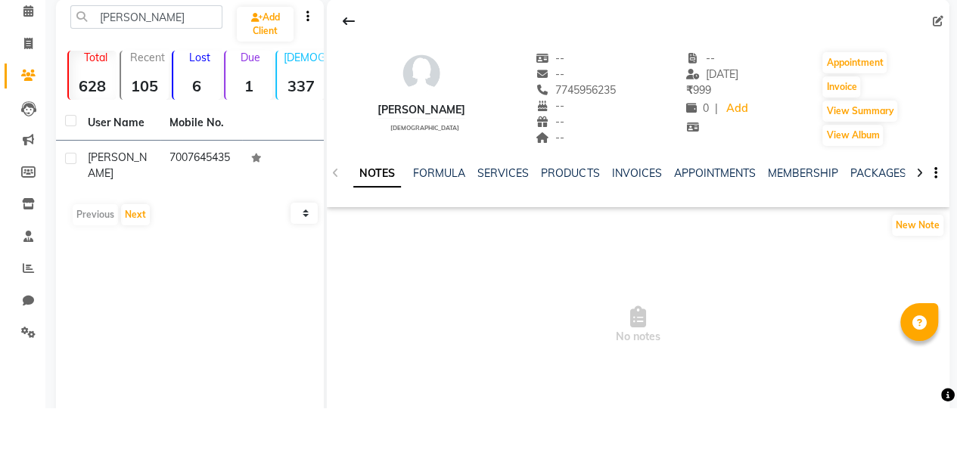
click at [256, 219] on span at bounding box center [256, 224] width 11 height 11
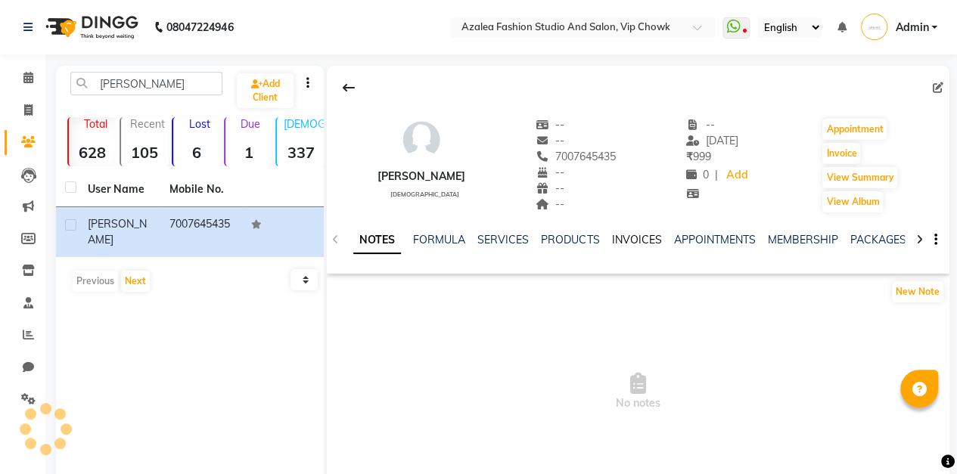
click at [643, 237] on link "INVOICES" at bounding box center [636, 240] width 50 height 14
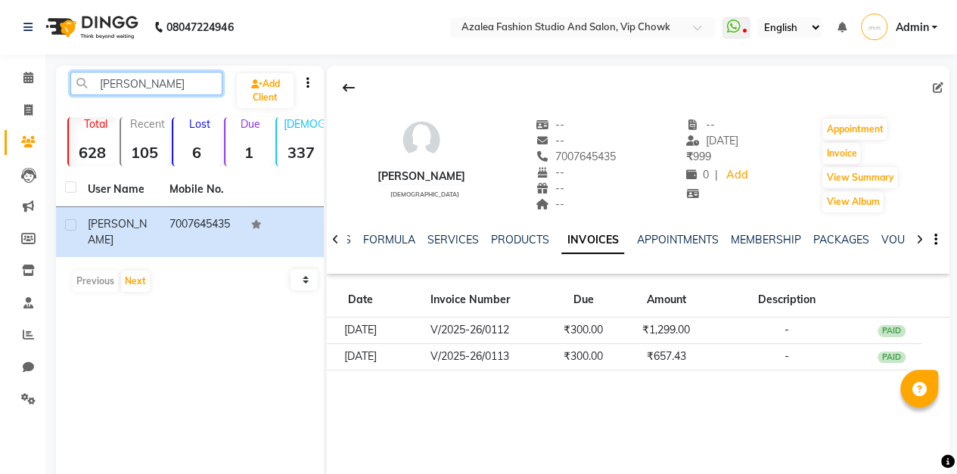
click at [194, 79] on input "[PERSON_NAME]" at bounding box center [146, 83] width 152 height 23
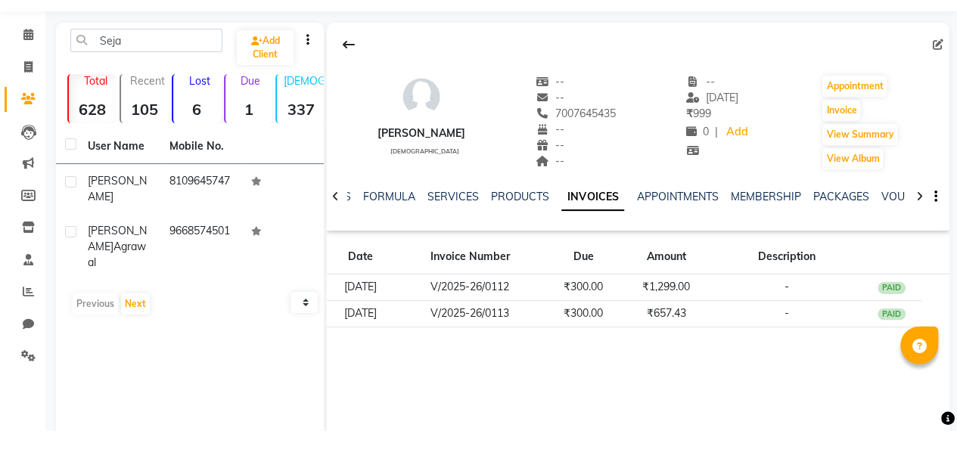
click at [251, 222] on icon at bounding box center [256, 224] width 11 height 9
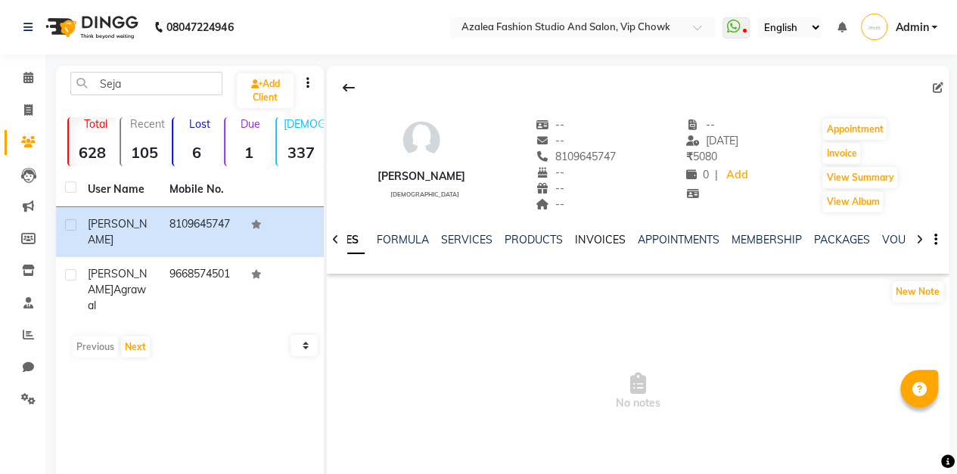
click at [601, 237] on link "INVOICES" at bounding box center [600, 240] width 50 height 14
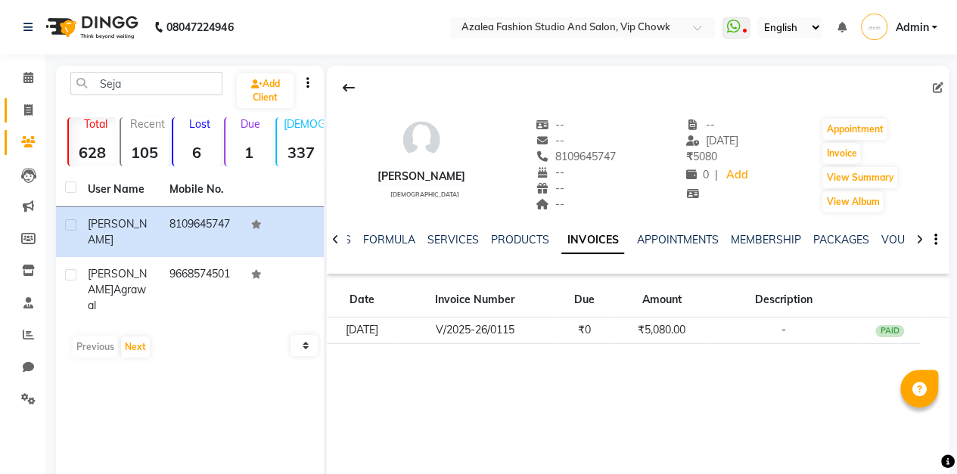
click at [28, 109] on icon at bounding box center [28, 109] width 8 height 11
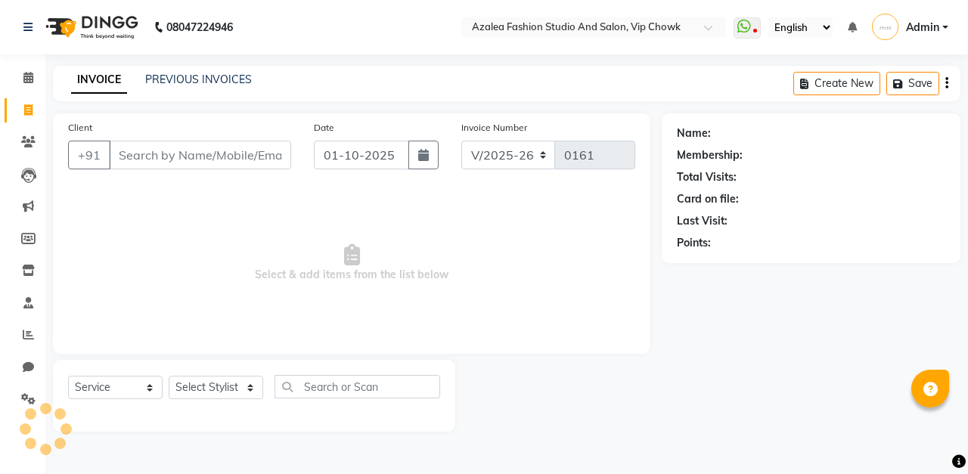
click at [227, 150] on input "Client" at bounding box center [200, 155] width 182 height 29
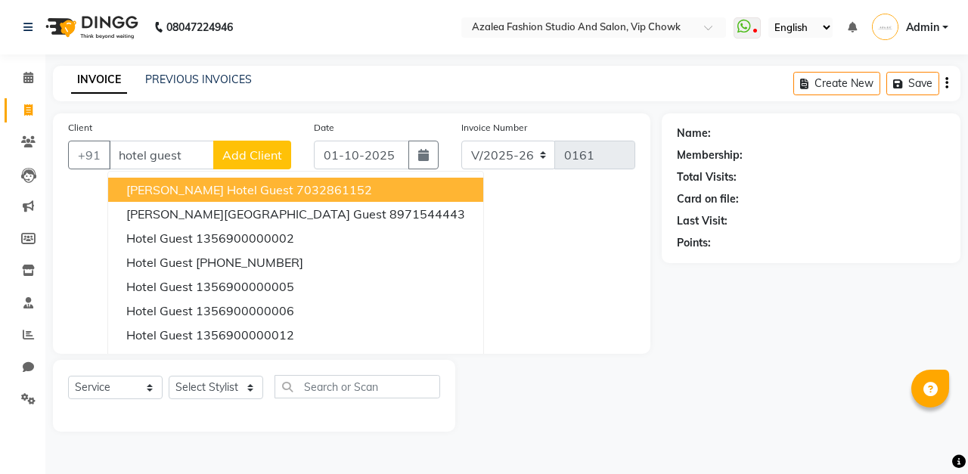
click at [265, 156] on span "Add Client" at bounding box center [252, 154] width 60 height 15
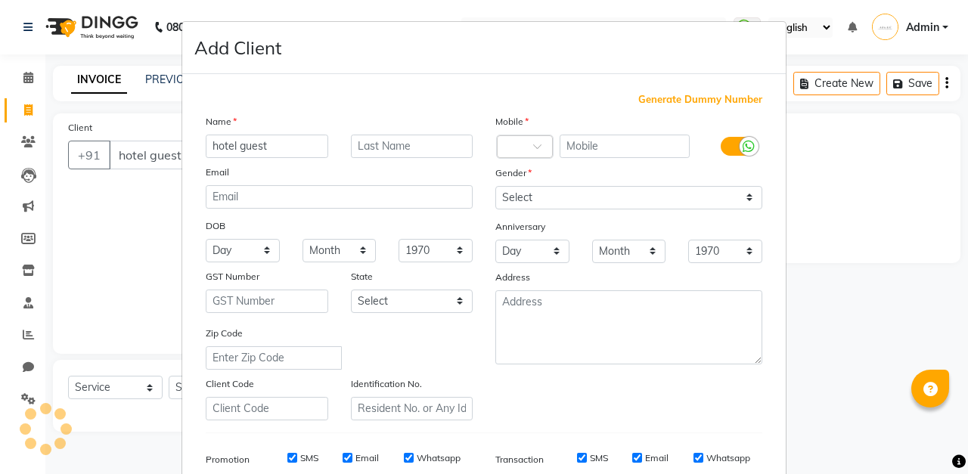
click at [700, 92] on span "Generate Dummy Number" at bounding box center [700, 99] width 124 height 15
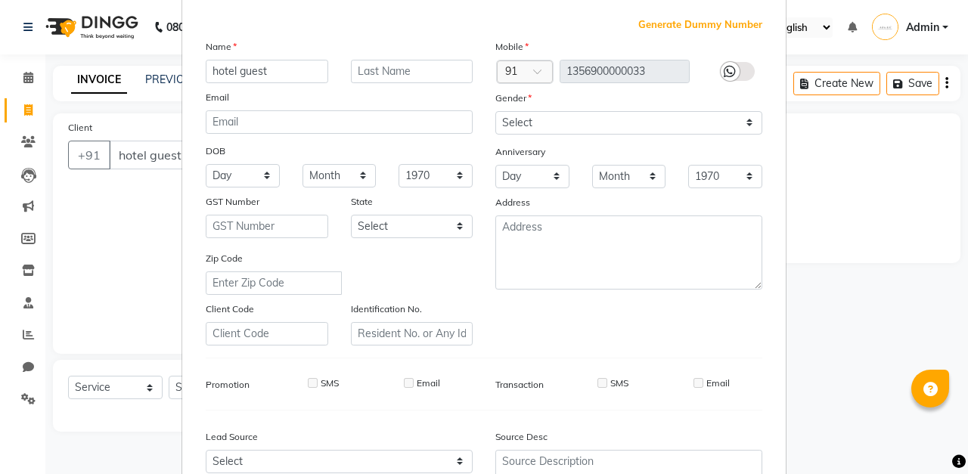
scroll to position [95, 0]
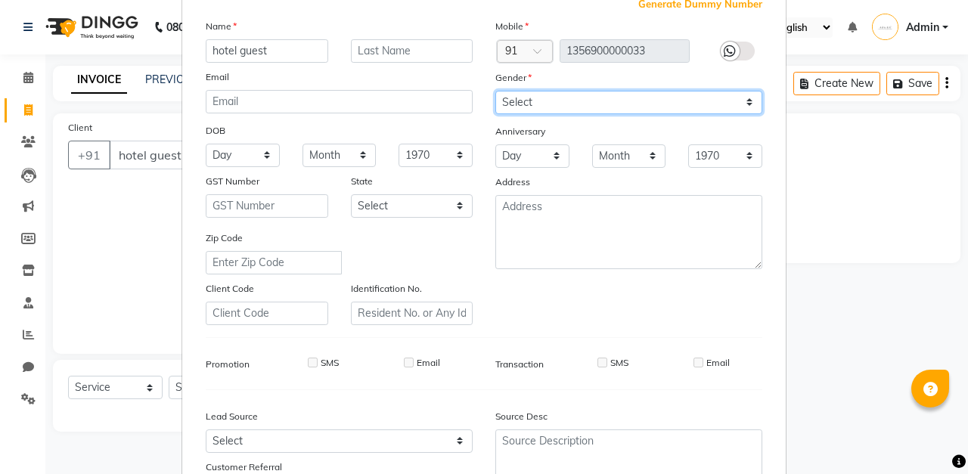
click at [655, 92] on select "Select [DEMOGRAPHIC_DATA] [DEMOGRAPHIC_DATA] Other Prefer Not To Say" at bounding box center [628, 102] width 267 height 23
click at [495, 91] on select "Select [DEMOGRAPHIC_DATA] [DEMOGRAPHIC_DATA] Other Prefer Not To Say" at bounding box center [628, 102] width 267 height 23
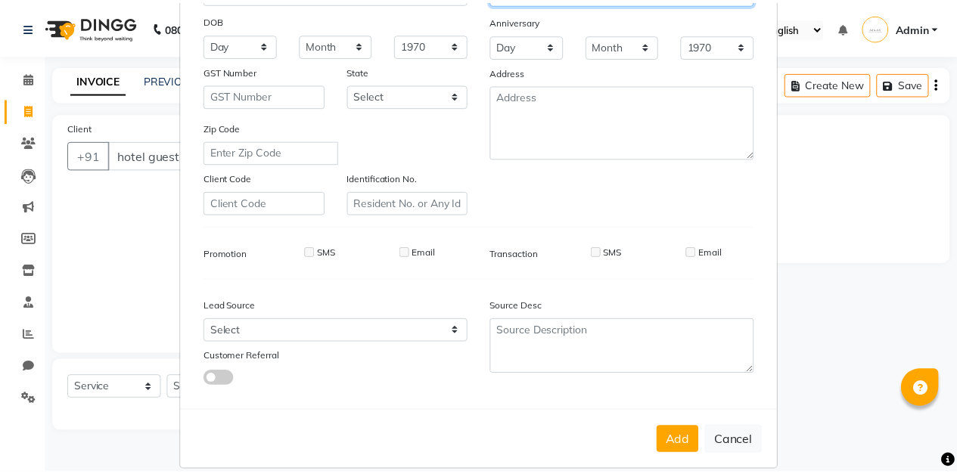
scroll to position [221, 0]
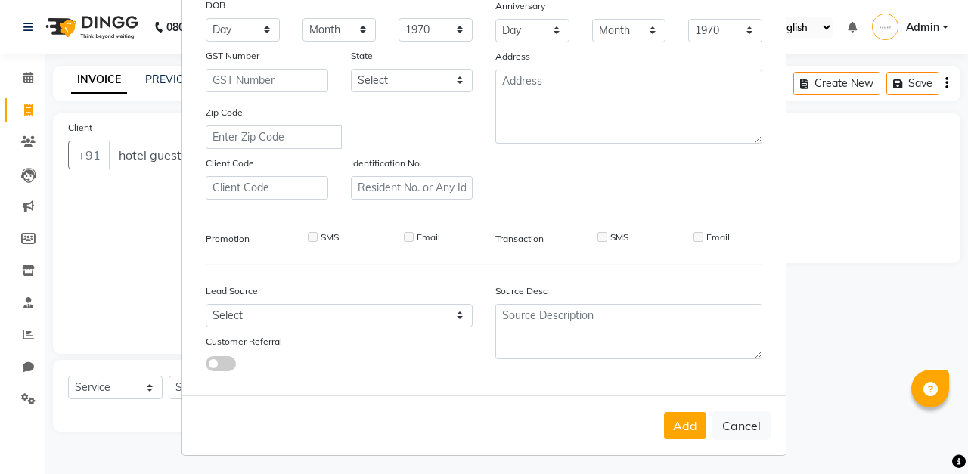
click at [676, 424] on button "Add" at bounding box center [685, 425] width 42 height 27
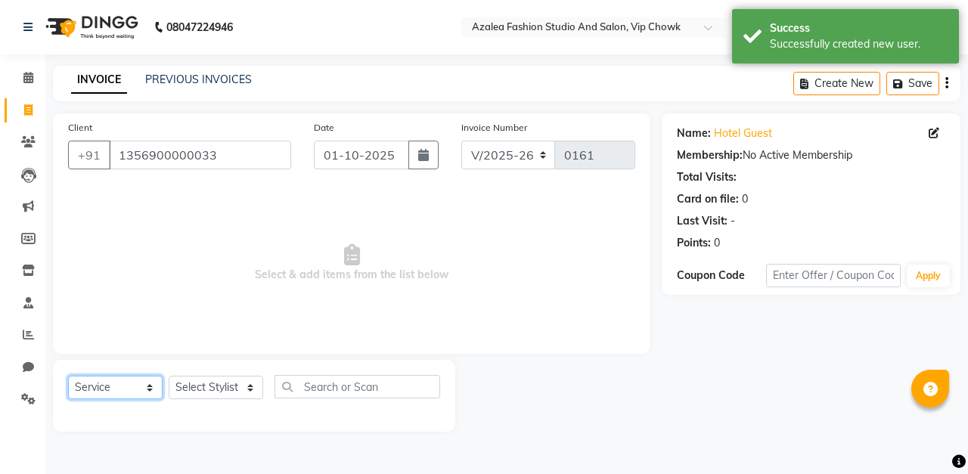
click at [151, 383] on select "Select Service Product Membership Package Voucher Prepaid Gift Card" at bounding box center [115, 387] width 95 height 23
click at [277, 321] on span "Select & add items from the list below" at bounding box center [351, 263] width 567 height 151
click at [249, 384] on select "Select Stylist aarti sen Admin [PERSON_NAME] anzal [PERSON_NAME][MEDICAL_DATA]:…" at bounding box center [216, 387] width 95 height 23
click at [169, 376] on select "Select Stylist aarti sen Admin [PERSON_NAME] anzal [PERSON_NAME][MEDICAL_DATA]:…" at bounding box center [216, 387] width 95 height 23
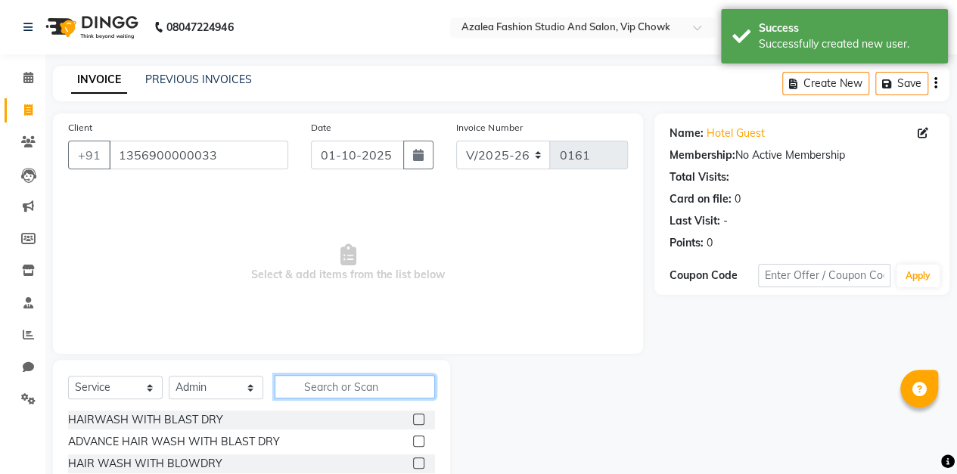
click at [365, 388] on input "text" at bounding box center [355, 386] width 160 height 23
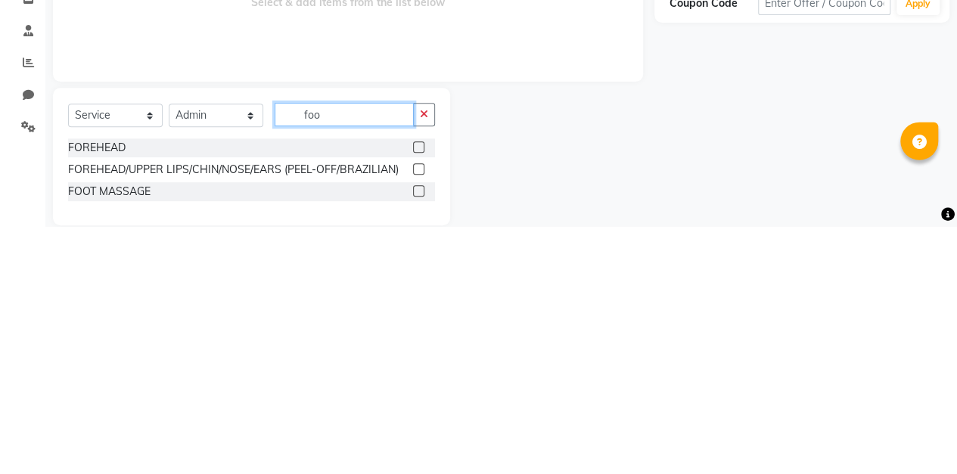
scroll to position [2, 0]
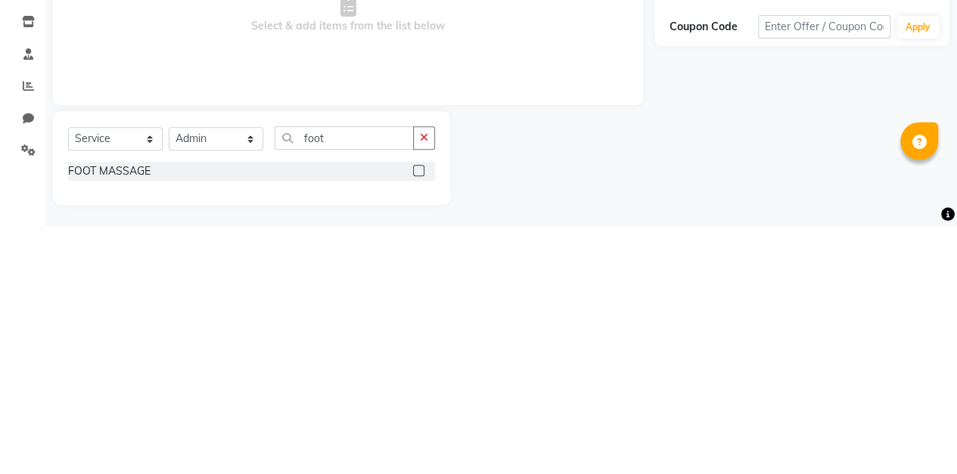
click at [424, 419] on label at bounding box center [418, 417] width 11 height 11
click at [423, 419] on input "checkbox" at bounding box center [418, 419] width 10 height 10
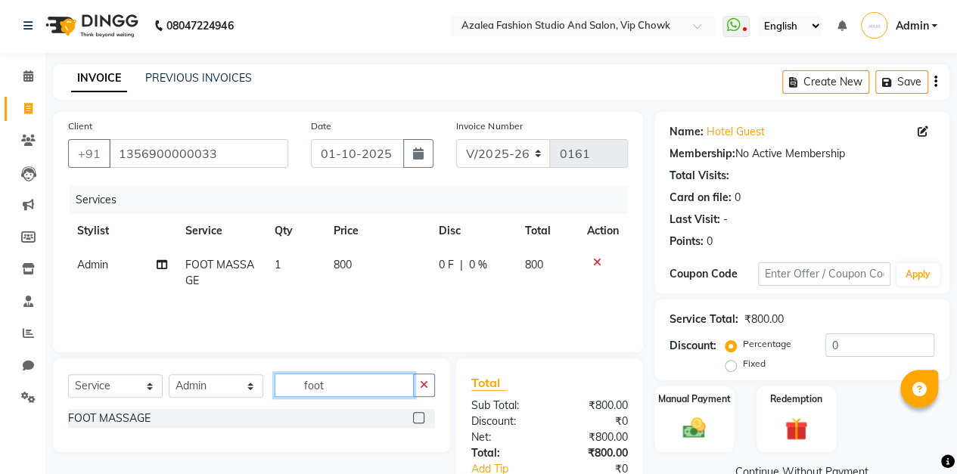
click at [367, 382] on input "foot" at bounding box center [344, 385] width 139 height 23
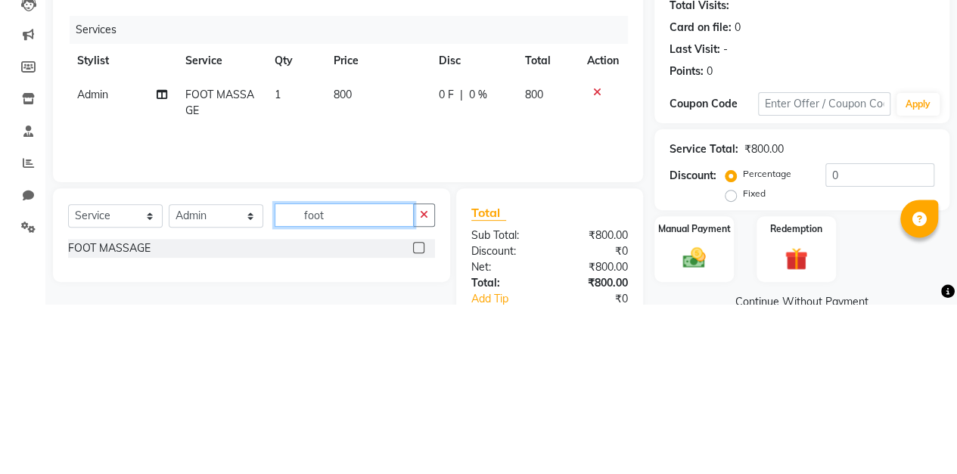
scroll to position [25, 0]
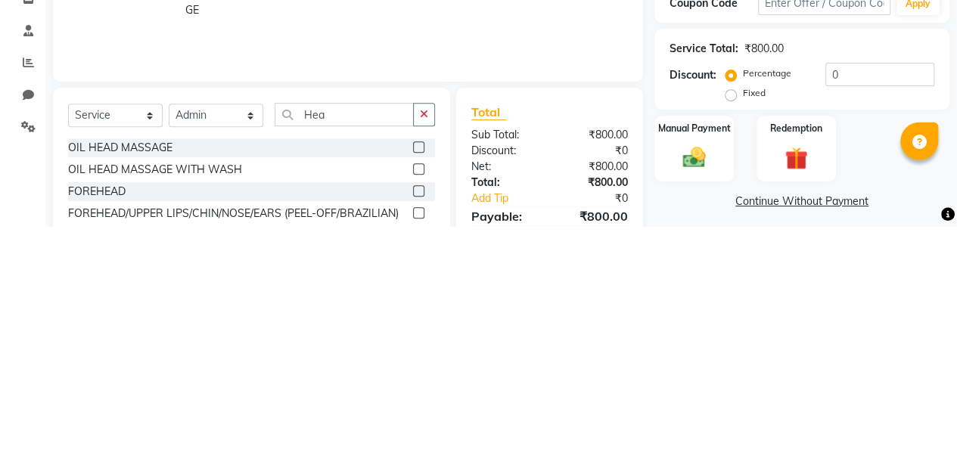
click at [418, 393] on label at bounding box center [418, 394] width 11 height 11
click at [418, 393] on input "checkbox" at bounding box center [418, 395] width 10 height 10
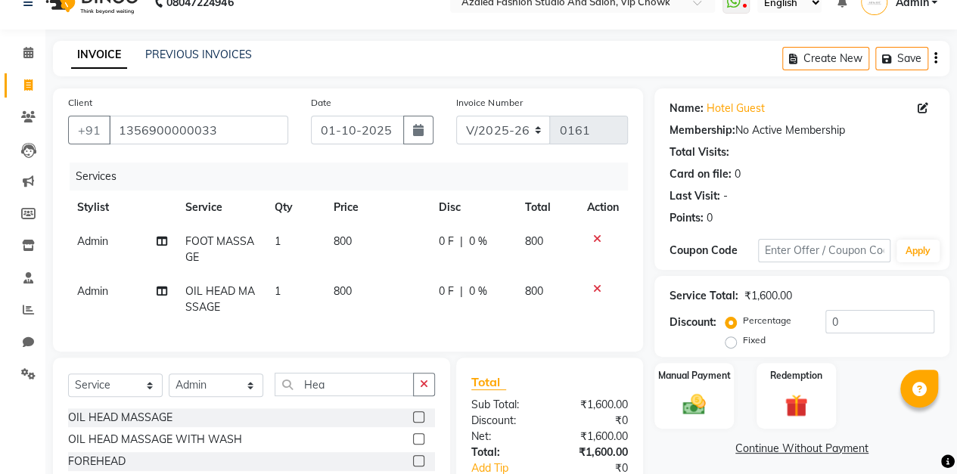
click at [481, 287] on span "0 %" at bounding box center [478, 292] width 18 height 16
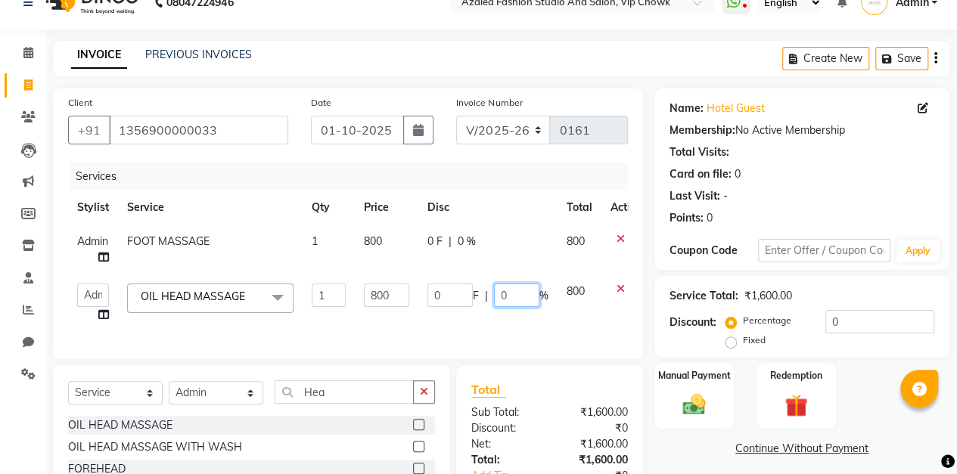
click at [520, 296] on input "0" at bounding box center [516, 295] width 45 height 23
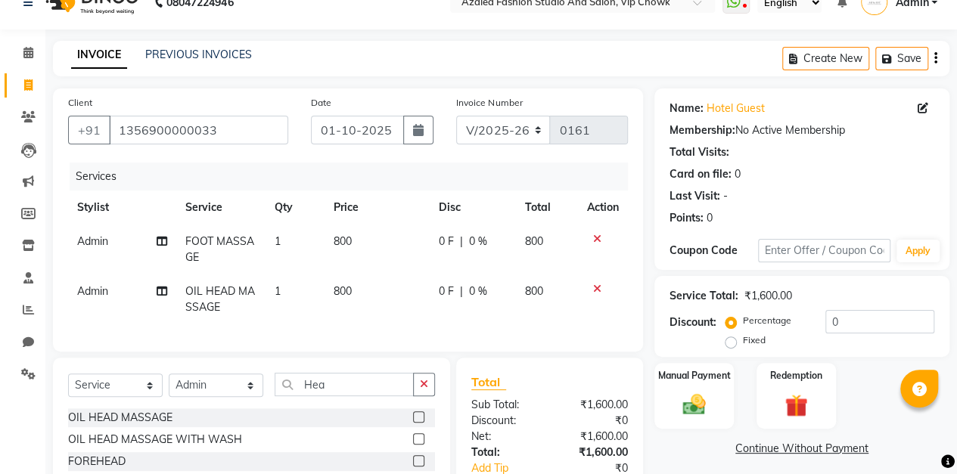
click at [481, 289] on span "0 %" at bounding box center [478, 292] width 18 height 16
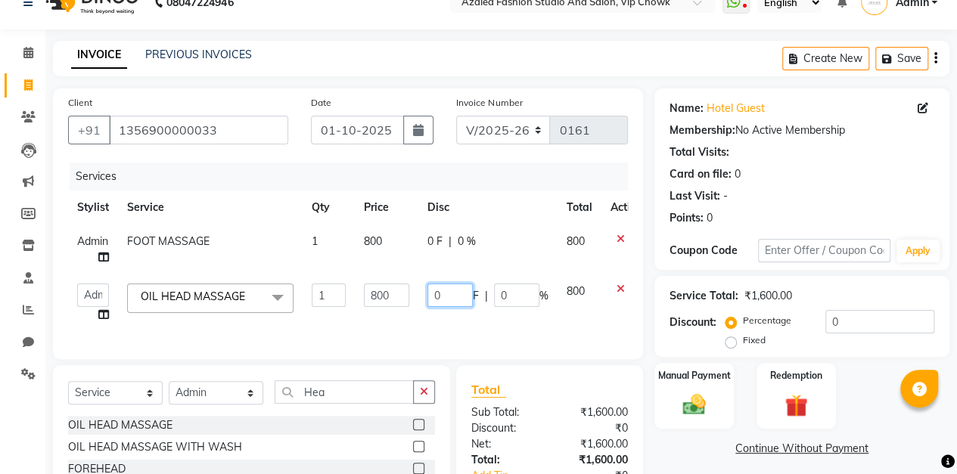
click at [457, 295] on input "0" at bounding box center [449, 295] width 45 height 23
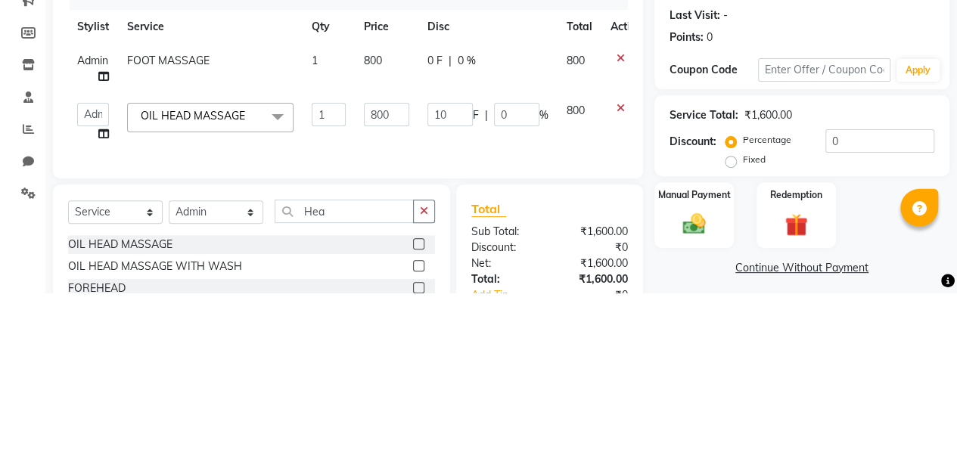
click at [647, 349] on div "Client [PHONE_NUMBER] Date [DATE] Invoice Number V/2025 V/[PHONE_NUMBER] Servic…" at bounding box center [348, 321] width 613 height 467
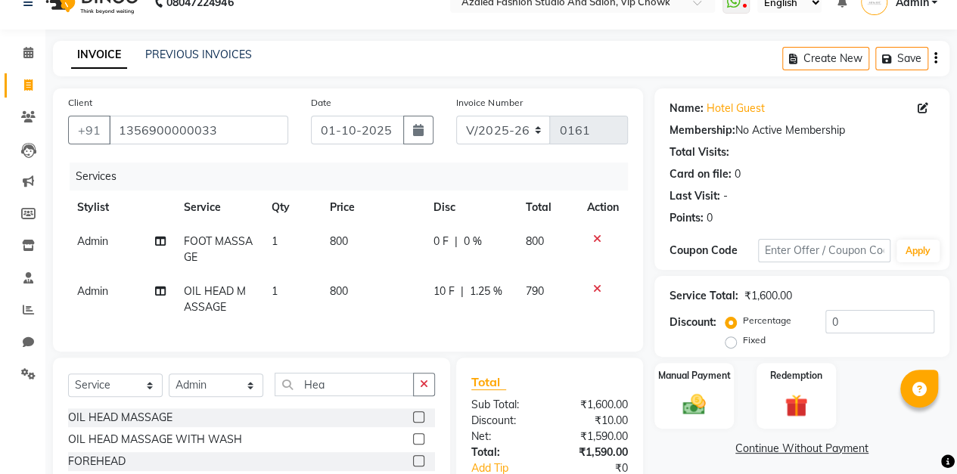
click at [436, 296] on span "10 F" at bounding box center [443, 292] width 21 height 16
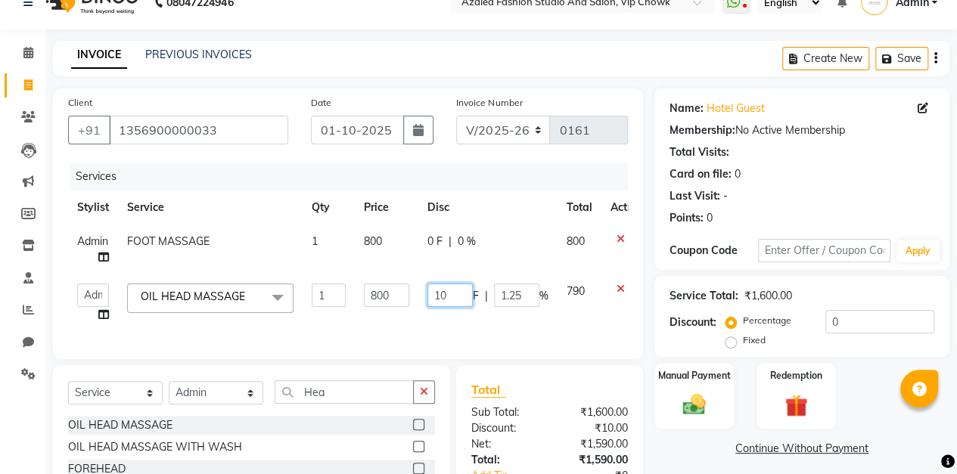
click at [464, 289] on input "10" at bounding box center [449, 295] width 45 height 23
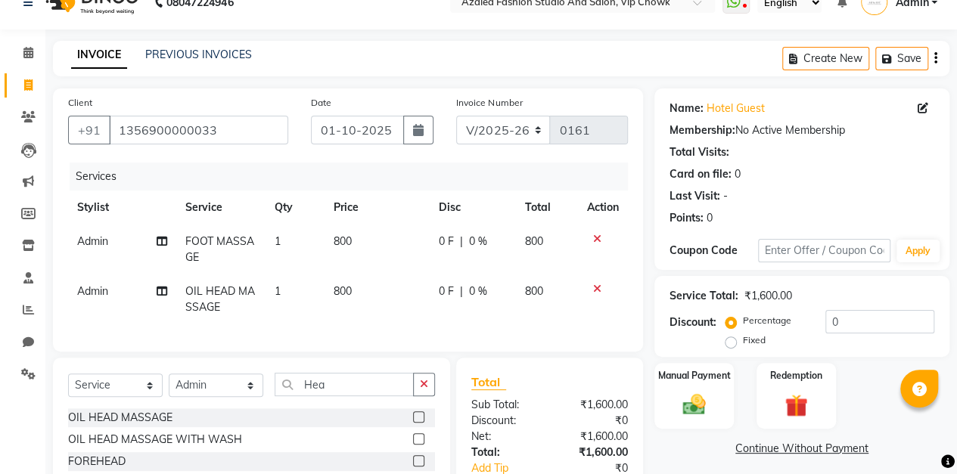
click at [473, 286] on span "0 %" at bounding box center [478, 292] width 18 height 16
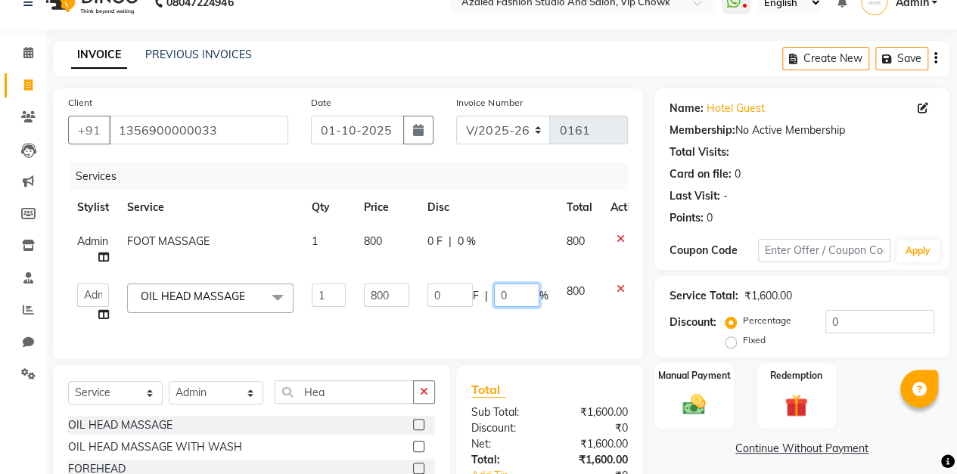
click at [532, 294] on input "0" at bounding box center [516, 295] width 45 height 23
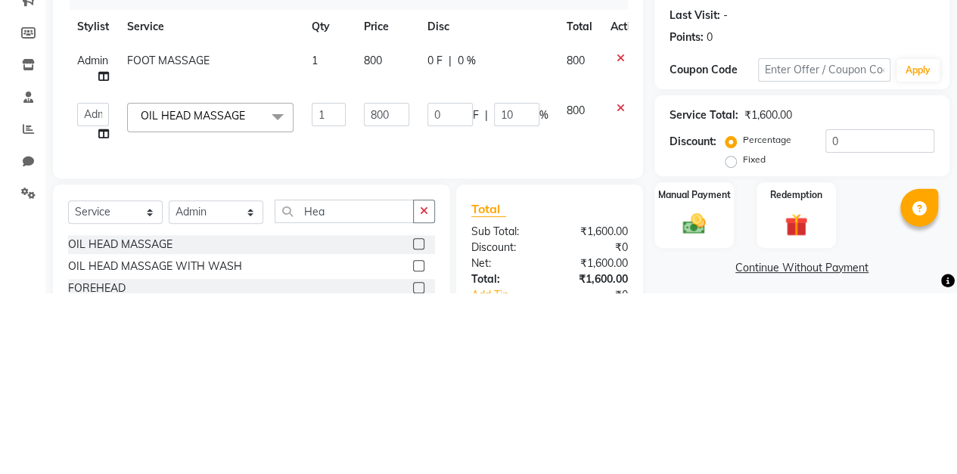
click at [658, 375] on label "Manual Payment" at bounding box center [694, 376] width 73 height 14
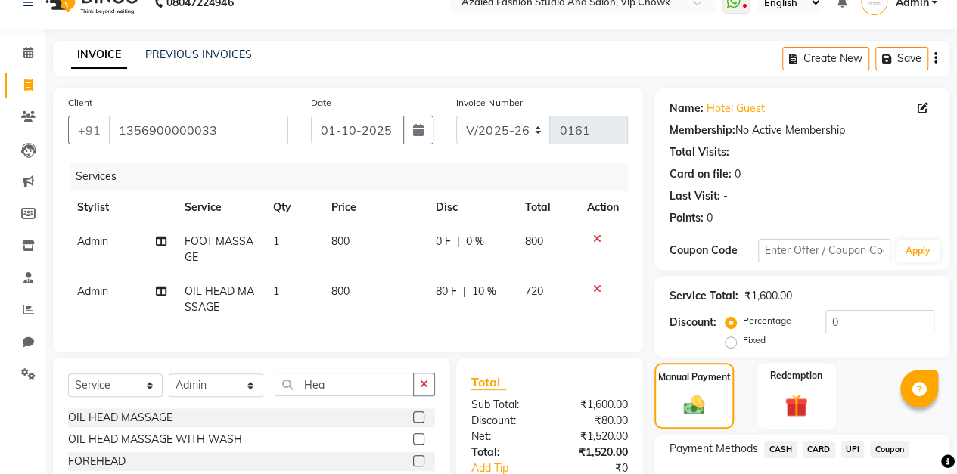
click at [537, 296] on td "720" at bounding box center [547, 300] width 62 height 50
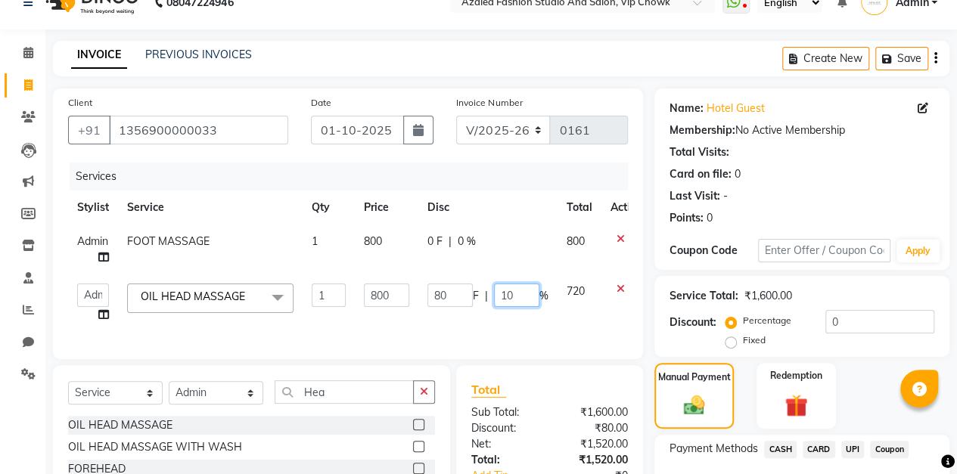
click at [532, 292] on input "10" at bounding box center [516, 295] width 45 height 23
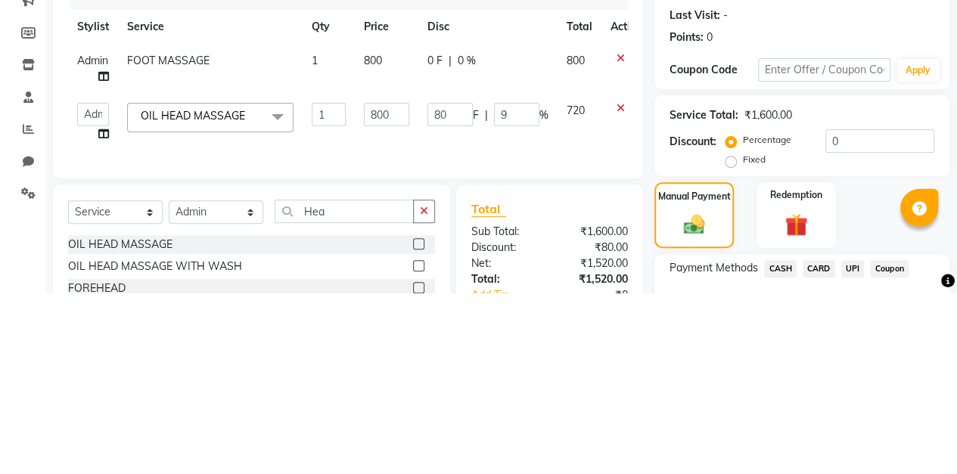
click at [649, 329] on div "Client [PHONE_NUMBER] Date [DATE] Invoice Number V/2025 V/[PHONE_NUMBER] Servic…" at bounding box center [348, 322] width 613 height 468
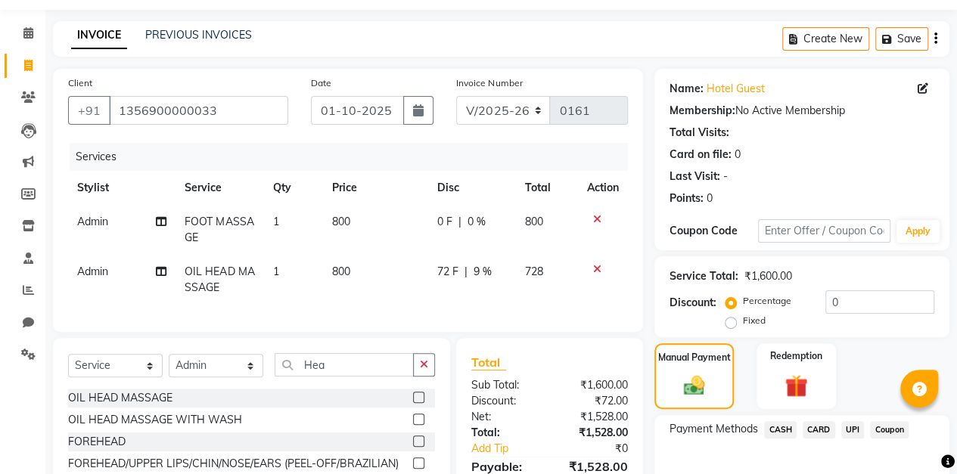
scroll to position [132, 0]
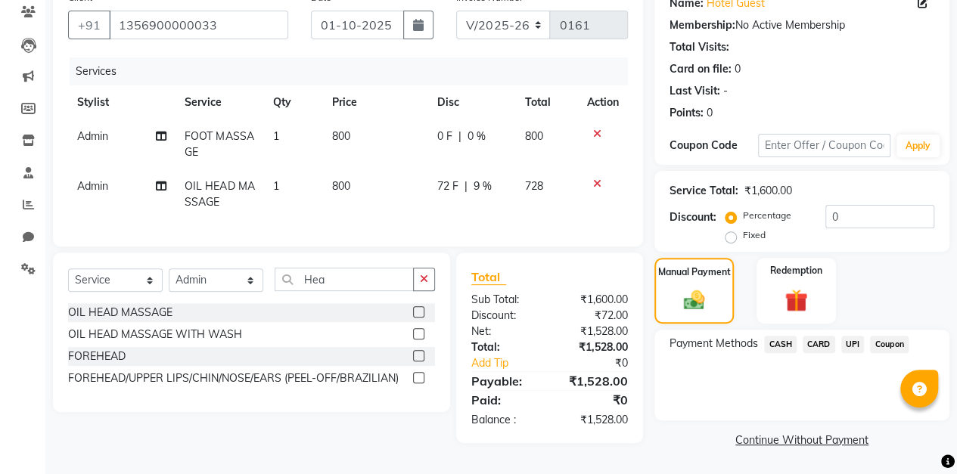
click at [850, 343] on span "UPI" at bounding box center [852, 344] width 23 height 17
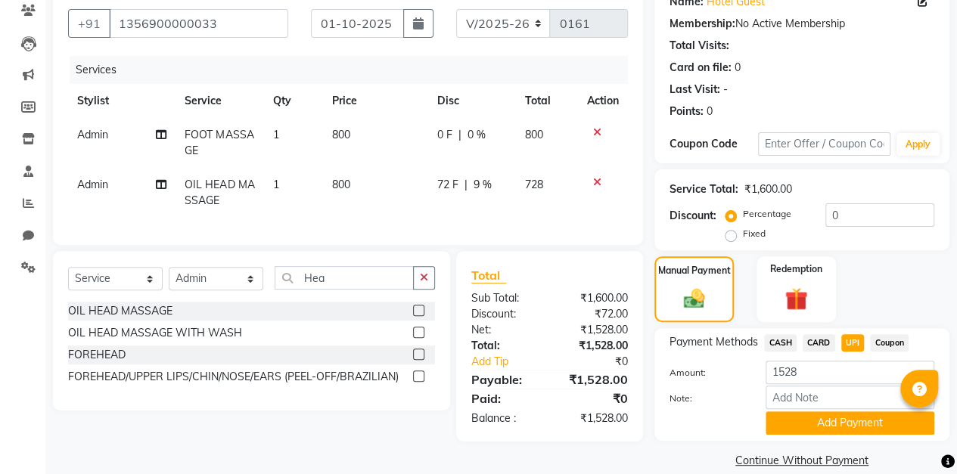
scroll to position [151, 0]
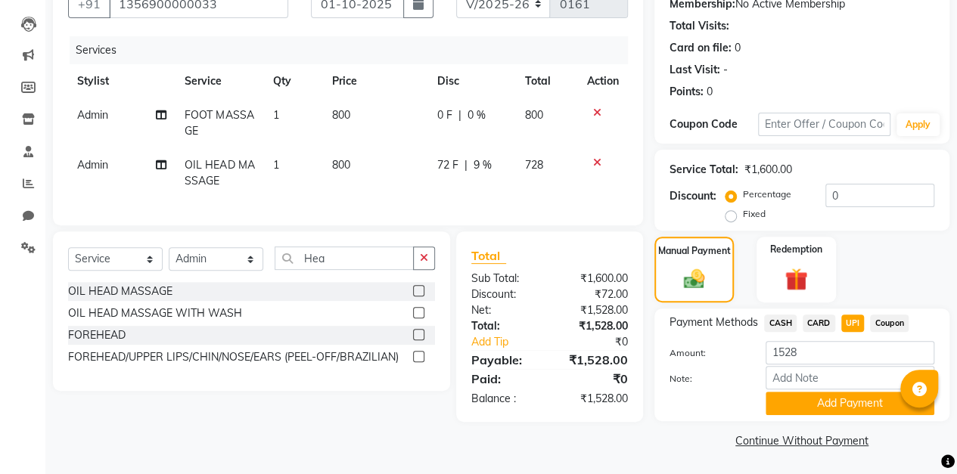
click at [846, 407] on button "Add Payment" at bounding box center [849, 403] width 169 height 23
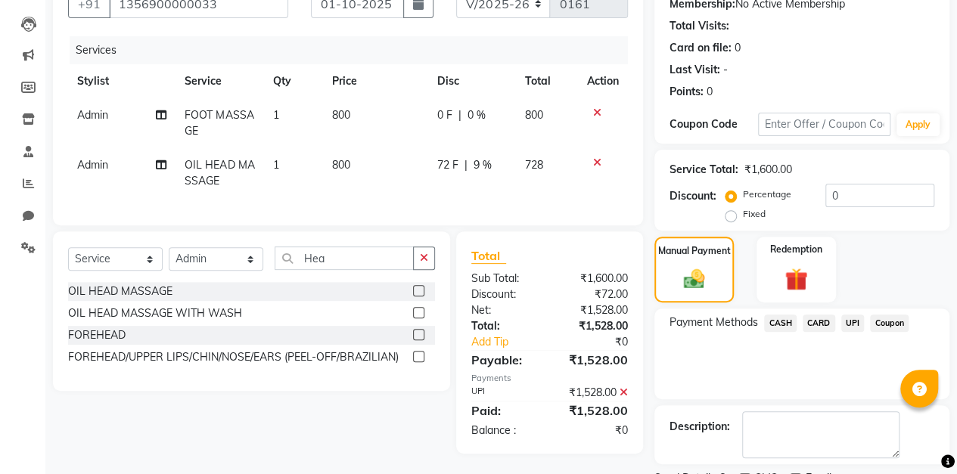
scroll to position [213, 0]
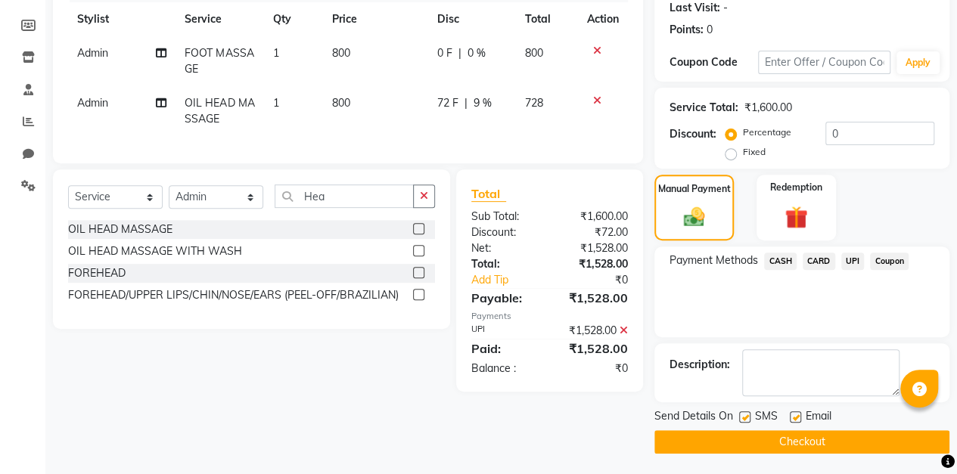
click at [830, 443] on button "Checkout" at bounding box center [801, 441] width 295 height 23
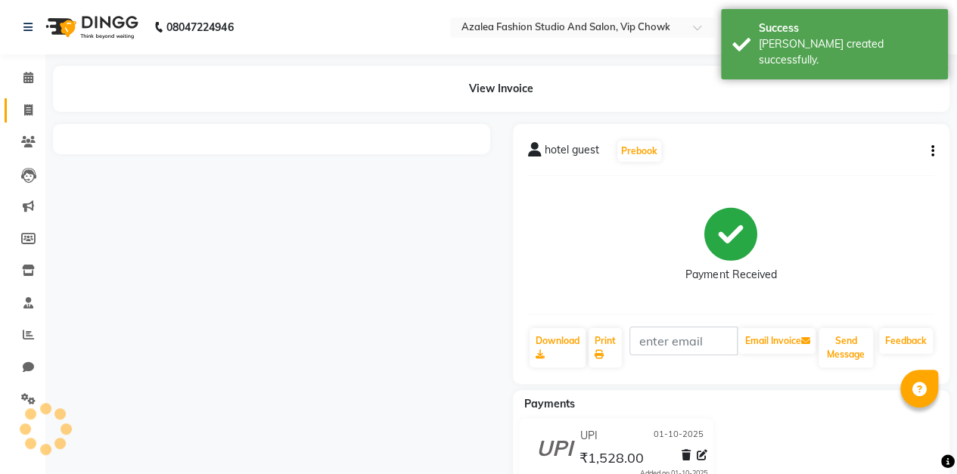
click at [32, 109] on icon at bounding box center [28, 109] width 8 height 11
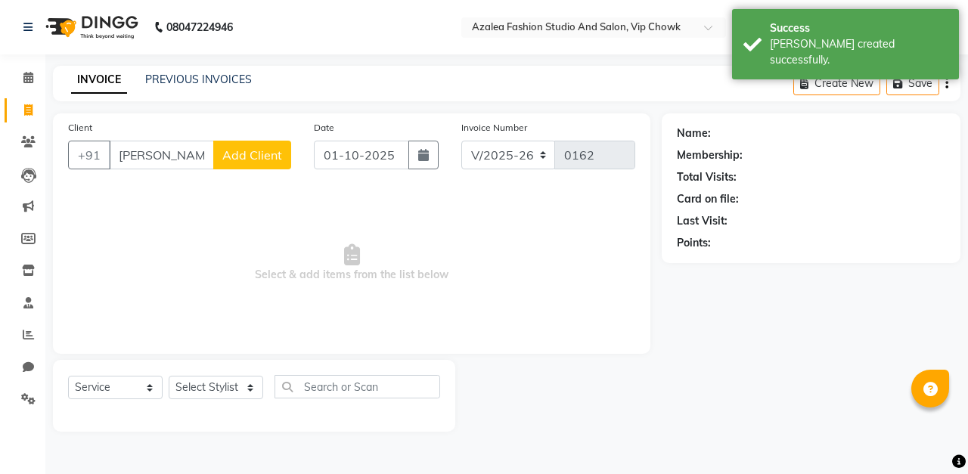
click at [259, 153] on span "Add Client" at bounding box center [252, 154] width 60 height 15
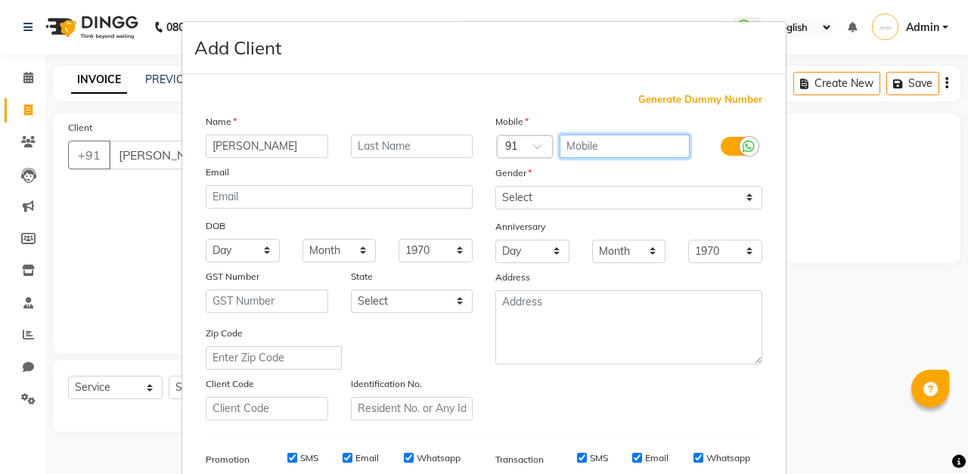
click at [614, 150] on input "text" at bounding box center [625, 146] width 131 height 23
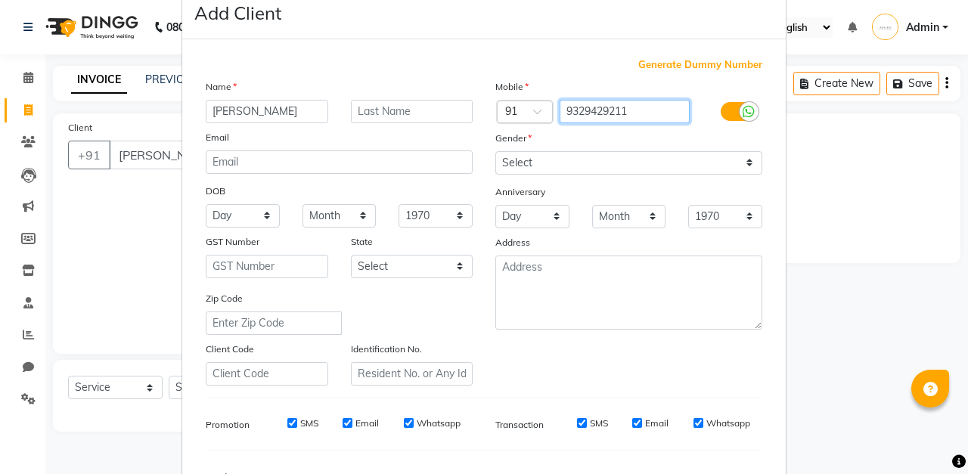
scroll to position [38, 0]
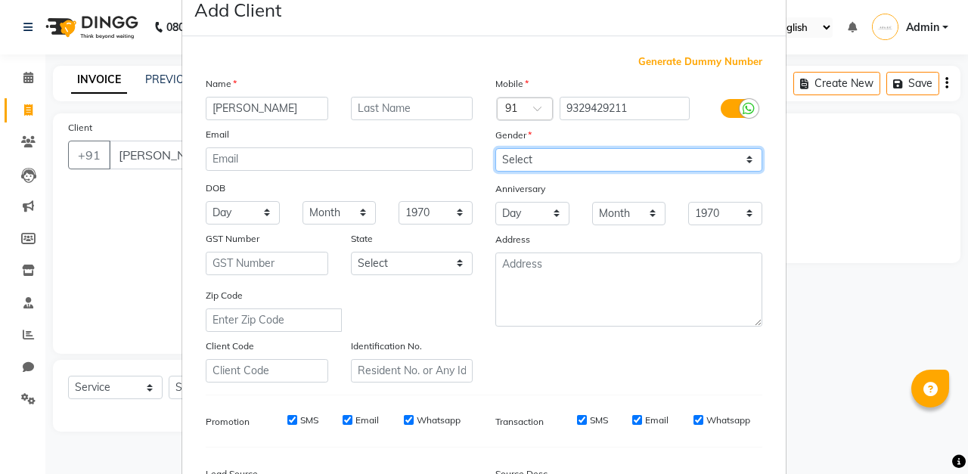
click at [731, 154] on select "Select [DEMOGRAPHIC_DATA] [DEMOGRAPHIC_DATA] Other Prefer Not To Say" at bounding box center [628, 159] width 267 height 23
click at [495, 148] on select "Select [DEMOGRAPHIC_DATA] [DEMOGRAPHIC_DATA] Other Prefer Not To Say" at bounding box center [628, 159] width 267 height 23
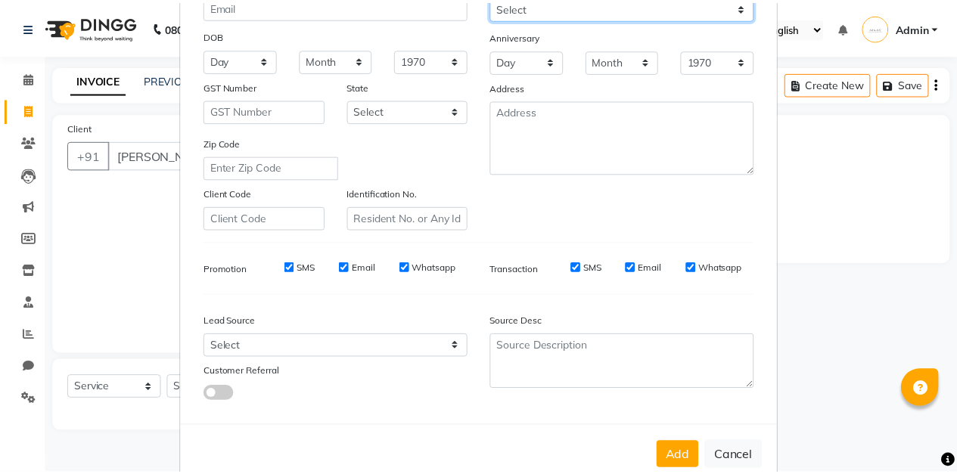
scroll to position [221, 0]
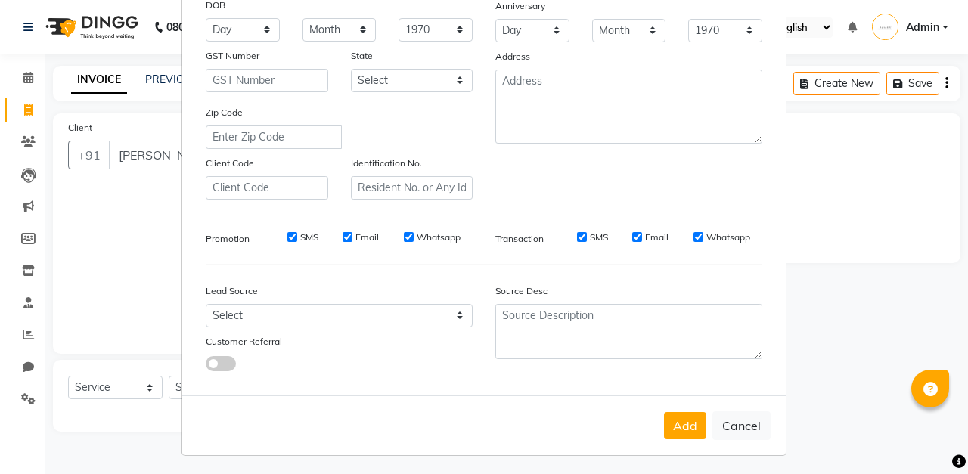
click at [682, 426] on button "Add" at bounding box center [685, 425] width 42 height 27
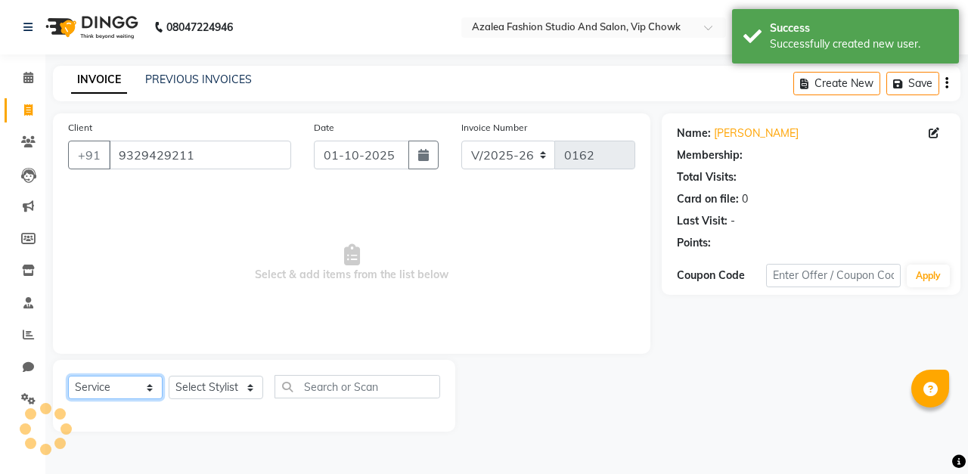
click at [149, 387] on select "Select Service Product Membership Package Voucher Prepaid Gift Card" at bounding box center [115, 387] width 95 height 23
click at [241, 393] on select "Select Stylist aarti sen Admin [PERSON_NAME] anzal [PERSON_NAME][MEDICAL_DATA]:…" at bounding box center [216, 387] width 95 height 23
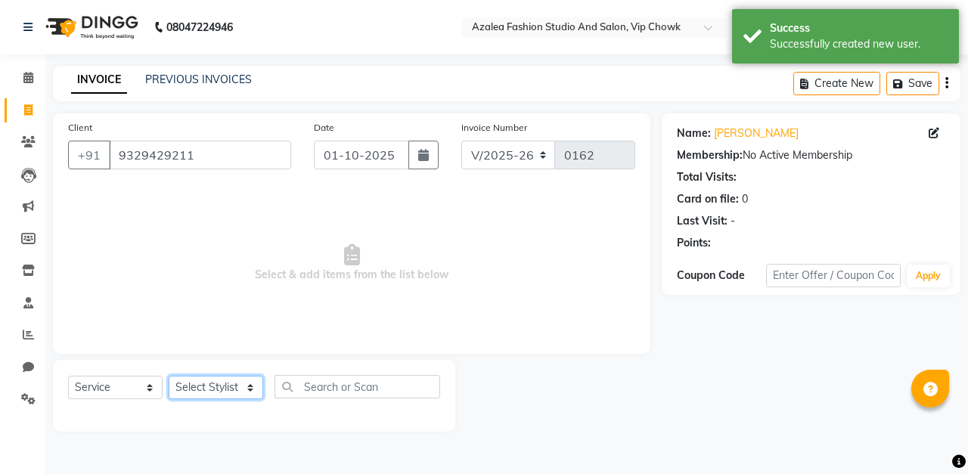
click at [245, 386] on select "Select Stylist aarti sen Admin [PERSON_NAME] anzal [PERSON_NAME][MEDICAL_DATA]:…" at bounding box center [216, 387] width 95 height 23
click at [241, 393] on select "Select Stylist aarti sen Admin [PERSON_NAME] anzal [PERSON_NAME][MEDICAL_DATA]:…" at bounding box center [216, 387] width 95 height 23
click at [169, 376] on select "Select Stylist aarti sen Admin [PERSON_NAME] anzal [PERSON_NAME][MEDICAL_DATA]:…" at bounding box center [216, 387] width 95 height 23
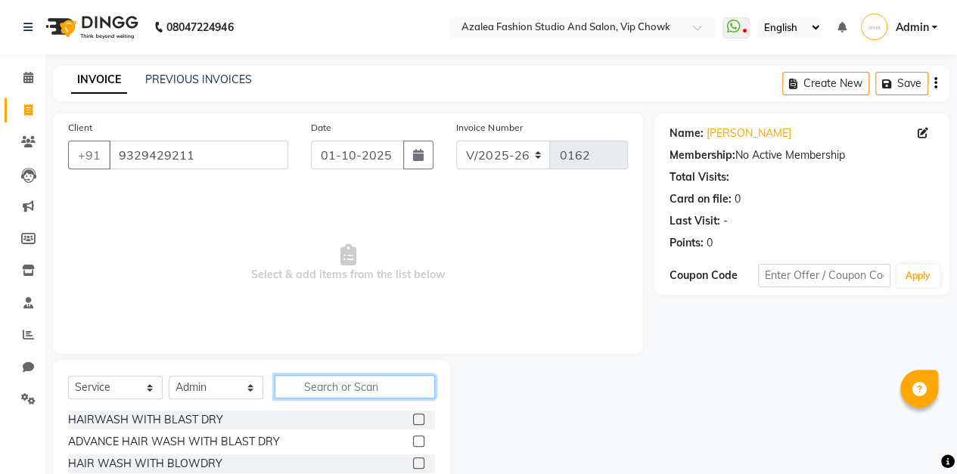
click at [366, 388] on input "text" at bounding box center [355, 386] width 160 height 23
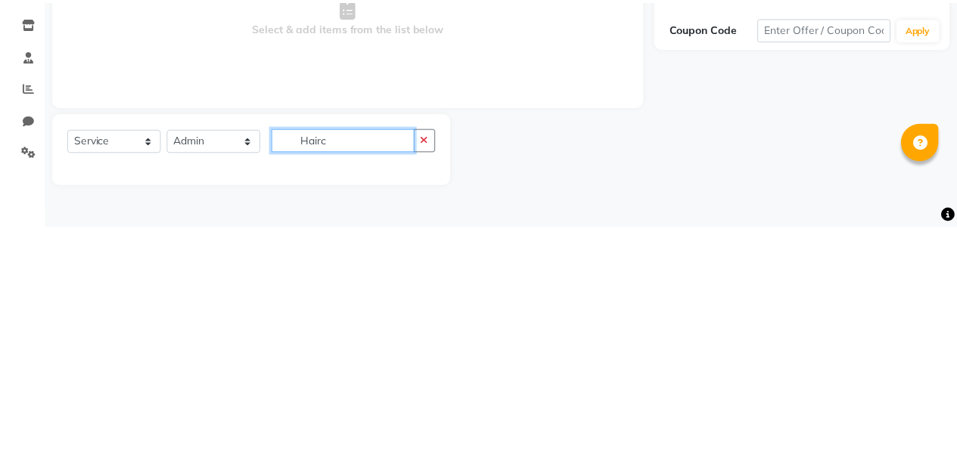
scroll to position [25, 0]
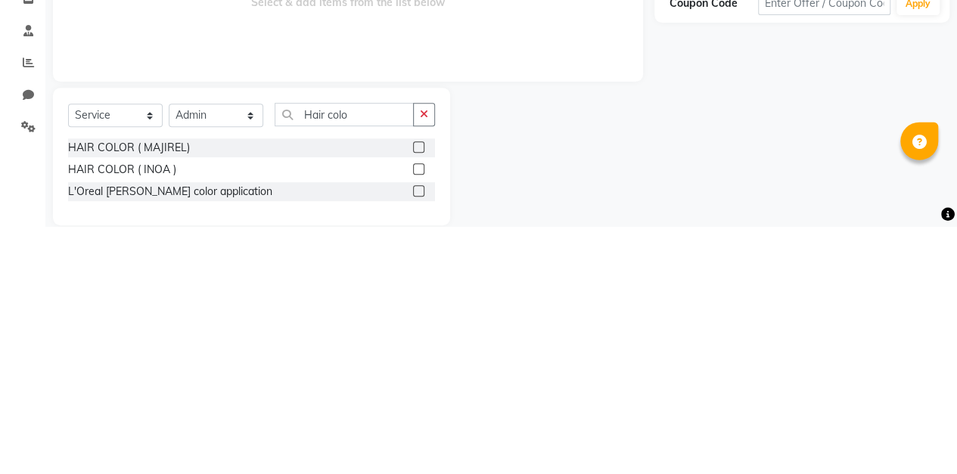
click at [422, 436] on label at bounding box center [418, 438] width 11 height 11
click at [422, 436] on input "checkbox" at bounding box center [418, 439] width 10 height 10
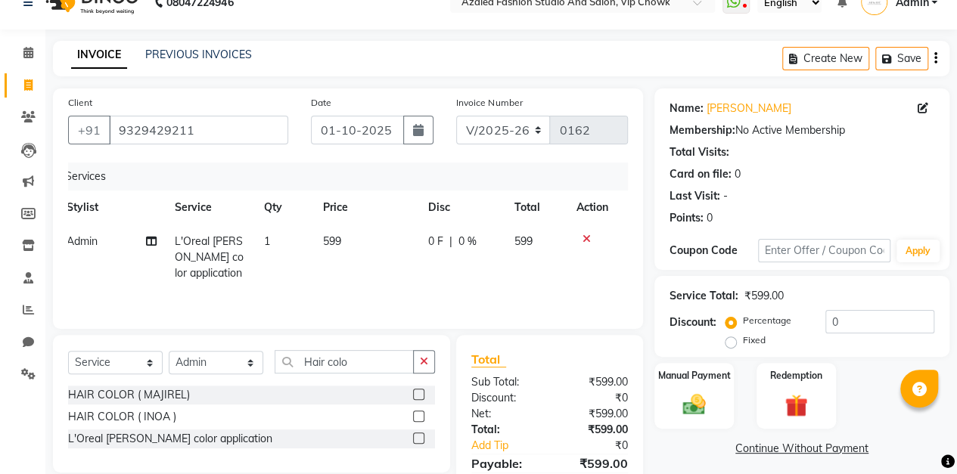
scroll to position [0, 0]
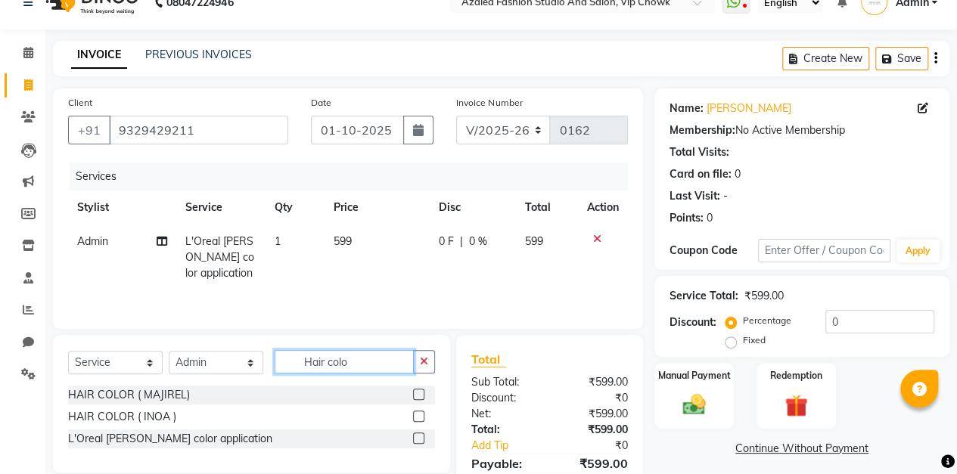
click at [384, 360] on input "Hair colo" at bounding box center [344, 361] width 139 height 23
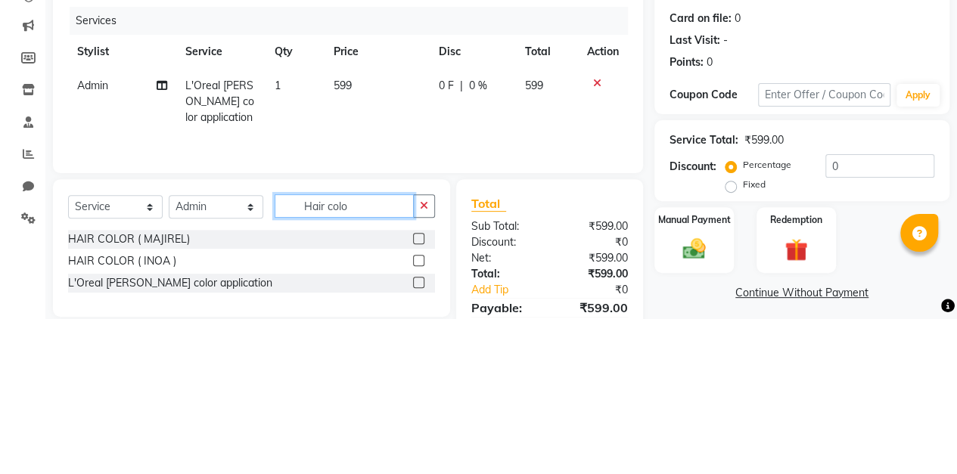
scroll to position [25, 0]
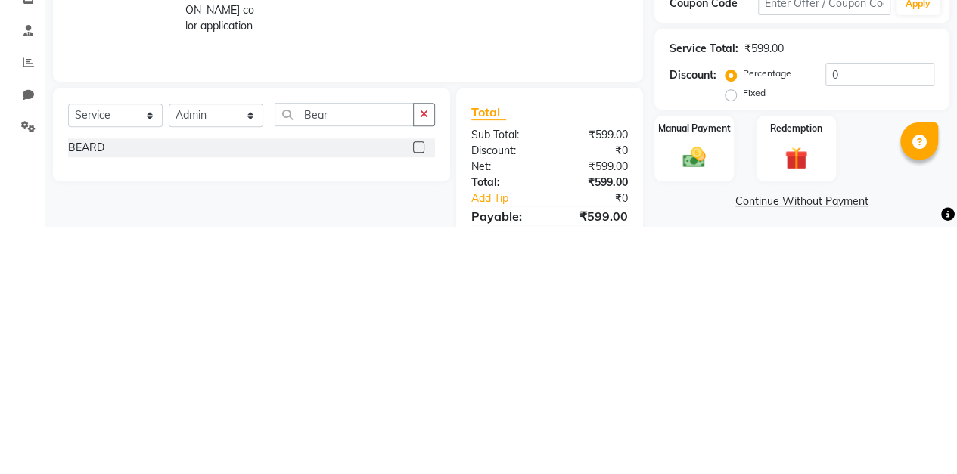
click at [417, 395] on label at bounding box center [418, 394] width 11 height 11
click at [417, 395] on input "checkbox" at bounding box center [418, 395] width 10 height 10
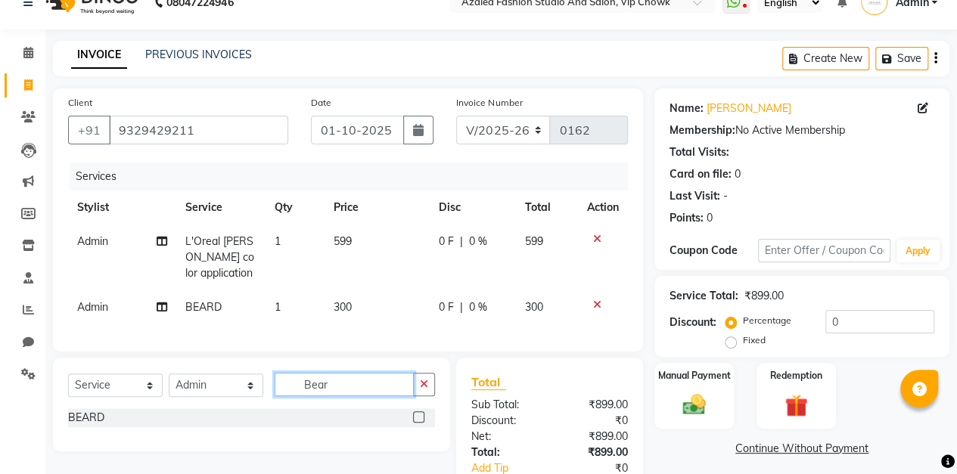
click at [366, 393] on input "Bear" at bounding box center [344, 384] width 139 height 23
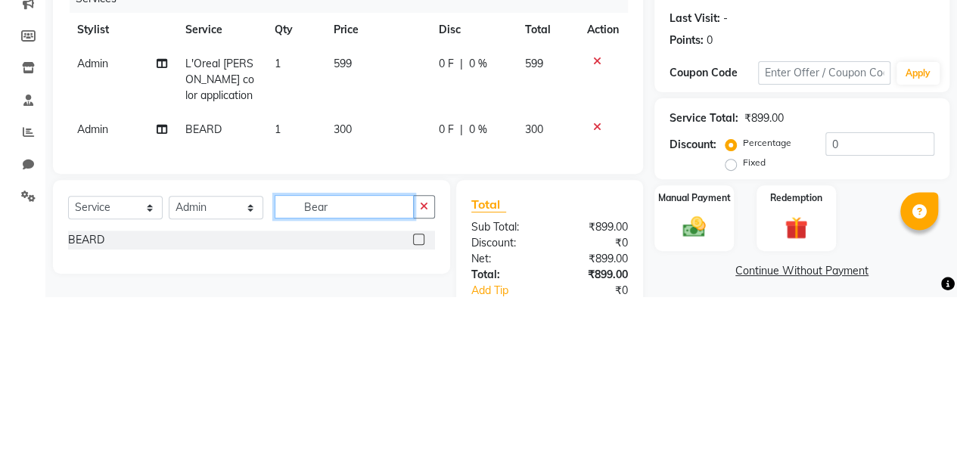
scroll to position [59, 0]
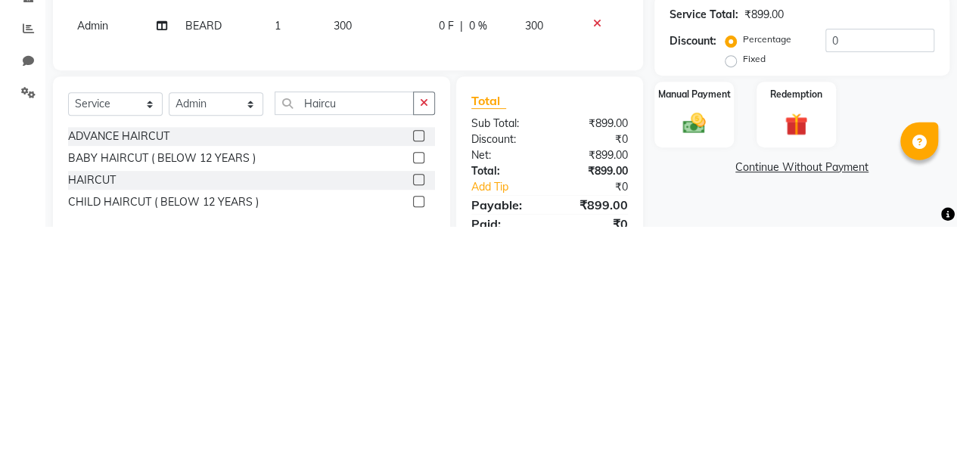
click at [424, 433] on label at bounding box center [418, 426] width 11 height 11
click at [423, 433] on input "checkbox" at bounding box center [418, 428] width 10 height 10
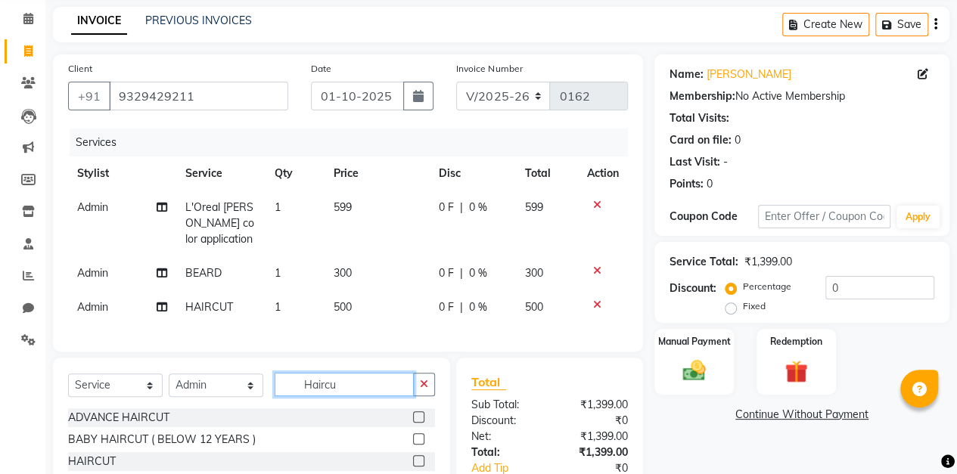
click at [374, 393] on input "Haircu" at bounding box center [344, 384] width 139 height 23
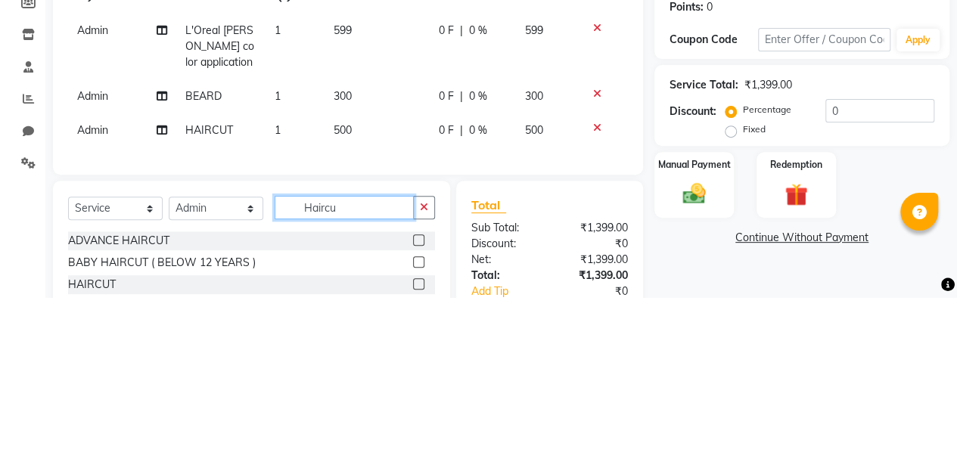
scroll to position [93, 0]
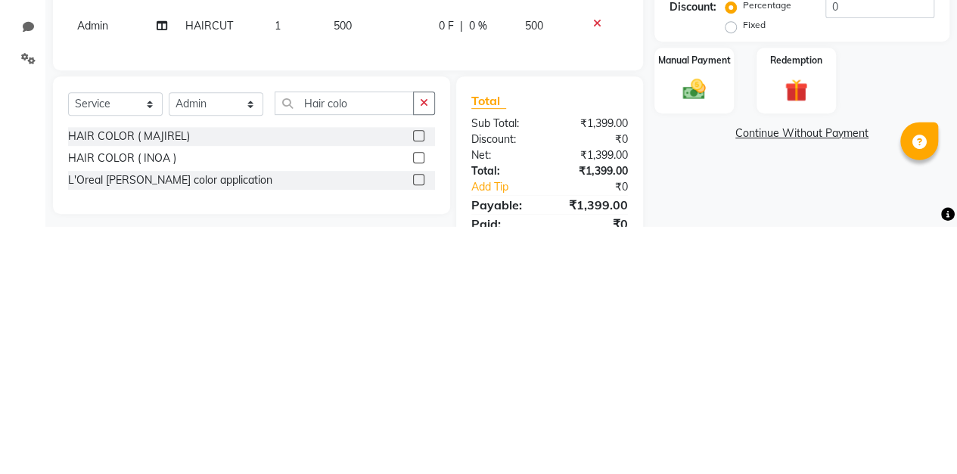
click at [419, 389] on label at bounding box center [418, 382] width 11 height 11
click at [419, 389] on input "checkbox" at bounding box center [418, 384] width 10 height 10
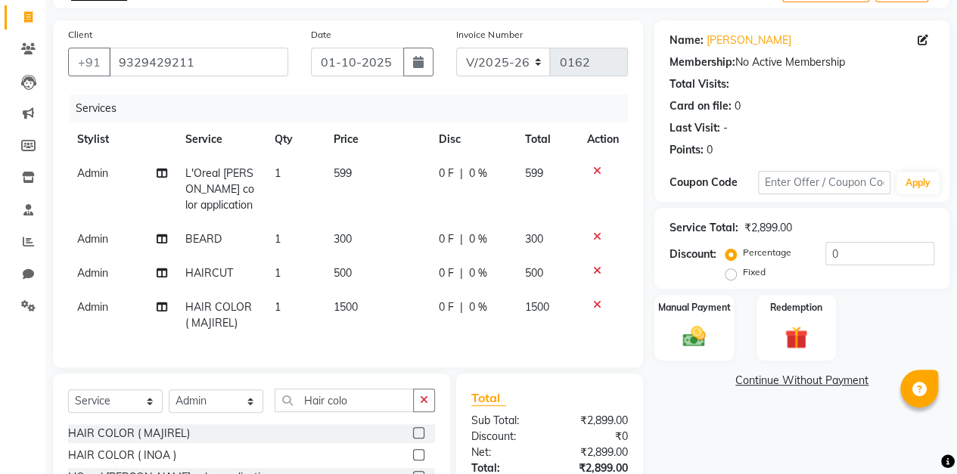
click at [599, 169] on icon at bounding box center [597, 171] width 8 height 11
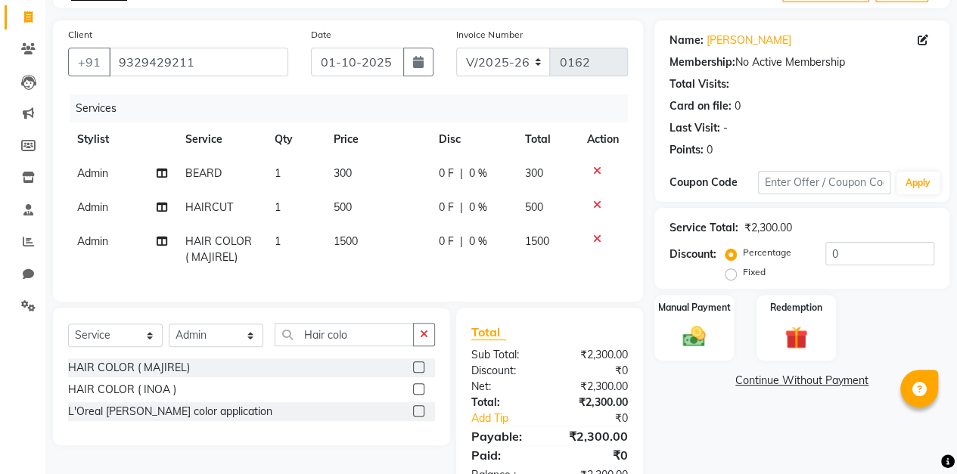
click at [483, 241] on span "0 %" at bounding box center [478, 242] width 18 height 16
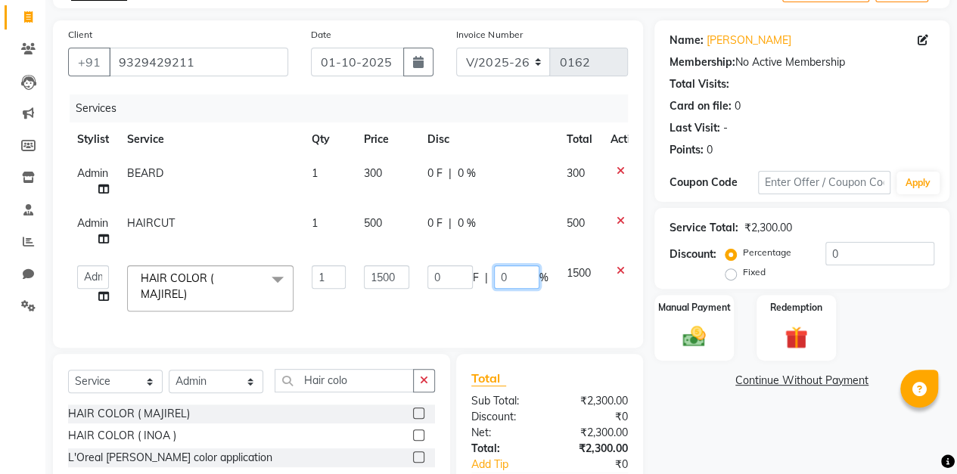
click at [521, 281] on input "0" at bounding box center [516, 276] width 45 height 23
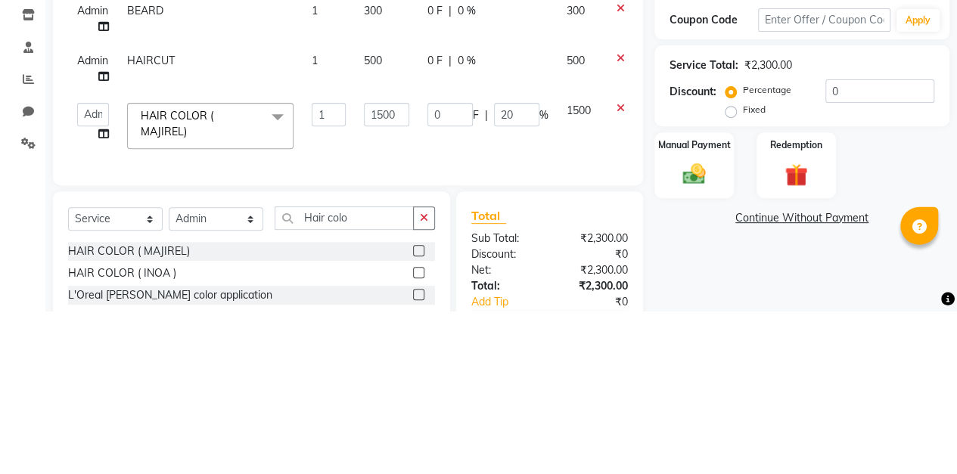
click at [679, 377] on link "Continue Without Payment" at bounding box center [801, 381] width 289 height 16
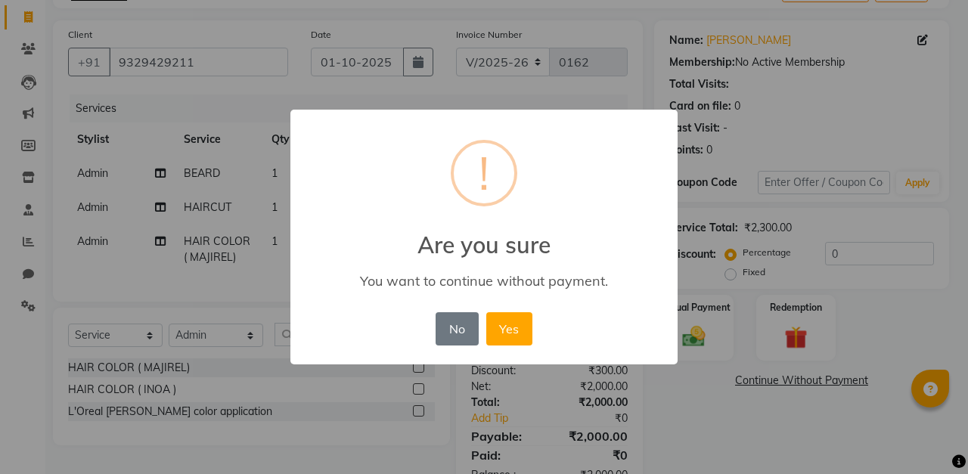
click at [450, 334] on button "No" at bounding box center [457, 328] width 42 height 33
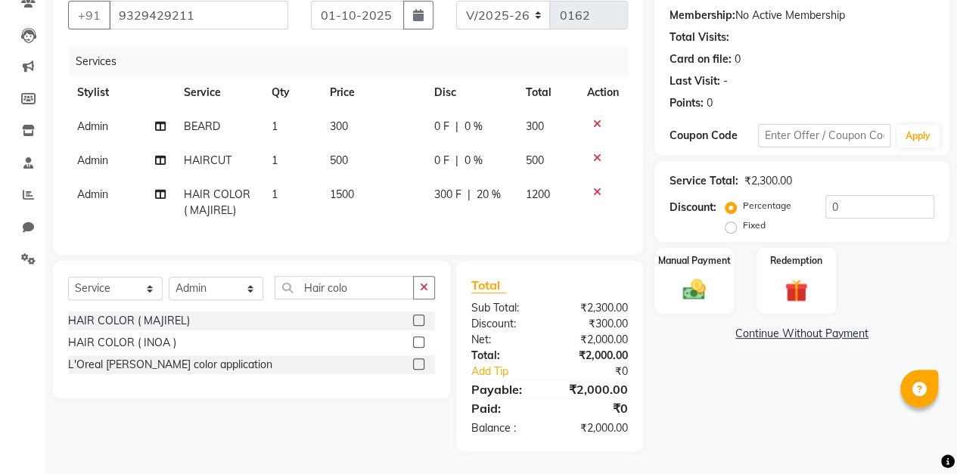
scroll to position [150, 0]
click at [700, 277] on img at bounding box center [693, 290] width 37 height 26
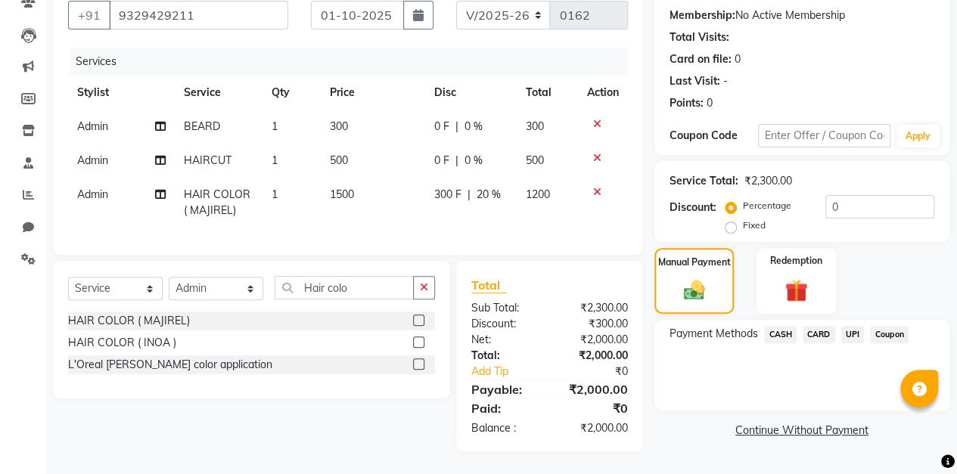
click at [853, 326] on span "UPI" at bounding box center [852, 334] width 23 height 17
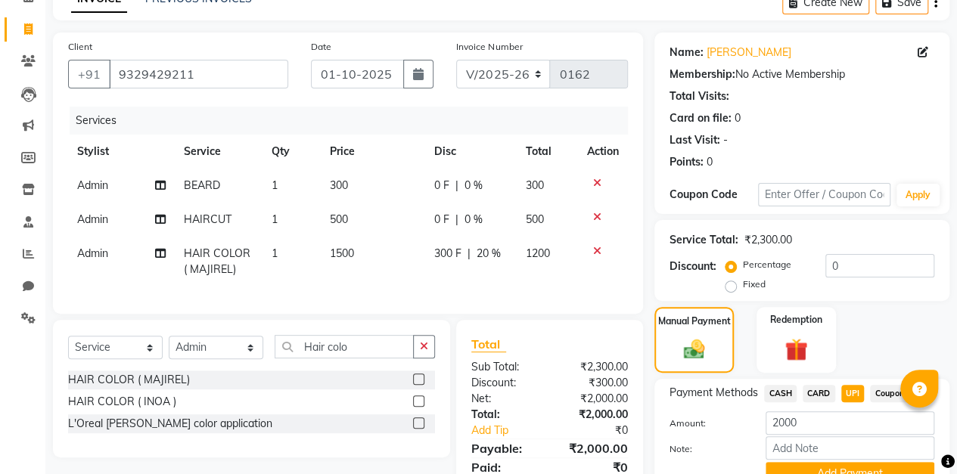
scroll to position [51, 0]
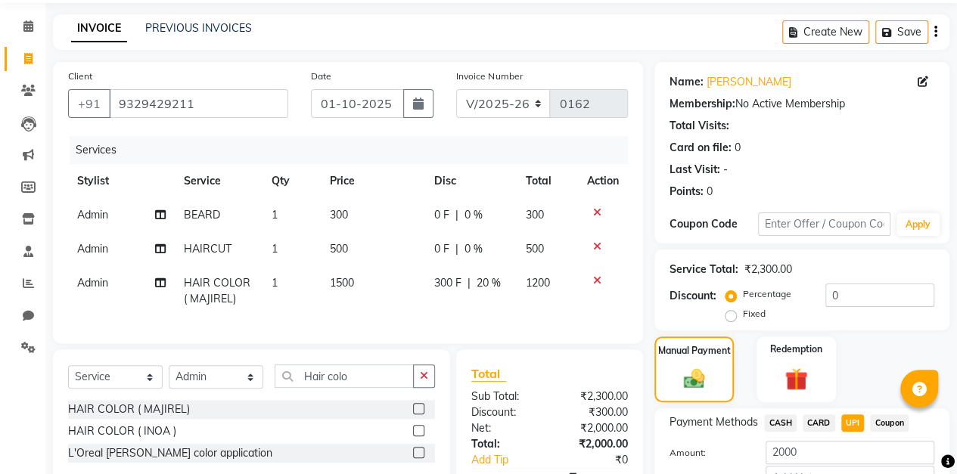
click at [418, 101] on icon "button" at bounding box center [418, 104] width 11 height 12
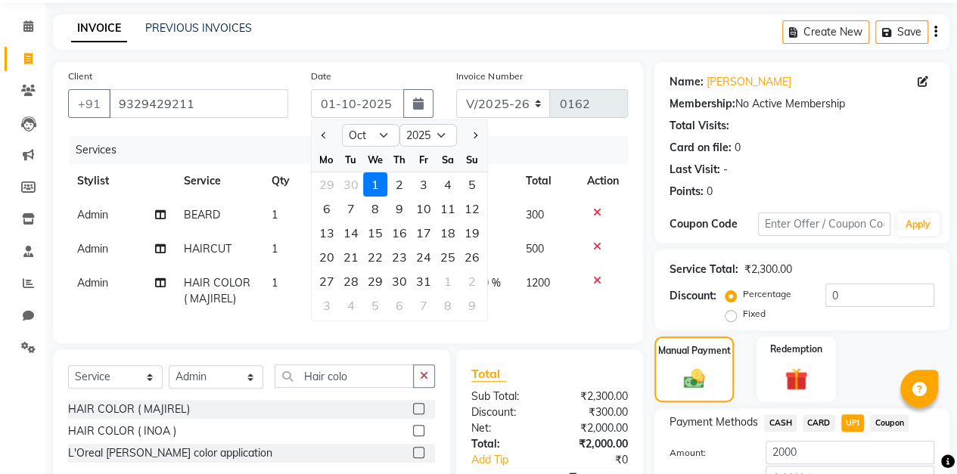
click at [350, 207] on div "7" at bounding box center [351, 209] width 24 height 24
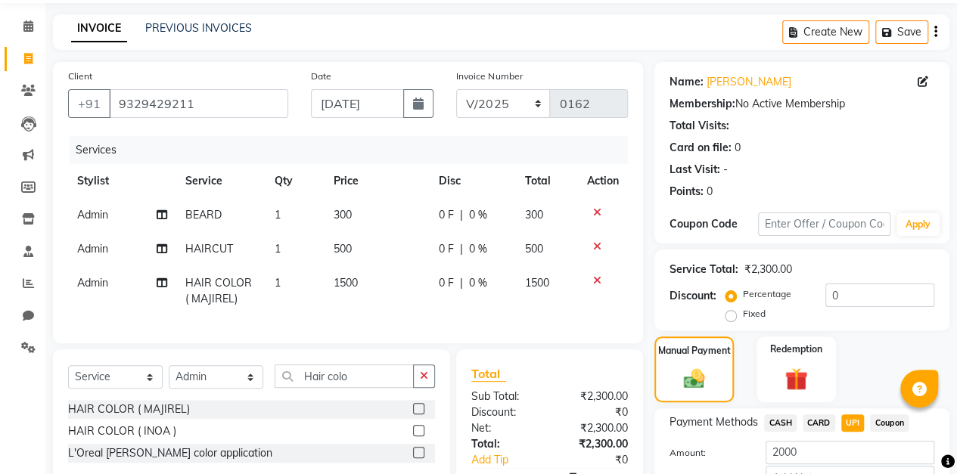
click at [421, 105] on icon "button" at bounding box center [418, 104] width 11 height 12
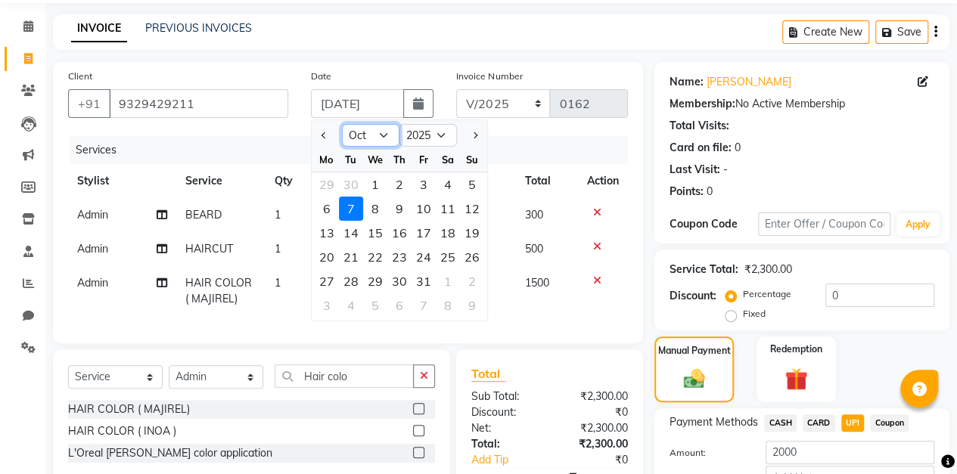
click at [381, 134] on select "Jan Feb Mar Apr May Jun [DATE] Aug Sep Oct Nov Dec" at bounding box center [370, 135] width 57 height 23
click at [342, 124] on select "Jan Feb Mar Apr May Jun [DATE] Aug Sep Oct Nov Dec" at bounding box center [370, 135] width 57 height 23
click at [473, 180] on div "7" at bounding box center [472, 184] width 24 height 24
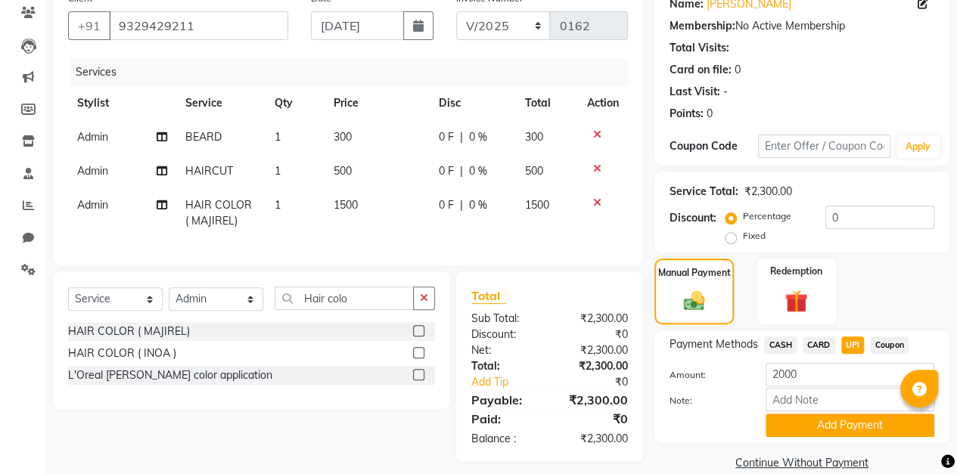
scroll to position [151, 0]
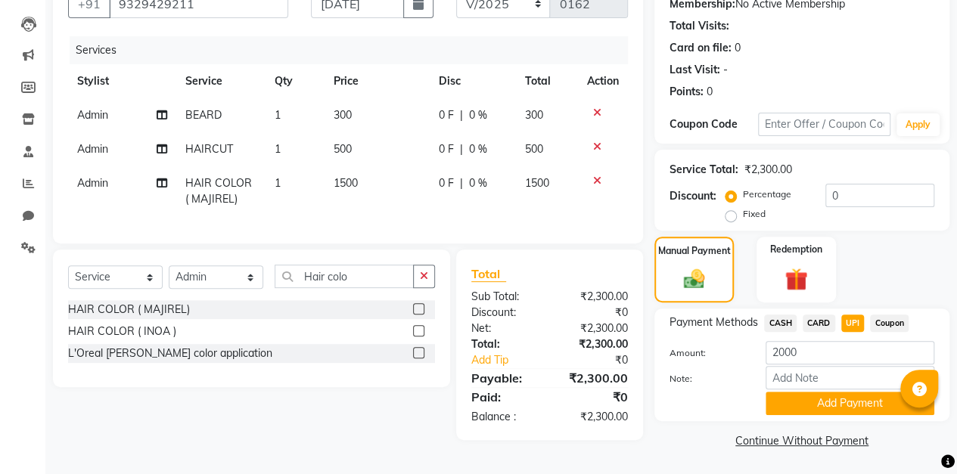
click at [830, 404] on button "Add Payment" at bounding box center [849, 403] width 169 height 23
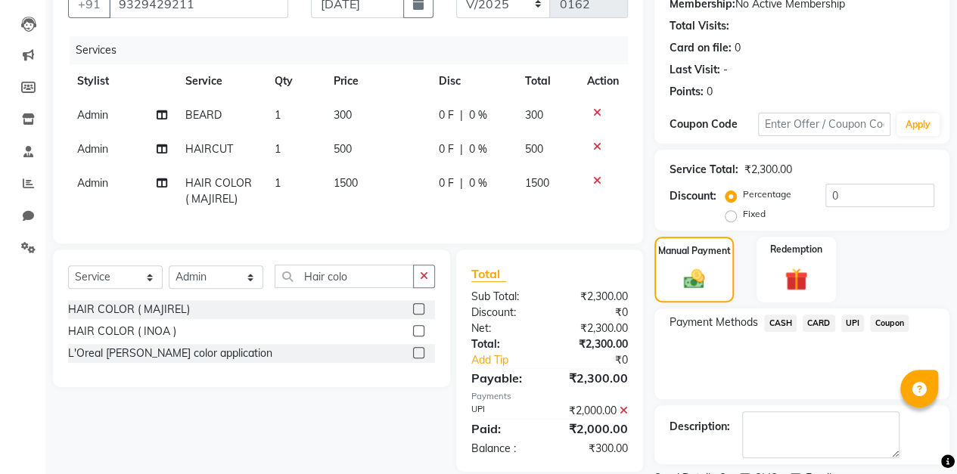
scroll to position [213, 0]
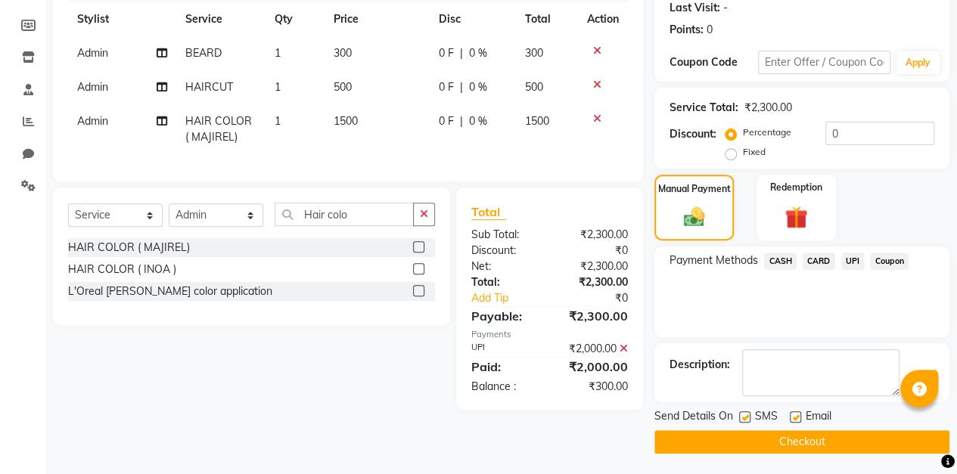
click at [791, 442] on button "Checkout" at bounding box center [801, 441] width 295 height 23
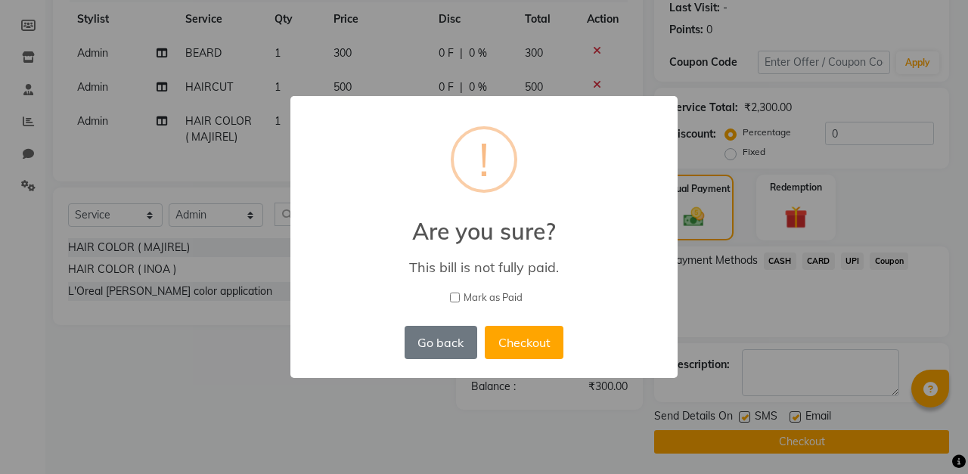
click at [454, 297] on input "Mark as Paid" at bounding box center [455, 298] width 10 height 10
click at [614, 463] on div "× ! Are you sure? This bill is not fully paid. [PERSON_NAME] as Paid Go back No…" at bounding box center [484, 237] width 968 height 474
click at [452, 334] on button "Go back" at bounding box center [441, 342] width 73 height 33
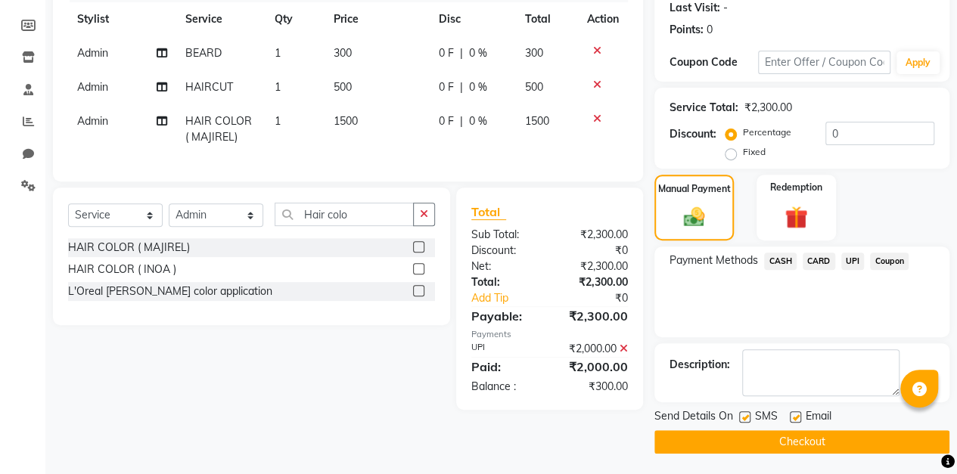
click at [852, 256] on span "UPI" at bounding box center [852, 261] width 23 height 17
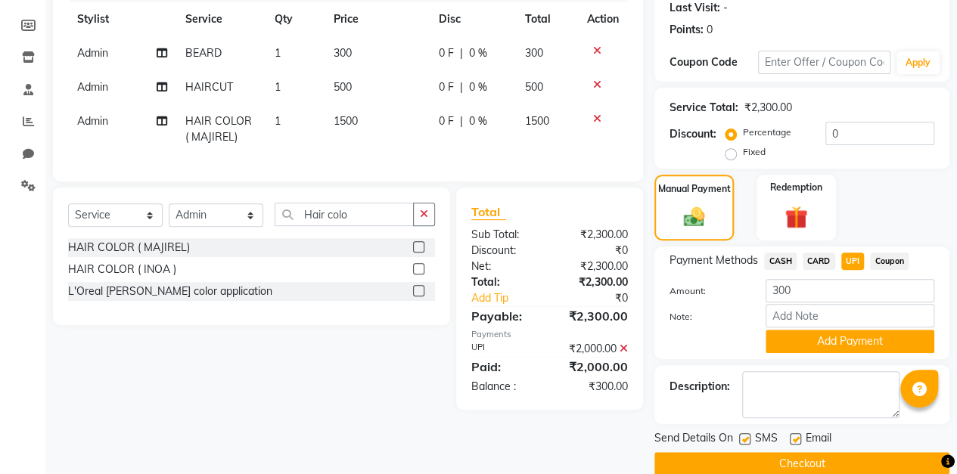
click at [623, 354] on icon at bounding box center [623, 348] width 8 height 11
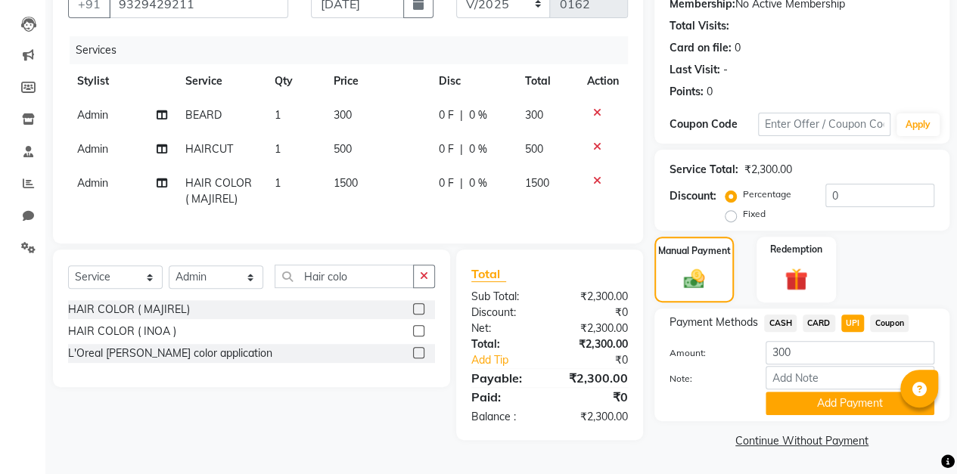
click at [483, 178] on span "0 %" at bounding box center [478, 183] width 18 height 16
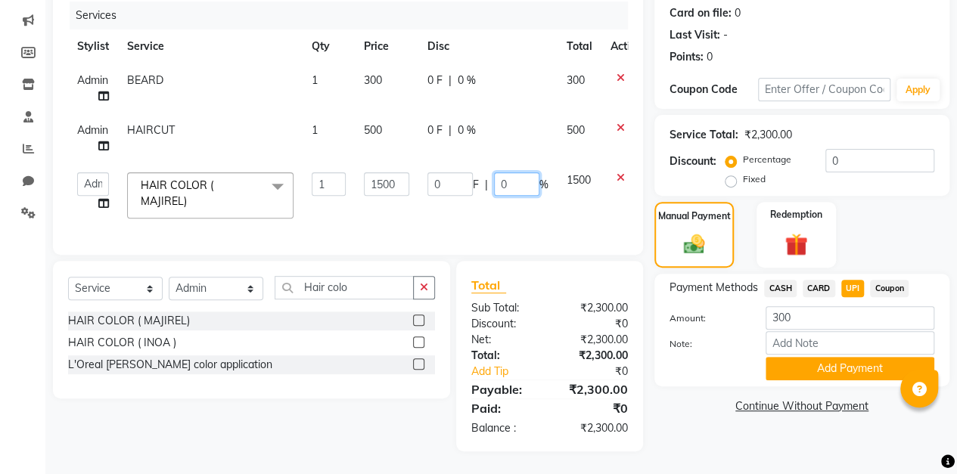
click at [524, 172] on input "0" at bounding box center [516, 183] width 45 height 23
click at [650, 175] on div "Client [PHONE_NUMBER] Date [DATE] Invoice Number V/2025 V/[PHONE_NUMBER] Servic…" at bounding box center [348, 189] width 613 height 524
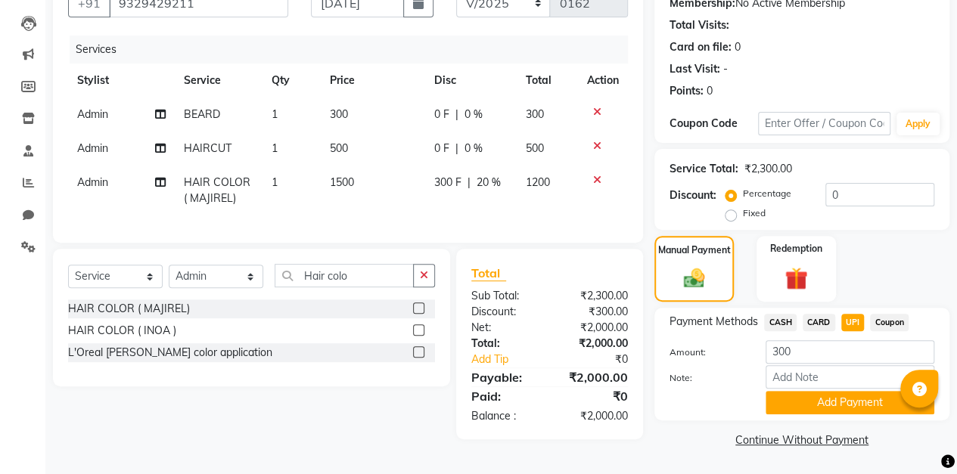
scroll to position [151, 0]
click at [821, 402] on button "Add Payment" at bounding box center [849, 403] width 169 height 23
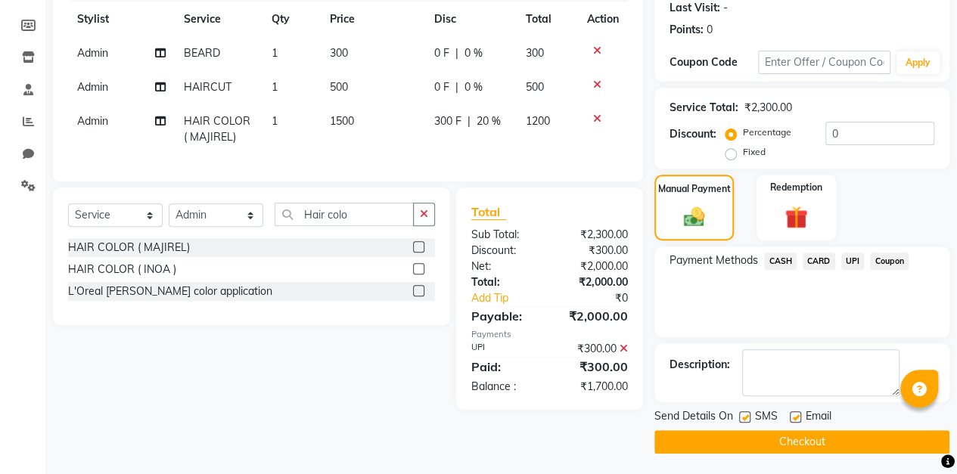
scroll to position [213, 0]
click at [622, 354] on icon at bounding box center [623, 348] width 8 height 11
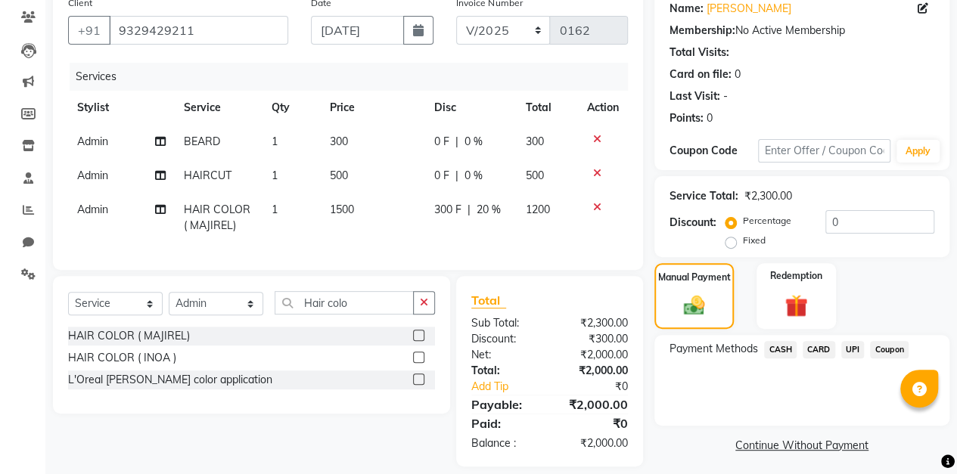
scroll to position [150, 0]
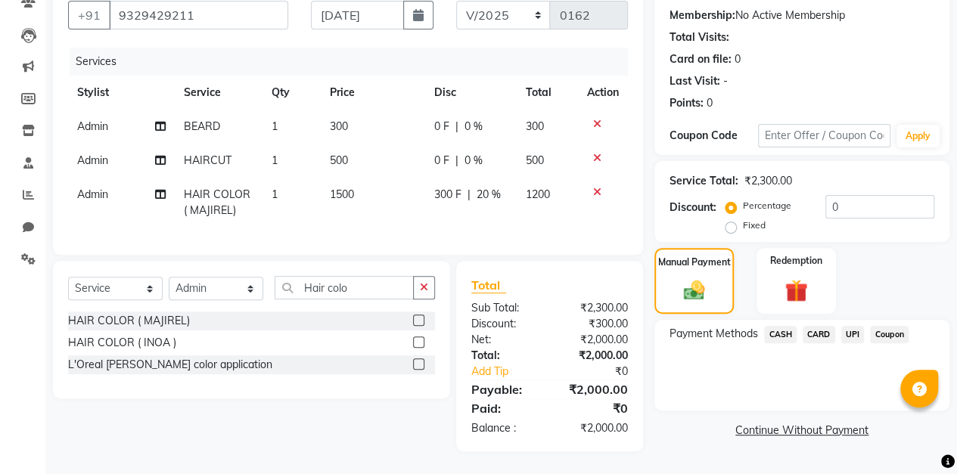
click at [853, 326] on span "UPI" at bounding box center [852, 334] width 23 height 17
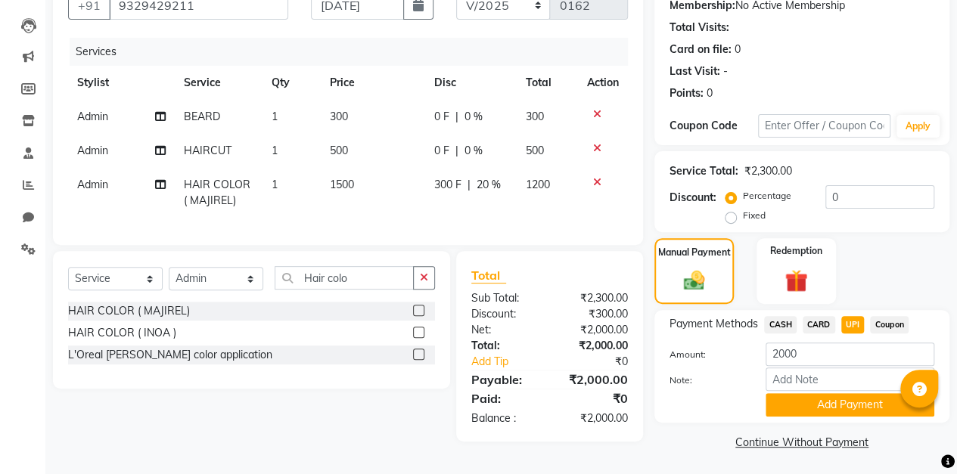
click at [821, 407] on button "Add Payment" at bounding box center [849, 404] width 169 height 23
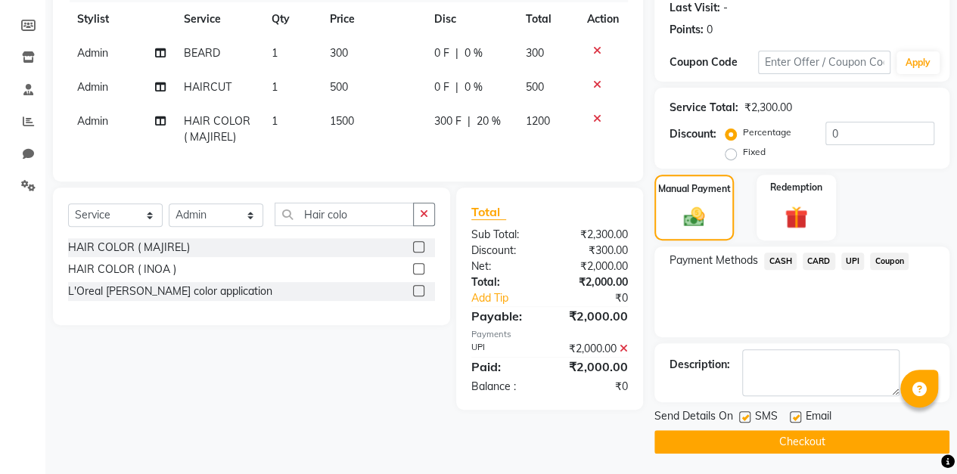
scroll to position [213, 0]
click at [796, 443] on button "Checkout" at bounding box center [801, 442] width 295 height 23
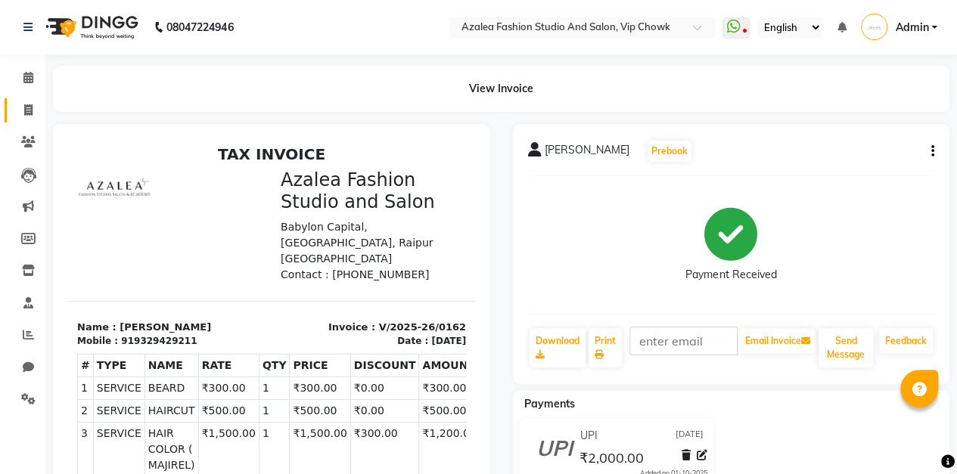
click at [28, 110] on icon at bounding box center [28, 109] width 8 height 11
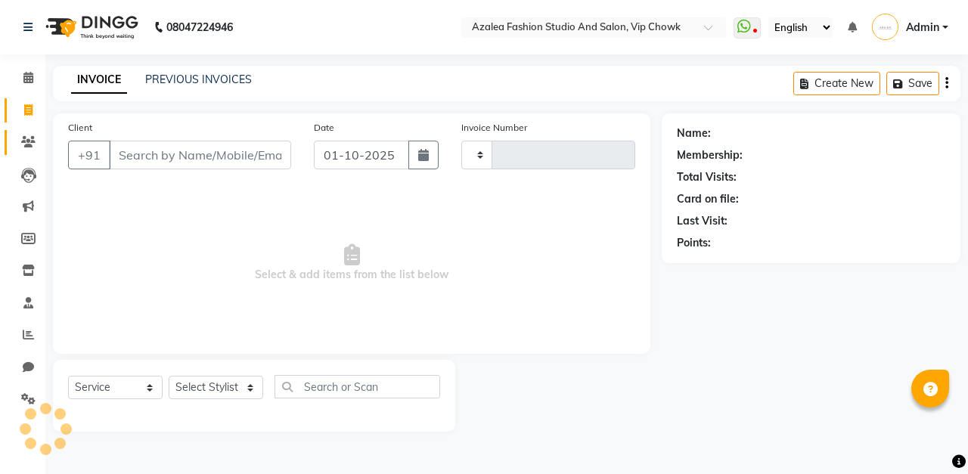
click at [31, 138] on icon at bounding box center [28, 141] width 14 height 11
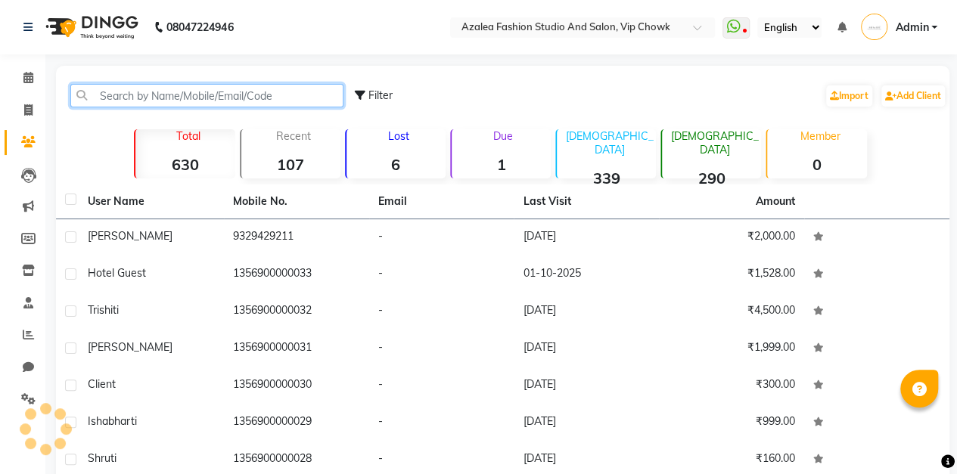
click at [121, 94] on input "text" at bounding box center [206, 95] width 273 height 23
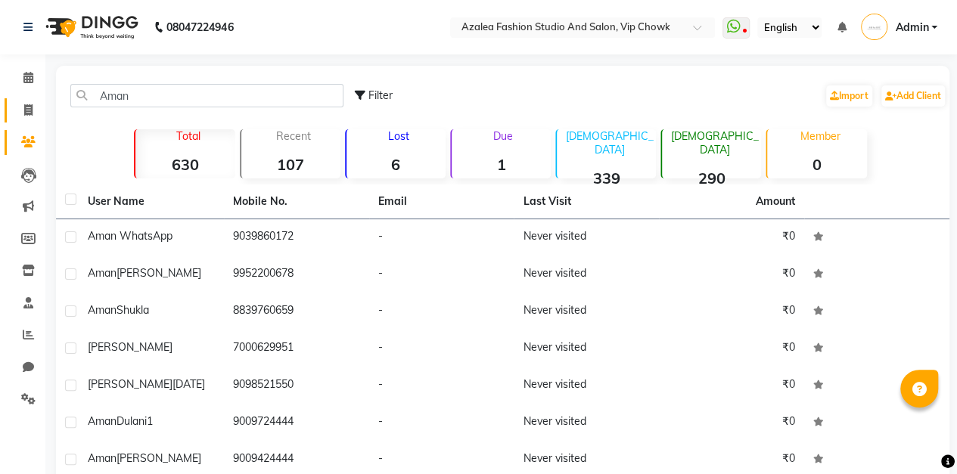
click at [28, 110] on icon at bounding box center [28, 109] width 8 height 11
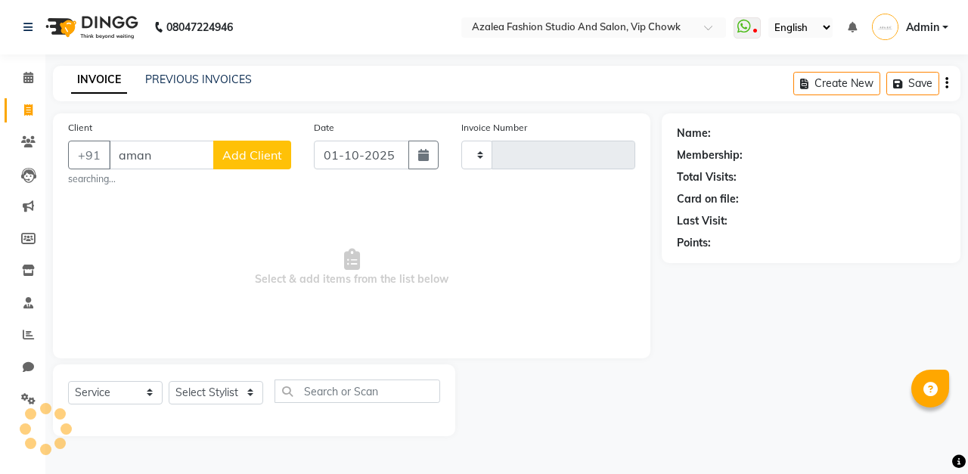
click at [270, 148] on span "Add Client" at bounding box center [252, 154] width 60 height 15
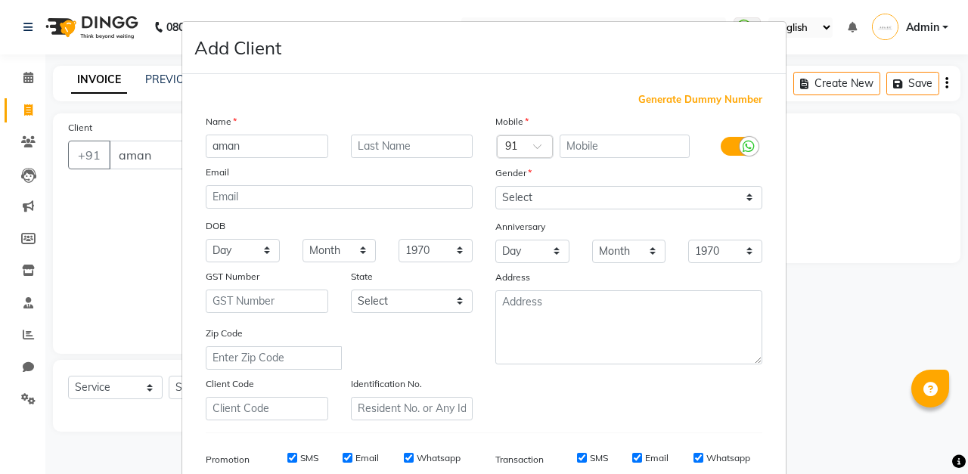
click at [702, 103] on span "Generate Dummy Number" at bounding box center [700, 99] width 124 height 15
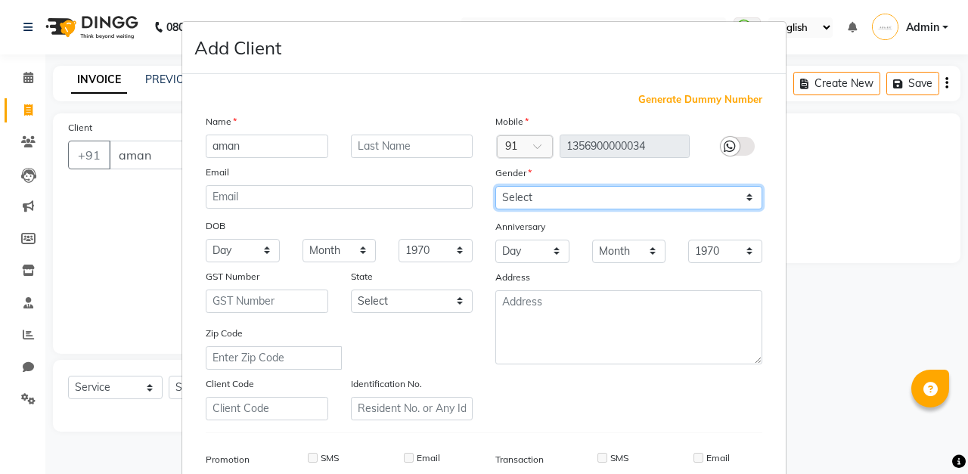
click at [647, 192] on select "Select [DEMOGRAPHIC_DATA] [DEMOGRAPHIC_DATA] Other Prefer Not To Say" at bounding box center [628, 197] width 267 height 23
click at [495, 186] on select "Select [DEMOGRAPHIC_DATA] [DEMOGRAPHIC_DATA] Other Prefer Not To Say" at bounding box center [628, 197] width 267 height 23
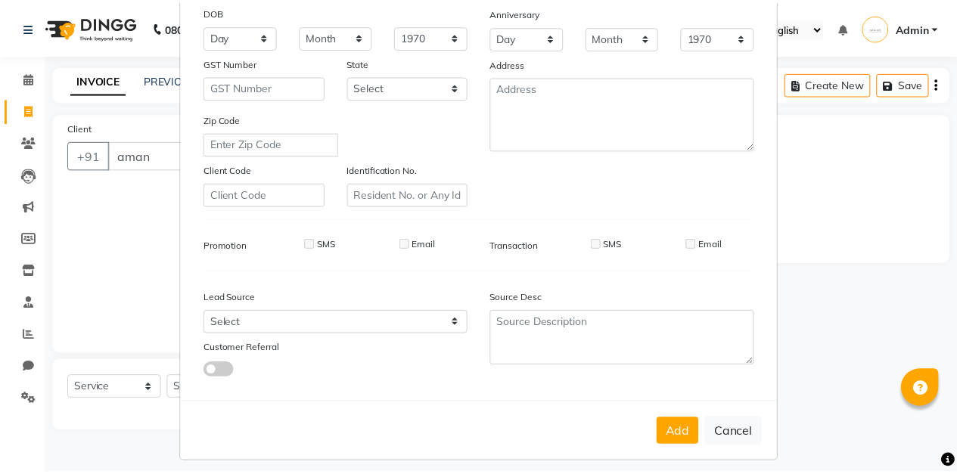
scroll to position [221, 0]
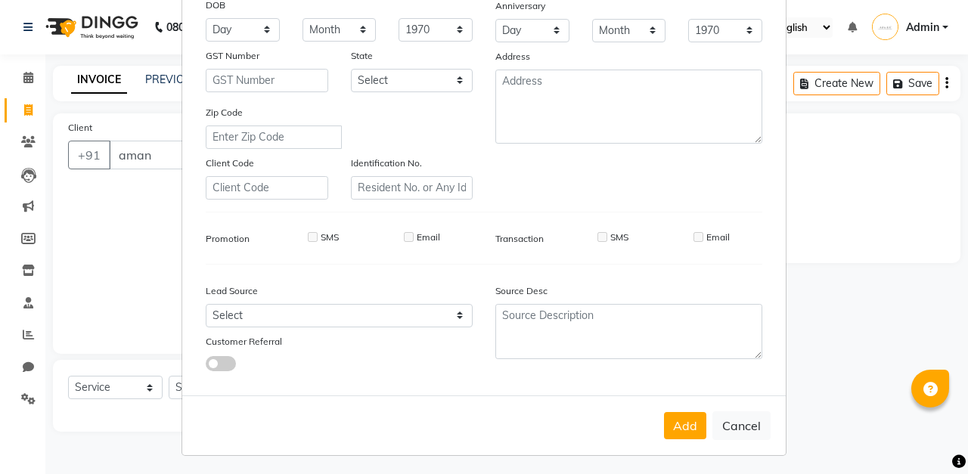
click at [685, 422] on button "Add" at bounding box center [685, 425] width 42 height 27
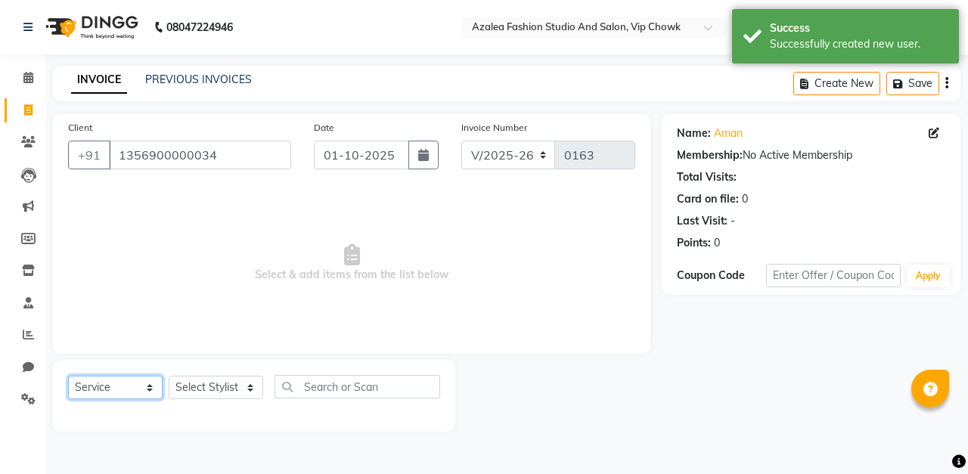
click at [148, 386] on select "Select Service Product Membership Package Voucher Prepaid Gift Card" at bounding box center [115, 387] width 95 height 23
click at [68, 376] on select "Select Service Product Membership Package Voucher Prepaid Gift Card" at bounding box center [115, 387] width 95 height 23
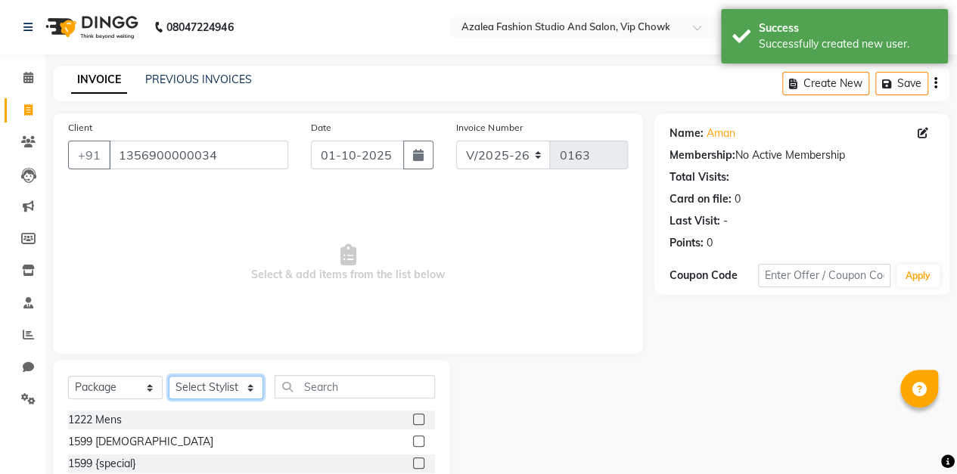
click at [245, 384] on select "Select Stylist aarti sen Admin [PERSON_NAME] anzal [PERSON_NAME][MEDICAL_DATA]:…" at bounding box center [216, 387] width 95 height 23
click at [169, 376] on select "Select Stylist aarti sen Admin [PERSON_NAME] anzal [PERSON_NAME][MEDICAL_DATA]:…" at bounding box center [216, 387] width 95 height 23
click at [419, 155] on icon "button" at bounding box center [418, 155] width 11 height 12
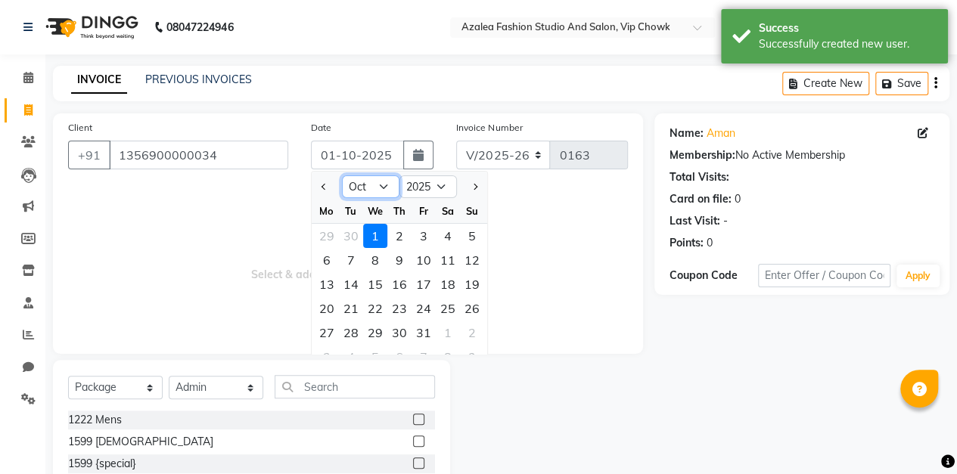
click at [383, 179] on select "Jan Feb Mar Apr May Jun [DATE] Aug Sep Oct Nov Dec" at bounding box center [370, 186] width 57 height 23
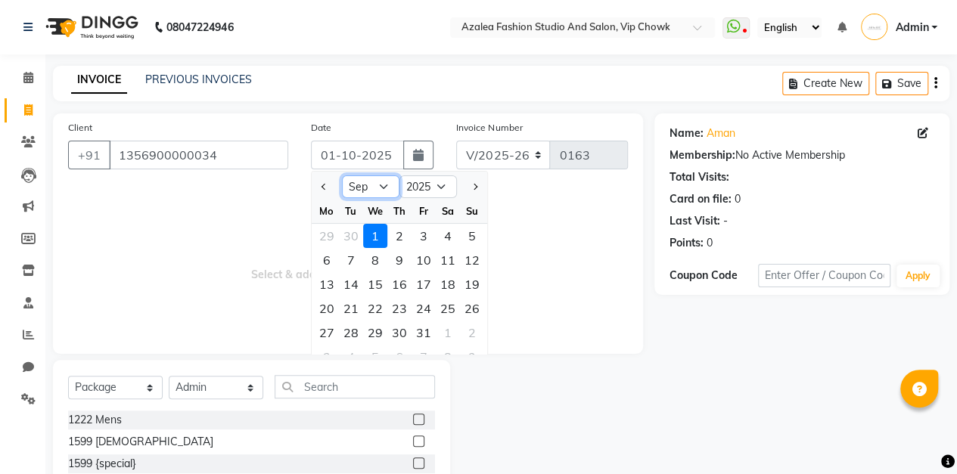
click at [342, 175] on select "Jan Feb Mar Apr May Jun [DATE] Aug Sep Oct Nov Dec" at bounding box center [370, 186] width 57 height 23
click at [326, 259] on div "8" at bounding box center [327, 260] width 24 height 24
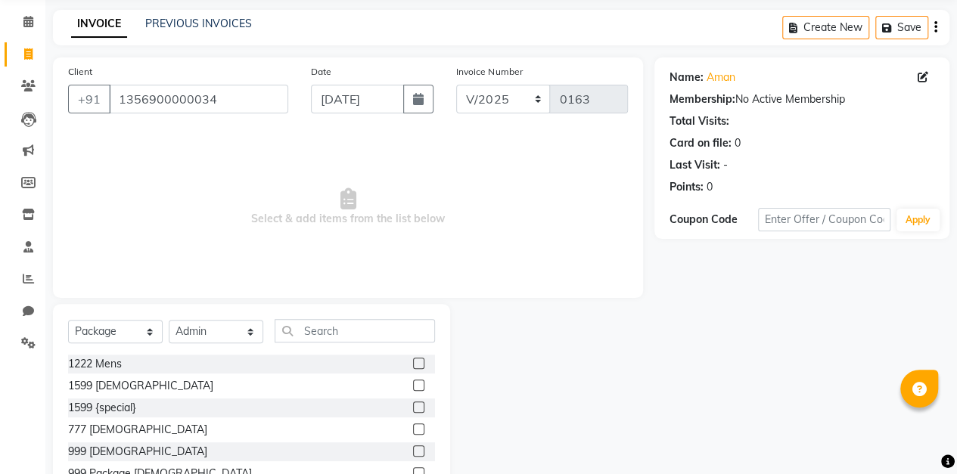
scroll to position [131, 0]
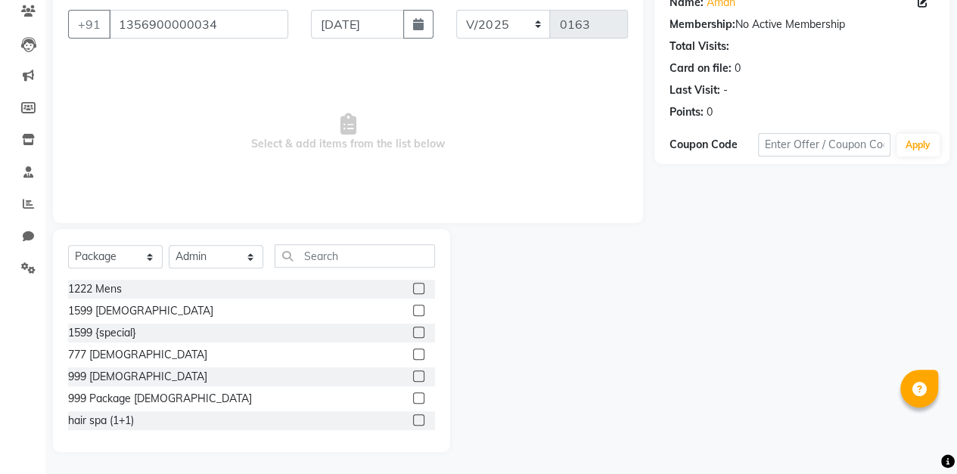
click at [413, 393] on label at bounding box center [418, 398] width 11 height 11
click at [413, 394] on input "checkbox" at bounding box center [418, 399] width 10 height 10
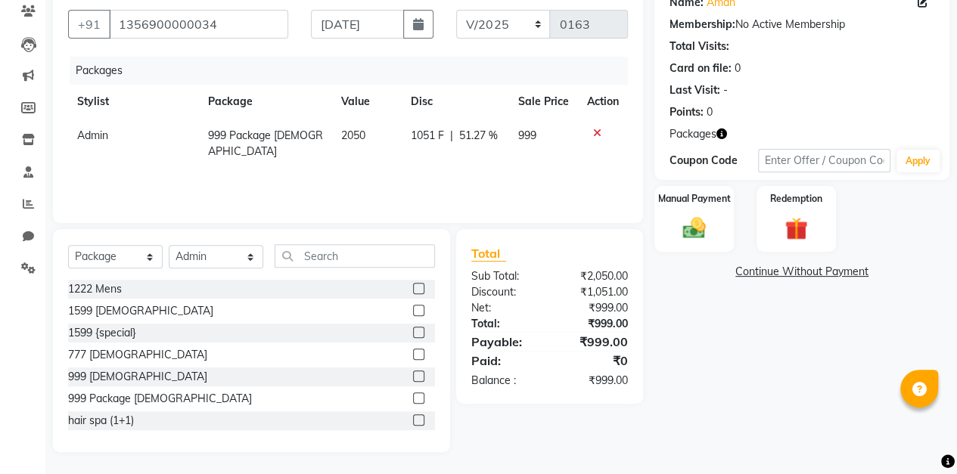
click at [691, 209] on div "Manual Payment" at bounding box center [693, 219] width 79 height 66
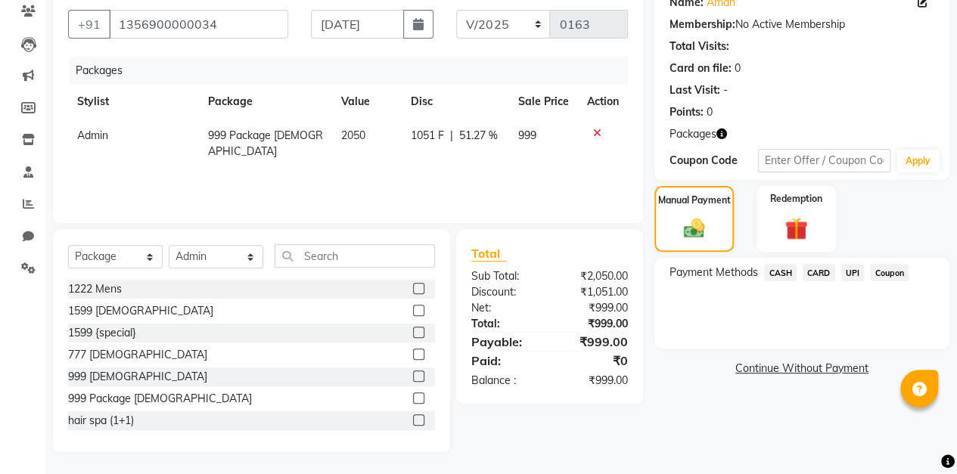
click at [855, 272] on span "UPI" at bounding box center [852, 272] width 23 height 17
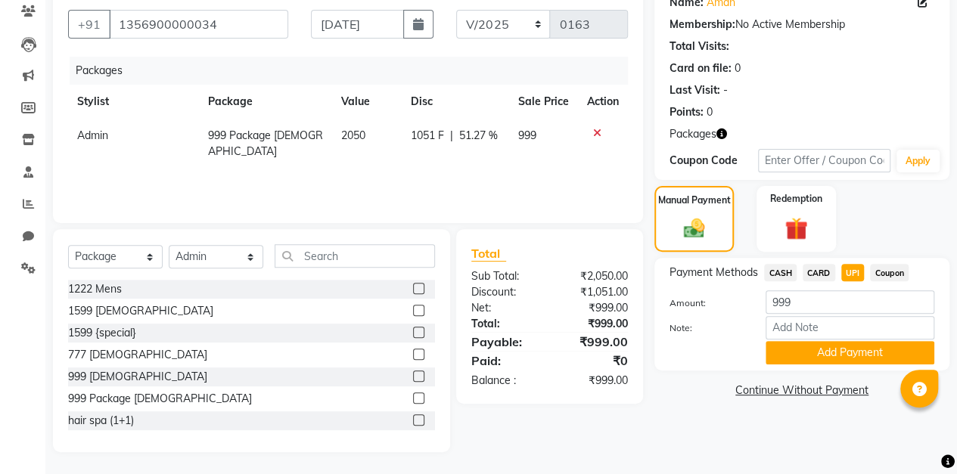
click at [839, 351] on button "Add Payment" at bounding box center [849, 352] width 169 height 23
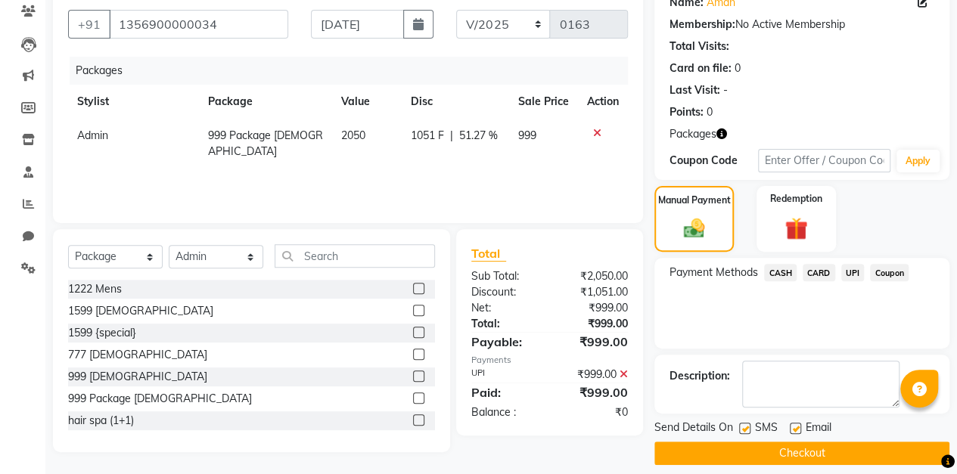
click at [814, 455] on button "Checkout" at bounding box center [801, 453] width 295 height 23
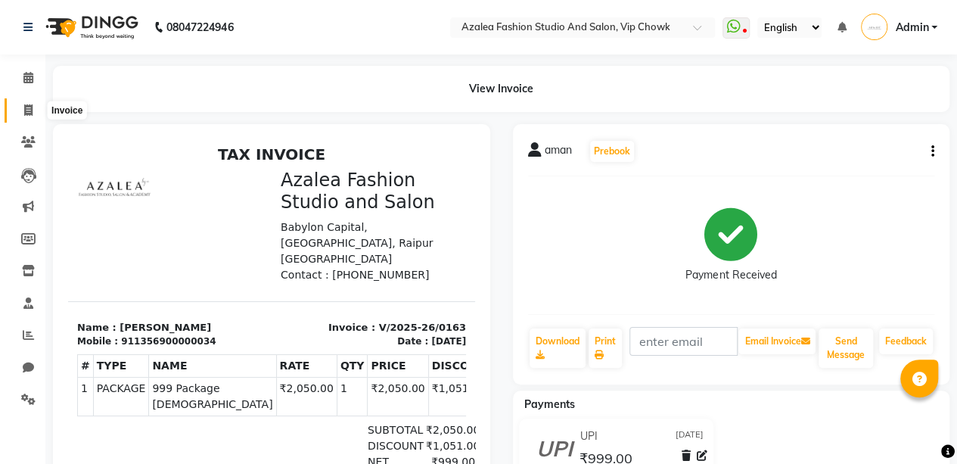
click at [26, 110] on icon at bounding box center [28, 109] width 8 height 11
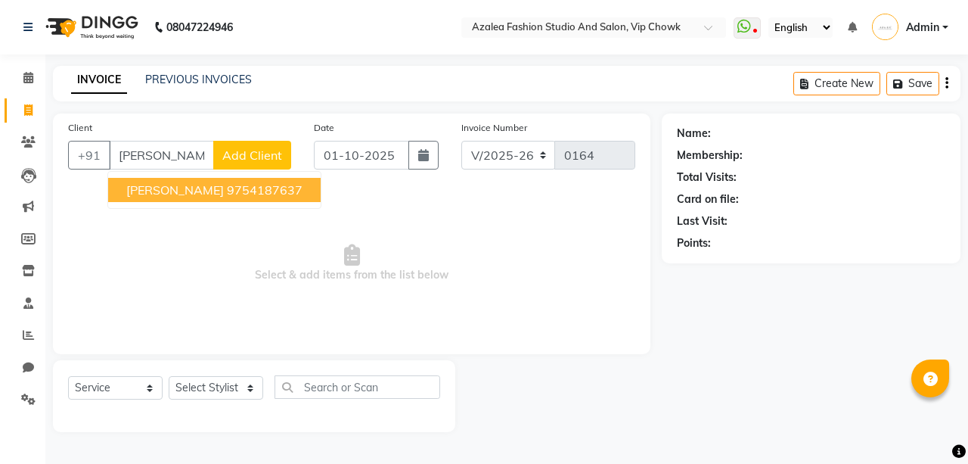
click at [269, 159] on span "Add Client" at bounding box center [252, 154] width 60 height 15
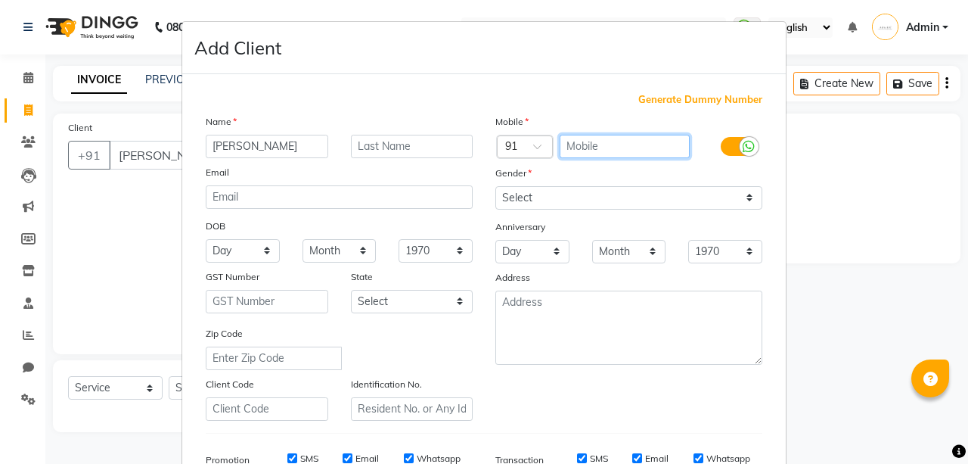
click at [600, 144] on input "text" at bounding box center [625, 146] width 131 height 23
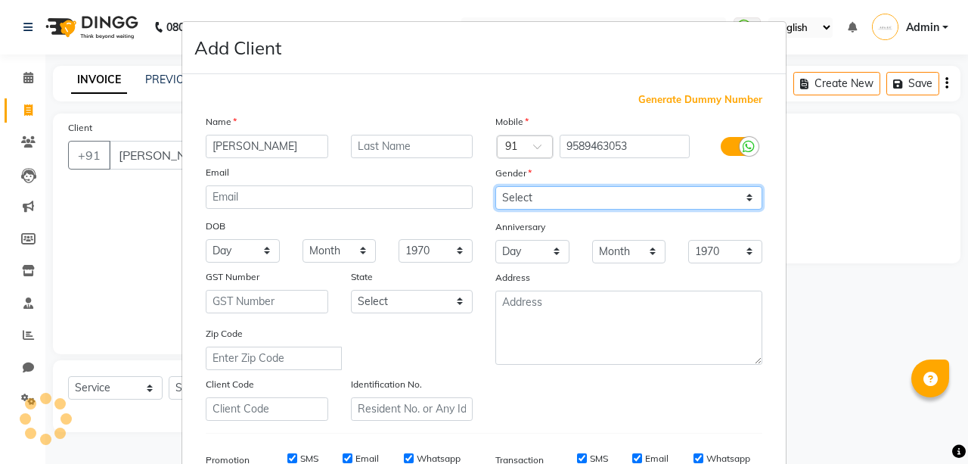
click at [573, 190] on select "Select [DEMOGRAPHIC_DATA] [DEMOGRAPHIC_DATA] Other Prefer Not To Say" at bounding box center [628, 197] width 267 height 23
click at [495, 186] on select "Select [DEMOGRAPHIC_DATA] [DEMOGRAPHIC_DATA] Other Prefer Not To Say" at bounding box center [628, 197] width 267 height 23
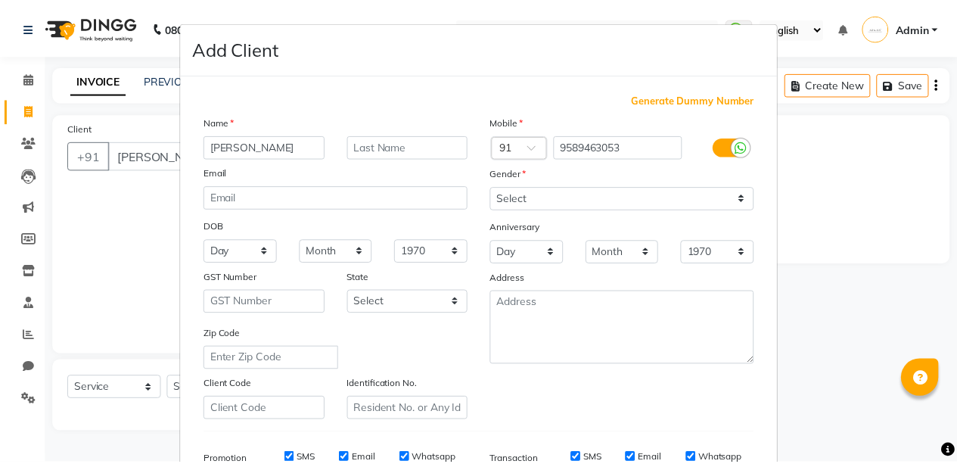
scroll to position [231, 0]
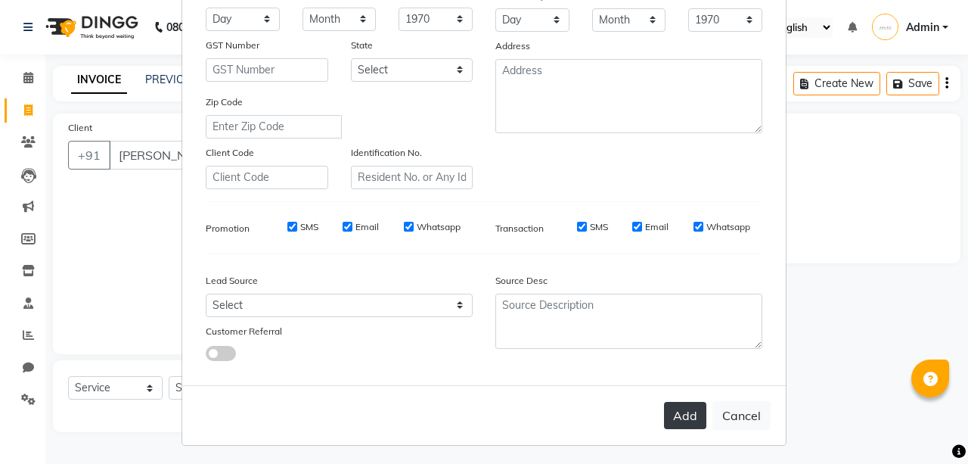
click at [687, 417] on button "Add" at bounding box center [685, 415] width 42 height 27
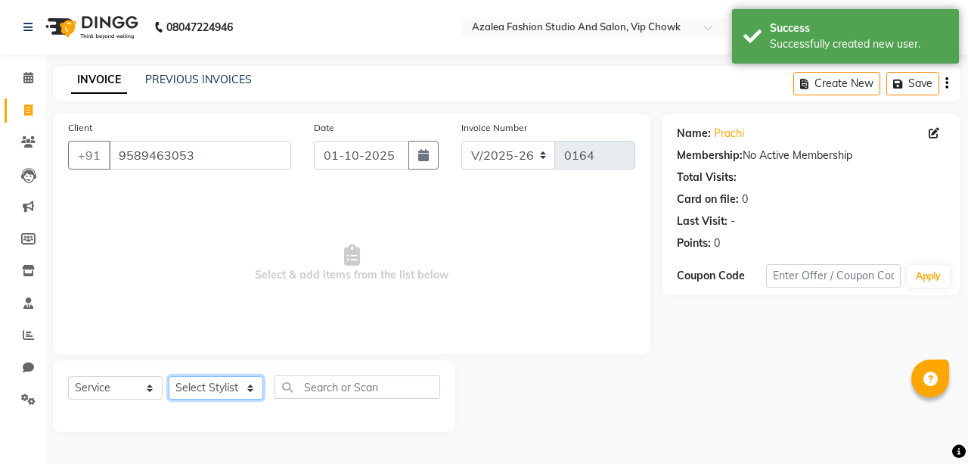
click at [197, 395] on select "Select Stylist aarti sen Admin [PERSON_NAME] anzal [PERSON_NAME][MEDICAL_DATA]:…" at bounding box center [216, 387] width 95 height 23
click at [169, 376] on select "Select Stylist aarti sen Admin [PERSON_NAME] anzal [PERSON_NAME][MEDICAL_DATA]:…" at bounding box center [216, 387] width 95 height 23
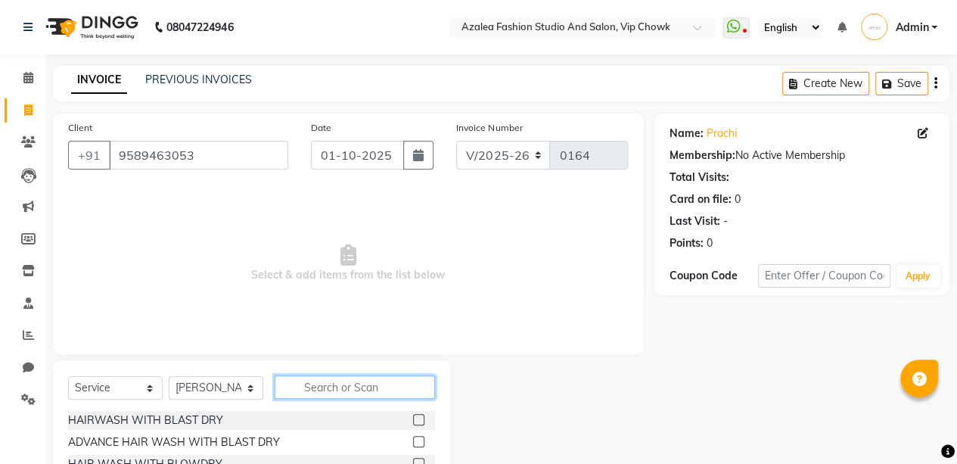
click at [322, 391] on input "text" at bounding box center [355, 386] width 160 height 23
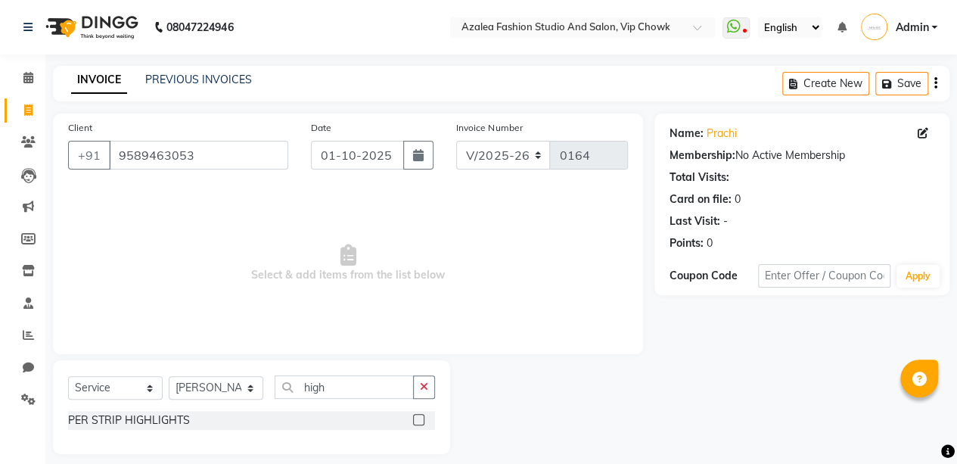
click at [417, 420] on label at bounding box center [418, 419] width 11 height 11
click at [417, 420] on input "checkbox" at bounding box center [418, 420] width 10 height 10
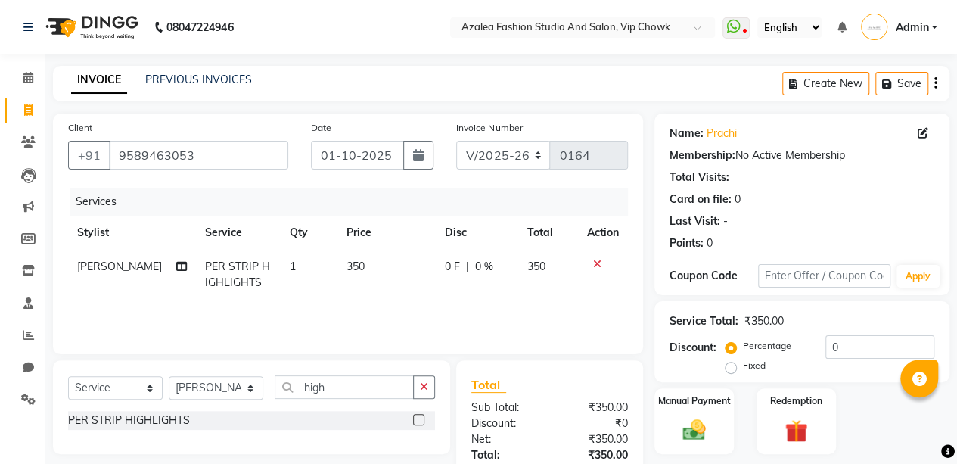
click at [290, 265] on span "1" at bounding box center [293, 266] width 6 height 14
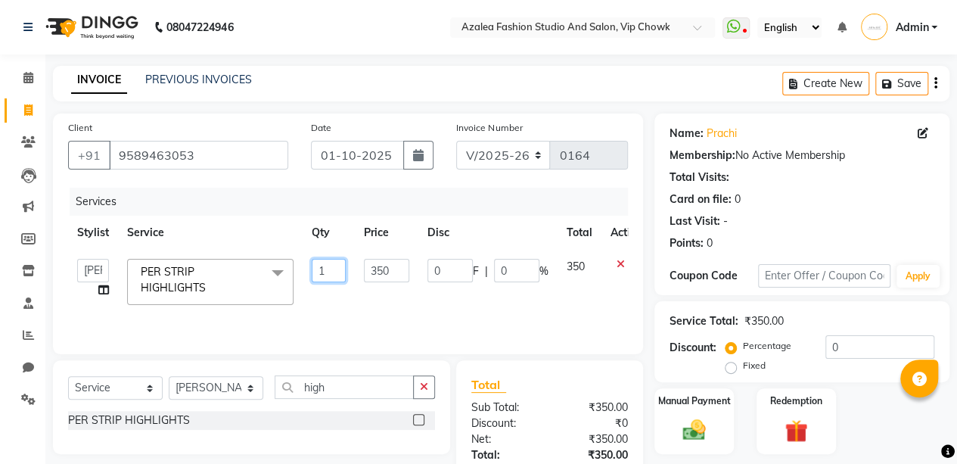
click at [334, 274] on input "1" at bounding box center [329, 270] width 34 height 23
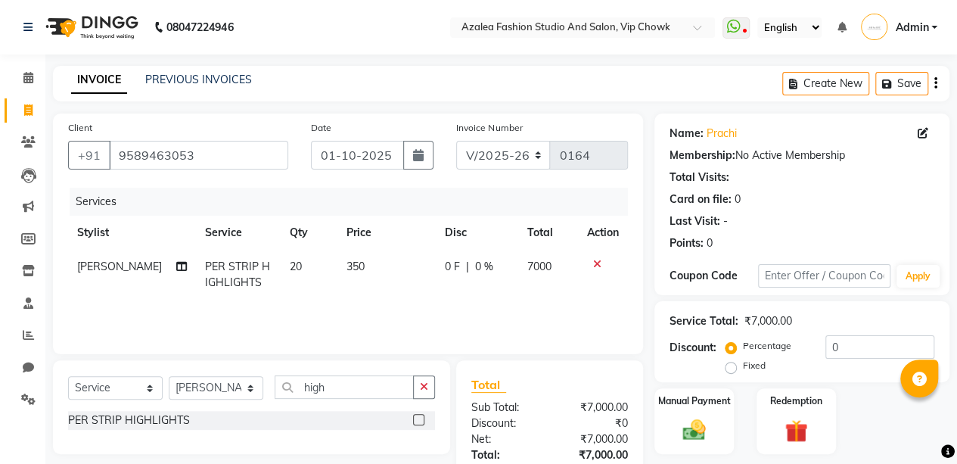
click at [395, 306] on div "Services Stylist Service Qty Price Disc Total Action [PERSON_NAME] PER STRIP HI…" at bounding box center [348, 263] width 560 height 151
click at [483, 264] on span "0 %" at bounding box center [484, 267] width 18 height 16
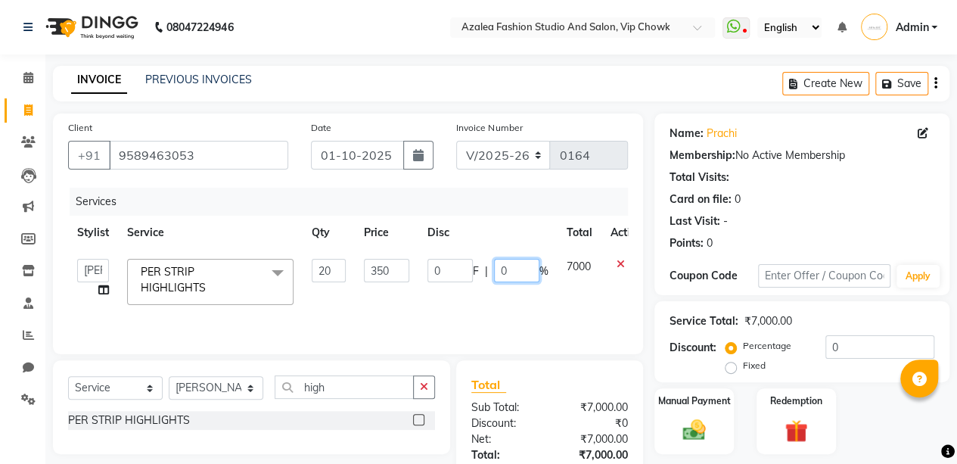
click at [513, 272] on input "0" at bounding box center [516, 270] width 45 height 23
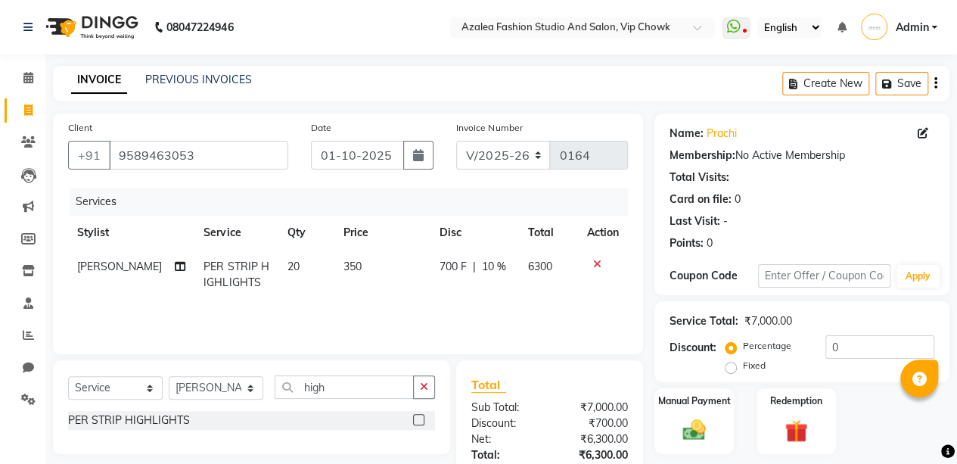
click at [591, 306] on div "Services Stylist Service Qty Price Disc Total Action [PERSON_NAME] PER STRIP HI…" at bounding box center [348, 263] width 560 height 151
click at [489, 265] on span "10 %" at bounding box center [494, 267] width 24 height 16
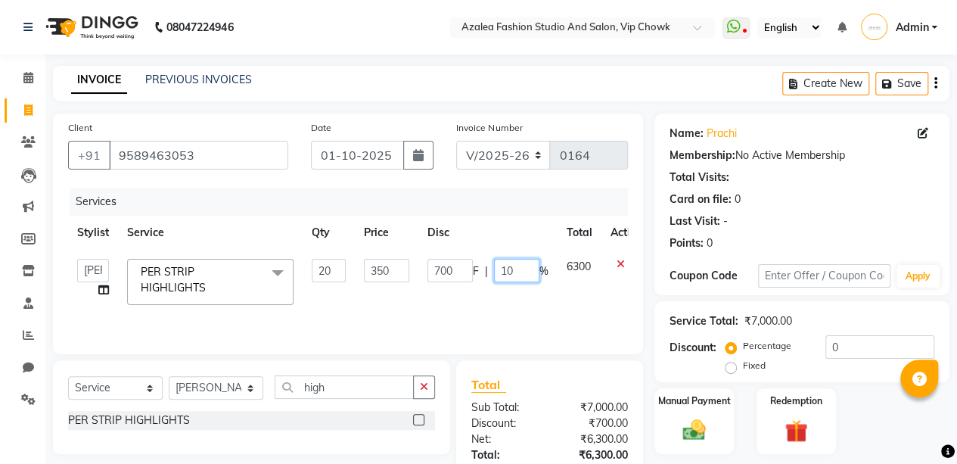
click at [517, 272] on input "10" at bounding box center [516, 270] width 45 height 23
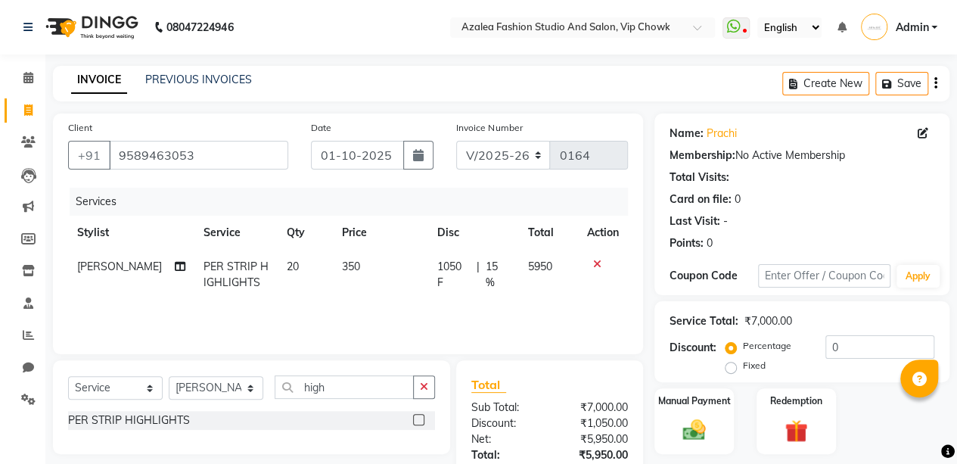
click at [647, 289] on div "Client [PHONE_NUMBER] Date [DATE] Invoice Number V/2025 V/[PHONE_NUMBER] Servic…" at bounding box center [348, 331] width 613 height 437
click at [497, 264] on span "15 %" at bounding box center [498, 275] width 24 height 32
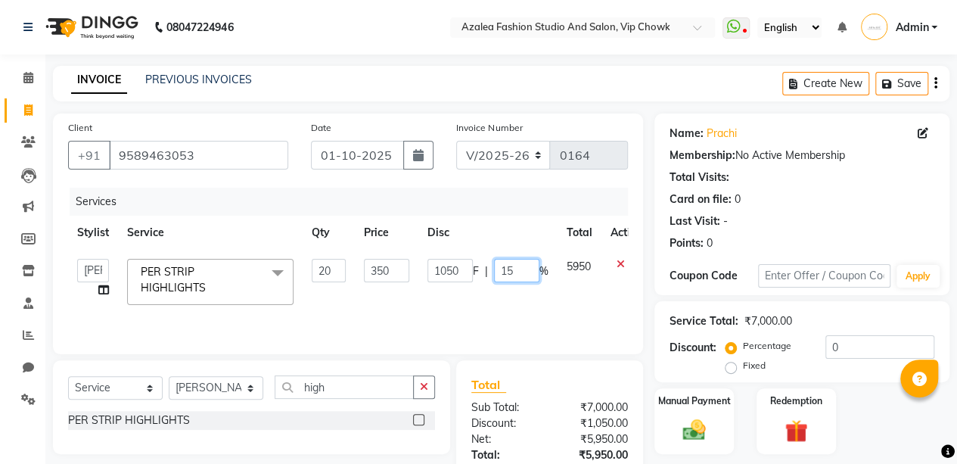
click at [514, 272] on input "15" at bounding box center [516, 270] width 45 height 23
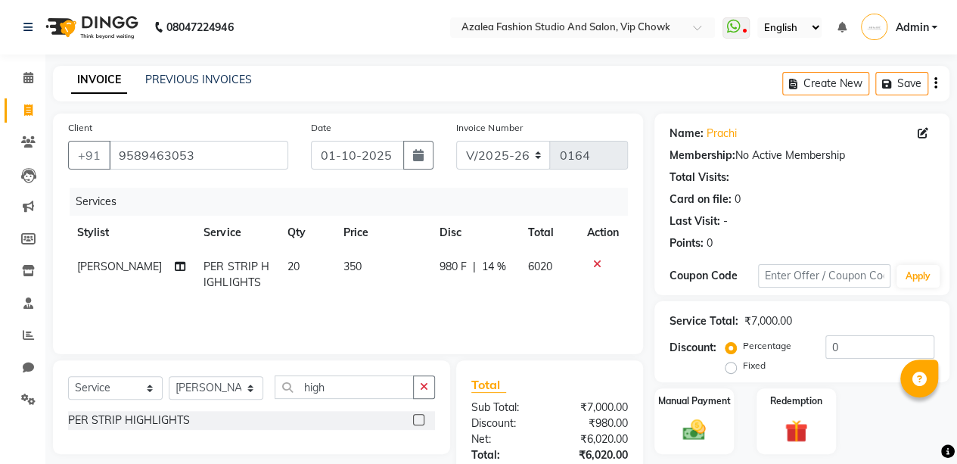
click at [645, 321] on div "Client [PHONE_NUMBER] Date [DATE] Invoice Number V/2025 V/[PHONE_NUMBER] Servic…" at bounding box center [348, 331] width 613 height 437
click at [486, 263] on span "14 %" at bounding box center [494, 267] width 24 height 16
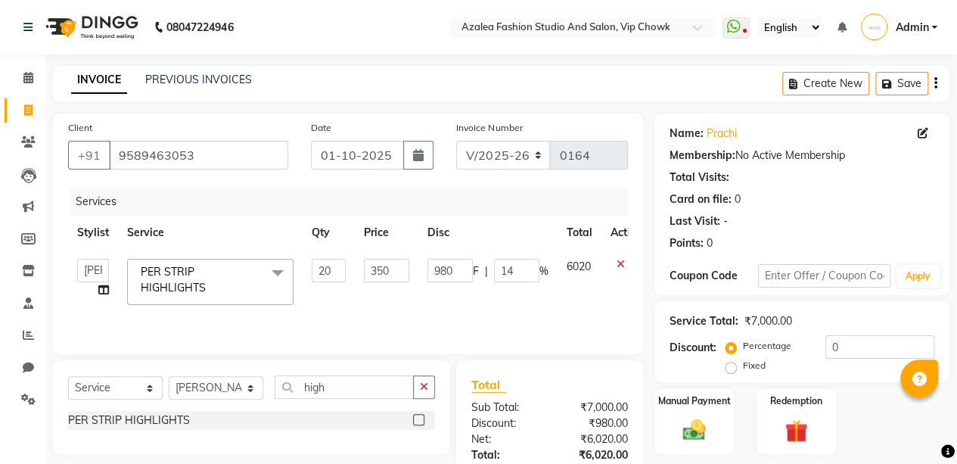
click at [588, 265] on span "6020" at bounding box center [578, 266] width 24 height 14
click at [542, 299] on td "980 F | 14 %" at bounding box center [487, 282] width 139 height 64
click at [650, 312] on div "Client [PHONE_NUMBER] Date [DATE] Invoice Number V/2025 V/[PHONE_NUMBER] Servic…" at bounding box center [348, 331] width 613 height 437
click at [338, 271] on input "20" at bounding box center [329, 270] width 34 height 23
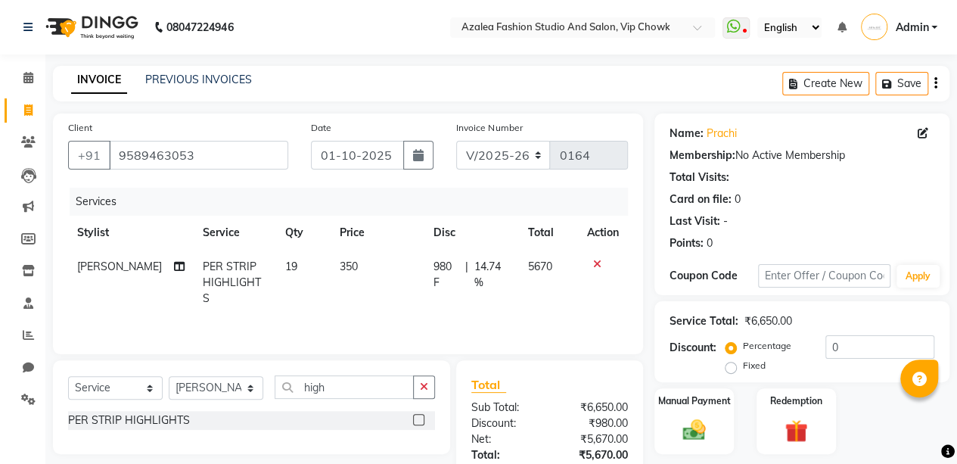
click at [647, 334] on div "Client [PHONE_NUMBER] Date [DATE] Invoice Number V/2025 V/[PHONE_NUMBER] Servic…" at bounding box center [348, 331] width 613 height 437
click at [496, 272] on span "14.74 %" at bounding box center [492, 275] width 36 height 32
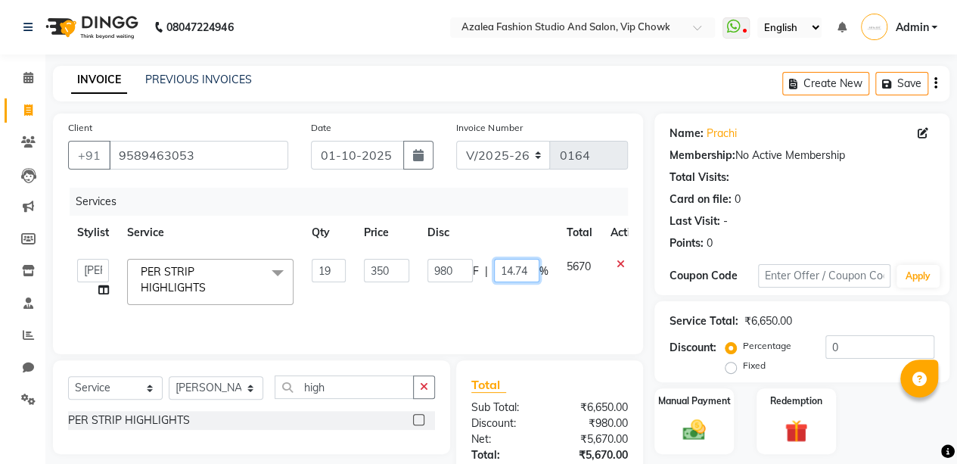
click at [531, 270] on input "14.74" at bounding box center [516, 270] width 45 height 23
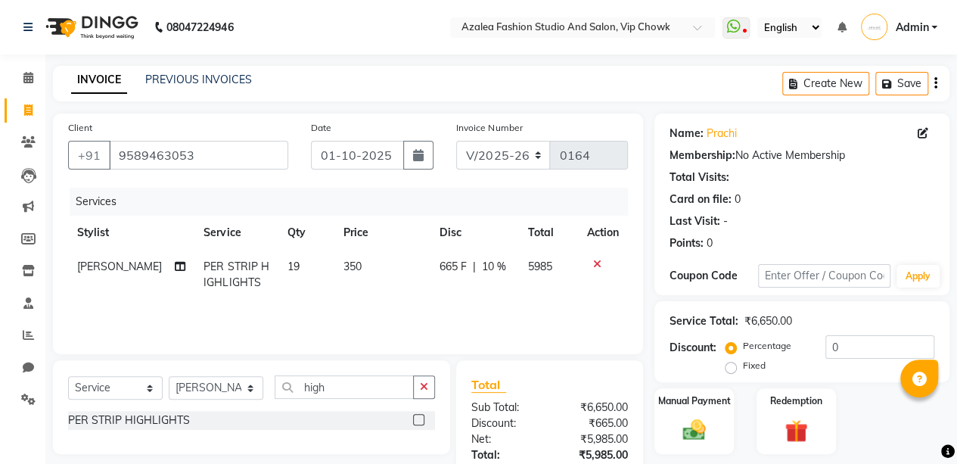
click at [652, 304] on div "Client [PHONE_NUMBER] Date [DATE] Invoice Number V/2025 V/[PHONE_NUMBER] Servic…" at bounding box center [348, 331] width 613 height 437
click at [495, 264] on span "10 %" at bounding box center [494, 267] width 24 height 16
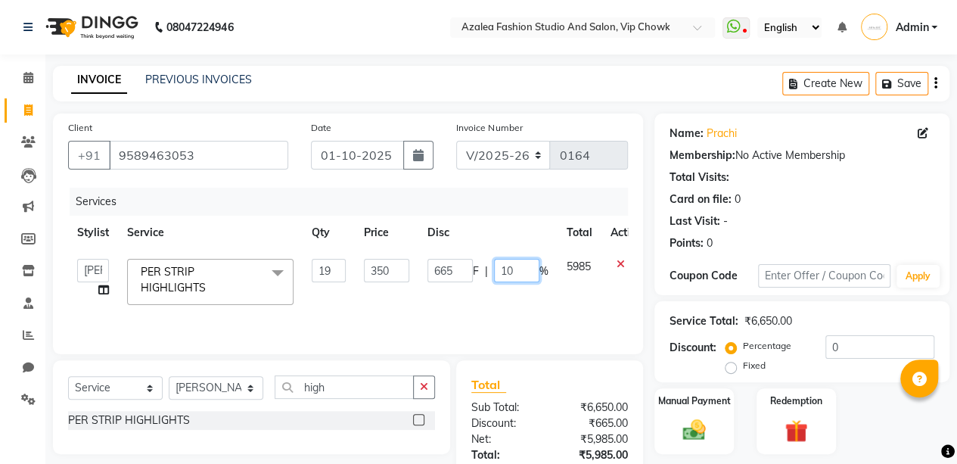
click at [520, 272] on input "10" at bounding box center [516, 270] width 45 height 23
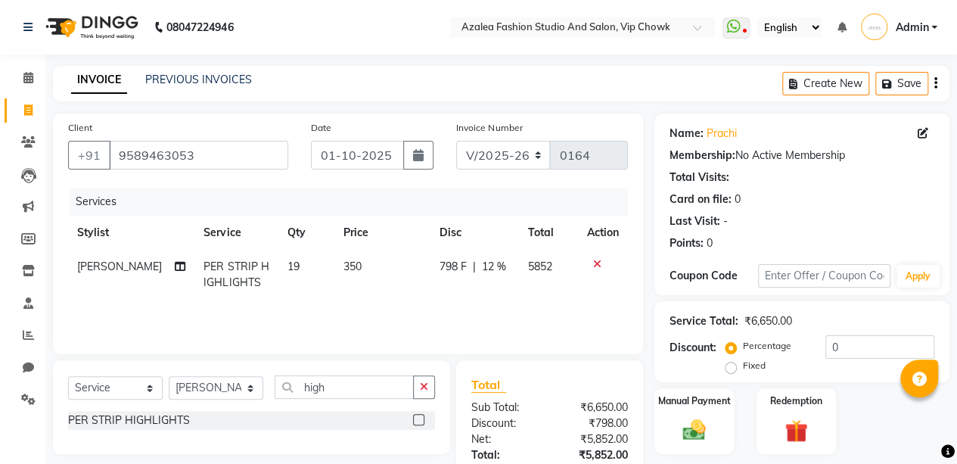
click at [648, 296] on div "Client [PHONE_NUMBER] Date [DATE] Invoice Number V/2025 V/[PHONE_NUMBER] Servic…" at bounding box center [348, 331] width 613 height 437
click at [491, 265] on span "12 %" at bounding box center [494, 267] width 24 height 16
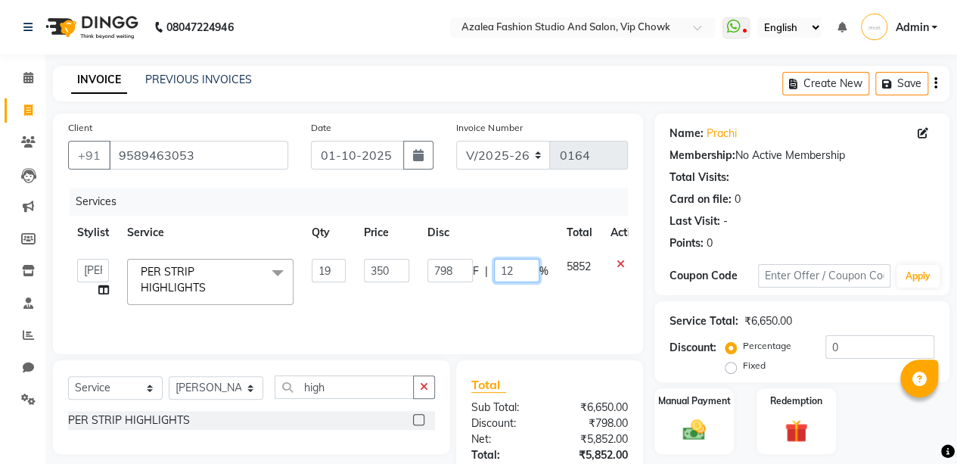
click at [522, 273] on input "12" at bounding box center [516, 270] width 45 height 23
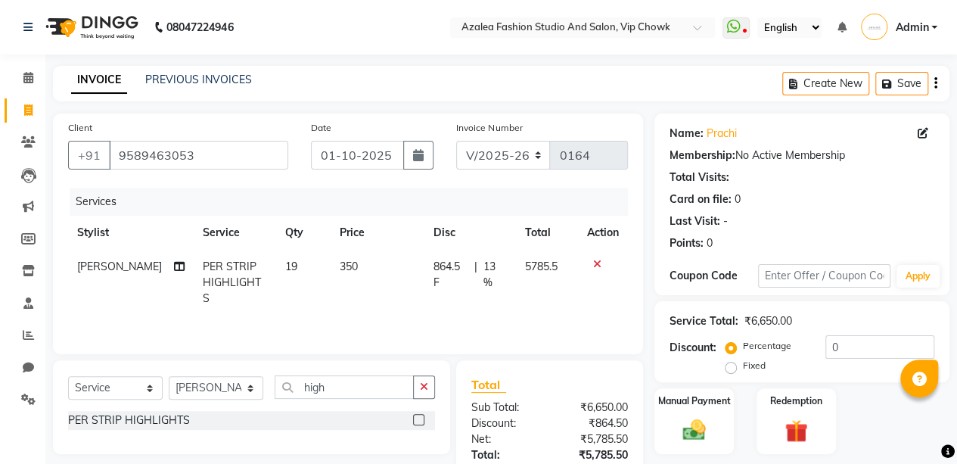
click at [646, 281] on div "Client [PHONE_NUMBER] Date [DATE] Invoice Number V/2025 V/[PHONE_NUMBER] Servic…" at bounding box center [348, 331] width 613 height 437
click at [492, 264] on span "13 %" at bounding box center [494, 275] width 23 height 32
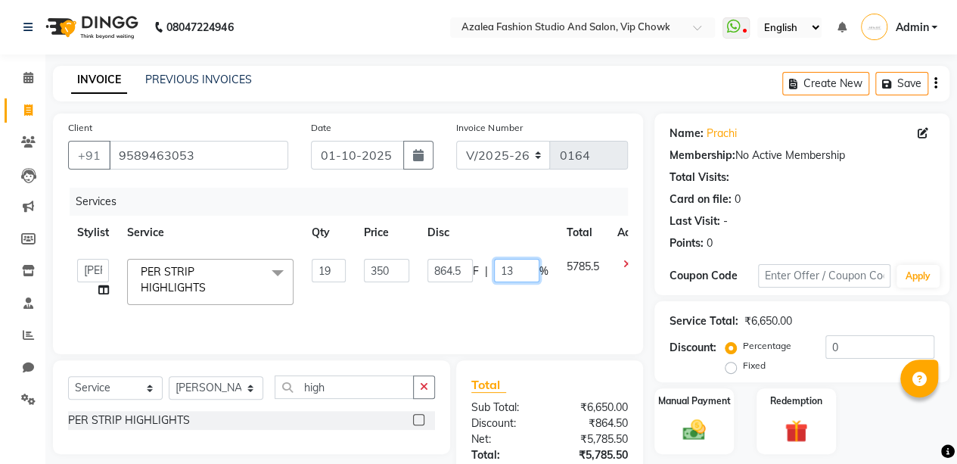
click at [512, 268] on input "13" at bounding box center [516, 270] width 45 height 23
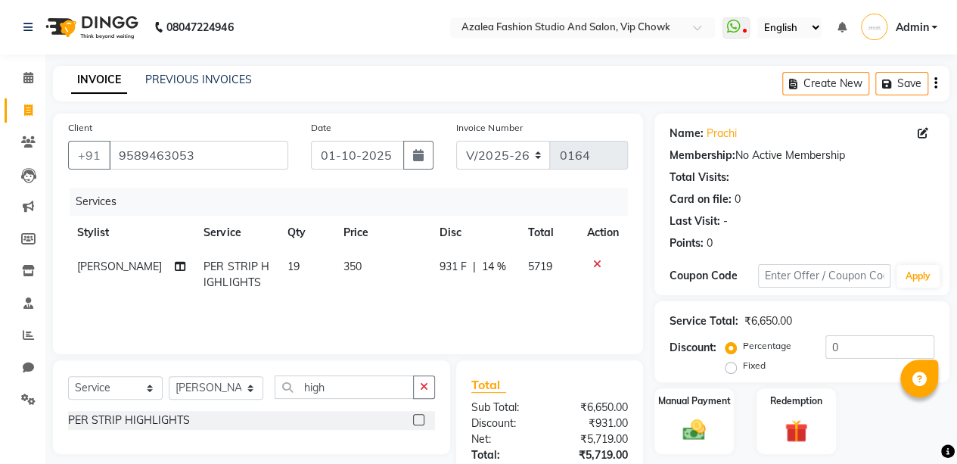
click at [649, 293] on div "Client [PHONE_NUMBER] Date [DATE] Invoice Number V/2025 V/[PHONE_NUMBER] Servic…" at bounding box center [348, 331] width 613 height 437
click at [501, 265] on span "14 %" at bounding box center [494, 267] width 24 height 16
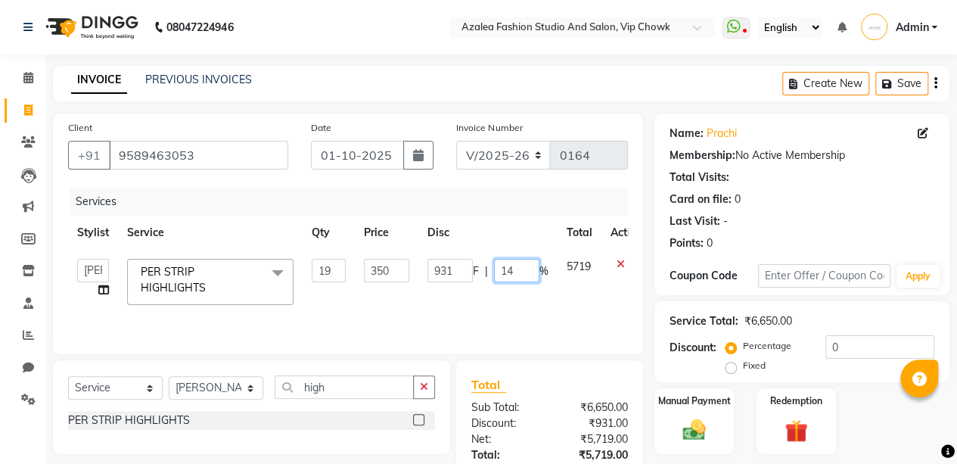
click at [517, 269] on input "14" at bounding box center [516, 270] width 45 height 23
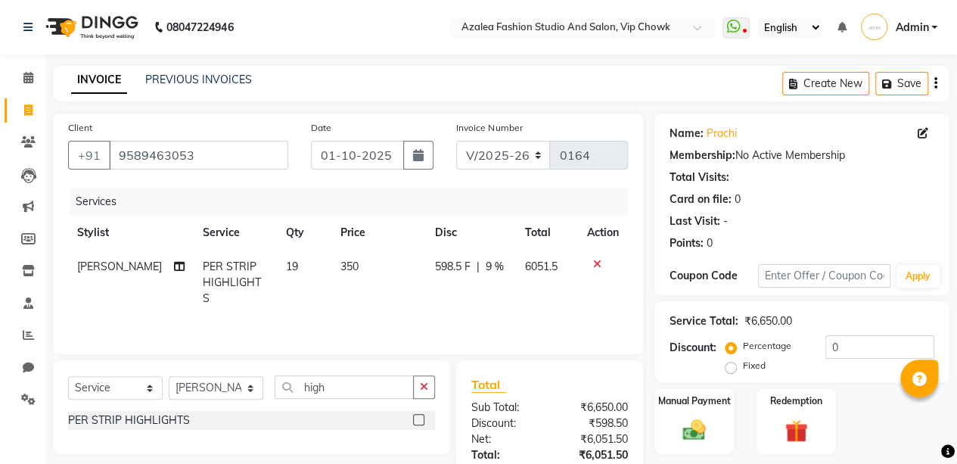
click at [644, 263] on div "Client [PHONE_NUMBER] Date [DATE] Invoice Number V/2025 V/[PHONE_NUMBER] Servic…" at bounding box center [348, 331] width 613 height 437
click at [496, 265] on span "9 %" at bounding box center [495, 267] width 18 height 16
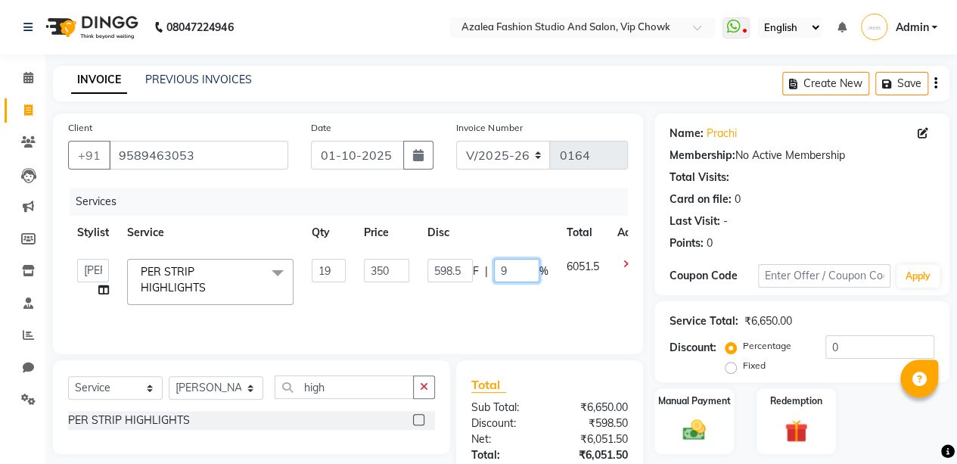
click at [511, 270] on input "9" at bounding box center [516, 270] width 45 height 23
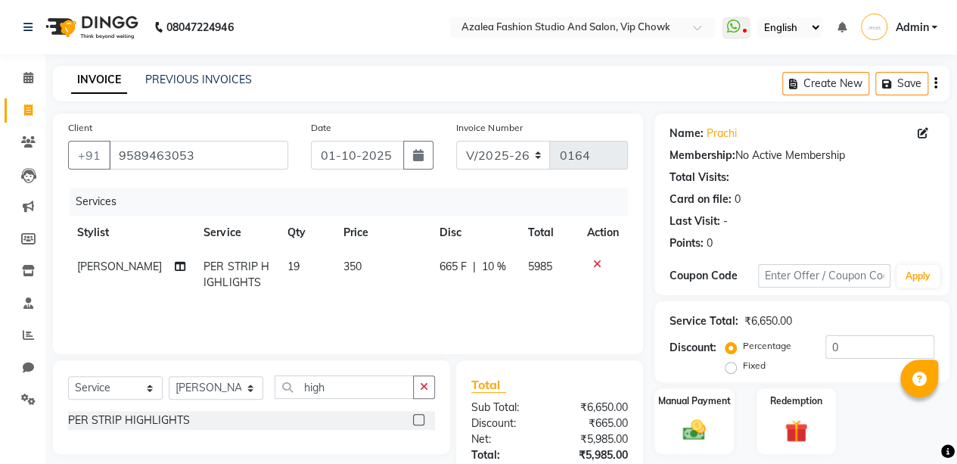
click at [648, 304] on div "Client [PHONE_NUMBER] Date [DATE] Invoice Number V/2025 V/[PHONE_NUMBER] Servic…" at bounding box center [348, 331] width 613 height 437
click at [333, 390] on input "high" at bounding box center [344, 386] width 139 height 23
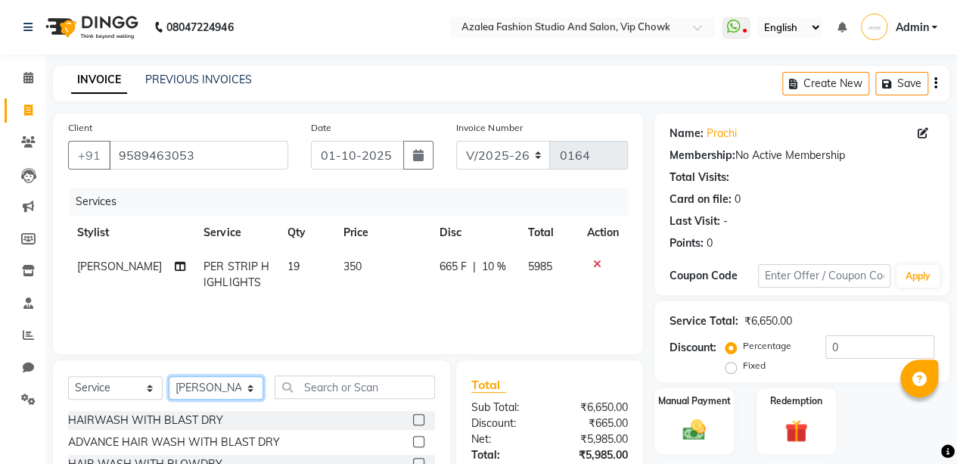
click at [221, 386] on select "Select Stylist aarti sen Admin [PERSON_NAME] anzal [PERSON_NAME][MEDICAL_DATA]:…" at bounding box center [216, 387] width 95 height 23
click at [169, 376] on select "Select Stylist aarti sen Admin [PERSON_NAME] anzal [PERSON_NAME][MEDICAL_DATA]:…" at bounding box center [216, 387] width 95 height 23
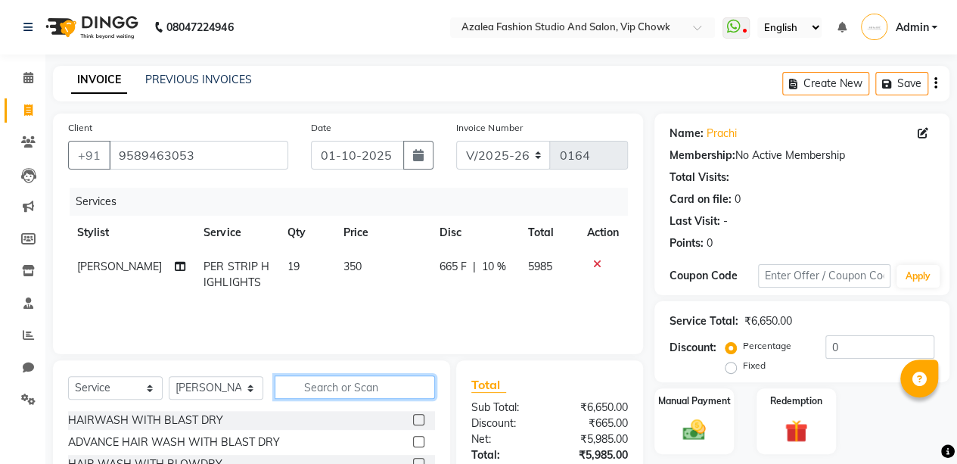
click at [322, 386] on input "text" at bounding box center [355, 386] width 160 height 23
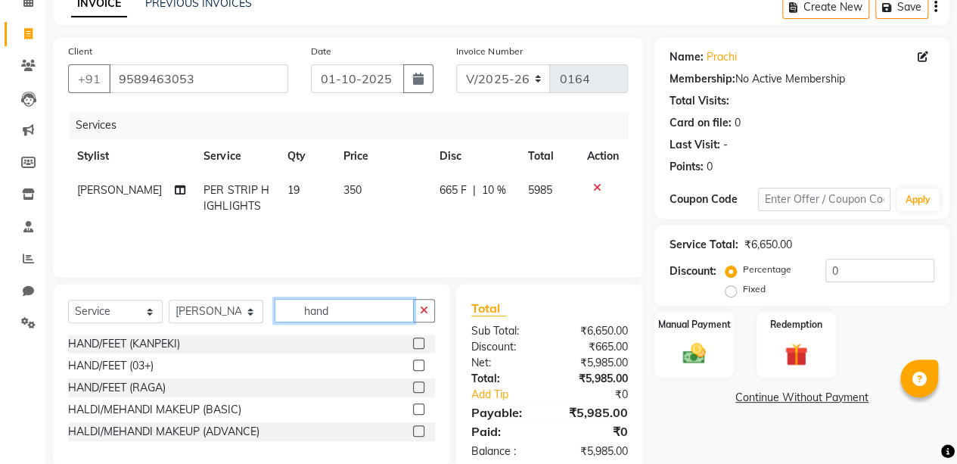
scroll to position [108, 0]
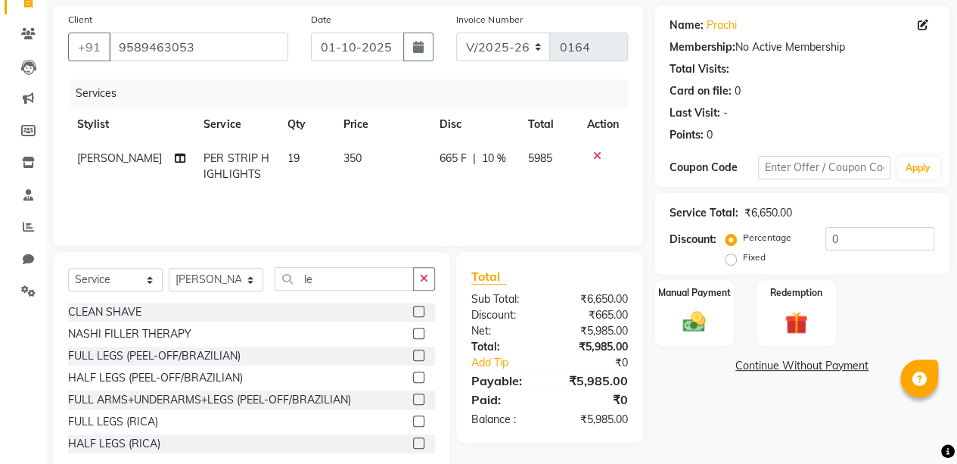
click at [413, 421] on label at bounding box center [418, 420] width 11 height 11
click at [413, 421] on input "checkbox" at bounding box center [418, 422] width 10 height 10
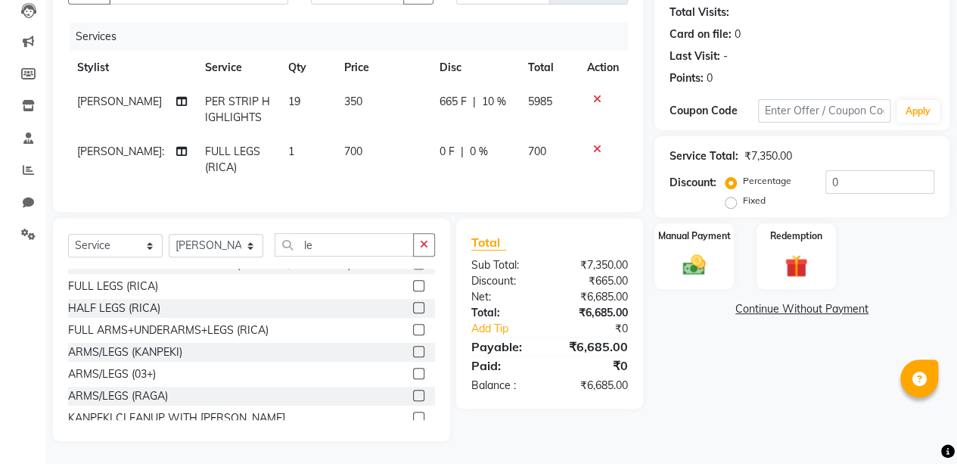
scroll to position [132, 0]
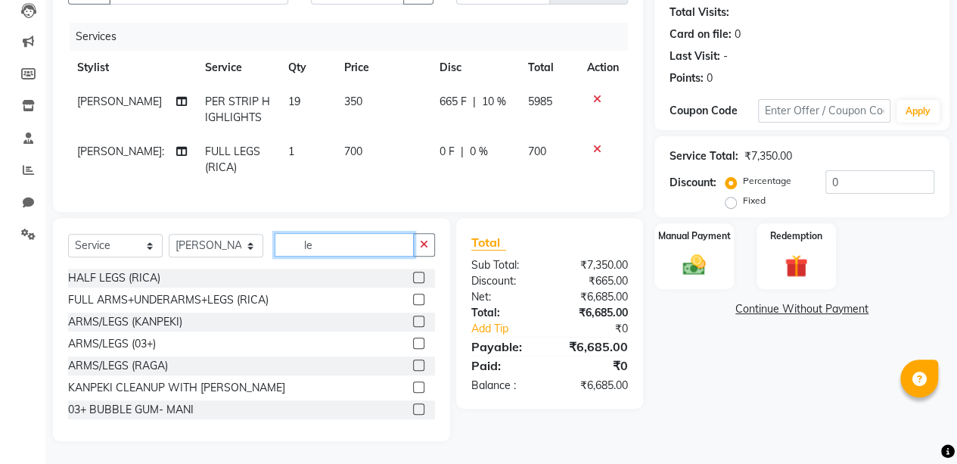
click at [318, 247] on input "le" at bounding box center [344, 244] width 139 height 23
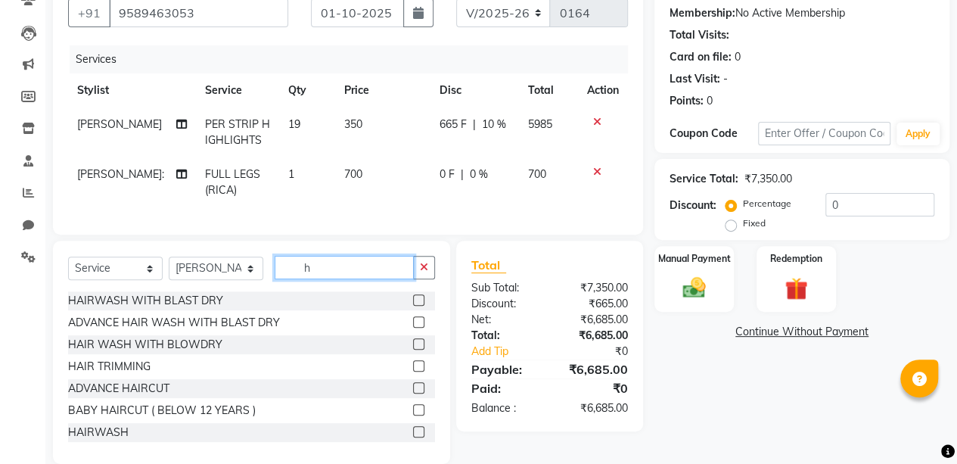
scroll to position [175, 0]
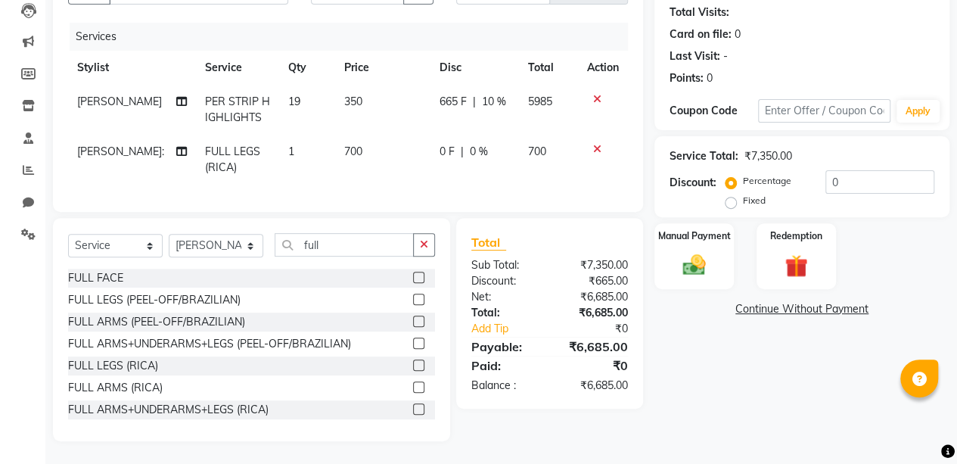
click at [413, 386] on label at bounding box center [418, 386] width 11 height 11
click at [413, 386] on input "checkbox" at bounding box center [418, 388] width 10 height 10
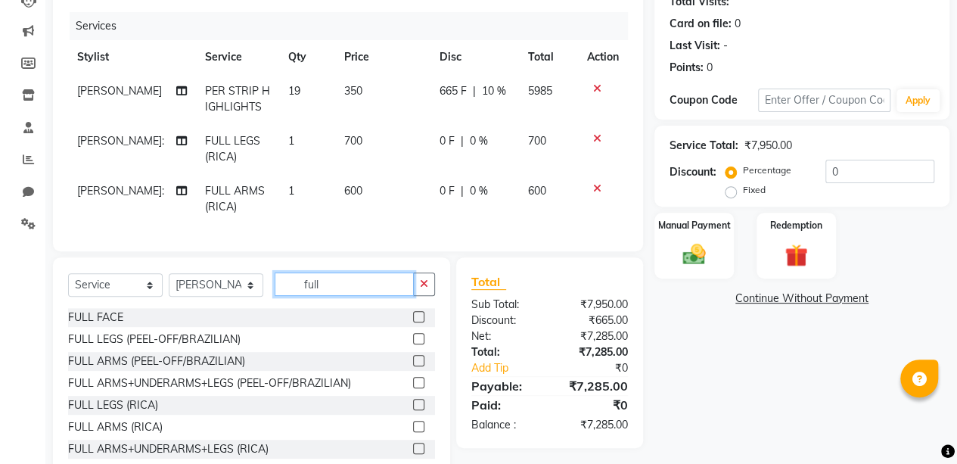
click at [349, 296] on input "full" at bounding box center [344, 283] width 139 height 23
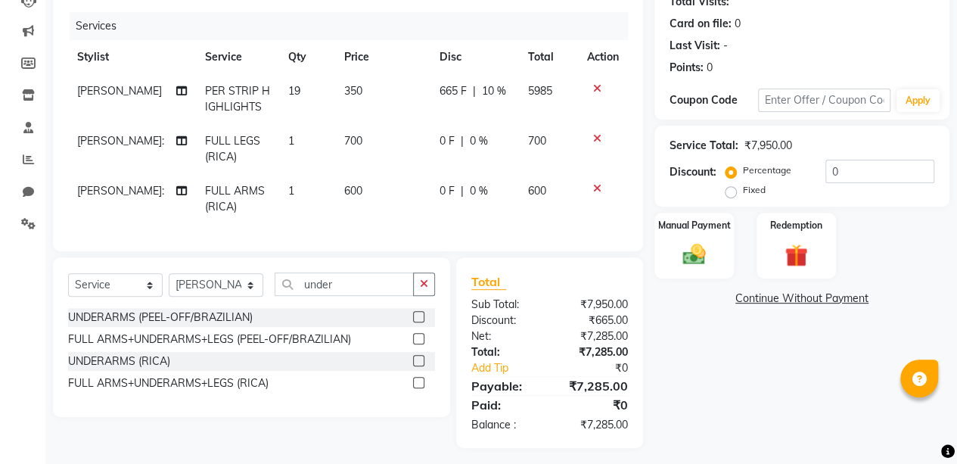
click at [420, 366] on label at bounding box center [418, 360] width 11 height 11
click at [420, 366] on input "checkbox" at bounding box center [418, 361] width 10 height 10
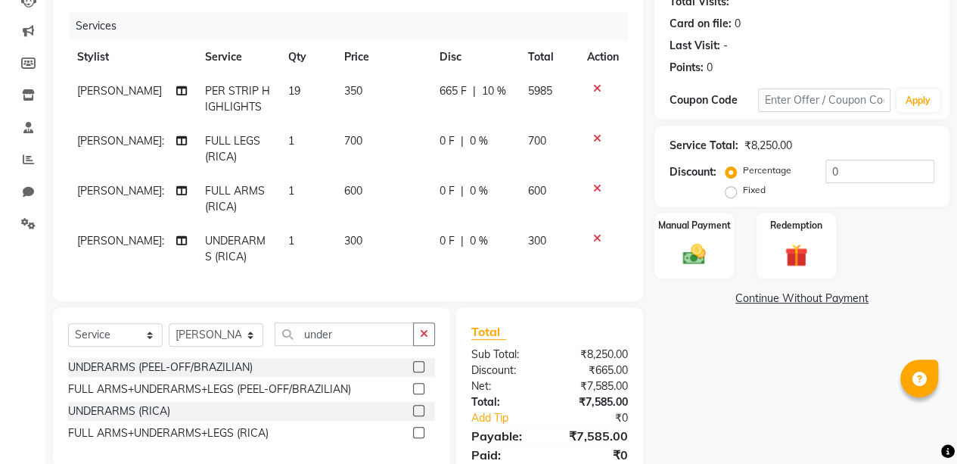
click at [473, 192] on span "0 %" at bounding box center [479, 191] width 18 height 16
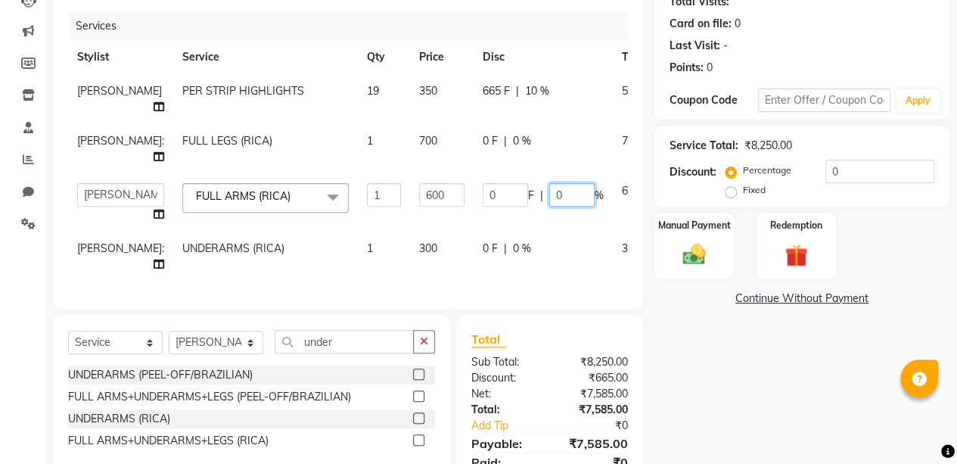
click at [549, 191] on input "0" at bounding box center [571, 194] width 45 height 23
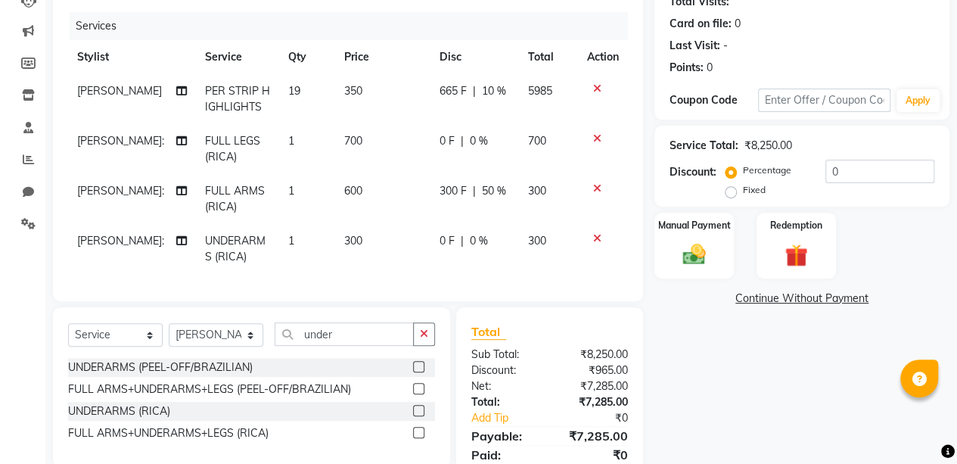
click at [676, 352] on div "Name: [PERSON_NAME] Membership: No Active Membership Total Visits: Card on file…" at bounding box center [807, 218] width 306 height 560
click at [476, 139] on span "0 %" at bounding box center [479, 141] width 18 height 16
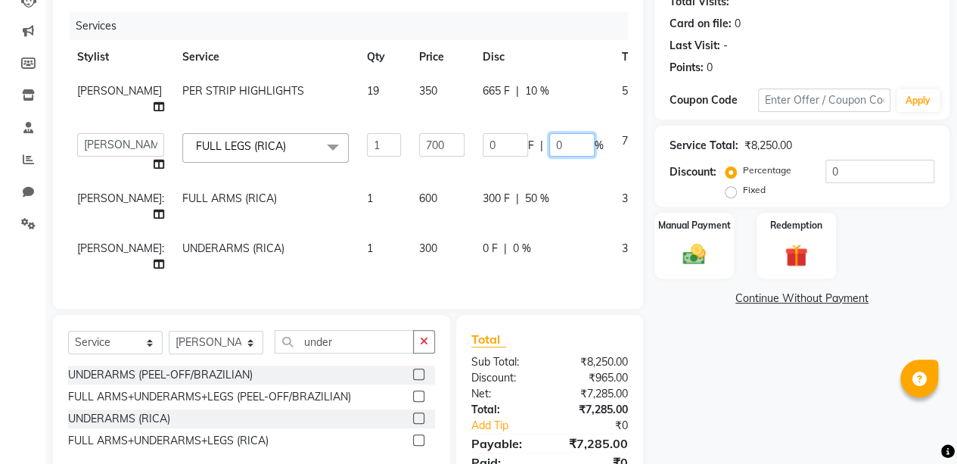
click at [549, 144] on input "0" at bounding box center [571, 144] width 45 height 23
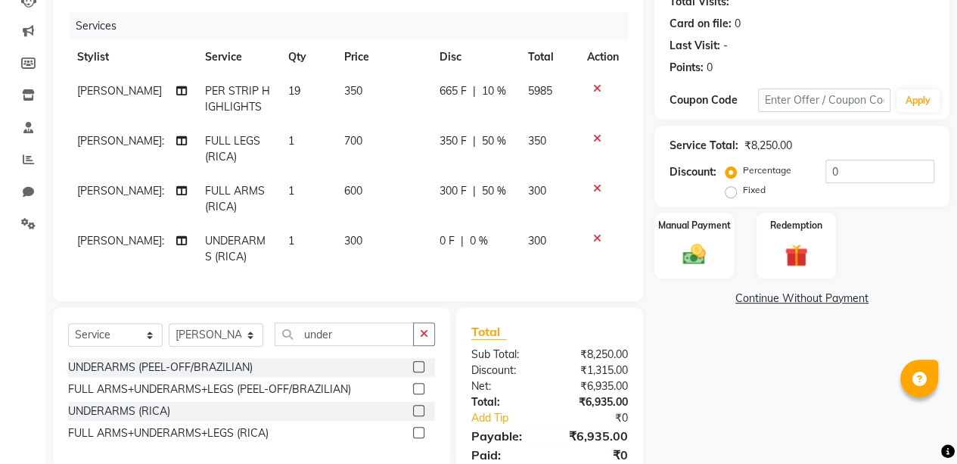
click at [737, 361] on div "Name: [PERSON_NAME] Membership: No Active Membership Total Visits: Card on file…" at bounding box center [807, 218] width 306 height 560
click at [476, 237] on span "0 %" at bounding box center [479, 241] width 18 height 16
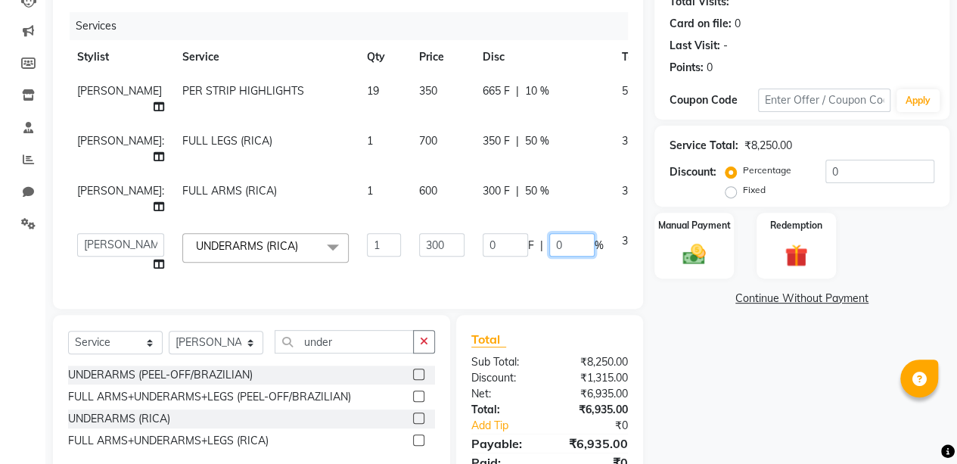
click at [554, 247] on input "0" at bounding box center [571, 244] width 45 height 23
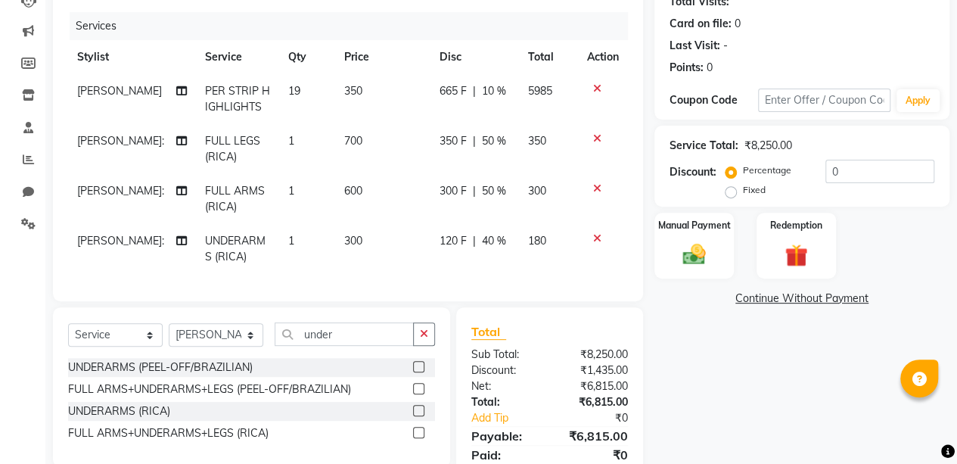
click at [681, 340] on div "Name: [PERSON_NAME] Membership: No Active Membership Total Visits: Card on file…" at bounding box center [807, 218] width 306 height 560
click at [493, 237] on span "40 %" at bounding box center [494, 241] width 24 height 16
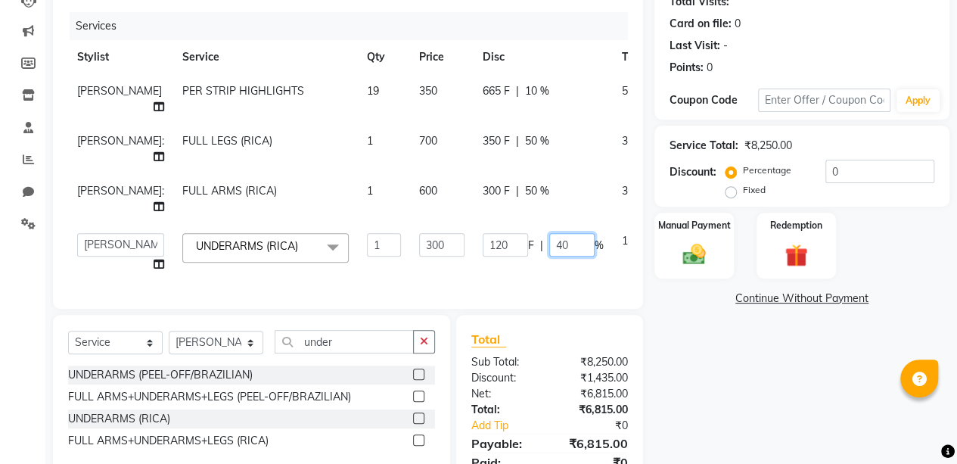
click at [549, 247] on input "40" at bounding box center [571, 244] width 45 height 23
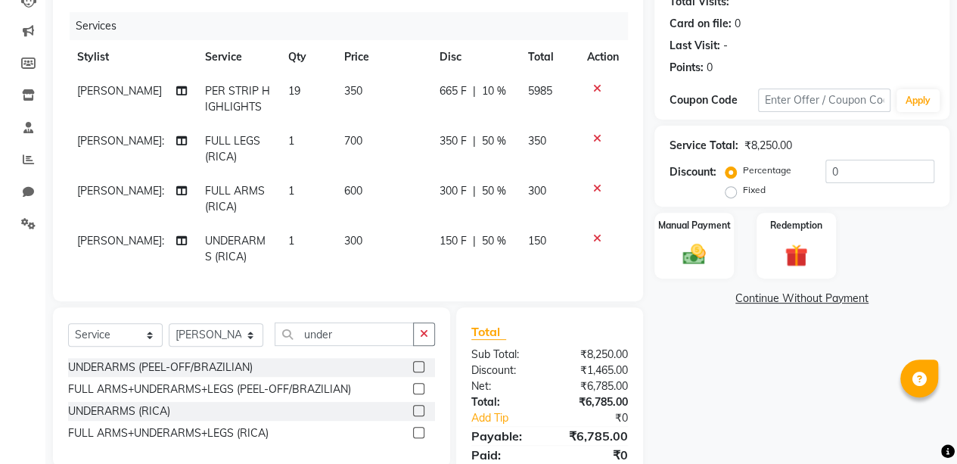
click at [684, 346] on div "Name: [PERSON_NAME] Membership: No Active Membership Total Visits: Card on file…" at bounding box center [807, 218] width 306 height 560
click at [489, 244] on span "50 %" at bounding box center [494, 241] width 24 height 16
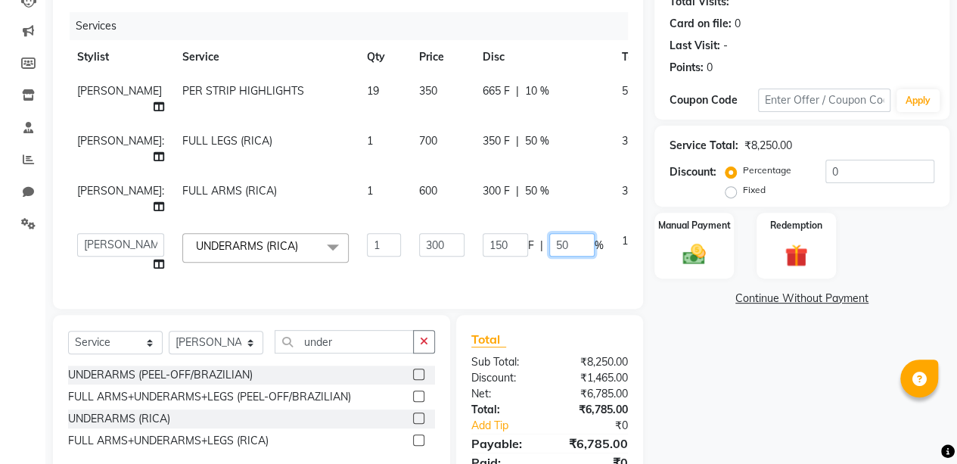
click at [549, 244] on input "50" at bounding box center [571, 244] width 45 height 23
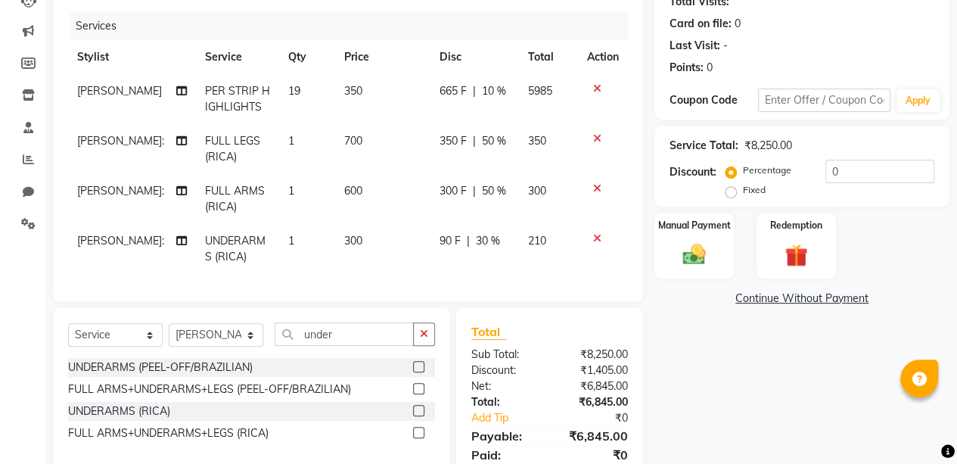
click at [708, 352] on div "Name: [PERSON_NAME] Membership: No Active Membership Total Visits: Card on file…" at bounding box center [807, 218] width 306 height 560
click at [480, 233] on span "30 %" at bounding box center [488, 241] width 24 height 16
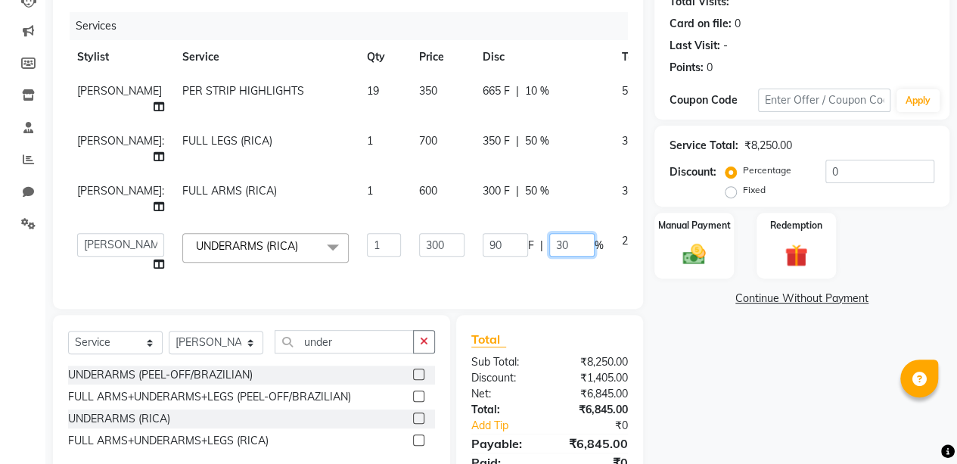
click at [549, 246] on input "30" at bounding box center [571, 244] width 45 height 23
click at [708, 396] on div "Name: [PERSON_NAME] Membership: No Active Membership Total Visits: Card on file…" at bounding box center [807, 221] width 306 height 567
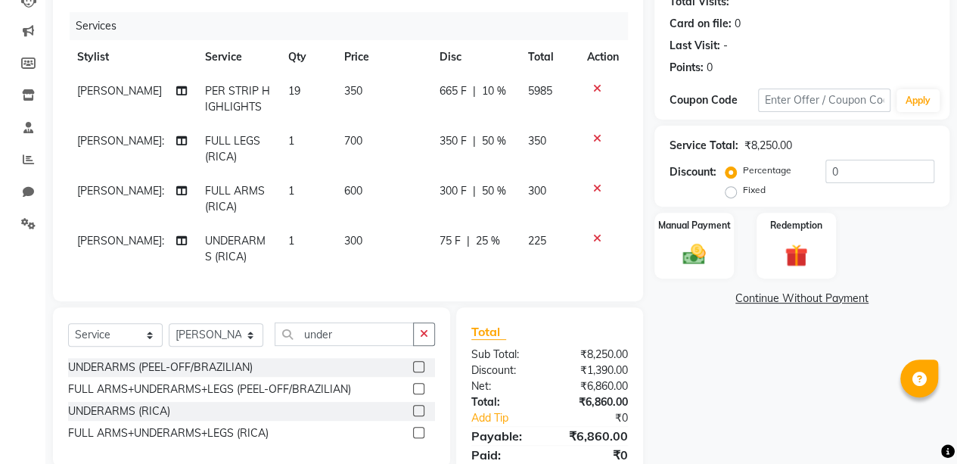
click at [482, 240] on span "25 %" at bounding box center [488, 241] width 24 height 16
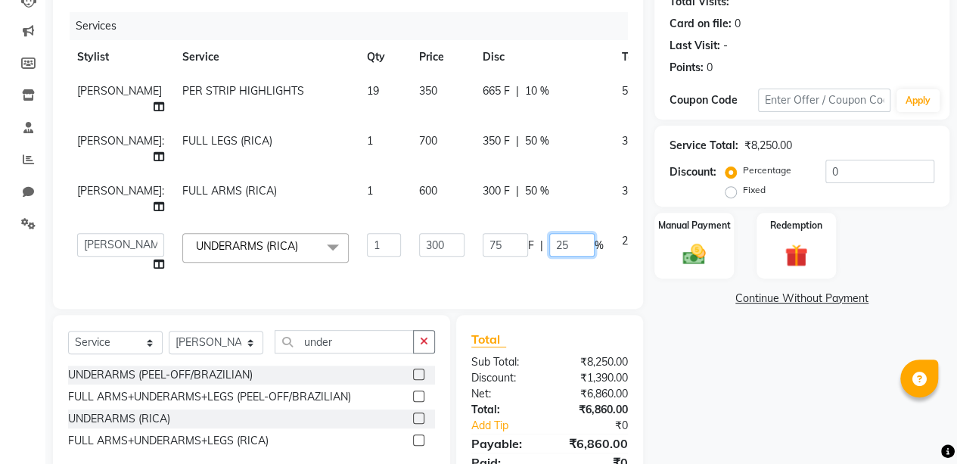
click at [549, 248] on input "25" at bounding box center [571, 244] width 45 height 23
click at [765, 403] on div "Name: [PERSON_NAME] Membership: No Active Membership Total Visits: Card on file…" at bounding box center [807, 221] width 306 height 567
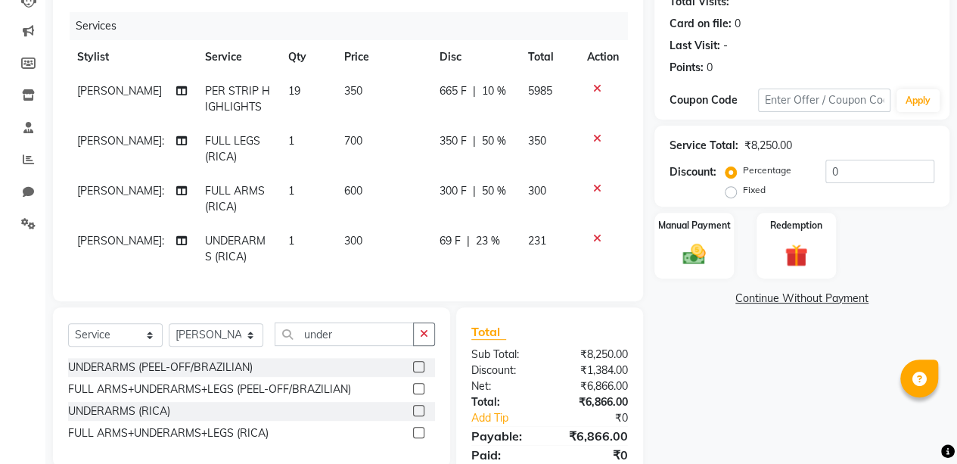
click at [485, 238] on span "23 %" at bounding box center [488, 241] width 24 height 16
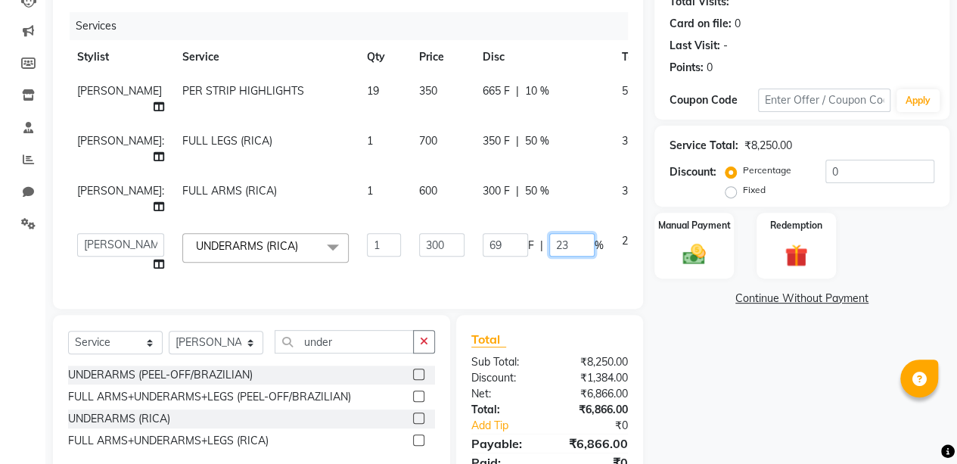
click at [549, 242] on input "23" at bounding box center [571, 244] width 45 height 23
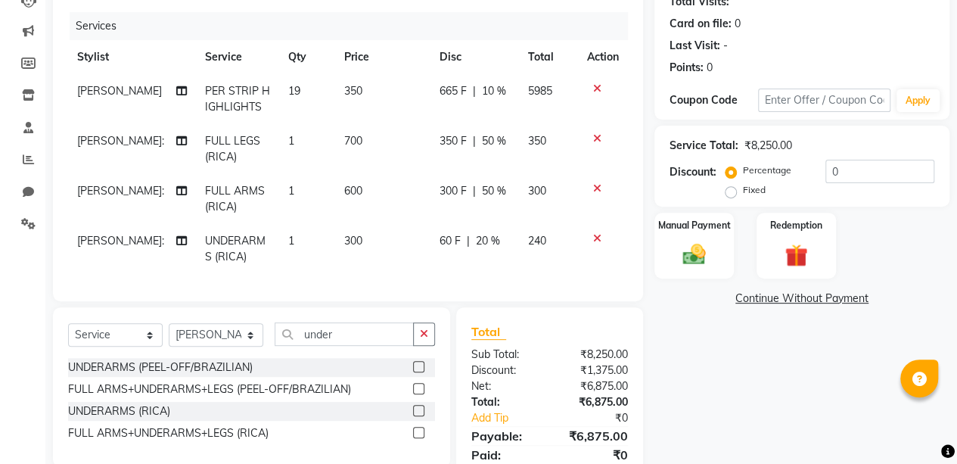
click at [696, 326] on div "Name: [PERSON_NAME] Membership: No Active Membership Total Visits: Card on file…" at bounding box center [807, 218] width 306 height 560
click at [483, 237] on span "20 %" at bounding box center [488, 241] width 24 height 16
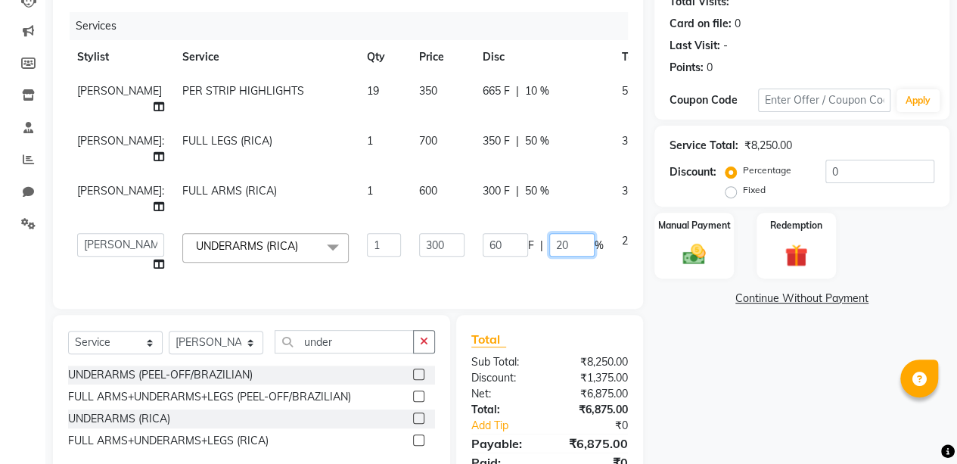
click at [558, 248] on input "20" at bounding box center [571, 244] width 45 height 23
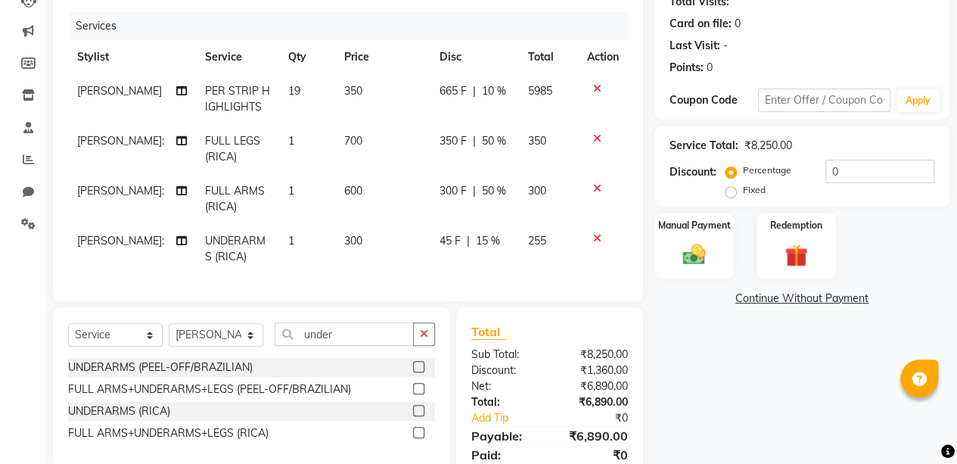
click at [667, 334] on div "Name: [PERSON_NAME] Membership: No Active Membership Total Visits: Card on file…" at bounding box center [807, 218] width 306 height 560
click at [480, 237] on span "15 %" at bounding box center [488, 241] width 24 height 16
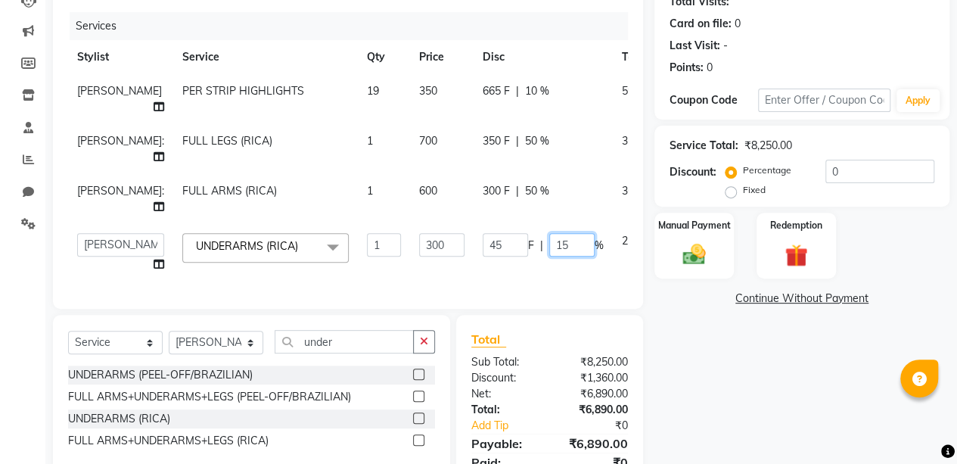
click at [549, 245] on input "15" at bounding box center [571, 244] width 45 height 23
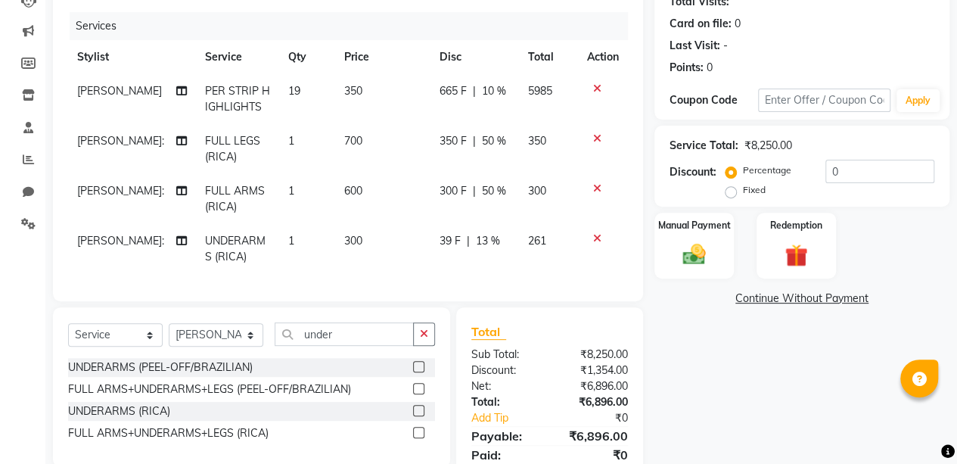
click at [758, 381] on div "Name: [PERSON_NAME] Membership: No Active Membership Total Visits: Card on file…" at bounding box center [807, 218] width 306 height 560
click at [486, 235] on span "13 %" at bounding box center [488, 241] width 24 height 16
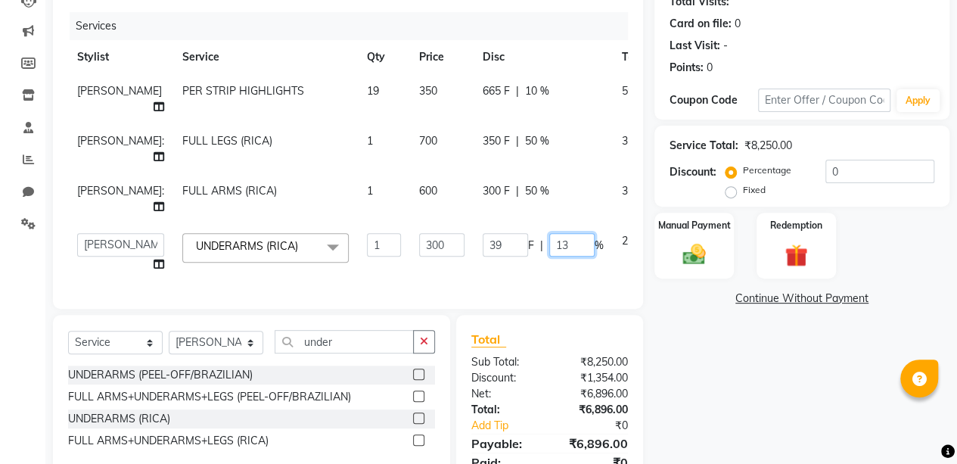
click at [549, 244] on input "13" at bounding box center [571, 244] width 45 height 23
click at [691, 355] on div "Name: [PERSON_NAME] Membership: No Active Membership Total Visits: Card on file…" at bounding box center [807, 221] width 306 height 567
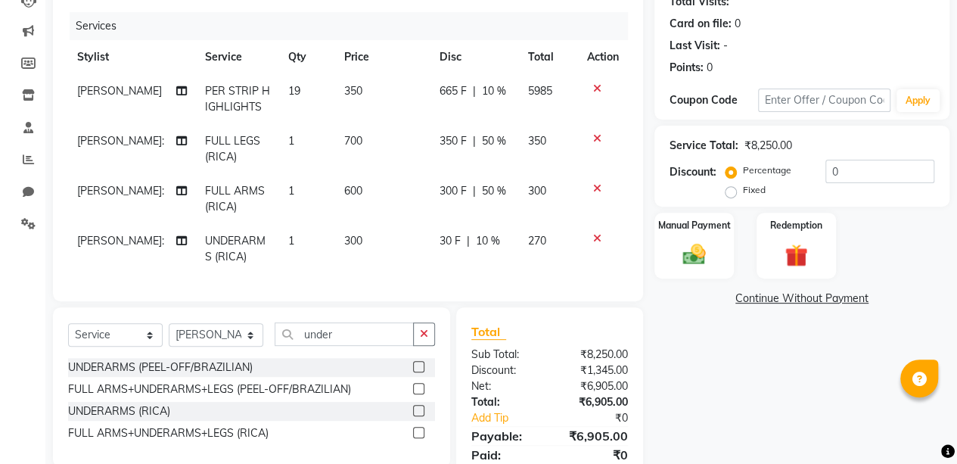
click at [487, 238] on span "10 %" at bounding box center [488, 241] width 24 height 16
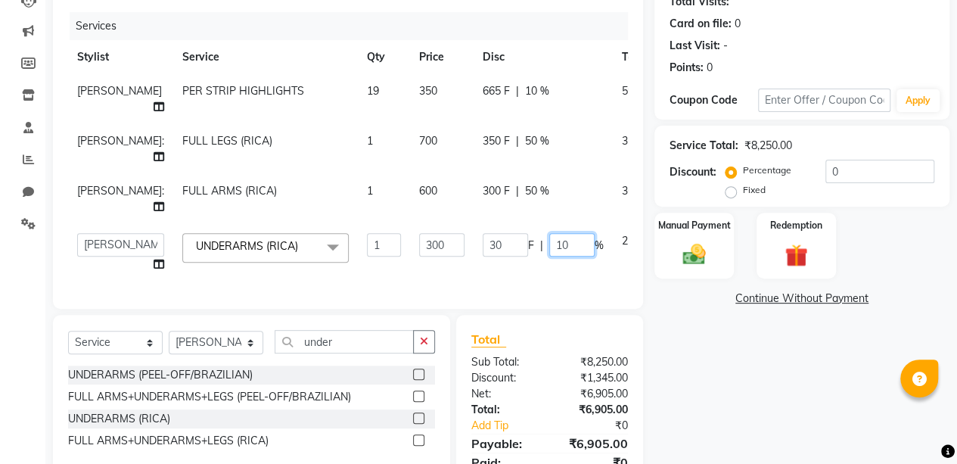
click at [549, 247] on input "10" at bounding box center [571, 244] width 45 height 23
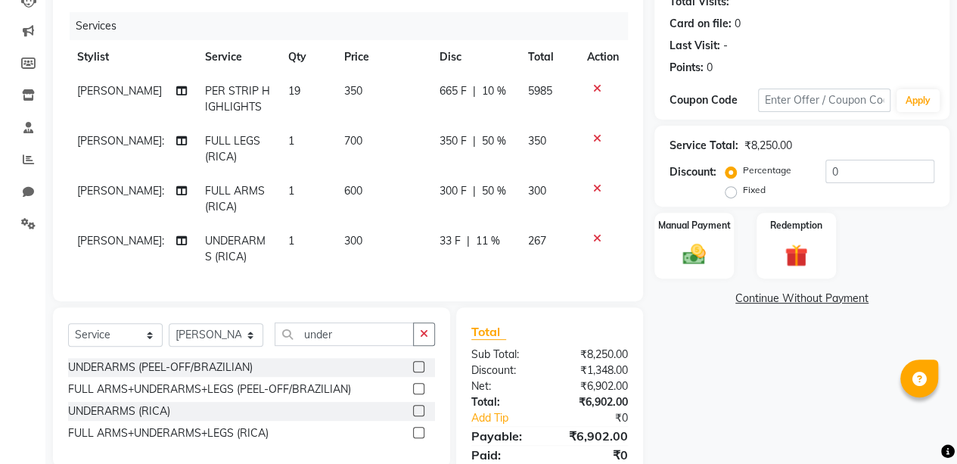
click at [784, 389] on div "Name: [PERSON_NAME] Membership: No Active Membership Total Visits: Card on file…" at bounding box center [807, 218] width 306 height 560
click at [483, 234] on span "11 %" at bounding box center [488, 241] width 24 height 16
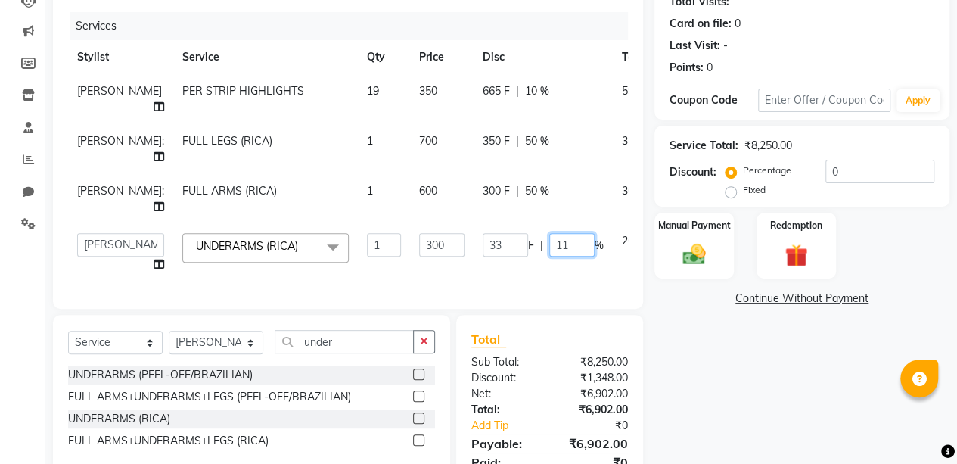
click at [549, 247] on input "11" at bounding box center [571, 244] width 45 height 23
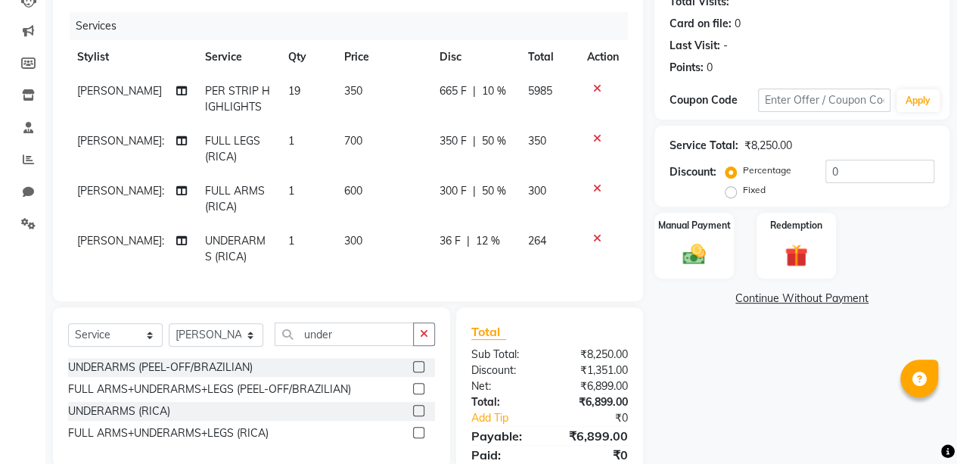
click at [713, 346] on div "Name: [PERSON_NAME] Membership: No Active Membership Total Visits: Card on file…" at bounding box center [807, 218] width 306 height 560
click at [489, 243] on span "12 %" at bounding box center [488, 241] width 24 height 16
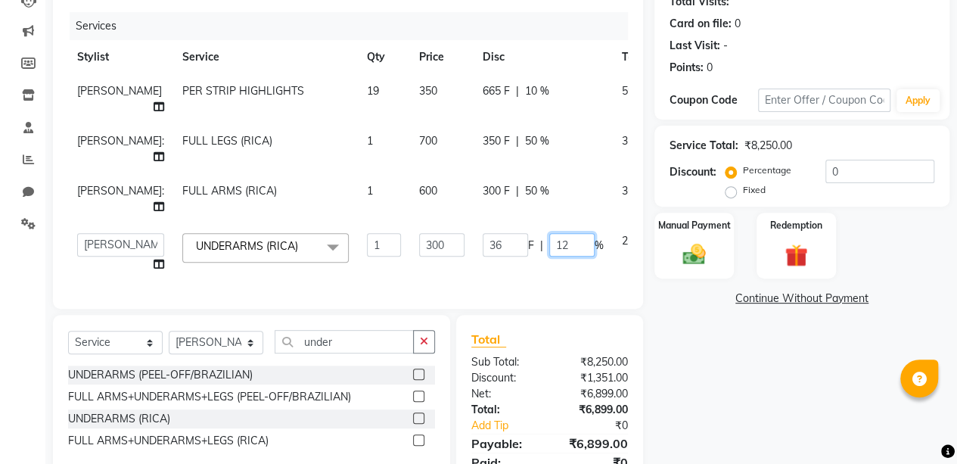
click at [549, 244] on input "12" at bounding box center [571, 244] width 45 height 23
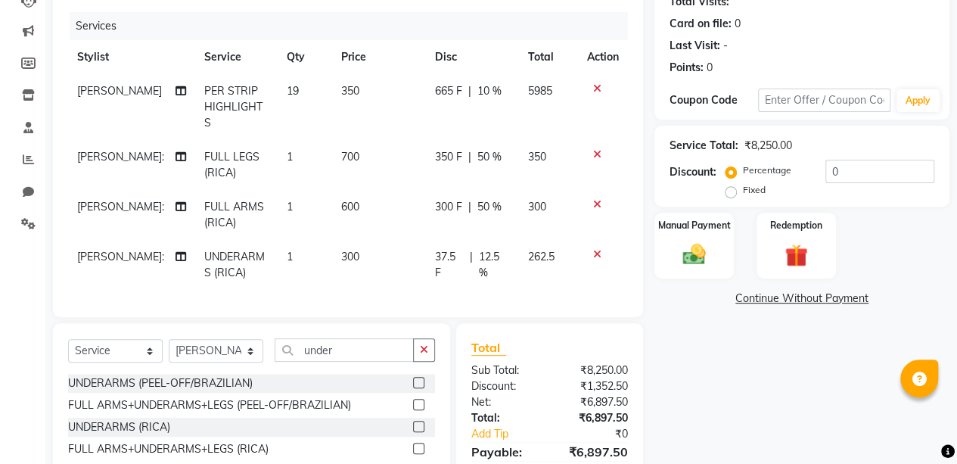
click at [690, 349] on div "Name: [PERSON_NAME] Membership: No Active Membership Total Visits: Card on file…" at bounding box center [807, 226] width 306 height 576
click at [493, 249] on span "12.5 %" at bounding box center [494, 265] width 31 height 32
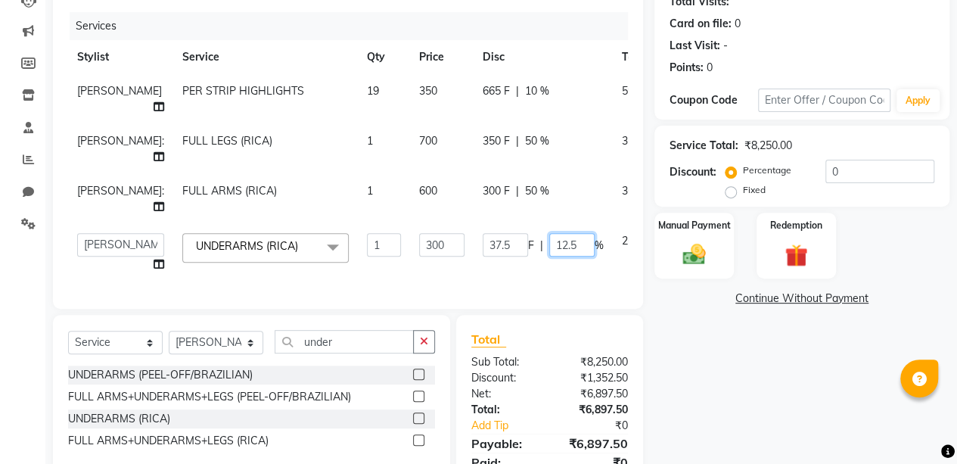
click at [554, 244] on input "12.5" at bounding box center [571, 244] width 45 height 23
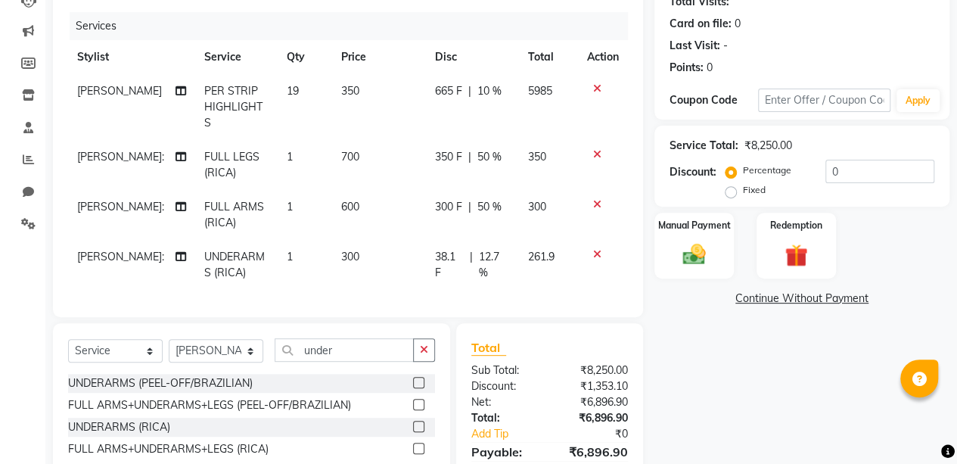
click at [691, 384] on div "Name: [PERSON_NAME] Membership: No Active Membership Total Visits: Card on file…" at bounding box center [807, 226] width 306 height 576
click at [492, 249] on span "12.7 %" at bounding box center [494, 265] width 31 height 32
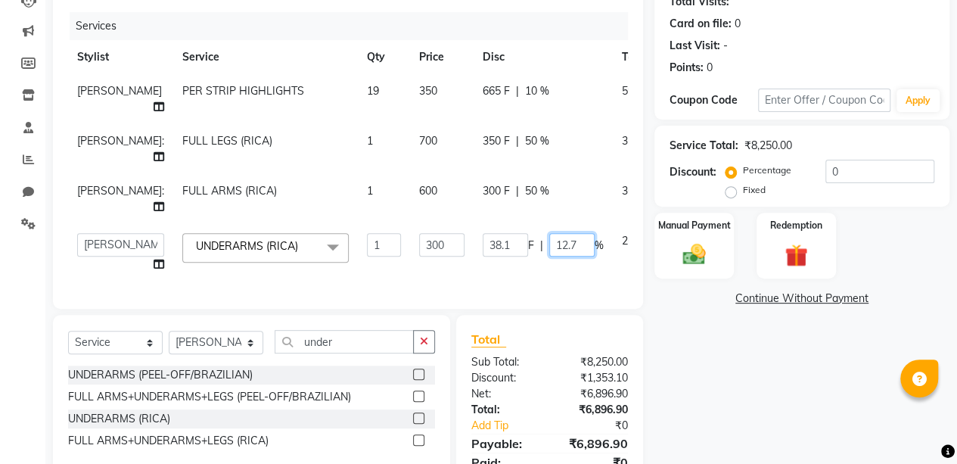
click at [549, 249] on input "12.7" at bounding box center [571, 244] width 45 height 23
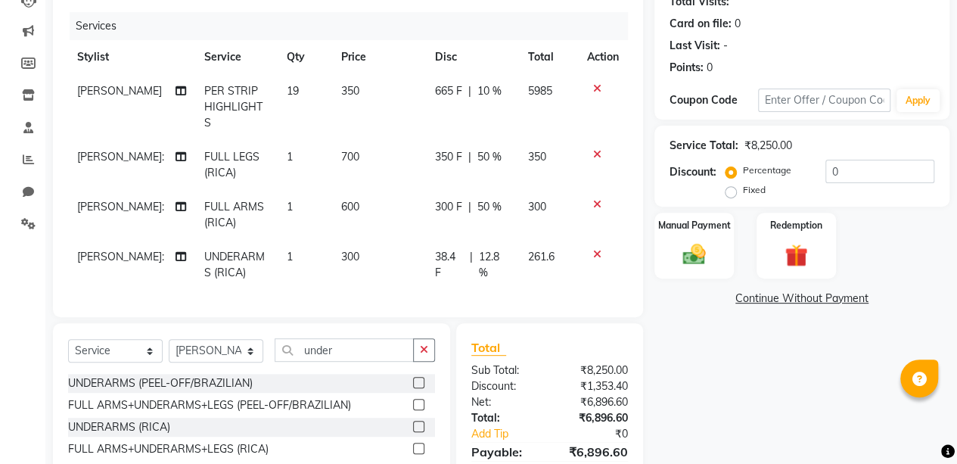
click at [685, 338] on div "Name: [PERSON_NAME] Membership: No Active Membership Total Visits: Card on file…" at bounding box center [807, 226] width 306 height 576
click at [481, 249] on span "12.8 %" at bounding box center [494, 265] width 31 height 32
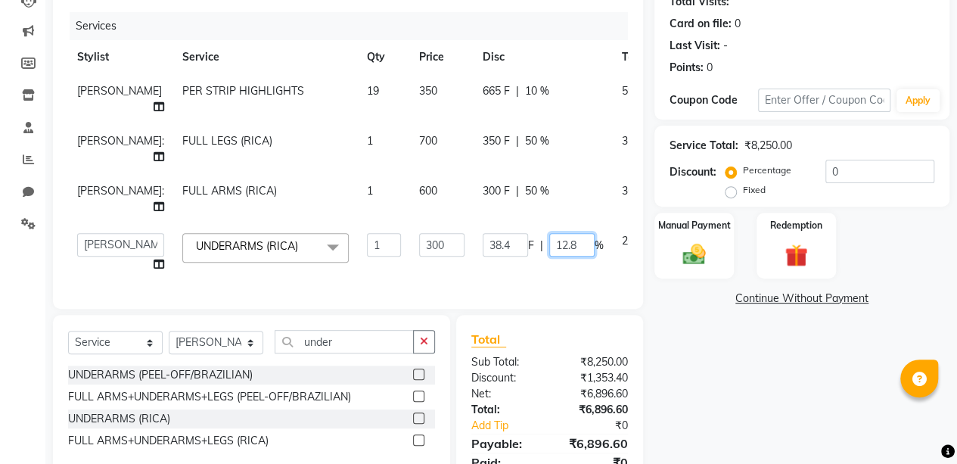
click at [549, 243] on input "12.8" at bounding box center [571, 244] width 45 height 23
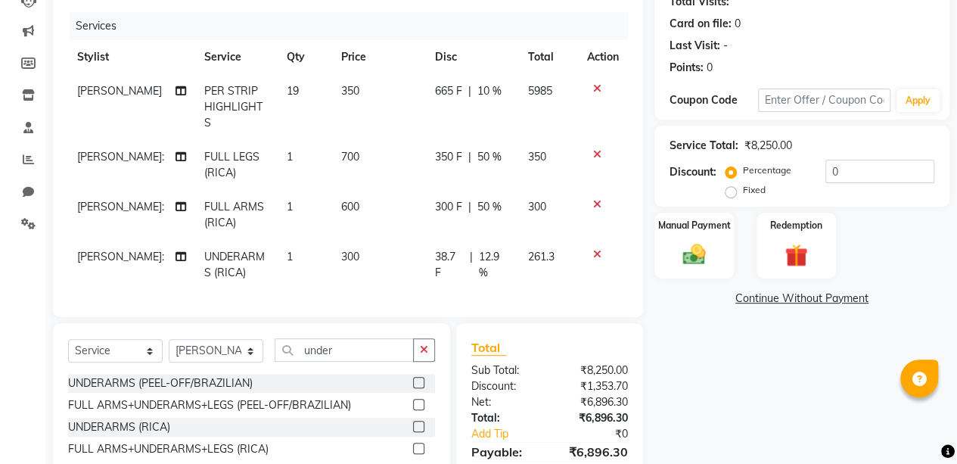
click at [722, 358] on div "Name: [PERSON_NAME] Membership: No Active Membership Total Visits: Card on file…" at bounding box center [807, 226] width 306 height 576
click at [492, 249] on span "12.9 %" at bounding box center [494, 265] width 31 height 32
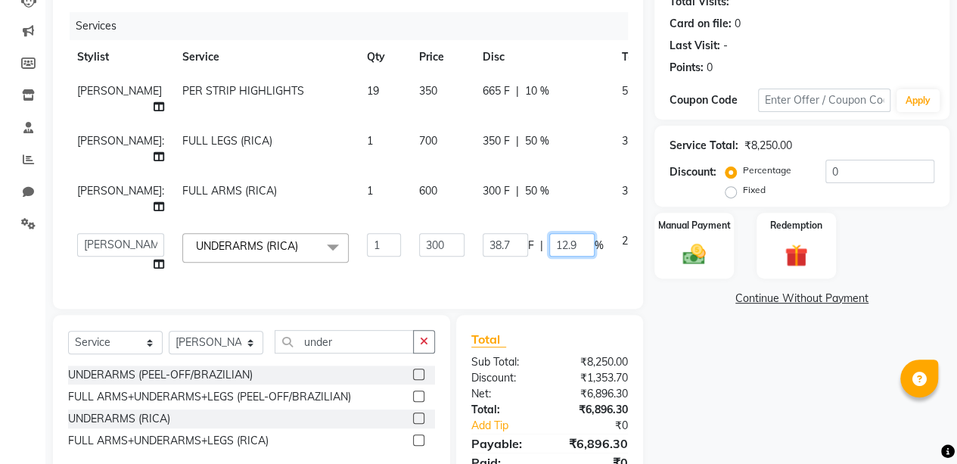
click at [549, 246] on input "12.9" at bounding box center [571, 244] width 45 height 23
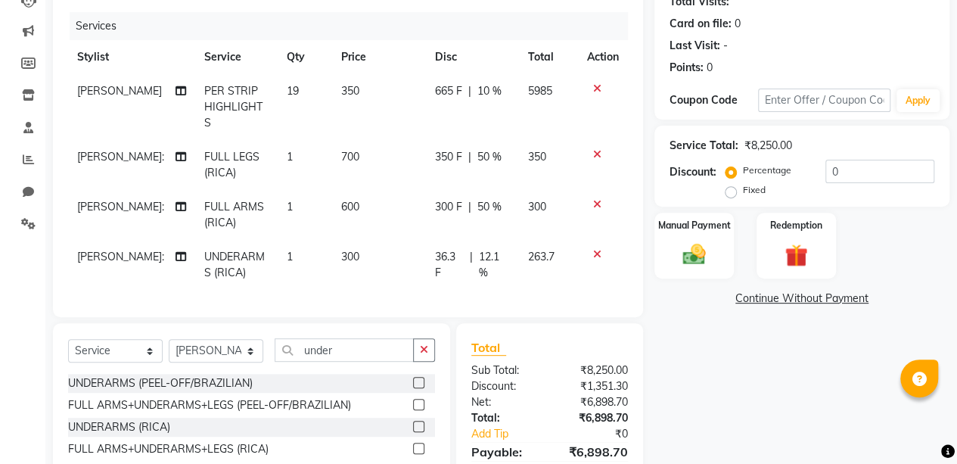
click at [678, 364] on div "Name: [PERSON_NAME] Membership: No Active Membership Total Visits: Card on file…" at bounding box center [807, 226] width 306 height 576
click at [492, 249] on span "12.1 %" at bounding box center [494, 265] width 31 height 32
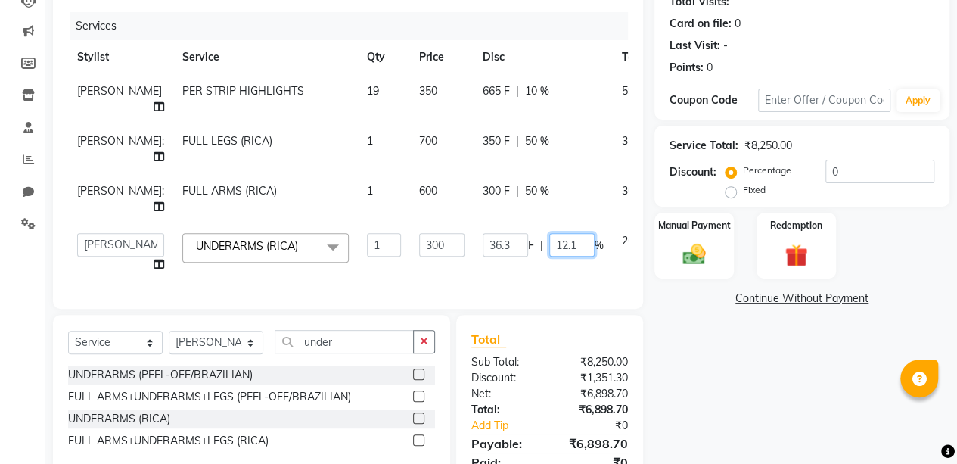
click at [555, 247] on input "12.1" at bounding box center [571, 244] width 45 height 23
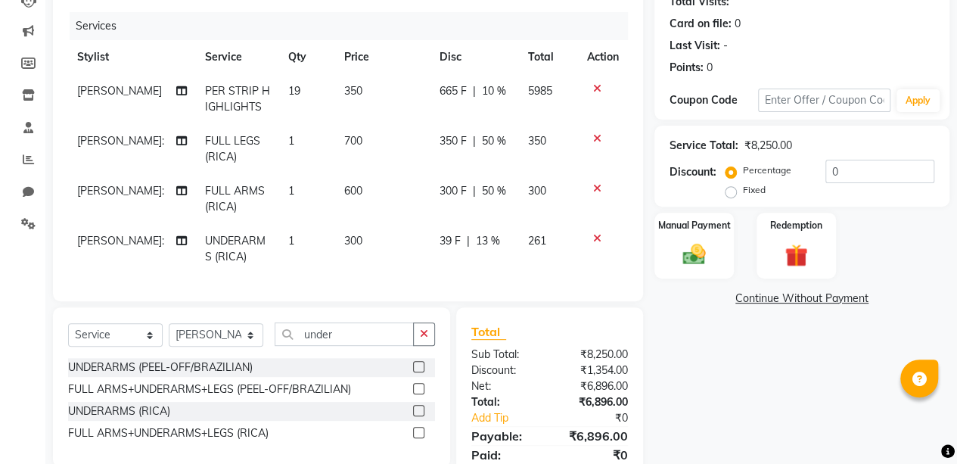
click at [663, 342] on div "Name: [PERSON_NAME] Membership: No Active Membership Total Visits: Card on file…" at bounding box center [807, 218] width 306 height 560
click at [489, 237] on span "13 %" at bounding box center [488, 241] width 24 height 16
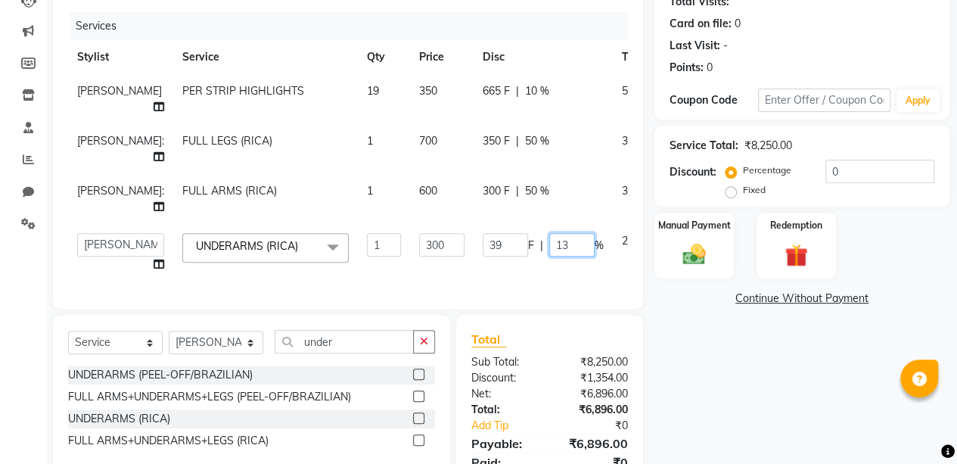
click at [549, 245] on input "13" at bounding box center [571, 244] width 45 height 23
click at [717, 359] on div "Name: [PERSON_NAME] Membership: No Active Membership Total Visits: Card on file…" at bounding box center [807, 221] width 306 height 567
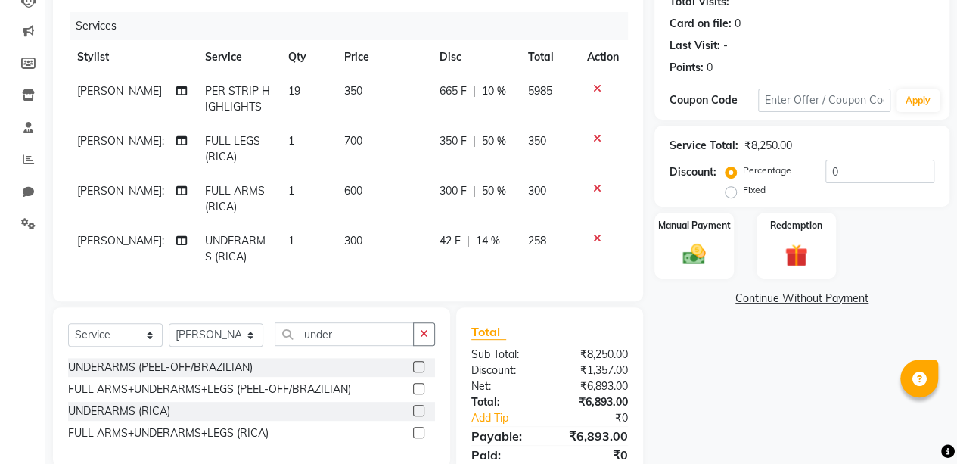
click at [494, 237] on span "14 %" at bounding box center [488, 241] width 24 height 16
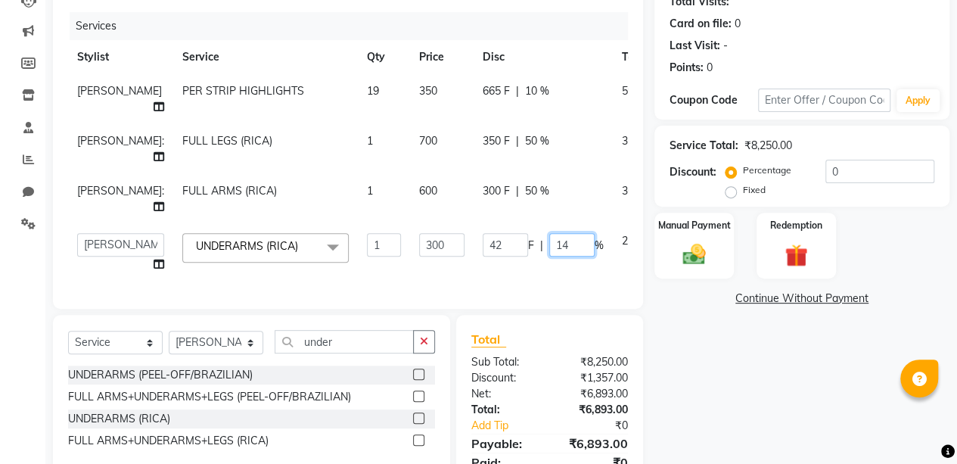
click at [549, 241] on input "14" at bounding box center [571, 244] width 45 height 23
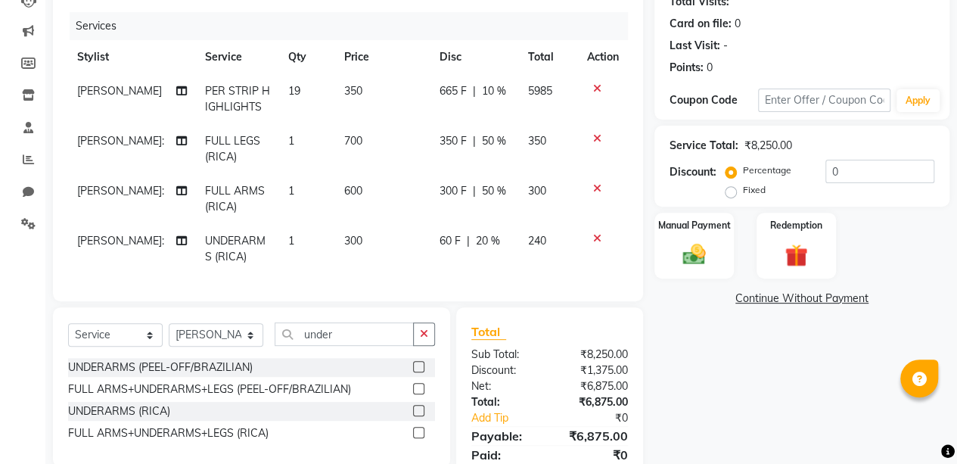
click at [753, 424] on div "Name: [PERSON_NAME] Membership: No Active Membership Total Visits: Card on file…" at bounding box center [807, 218] width 306 height 560
click at [490, 241] on span "20 %" at bounding box center [488, 241] width 24 height 16
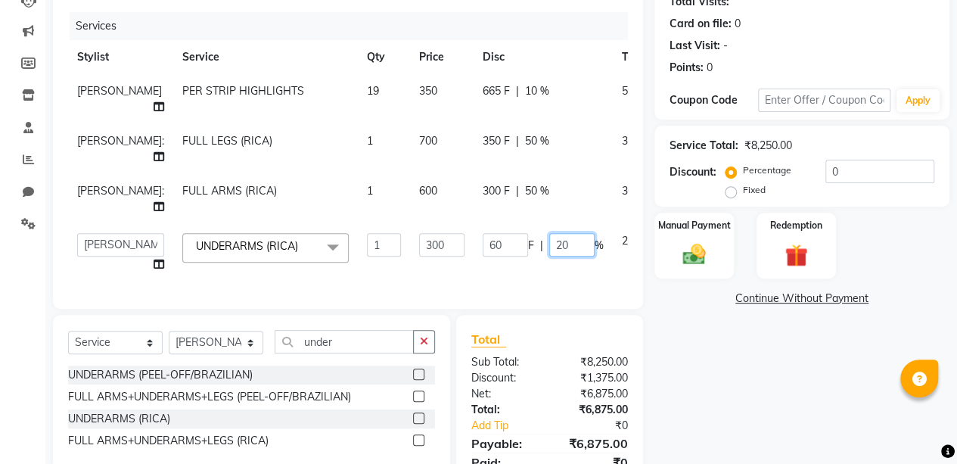
click at [549, 246] on input "20" at bounding box center [571, 244] width 45 height 23
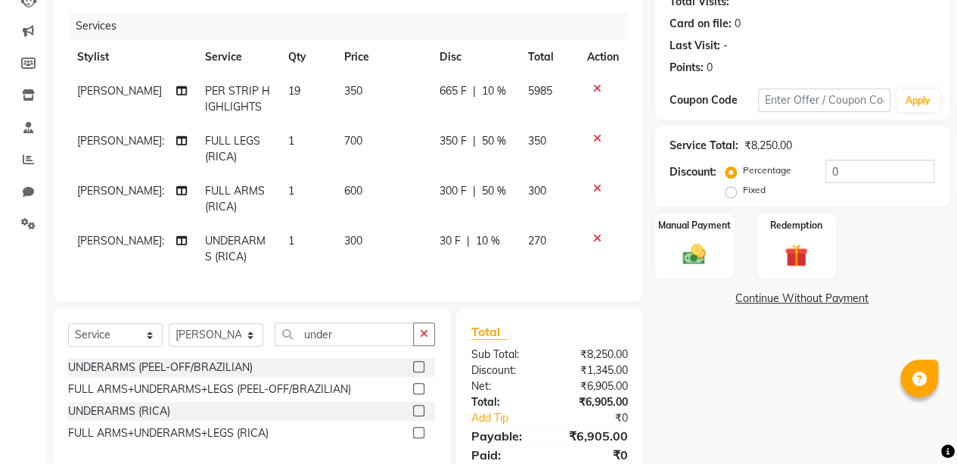
click at [696, 371] on div "Name: [PERSON_NAME] Membership: No Active Membership Total Visits: Card on file…" at bounding box center [807, 218] width 306 height 560
click at [688, 250] on img at bounding box center [694, 254] width 39 height 27
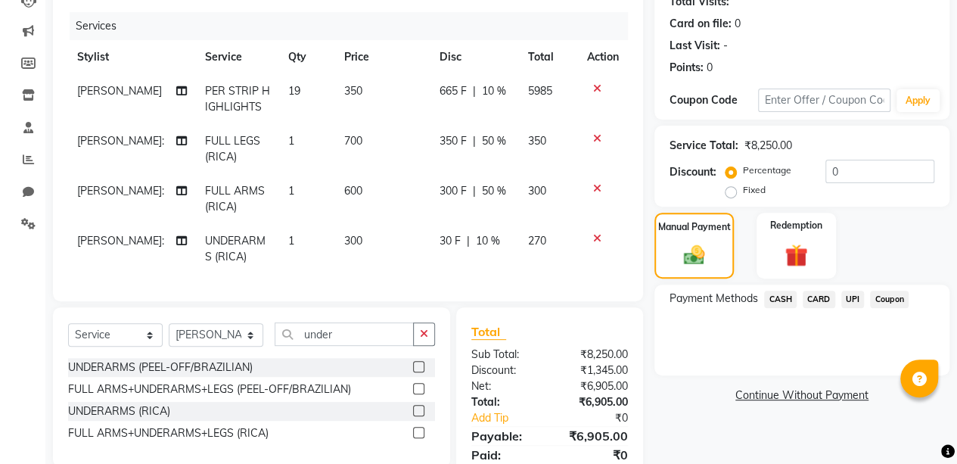
click at [784, 297] on span "CASH" at bounding box center [780, 298] width 33 height 17
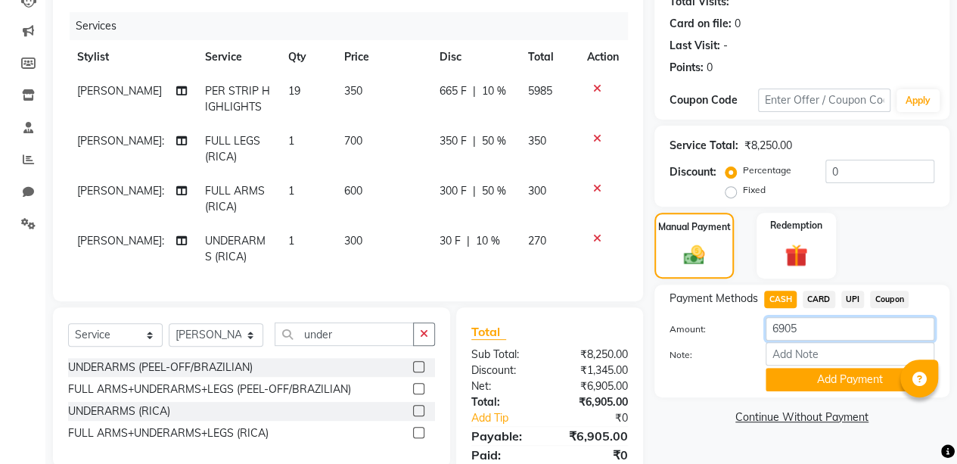
click at [802, 327] on input "6905" at bounding box center [849, 328] width 169 height 23
click at [830, 380] on button "Add Payment" at bounding box center [849, 379] width 169 height 23
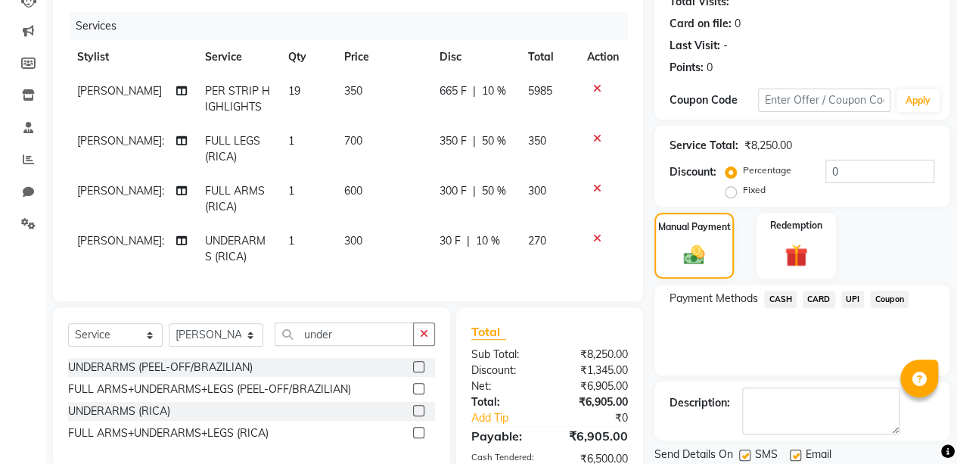
click at [852, 300] on span "UPI" at bounding box center [852, 298] width 23 height 17
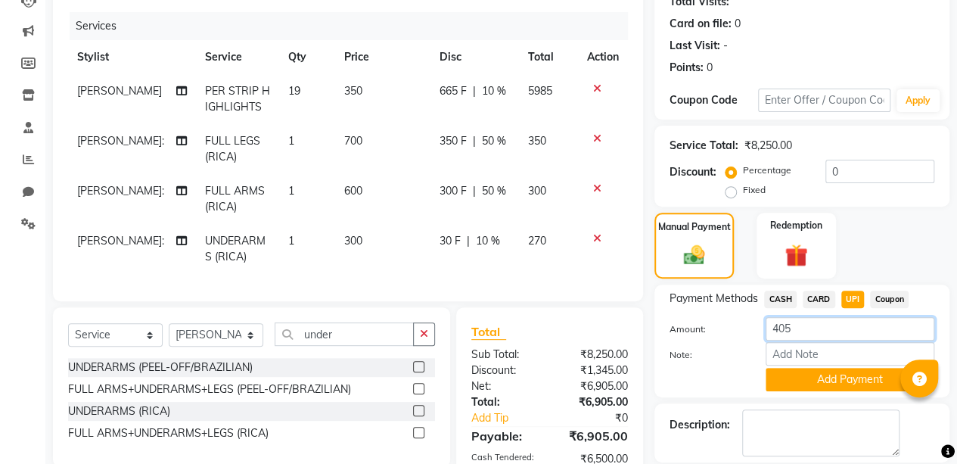
click at [799, 331] on input "405" at bounding box center [849, 328] width 169 height 23
click at [833, 374] on button "Add Payment" at bounding box center [849, 379] width 169 height 23
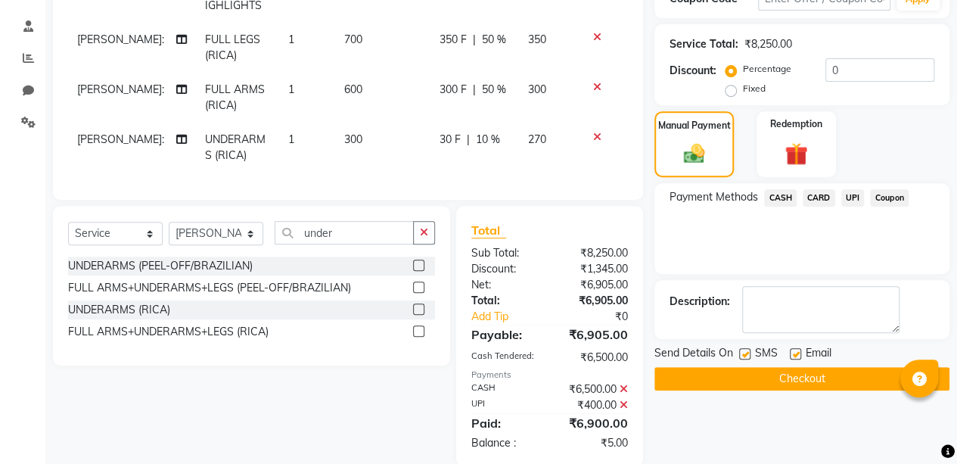
scroll to position [312, 0]
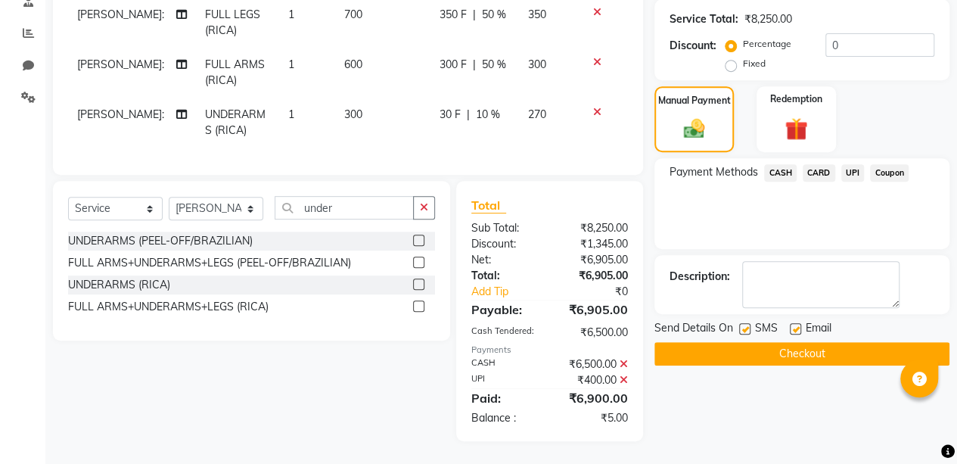
click at [814, 342] on button "Checkout" at bounding box center [801, 353] width 295 height 23
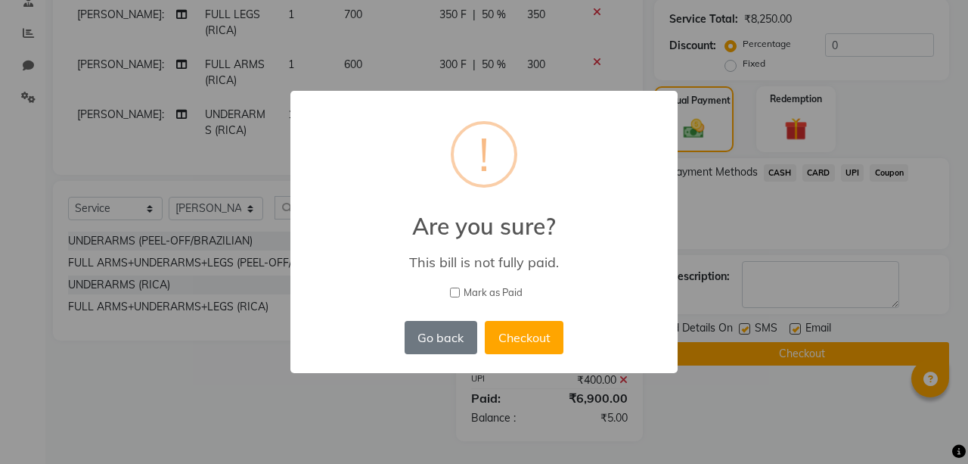
click at [455, 289] on input "Mark as Paid" at bounding box center [455, 292] width 10 height 10
click at [529, 337] on button "Checkout" at bounding box center [524, 337] width 79 height 33
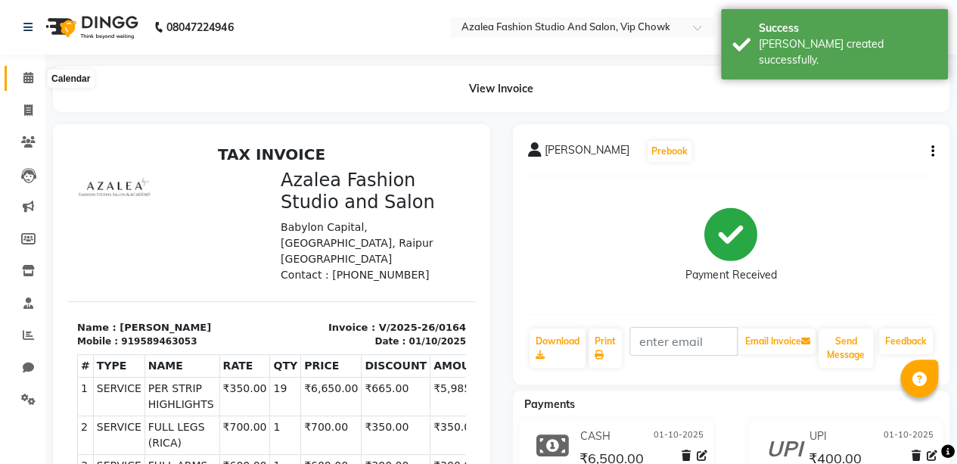
click at [33, 78] on span at bounding box center [28, 78] width 26 height 17
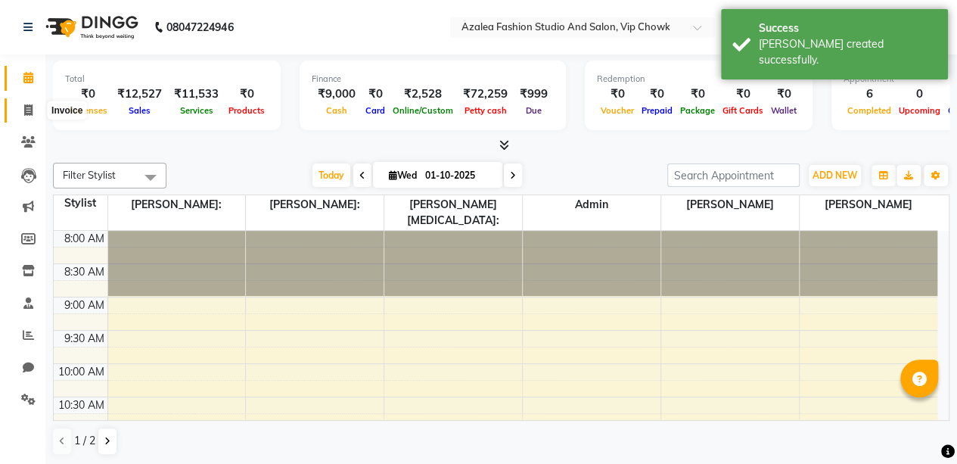
click at [26, 110] on icon at bounding box center [28, 109] width 8 height 11
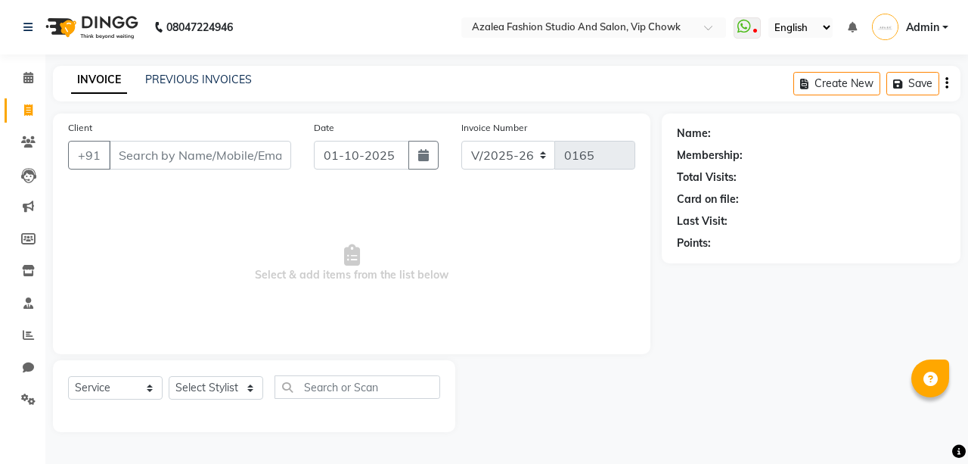
click at [195, 155] on input "Client" at bounding box center [200, 155] width 182 height 29
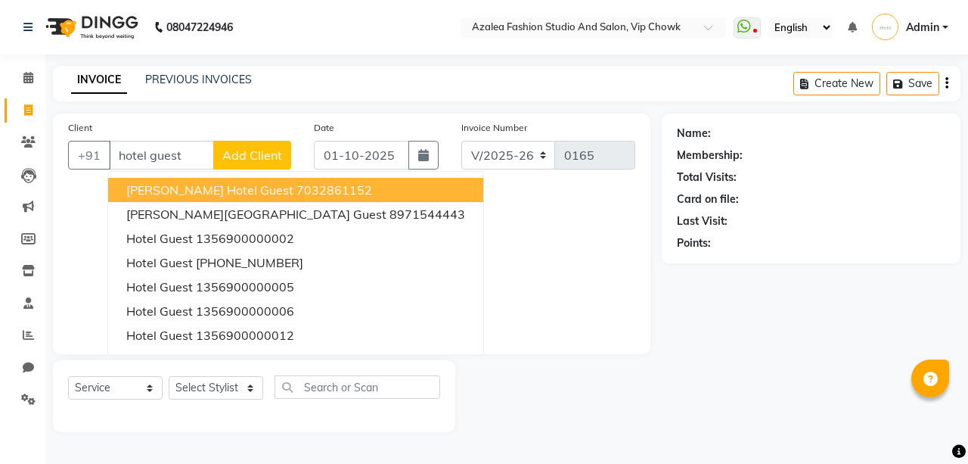
click at [245, 153] on span "Add Client" at bounding box center [252, 154] width 60 height 15
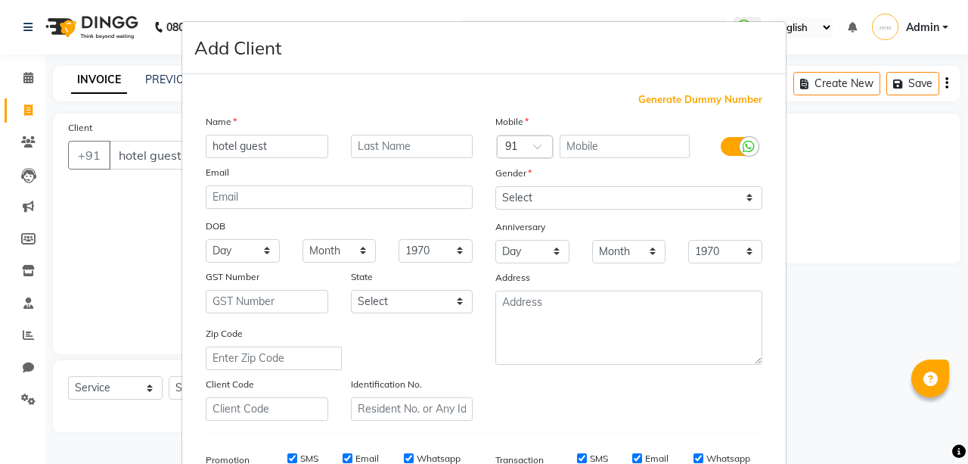
select select "8063"
select select "service"
click at [676, 97] on span "Generate Dummy Number" at bounding box center [700, 99] width 124 height 15
type input "1356900000035"
checkbox input "false"
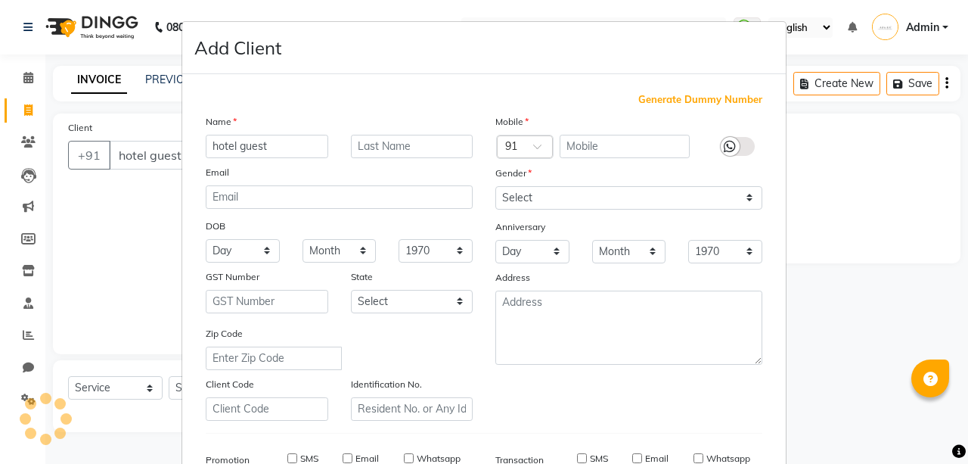
checkbox input "false"
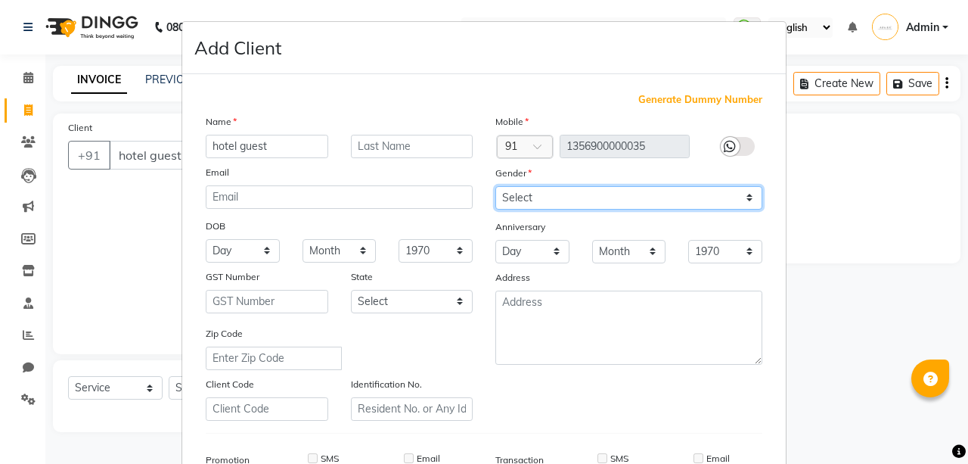
click at [592, 198] on select "Select [DEMOGRAPHIC_DATA] [DEMOGRAPHIC_DATA] Other Prefer Not To Say" at bounding box center [628, 197] width 267 height 23
select select "[DEMOGRAPHIC_DATA]"
click at [495, 186] on select "Select [DEMOGRAPHIC_DATA] [DEMOGRAPHIC_DATA] Other Prefer Not To Say" at bounding box center [628, 197] width 267 height 23
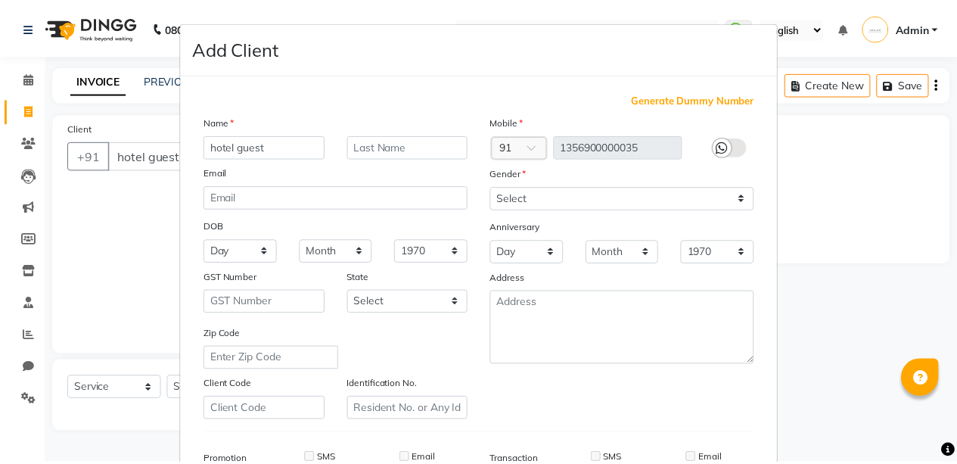
scroll to position [231, 0]
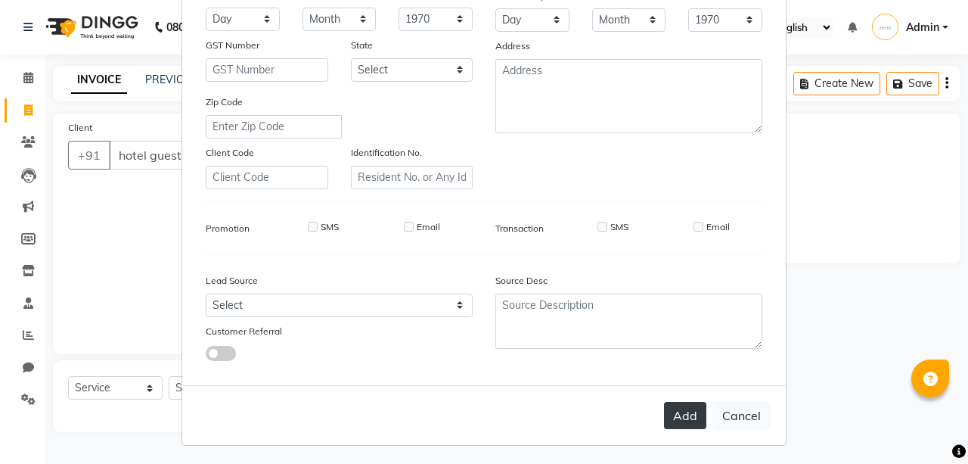
click at [674, 417] on button "Add" at bounding box center [685, 415] width 42 height 27
type input "1356900000035"
select select
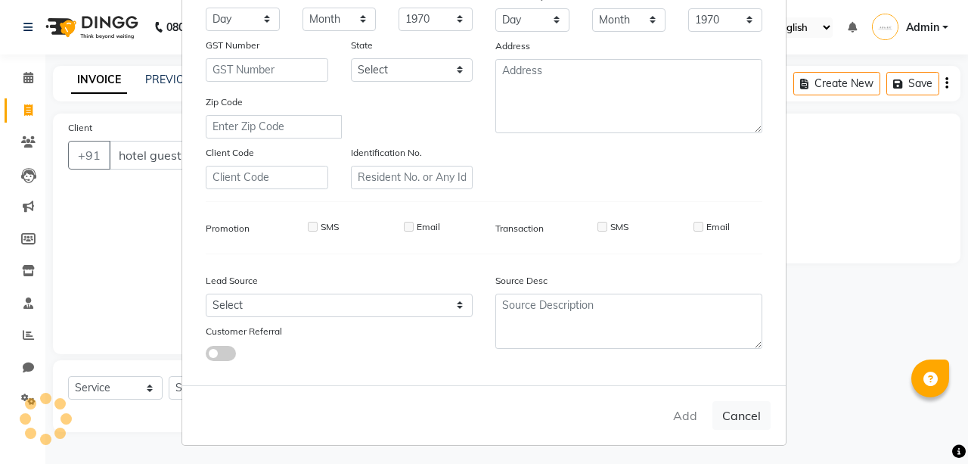
select select
checkbox input "false"
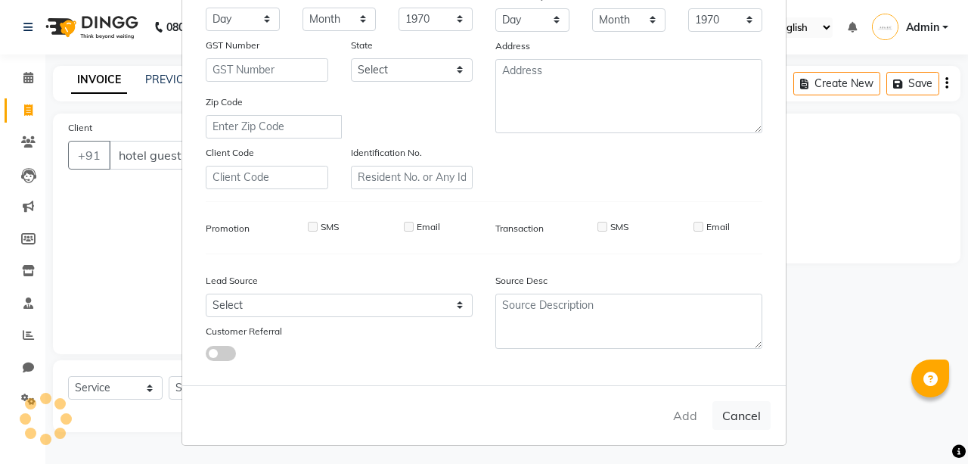
checkbox input "false"
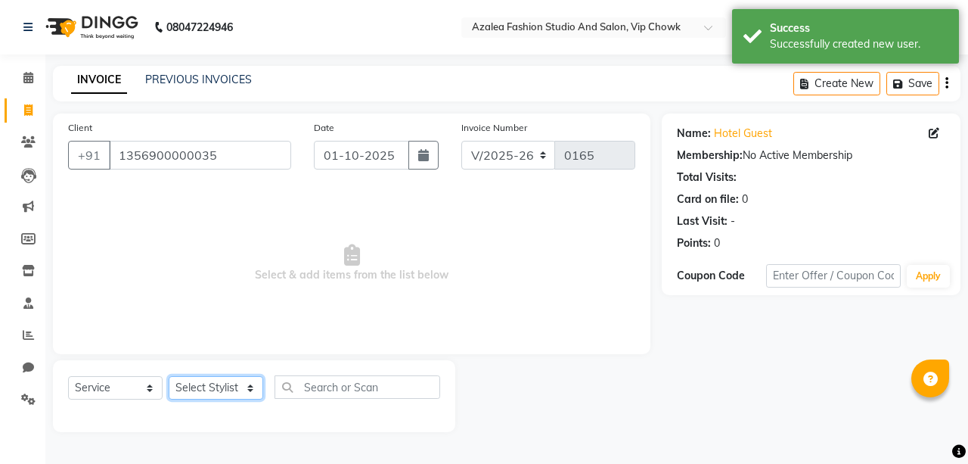
click at [241, 396] on select "Select Stylist aarti sen Admin [PERSON_NAME] anzal [PERSON_NAME][MEDICAL_DATA]:…" at bounding box center [216, 387] width 95 height 23
select select "82857"
click at [169, 376] on select "Select Stylist aarti sen Admin [PERSON_NAME] anzal [PERSON_NAME][MEDICAL_DATA]:…" at bounding box center [216, 387] width 95 height 23
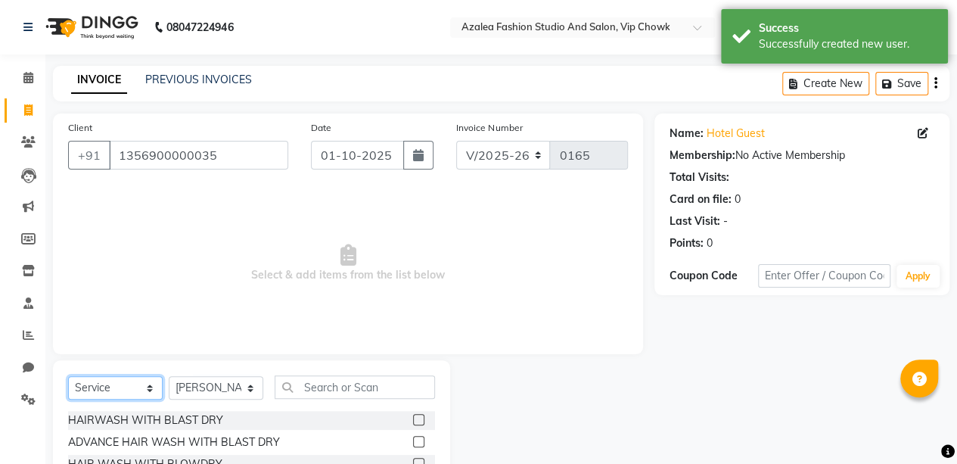
click at [144, 386] on select "Select Service Product Membership Package Voucher Prepaid Gift Card" at bounding box center [115, 387] width 95 height 23
select select "package"
click at [68, 376] on select "Select Service Product Membership Package Voucher Prepaid Gift Card" at bounding box center [115, 387] width 95 height 23
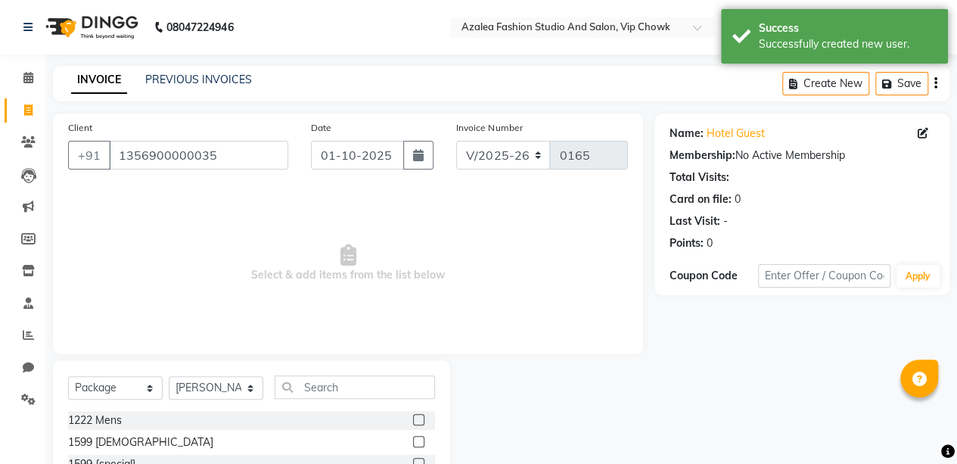
click at [413, 415] on label at bounding box center [418, 419] width 11 height 11
click at [413, 415] on input "checkbox" at bounding box center [418, 420] width 10 height 10
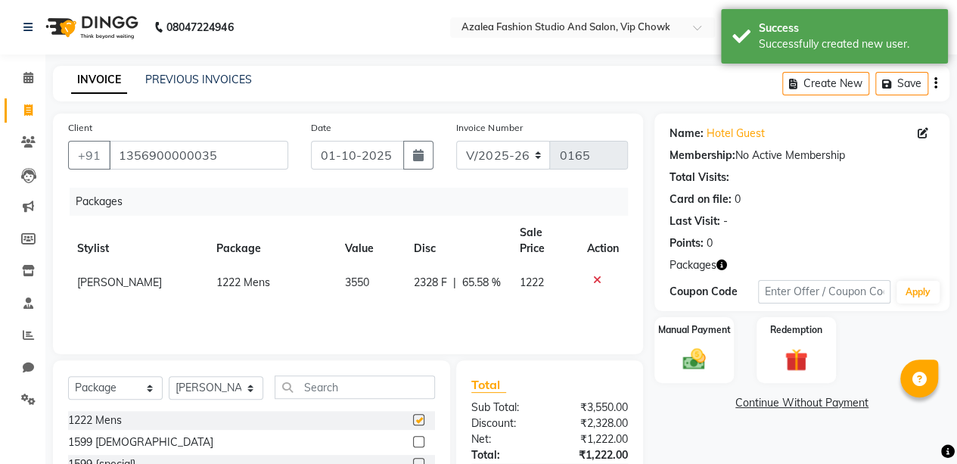
checkbox input "false"
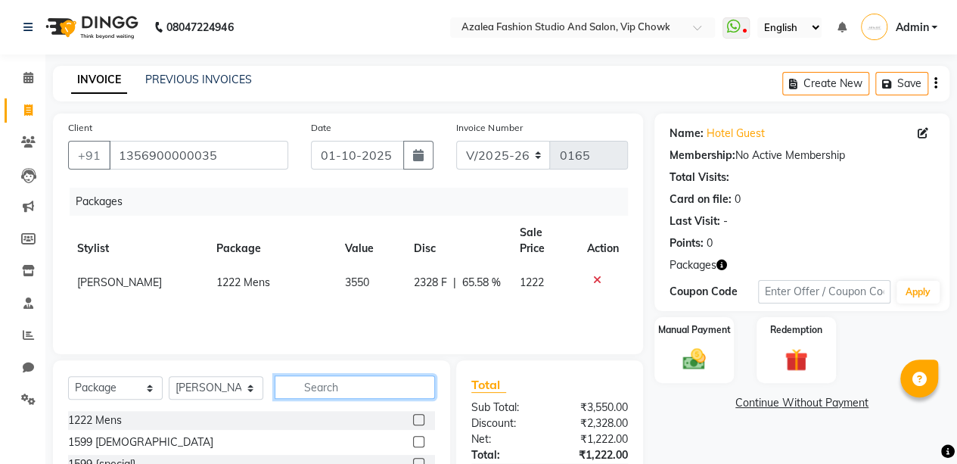
click at [383, 387] on input "text" at bounding box center [355, 386] width 160 height 23
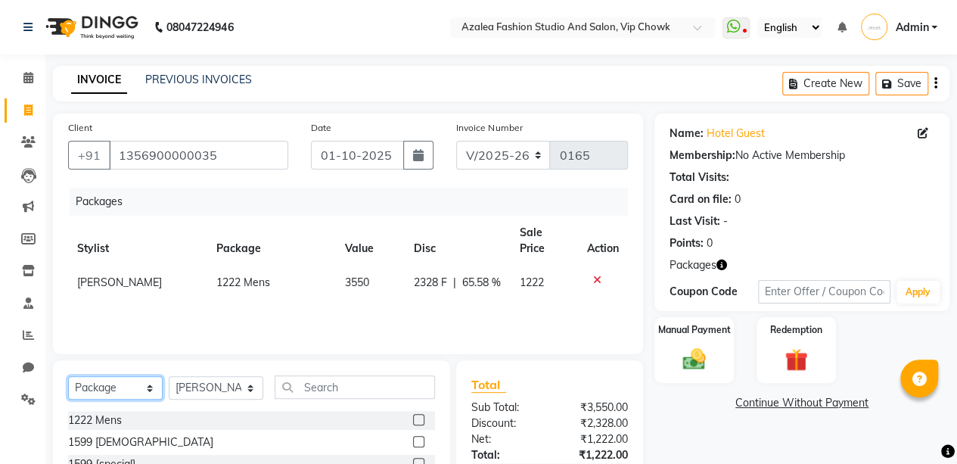
click at [103, 394] on select "Select Service Product Membership Package Voucher Prepaid Gift Card" at bounding box center [115, 387] width 95 height 23
select select "service"
click at [68, 376] on select "Select Service Product Membership Package Voucher Prepaid Gift Card" at bounding box center [115, 387] width 95 height 23
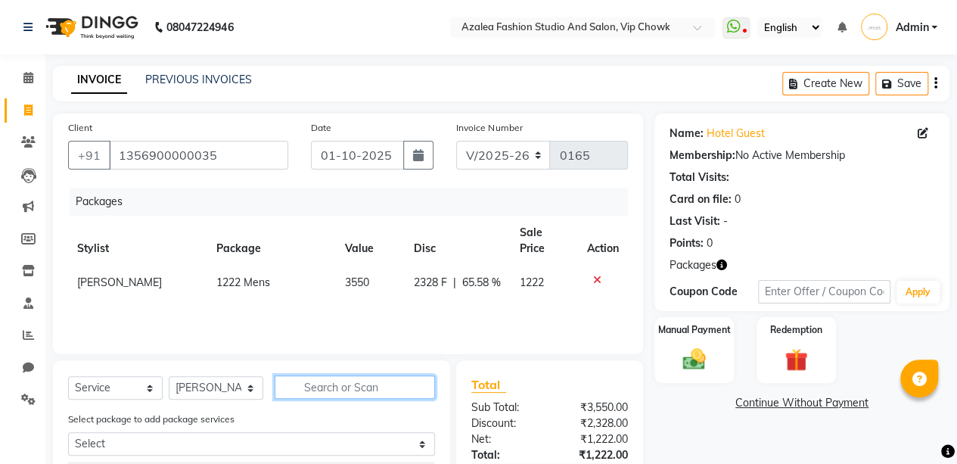
click at [328, 388] on input "text" at bounding box center [355, 386] width 160 height 23
type input "h"
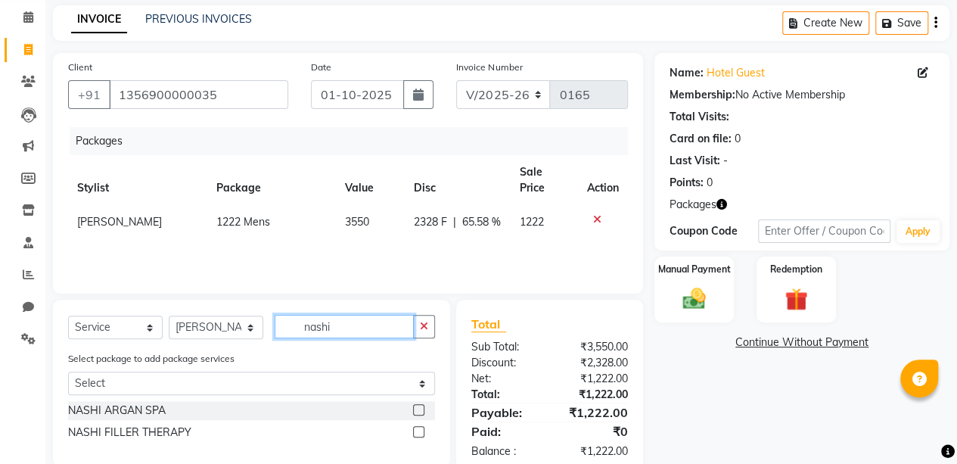
scroll to position [92, 0]
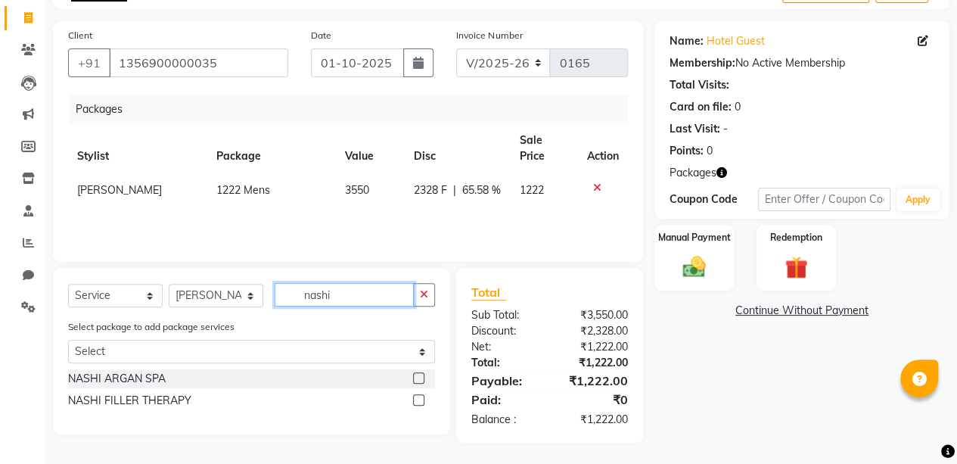
type input "nashi"
click at [420, 374] on label at bounding box center [418, 377] width 11 height 11
click at [420, 374] on input "checkbox" at bounding box center [418, 379] width 10 height 10
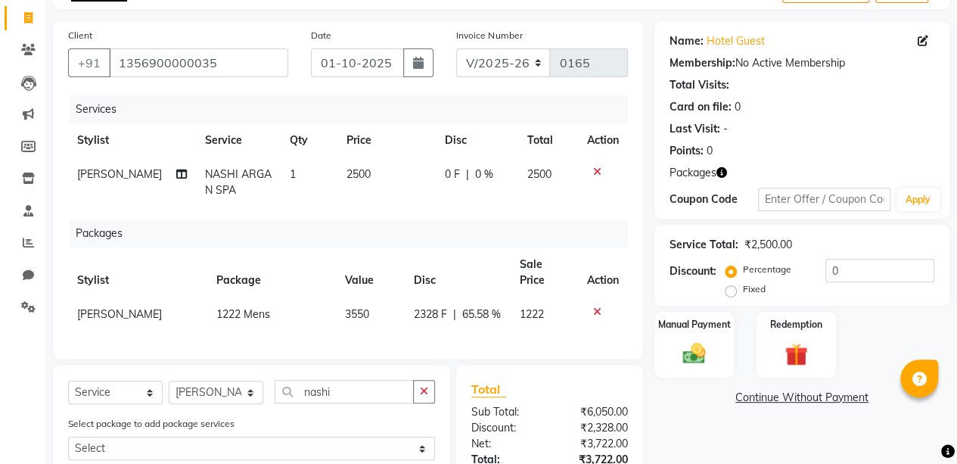
checkbox input "false"
click at [470, 306] on span "65.58 %" at bounding box center [481, 314] width 39 height 16
select select "82857"
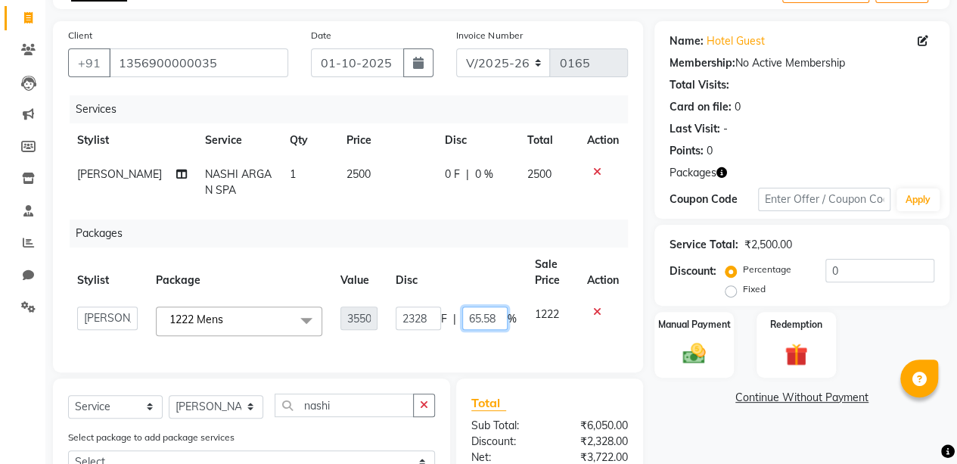
click at [499, 315] on input "65.58" at bounding box center [484, 317] width 45 height 23
type input "6"
type input "50"
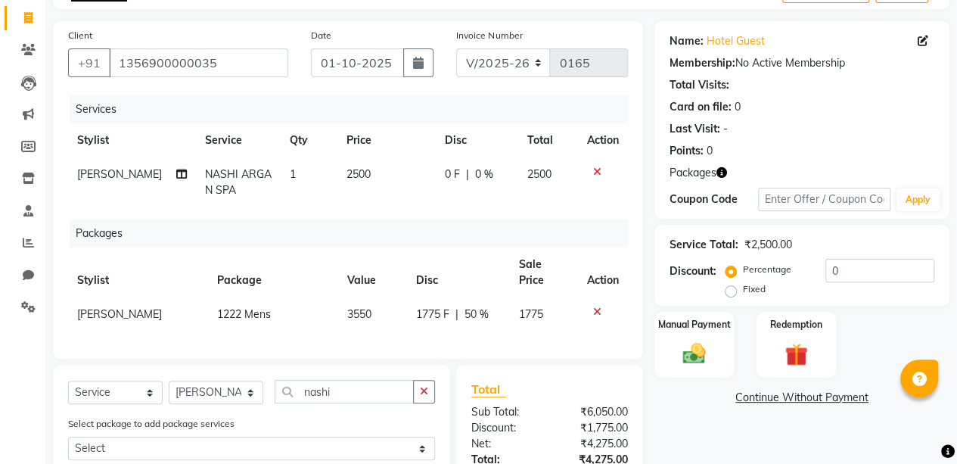
click at [684, 427] on div "Name: Hotel Guest Membership: No Active Membership Total Visits: Card on file: …" at bounding box center [807, 288] width 306 height 534
click at [593, 306] on icon at bounding box center [597, 311] width 8 height 11
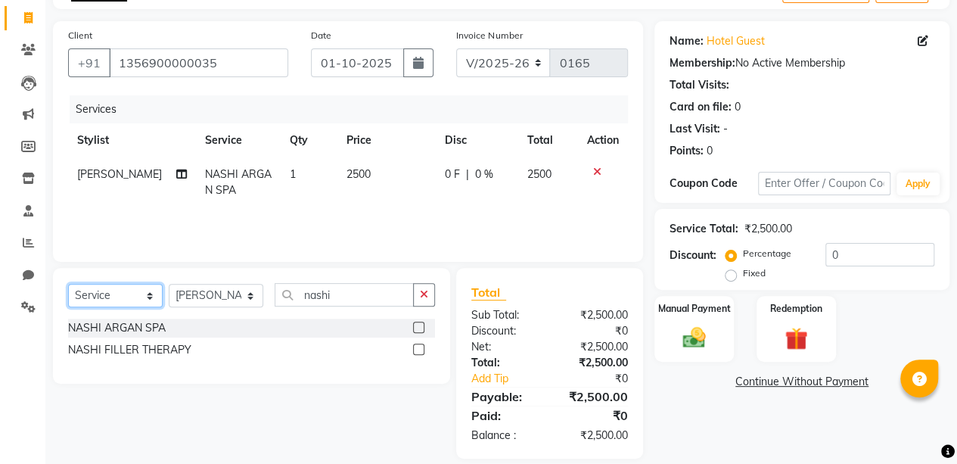
click at [132, 299] on select "Select Service Product Membership Package Voucher Prepaid Gift Card" at bounding box center [115, 295] width 95 height 23
select select "package"
click at [68, 284] on select "Select Service Product Membership Package Voucher Prepaid Gift Card" at bounding box center [115, 295] width 95 height 23
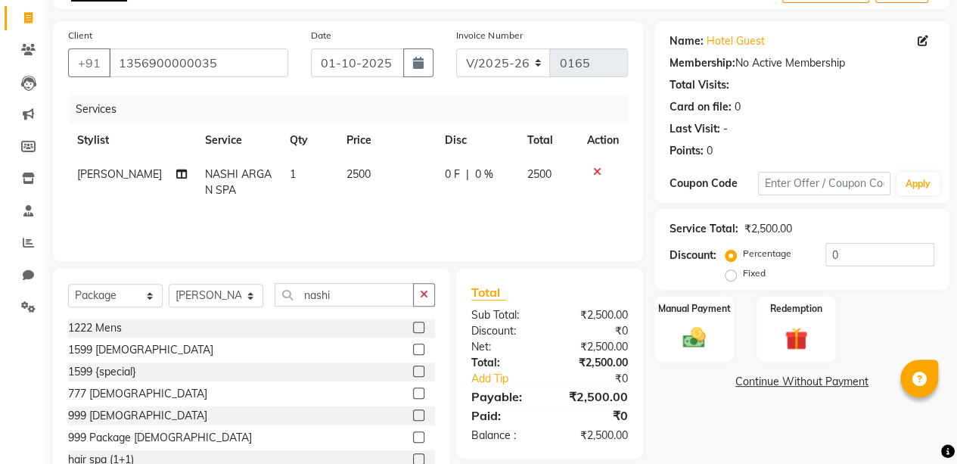
click at [413, 324] on label at bounding box center [418, 326] width 11 height 11
click at [413, 324] on input "checkbox" at bounding box center [418, 328] width 10 height 10
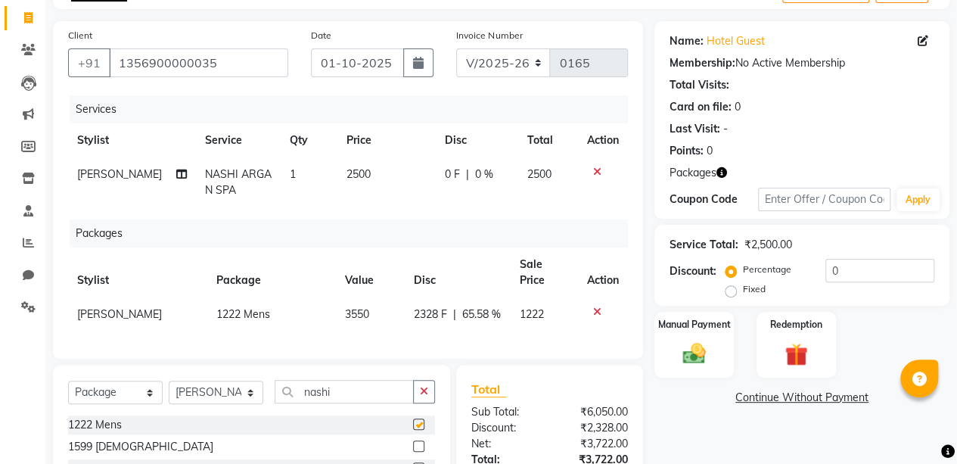
checkbox input "false"
click at [594, 170] on icon at bounding box center [597, 171] width 8 height 11
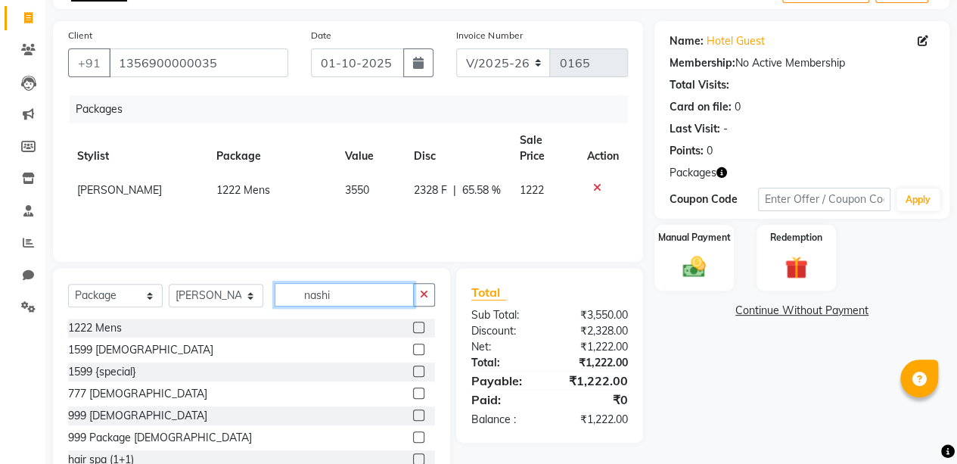
click at [377, 285] on input "nashi" at bounding box center [344, 294] width 139 height 23
type input "n"
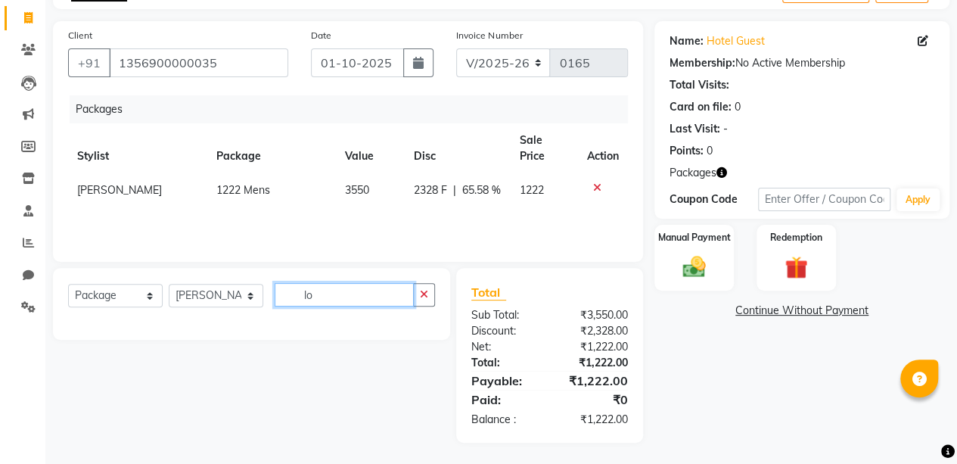
type input "l"
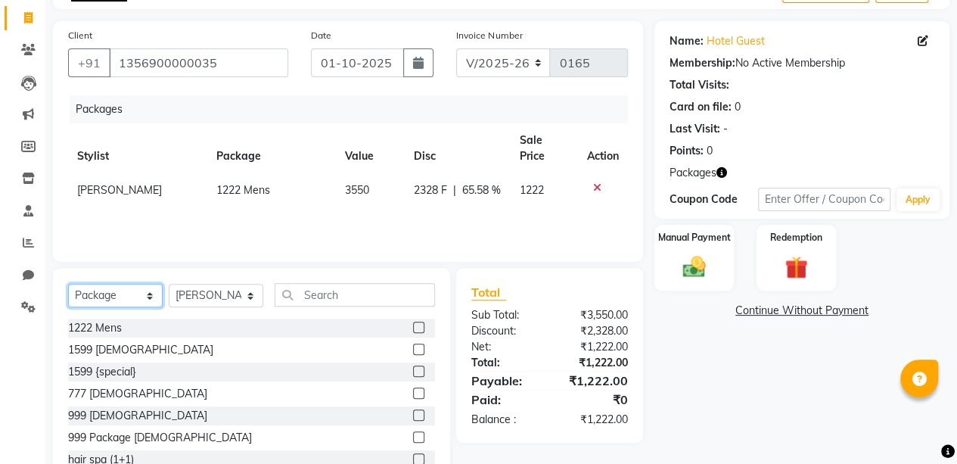
click at [144, 299] on select "Select Service Product Membership Package Voucher Prepaid Gift Card" at bounding box center [115, 295] width 95 height 23
select select "service"
click at [68, 284] on select "Select Service Product Membership Package Voucher Prepaid Gift Card" at bounding box center [115, 295] width 95 height 23
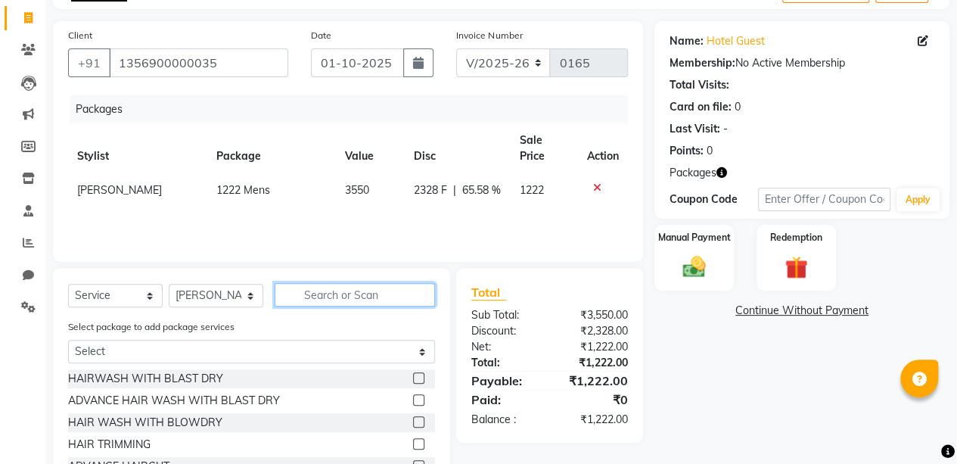
click at [365, 298] on input "text" at bounding box center [355, 294] width 160 height 23
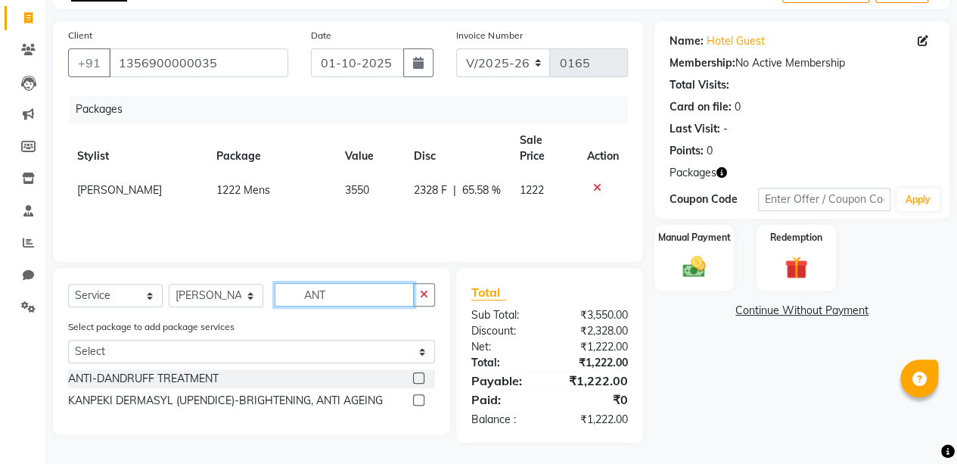
type input "ANT"
click at [417, 400] on label at bounding box center [418, 399] width 11 height 11
click at [417, 400] on input "checkbox" at bounding box center [418, 401] width 10 height 10
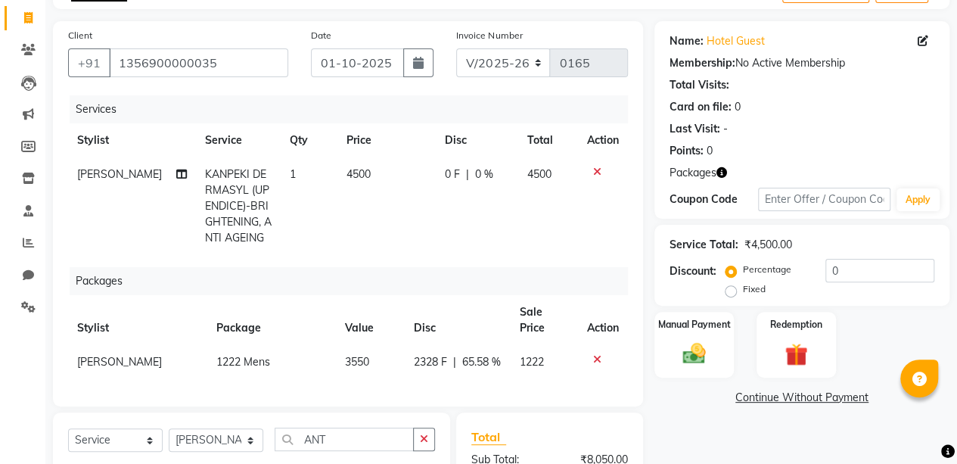
checkbox input "false"
click at [593, 354] on icon at bounding box center [597, 359] width 8 height 11
